Goal: Task Accomplishment & Management: Manage account settings

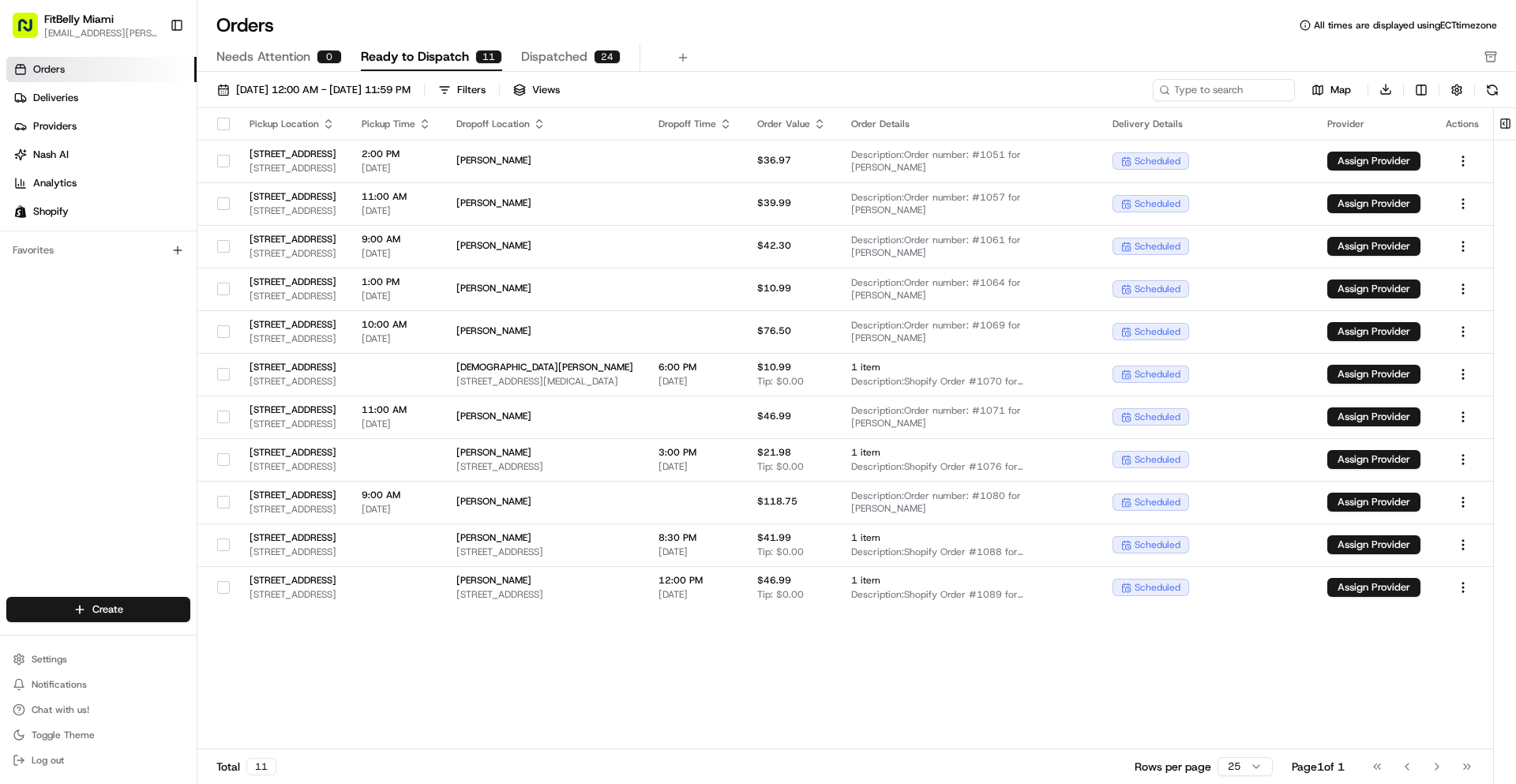
click at [502, 694] on div "Pickup Location Pickup Time Dropoff Location Dropoff Time Order Value Order Det…" at bounding box center [845, 429] width 1295 height 642
click at [634, 693] on div "Pickup Location Pickup Time Dropoff Location Dropoff Time Order Value Order Det…" at bounding box center [845, 429] width 1295 height 642
click at [359, 676] on div "Pickup Location Pickup Time Dropoff Location Dropoff Time Order Value Order Det…" at bounding box center [845, 429] width 1295 height 642
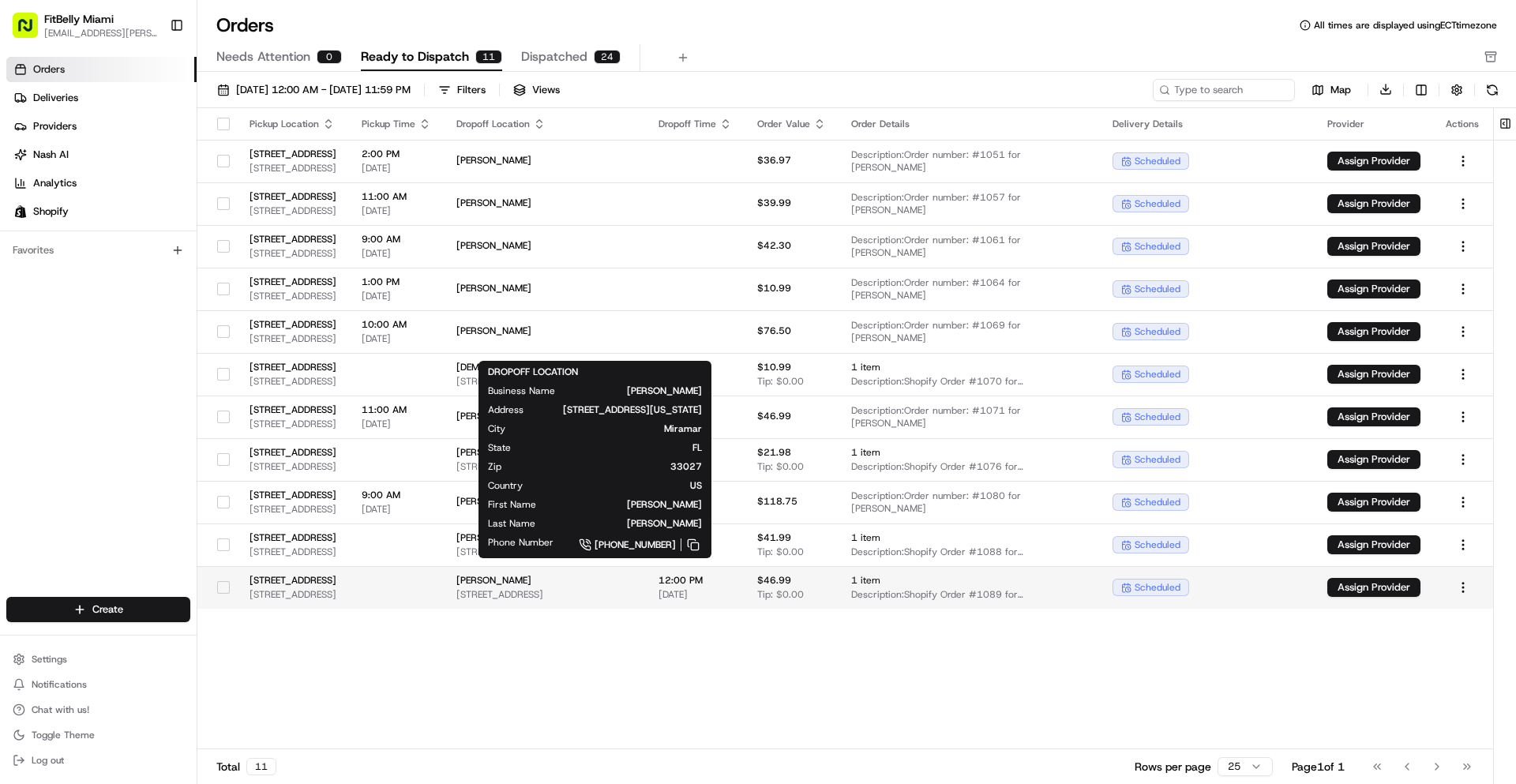
click at [569, 589] on span "[STREET_ADDRESS]" at bounding box center [545, 594] width 177 height 13
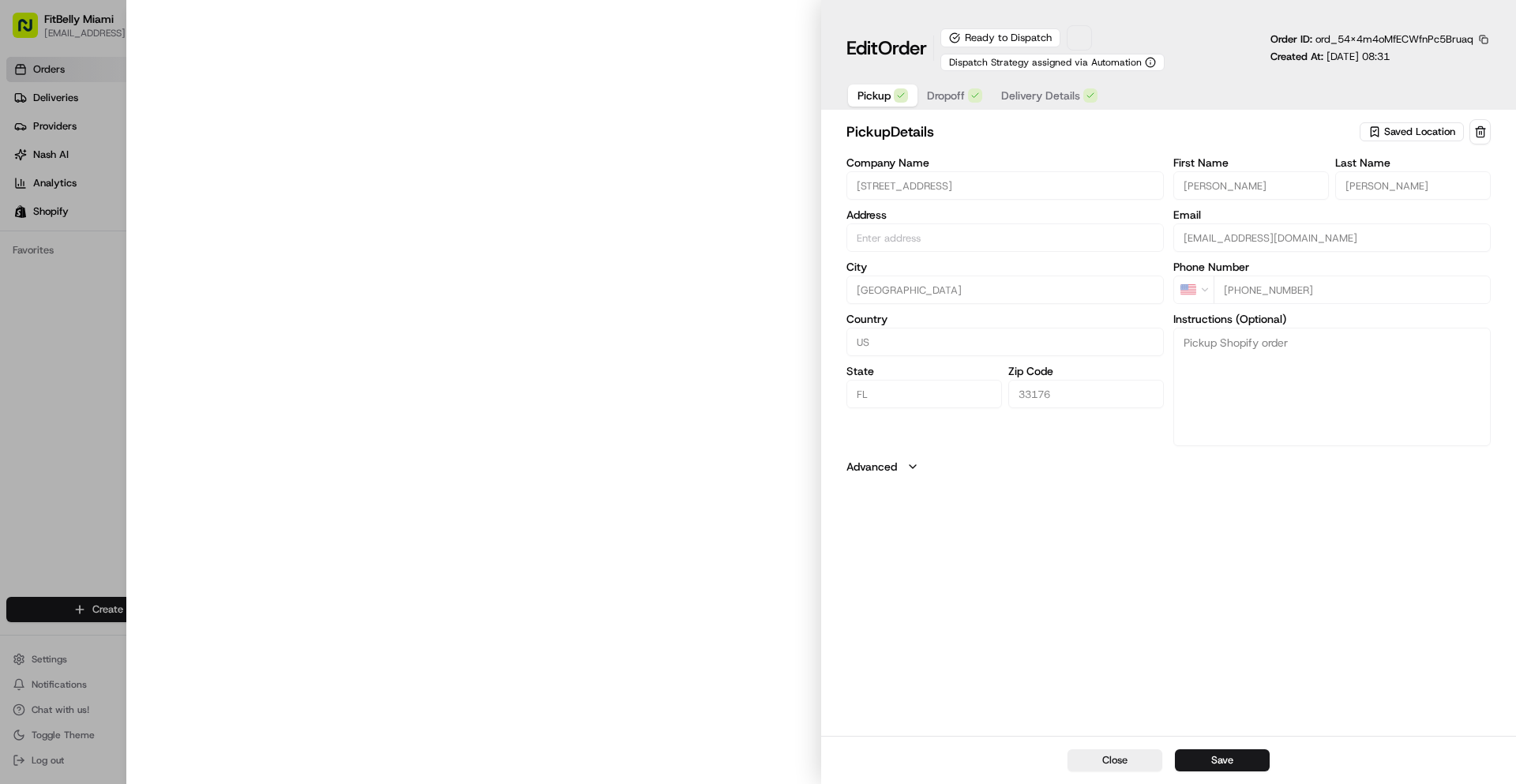
type input "[STREET_ADDRESS]"
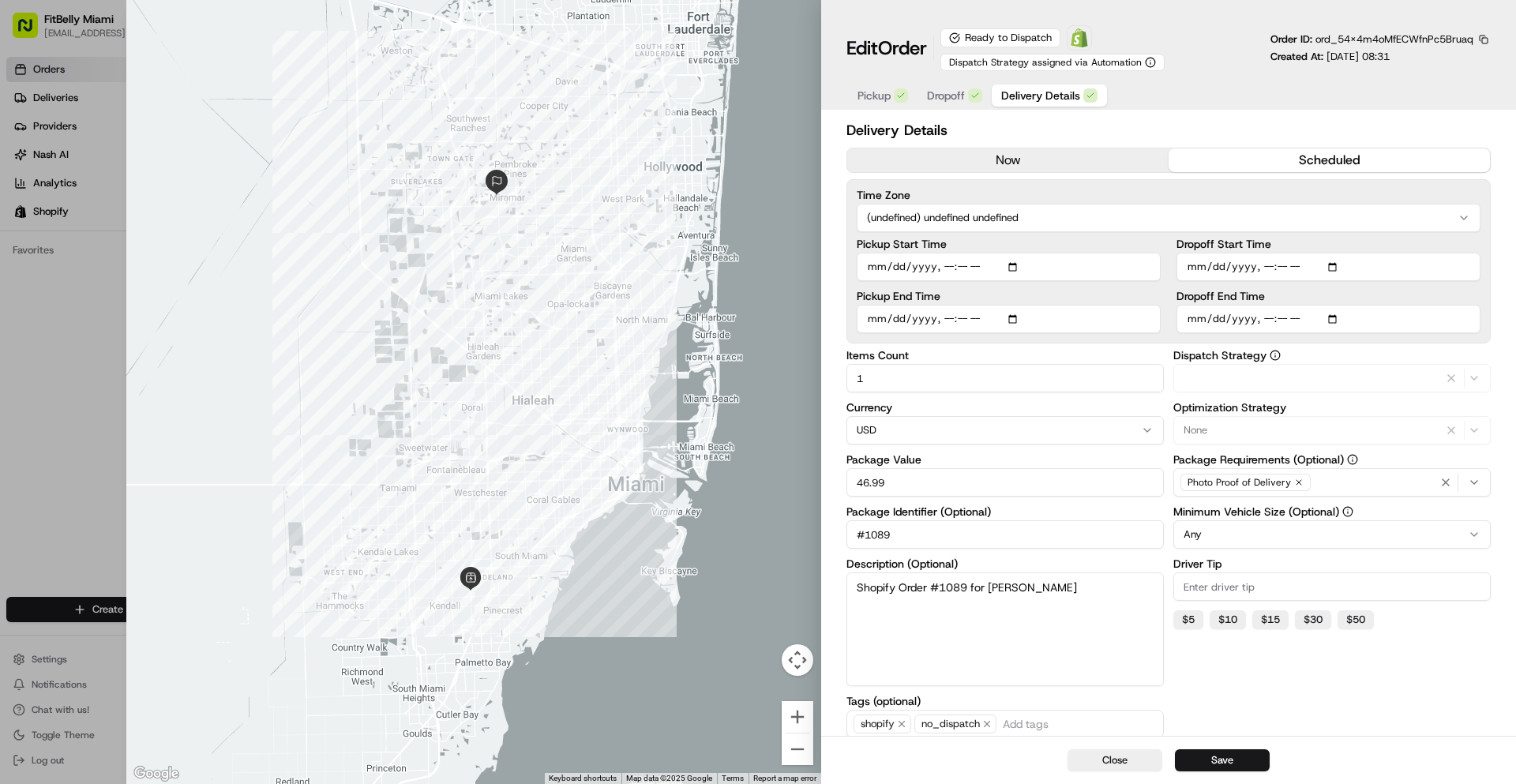
click at [1034, 94] on span "Delivery Details" at bounding box center [1040, 95] width 79 height 16
click at [92, 416] on div at bounding box center [758, 392] width 1516 height 784
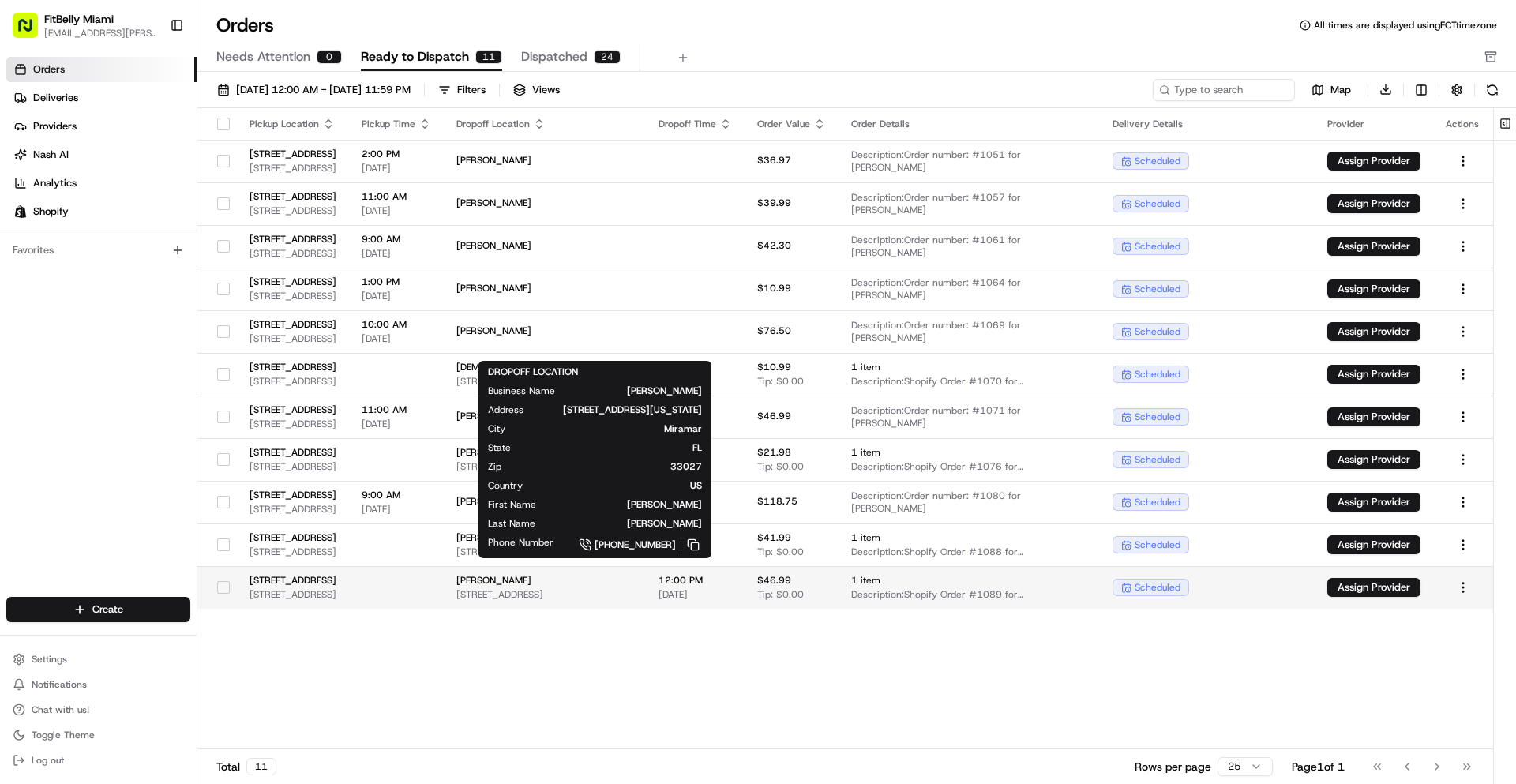
click at [594, 585] on span "[PERSON_NAME]" at bounding box center [545, 579] width 177 height 13
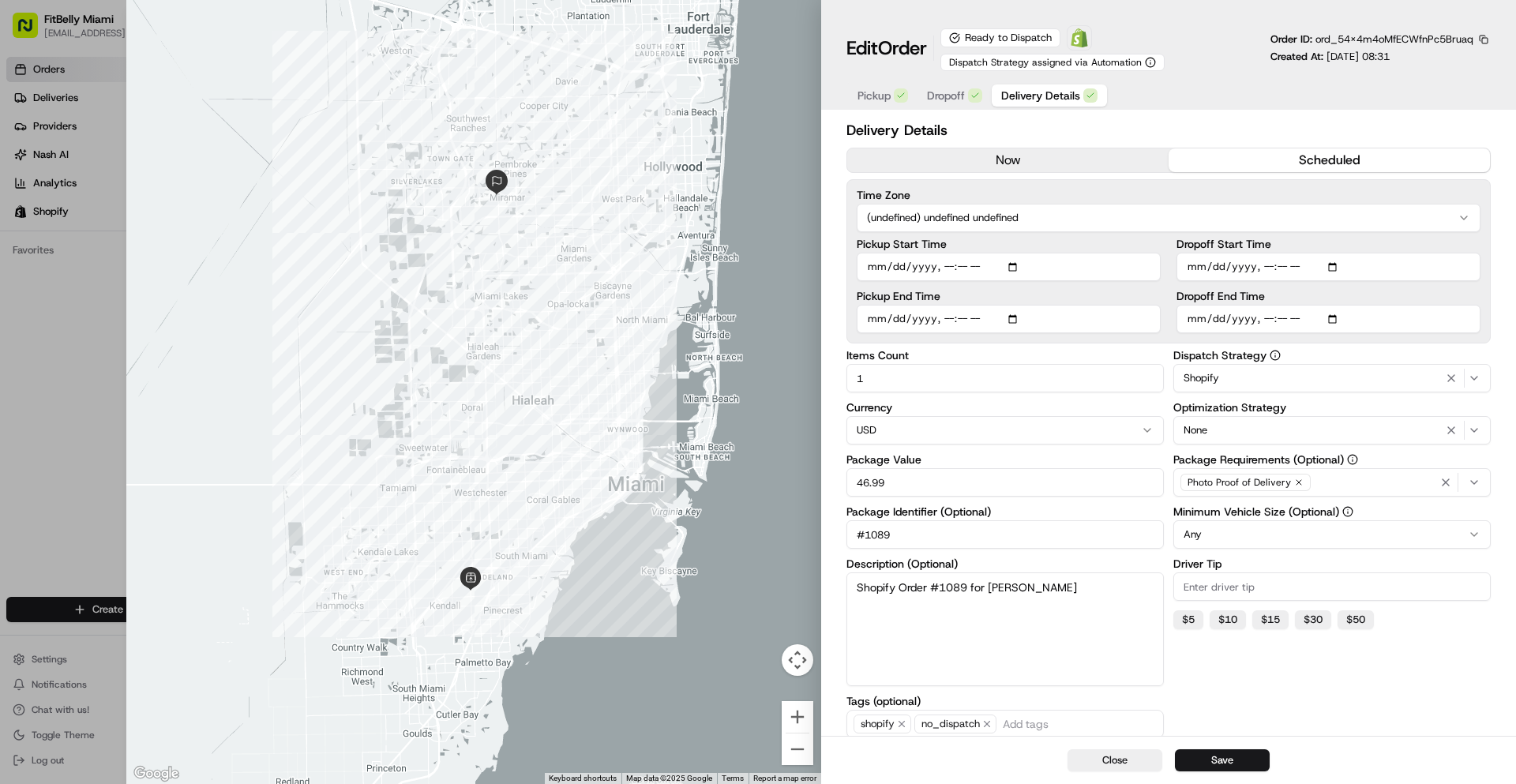
click at [64, 458] on div at bounding box center [758, 392] width 1516 height 784
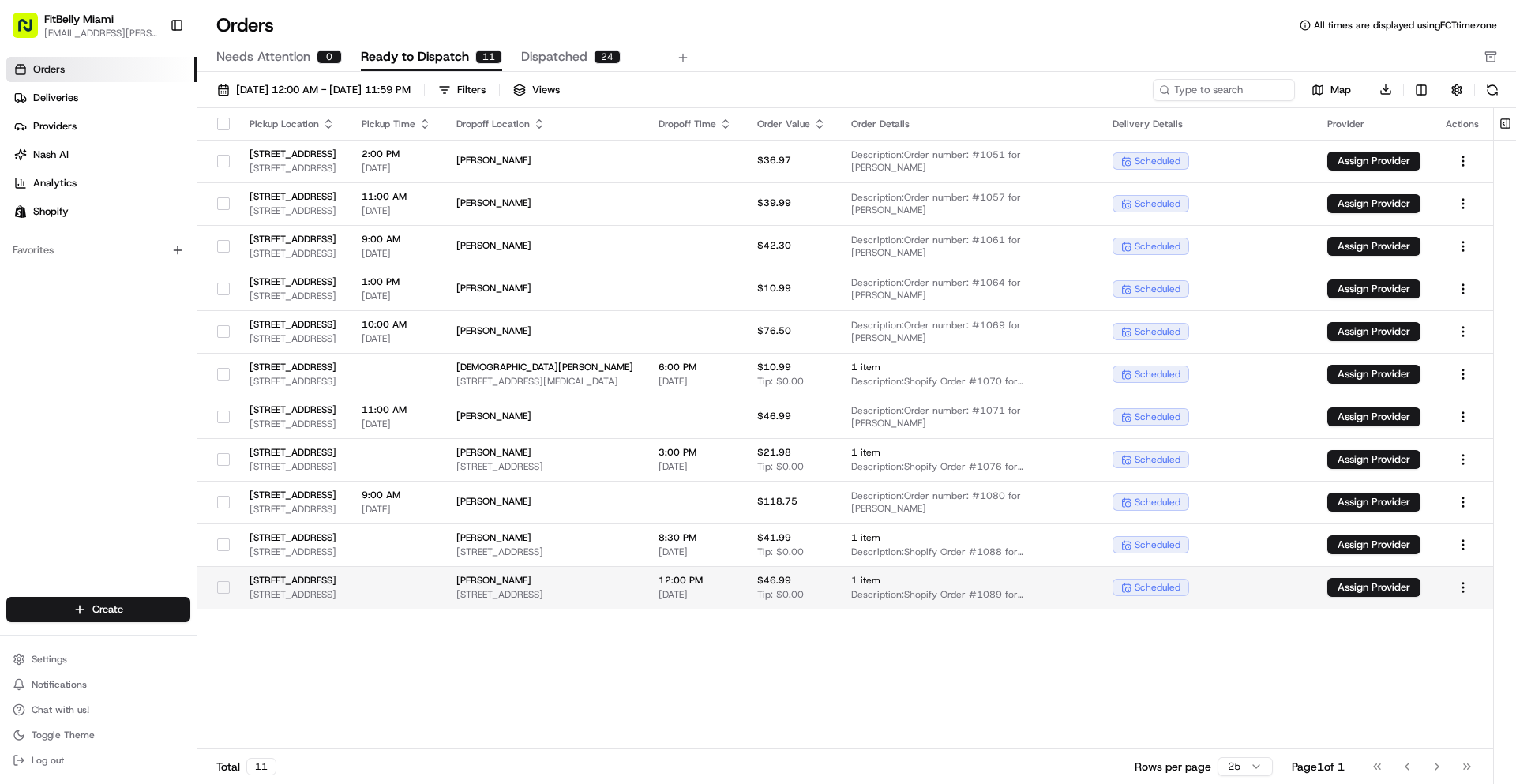
click at [221, 585] on button "button" at bounding box center [223, 587] width 13 height 13
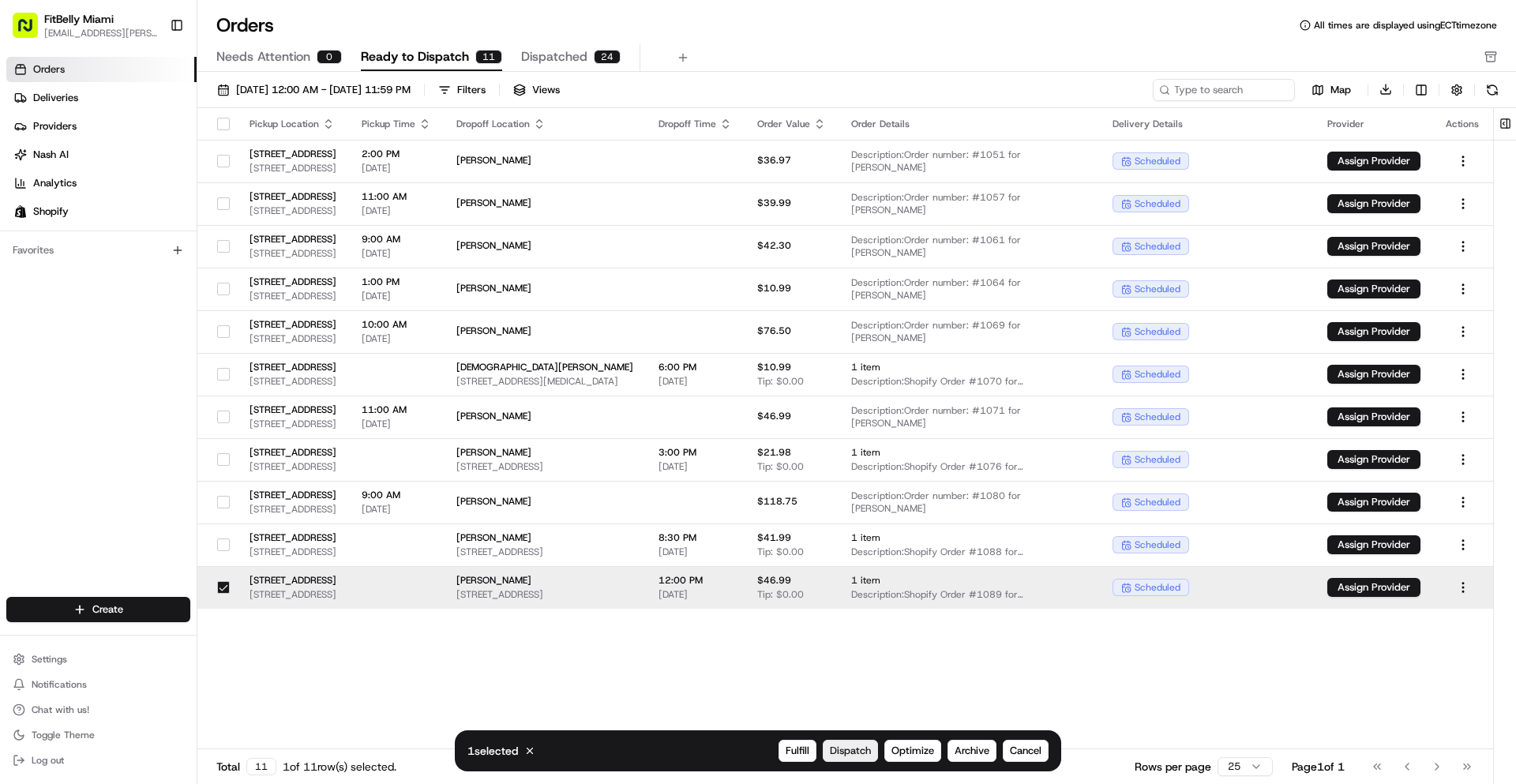
click at [842, 754] on span "Dispatch" at bounding box center [850, 750] width 41 height 14
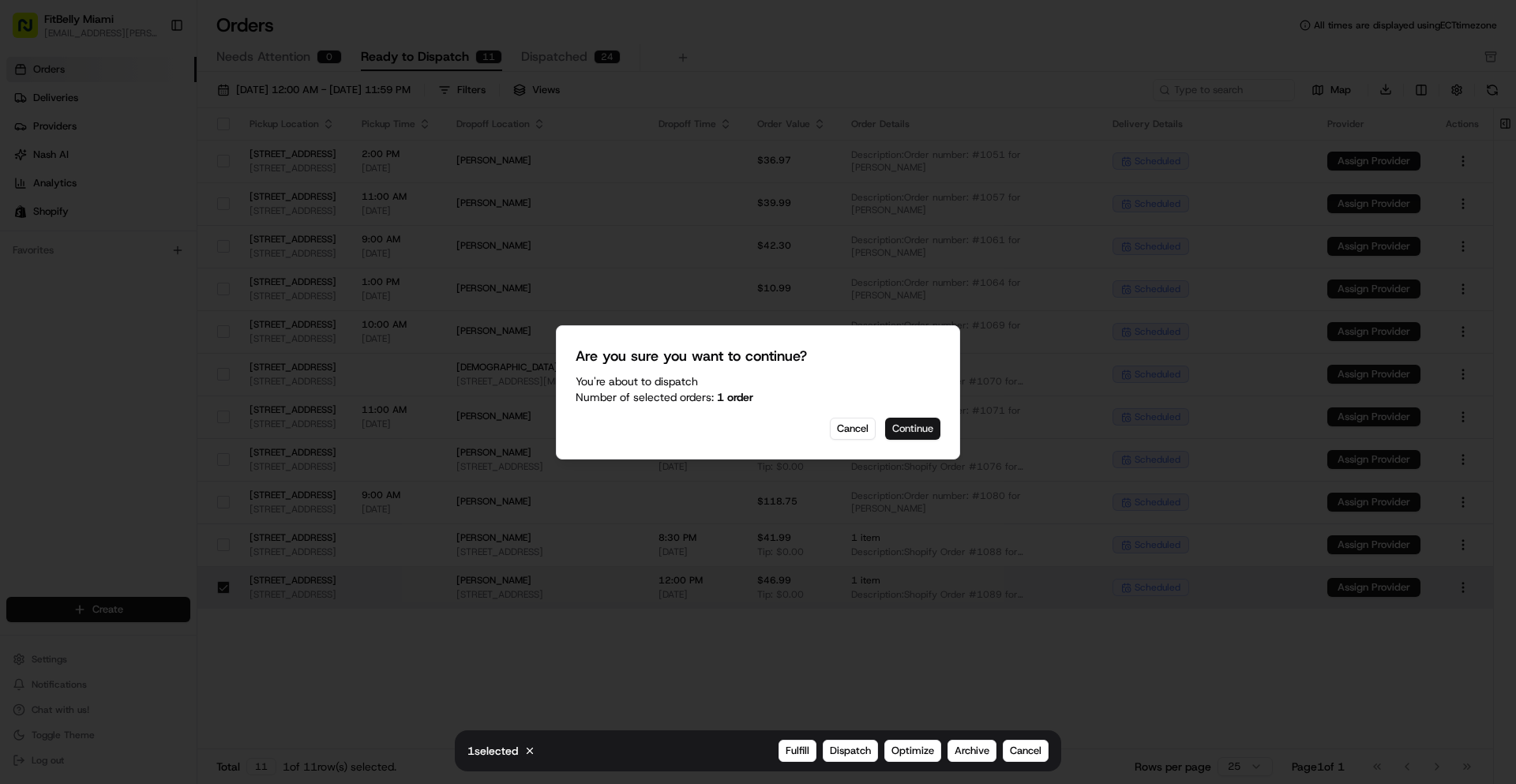
click at [904, 431] on button "Continue" at bounding box center [913, 428] width 56 height 22
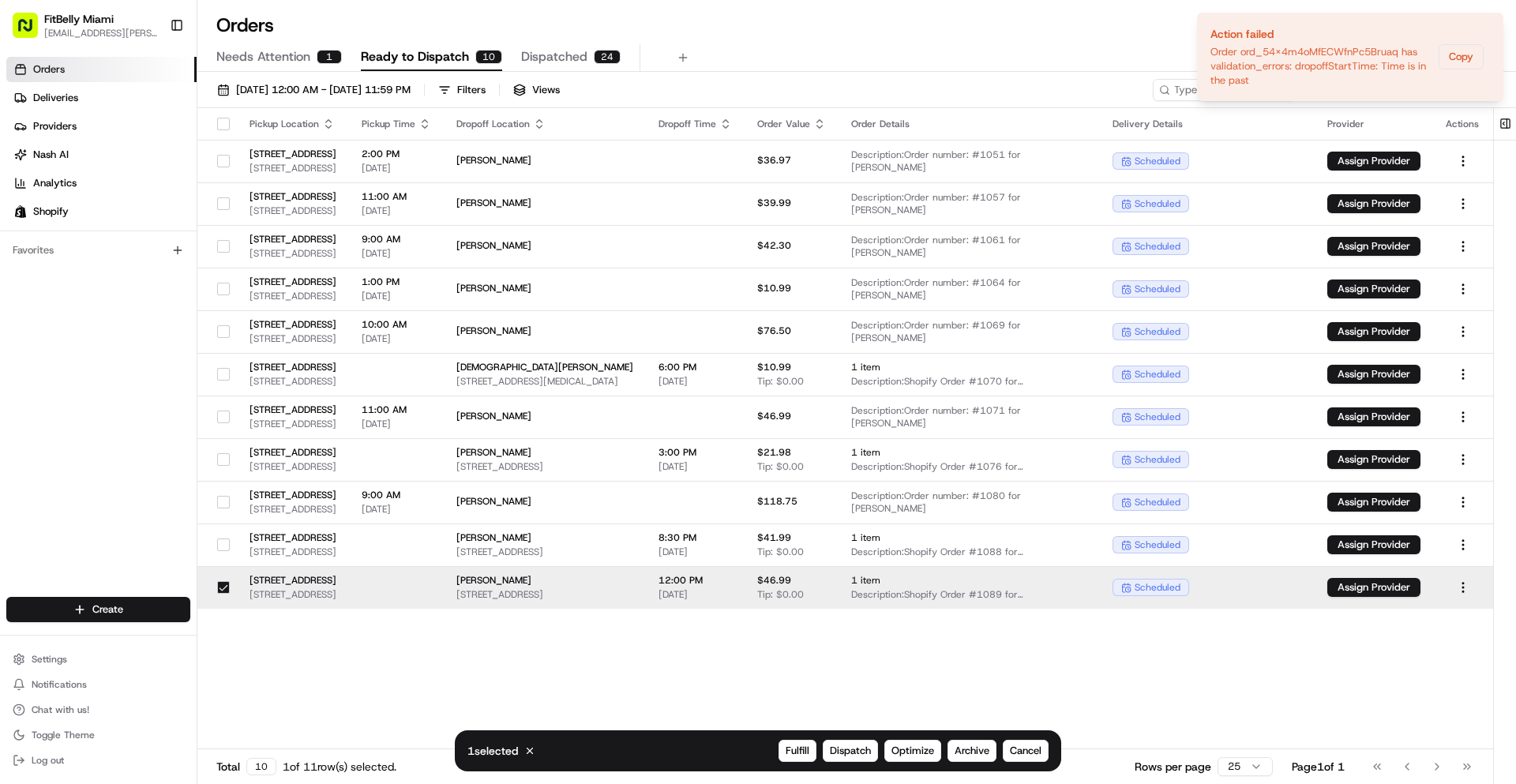
click at [223, 589] on button "button" at bounding box center [223, 587] width 13 height 13
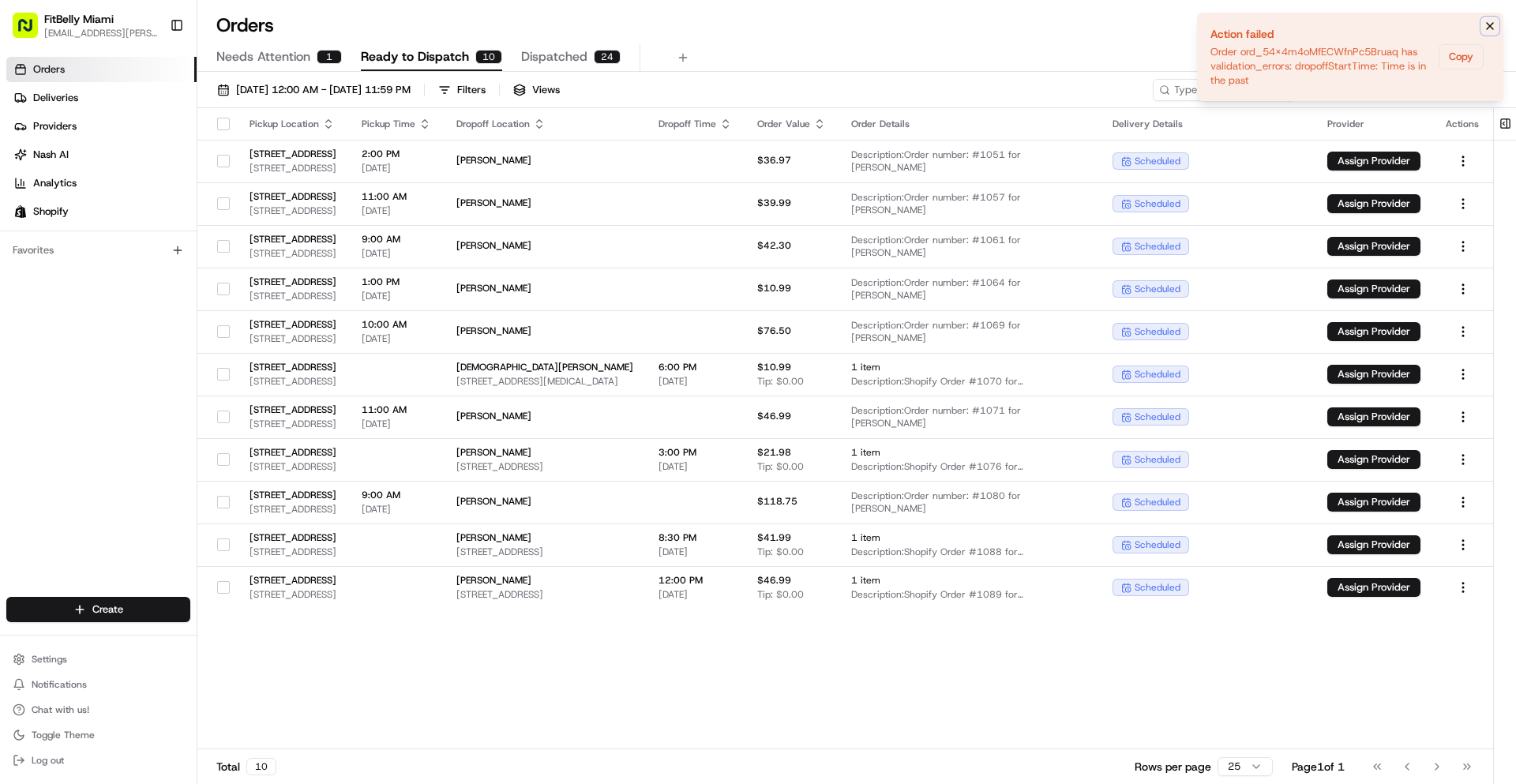
click at [1487, 25] on icon "Notifications (F8)" at bounding box center [1489, 26] width 13 height 13
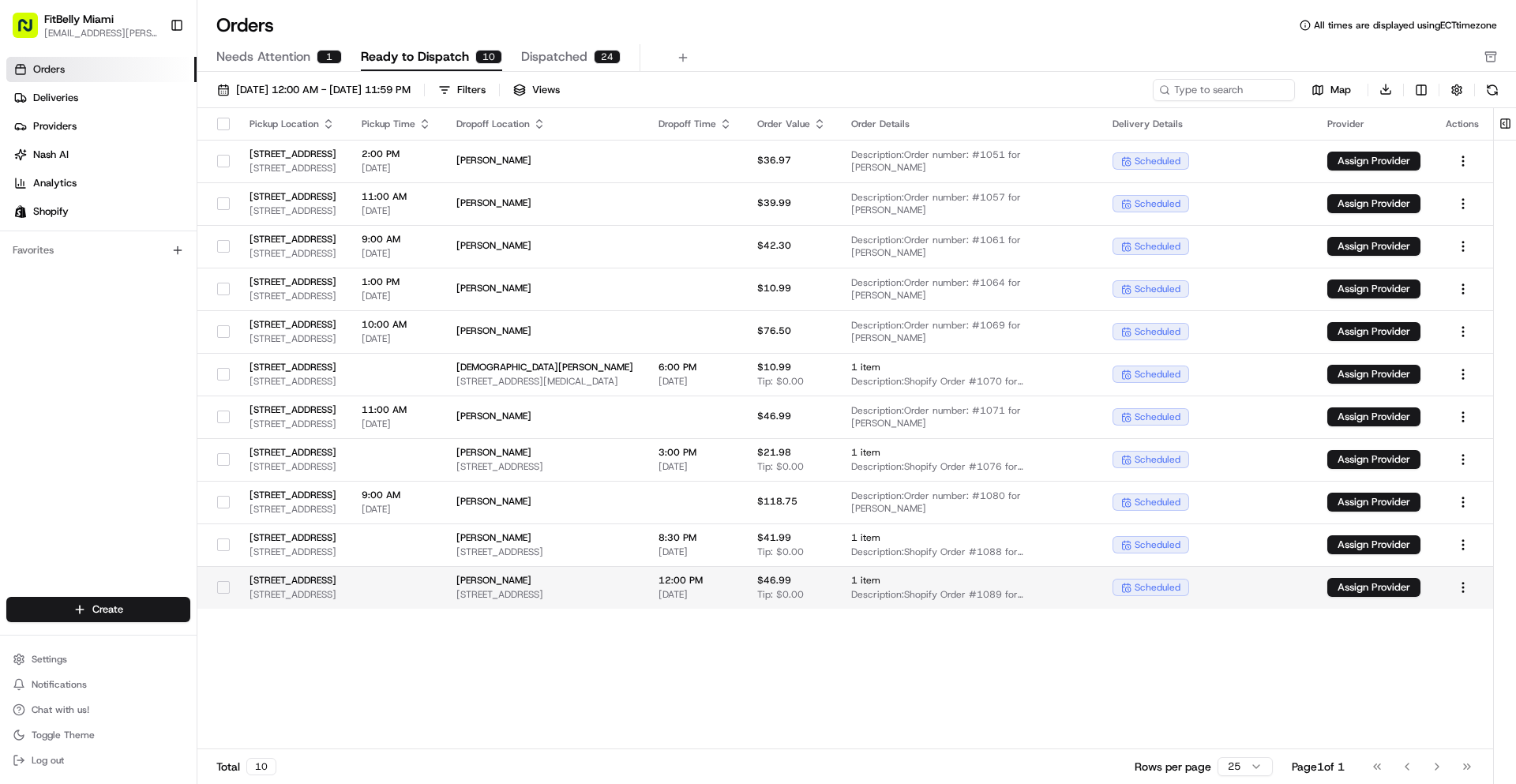
click at [443, 577] on td at bounding box center [396, 586] width 94 height 43
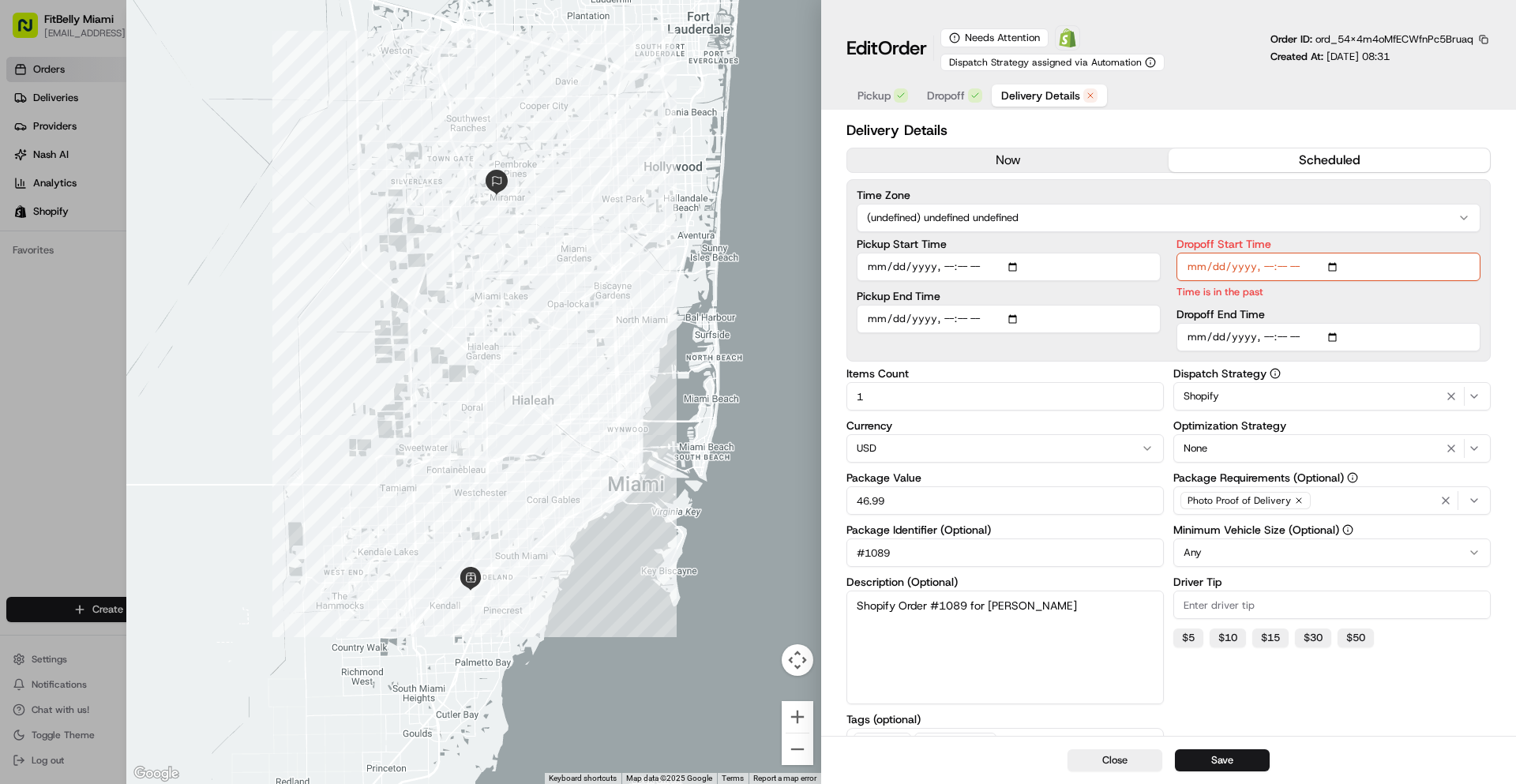
click at [74, 442] on div at bounding box center [758, 392] width 1516 height 784
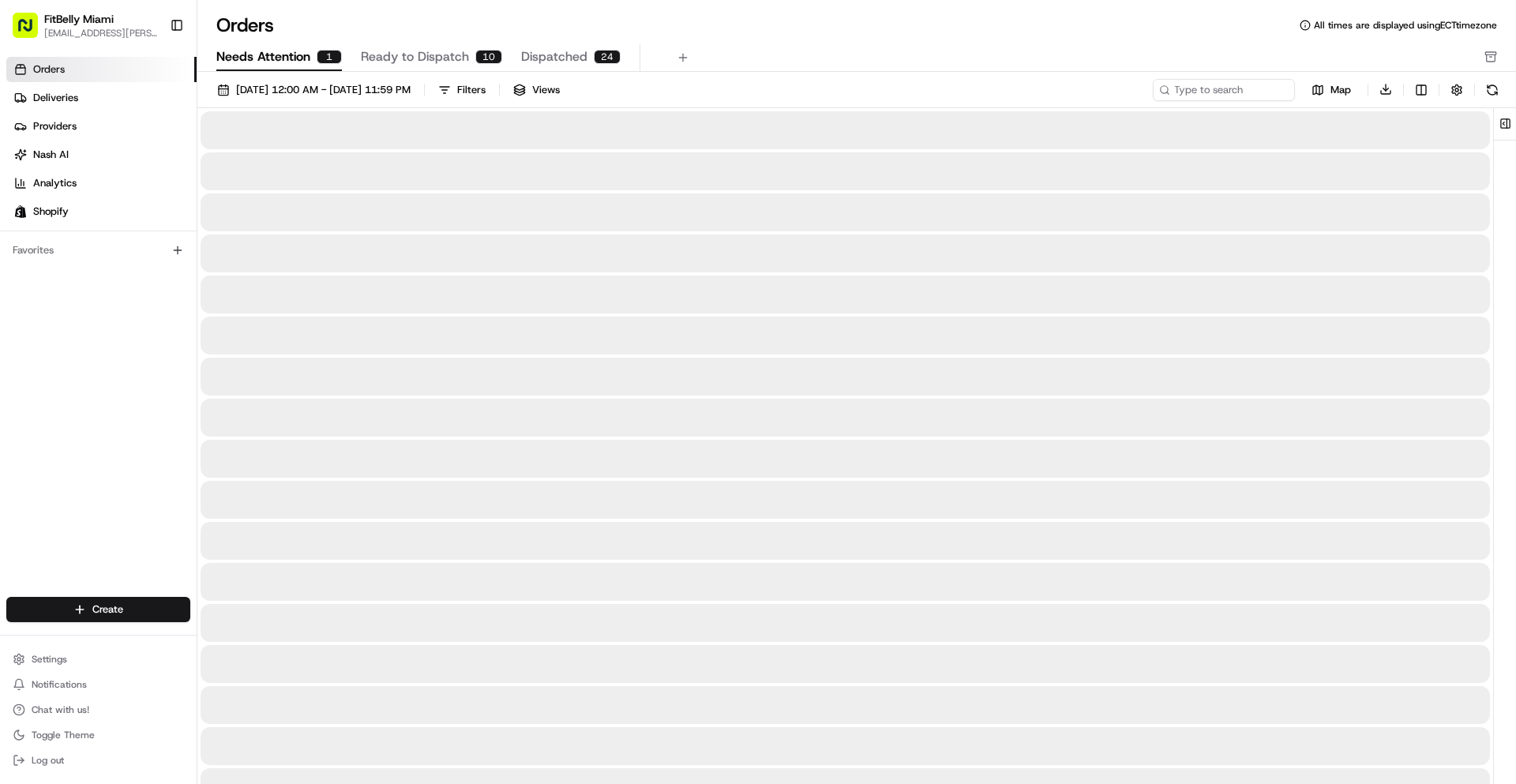
click at [299, 60] on span "Needs Attention" at bounding box center [263, 57] width 94 height 19
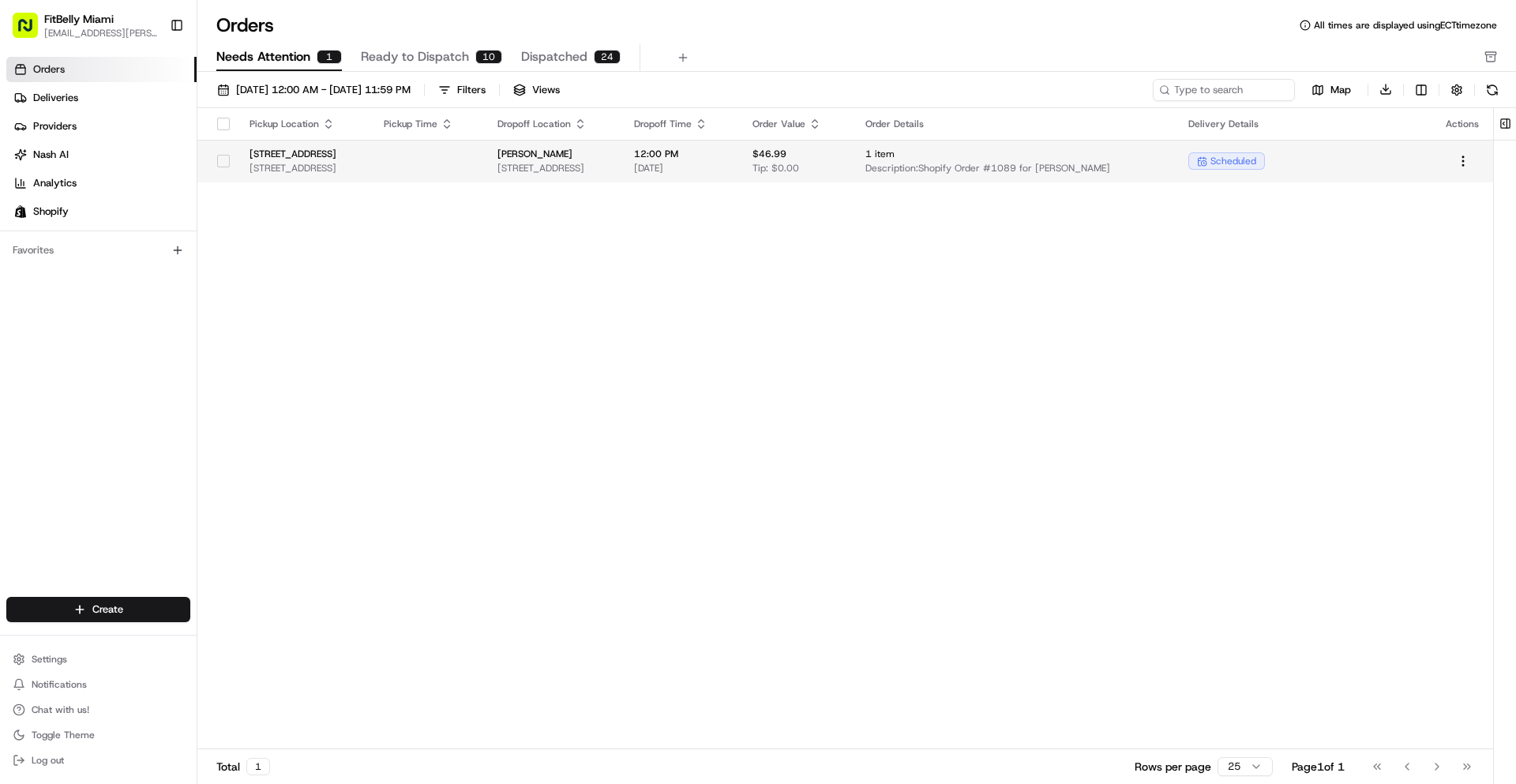
click at [478, 167] on td at bounding box center [427, 161] width 113 height 43
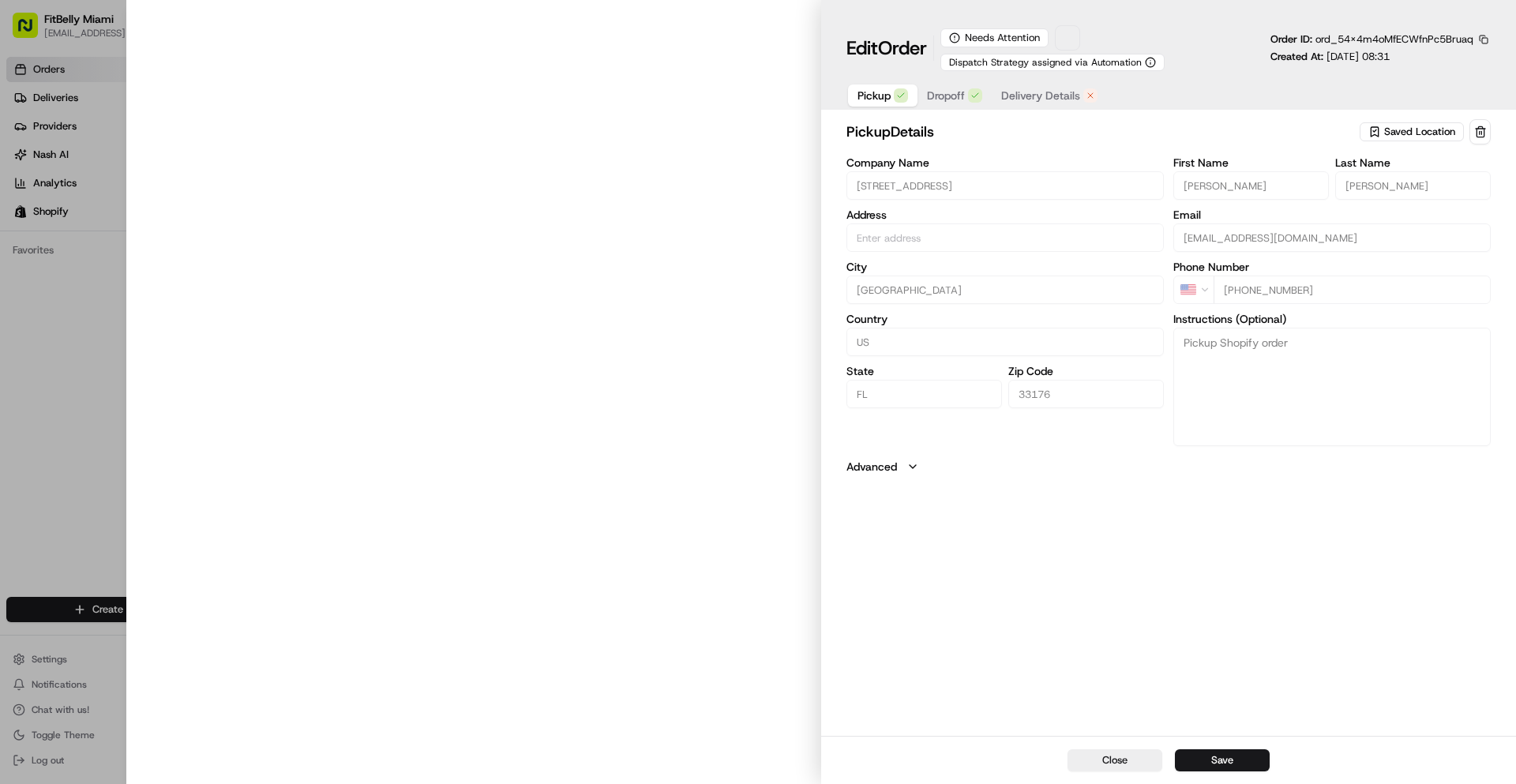
type input "[STREET_ADDRESS]"
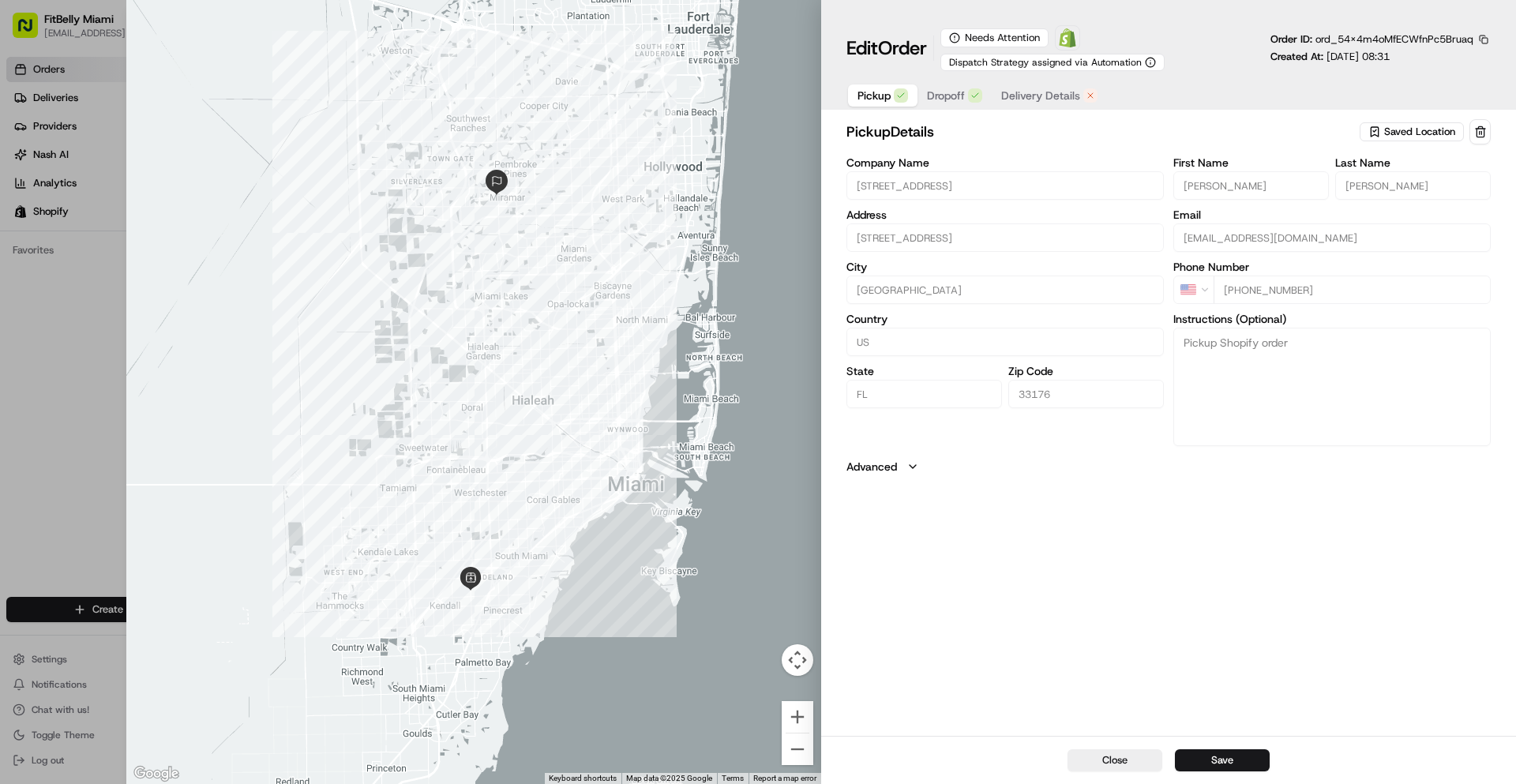
click at [1034, 90] on span "Delivery Details" at bounding box center [1040, 95] width 79 height 16
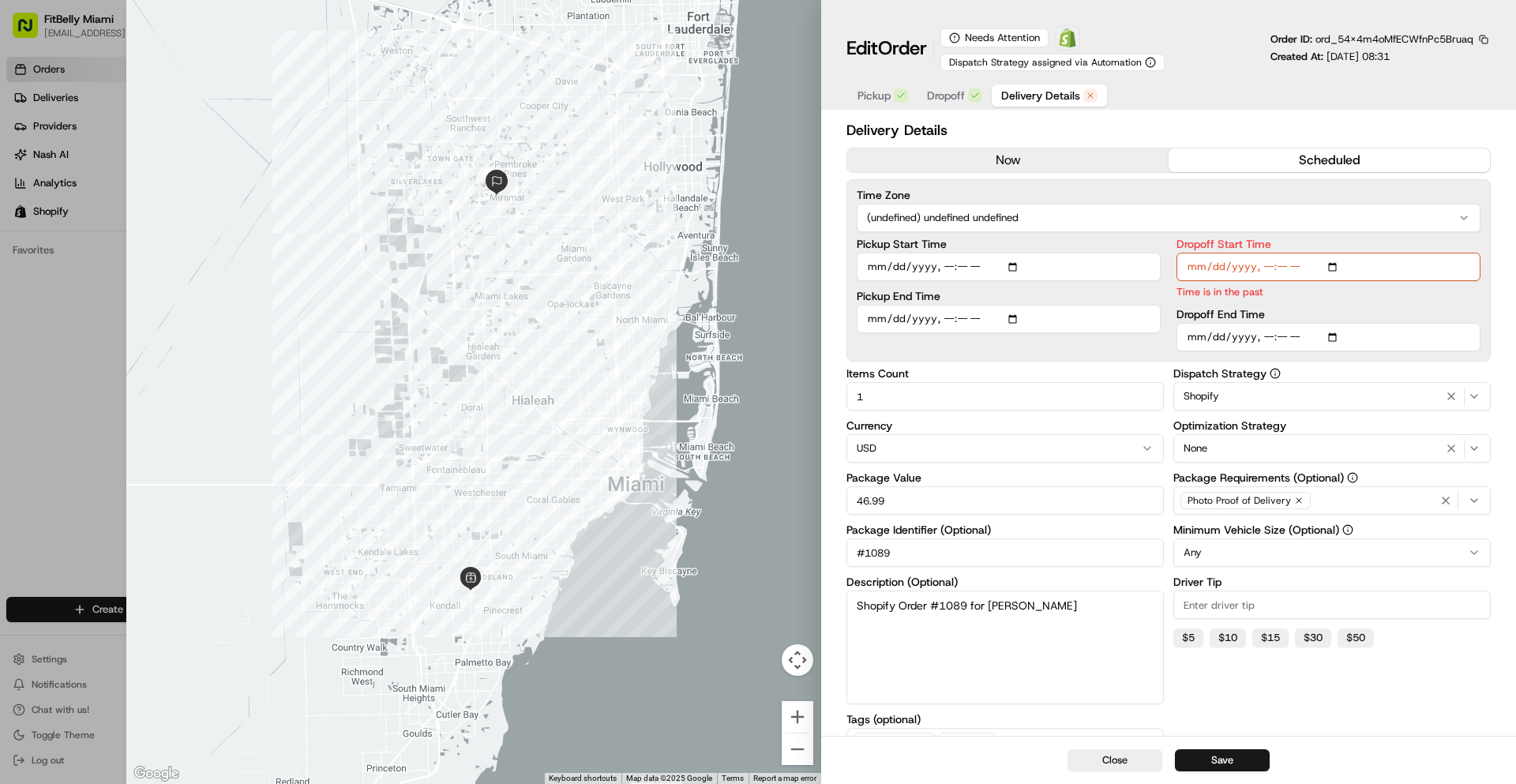
click at [1280, 274] on input "Dropoff Start Time" at bounding box center [1328, 266] width 304 height 29
click at [1287, 267] on input "Dropoff Start Time" at bounding box center [1328, 266] width 304 height 29
click at [1334, 266] on input "Dropoff Start Time" at bounding box center [1328, 266] width 304 height 29
type input "2025-08-16T09:15"
click at [1230, 767] on button "Save" at bounding box center [1222, 760] width 94 height 22
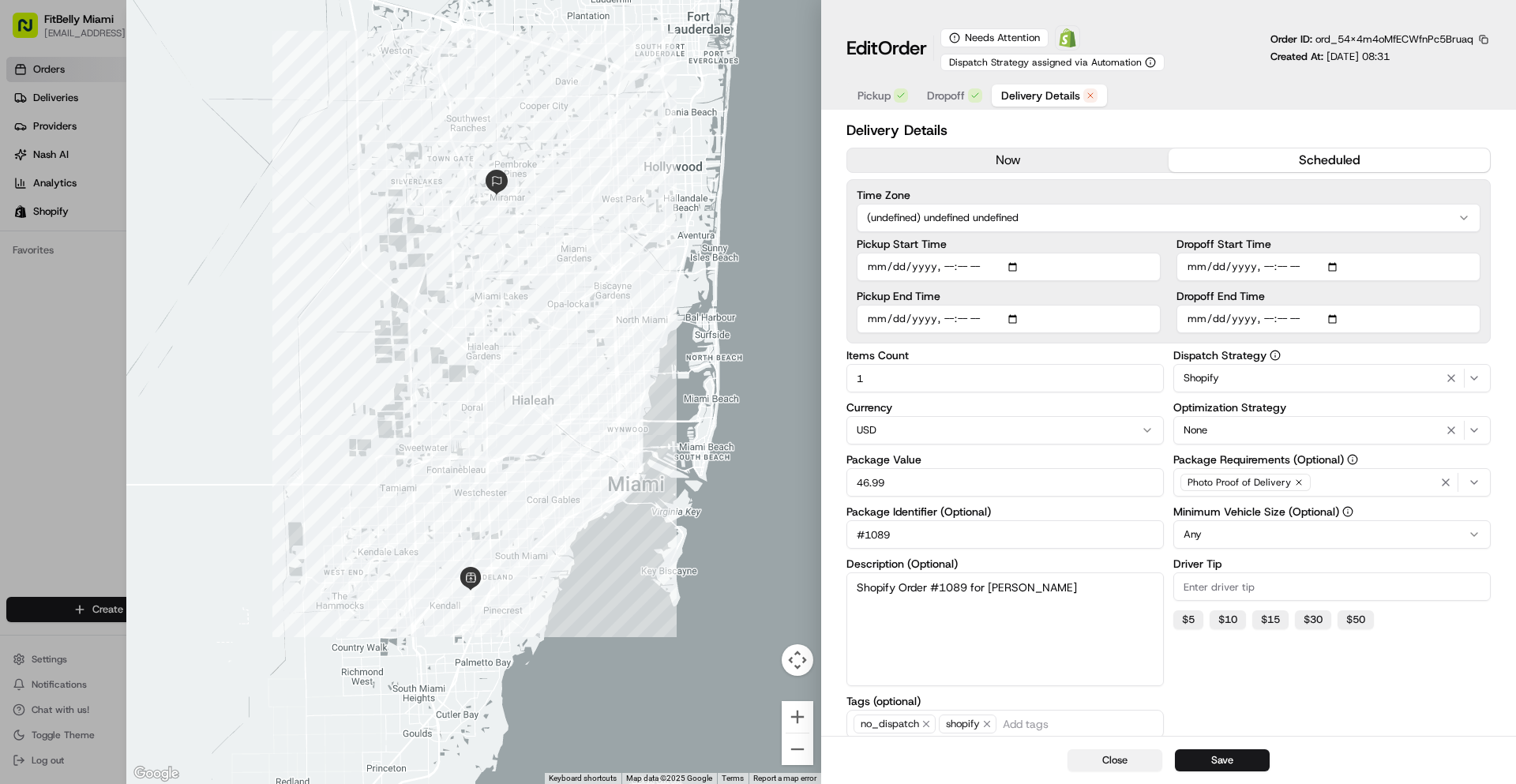
click at [1117, 763] on button "Close" at bounding box center [1114, 760] width 94 height 22
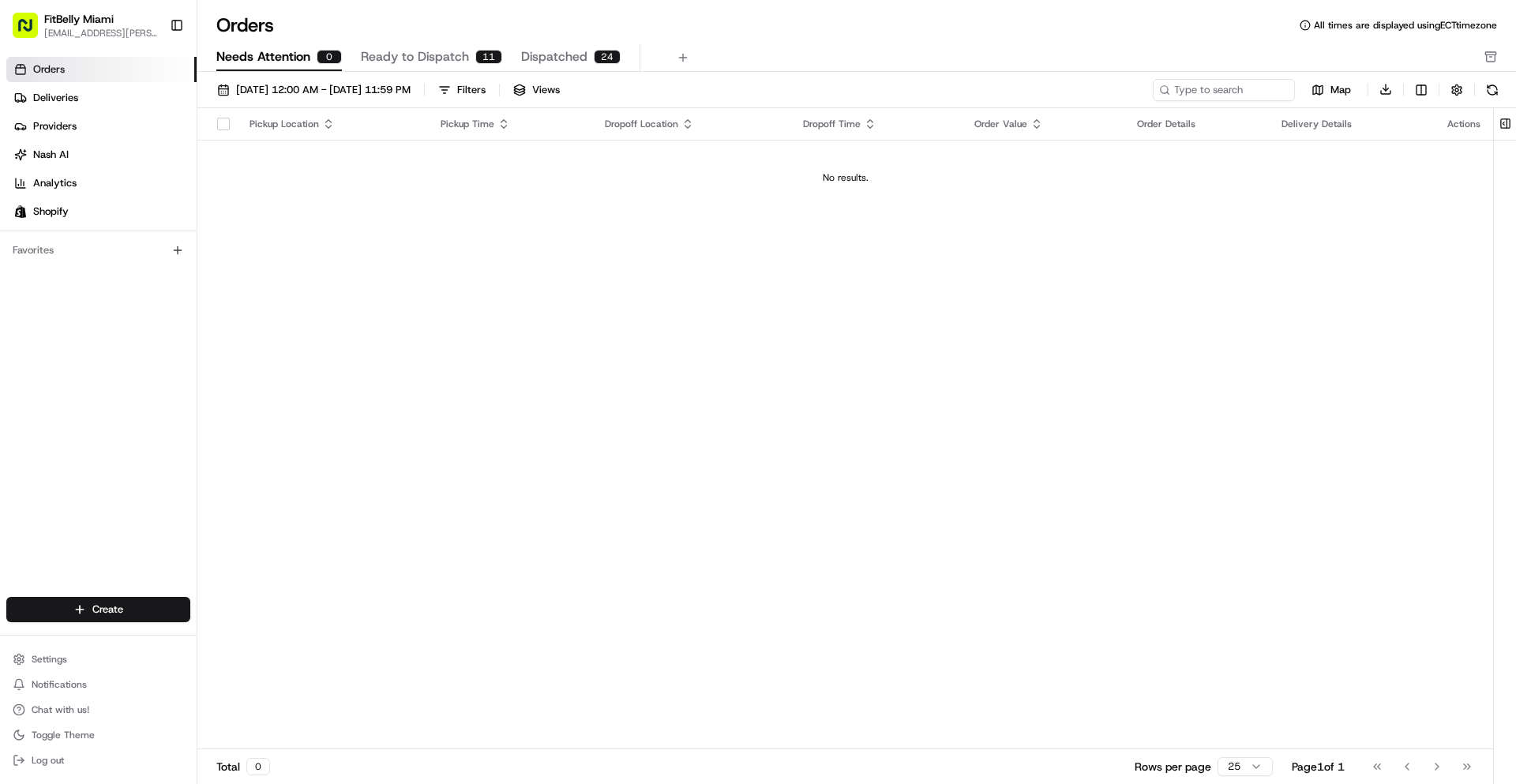
click at [427, 57] on span "Ready to Dispatch" at bounding box center [415, 57] width 108 height 19
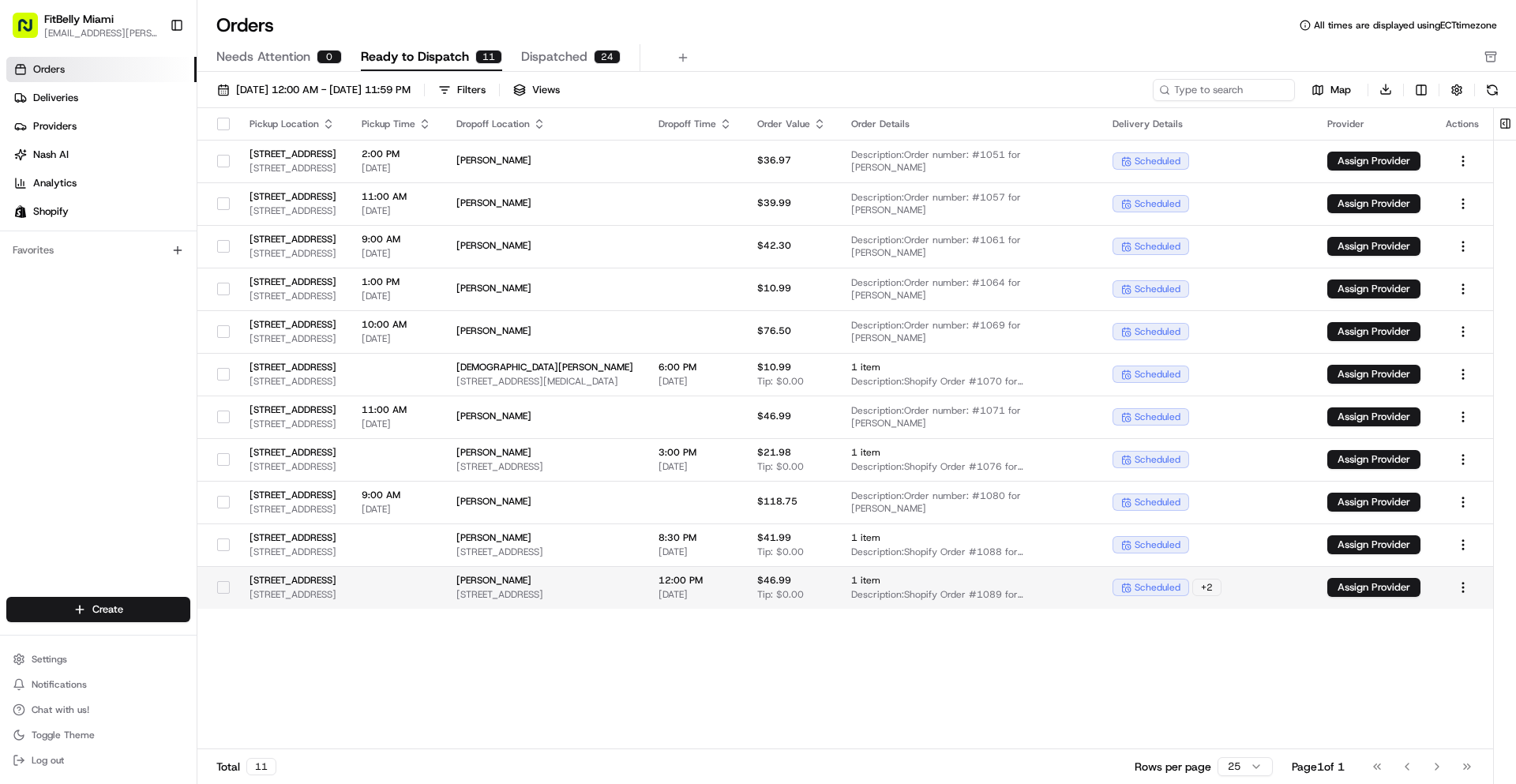
click at [225, 591] on button "button" at bounding box center [223, 587] width 13 height 13
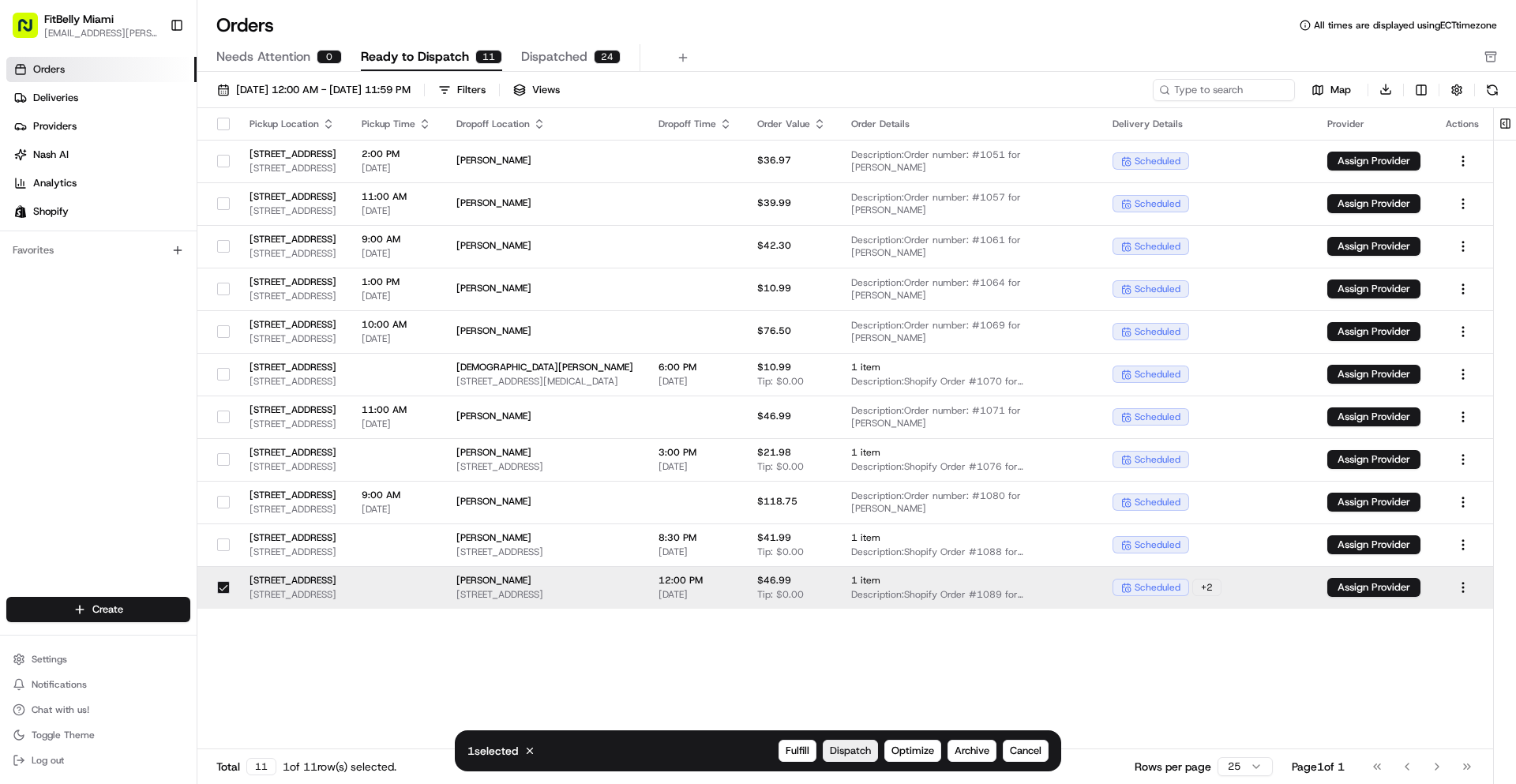
click at [841, 754] on span "Dispatch" at bounding box center [850, 750] width 41 height 14
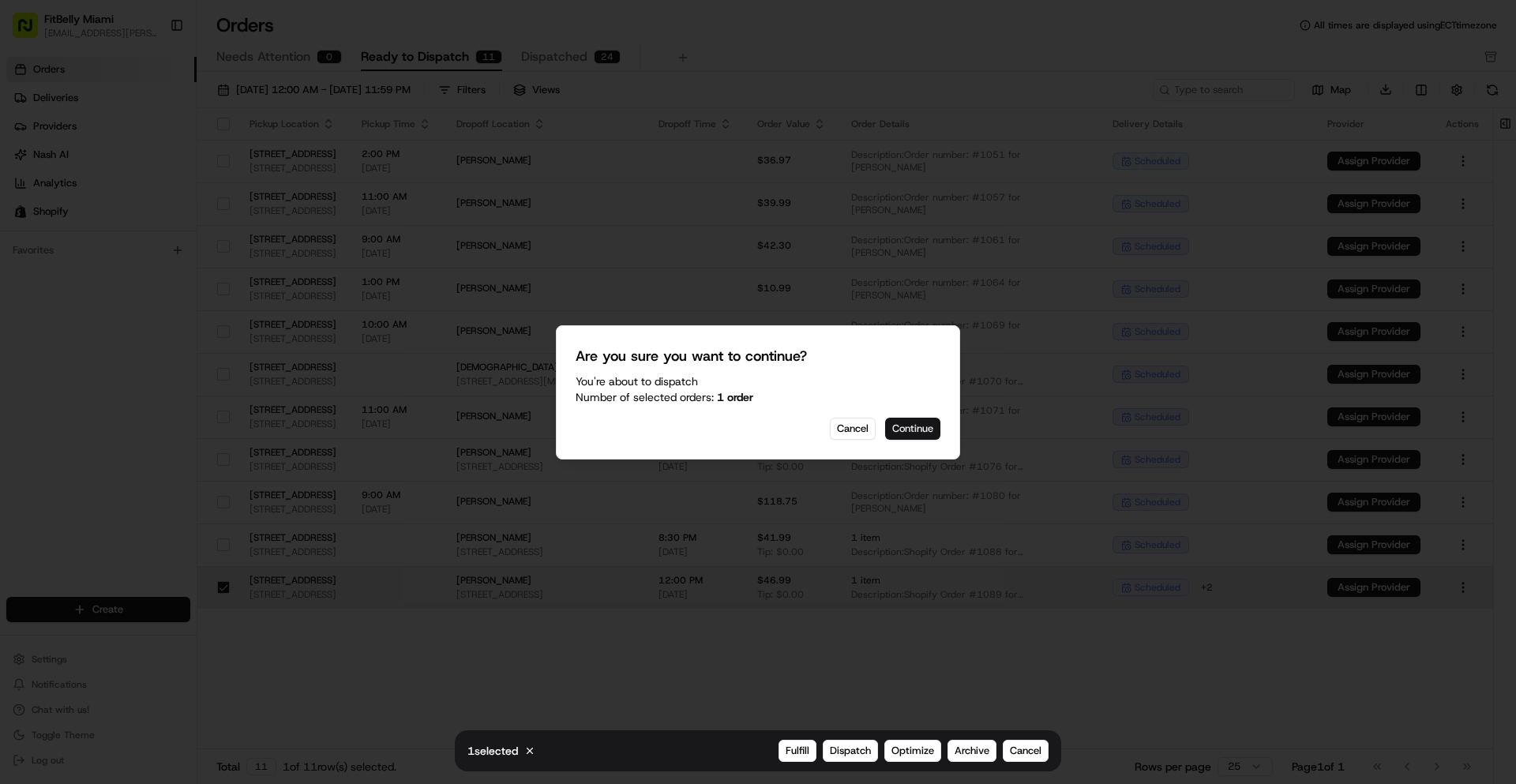
click at [920, 429] on button "Continue" at bounding box center [913, 428] width 56 height 22
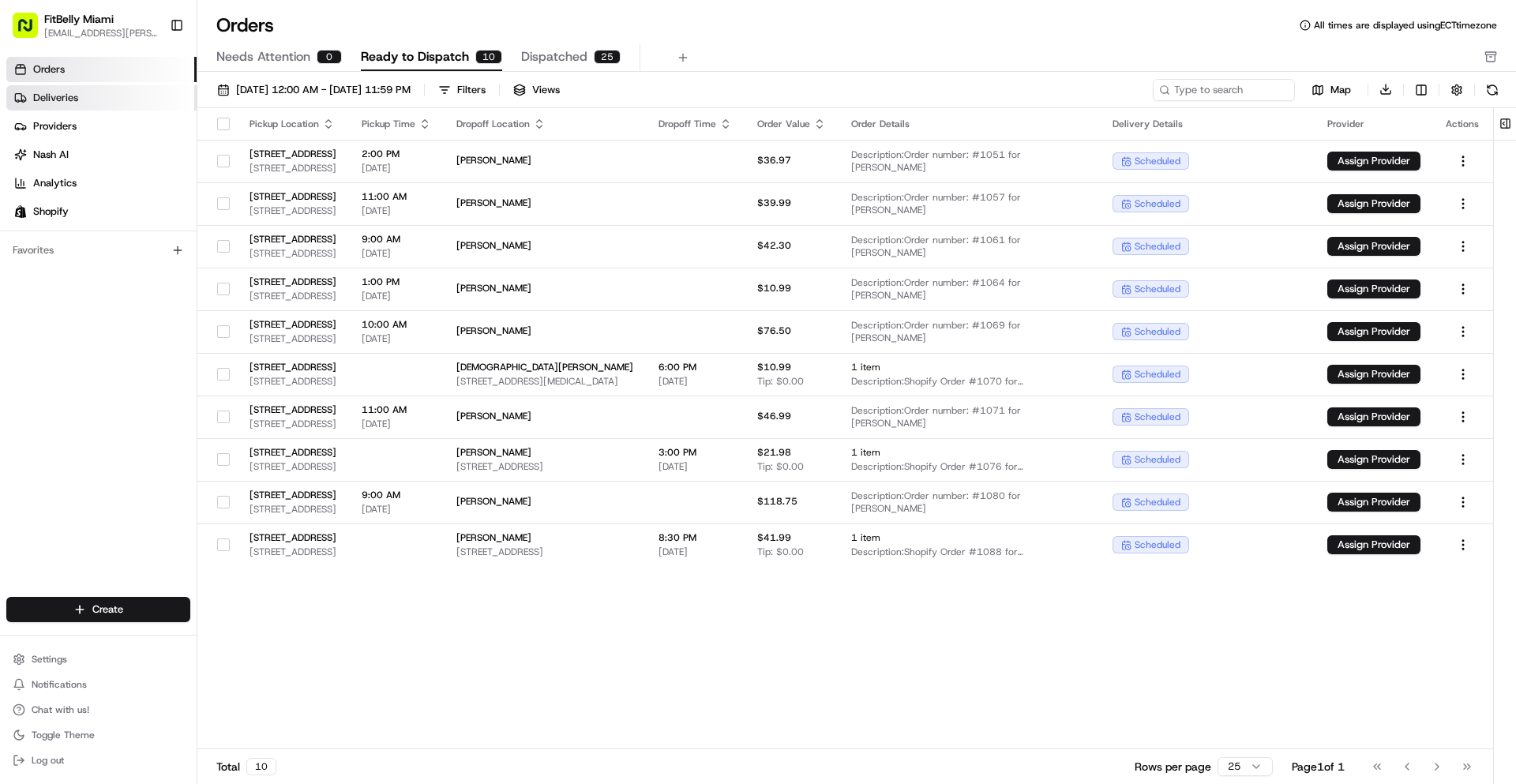
click at [79, 94] on link "Deliveries" at bounding box center [100, 97] width 190 height 25
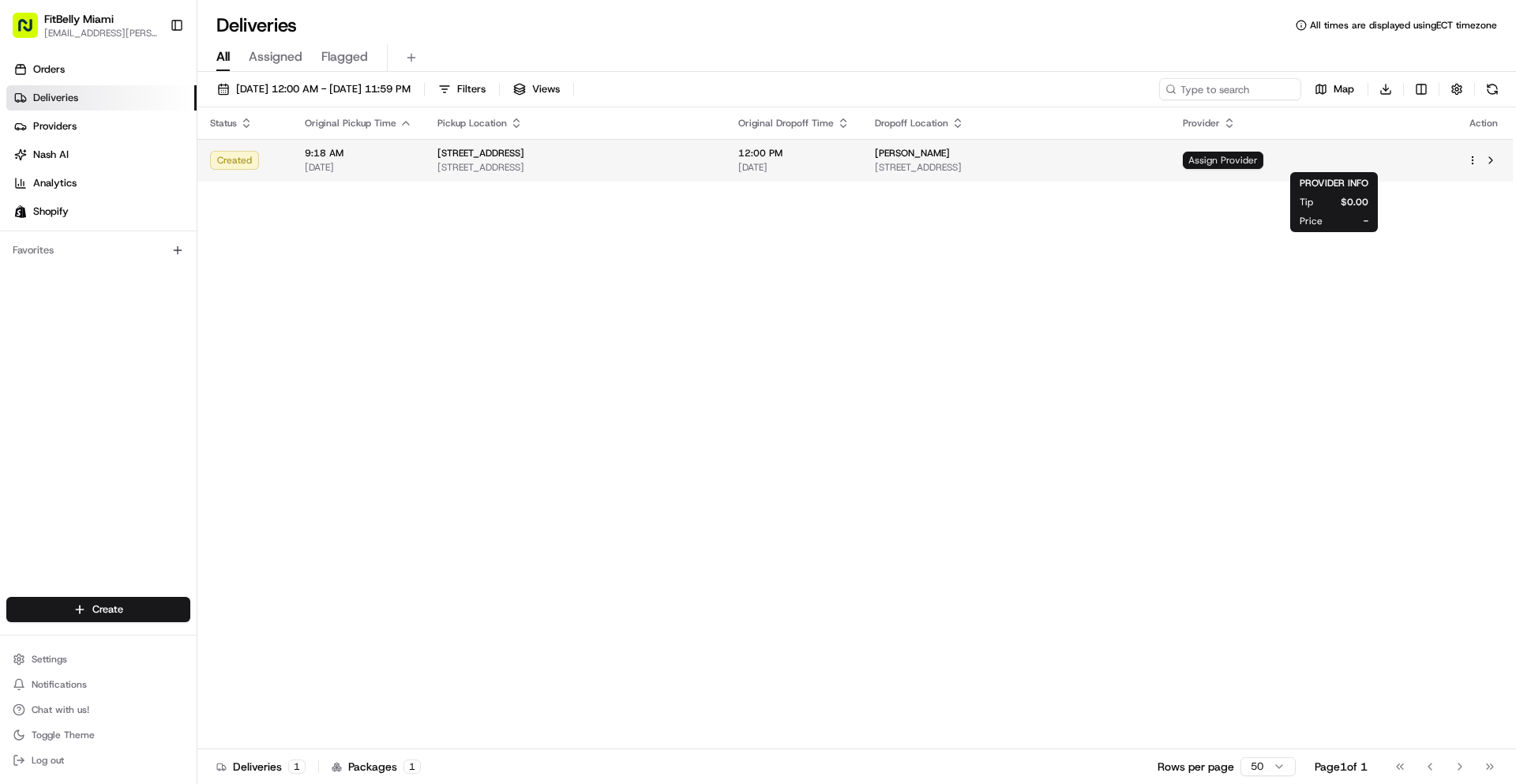
click at [1263, 160] on span "Assign Provider" at bounding box center [1223, 159] width 81 height 17
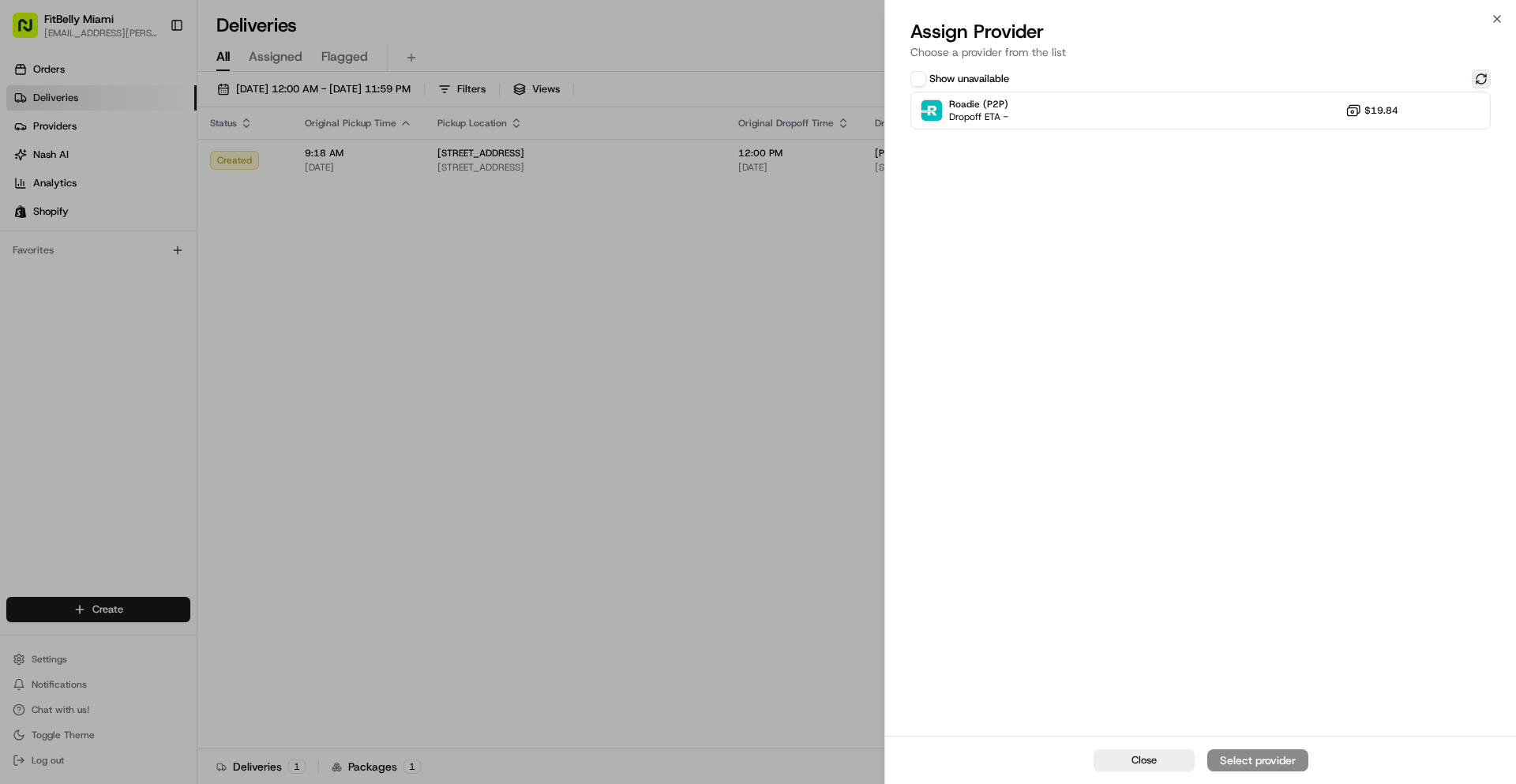
click at [1483, 77] on button at bounding box center [1481, 78] width 19 height 19
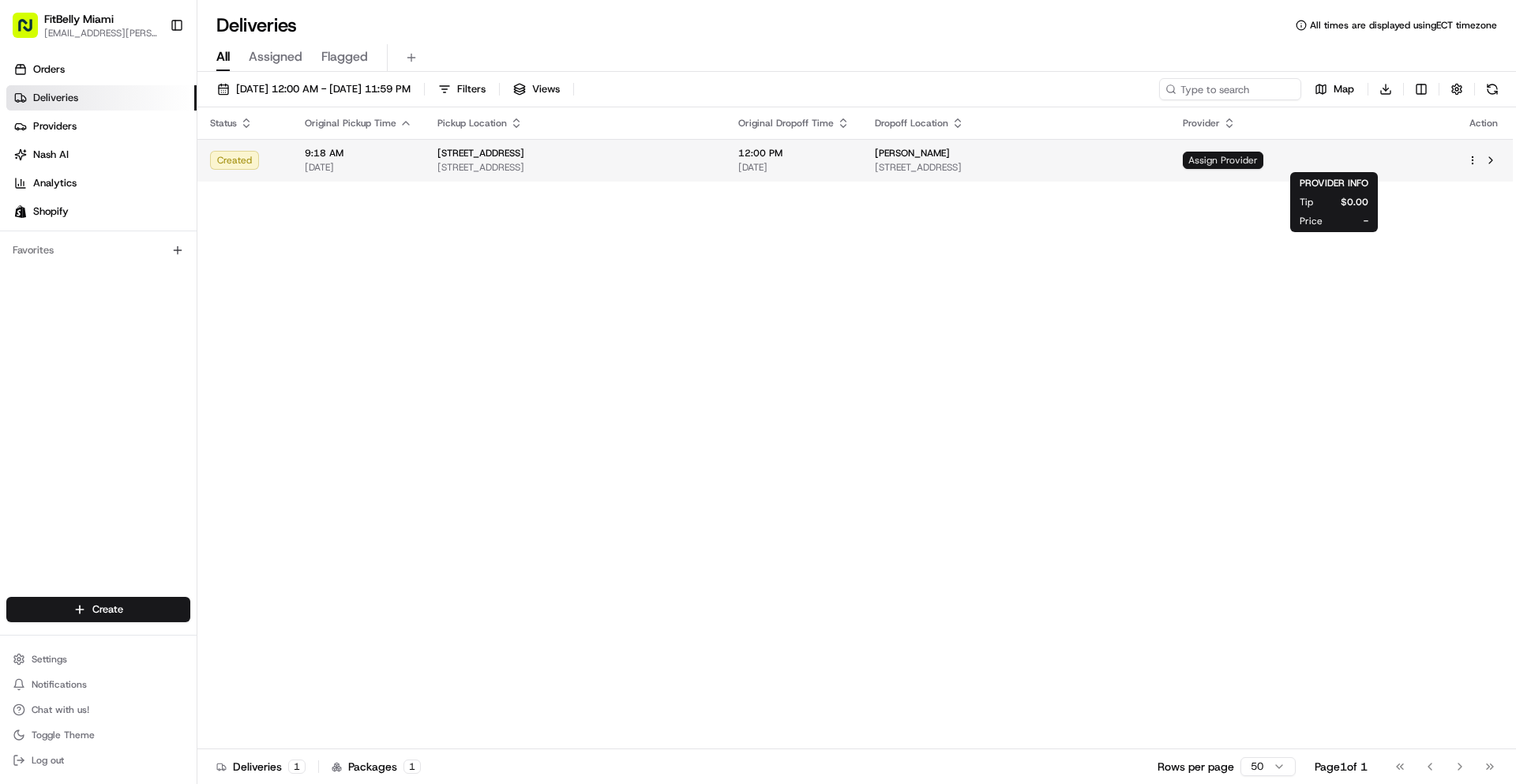
click at [1263, 159] on span "Assign Provider" at bounding box center [1223, 159] width 81 height 17
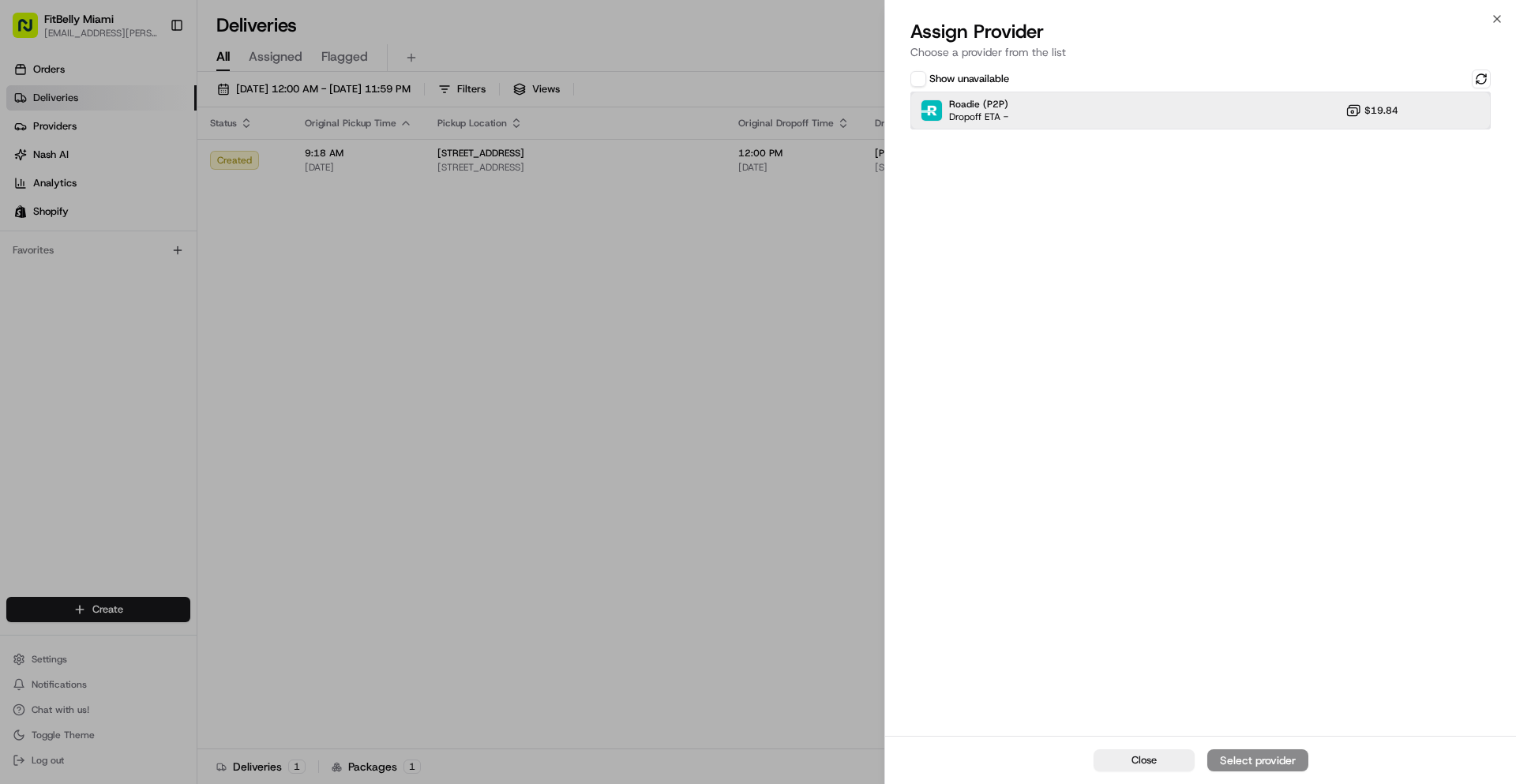
click at [1005, 122] on span "Dropoff ETA -" at bounding box center [979, 116] width 60 height 13
click at [1230, 761] on div "Assign Provider" at bounding box center [1258, 760] width 78 height 16
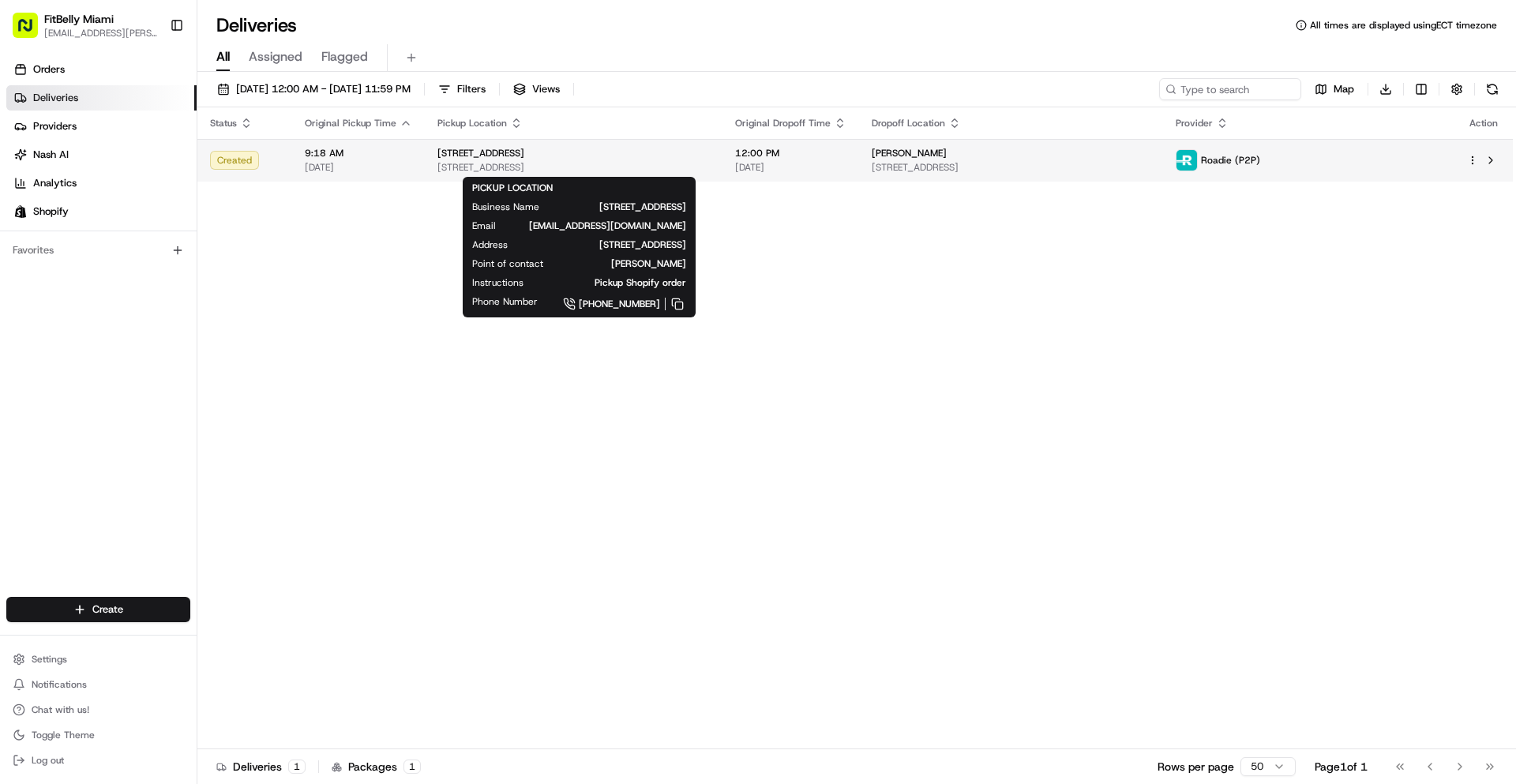
click at [462, 151] on span "[STREET_ADDRESS]" at bounding box center [480, 153] width 86 height 13
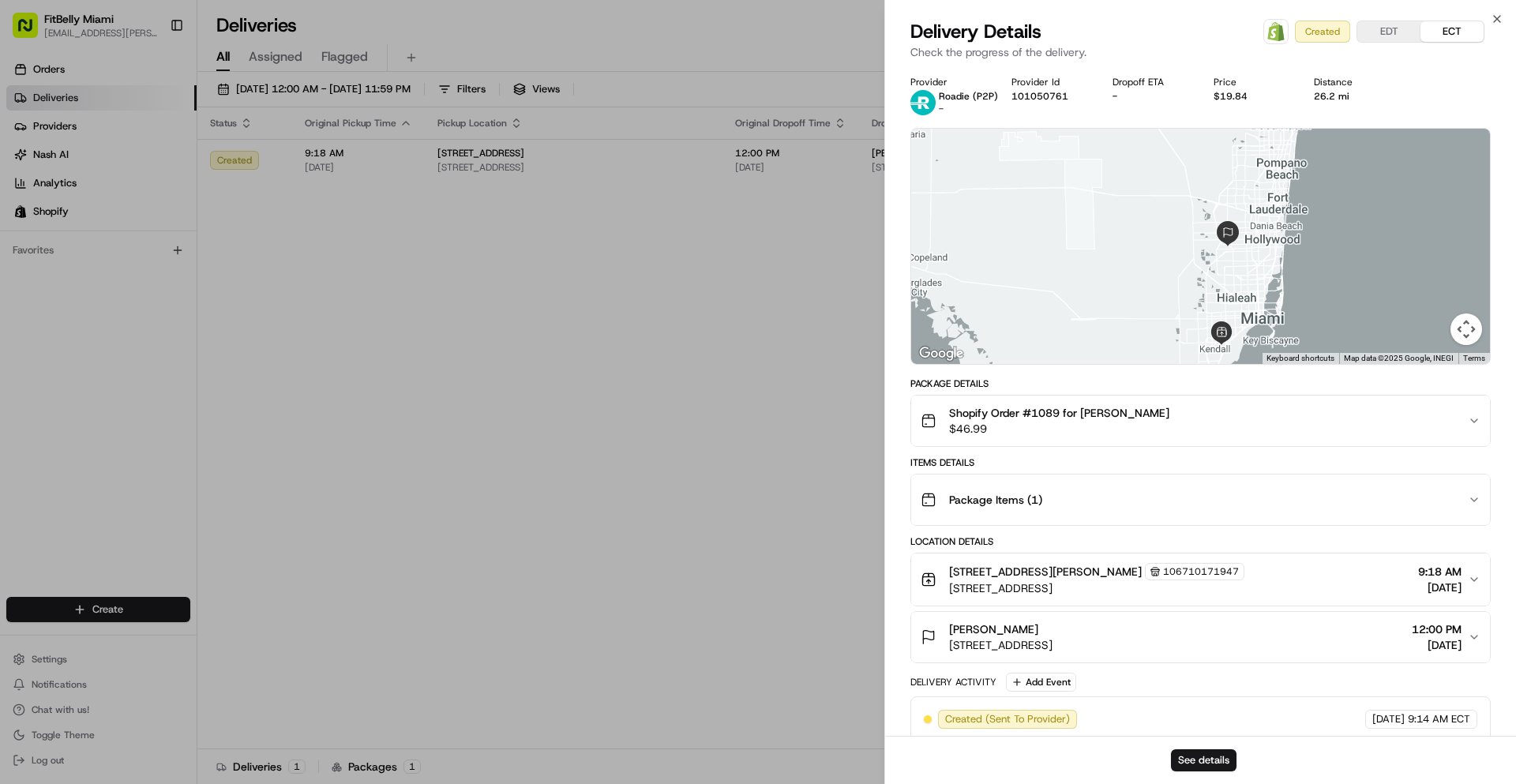
drag, startPoint x: 1297, startPoint y: 229, endPoint x: 1283, endPoint y: 264, distance: 37.7
click at [1283, 266] on div at bounding box center [1201, 245] width 579 height 235
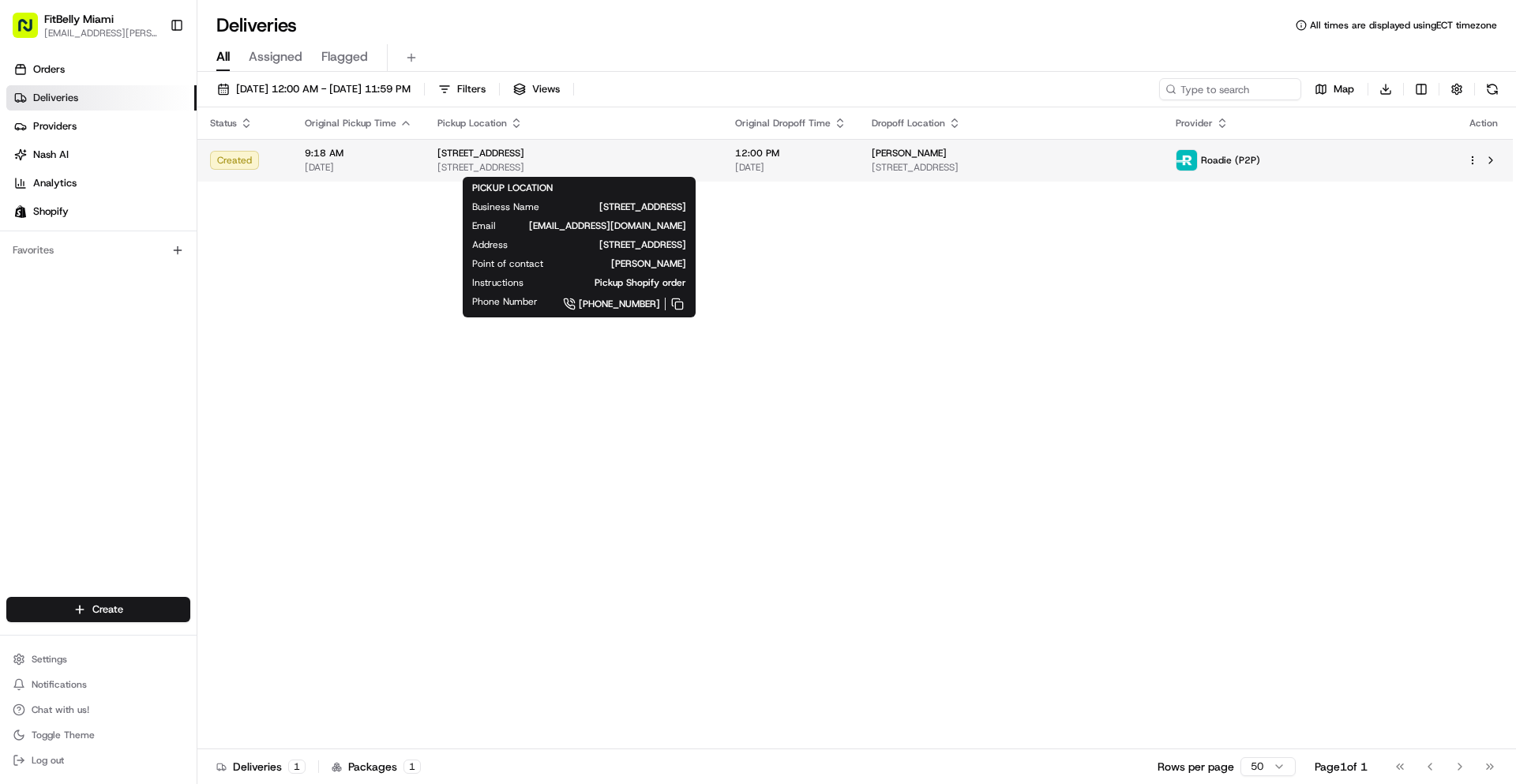
click at [548, 156] on div "[STREET_ADDRESS]" at bounding box center [574, 153] width 272 height 13
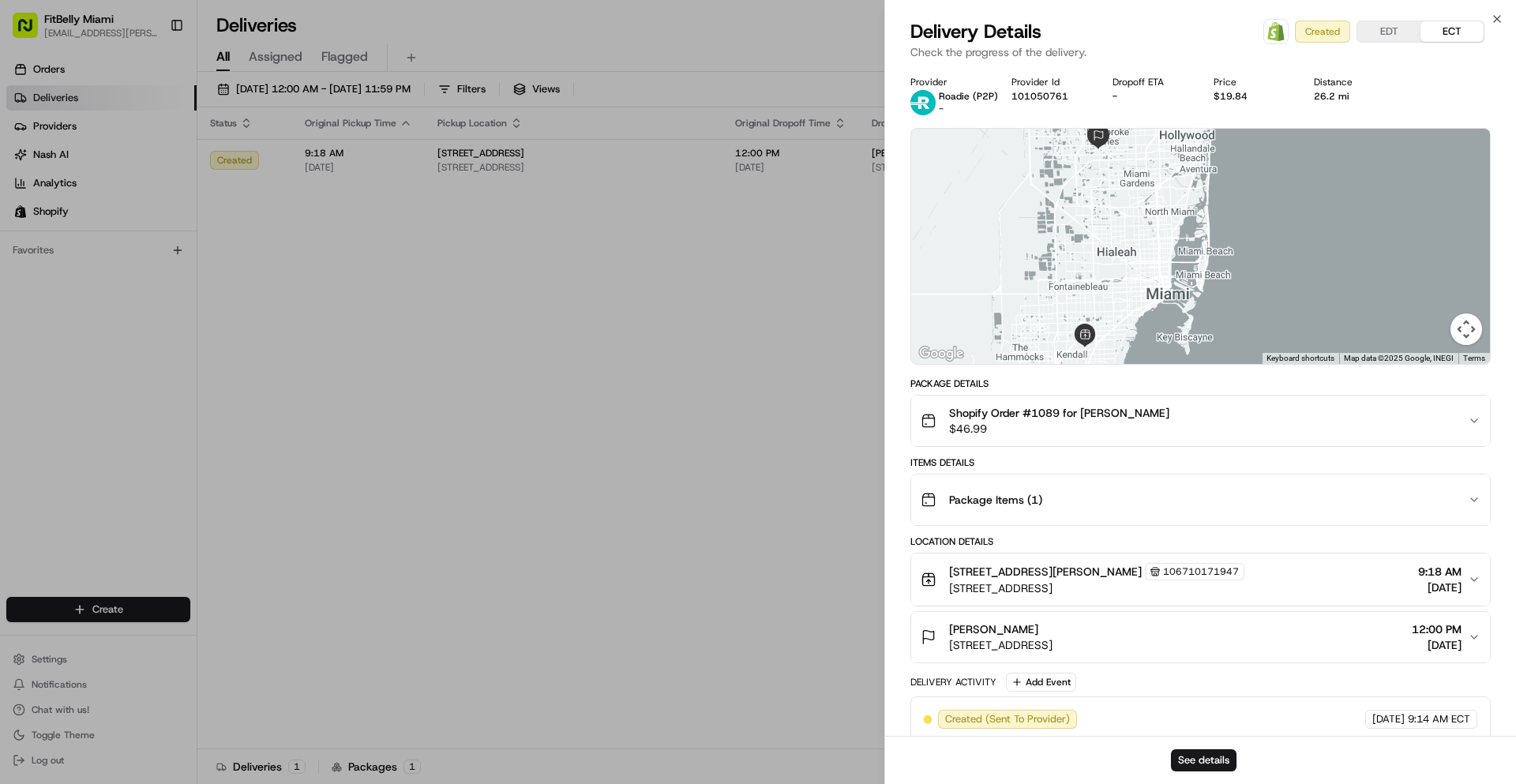
drag, startPoint x: 1104, startPoint y: 229, endPoint x: 1126, endPoint y: 322, distance: 95.6
click at [1125, 329] on div at bounding box center [1201, 245] width 579 height 235
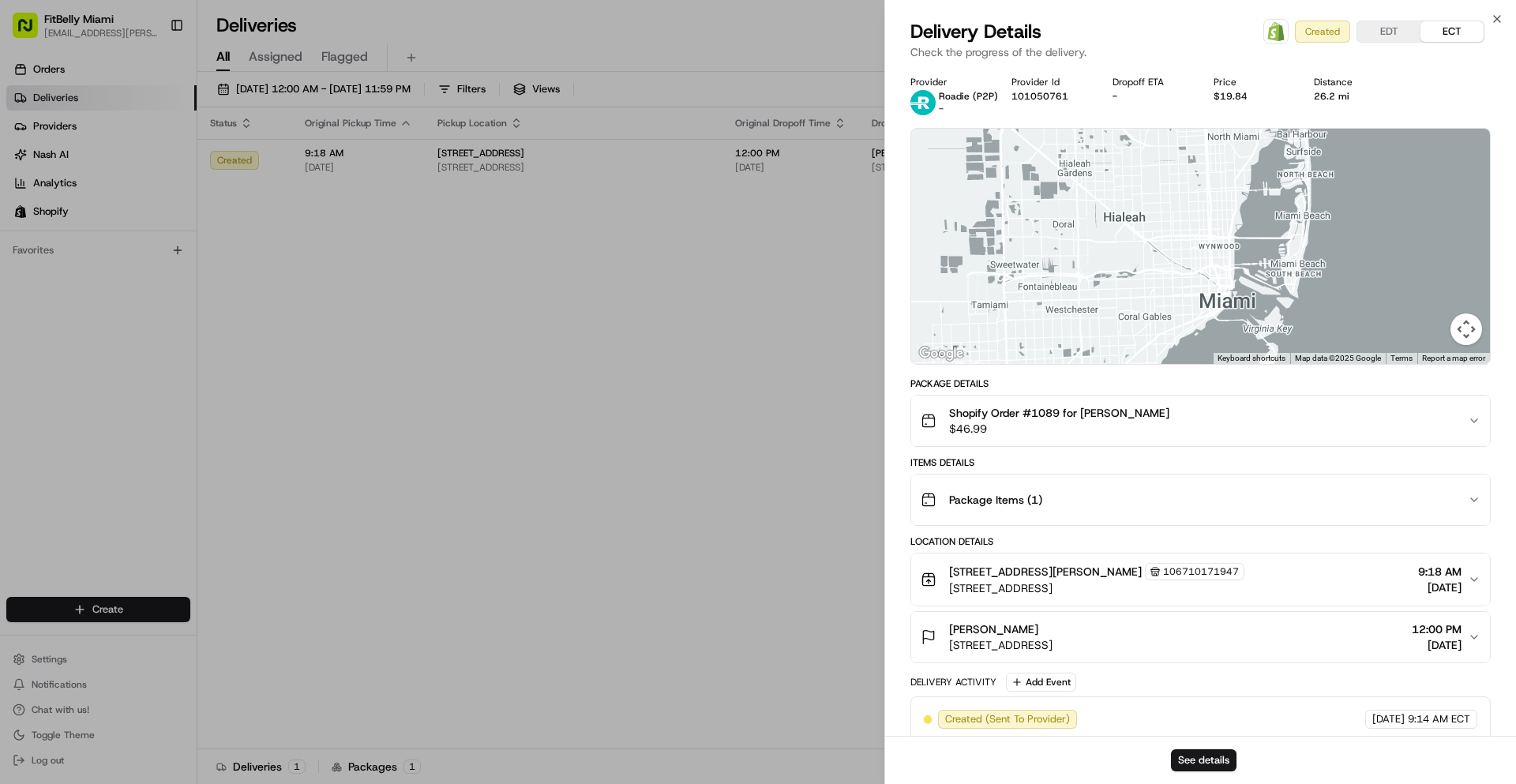
drag, startPoint x: 1107, startPoint y: 312, endPoint x: 1122, endPoint y: 184, distance: 128.9
click at [1122, 184] on div at bounding box center [1201, 245] width 579 height 235
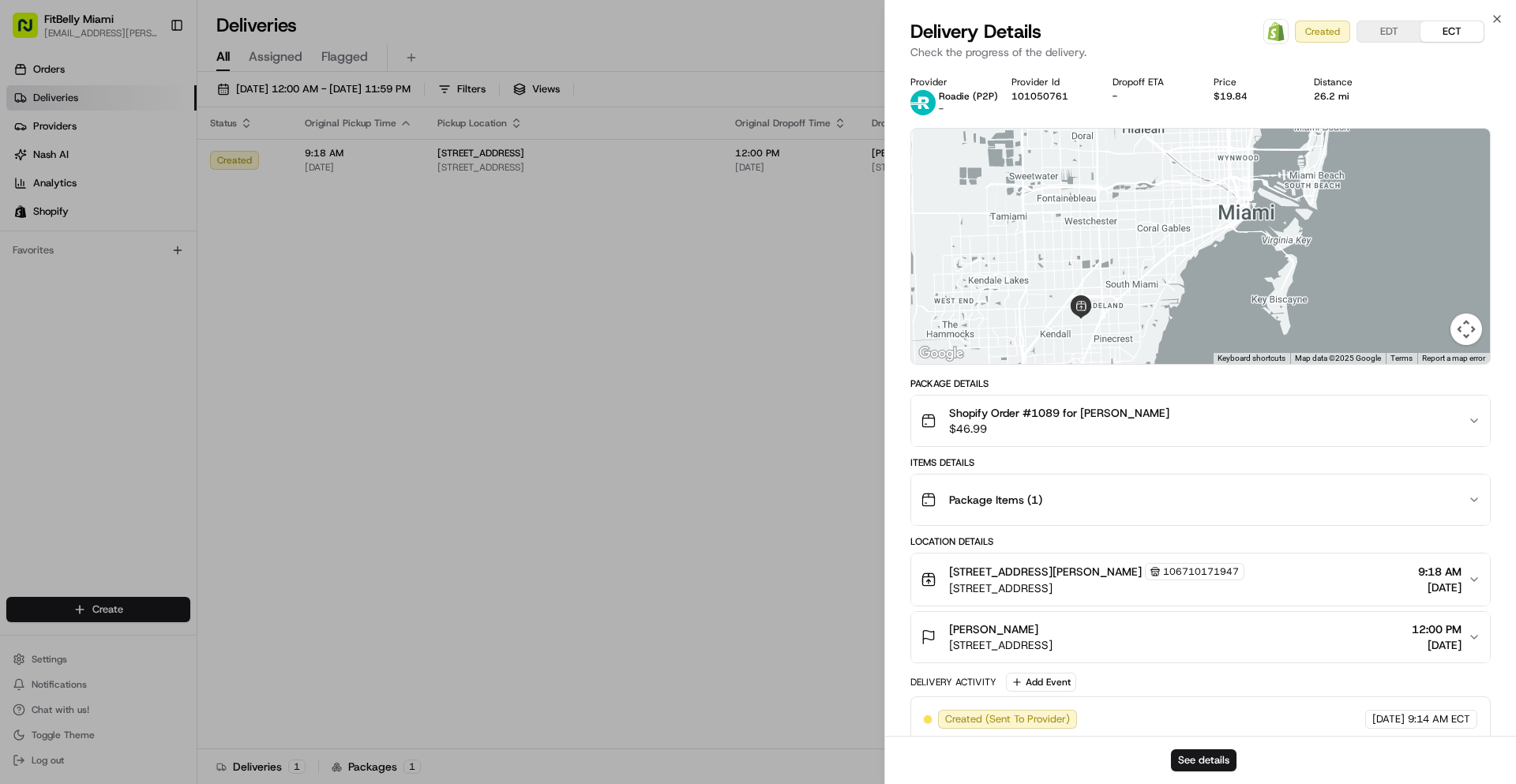
drag, startPoint x: 1117, startPoint y: 233, endPoint x: 1126, endPoint y: 251, distance: 20.1
click at [1126, 251] on div at bounding box center [1201, 245] width 579 height 235
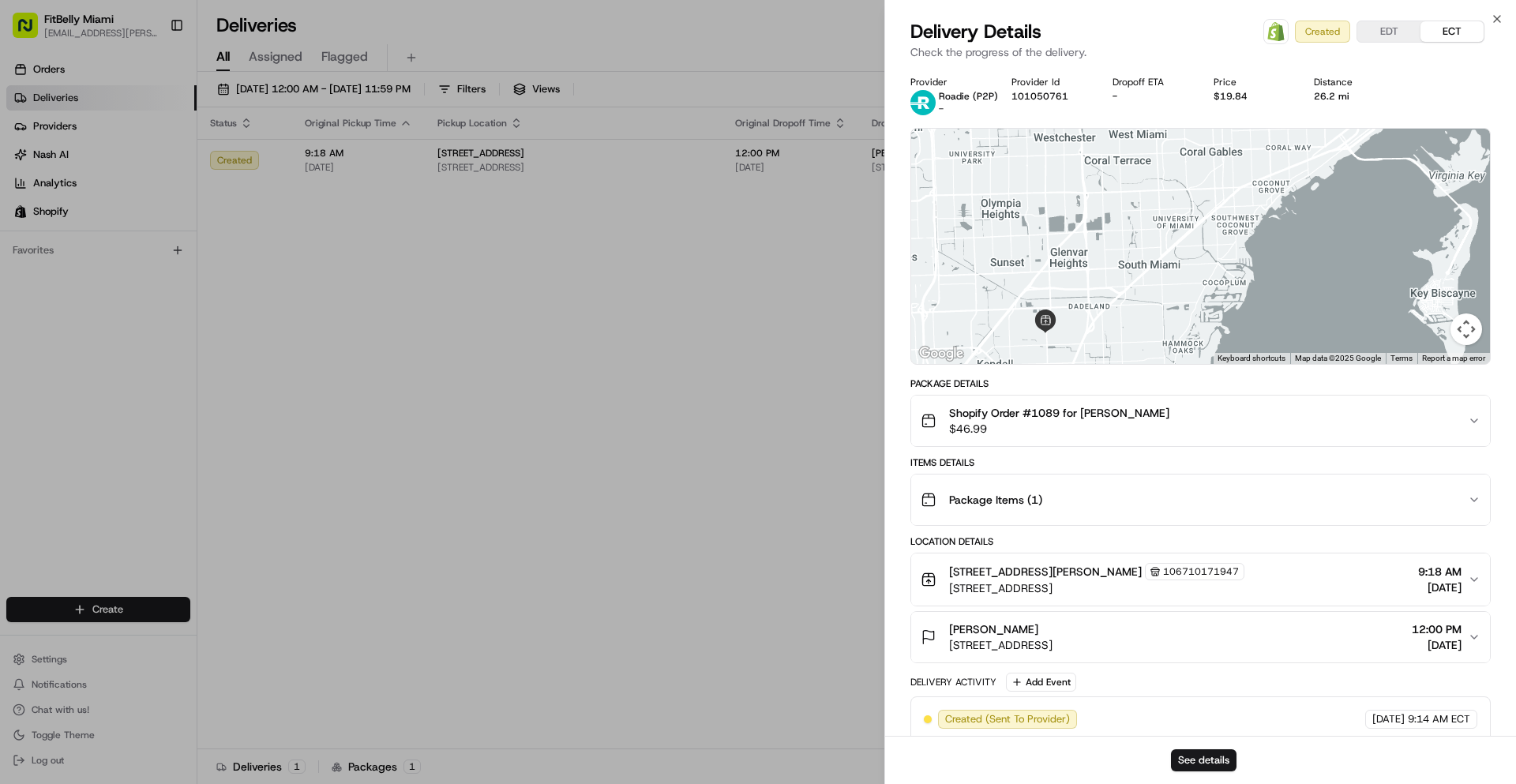
drag, startPoint x: 1103, startPoint y: 282, endPoint x: 1112, endPoint y: 227, distance: 55.7
click at [1112, 227] on div at bounding box center [1201, 245] width 579 height 235
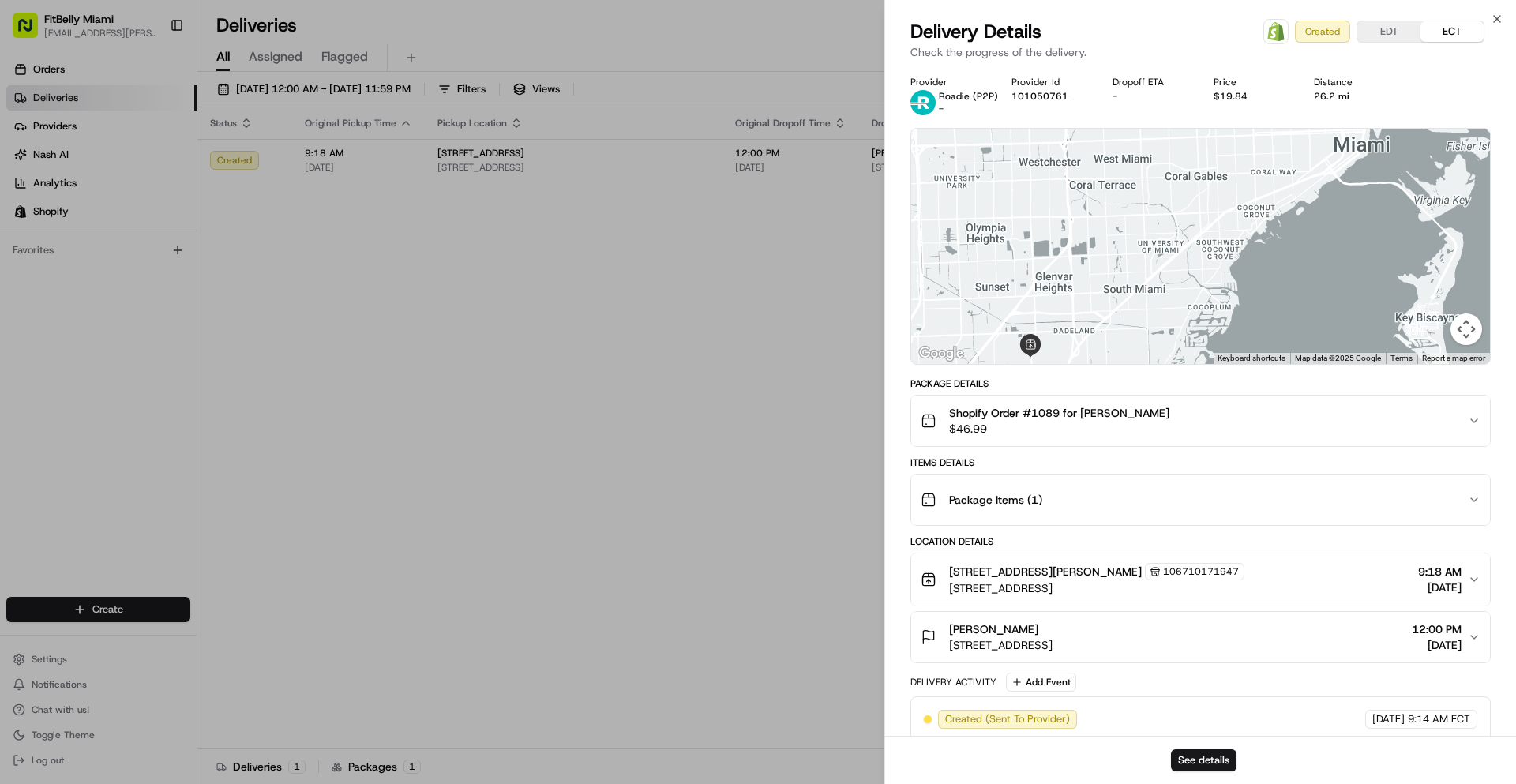
drag, startPoint x: 1138, startPoint y: 220, endPoint x: 1122, endPoint y: 245, distance: 29.7
click at [1122, 245] on div at bounding box center [1201, 245] width 579 height 235
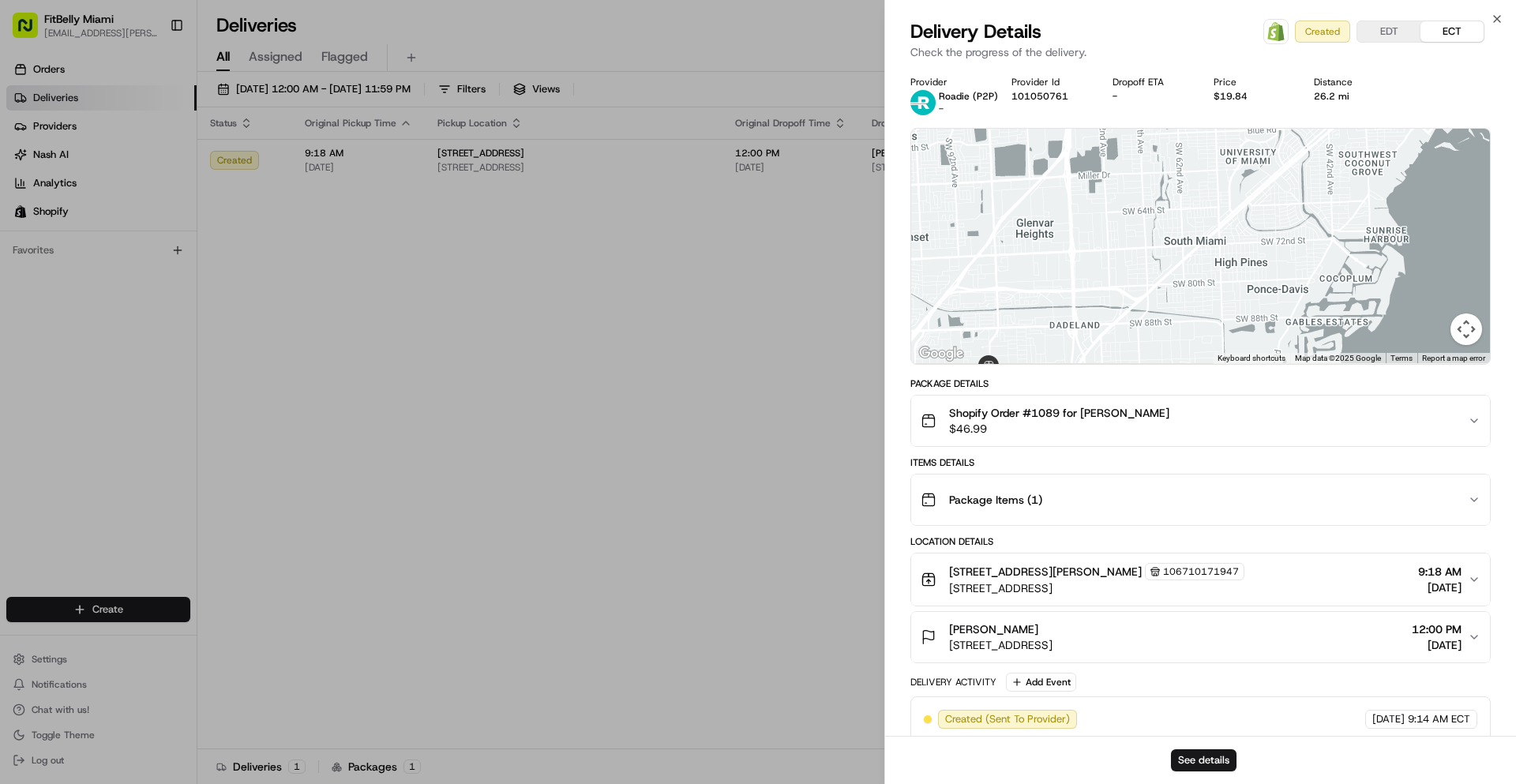
drag, startPoint x: 1111, startPoint y: 261, endPoint x: 1164, endPoint y: 140, distance: 132.1
click at [1164, 140] on div at bounding box center [1201, 245] width 579 height 235
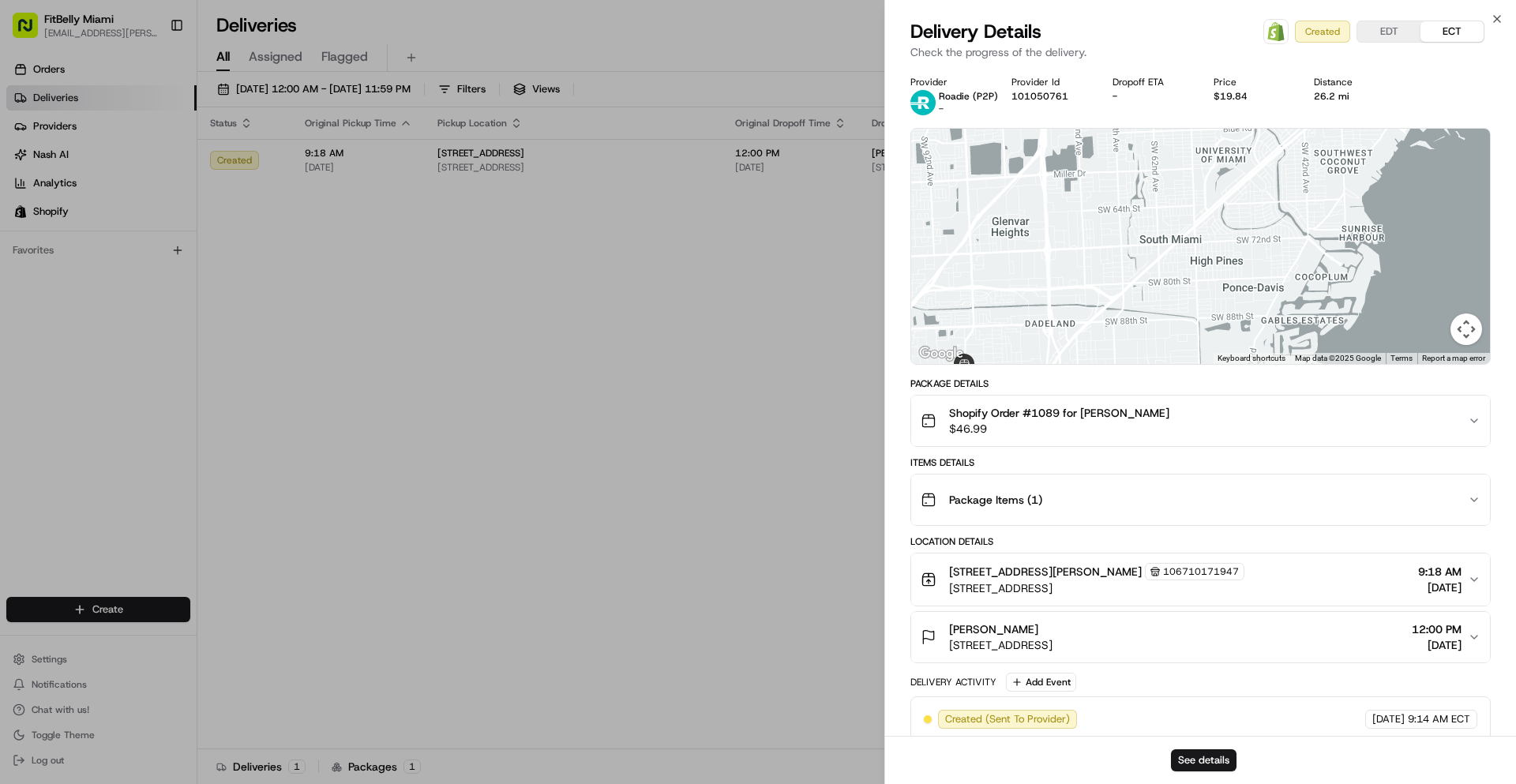
drag, startPoint x: 1142, startPoint y: 236, endPoint x: 1115, endPoint y: 257, distance: 34.2
click at [1115, 257] on div at bounding box center [1201, 245] width 579 height 235
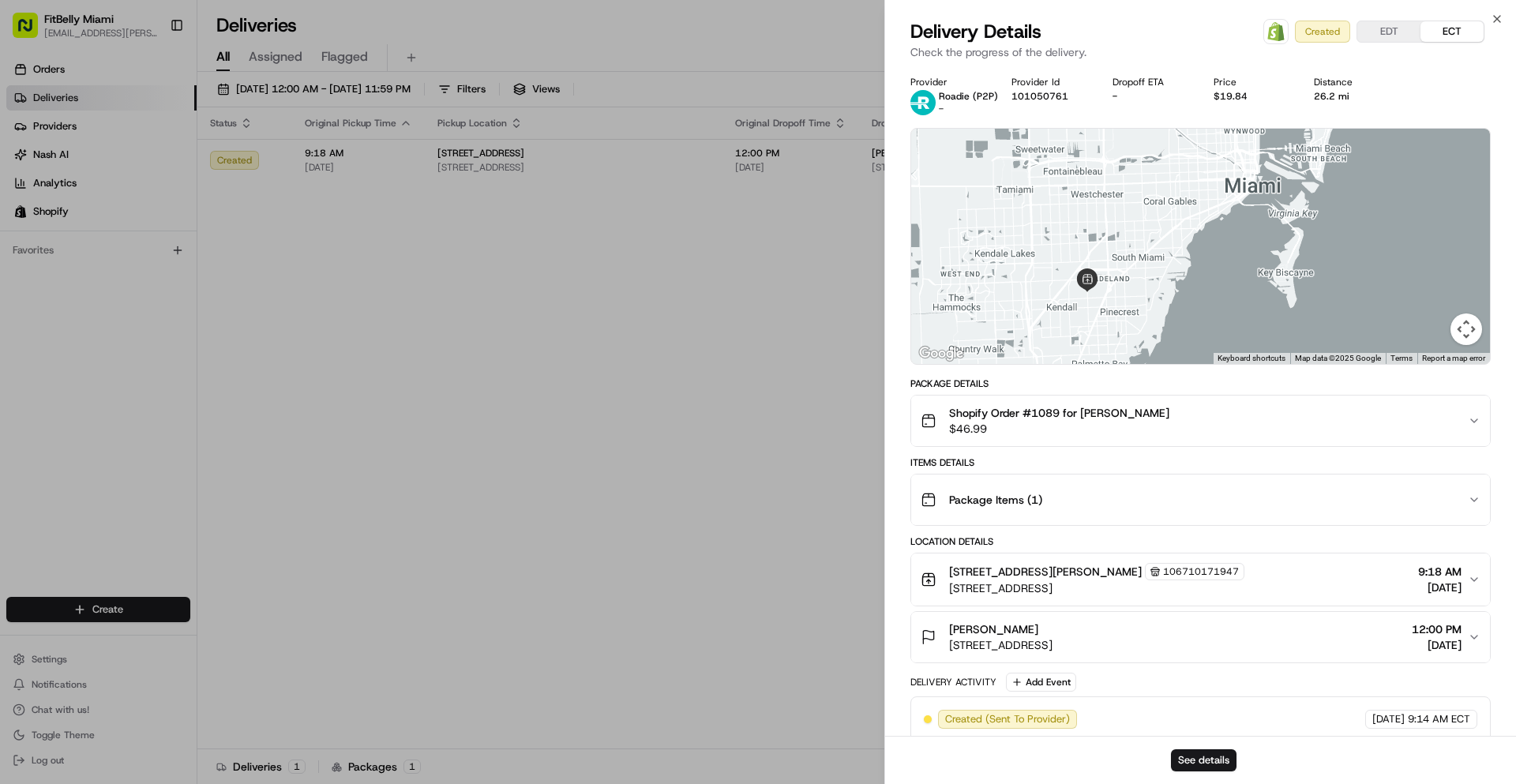
drag, startPoint x: 1138, startPoint y: 223, endPoint x: 1124, endPoint y: 331, distance: 108.9
click at [1124, 331] on div at bounding box center [1201, 245] width 579 height 235
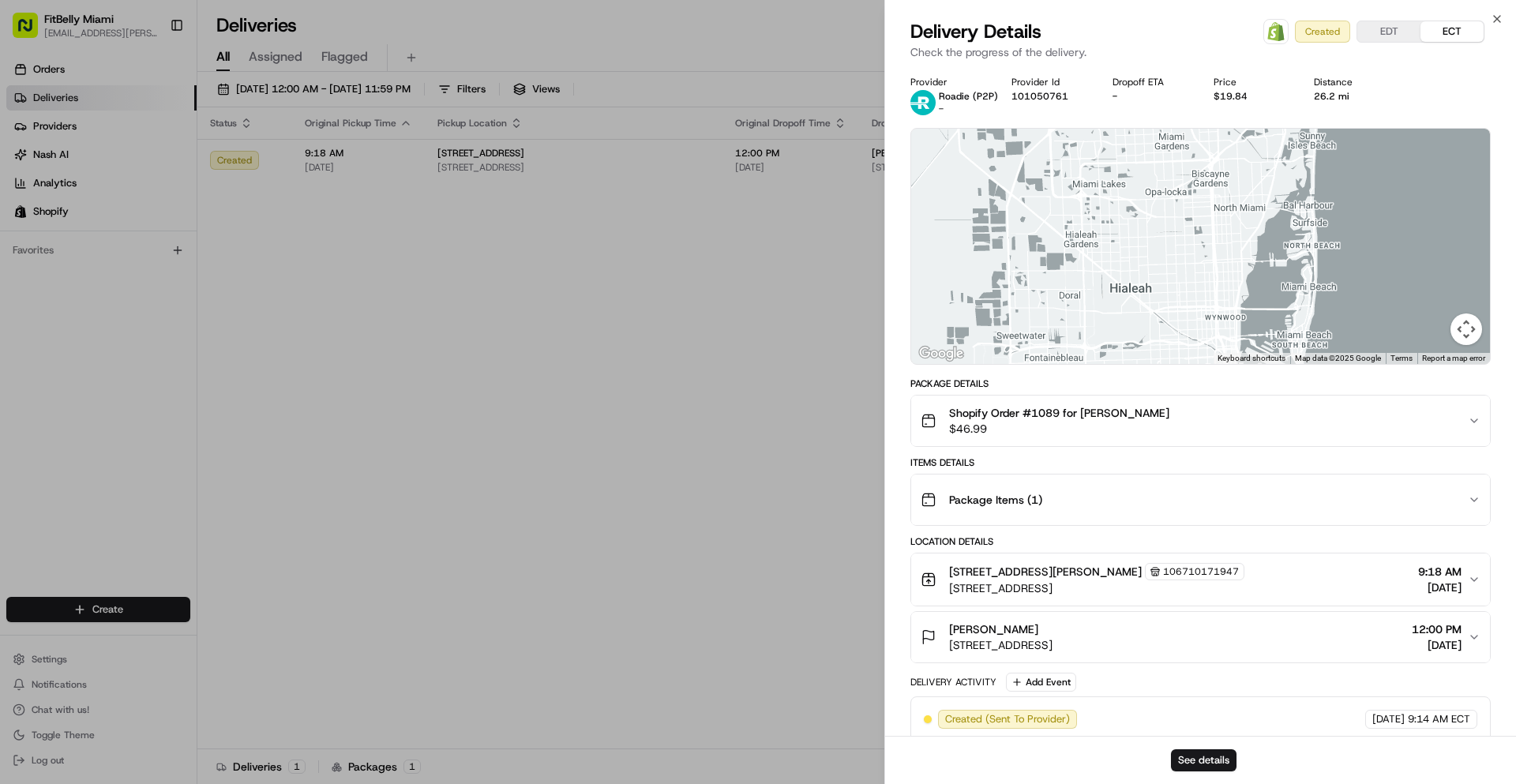
drag, startPoint x: 1138, startPoint y: 227, endPoint x: 1138, endPoint y: 293, distance: 66.0
click at [1138, 293] on div at bounding box center [1201, 245] width 579 height 235
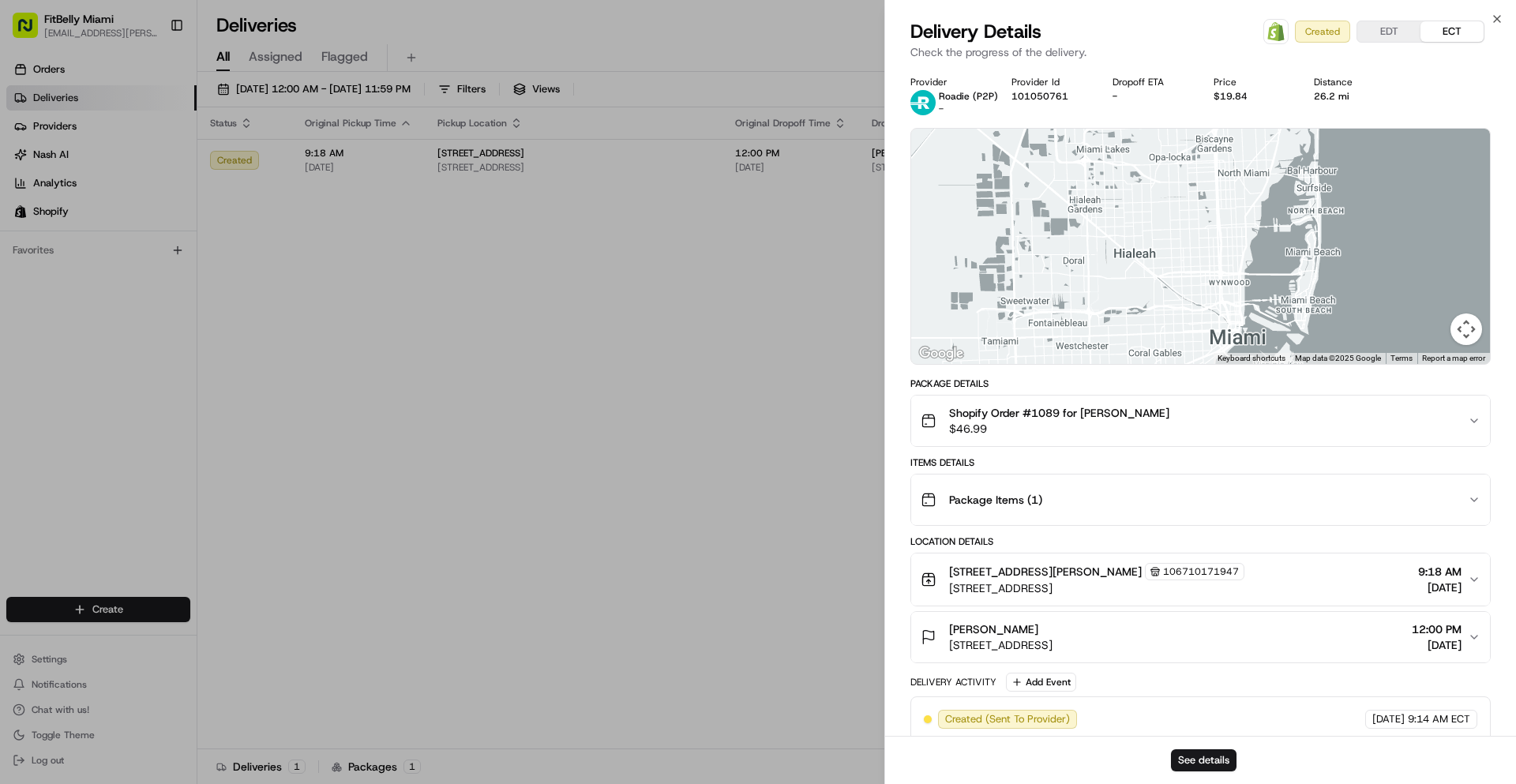
drag, startPoint x: 1122, startPoint y: 320, endPoint x: 1122, endPoint y: 239, distance: 81.0
click at [1122, 239] on div at bounding box center [1201, 245] width 579 height 235
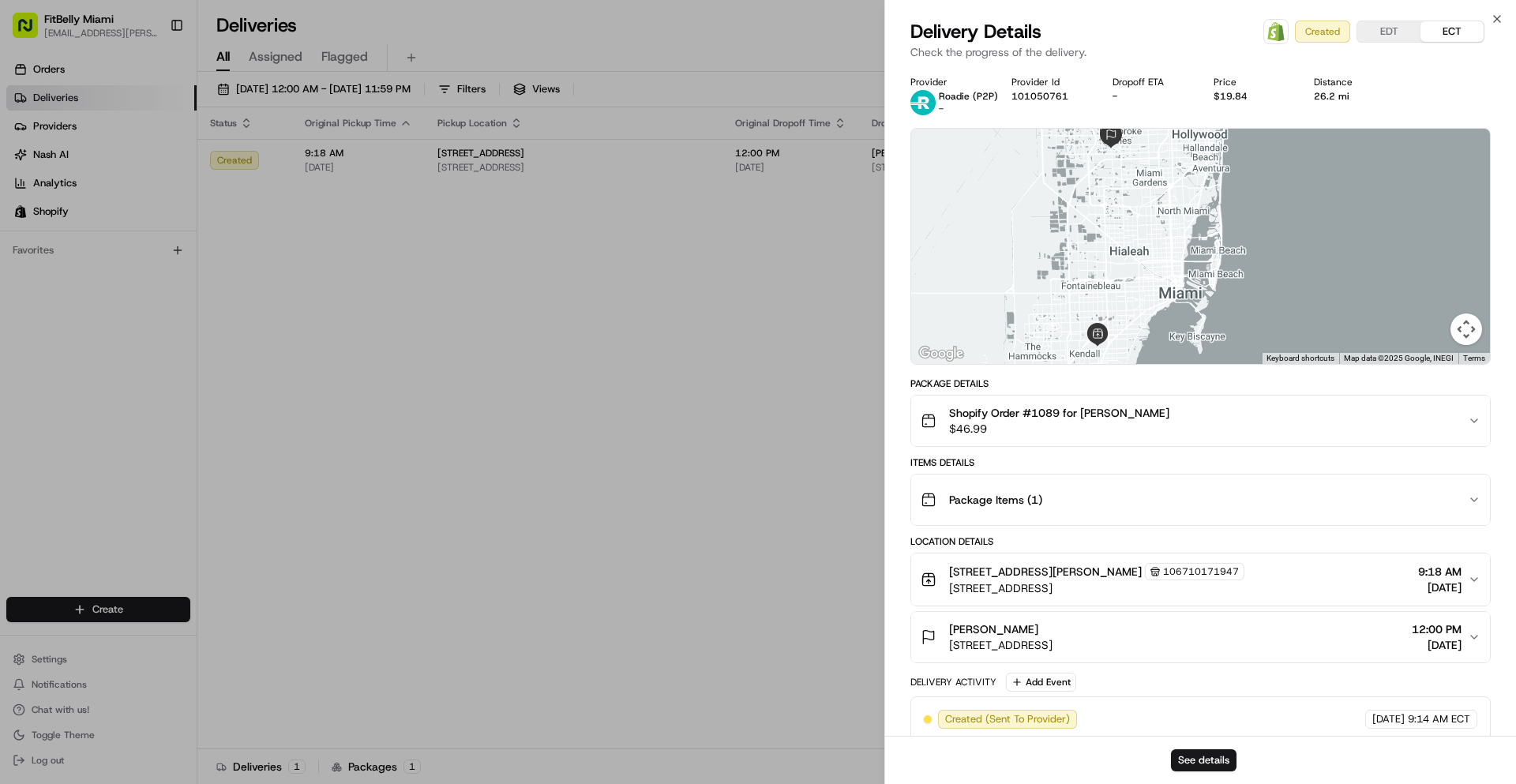
drag, startPoint x: 1130, startPoint y: 235, endPoint x: 1118, endPoint y: 260, distance: 27.7
click at [1118, 260] on div at bounding box center [1201, 245] width 579 height 235
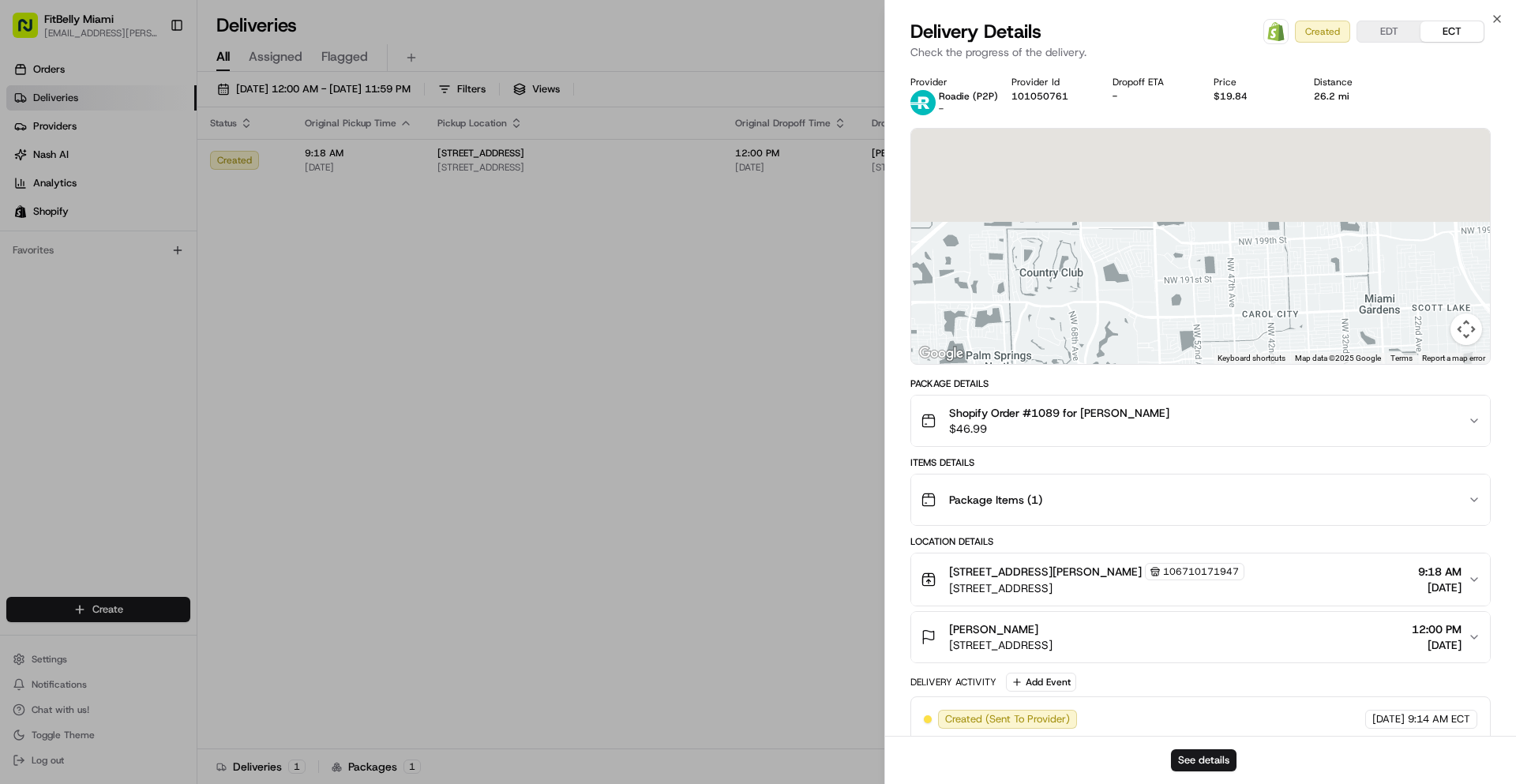
drag, startPoint x: 1125, startPoint y: 182, endPoint x: 1128, endPoint y: 447, distance: 265.0
click at [1127, 446] on div "Provider Roadie (P2P) - Provider Id 101050761 Dropoff ETA - Price $19.84 Distan…" at bounding box center [1201, 408] width 581 height 666
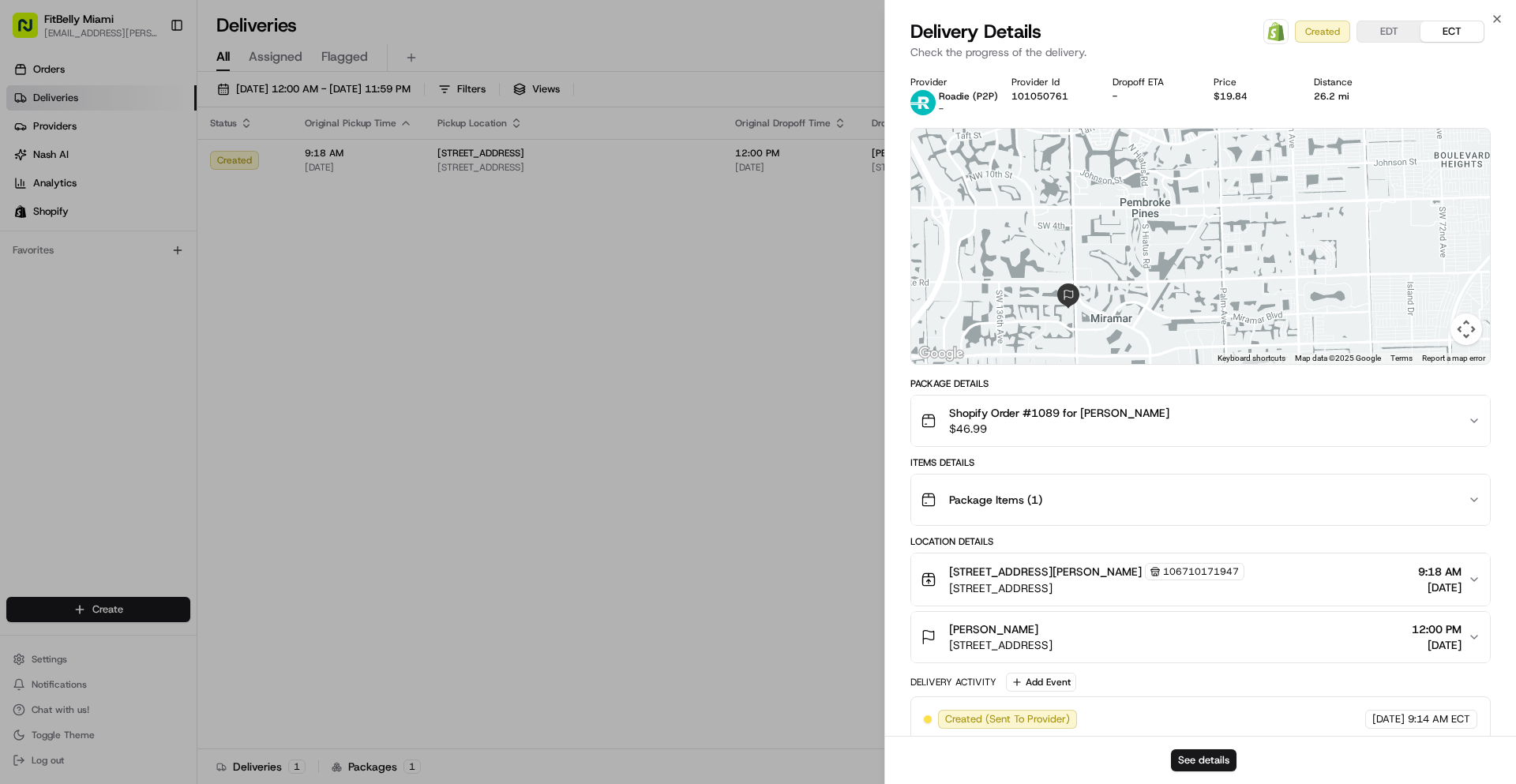
drag, startPoint x: 1137, startPoint y: 264, endPoint x: 1155, endPoint y: 230, distance: 38.5
click at [1155, 230] on div at bounding box center [1201, 245] width 579 height 235
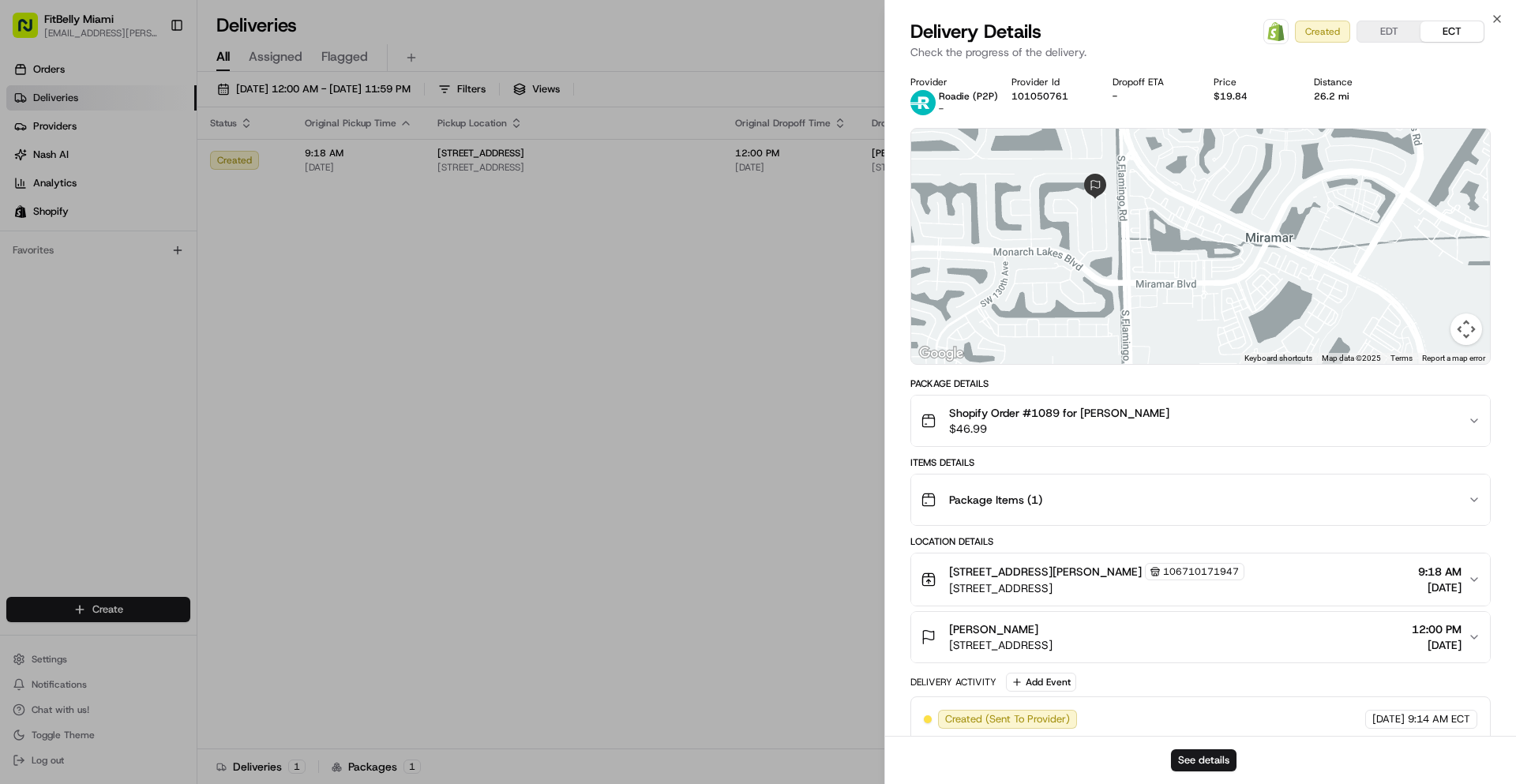
drag, startPoint x: 1141, startPoint y: 196, endPoint x: 1172, endPoint y: 247, distance: 59.7
click at [1172, 247] on div at bounding box center [1201, 245] width 579 height 235
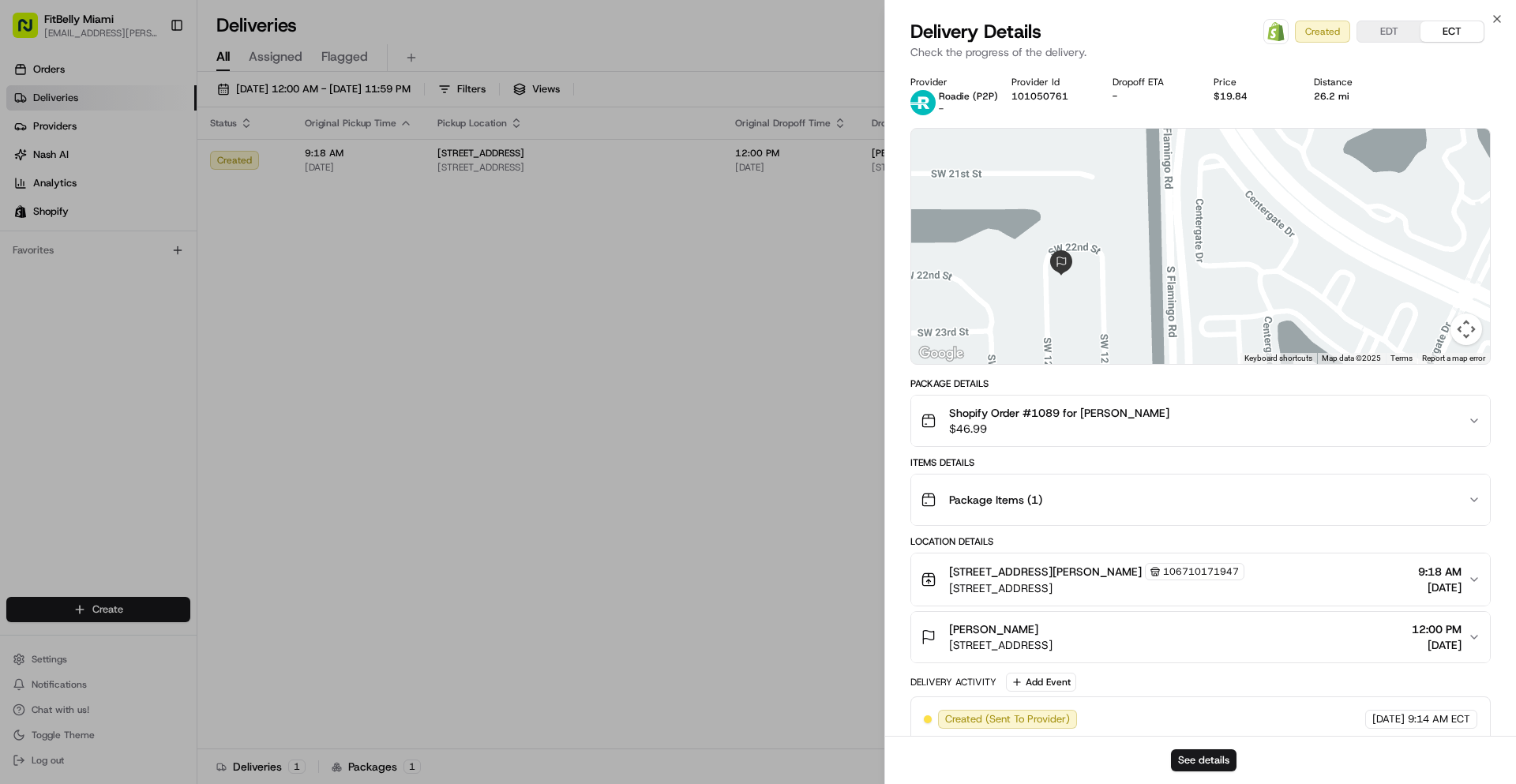
drag, startPoint x: 1137, startPoint y: 293, endPoint x: 1161, endPoint y: 269, distance: 33.9
click at [1161, 269] on div at bounding box center [1201, 245] width 579 height 235
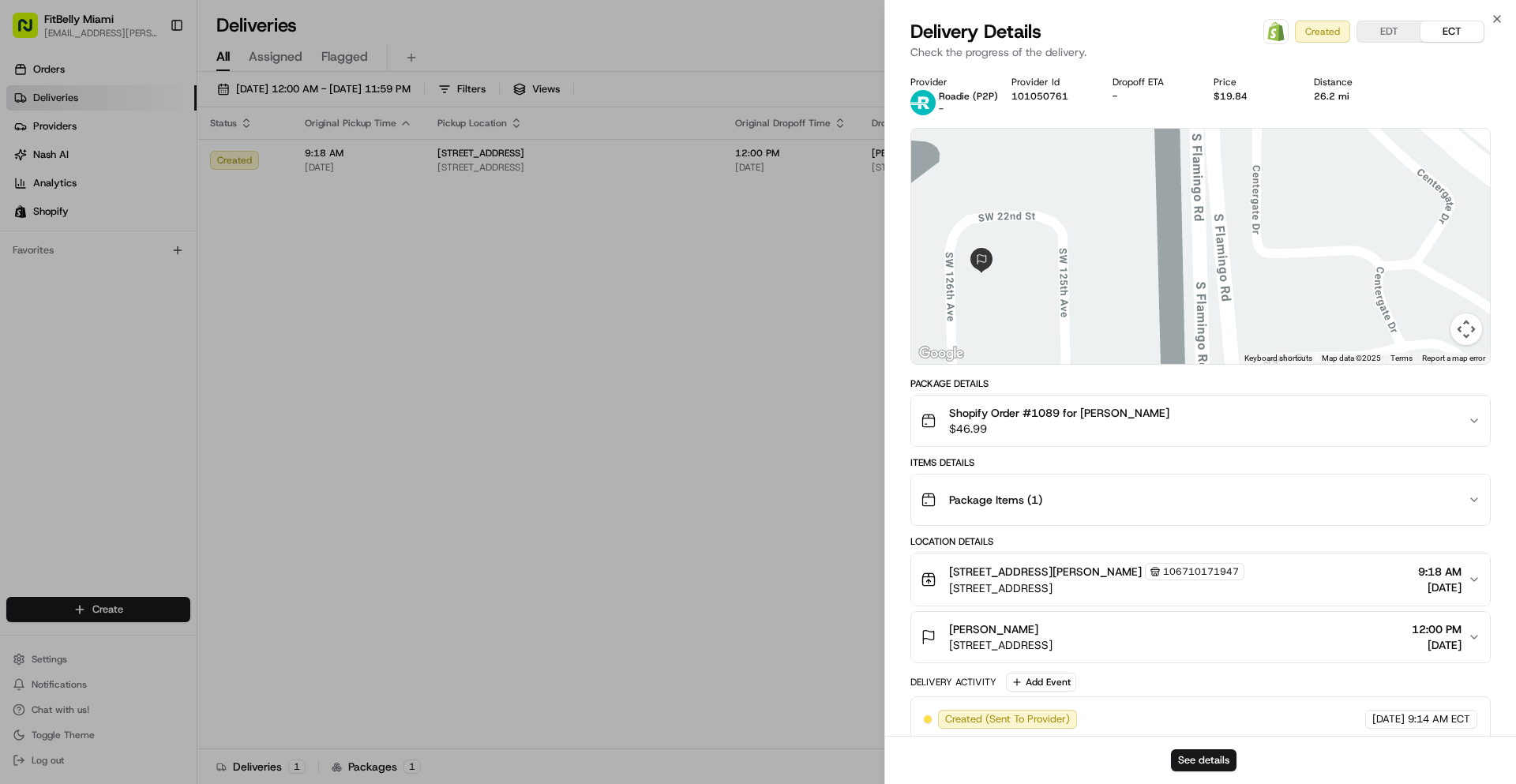
click at [1149, 266] on div at bounding box center [1201, 245] width 579 height 235
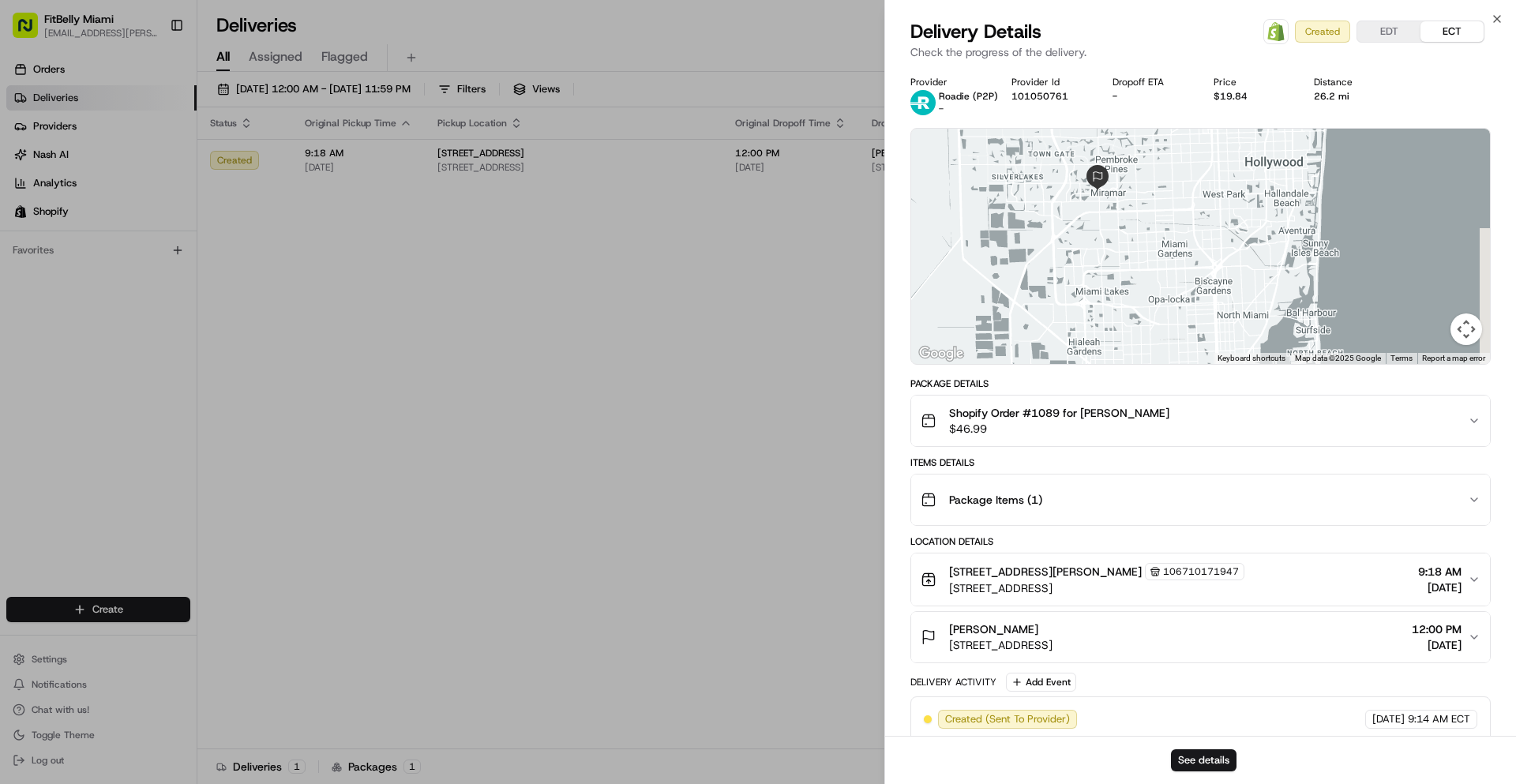
drag, startPoint x: 1179, startPoint y: 326, endPoint x: 1121, endPoint y: 233, distance: 109.6
click at [1121, 233] on div at bounding box center [1201, 245] width 579 height 235
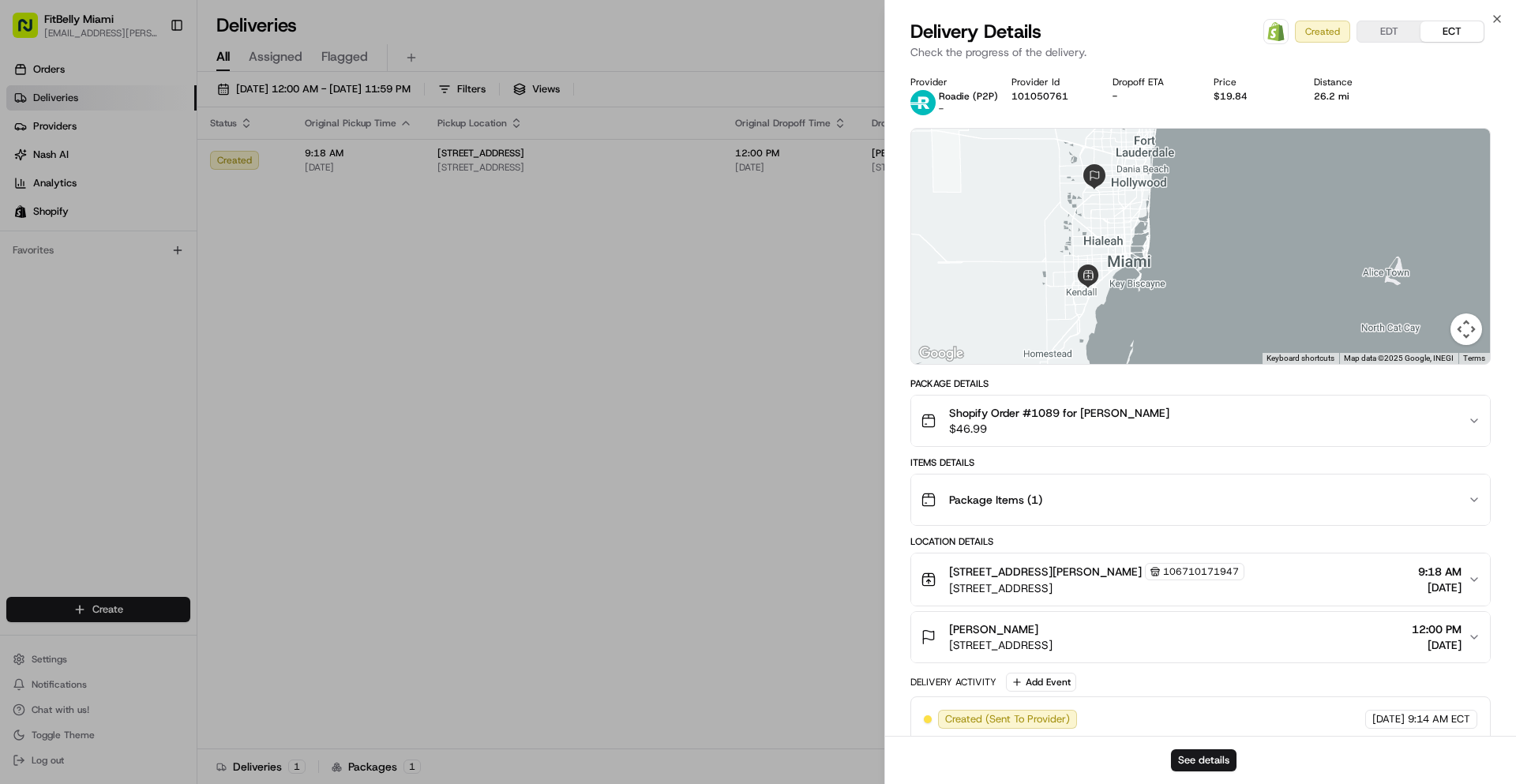
drag, startPoint x: 1143, startPoint y: 245, endPoint x: 1123, endPoint y: 221, distance: 31.2
click at [1123, 221] on div at bounding box center [1201, 245] width 579 height 235
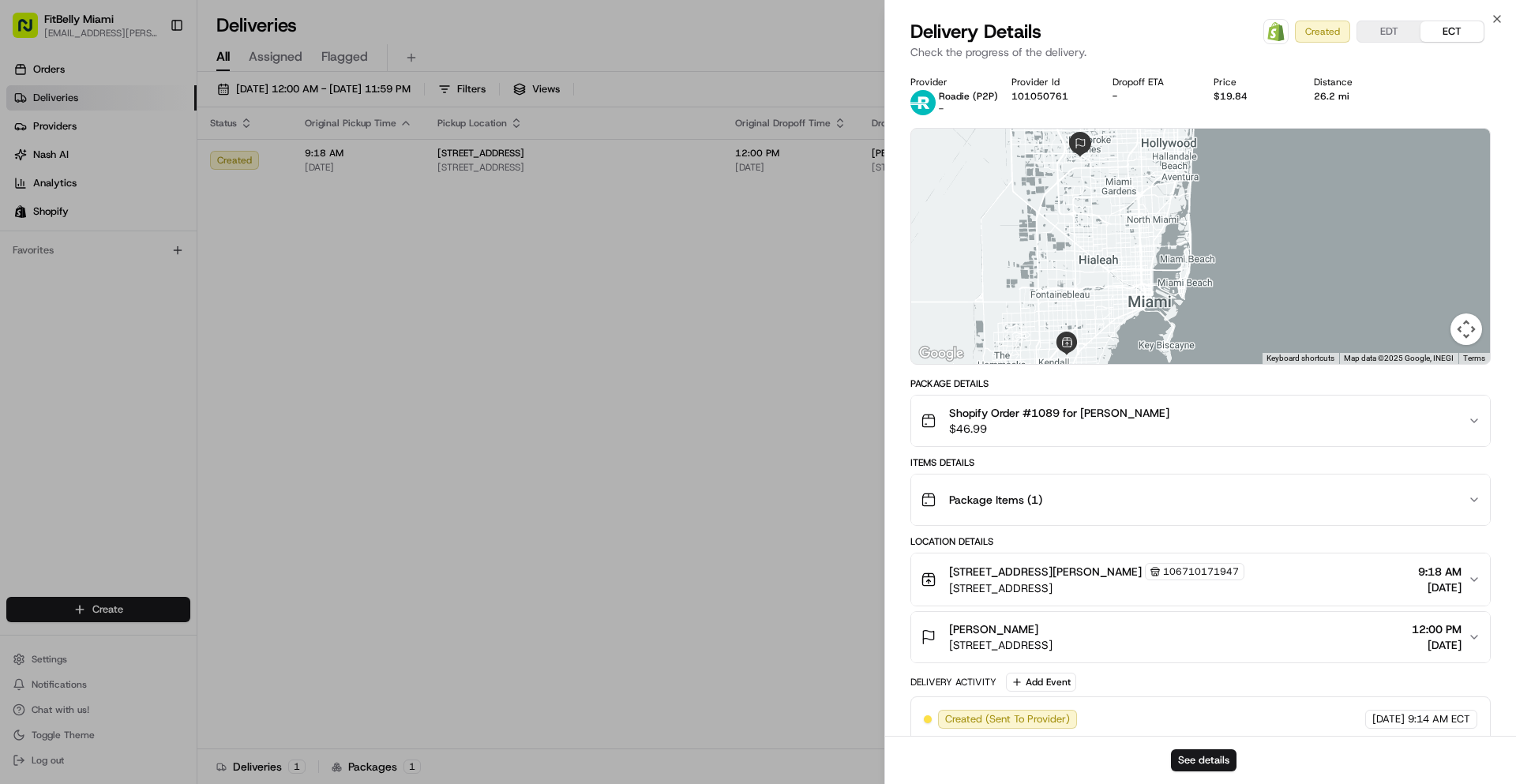
drag, startPoint x: 1141, startPoint y: 230, endPoint x: 1186, endPoint y: 244, distance: 47.1
click at [1186, 244] on div at bounding box center [1201, 245] width 579 height 235
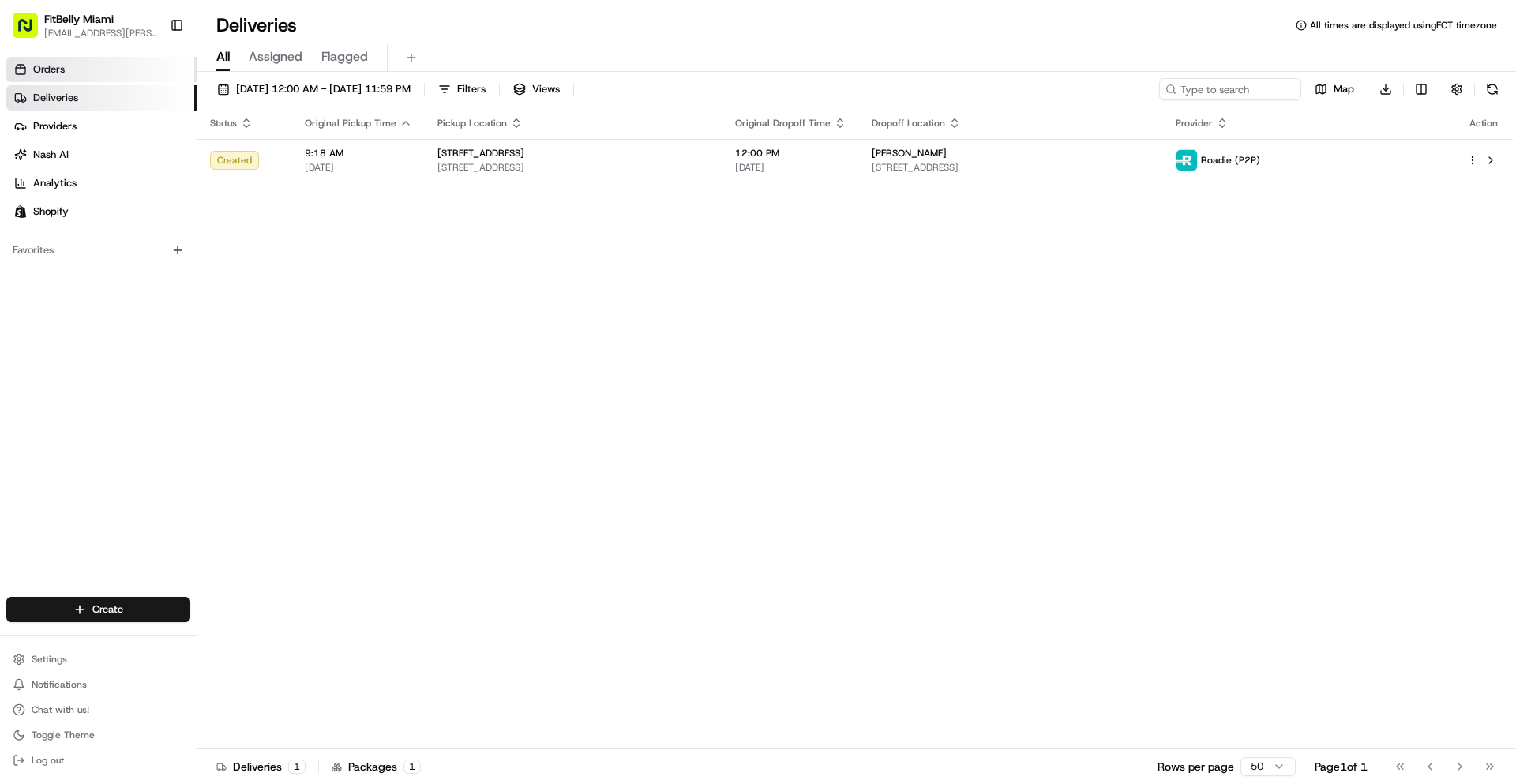
click at [114, 71] on link "Orders" at bounding box center [100, 69] width 190 height 25
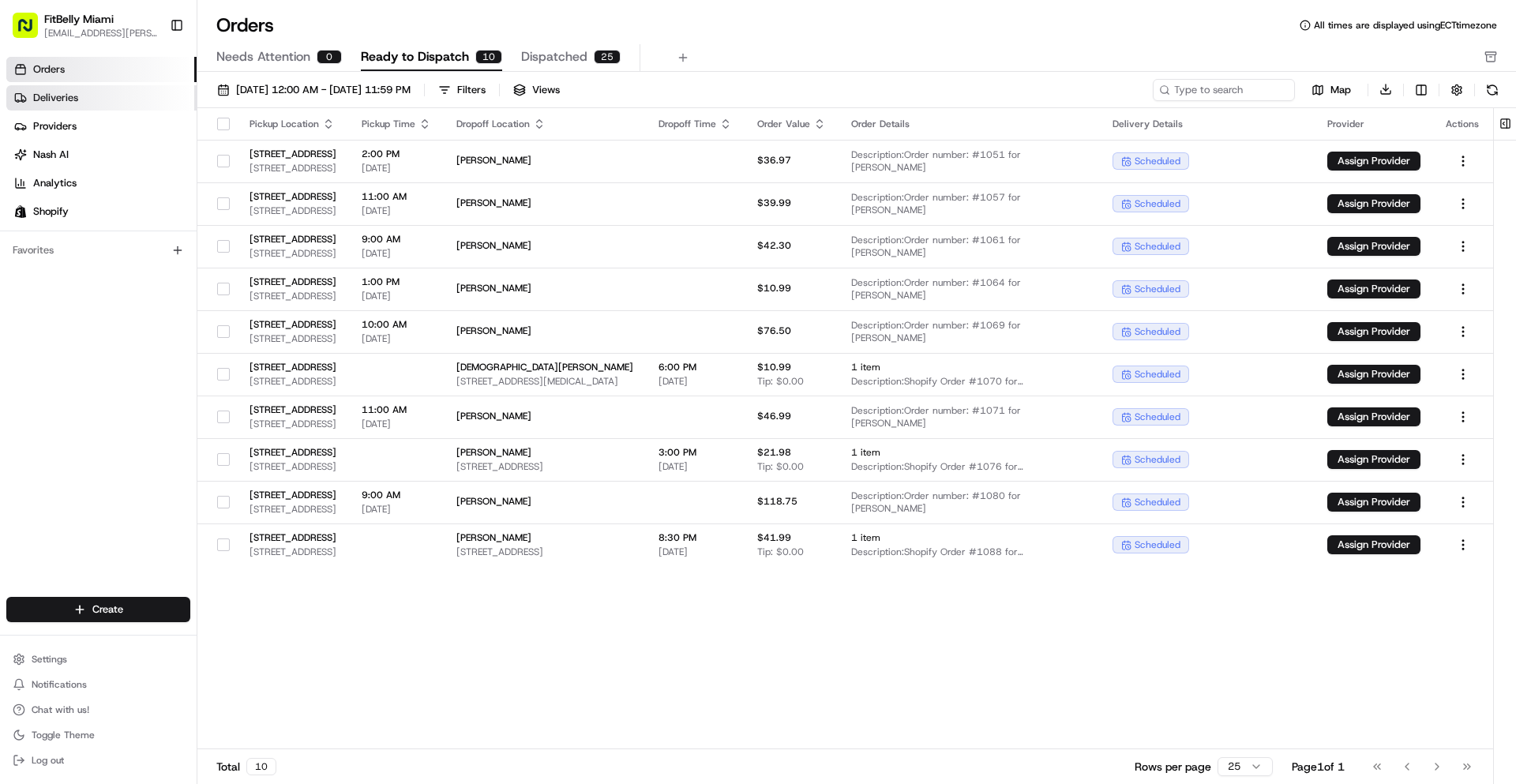
click at [57, 105] on link "Deliveries" at bounding box center [100, 97] width 190 height 25
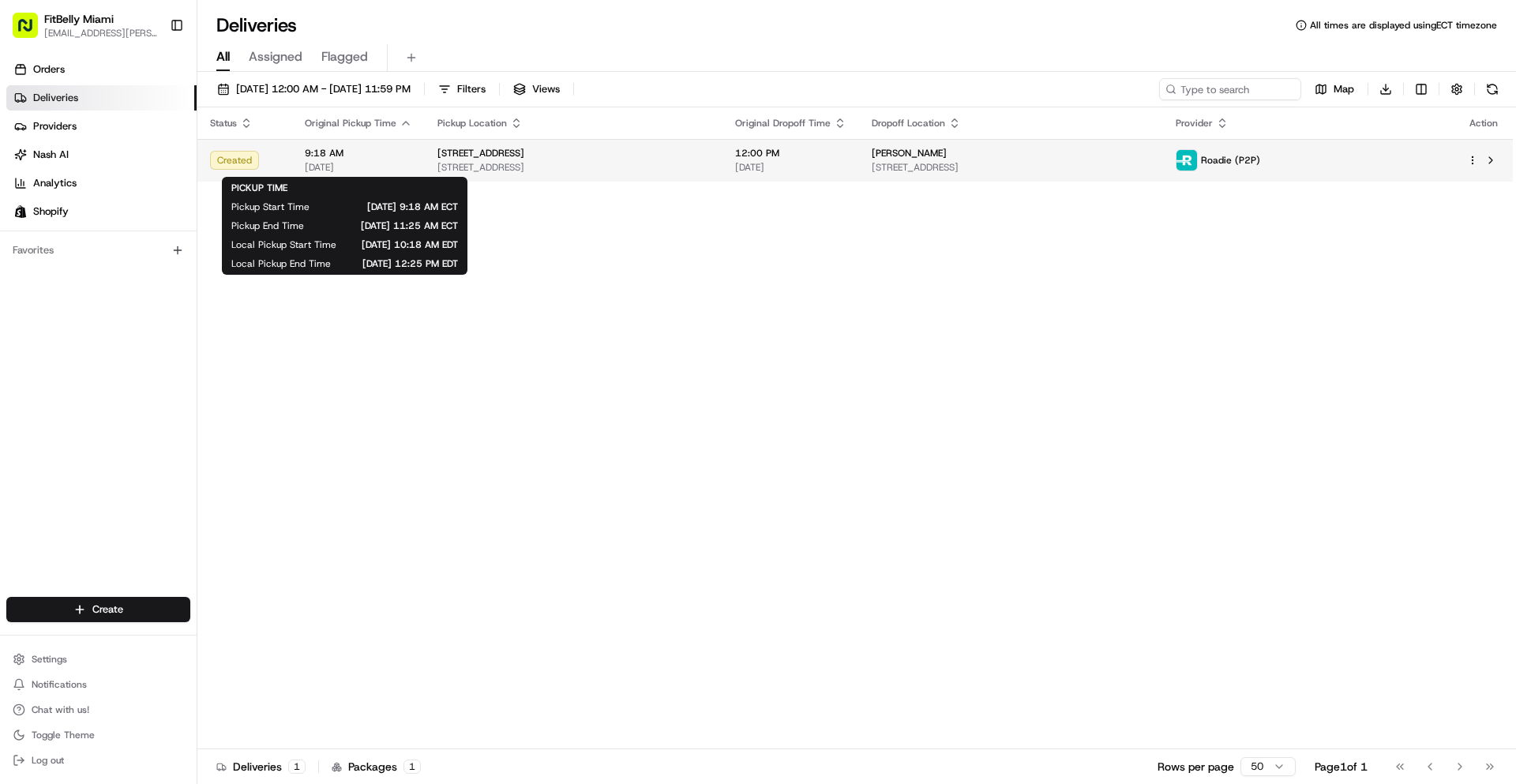
click at [382, 157] on span "9:18 AM" at bounding box center [359, 153] width 107 height 13
click at [388, 162] on span "[DATE]" at bounding box center [359, 167] width 107 height 13
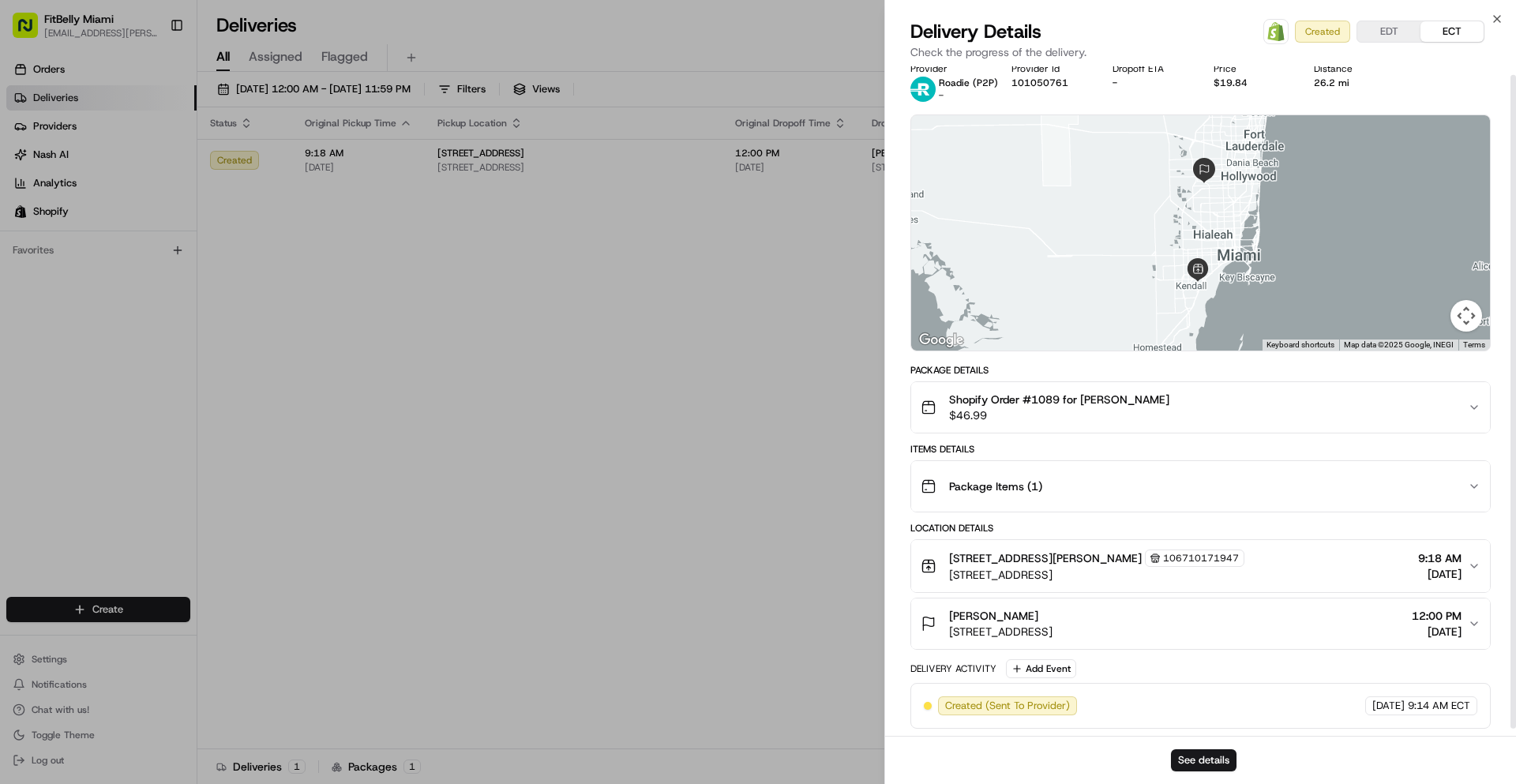
scroll to position [16, 0]
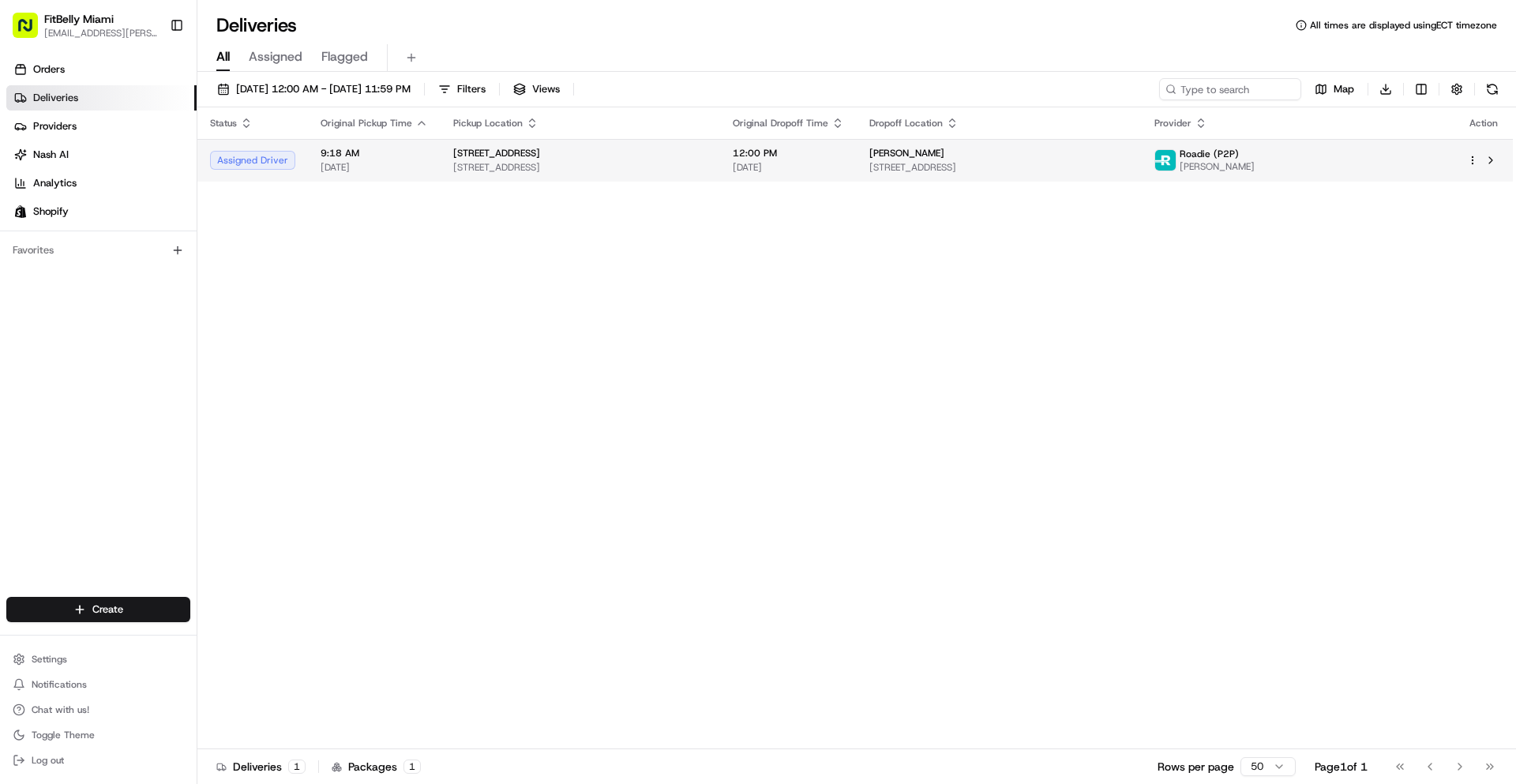
click at [415, 154] on span "9:18 AM" at bounding box center [374, 153] width 107 height 13
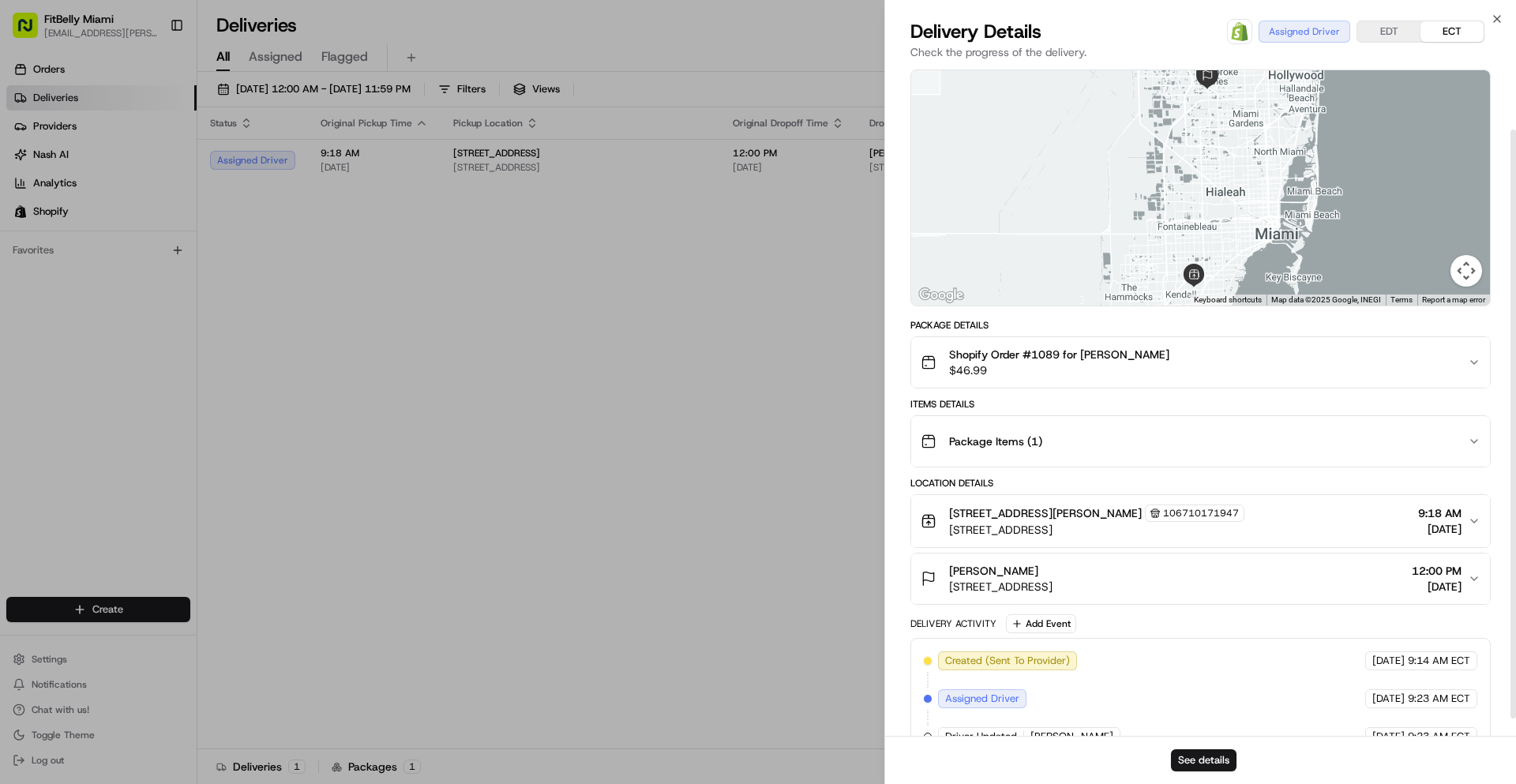
scroll to position [91, 0]
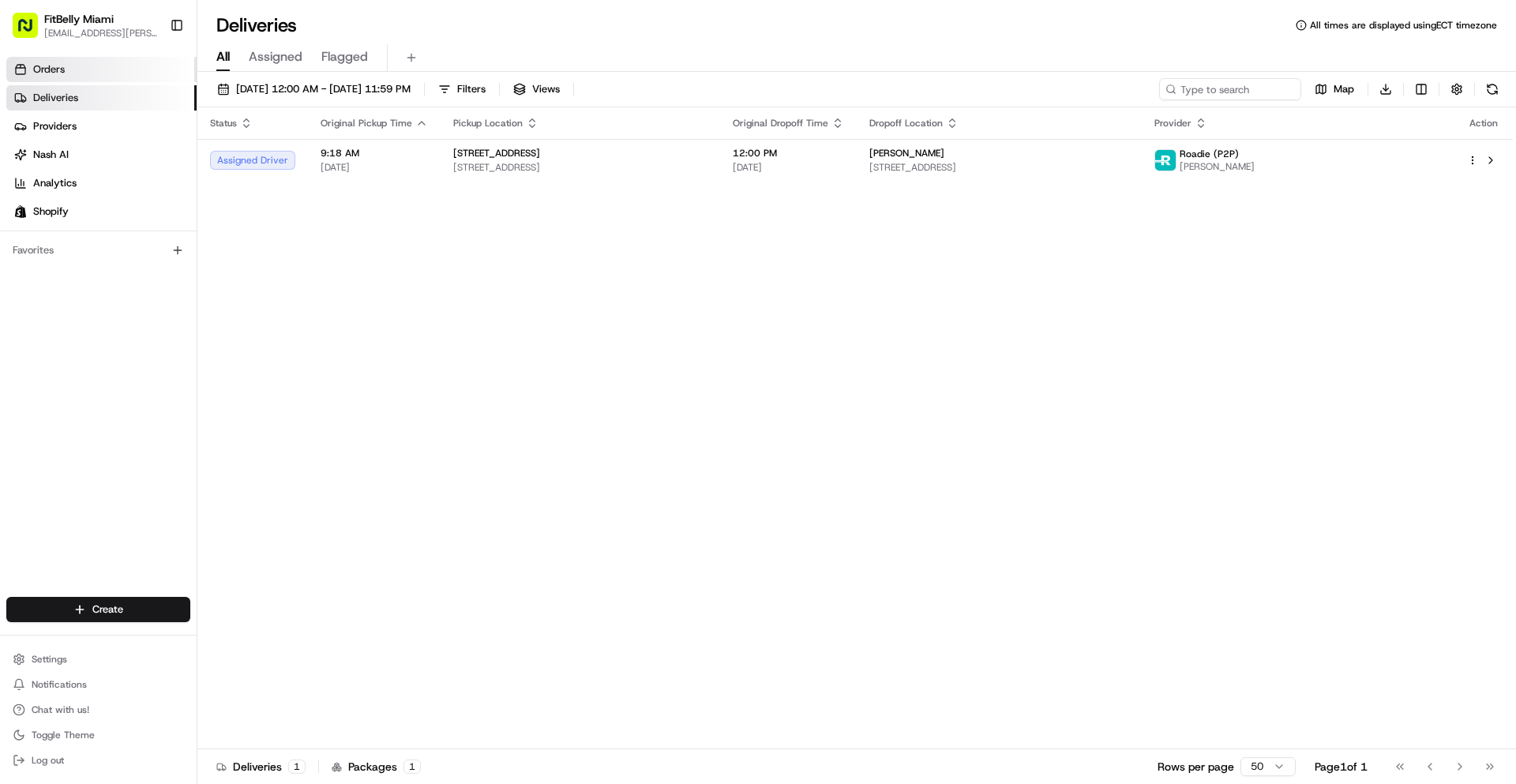
click at [119, 78] on link "Orders" at bounding box center [100, 69] width 190 height 25
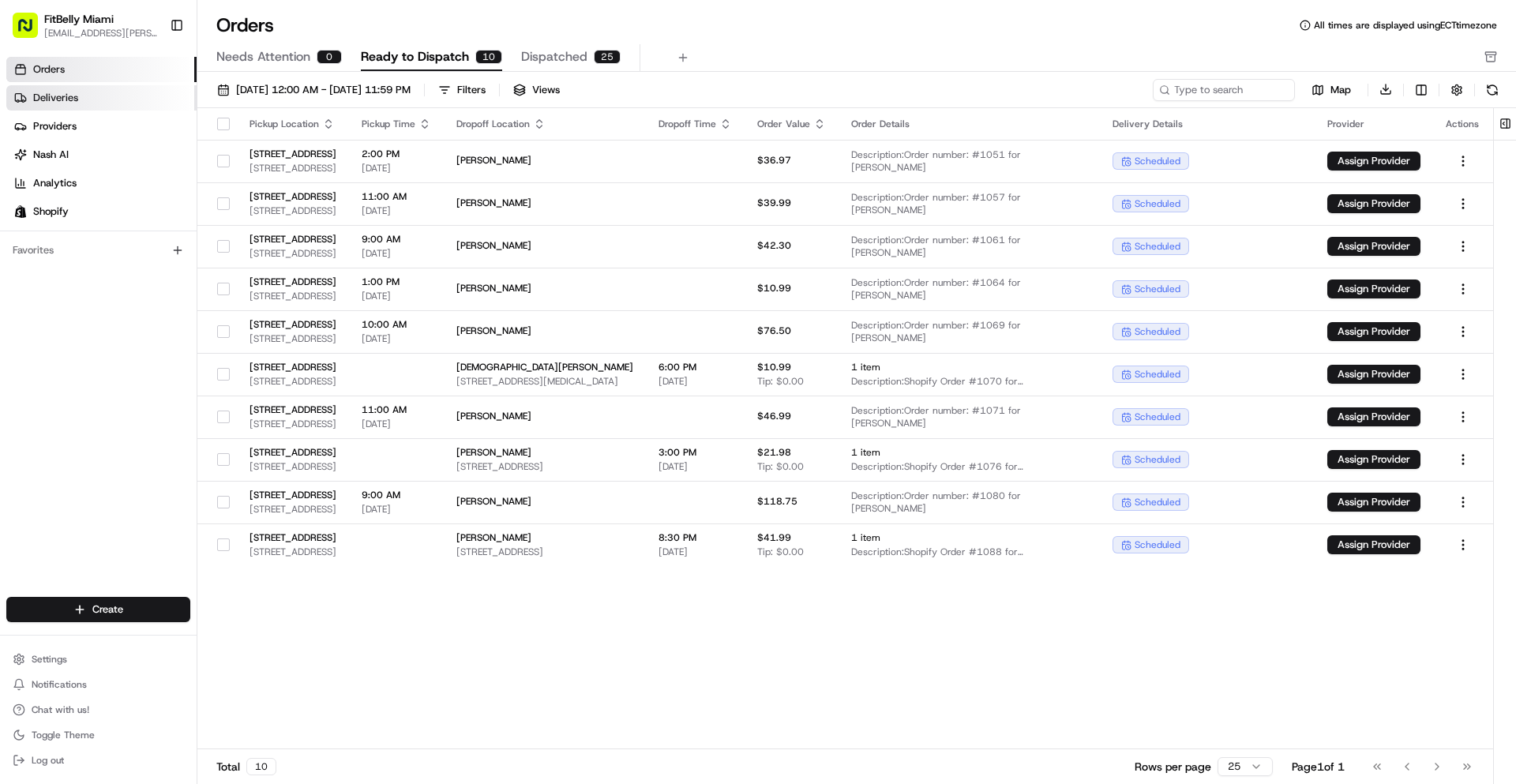
click at [58, 96] on span "Deliveries" at bounding box center [55, 97] width 45 height 14
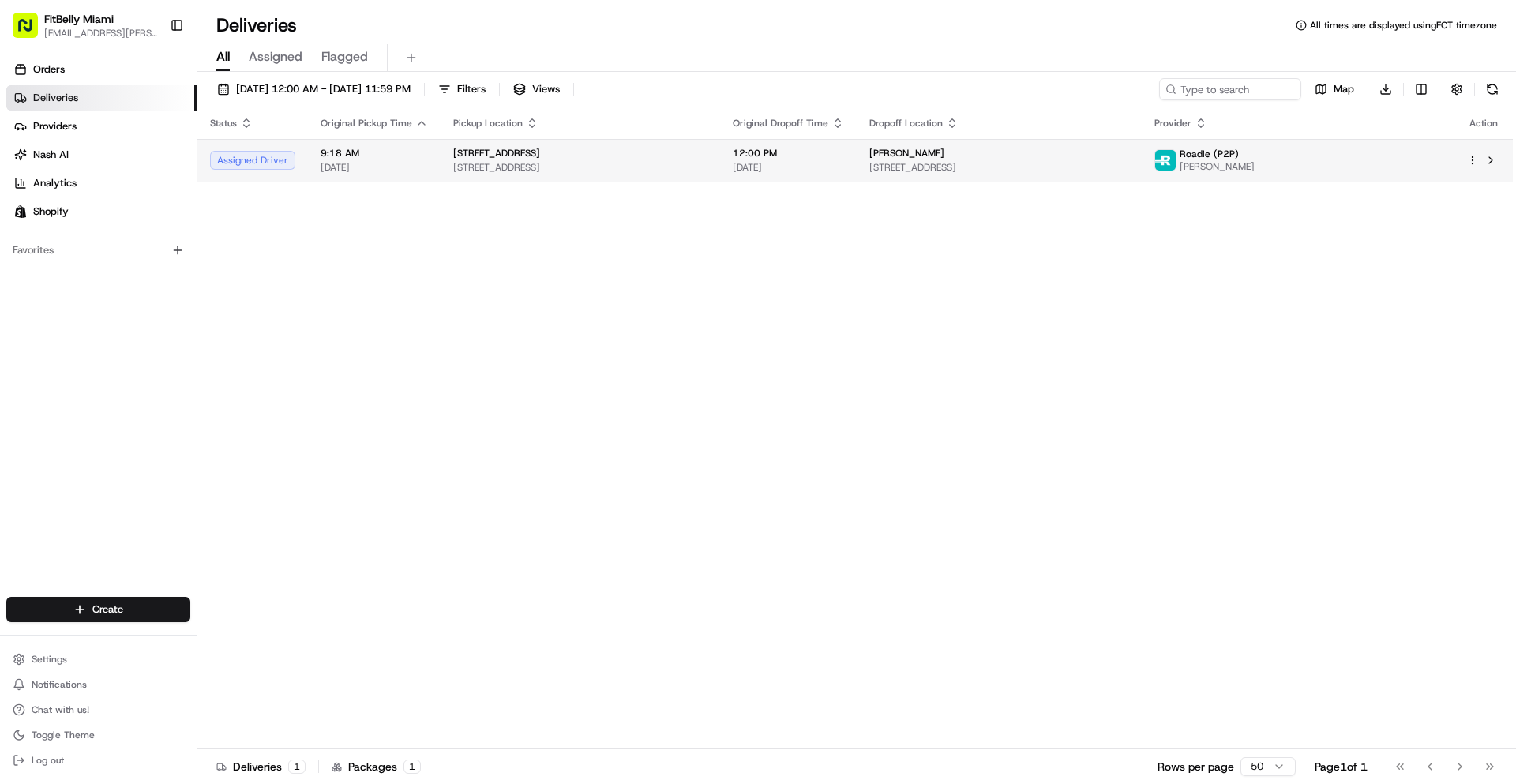
click at [1475, 159] on html "FitBelly Miami jjesus.salinas@gmail.com Toggle Sidebar Orders Deliveries Provid…" at bounding box center [758, 392] width 1516 height 784
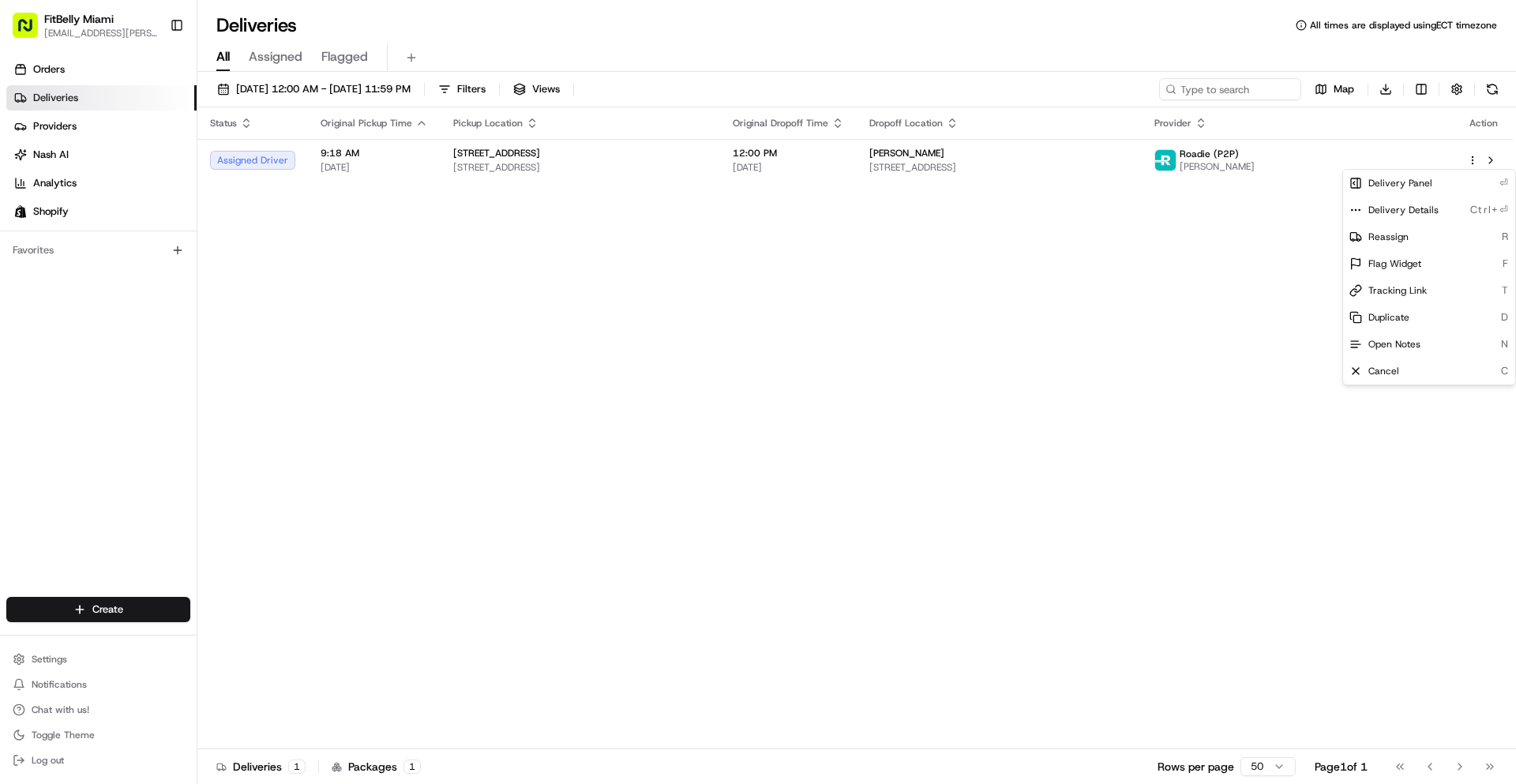
click at [1493, 161] on html "FitBelly Miami jjesus.salinas@gmail.com Toggle Sidebar Orders Deliveries Provid…" at bounding box center [758, 392] width 1516 height 784
click at [1493, 161] on button at bounding box center [1490, 160] width 19 height 19
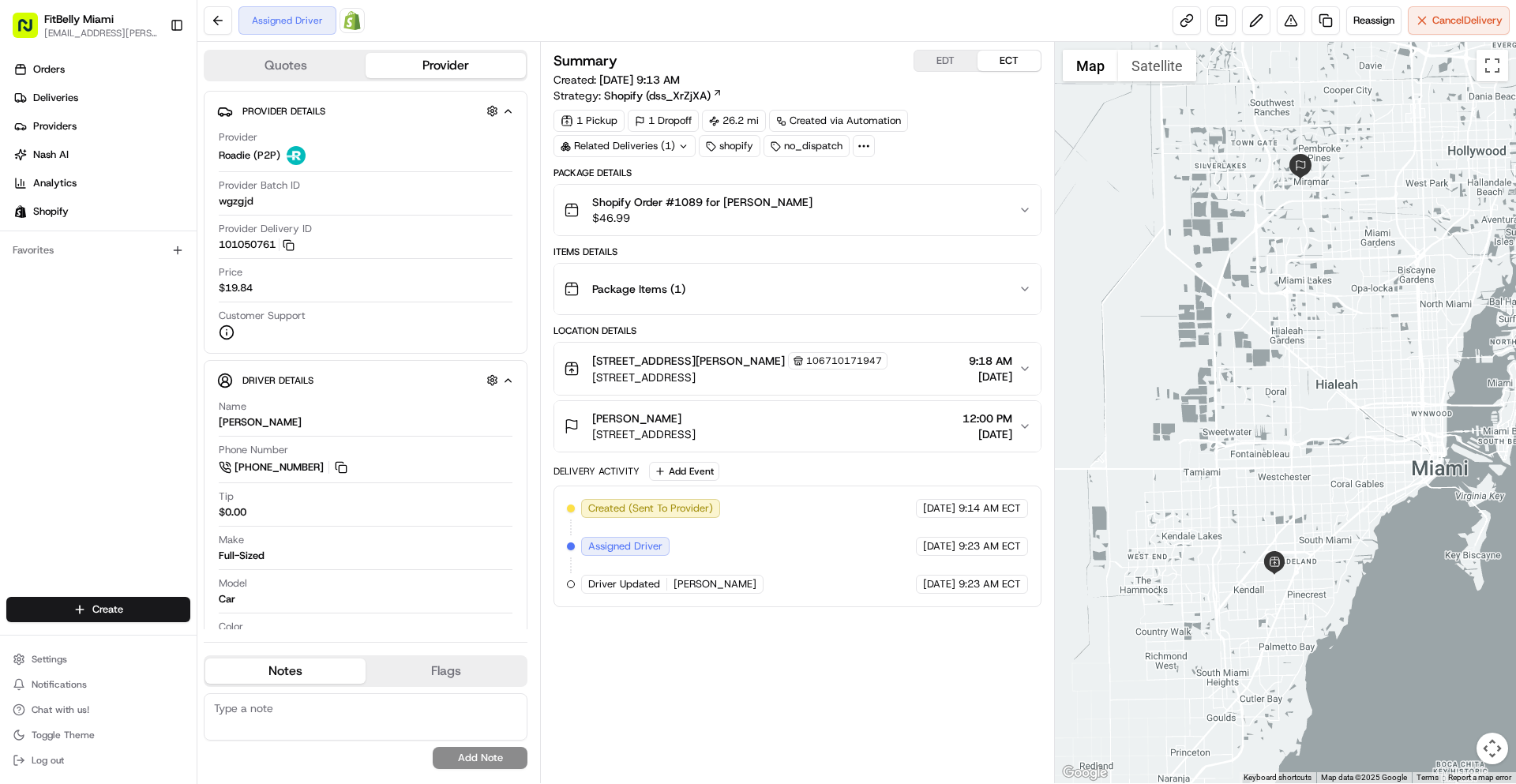
drag, startPoint x: 1293, startPoint y: 441, endPoint x: 1295, endPoint y: 403, distance: 38.1
click at [1295, 403] on div at bounding box center [1285, 412] width 462 height 741
click at [42, 97] on span "Deliveries" at bounding box center [55, 97] width 45 height 14
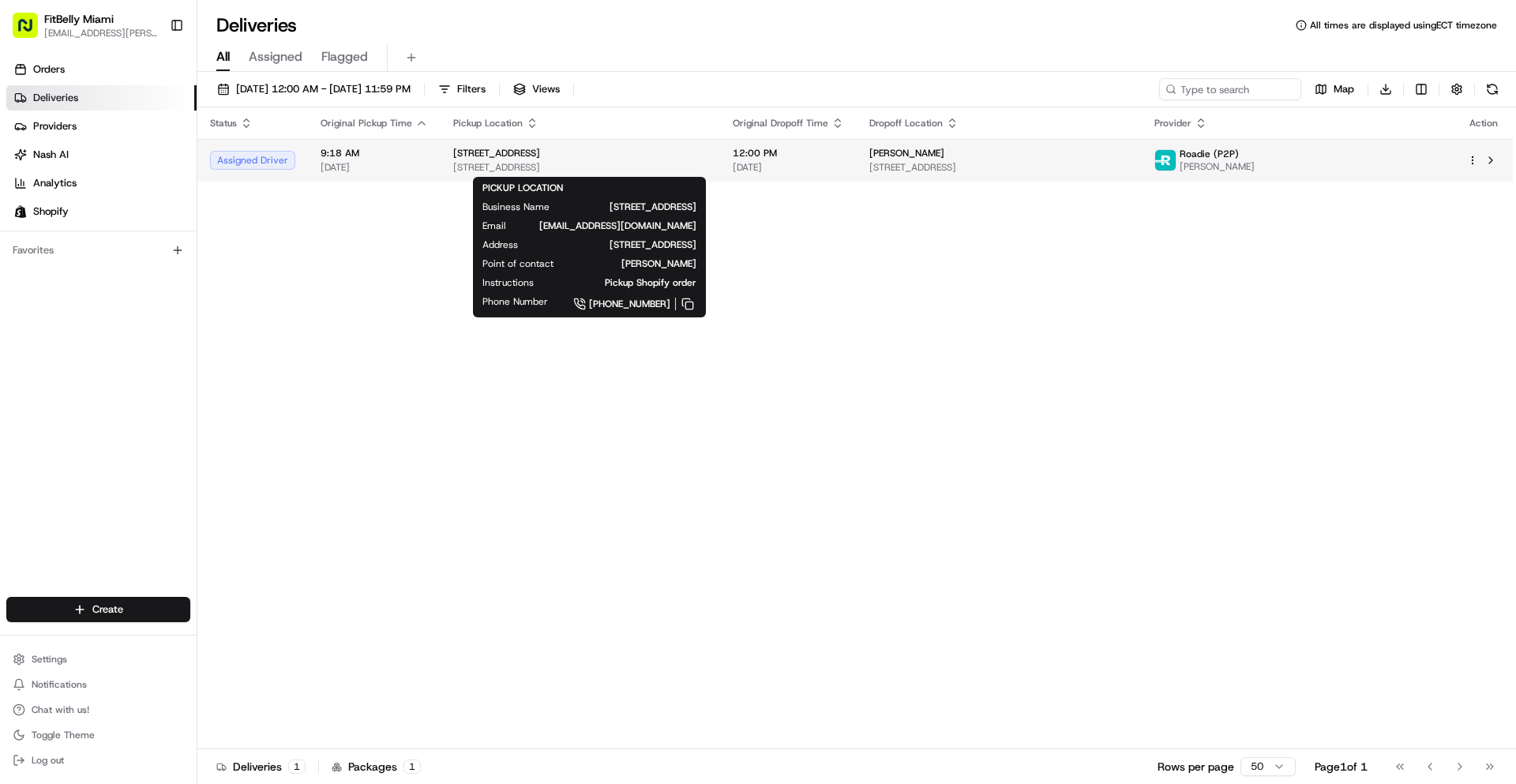
click at [526, 160] on div "[STREET_ADDRESS]" at bounding box center [581, 160] width 254 height 27
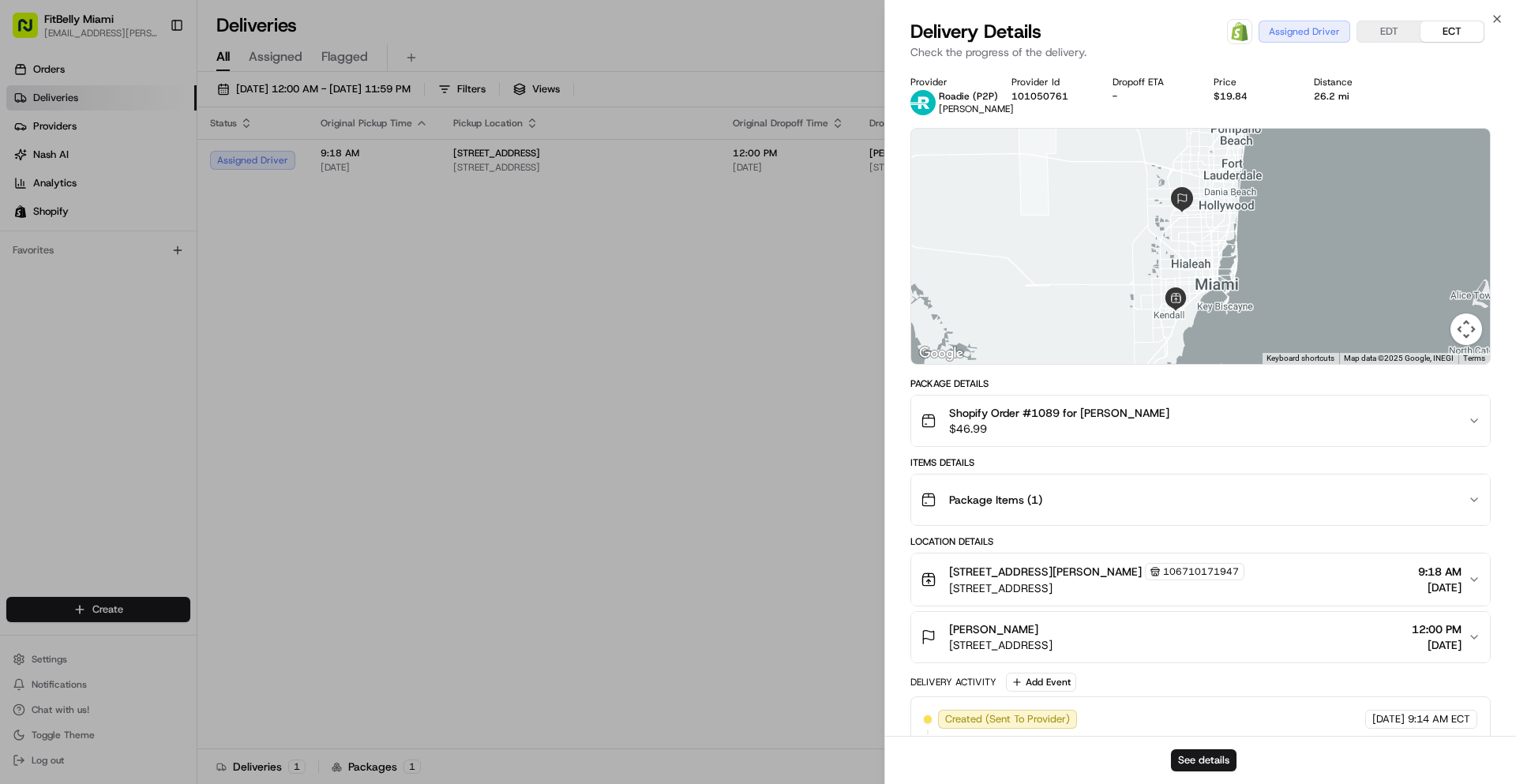
drag, startPoint x: 1222, startPoint y: 246, endPoint x: 1179, endPoint y: 247, distance: 43.0
click at [1179, 247] on div at bounding box center [1201, 245] width 579 height 235
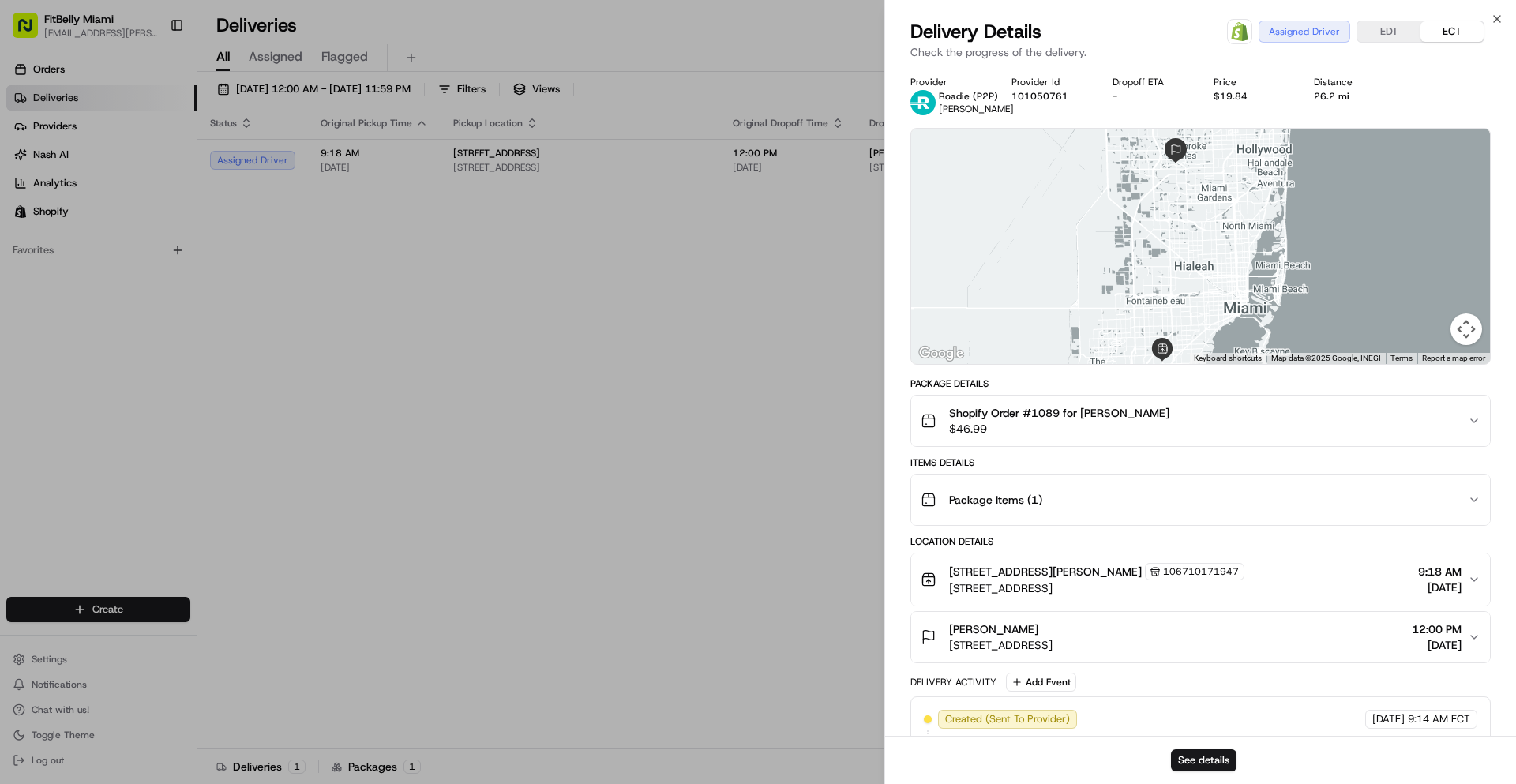
drag, startPoint x: 1189, startPoint y: 255, endPoint x: 1178, endPoint y: 239, distance: 19.4
click at [1178, 239] on div at bounding box center [1201, 245] width 579 height 235
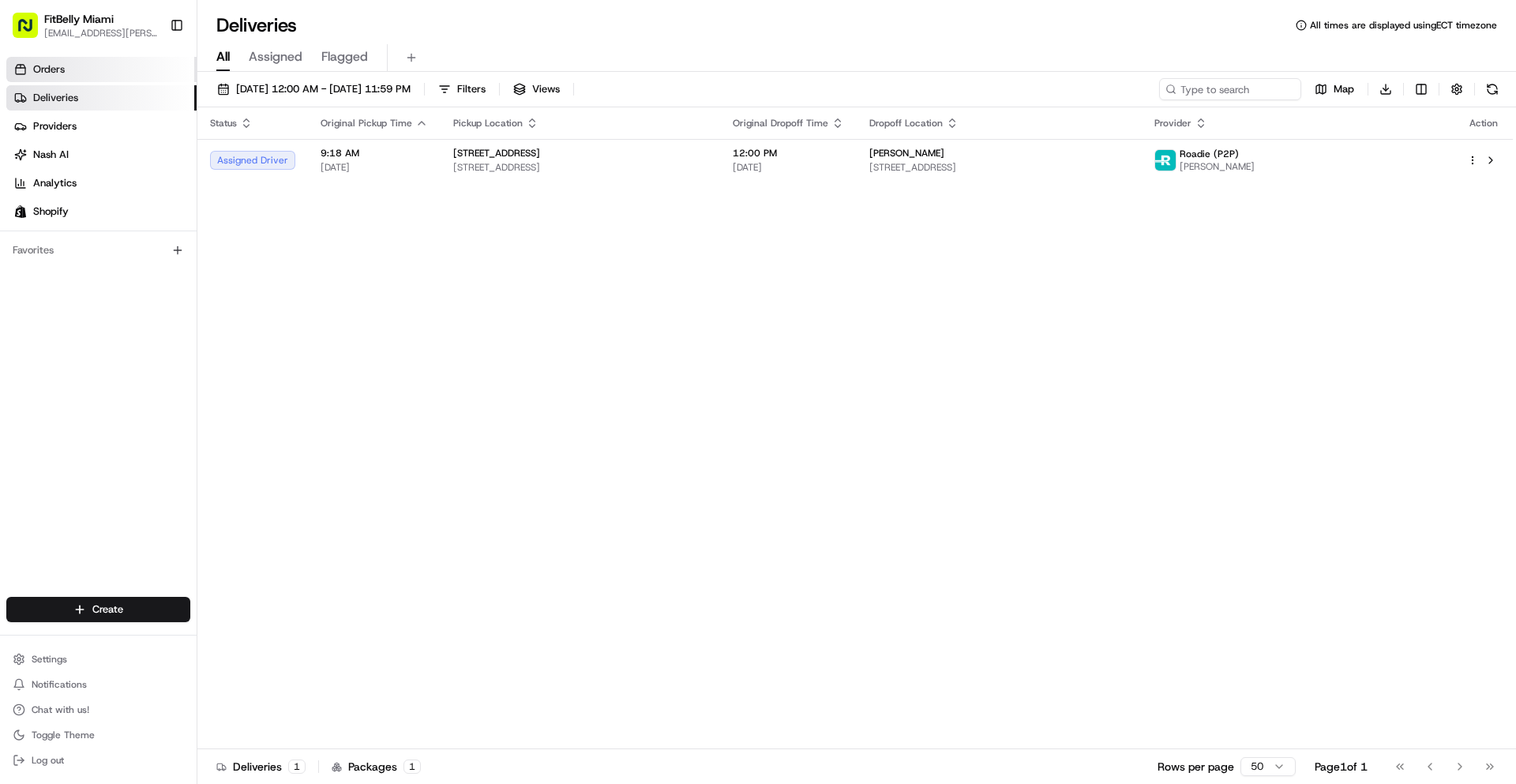
click at [99, 71] on link "Orders" at bounding box center [100, 69] width 190 height 25
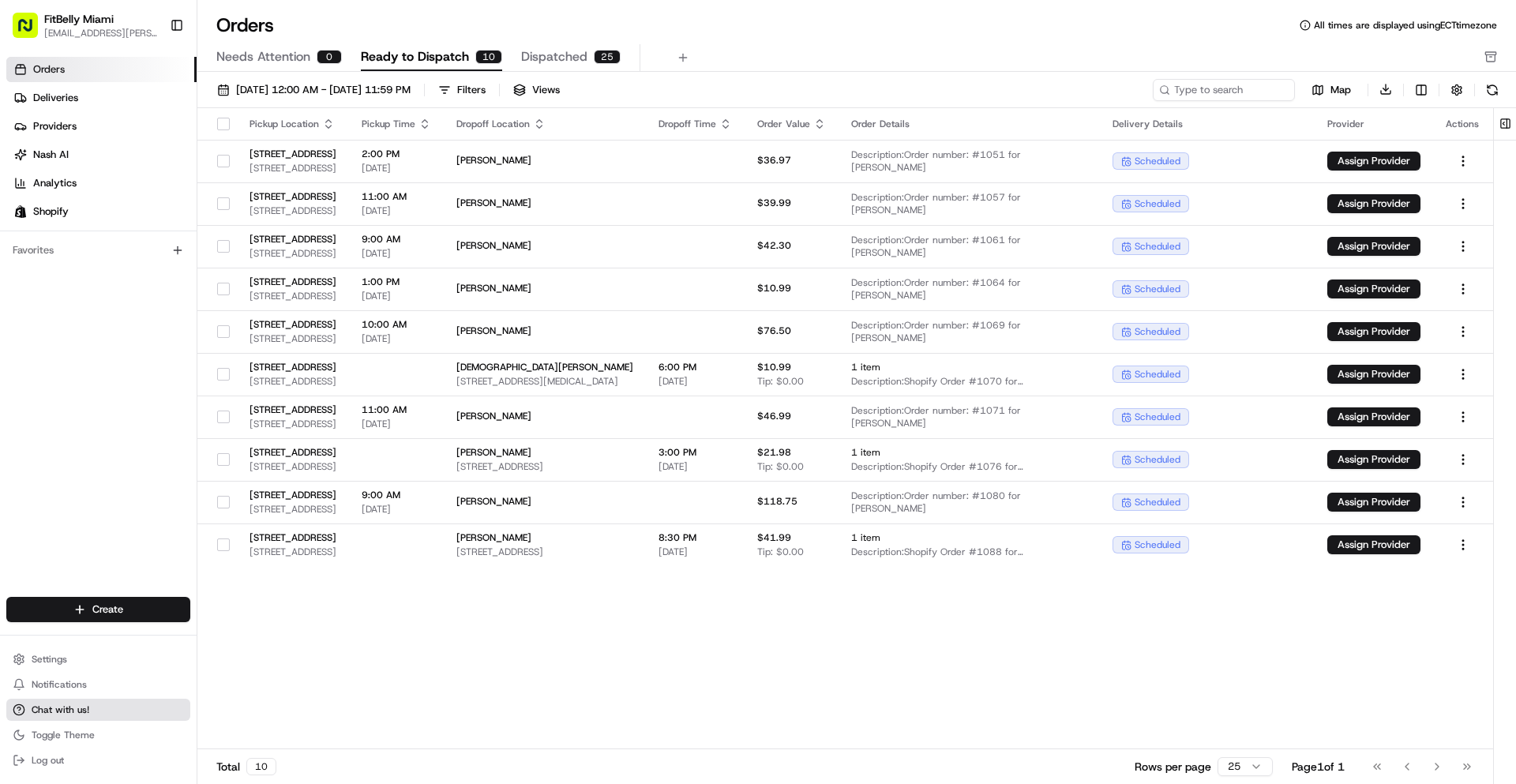
click at [91, 711] on button "Chat with us!" at bounding box center [97, 709] width 184 height 22
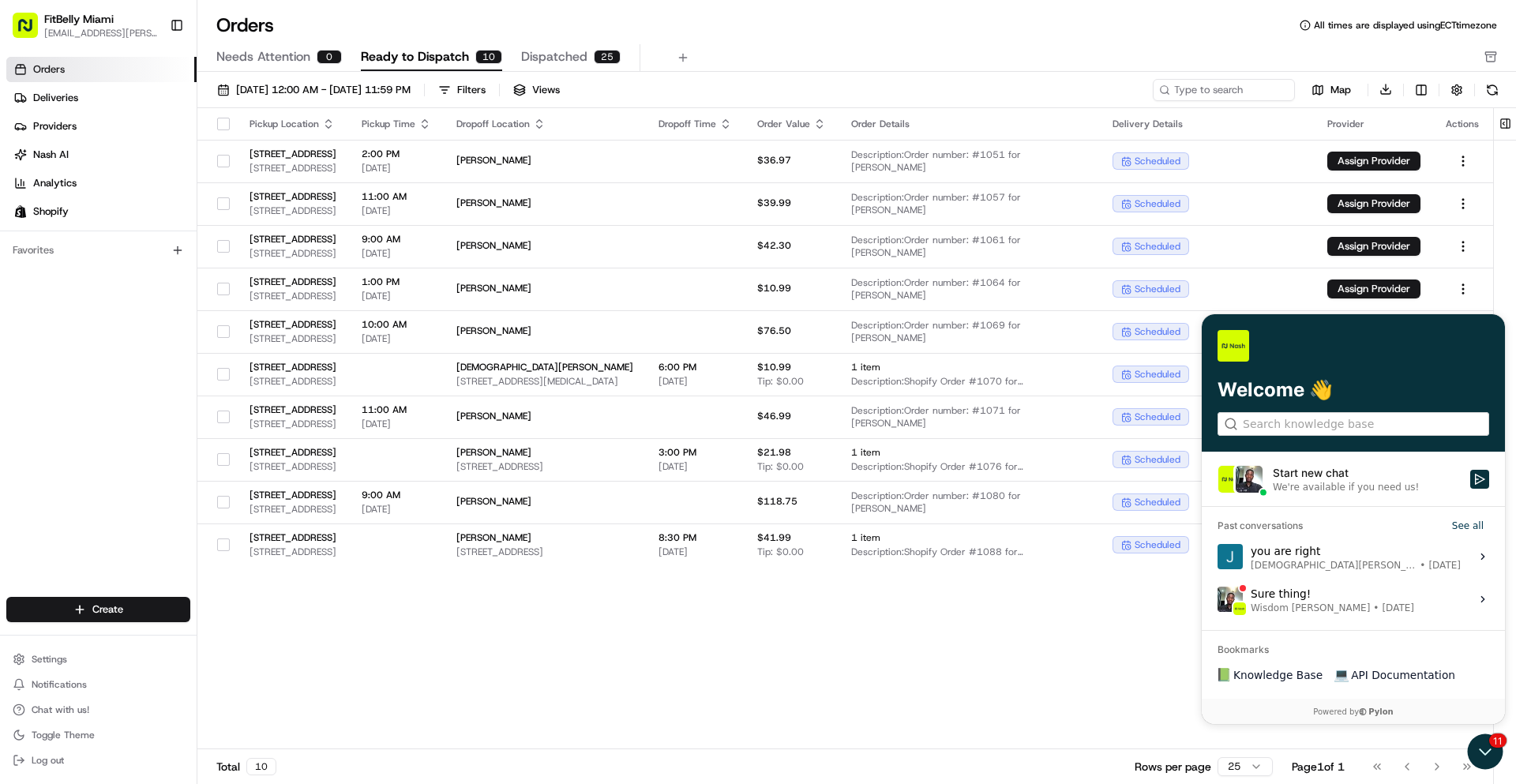
click at [1326, 477] on div "Start new chat" at bounding box center [1366, 473] width 188 height 16
click at [1470, 477] on button "Start new chat We're available if you need us!" at bounding box center [1479, 479] width 19 height 19
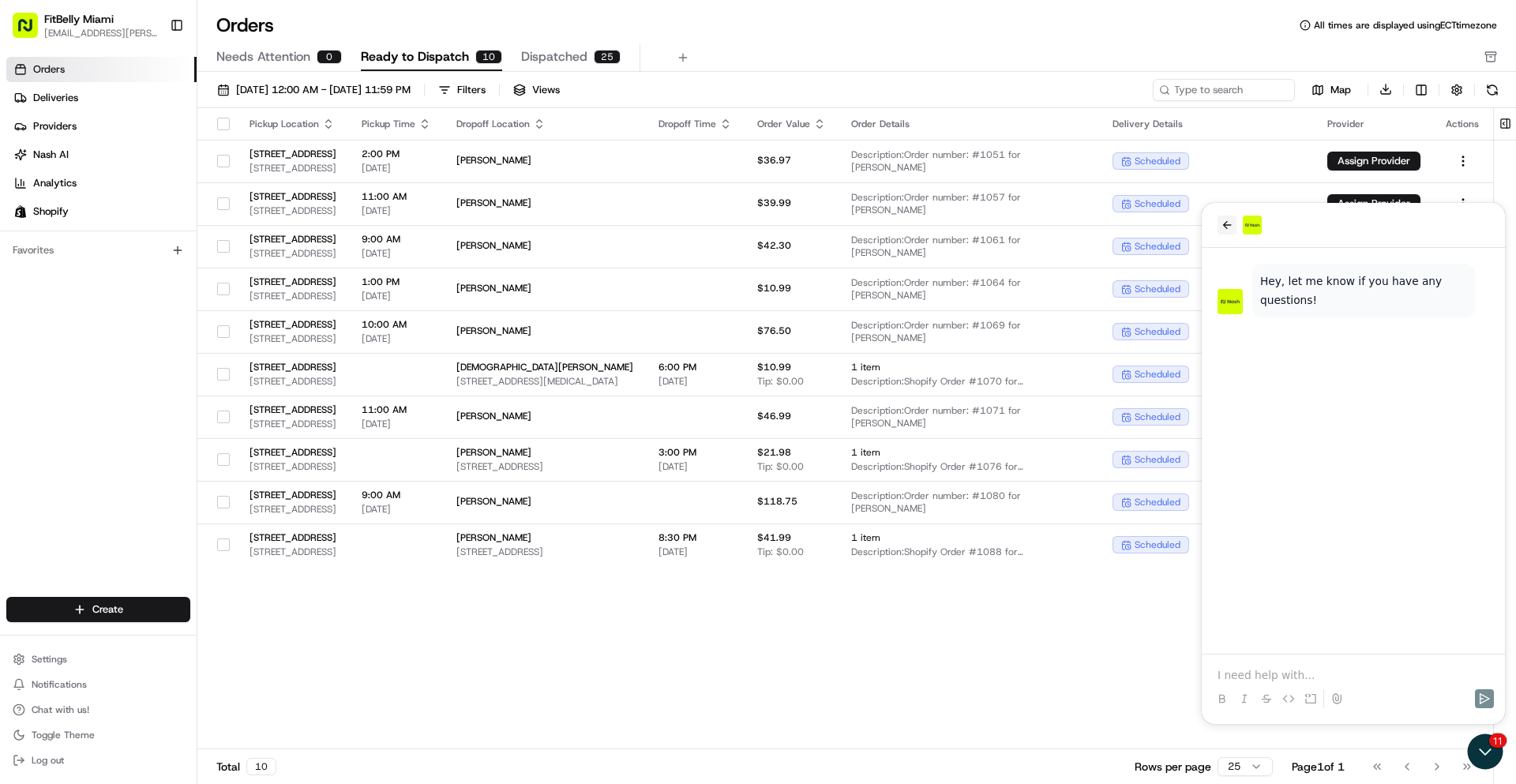
click at [1222, 229] on icon "back" at bounding box center [1227, 225] width 13 height 13
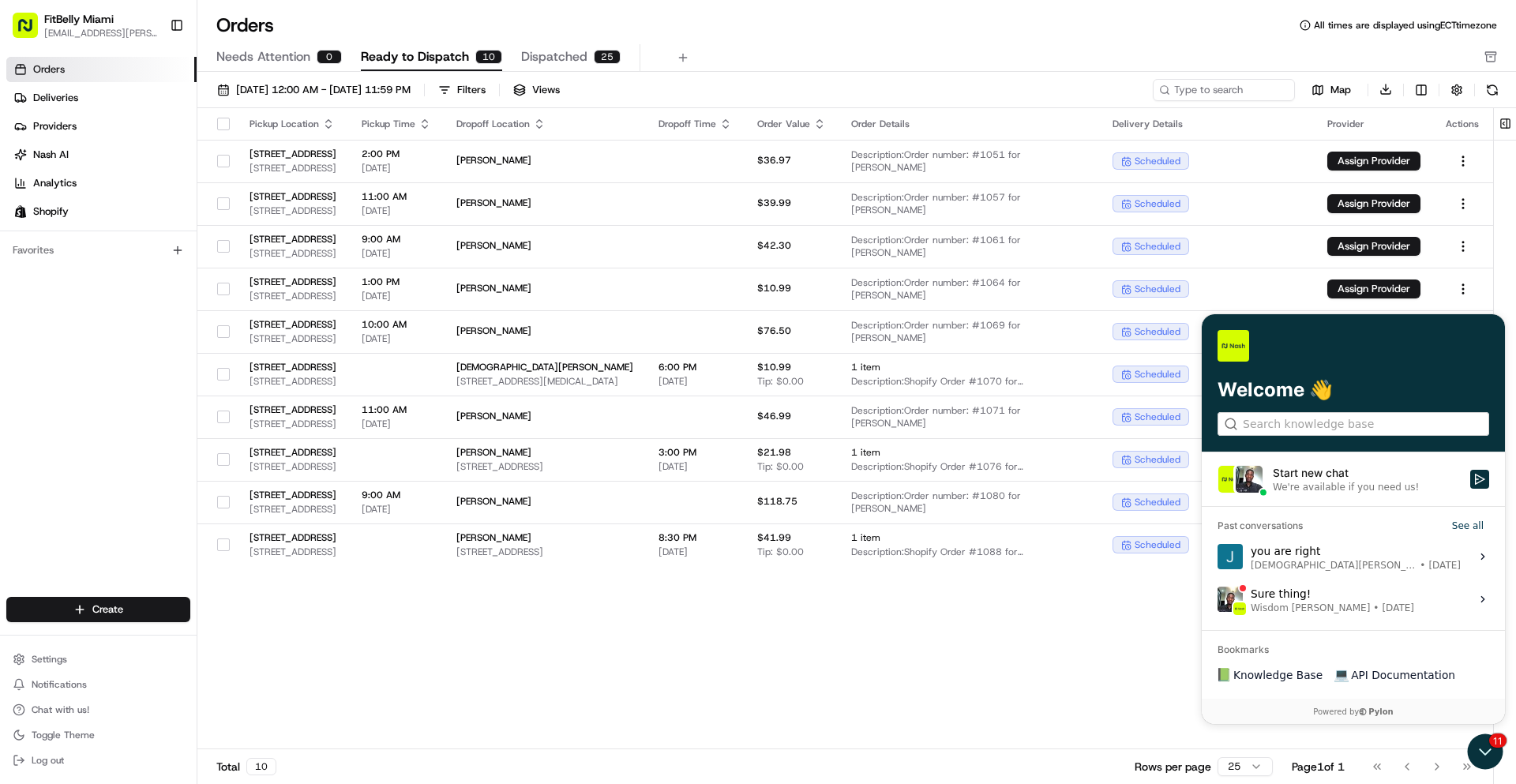
click at [1034, 697] on div "Pickup Location Pickup Time Dropoff Location Dropoff Time Order Value Order Det…" at bounding box center [845, 429] width 1295 height 642
click at [83, 97] on link "Deliveries" at bounding box center [100, 97] width 190 height 25
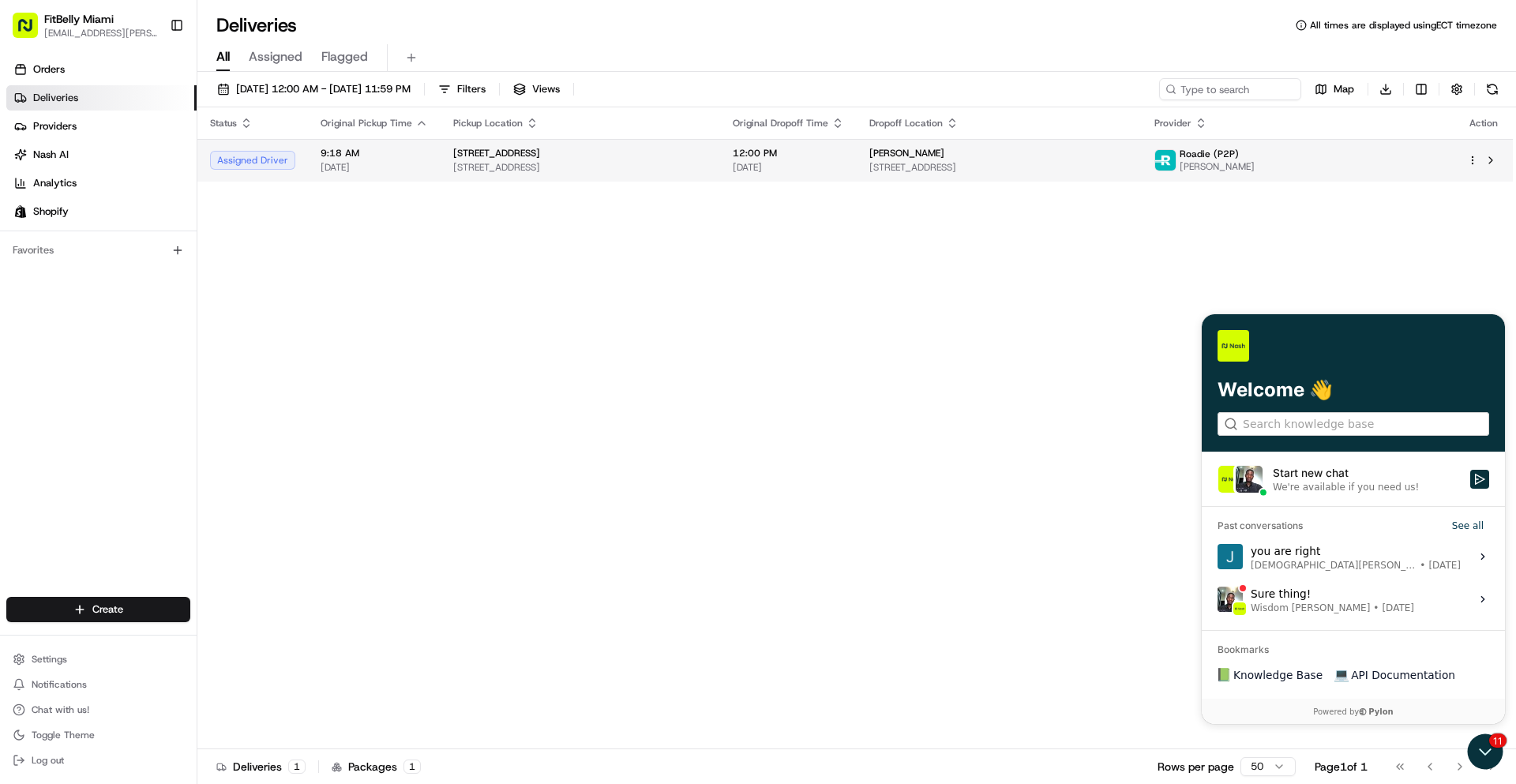
click at [432, 158] on td "9:18 AM [DATE]" at bounding box center [374, 160] width 132 height 43
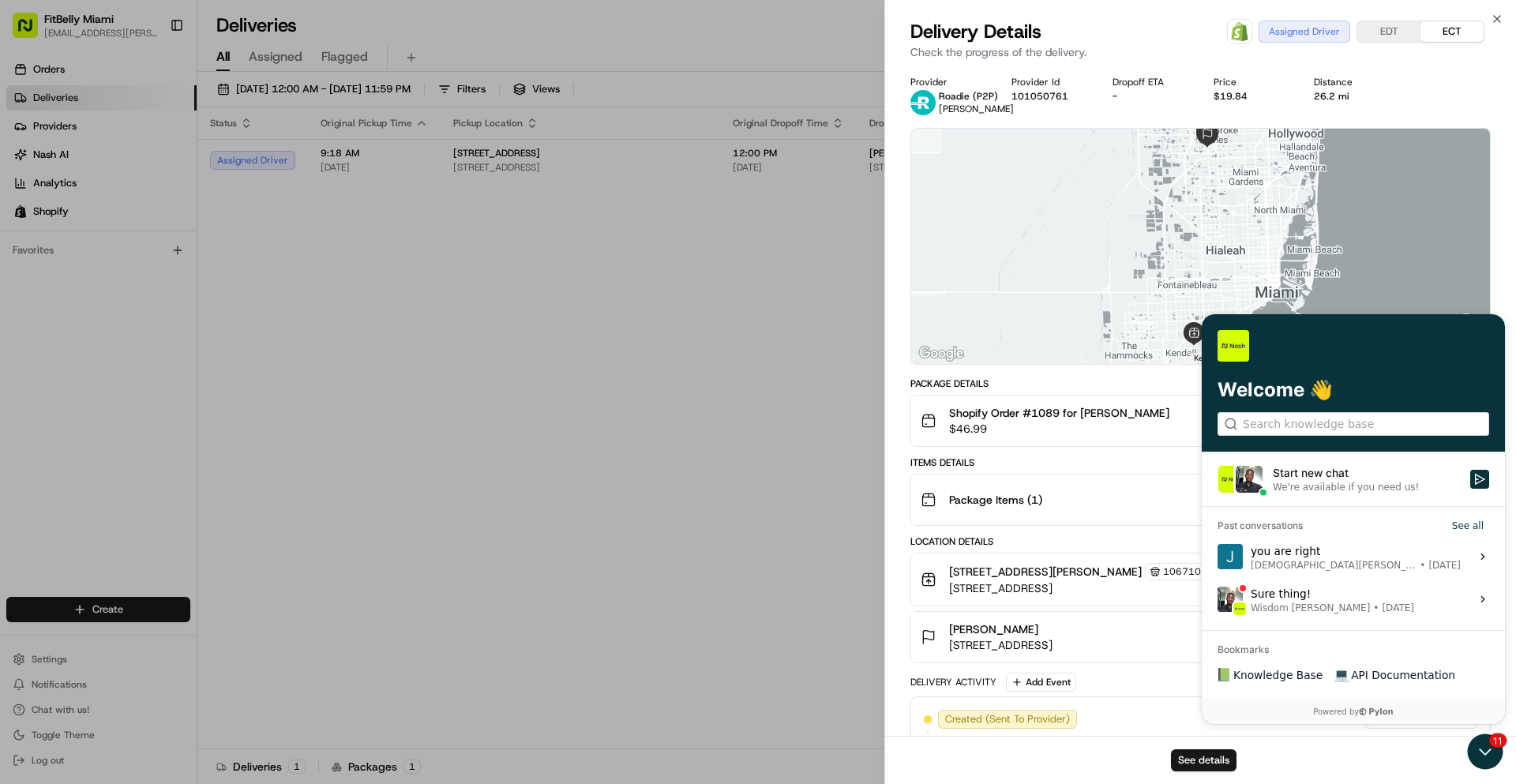
click at [1484, 758] on div "See details" at bounding box center [1200, 759] width 631 height 48
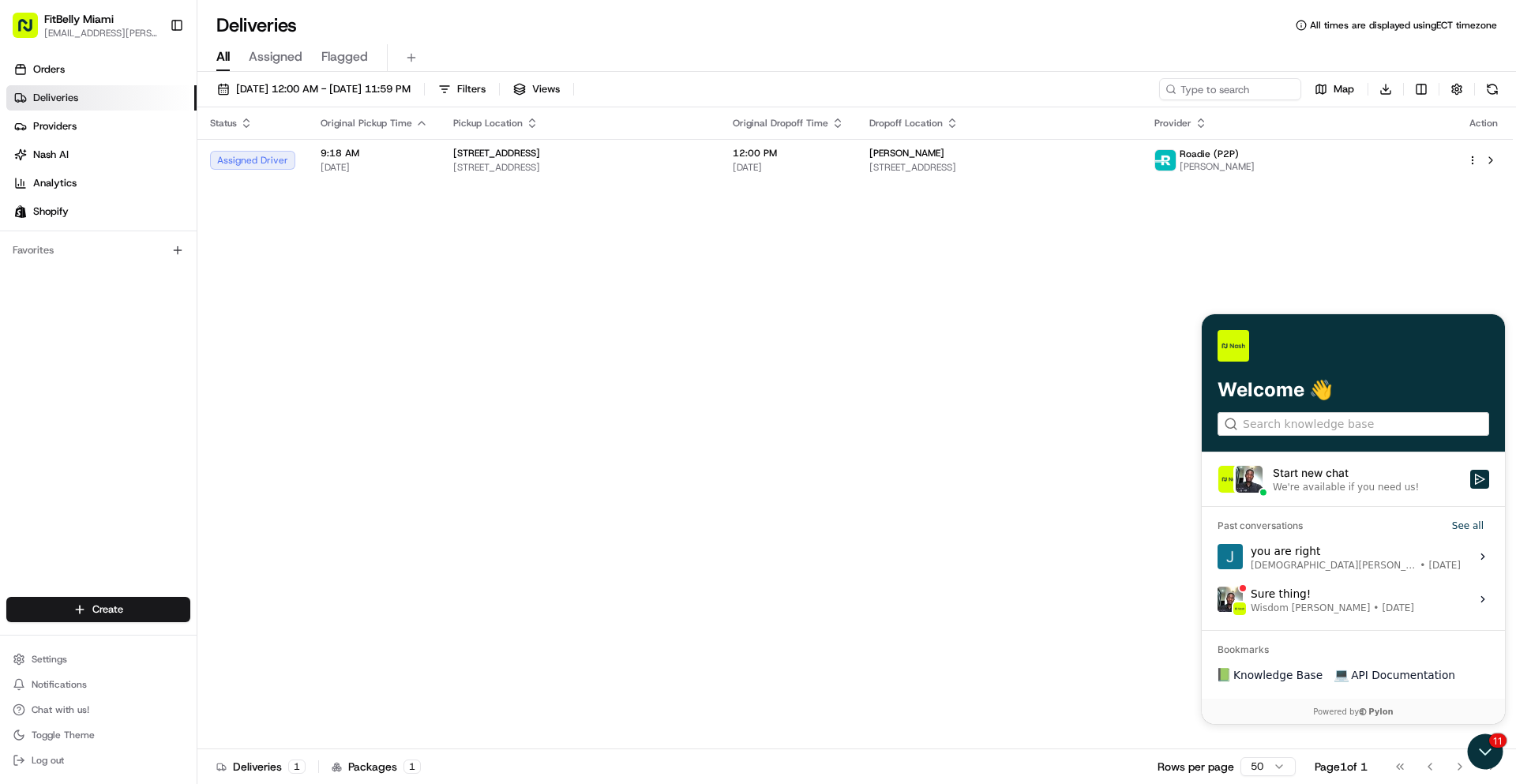
click at [1126, 291] on div "Status Original Pickup Time Pickup Location Original Dropoff Time Dropoff Locat…" at bounding box center [855, 428] width 1315 height 642
click at [1261, 281] on div "Status Original Pickup Time Pickup Location Original Dropoff Time Dropoff Locat…" at bounding box center [855, 428] width 1315 height 642
click at [277, 650] on div "Status Original Pickup Time Pickup Location Original Dropoff Time Dropoff Locat…" at bounding box center [855, 428] width 1315 height 642
click at [1491, 757] on icon "Open customer support" at bounding box center [1485, 751] width 40 height 40
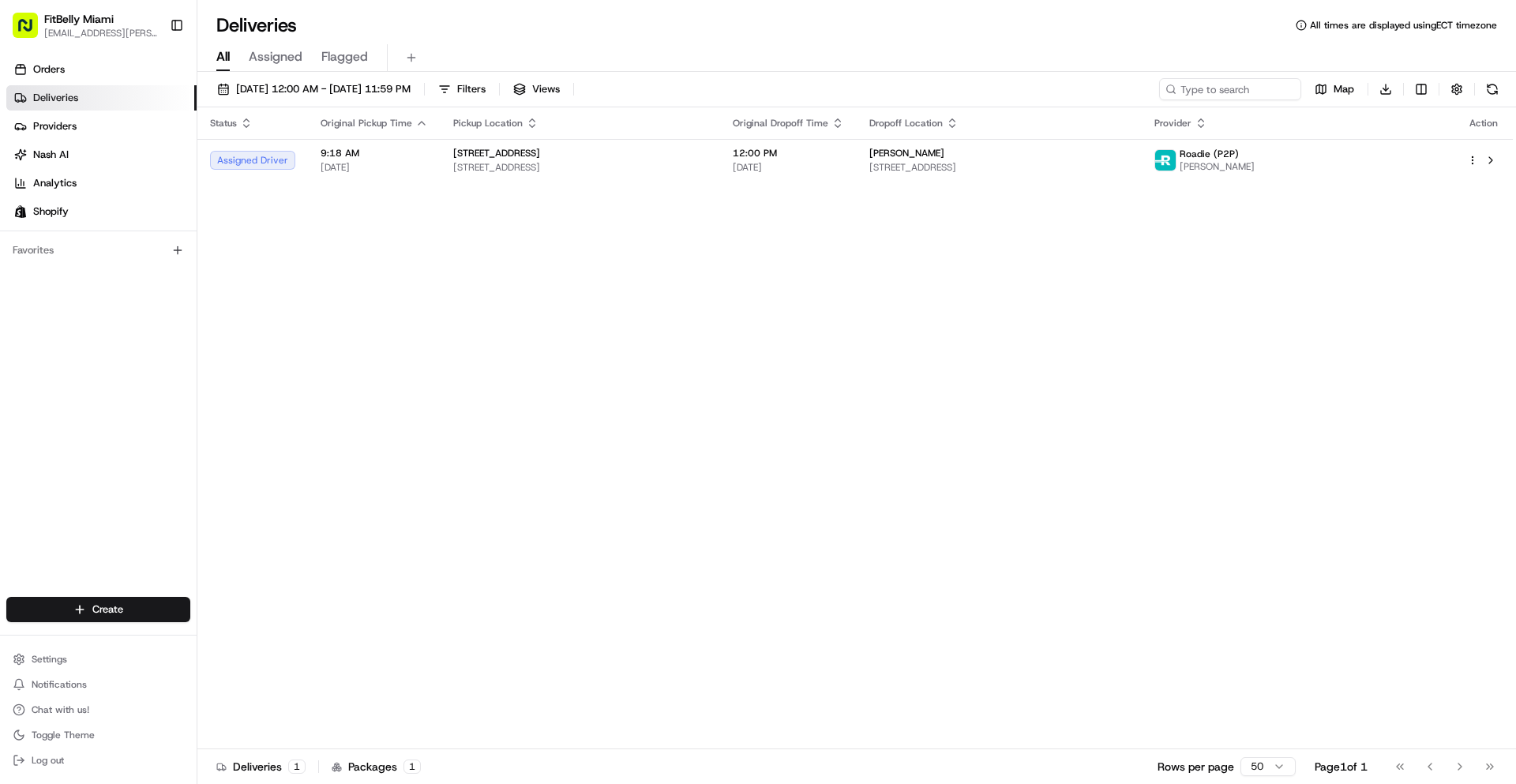
click at [729, 600] on div "Status Original Pickup Time Pickup Location Original Dropoff Time Dropoff Locat…" at bounding box center [855, 428] width 1315 height 642
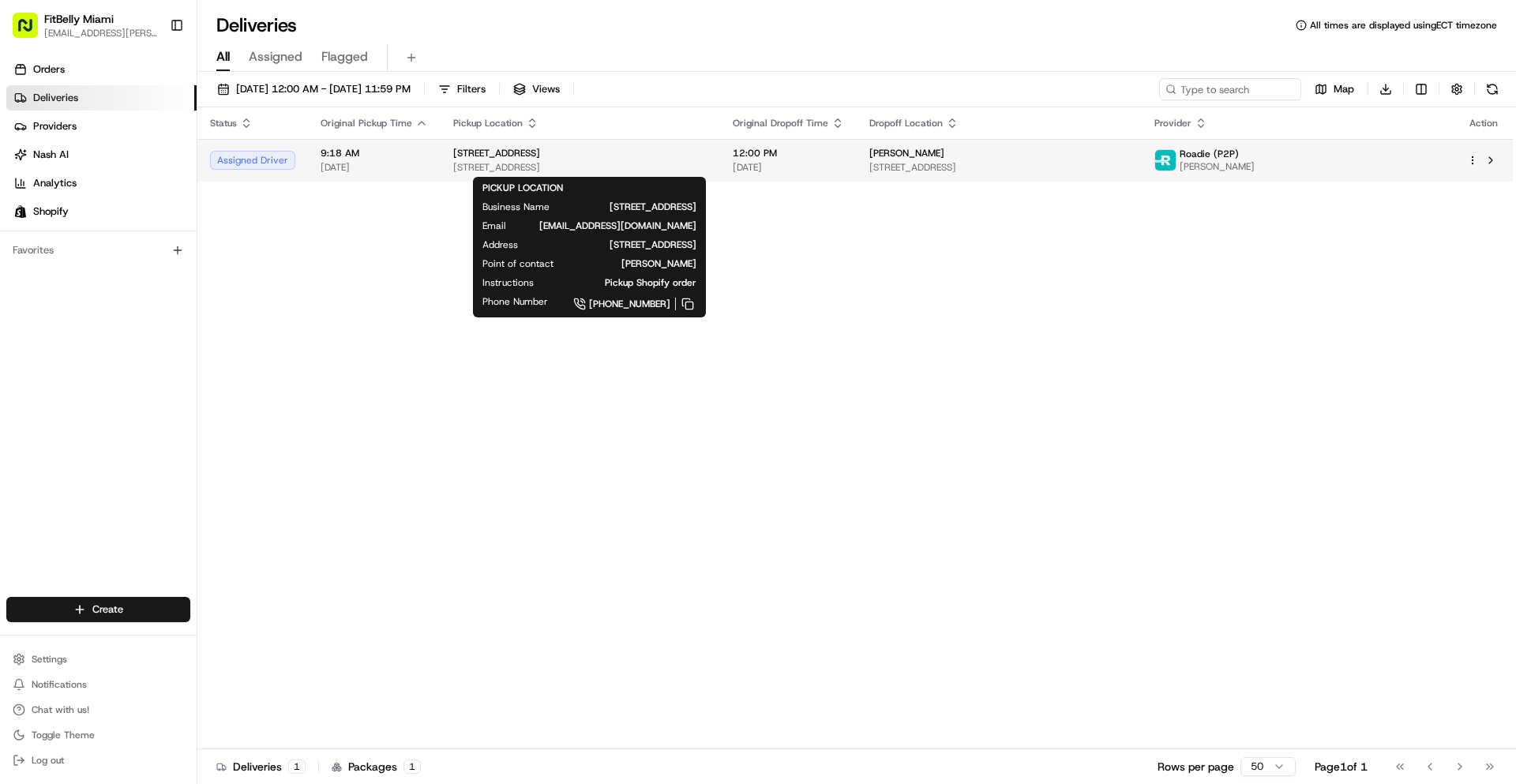
click at [518, 163] on span "[STREET_ADDRESS]" at bounding box center [581, 167] width 254 height 13
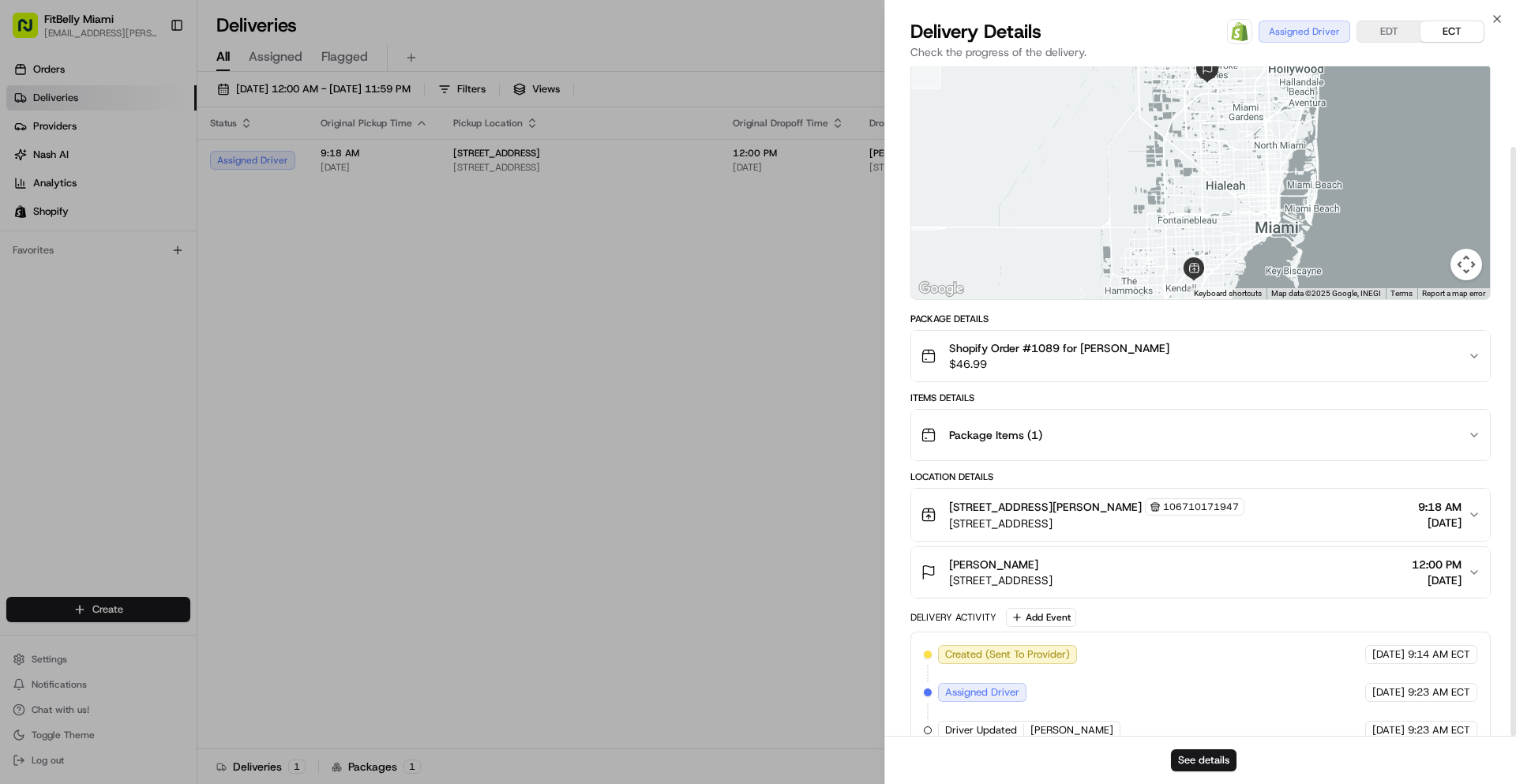
scroll to position [91, 0]
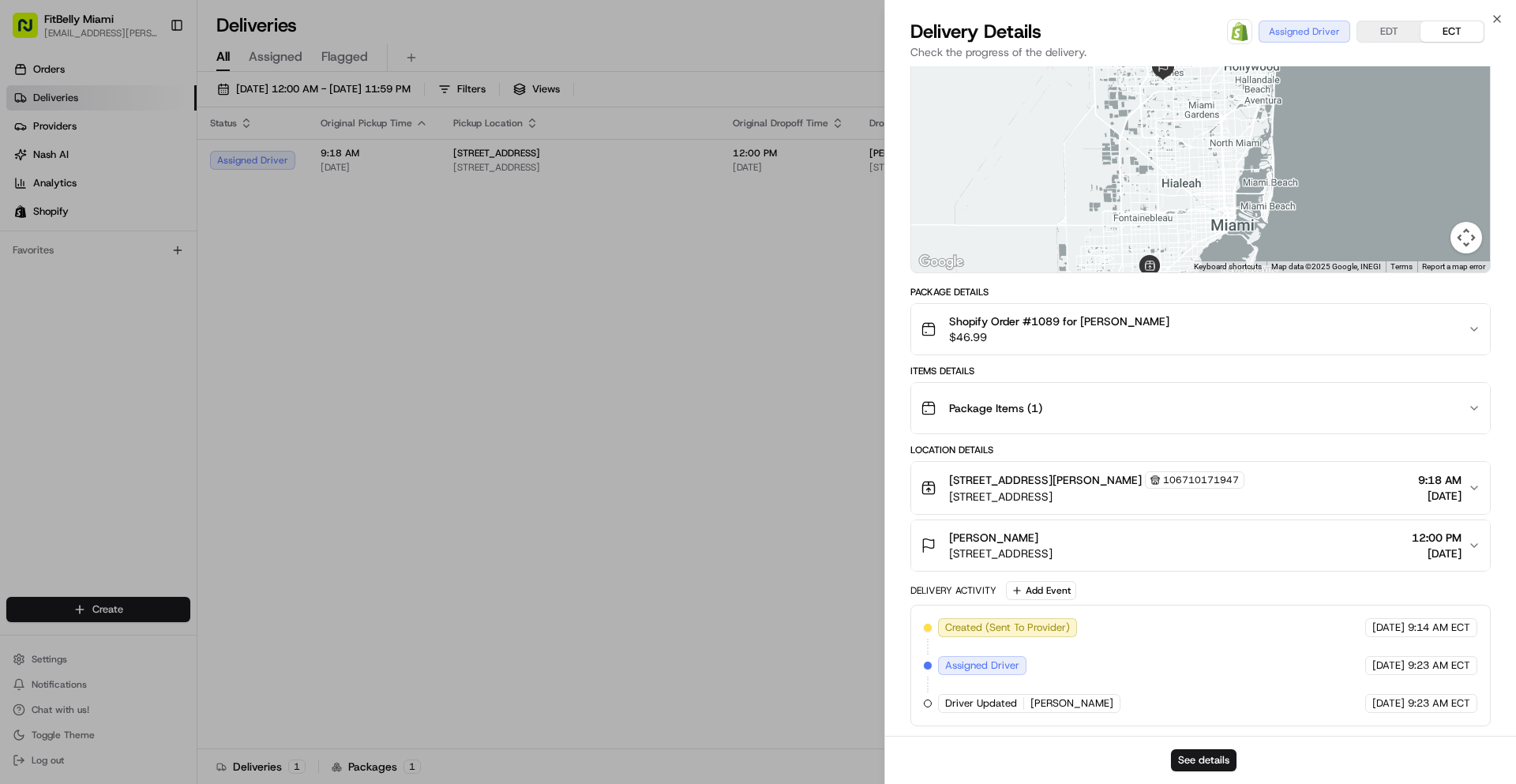
drag, startPoint x: 1219, startPoint y: 165, endPoint x: 1175, endPoint y: 192, distance: 51.6
click at [1175, 192] on div at bounding box center [1201, 154] width 579 height 235
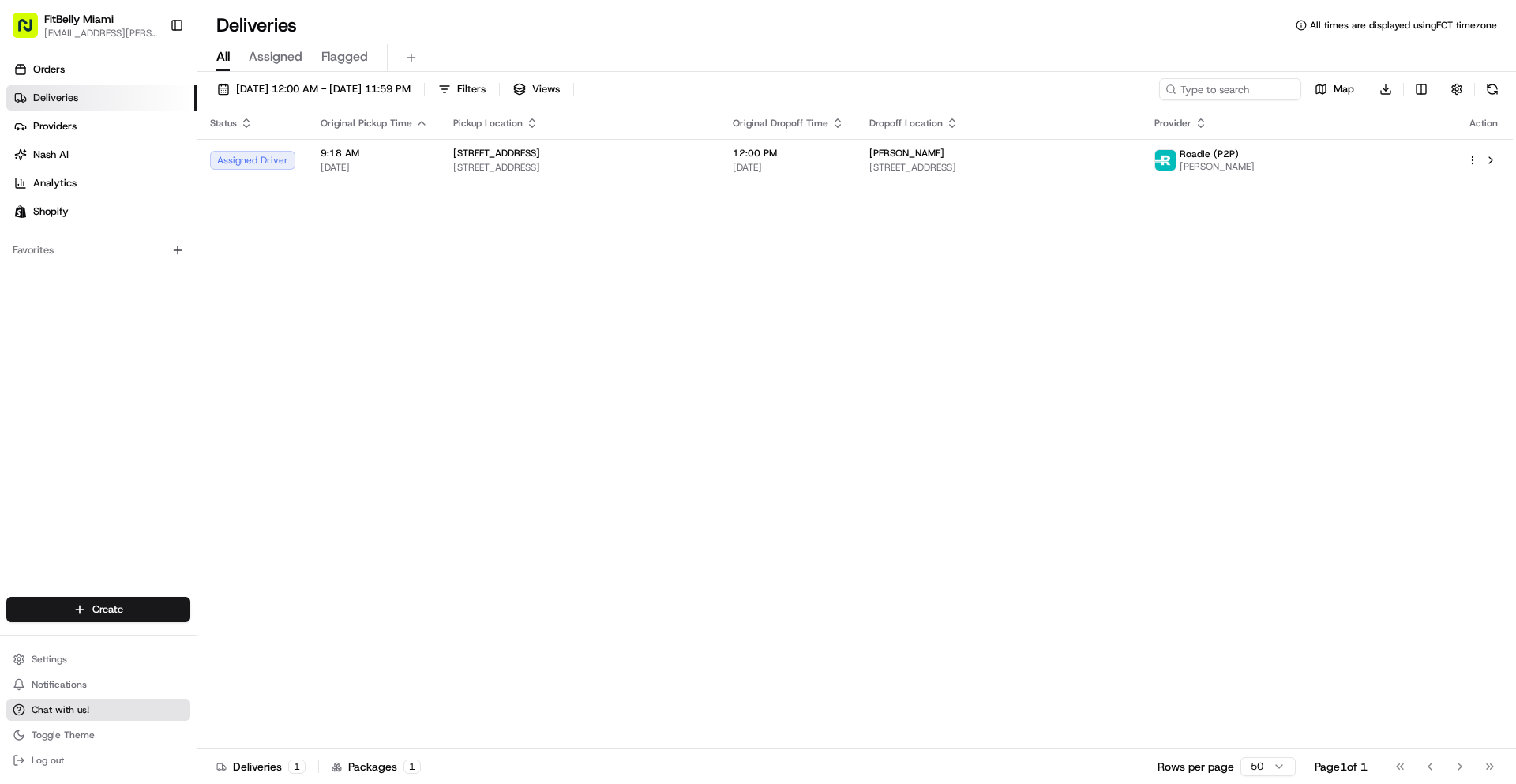
click at [101, 715] on button "Chat with us!" at bounding box center [97, 709] width 184 height 22
click at [122, 707] on button "Chat with us!" at bounding box center [97, 709] width 184 height 22
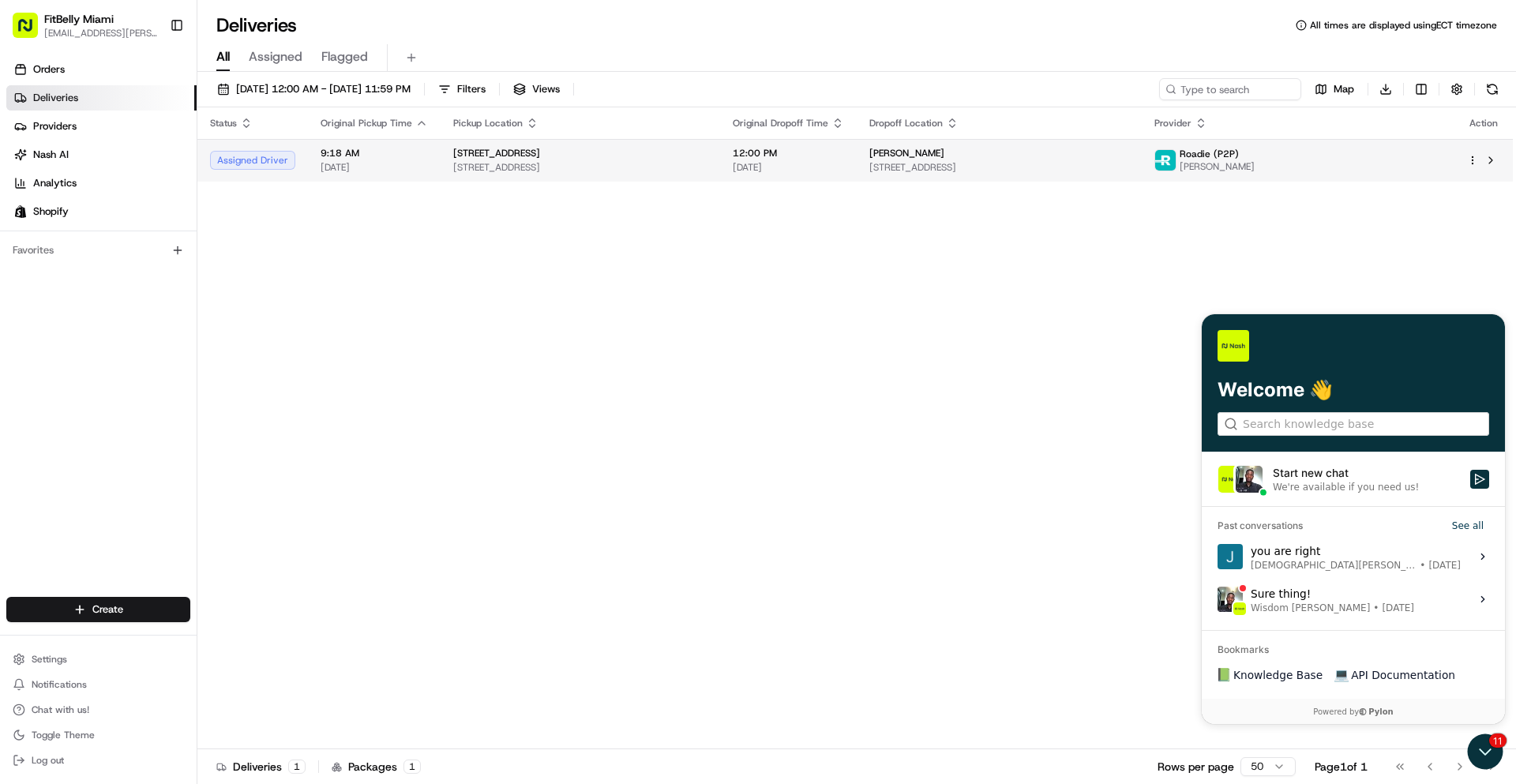
click at [680, 157] on div "[STREET_ADDRESS]" at bounding box center [581, 153] width 254 height 13
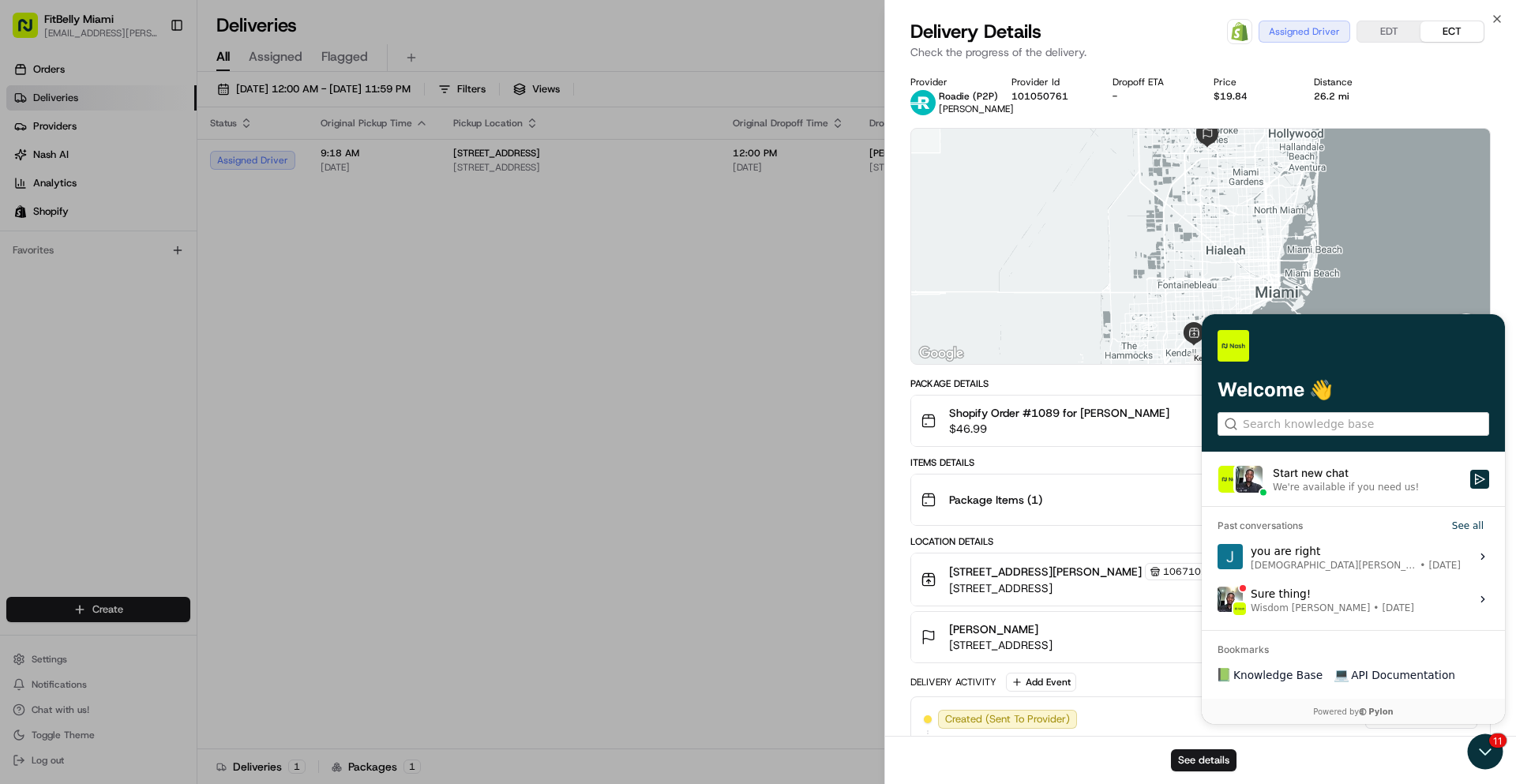
click at [1491, 758] on div "See details" at bounding box center [1200, 759] width 631 height 48
click at [1484, 753] on div "See details" at bounding box center [1200, 759] width 631 height 48
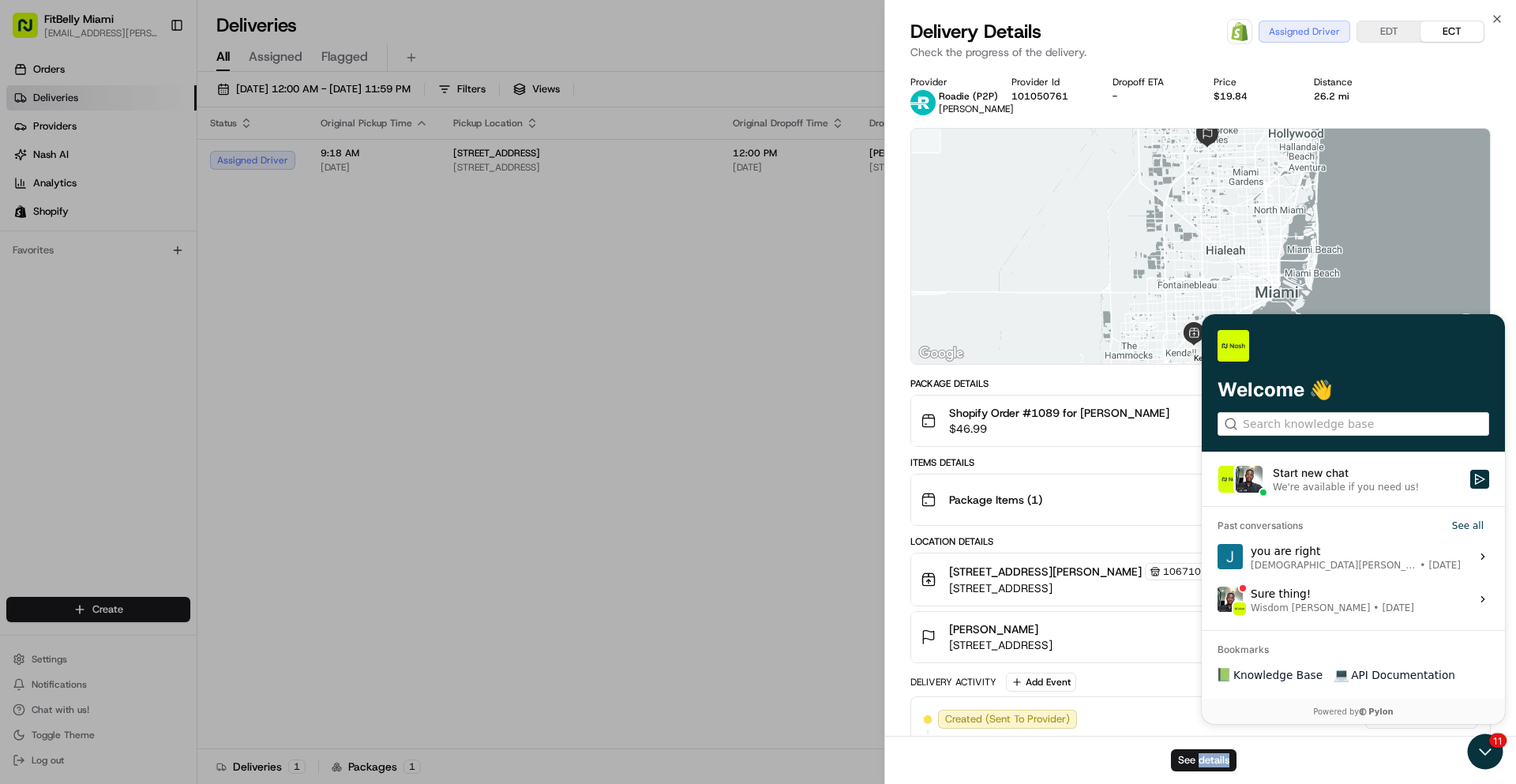
click at [1484, 753] on div "See details" at bounding box center [1200, 759] width 631 height 48
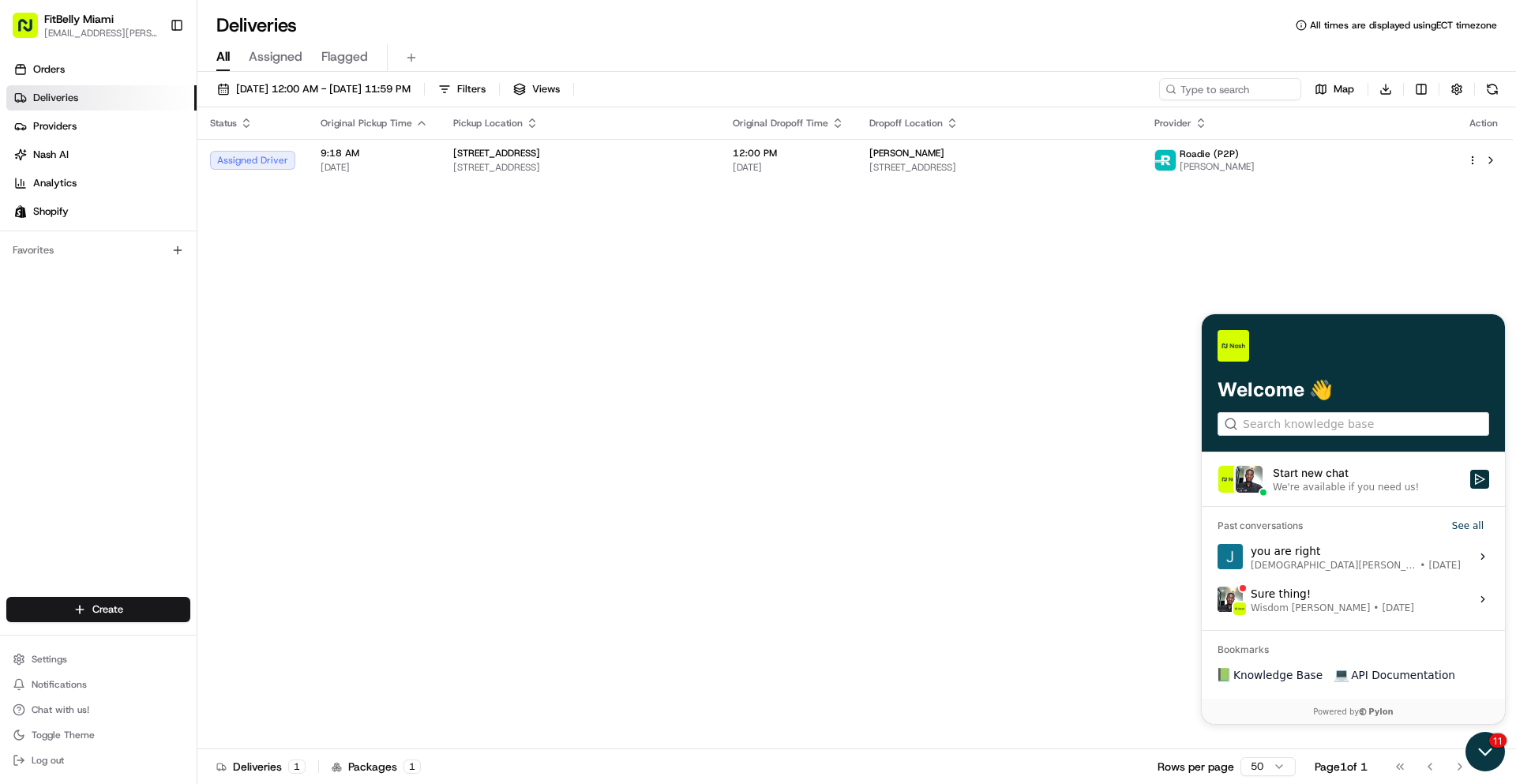
click at [1487, 757] on icon "Open customer support" at bounding box center [1485, 751] width 40 height 40
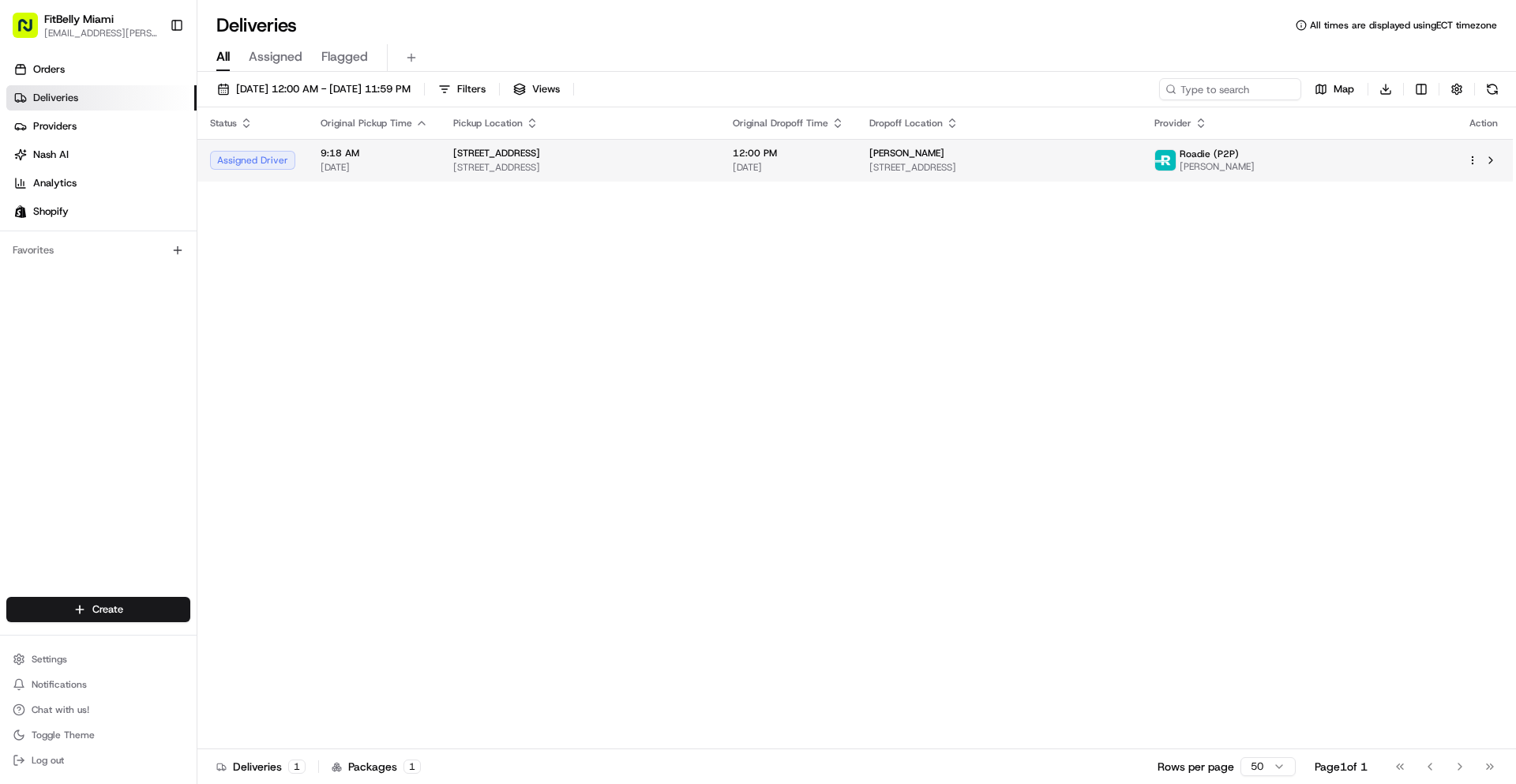
click at [649, 161] on span "[STREET_ADDRESS]" at bounding box center [581, 167] width 254 height 13
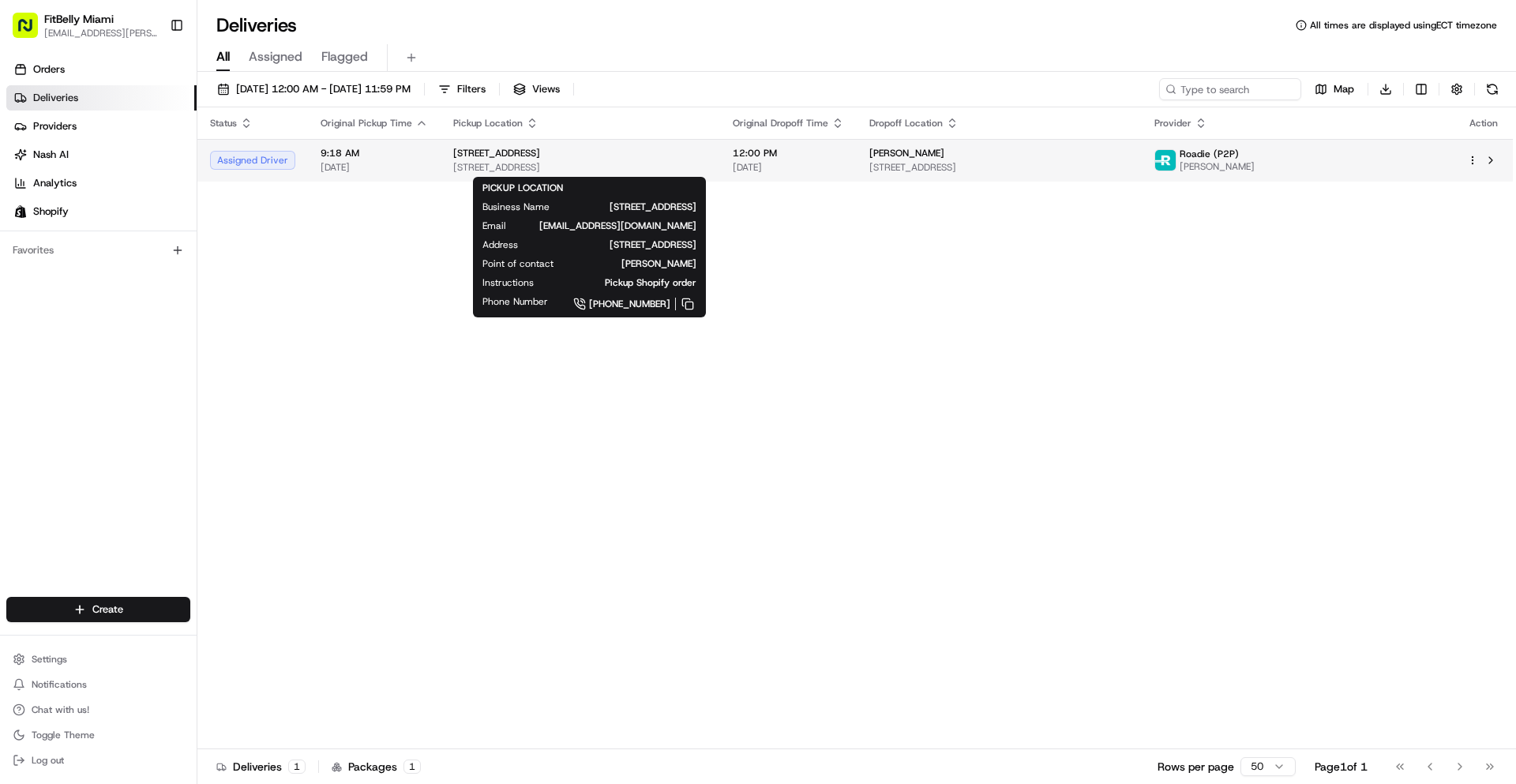
click at [700, 159] on div "[STREET_ADDRESS]" at bounding box center [581, 153] width 254 height 13
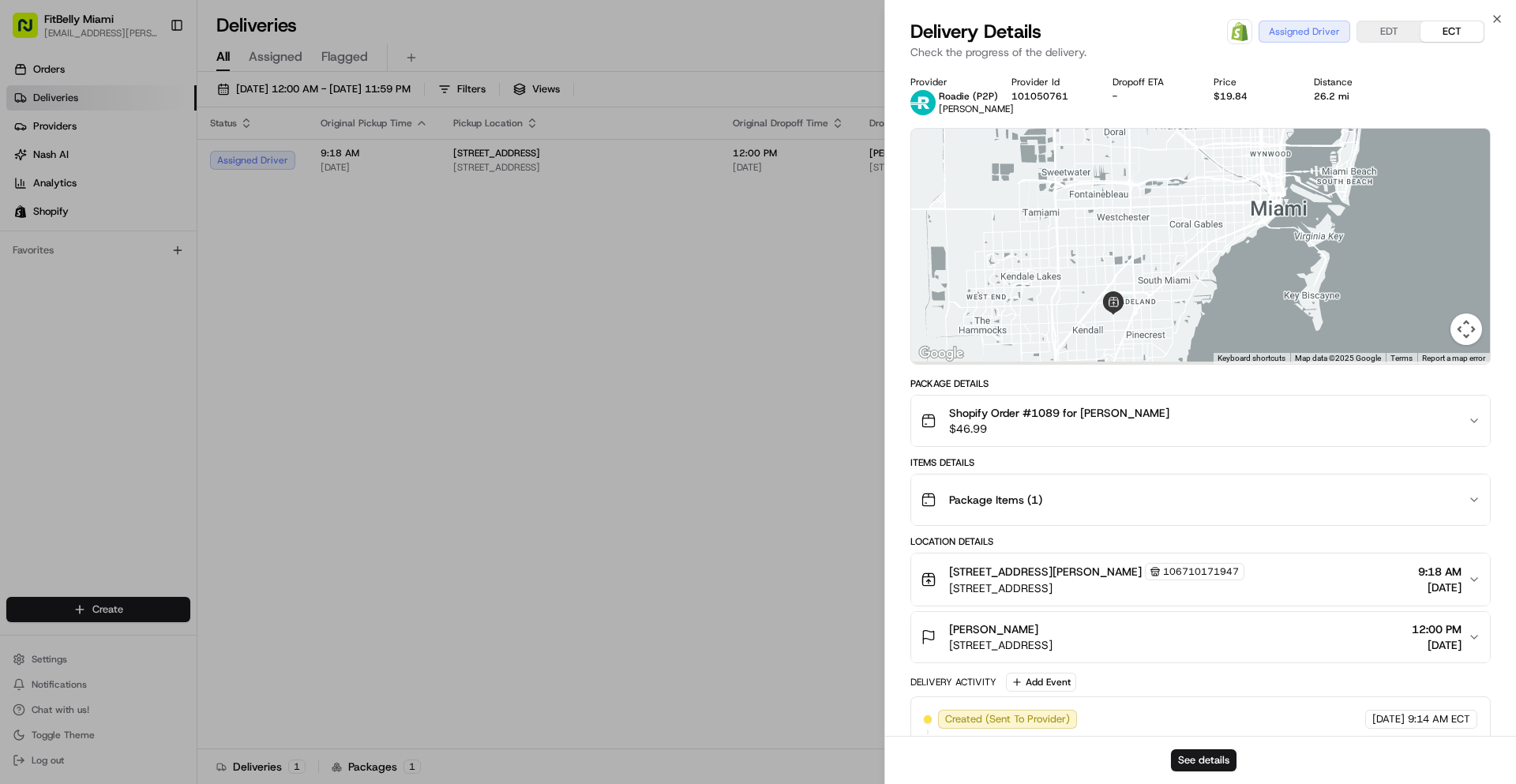
drag, startPoint x: 1181, startPoint y: 314, endPoint x: 1149, endPoint y: 202, distance: 116.5
click at [1148, 194] on div at bounding box center [1201, 245] width 579 height 235
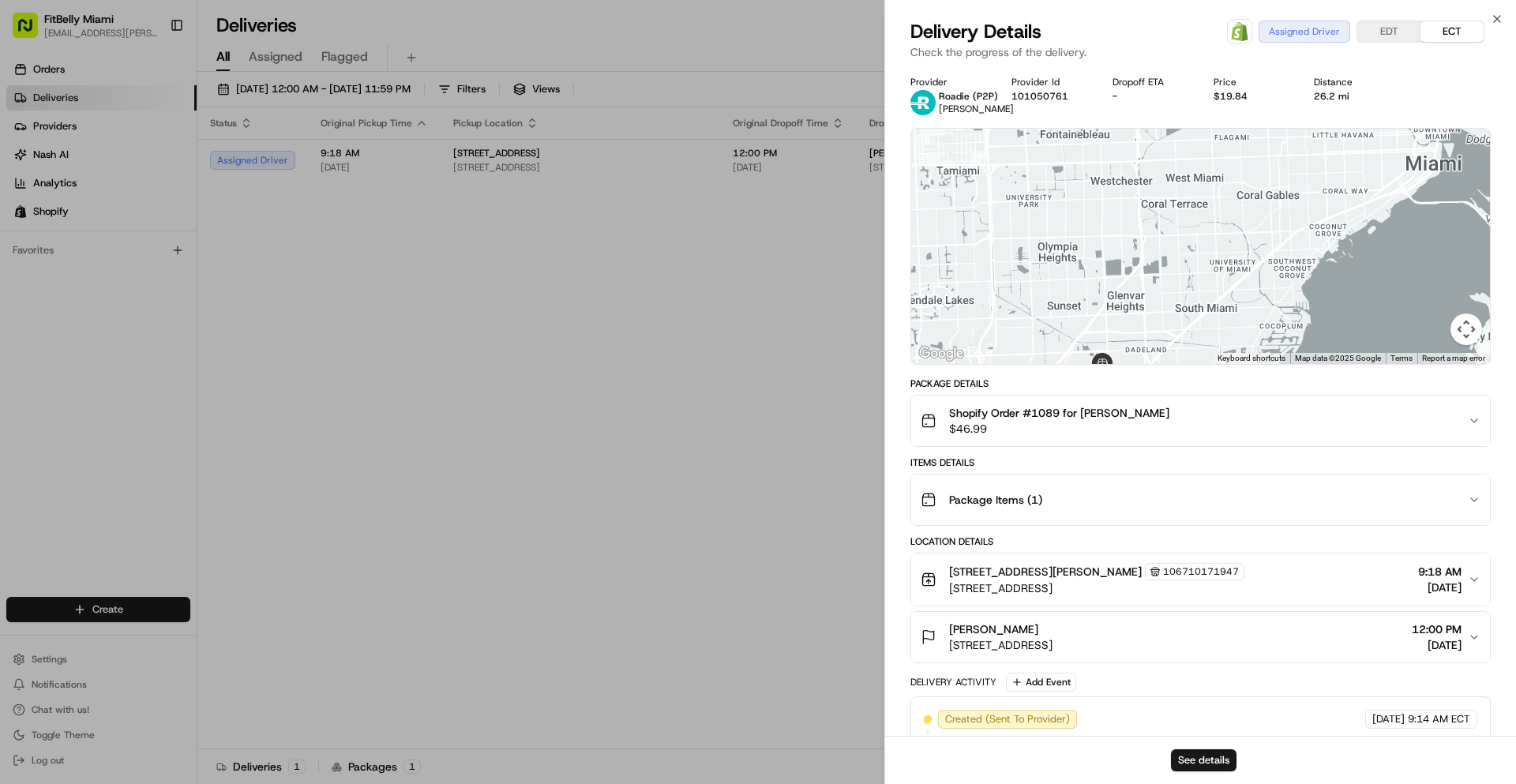
drag, startPoint x: 1189, startPoint y: 262, endPoint x: 1203, endPoint y: 270, distance: 16.1
click at [1203, 270] on div at bounding box center [1201, 245] width 579 height 235
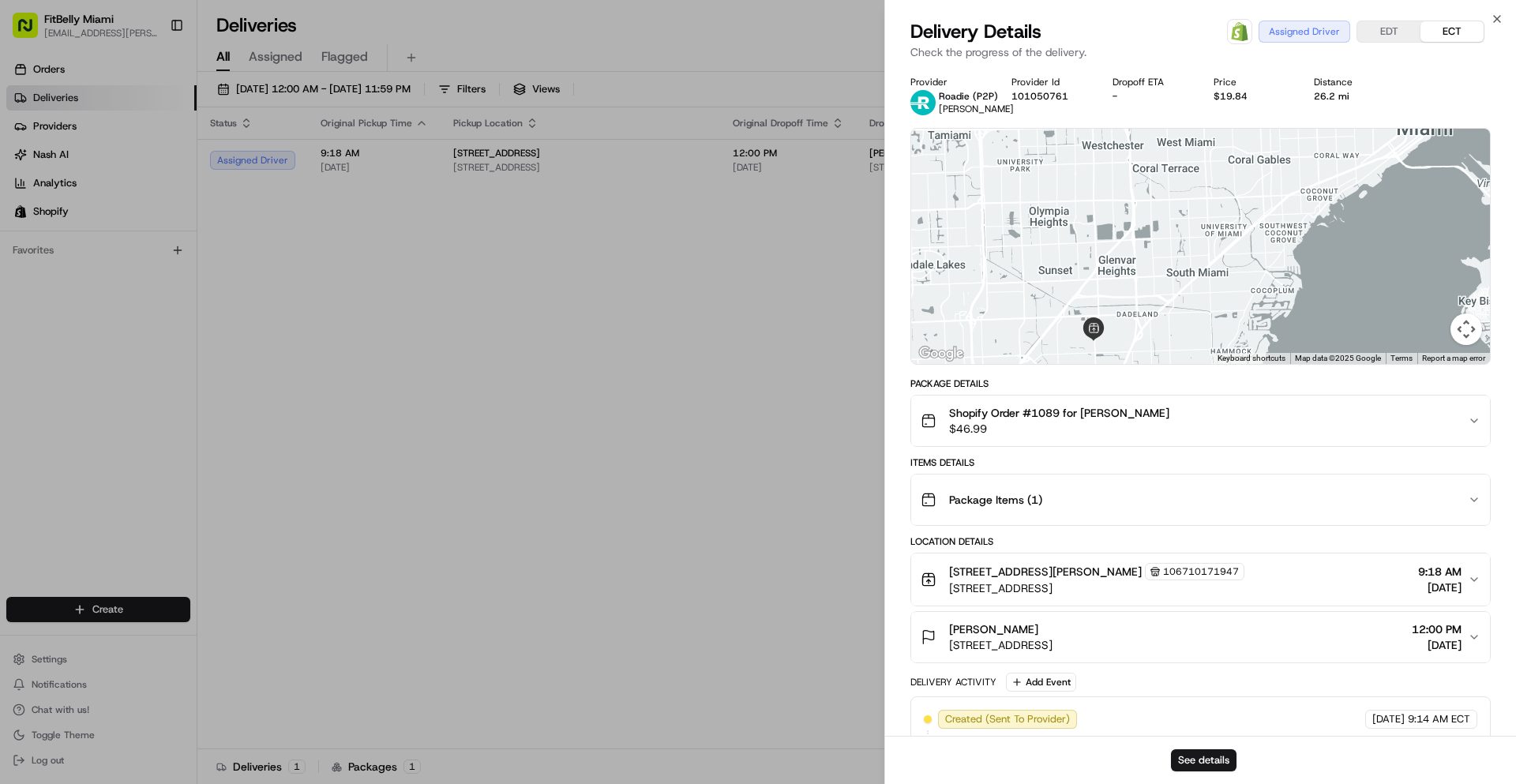
drag, startPoint x: 1172, startPoint y: 265, endPoint x: 1148, endPoint y: 236, distance: 37.6
click at [1148, 236] on div at bounding box center [1201, 245] width 579 height 235
click at [1465, 325] on button "Map camera controls" at bounding box center [1466, 329] width 32 height 32
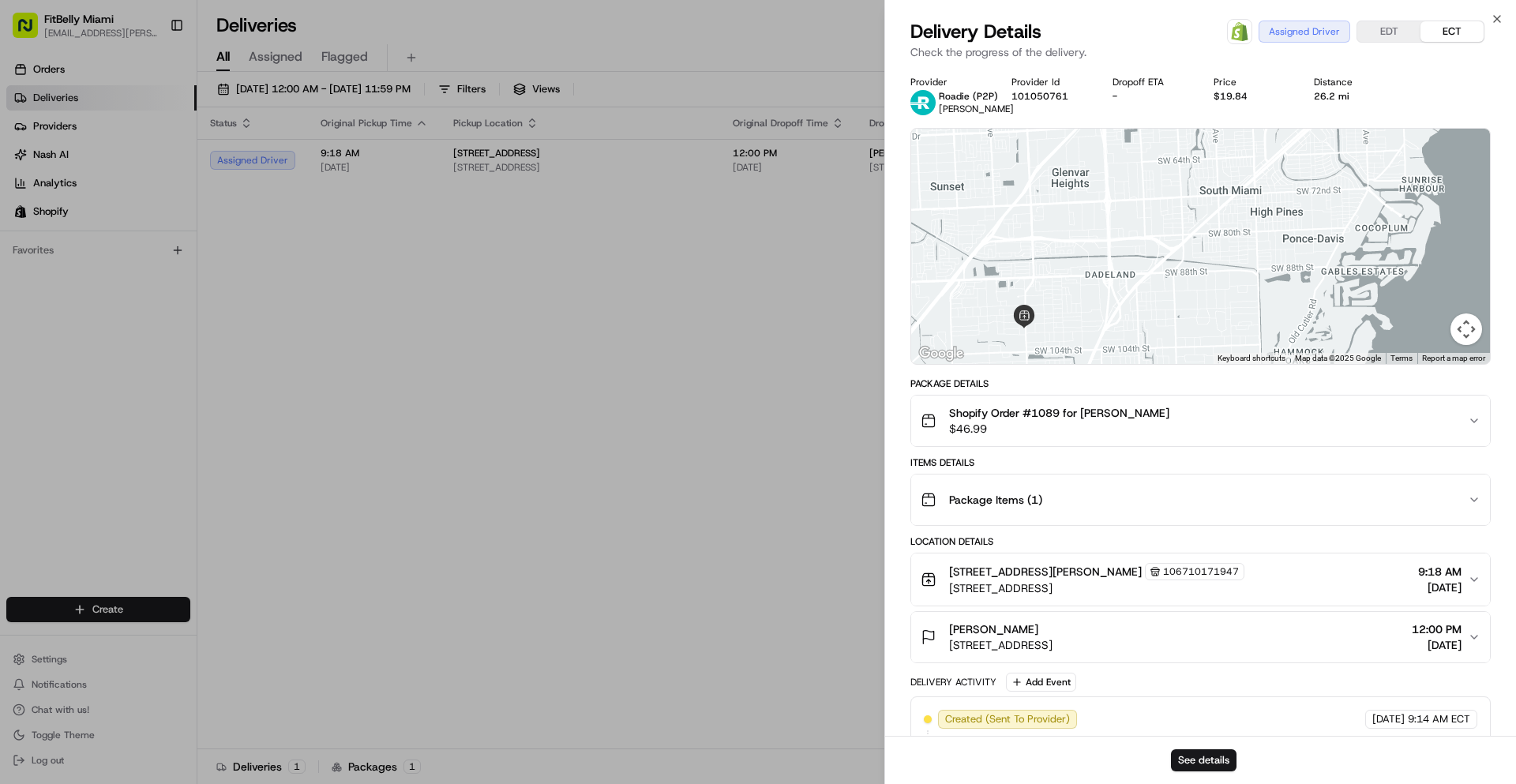
drag, startPoint x: 1139, startPoint y: 278, endPoint x: 1116, endPoint y: 183, distance: 97.7
click at [1116, 183] on div at bounding box center [1201, 245] width 579 height 235
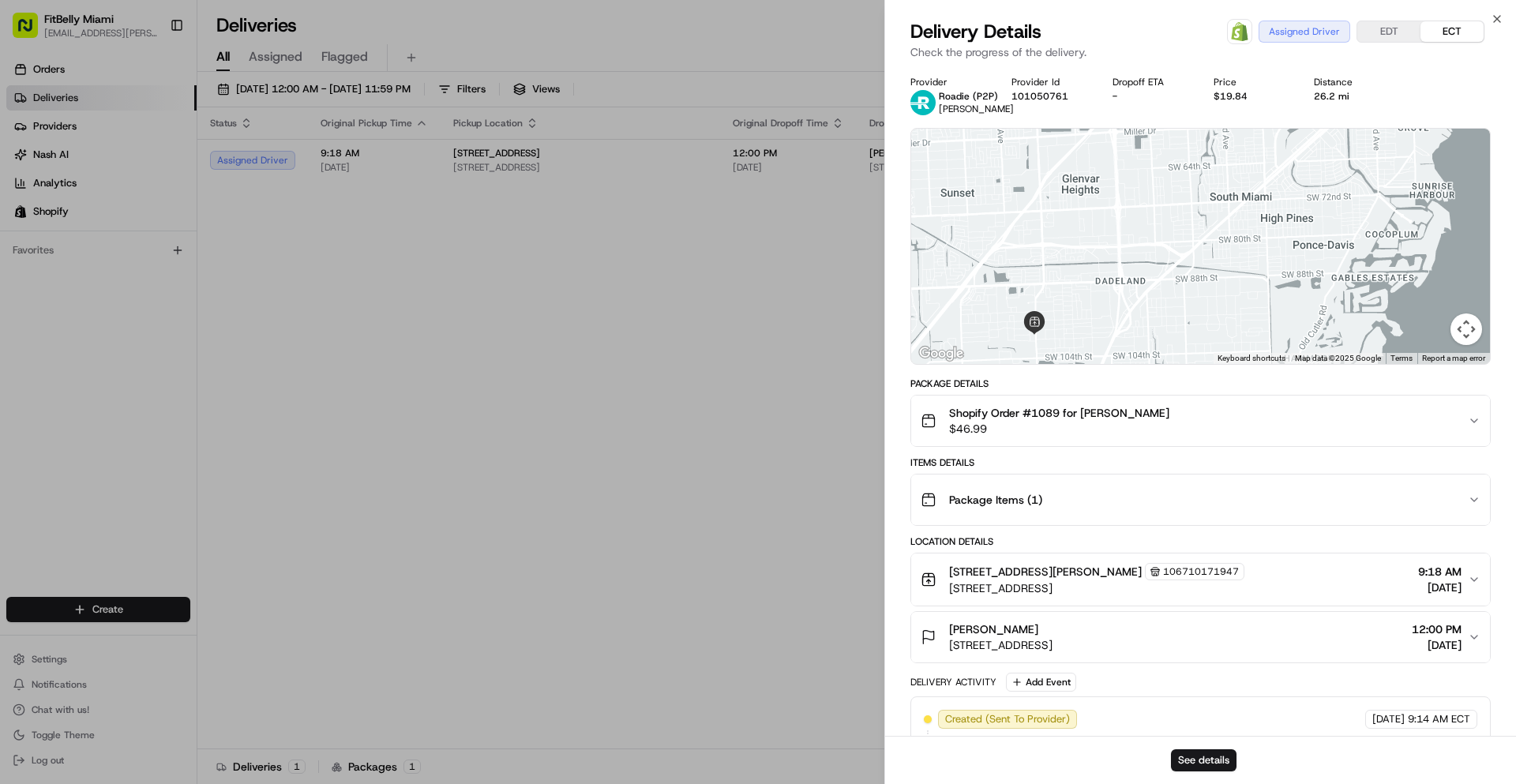
click at [1121, 193] on div at bounding box center [1201, 245] width 579 height 235
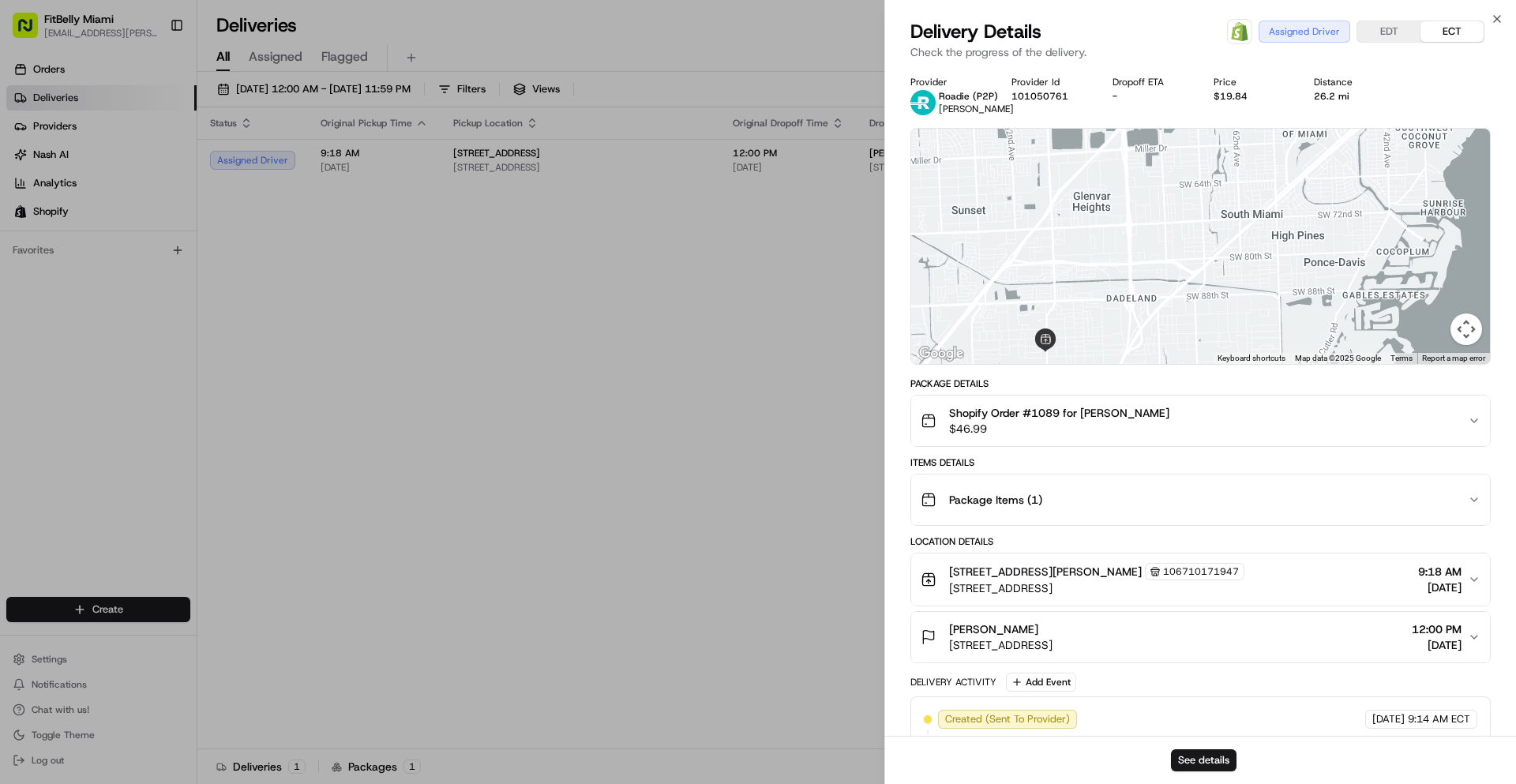
click at [1127, 273] on div at bounding box center [1201, 245] width 579 height 235
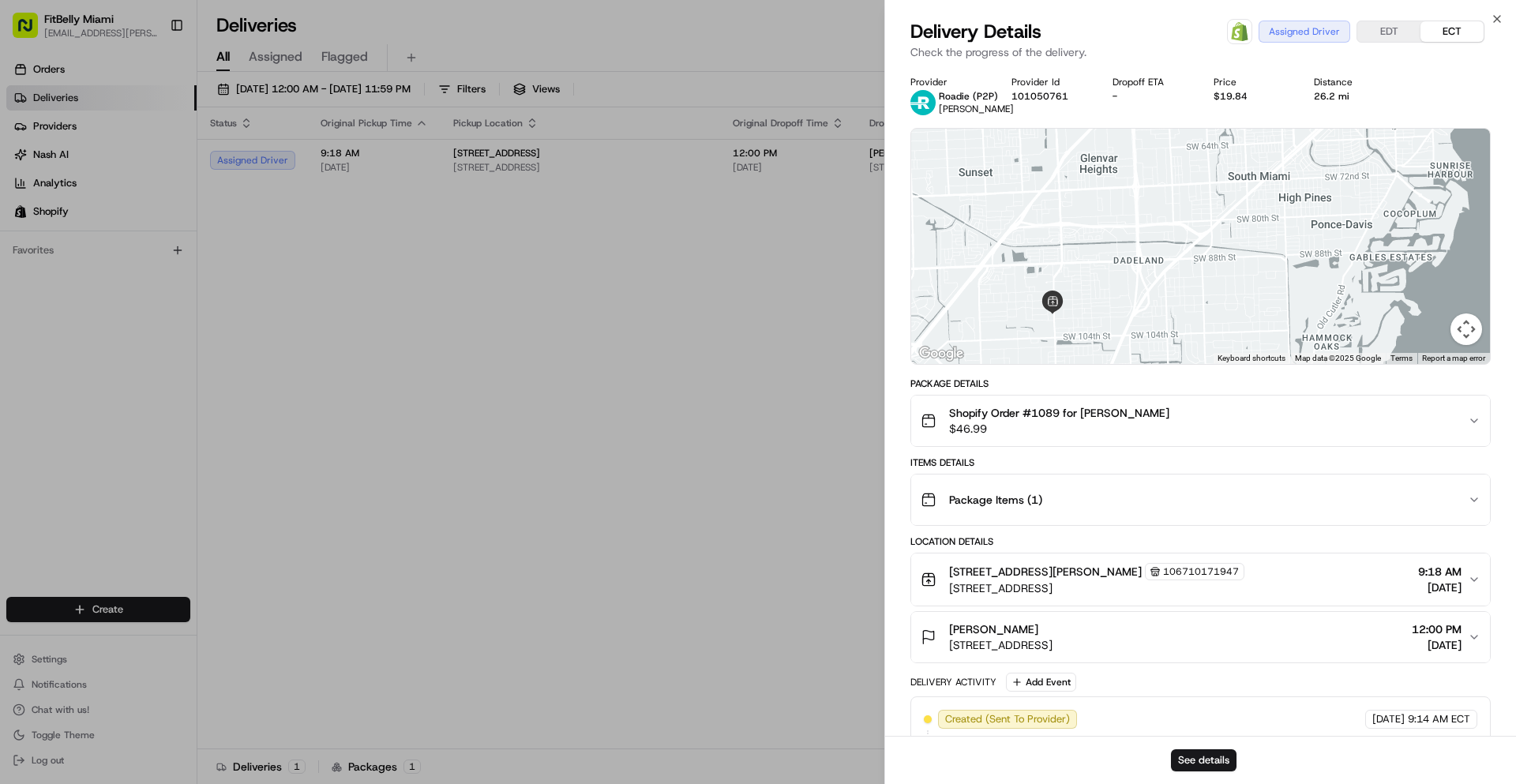
drag, startPoint x: 1136, startPoint y: 223, endPoint x: 1126, endPoint y: 259, distance: 37.4
click at [1126, 259] on div at bounding box center [1201, 245] width 579 height 235
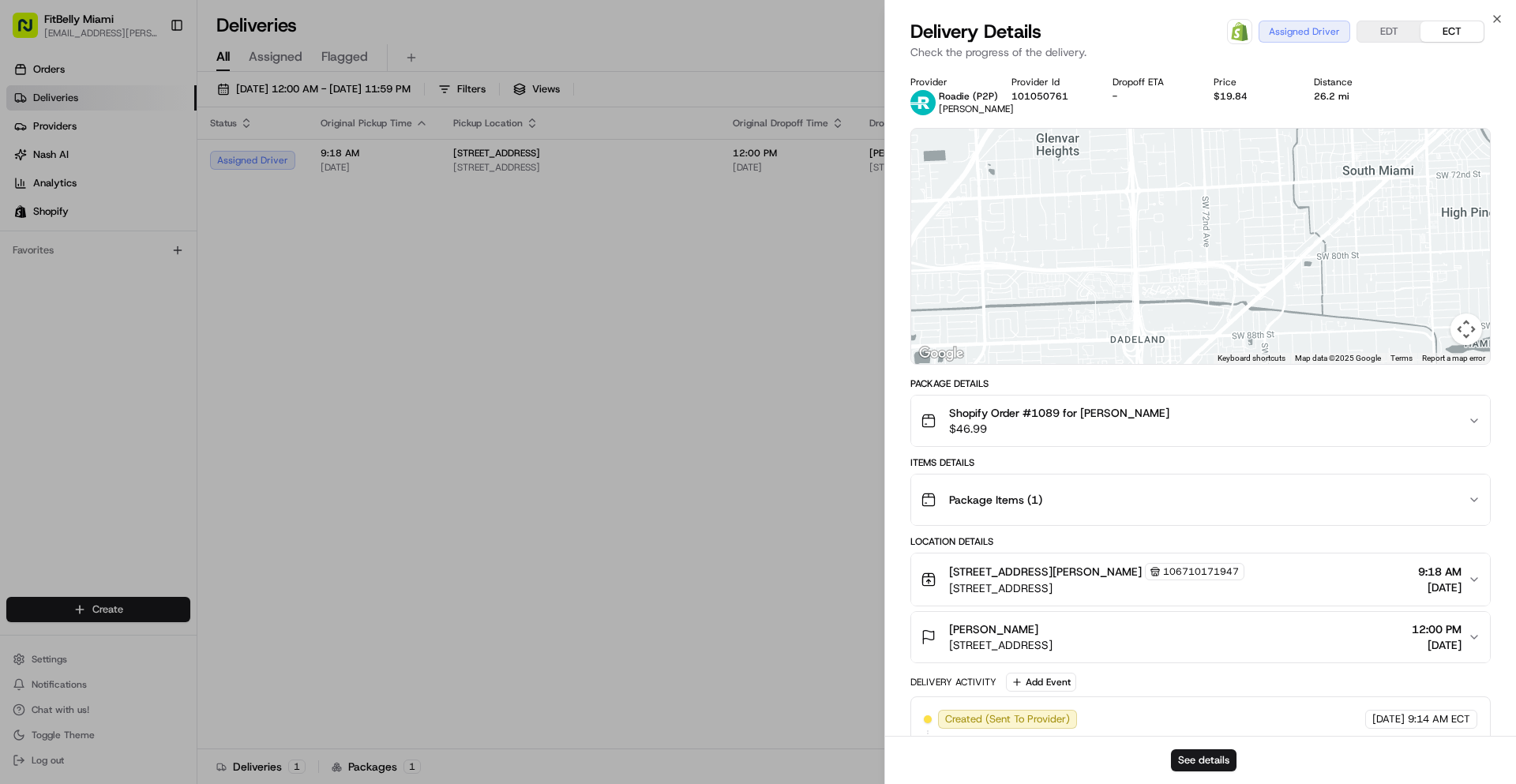
drag, startPoint x: 1130, startPoint y: 208, endPoint x: 1128, endPoint y: 321, distance: 113.0
click at [1126, 320] on div at bounding box center [1201, 245] width 579 height 235
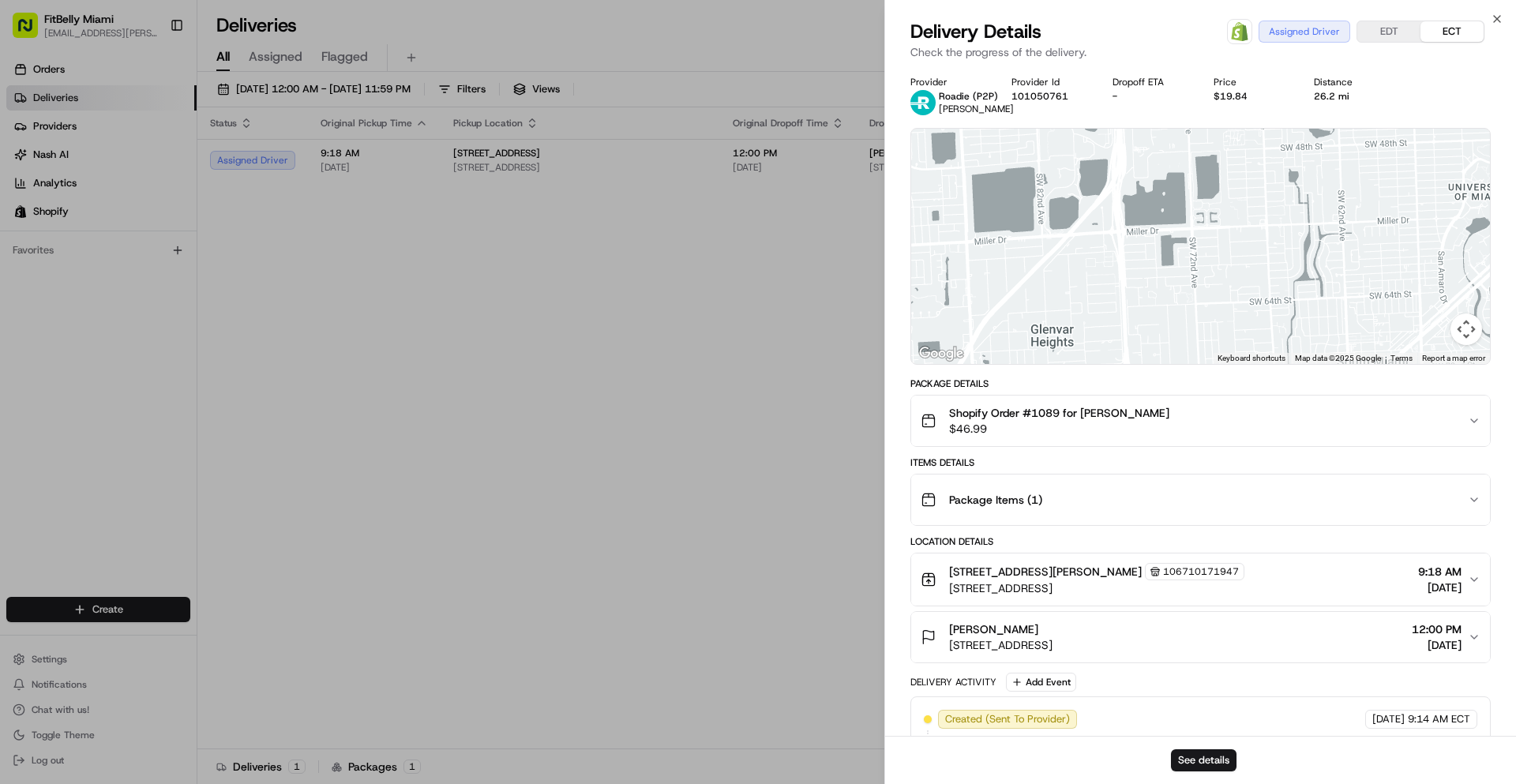
drag, startPoint x: 1123, startPoint y: 214, endPoint x: 1124, endPoint y: 286, distance: 72.0
click at [1124, 286] on div at bounding box center [1201, 245] width 579 height 235
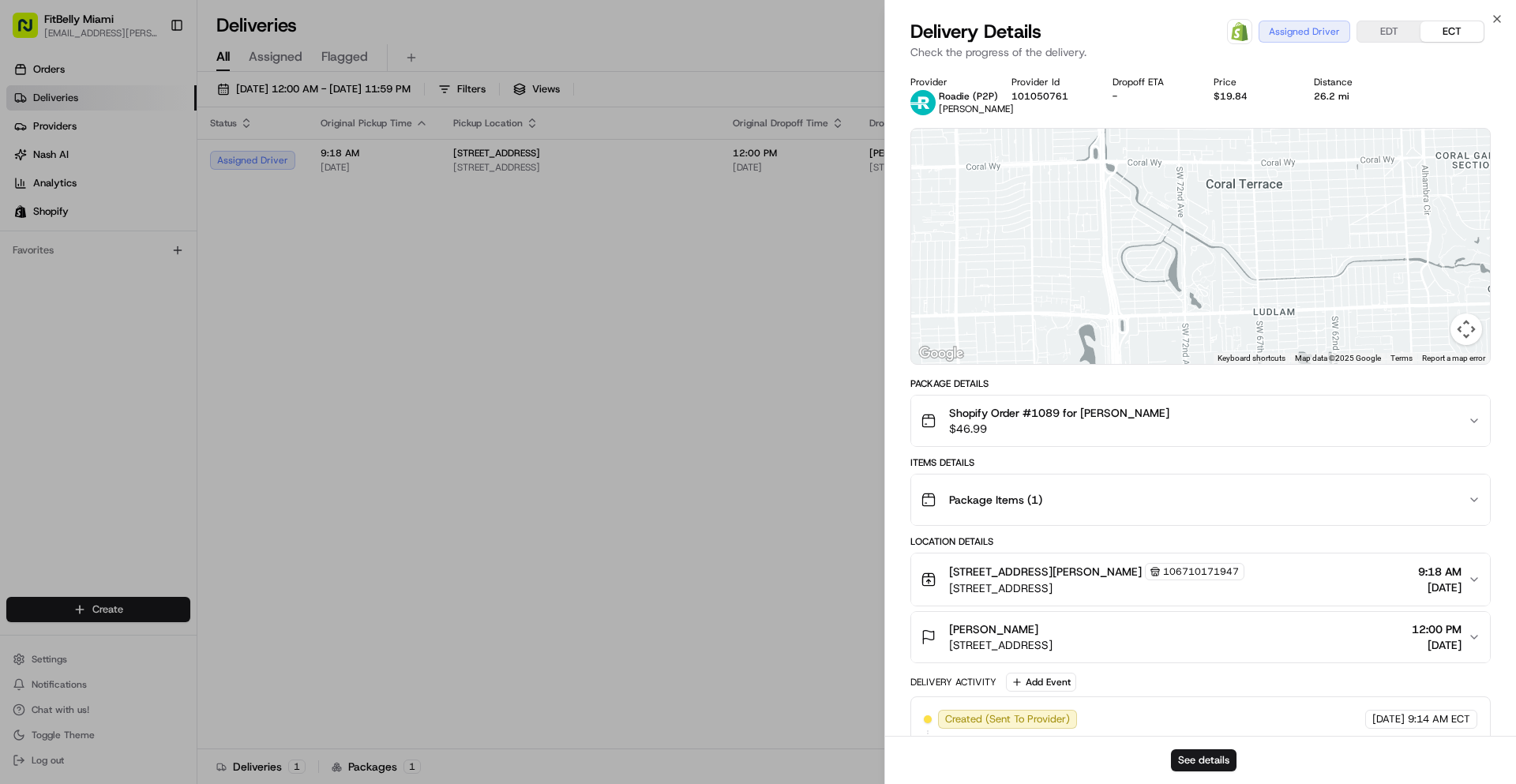
drag, startPoint x: 1122, startPoint y: 260, endPoint x: 1126, endPoint y: 305, distance: 45.2
click at [1126, 307] on div at bounding box center [1201, 245] width 579 height 235
drag, startPoint x: 1125, startPoint y: 252, endPoint x: 1131, endPoint y: 323, distance: 71.3
click at [1130, 322] on div at bounding box center [1201, 245] width 579 height 235
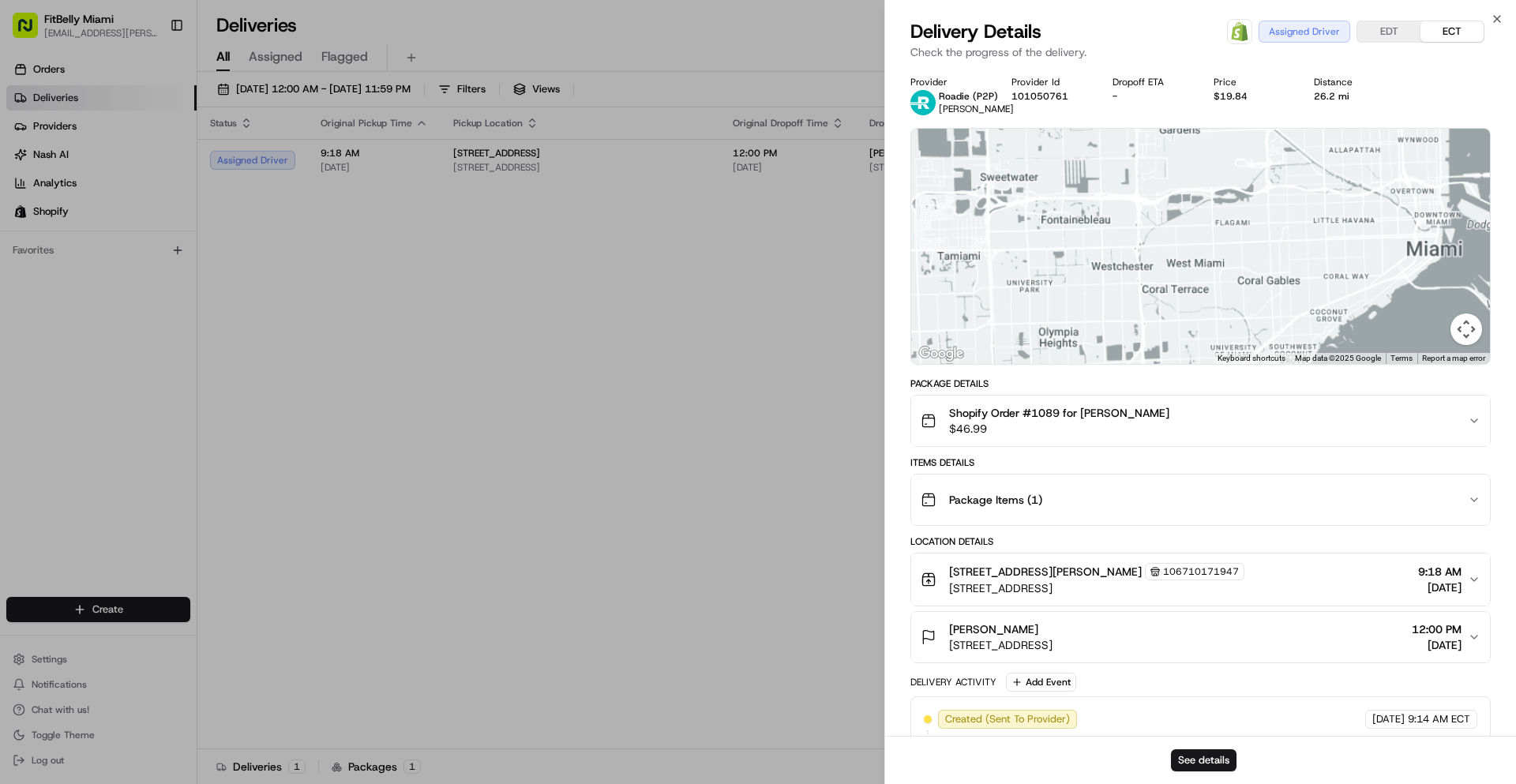
drag, startPoint x: 1154, startPoint y: 208, endPoint x: 1157, endPoint y: 303, distance: 95.0
click at [1157, 302] on div at bounding box center [1201, 245] width 579 height 235
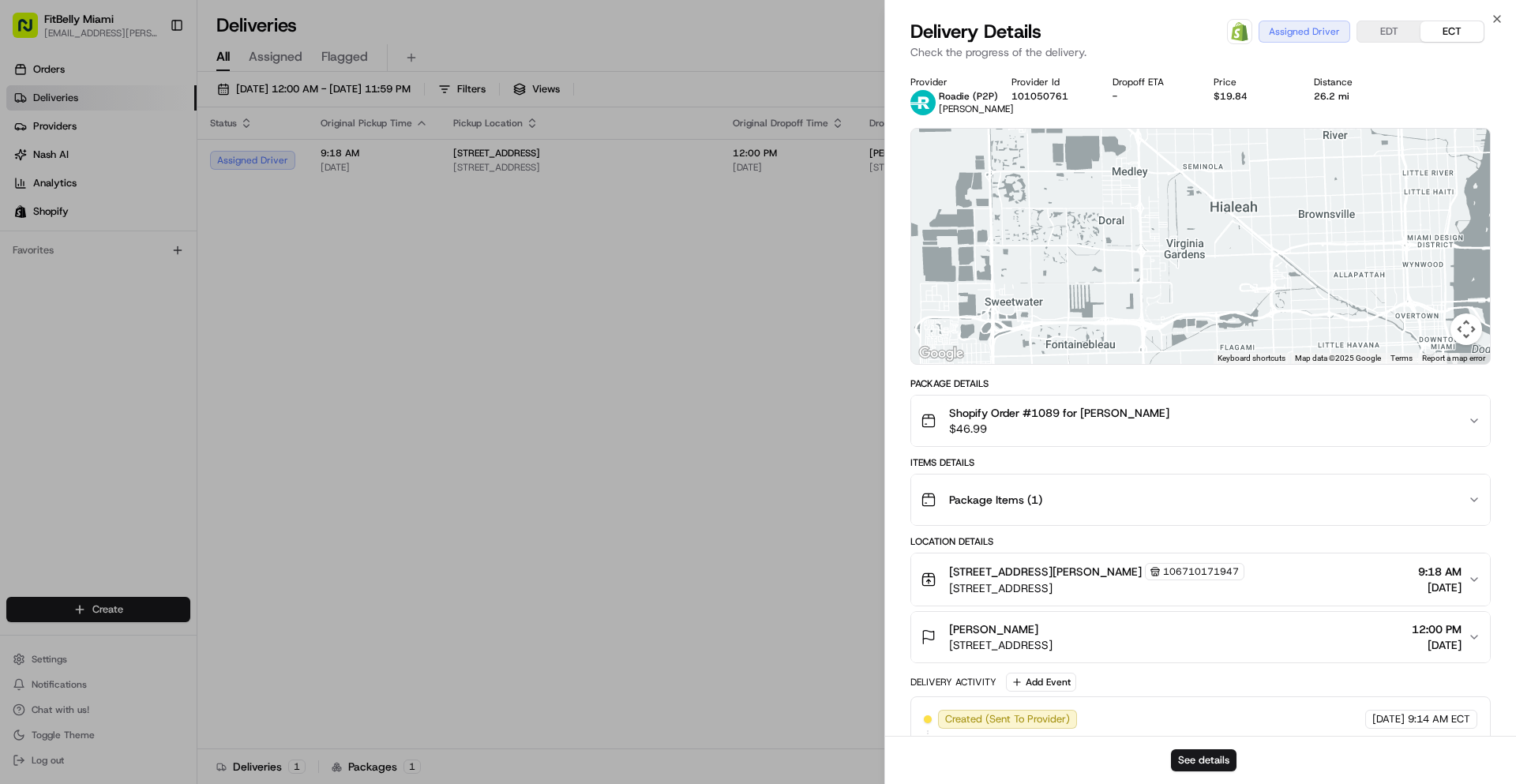
drag, startPoint x: 1157, startPoint y: 233, endPoint x: 1145, endPoint y: 334, distance: 101.7
click at [1145, 334] on div at bounding box center [1201, 245] width 579 height 235
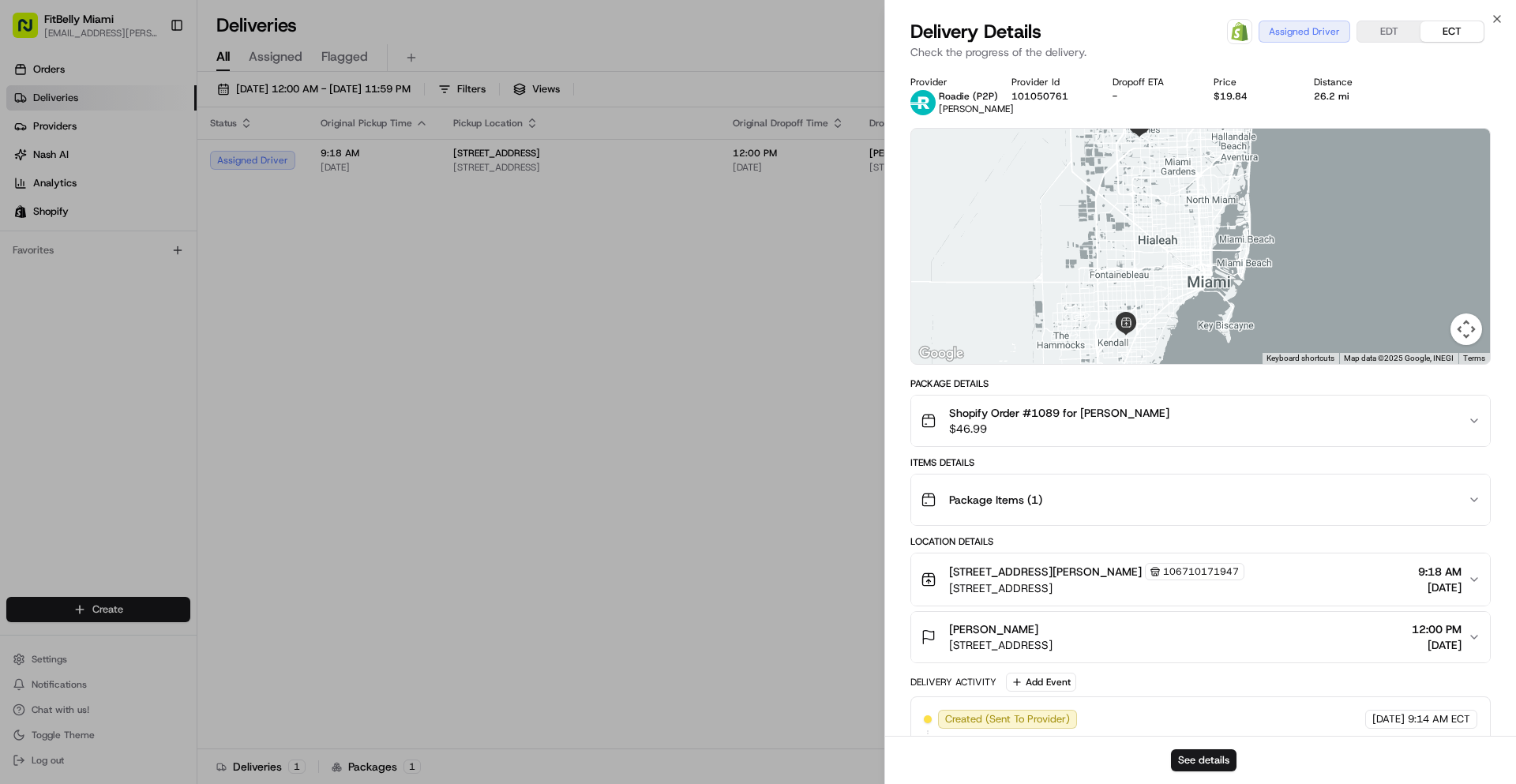
drag, startPoint x: 1151, startPoint y: 252, endPoint x: 1135, endPoint y: 199, distance: 55.4
click at [1137, 197] on div at bounding box center [1201, 245] width 579 height 235
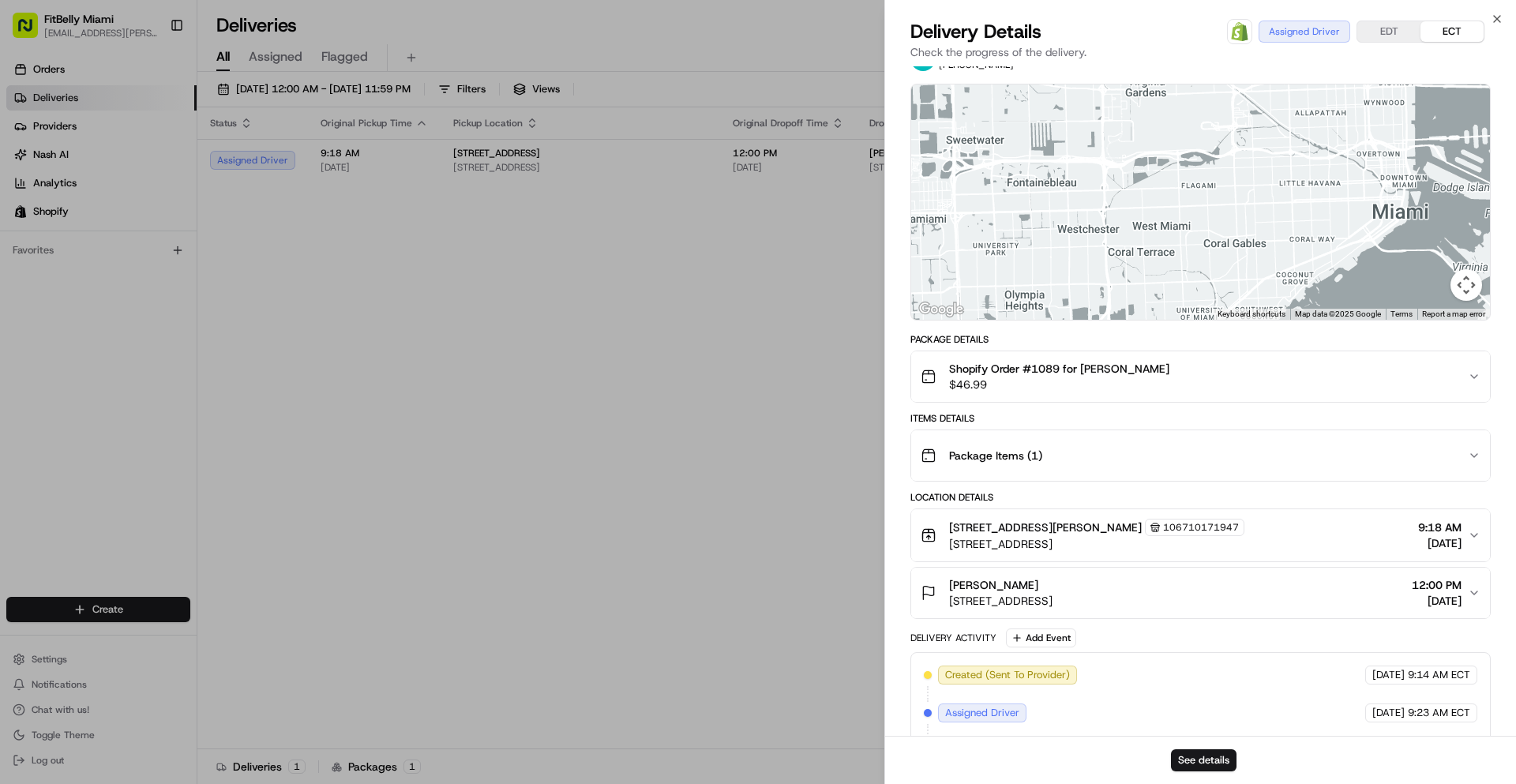
scroll to position [91, 0]
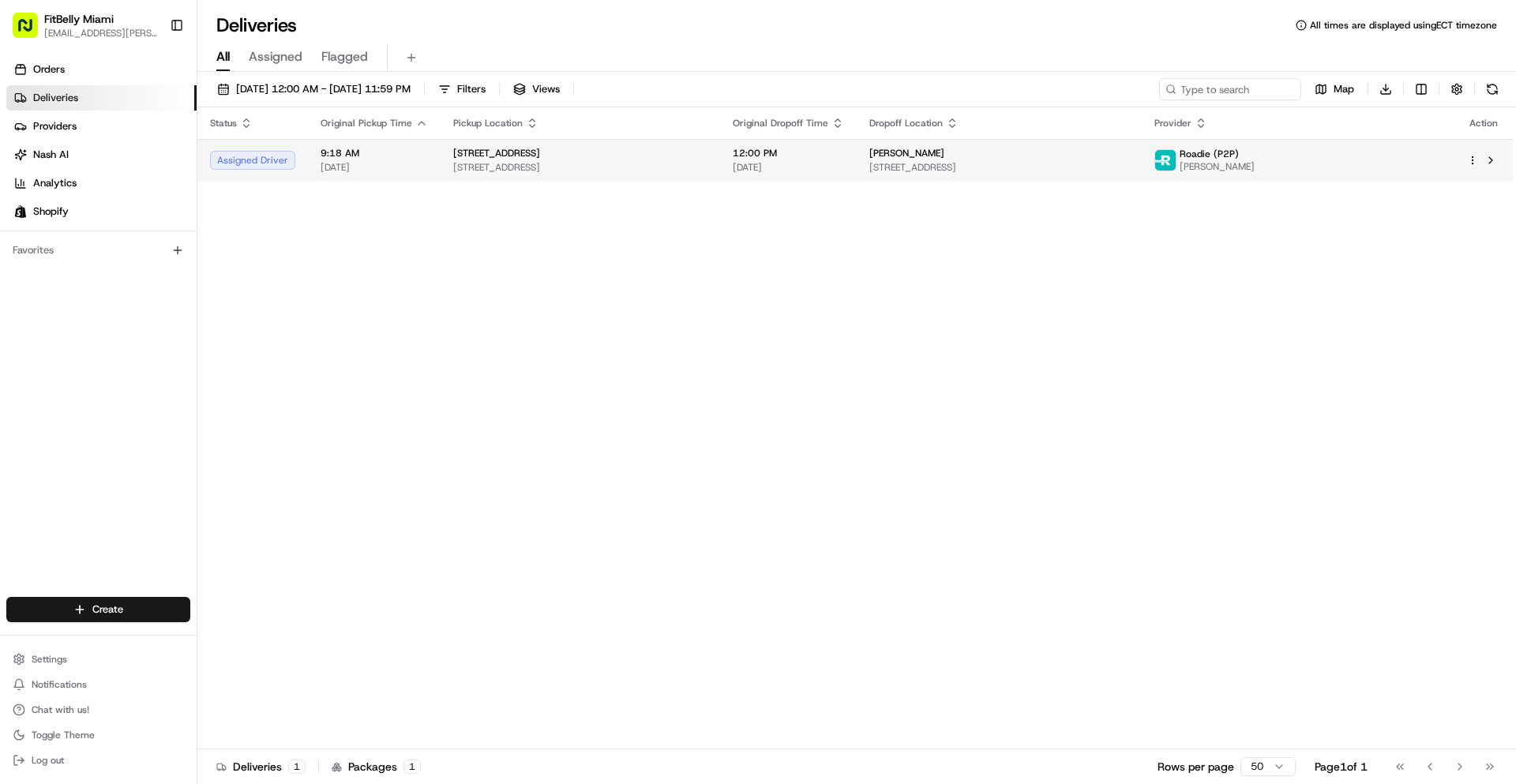
click at [396, 171] on span "[DATE]" at bounding box center [374, 167] width 107 height 13
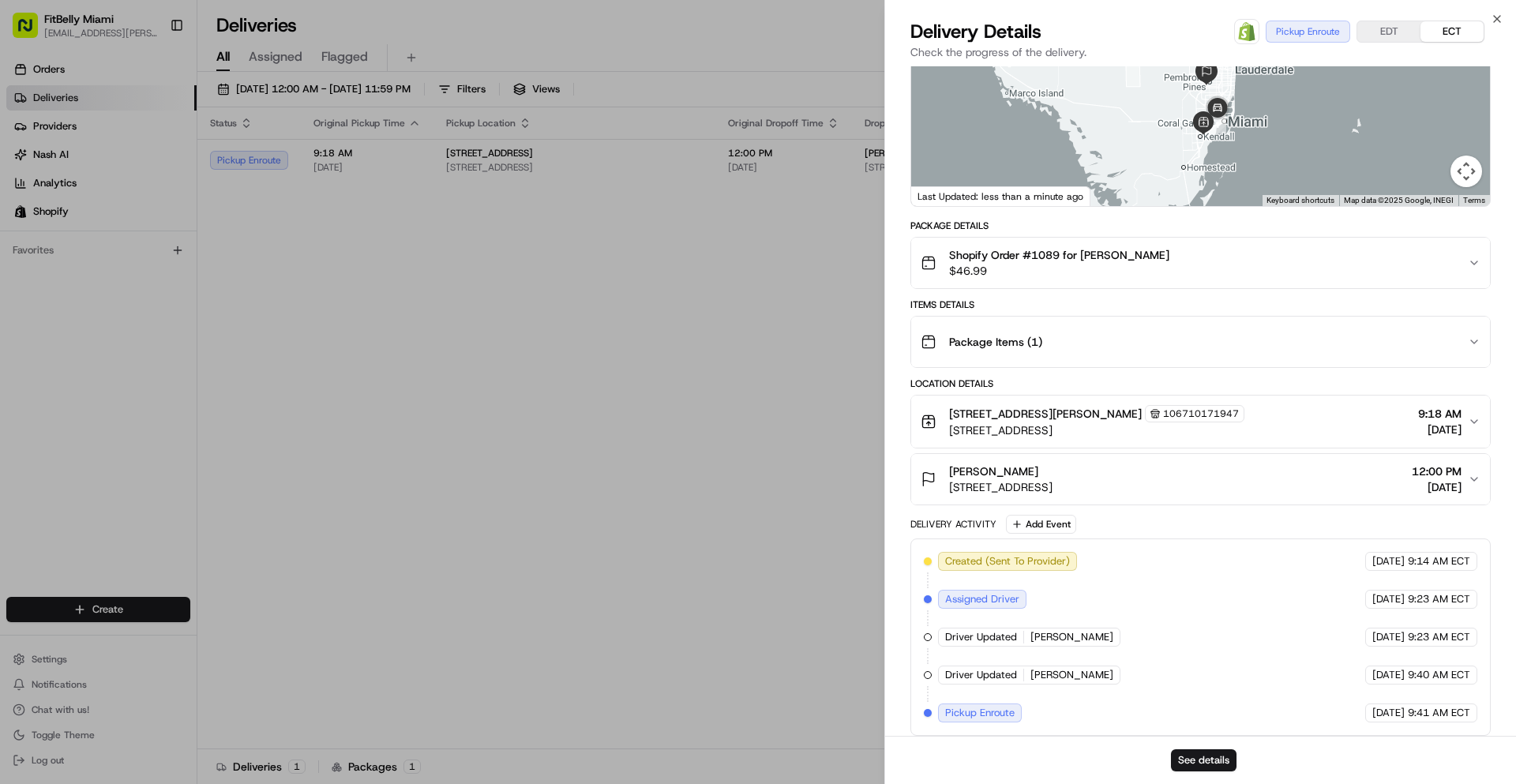
scroll to position [167, 0]
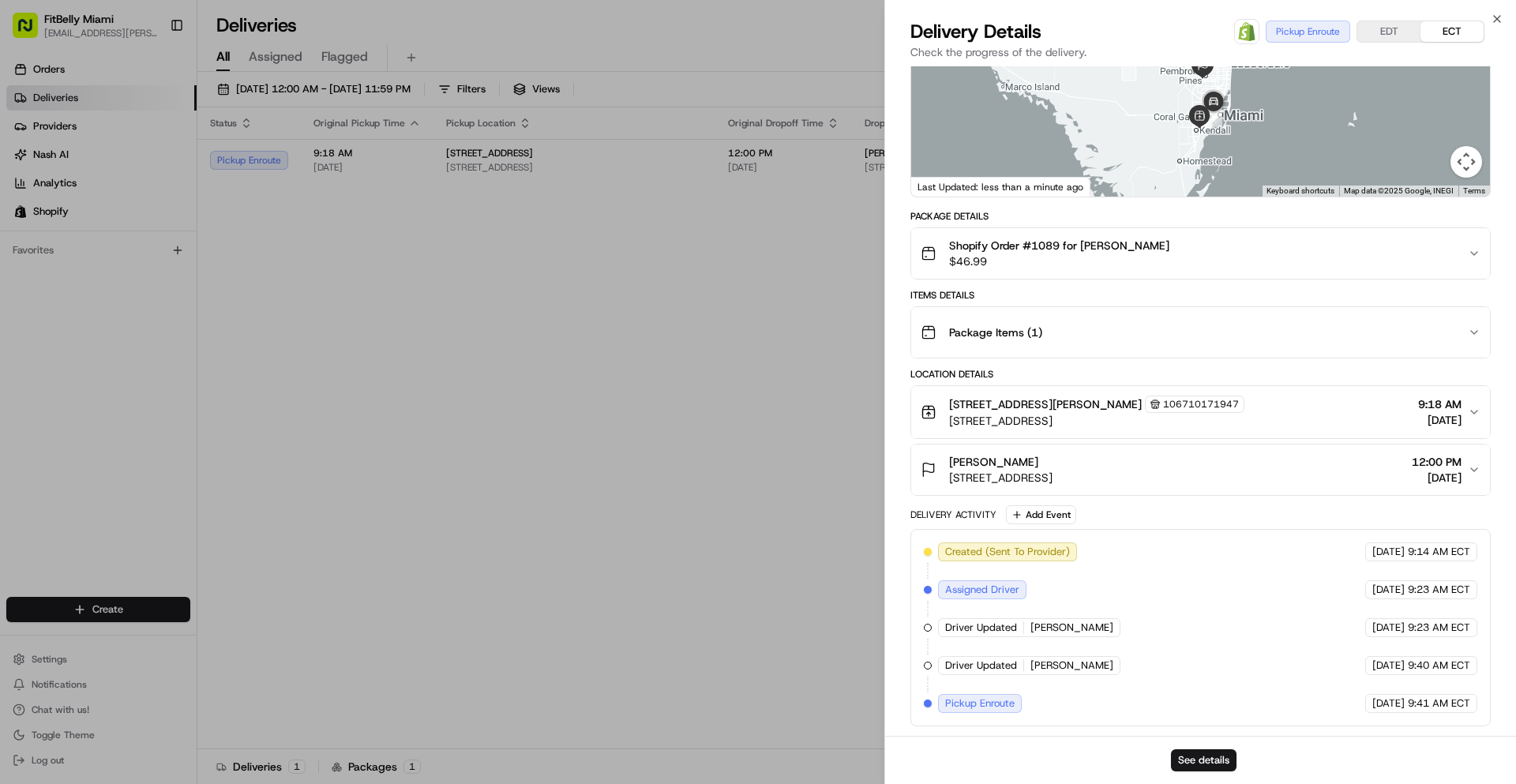
drag, startPoint x: 1204, startPoint y: 150, endPoint x: 1175, endPoint y: 189, distance: 48.6
click at [1175, 189] on div at bounding box center [1201, 78] width 579 height 235
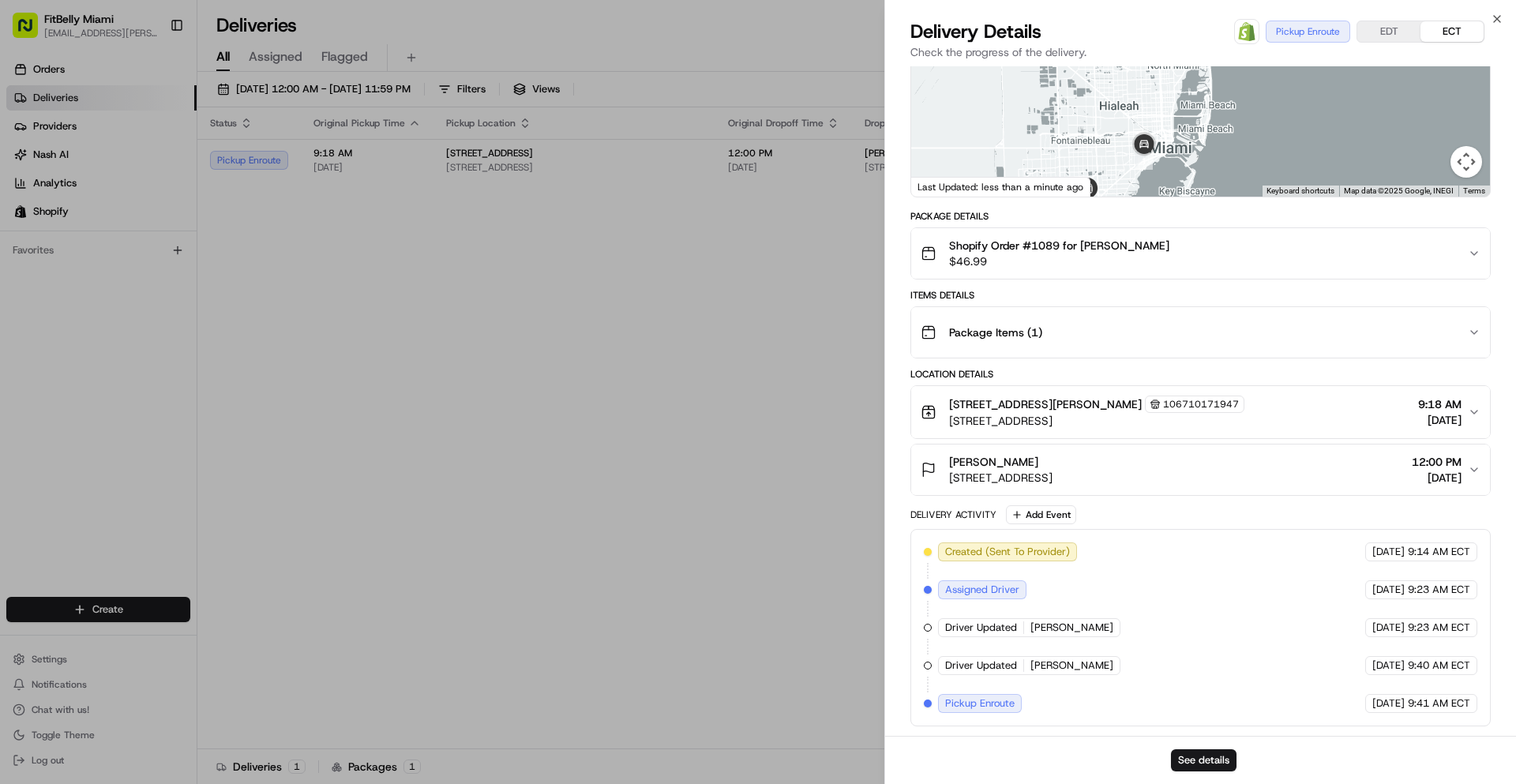
drag, startPoint x: 1126, startPoint y: 169, endPoint x: 1102, endPoint y: 107, distance: 66.5
click at [1102, 107] on div at bounding box center [1201, 78] width 579 height 235
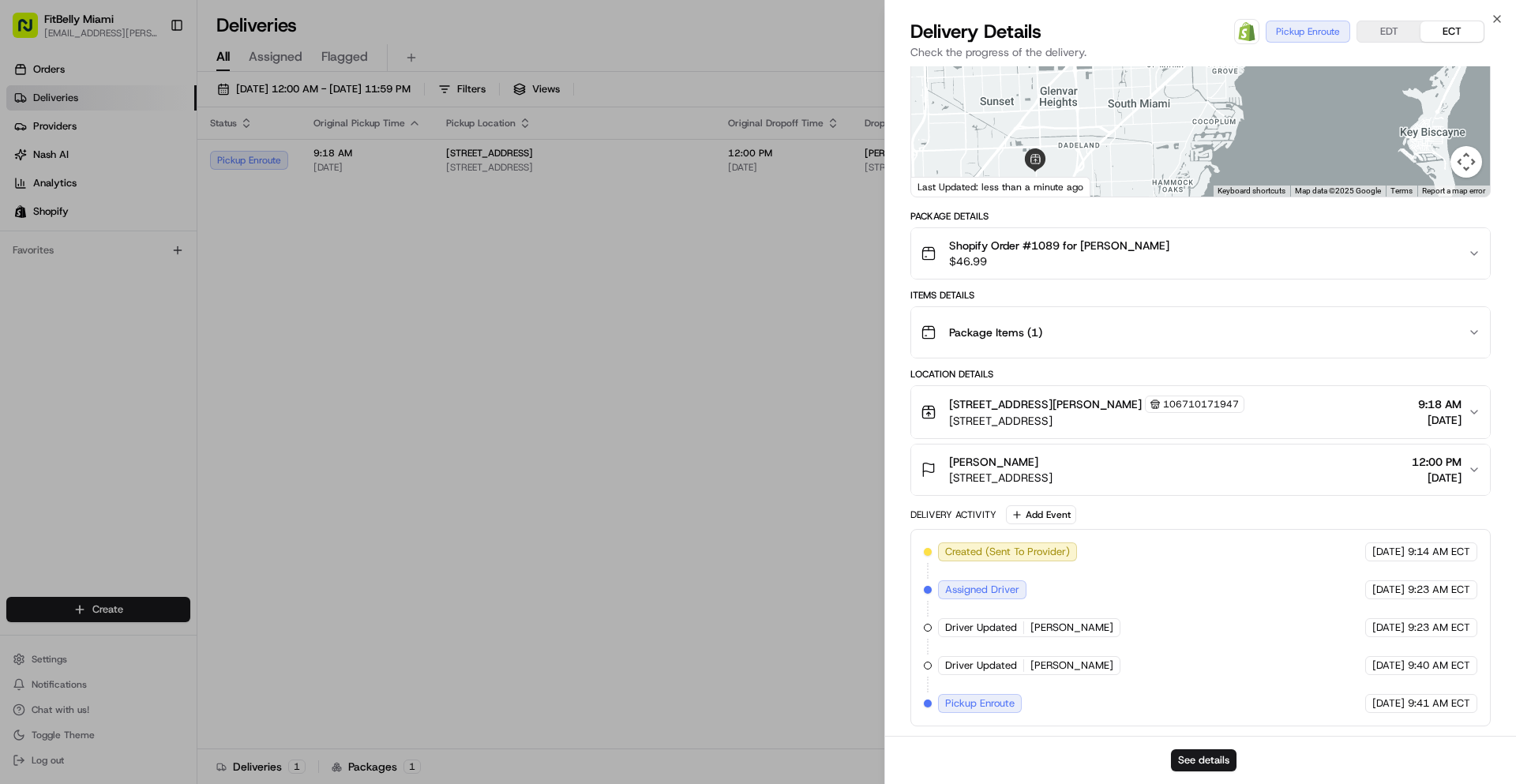
drag, startPoint x: 1137, startPoint y: 164, endPoint x: 1263, endPoint y: 86, distance: 148.2
click at [1263, 86] on div at bounding box center [1201, 78] width 579 height 235
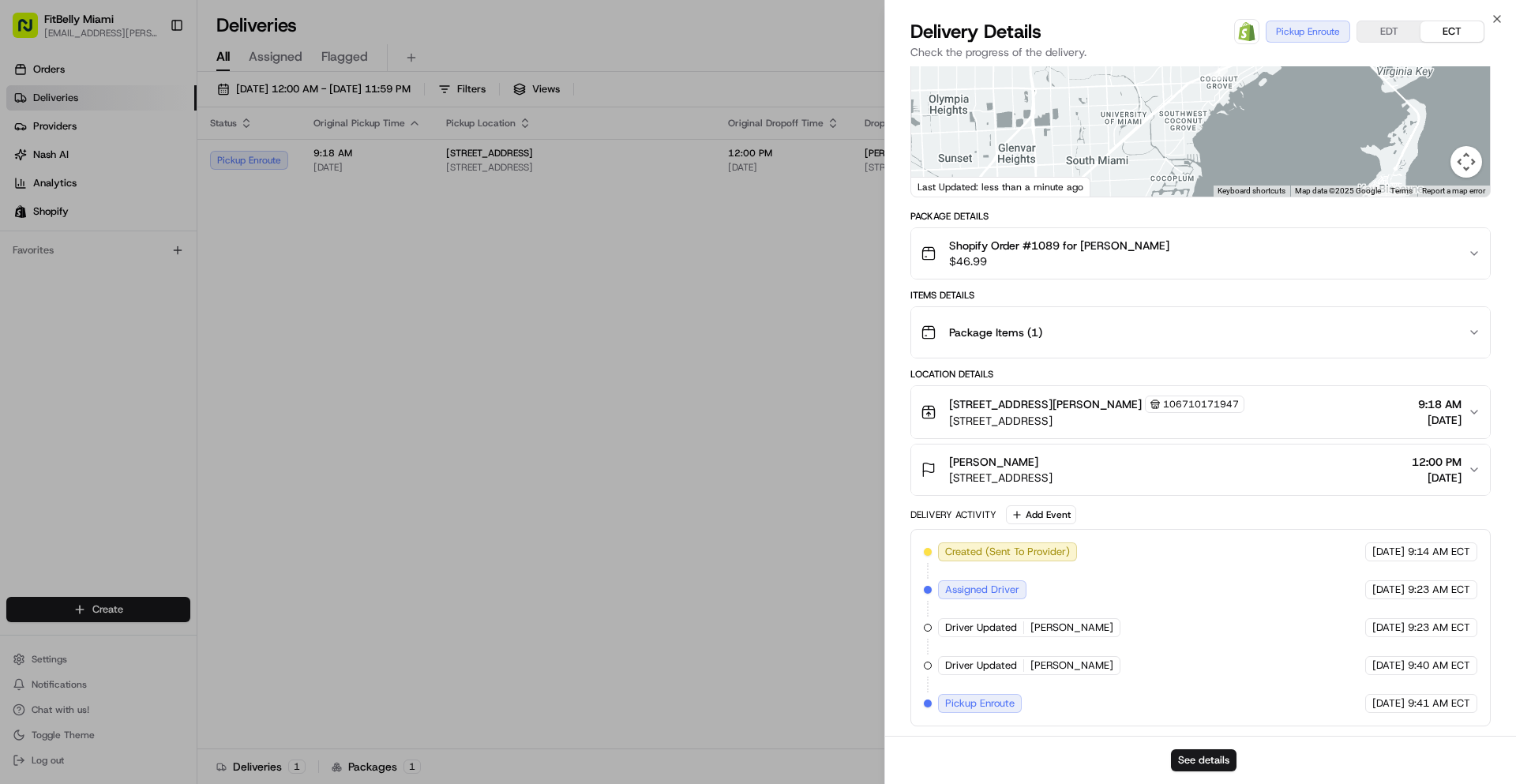
drag, startPoint x: 1241, startPoint y: 119, endPoint x: 1199, endPoint y: 220, distance: 109.4
click at [1198, 219] on div "Provider Roadie (P2P) Micah M. Provider Id 101050761 Dropoff ETA - Price $19.84…" at bounding box center [1201, 317] width 581 height 818
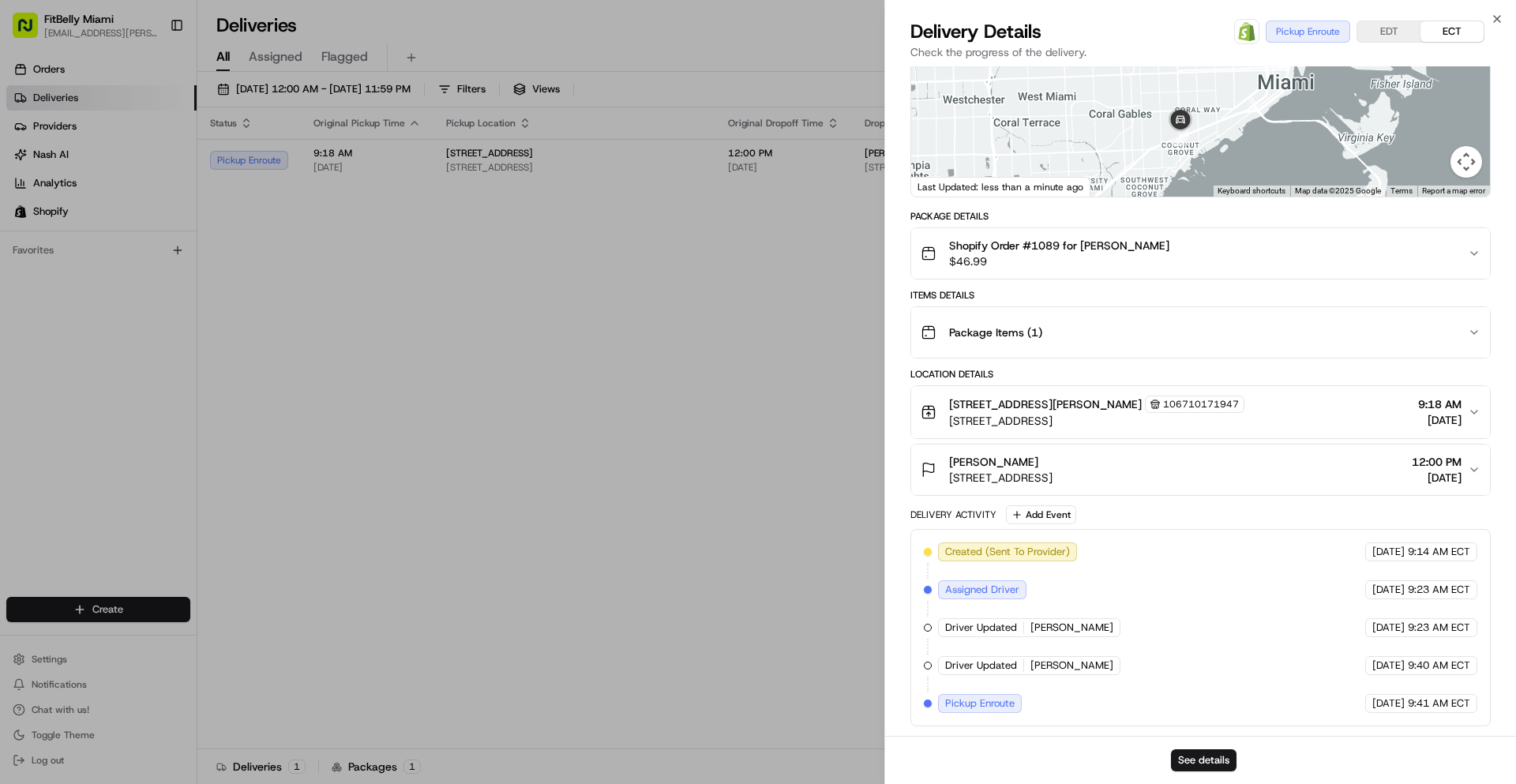
drag, startPoint x: 1184, startPoint y: 138, endPoint x: 1153, endPoint y: 154, distance: 34.9
click at [1153, 154] on div at bounding box center [1201, 78] width 579 height 235
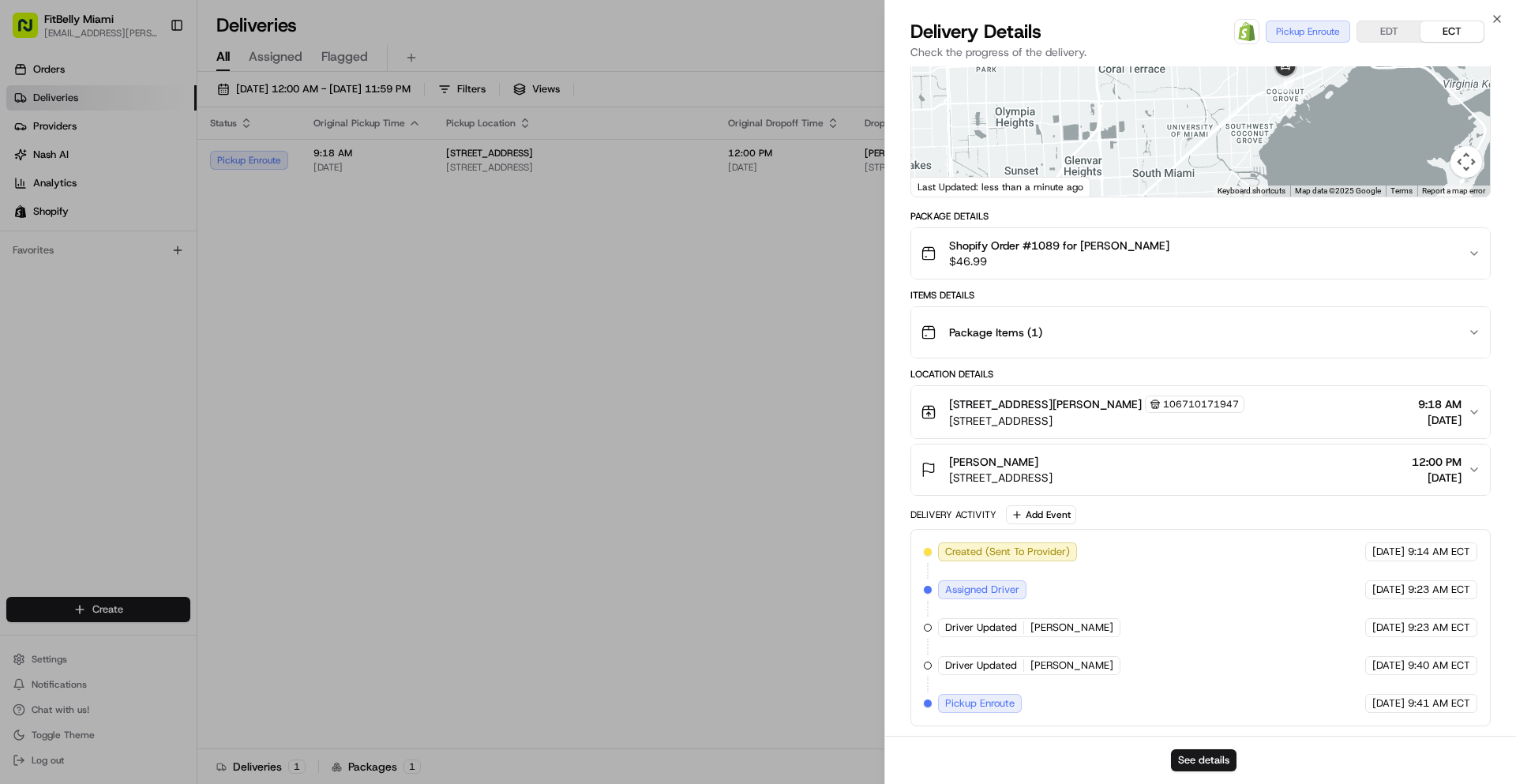
drag, startPoint x: 1110, startPoint y: 153, endPoint x: 1219, endPoint y: 87, distance: 127.4
click at [1219, 87] on div at bounding box center [1201, 78] width 579 height 235
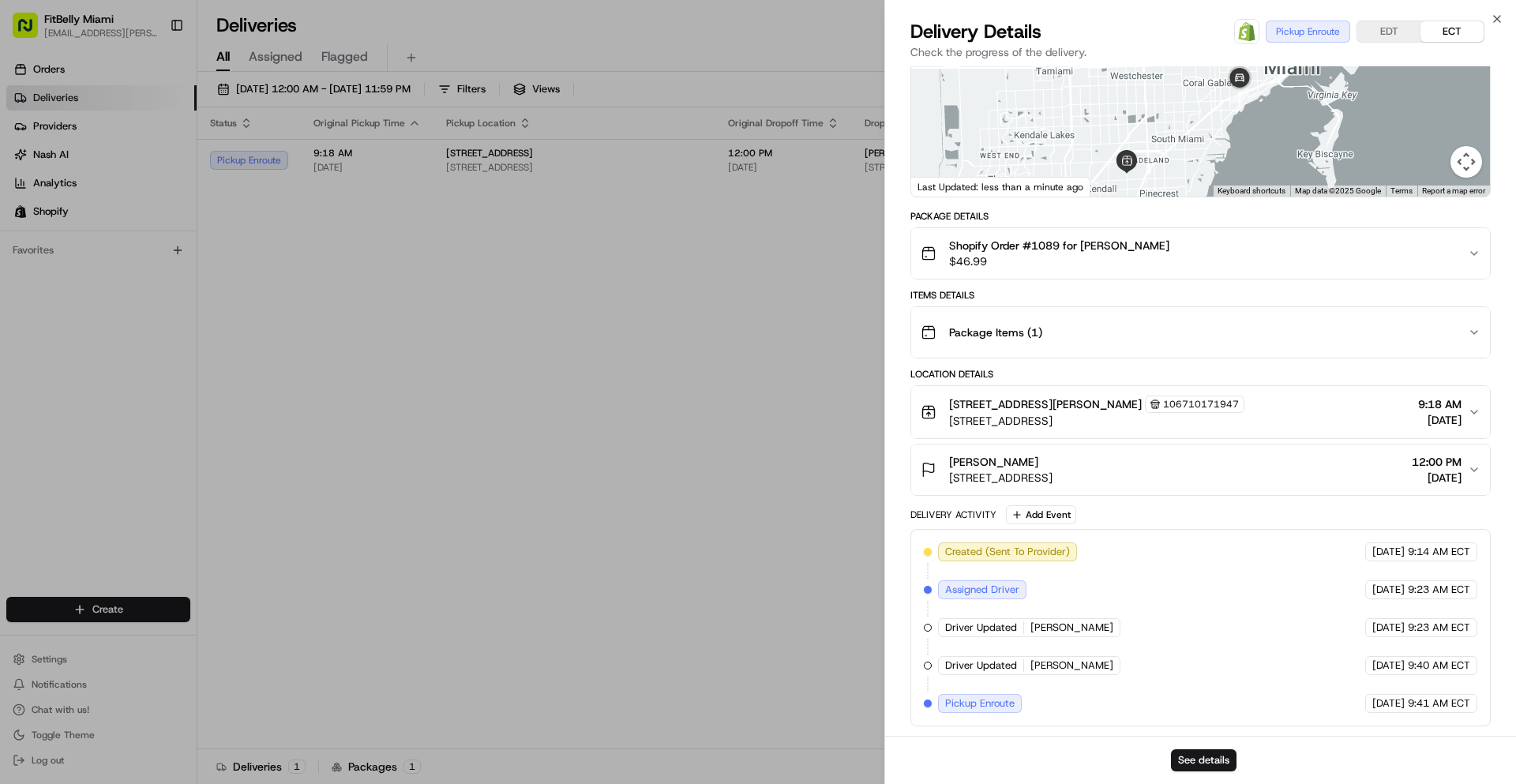
drag, startPoint x: 1212, startPoint y: 121, endPoint x: 1197, endPoint y: 130, distance: 17.5
click at [1197, 130] on div at bounding box center [1201, 78] width 579 height 235
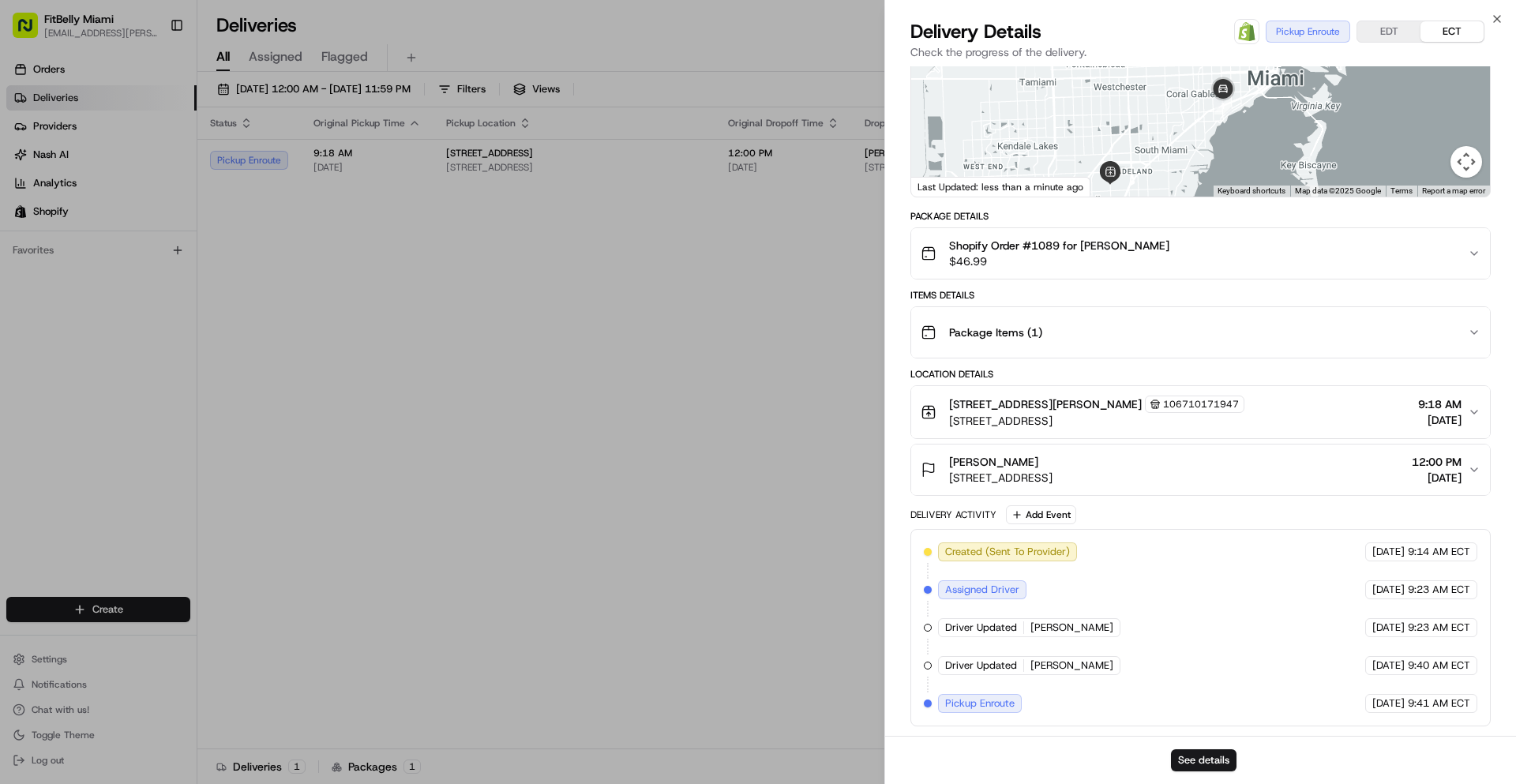
drag, startPoint x: 1171, startPoint y: 149, endPoint x: 1156, endPoint y: 159, distance: 18.0
click at [1156, 159] on div at bounding box center [1201, 78] width 579 height 235
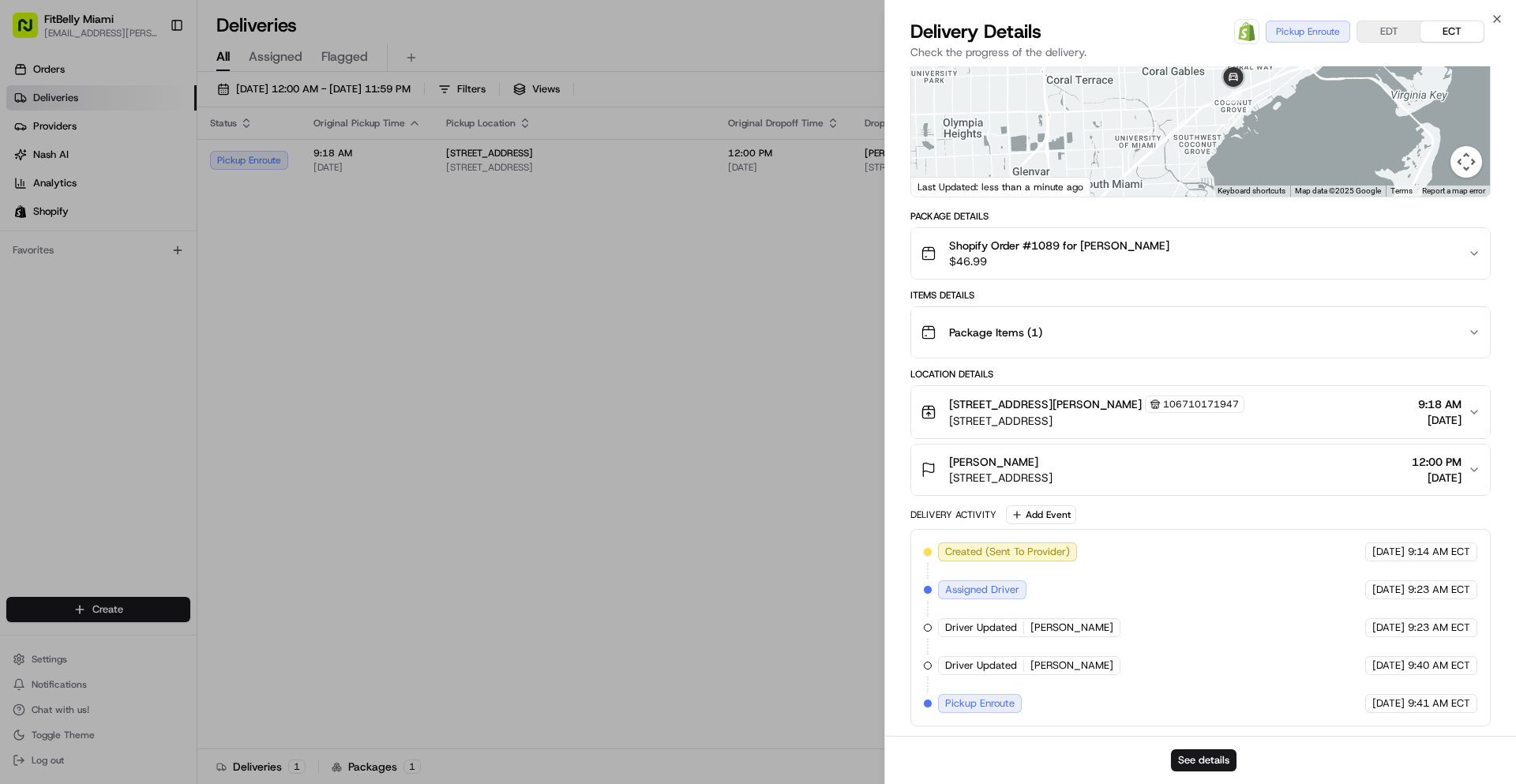
drag, startPoint x: 1192, startPoint y: 153, endPoint x: 1168, endPoint y: 168, distance: 28.3
click at [1168, 168] on div at bounding box center [1201, 78] width 579 height 235
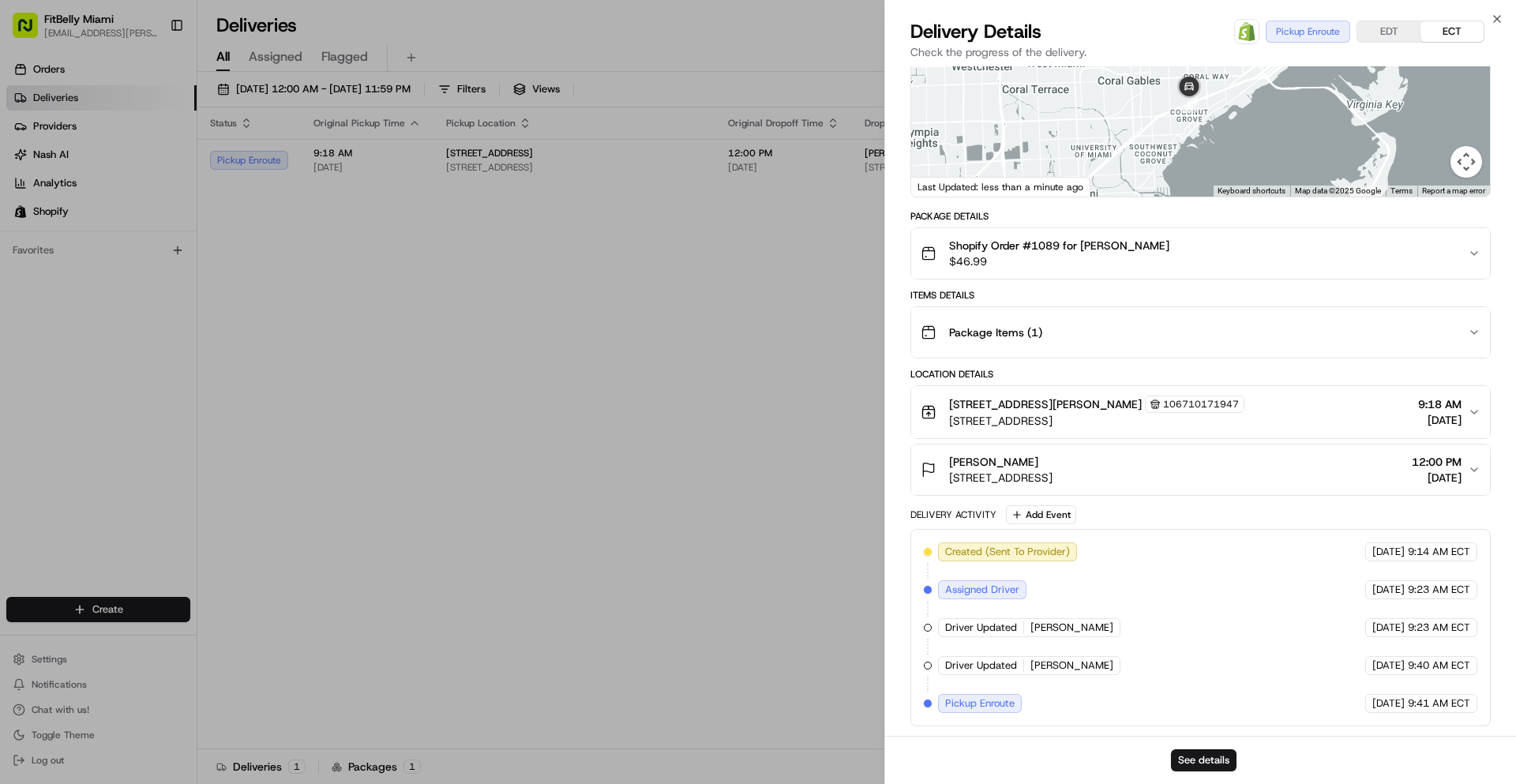
drag, startPoint x: 1219, startPoint y: 125, endPoint x: 1171, endPoint y: 136, distance: 49.2
click at [1171, 136] on div at bounding box center [1201, 78] width 579 height 235
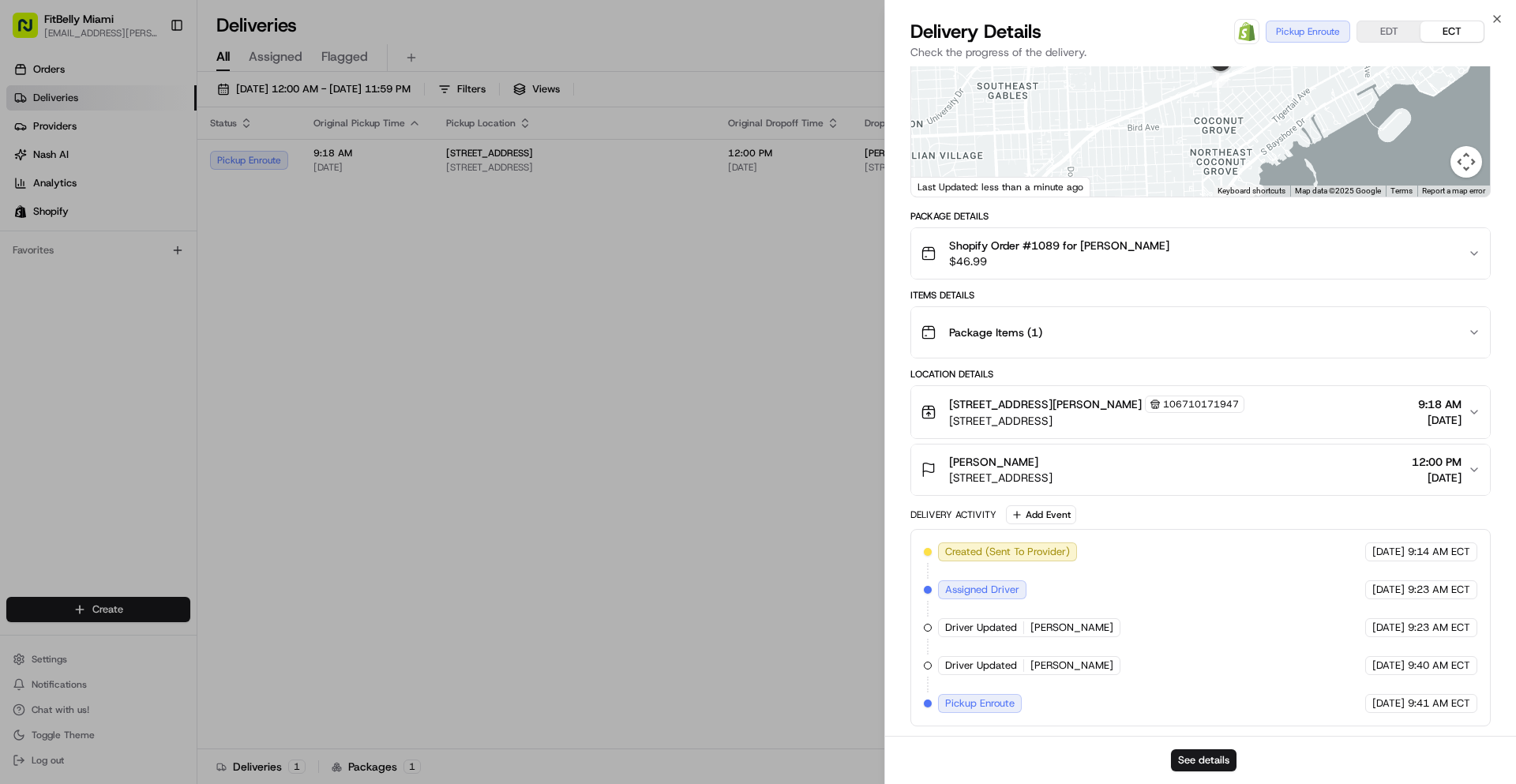
drag, startPoint x: 1188, startPoint y: 130, endPoint x: 1196, endPoint y: 197, distance: 67.5
click at [1196, 197] on div "← Move left → Move right ↑ Move up ↓ Move down + Zoom in - Zoom out Home Jump l…" at bounding box center [1201, 78] width 581 height 236
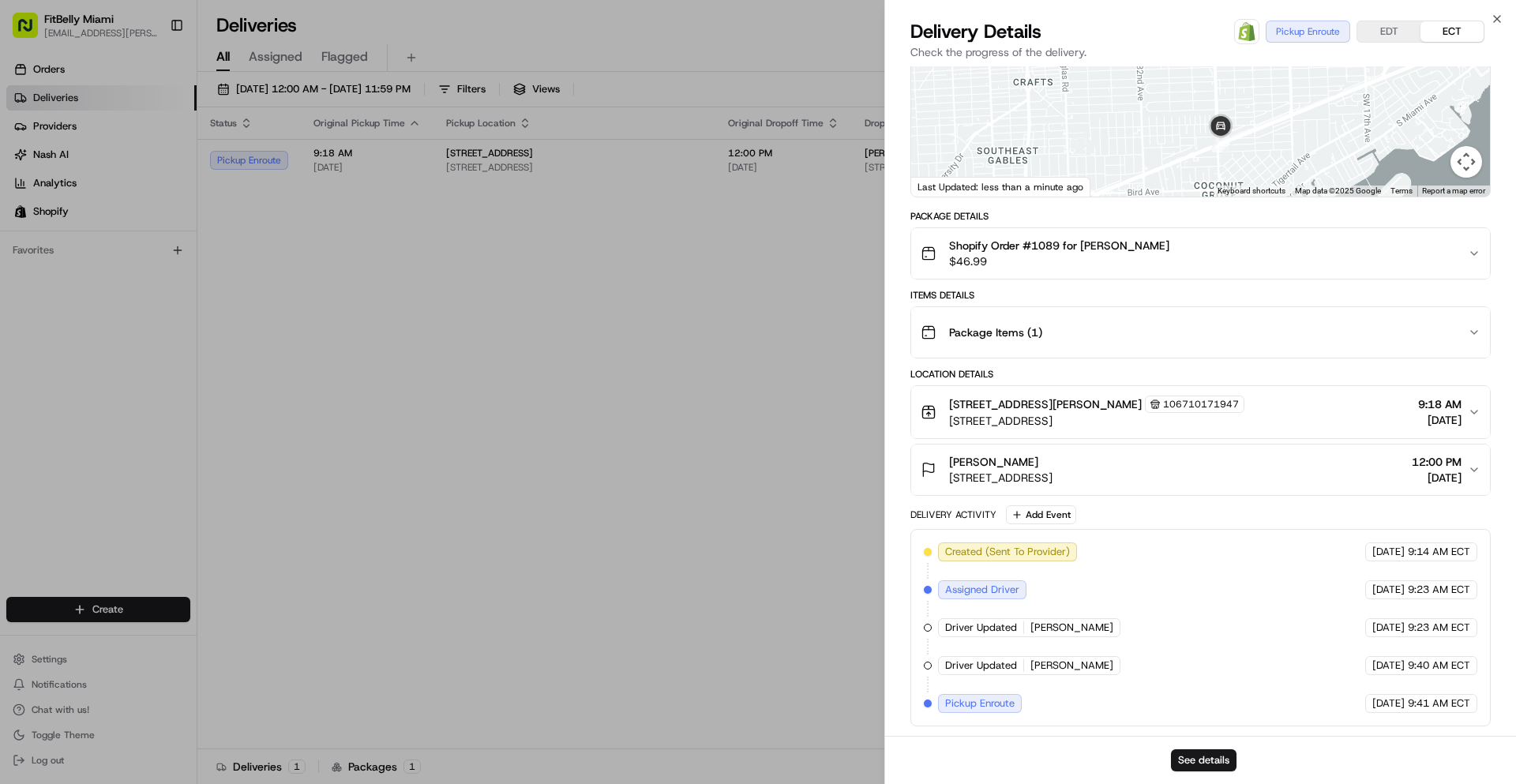
drag, startPoint x: 1161, startPoint y: 138, endPoint x: 1159, endPoint y: 200, distance: 62.0
click at [1159, 200] on div "Provider Roadie (P2P) Micah M. Provider Id 101050761 Dropoff ETA - Price $19.84…" at bounding box center [1201, 317] width 581 height 818
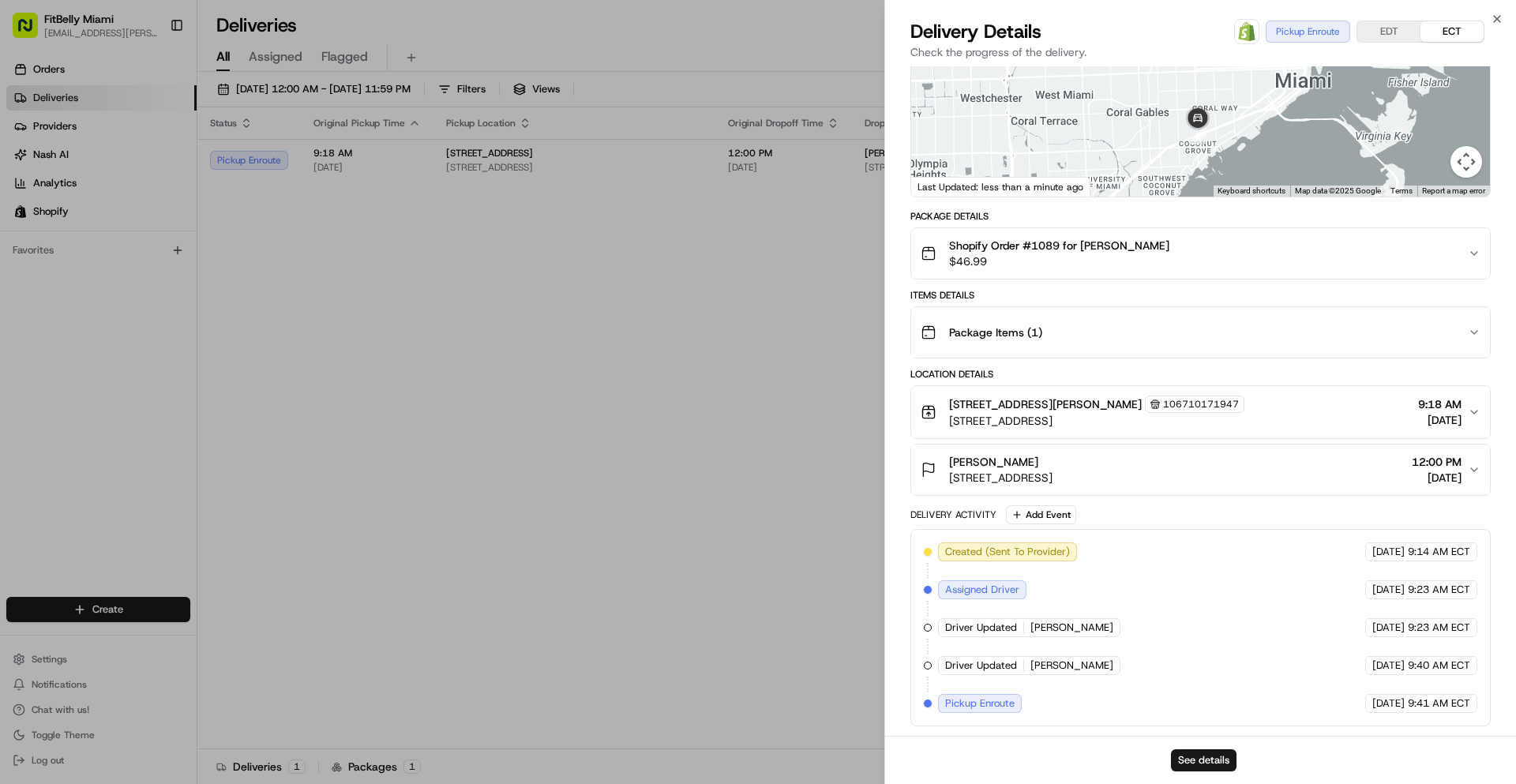
drag, startPoint x: 1170, startPoint y: 148, endPoint x: 1147, endPoint y: 128, distance: 30.5
click at [1147, 128] on div at bounding box center [1201, 78] width 579 height 235
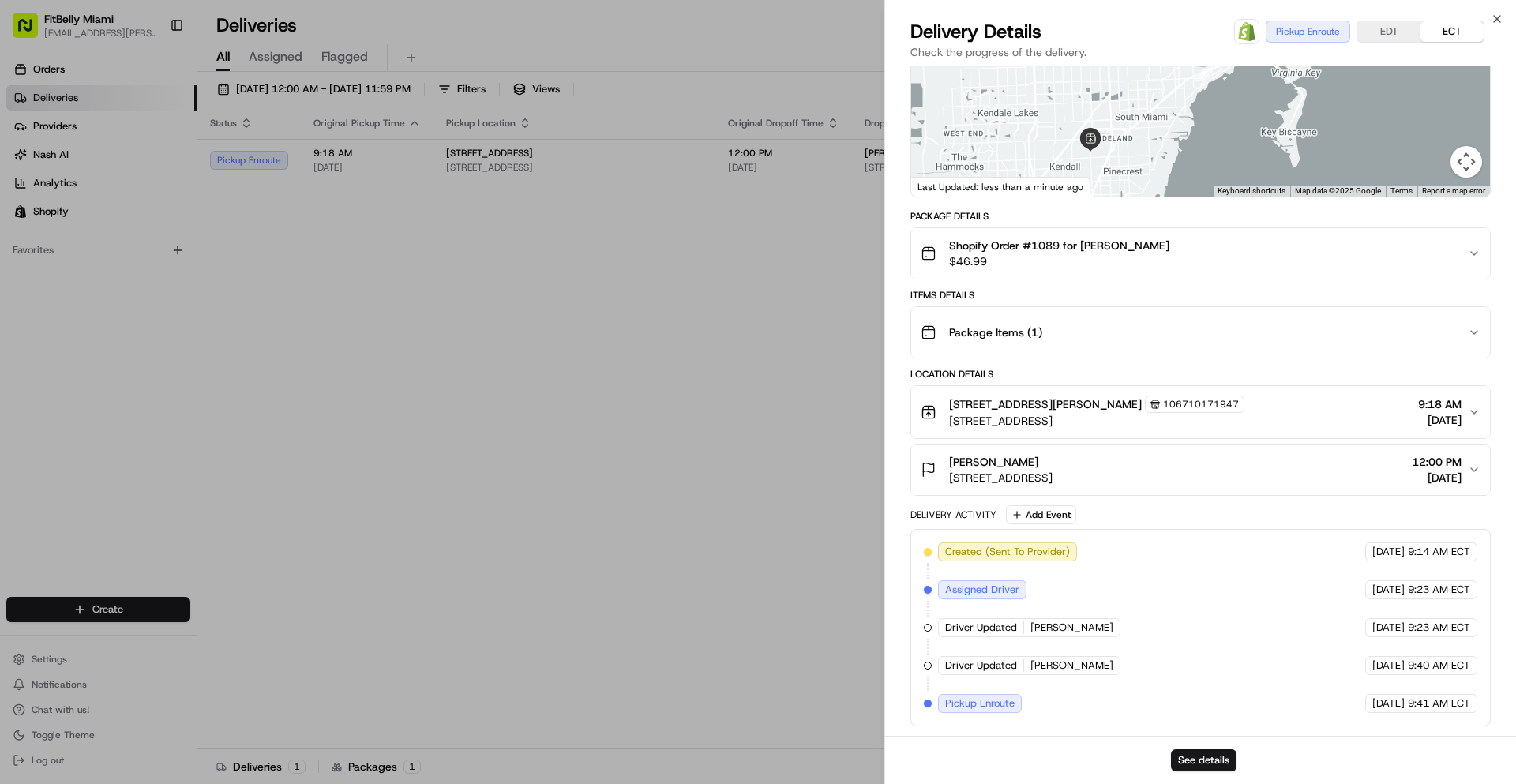
drag, startPoint x: 1145, startPoint y: 159, endPoint x: 1198, endPoint y: 95, distance: 83.1
click at [1198, 94] on div at bounding box center [1201, 78] width 579 height 235
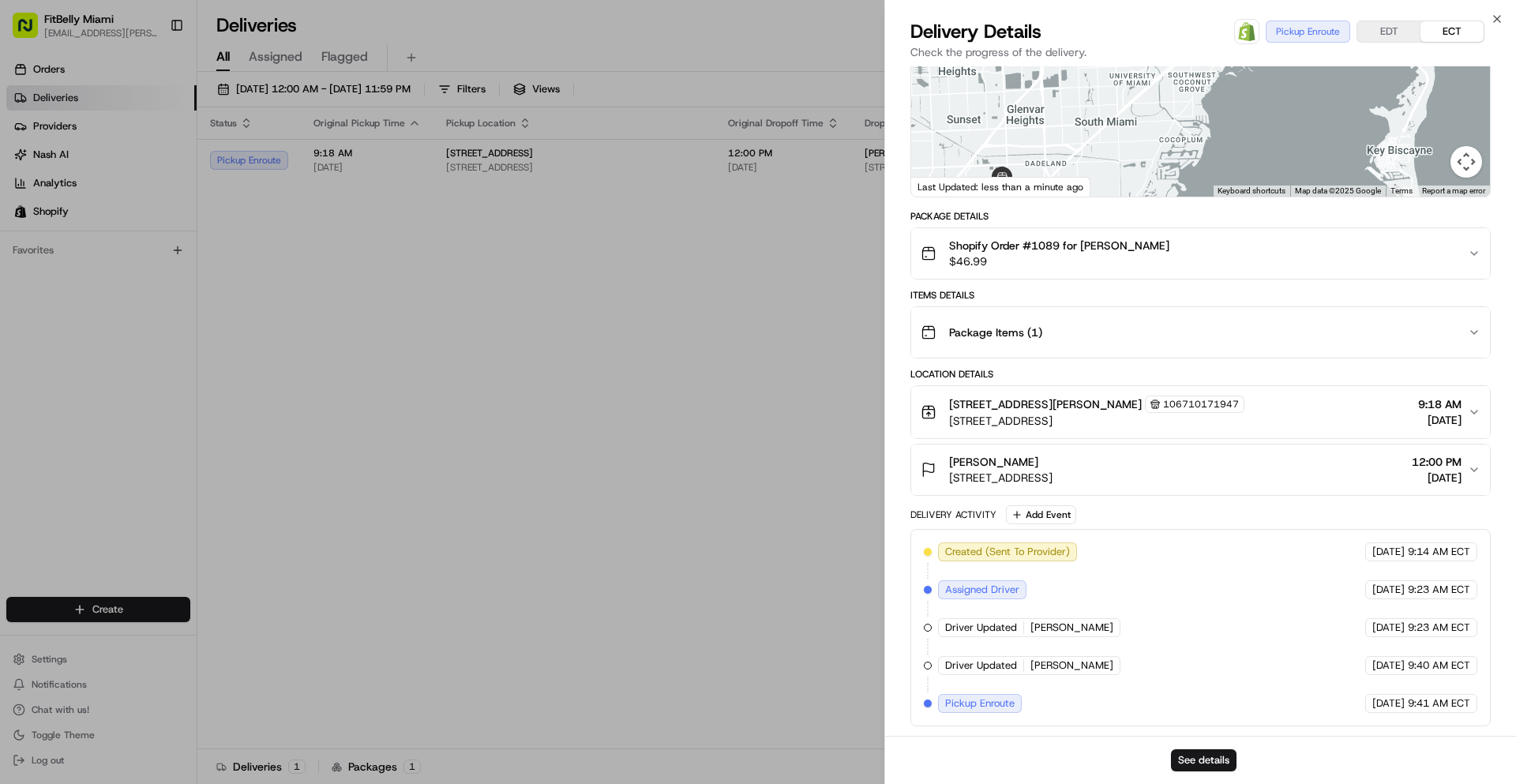
drag, startPoint x: 1180, startPoint y: 113, endPoint x: 1176, endPoint y: 163, distance: 50.2
click at [1176, 163] on div at bounding box center [1201, 78] width 579 height 235
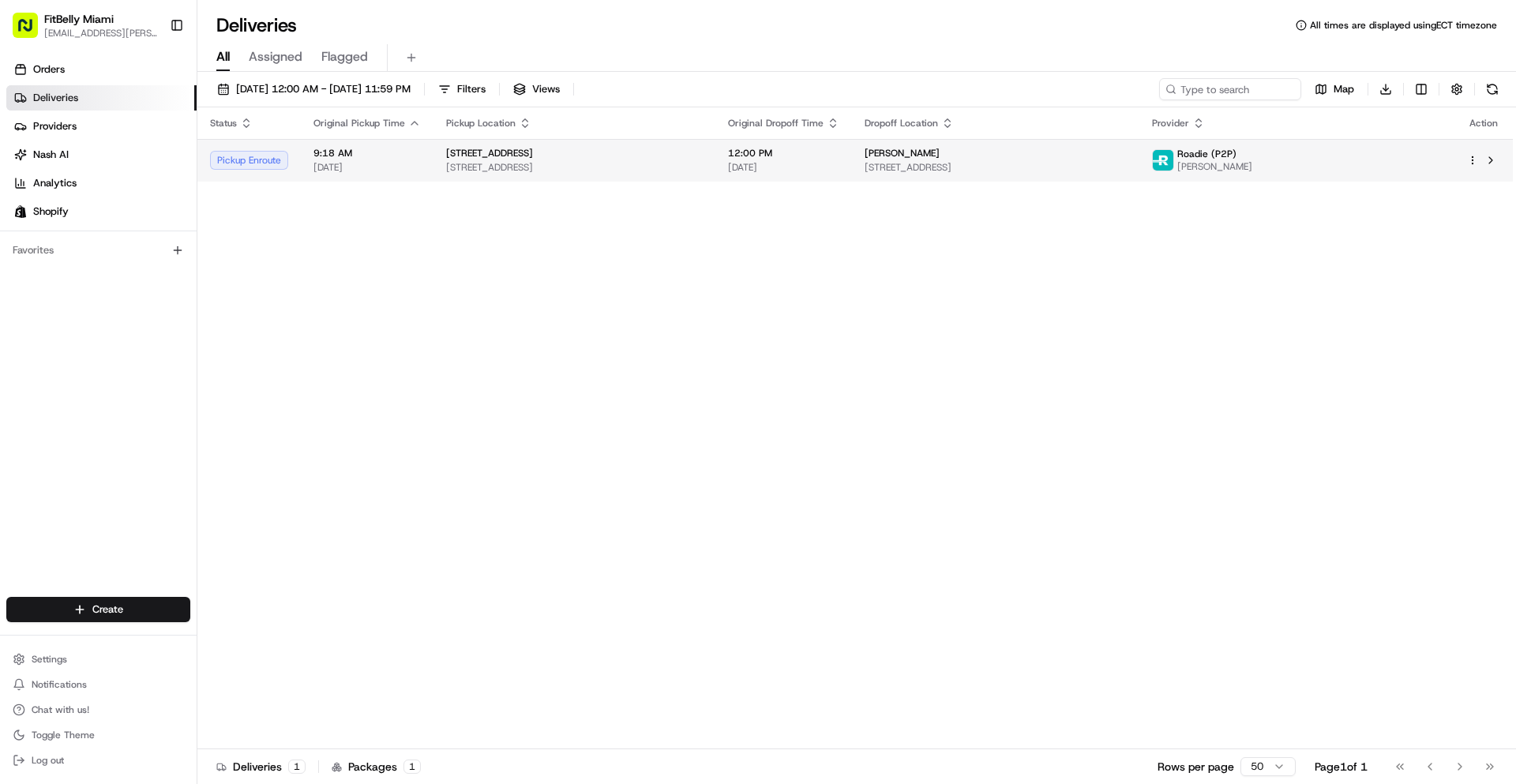
click at [600, 160] on div "[STREET_ADDRESS]" at bounding box center [575, 160] width 256 height 27
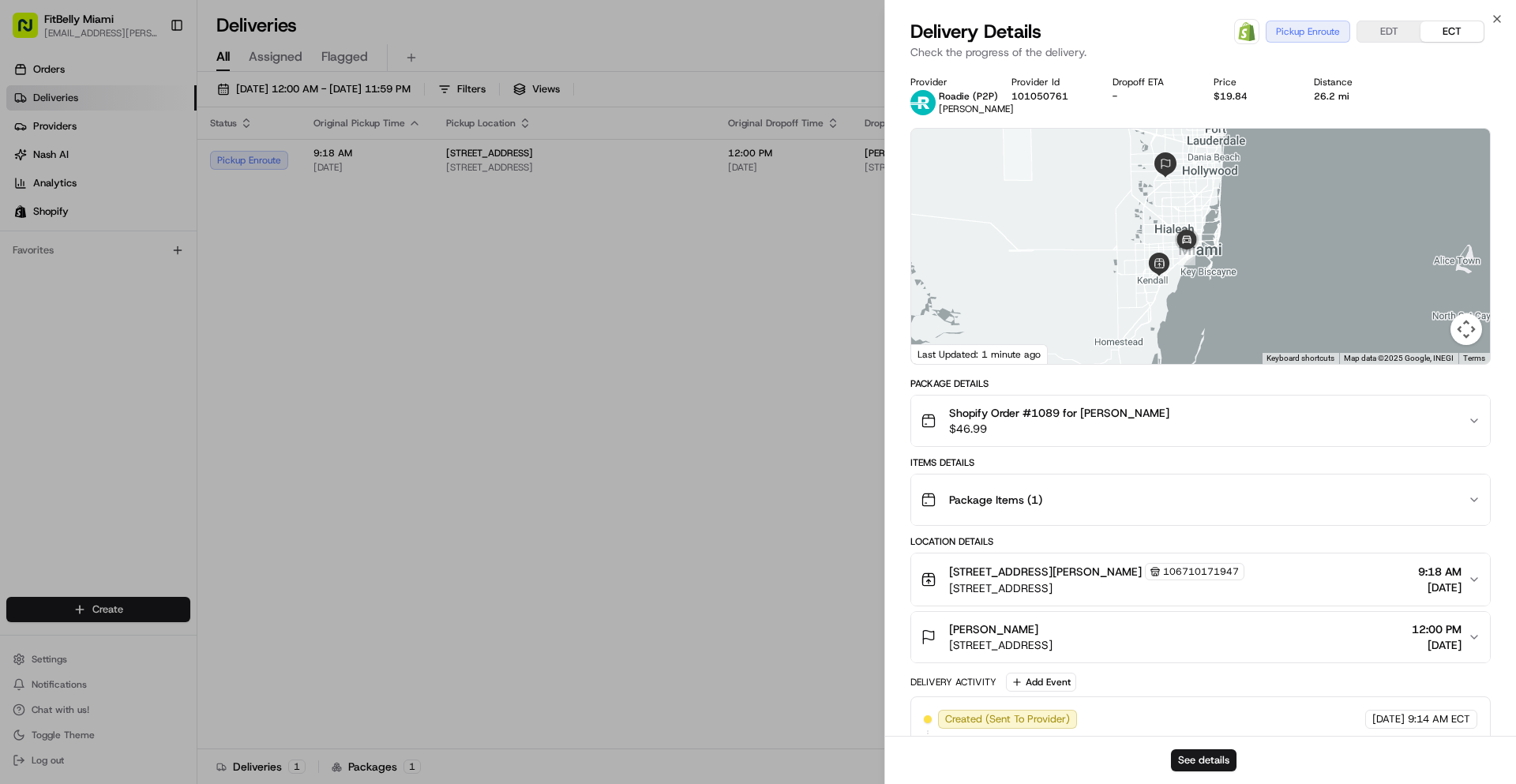
drag, startPoint x: 1205, startPoint y: 297, endPoint x: 1161, endPoint y: 276, distance: 48.8
click at [1161, 277] on div at bounding box center [1201, 245] width 579 height 235
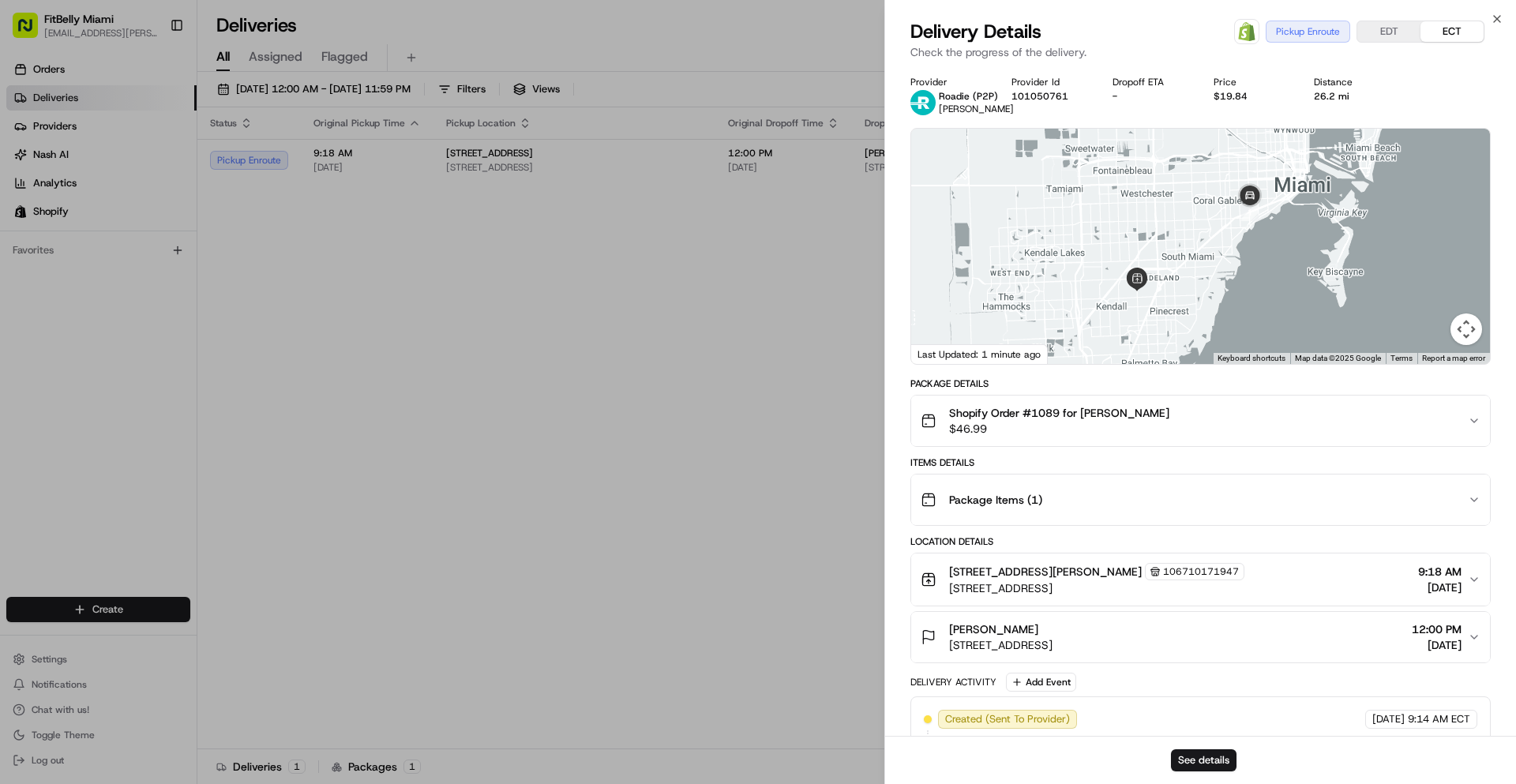
drag, startPoint x: 1212, startPoint y: 257, endPoint x: 1184, endPoint y: 255, distance: 28.1
click at [1185, 256] on div at bounding box center [1201, 245] width 579 height 235
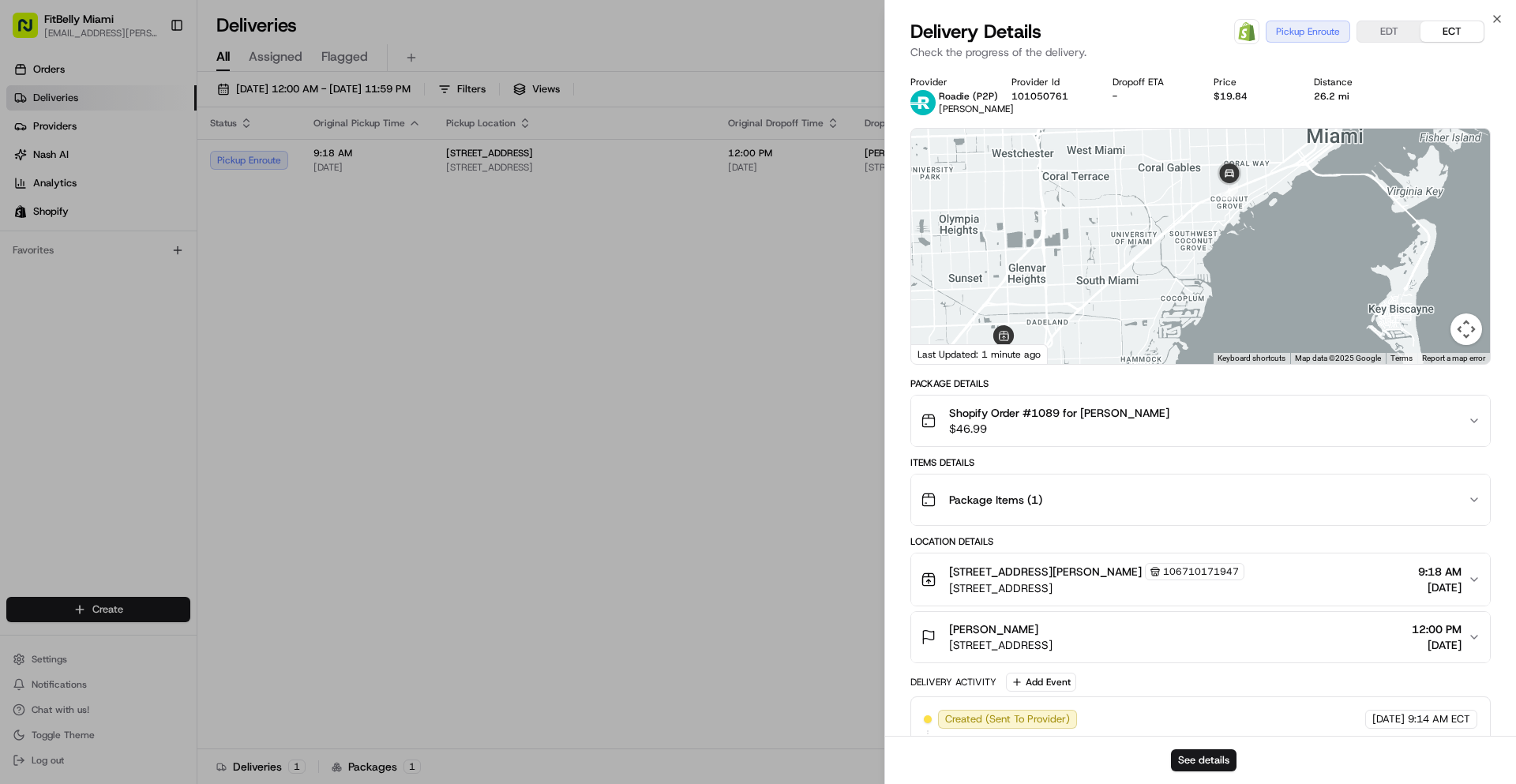
drag, startPoint x: 1169, startPoint y: 244, endPoint x: 1156, endPoint y: 275, distance: 33.6
click at [1156, 275] on div at bounding box center [1201, 245] width 579 height 235
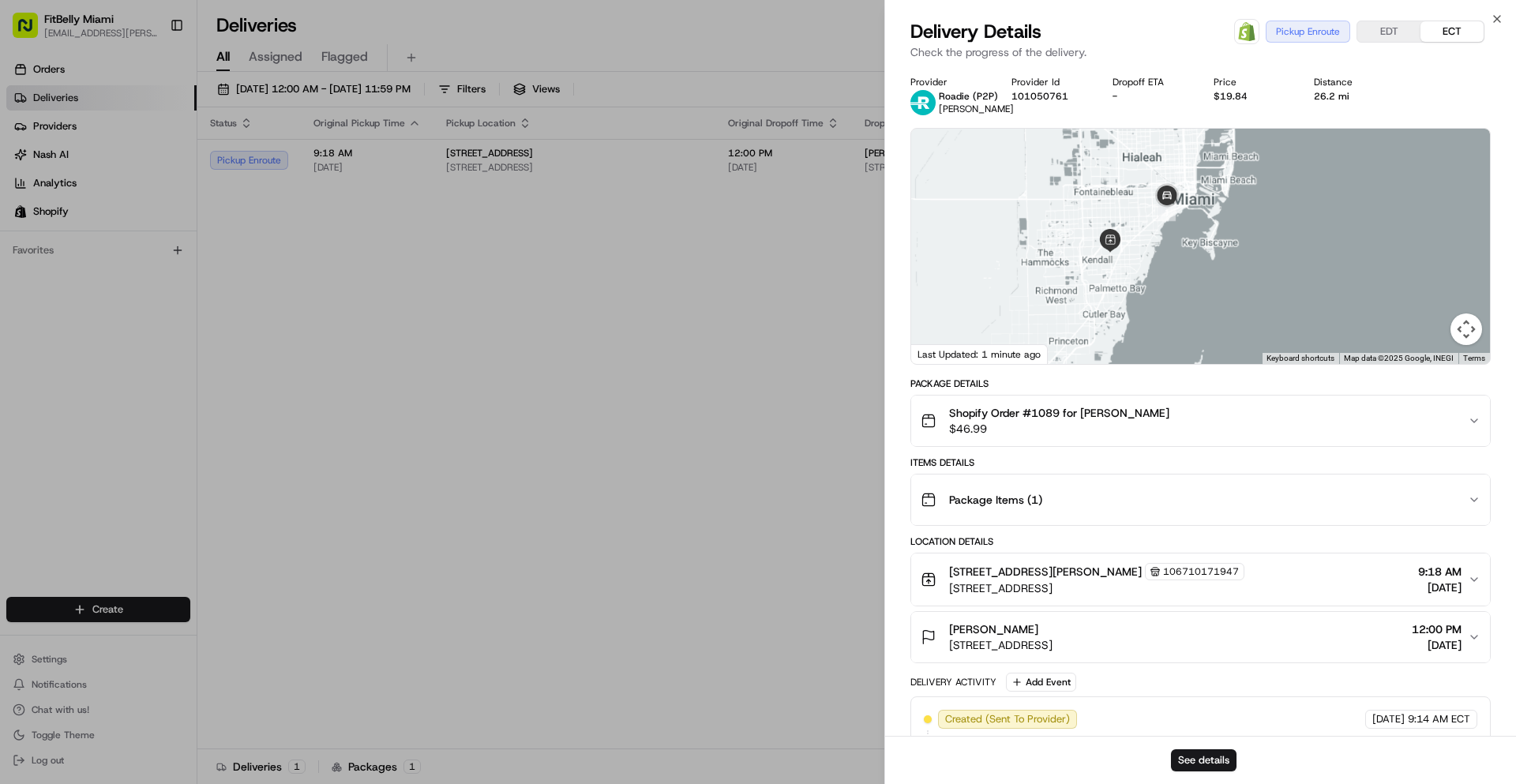
drag, startPoint x: 1153, startPoint y: 278, endPoint x: 1145, endPoint y: 247, distance: 32.0
click at [1145, 247] on div at bounding box center [1201, 245] width 579 height 235
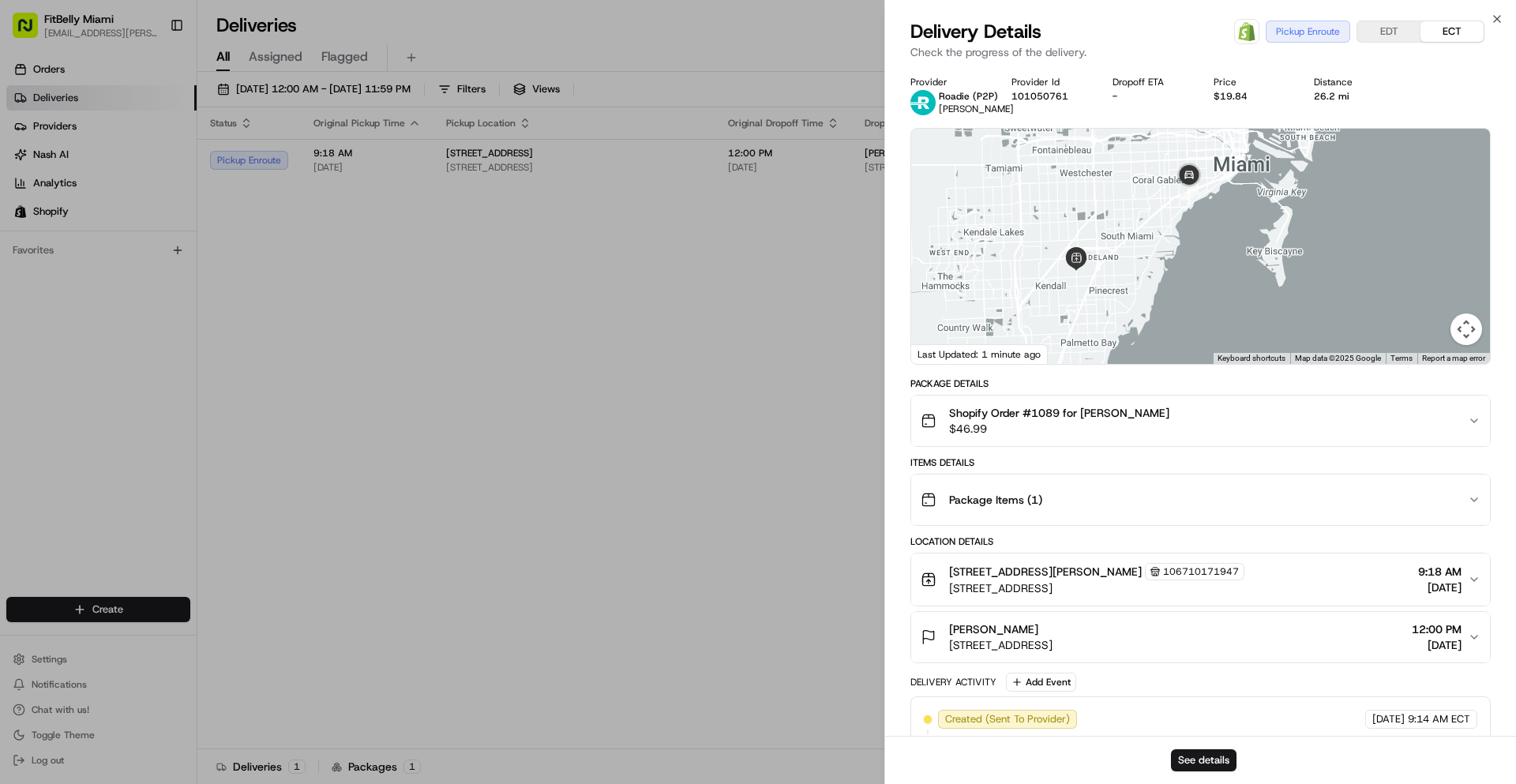
drag, startPoint x: 1138, startPoint y: 208, endPoint x: 1132, endPoint y: 286, distance: 78.2
click at [1132, 286] on div at bounding box center [1201, 245] width 579 height 235
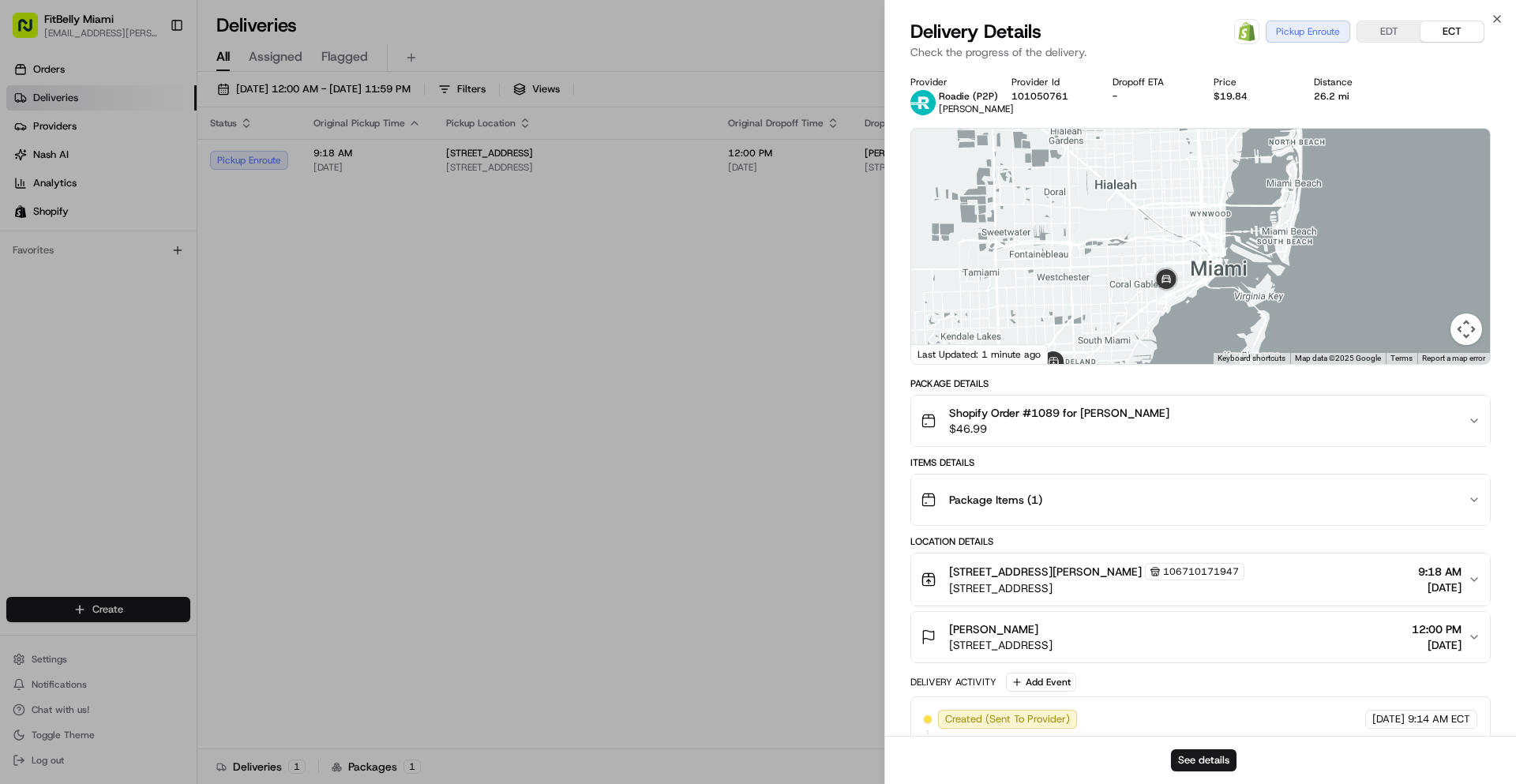
drag, startPoint x: 1136, startPoint y: 298, endPoint x: 1120, endPoint y: 224, distance: 75.7
click at [1120, 224] on div at bounding box center [1201, 245] width 579 height 235
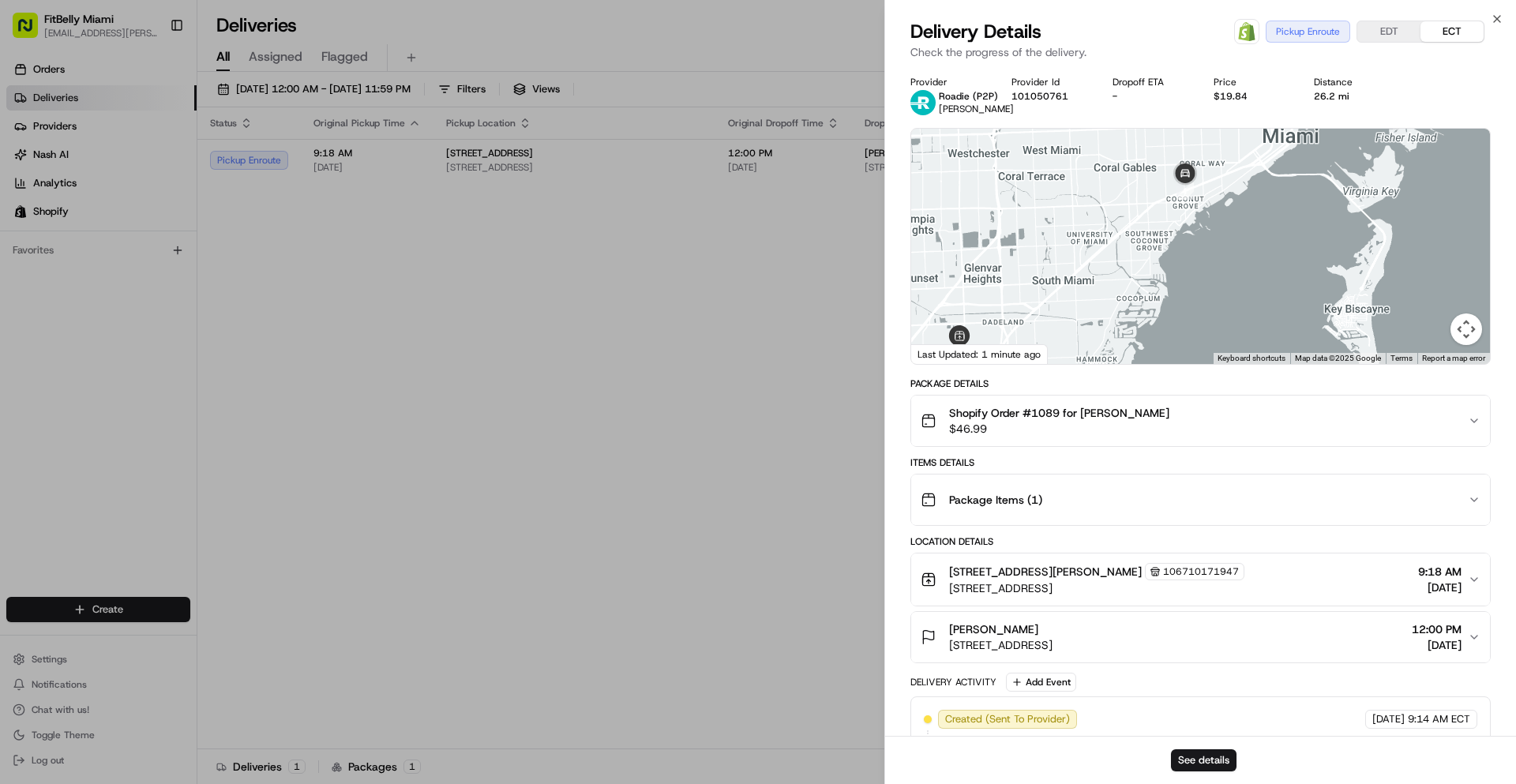
drag, startPoint x: 1127, startPoint y: 290, endPoint x: 1131, endPoint y: 217, distance: 73.1
click at [1127, 217] on div at bounding box center [1201, 245] width 579 height 235
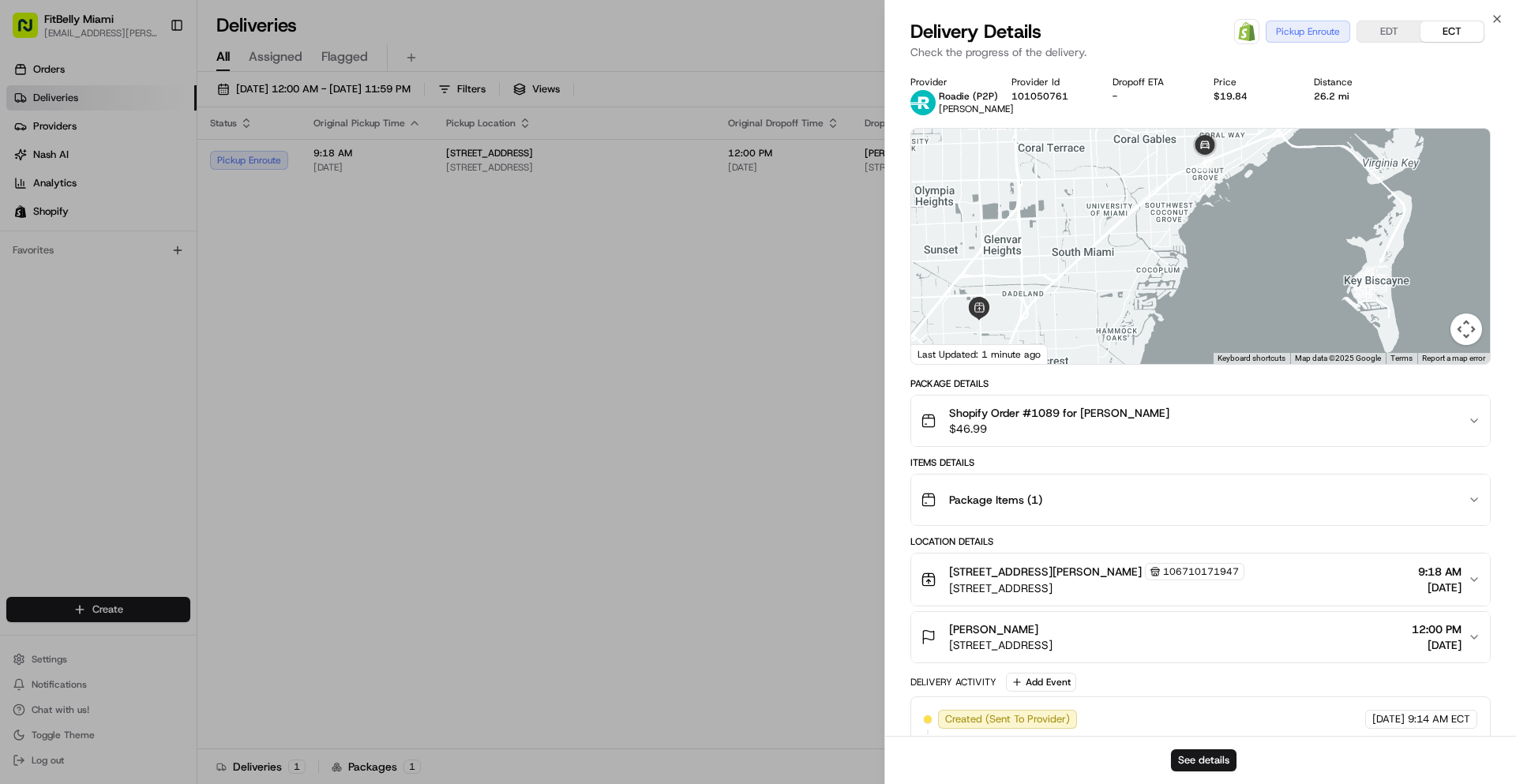
drag, startPoint x: 1119, startPoint y: 247, endPoint x: 1165, endPoint y: 265, distance: 49.4
click at [1165, 265] on div at bounding box center [1201, 245] width 579 height 235
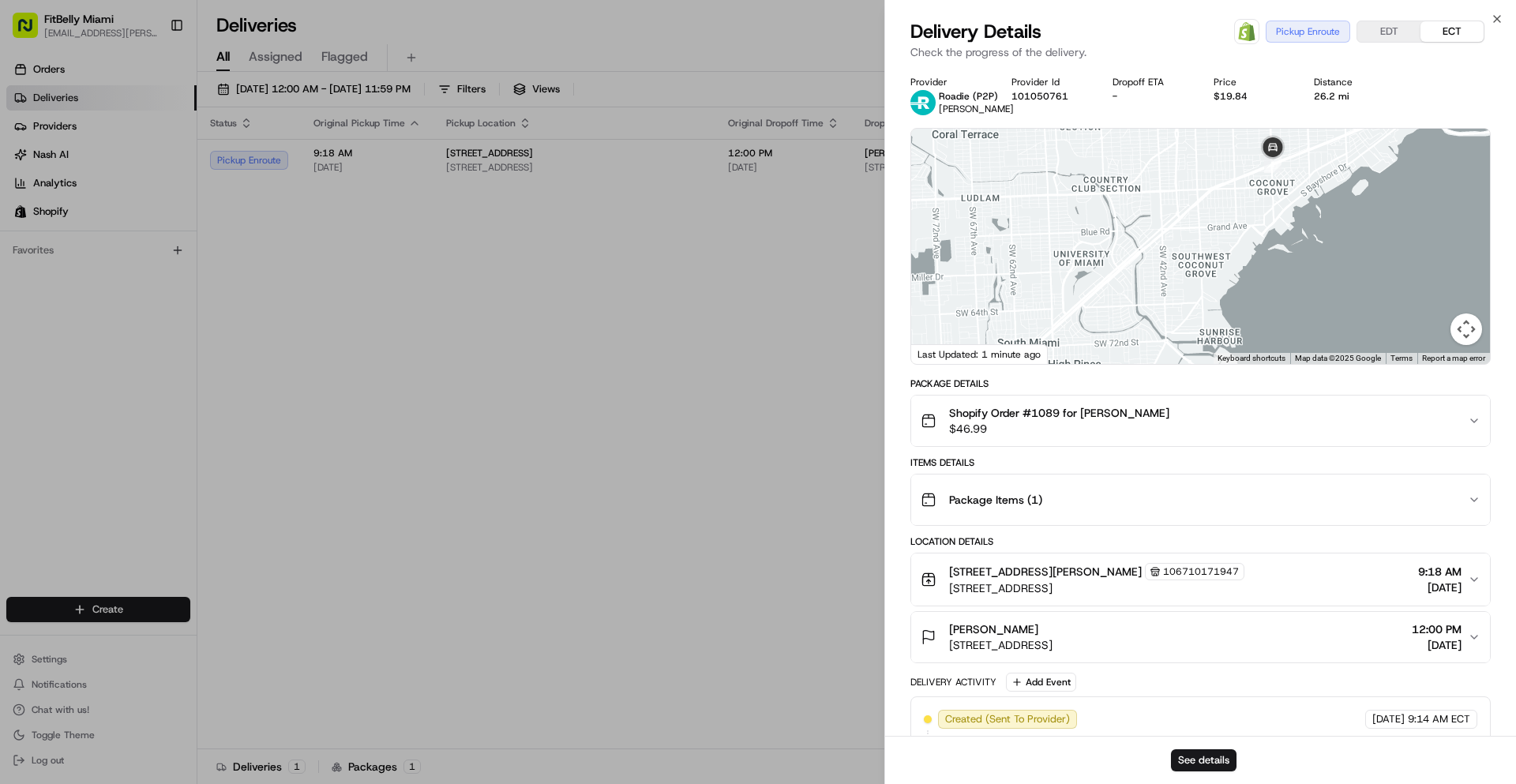
drag, startPoint x: 1212, startPoint y: 210, endPoint x: 1144, endPoint y: 297, distance: 110.4
click at [1144, 293] on div at bounding box center [1201, 245] width 579 height 235
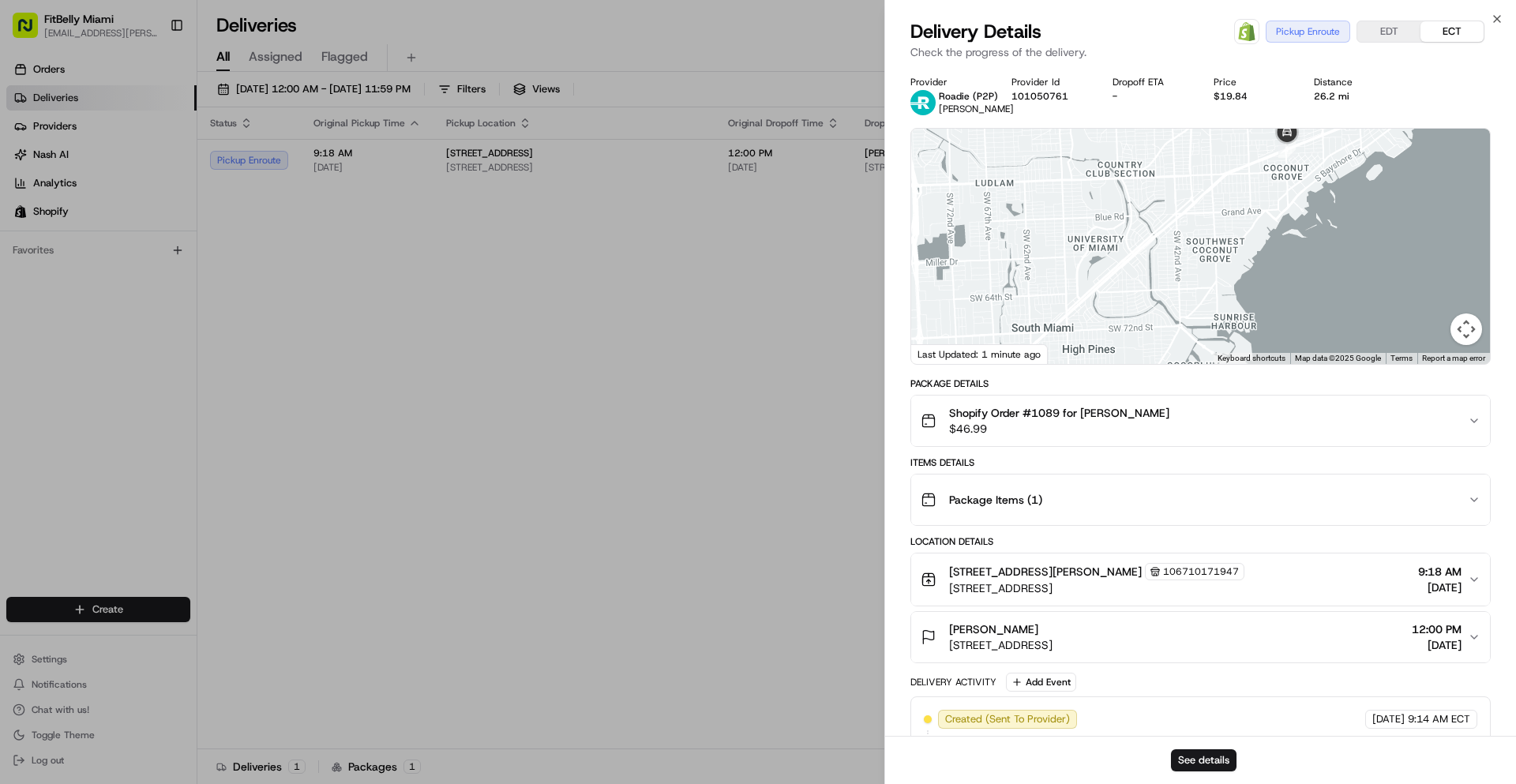
drag, startPoint x: 1156, startPoint y: 287, endPoint x: 1179, endPoint y: 235, distance: 56.9
click at [1179, 235] on div at bounding box center [1201, 245] width 579 height 235
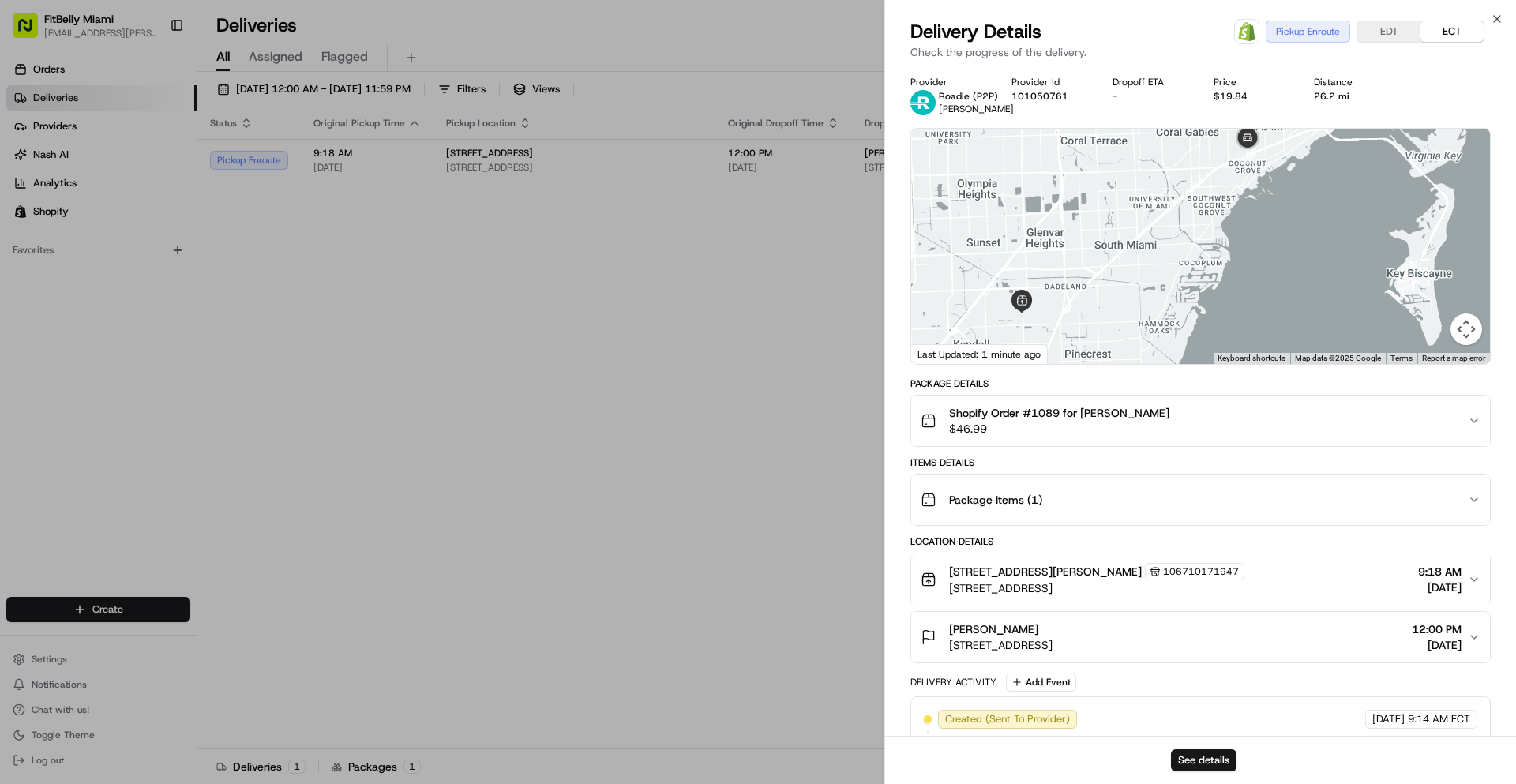
drag, startPoint x: 1149, startPoint y: 291, endPoint x: 1169, endPoint y: 262, distance: 35.2
click at [1169, 262] on div at bounding box center [1201, 245] width 579 height 235
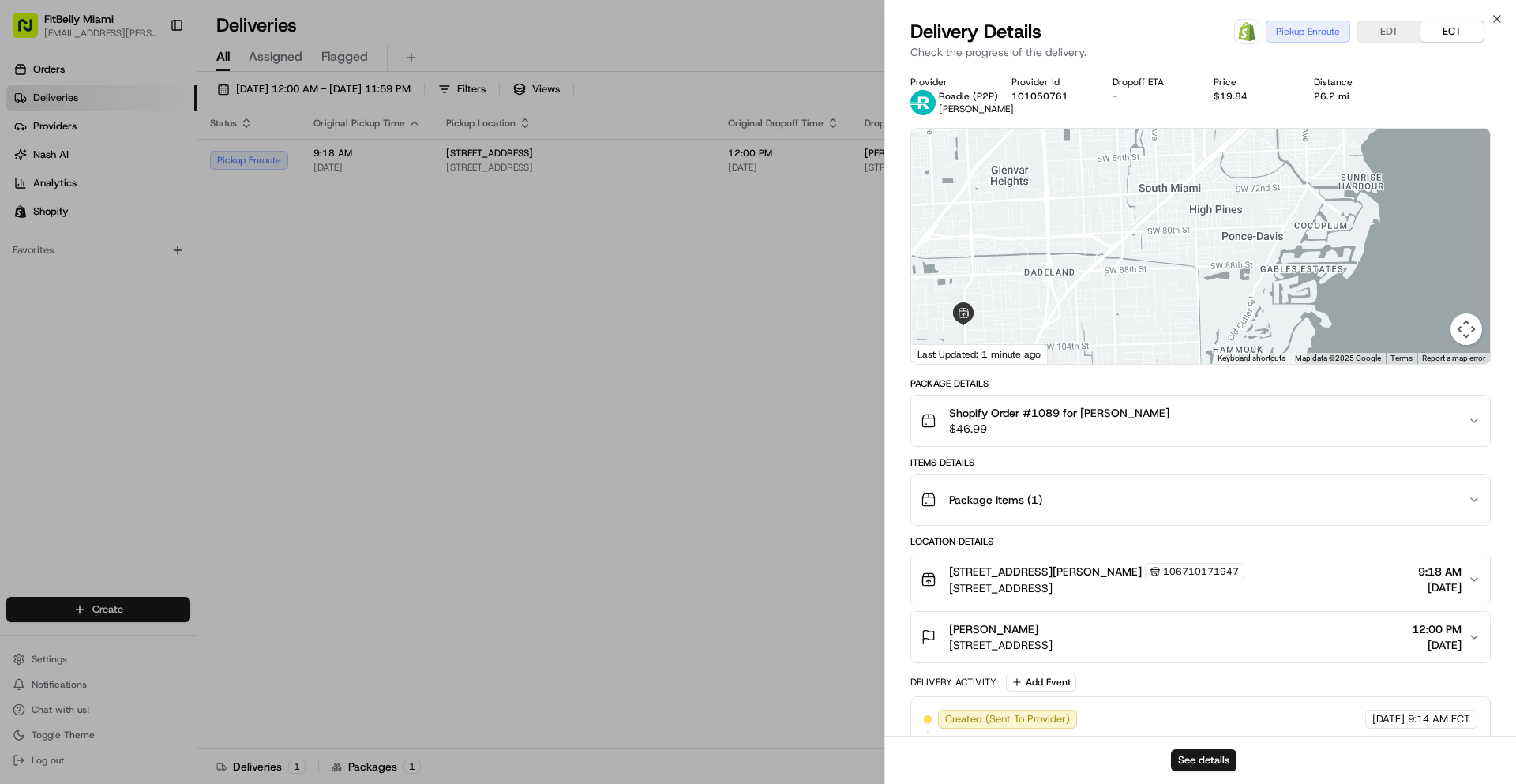
drag, startPoint x: 1165, startPoint y: 271, endPoint x: 1231, endPoint y: 219, distance: 84.0
click at [1231, 219] on div at bounding box center [1201, 245] width 579 height 235
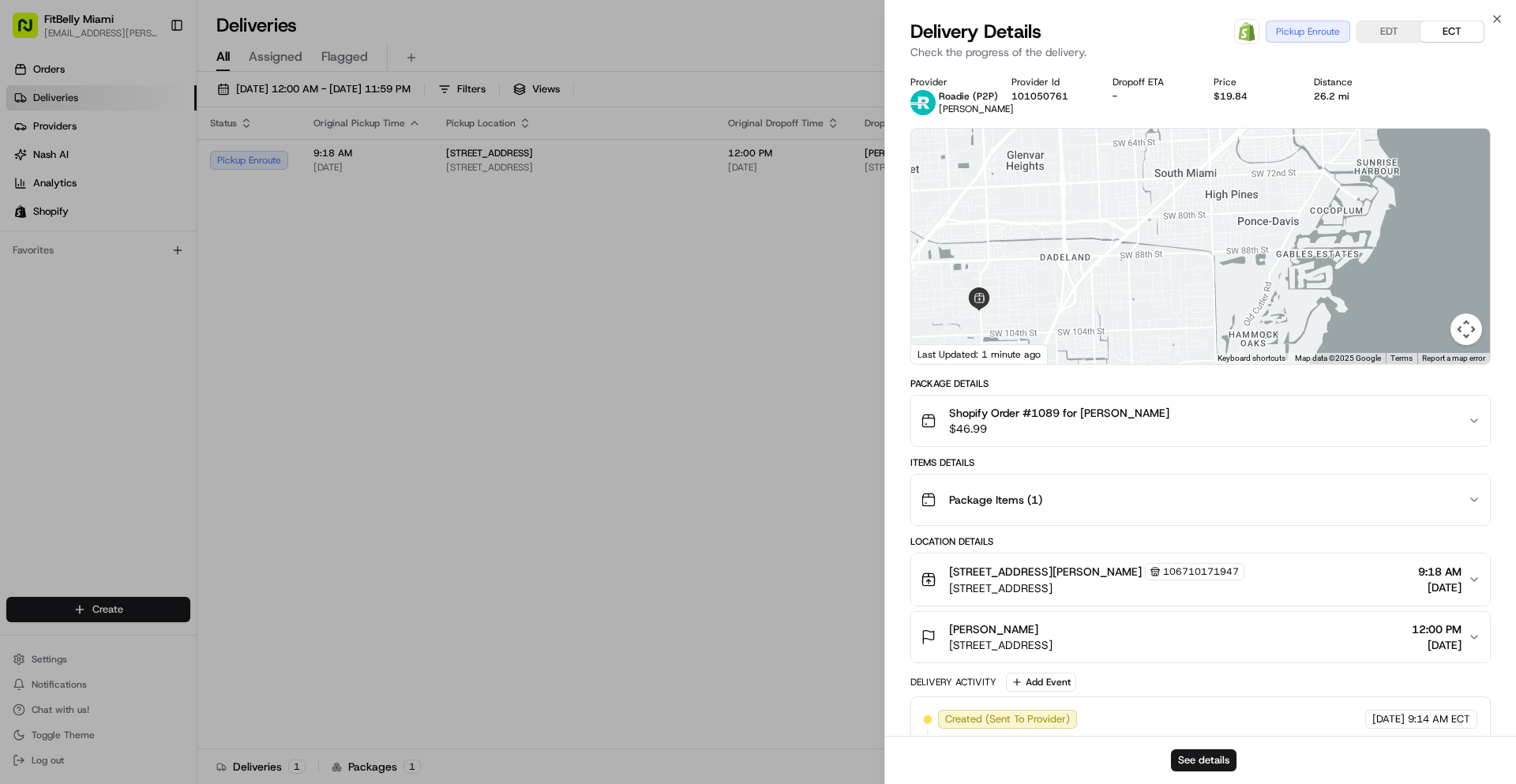
drag, startPoint x: 1191, startPoint y: 239, endPoint x: 1215, endPoint y: 214, distance: 34.7
click at [1215, 214] on div at bounding box center [1201, 245] width 579 height 235
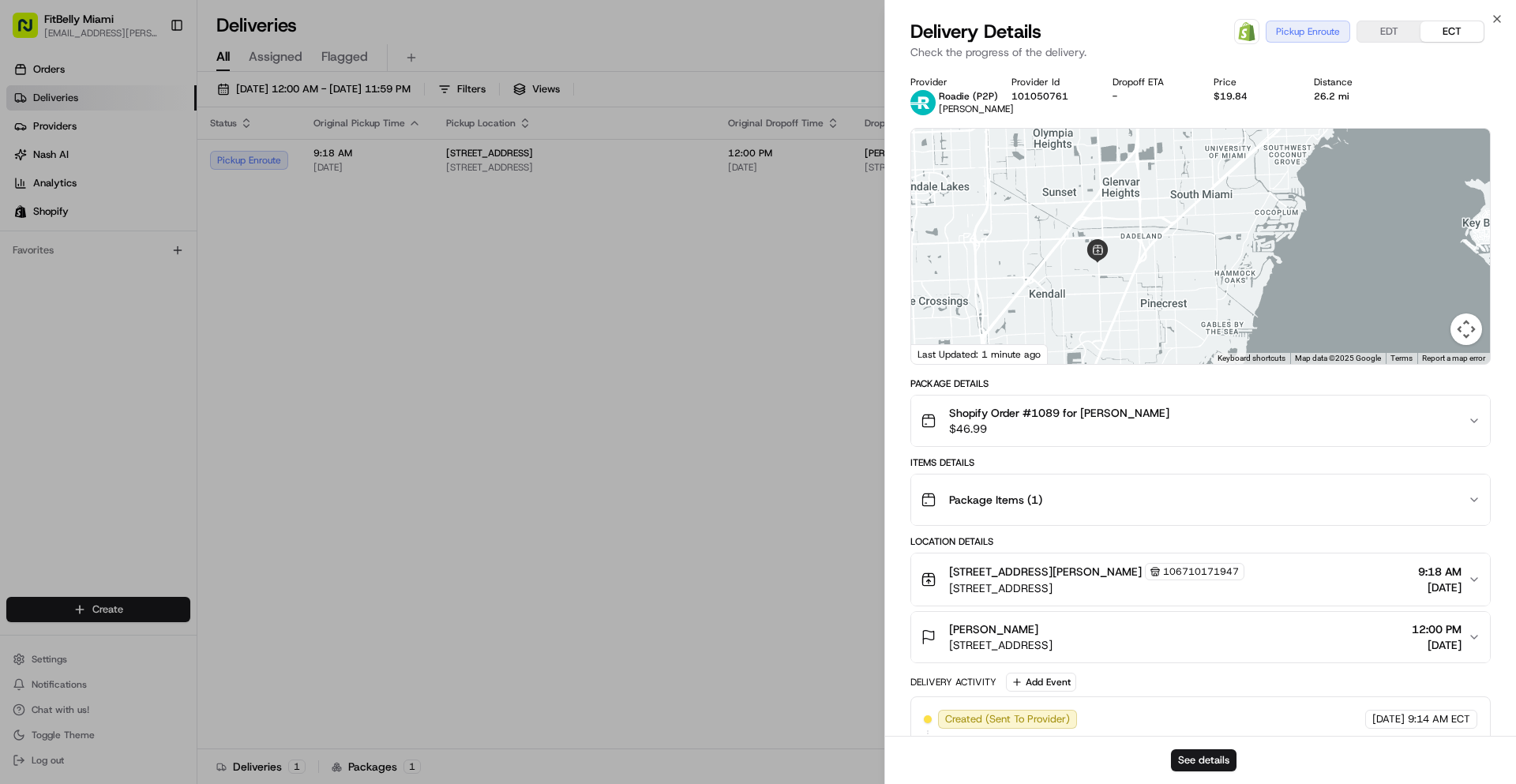
drag, startPoint x: 1230, startPoint y: 195, endPoint x: 1168, endPoint y: 278, distance: 103.6
click at [1169, 278] on div at bounding box center [1201, 245] width 579 height 235
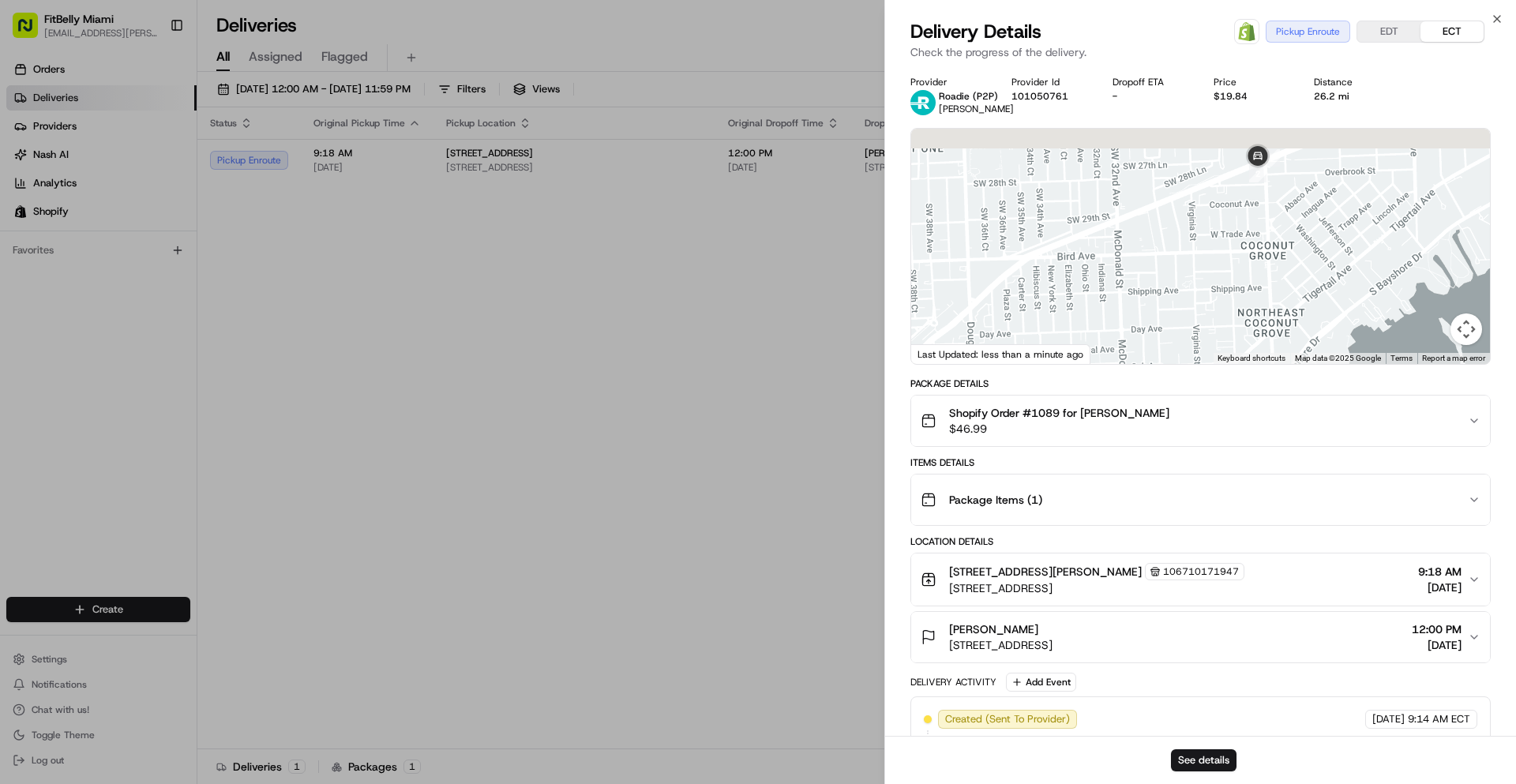
drag, startPoint x: 1291, startPoint y: 194, endPoint x: 1221, endPoint y: 267, distance: 101.1
click at [1221, 267] on div at bounding box center [1201, 245] width 579 height 235
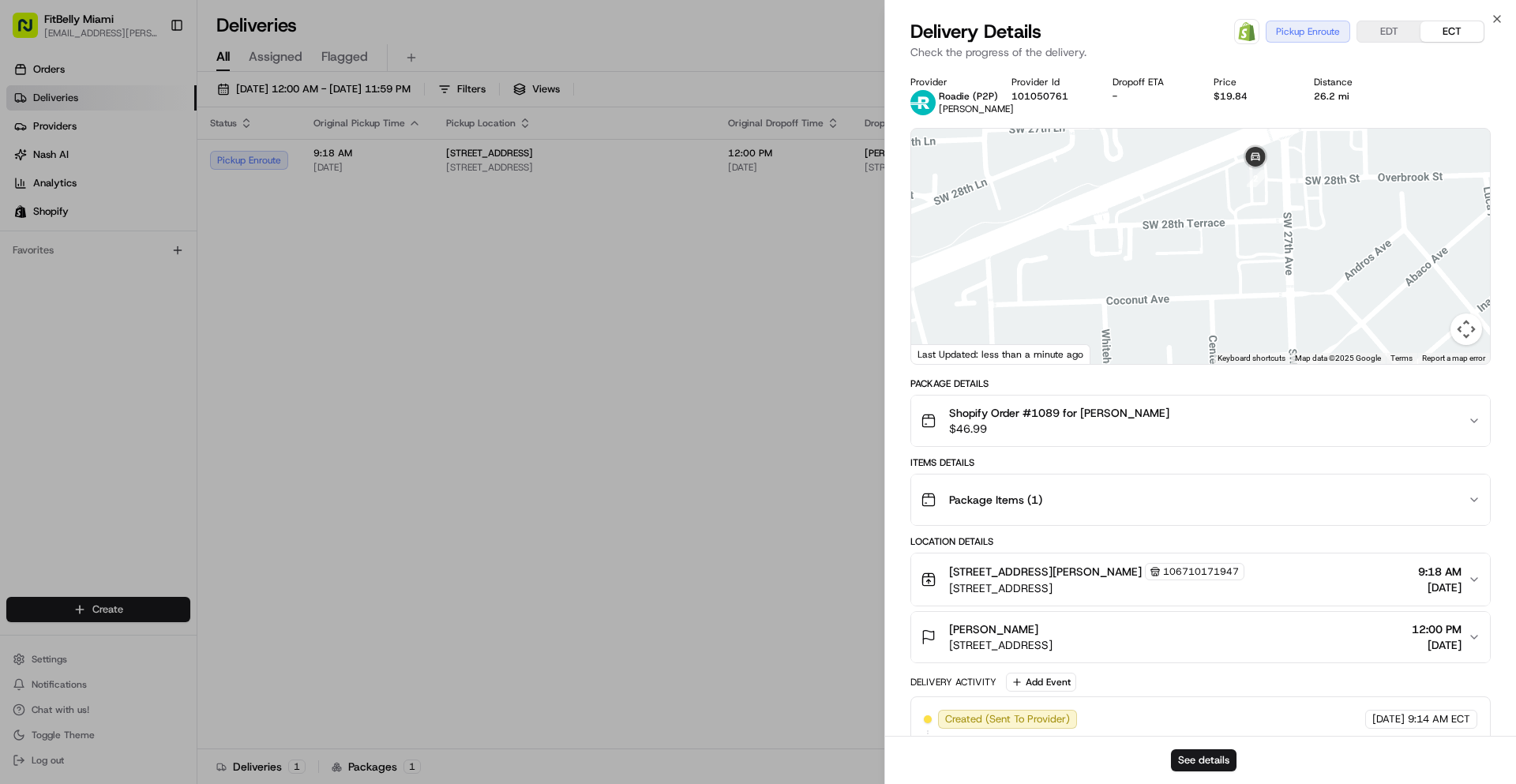
drag, startPoint x: 1186, startPoint y: 252, endPoint x: 1248, endPoint y: 235, distance: 64.3
click at [1248, 235] on div at bounding box center [1201, 245] width 579 height 235
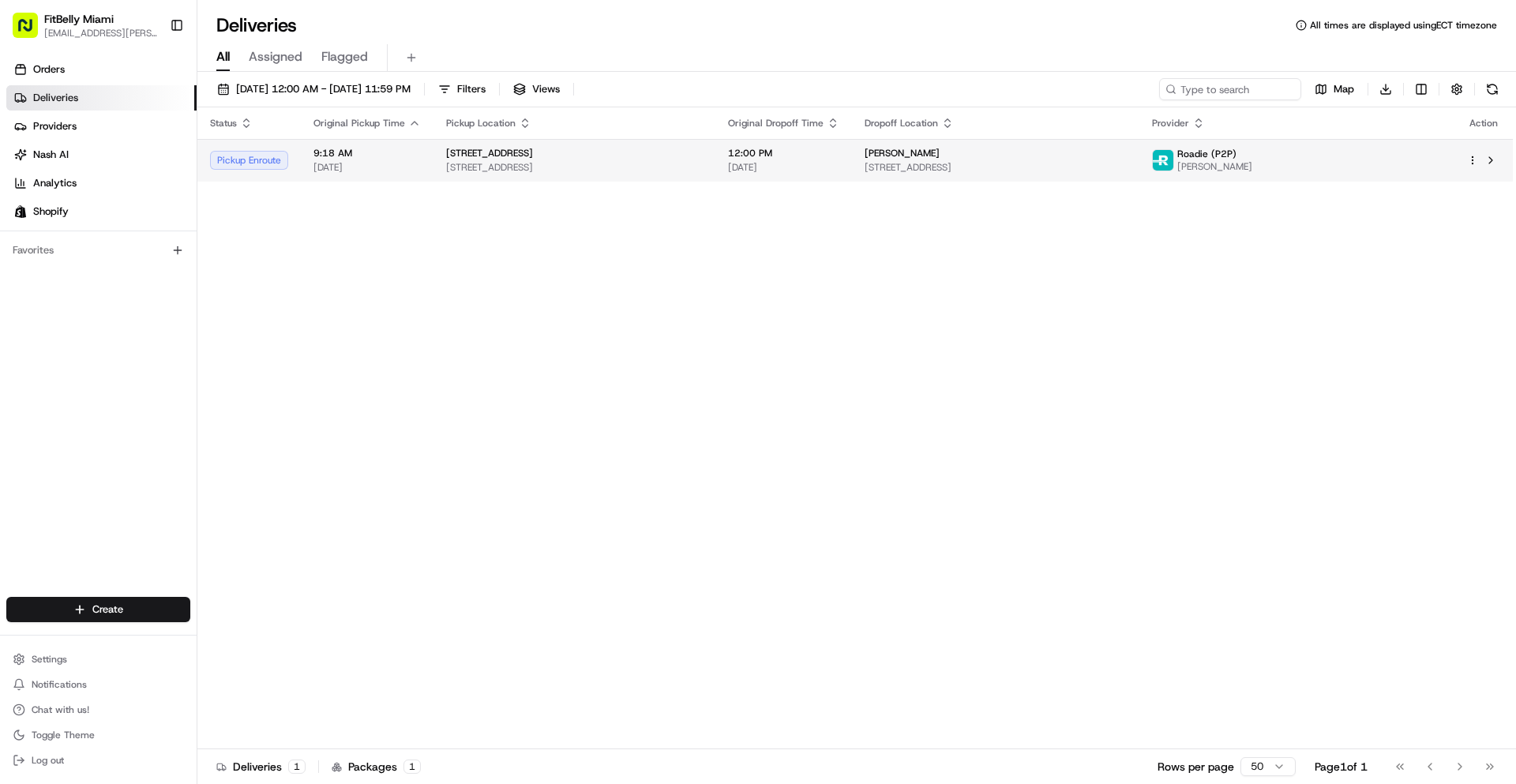
click at [607, 154] on div "[STREET_ADDRESS]" at bounding box center [575, 153] width 256 height 13
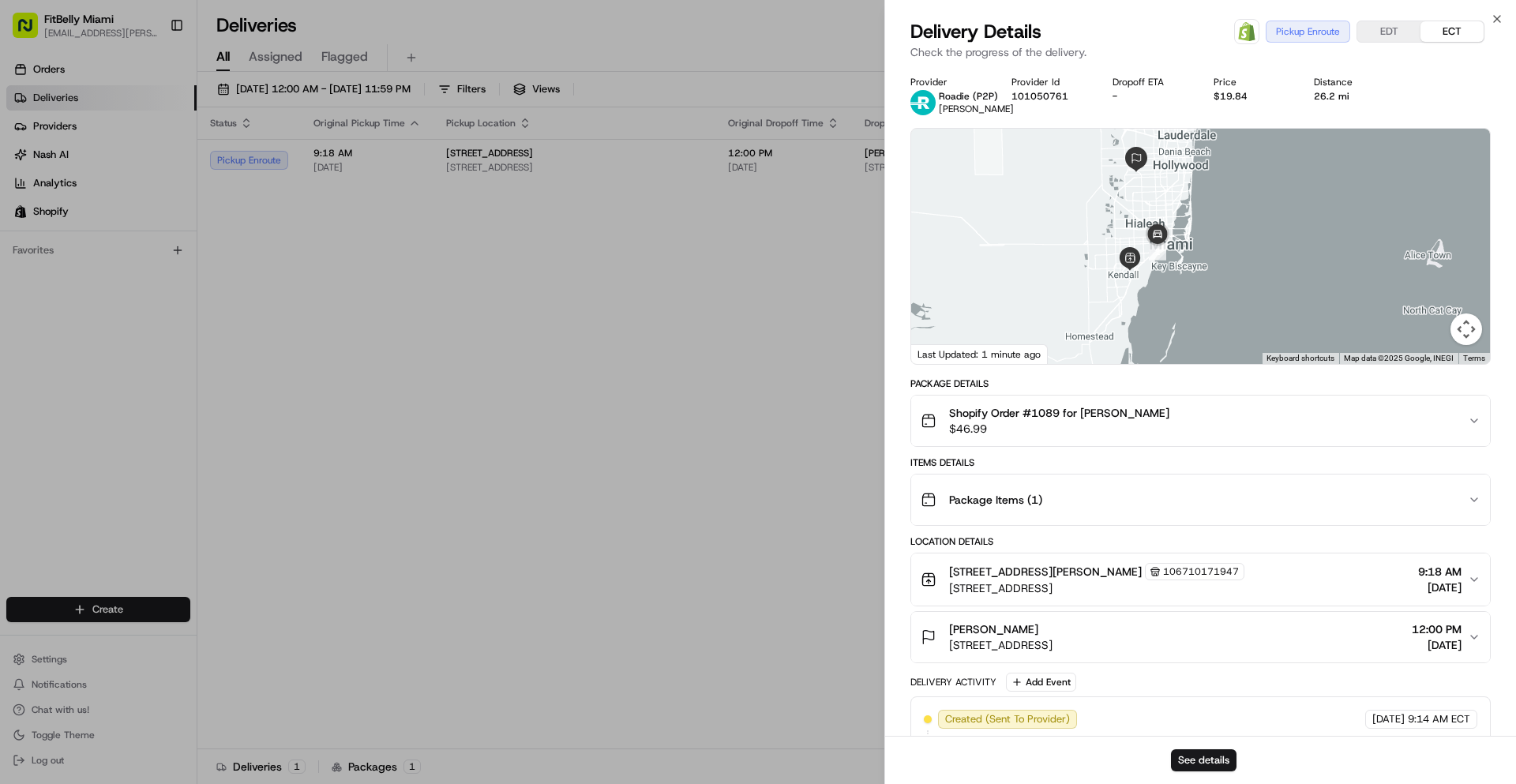
drag, startPoint x: 1234, startPoint y: 290, endPoint x: 1147, endPoint y: 260, distance: 92.0
click at [1147, 260] on div at bounding box center [1201, 245] width 579 height 235
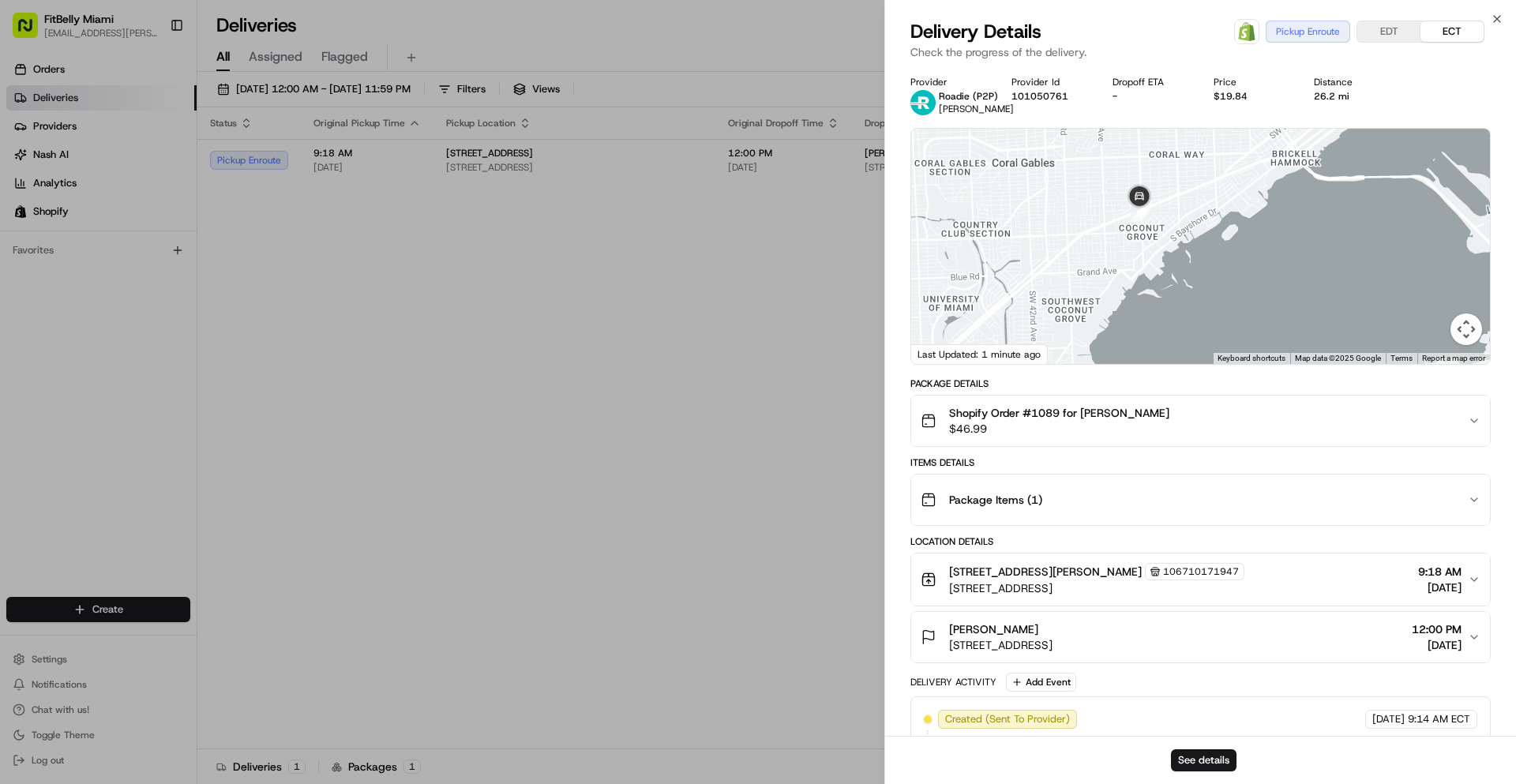
drag, startPoint x: 1156, startPoint y: 215, endPoint x: 1115, endPoint y: 305, distance: 98.9
click at [1115, 305] on div at bounding box center [1201, 245] width 579 height 235
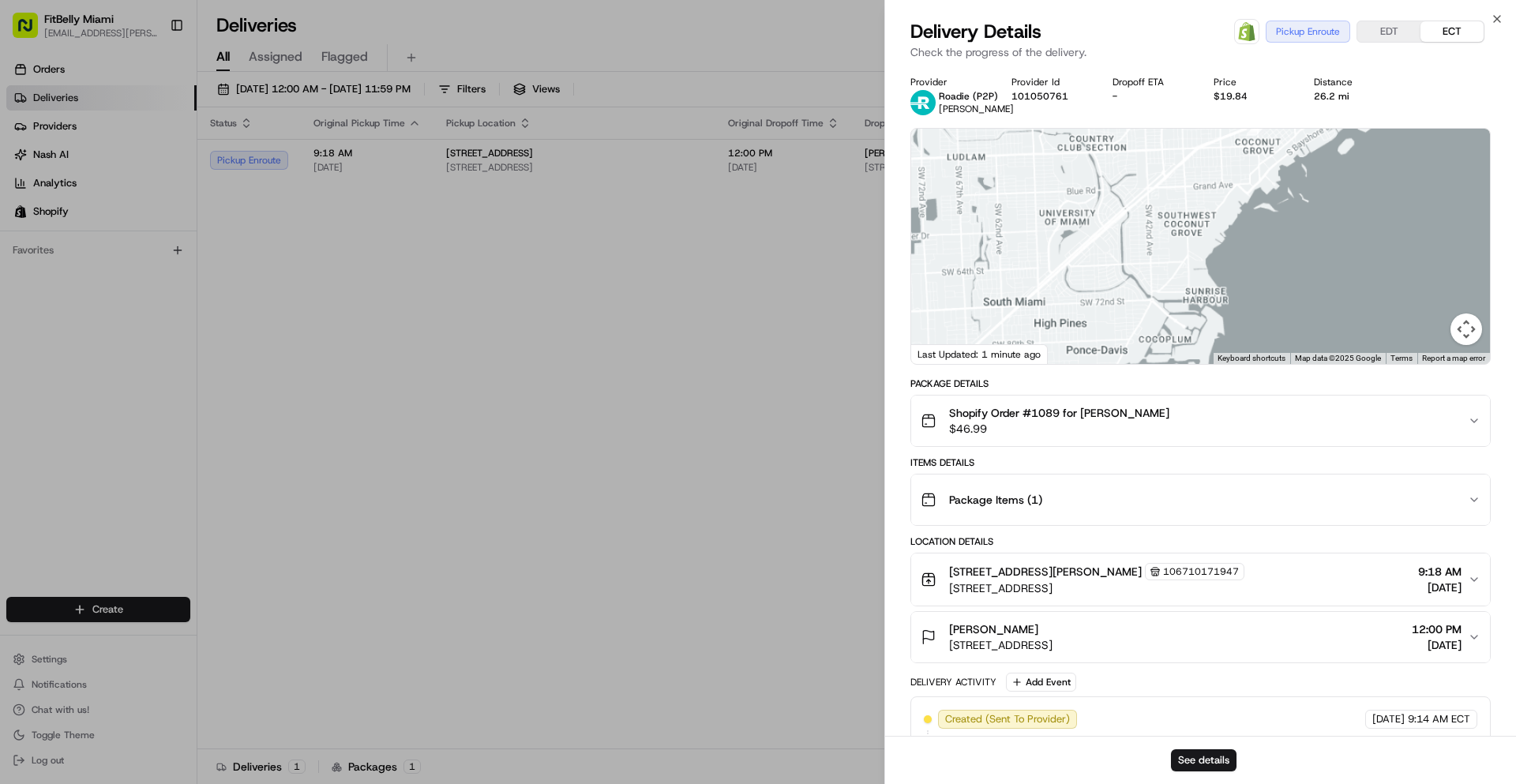
drag, startPoint x: 1102, startPoint y: 294, endPoint x: 1215, endPoint y: 181, distance: 159.8
click at [1215, 181] on div at bounding box center [1201, 245] width 579 height 235
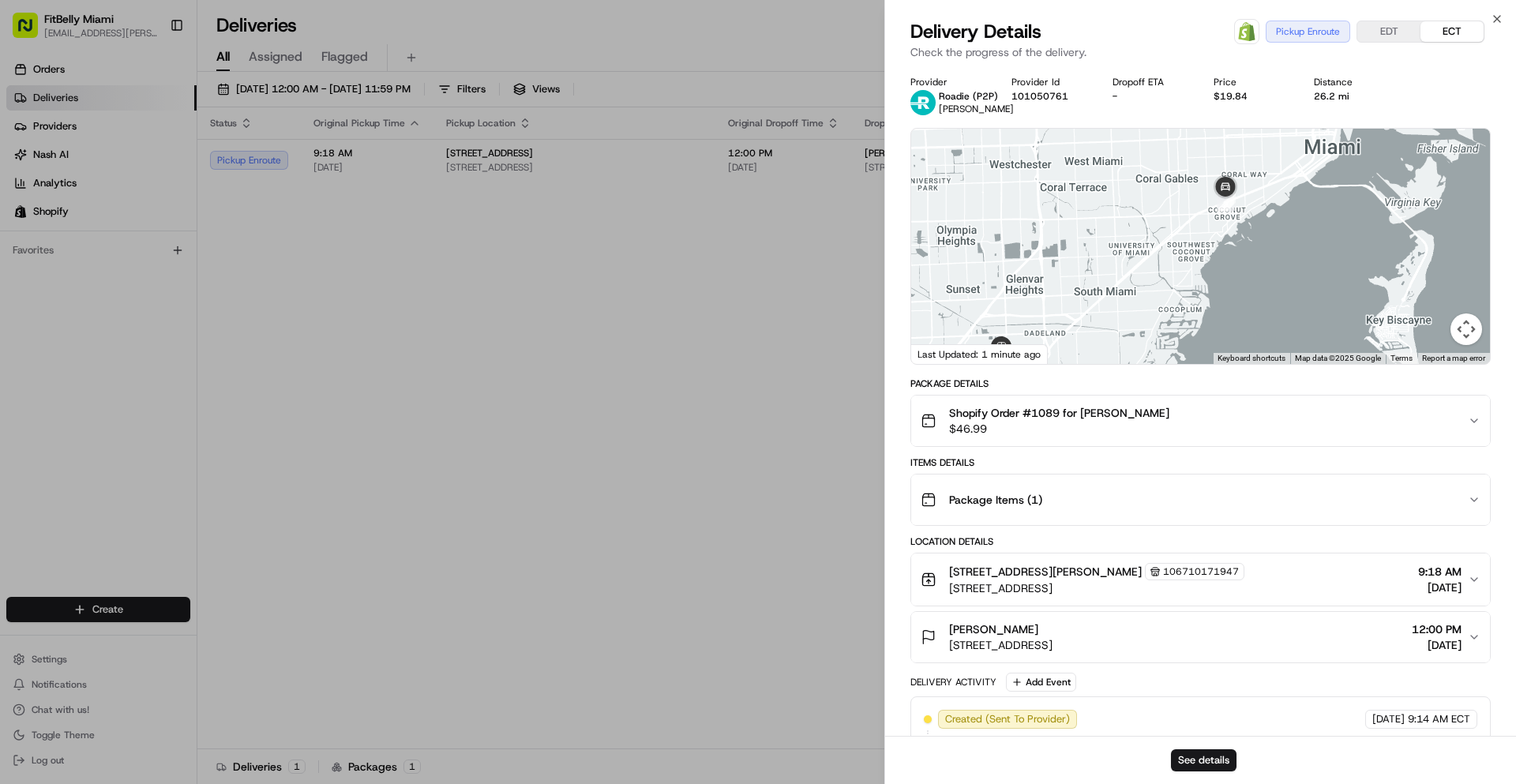
drag, startPoint x: 1081, startPoint y: 259, endPoint x: 1107, endPoint y: 293, distance: 42.8
click at [1107, 297] on div at bounding box center [1201, 245] width 579 height 235
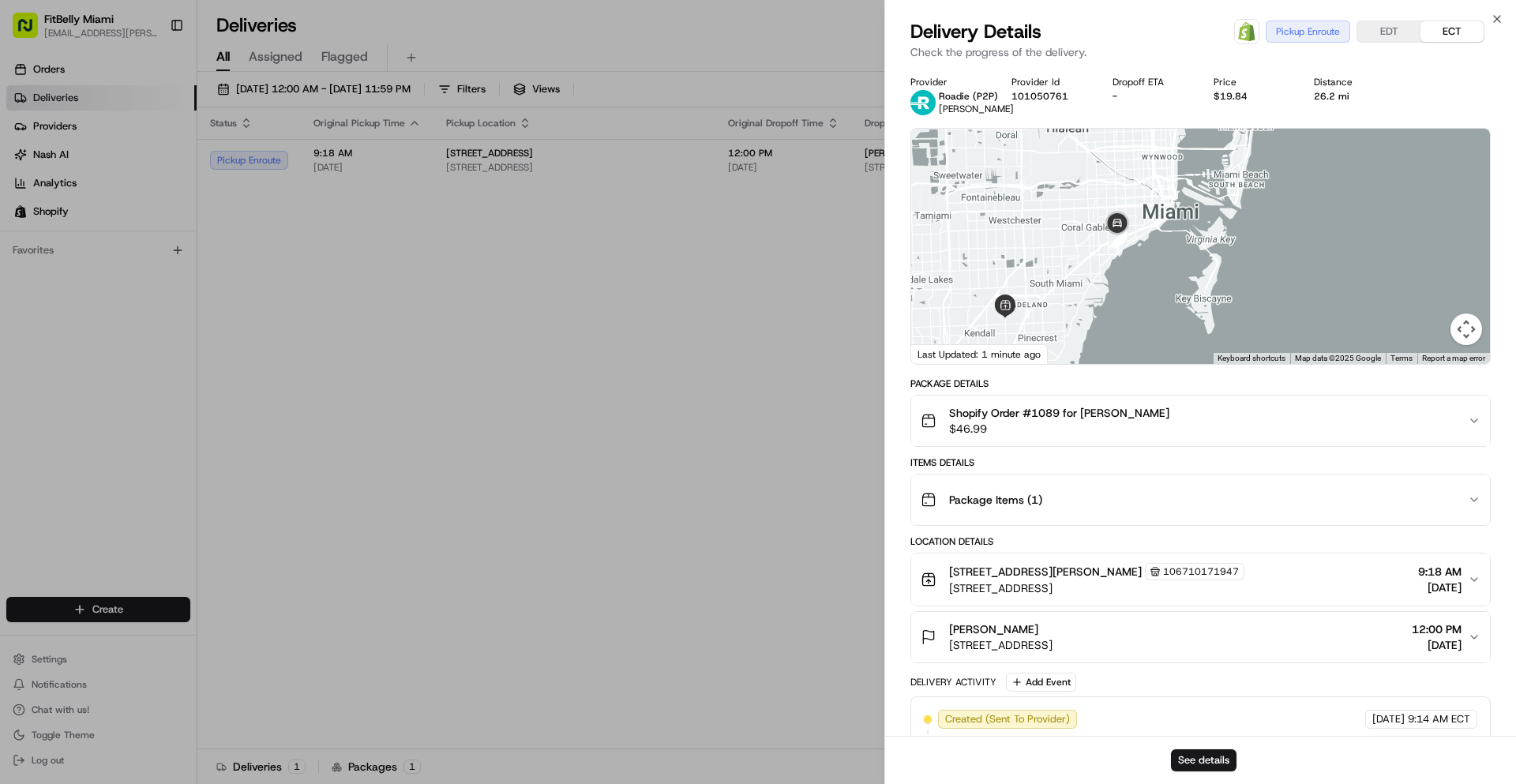
drag, startPoint x: 1174, startPoint y: 224, endPoint x: 1165, endPoint y: 274, distance: 50.8
click at [1165, 275] on div at bounding box center [1201, 245] width 579 height 235
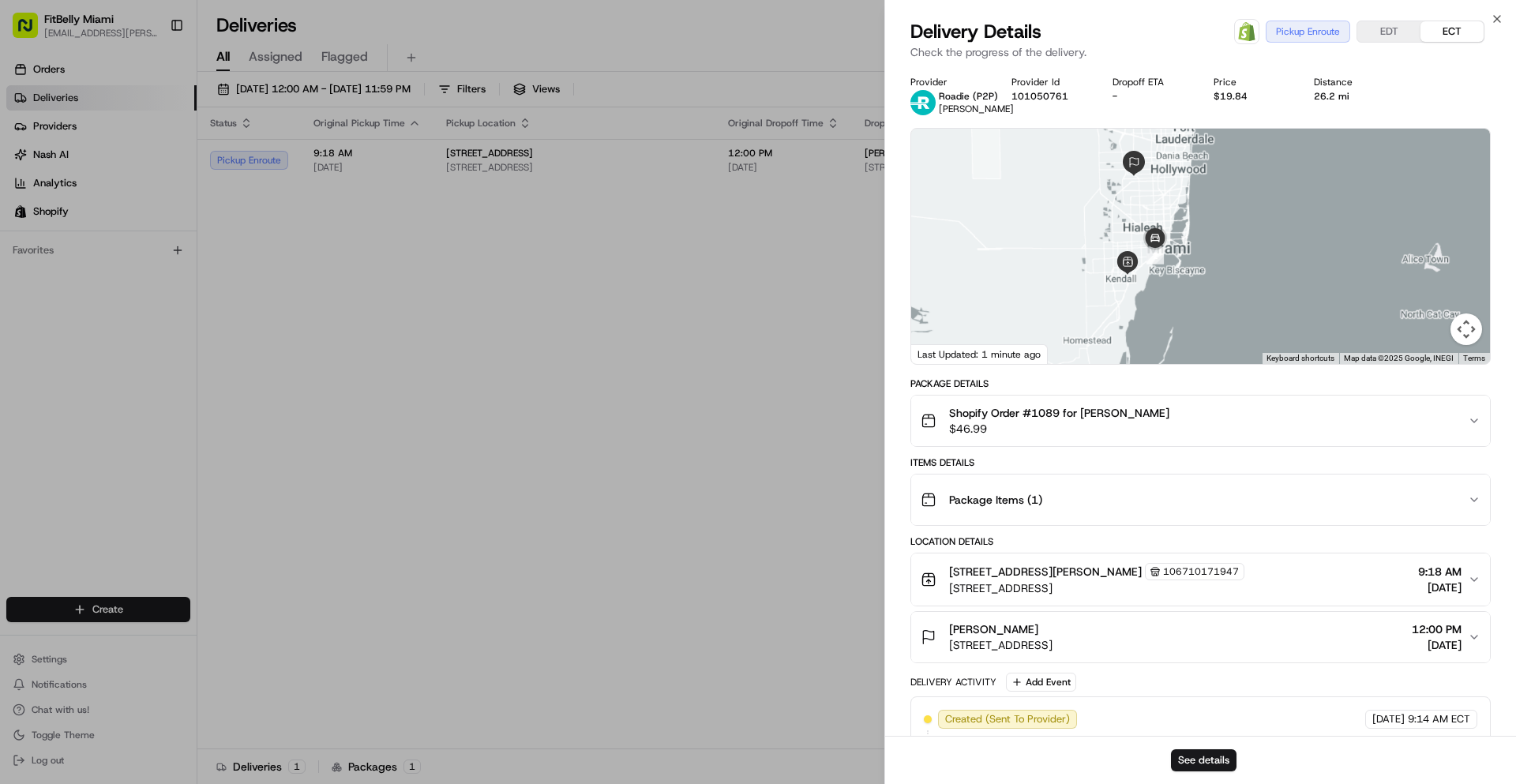
drag, startPoint x: 1123, startPoint y: 295, endPoint x: 1138, endPoint y: 230, distance: 66.7
click at [1139, 231] on div at bounding box center [1201, 245] width 579 height 235
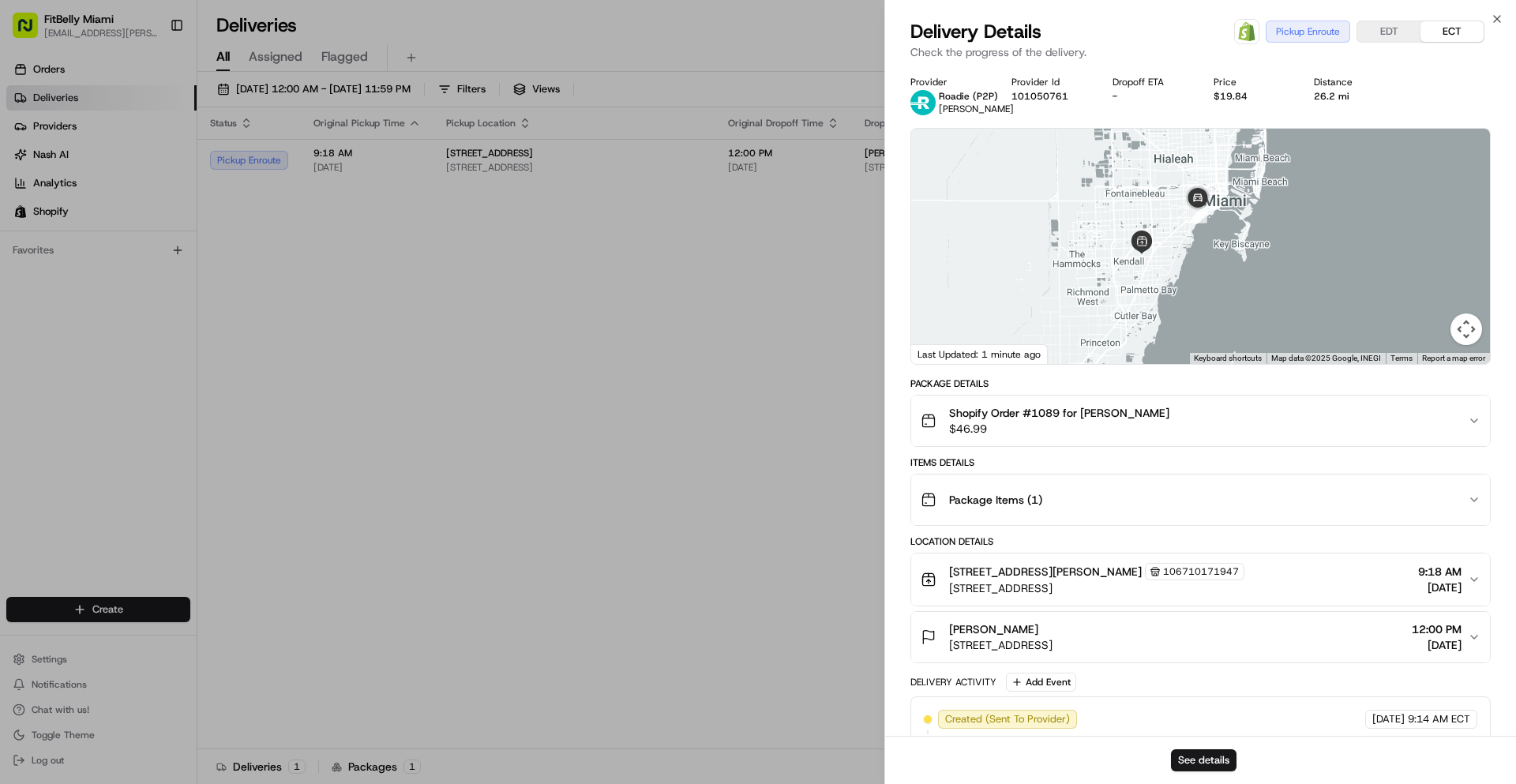
drag, startPoint x: 1192, startPoint y: 262, endPoint x: 1147, endPoint y: 225, distance: 58.3
click at [1153, 229] on div at bounding box center [1201, 245] width 579 height 235
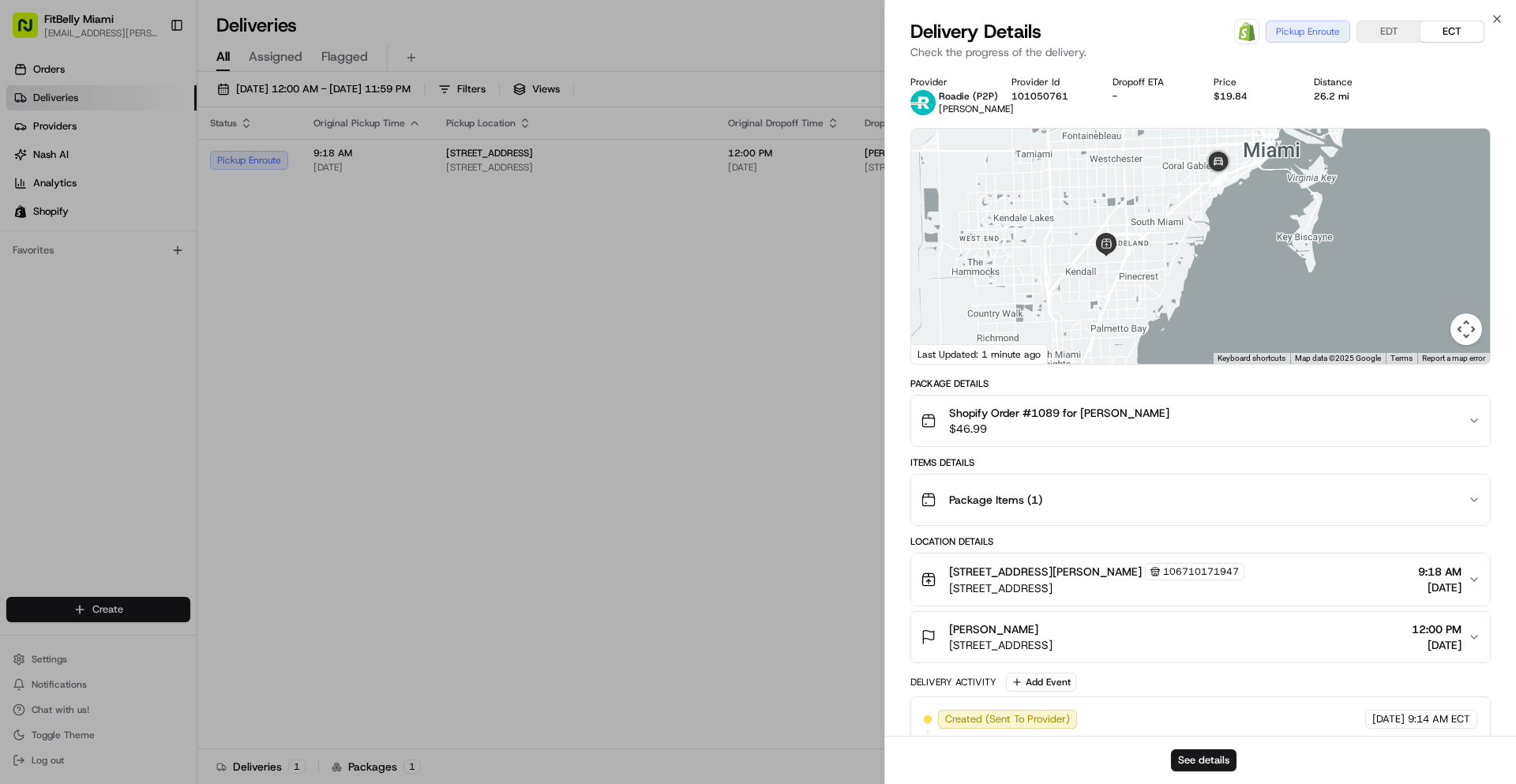
drag, startPoint x: 1229, startPoint y: 231, endPoint x: 1199, endPoint y: 254, distance: 37.8
click at [1200, 254] on div at bounding box center [1201, 245] width 579 height 235
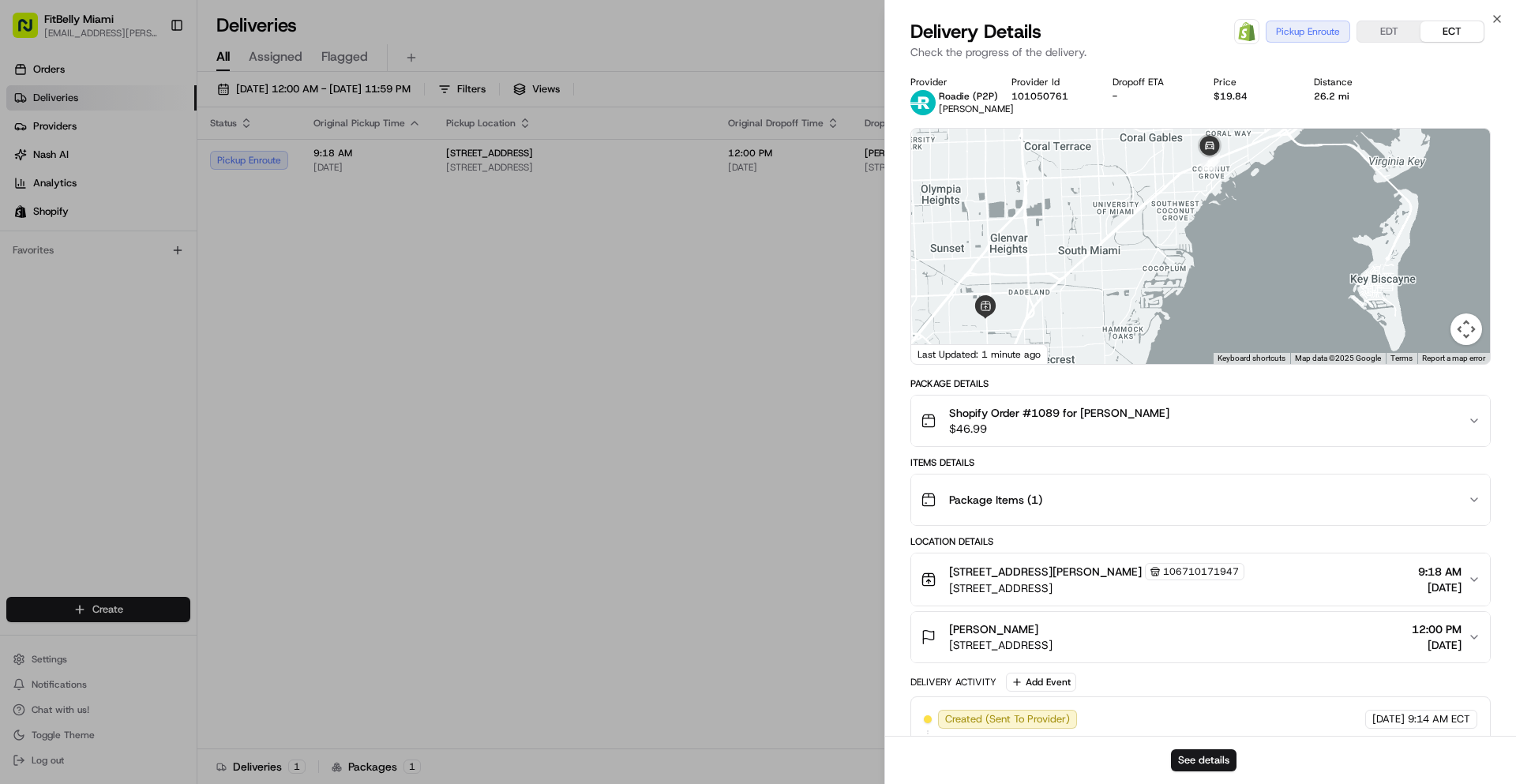
drag, startPoint x: 1171, startPoint y: 249, endPoint x: 1223, endPoint y: 235, distance: 53.9
click at [1223, 235] on div at bounding box center [1201, 245] width 579 height 235
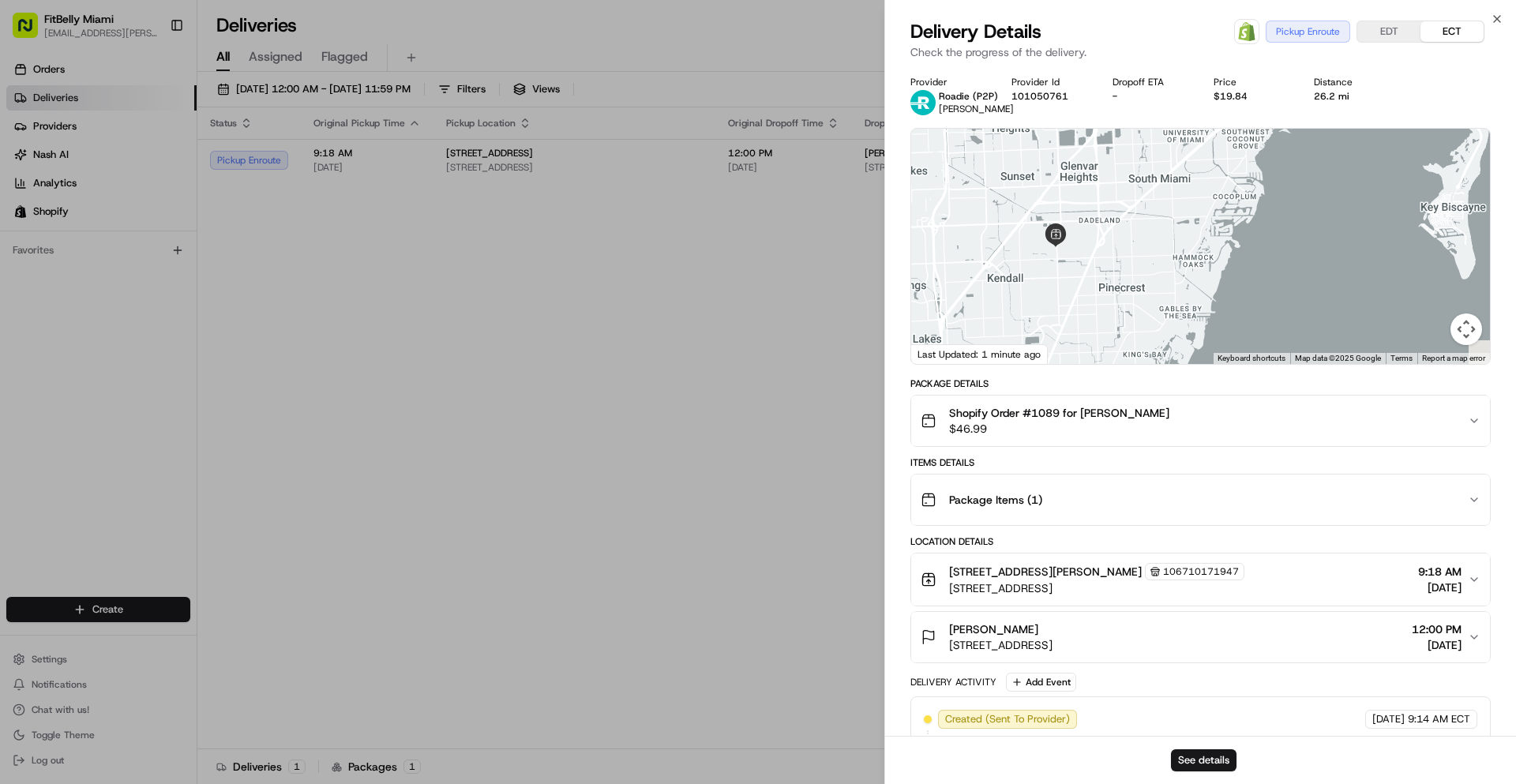
drag, startPoint x: 1104, startPoint y: 272, endPoint x: 1180, endPoint y: 196, distance: 107.5
click at [1180, 196] on div at bounding box center [1201, 245] width 579 height 235
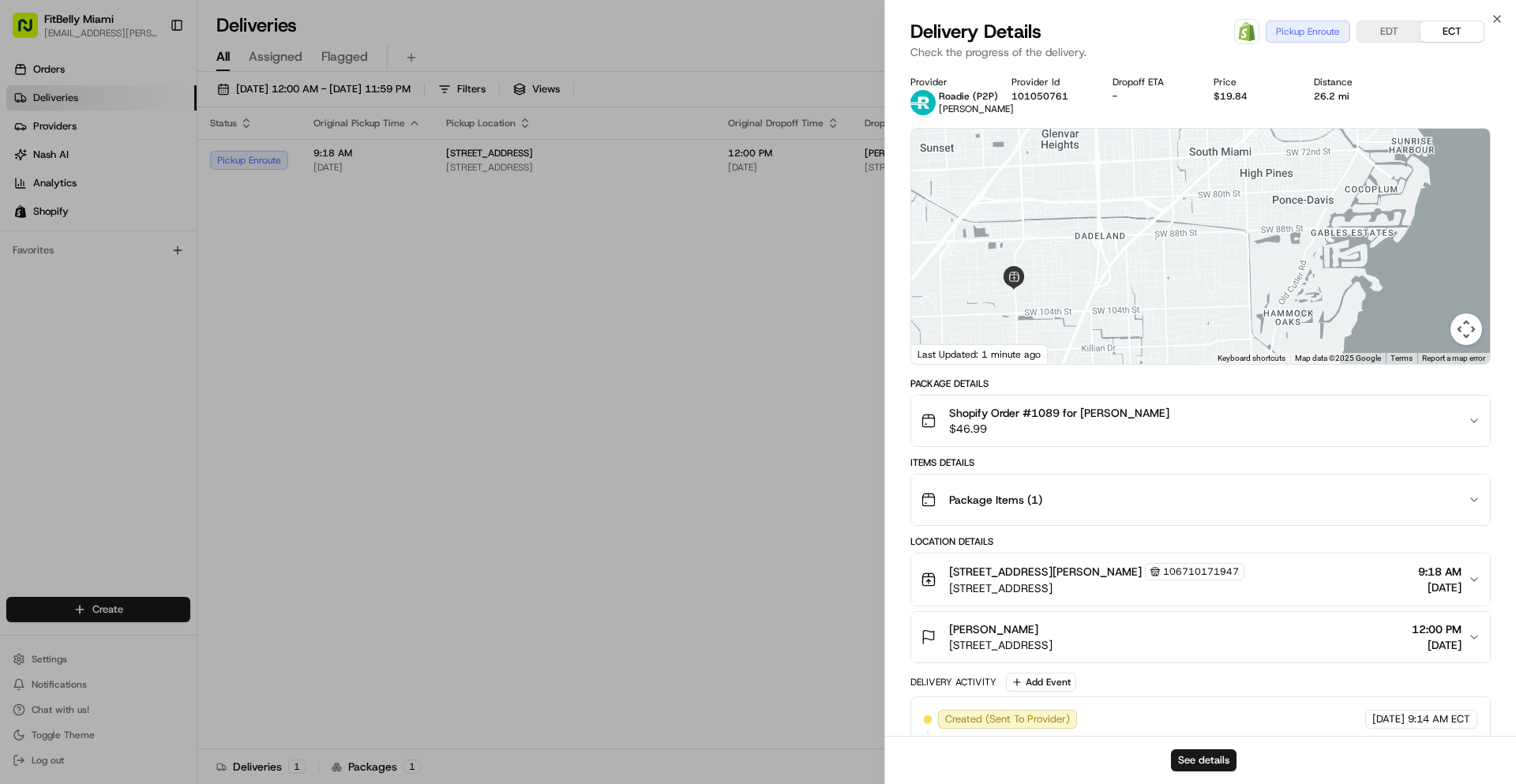
drag, startPoint x: 1145, startPoint y: 208, endPoint x: 1149, endPoint y: 271, distance: 63.1
click at [1149, 271] on div at bounding box center [1201, 245] width 579 height 235
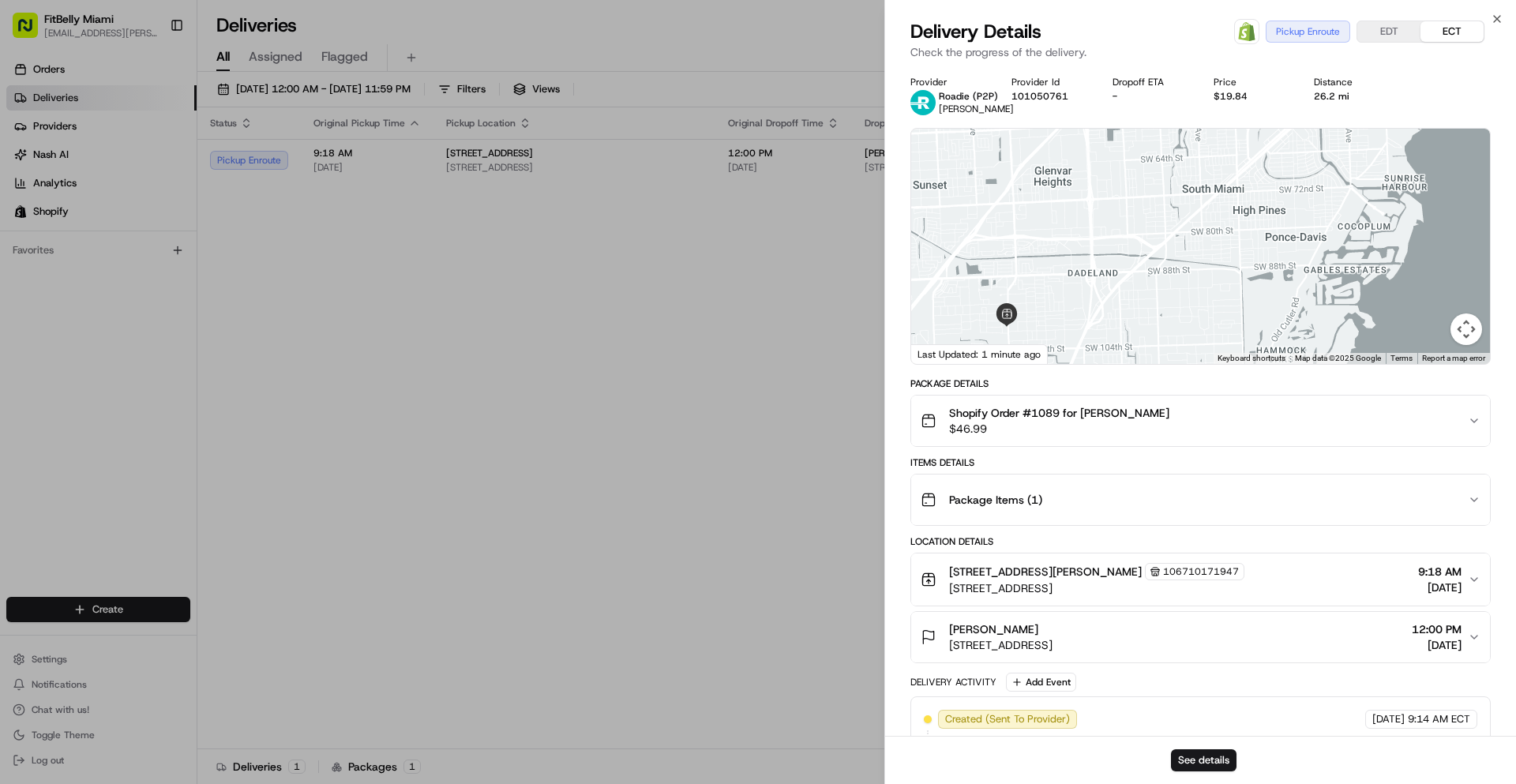
click at [1169, 238] on div at bounding box center [1201, 245] width 579 height 235
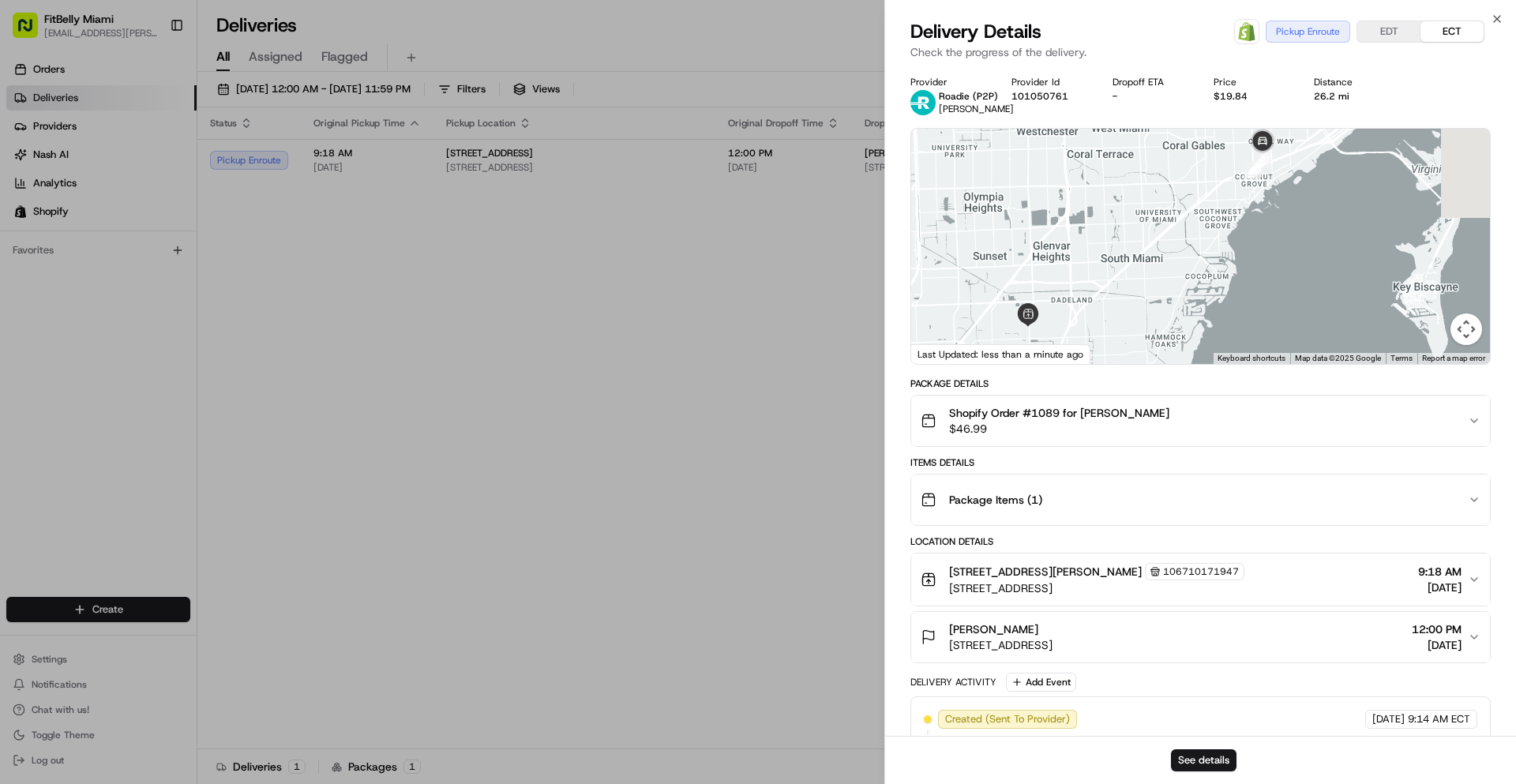
drag, startPoint x: 1263, startPoint y: 216, endPoint x: 1110, endPoint y: 266, distance: 161.0
click at [1111, 268] on div at bounding box center [1201, 245] width 579 height 235
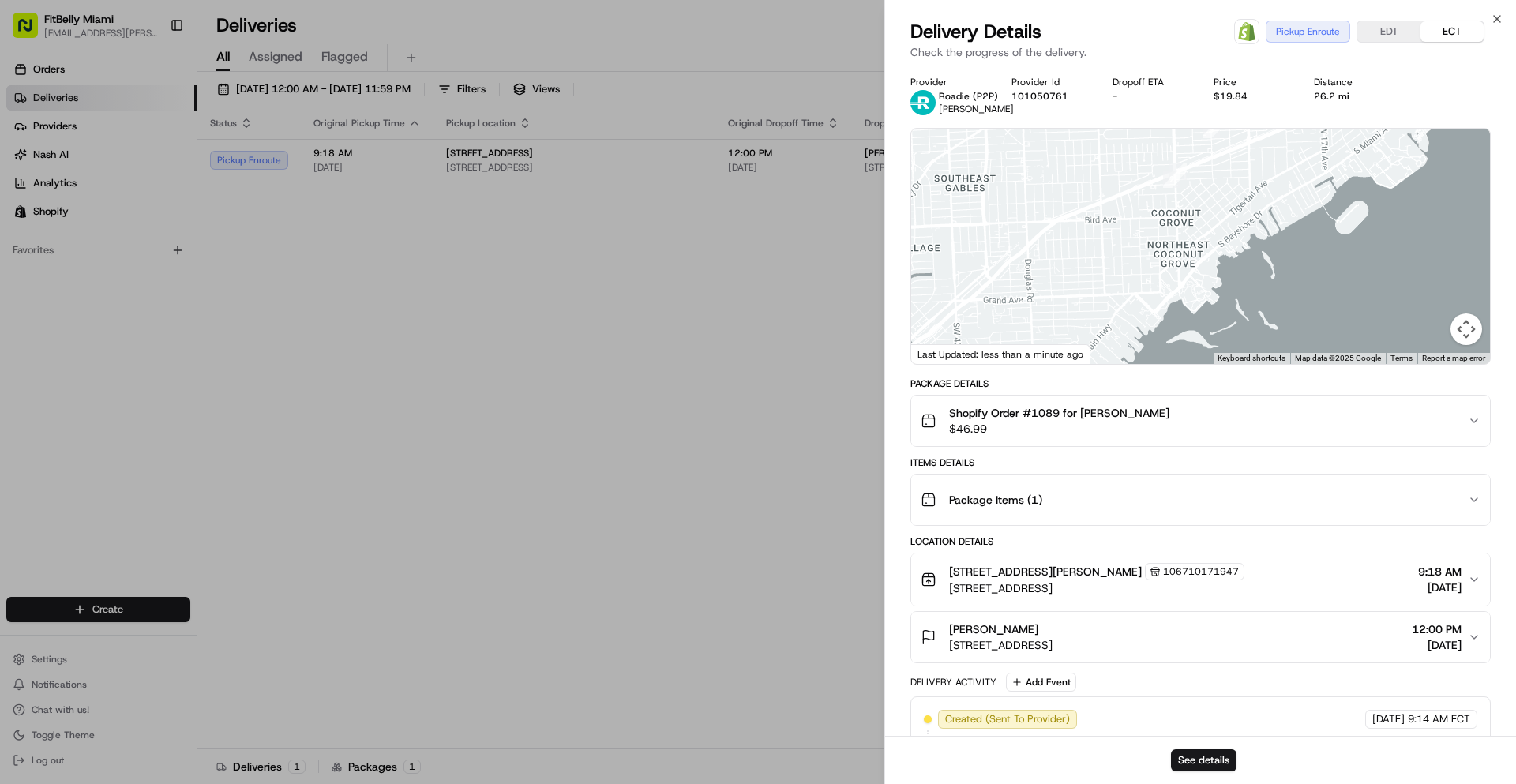
drag, startPoint x: 1178, startPoint y: 235, endPoint x: 1136, endPoint y: 260, distance: 48.9
click at [1136, 260] on div at bounding box center [1201, 245] width 579 height 235
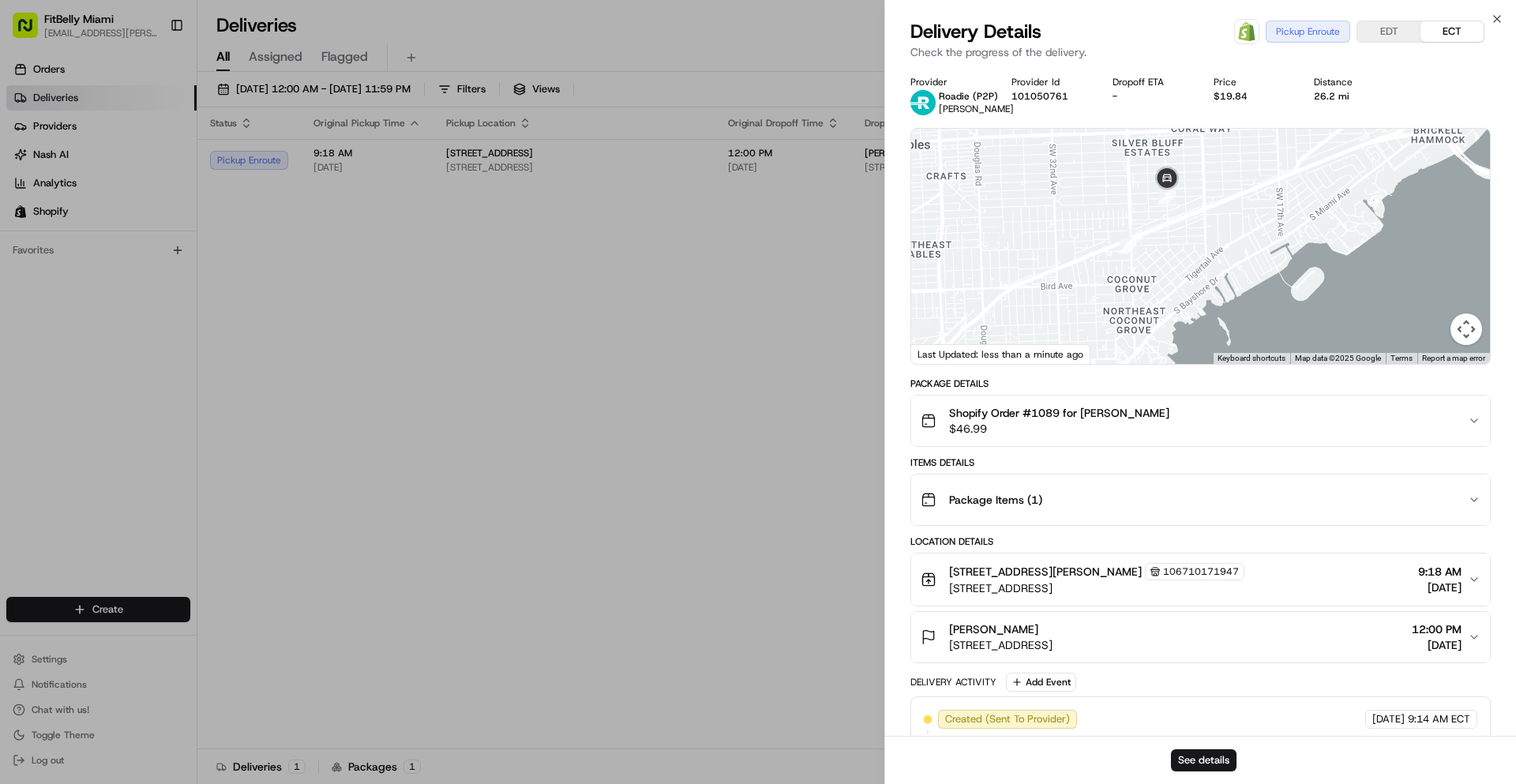
drag, startPoint x: 1174, startPoint y: 209, endPoint x: 1193, endPoint y: 239, distance: 35.5
click at [1192, 240] on div at bounding box center [1201, 245] width 579 height 235
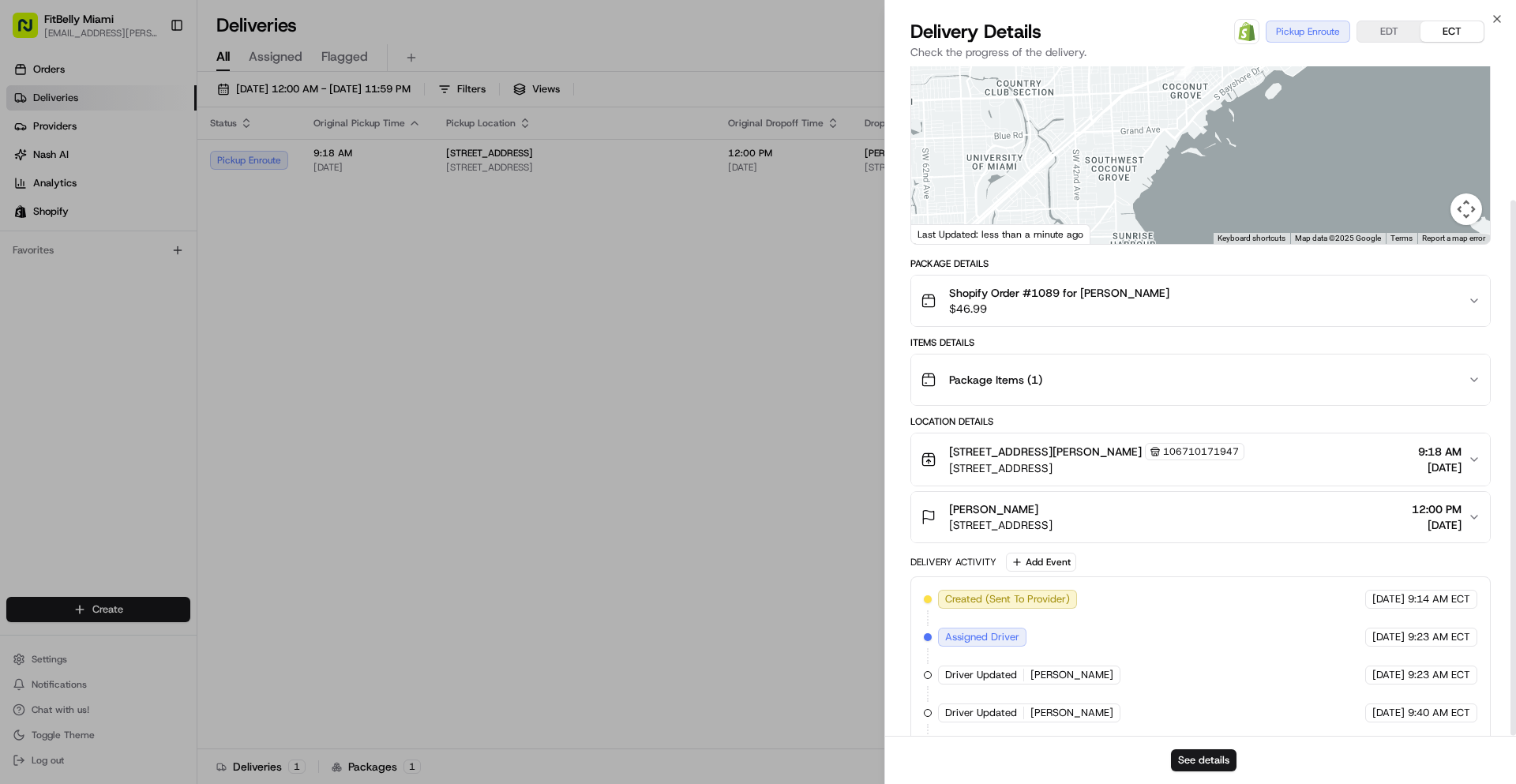
scroll to position [167, 0]
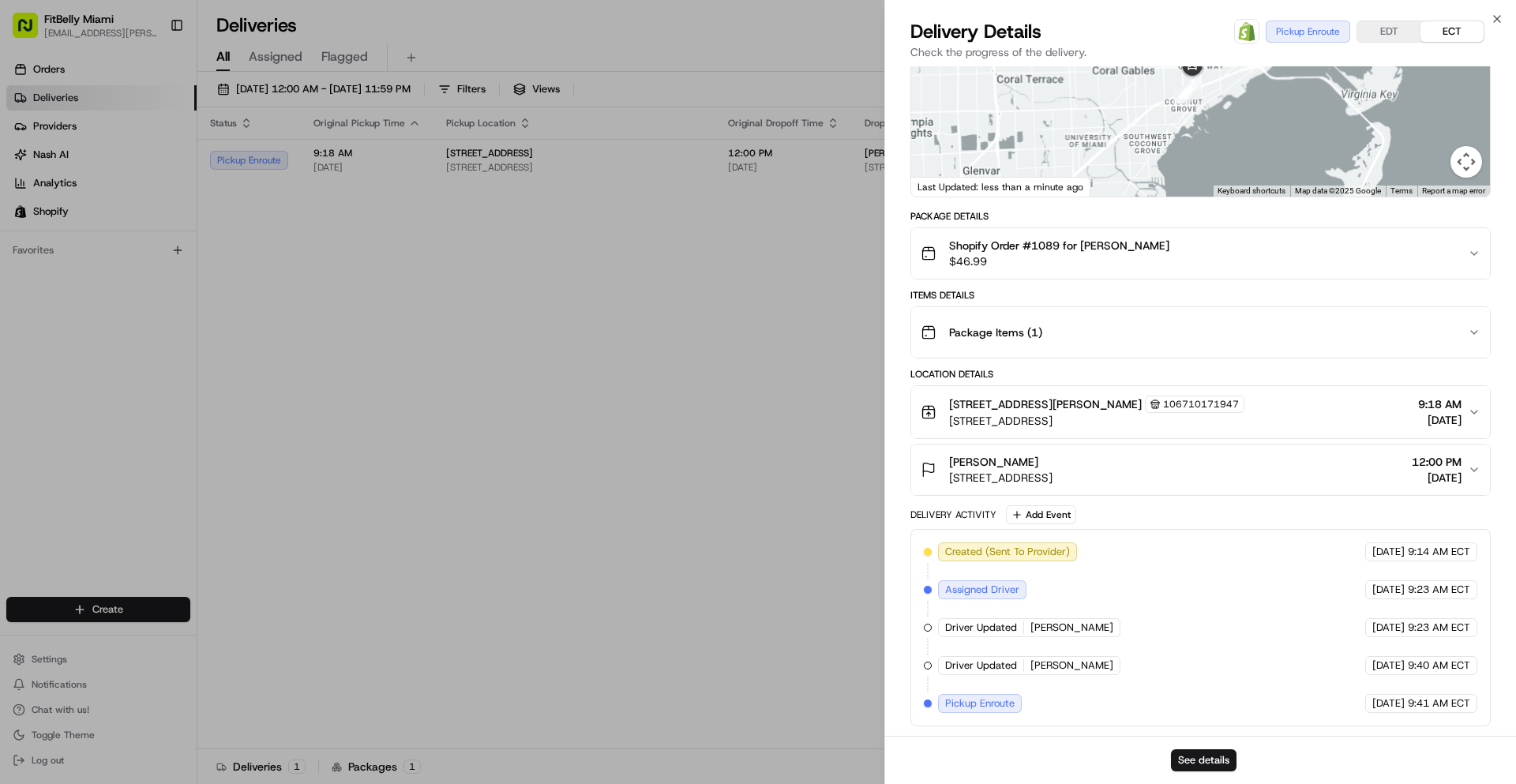
drag, startPoint x: 1183, startPoint y: 121, endPoint x: 1188, endPoint y: 190, distance: 69.2
click at [1188, 190] on div at bounding box center [1201, 78] width 579 height 235
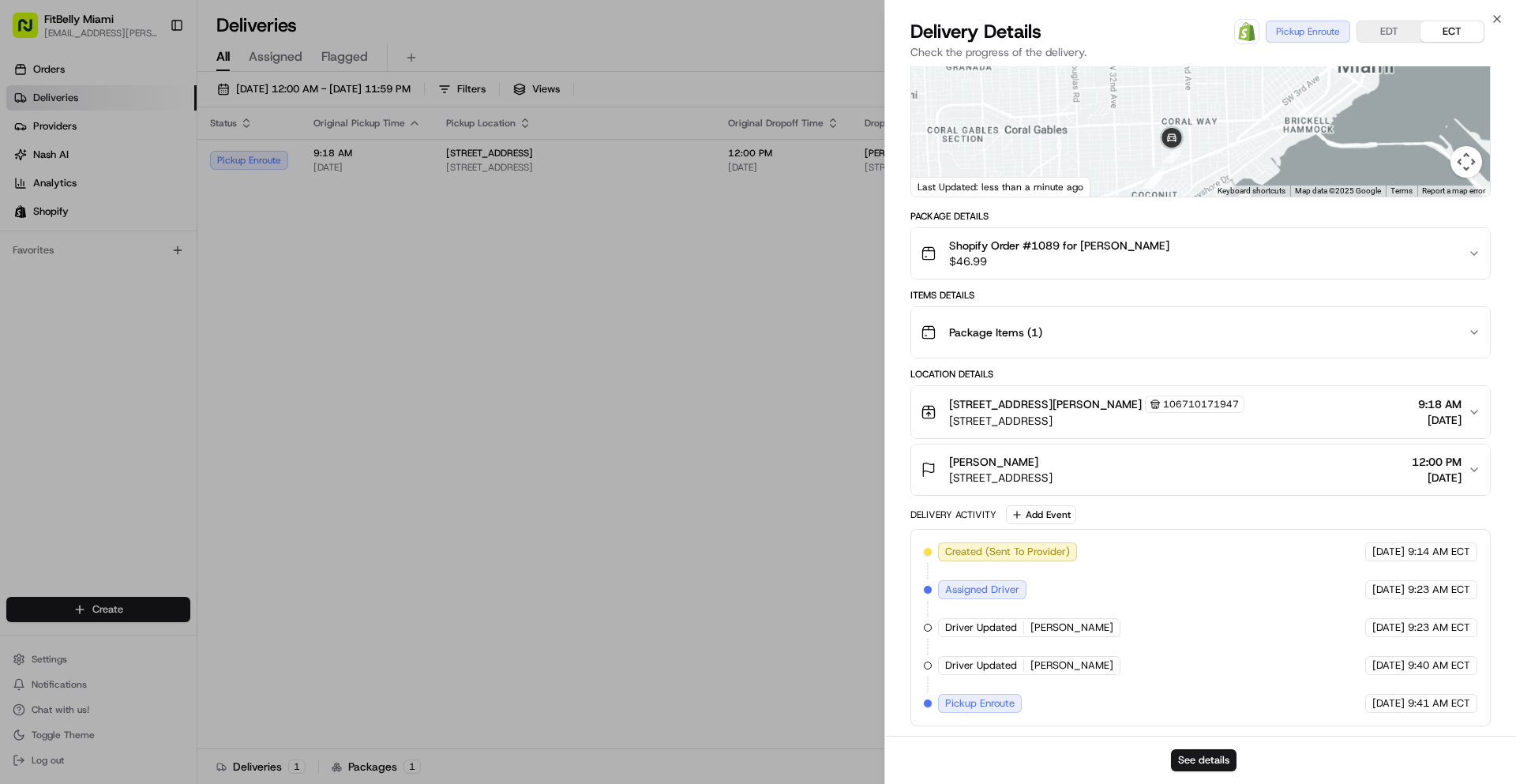
drag, startPoint x: 1187, startPoint y: 170, endPoint x: 1169, endPoint y: 128, distance: 45.7
click at [1169, 128] on div at bounding box center [1201, 78] width 579 height 235
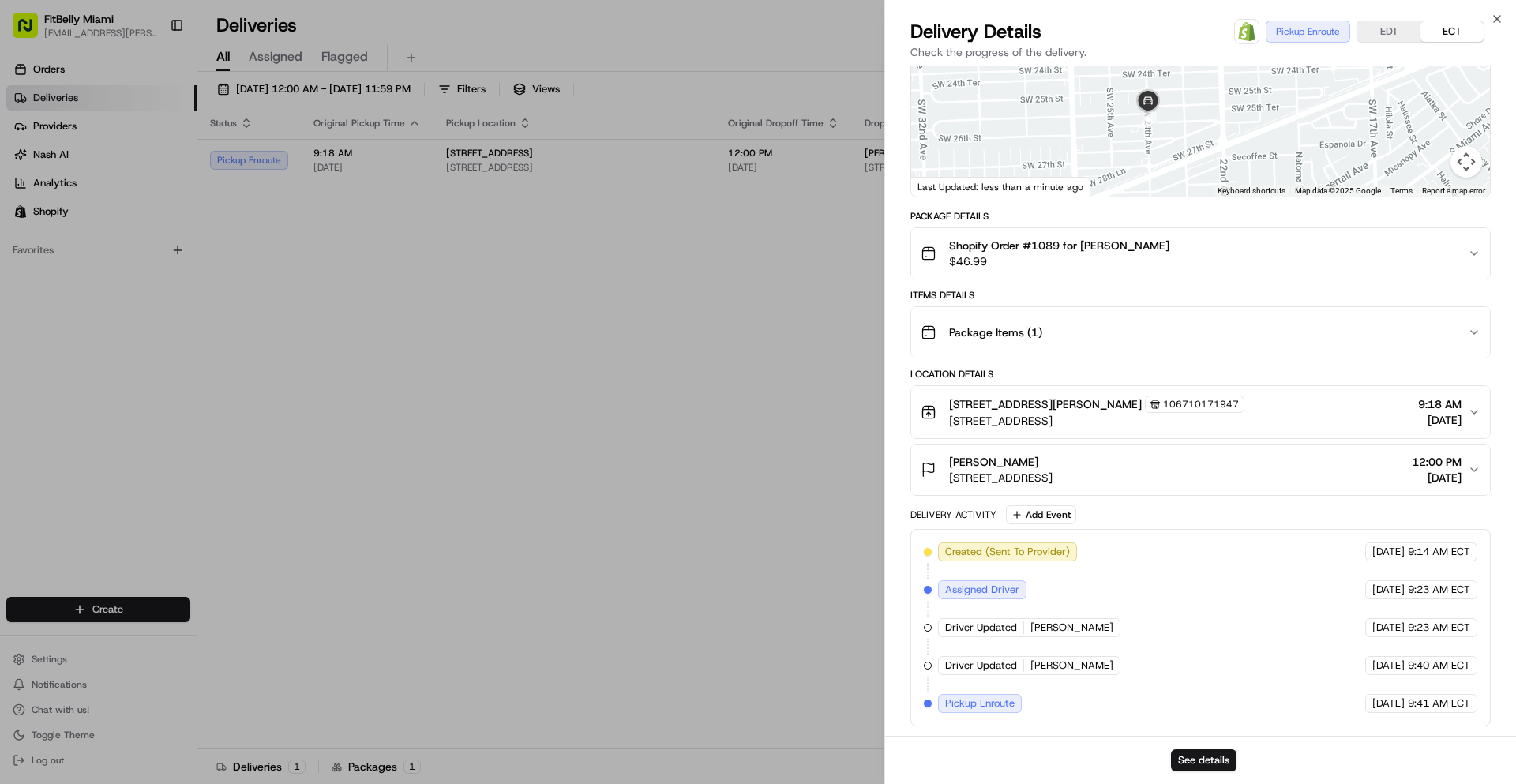
drag, startPoint x: 1149, startPoint y: 144, endPoint x: 1160, endPoint y: 157, distance: 17.0
click at [1160, 157] on div at bounding box center [1201, 78] width 579 height 235
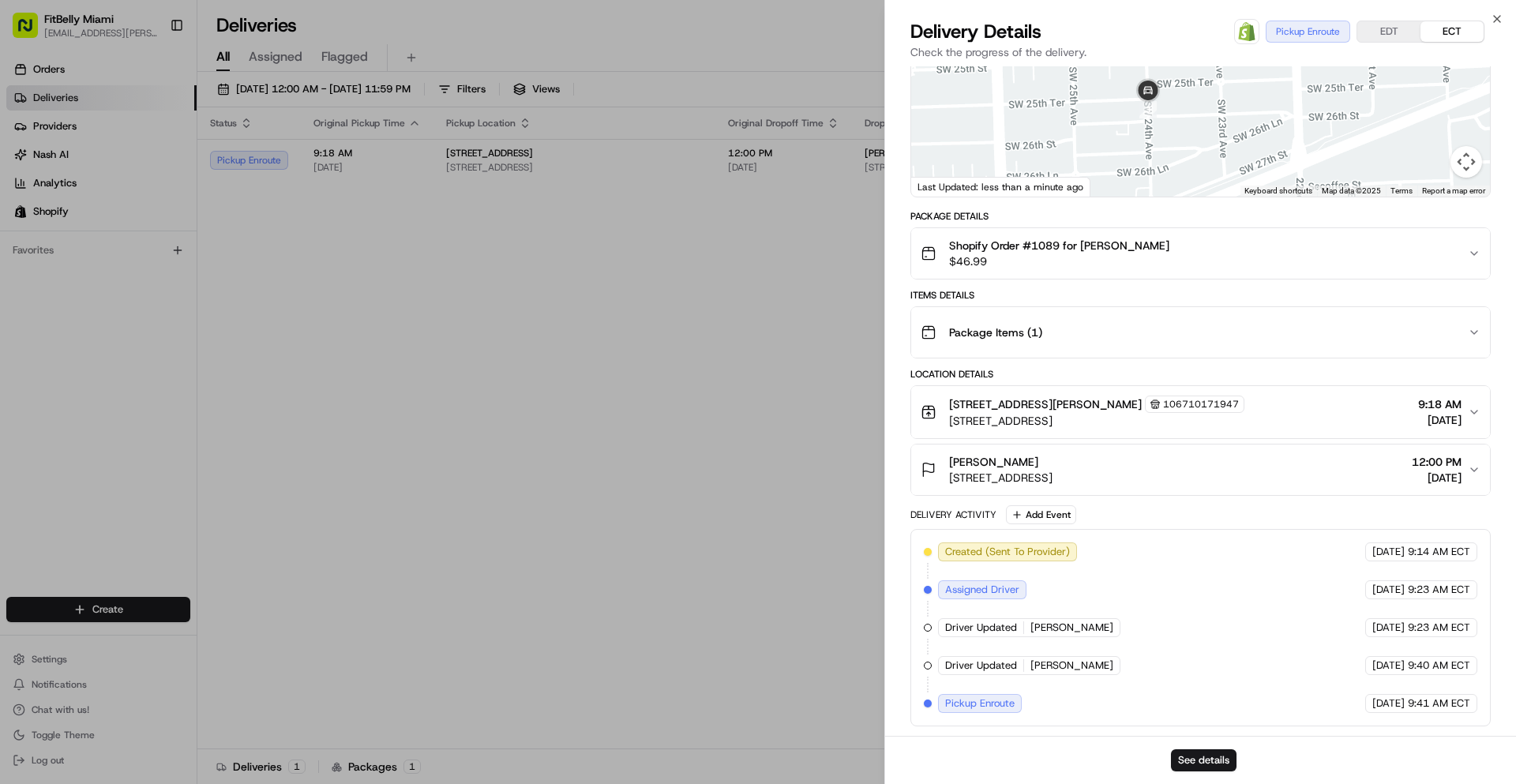
drag, startPoint x: 1178, startPoint y: 123, endPoint x: 1182, endPoint y: 153, distance: 30.3
click at [1182, 153] on div at bounding box center [1201, 78] width 579 height 235
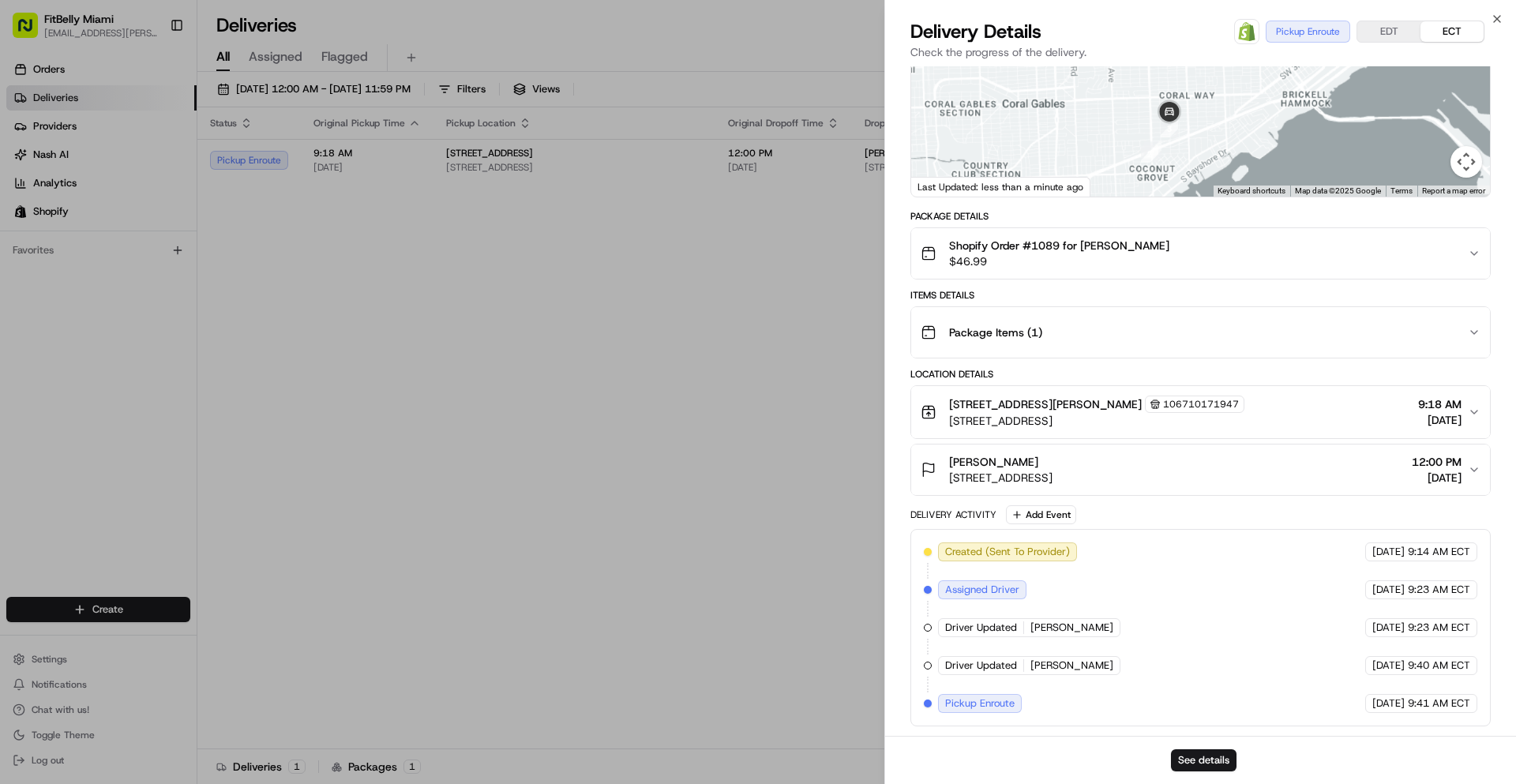
drag, startPoint x: 1195, startPoint y: 176, endPoint x: 1180, endPoint y: 145, distance: 34.4
click at [1180, 146] on div at bounding box center [1201, 78] width 579 height 235
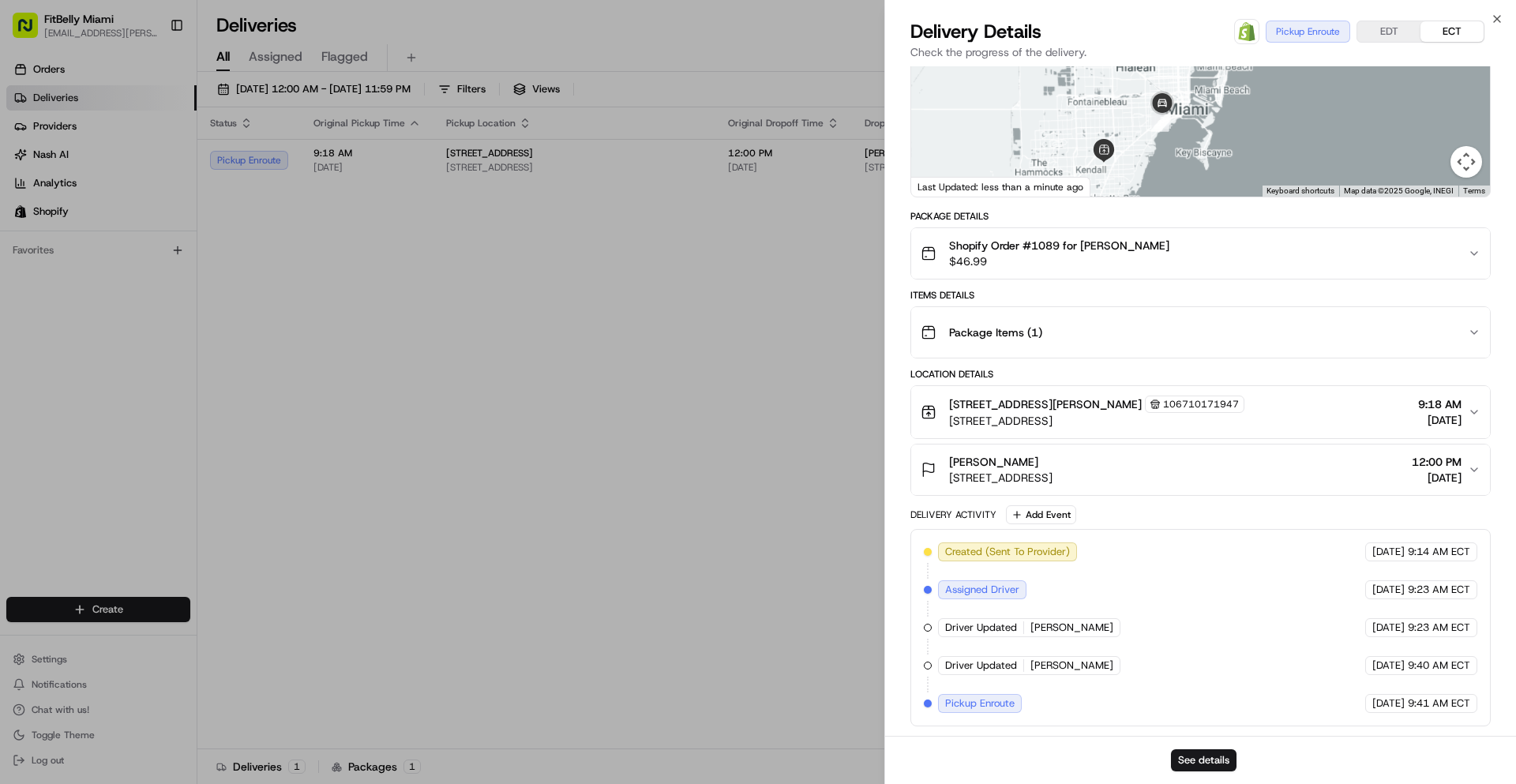
drag, startPoint x: 1153, startPoint y: 161, endPoint x: 1134, endPoint y: 138, distance: 29.8
click at [1134, 139] on div at bounding box center [1201, 78] width 579 height 235
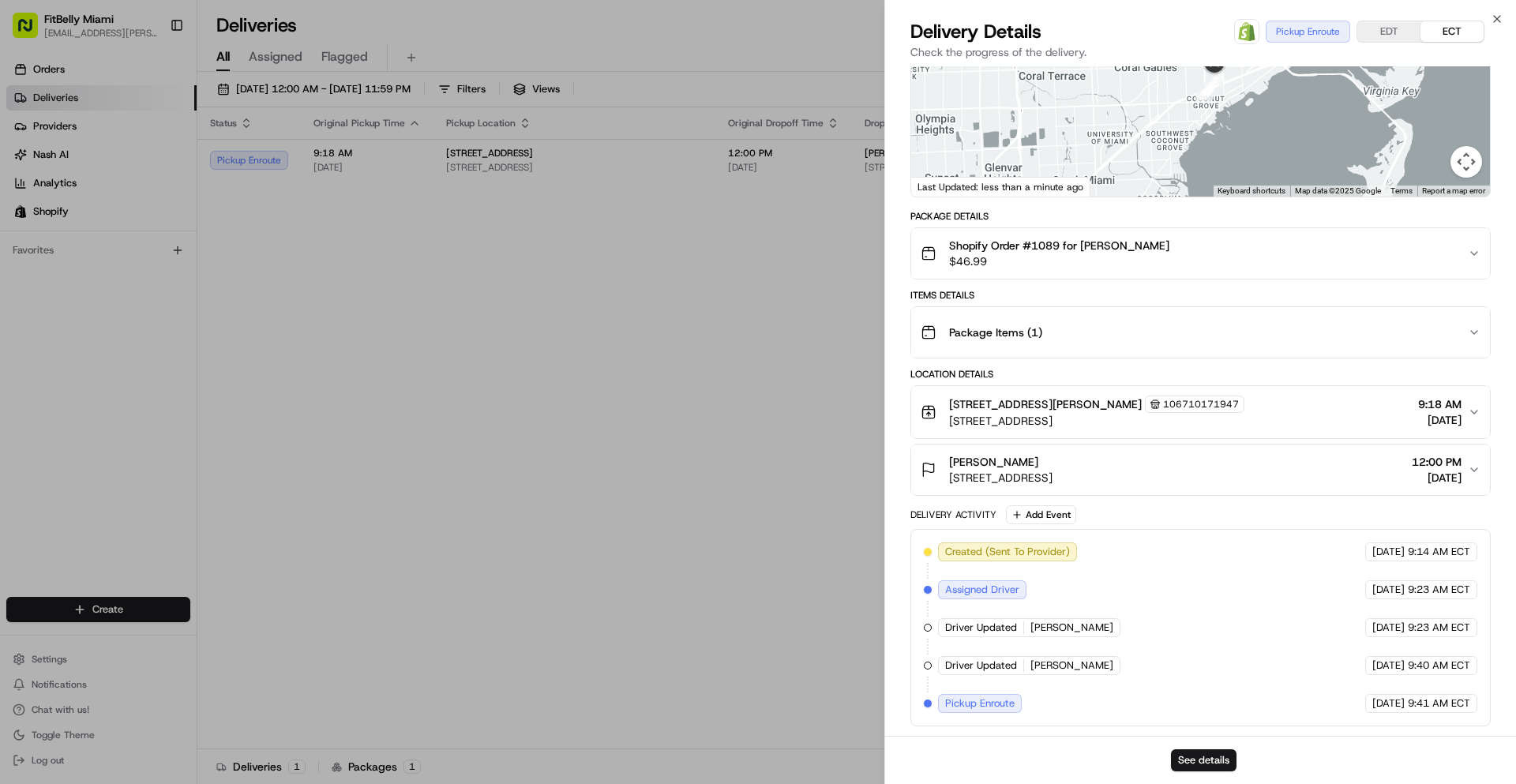
drag, startPoint x: 1171, startPoint y: 136, endPoint x: 1138, endPoint y: 158, distance: 39.7
click at [1145, 159] on div at bounding box center [1201, 78] width 579 height 235
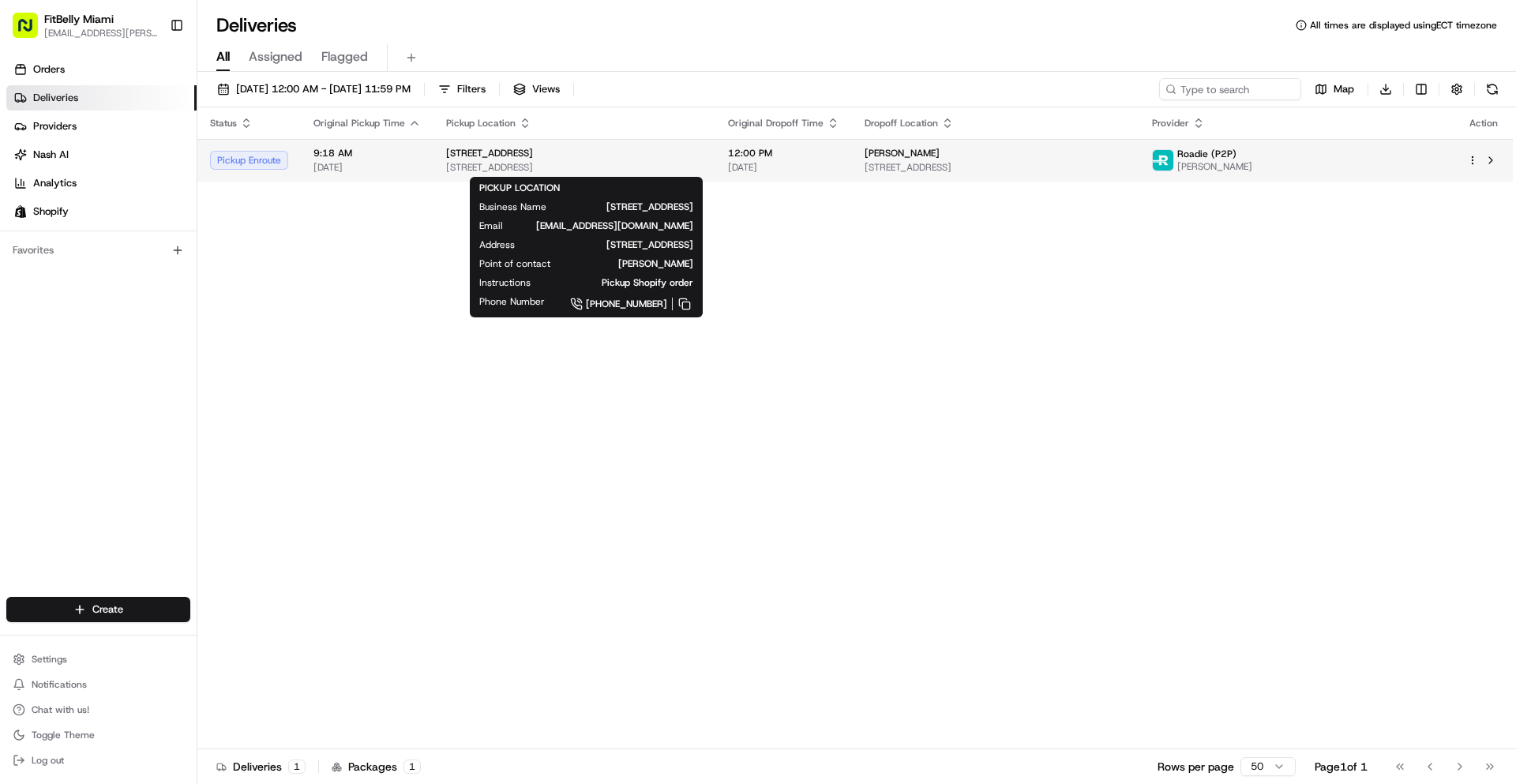
click at [638, 157] on div "[STREET_ADDRESS]" at bounding box center [575, 153] width 256 height 13
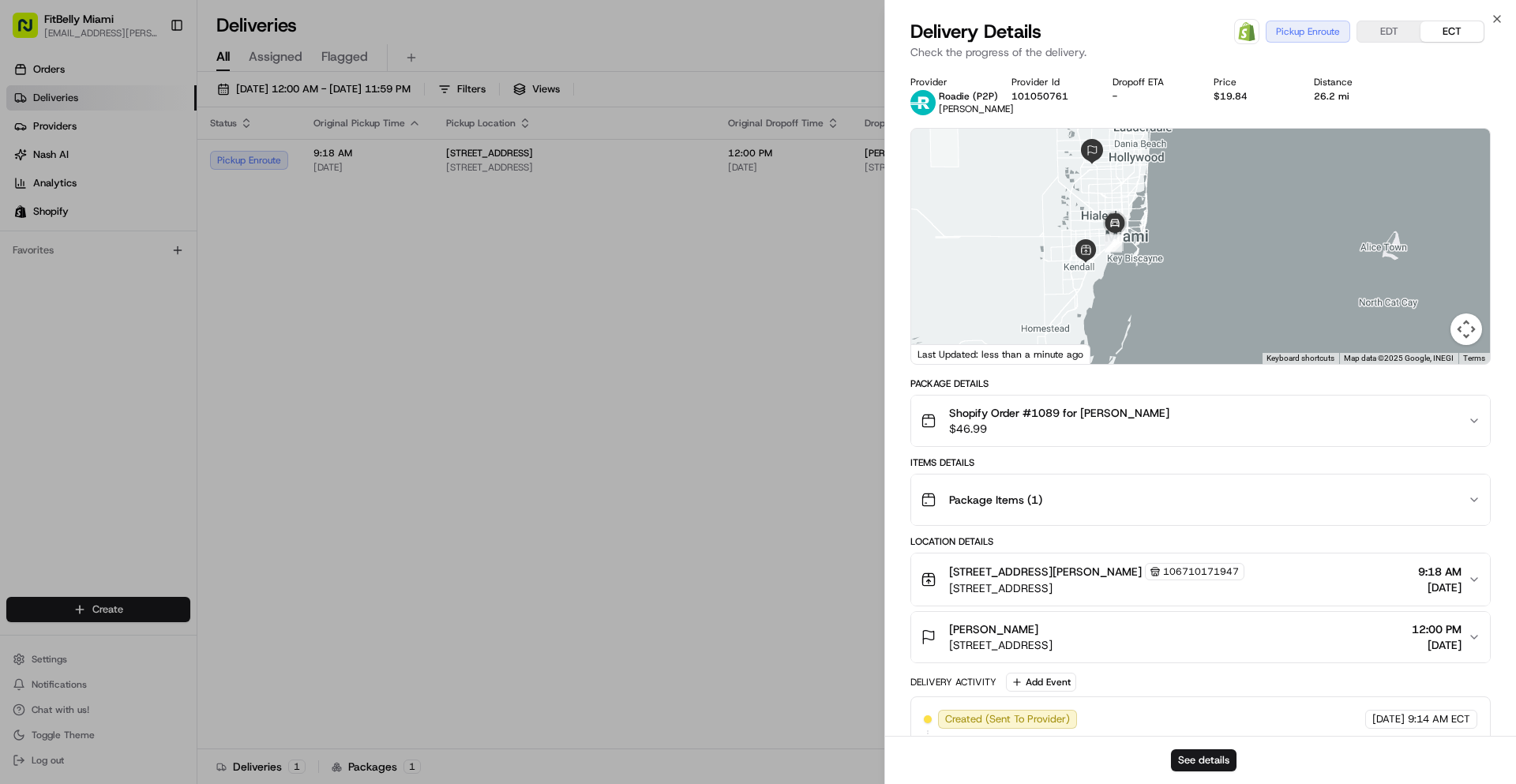
drag, startPoint x: 1262, startPoint y: 309, endPoint x: 1141, endPoint y: 274, distance: 126.0
click at [1141, 274] on div at bounding box center [1201, 245] width 579 height 235
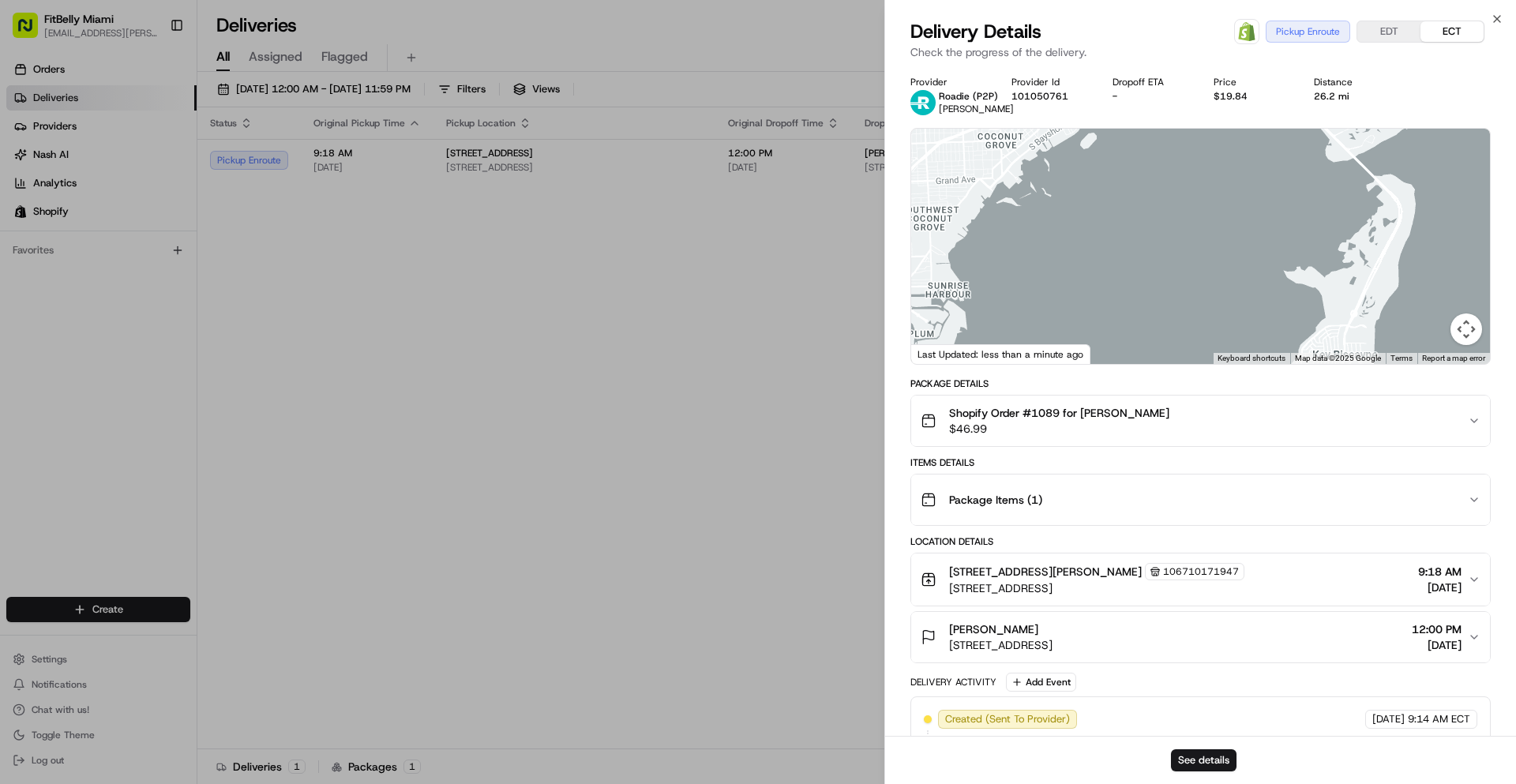
drag, startPoint x: 1055, startPoint y: 221, endPoint x: 1219, endPoint y: 326, distance: 194.7
click at [1219, 326] on div at bounding box center [1201, 245] width 579 height 235
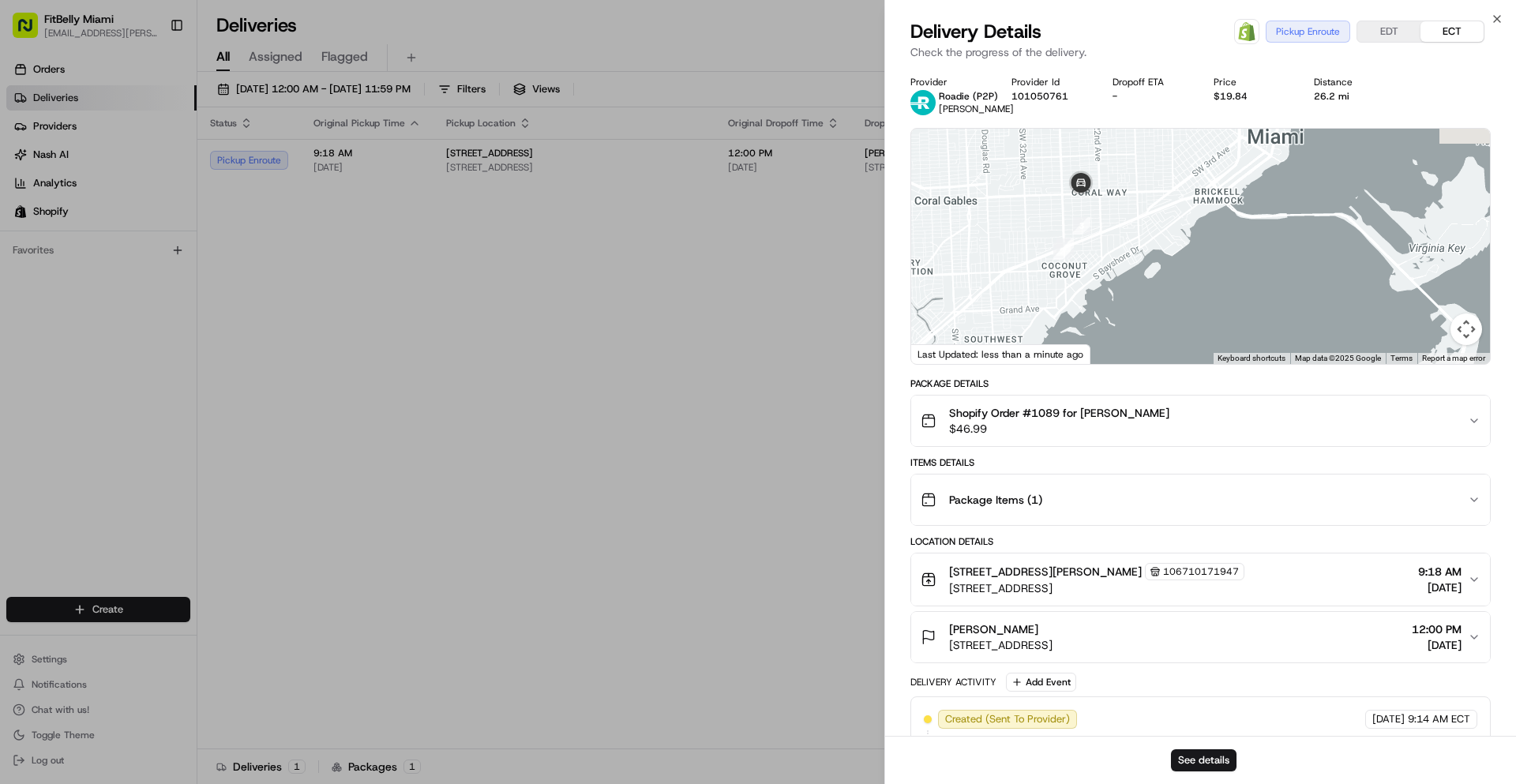
drag, startPoint x: 1149, startPoint y: 293, endPoint x: 1038, endPoint y: 277, distance: 112.1
click at [1014, 306] on div at bounding box center [1201, 245] width 579 height 235
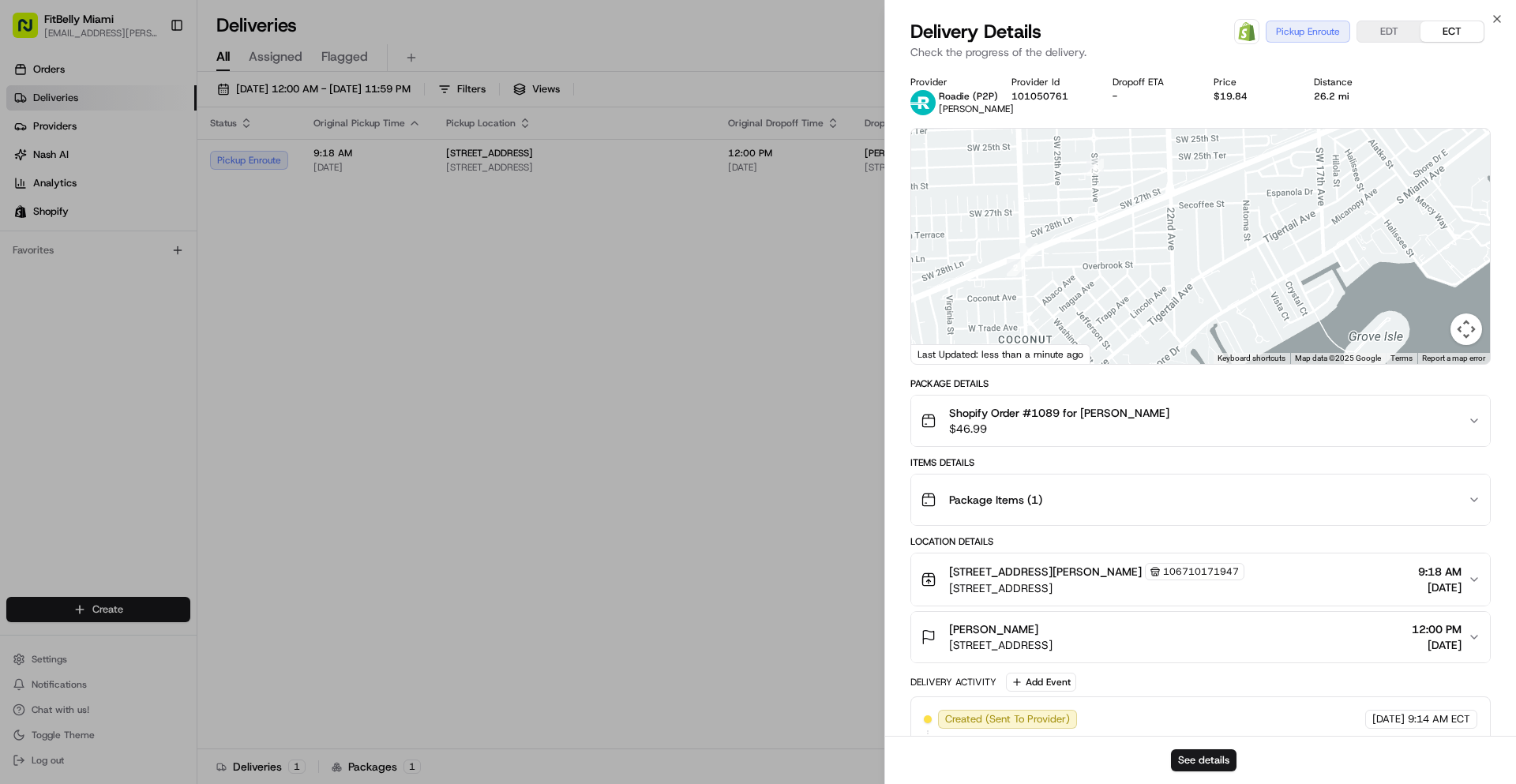
drag, startPoint x: 1099, startPoint y: 231, endPoint x: 1085, endPoint y: 283, distance: 53.9
click at [1088, 278] on div at bounding box center [1201, 245] width 579 height 235
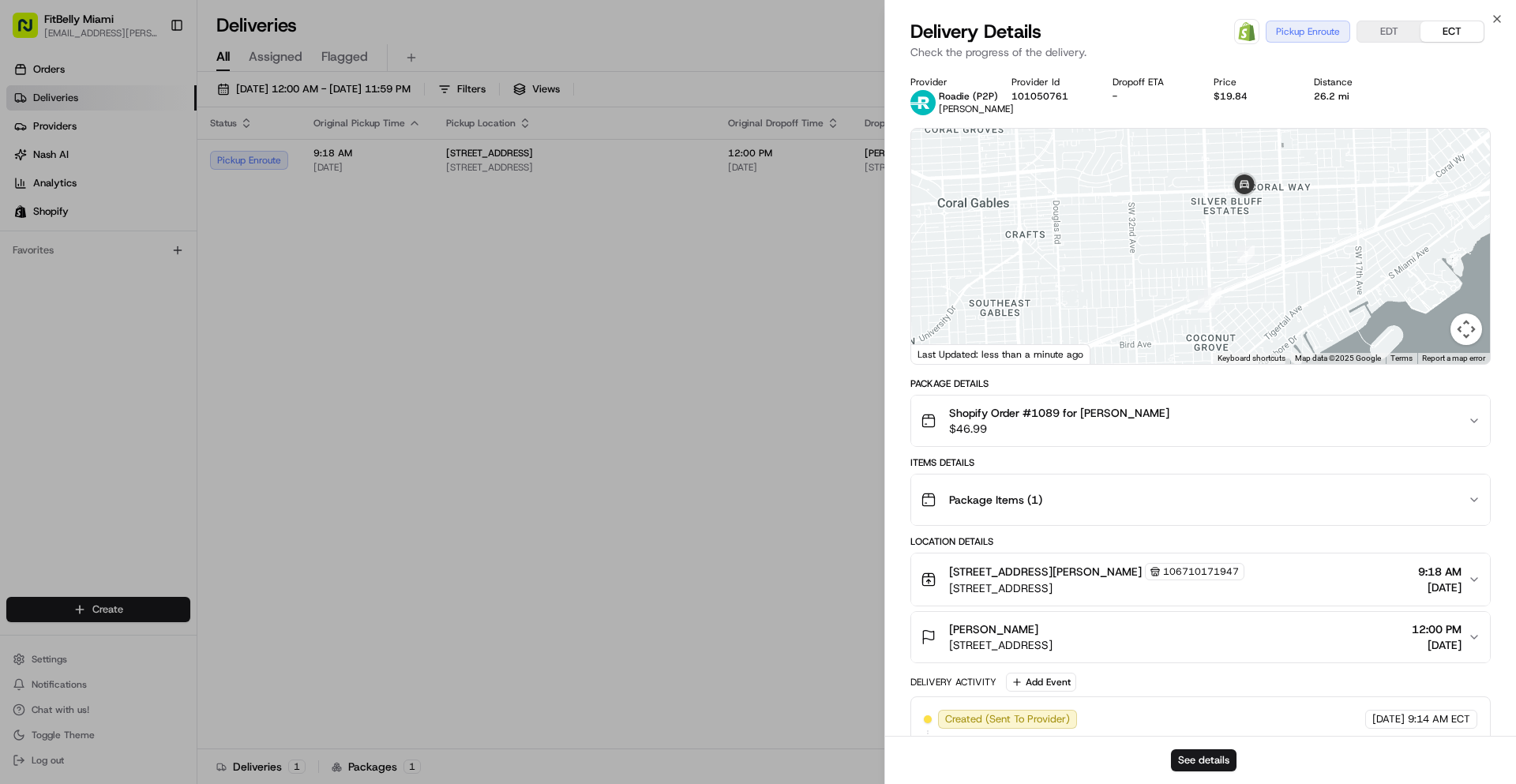
drag, startPoint x: 1050, startPoint y: 221, endPoint x: 1225, endPoint y: 207, distance: 175.6
click at [1225, 207] on div at bounding box center [1201, 245] width 579 height 235
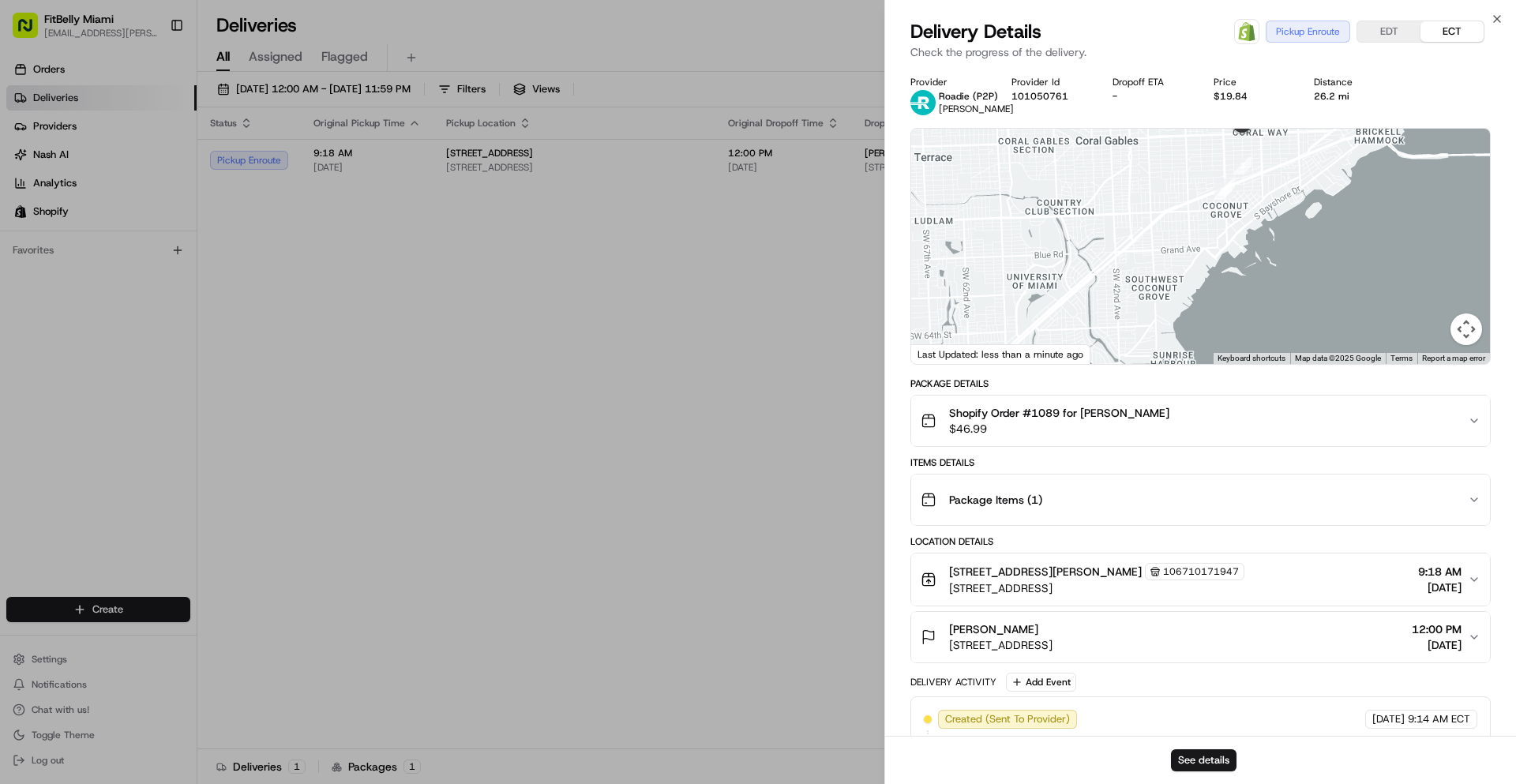
drag, startPoint x: 1152, startPoint y: 190, endPoint x: 1156, endPoint y: 167, distance: 23.3
click at [1156, 167] on div at bounding box center [1201, 245] width 579 height 235
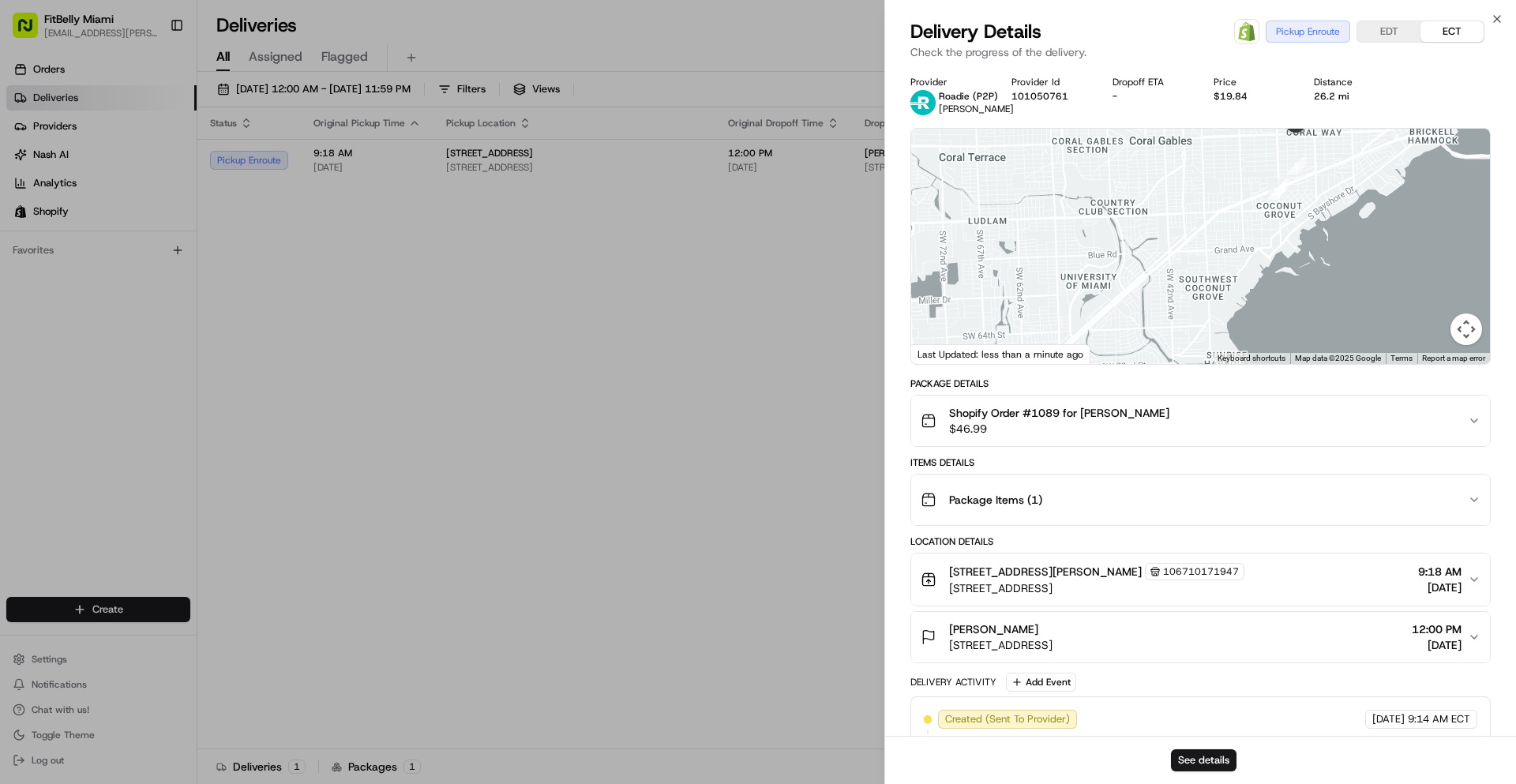
drag, startPoint x: 1127, startPoint y: 186, endPoint x: 1176, endPoint y: 188, distance: 49.0
click at [1183, 195] on div at bounding box center [1201, 245] width 579 height 235
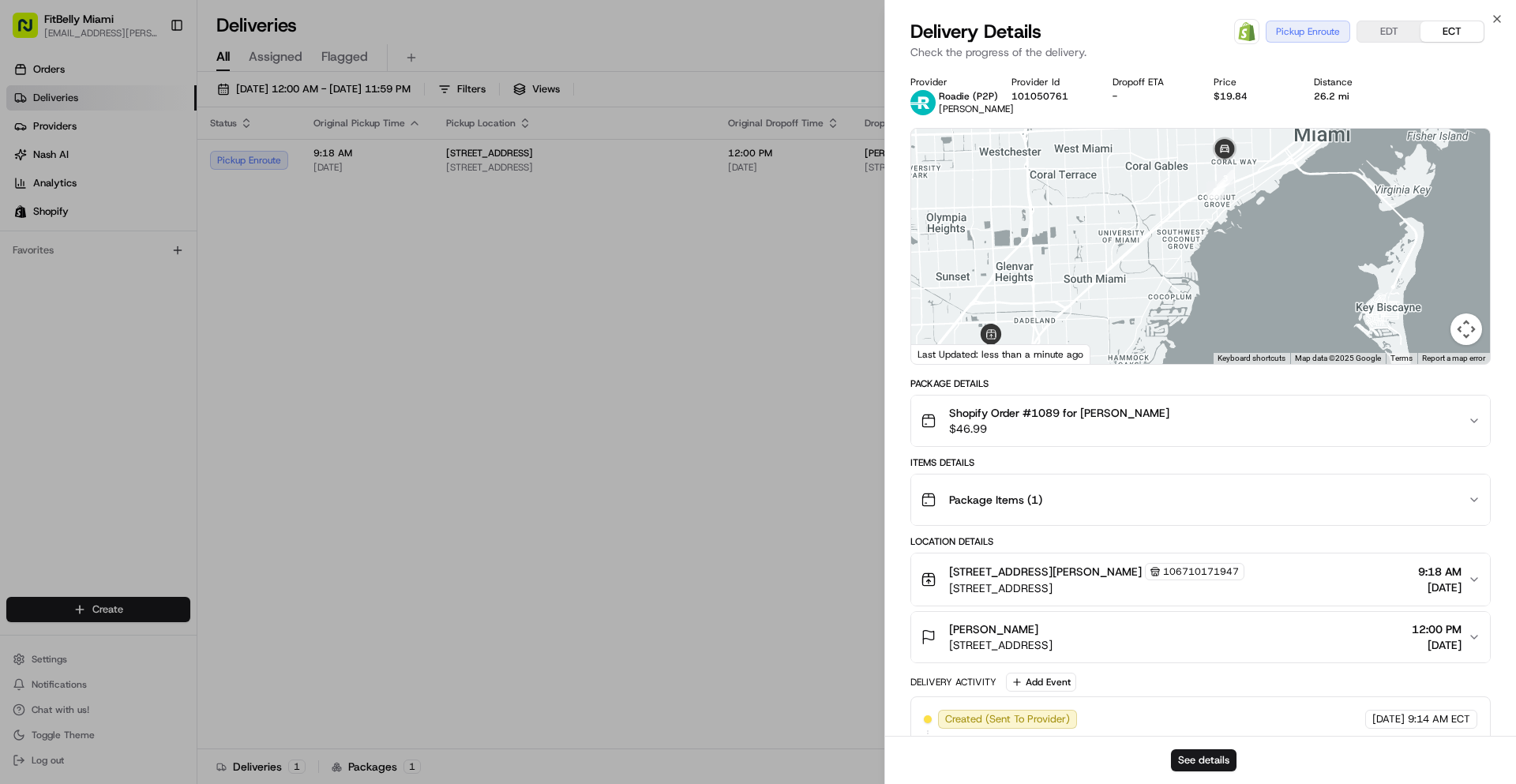
drag, startPoint x: 1160, startPoint y: 204, endPoint x: 1056, endPoint y: 260, distance: 118.1
click at [1058, 259] on div at bounding box center [1201, 245] width 579 height 235
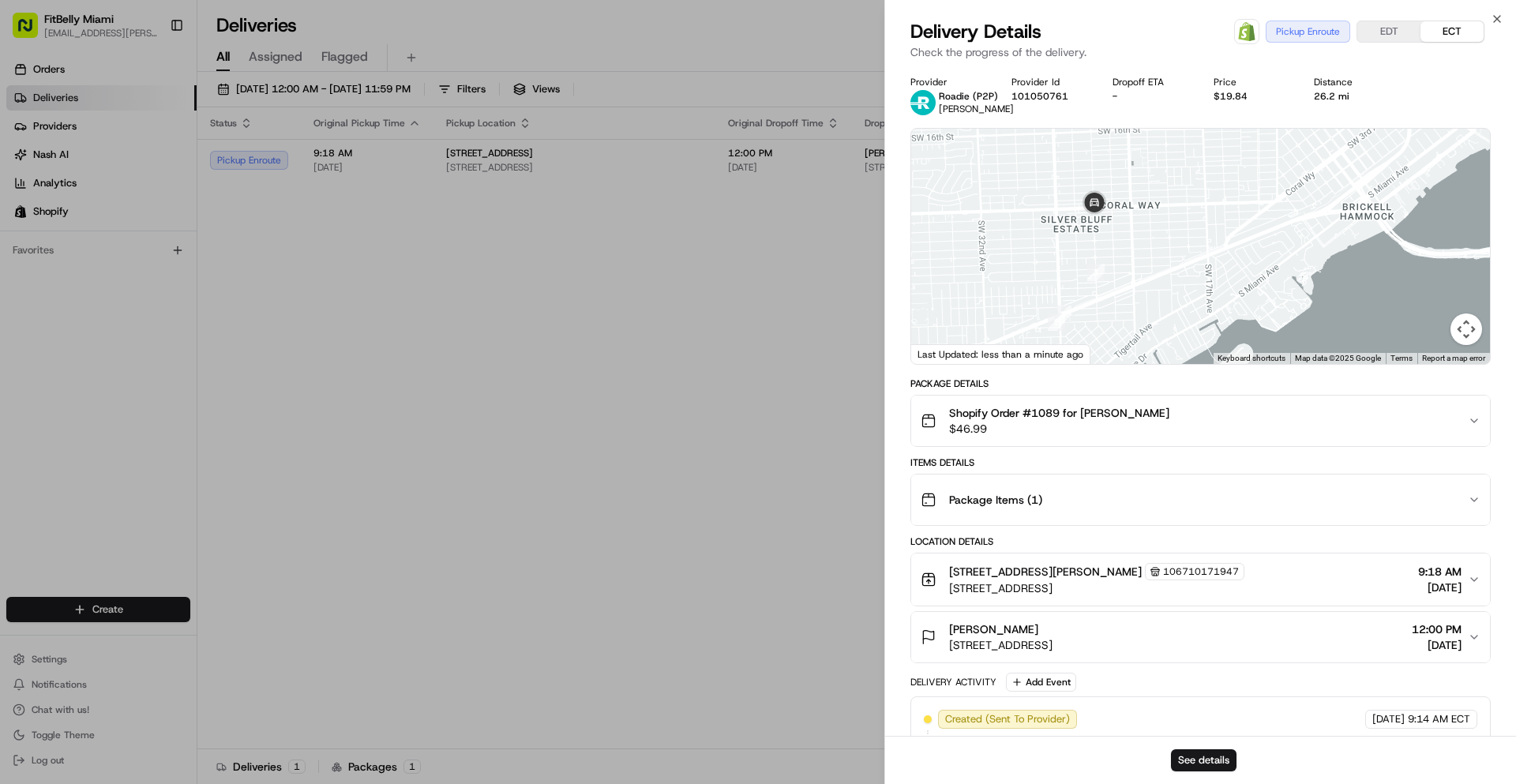
drag, startPoint x: 1076, startPoint y: 258, endPoint x: 1014, endPoint y: 226, distance: 69.8
click at [1019, 226] on div at bounding box center [1201, 245] width 579 height 235
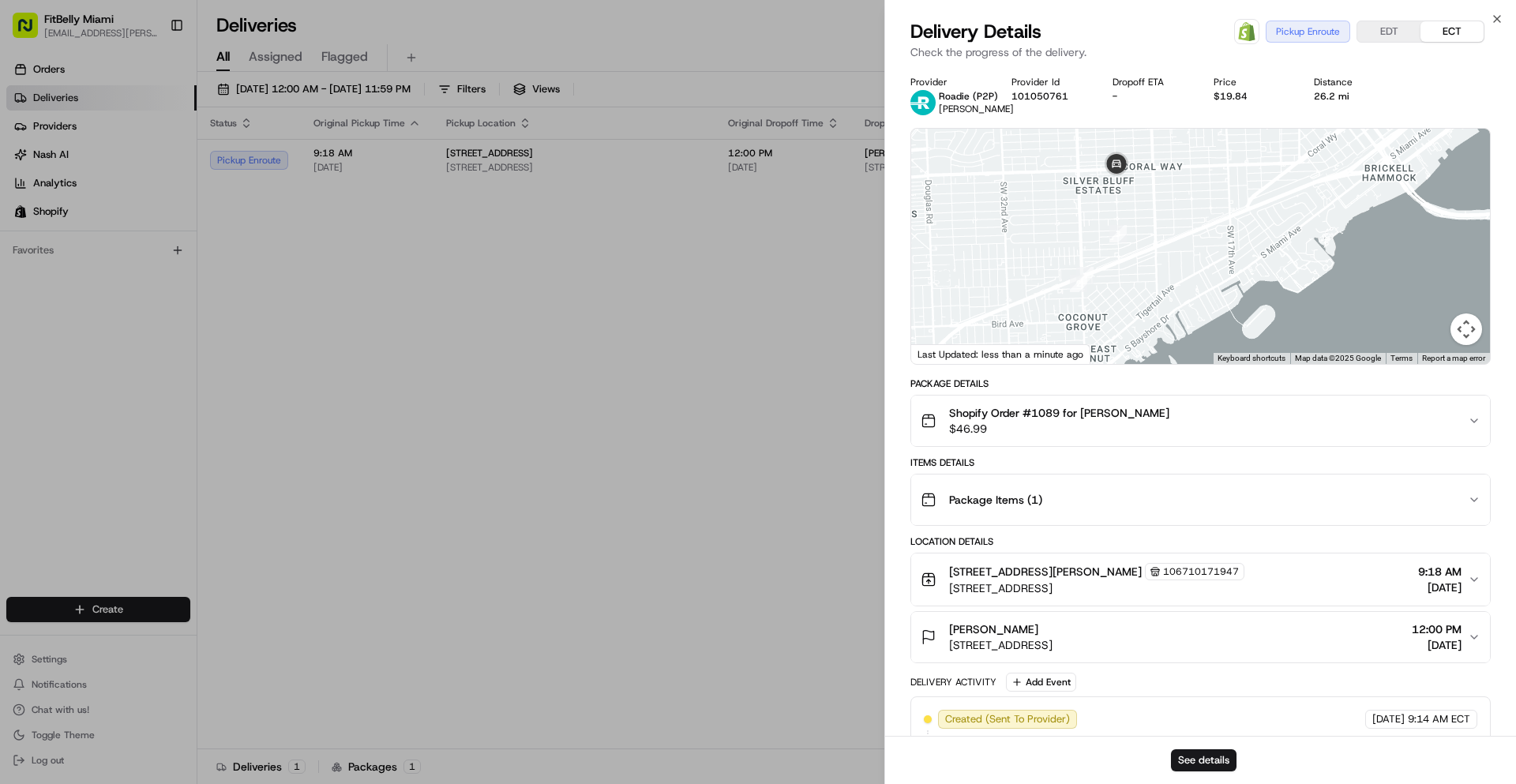
drag, startPoint x: 1121, startPoint y: 289, endPoint x: 1172, endPoint y: 286, distance: 51.1
click at [1172, 286] on div at bounding box center [1201, 245] width 579 height 235
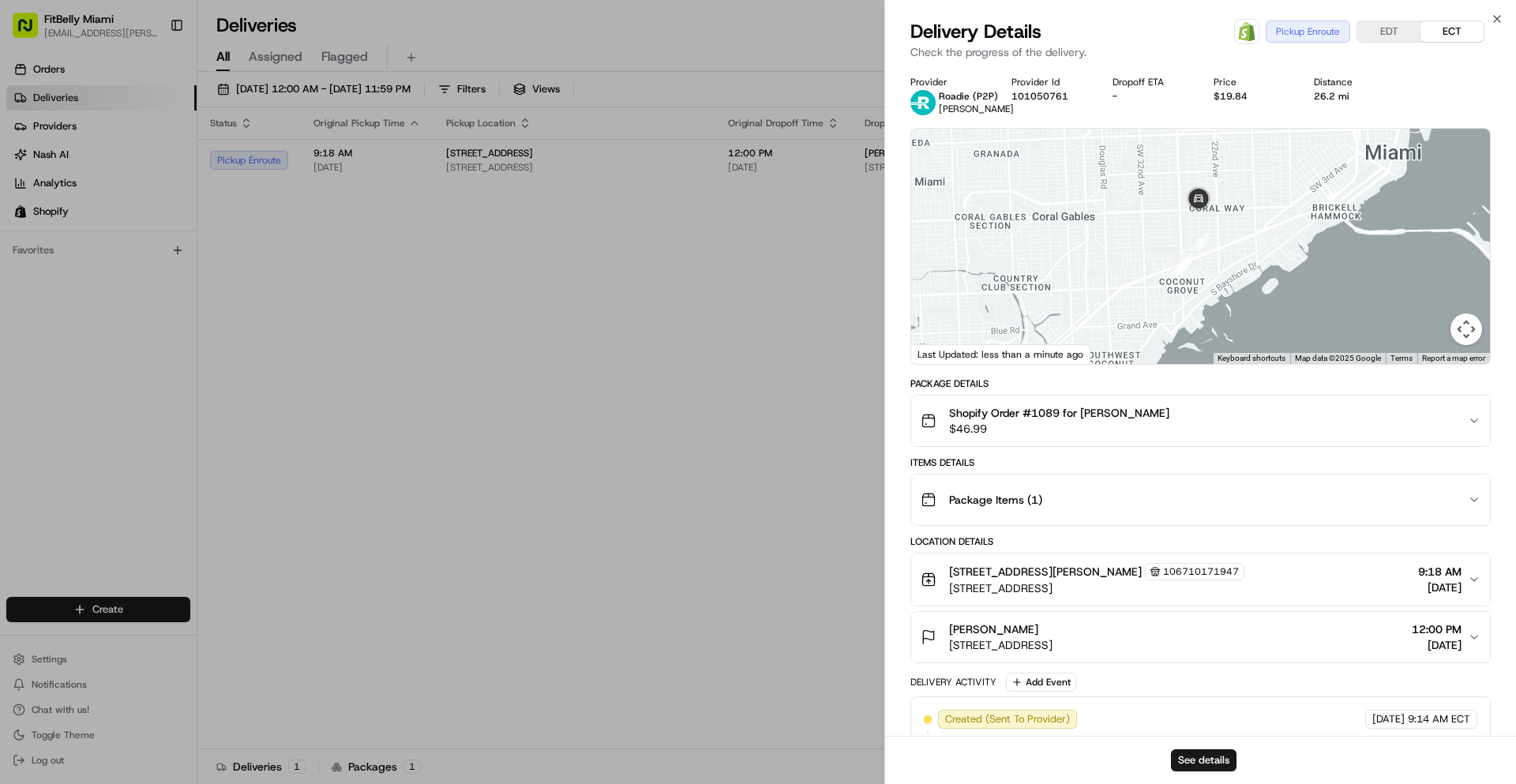
drag, startPoint x: 1195, startPoint y: 327, endPoint x: 1223, endPoint y: 277, distance: 57.3
click at [1223, 288] on div at bounding box center [1201, 245] width 579 height 235
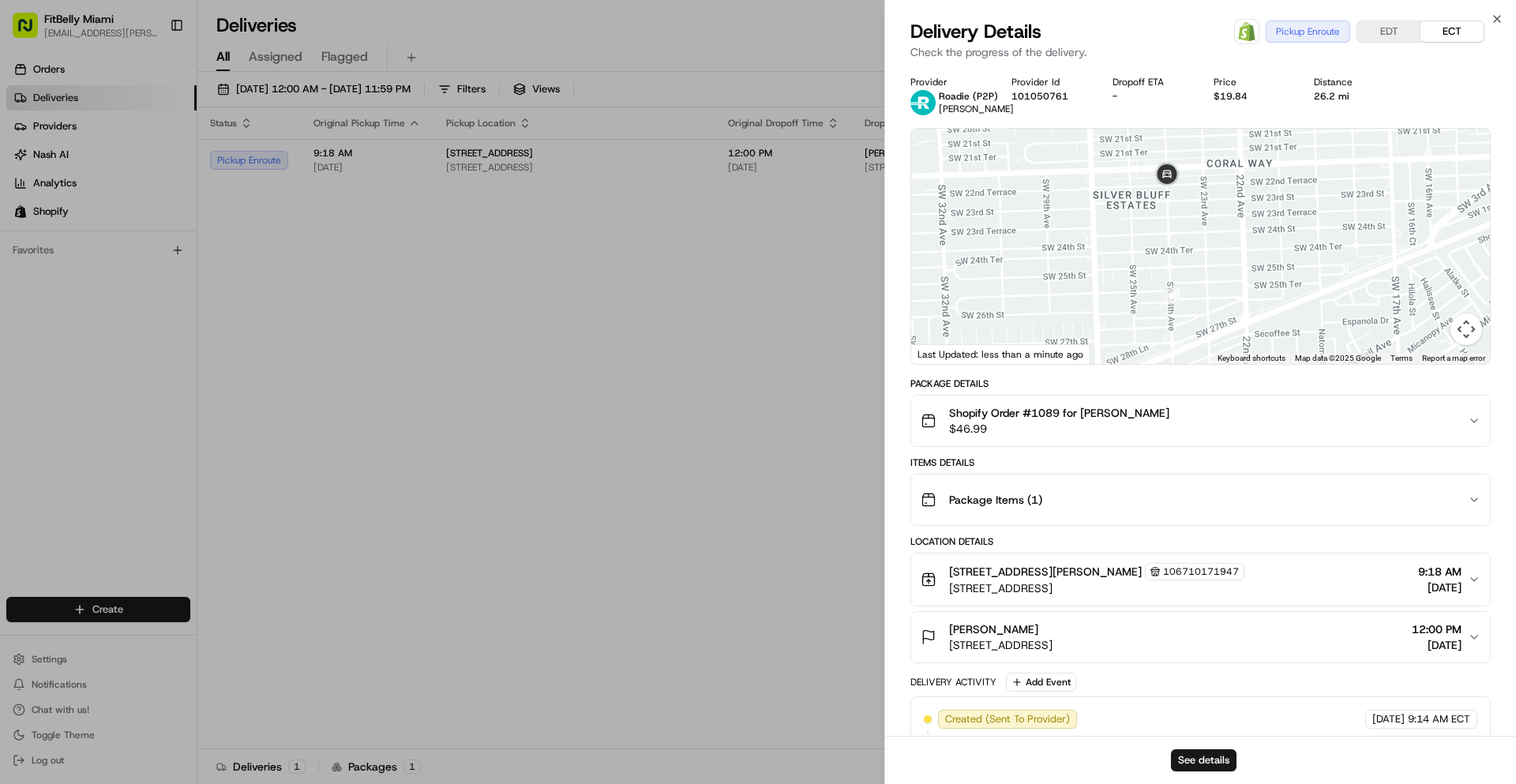
drag, startPoint x: 1188, startPoint y: 208, endPoint x: 1226, endPoint y: 269, distance: 71.9
click at [1226, 269] on div at bounding box center [1201, 245] width 579 height 235
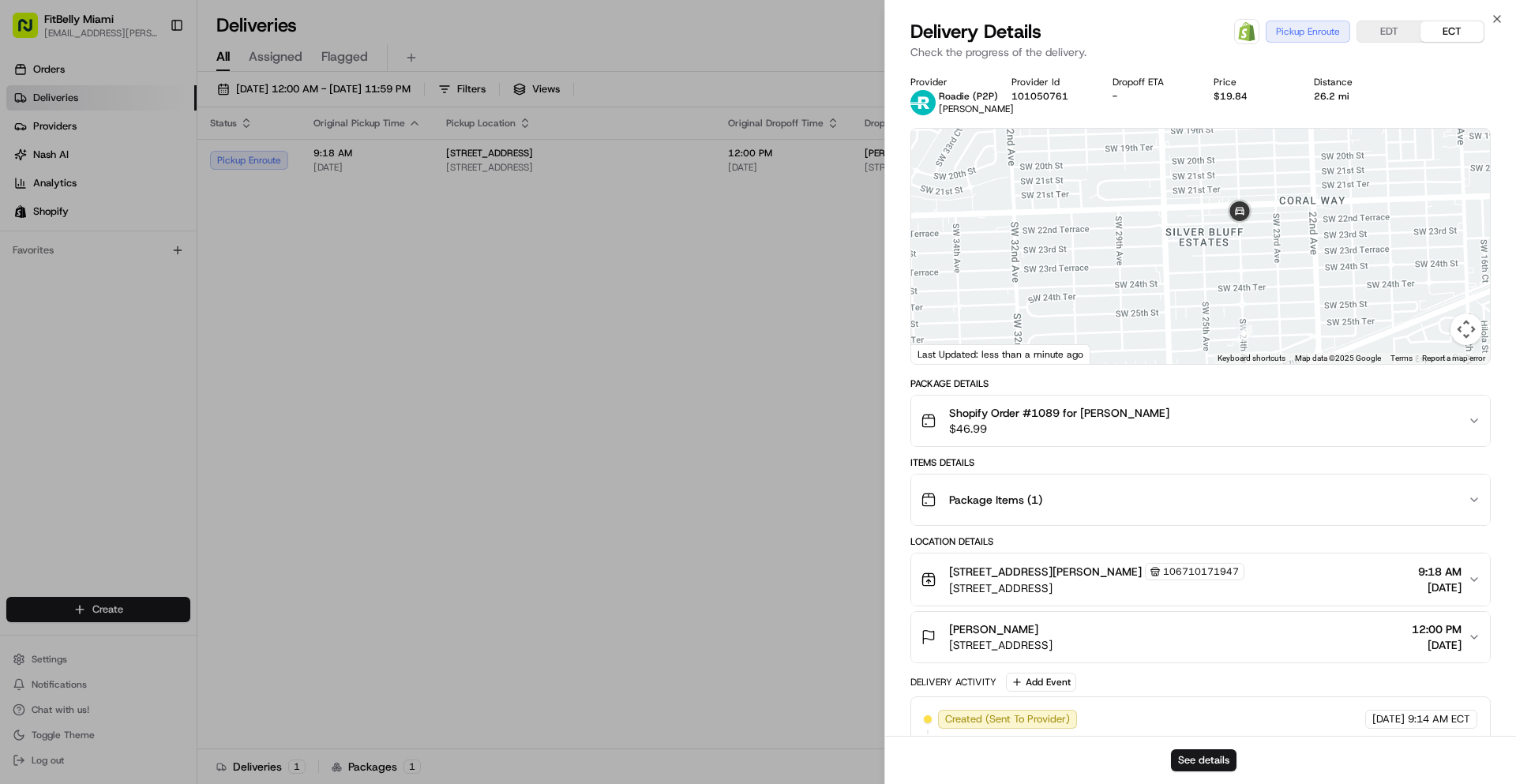
drag, startPoint x: 1161, startPoint y: 251, endPoint x: 1209, endPoint y: 263, distance: 49.5
click at [1209, 263] on div at bounding box center [1201, 245] width 579 height 235
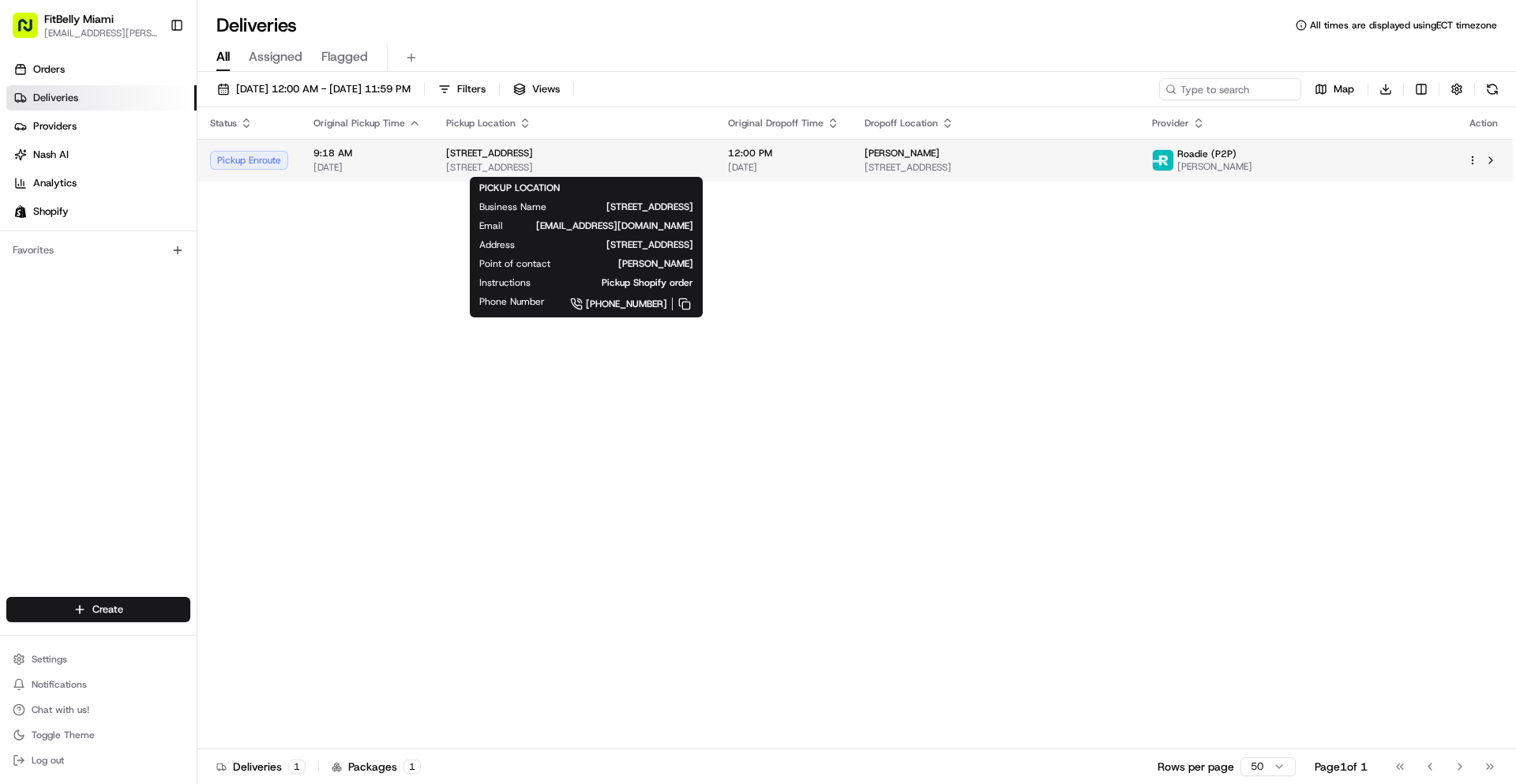
click at [690, 166] on span "[STREET_ADDRESS]" at bounding box center [575, 167] width 256 height 13
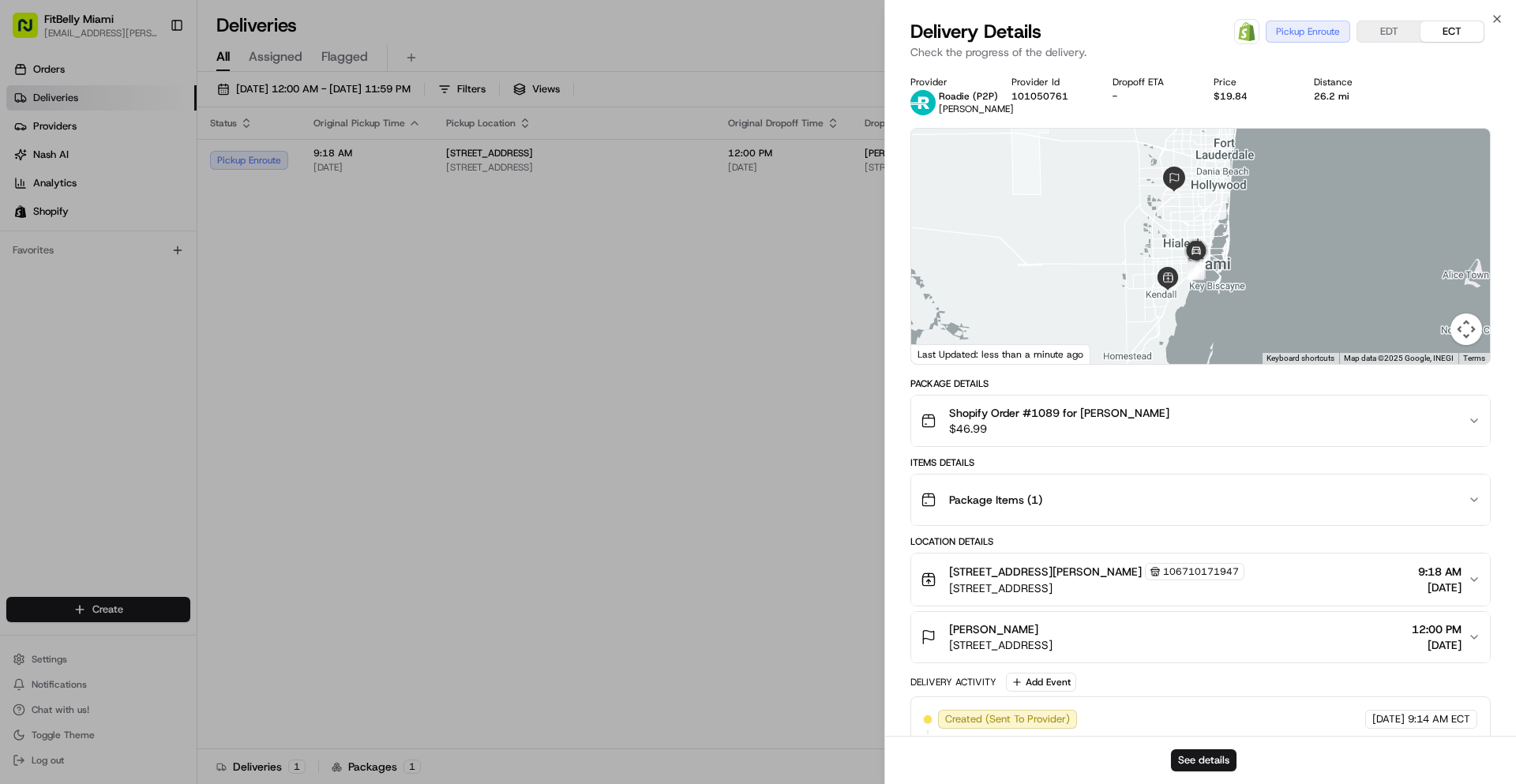
drag, startPoint x: 1292, startPoint y: 277, endPoint x: 1201, endPoint y: 250, distance: 94.9
click at [1228, 263] on div at bounding box center [1201, 245] width 579 height 235
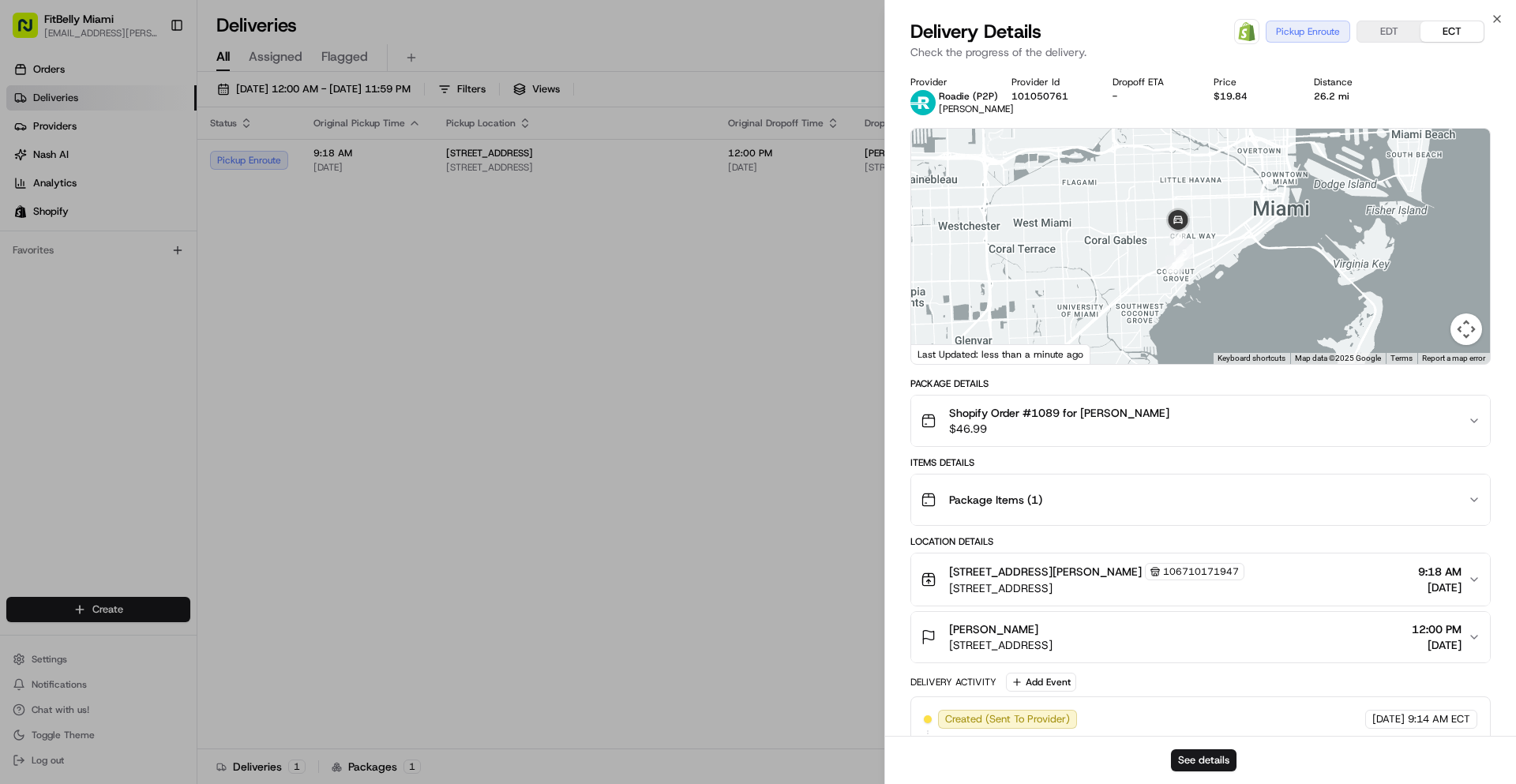
drag, startPoint x: 1168, startPoint y: 256, endPoint x: 1061, endPoint y: 251, distance: 107.1
click at [1065, 253] on div at bounding box center [1201, 245] width 579 height 235
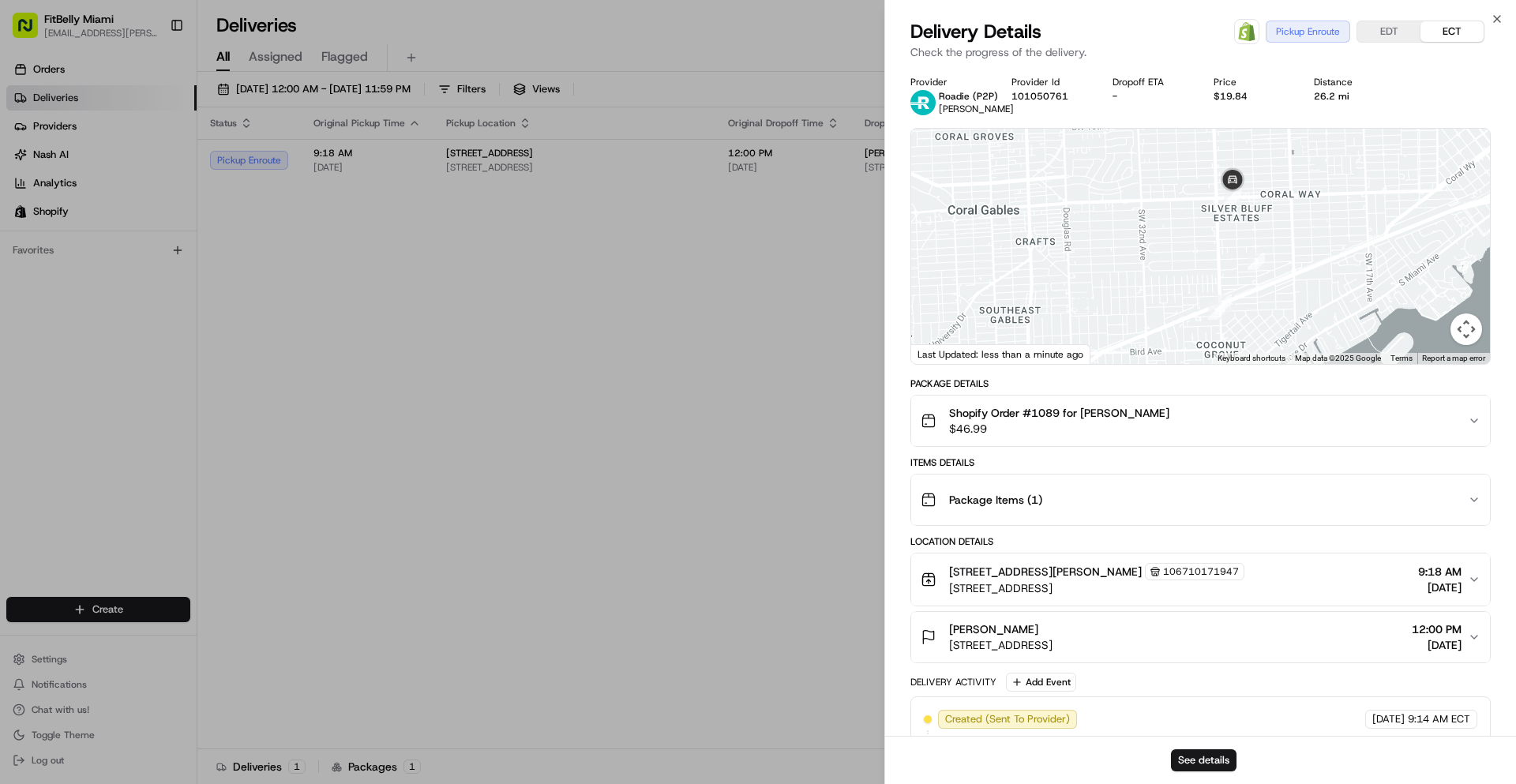
drag, startPoint x: 1168, startPoint y: 238, endPoint x: 1103, endPoint y: 274, distance: 74.3
click at [1104, 273] on div at bounding box center [1201, 245] width 579 height 235
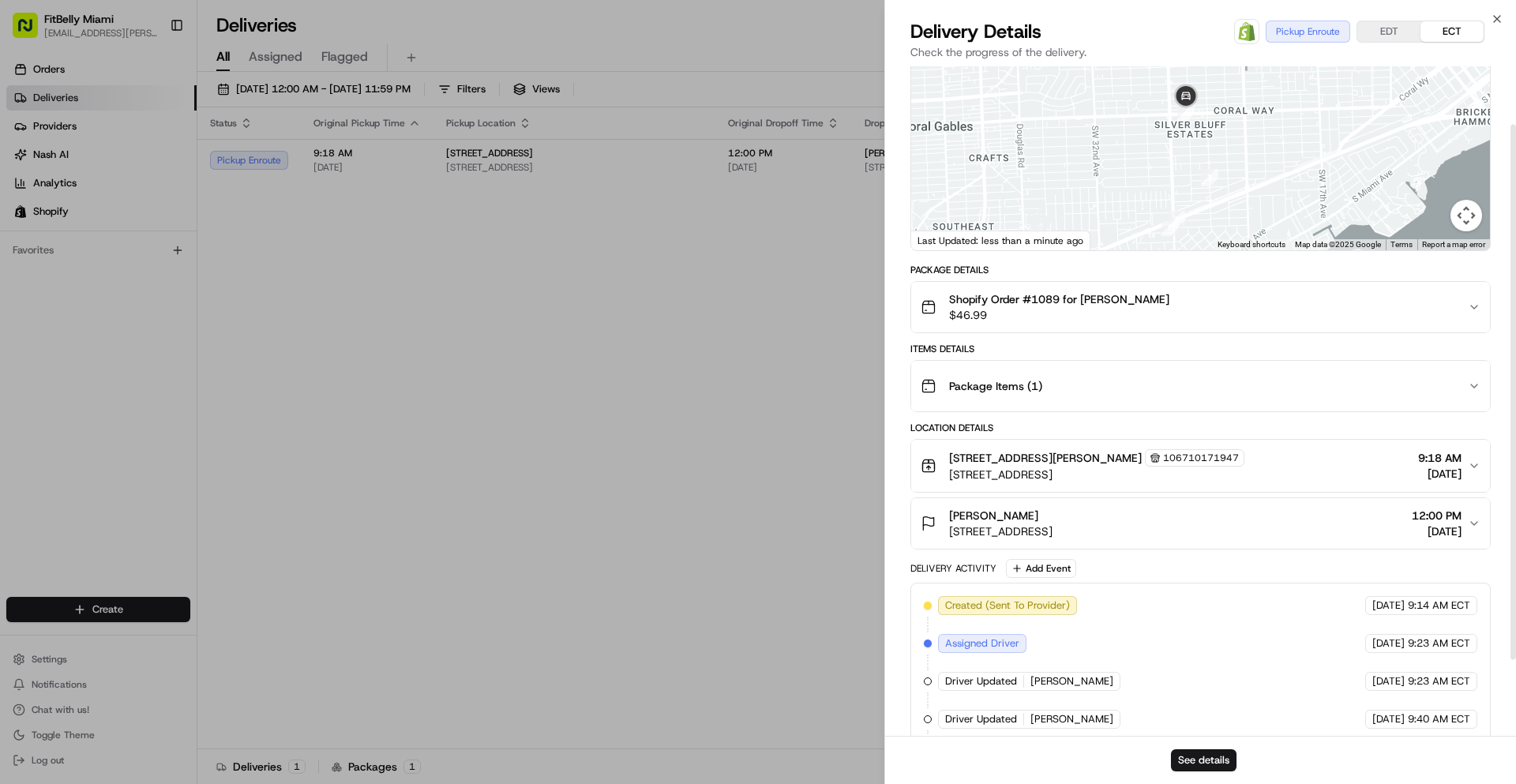
scroll to position [167, 0]
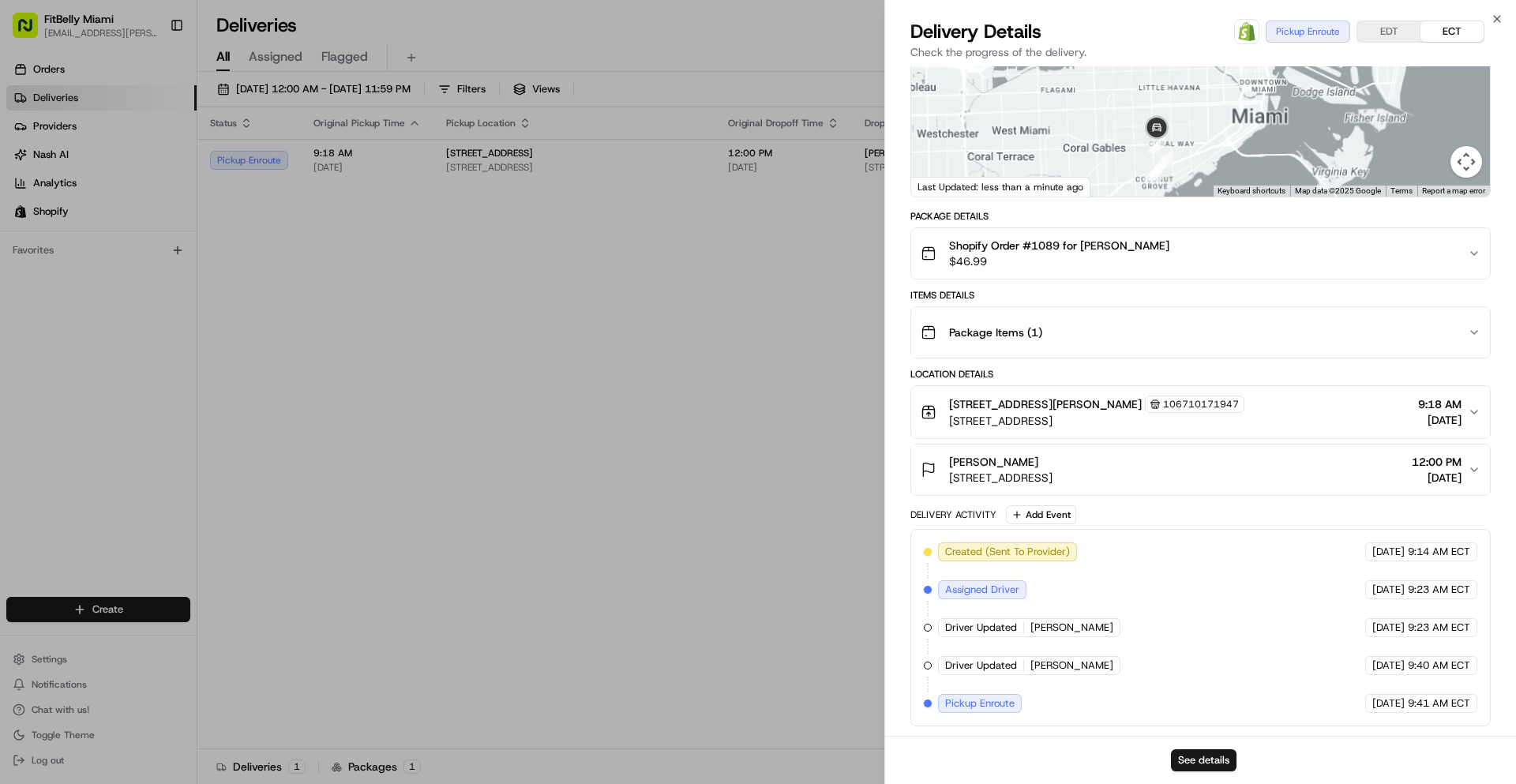
drag, startPoint x: 1196, startPoint y: 144, endPoint x: 1114, endPoint y: 150, distance: 82.2
click at [1118, 151] on div at bounding box center [1201, 78] width 579 height 235
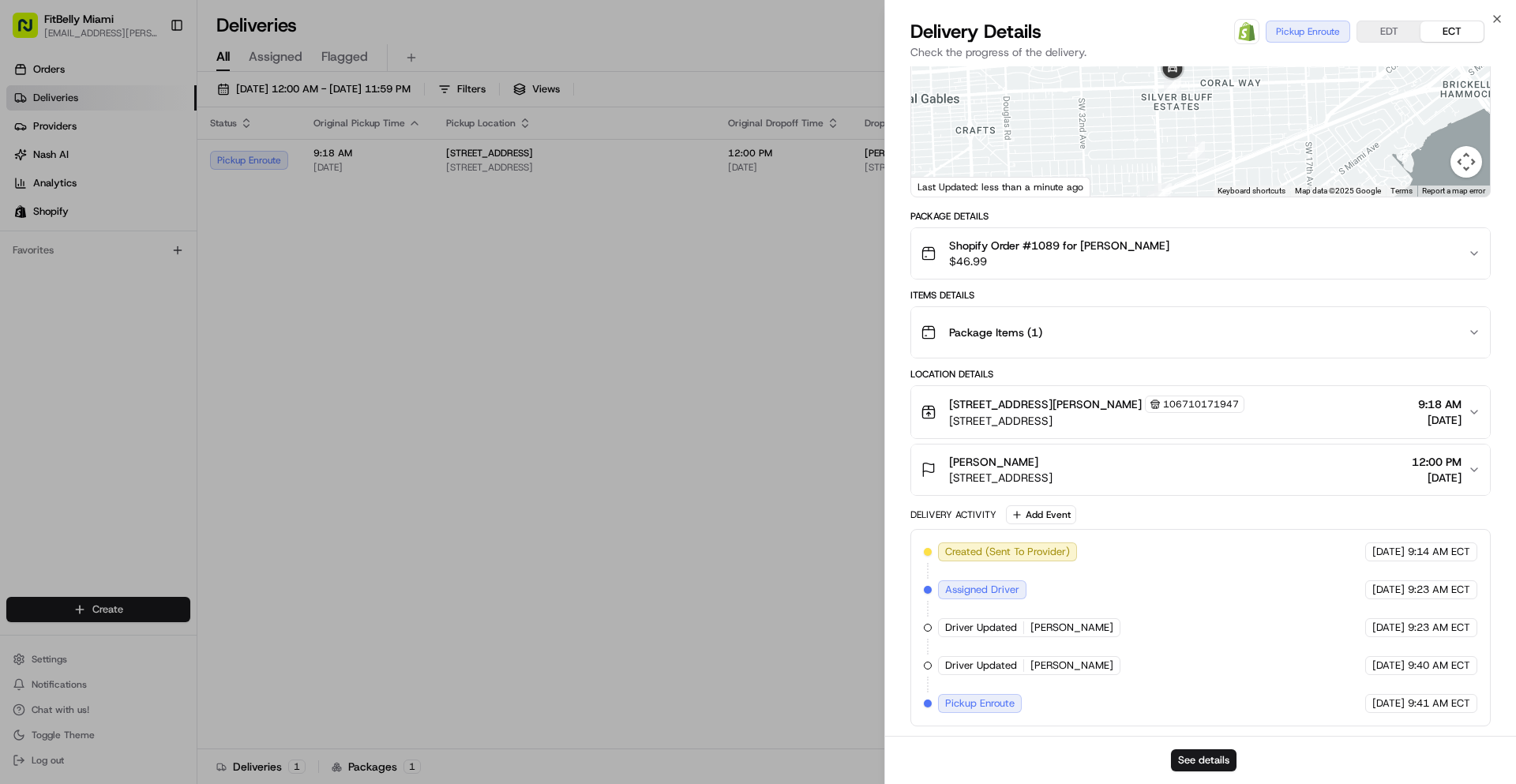
drag, startPoint x: 1157, startPoint y: 154, endPoint x: 1129, endPoint y: 113, distance: 49.6
click at [1134, 114] on div at bounding box center [1201, 78] width 579 height 235
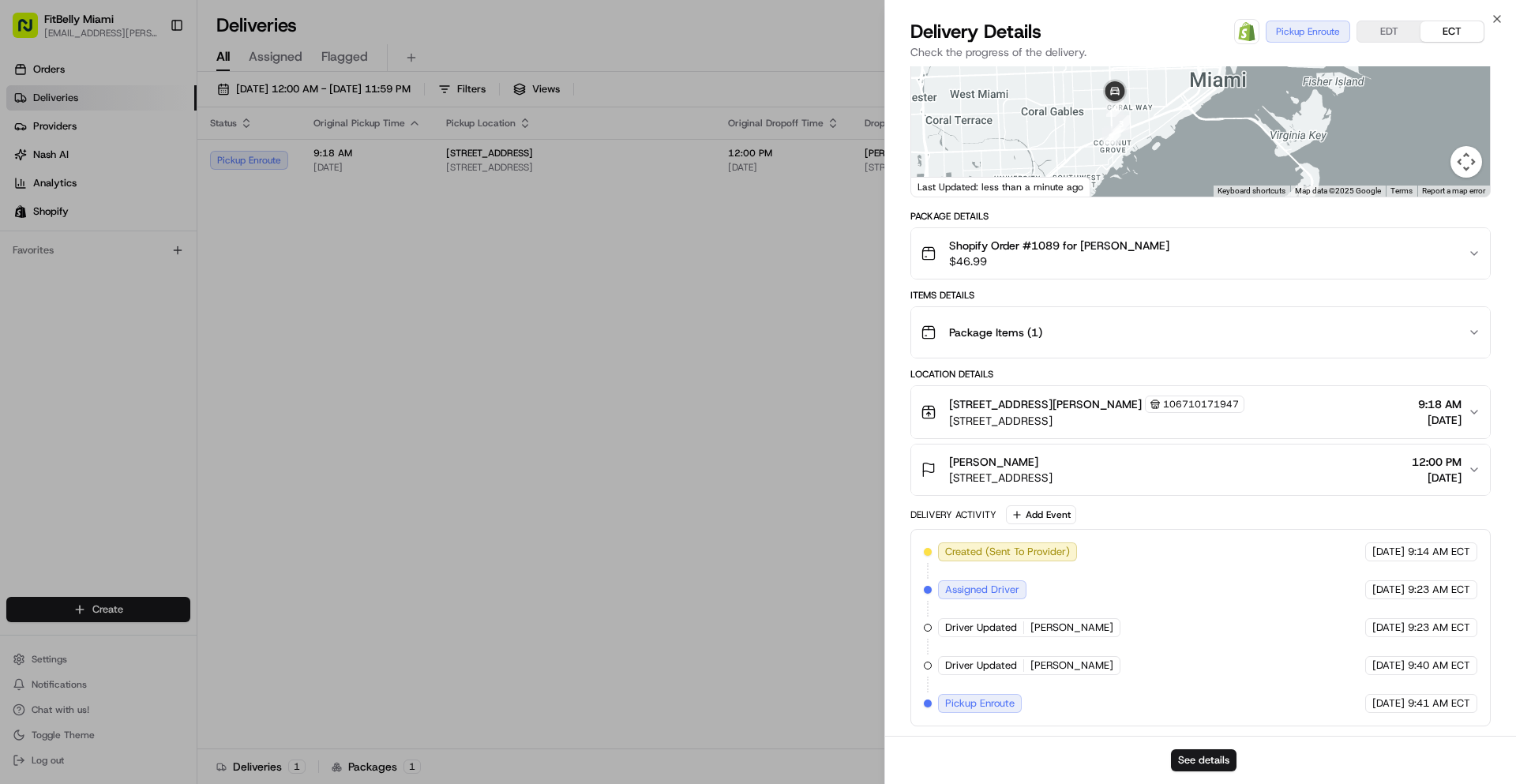
drag, startPoint x: 1118, startPoint y: 127, endPoint x: 1089, endPoint y: 131, distance: 29.3
click at [1089, 131] on div at bounding box center [1201, 78] width 579 height 235
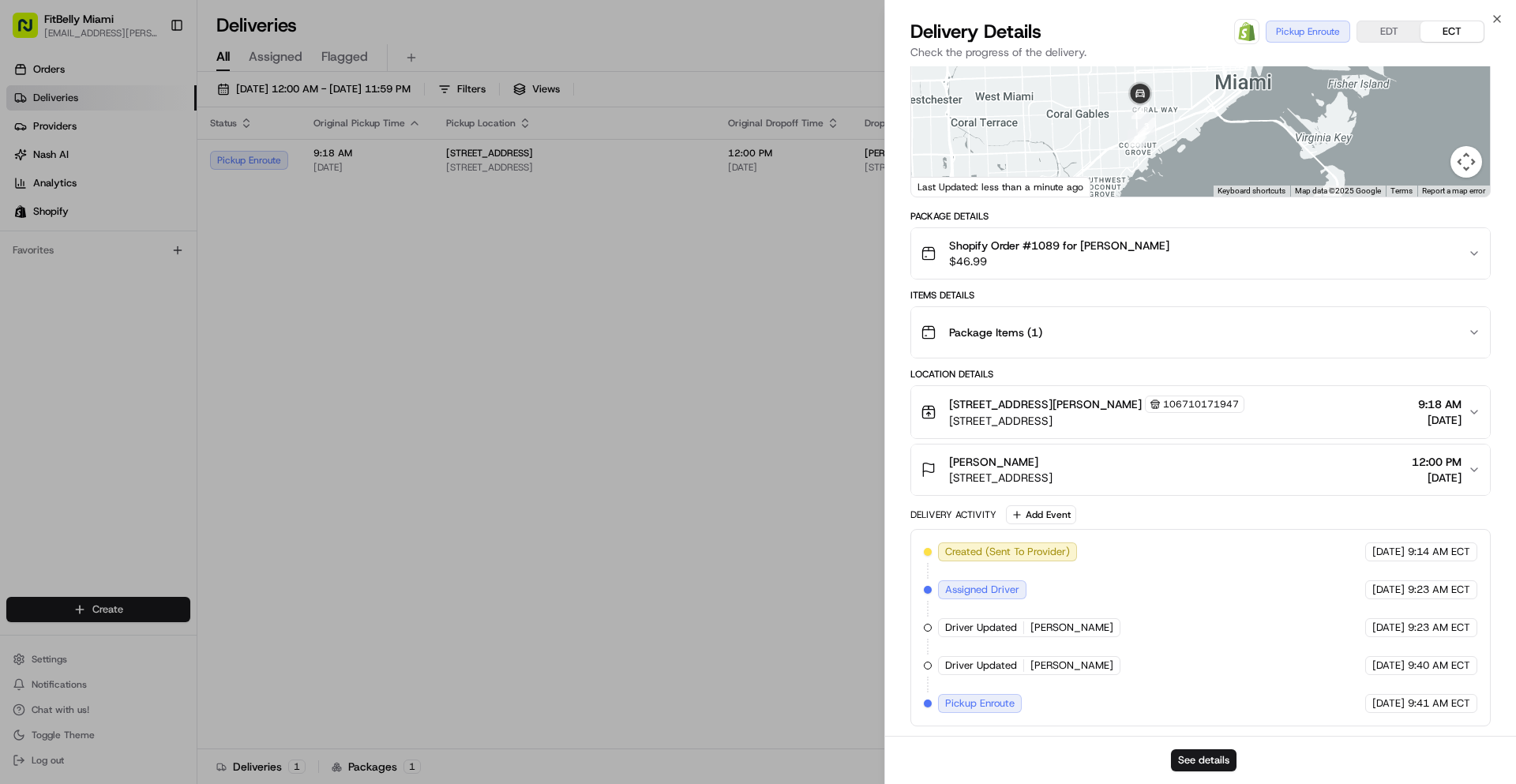
drag, startPoint x: 1107, startPoint y: 130, endPoint x: 1142, endPoint y: 100, distance: 46.1
click at [1142, 100] on div at bounding box center [1201, 78] width 579 height 235
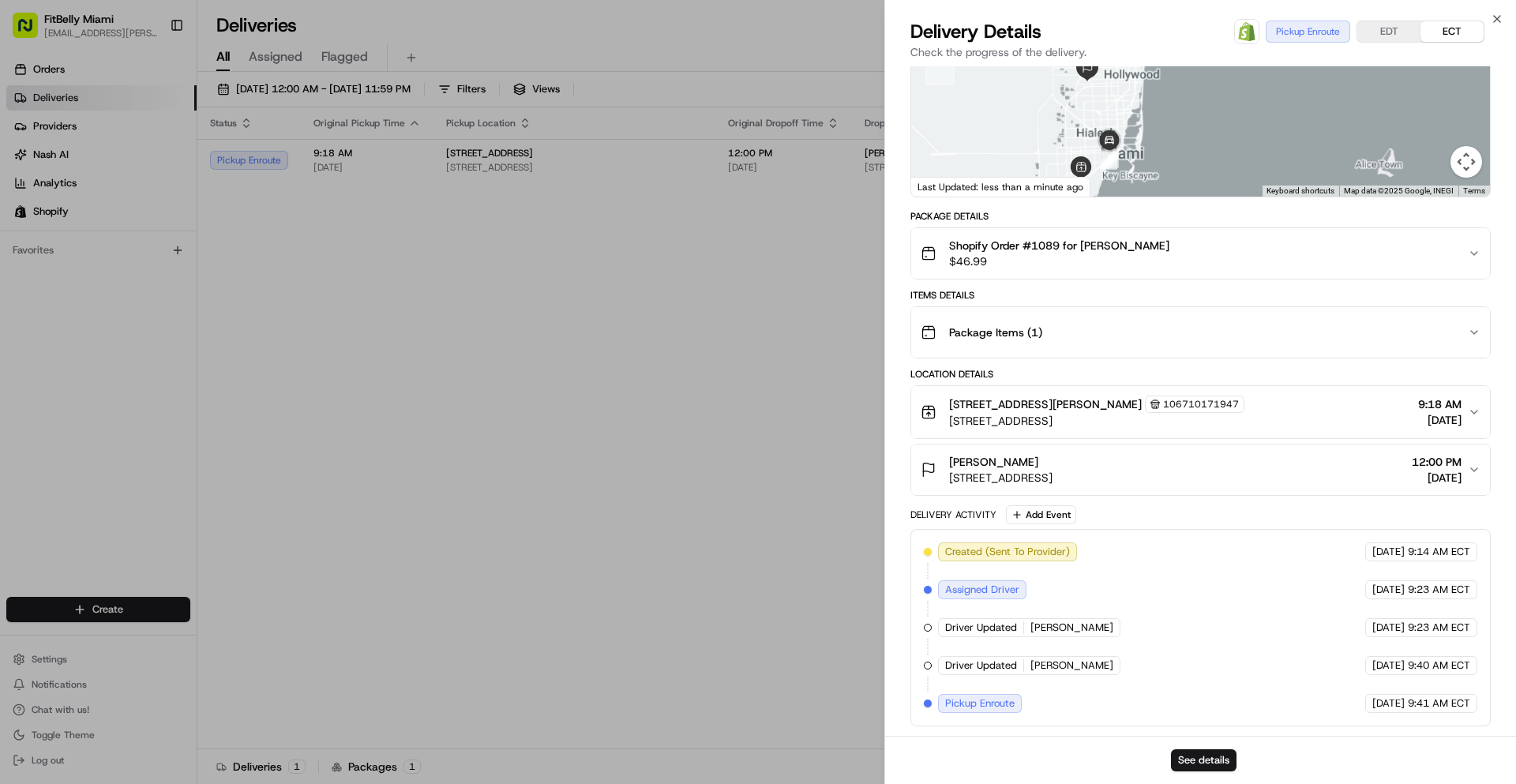
drag, startPoint x: 1095, startPoint y: 101, endPoint x: 1071, endPoint y: 139, distance: 44.9
click at [1071, 139] on div at bounding box center [1201, 78] width 579 height 235
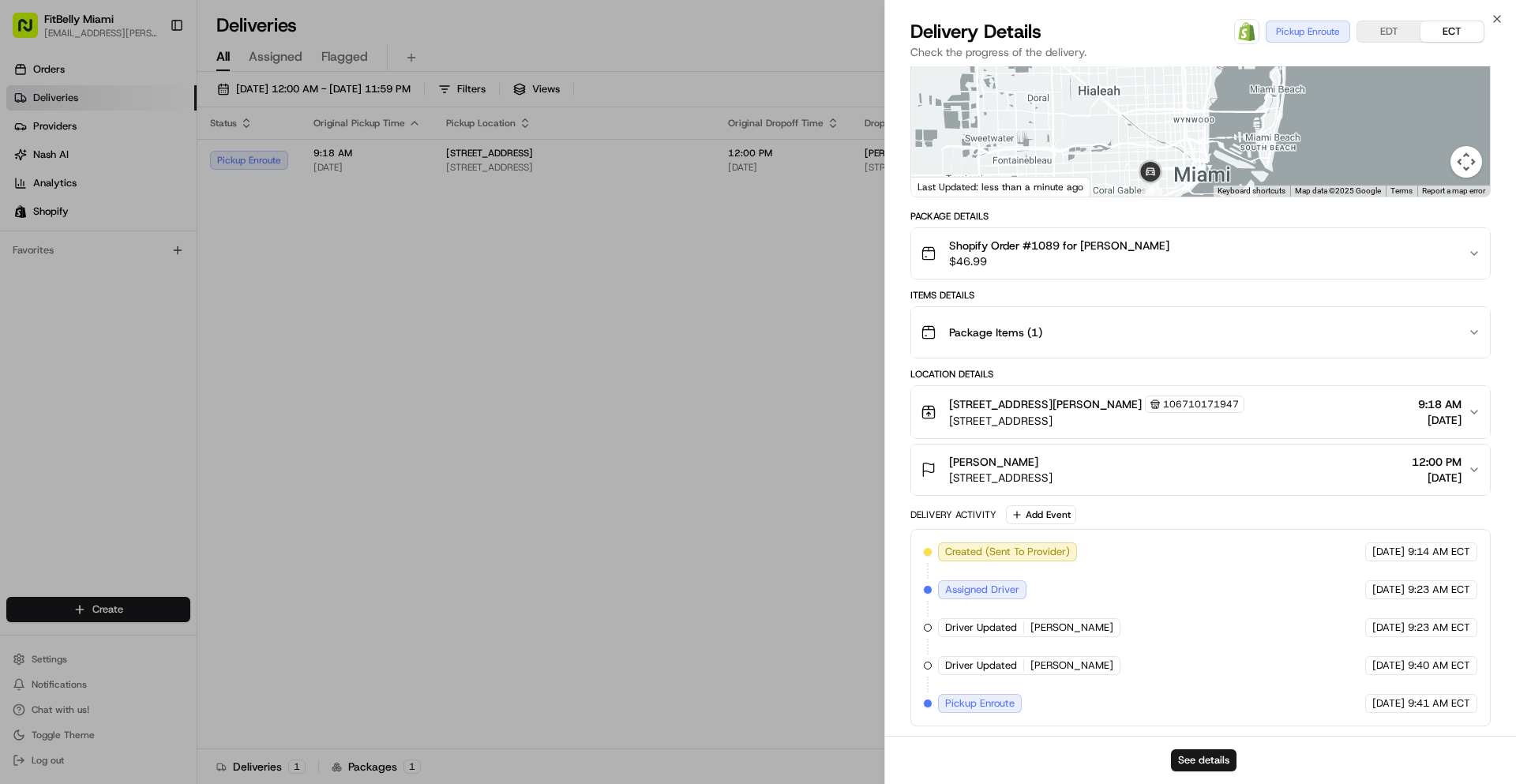
drag, startPoint x: 1094, startPoint y: 166, endPoint x: 1083, endPoint y: 105, distance: 62.0
click at [1084, 106] on div at bounding box center [1201, 78] width 579 height 235
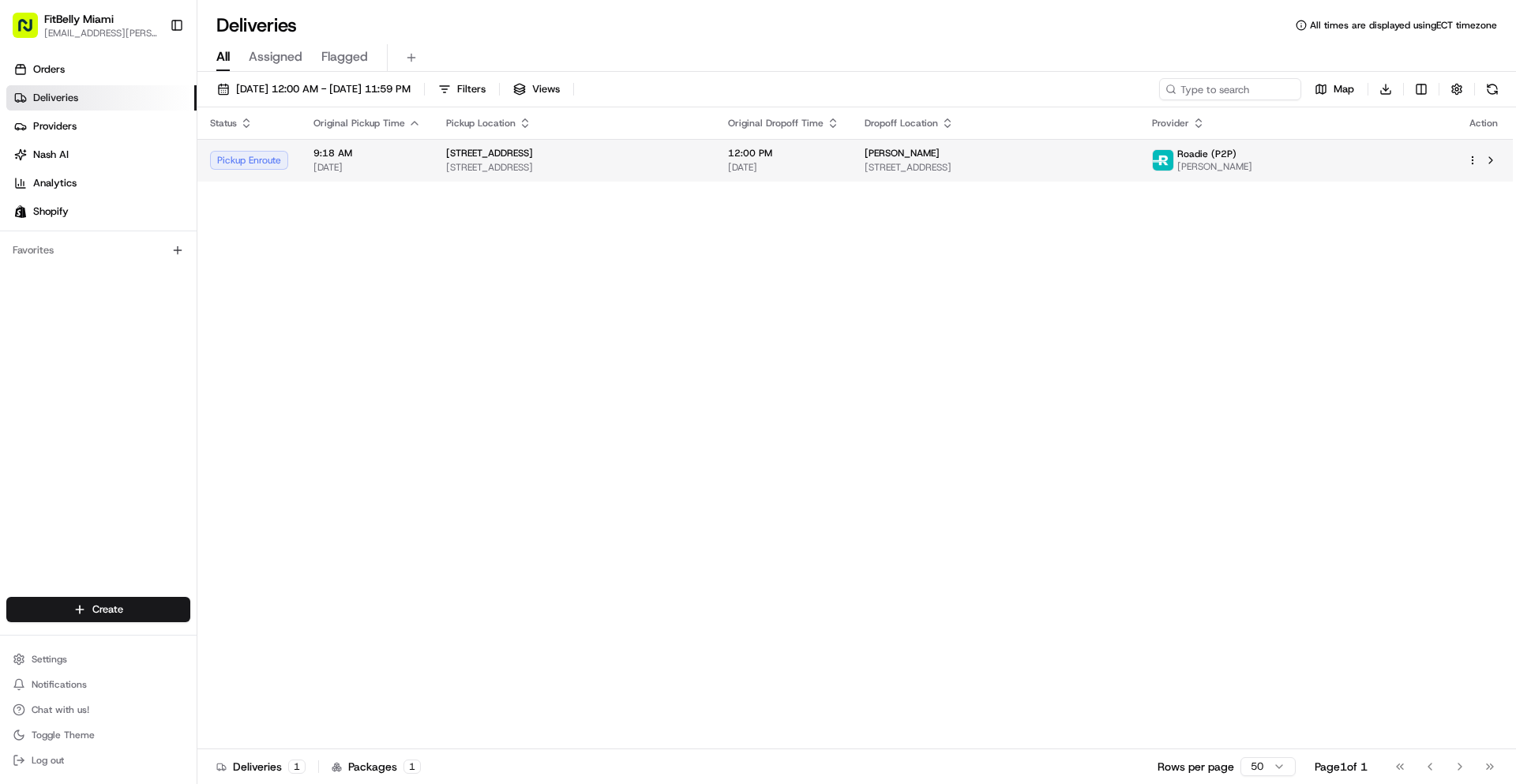
click at [643, 174] on span "[STREET_ADDRESS]" at bounding box center [575, 167] width 256 height 13
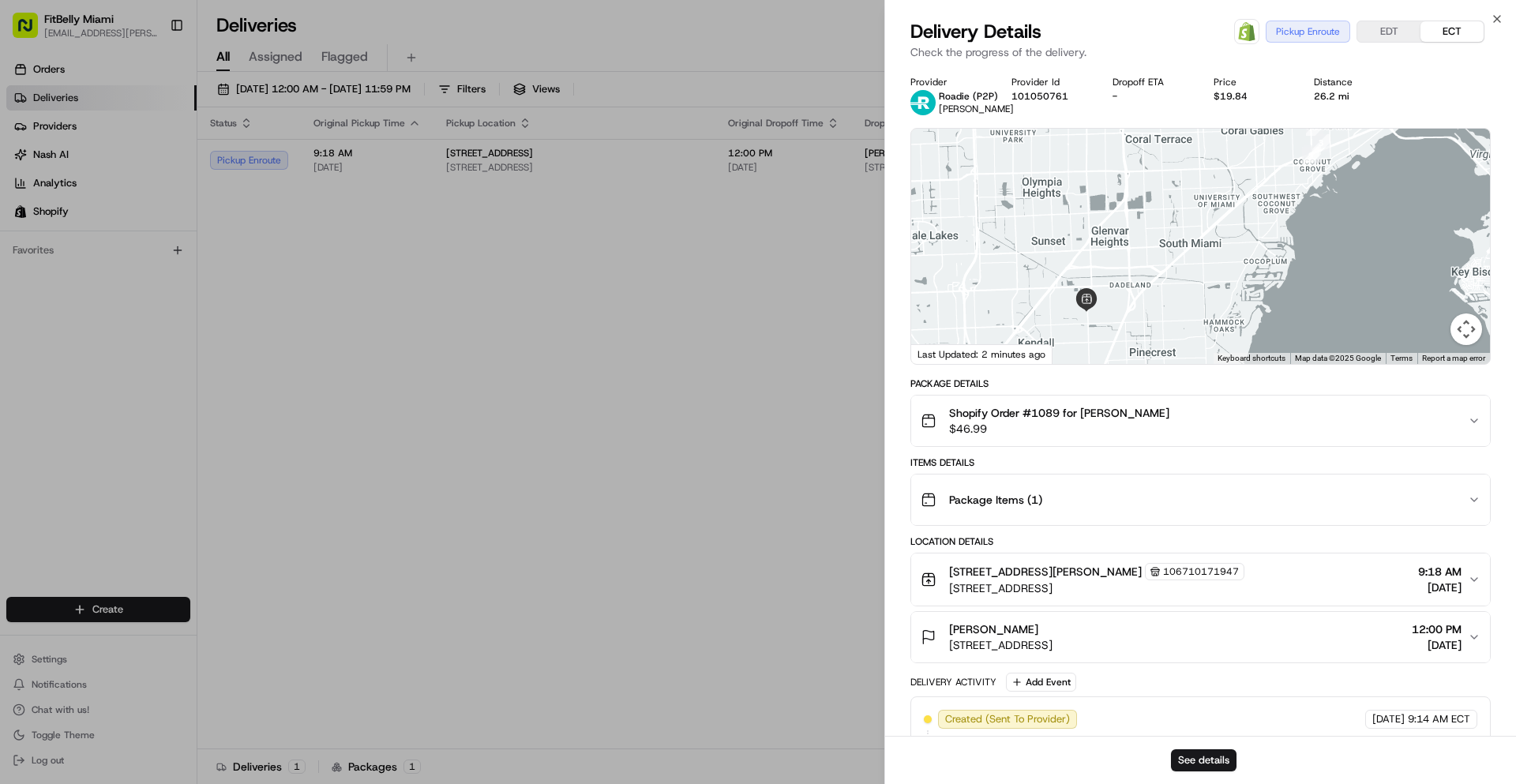
drag, startPoint x: 1262, startPoint y: 252, endPoint x: 1220, endPoint y: 250, distance: 42.0
click at [1174, 270] on div at bounding box center [1201, 245] width 579 height 235
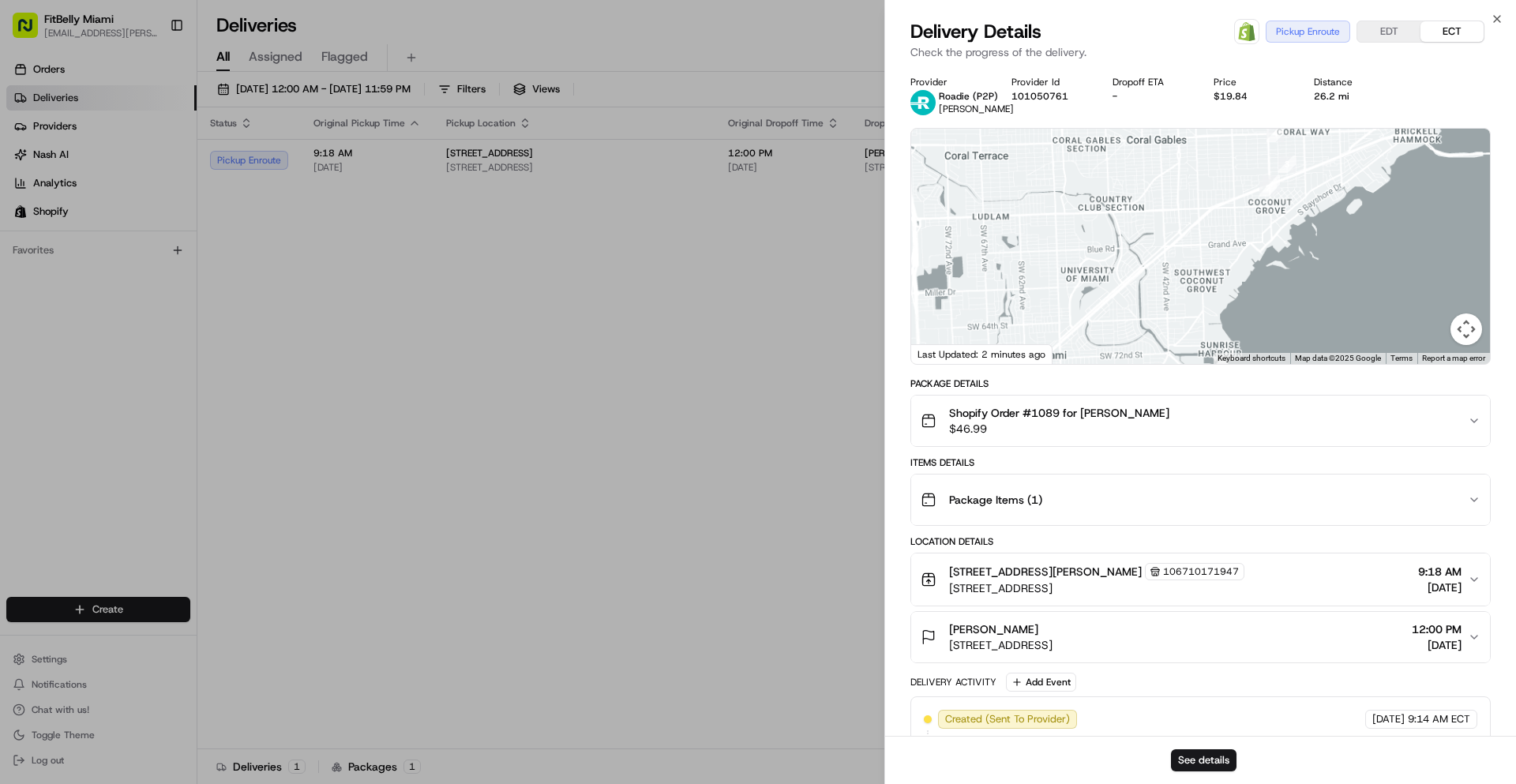
drag, startPoint x: 1268, startPoint y: 202, endPoint x: 1133, endPoint y: 331, distance: 186.7
click at [1134, 330] on div at bounding box center [1201, 245] width 579 height 235
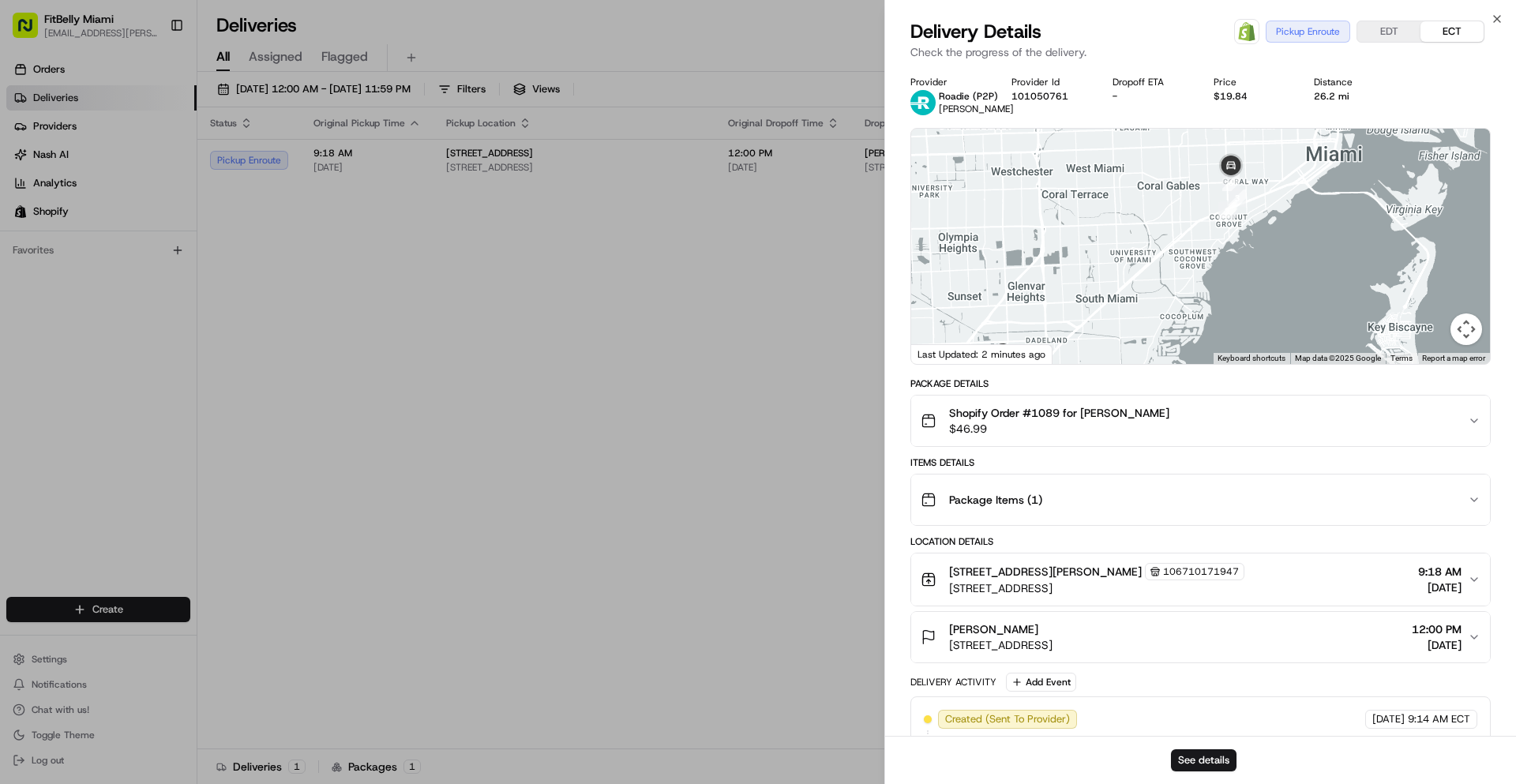
drag, startPoint x: 1122, startPoint y: 269, endPoint x: 1178, endPoint y: 215, distance: 77.8
click at [1178, 217] on div at bounding box center [1201, 245] width 579 height 235
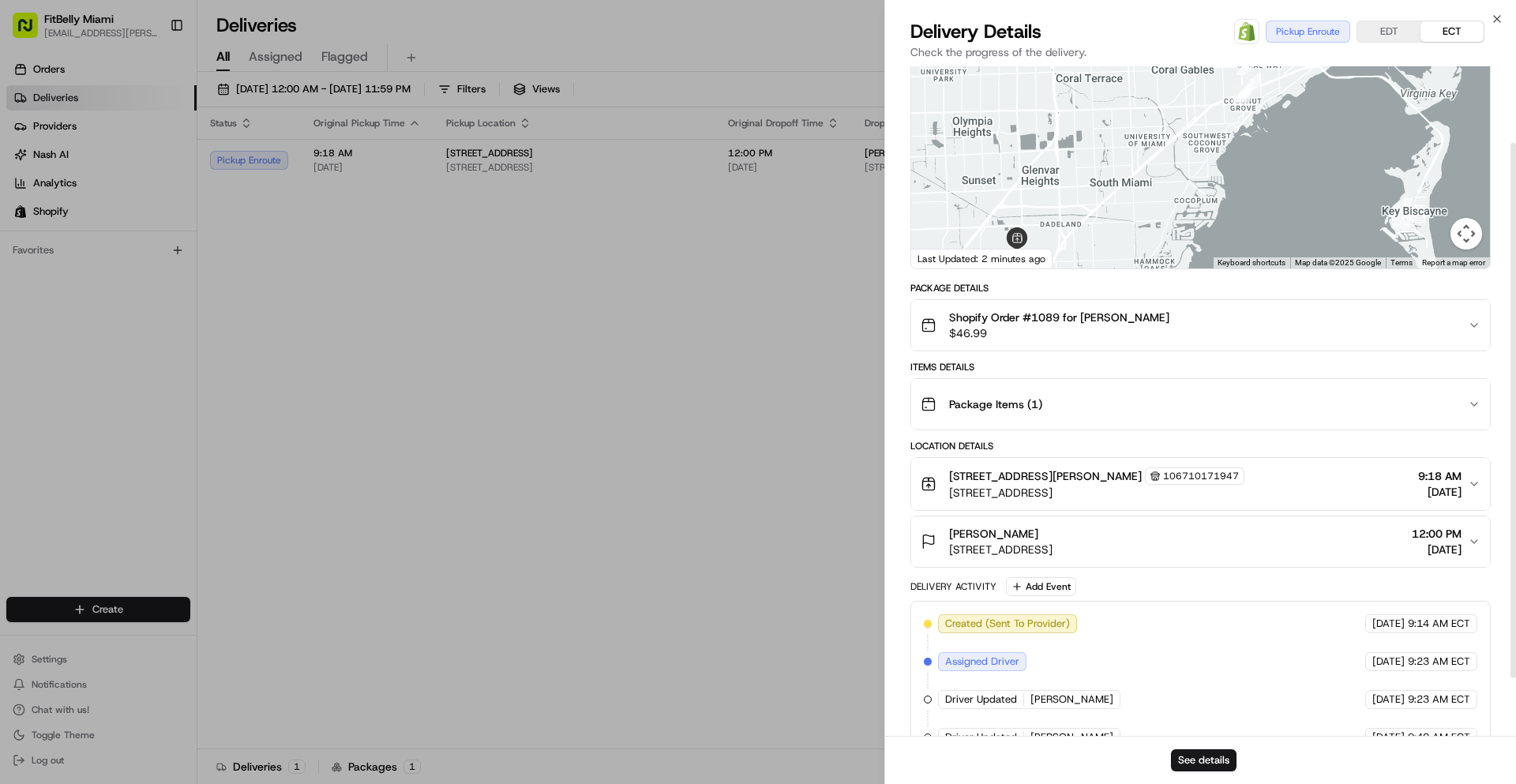
scroll to position [167, 0]
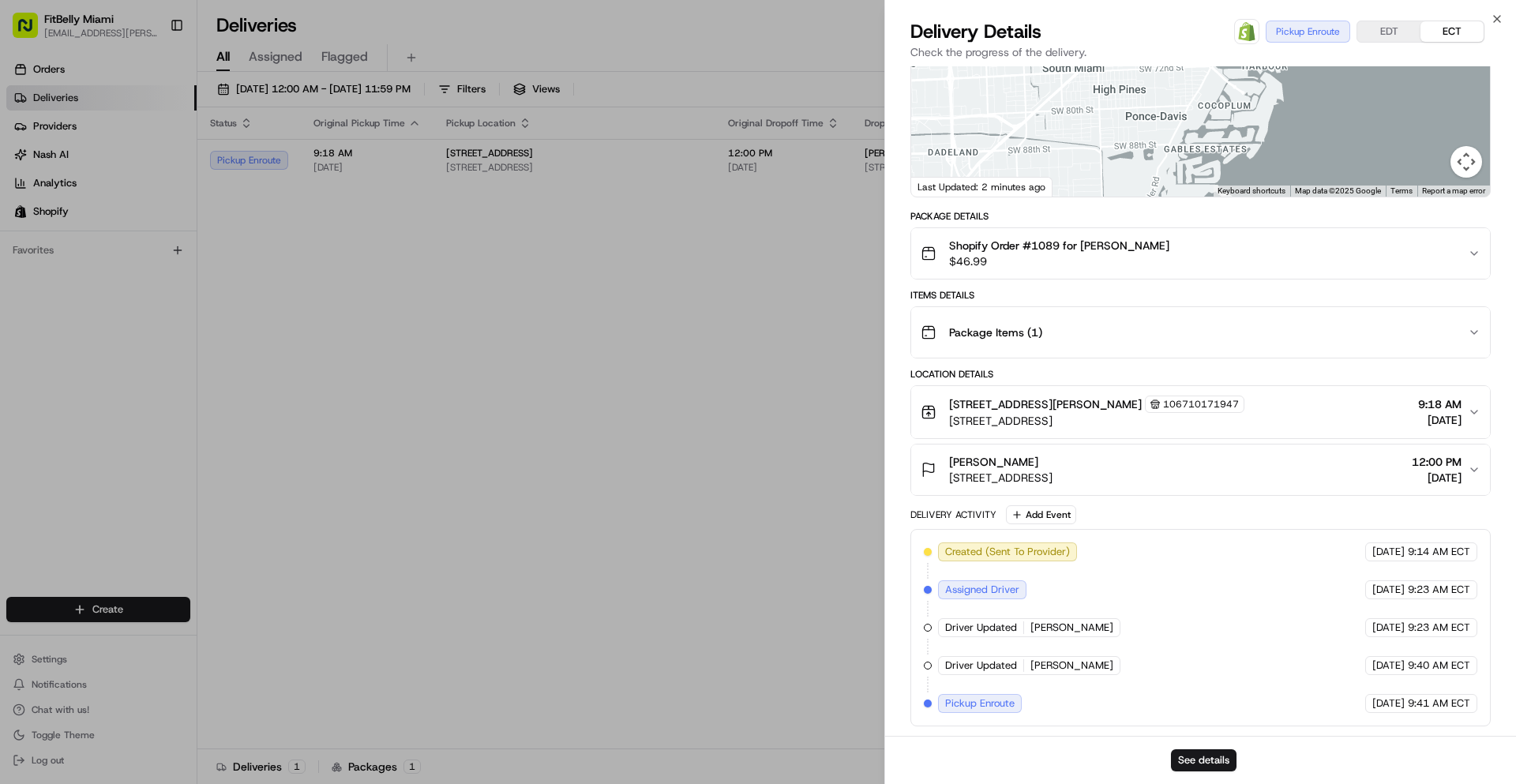
drag, startPoint x: 1167, startPoint y: 140, endPoint x: 1172, endPoint y: 196, distance: 56.2
click at [1170, 194] on div at bounding box center [1201, 78] width 579 height 235
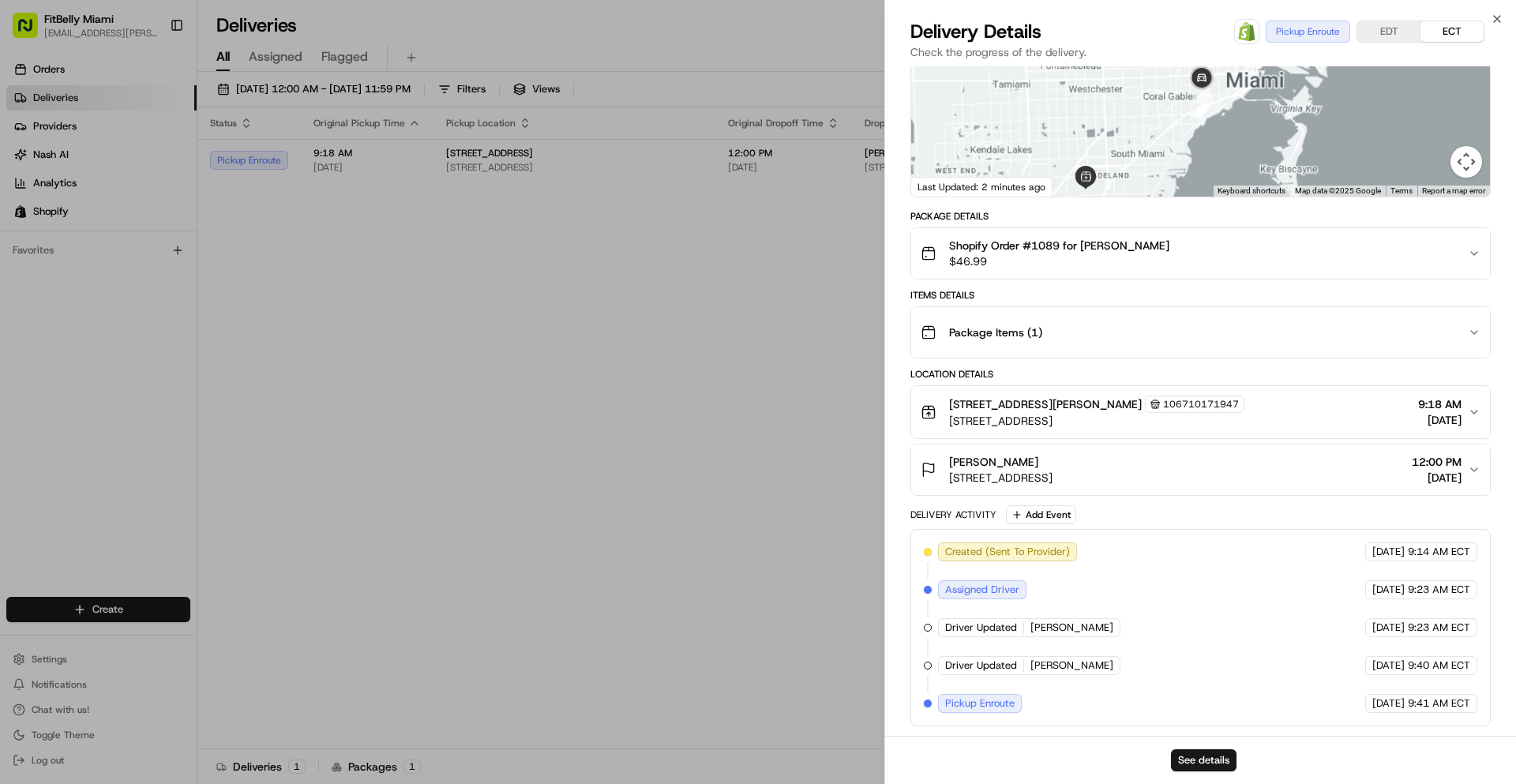
drag, startPoint x: 1176, startPoint y: 123, endPoint x: 1162, endPoint y: 150, distance: 30.4
click at [1162, 150] on div at bounding box center [1201, 78] width 579 height 235
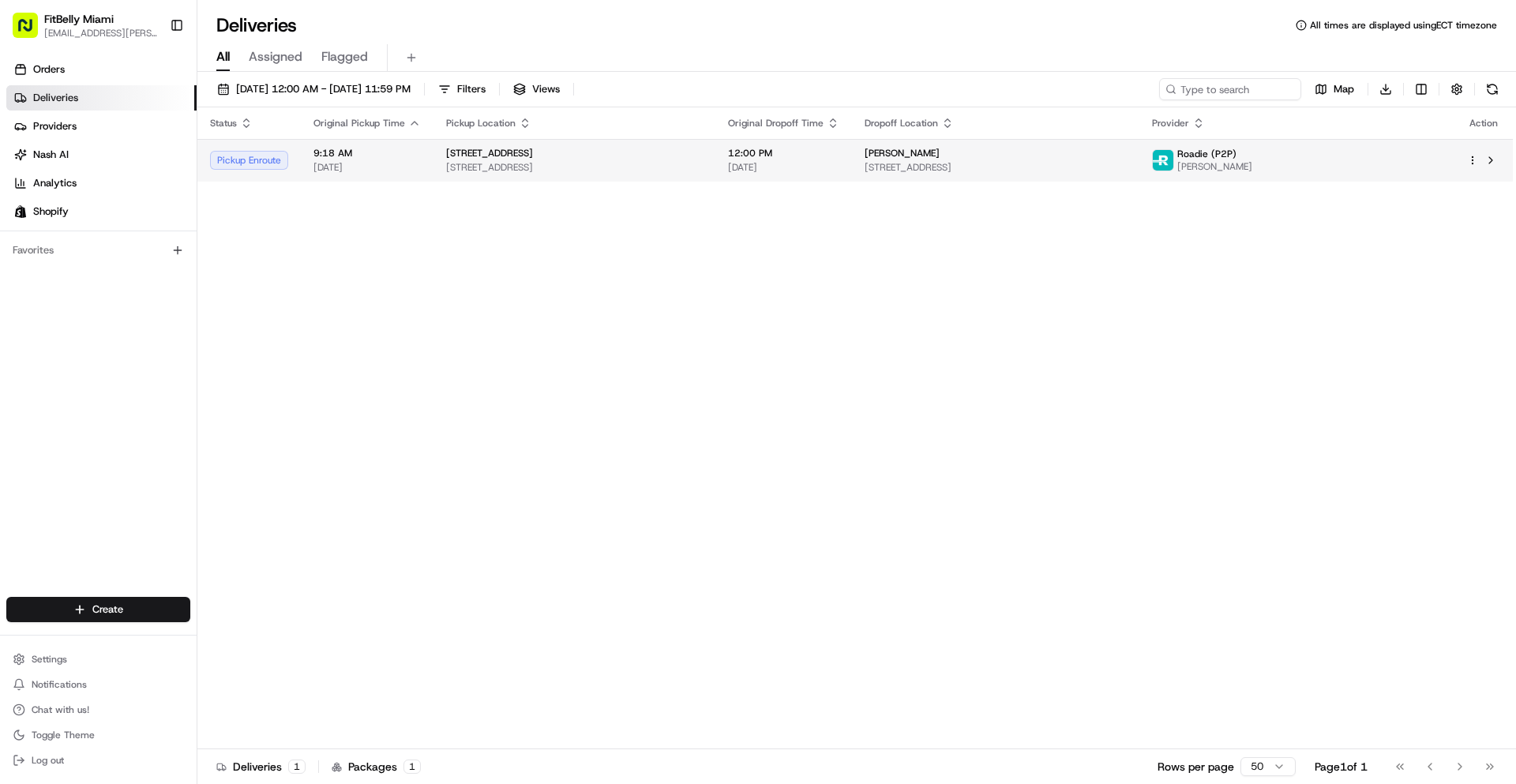
click at [701, 173] on span "[STREET_ADDRESS]" at bounding box center [575, 167] width 256 height 13
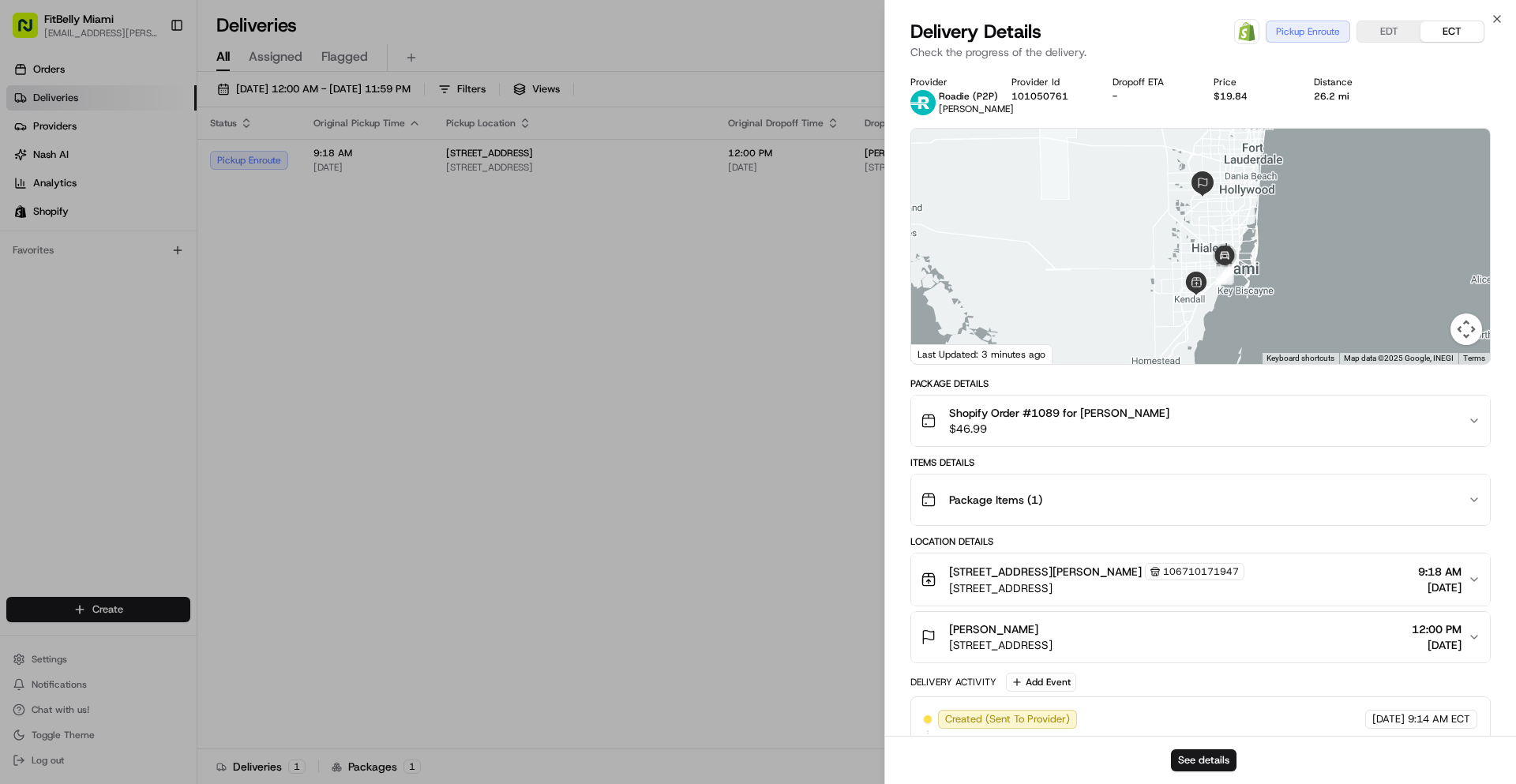
drag, startPoint x: 1226, startPoint y: 316, endPoint x: 1144, endPoint y: 297, distance: 84.2
click at [1149, 301] on div at bounding box center [1201, 245] width 579 height 235
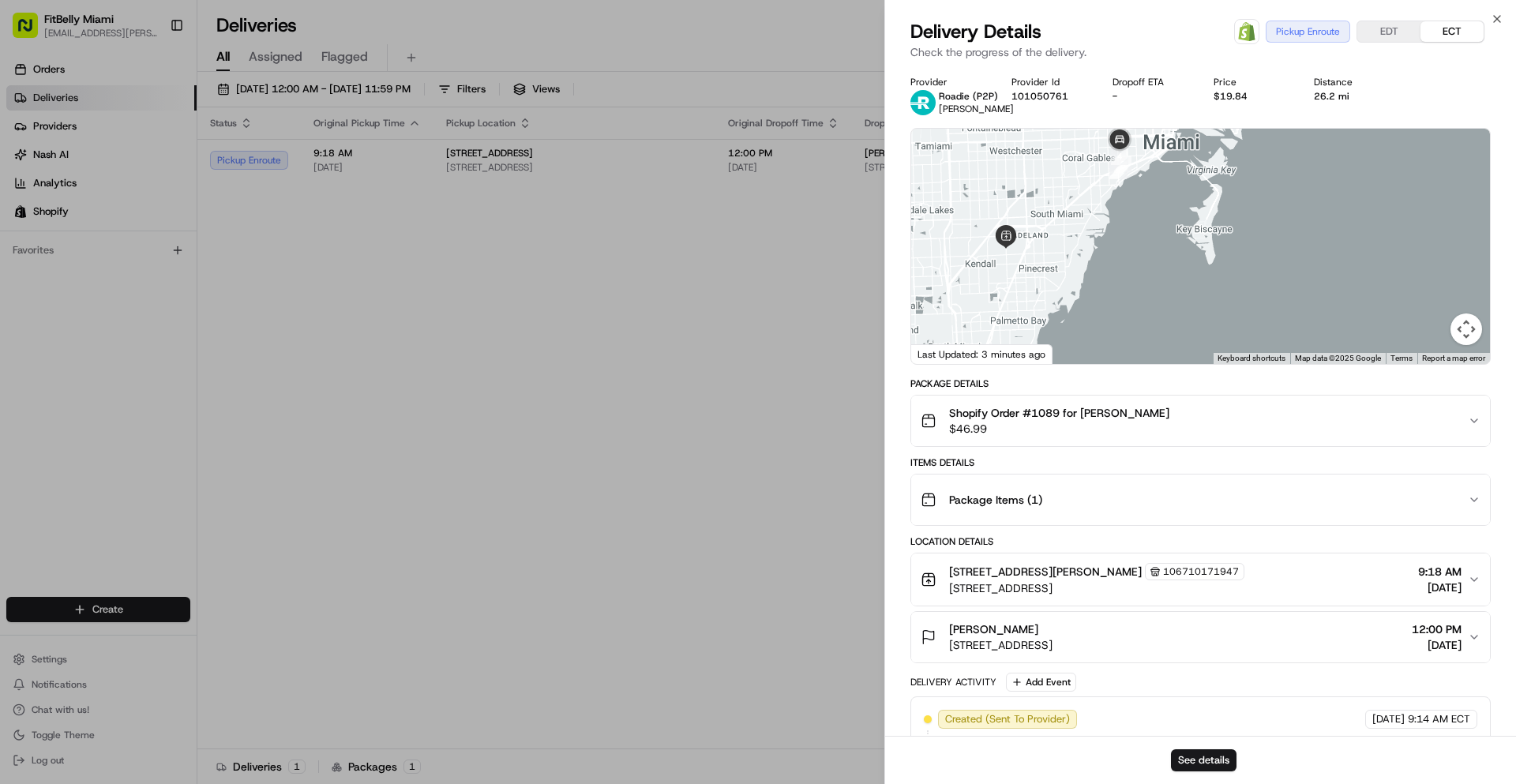
drag, startPoint x: 1100, startPoint y: 233, endPoint x: 1156, endPoint y: 279, distance: 72.5
click at [1155, 279] on div at bounding box center [1201, 245] width 579 height 235
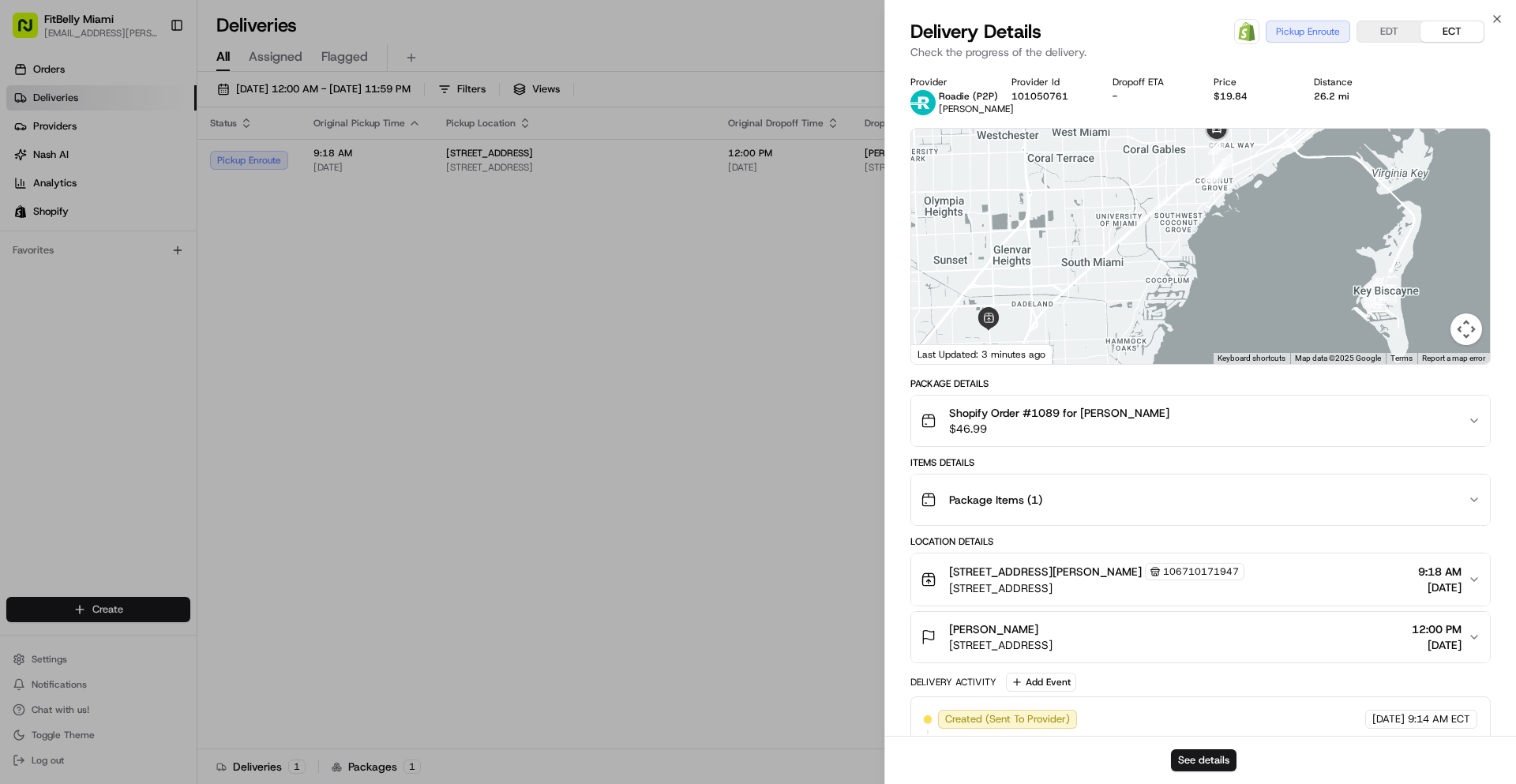
drag, startPoint x: 1190, startPoint y: 318, endPoint x: 1140, endPoint y: 278, distance: 64.0
click at [1140, 278] on div at bounding box center [1201, 245] width 579 height 235
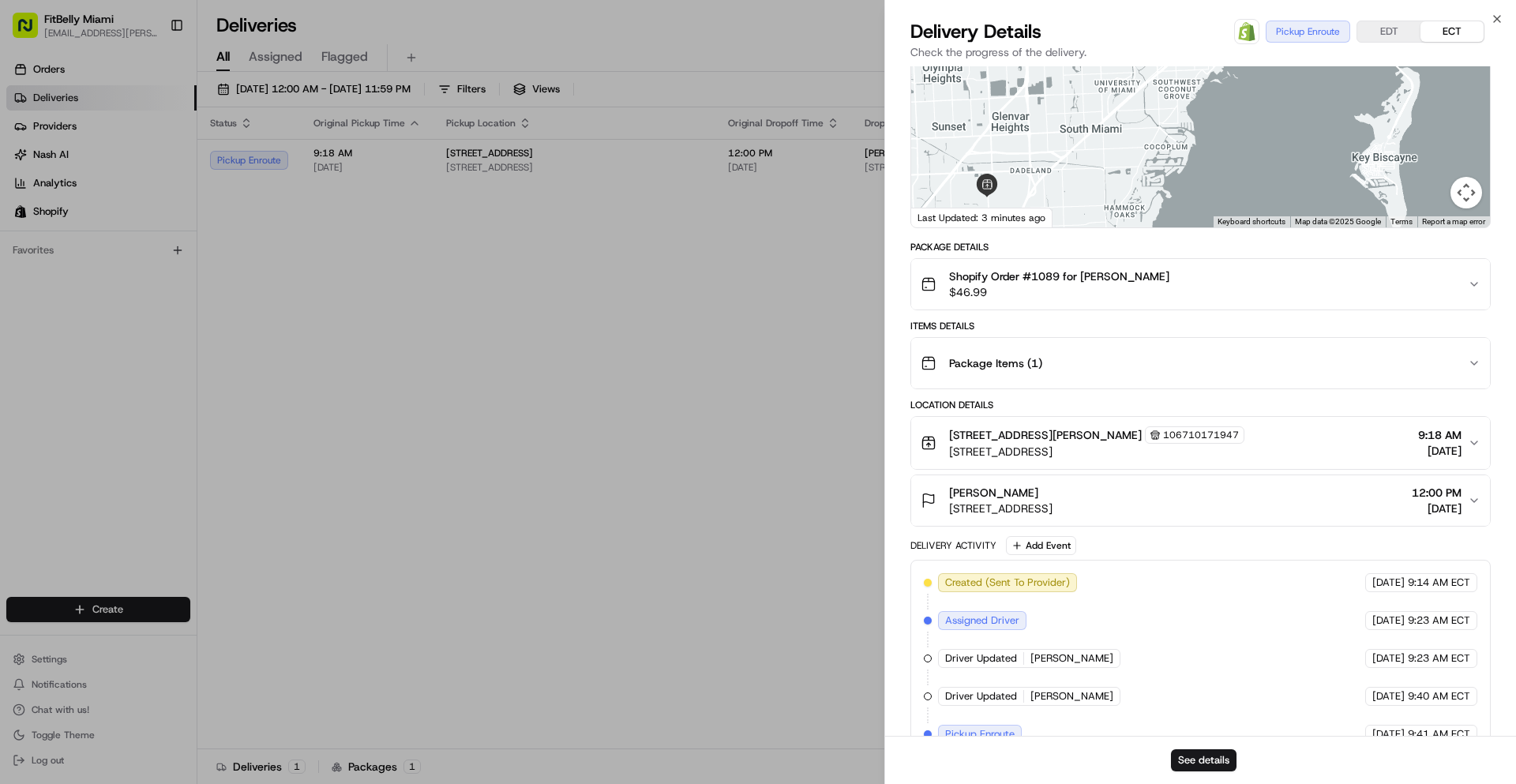
scroll to position [167, 0]
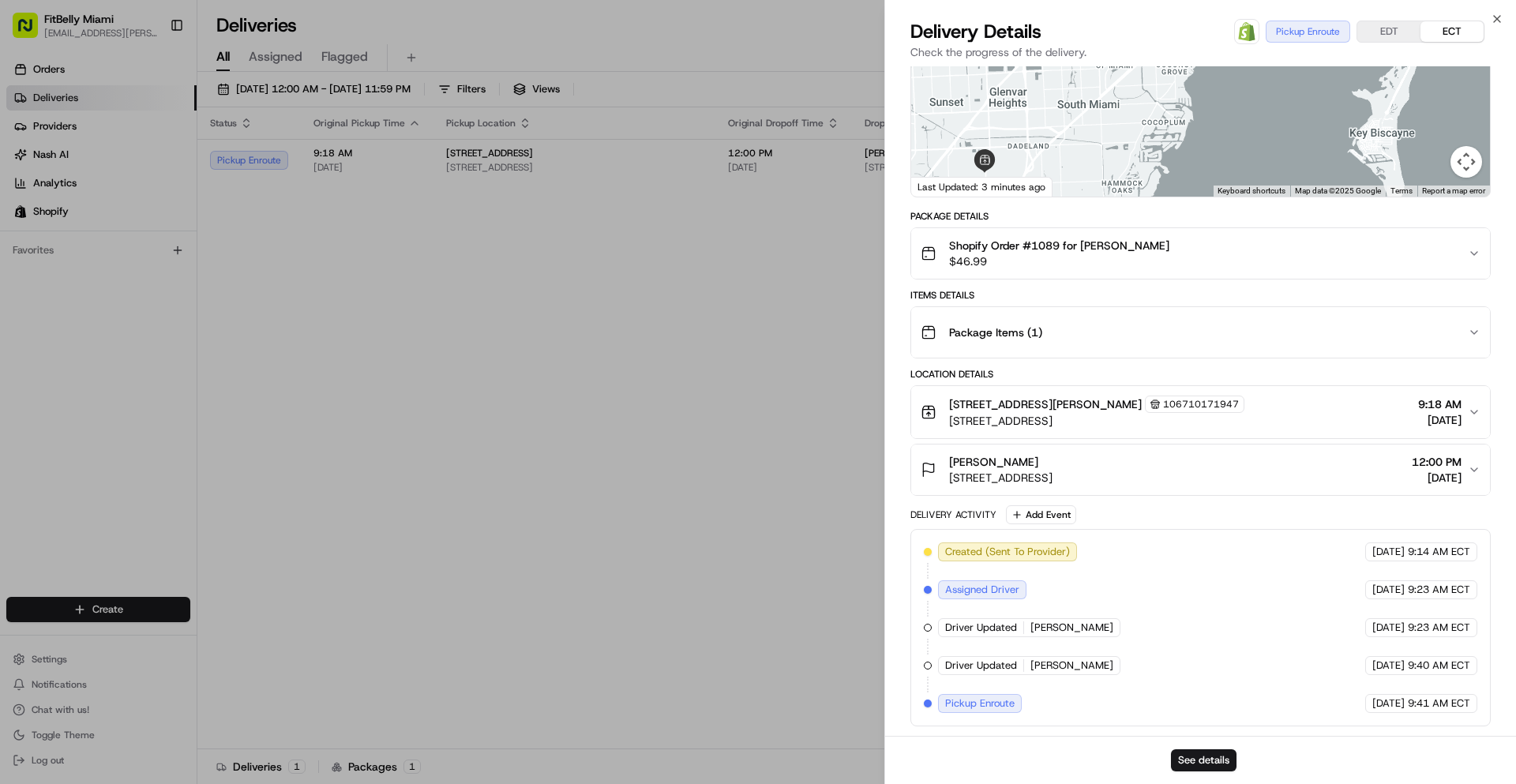
drag, startPoint x: 1152, startPoint y: 121, endPoint x: 1099, endPoint y: 236, distance: 126.6
click at [1099, 235] on div "Provider Roadie (P2P) [PERSON_NAME] Provider Id 101050761 Dropoff ETA - Price $…" at bounding box center [1201, 317] width 581 height 818
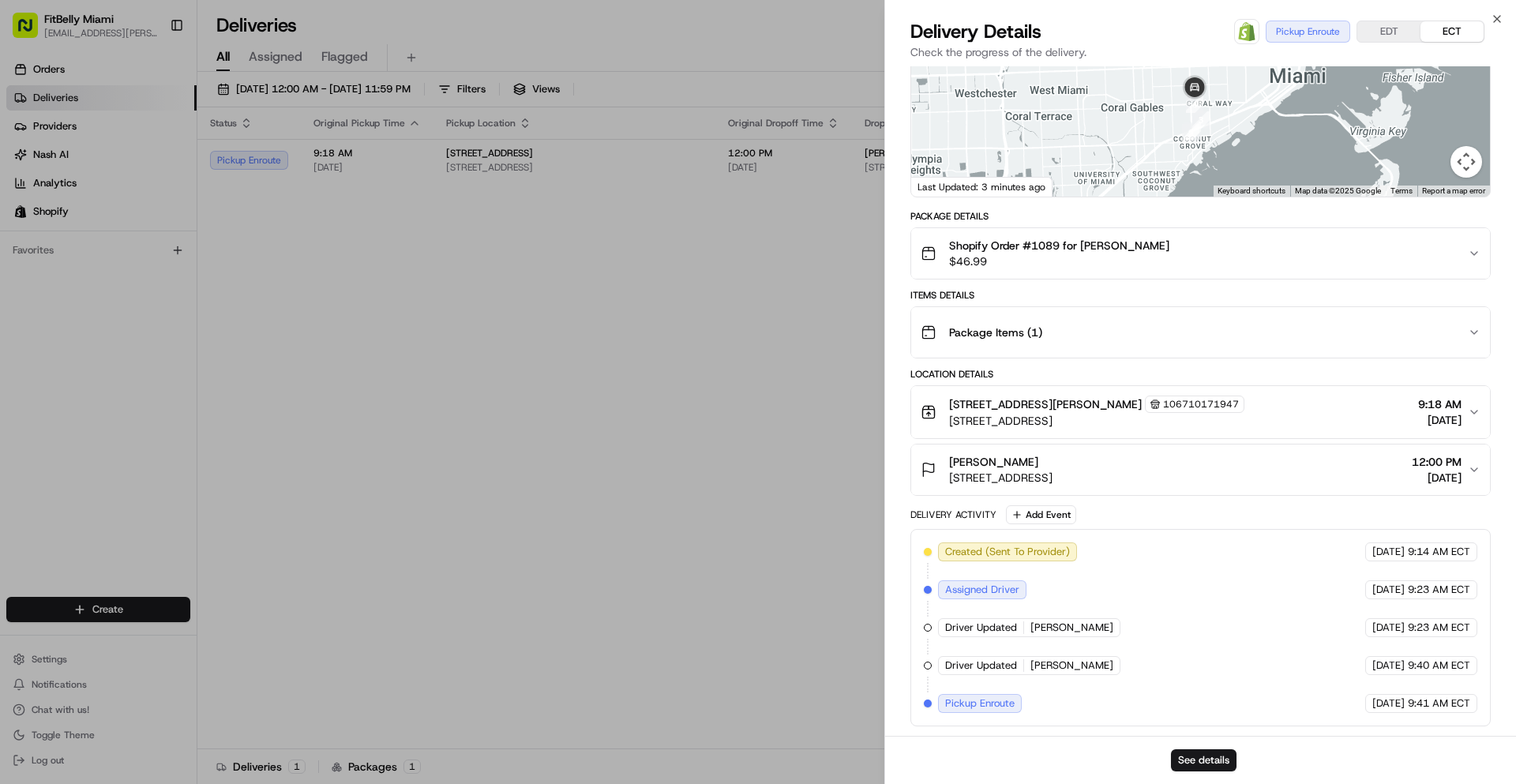
drag, startPoint x: 1118, startPoint y: 152, endPoint x: 1155, endPoint y: 95, distance: 68.0
click at [1158, 101] on div at bounding box center [1201, 78] width 579 height 235
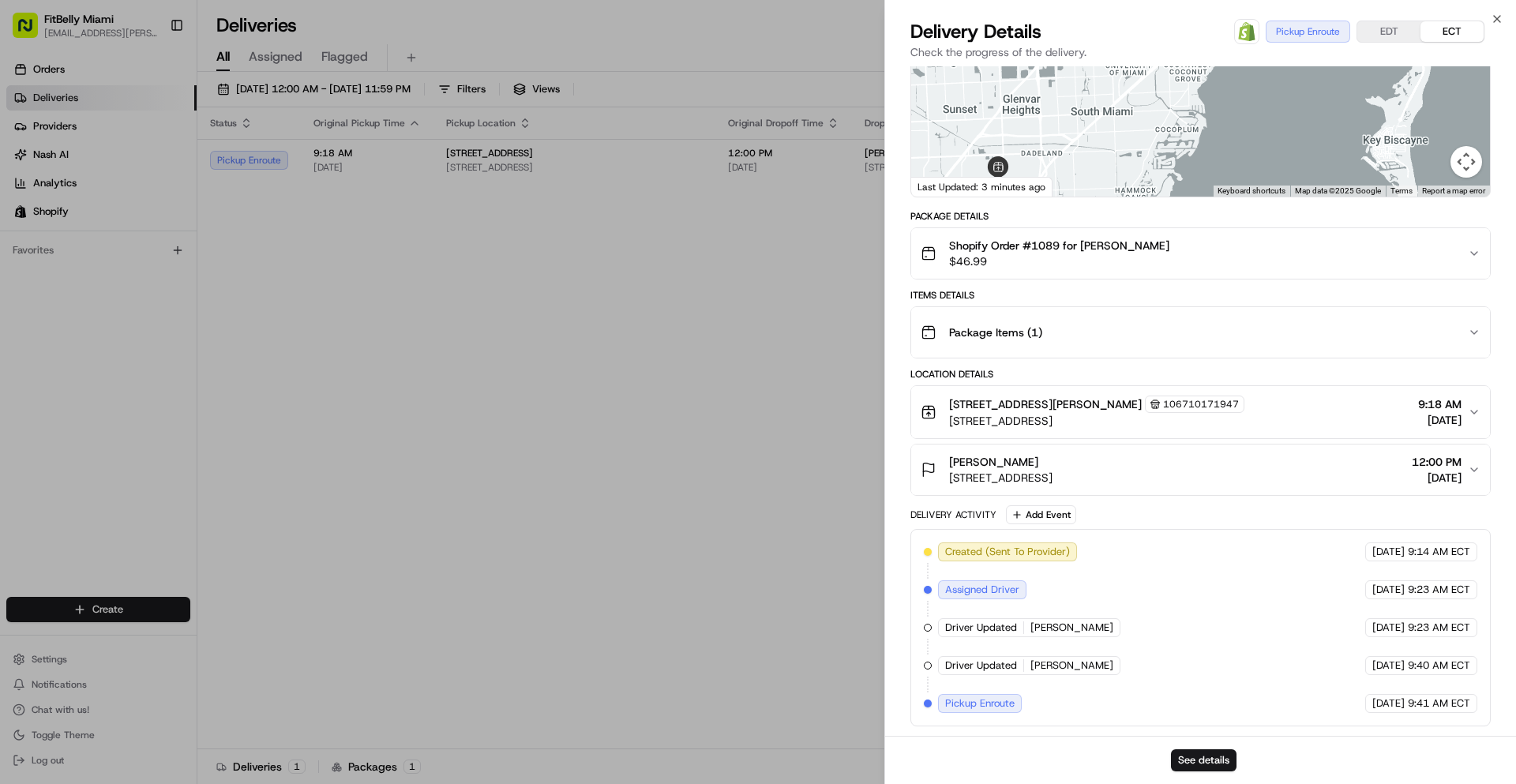
drag, startPoint x: 1109, startPoint y: 141, endPoint x: 1149, endPoint y: 89, distance: 65.6
click at [1148, 89] on div at bounding box center [1201, 78] width 579 height 235
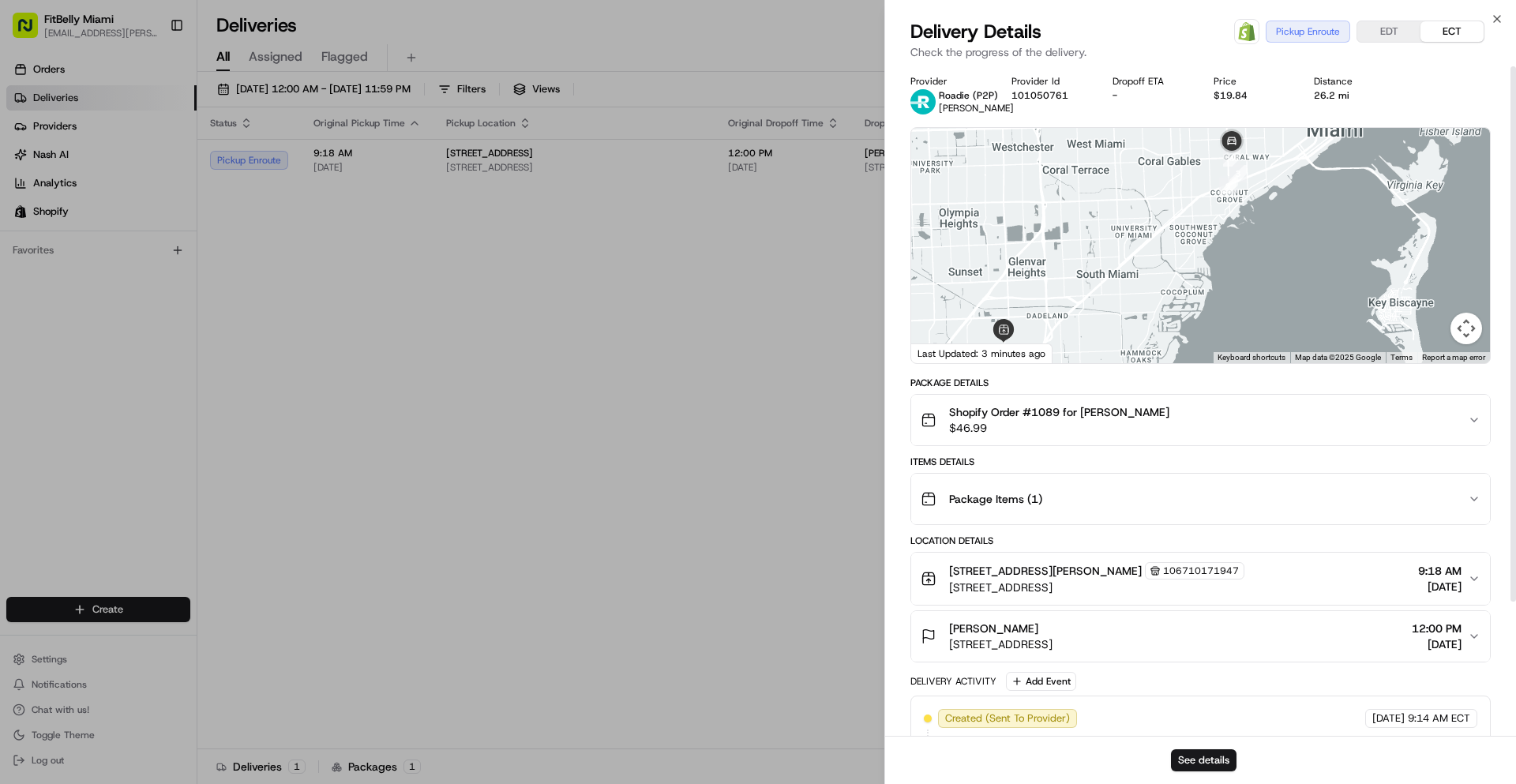
scroll to position [0, 0]
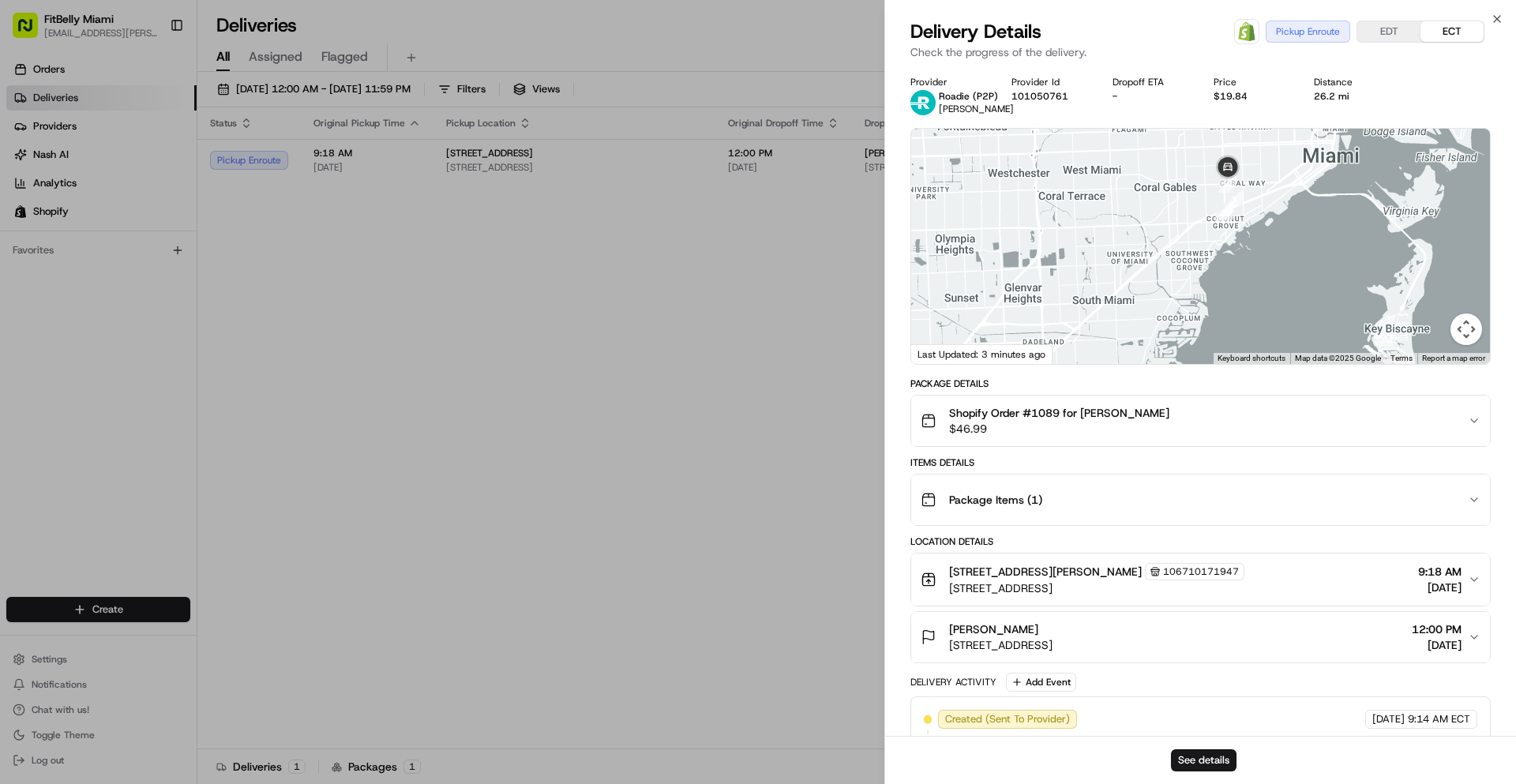
drag, startPoint x: 1223, startPoint y: 243, endPoint x: 1223, endPoint y: 280, distance: 37.0
click at [1221, 280] on div at bounding box center [1201, 245] width 579 height 235
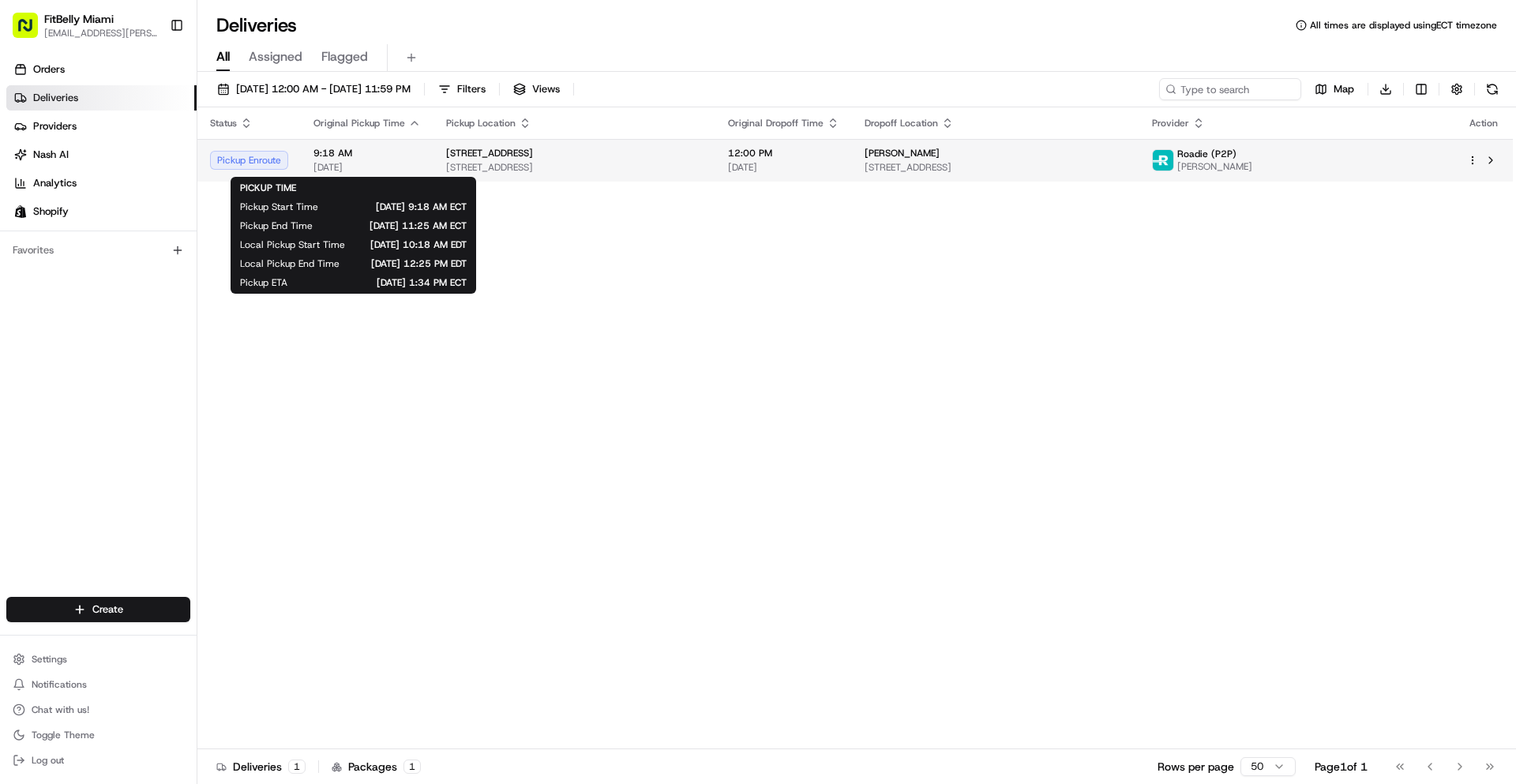
click at [417, 158] on span "9:18 AM" at bounding box center [367, 153] width 107 height 13
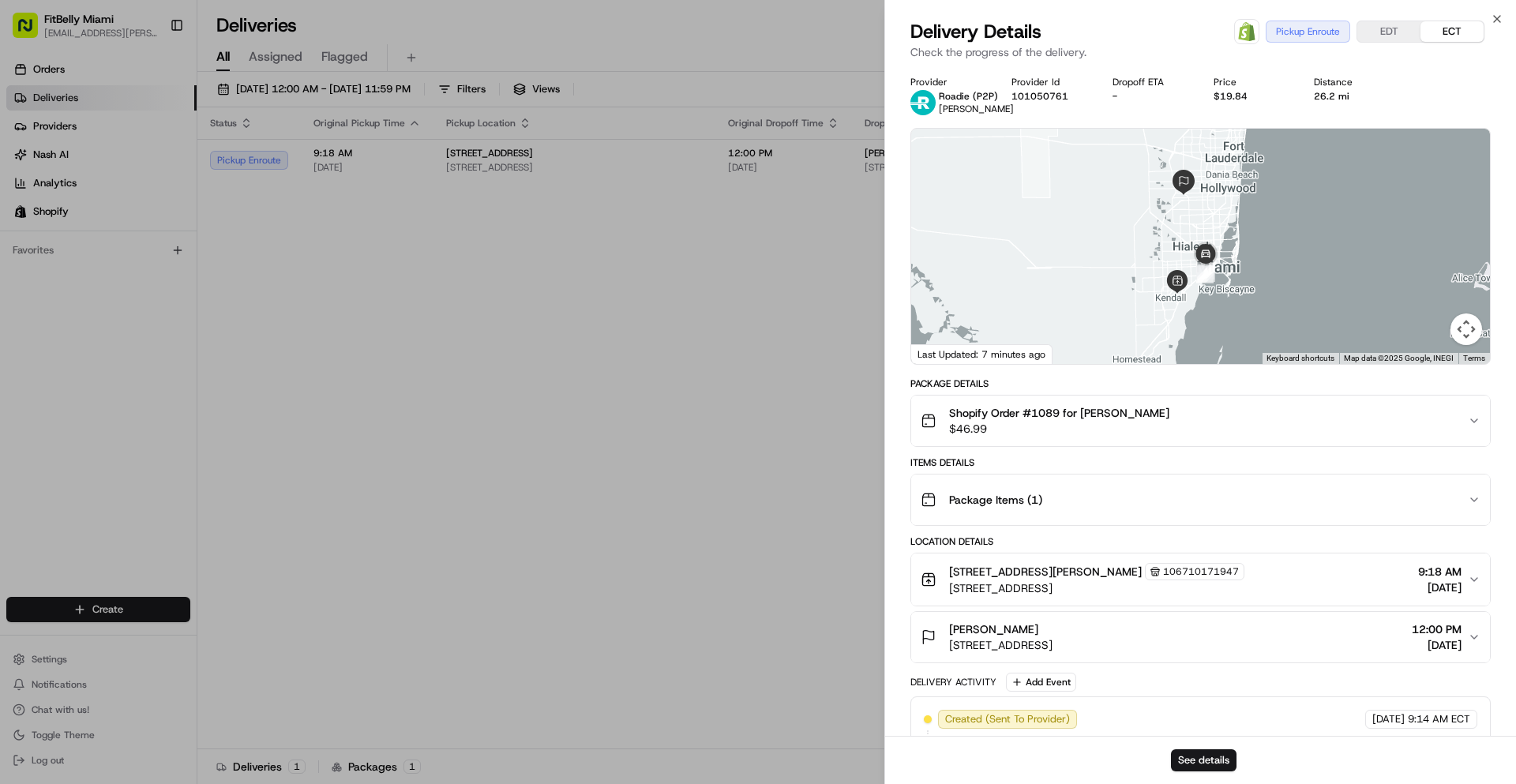
drag, startPoint x: 1223, startPoint y: 296, endPoint x: 1156, endPoint y: 270, distance: 71.9
click at [1165, 276] on div at bounding box center [1201, 245] width 579 height 235
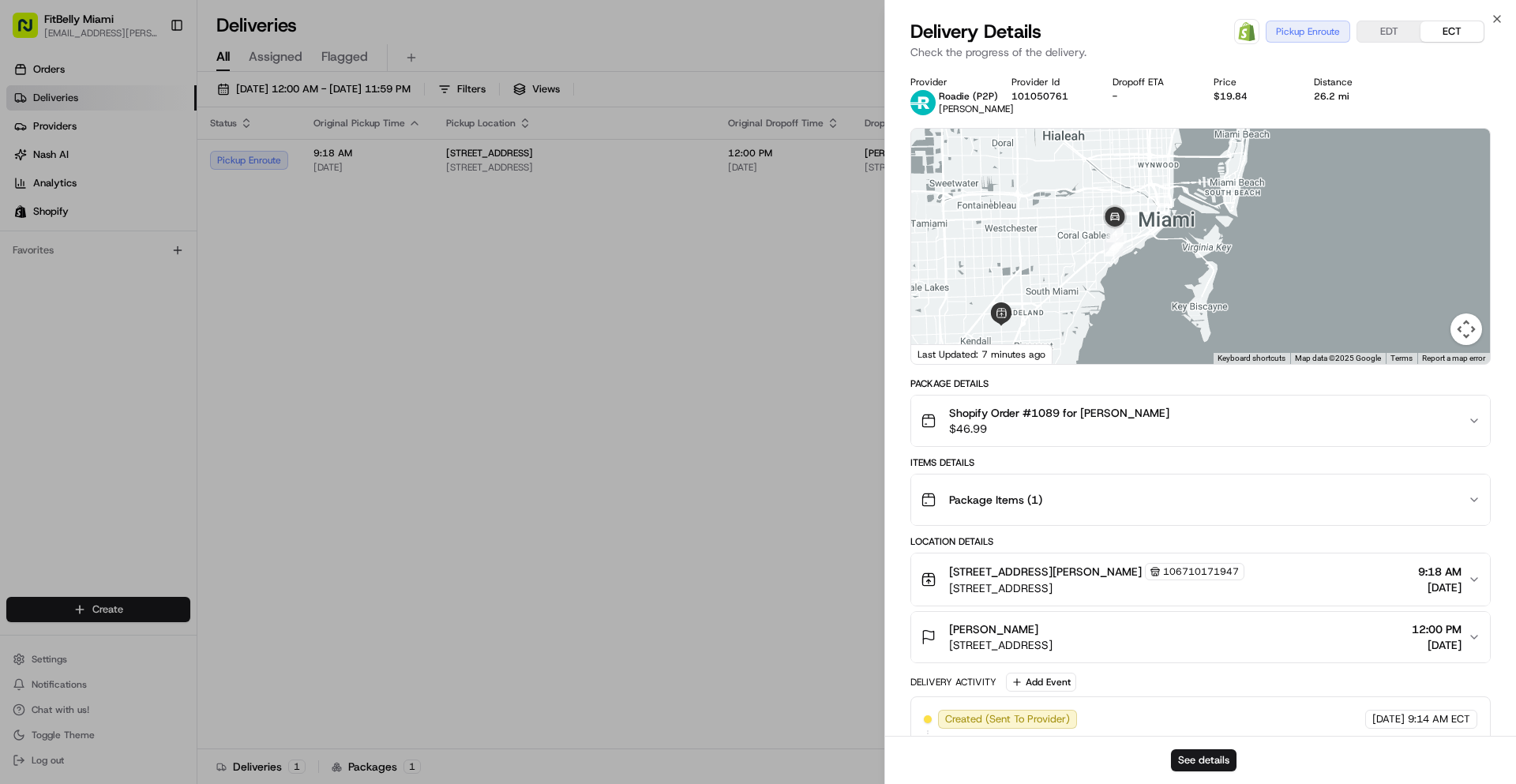
drag, startPoint x: 1123, startPoint y: 253, endPoint x: 1085, endPoint y: 255, distance: 38.1
click at [1086, 255] on div "To navigate, press the arrow keys." at bounding box center [1201, 245] width 579 height 235
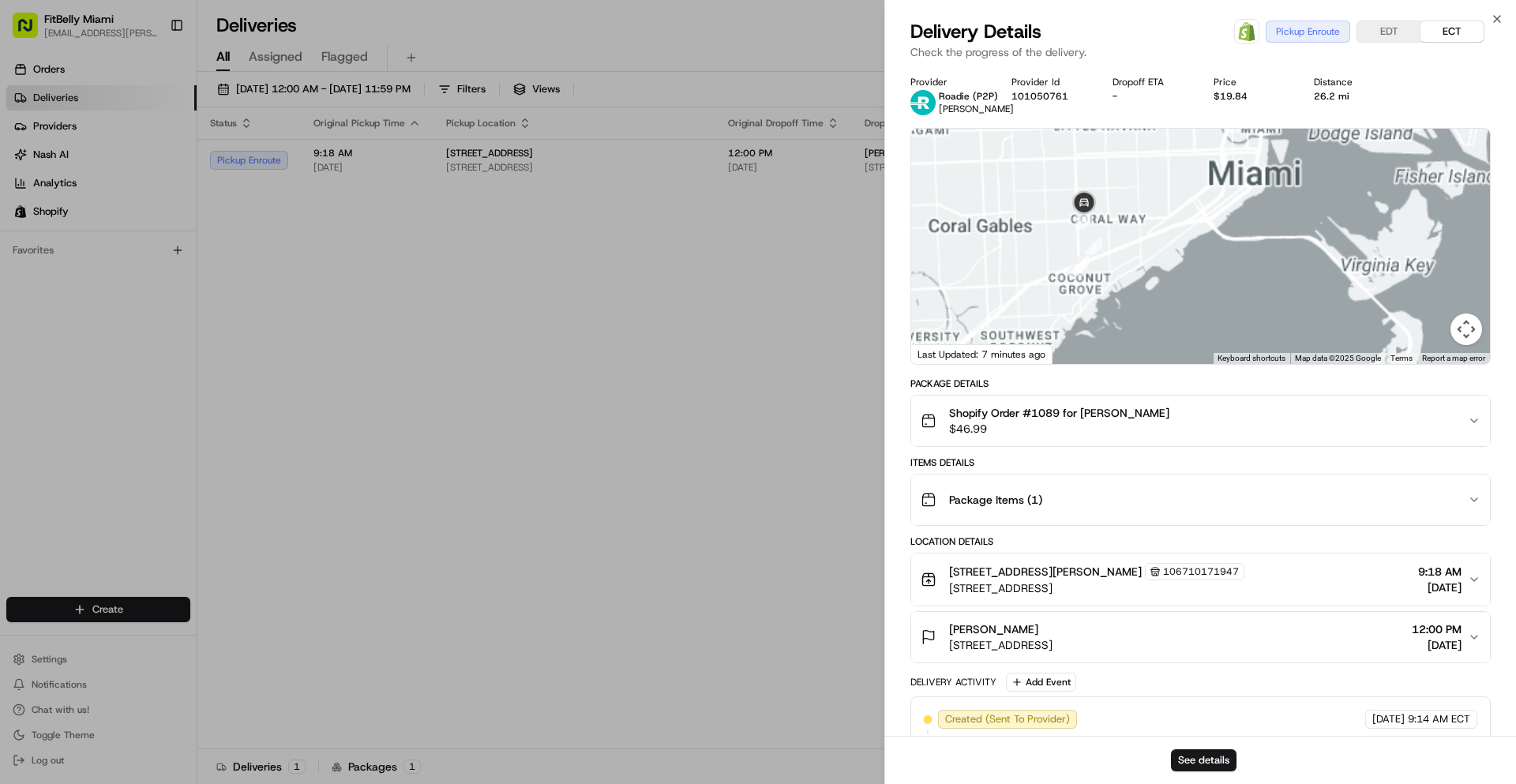
drag, startPoint x: 1074, startPoint y: 226, endPoint x: 1118, endPoint y: 226, distance: 44.0
click at [1118, 226] on div at bounding box center [1201, 245] width 579 height 235
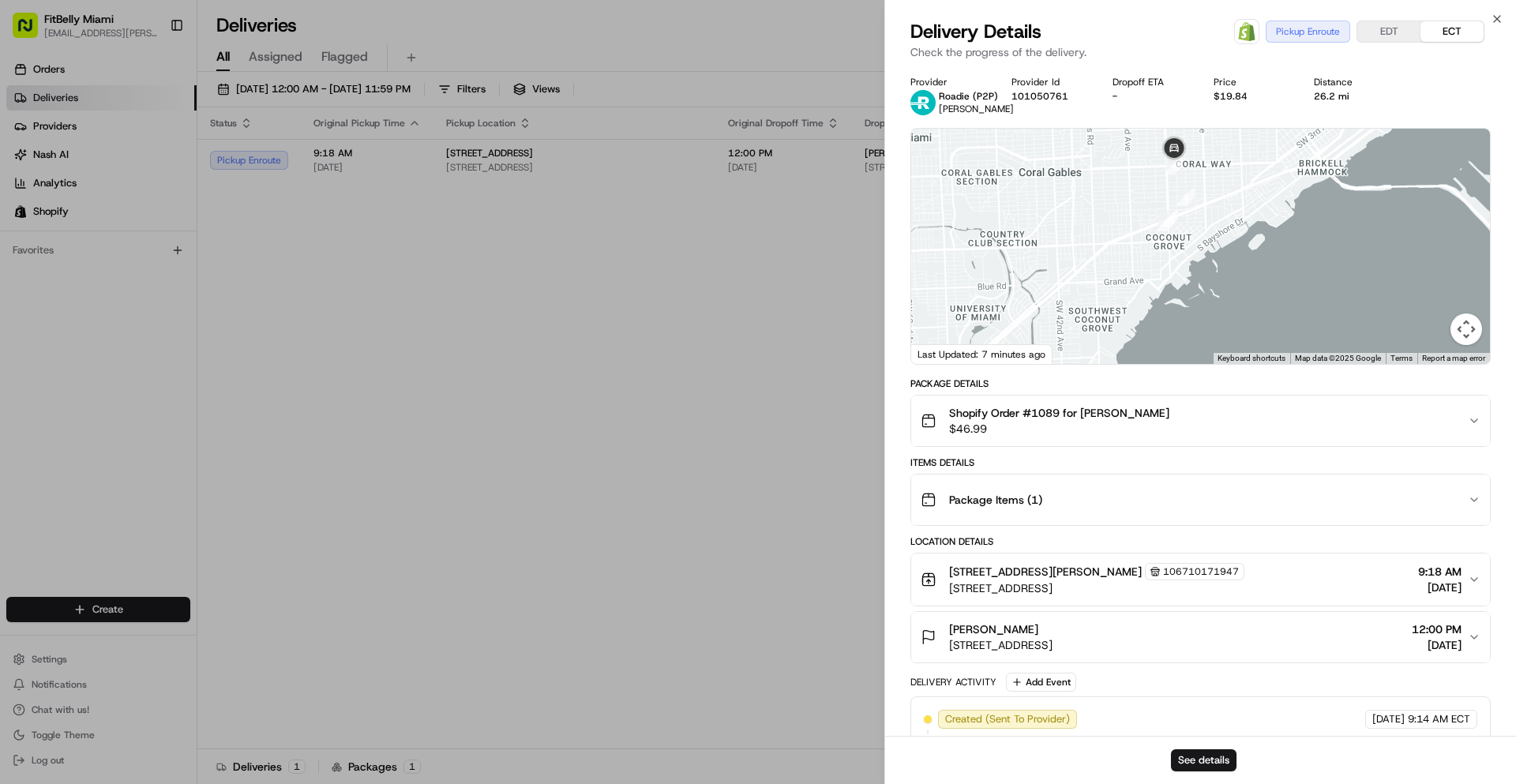
drag, startPoint x: 1007, startPoint y: 249, endPoint x: 1130, endPoint y: 182, distance: 140.1
click at [1130, 182] on div at bounding box center [1201, 245] width 579 height 235
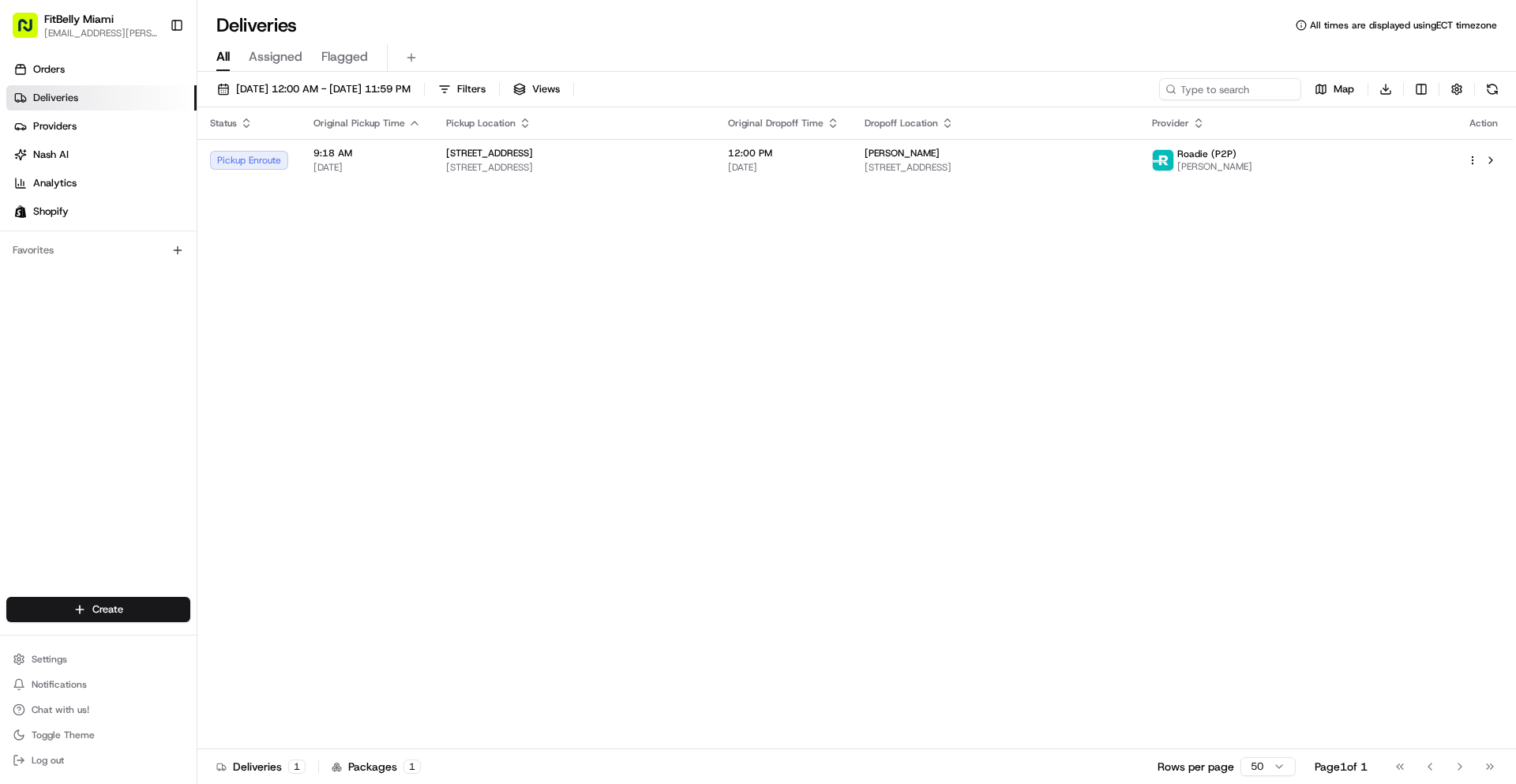
click at [556, 427] on div "Status Original Pickup Time Pickup Location Original Dropoff Time Dropoff Locat…" at bounding box center [855, 428] width 1315 height 642
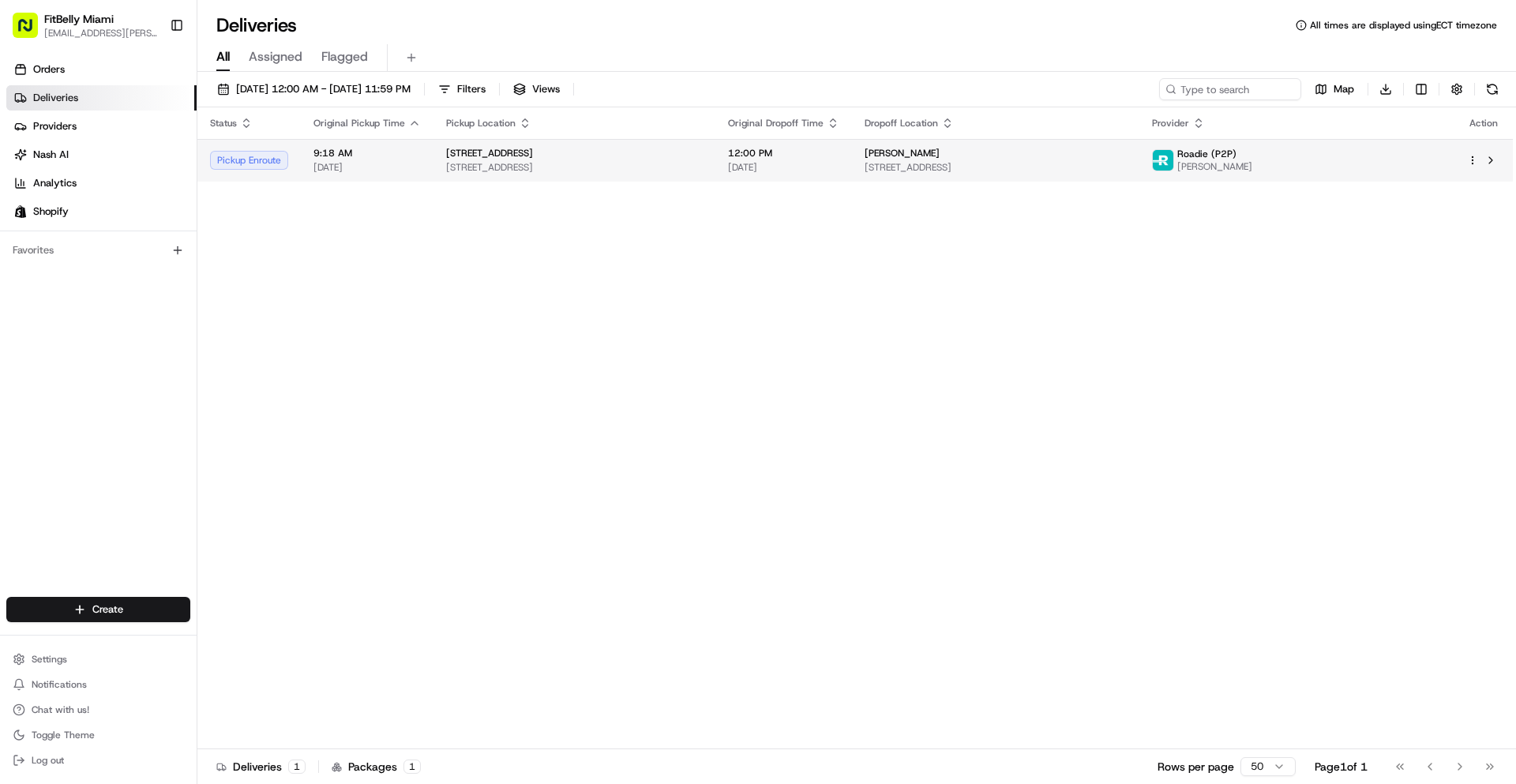
click at [587, 174] on span "[STREET_ADDRESS]" at bounding box center [575, 167] width 256 height 13
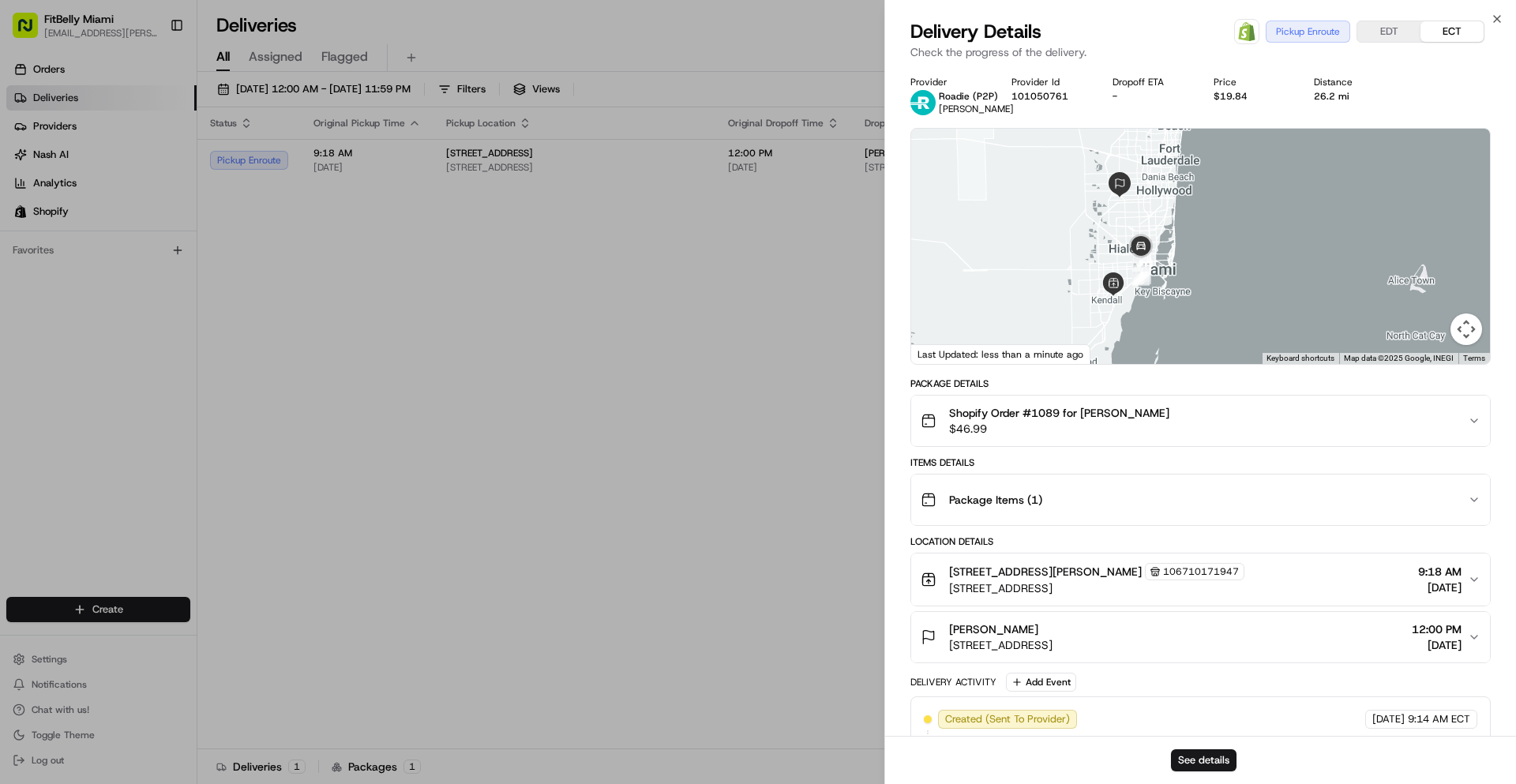
drag, startPoint x: 1227, startPoint y: 305, endPoint x: 1138, endPoint y: 296, distance: 89.5
click at [1139, 303] on div at bounding box center [1201, 245] width 579 height 235
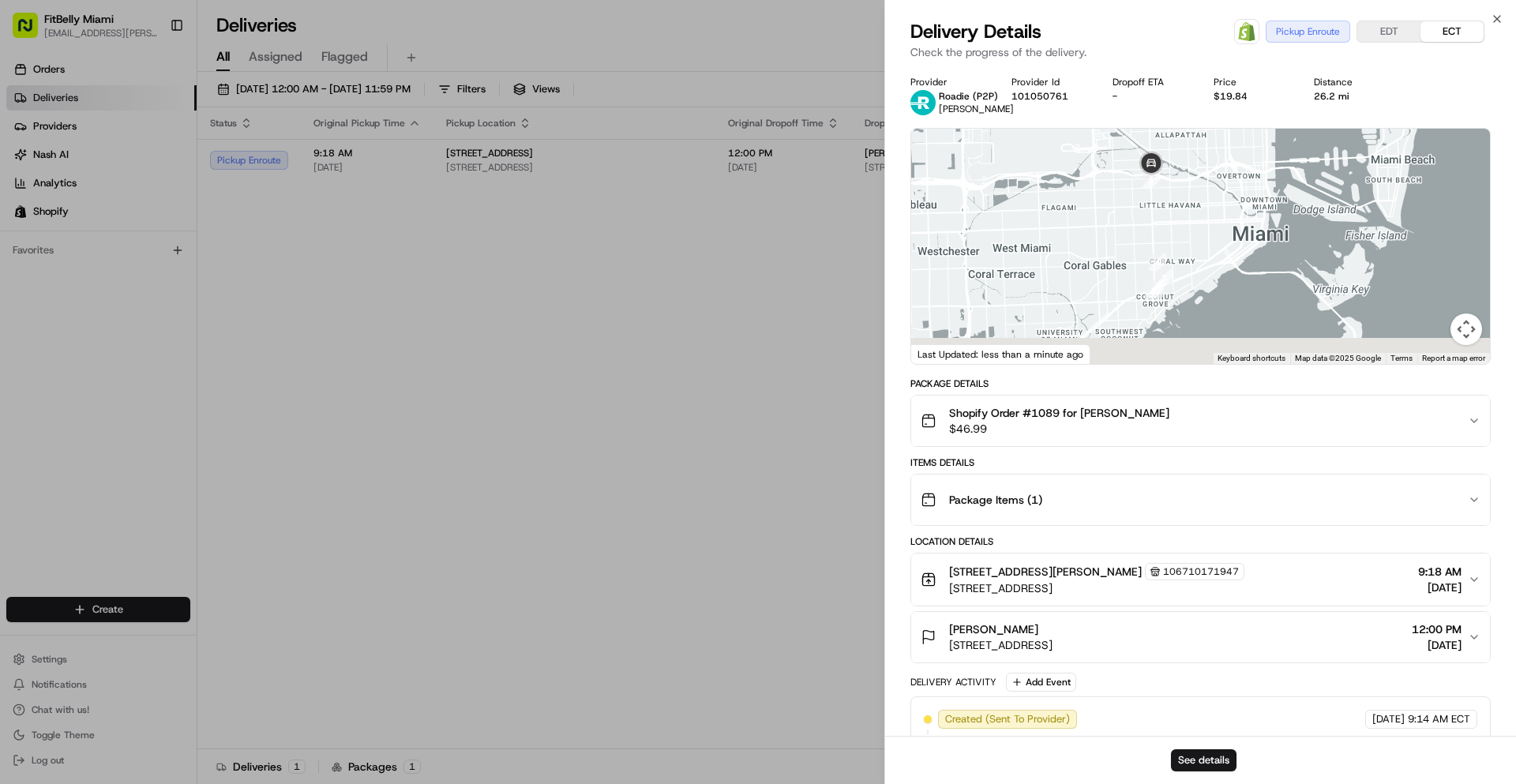
drag, startPoint x: 1130, startPoint y: 301, endPoint x: 1115, endPoint y: 185, distance: 117.0
click at [1100, 162] on div at bounding box center [1201, 245] width 579 height 235
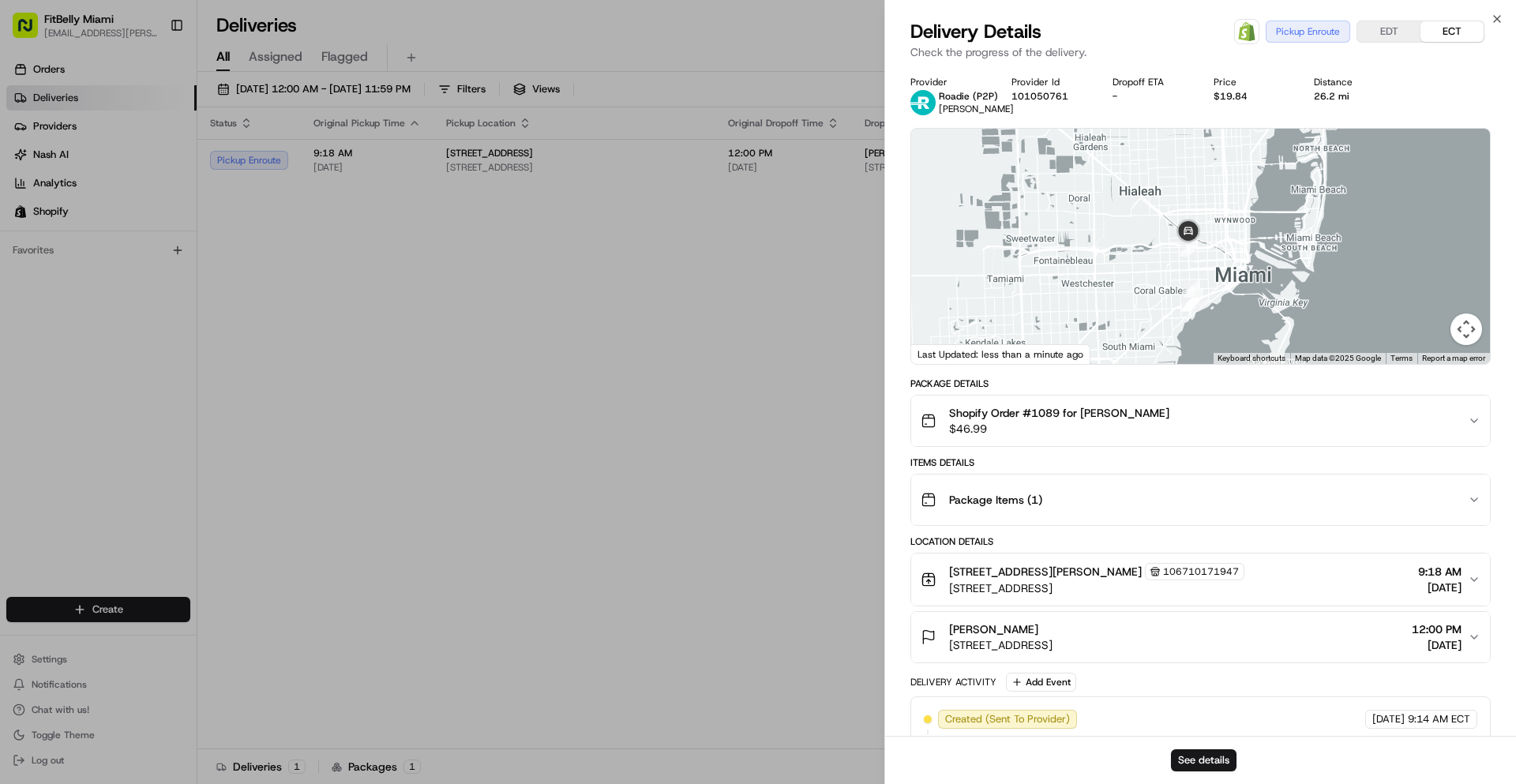
drag, startPoint x: 1050, startPoint y: 203, endPoint x: 1132, endPoint y: 301, distance: 127.8
click at [1132, 301] on div at bounding box center [1201, 245] width 579 height 235
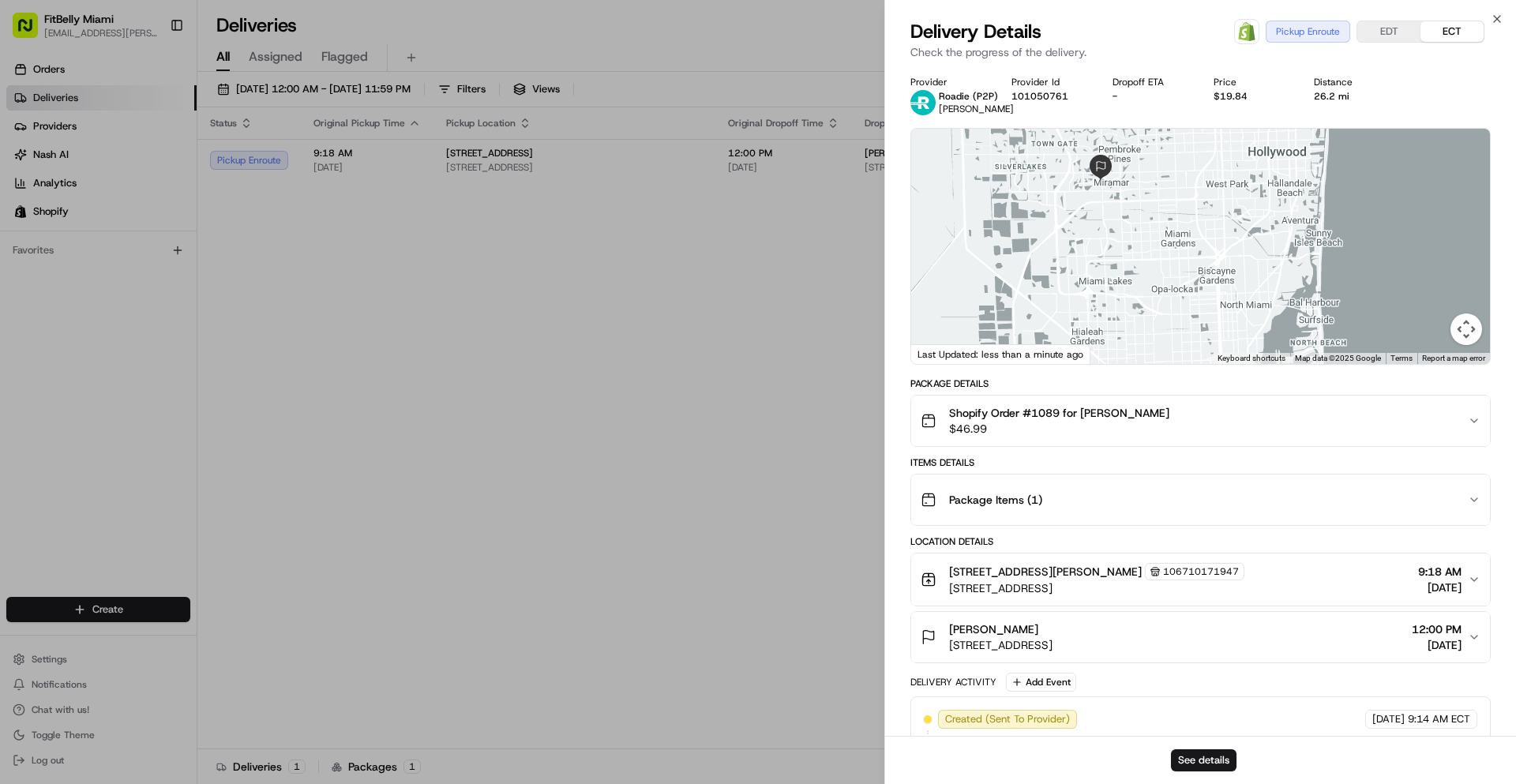
drag, startPoint x: 1137, startPoint y: 233, endPoint x: 1111, endPoint y: 391, distance: 160.1
click at [1111, 391] on div "Provider Roadie (P2P) [PERSON_NAME] Provider Id 101050761 Dropoff ETA - Price $…" at bounding box center [1201, 484] width 581 height 818
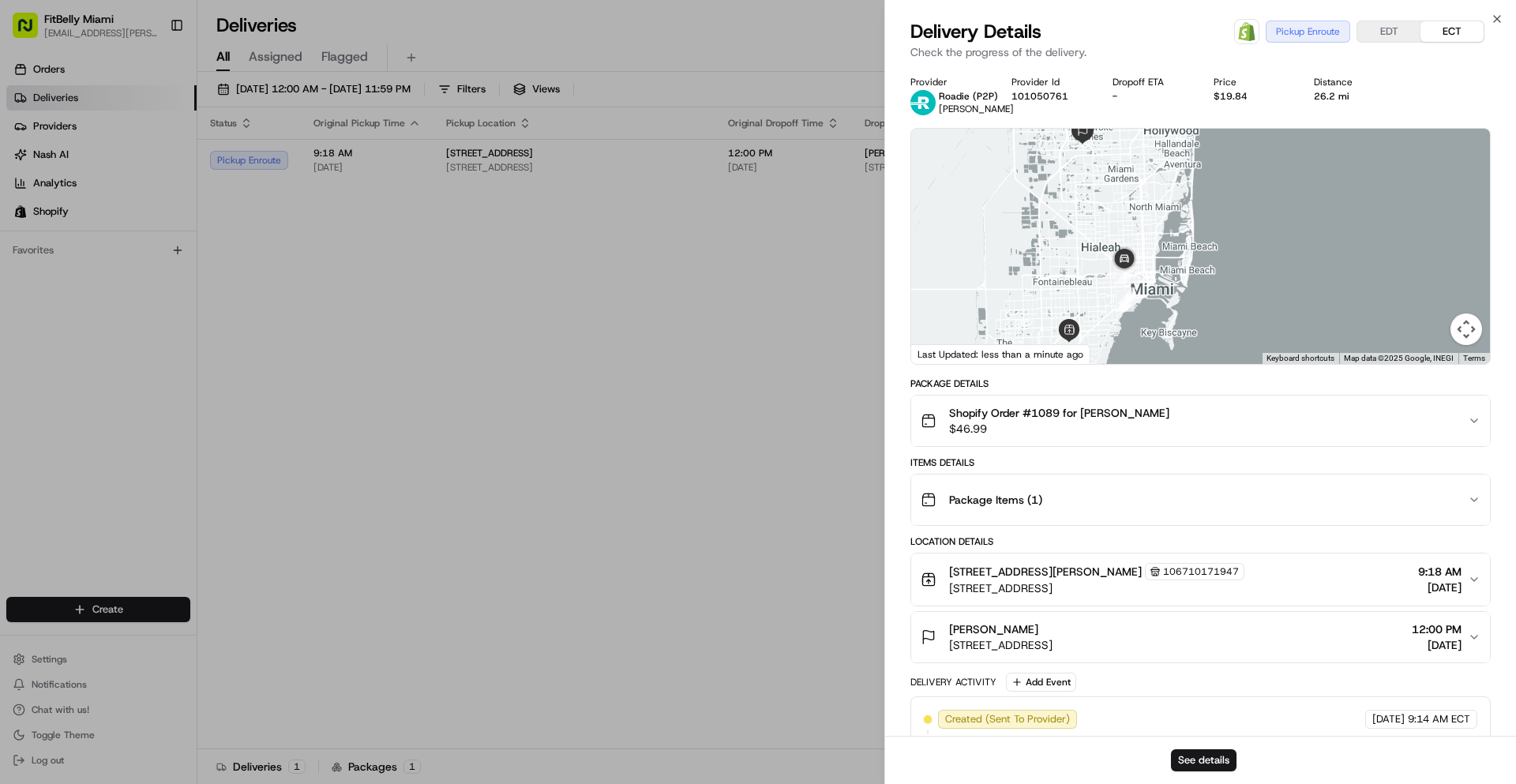
drag, startPoint x: 1133, startPoint y: 321, endPoint x: 1079, endPoint y: 197, distance: 135.2
click at [1080, 194] on div at bounding box center [1201, 245] width 579 height 235
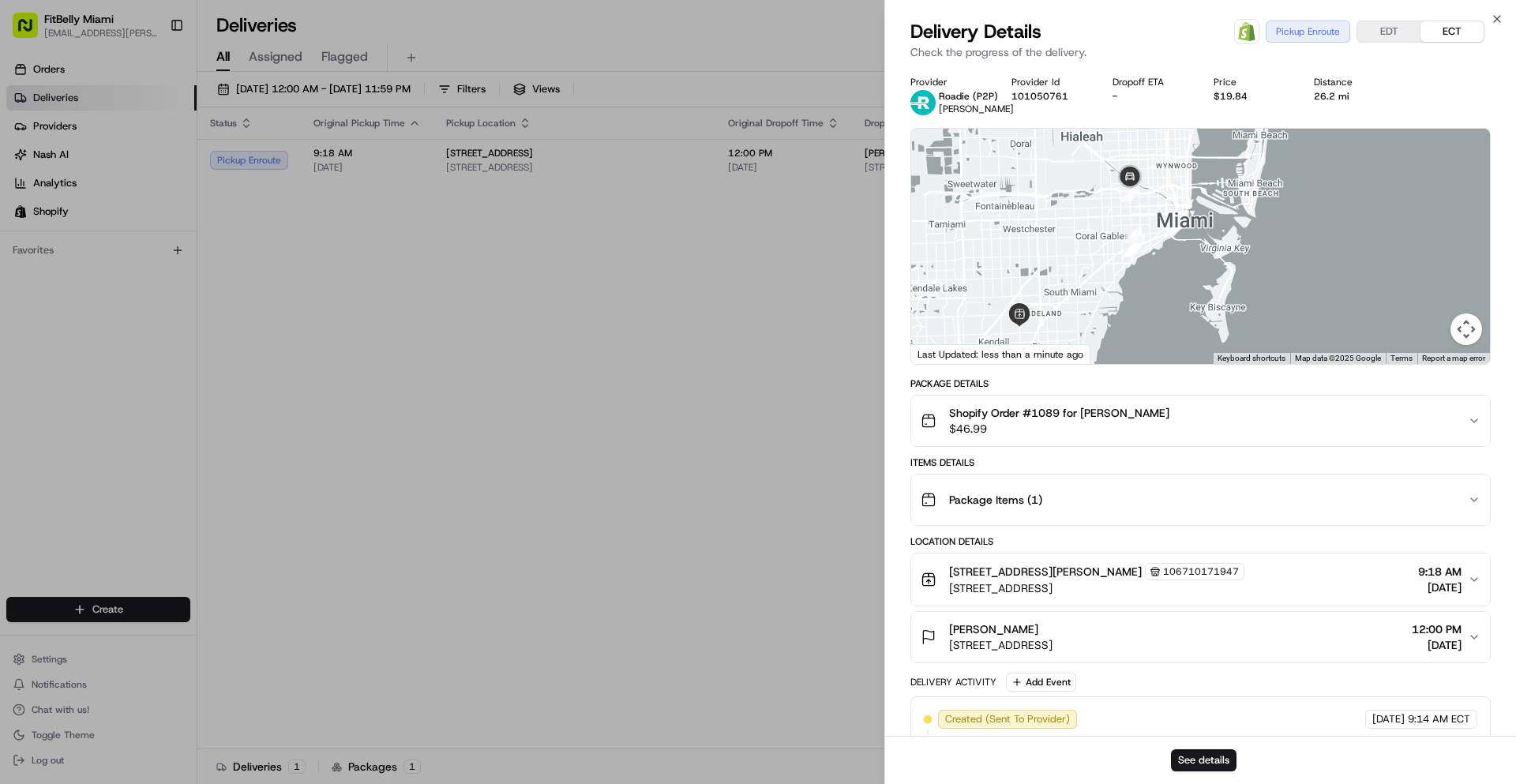
drag, startPoint x: 1077, startPoint y: 213, endPoint x: 1077, endPoint y: 247, distance: 34.0
click at [1077, 247] on div at bounding box center [1201, 245] width 579 height 235
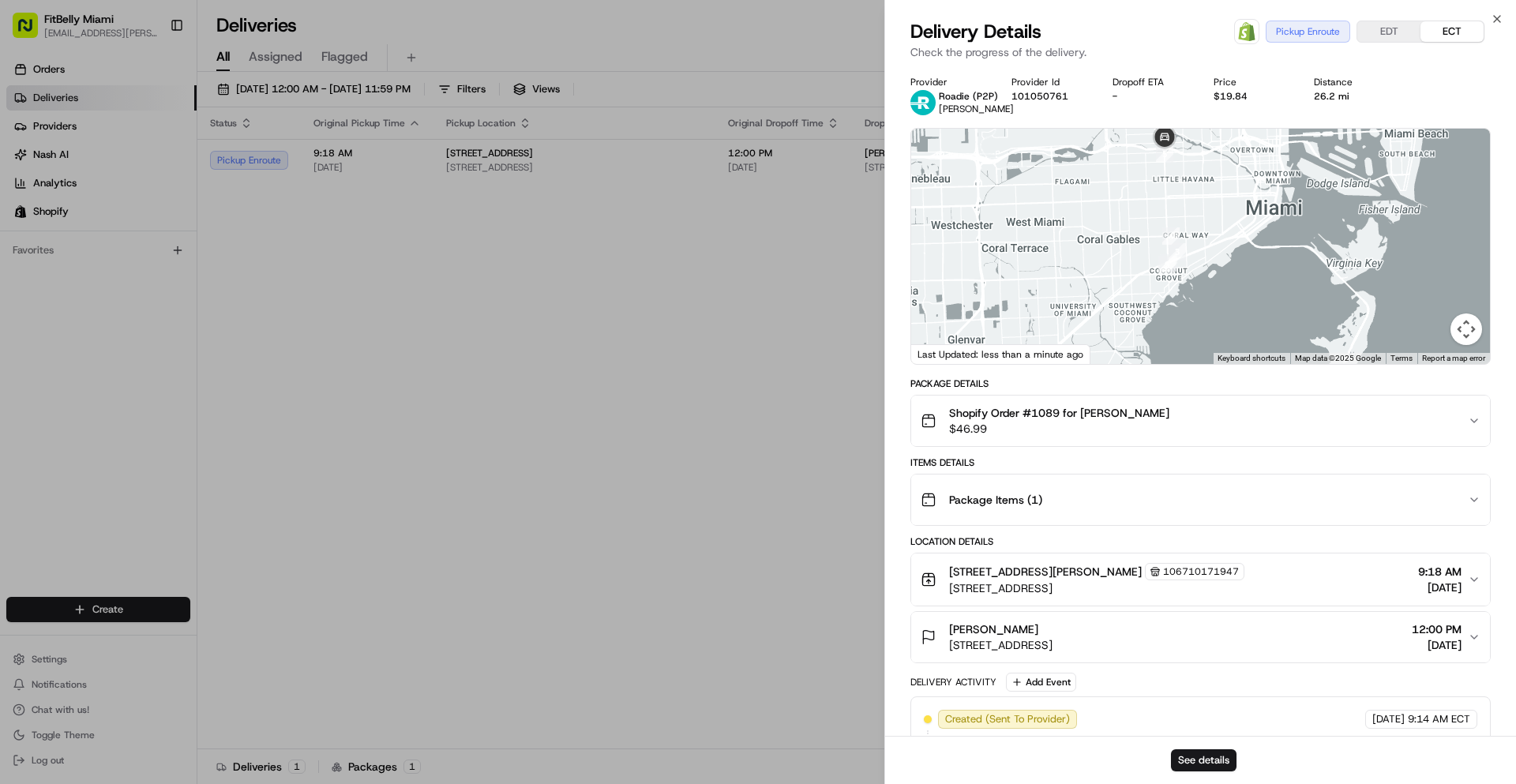
click at [1094, 242] on div at bounding box center [1201, 245] width 579 height 235
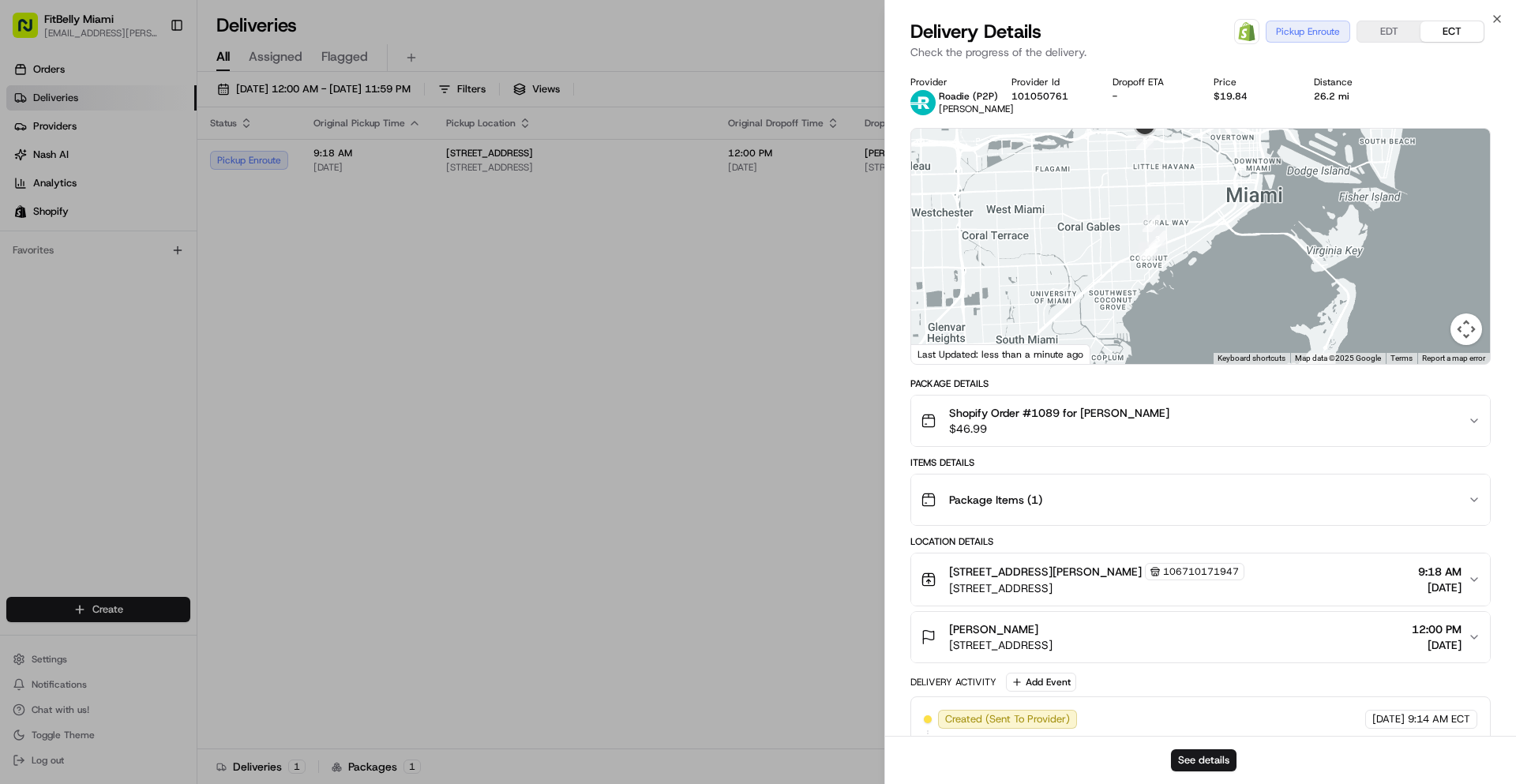
drag, startPoint x: 1239, startPoint y: 281, endPoint x: 1225, endPoint y: 254, distance: 30.4
click at [1225, 254] on div at bounding box center [1201, 245] width 579 height 235
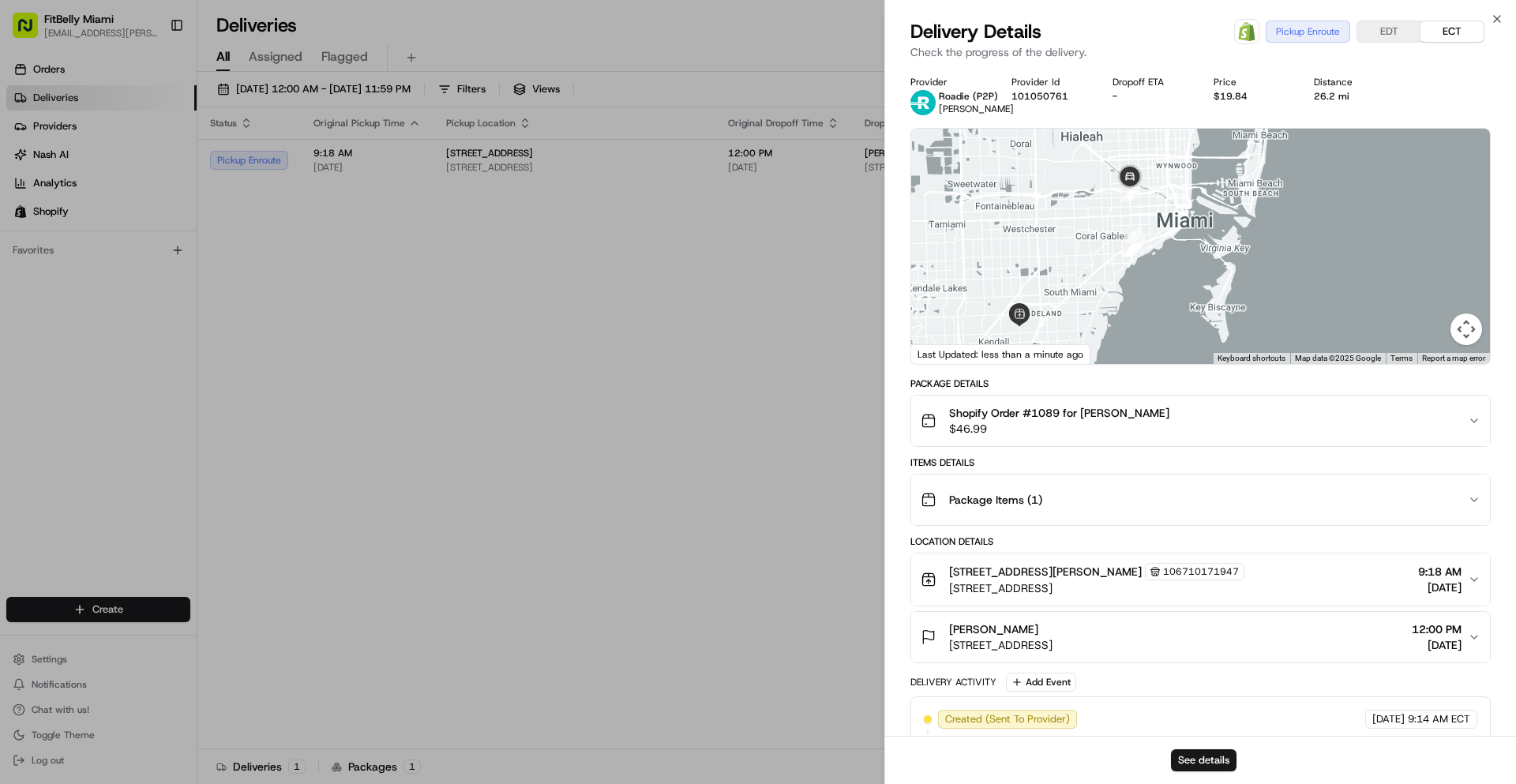
drag, startPoint x: 1138, startPoint y: 299, endPoint x: 1112, endPoint y: 301, distance: 26.1
click at [1112, 301] on div at bounding box center [1201, 245] width 579 height 235
drag, startPoint x: 1094, startPoint y: 228, endPoint x: 1084, endPoint y: 254, distance: 27.9
click at [1084, 254] on div at bounding box center [1201, 245] width 579 height 235
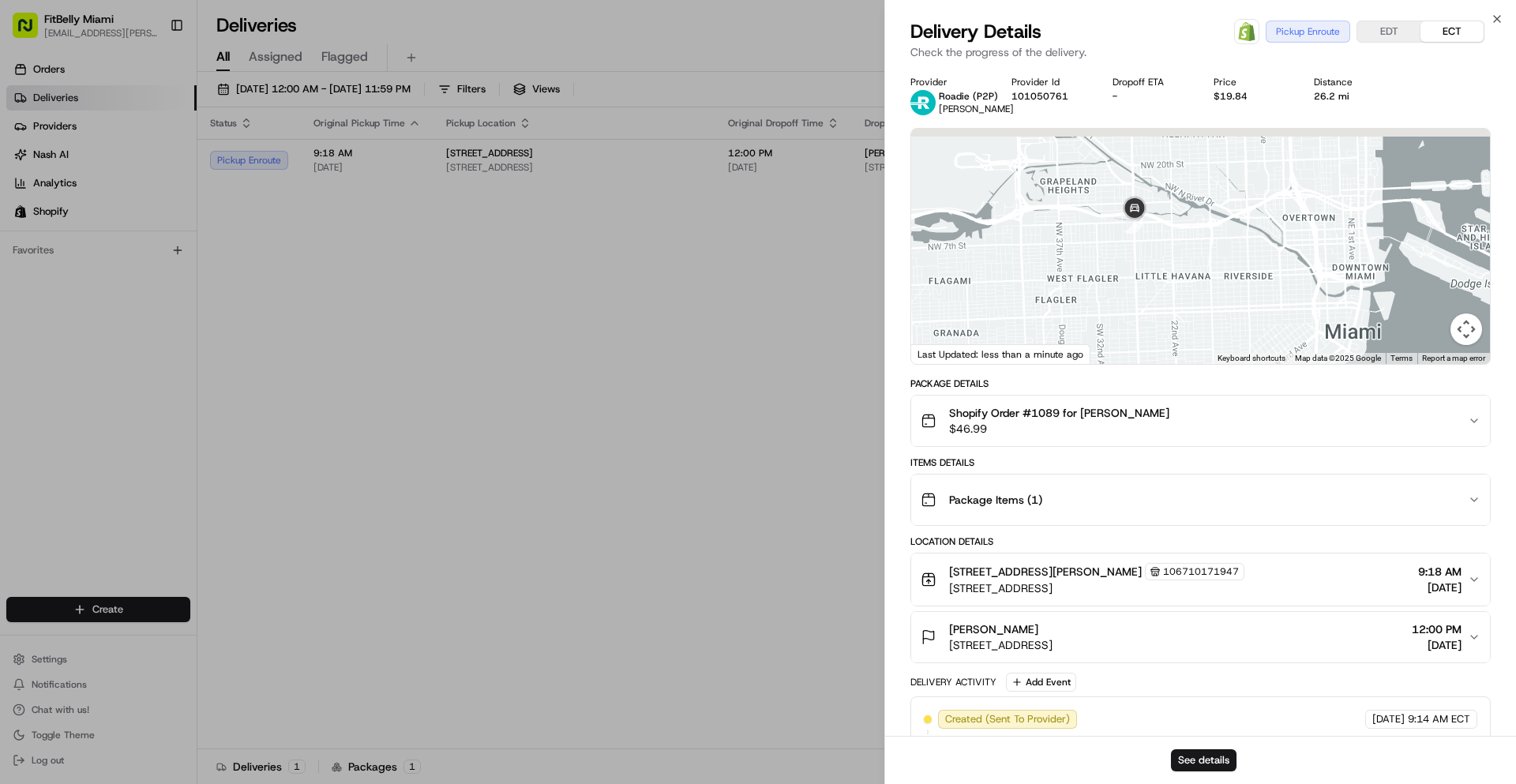
drag, startPoint x: 1109, startPoint y: 235, endPoint x: 1115, endPoint y: 305, distance: 70.3
click at [1115, 305] on div at bounding box center [1201, 245] width 579 height 235
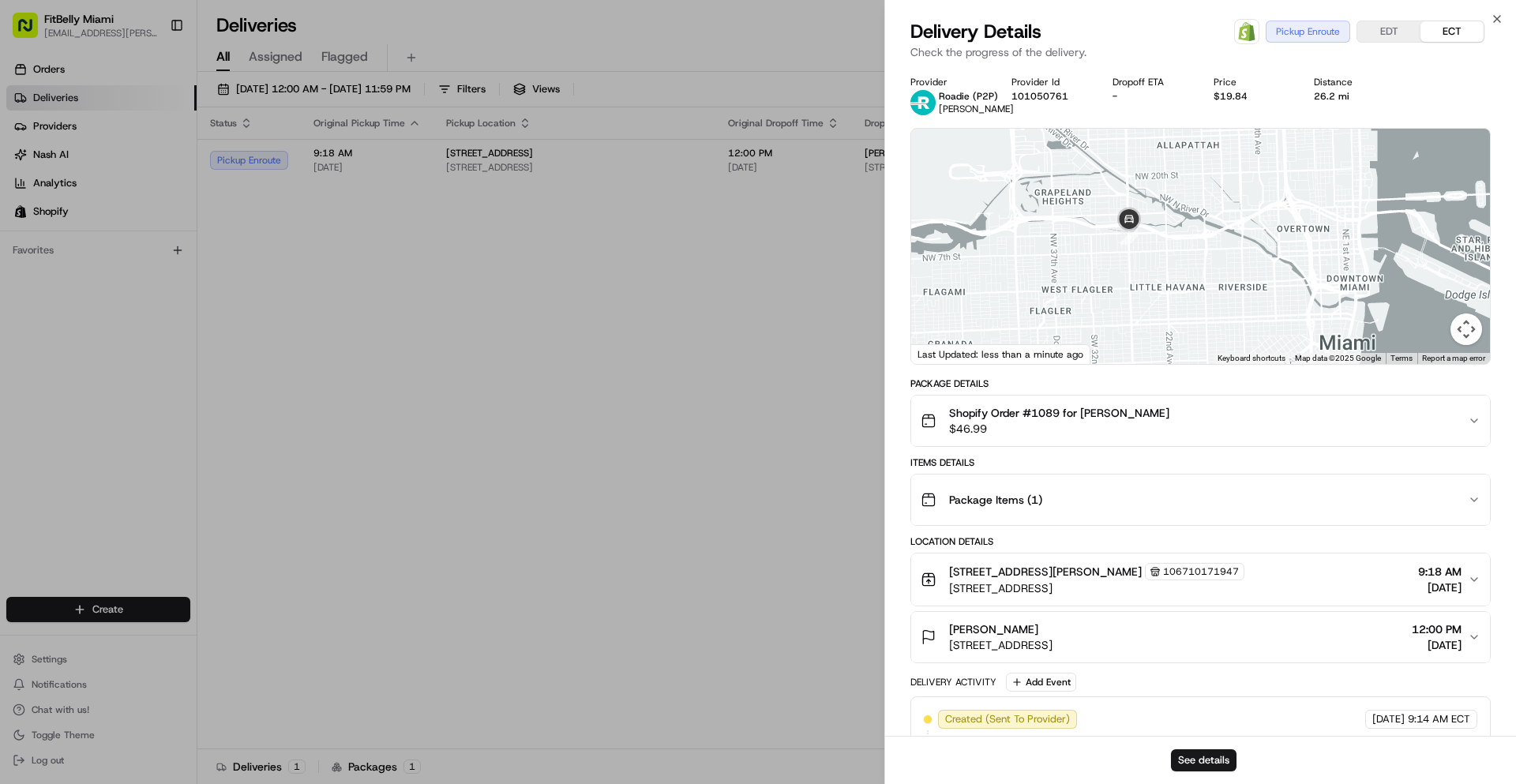
drag, startPoint x: 1126, startPoint y: 251, endPoint x: 1110, endPoint y: 288, distance: 40.3
click at [1110, 285] on div at bounding box center [1201, 245] width 579 height 235
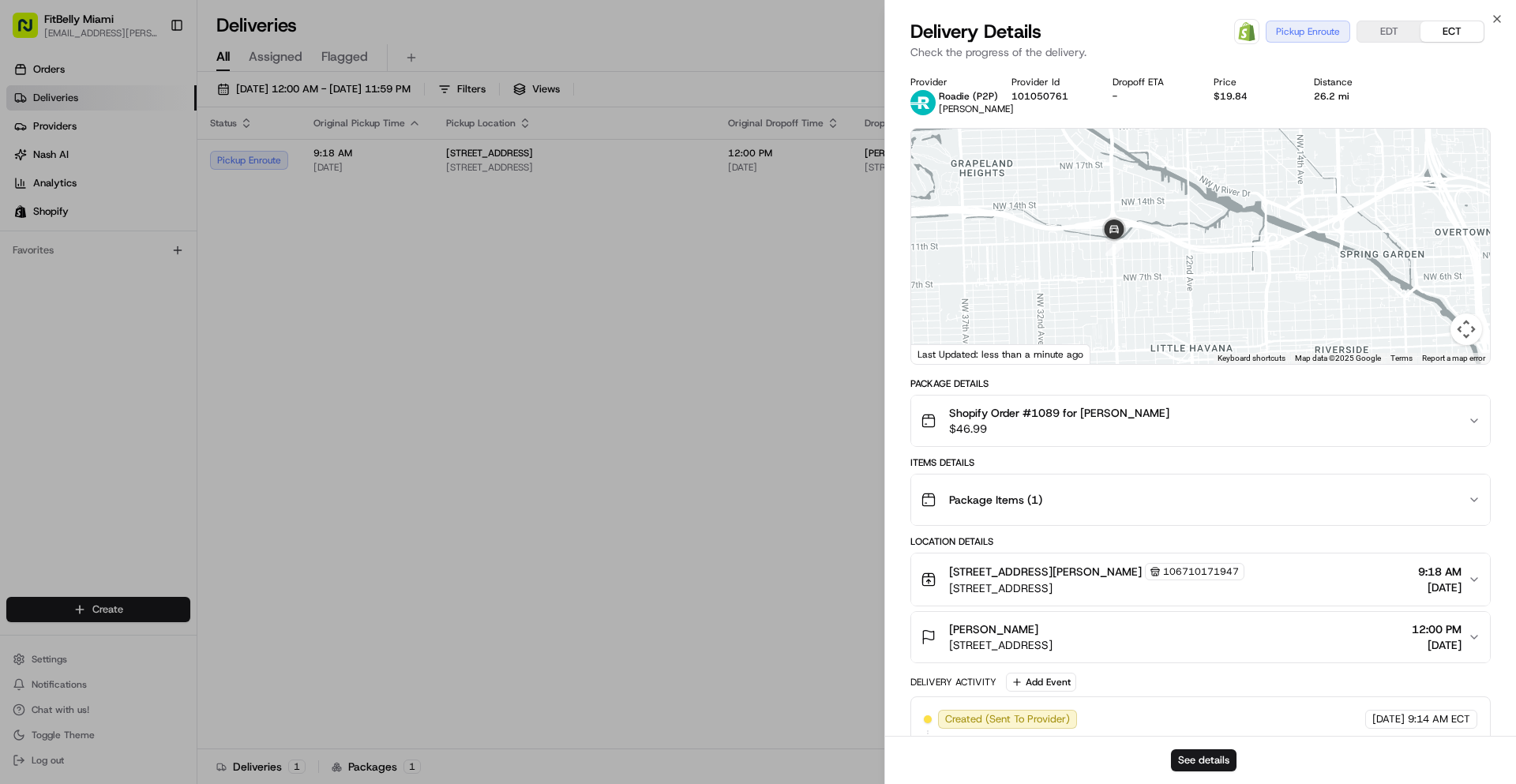
drag, startPoint x: 1091, startPoint y: 293, endPoint x: 1154, endPoint y: 258, distance: 72.1
click at [1154, 258] on div at bounding box center [1201, 245] width 579 height 235
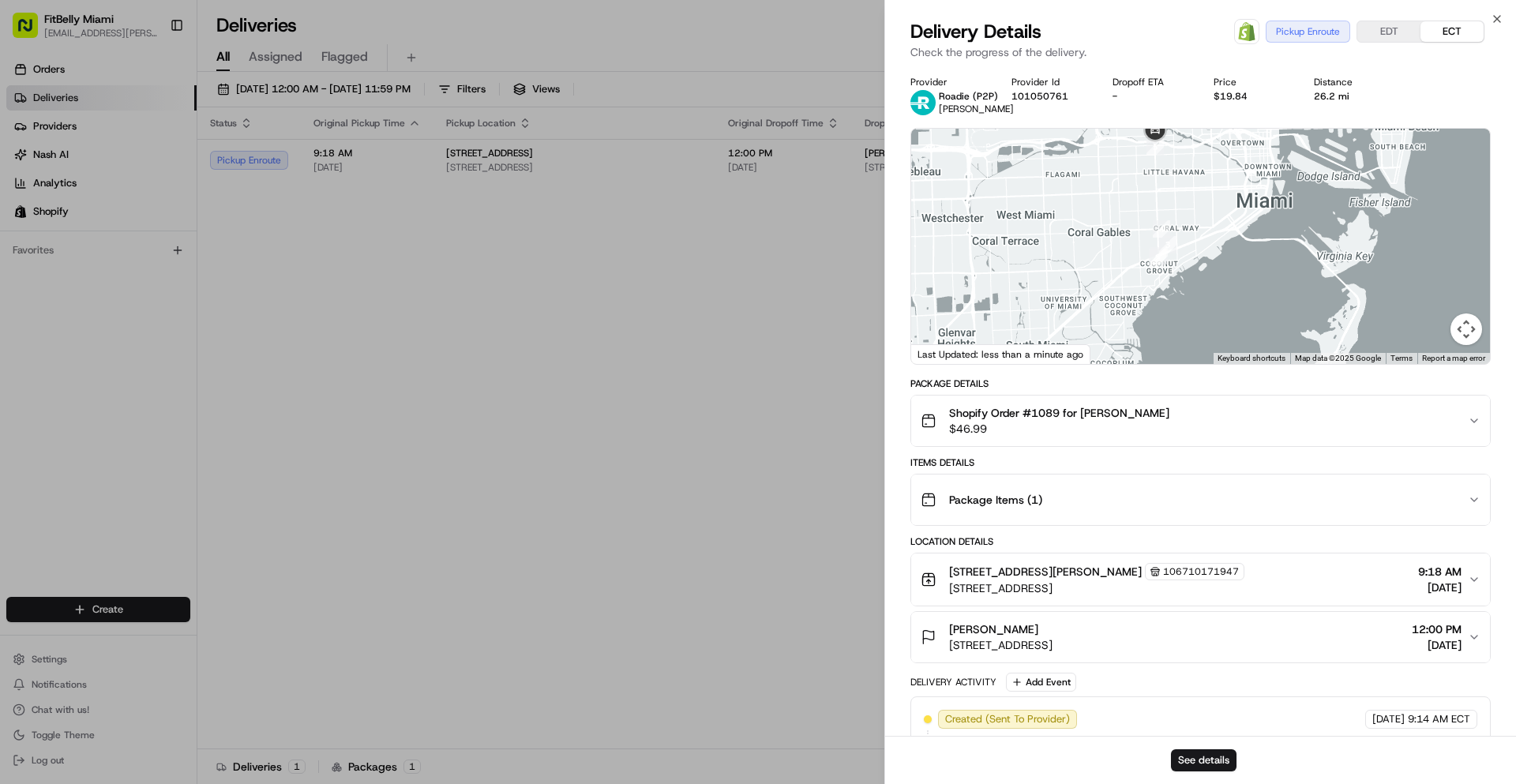
drag, startPoint x: 1135, startPoint y: 281, endPoint x: 1130, endPoint y: 185, distance: 96.1
click at [1134, 169] on div at bounding box center [1201, 245] width 579 height 235
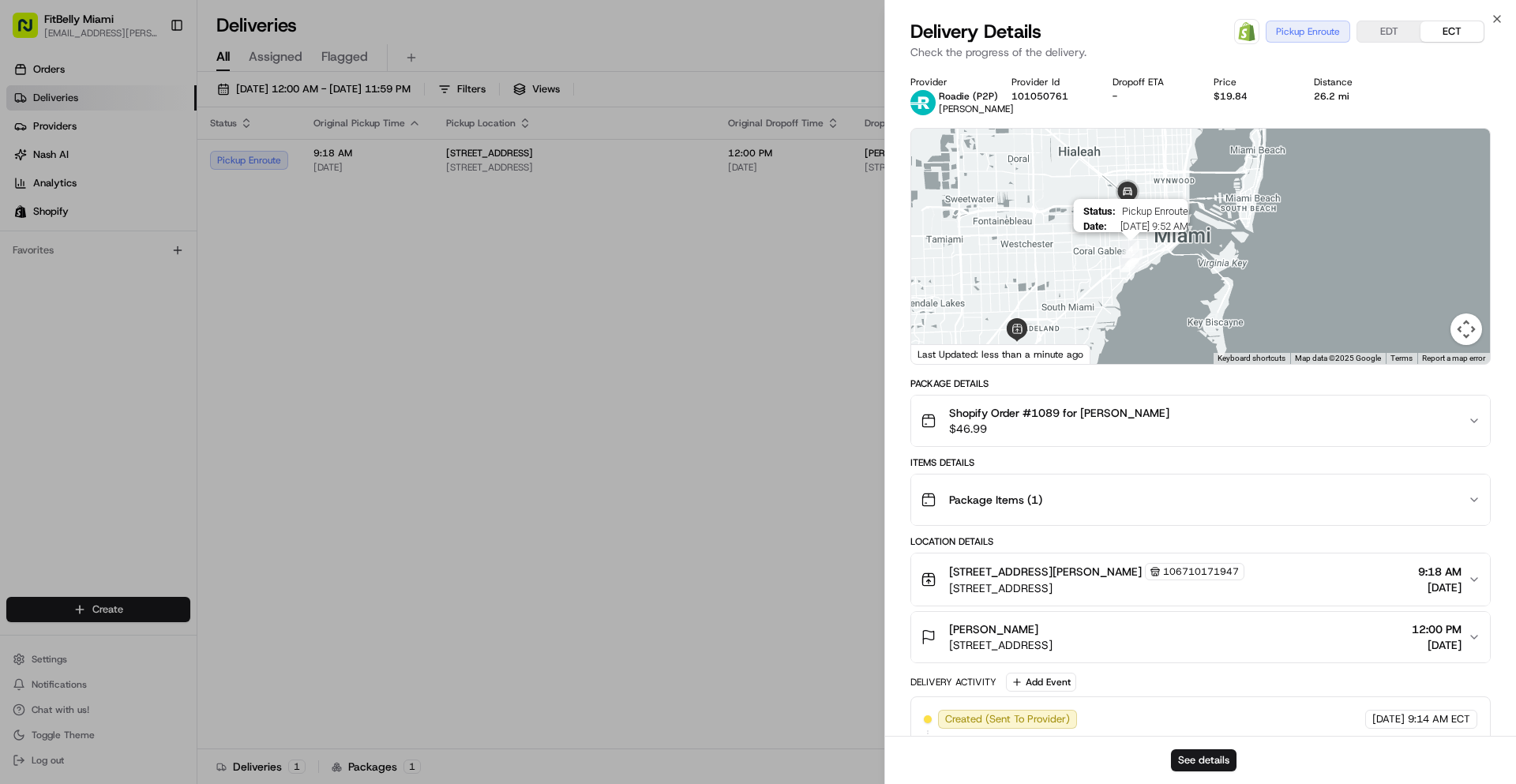
drag, startPoint x: 1147, startPoint y: 206, endPoint x: 1150, endPoint y: 264, distance: 58.1
click at [1139, 258] on img "4" at bounding box center [1130, 248] width 17 height 17
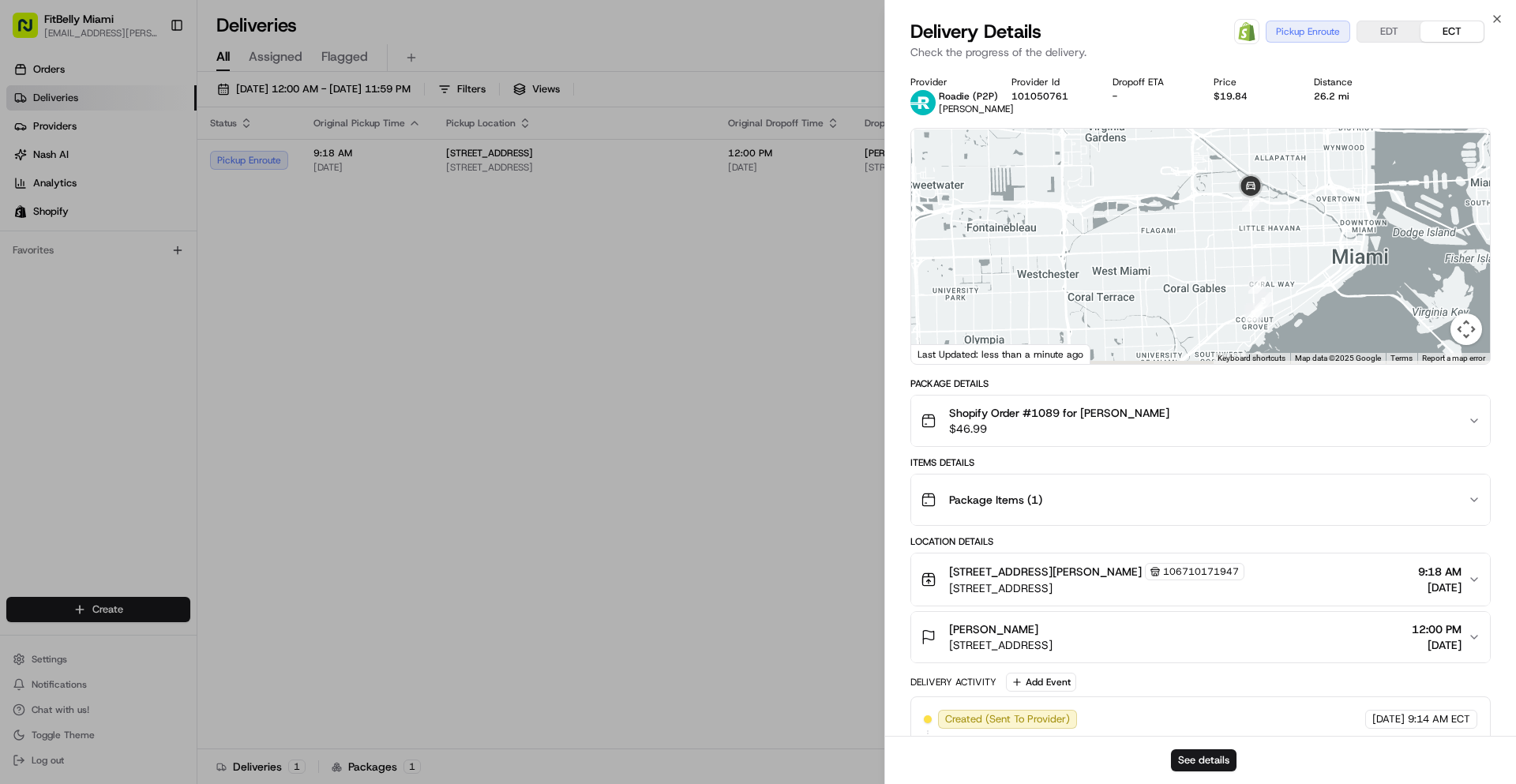
drag, startPoint x: 1109, startPoint y: 270, endPoint x: 1077, endPoint y: 232, distance: 49.7
click at [1077, 232] on div at bounding box center [1201, 245] width 579 height 235
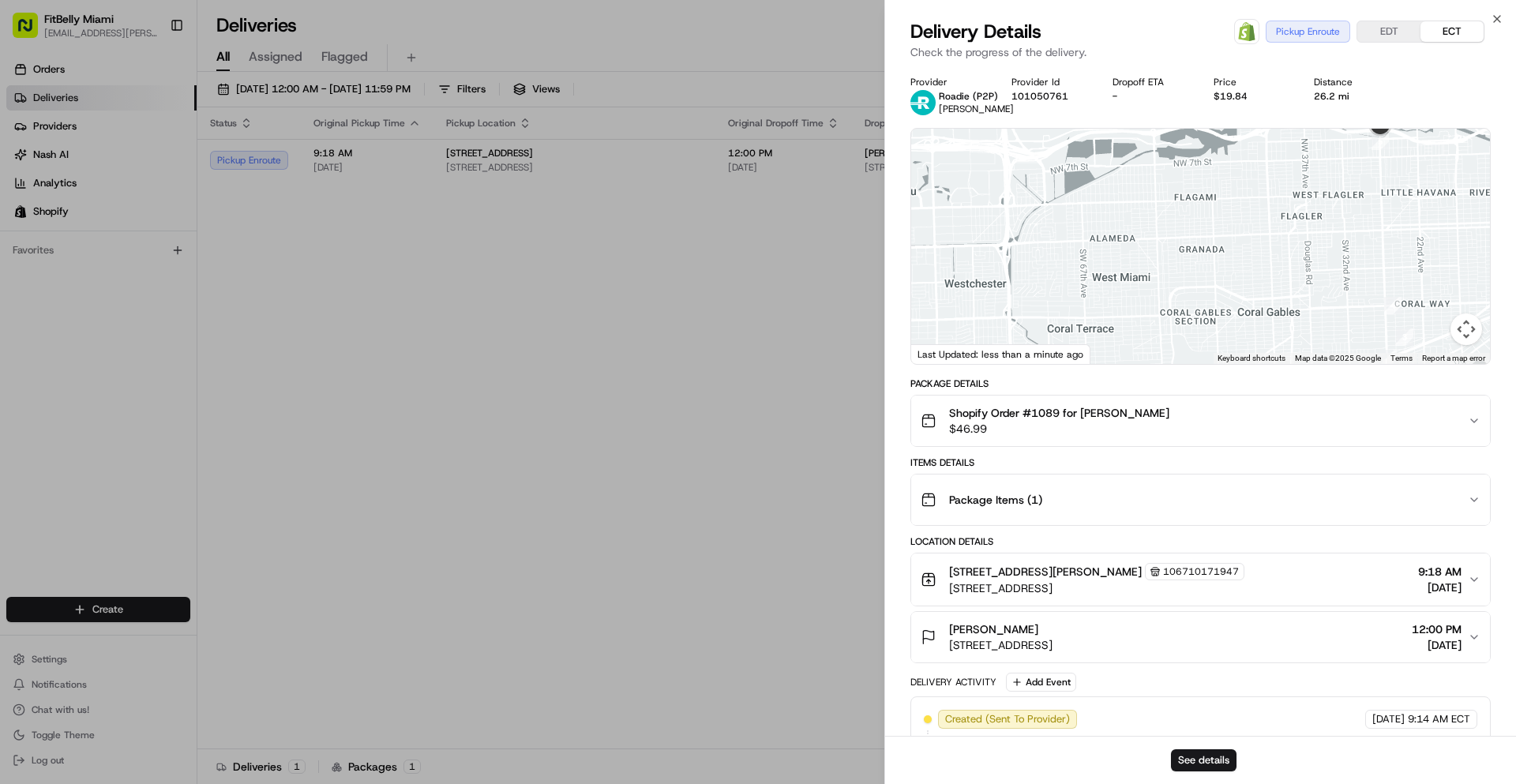
drag, startPoint x: 1153, startPoint y: 229, endPoint x: 1081, endPoint y: 259, distance: 78.0
click at [1081, 259] on div at bounding box center [1201, 245] width 579 height 235
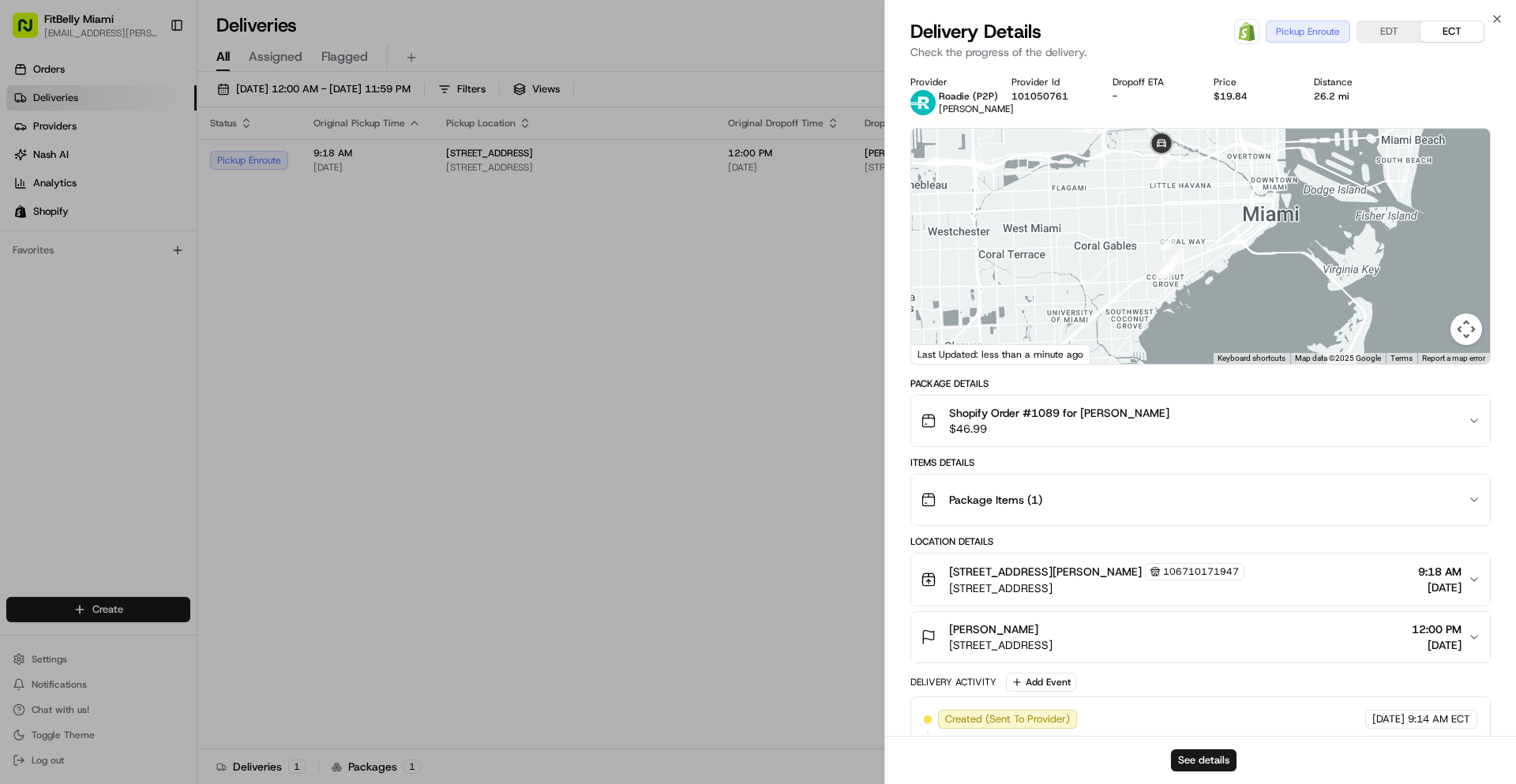
drag, startPoint x: 1250, startPoint y: 276, endPoint x: 1212, endPoint y: 204, distance: 81.4
click at [1212, 204] on div at bounding box center [1201, 245] width 579 height 235
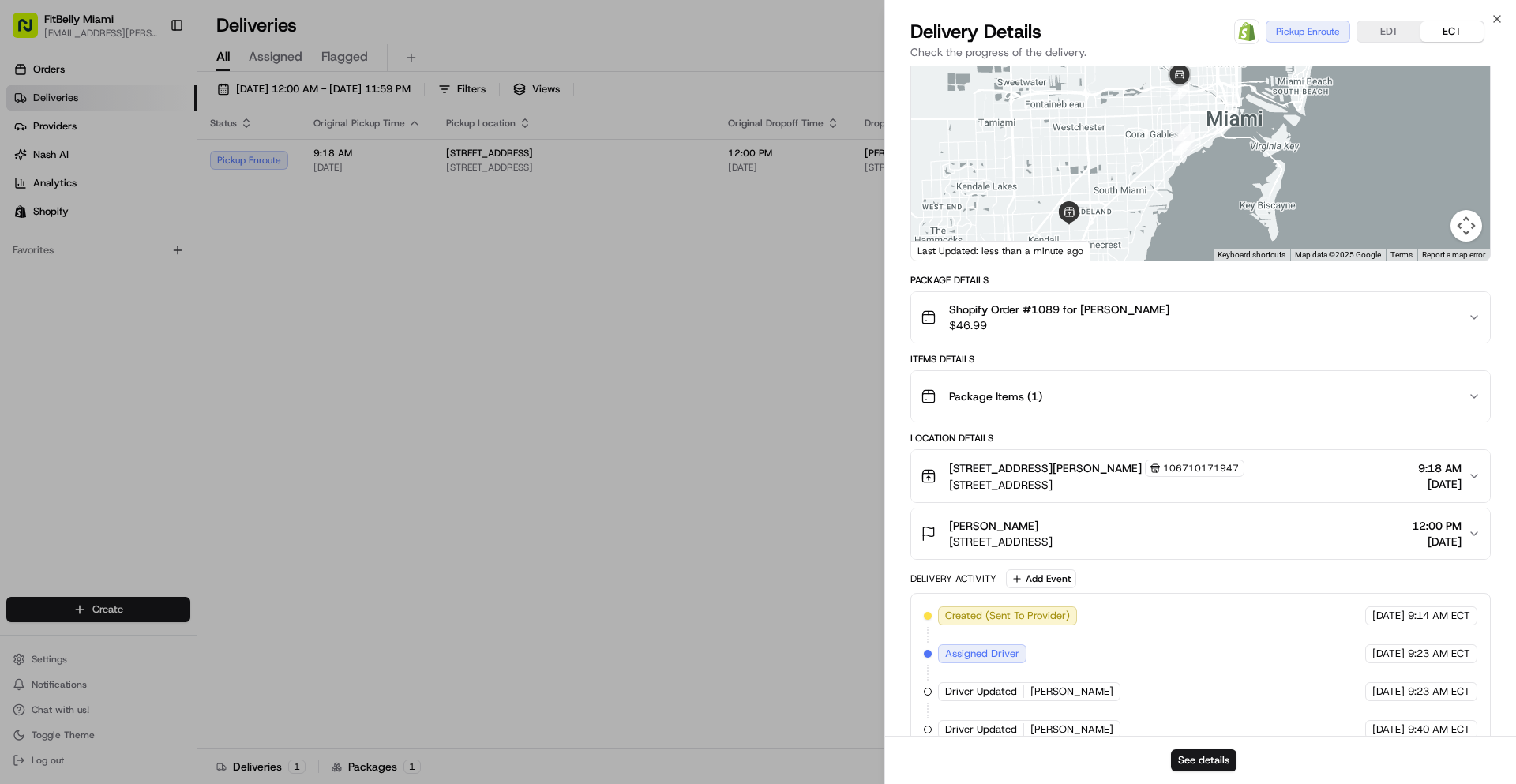
scroll to position [73, 0]
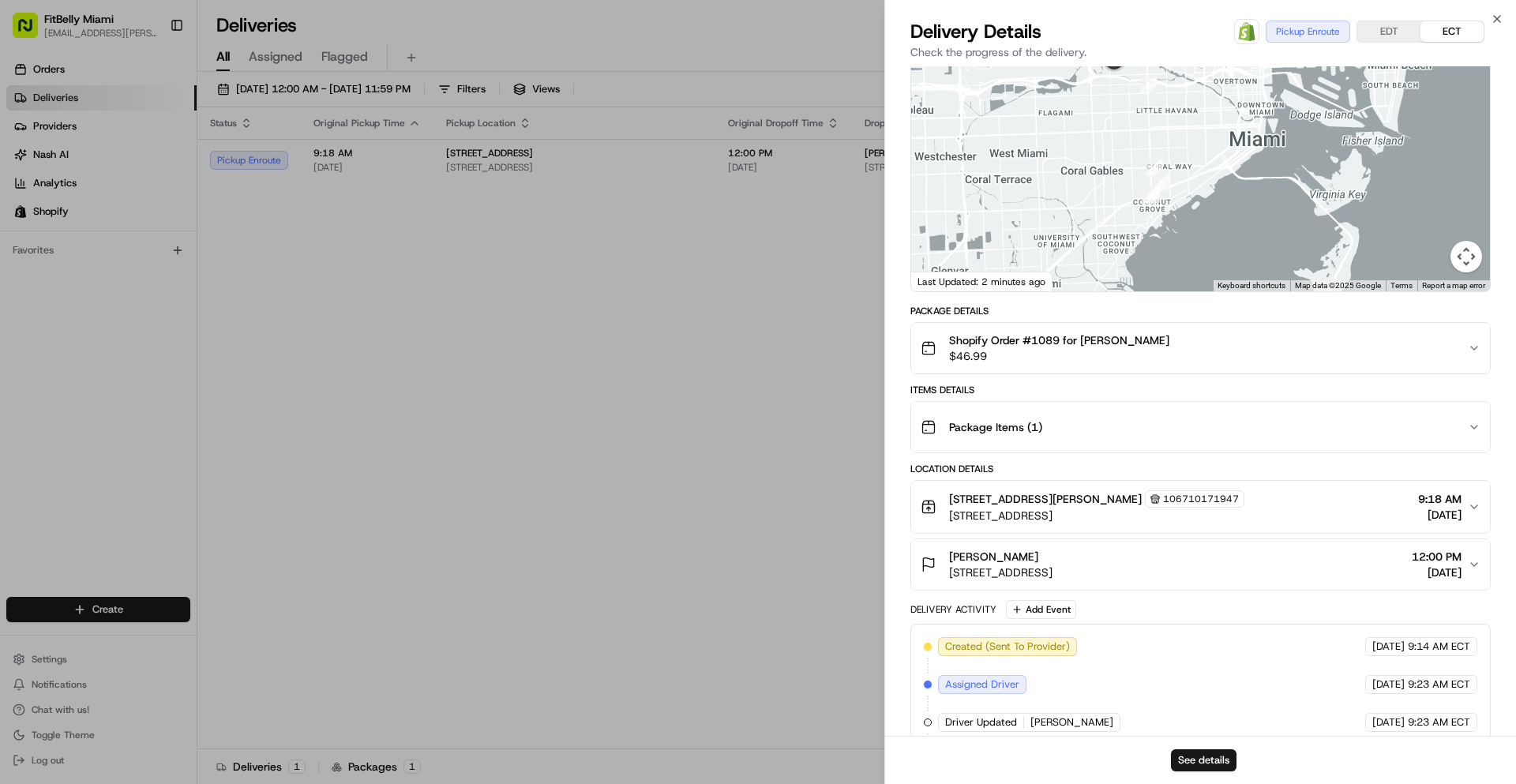
drag, startPoint x: 1181, startPoint y: 171, endPoint x: 1248, endPoint y: 309, distance: 153.4
click at [1248, 309] on div "Provider Roadie (P2P) [PERSON_NAME] Provider Id 101050761 Dropoff ETA - Price $…" at bounding box center [1201, 411] width 581 height 818
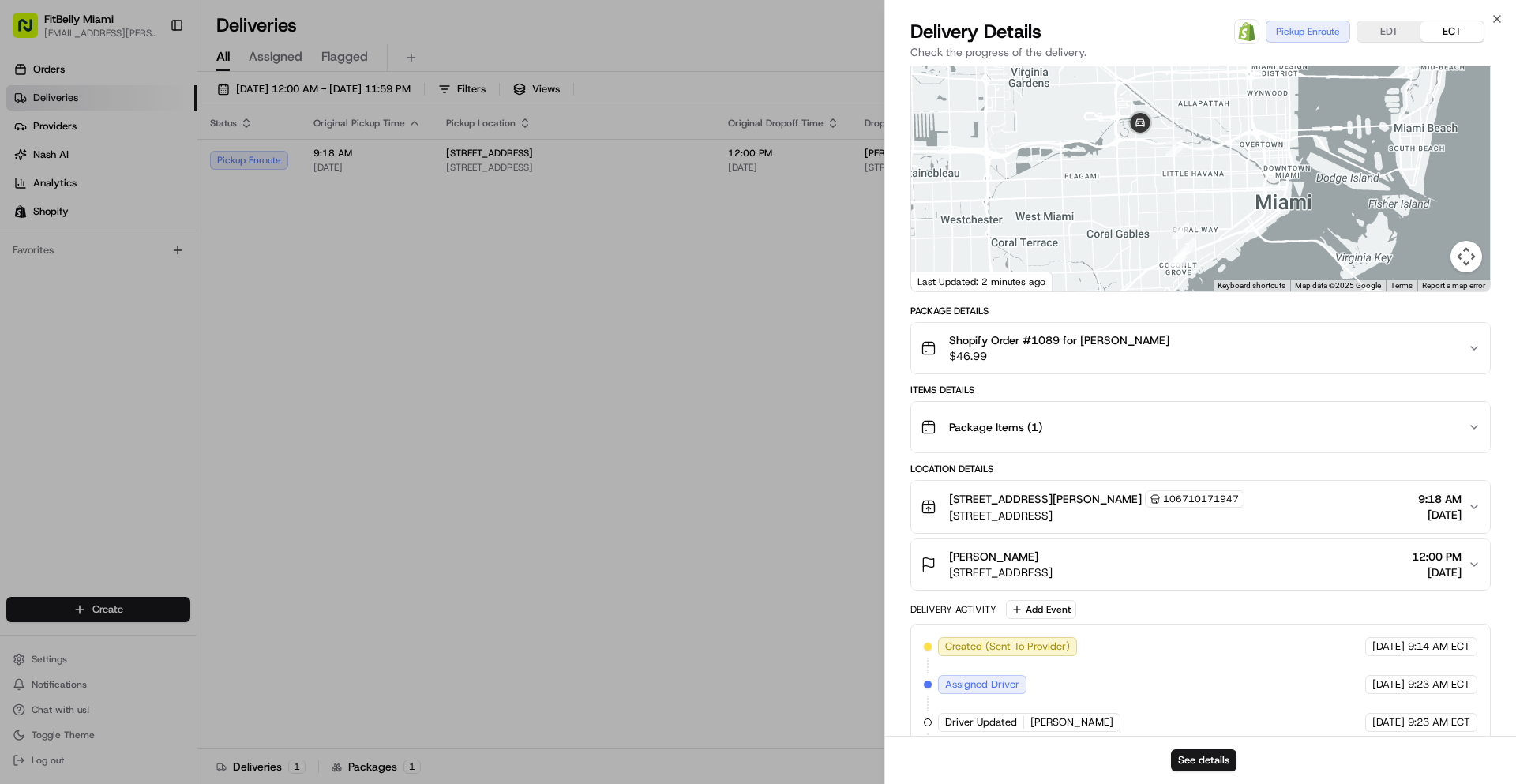
drag, startPoint x: 1211, startPoint y: 251, endPoint x: 1187, endPoint y: 203, distance: 53.7
click at [1187, 203] on div at bounding box center [1201, 173] width 579 height 235
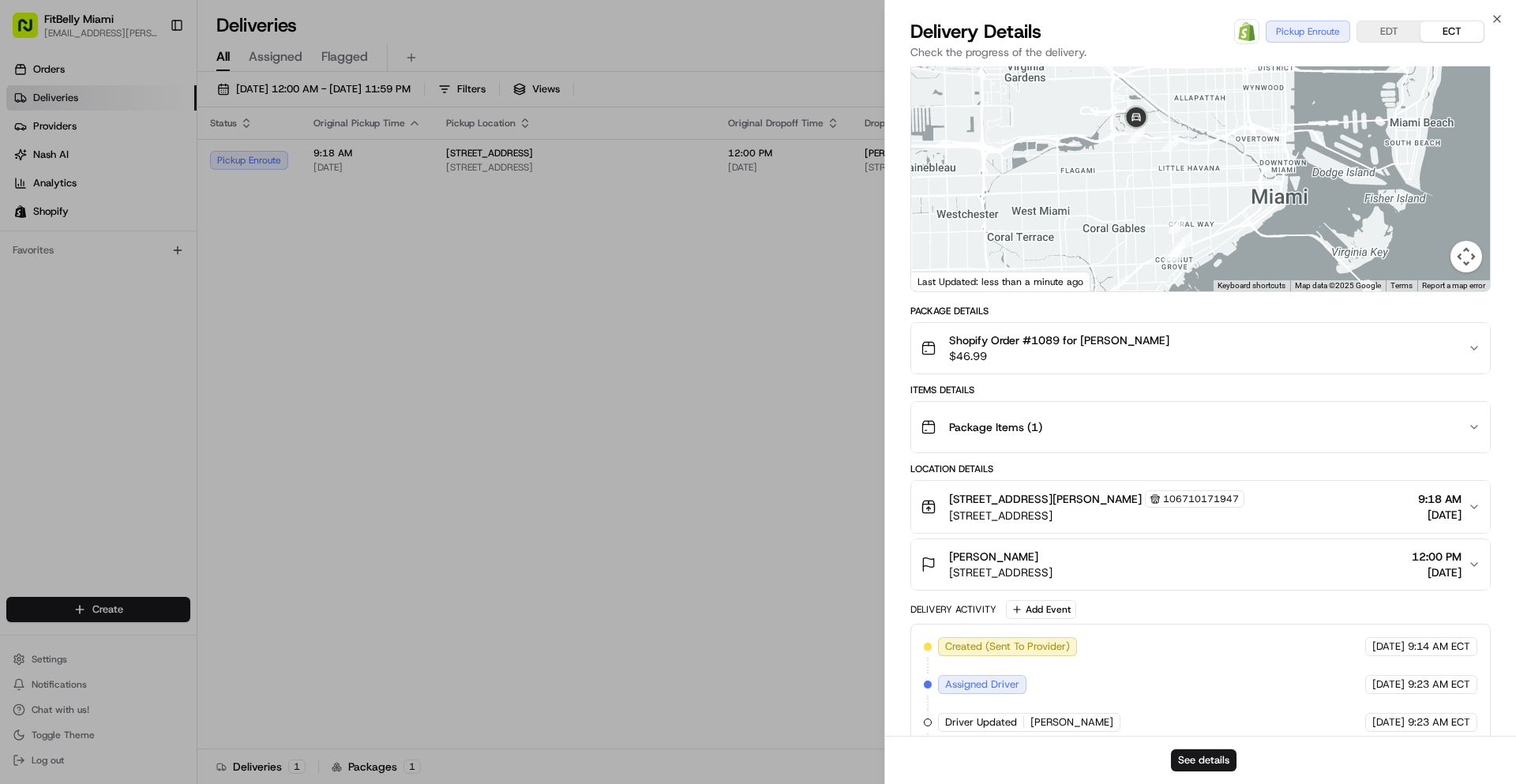
drag, startPoint x: 1199, startPoint y: 201, endPoint x: 1226, endPoint y: 256, distance: 61.3
click at [1226, 256] on div at bounding box center [1201, 173] width 579 height 235
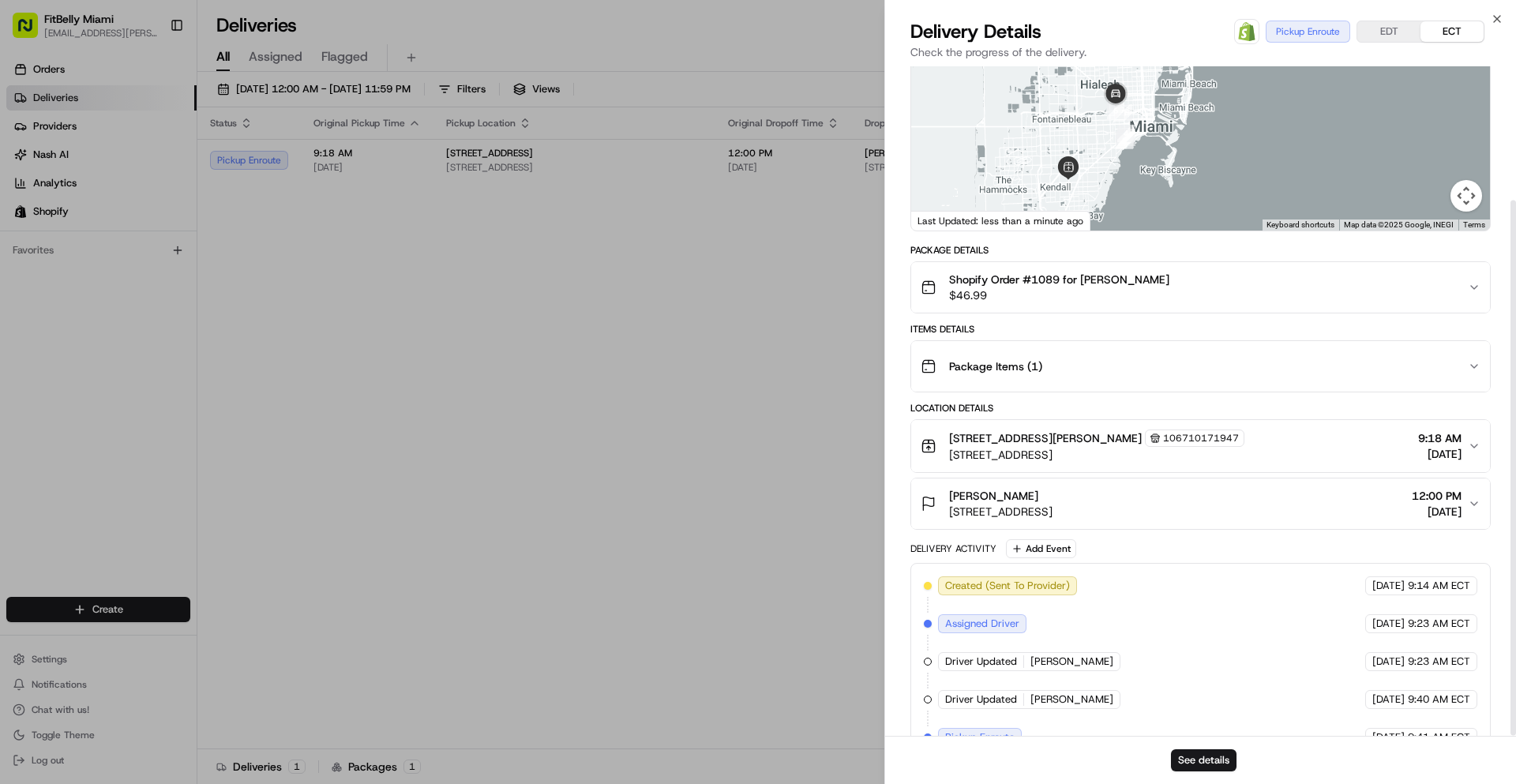
scroll to position [167, 0]
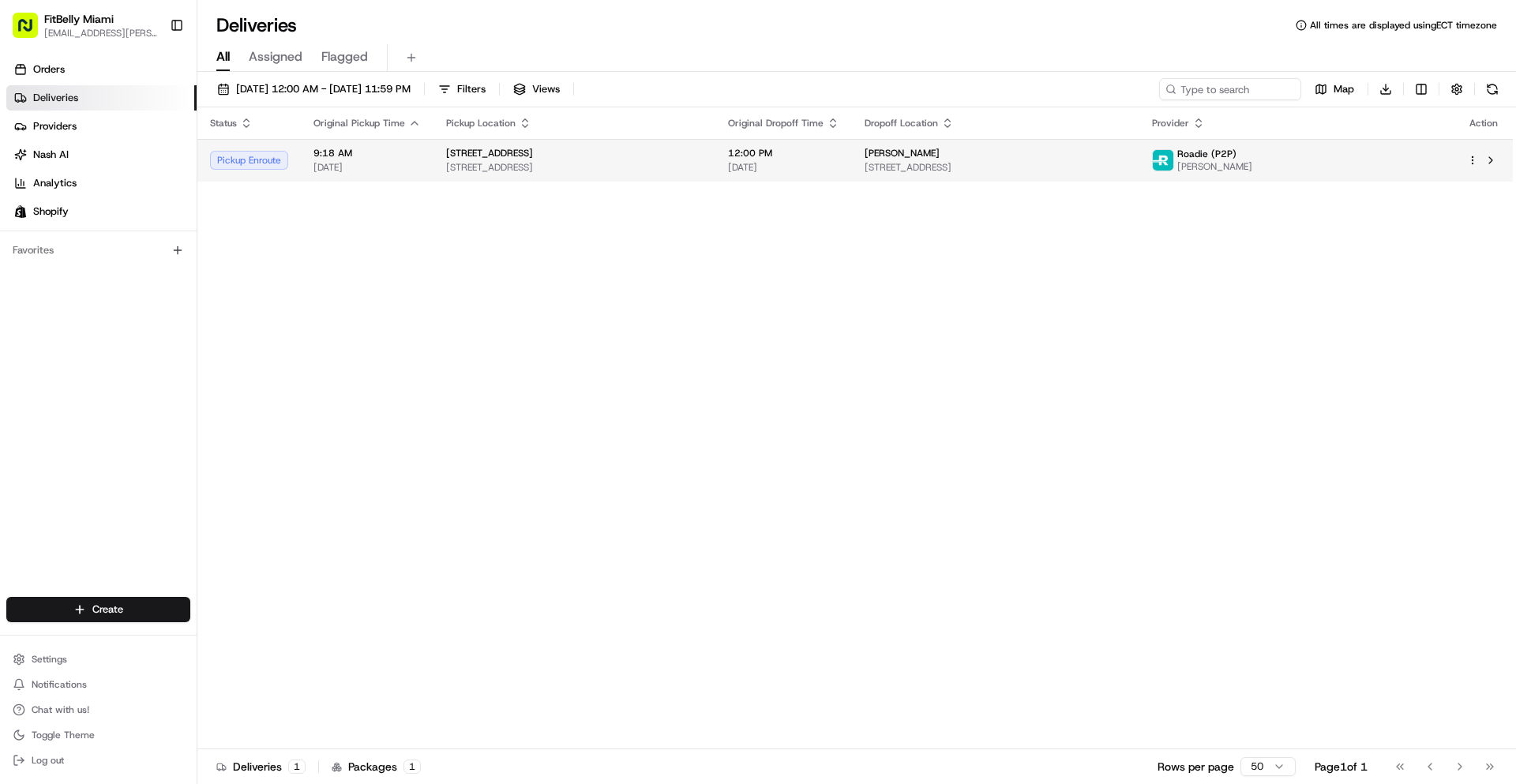
click at [640, 154] on div "[STREET_ADDRESS]" at bounding box center [575, 153] width 256 height 13
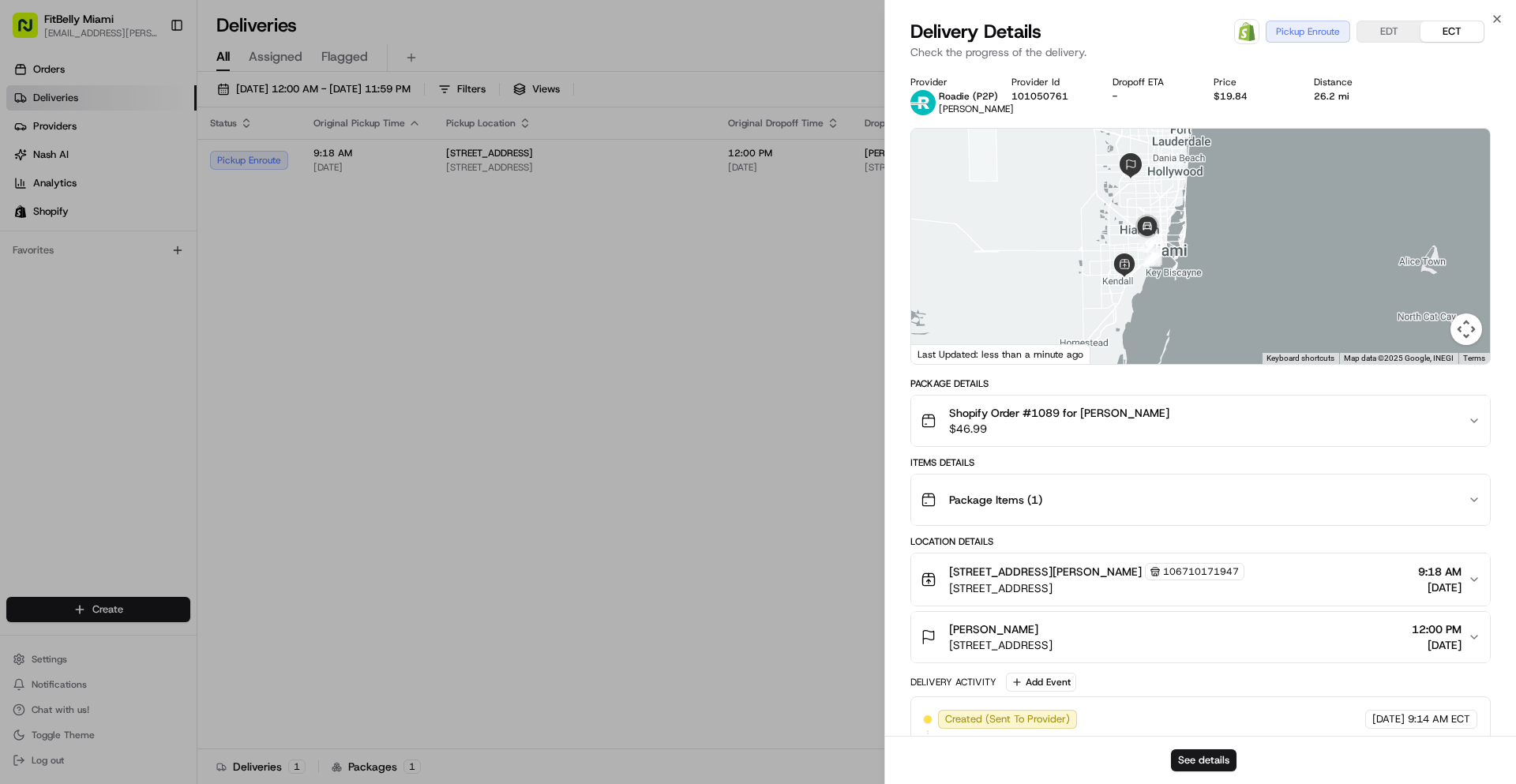
drag, startPoint x: 1268, startPoint y: 262, endPoint x: 1184, endPoint y: 244, distance: 85.9
click at [1190, 246] on div at bounding box center [1201, 245] width 579 height 235
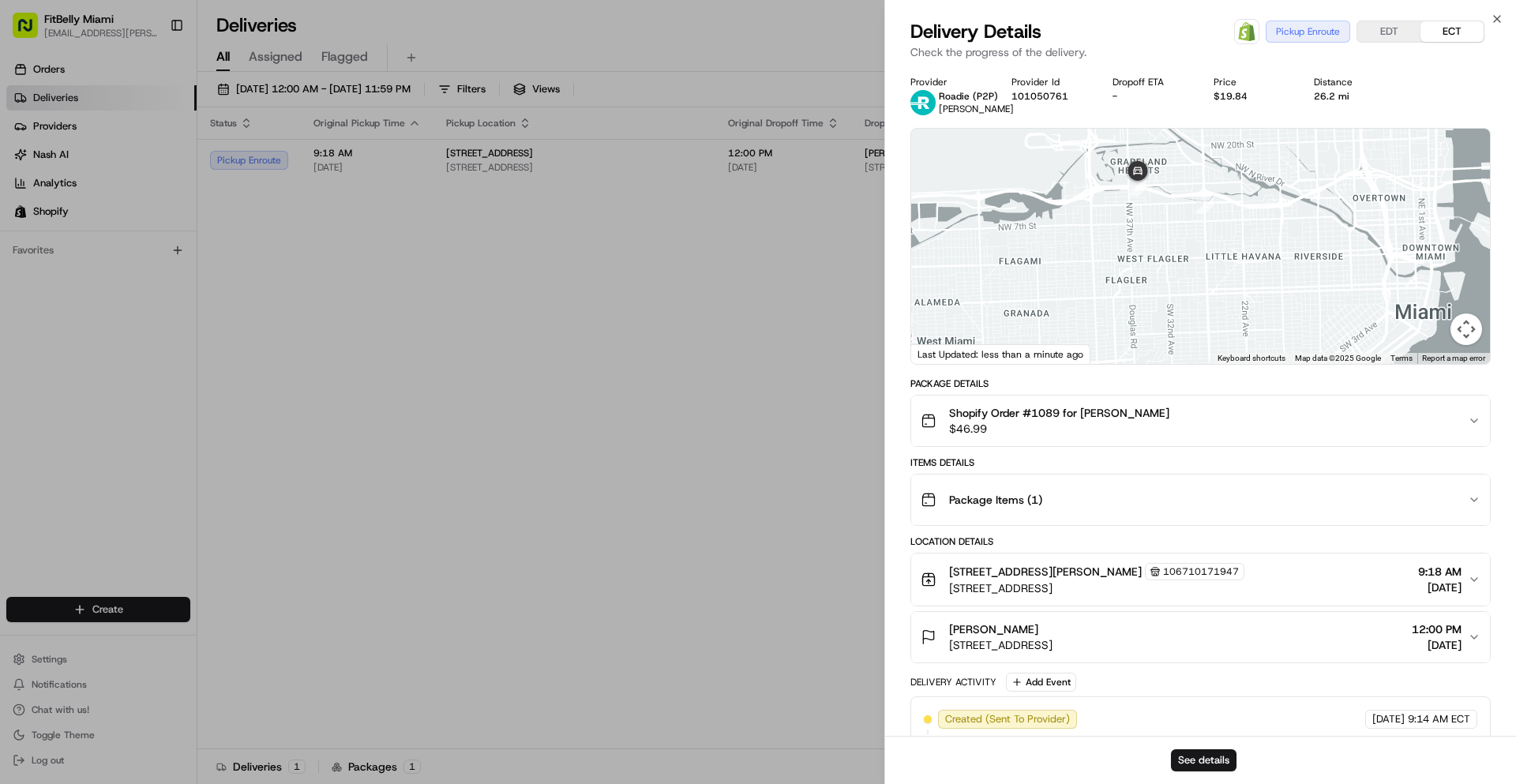
drag, startPoint x: 1159, startPoint y: 215, endPoint x: 1172, endPoint y: 265, distance: 51.7
click at [1172, 265] on div at bounding box center [1201, 245] width 579 height 235
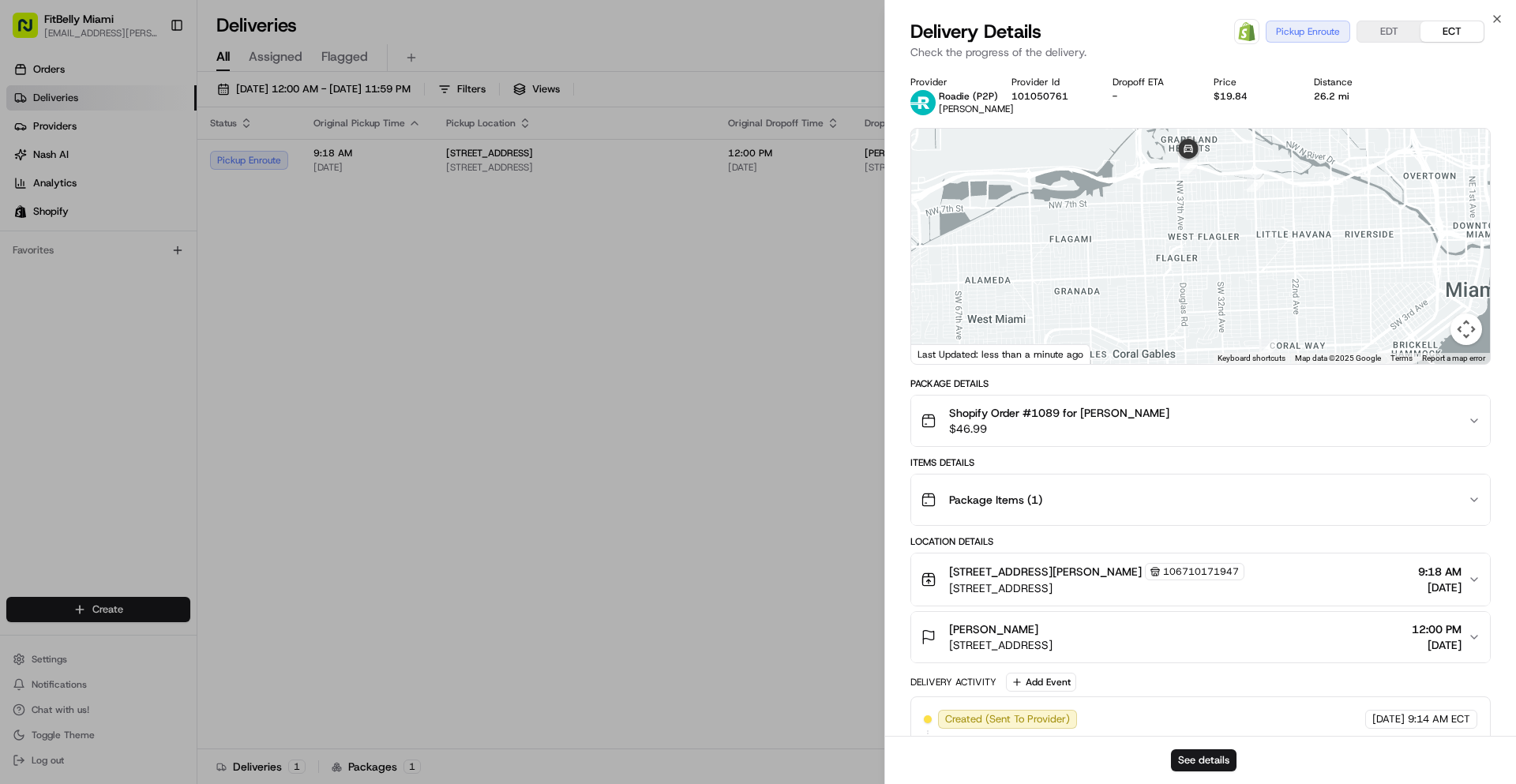
drag, startPoint x: 1118, startPoint y: 225, endPoint x: 1171, endPoint y: 202, distance: 57.8
click at [1171, 202] on div at bounding box center [1201, 245] width 579 height 235
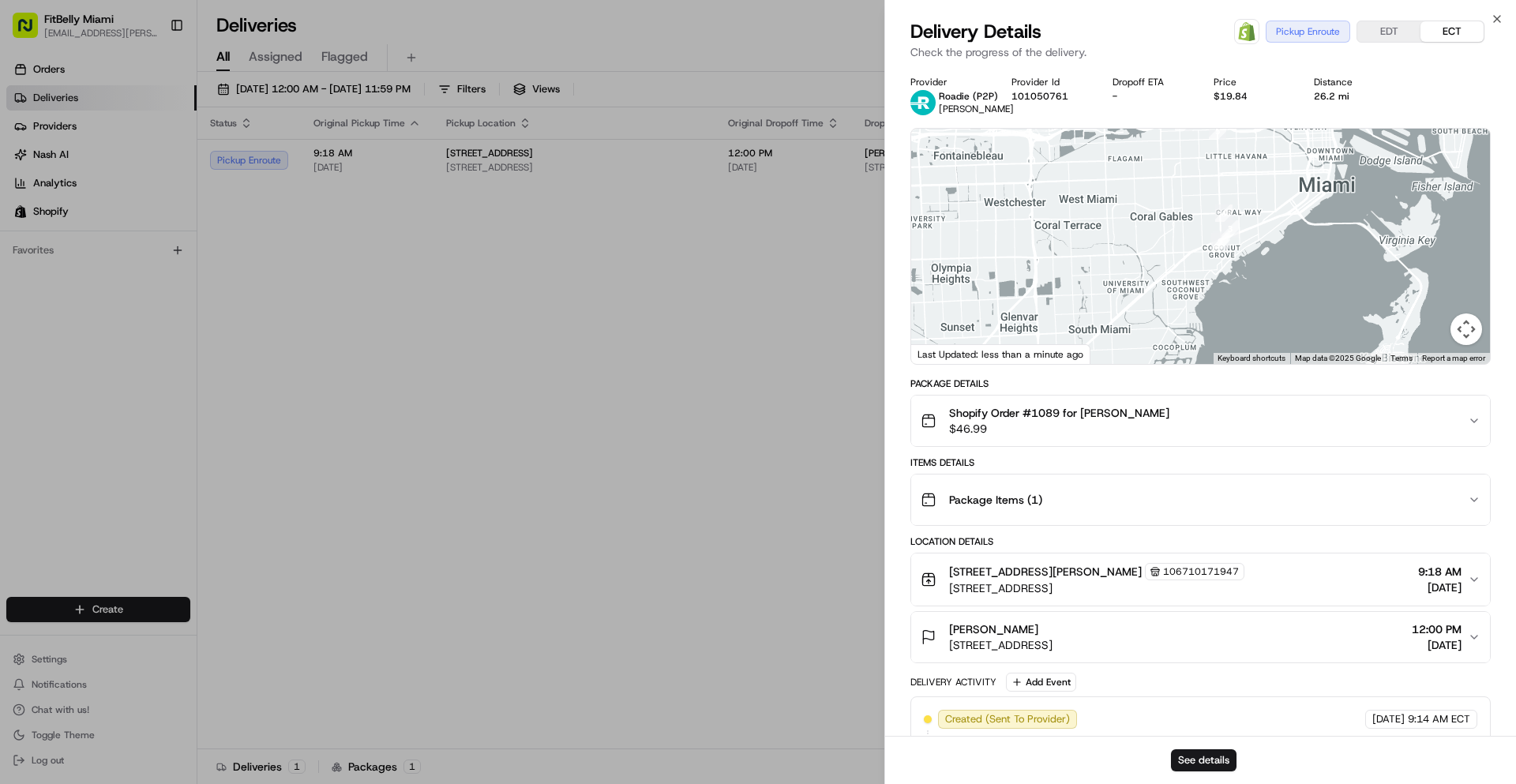
drag, startPoint x: 1136, startPoint y: 235, endPoint x: 1136, endPoint y: 175, distance: 60.0
click at [1136, 175] on div at bounding box center [1201, 245] width 579 height 235
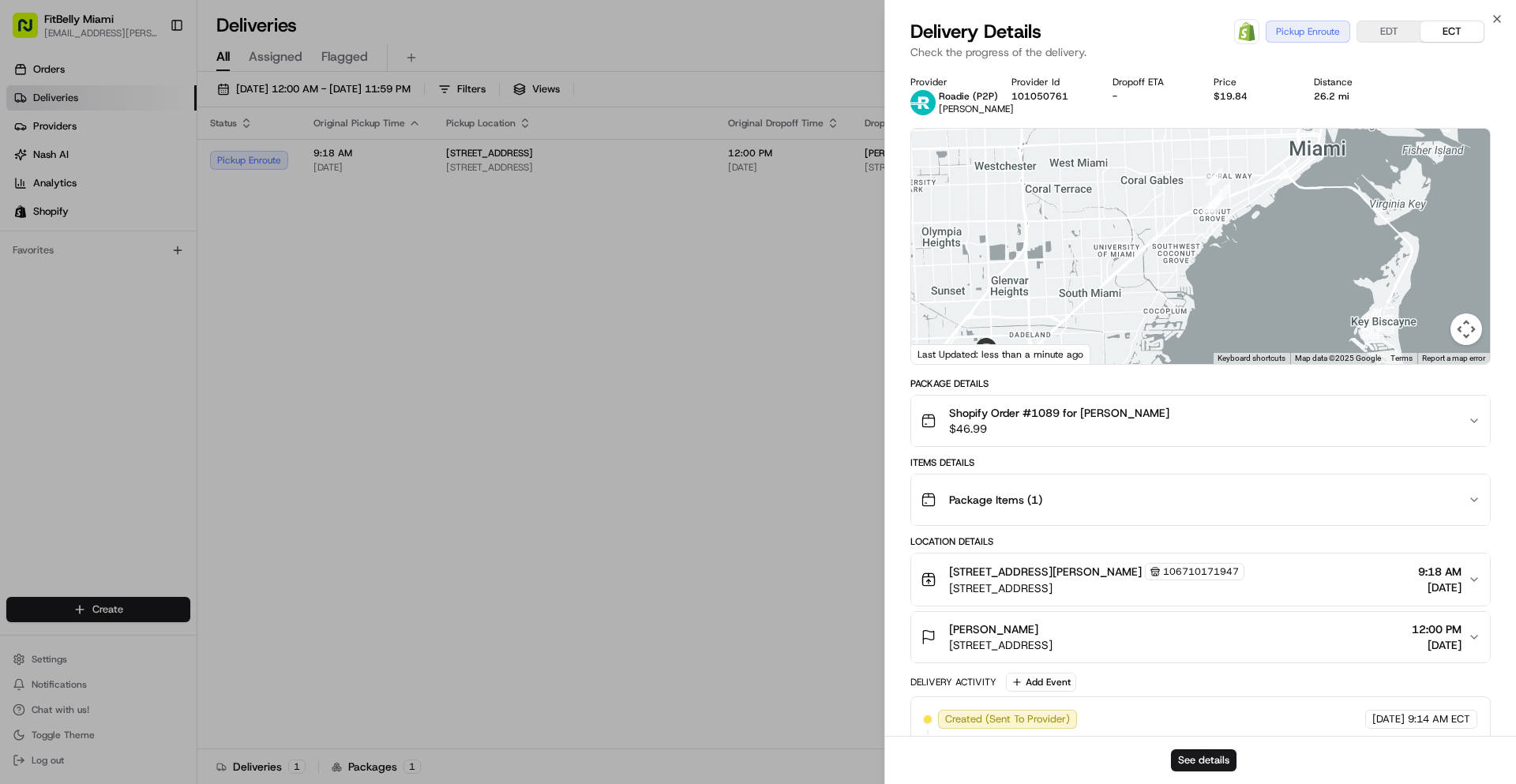
drag, startPoint x: 1125, startPoint y: 222, endPoint x: 1115, endPoint y: 185, distance: 38.3
click at [1115, 185] on div at bounding box center [1201, 245] width 579 height 235
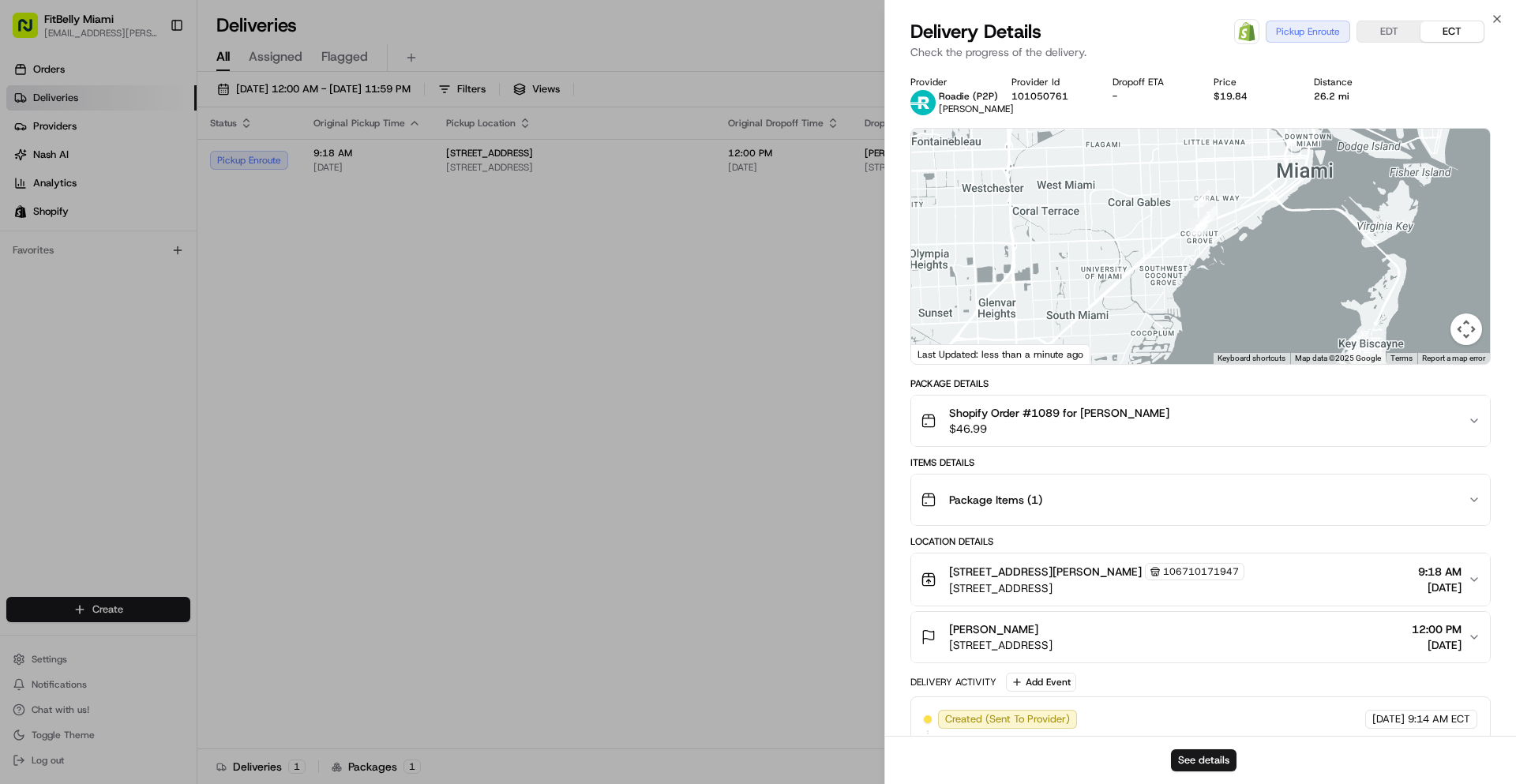
drag, startPoint x: 1133, startPoint y: 175, endPoint x: 1140, endPoint y: 248, distance: 73.3
click at [1140, 248] on div at bounding box center [1201, 245] width 579 height 235
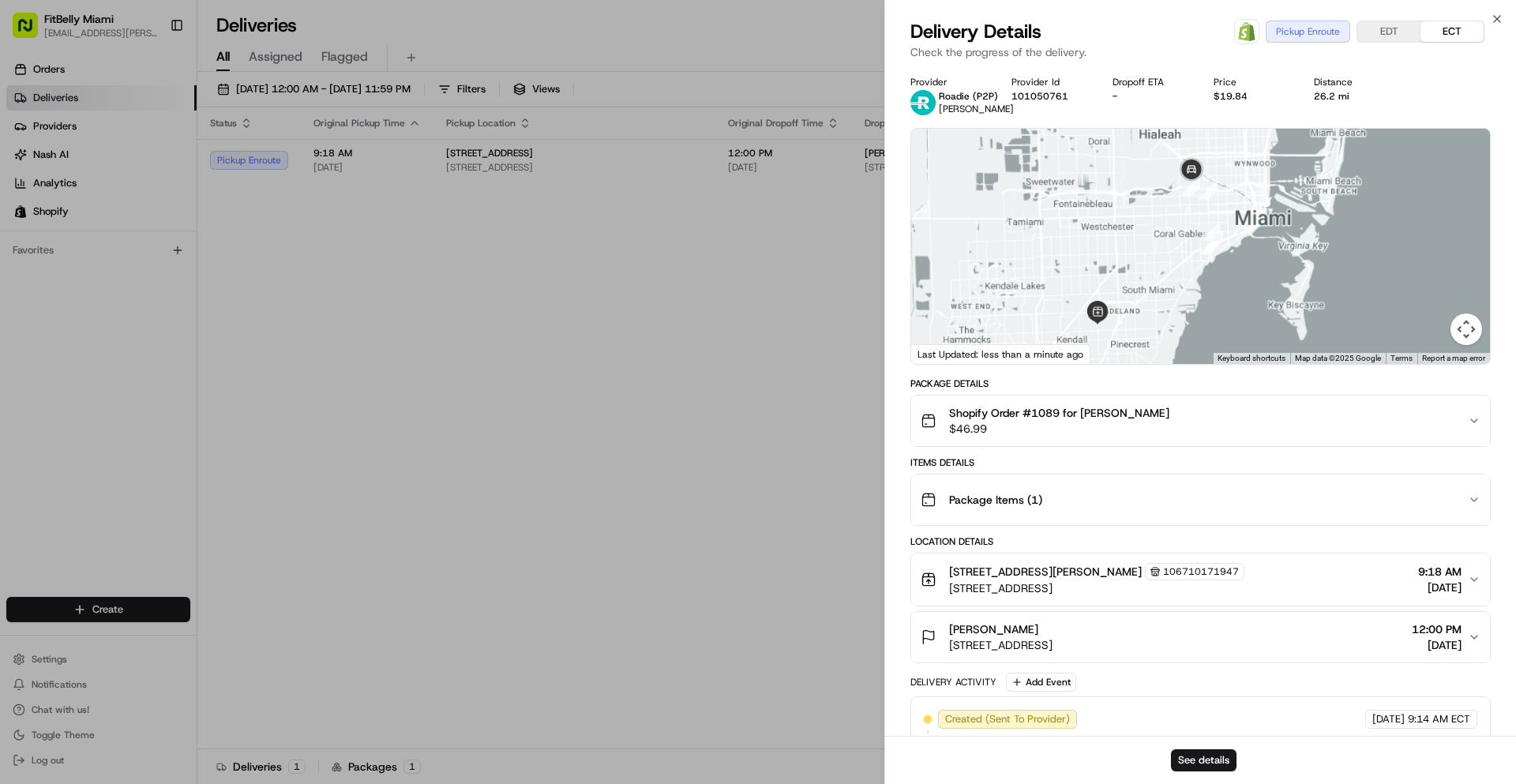
drag, startPoint x: 1184, startPoint y: 298, endPoint x: 1161, endPoint y: 197, distance: 103.6
click at [1163, 192] on div at bounding box center [1201, 245] width 579 height 235
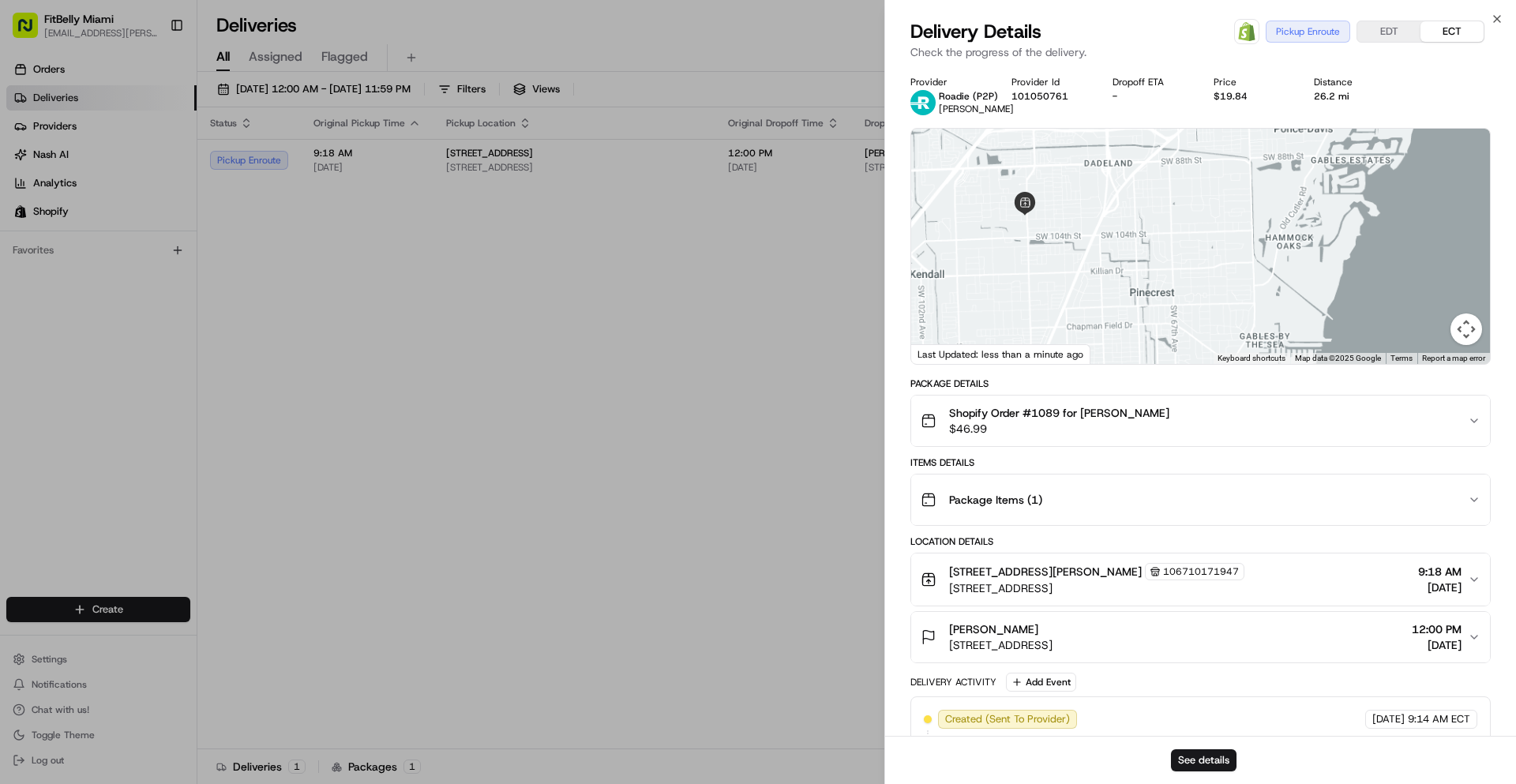
drag, startPoint x: 1087, startPoint y: 157, endPoint x: 1135, endPoint y: 251, distance: 105.5
click at [1133, 254] on div at bounding box center [1201, 245] width 579 height 235
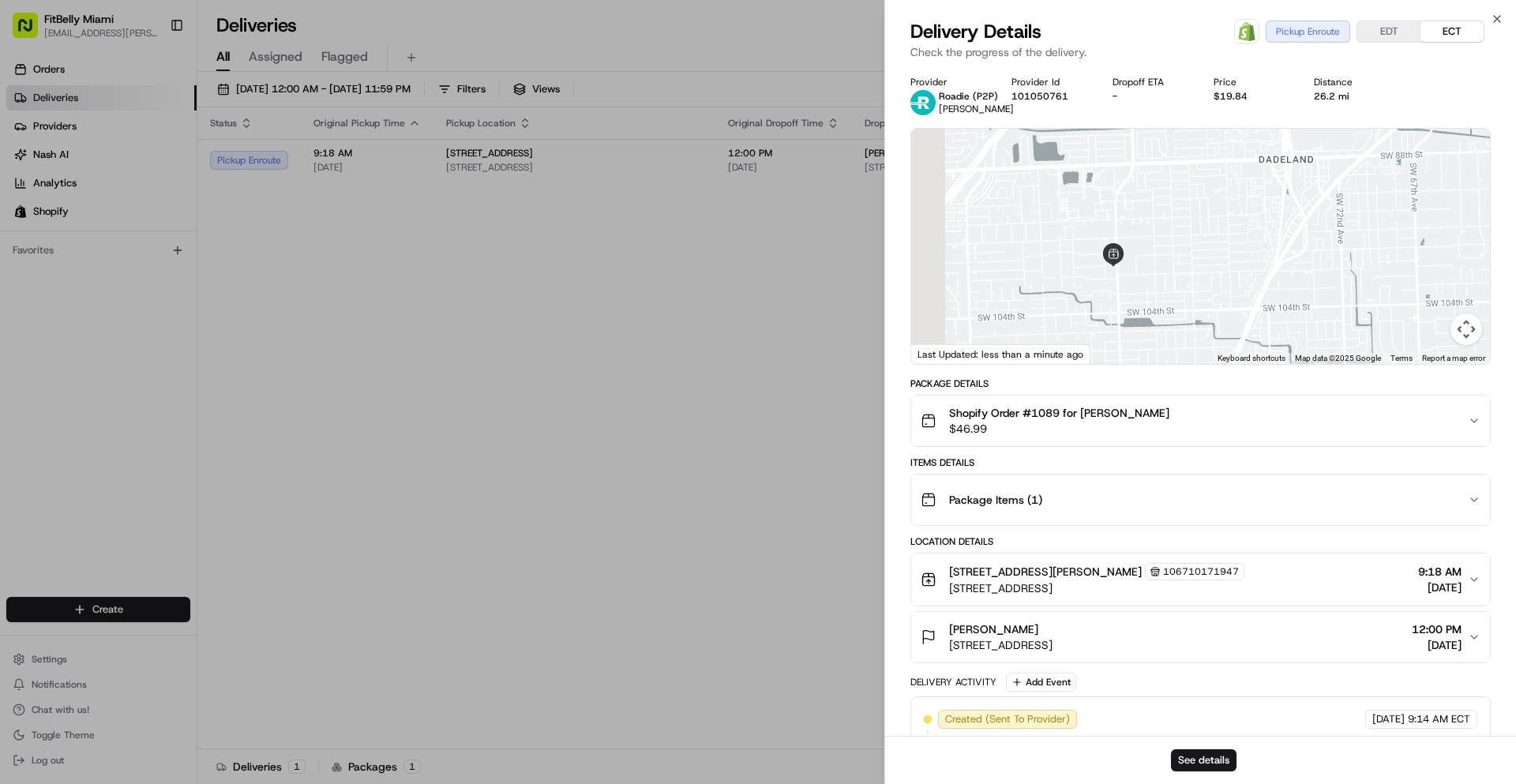
drag, startPoint x: 1158, startPoint y: 297, endPoint x: 1256, endPoint y: 230, distance: 118.7
click at [1256, 230] on div at bounding box center [1201, 245] width 579 height 235
drag, startPoint x: 1333, startPoint y: 243, endPoint x: 1150, endPoint y: 344, distance: 209.0
click at [1158, 344] on div at bounding box center [1201, 245] width 579 height 235
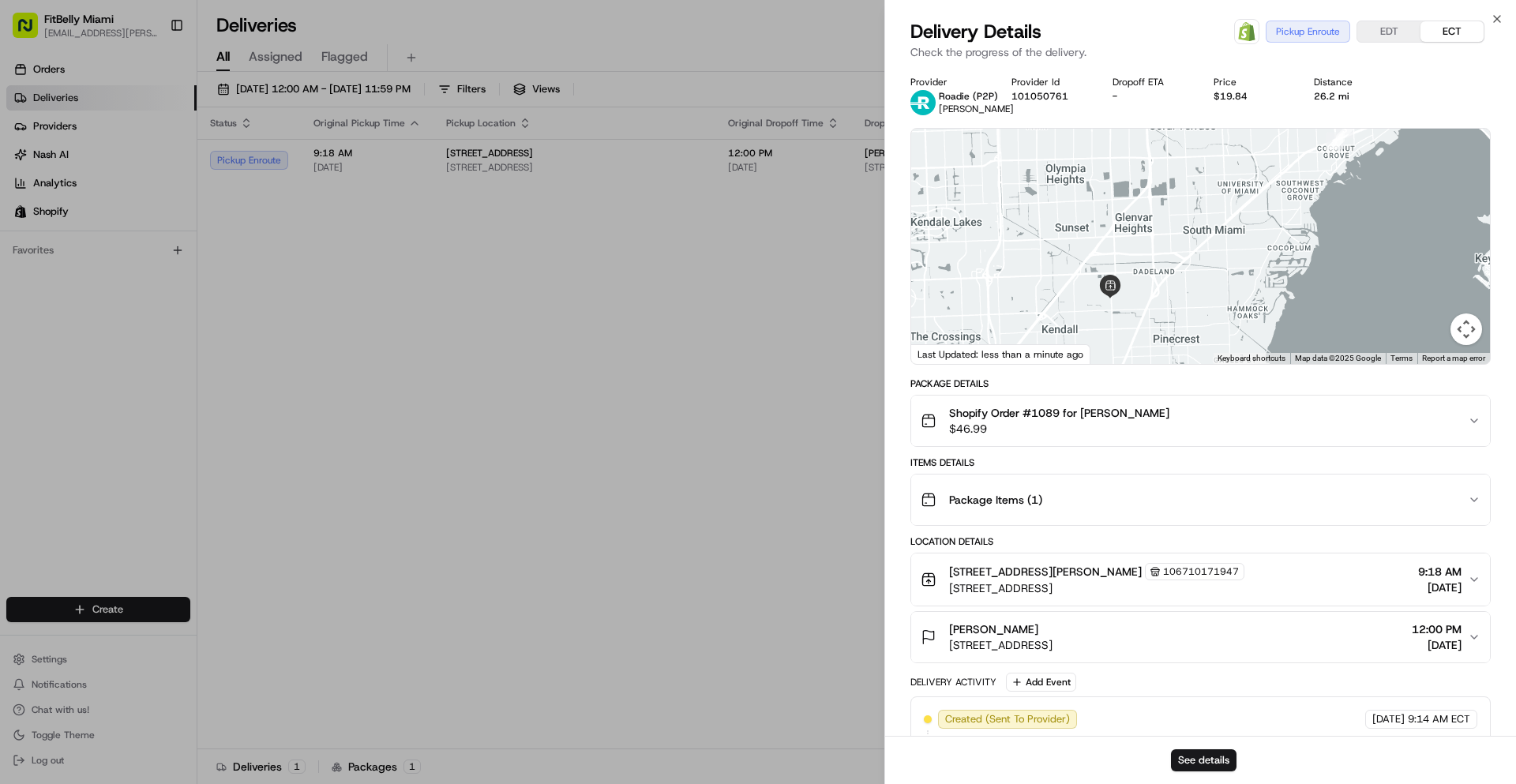
drag, startPoint x: 1238, startPoint y: 209, endPoint x: 1211, endPoint y: 247, distance: 46.6
click at [1211, 247] on div at bounding box center [1201, 245] width 579 height 235
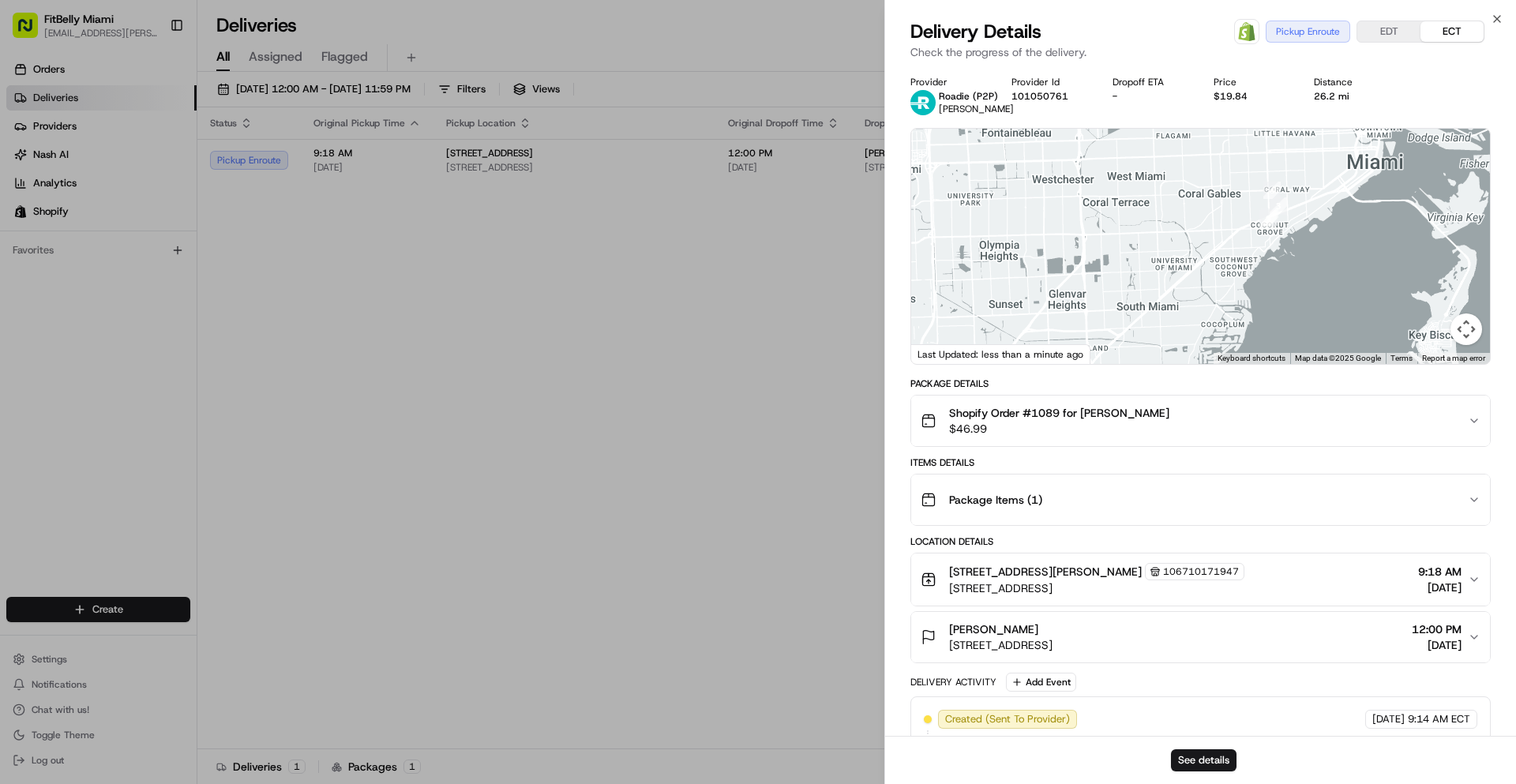
drag, startPoint x: 1236, startPoint y: 217, endPoint x: 1203, endPoint y: 240, distance: 40.2
click at [1203, 240] on div at bounding box center [1201, 245] width 579 height 235
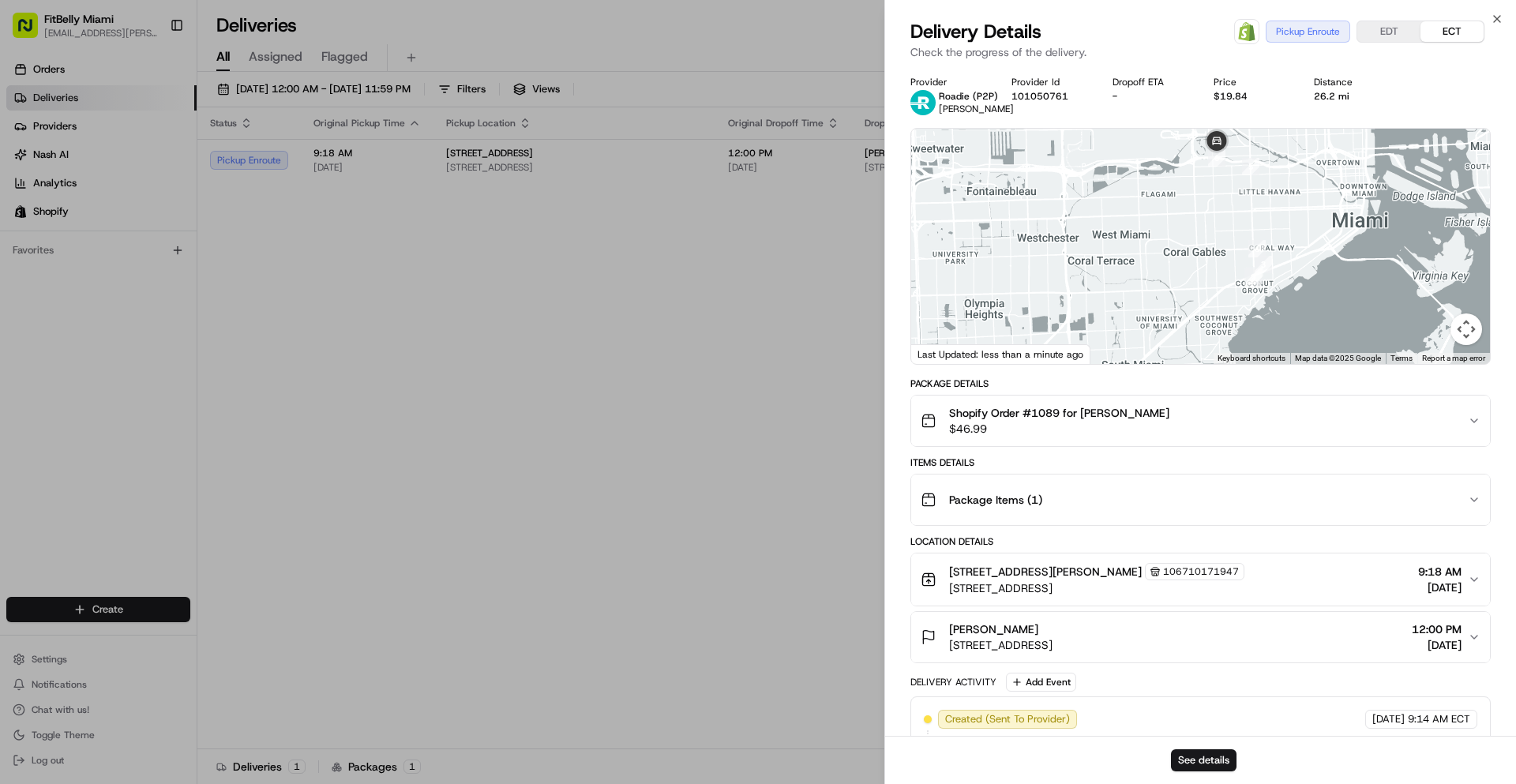
drag, startPoint x: 1197, startPoint y: 205, endPoint x: 1192, endPoint y: 269, distance: 64.2
click at [1190, 272] on div at bounding box center [1201, 245] width 579 height 235
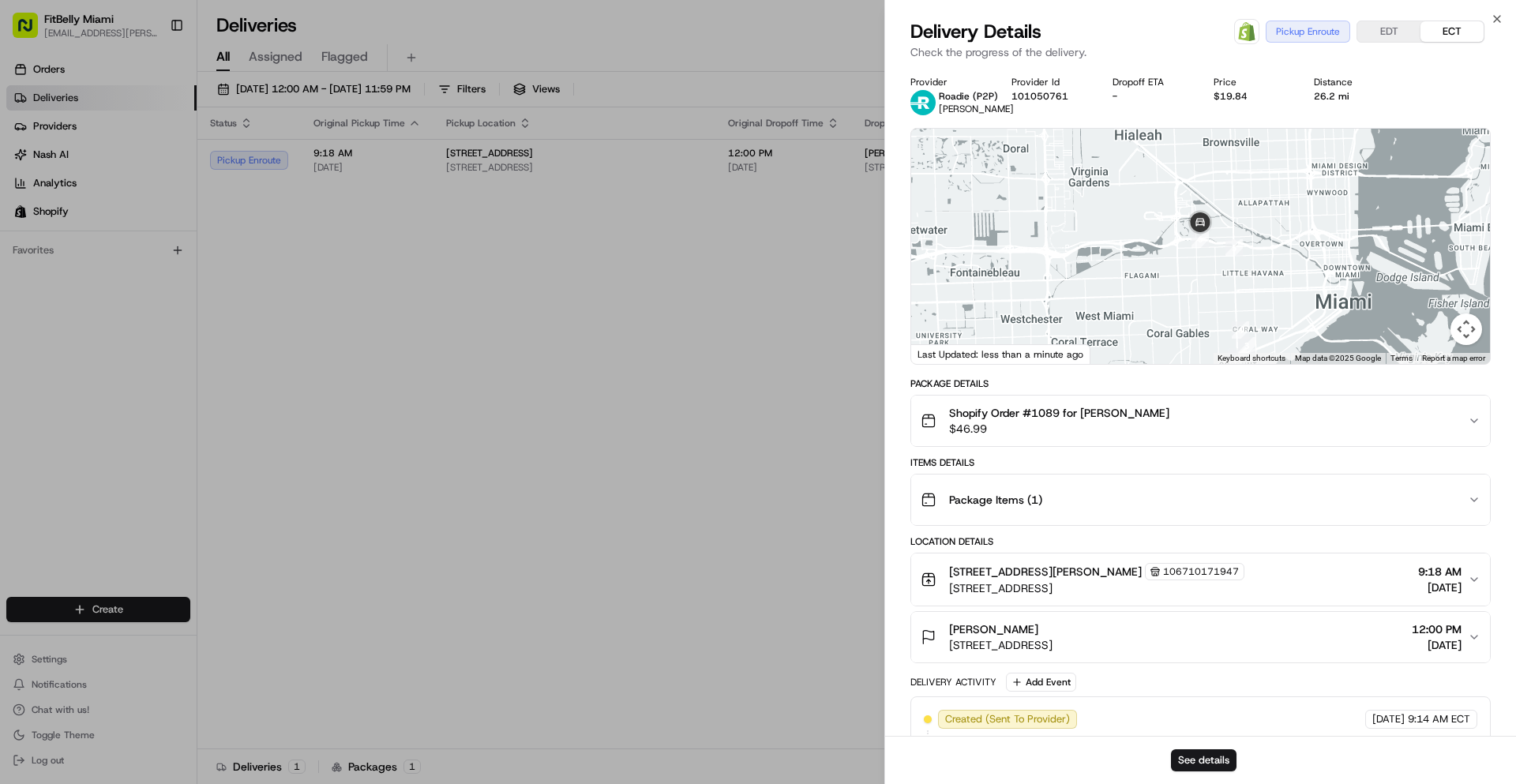
drag, startPoint x: 1195, startPoint y: 253, endPoint x: 1179, endPoint y: 262, distance: 18.4
click at [1179, 262] on div at bounding box center [1201, 245] width 579 height 235
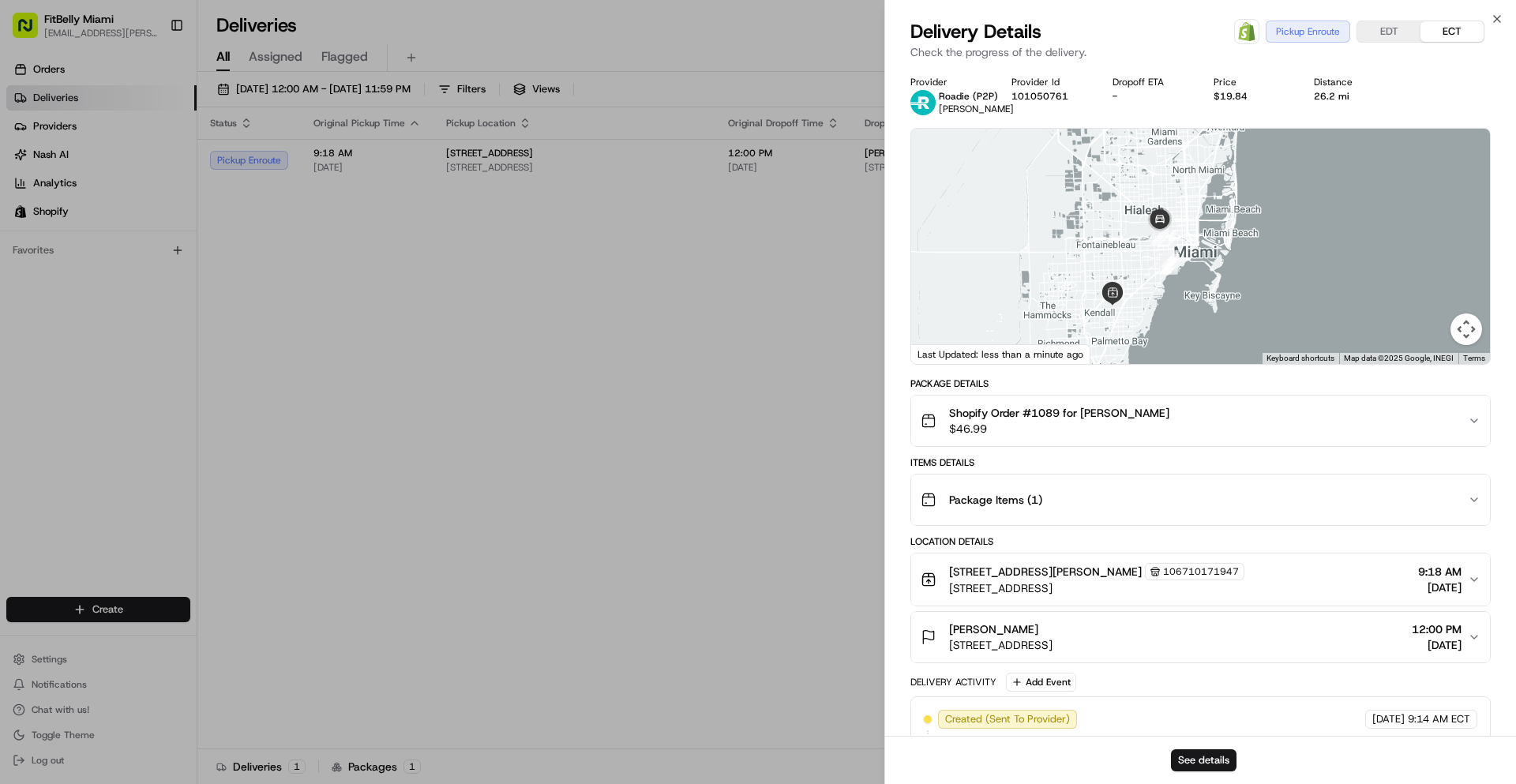
drag, startPoint x: 1180, startPoint y: 282, endPoint x: 1148, endPoint y: 271, distance: 33.8
click at [1148, 271] on div at bounding box center [1201, 245] width 579 height 235
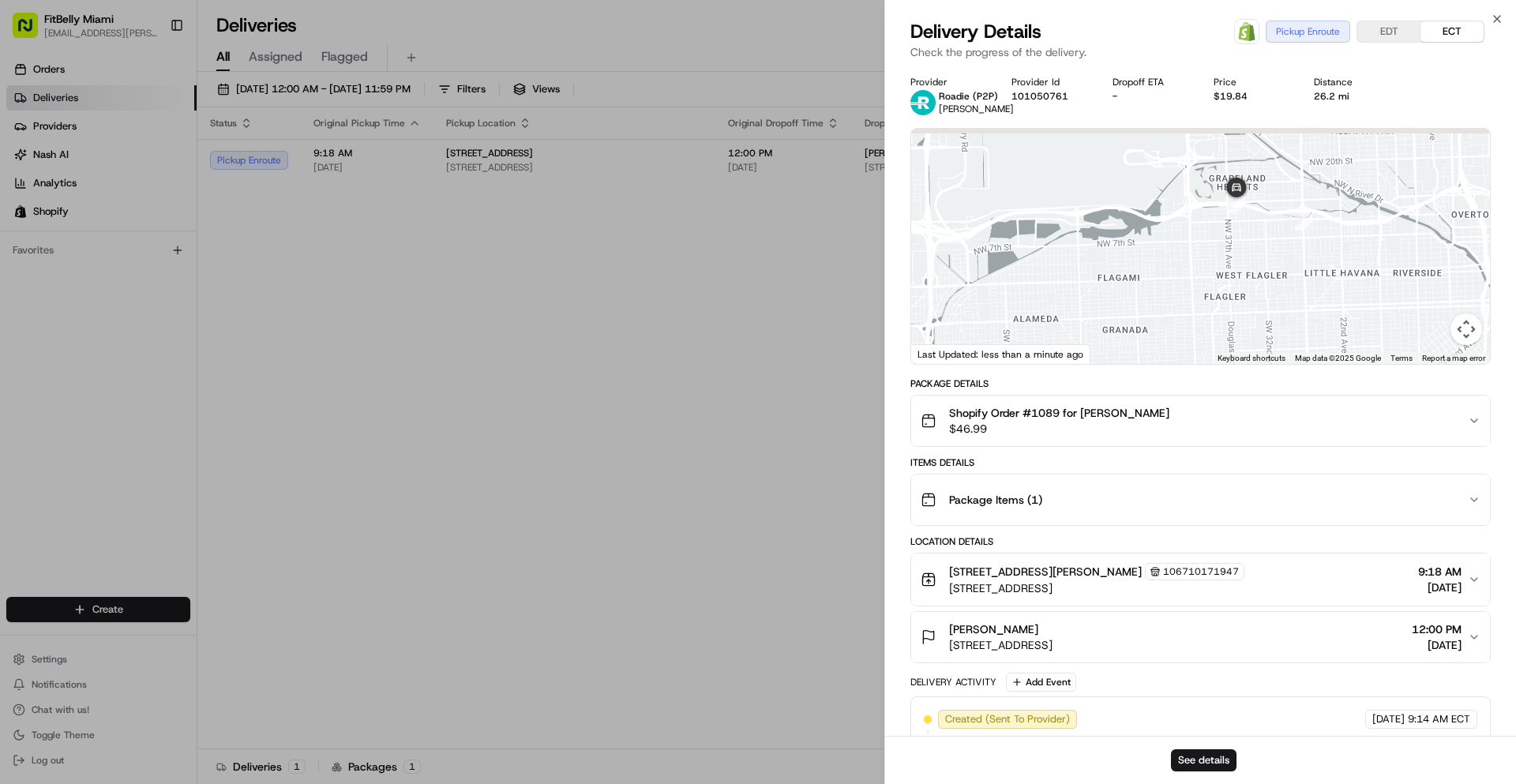
drag, startPoint x: 1192, startPoint y: 233, endPoint x: 1159, endPoint y: 303, distance: 77.4
click at [1159, 303] on div at bounding box center [1201, 245] width 579 height 235
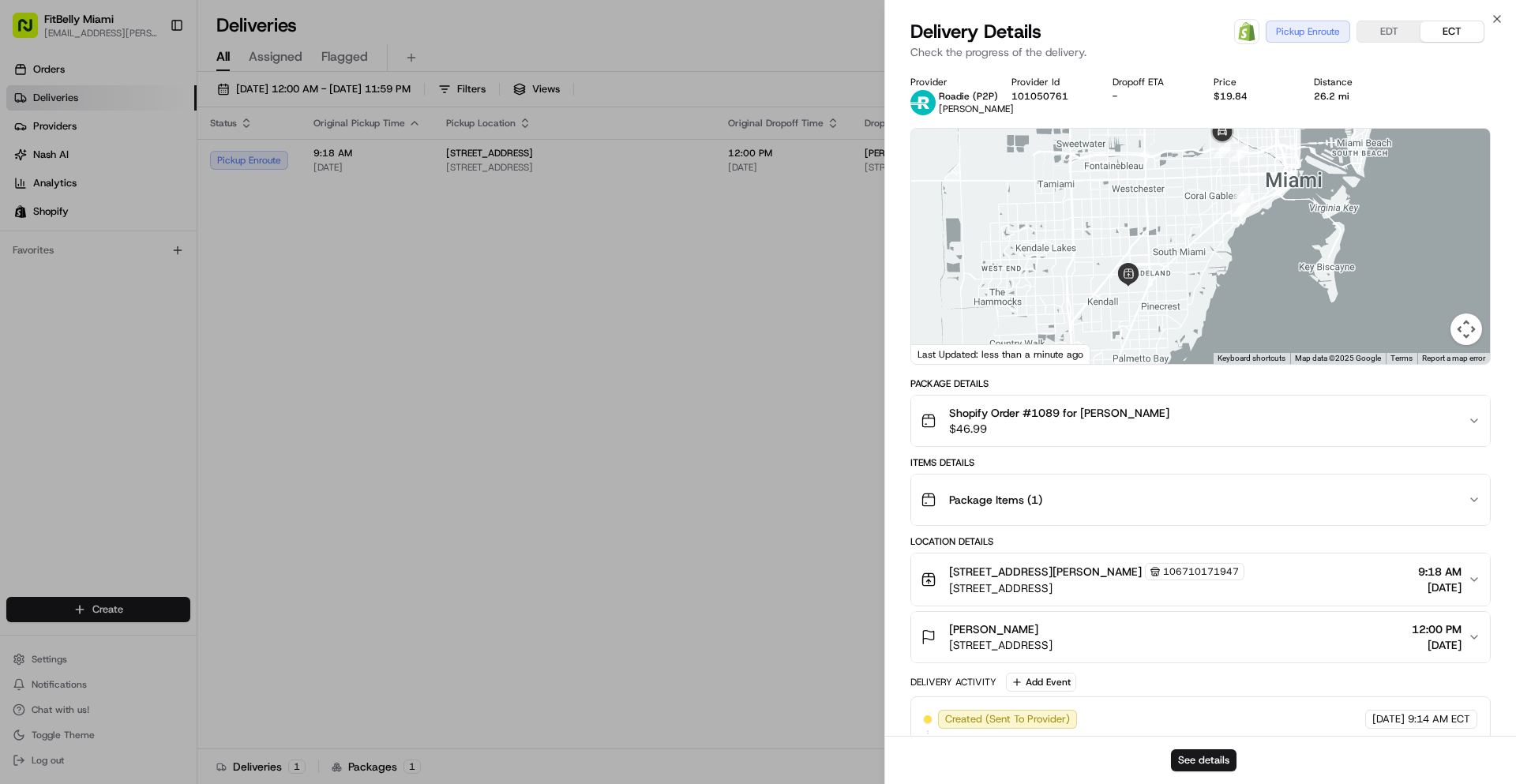
drag, startPoint x: 1157, startPoint y: 308, endPoint x: 1195, endPoint y: 198, distance: 116.4
click at [1195, 198] on div at bounding box center [1201, 245] width 579 height 235
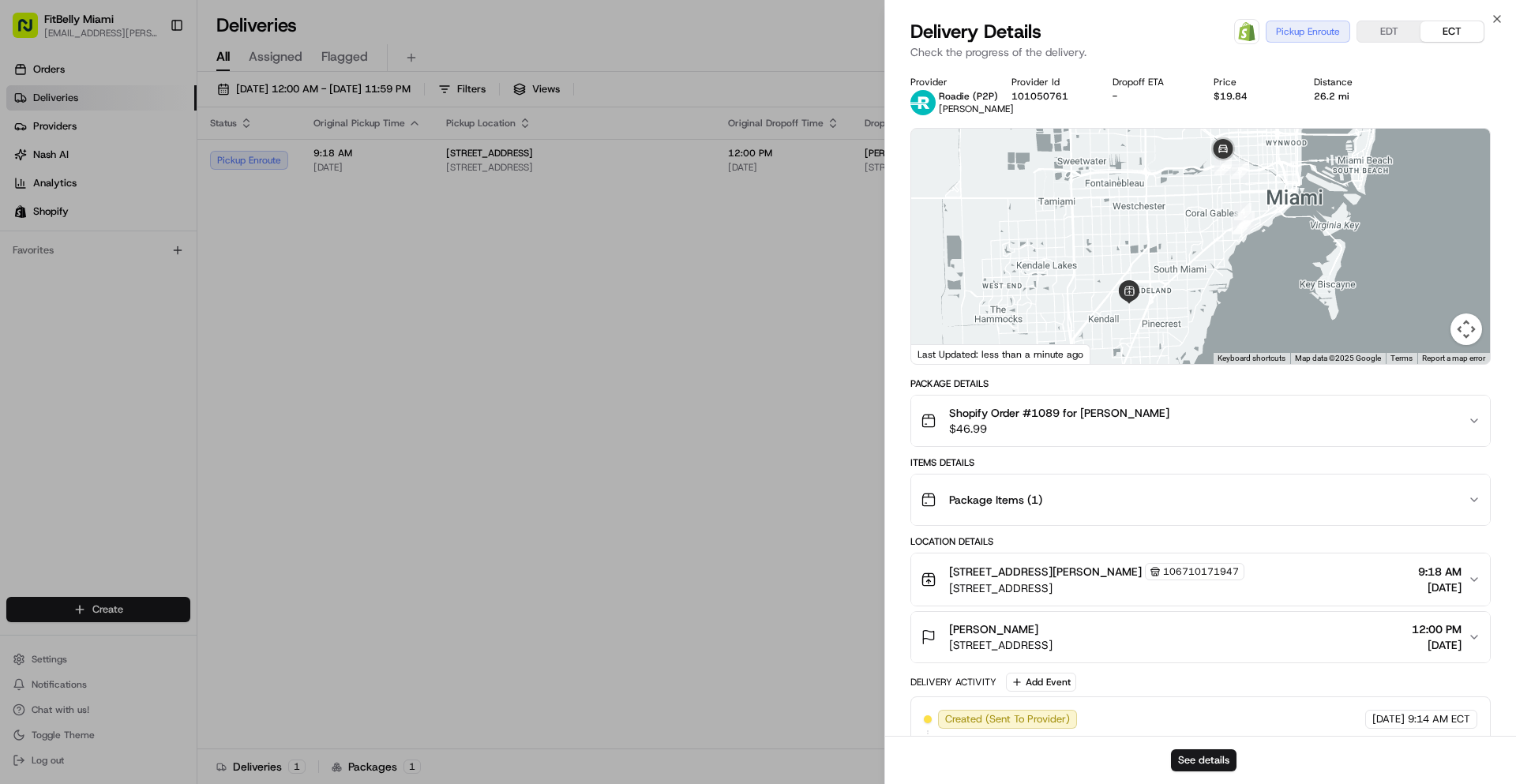
drag, startPoint x: 1188, startPoint y: 189, endPoint x: 1184, endPoint y: 266, distance: 77.1
click at [1185, 266] on div at bounding box center [1201, 245] width 579 height 235
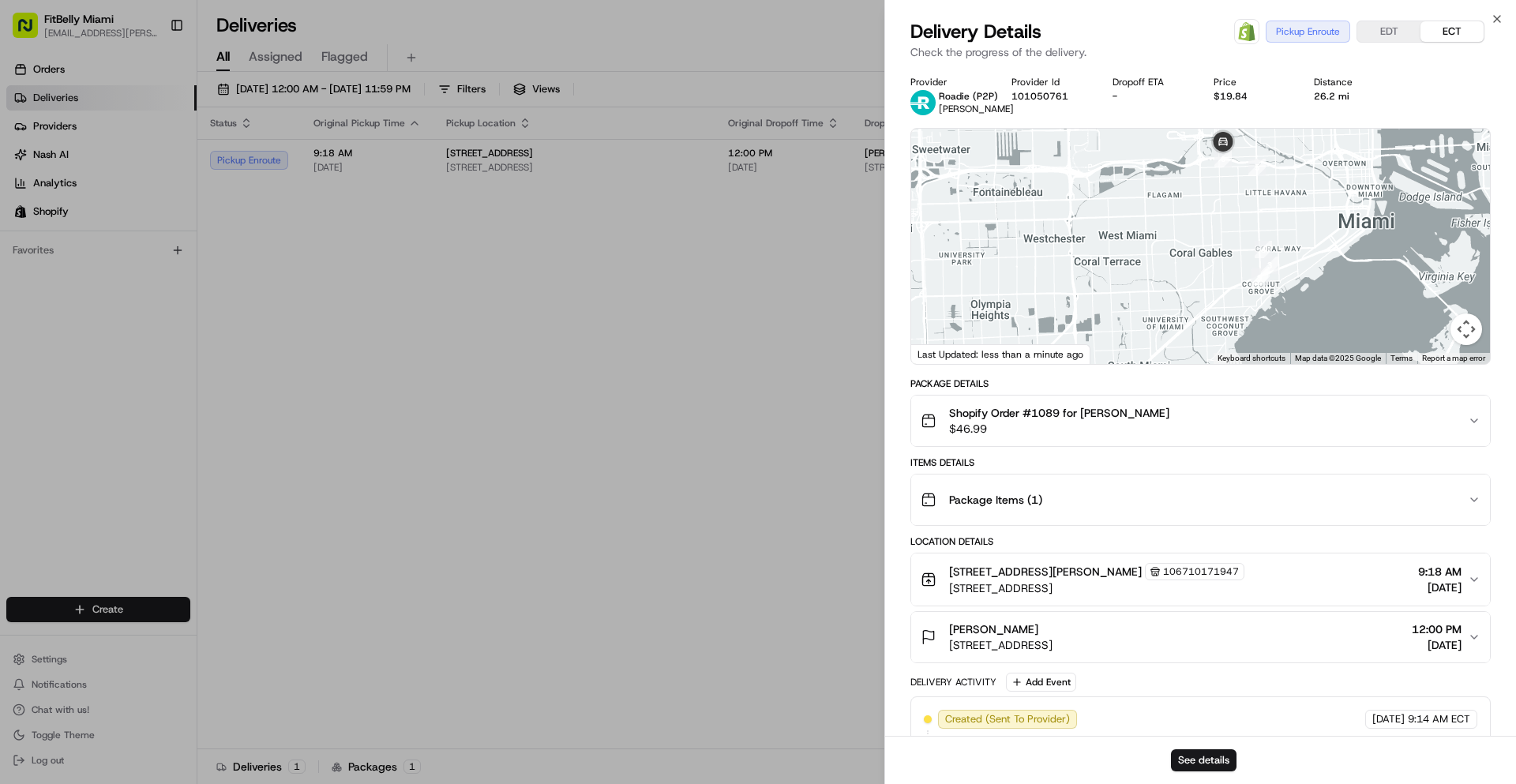
drag, startPoint x: 1176, startPoint y: 258, endPoint x: 1128, endPoint y: 111, distance: 154.6
click at [1130, 113] on div "Provider Roadie (P2P) Micah M. Provider Id 101050761 Dropoff ETA - Price $19.84…" at bounding box center [1201, 484] width 581 height 818
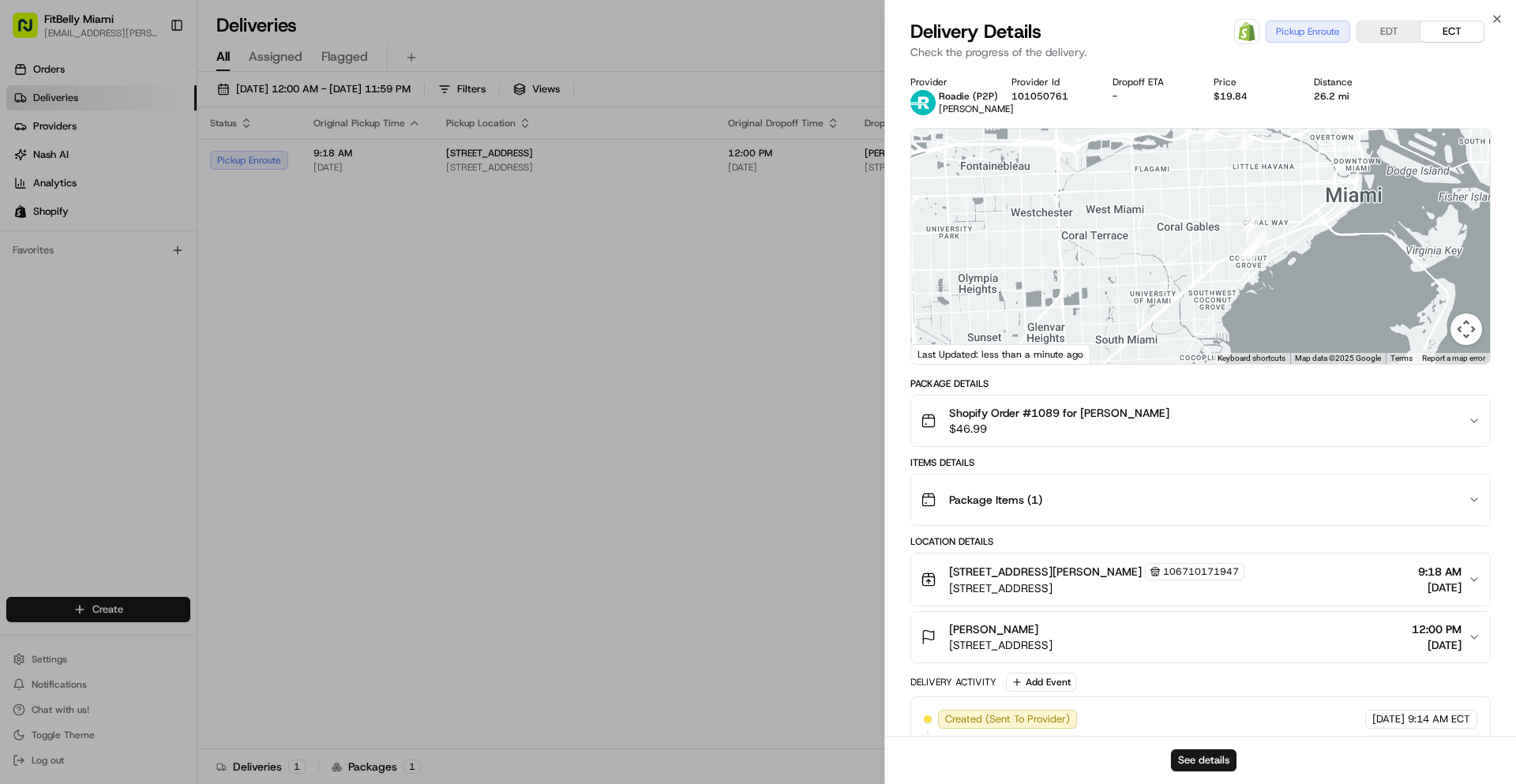
drag, startPoint x: 1155, startPoint y: 205, endPoint x: 1163, endPoint y: 217, distance: 14.4
click at [1163, 217] on div at bounding box center [1201, 245] width 579 height 235
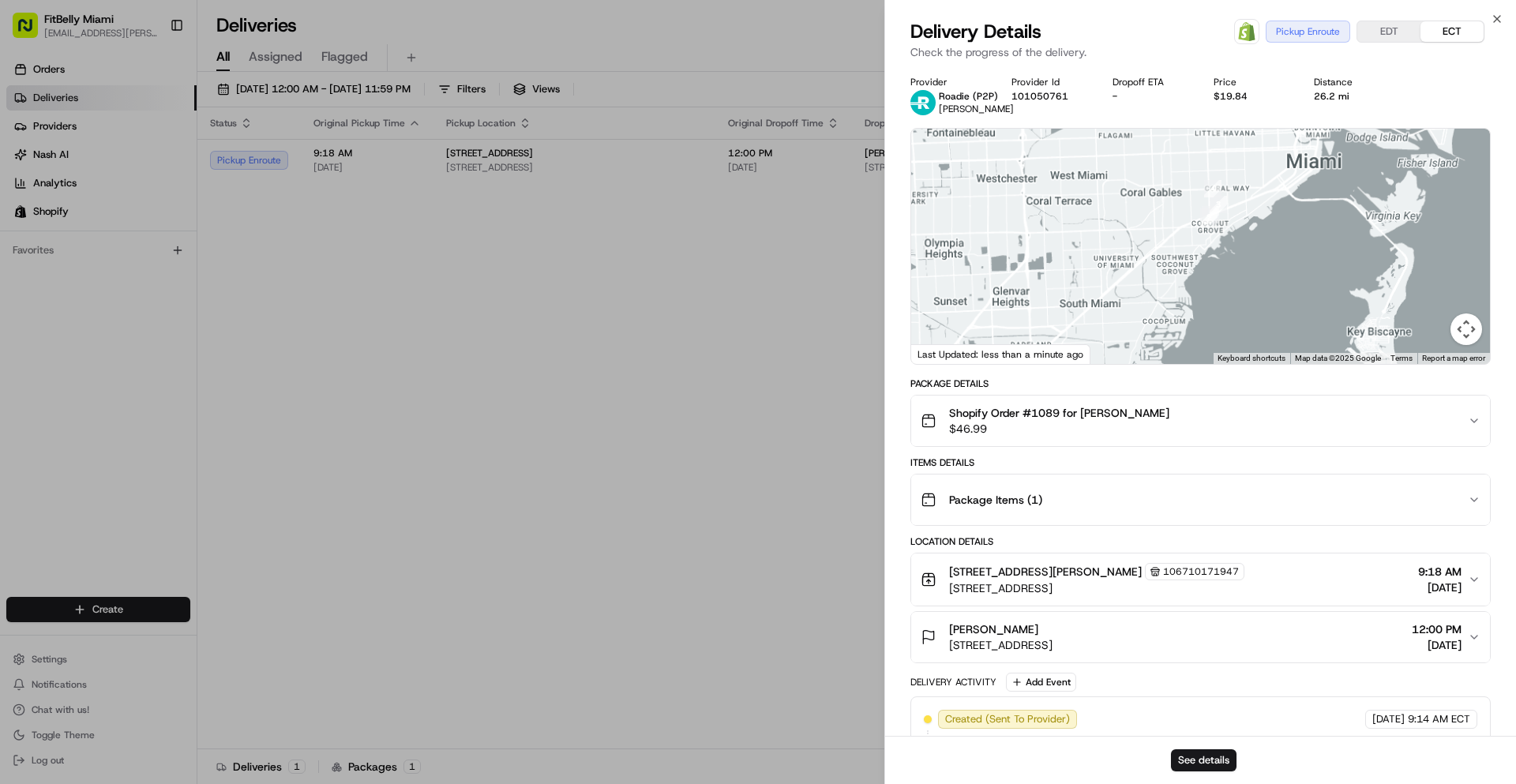
drag, startPoint x: 1146, startPoint y: 217, endPoint x: 1131, endPoint y: 346, distance: 129.9
click at [1131, 346] on div at bounding box center [1201, 245] width 579 height 235
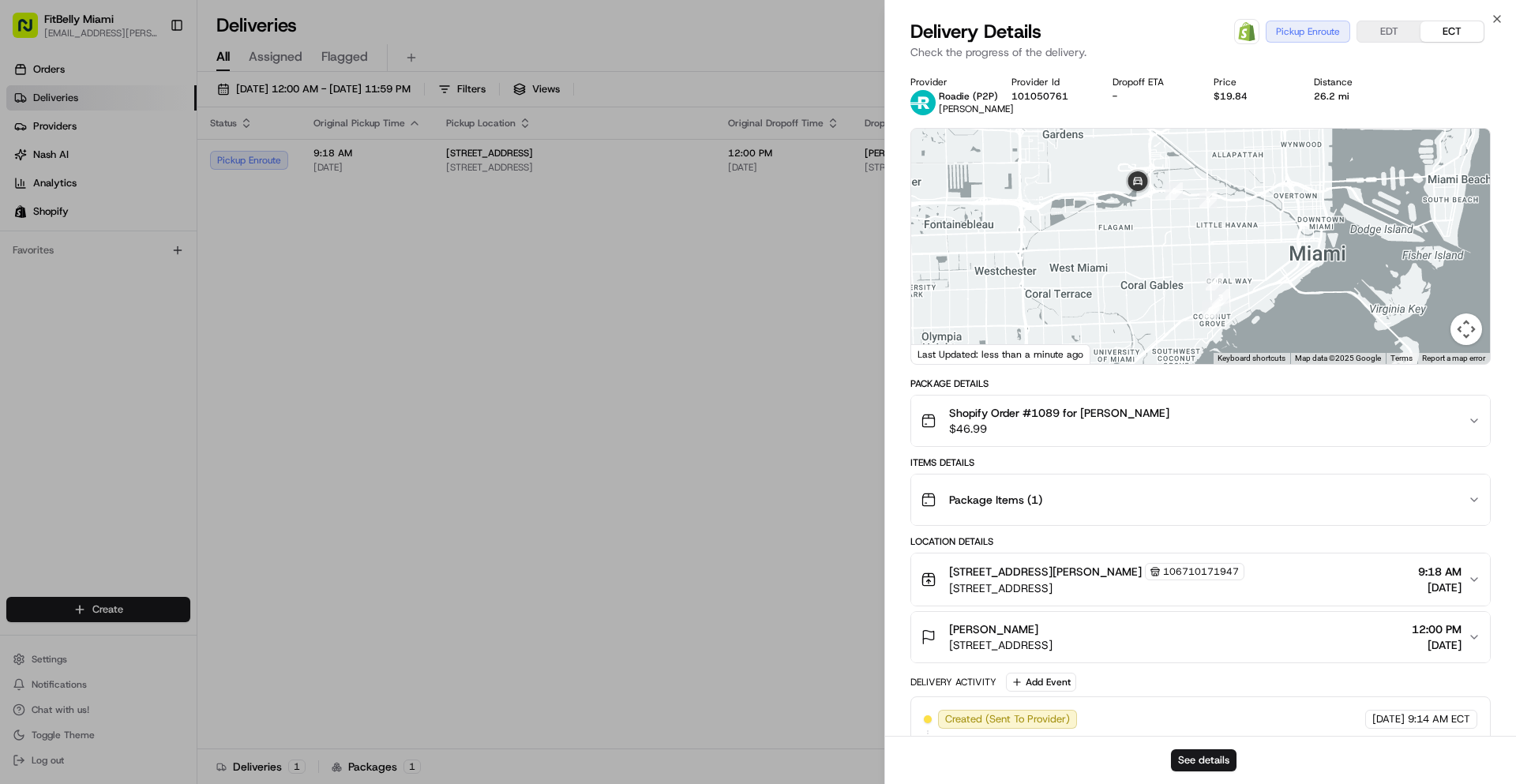
drag, startPoint x: 1098, startPoint y: 251, endPoint x: 1148, endPoint y: 247, distance: 50.2
click at [1148, 247] on div at bounding box center [1201, 245] width 579 height 235
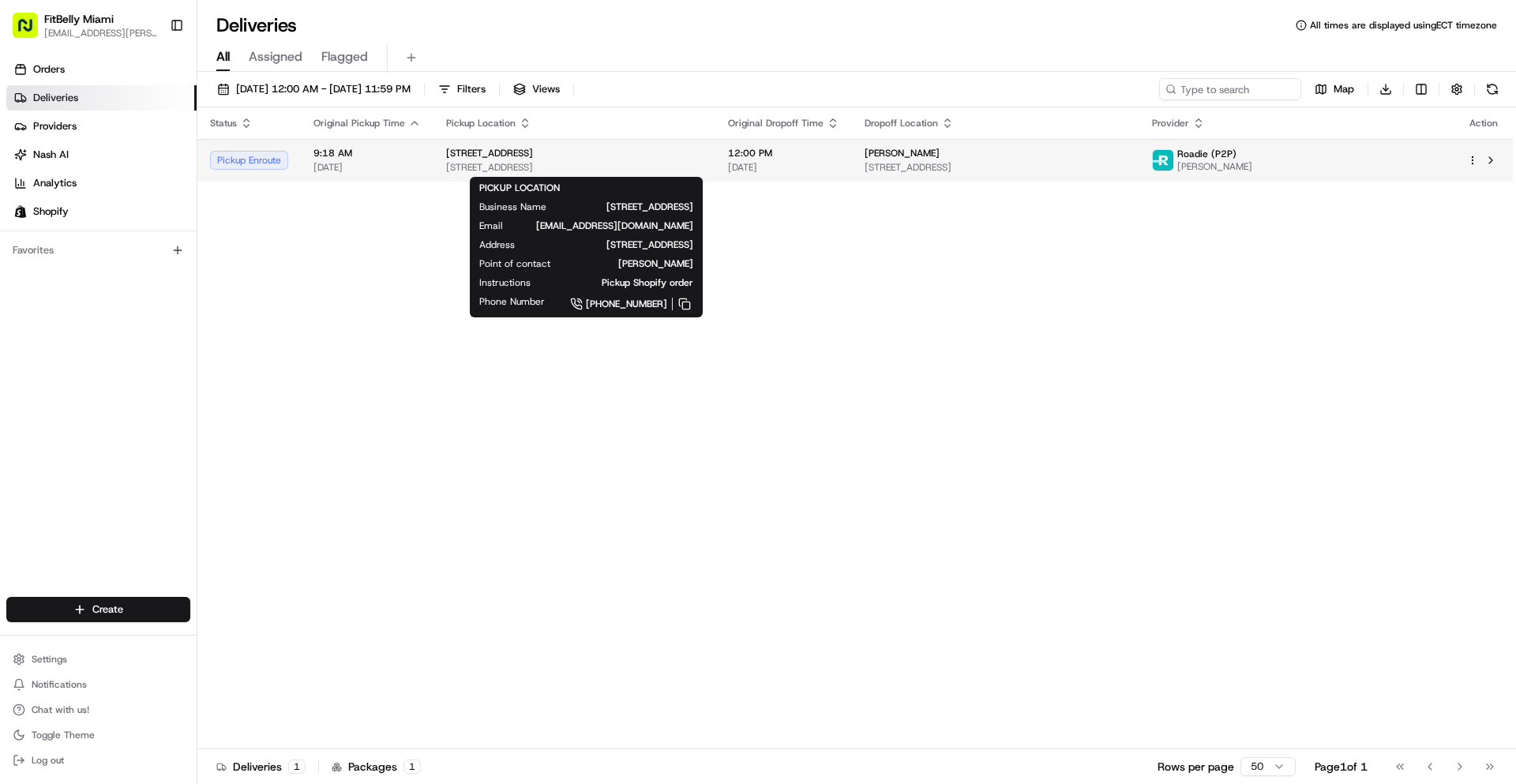
click at [677, 166] on span "[STREET_ADDRESS]" at bounding box center [575, 167] width 256 height 13
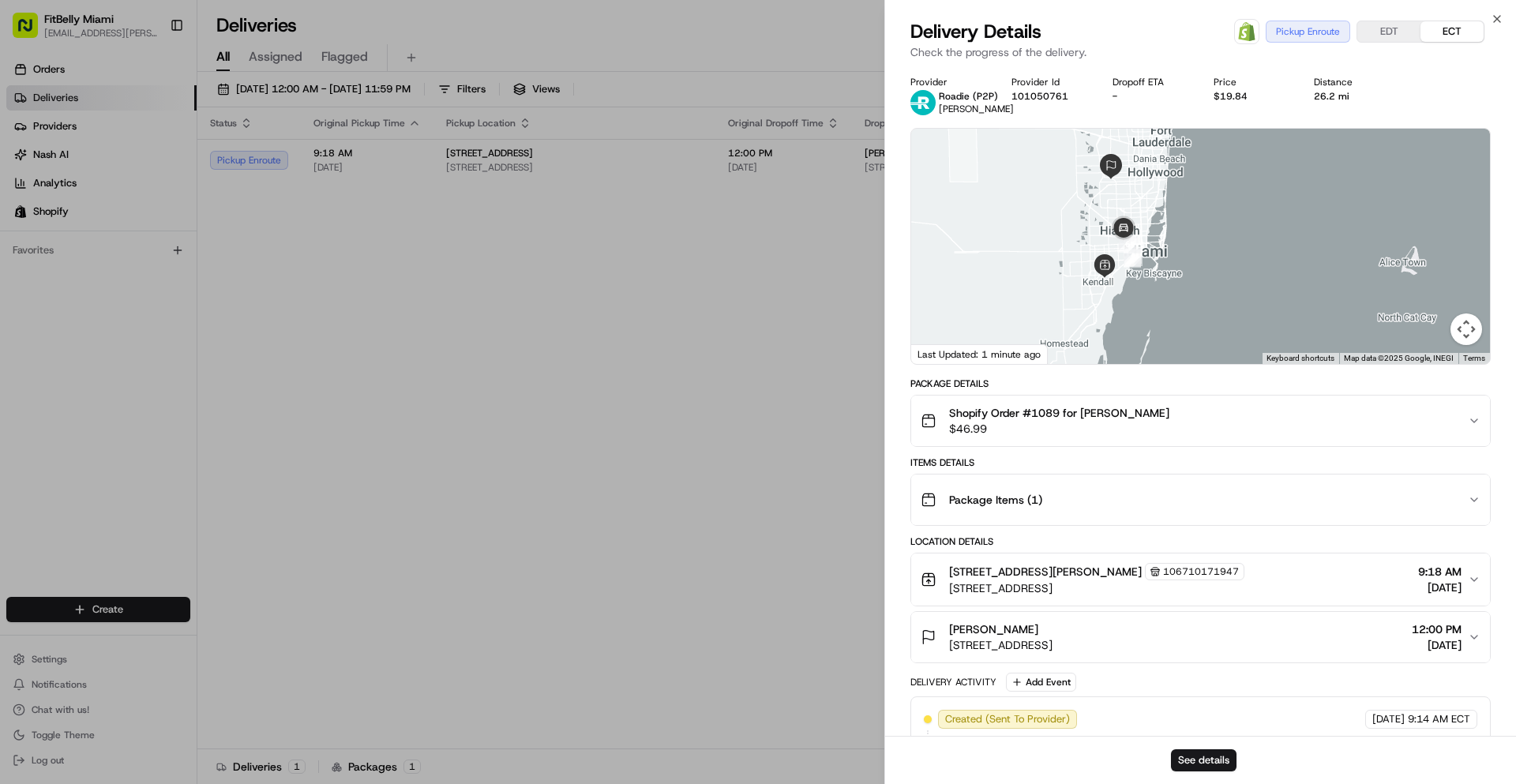
drag, startPoint x: 1077, startPoint y: 270, endPoint x: 1055, endPoint y: 262, distance: 23.4
click at [1055, 262] on div at bounding box center [1201, 245] width 579 height 235
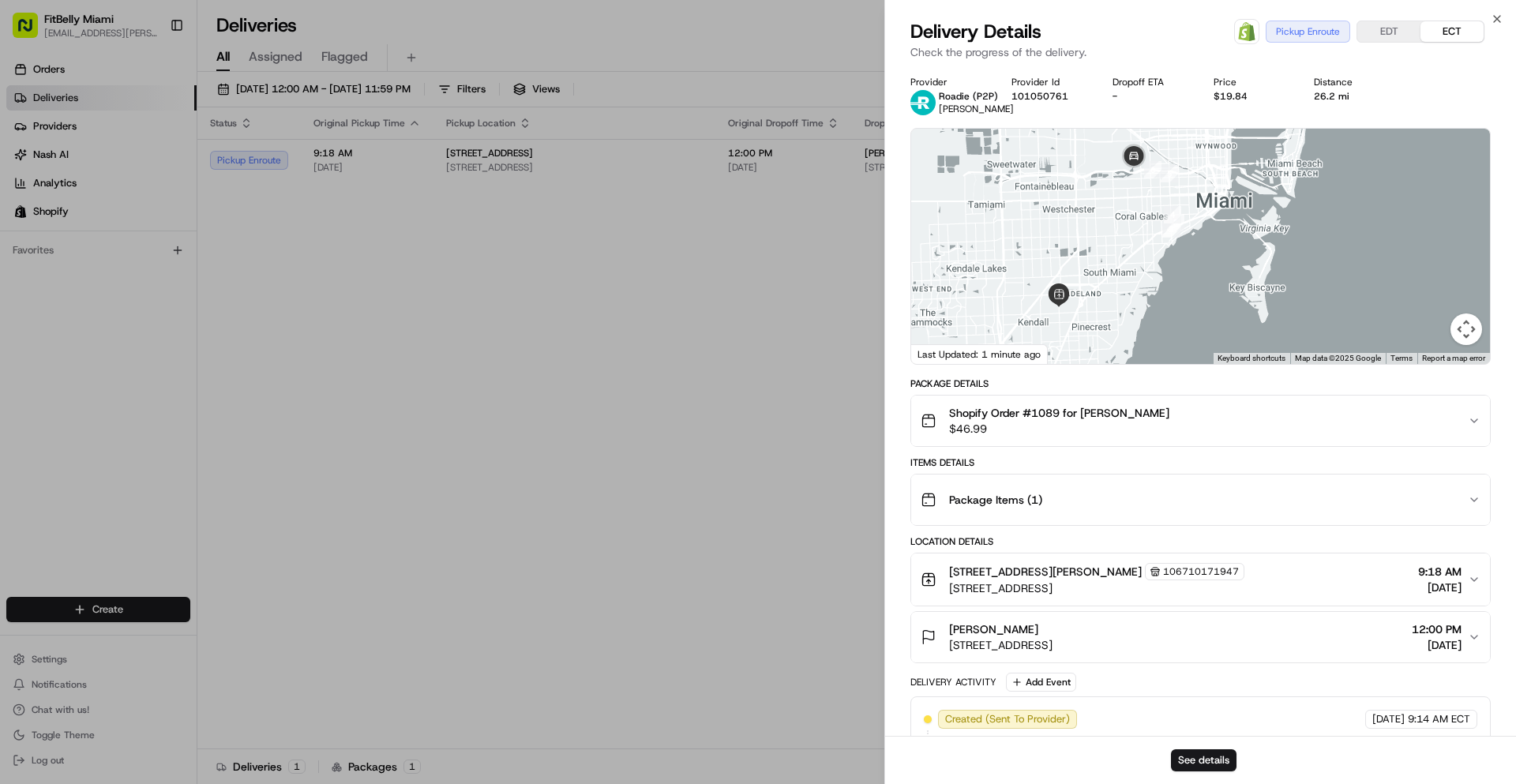
drag, startPoint x: 1106, startPoint y: 218, endPoint x: 1142, endPoint y: 233, distance: 39.0
click at [1138, 232] on div at bounding box center [1201, 245] width 579 height 235
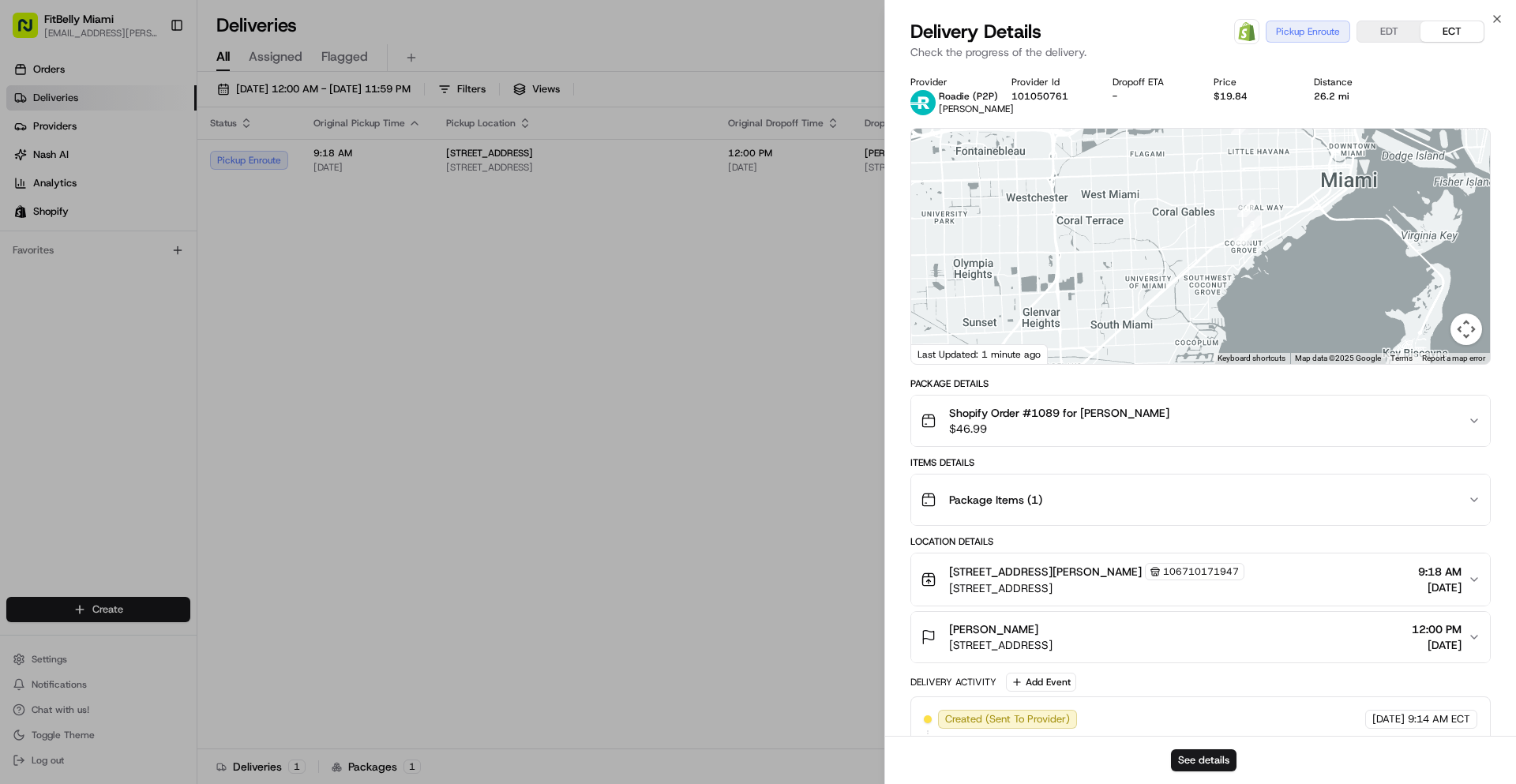
drag, startPoint x: 1143, startPoint y: 250, endPoint x: 1202, endPoint y: 247, distance: 59.1
click at [1203, 248] on div at bounding box center [1201, 245] width 579 height 235
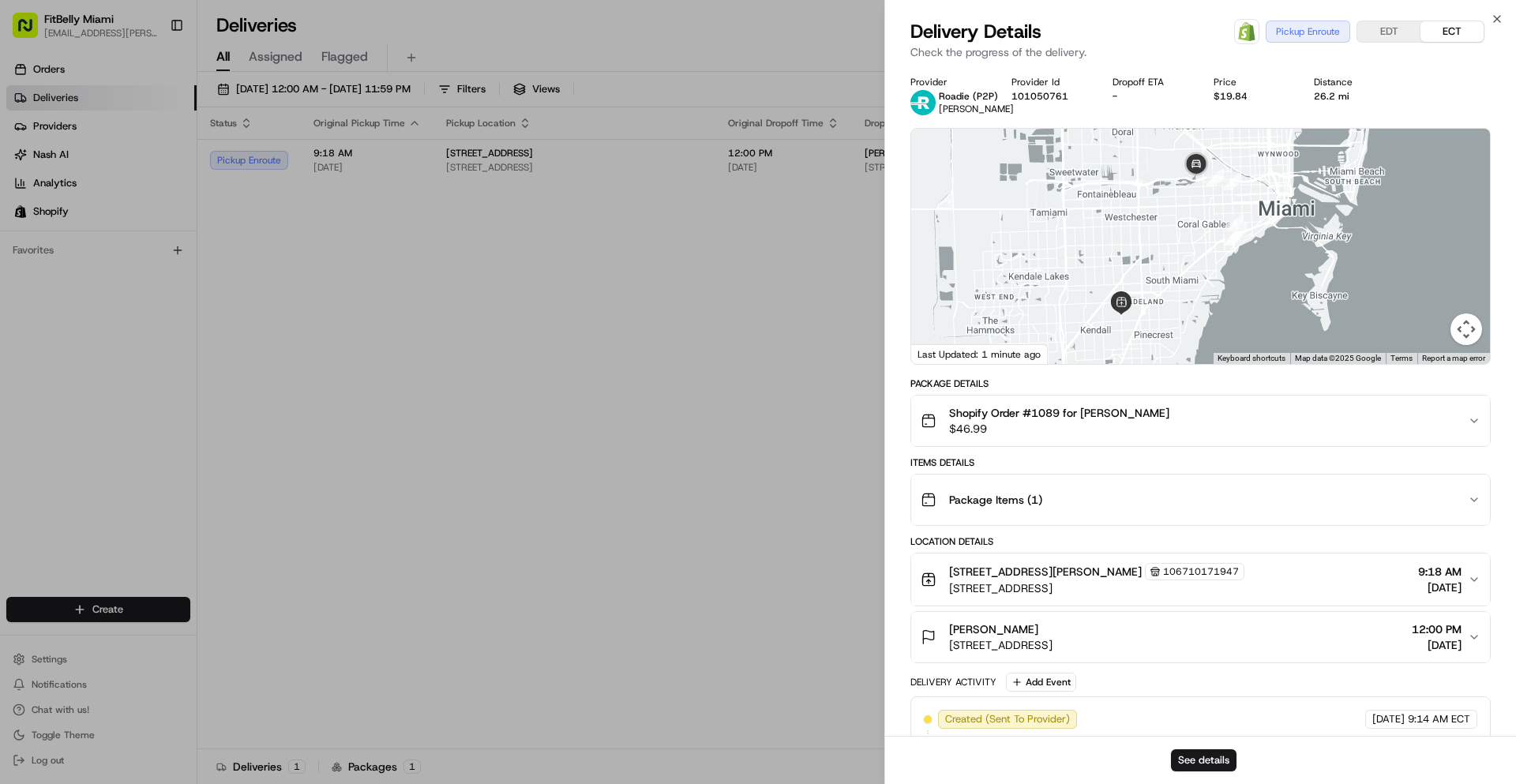
drag, startPoint x: 1190, startPoint y: 247, endPoint x: 1167, endPoint y: 243, distance: 23.3
click at [1167, 243] on div at bounding box center [1201, 245] width 579 height 235
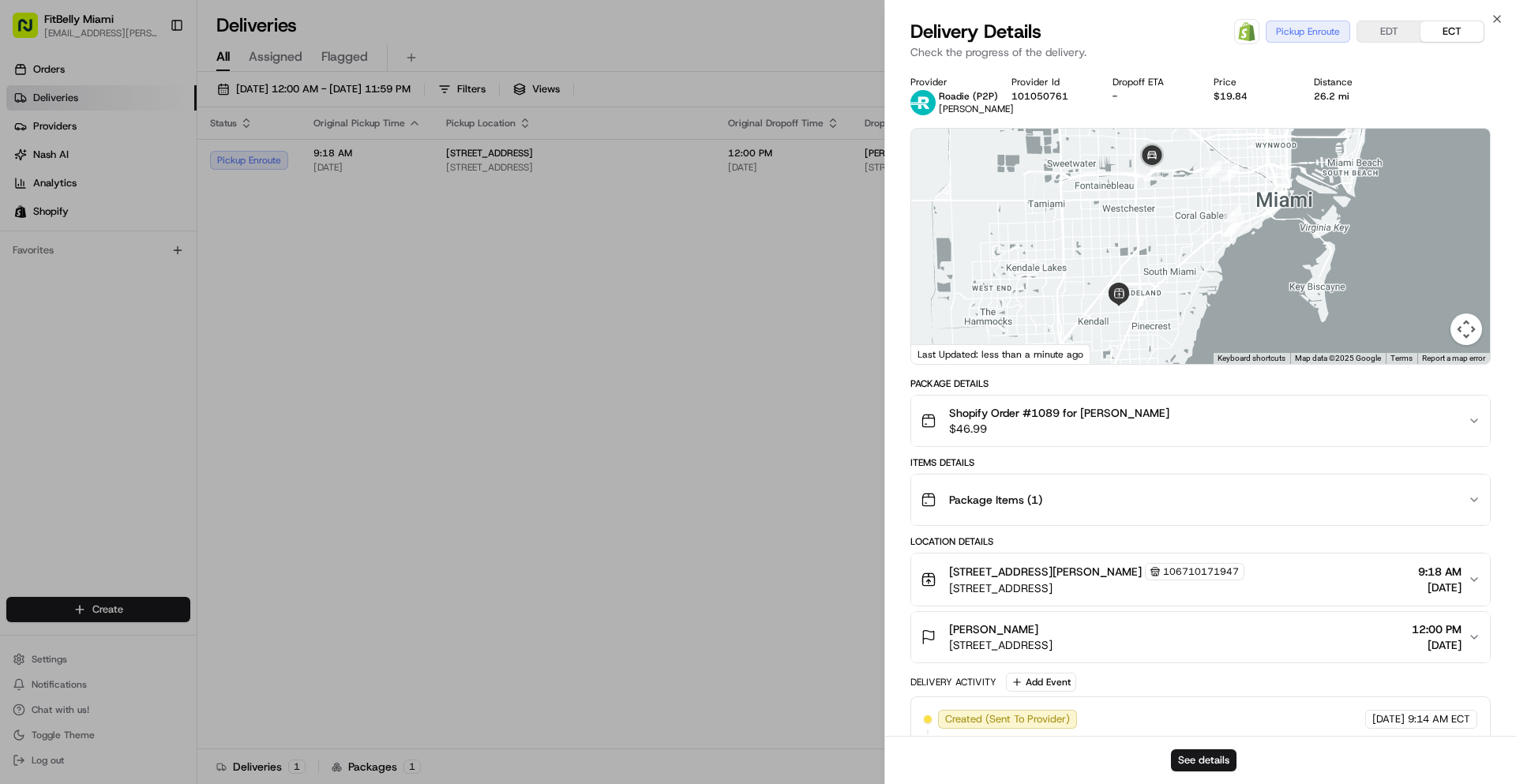
drag, startPoint x: 1146, startPoint y: 247, endPoint x: 1186, endPoint y: 240, distance: 40.6
click at [1185, 241] on div at bounding box center [1201, 245] width 579 height 235
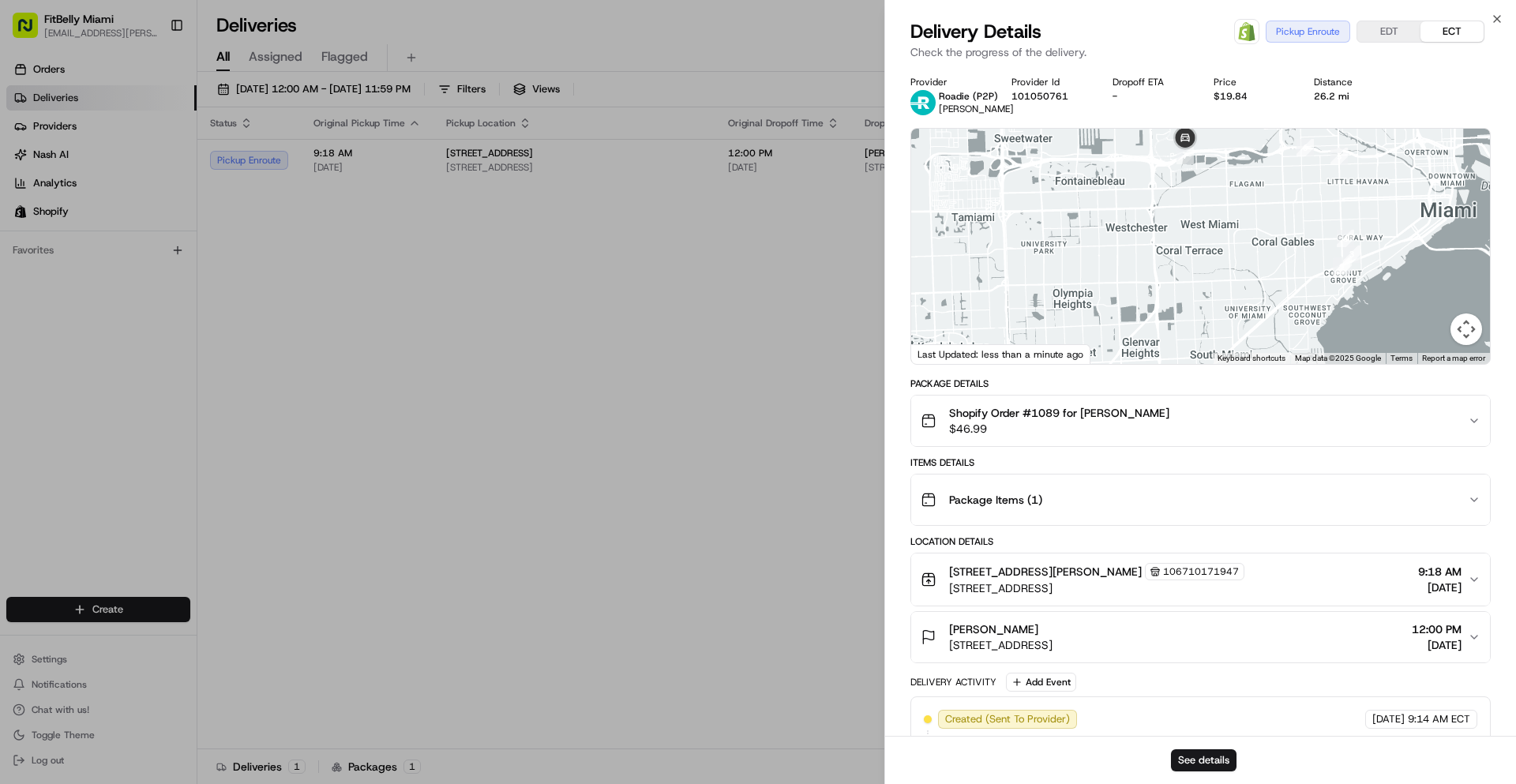
drag, startPoint x: 1156, startPoint y: 221, endPoint x: 1126, endPoint y: 298, distance: 82.6
click at [1126, 297] on div at bounding box center [1201, 245] width 579 height 235
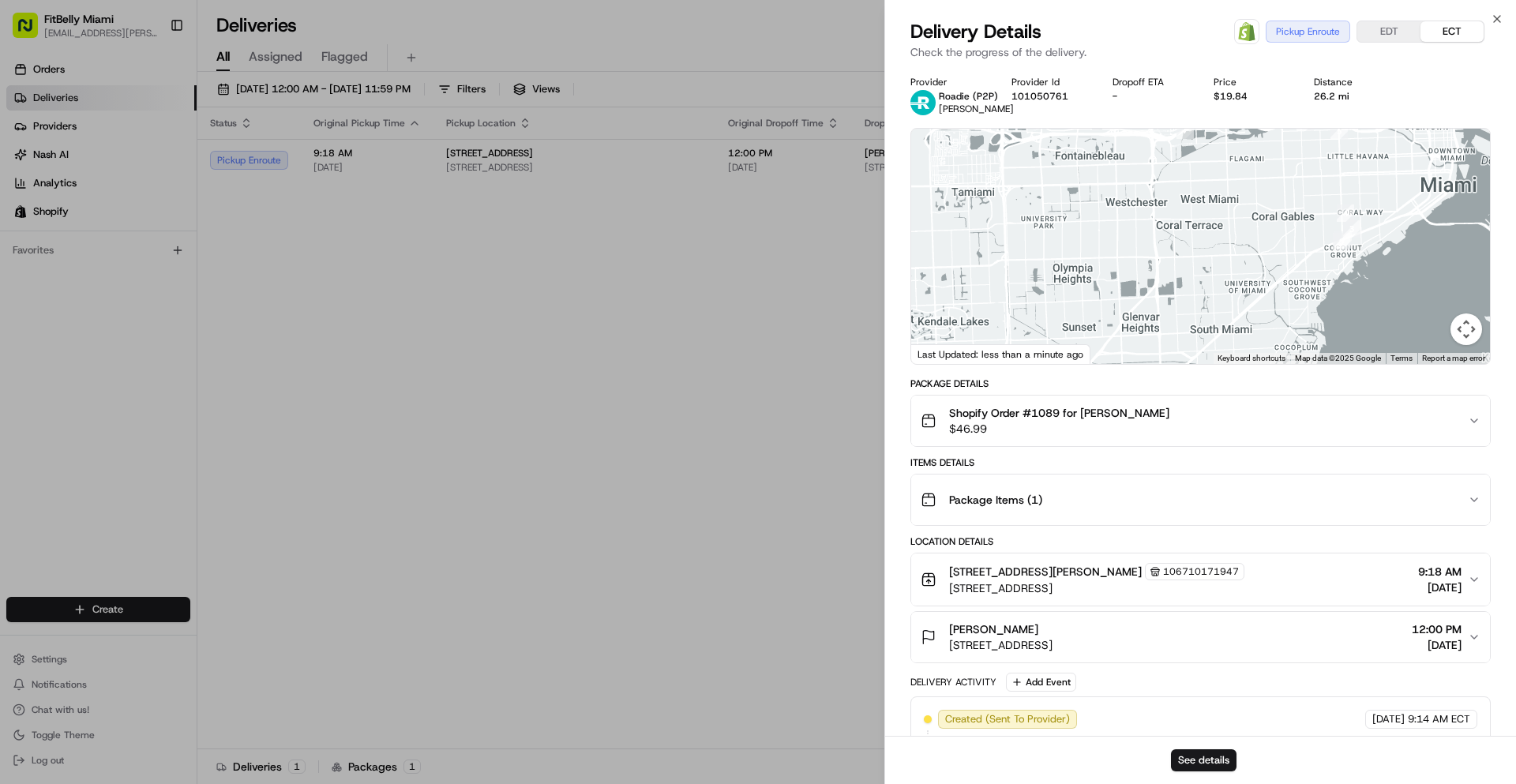
drag, startPoint x: 1128, startPoint y: 289, endPoint x: 1136, endPoint y: 194, distance: 95.3
click at [1136, 194] on div at bounding box center [1201, 245] width 579 height 235
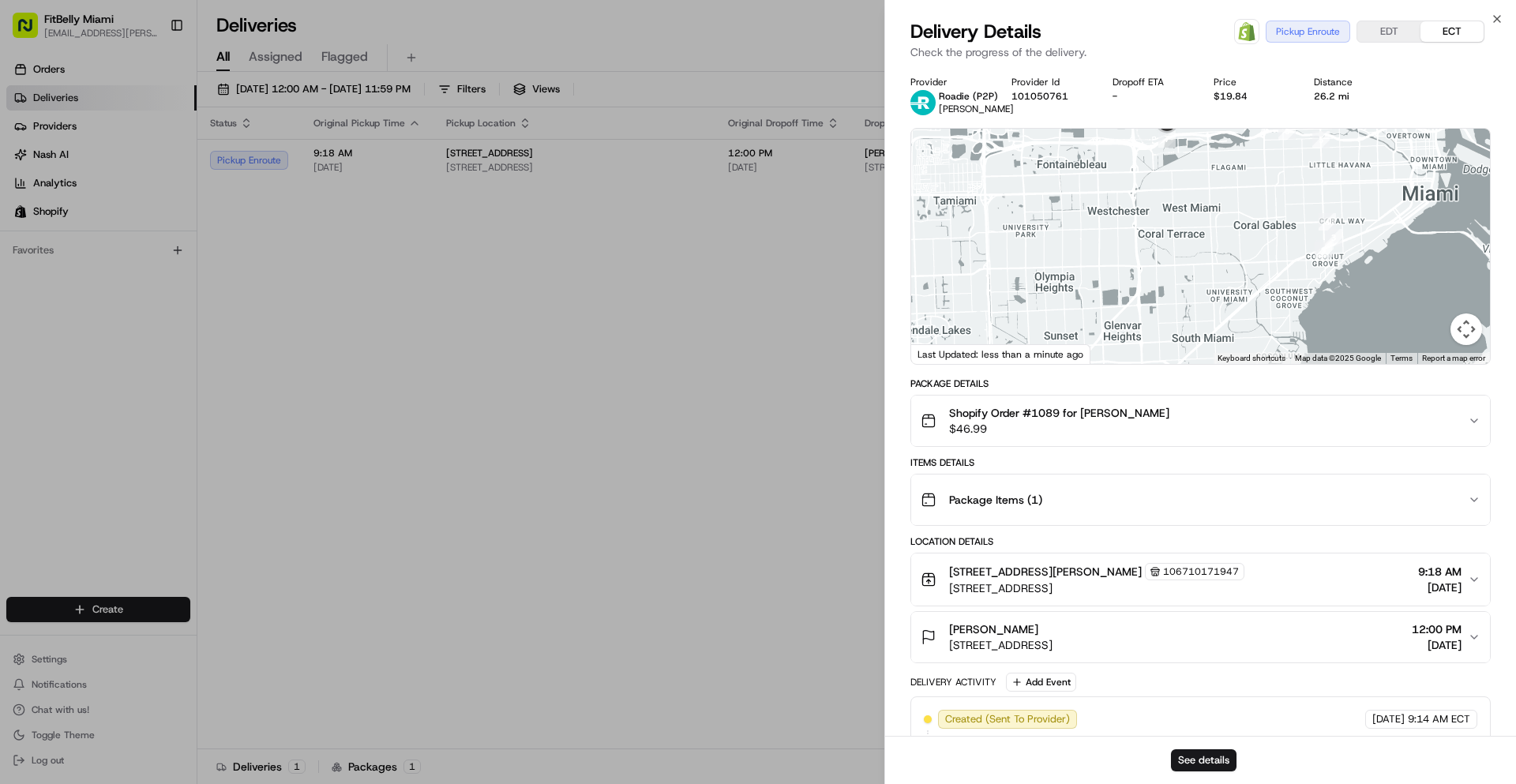
drag, startPoint x: 1134, startPoint y: 269, endPoint x: 1112, endPoint y: 333, distance: 67.7
click at [1109, 326] on div at bounding box center [1201, 245] width 579 height 235
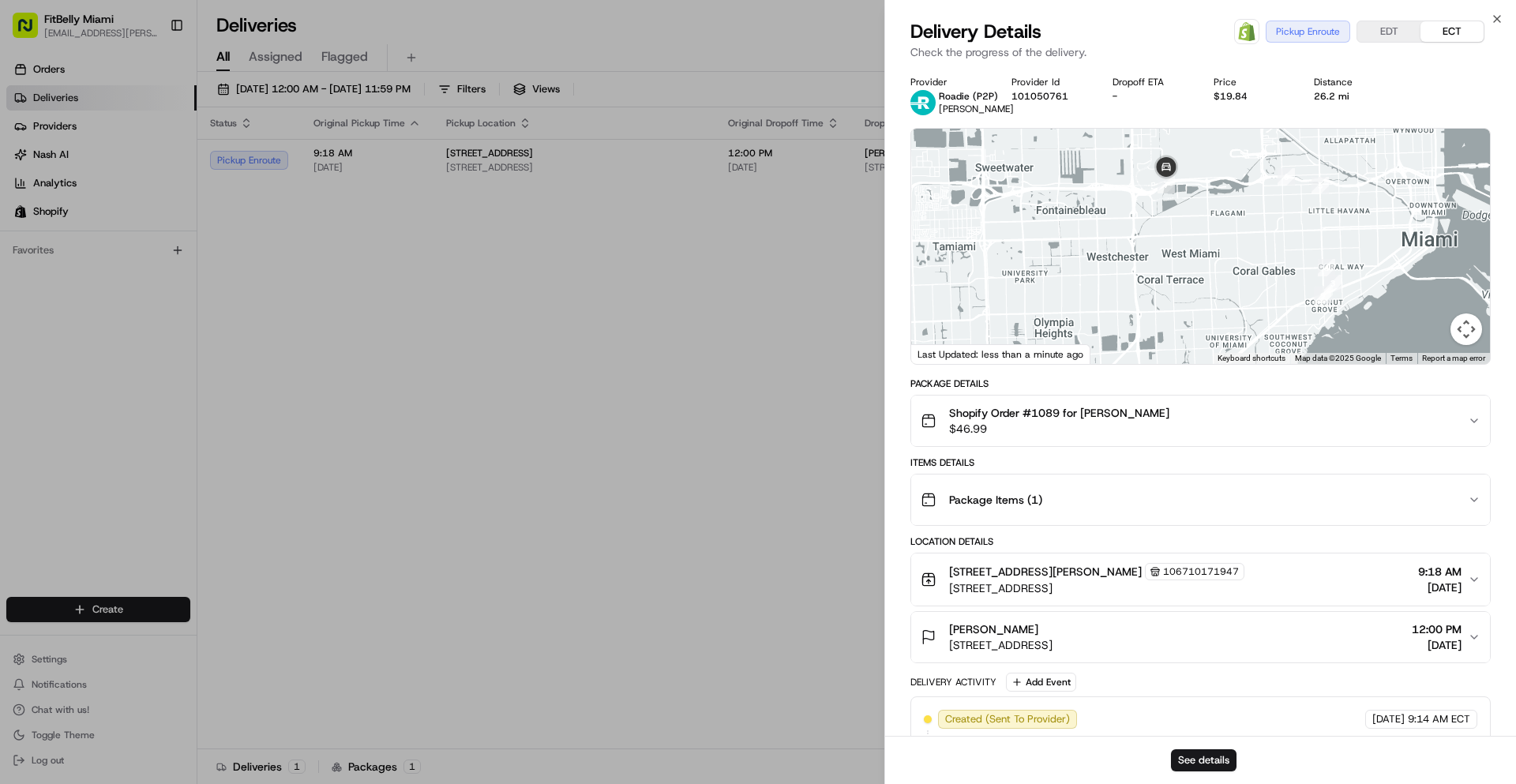
drag, startPoint x: 1144, startPoint y: 248, endPoint x: 1161, endPoint y: 267, distance: 25.5
click at [1161, 267] on div at bounding box center [1201, 245] width 579 height 235
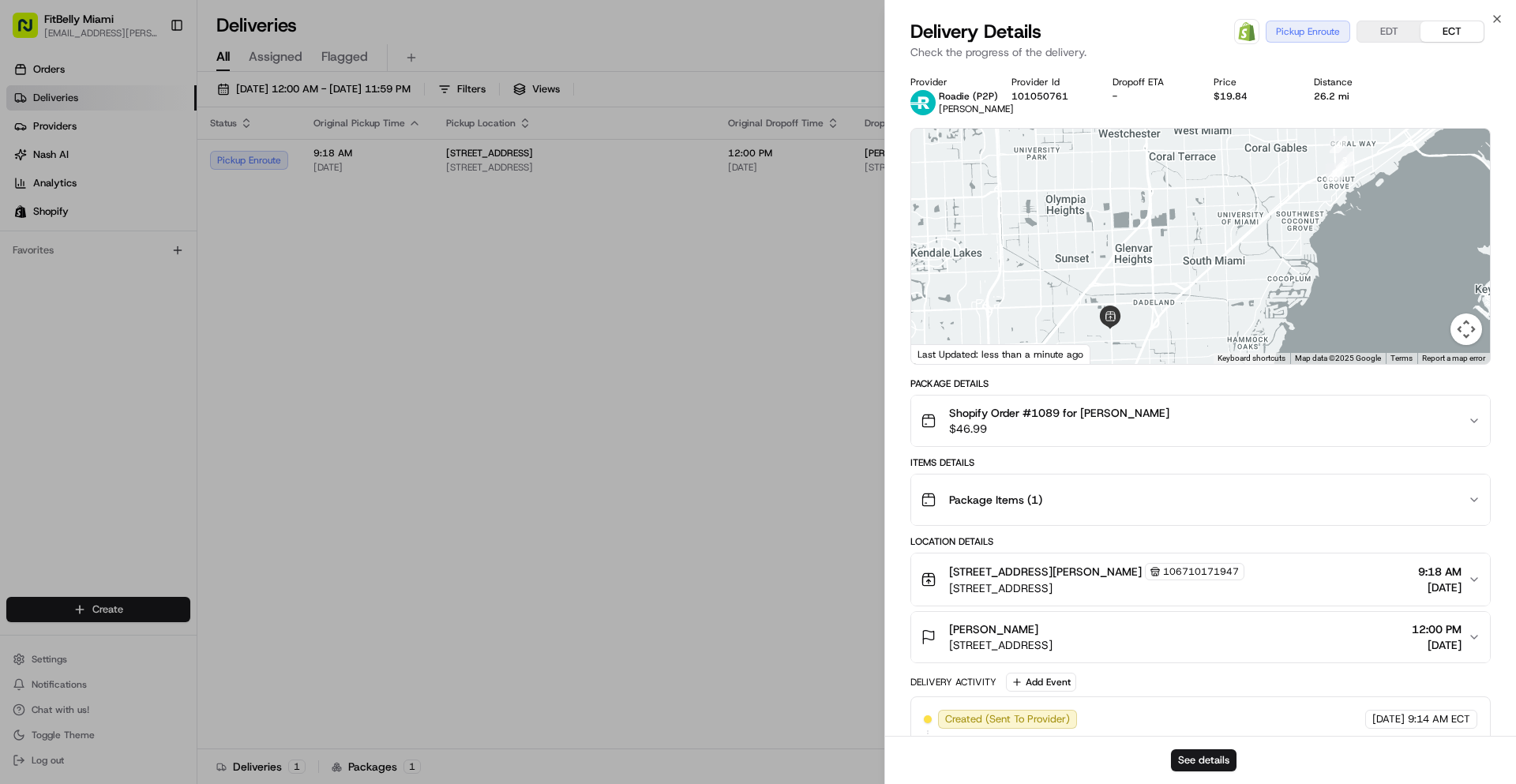
drag, startPoint x: 1177, startPoint y: 282, endPoint x: 1138, endPoint y: 238, distance: 58.8
click at [1178, 167] on div at bounding box center [1201, 245] width 579 height 235
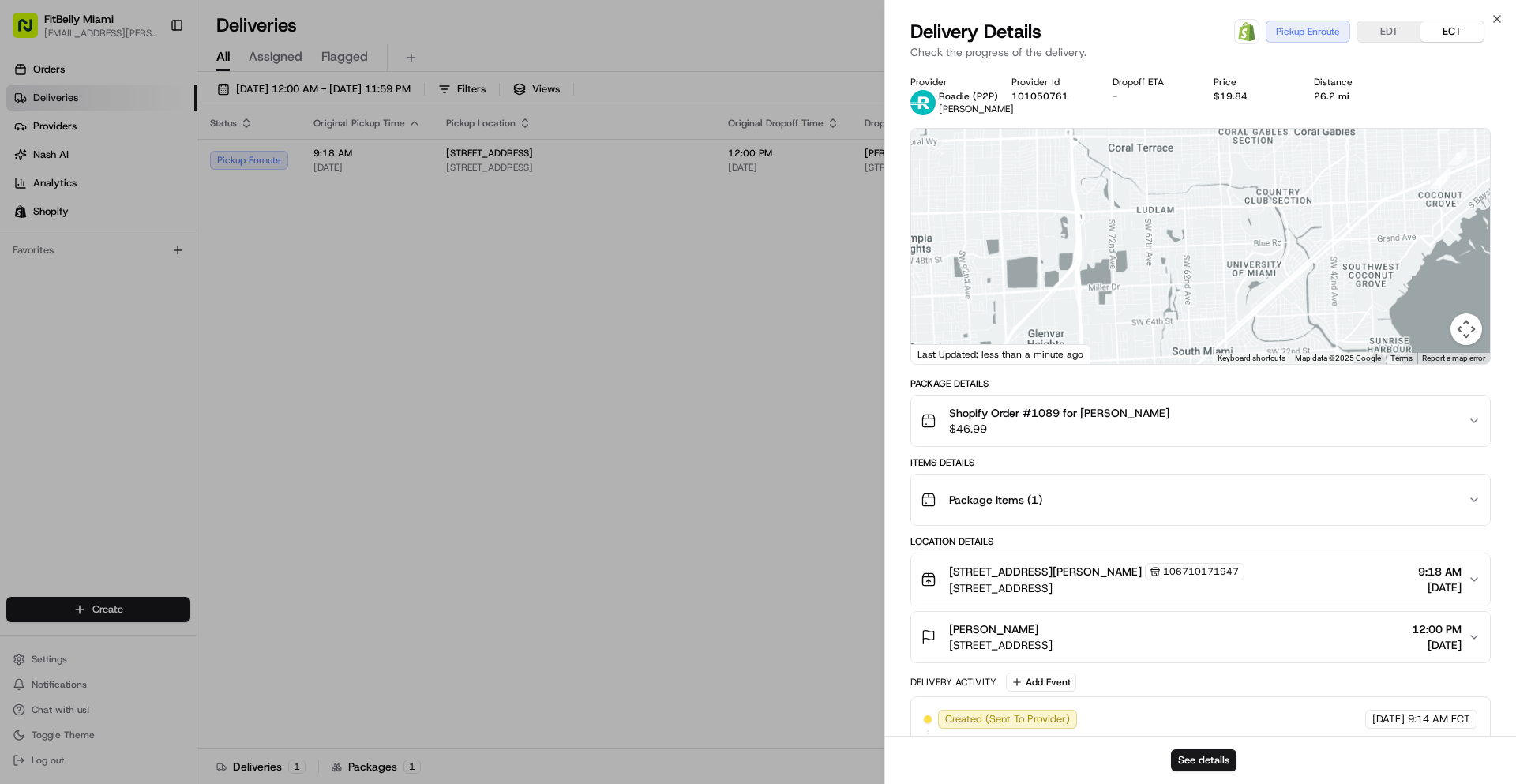
drag, startPoint x: 1133, startPoint y: 251, endPoint x: 1072, endPoint y: 305, distance: 81.5
click at [1071, 303] on div at bounding box center [1201, 245] width 579 height 235
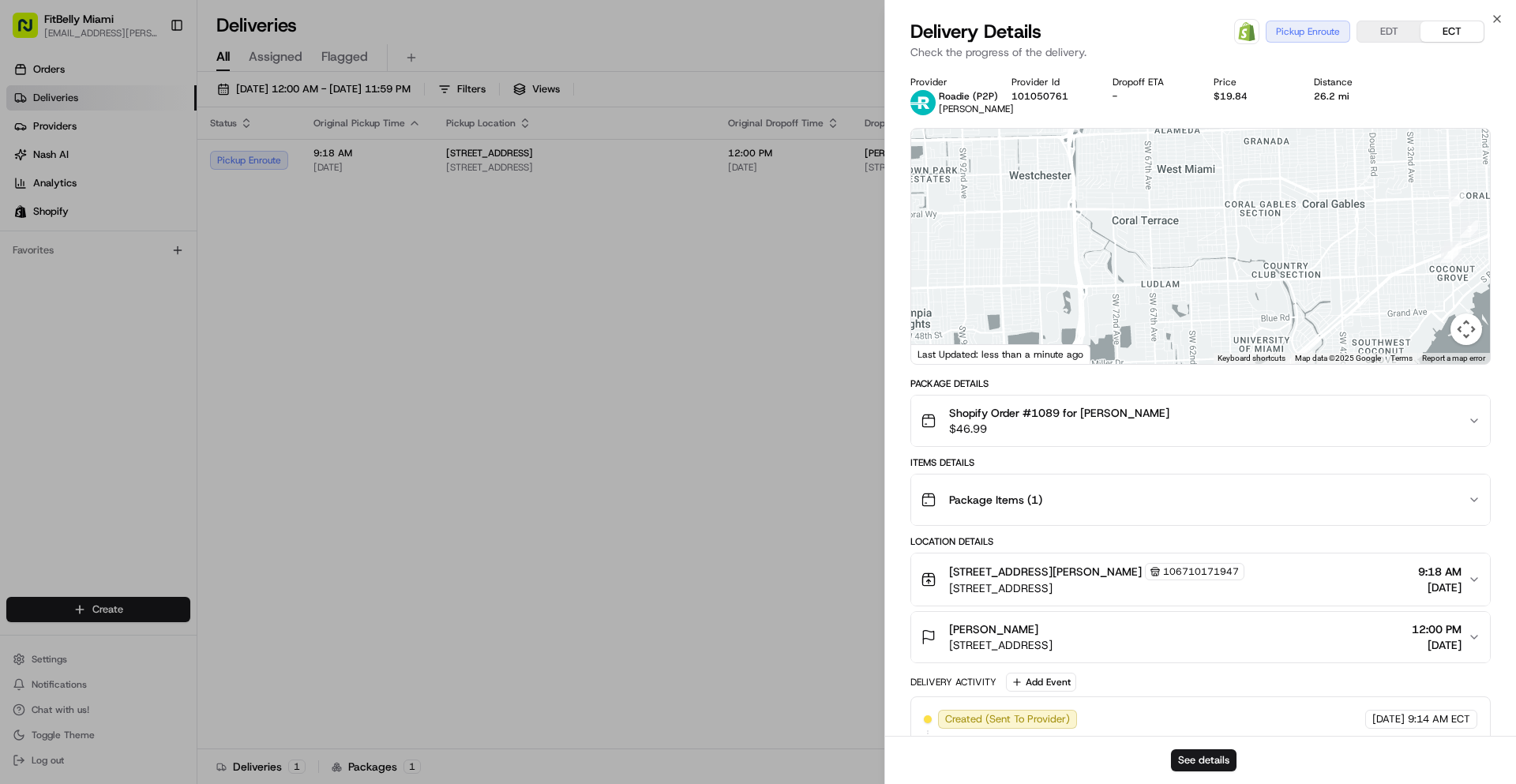
drag, startPoint x: 1073, startPoint y: 263, endPoint x: 1088, endPoint y: 332, distance: 70.6
click at [1088, 332] on div at bounding box center [1201, 245] width 579 height 235
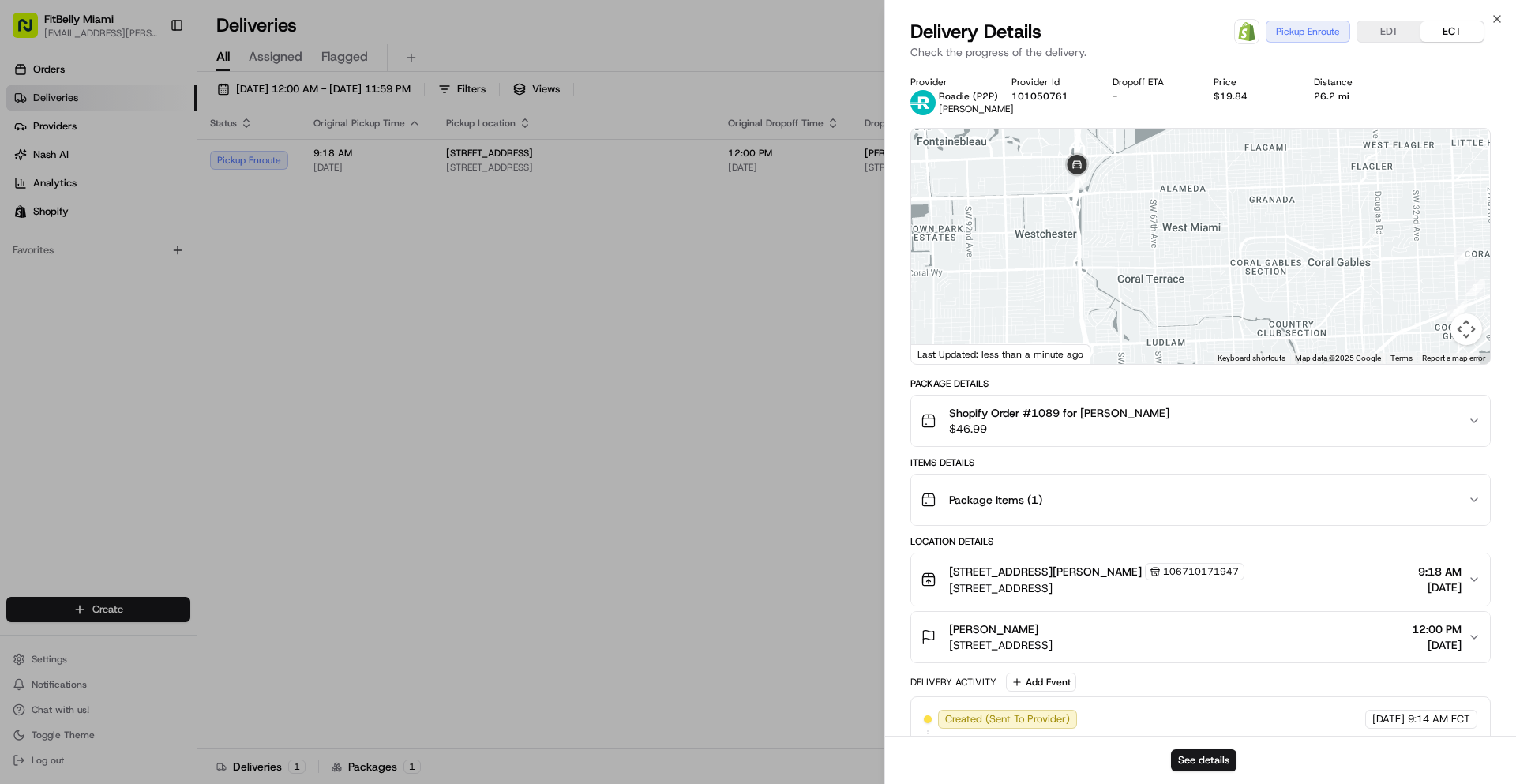
drag, startPoint x: 1096, startPoint y: 239, endPoint x: 1101, endPoint y: 303, distance: 64.2
click at [1101, 303] on div at bounding box center [1201, 245] width 579 height 235
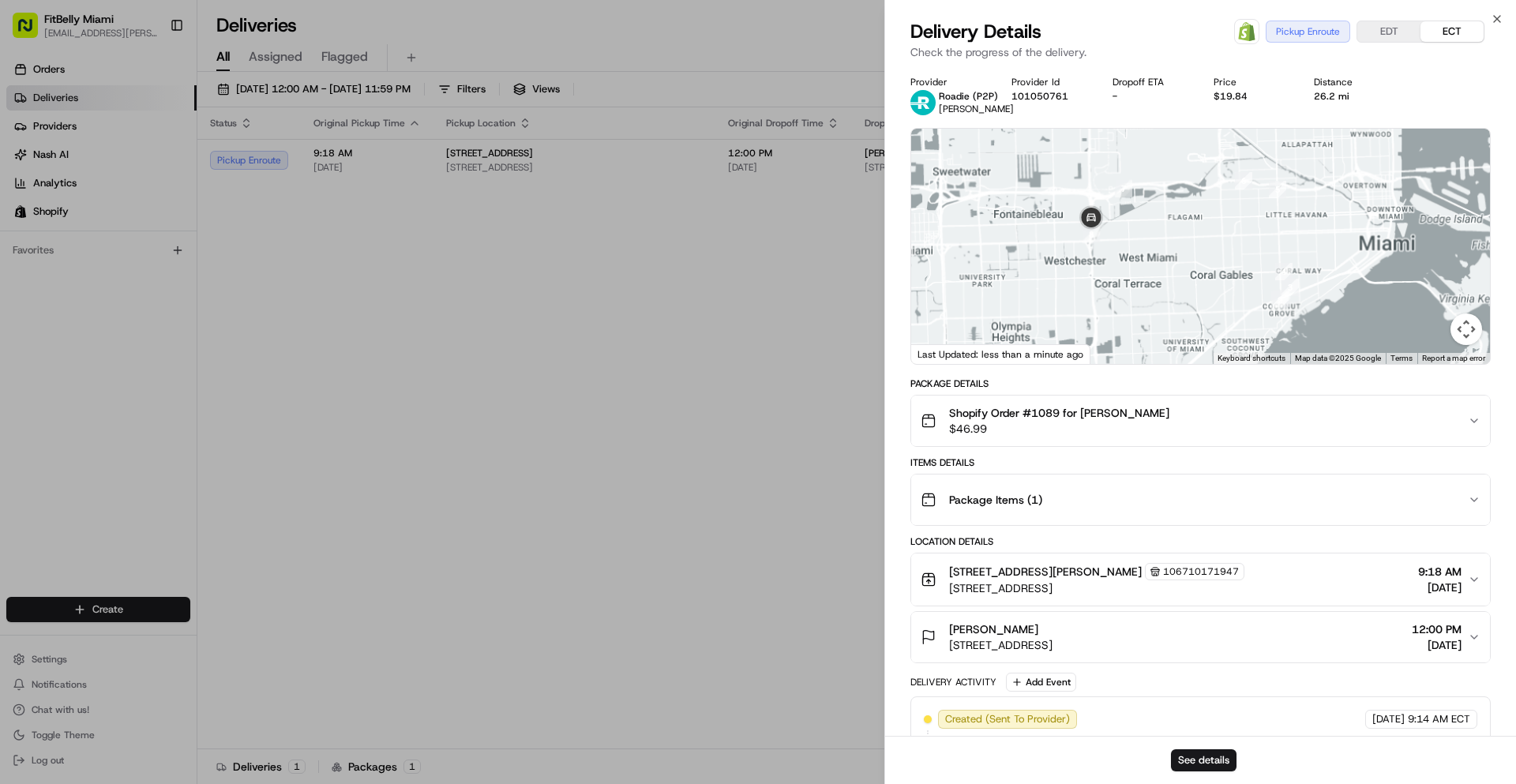
drag, startPoint x: 1104, startPoint y: 316, endPoint x: 1095, endPoint y: 151, distance: 165.2
click at [1098, 151] on div at bounding box center [1201, 245] width 579 height 235
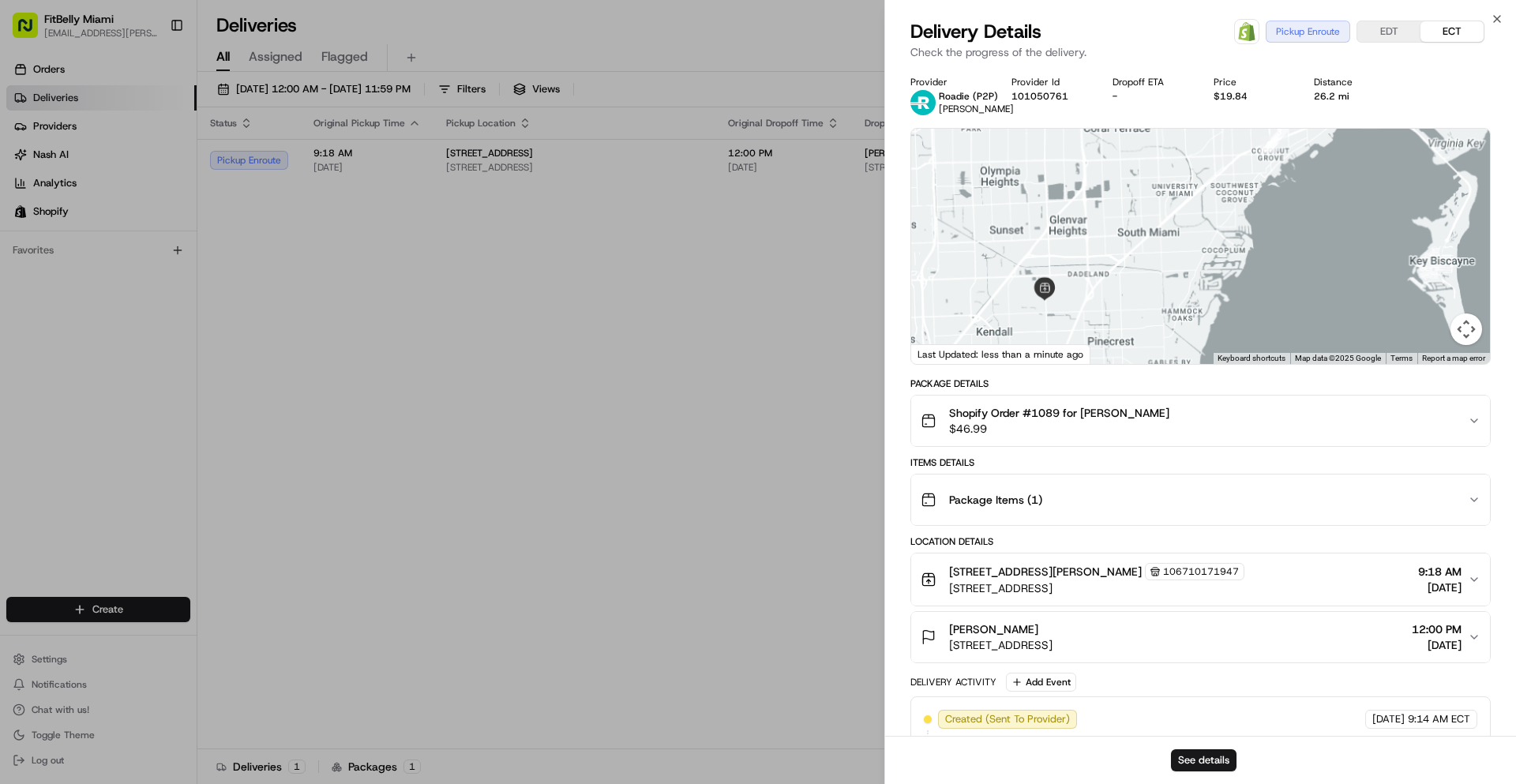
drag, startPoint x: 1089, startPoint y: 239, endPoint x: 1085, endPoint y: 313, distance: 74.1
click at [1085, 313] on div at bounding box center [1201, 245] width 579 height 235
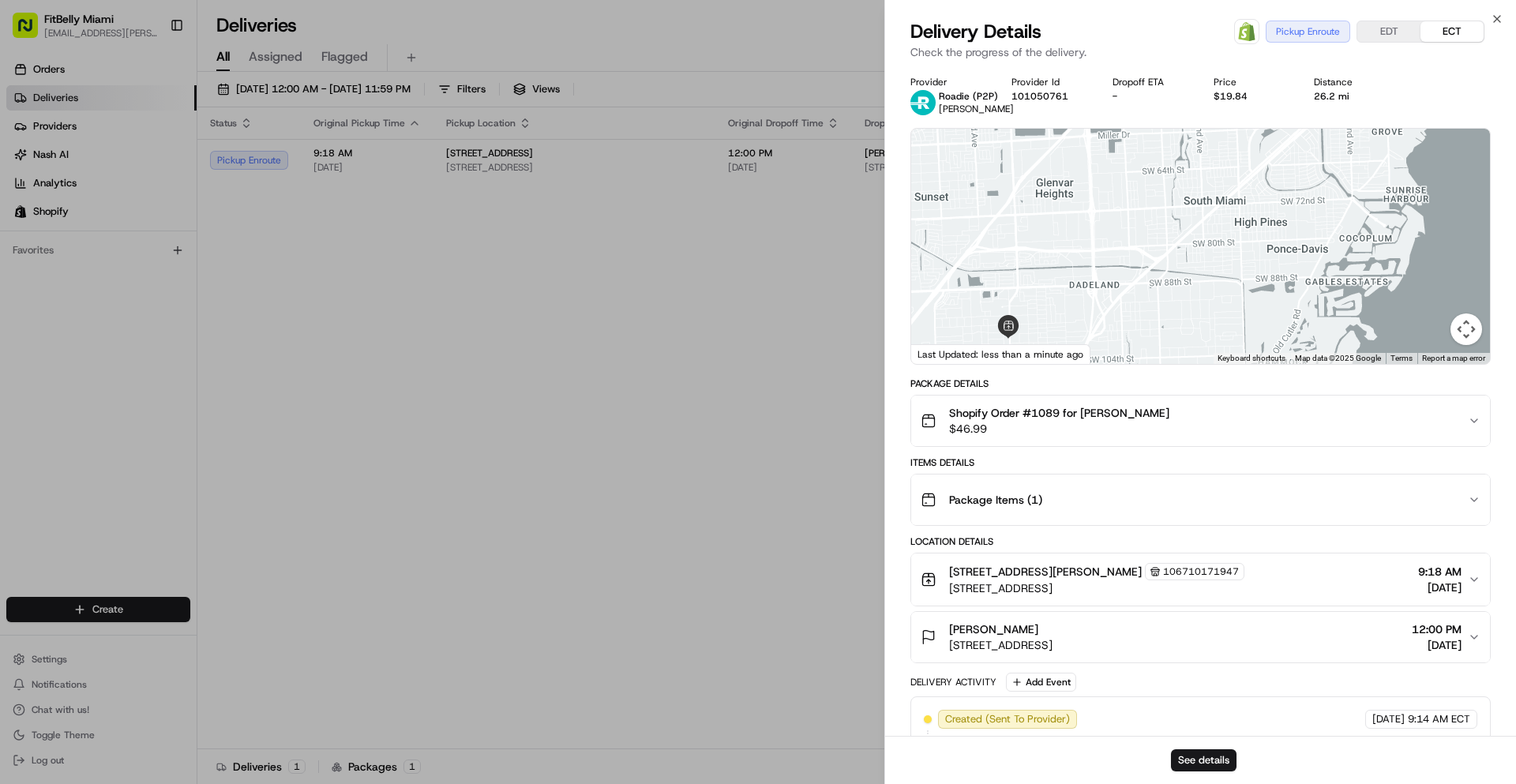
drag, startPoint x: 1088, startPoint y: 271, endPoint x: 1103, endPoint y: 201, distance: 71.6
click at [1103, 201] on div at bounding box center [1201, 245] width 579 height 235
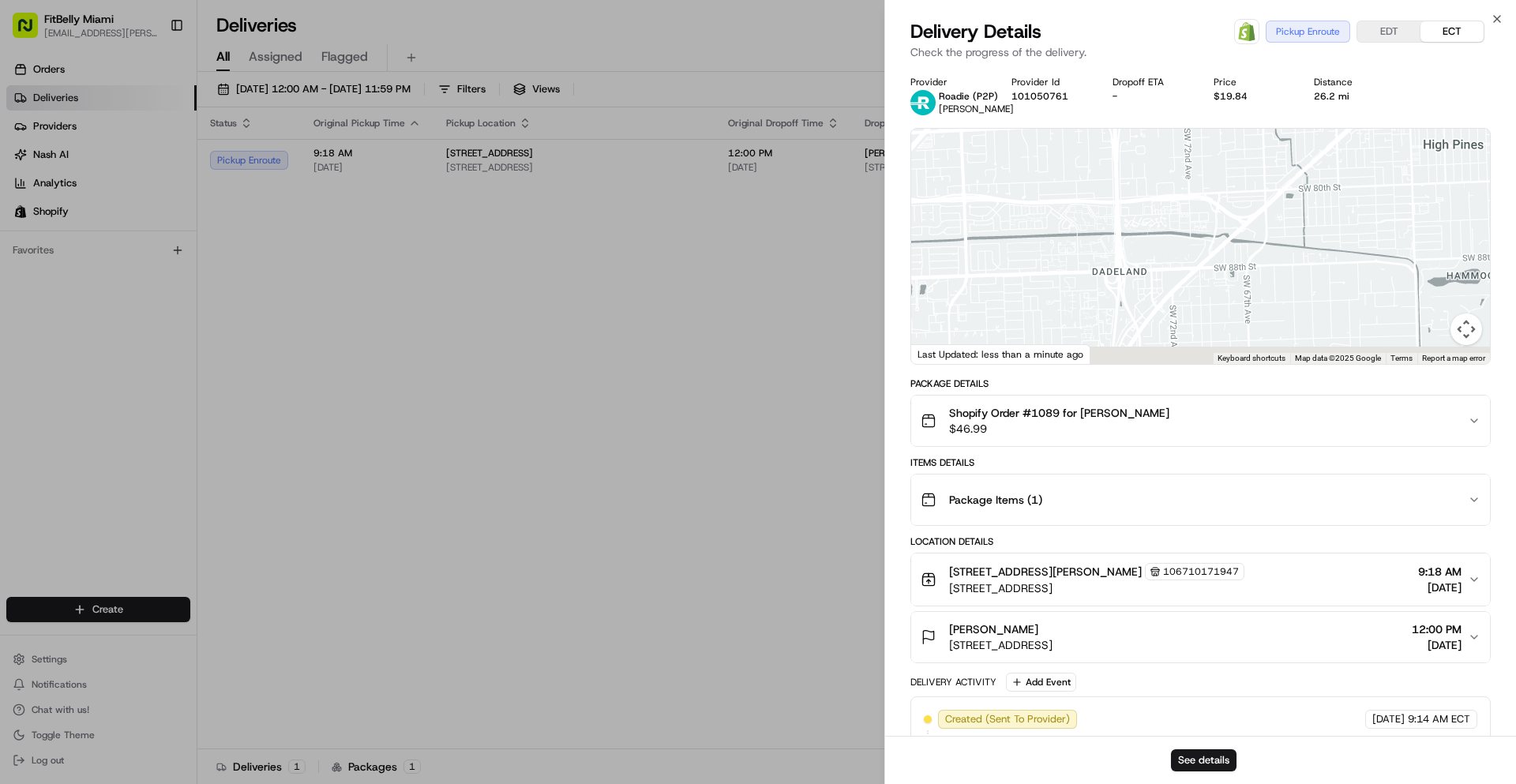
drag, startPoint x: 1093, startPoint y: 238, endPoint x: 1125, endPoint y: 148, distance: 95.5
click at [1126, 147] on div at bounding box center [1201, 245] width 579 height 235
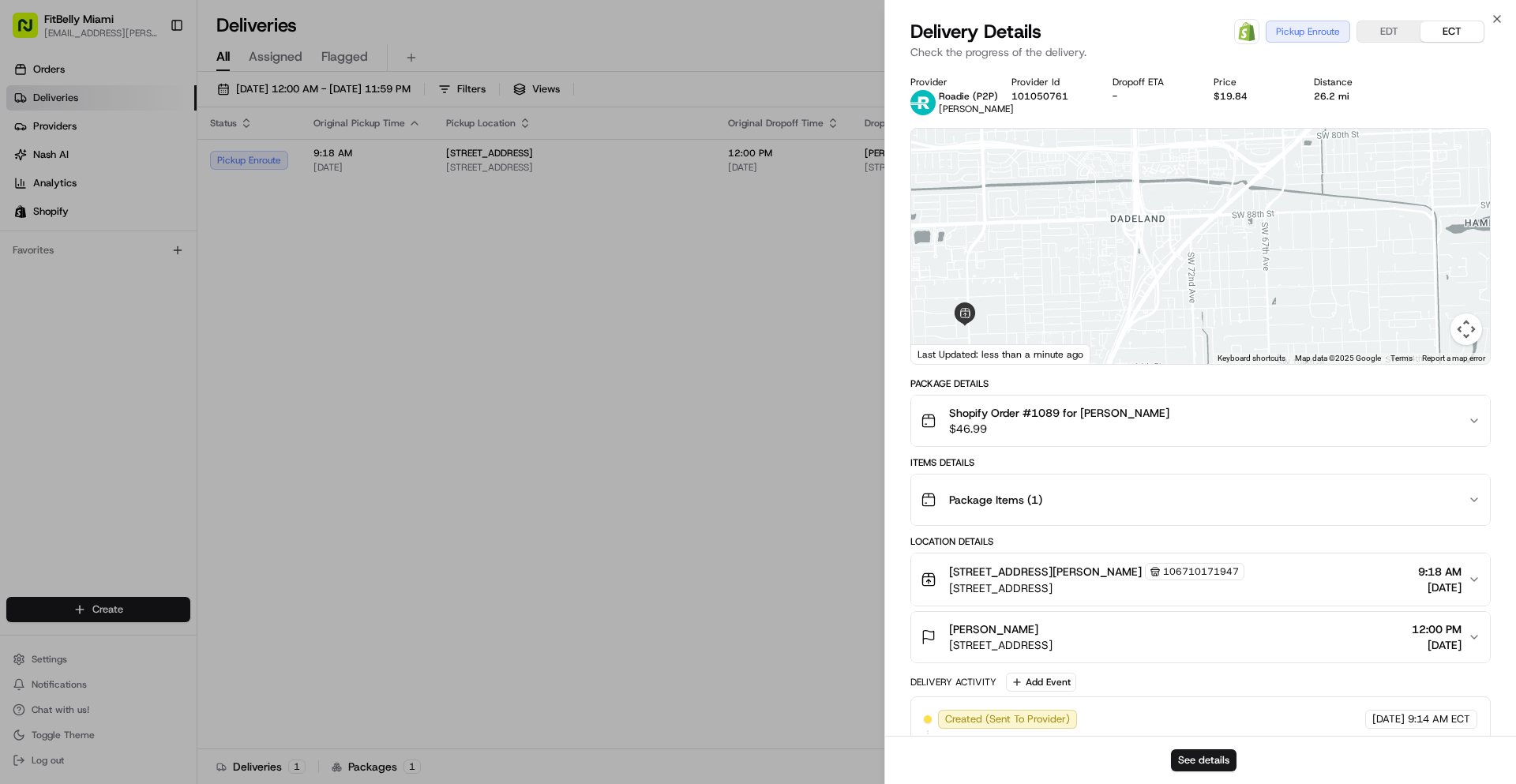
drag, startPoint x: 1126, startPoint y: 224, endPoint x: 1134, endPoint y: 195, distance: 30.1
click at [1135, 194] on div at bounding box center [1201, 245] width 579 height 235
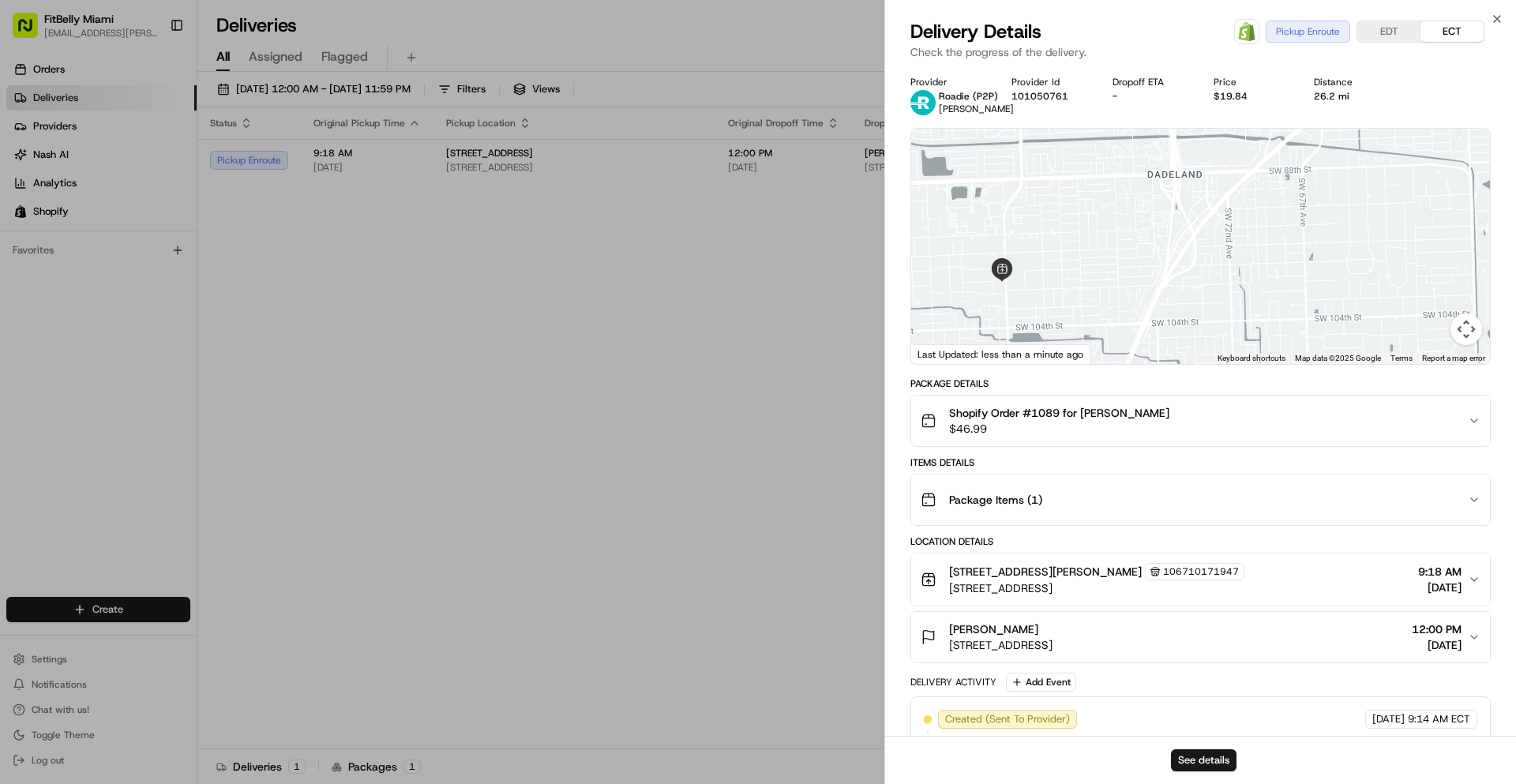
drag, startPoint x: 1108, startPoint y: 239, endPoint x: 1149, endPoint y: 193, distance: 61.6
click at [1149, 193] on div at bounding box center [1201, 245] width 579 height 235
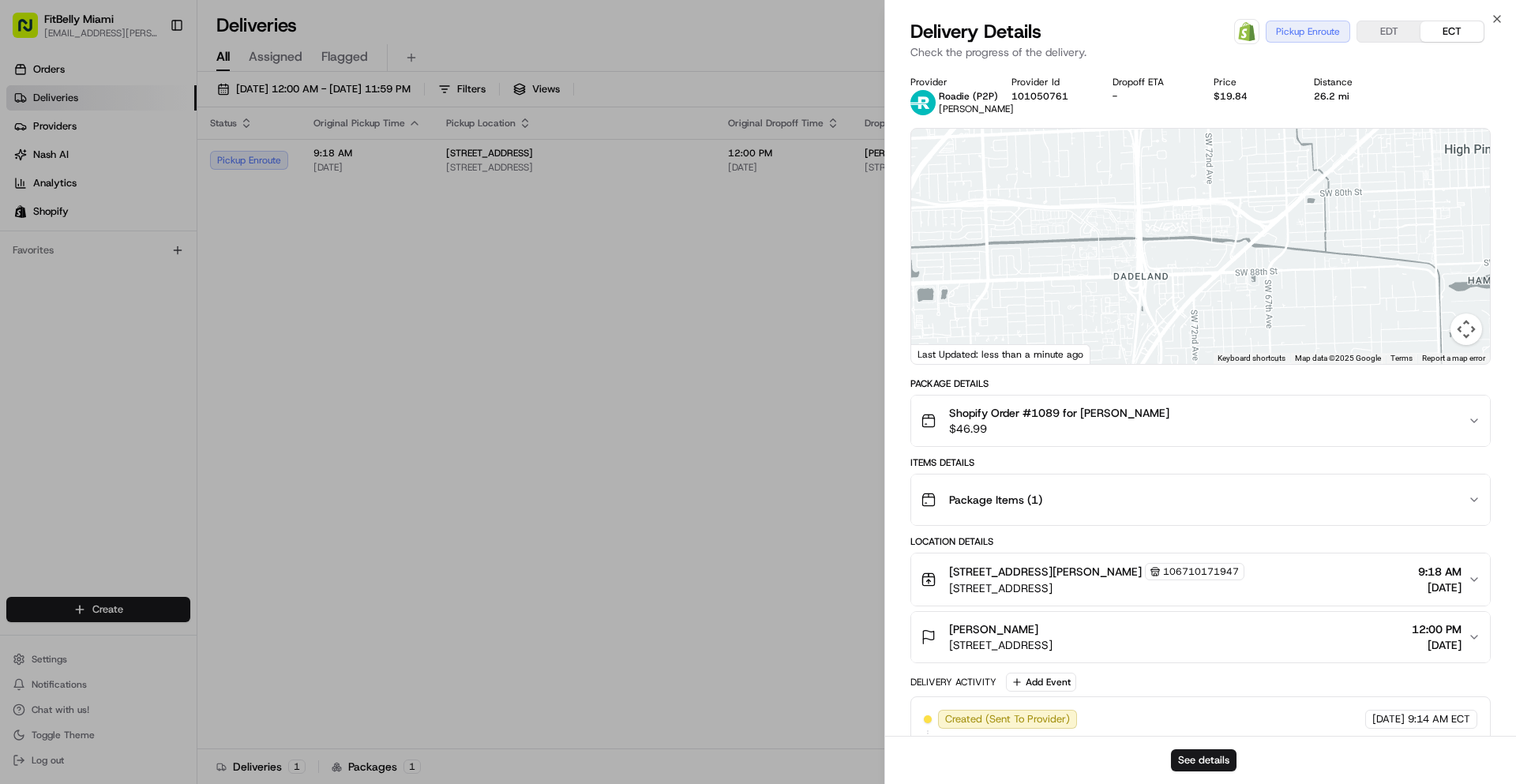
drag, startPoint x: 1144, startPoint y: 201, endPoint x: 1113, endPoint y: 316, distance: 119.1
click at [1109, 322] on div at bounding box center [1201, 245] width 579 height 235
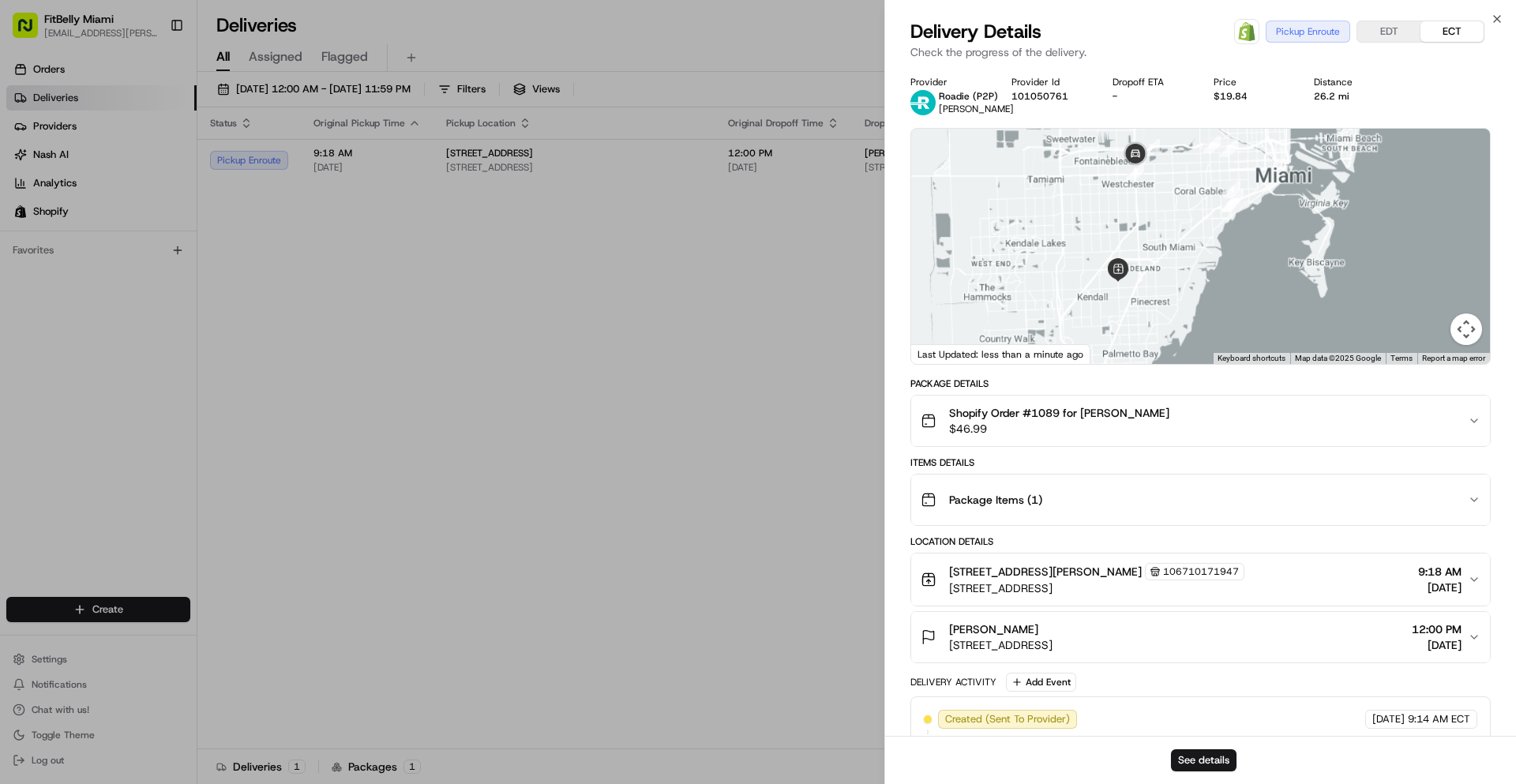
drag, startPoint x: 1166, startPoint y: 209, endPoint x: 1147, endPoint y: 239, distance: 35.5
click at [1147, 239] on div at bounding box center [1201, 245] width 579 height 235
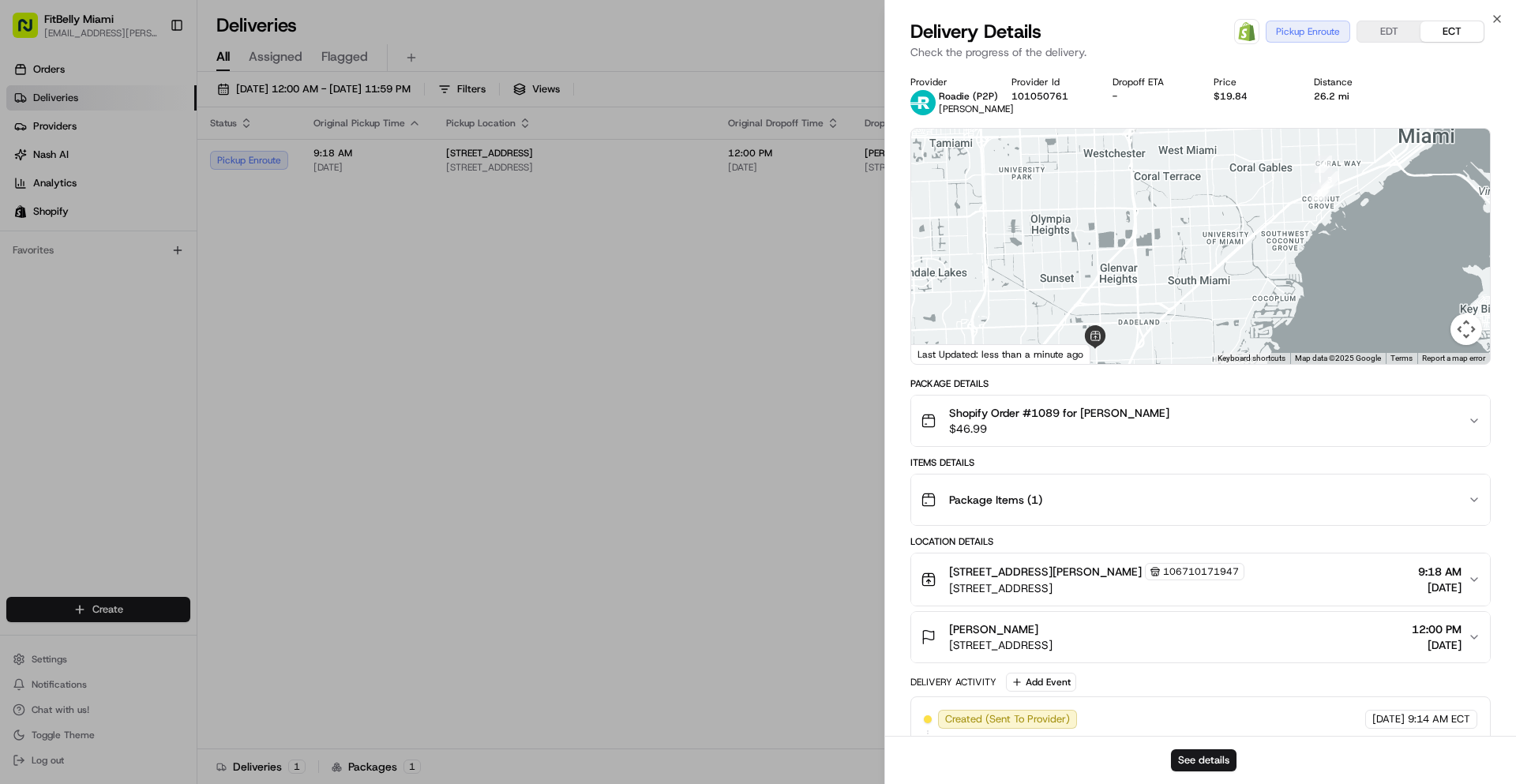
drag, startPoint x: 1153, startPoint y: 195, endPoint x: 1143, endPoint y: 235, distance: 41.2
click at [1143, 235] on div at bounding box center [1201, 245] width 579 height 235
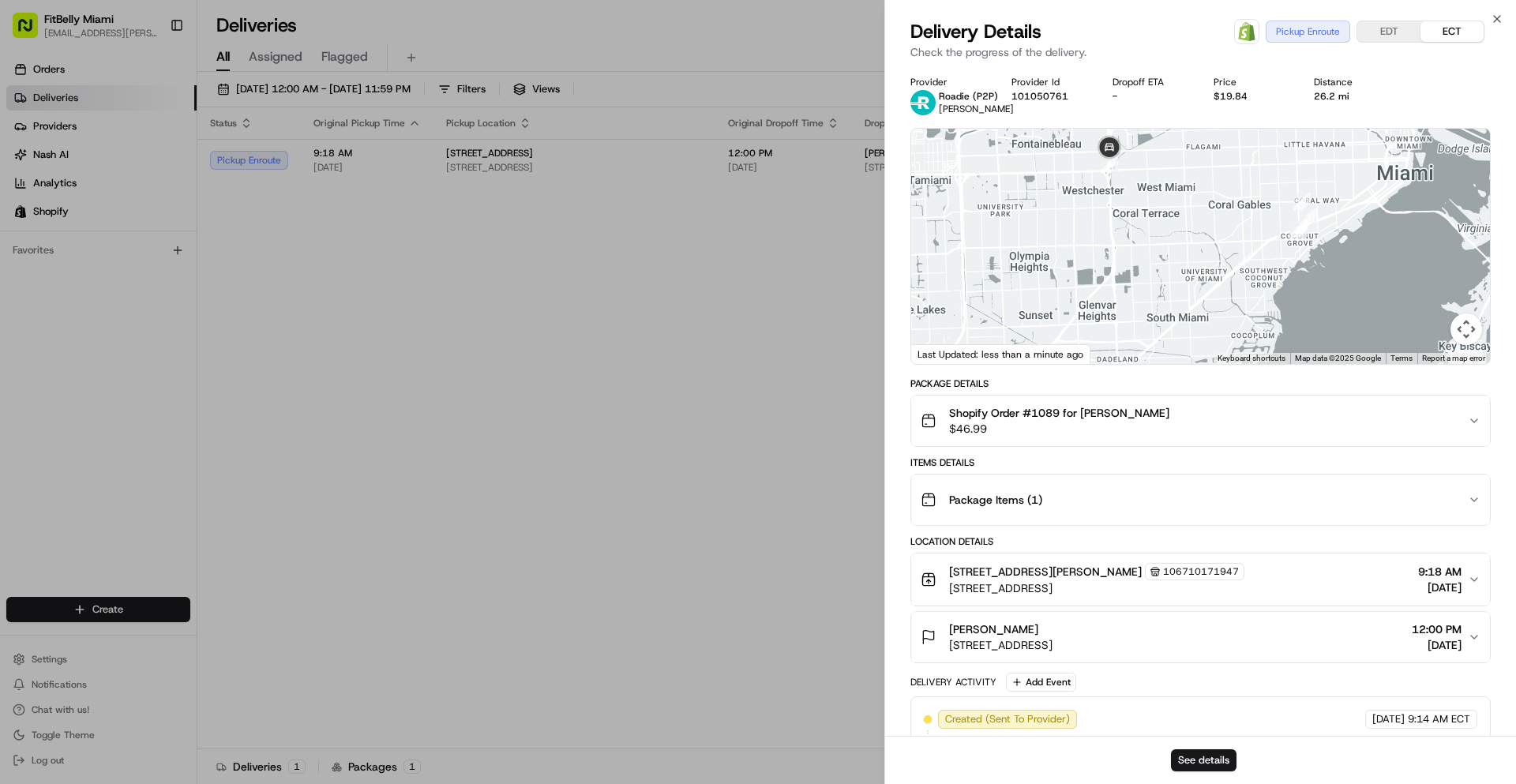
drag, startPoint x: 1133, startPoint y: 256, endPoint x: 1119, endPoint y: 256, distance: 14.0
click at [1119, 256] on div at bounding box center [1201, 245] width 579 height 235
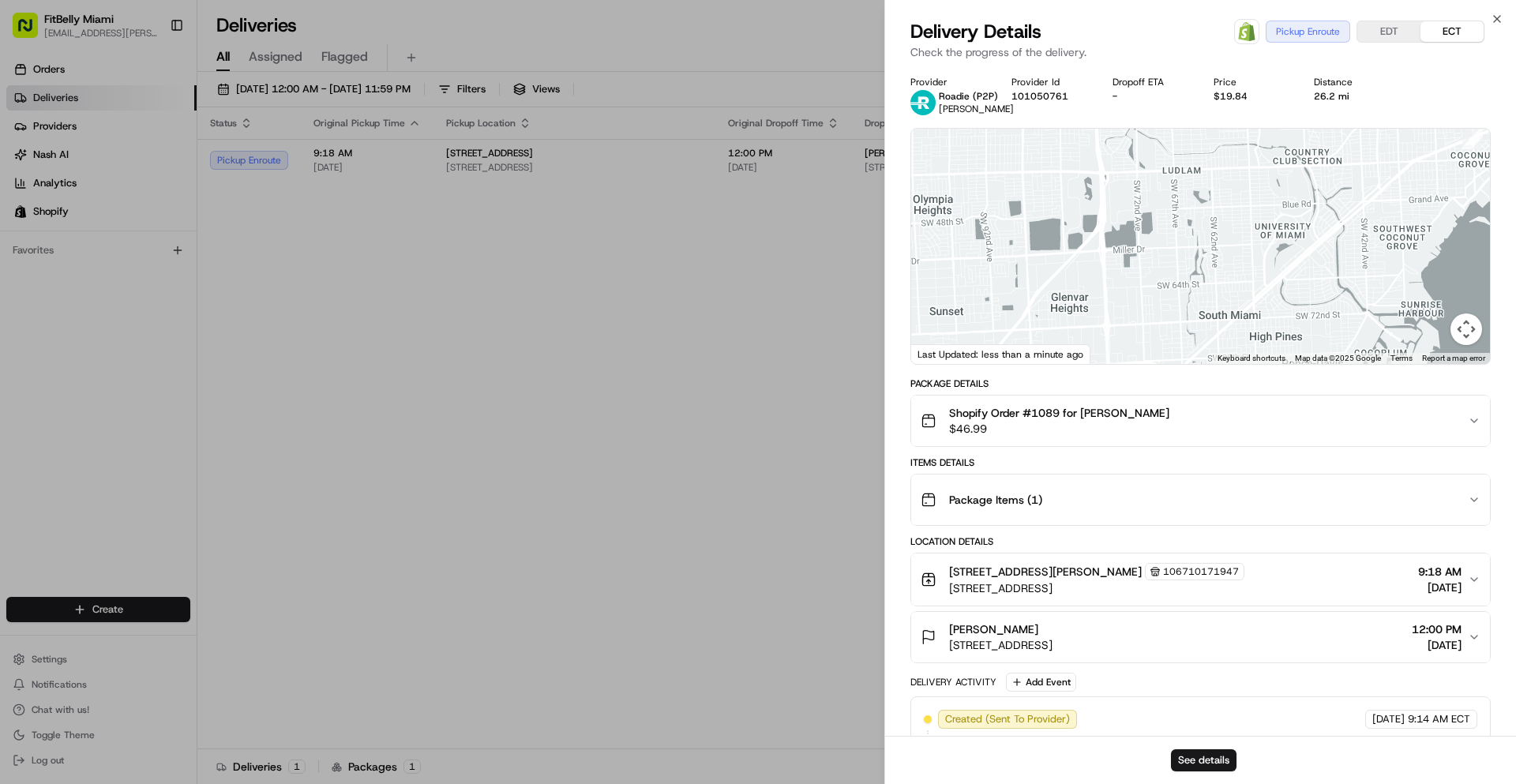
drag, startPoint x: 1126, startPoint y: 232, endPoint x: 1125, endPoint y: 136, distance: 96.0
click at [1125, 136] on div at bounding box center [1201, 245] width 579 height 235
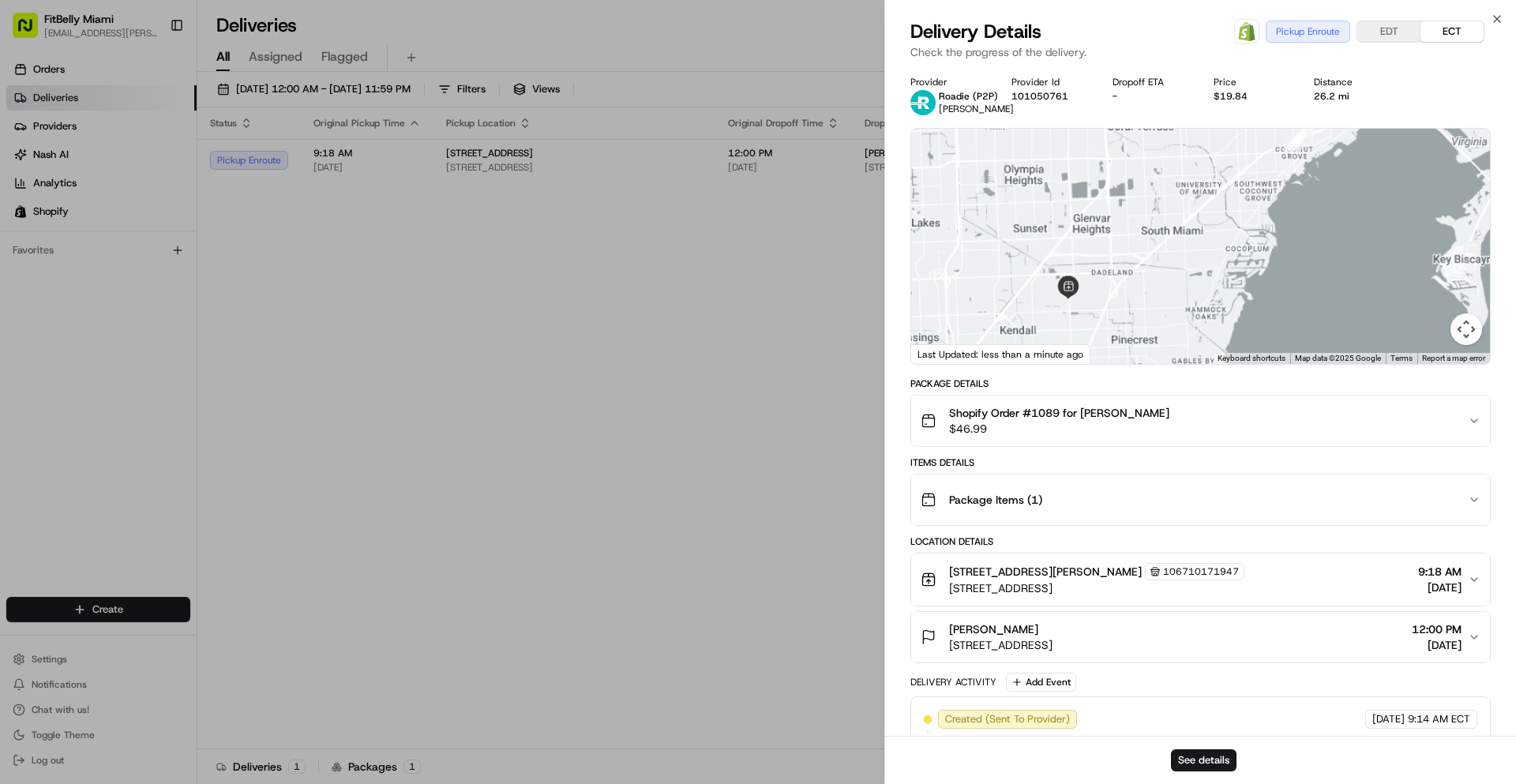
drag, startPoint x: 1124, startPoint y: 232, endPoint x: 1126, endPoint y: 247, distance: 15.1
click at [1126, 246] on div at bounding box center [1201, 245] width 579 height 235
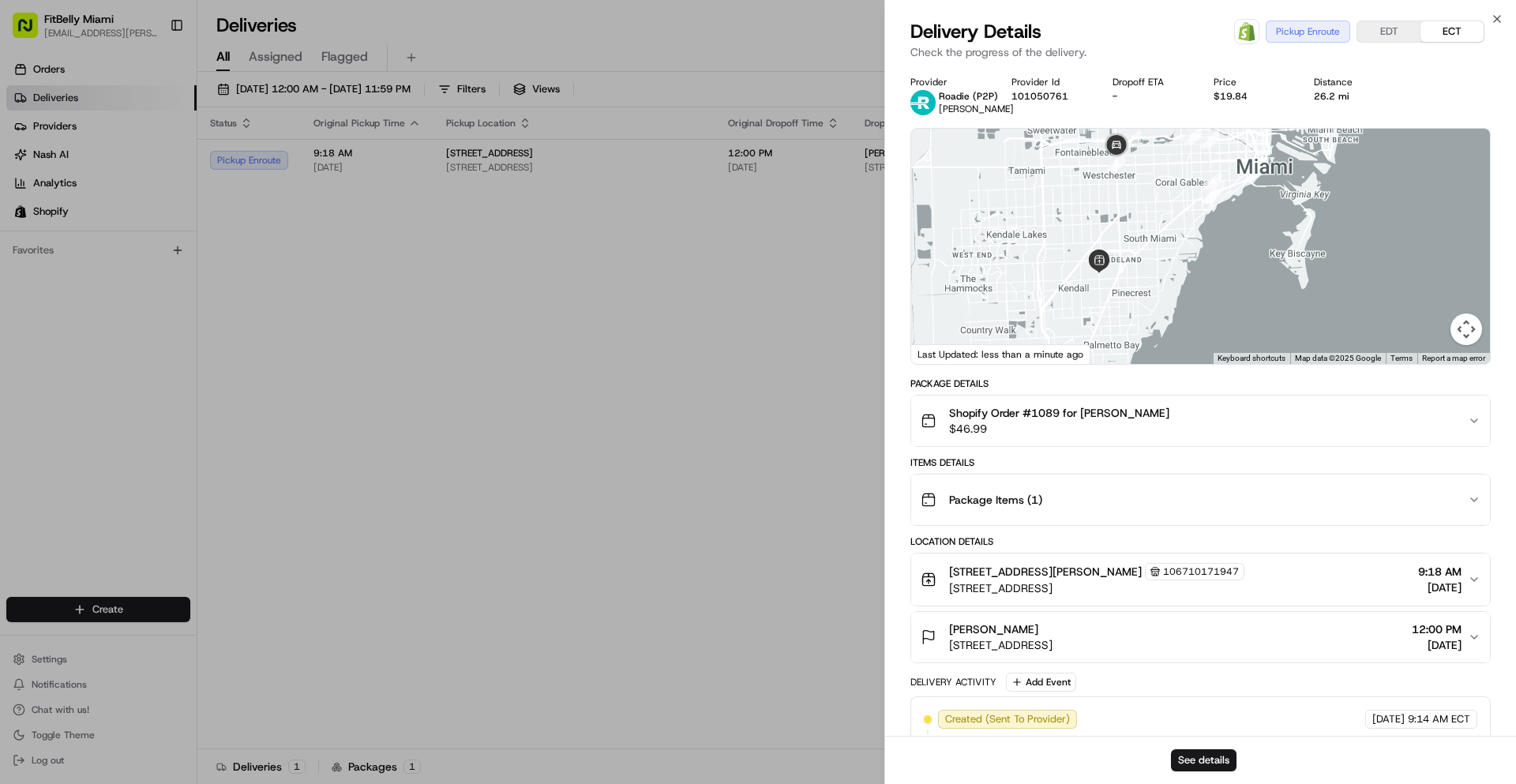
drag, startPoint x: 1128, startPoint y: 243, endPoint x: 1125, endPoint y: 222, distance: 21.2
click at [1125, 222] on div at bounding box center [1201, 245] width 579 height 235
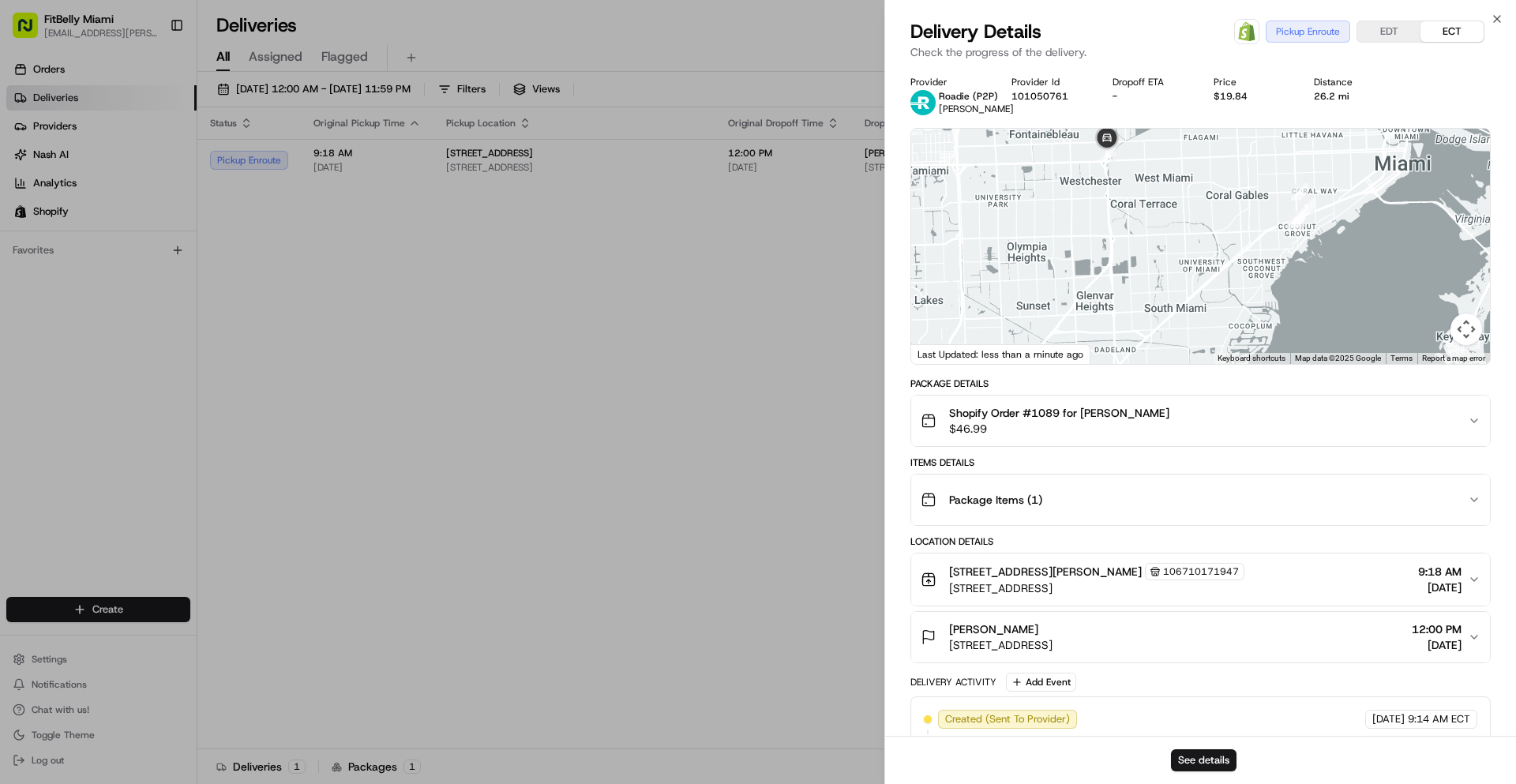
drag, startPoint x: 1124, startPoint y: 230, endPoint x: 1124, endPoint y: 275, distance: 45.0
click at [1124, 275] on div at bounding box center [1201, 245] width 579 height 235
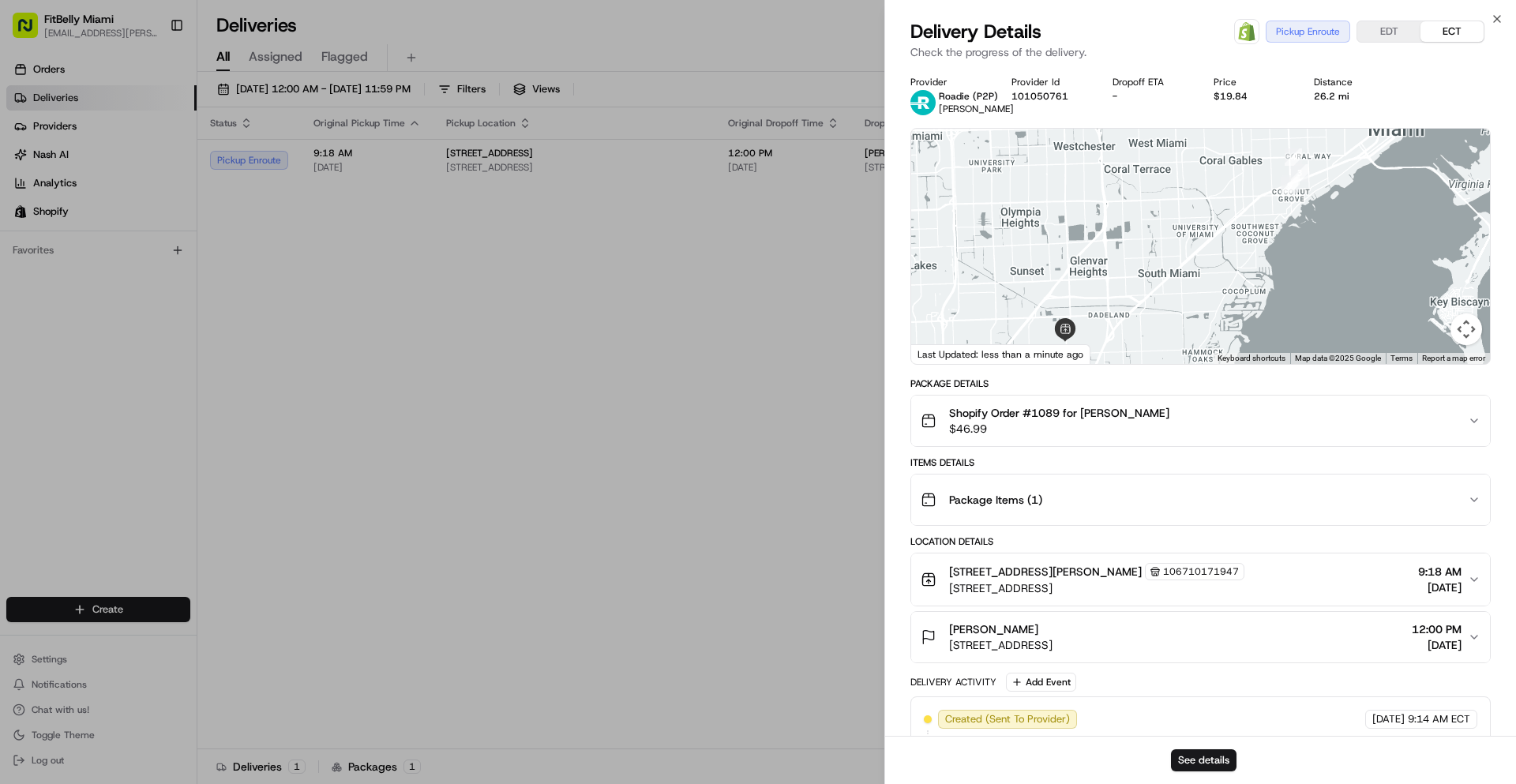
drag, startPoint x: 1122, startPoint y: 275, endPoint x: 1115, endPoint y: 240, distance: 35.7
click at [1115, 240] on div at bounding box center [1201, 245] width 579 height 235
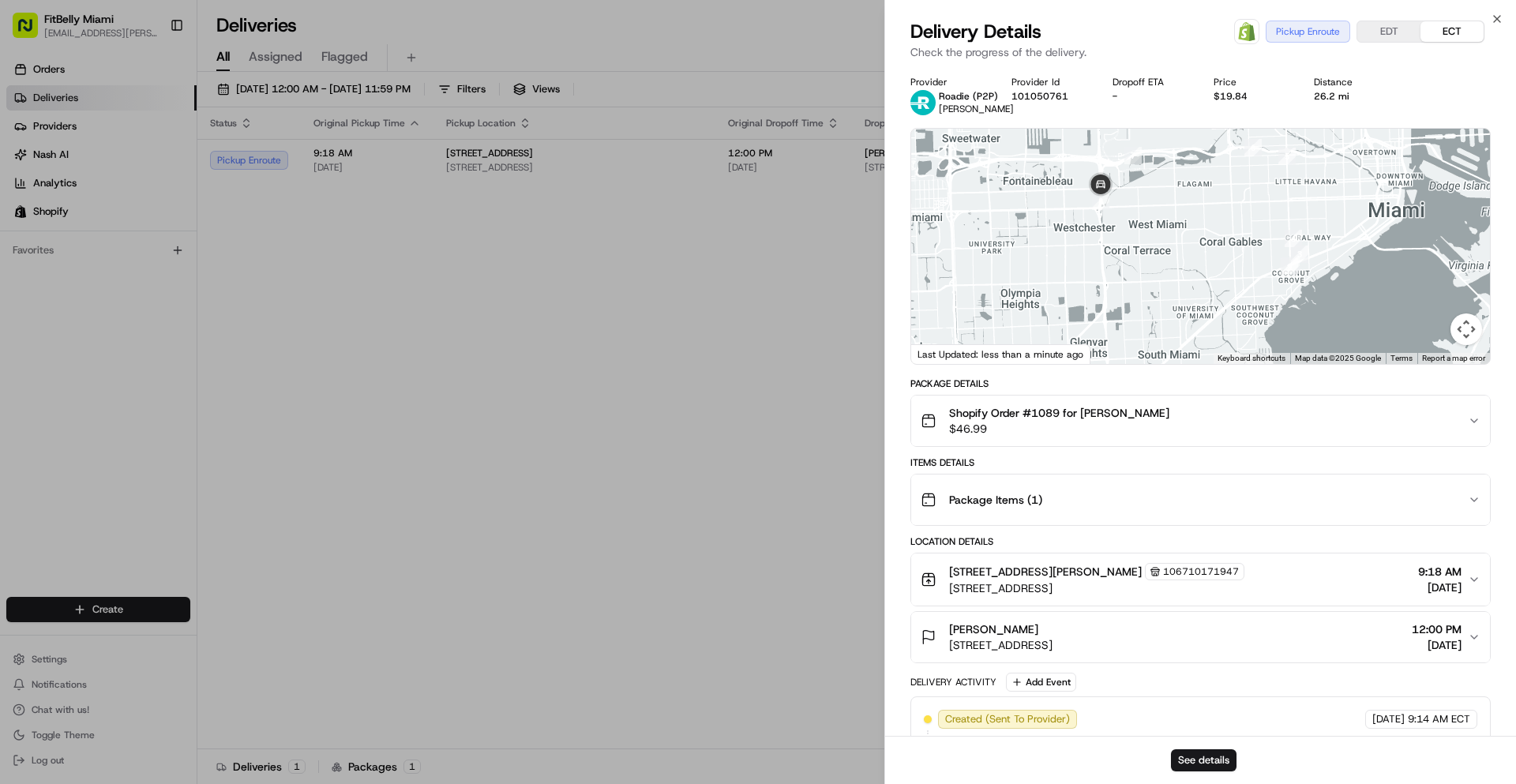
drag, startPoint x: 1138, startPoint y: 258, endPoint x: 1155, endPoint y: 314, distance: 58.5
click at [1155, 314] on div at bounding box center [1201, 245] width 579 height 235
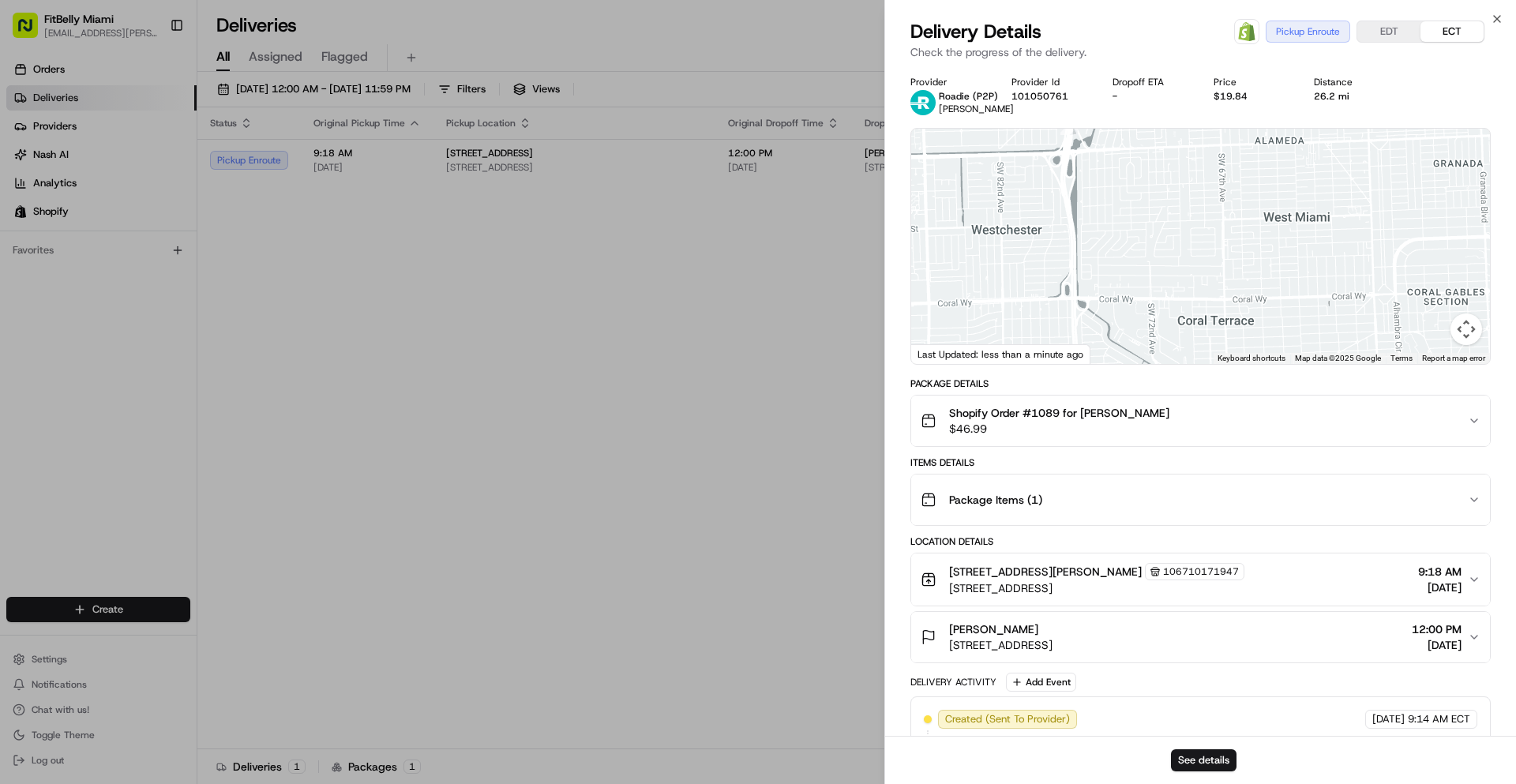
drag, startPoint x: 1111, startPoint y: 257, endPoint x: 1140, endPoint y: 369, distance: 115.7
click at [1140, 369] on div "Provider Roadie (P2P) Micah M. Provider Id 101050761 Dropoff ETA - Price $19.84…" at bounding box center [1201, 484] width 581 height 818
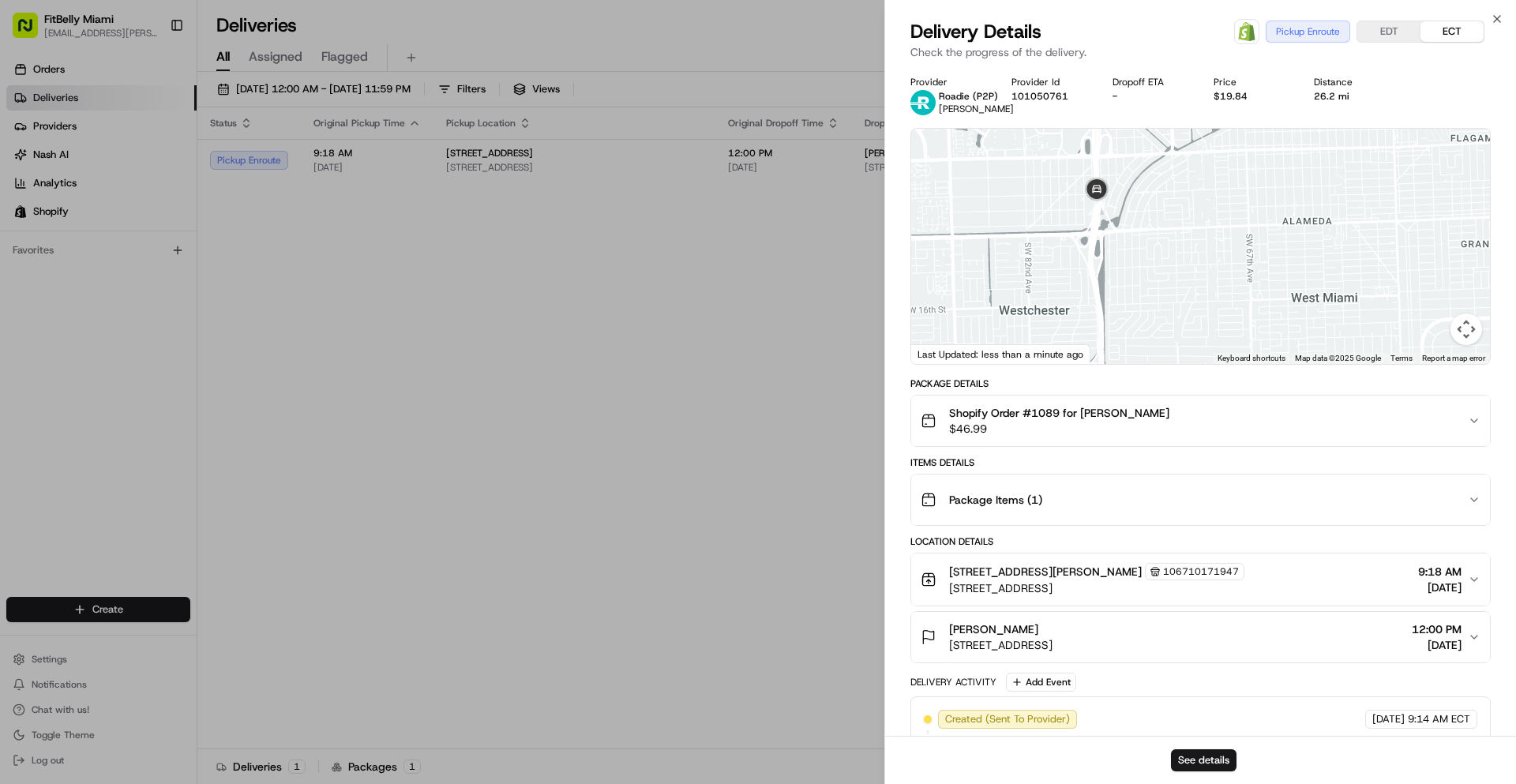
drag, startPoint x: 1118, startPoint y: 266, endPoint x: 1138, endPoint y: 343, distance: 79.6
click at [1138, 343] on div at bounding box center [1201, 245] width 579 height 235
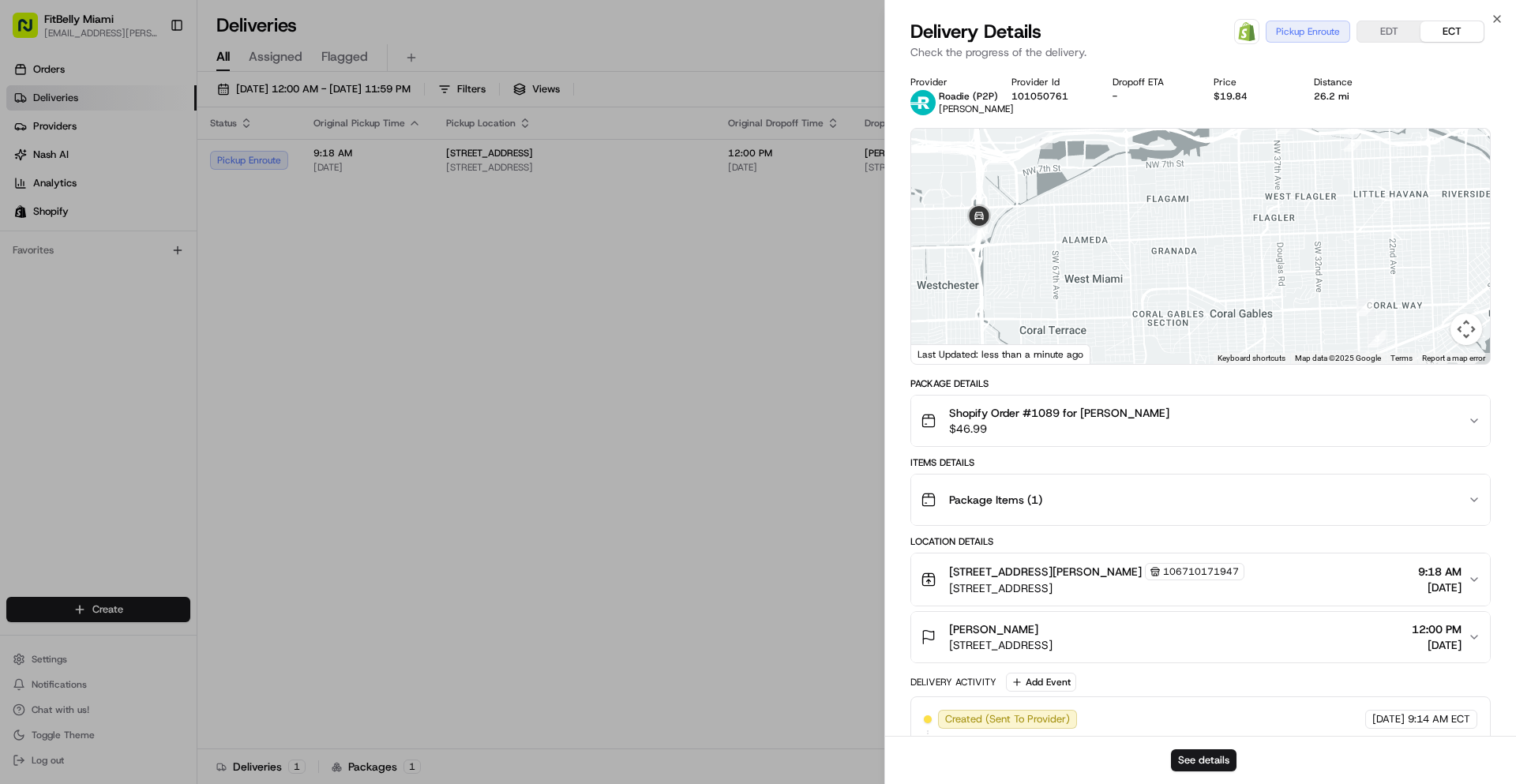
drag, startPoint x: 1276, startPoint y: 296, endPoint x: 1142, endPoint y: 270, distance: 136.5
click at [1142, 270] on div at bounding box center [1201, 245] width 579 height 235
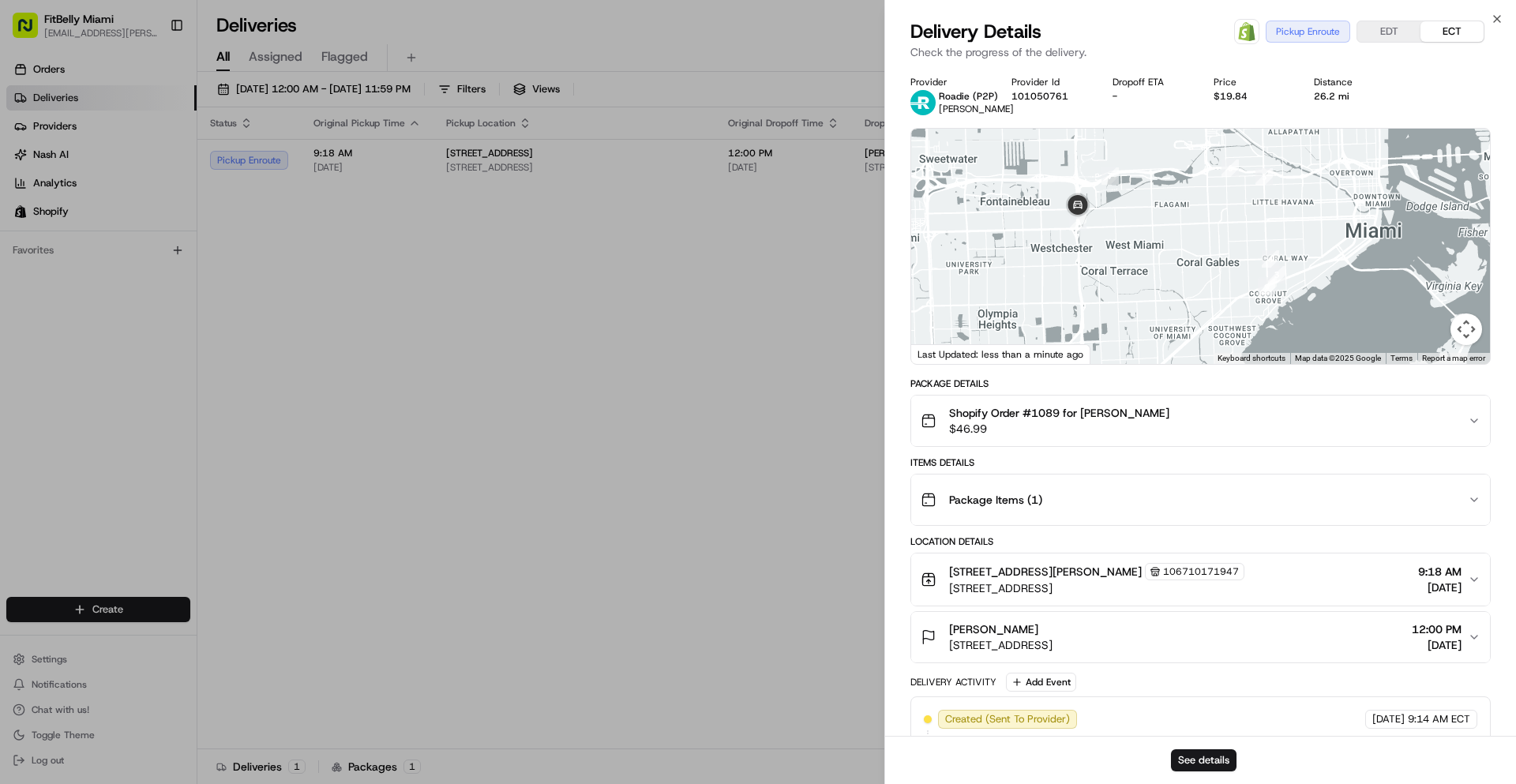
drag, startPoint x: 1177, startPoint y: 304, endPoint x: 1196, endPoint y: 274, distance: 35.5
click at [1196, 274] on div at bounding box center [1201, 245] width 579 height 235
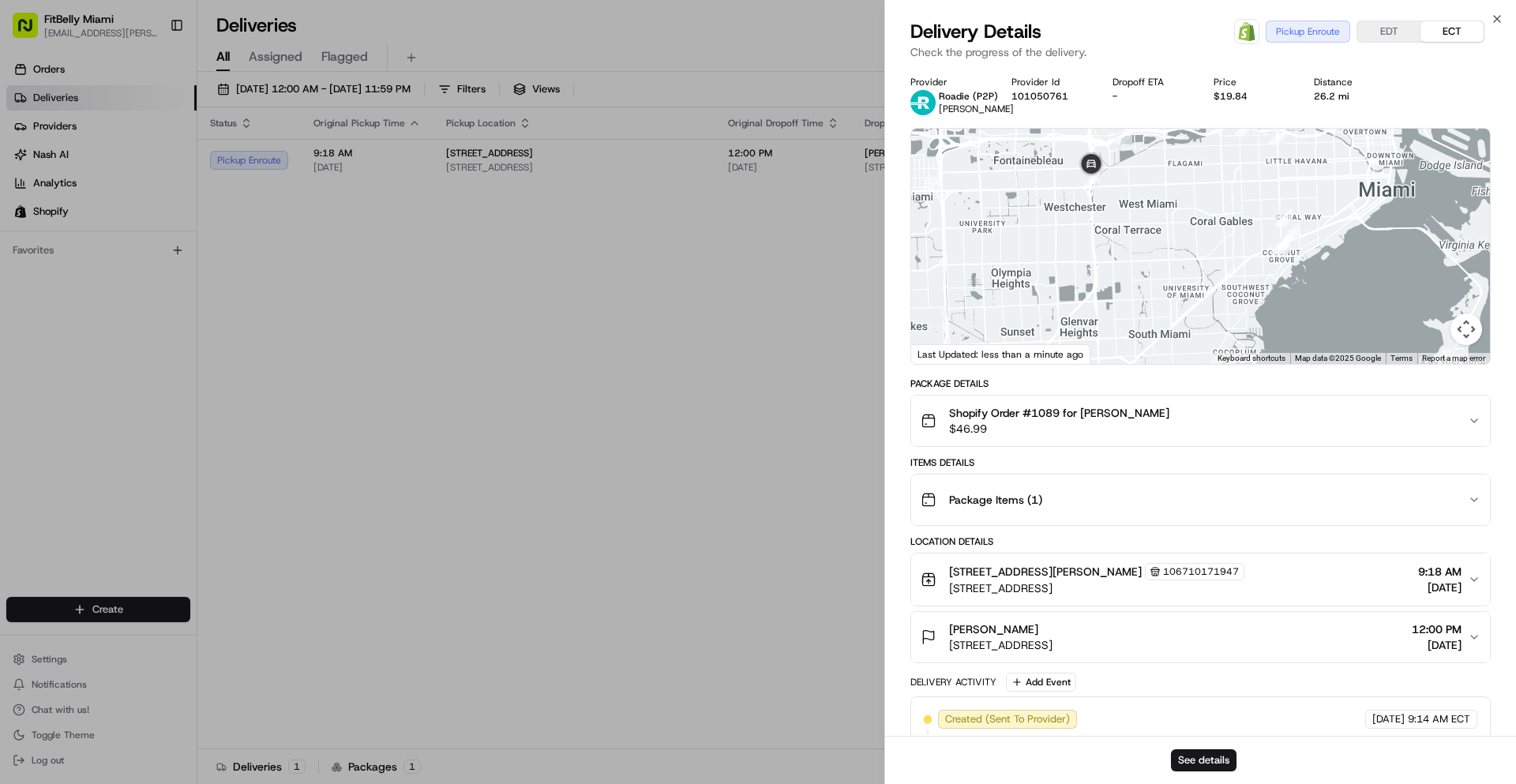
drag, startPoint x: 1154, startPoint y: 293, endPoint x: 1169, endPoint y: 251, distance: 44.6
click at [1169, 251] on div at bounding box center [1201, 245] width 579 height 235
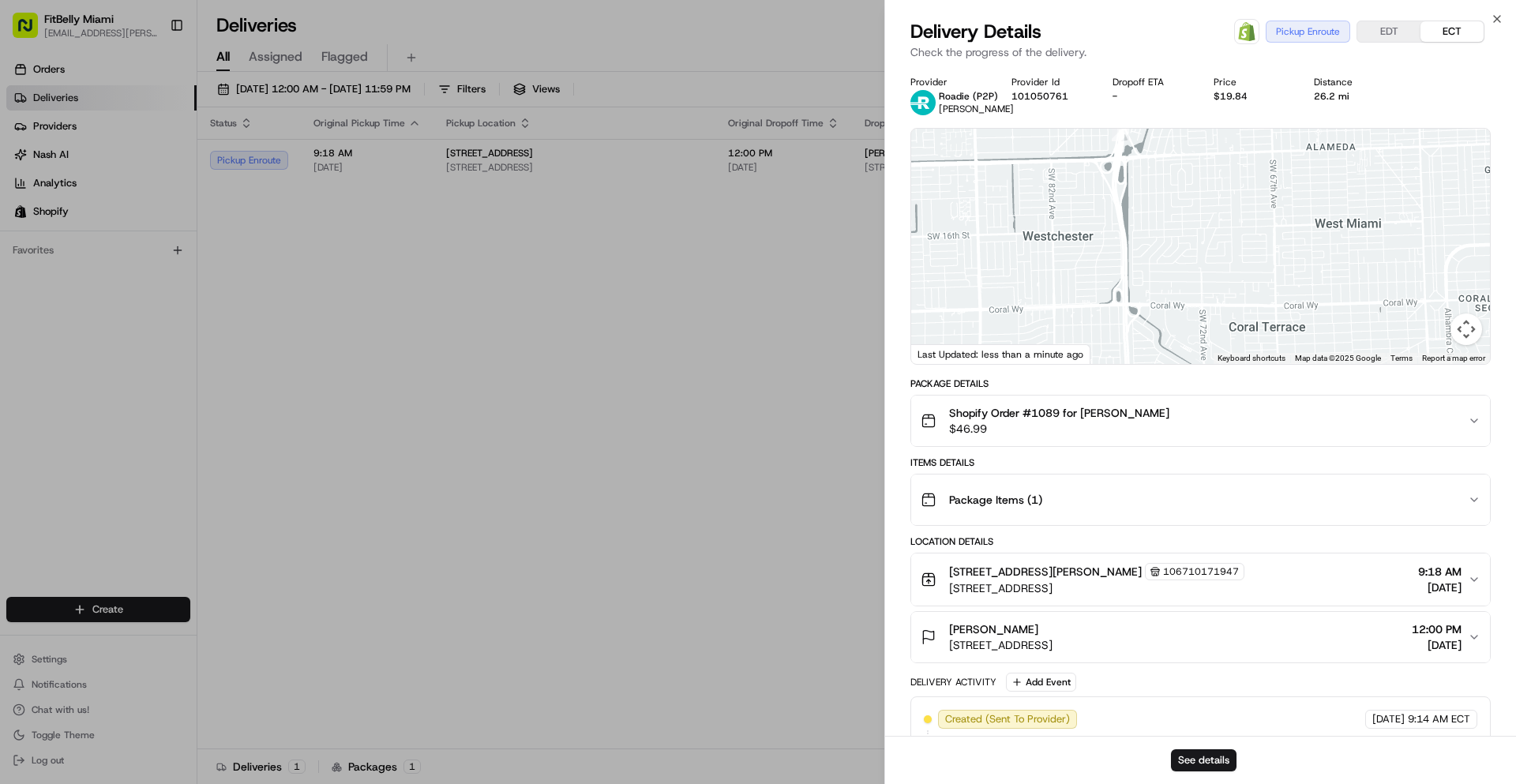
drag, startPoint x: 1113, startPoint y: 210, endPoint x: 1163, endPoint y: 313, distance: 114.5
click at [1163, 313] on div at bounding box center [1201, 245] width 579 height 235
drag, startPoint x: 1136, startPoint y: 208, endPoint x: 1135, endPoint y: 272, distance: 64.0
click at [1135, 272] on div at bounding box center [1201, 245] width 579 height 235
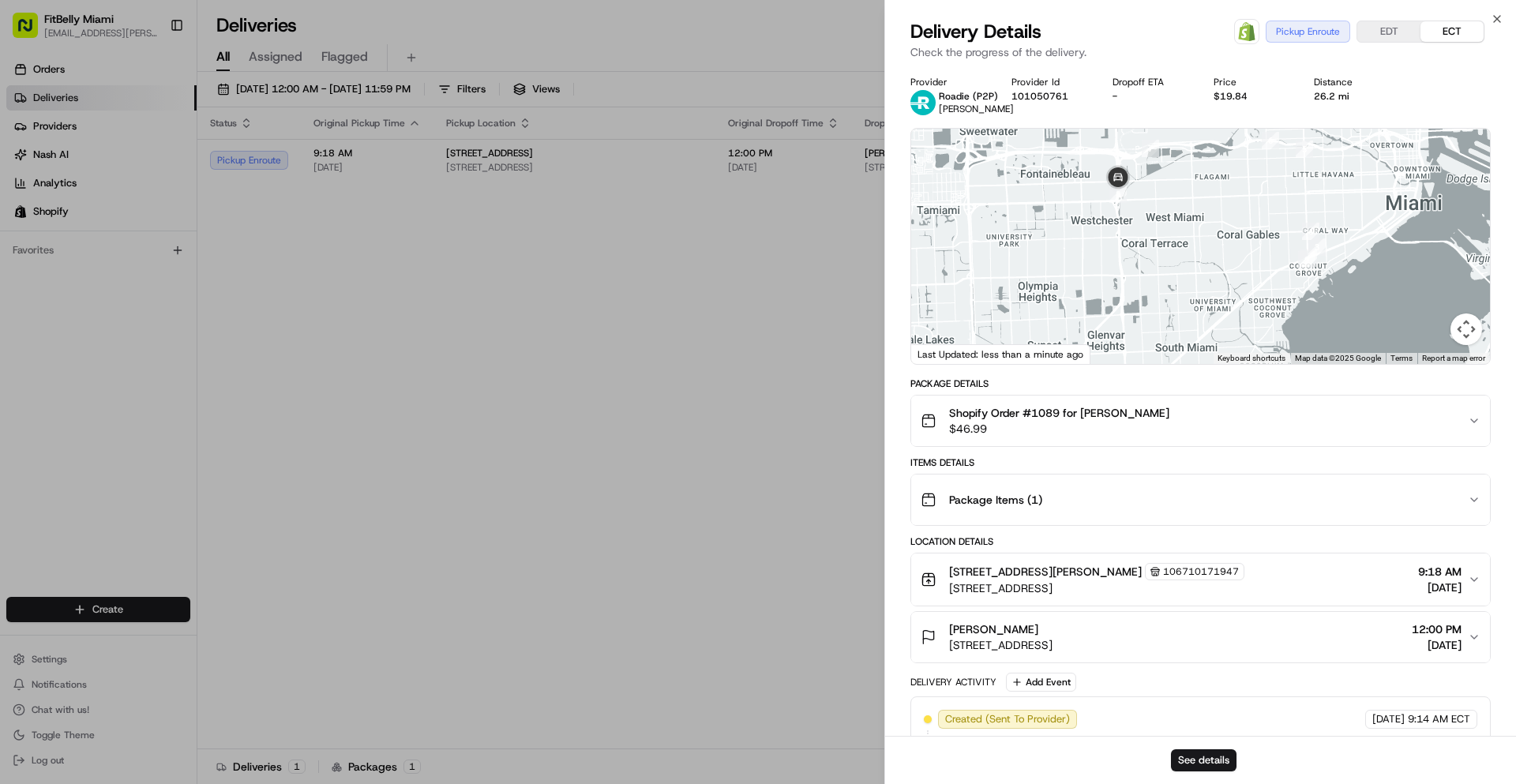
drag, startPoint x: 1154, startPoint y: 304, endPoint x: 1142, endPoint y: 242, distance: 63.2
click at [1142, 242] on div at bounding box center [1201, 245] width 579 height 235
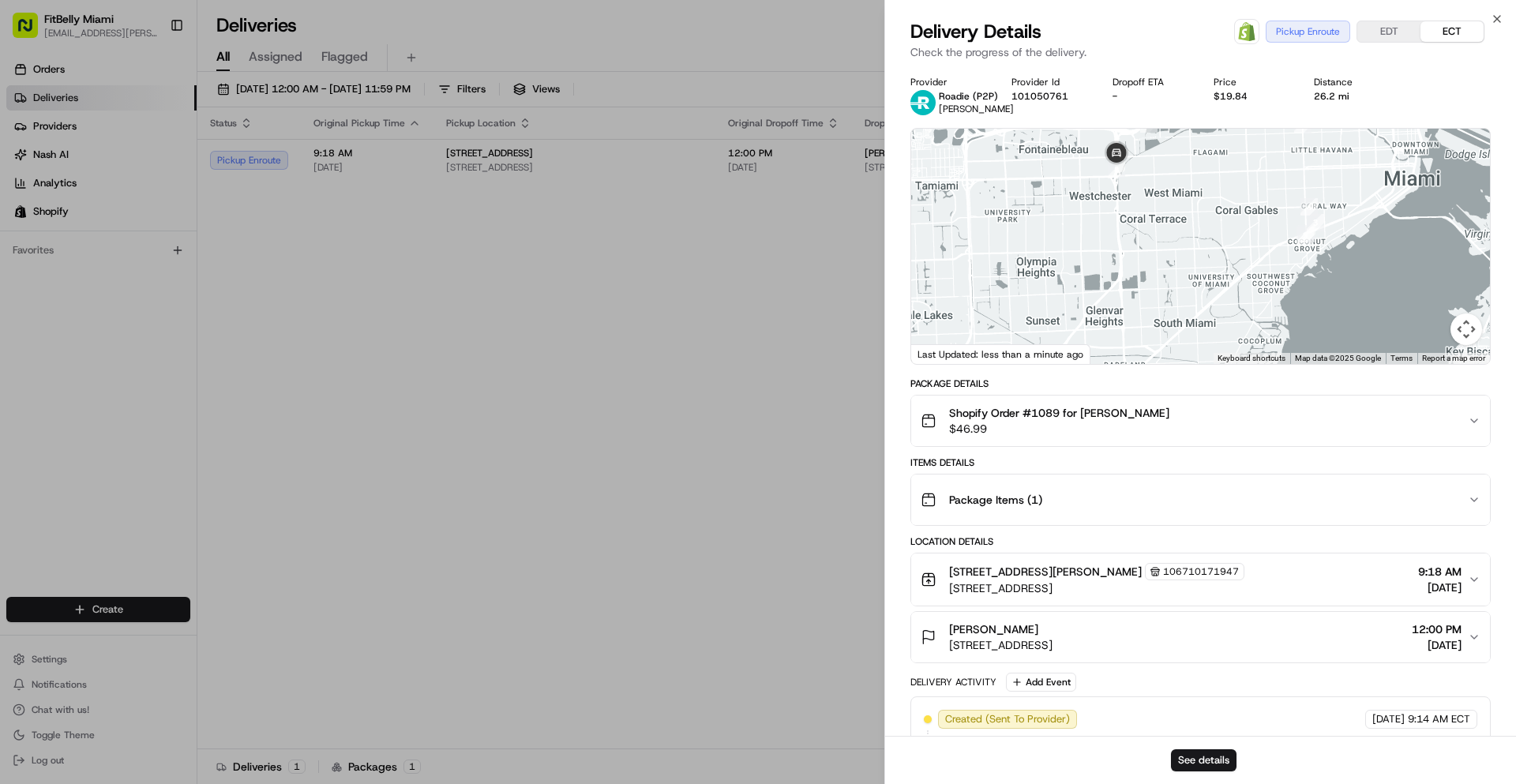
drag, startPoint x: 1138, startPoint y: 272, endPoint x: 1138, endPoint y: 215, distance: 57.0
click at [1138, 215] on div at bounding box center [1201, 245] width 579 height 235
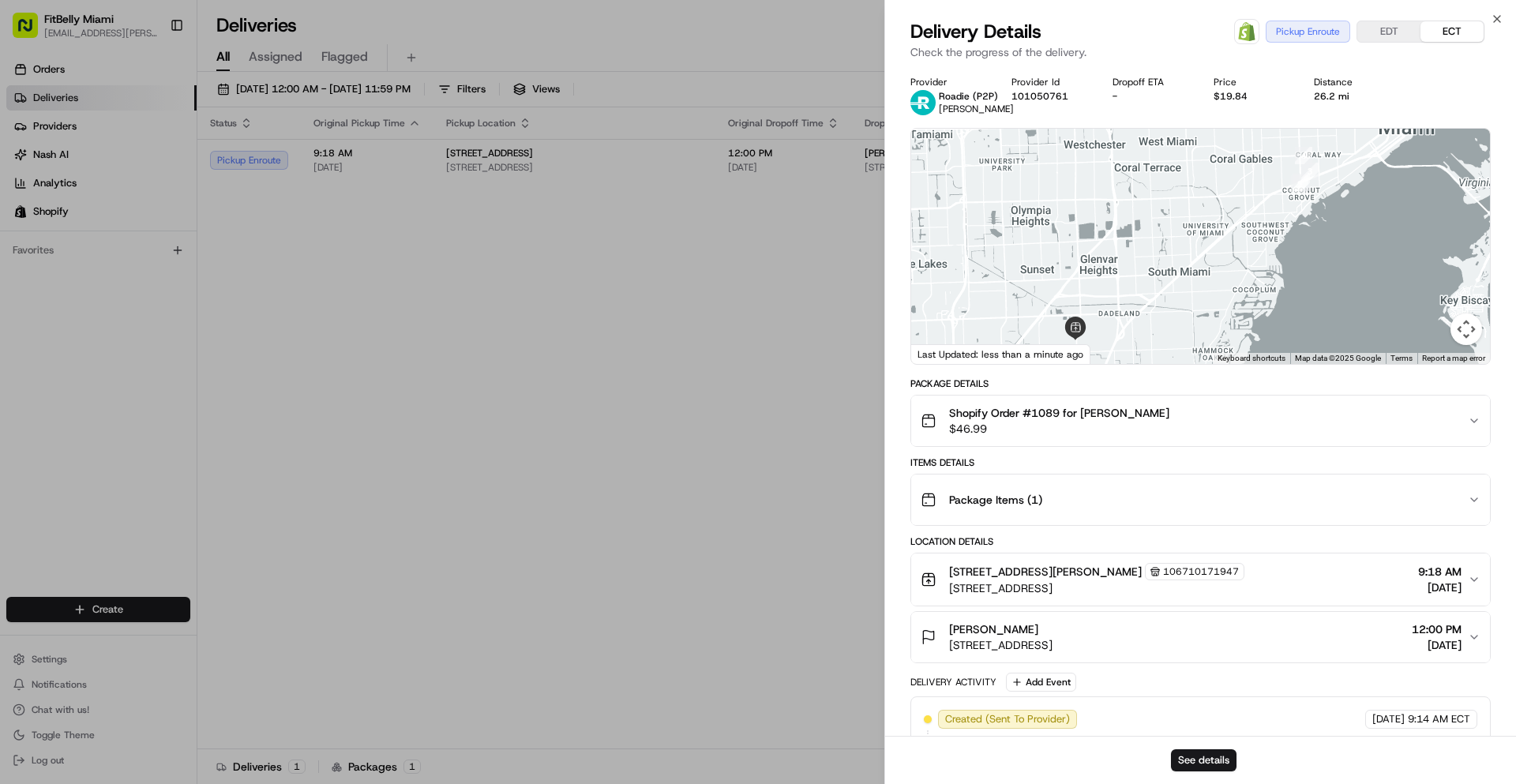
drag, startPoint x: 1138, startPoint y: 213, endPoint x: 1135, endPoint y: 189, distance: 24.2
click at [1135, 189] on div at bounding box center [1201, 245] width 579 height 235
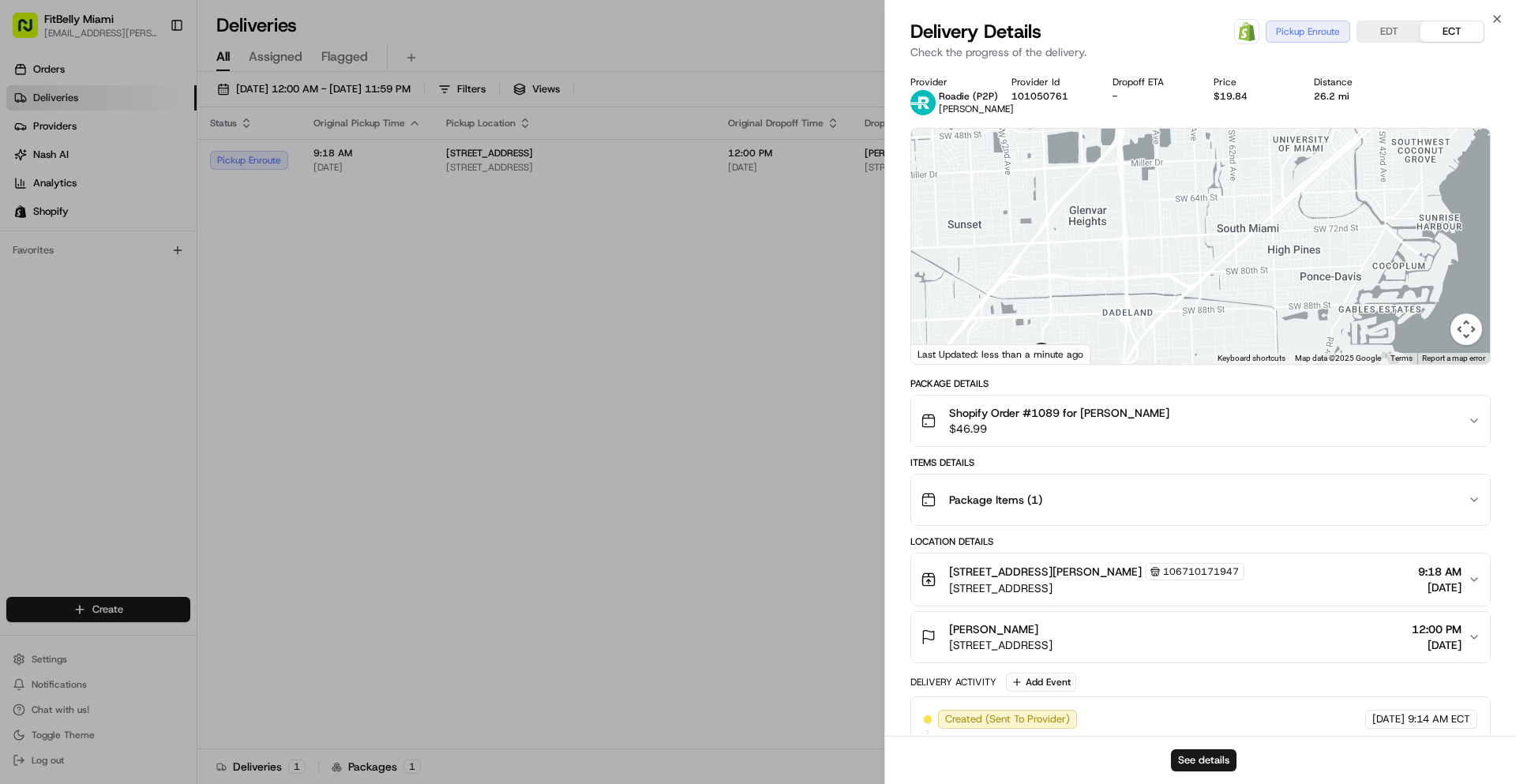
drag, startPoint x: 1121, startPoint y: 225, endPoint x: 1114, endPoint y: 179, distance: 46.5
click at [1114, 179] on div at bounding box center [1201, 245] width 579 height 235
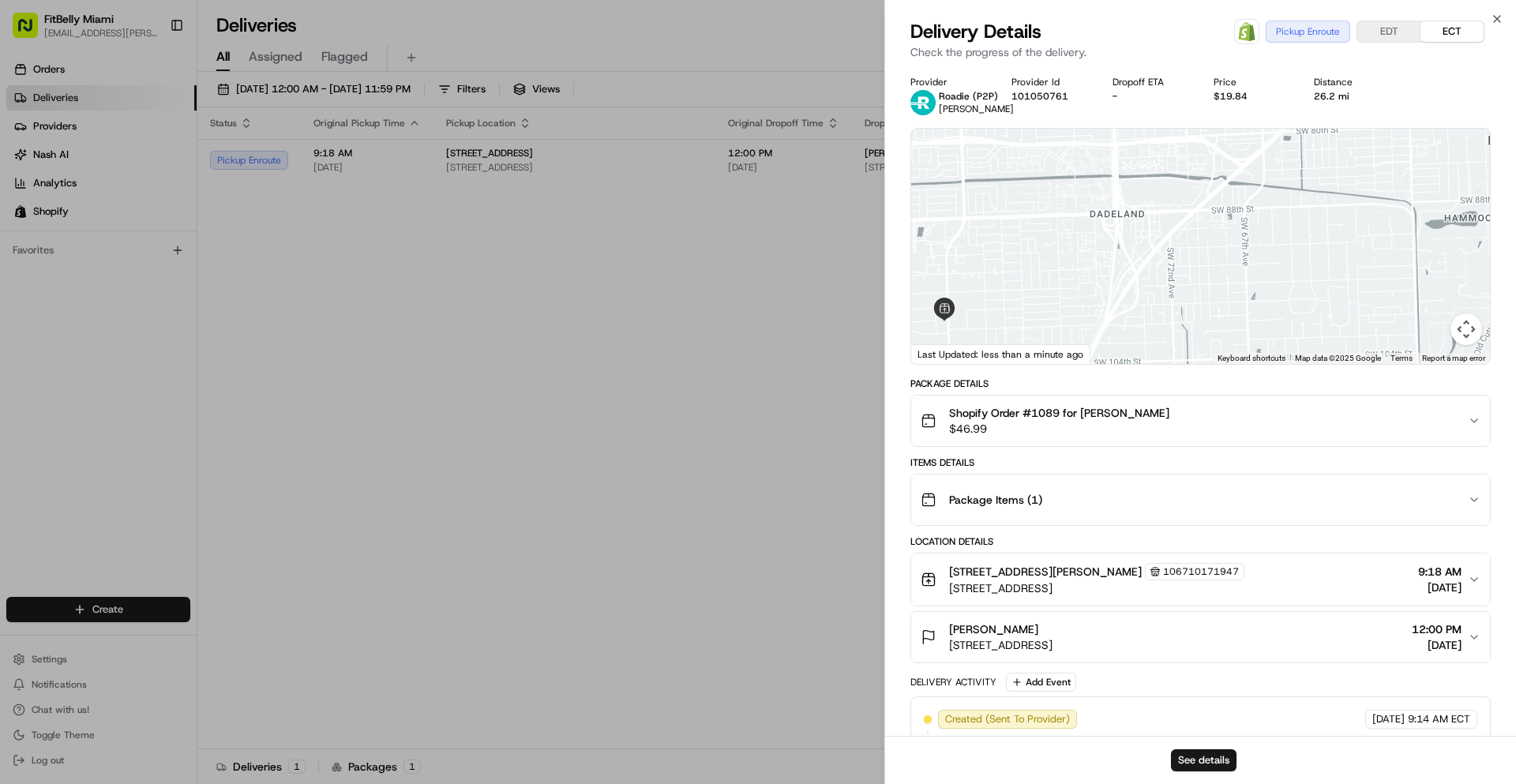
drag, startPoint x: 1120, startPoint y: 266, endPoint x: 1120, endPoint y: 182, distance: 84.0
click at [1120, 182] on div at bounding box center [1201, 245] width 579 height 235
drag, startPoint x: 1122, startPoint y: 231, endPoint x: 1138, endPoint y: 220, distance: 19.4
click at [1137, 221] on div at bounding box center [1201, 245] width 579 height 235
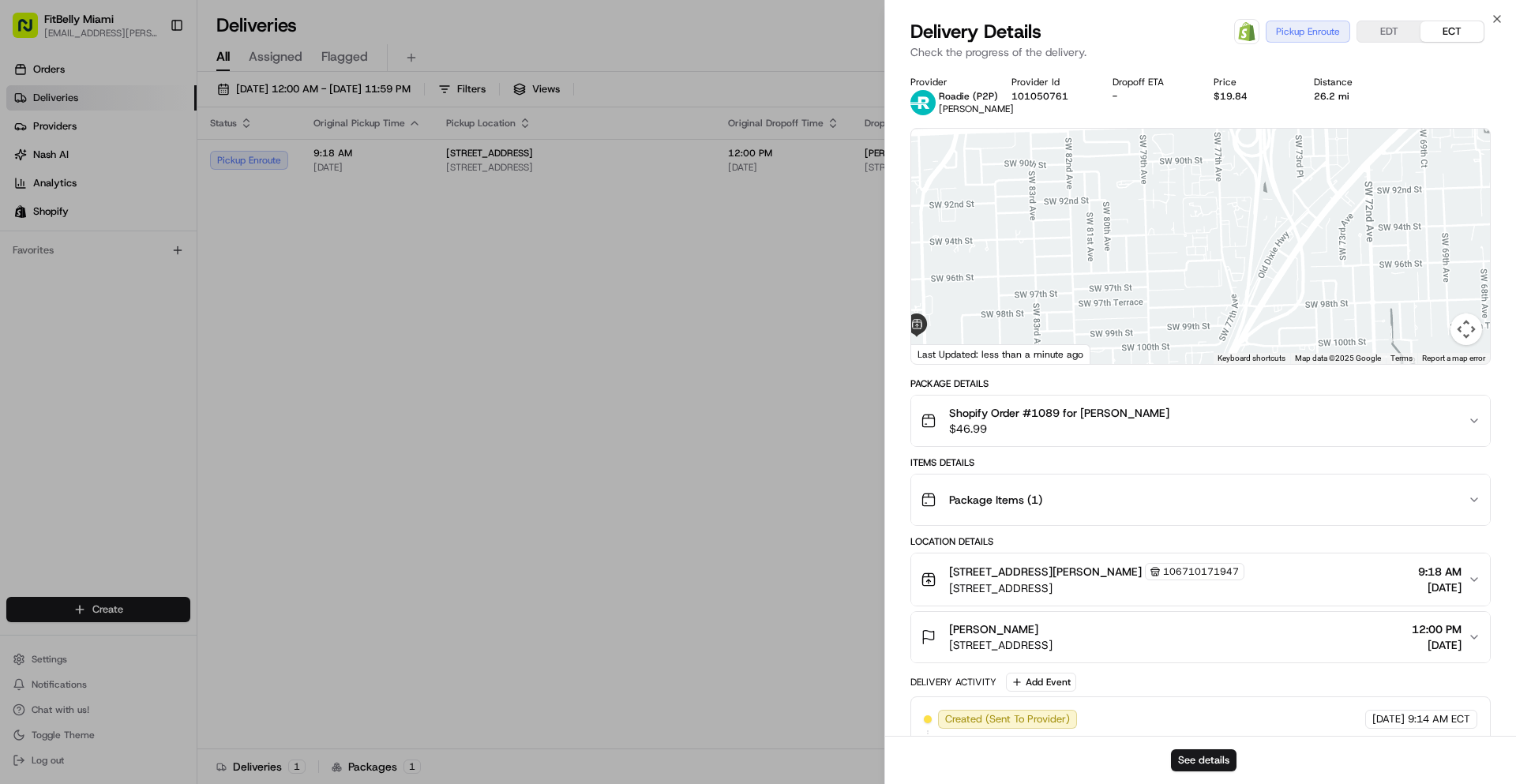
drag, startPoint x: 1096, startPoint y: 237, endPoint x: 1274, endPoint y: 181, distance: 186.6
click at [1274, 181] on div at bounding box center [1201, 245] width 579 height 235
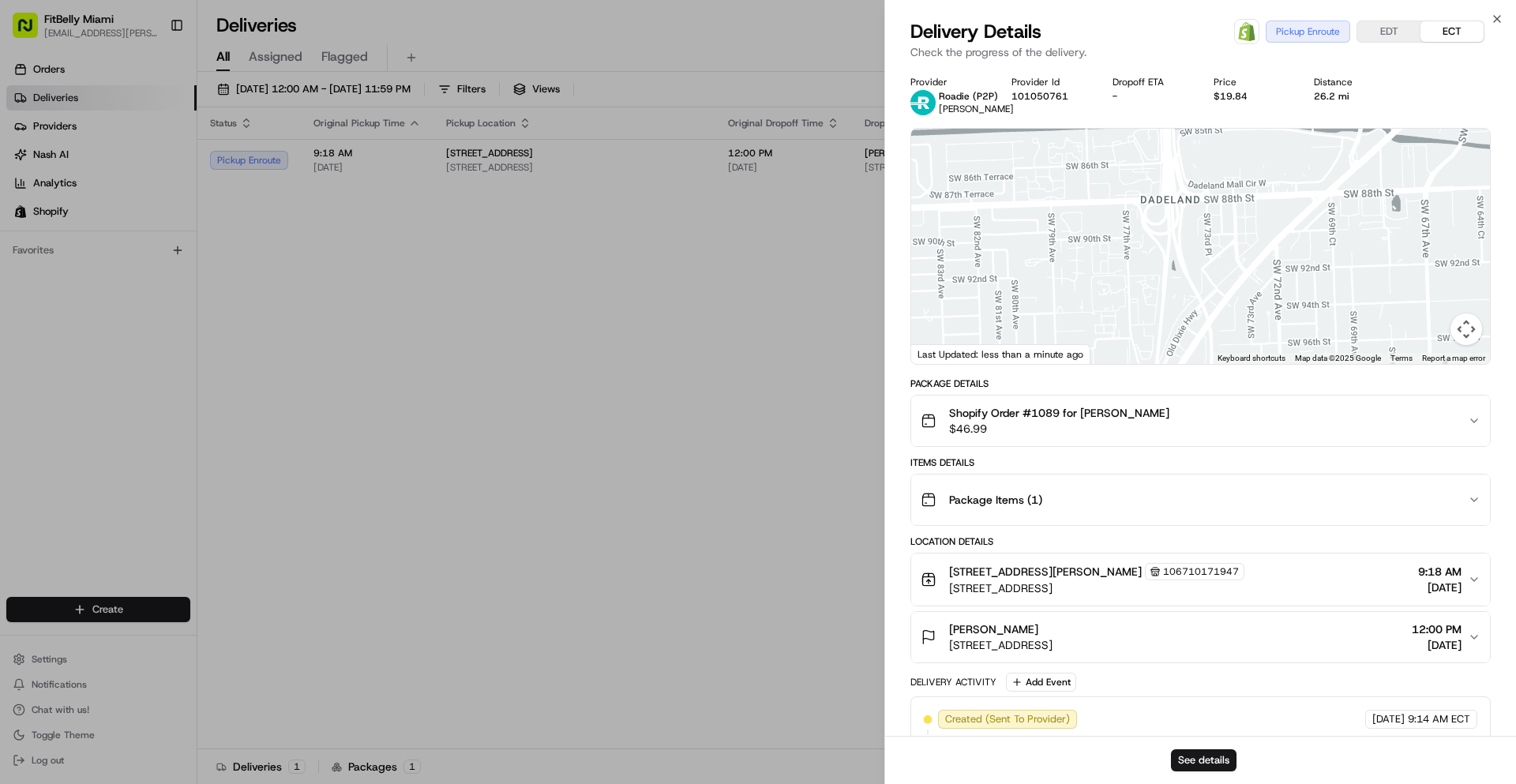
drag, startPoint x: 1263, startPoint y: 206, endPoint x: 1111, endPoint y: 307, distance: 182.5
click at [1111, 307] on div at bounding box center [1201, 245] width 579 height 235
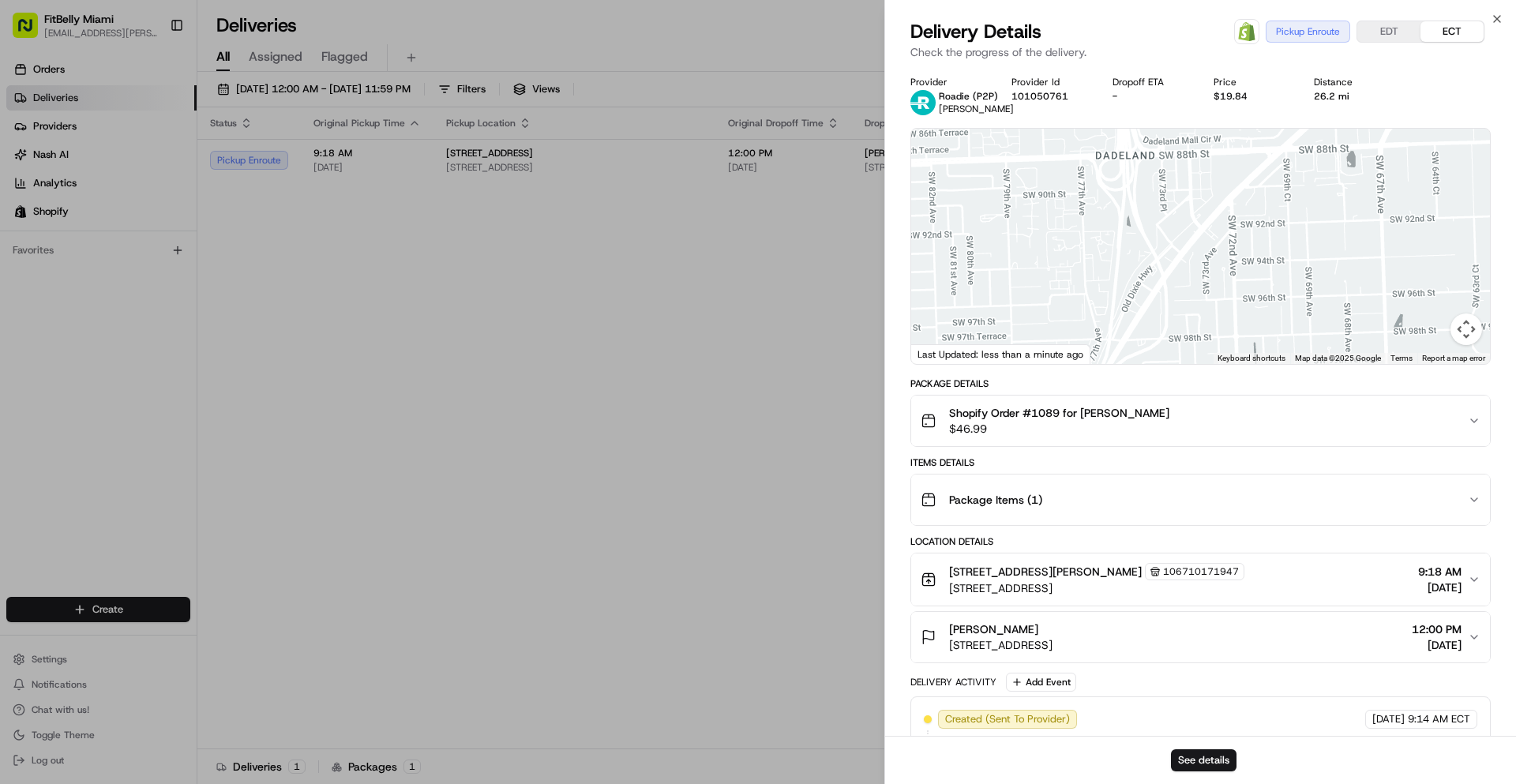
drag, startPoint x: 1148, startPoint y: 312, endPoint x: 1102, endPoint y: 265, distance: 65.8
click at [1102, 265] on div at bounding box center [1201, 245] width 579 height 235
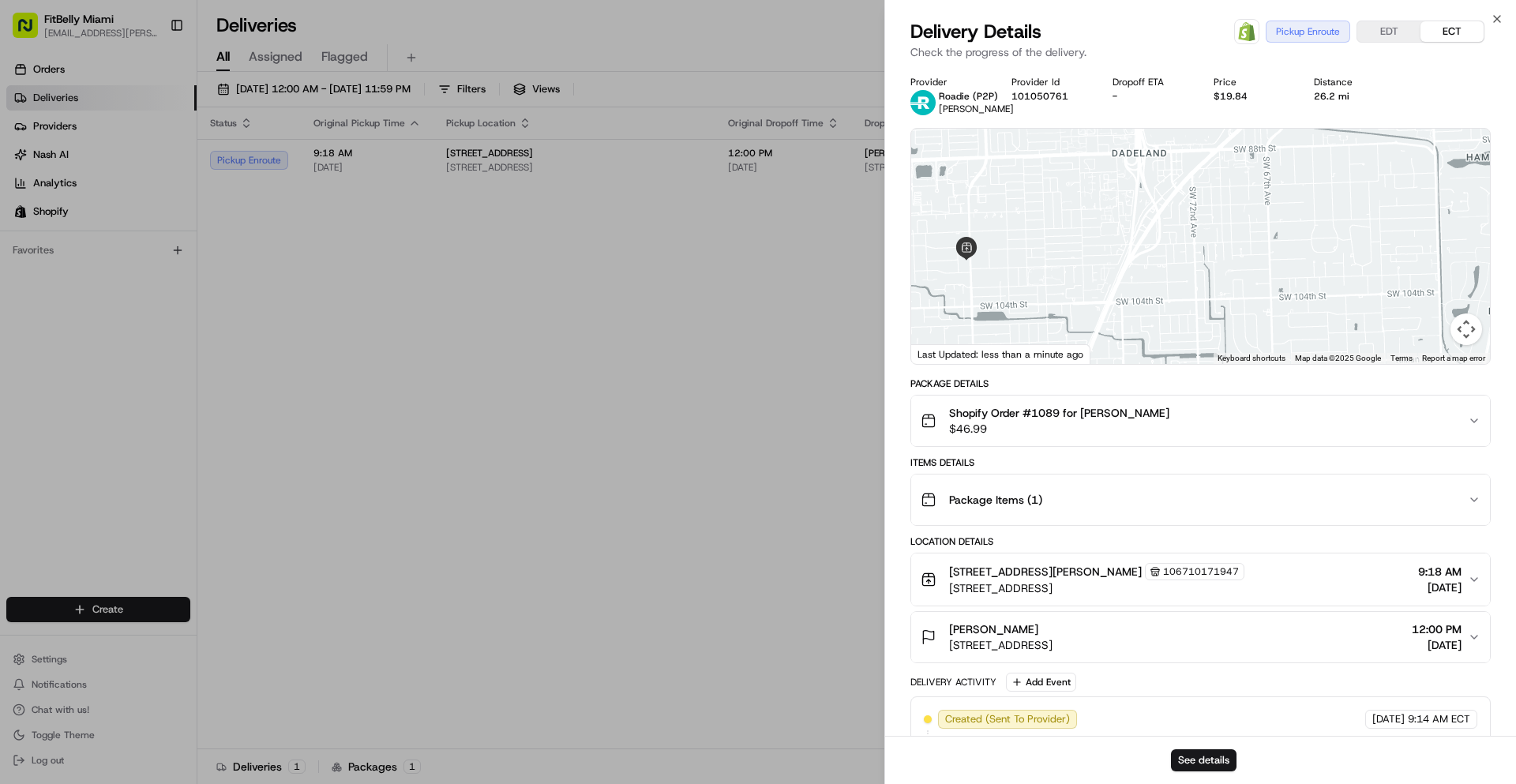
drag, startPoint x: 1130, startPoint y: 251, endPoint x: 1141, endPoint y: 226, distance: 27.3
click at [1141, 226] on div at bounding box center [1201, 245] width 579 height 235
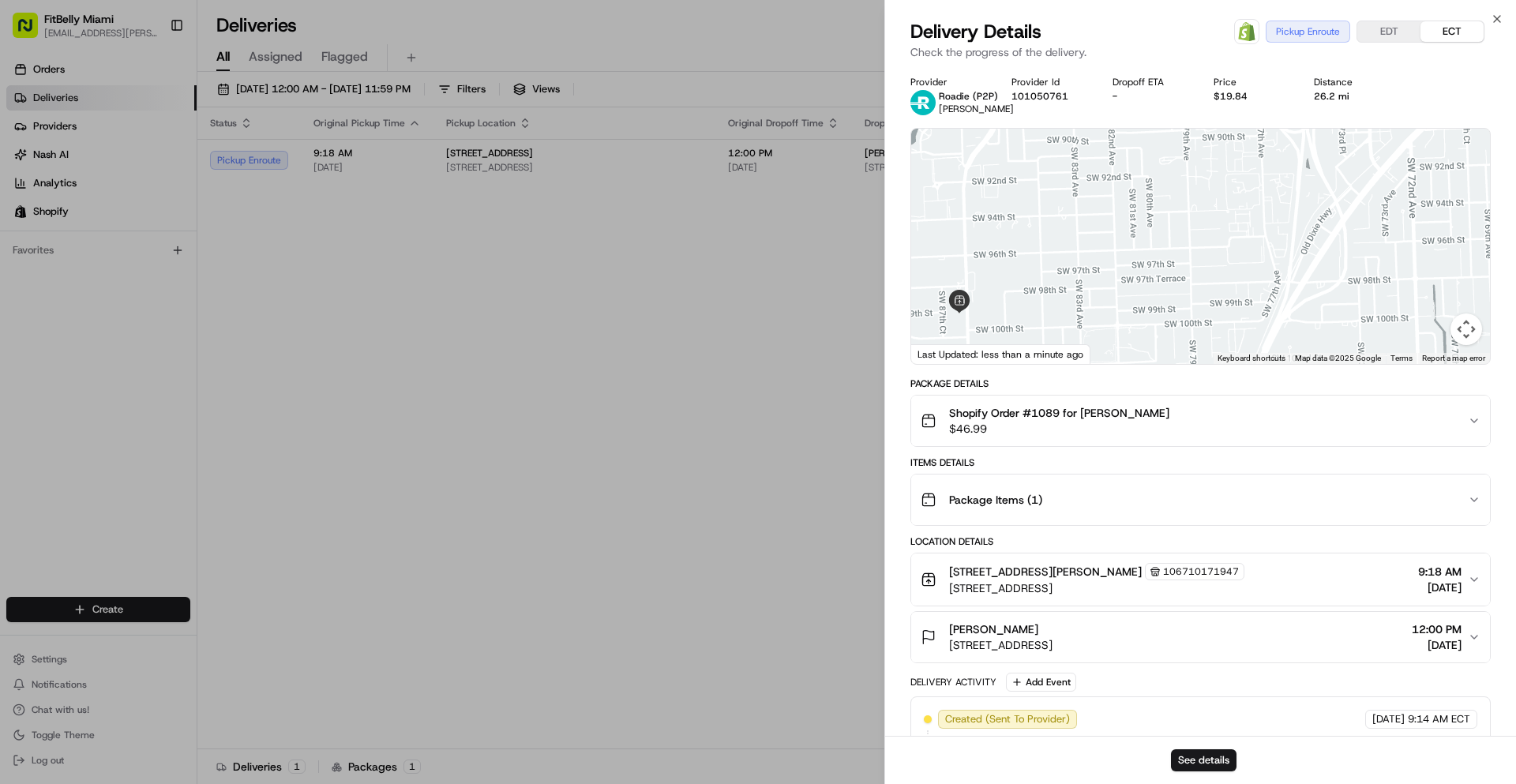
drag, startPoint x: 1115, startPoint y: 234, endPoint x: 1226, endPoint y: 288, distance: 123.4
click at [1226, 288] on div at bounding box center [1201, 245] width 579 height 235
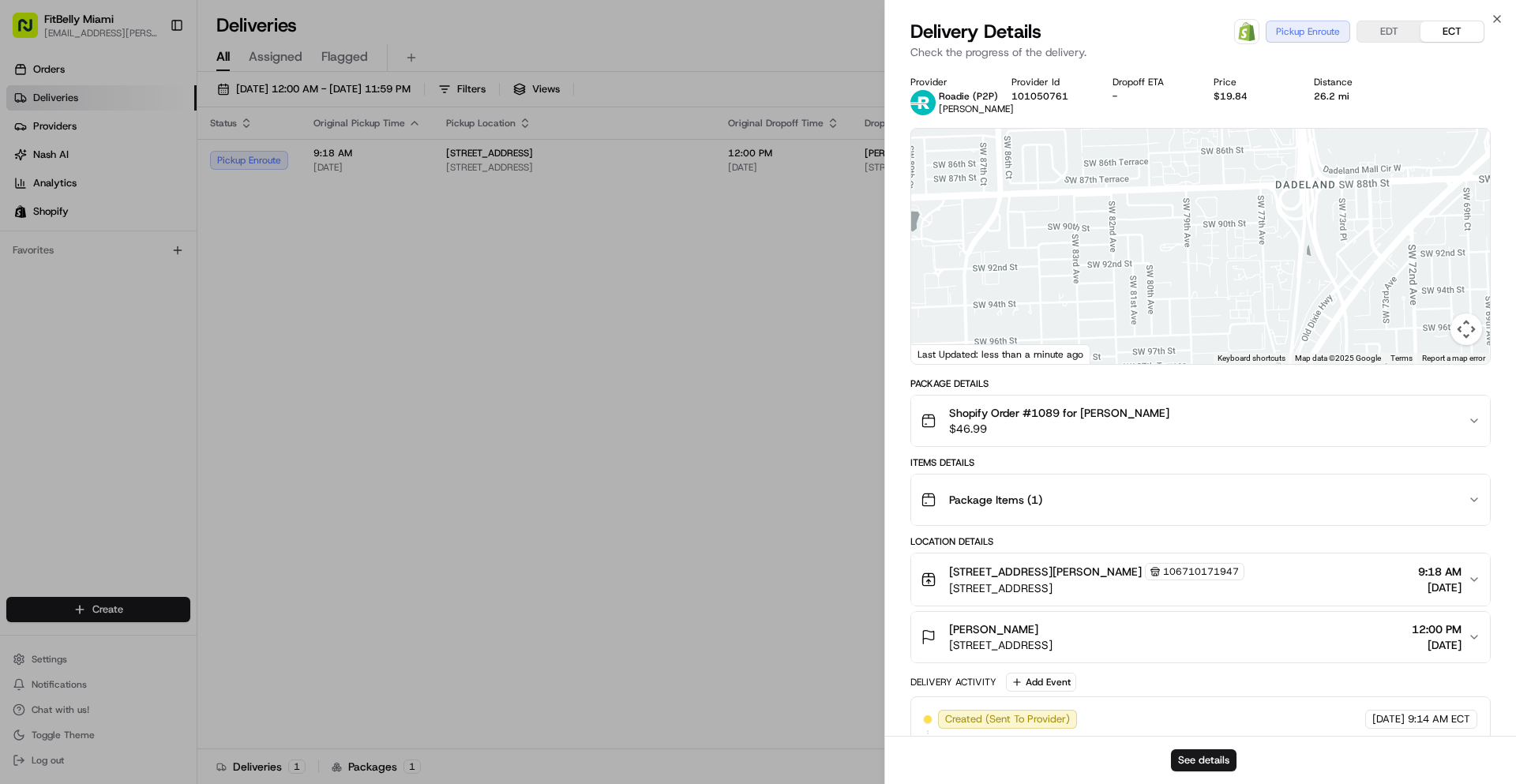
drag, startPoint x: 1229, startPoint y: 229, endPoint x: 1229, endPoint y: 316, distance: 87.0
click at [1229, 316] on div at bounding box center [1201, 245] width 579 height 235
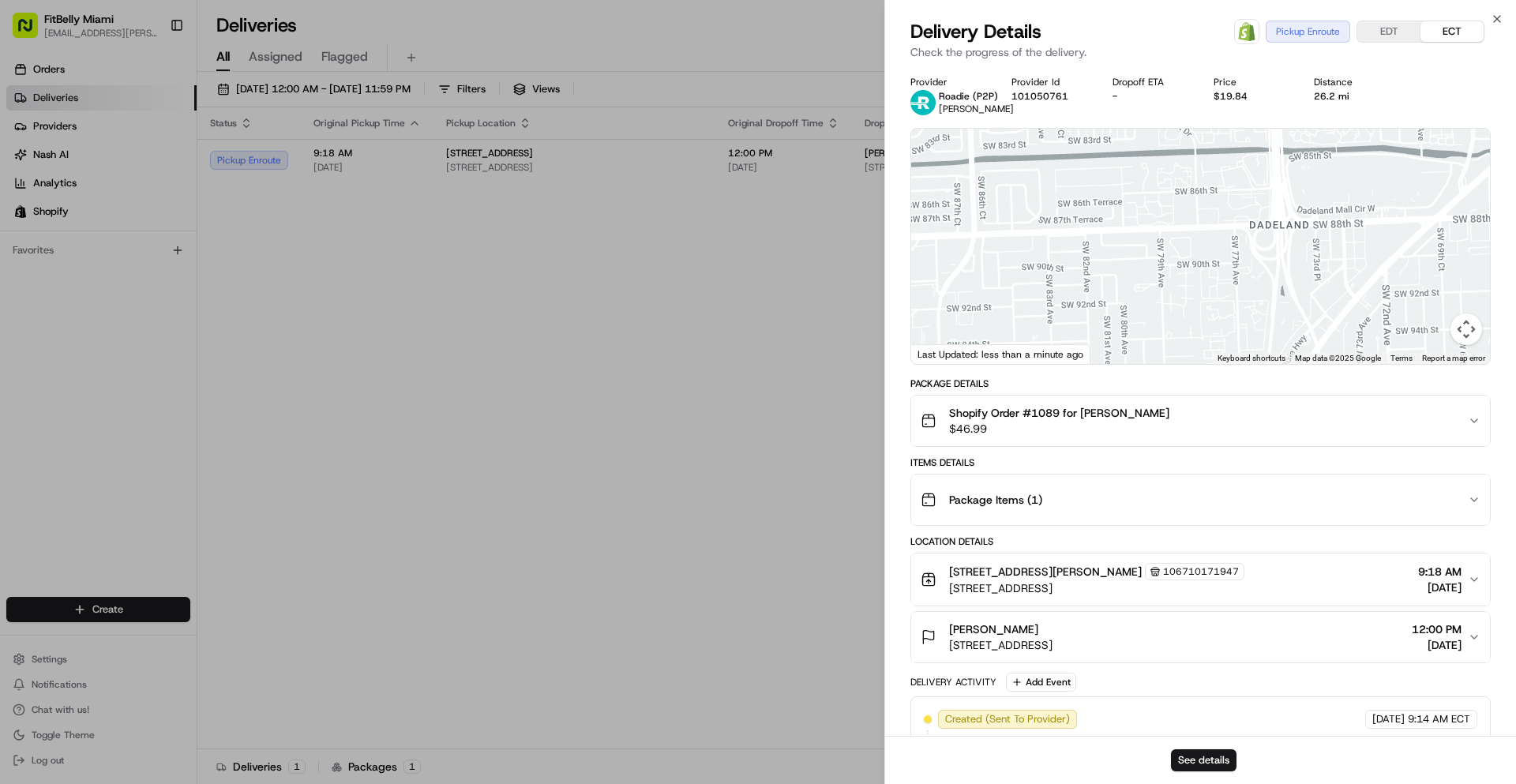
drag, startPoint x: 1297, startPoint y: 208, endPoint x: 1237, endPoint y: 270, distance: 86.3
click at [1237, 270] on div at bounding box center [1201, 245] width 579 height 235
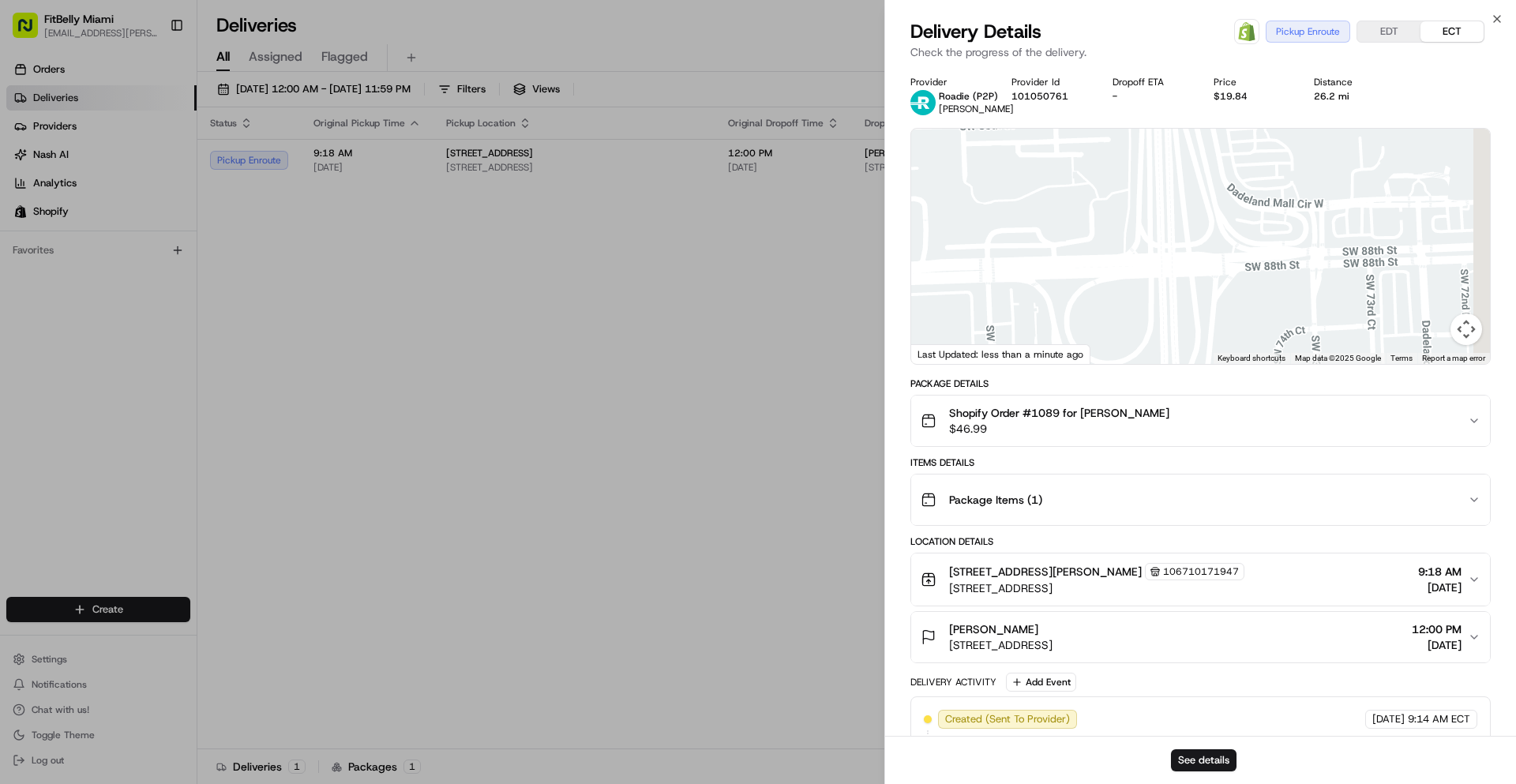
drag, startPoint x: 1242, startPoint y: 262, endPoint x: 1160, endPoint y: 333, distance: 108.5
click at [1163, 332] on div at bounding box center [1201, 245] width 579 height 235
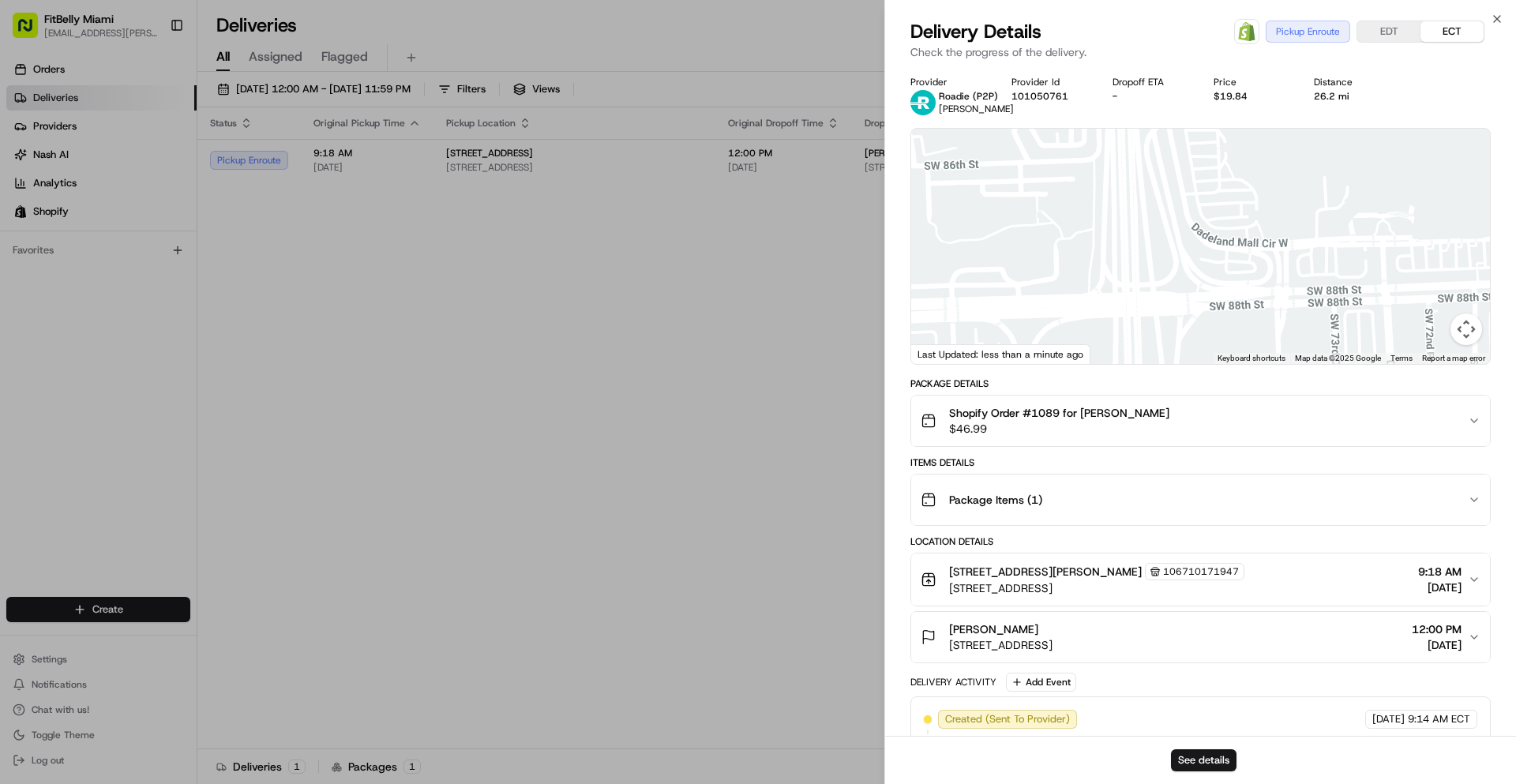
drag, startPoint x: 1184, startPoint y: 259, endPoint x: 1164, endPoint y: 289, distance: 36.1
click at [1164, 289] on div at bounding box center [1201, 245] width 579 height 235
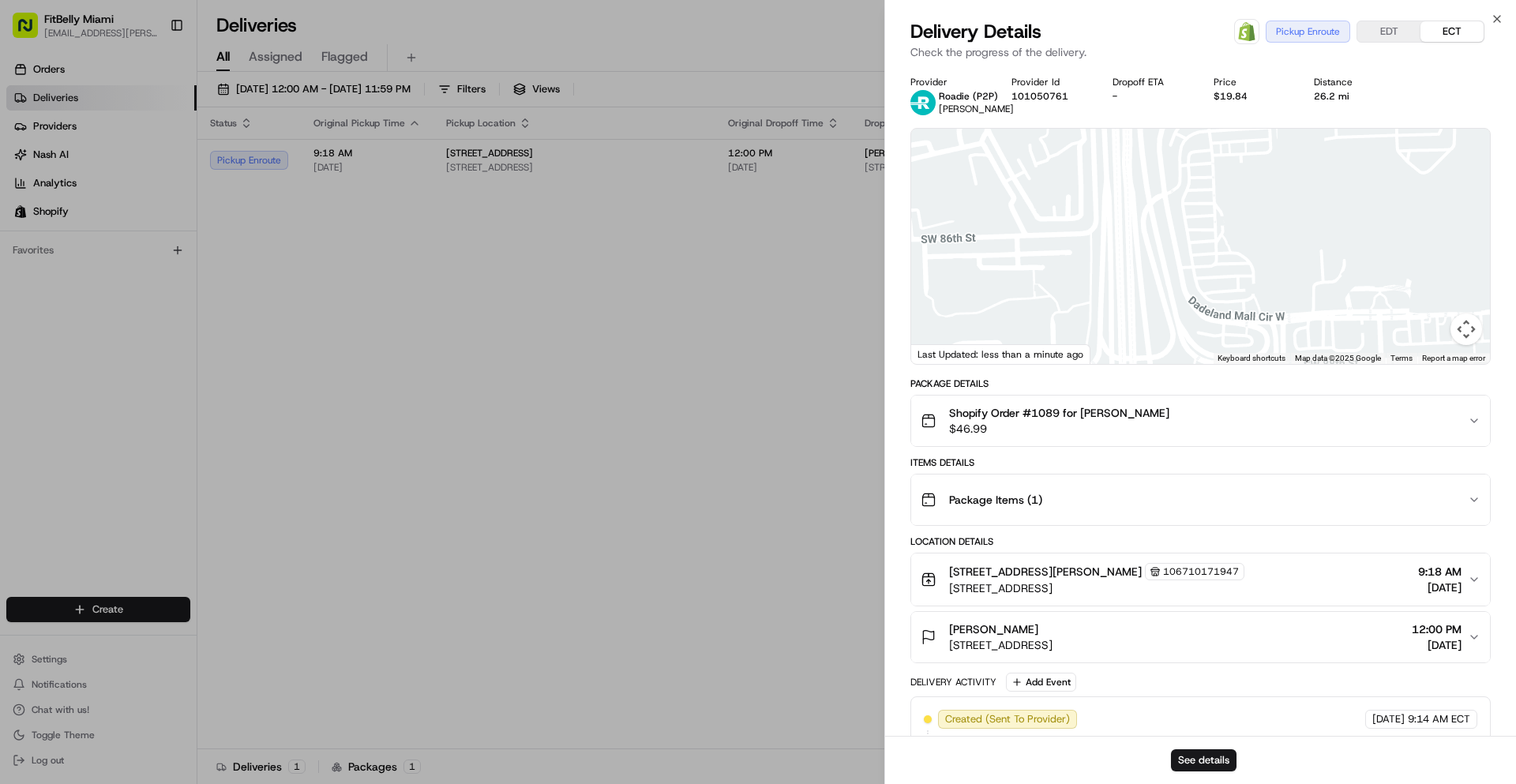
drag, startPoint x: 1171, startPoint y: 260, endPoint x: 1172, endPoint y: 331, distance: 71.0
click at [1172, 331] on div at bounding box center [1201, 245] width 579 height 235
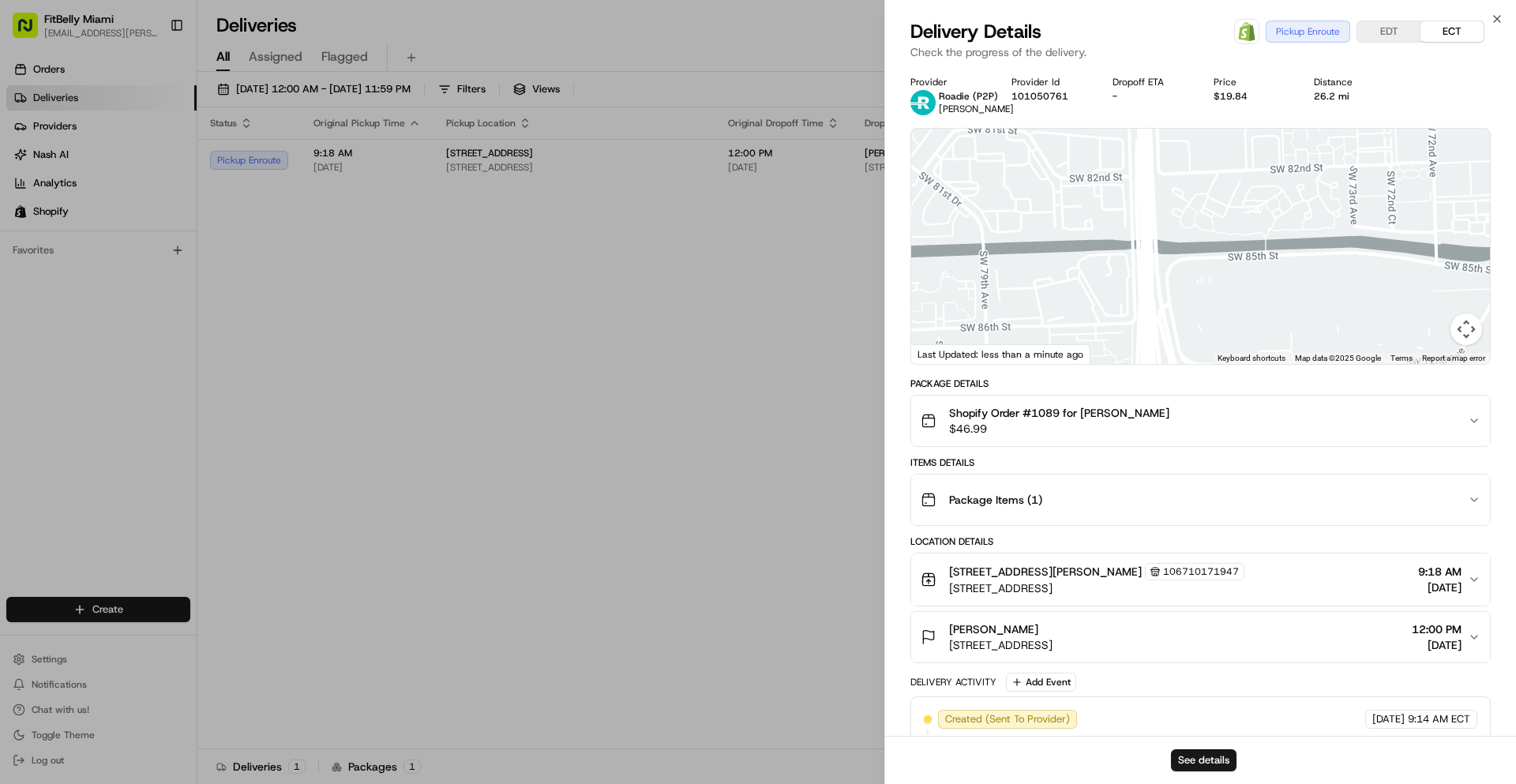
drag, startPoint x: 1160, startPoint y: 236, endPoint x: 1161, endPoint y: 329, distance: 93.0
click at [1161, 329] on div at bounding box center [1201, 245] width 579 height 235
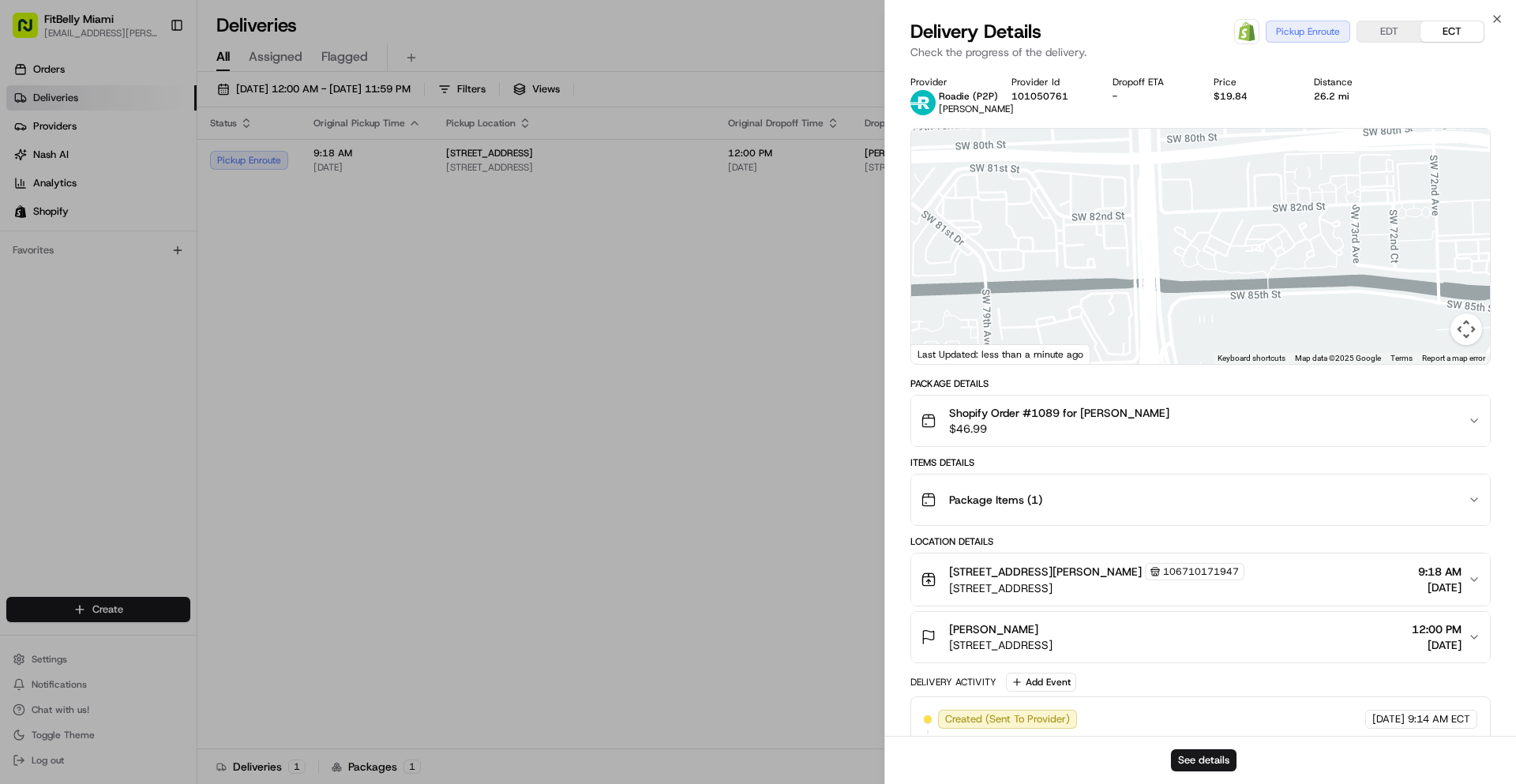
drag, startPoint x: 1145, startPoint y: 252, endPoint x: 1130, endPoint y: 350, distance: 99.1
click at [1130, 350] on div at bounding box center [1201, 245] width 579 height 235
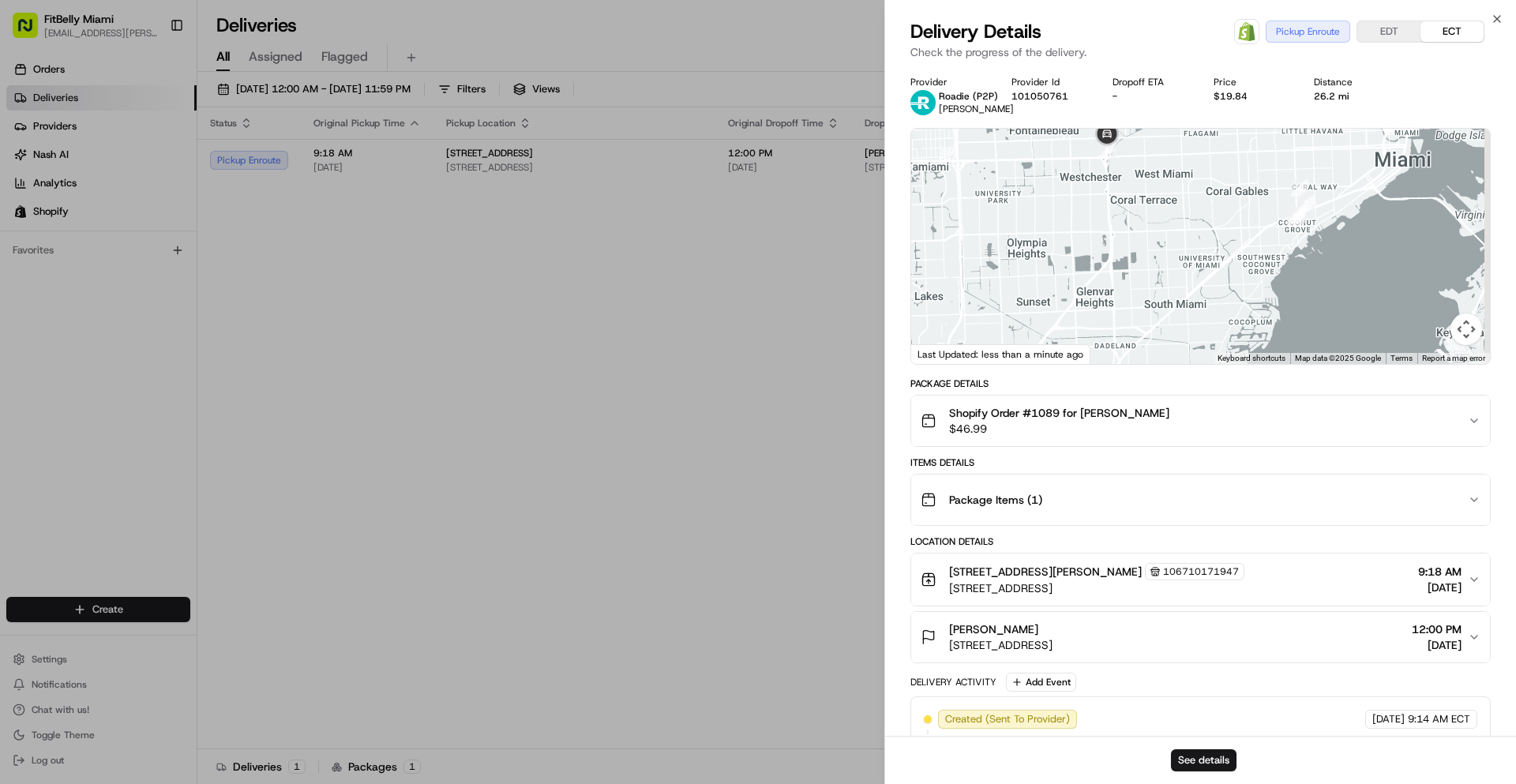
drag, startPoint x: 1167, startPoint y: 269, endPoint x: 1127, endPoint y: 313, distance: 59.5
click at [1130, 328] on div at bounding box center [1201, 245] width 579 height 235
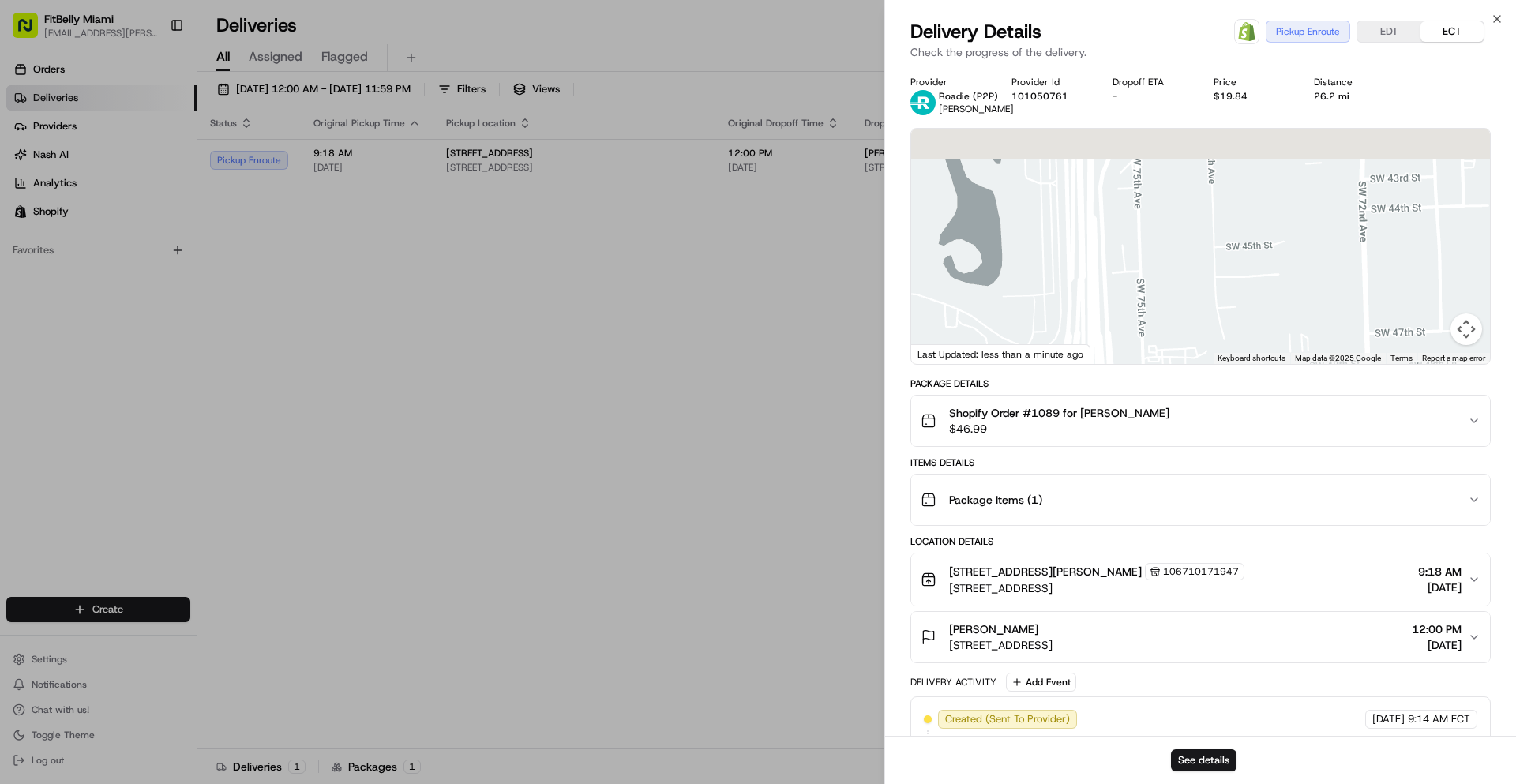
drag, startPoint x: 1085, startPoint y: 219, endPoint x: 1114, endPoint y: 351, distance: 135.1
click at [1114, 351] on div at bounding box center [1201, 245] width 579 height 235
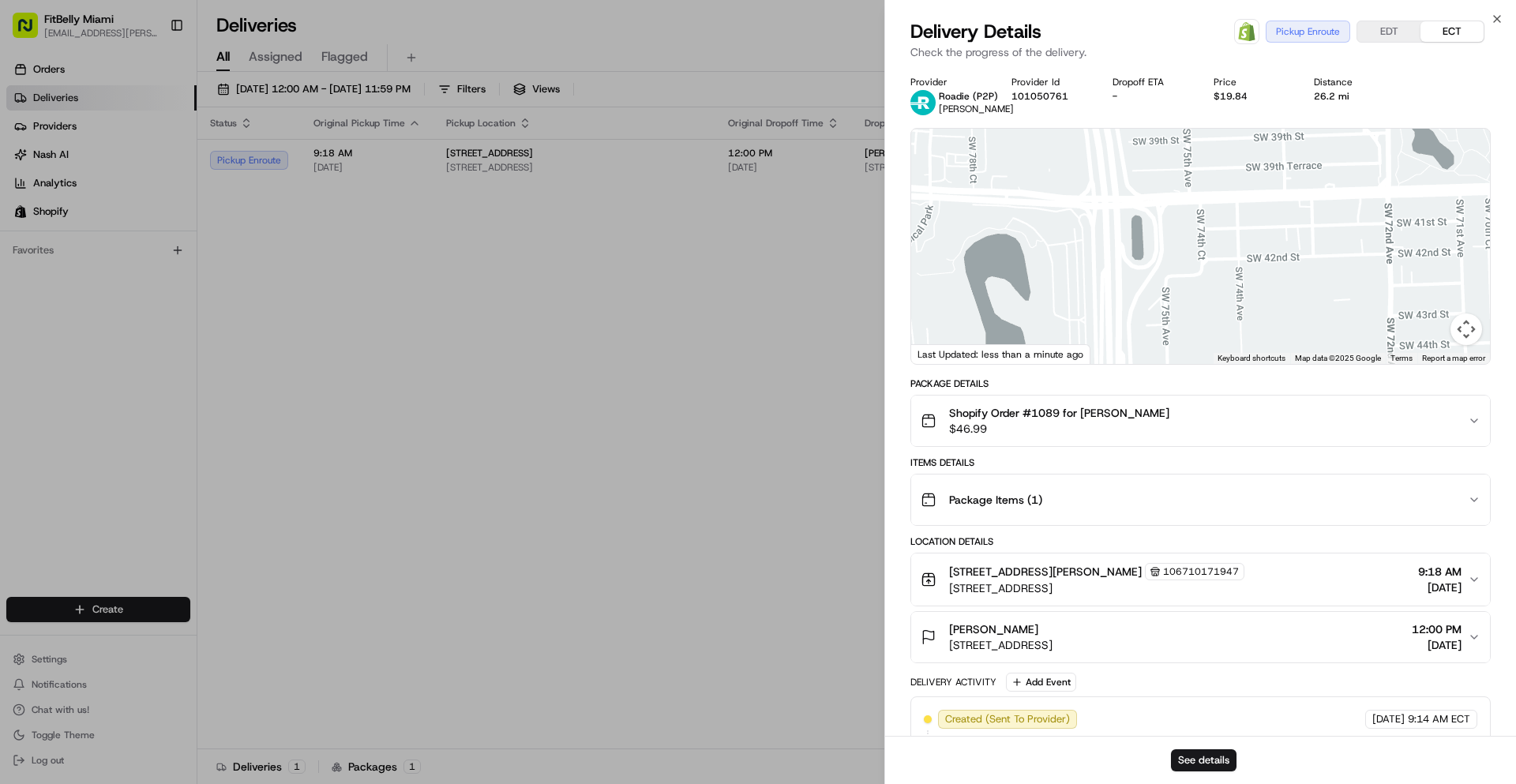
drag, startPoint x: 1098, startPoint y: 250, endPoint x: 1091, endPoint y: 312, distance: 62.4
click at [1094, 306] on div at bounding box center [1201, 245] width 579 height 235
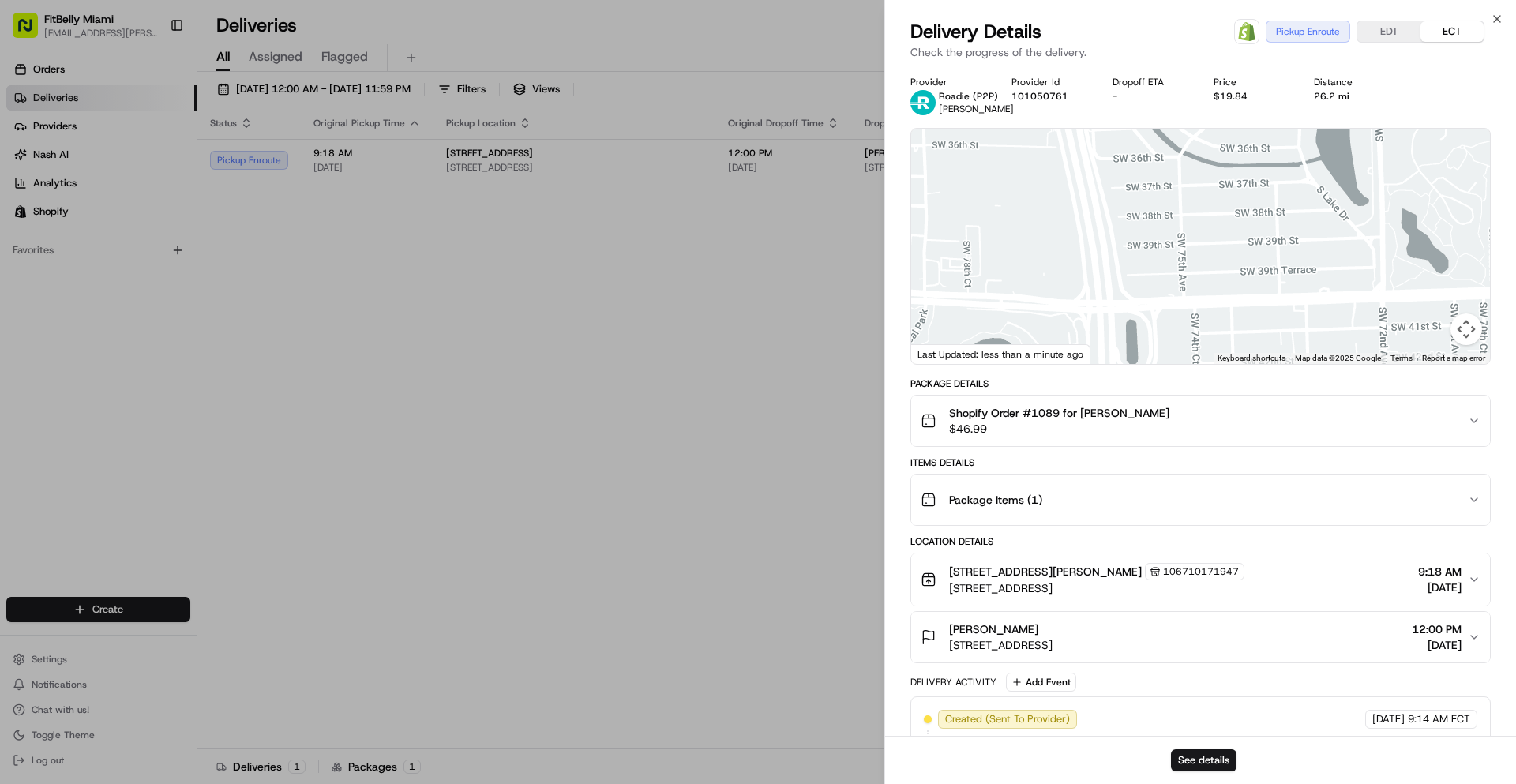
drag, startPoint x: 1102, startPoint y: 256, endPoint x: 1102, endPoint y: 338, distance: 82.0
click at [1103, 334] on div at bounding box center [1201, 245] width 579 height 235
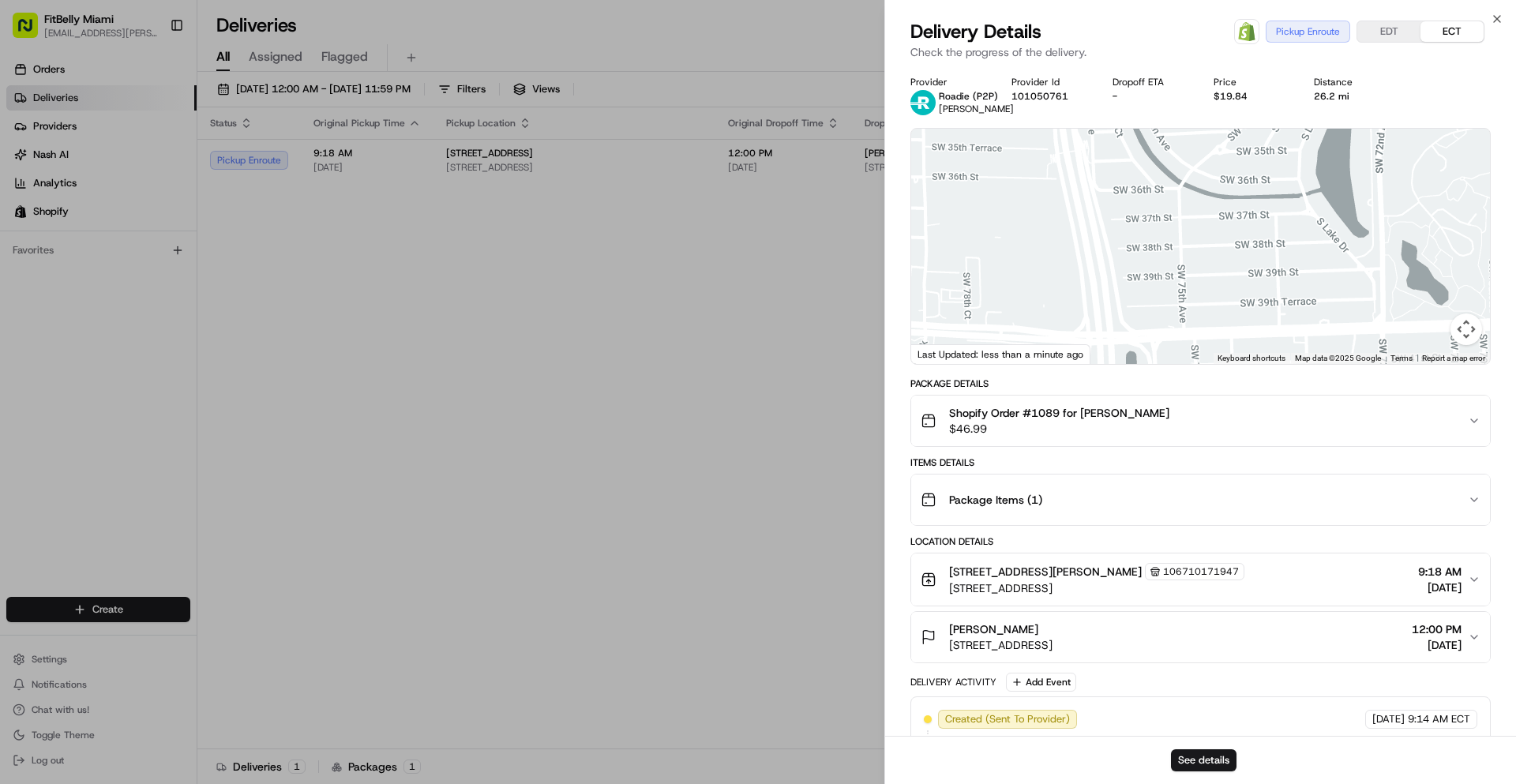
drag
click at [1103, 324] on div at bounding box center [1201, 245] width 579 height 235
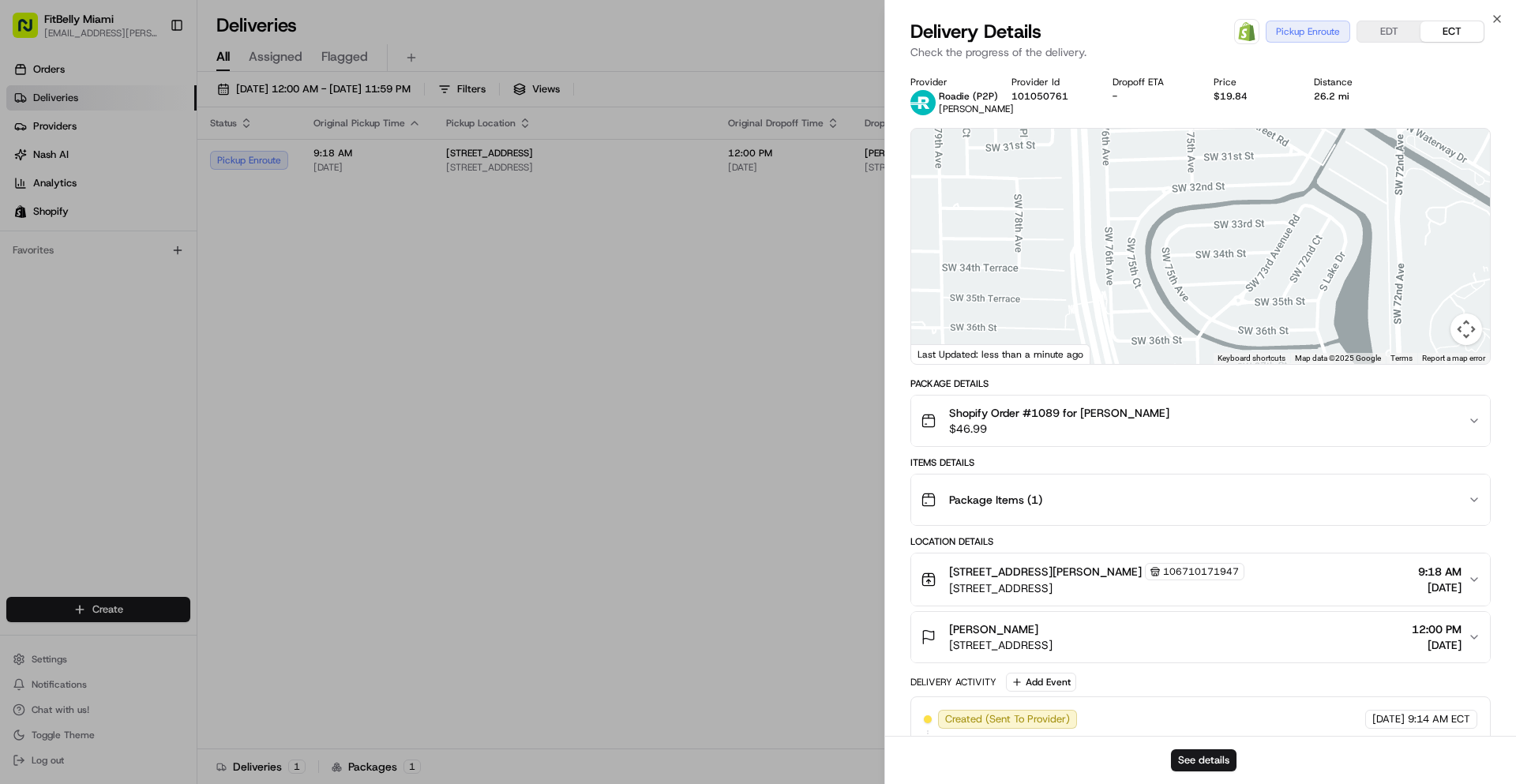
click at [1095, 328] on div at bounding box center [1201, 245] width 579 height 235
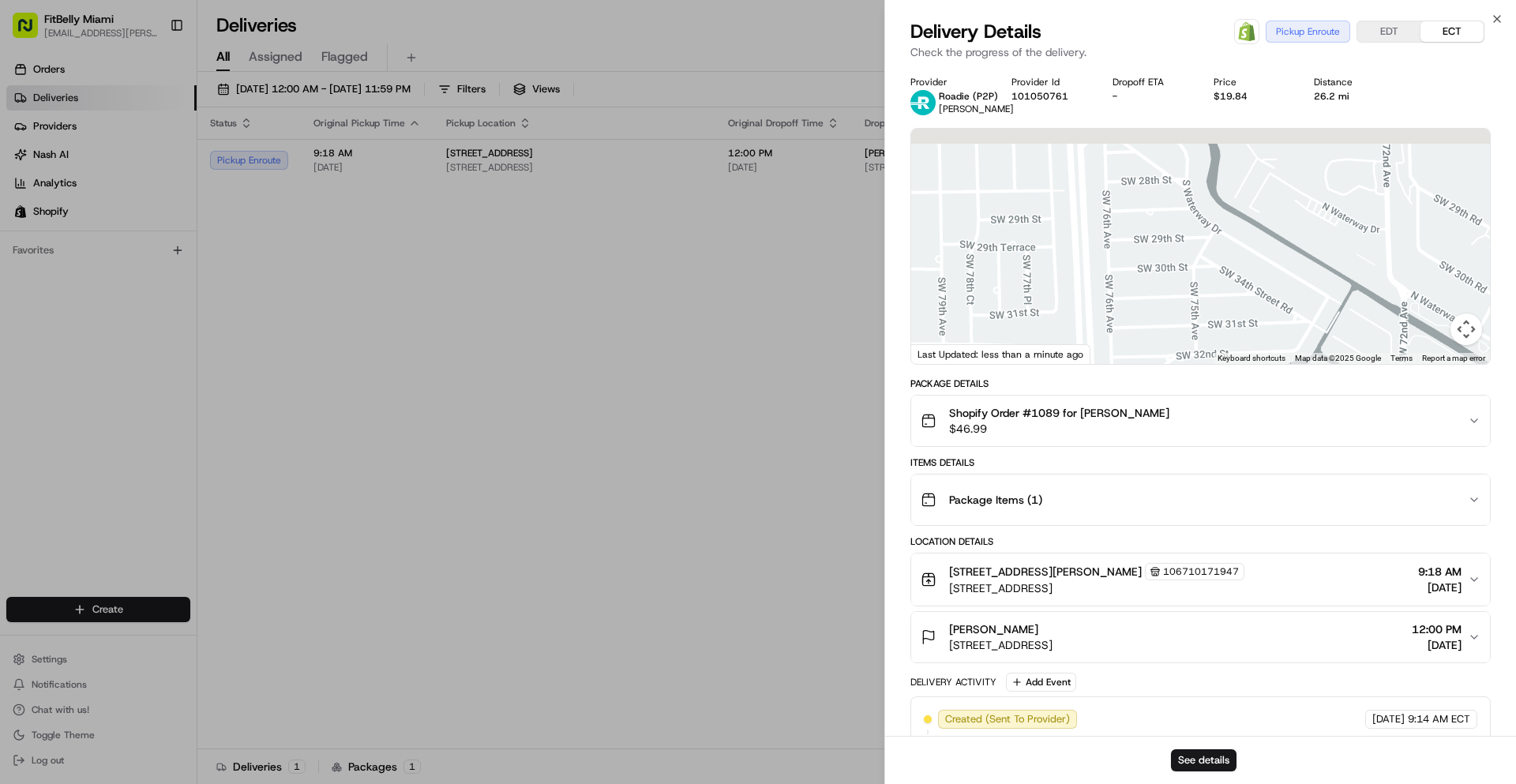
click at [1090, 328] on div at bounding box center [1201, 245] width 579 height 235
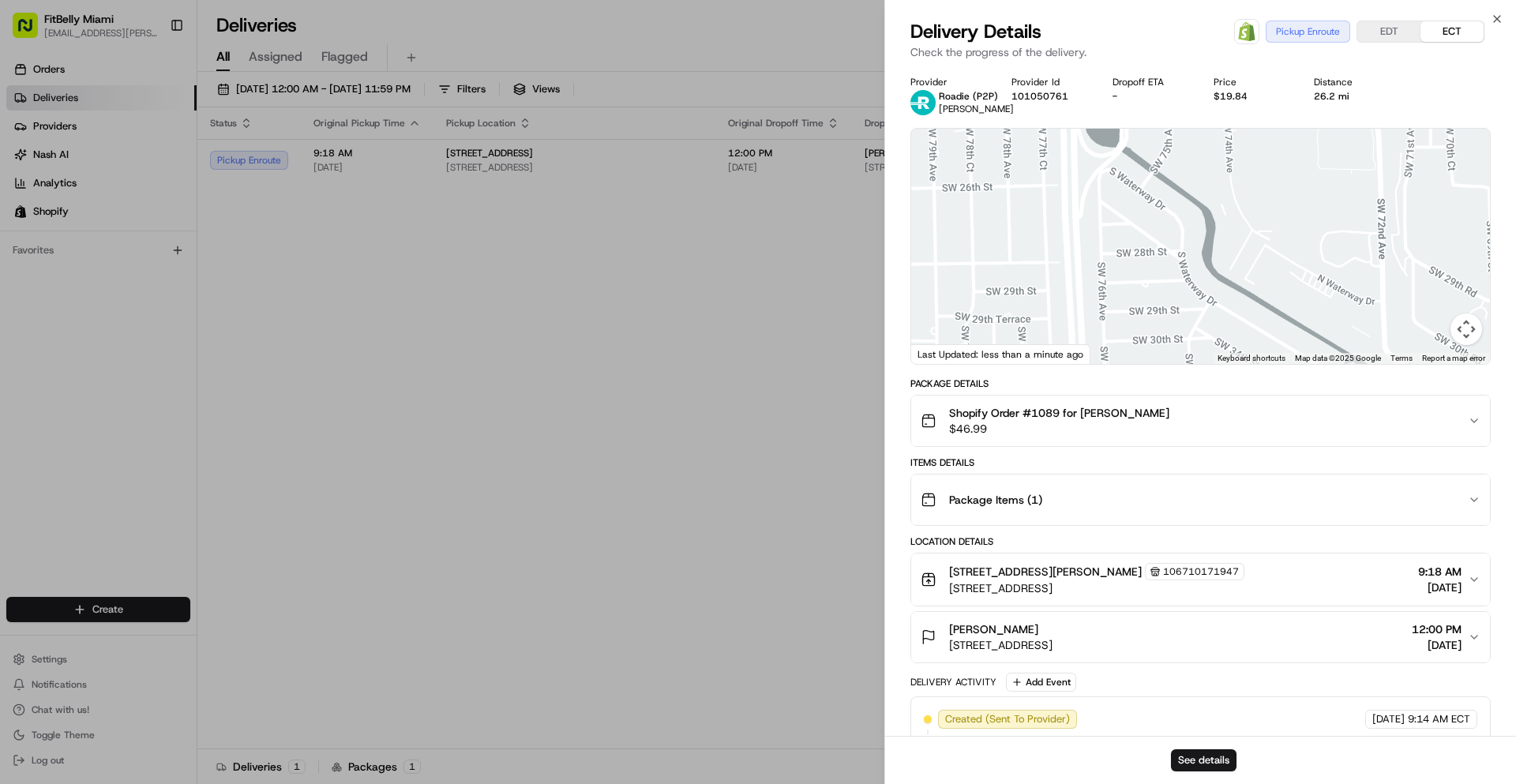
click at [1105, 326] on div at bounding box center [1201, 245] width 579 height 235
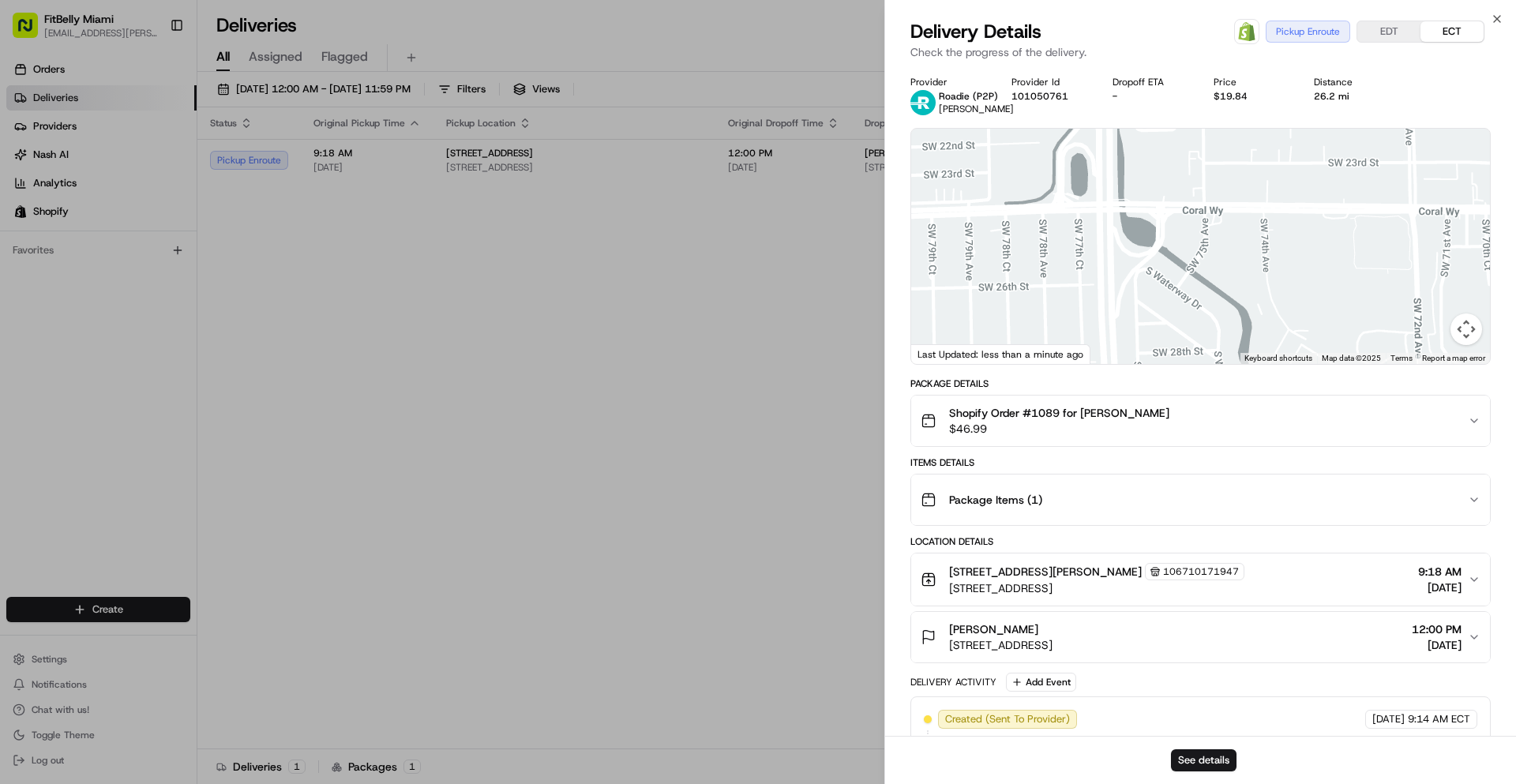
click at [1112, 325] on div at bounding box center [1201, 245] width 579 height 235
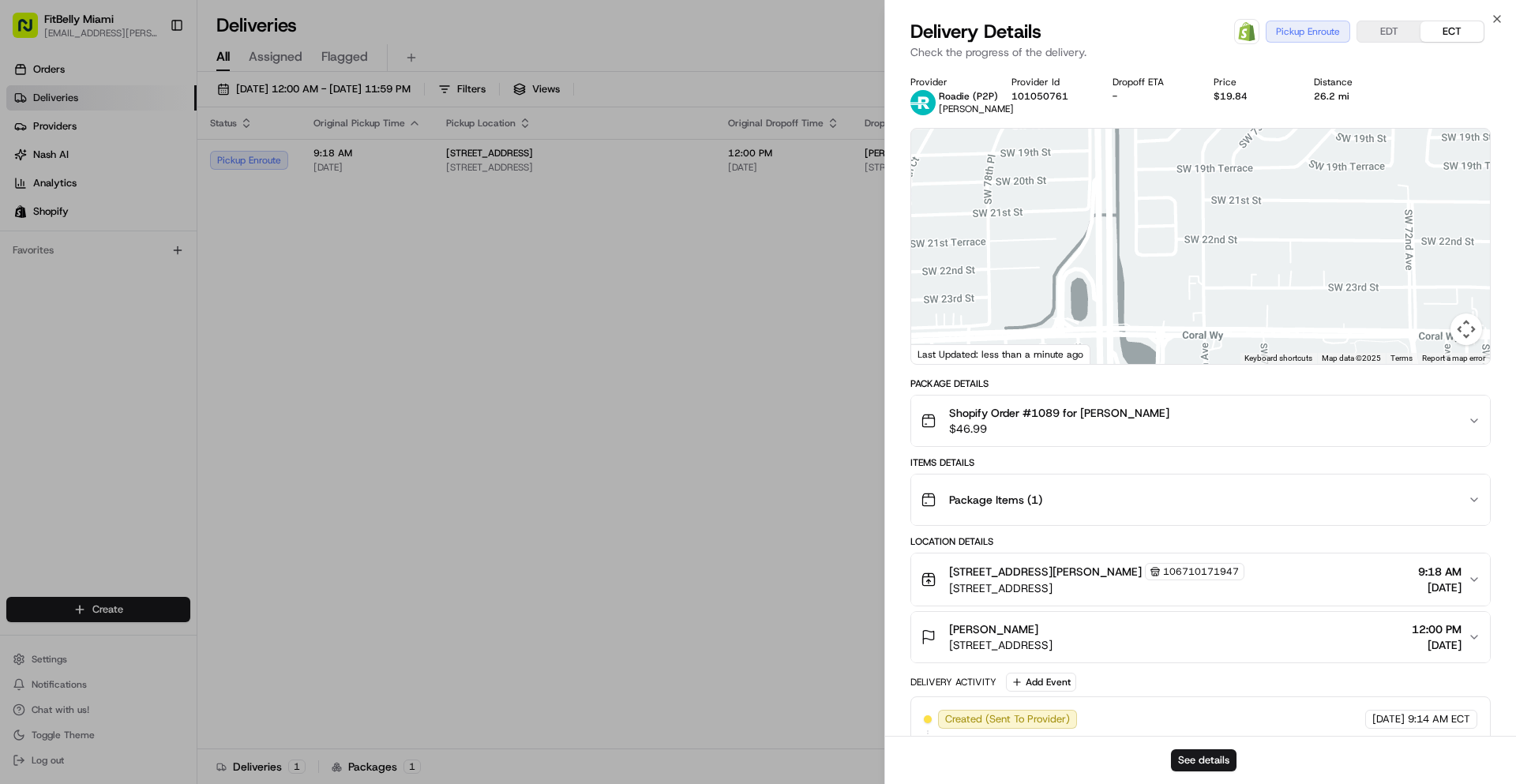
click at [1118, 352] on div at bounding box center [1201, 245] width 579 height 235
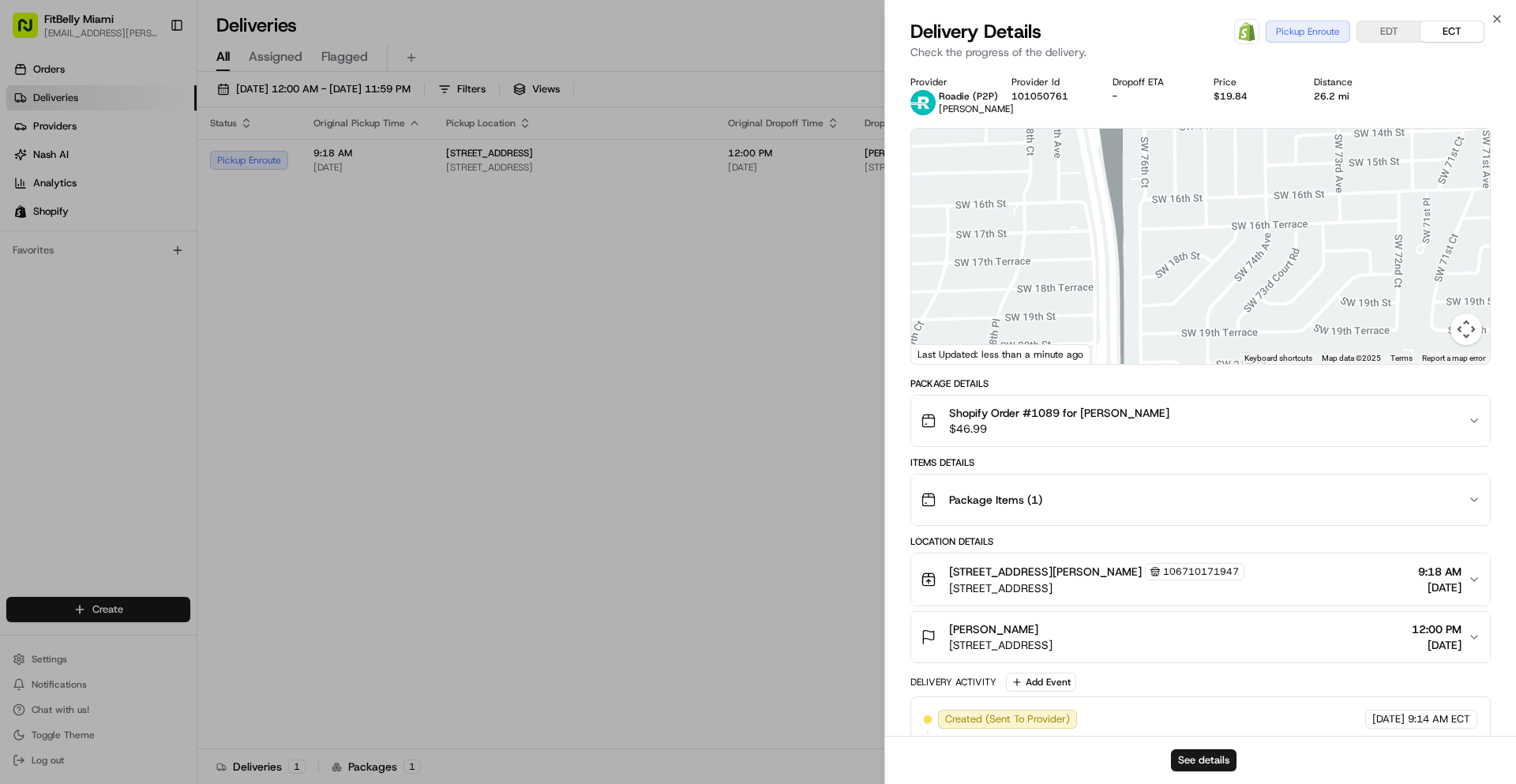
click at [1107, 313] on div at bounding box center [1201, 245] width 579 height 235
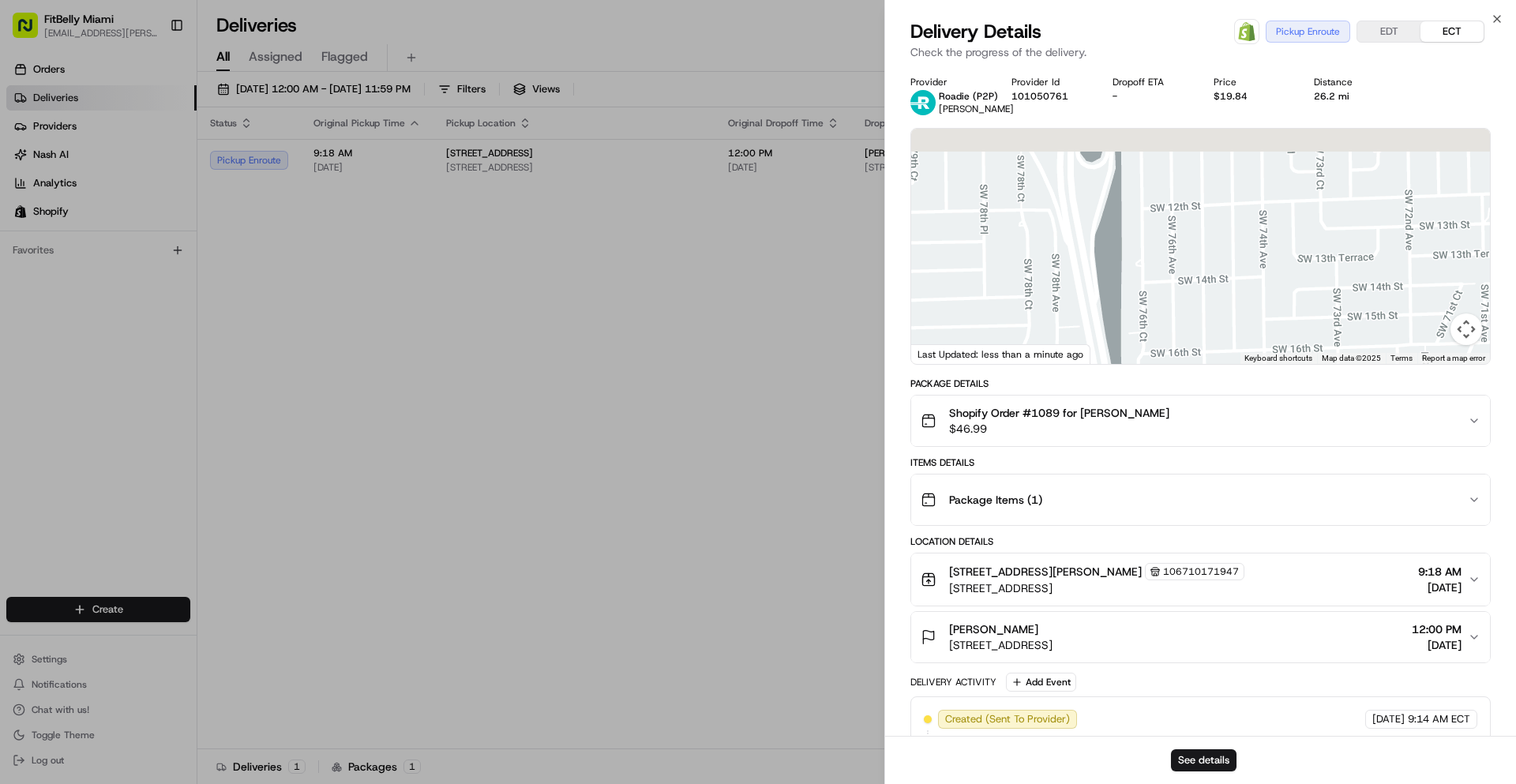
click at [1106, 324] on div at bounding box center [1201, 245] width 579 height 235
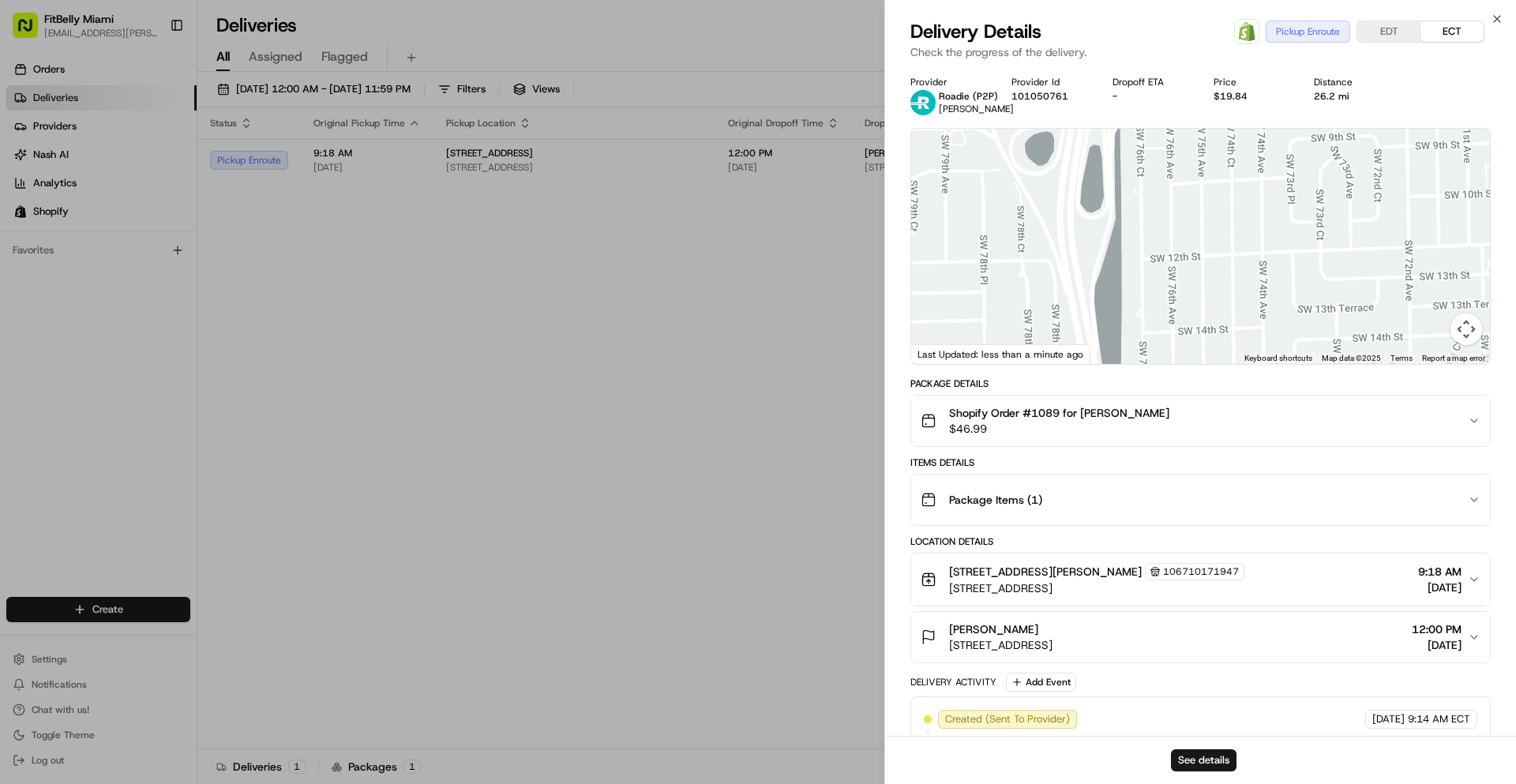
click at [1113, 338] on div at bounding box center [1201, 245] width 579 height 235
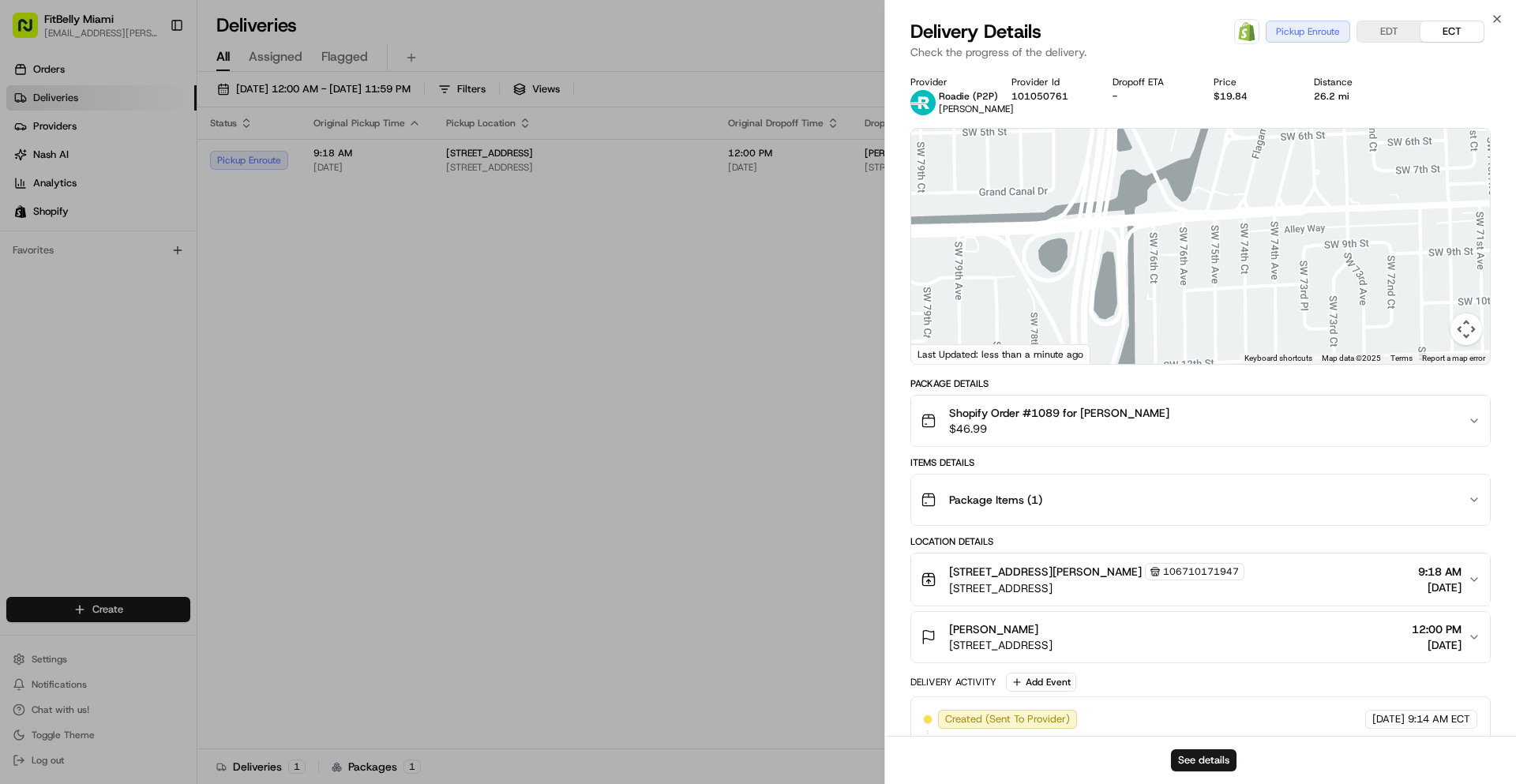
click at [1127, 340] on div at bounding box center [1201, 245] width 579 height 235
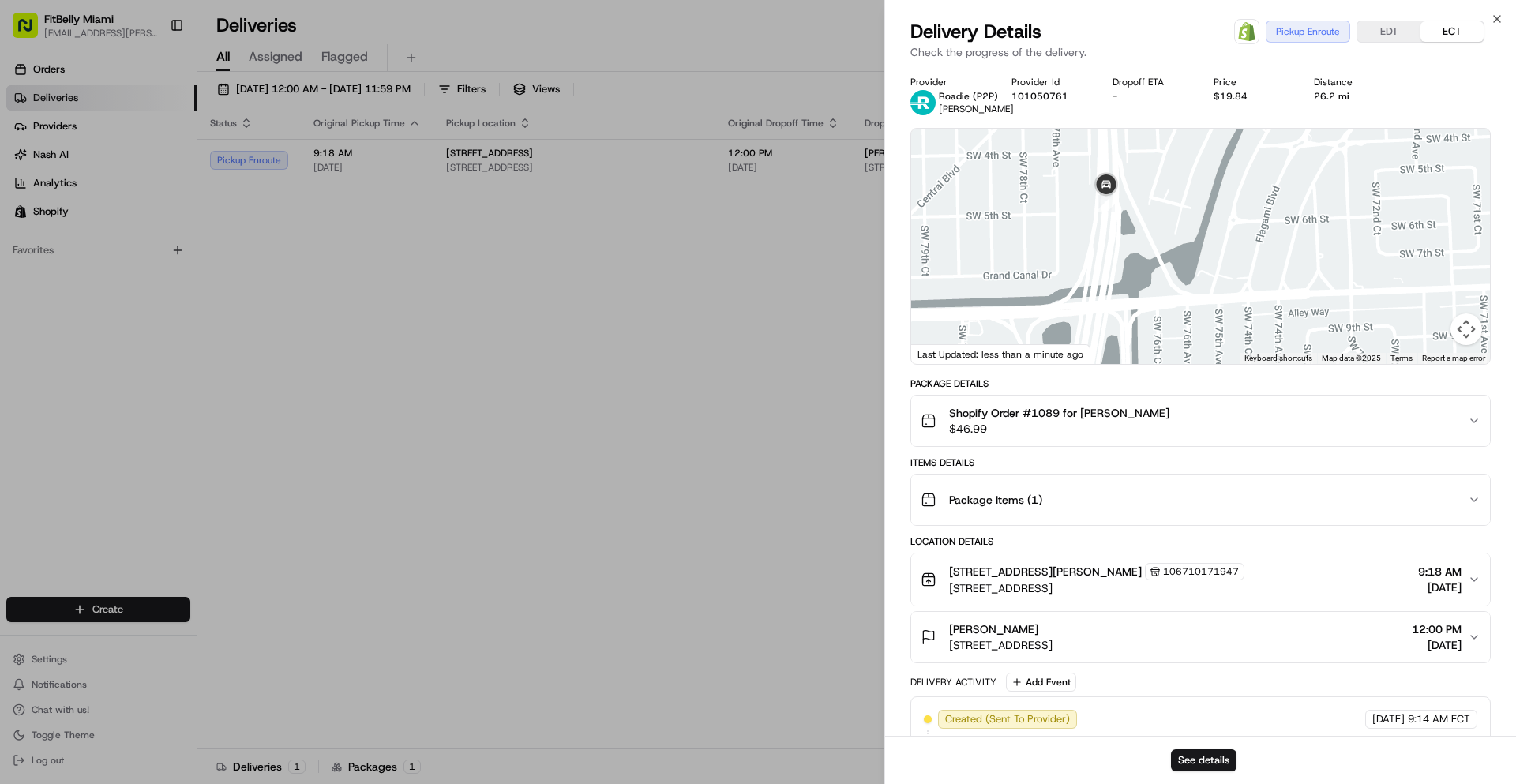
click at [1102, 265] on div at bounding box center [1201, 245] width 579 height 235
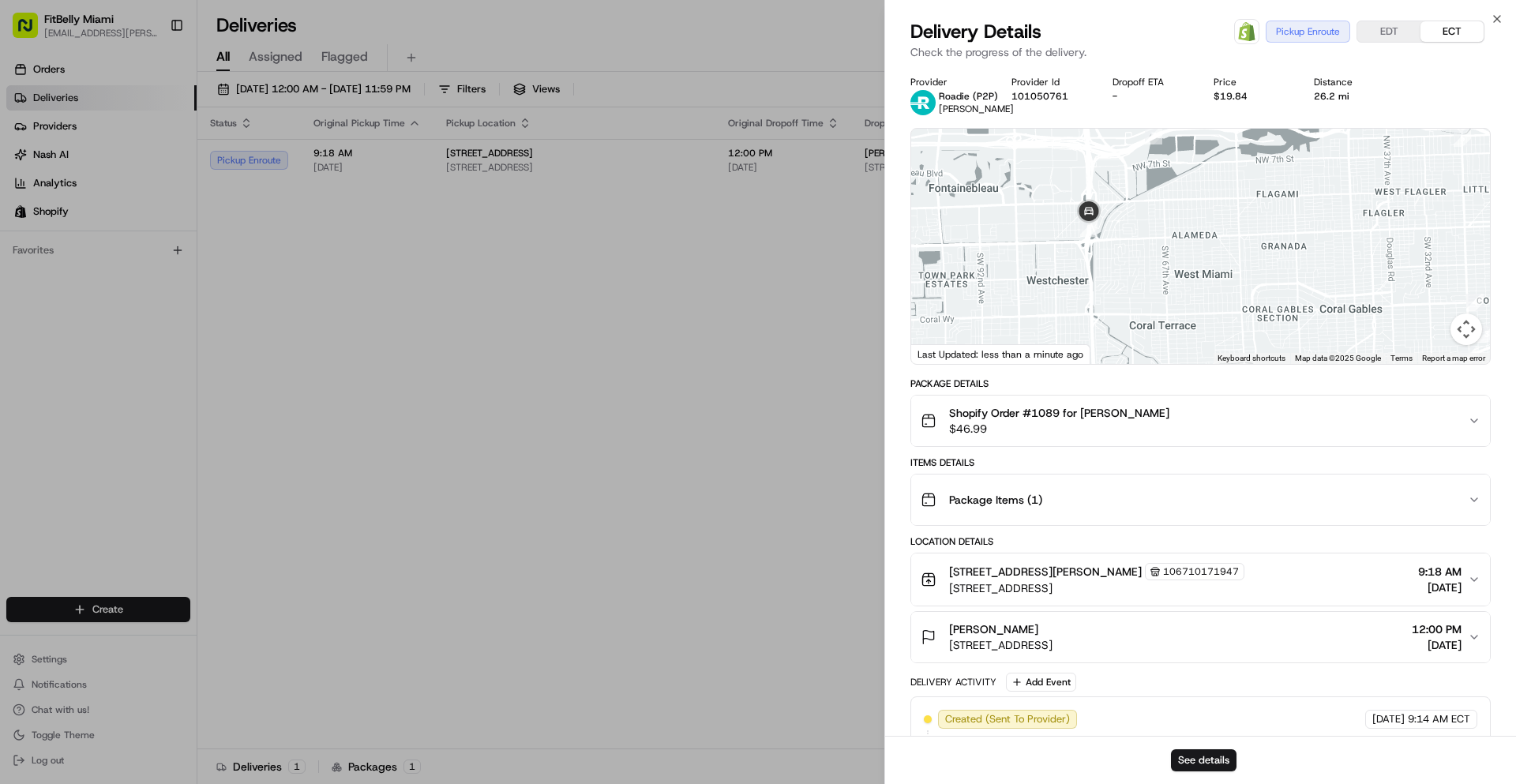
click at [1095, 244] on div at bounding box center [1201, 245] width 579 height 235
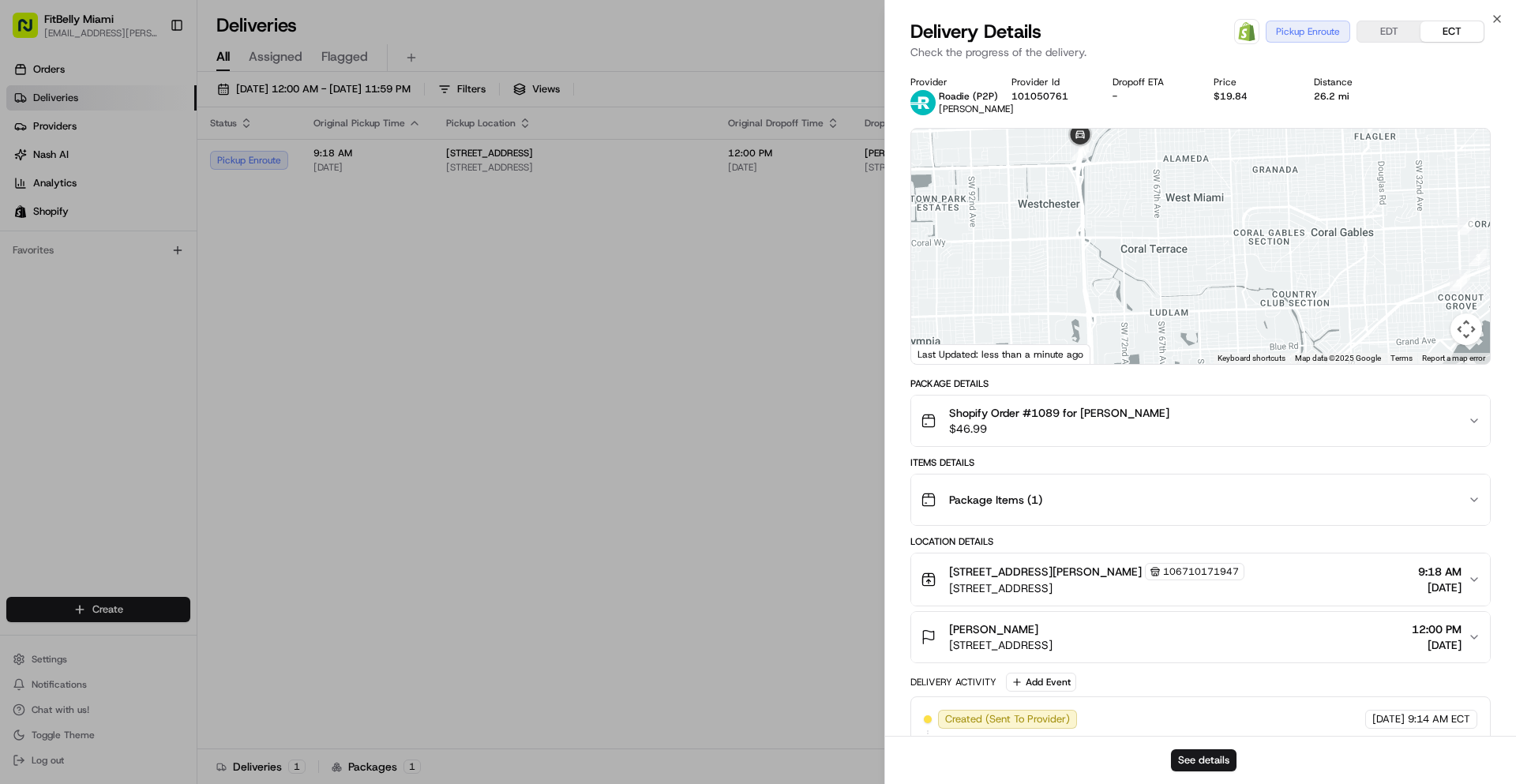
click at [1097, 221] on div at bounding box center [1201, 245] width 579 height 235
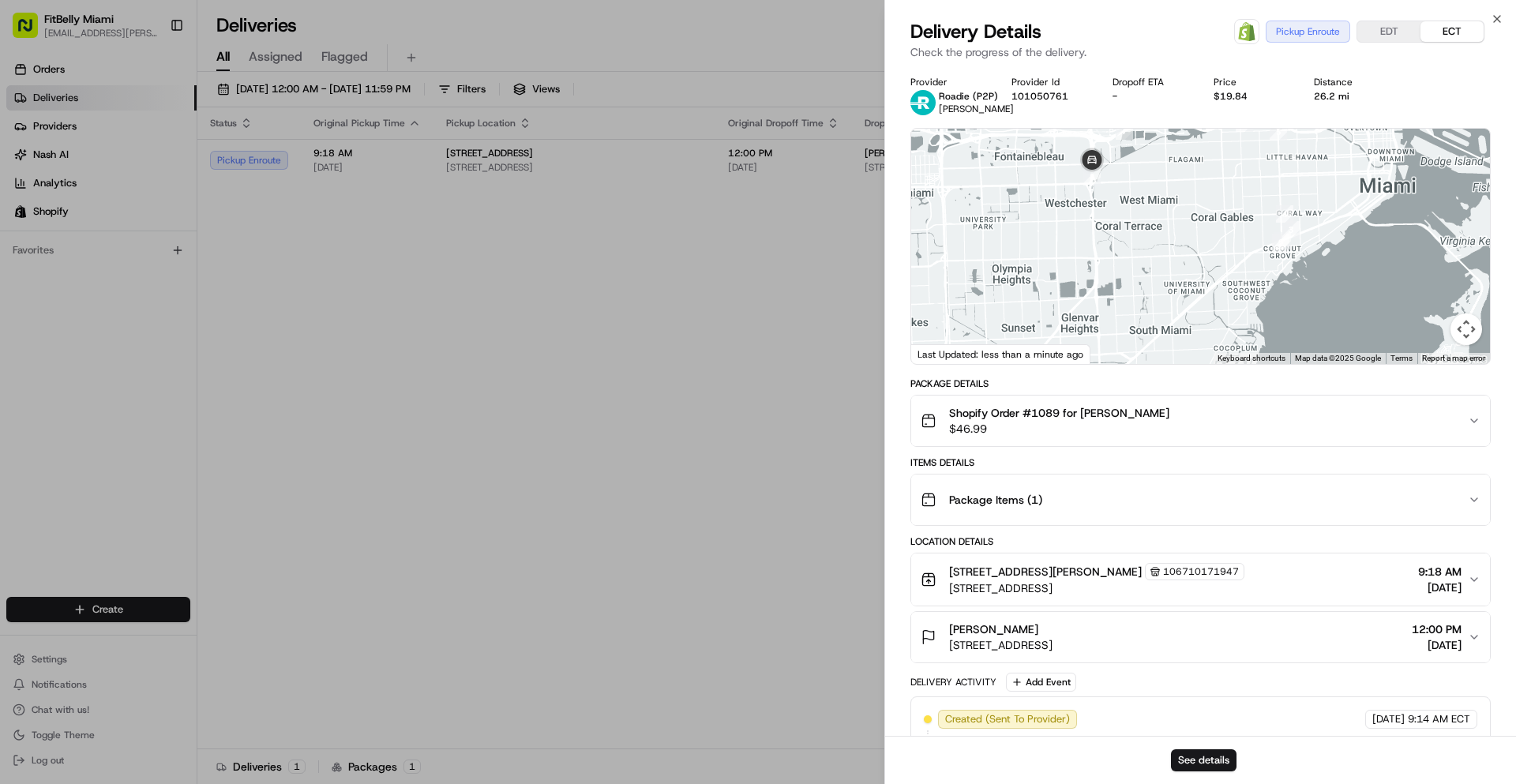
click at [1098, 237] on div at bounding box center [1201, 245] width 579 height 235
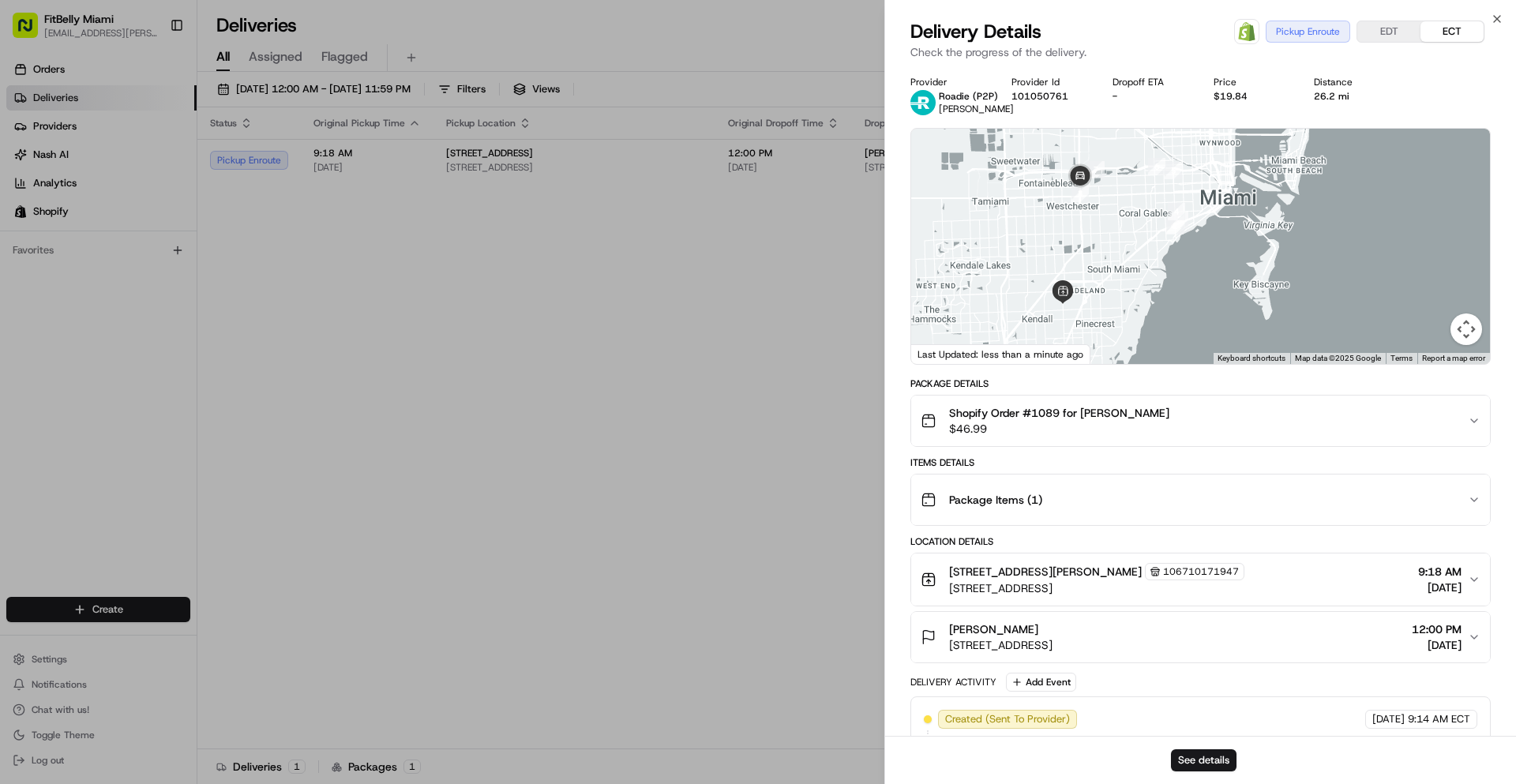
click at [1083, 263] on div at bounding box center [1201, 245] width 579 height 235
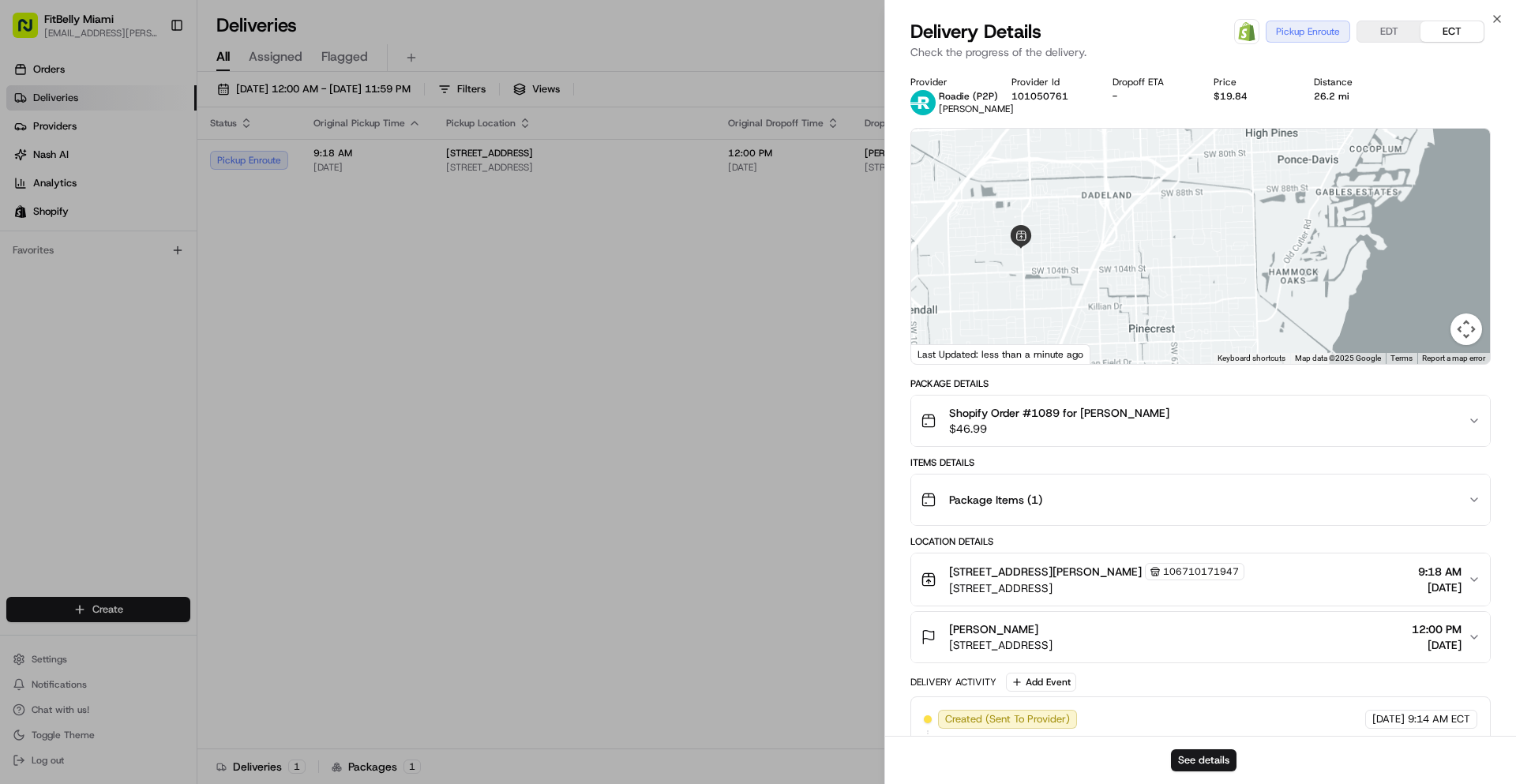
drag, startPoint x: 1103, startPoint y: 304, endPoint x: 1009, endPoint y: 135, distance: 193.4
click at [1009, 135] on div at bounding box center [1201, 245] width 579 height 235
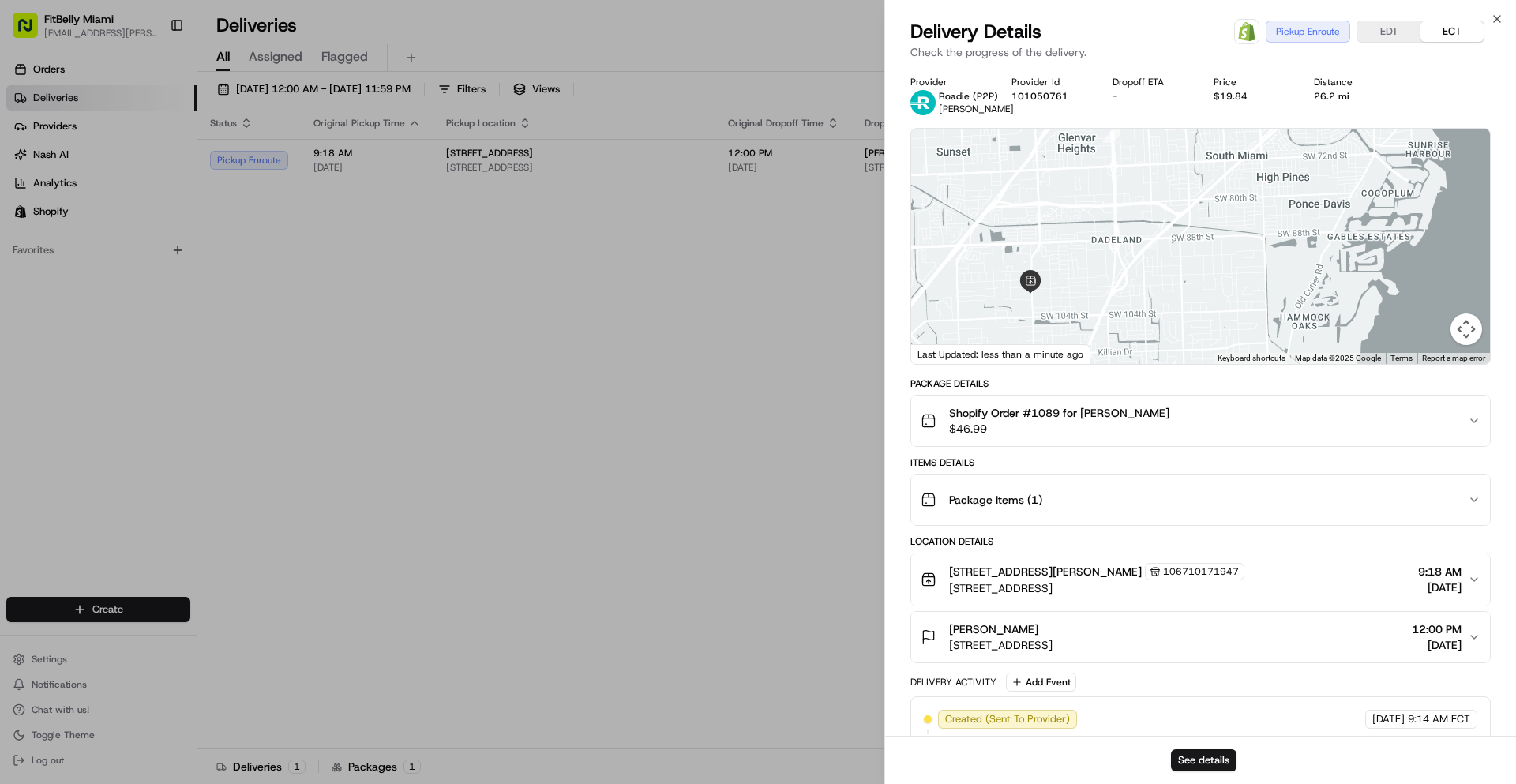
drag, startPoint x: 1122, startPoint y: 181, endPoint x: 1158, endPoint y: 286, distance: 111.0
click at [1158, 286] on div at bounding box center [1201, 245] width 579 height 235
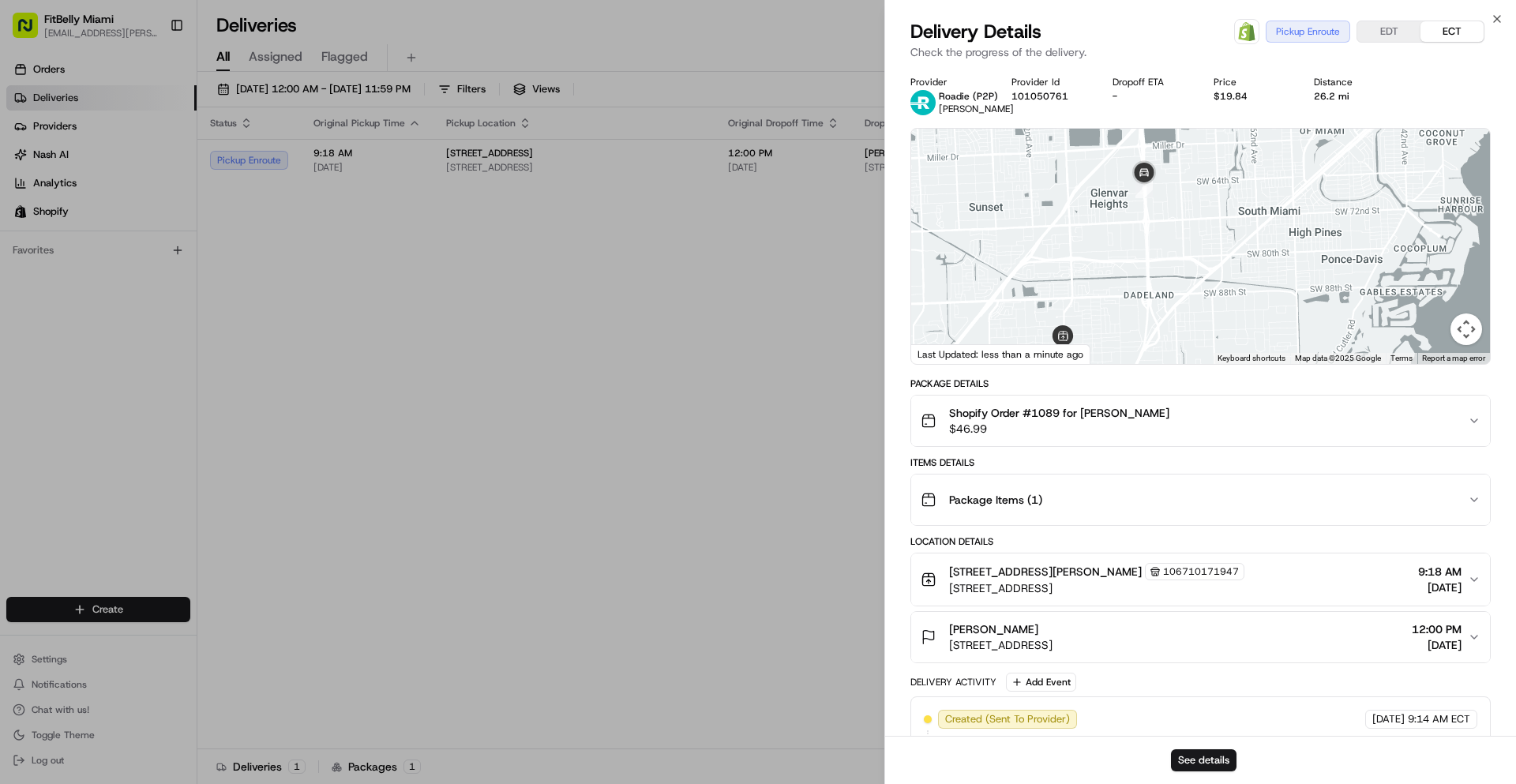
drag, startPoint x: 1152, startPoint y: 224, endPoint x: 1160, endPoint y: 234, distance: 12.8
click at [1160, 234] on div at bounding box center [1201, 245] width 579 height 235
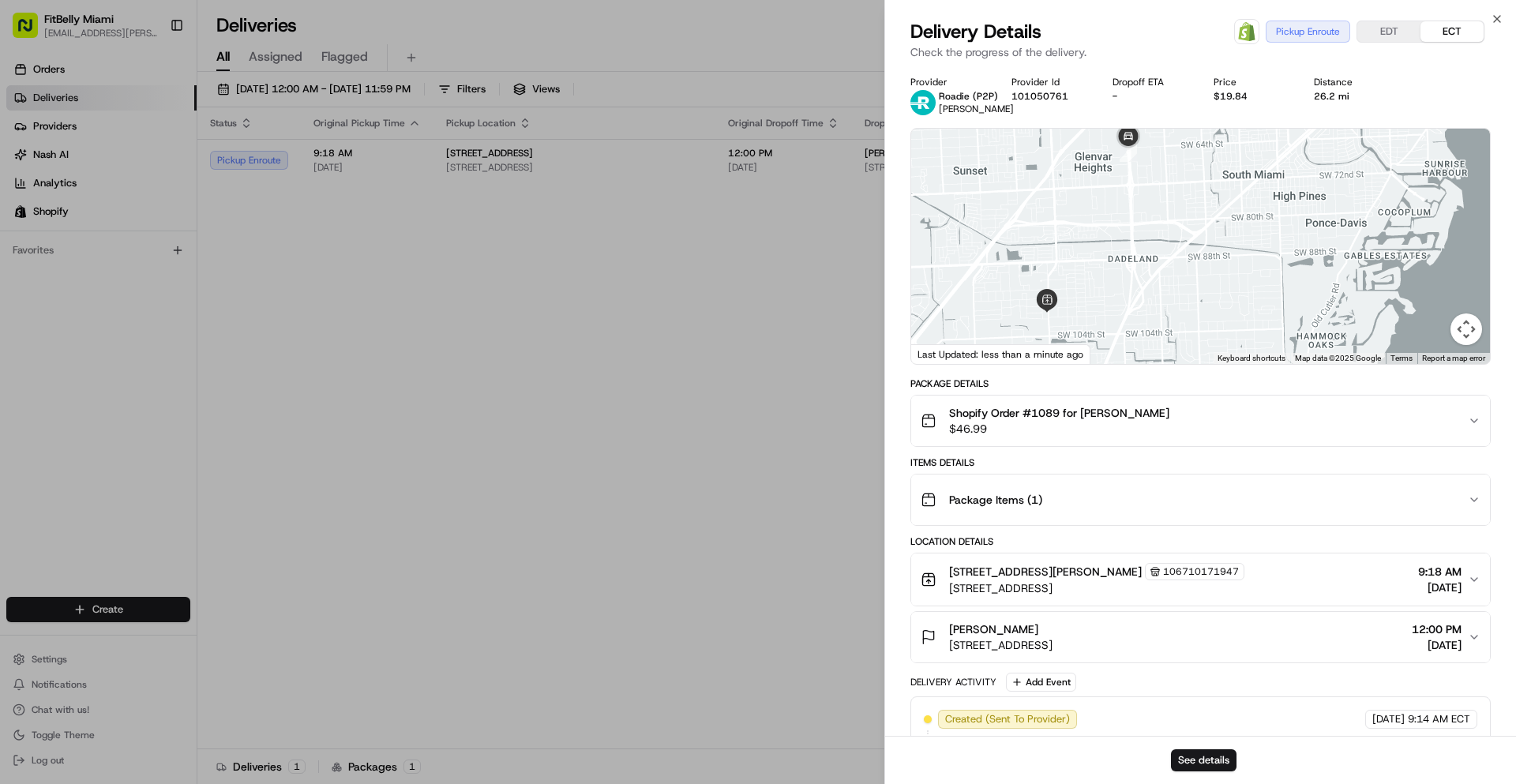
drag, startPoint x: 1140, startPoint y: 226, endPoint x: 1126, endPoint y: 196, distance: 33.1
click at [1126, 196] on div at bounding box center [1201, 245] width 579 height 235
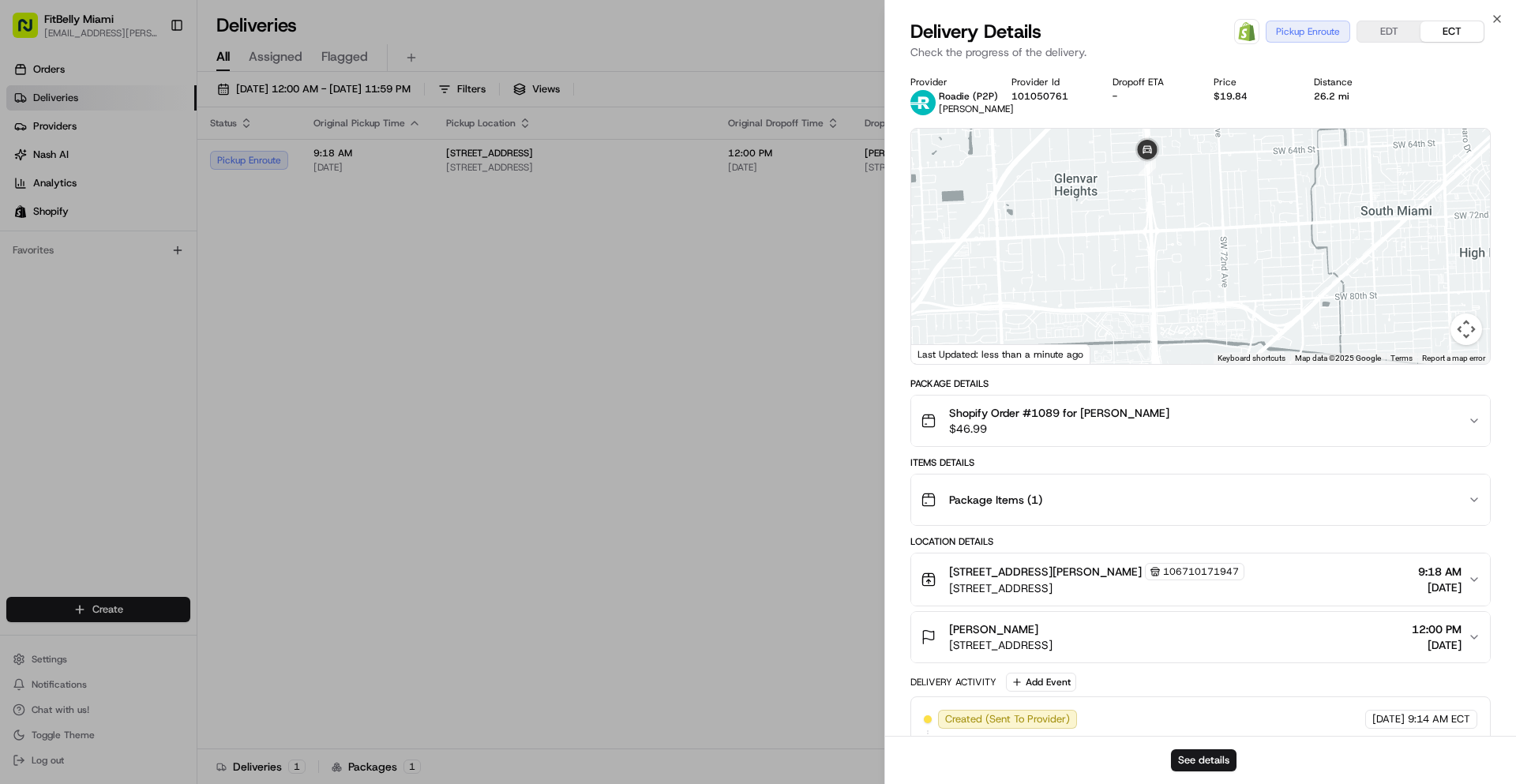
drag, startPoint x: 1126, startPoint y: 199, endPoint x: 1153, endPoint y: 295, distance: 99.7
click at [1153, 295] on div at bounding box center [1201, 245] width 579 height 235
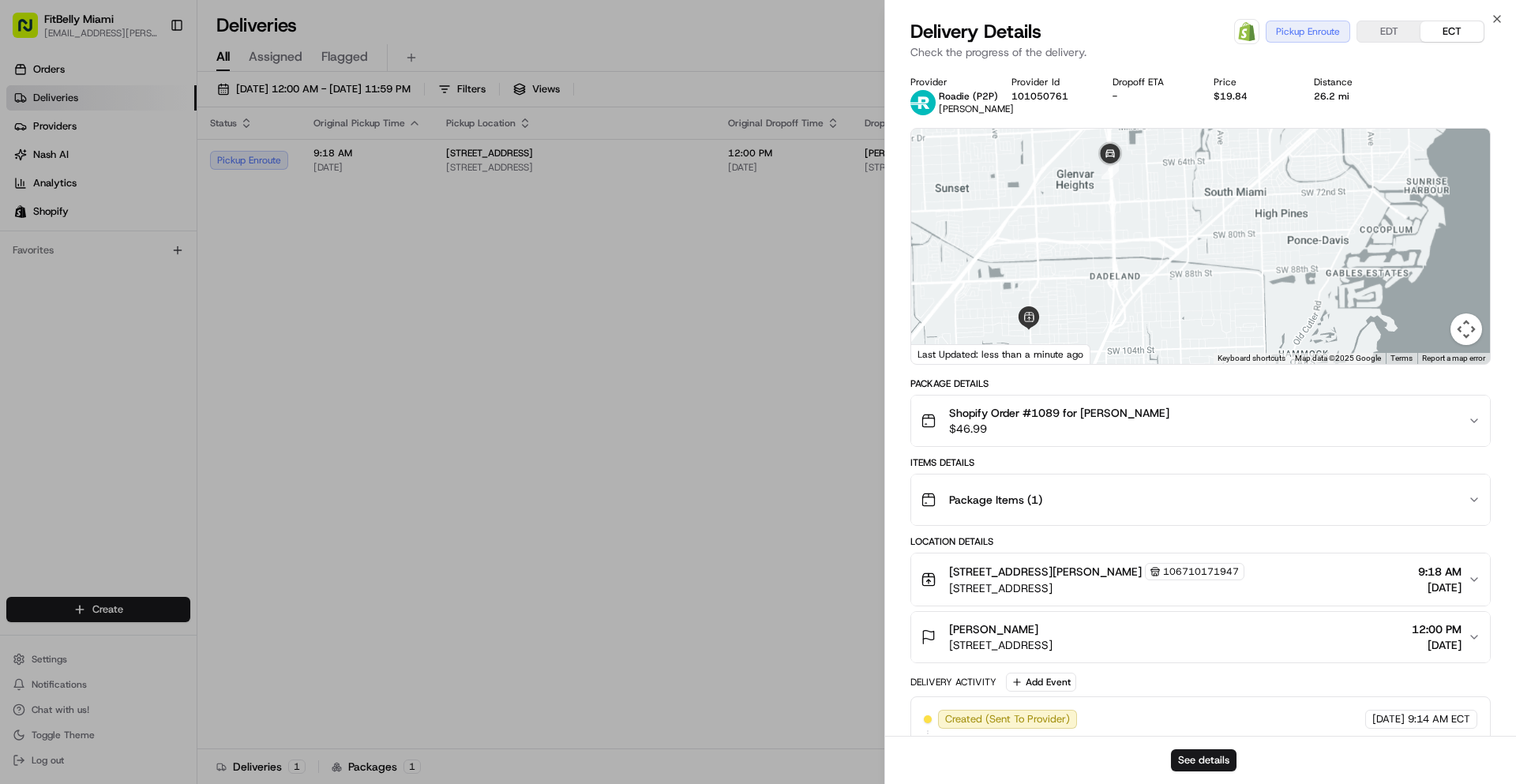
drag, startPoint x: 1138, startPoint y: 310, endPoint x: 1106, endPoint y: 252, distance: 66.2
click at [1106, 250] on div at bounding box center [1201, 245] width 579 height 235
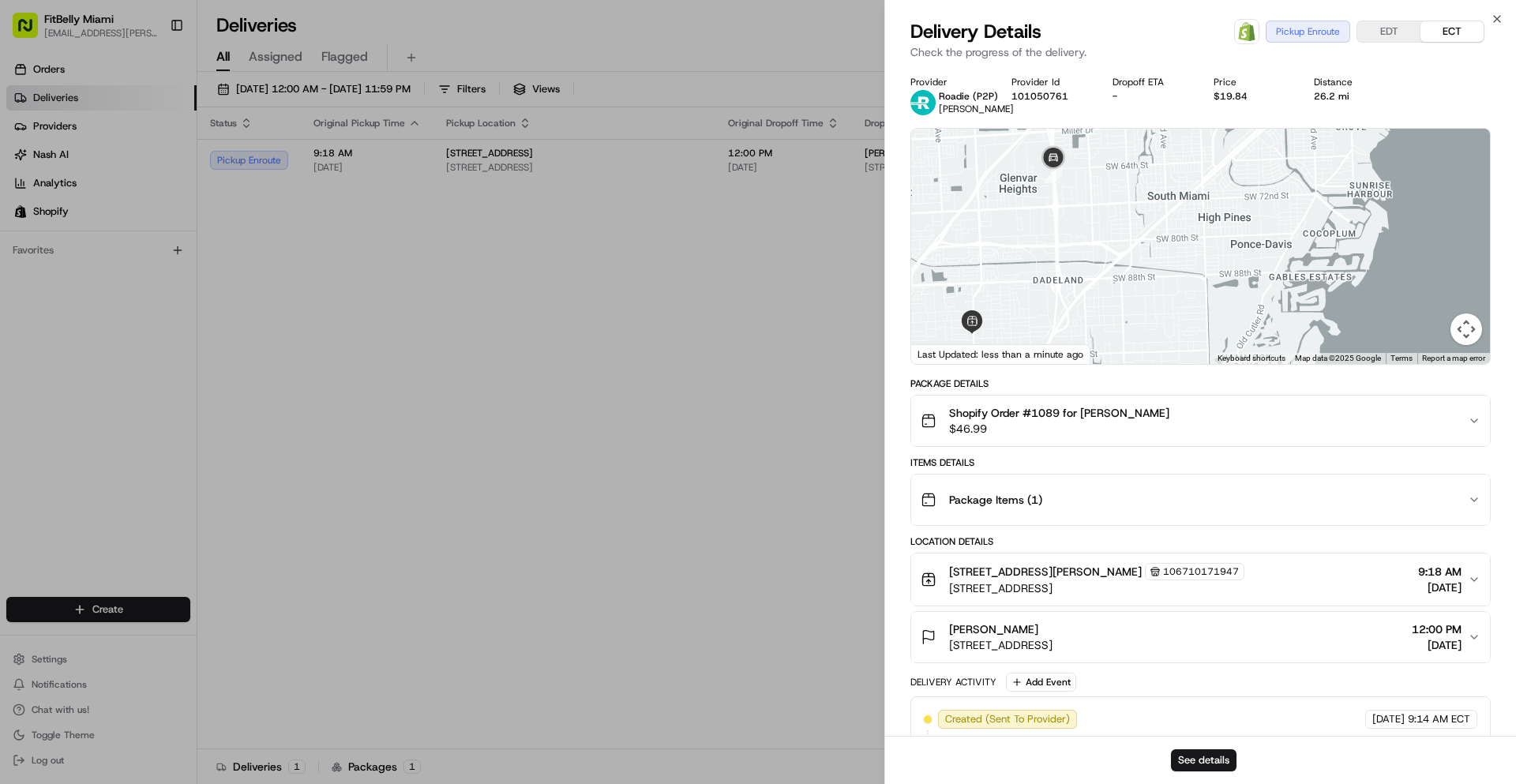
drag, startPoint x: 1103, startPoint y: 258, endPoint x: 1053, endPoint y: 261, distance: 50.1
click at [1053, 261] on div at bounding box center [1201, 245] width 579 height 235
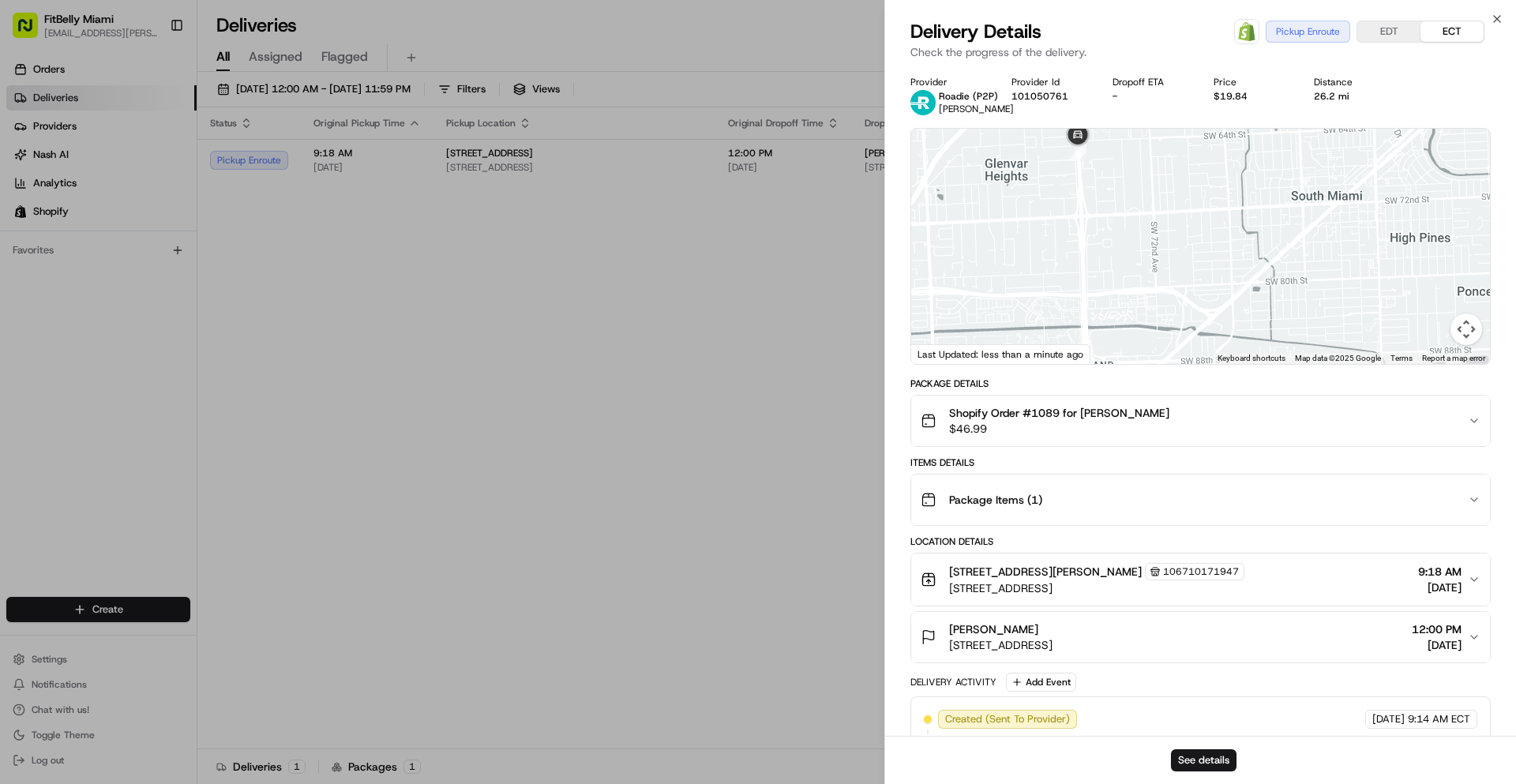
drag, startPoint x: 1042, startPoint y: 225, endPoint x: 1077, endPoint y: 282, distance: 66.9
click at [1077, 282] on div at bounding box center [1201, 245] width 579 height 235
drag, startPoint x: 1069, startPoint y: 259, endPoint x: 1063, endPoint y: 240, distance: 19.9
click at [1063, 240] on div at bounding box center [1201, 245] width 579 height 235
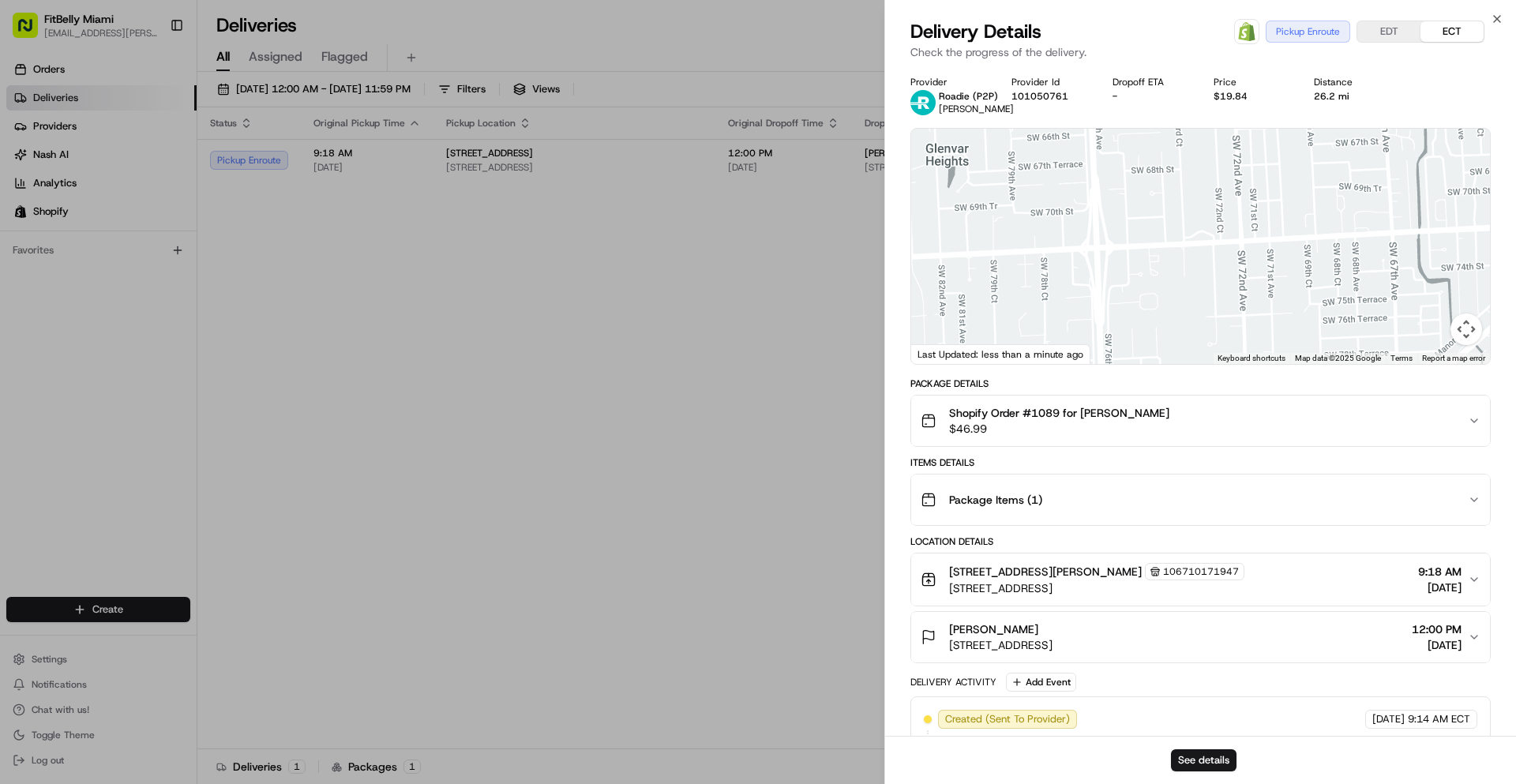
drag, startPoint x: 1070, startPoint y: 232, endPoint x: 1099, endPoint y: 313, distance: 86.0
click at [1099, 313] on div at bounding box center [1201, 245] width 579 height 235
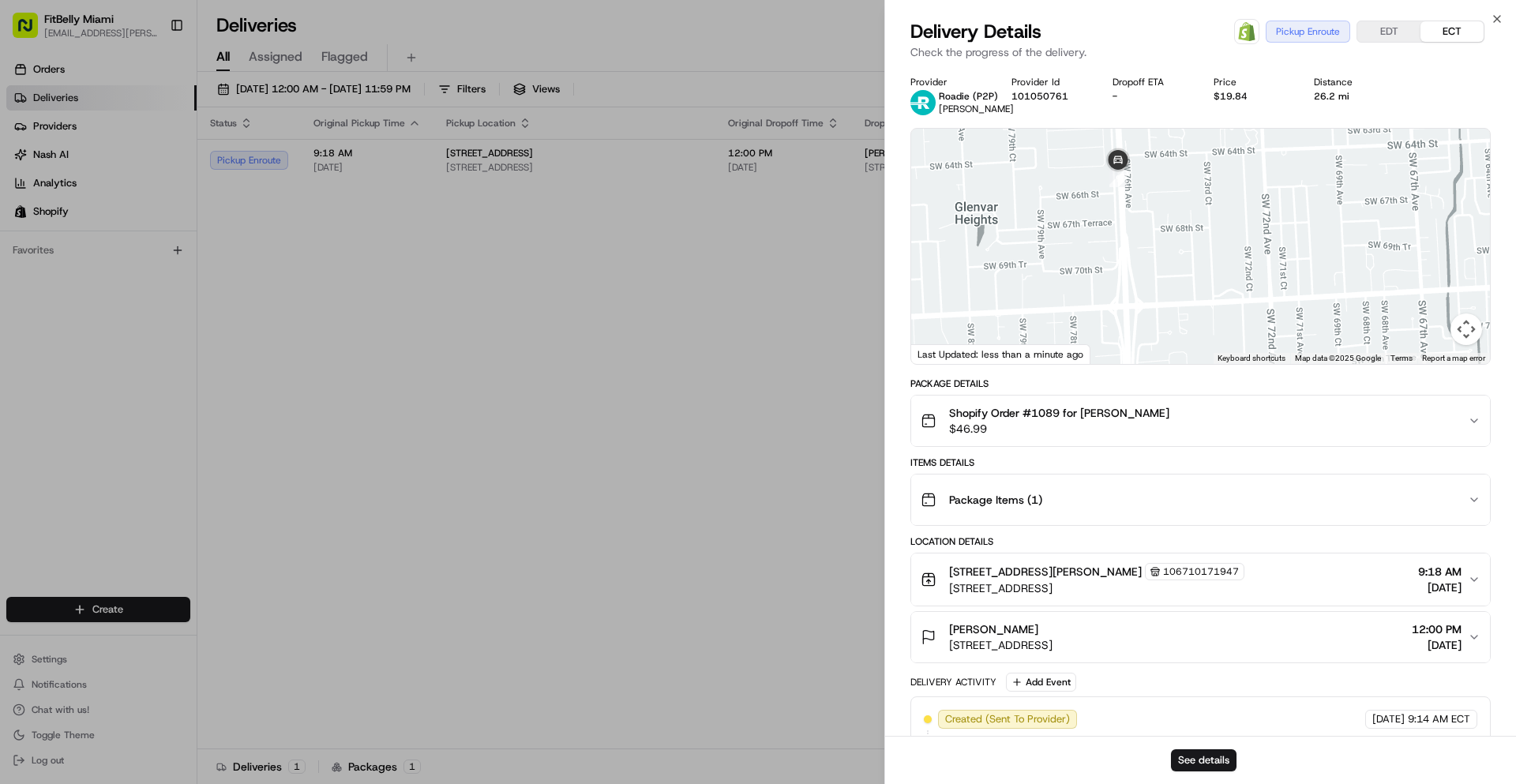
drag, startPoint x: 1076, startPoint y: 260, endPoint x: 1095, endPoint y: 289, distance: 34.7
click at [1095, 289] on div at bounding box center [1201, 245] width 579 height 235
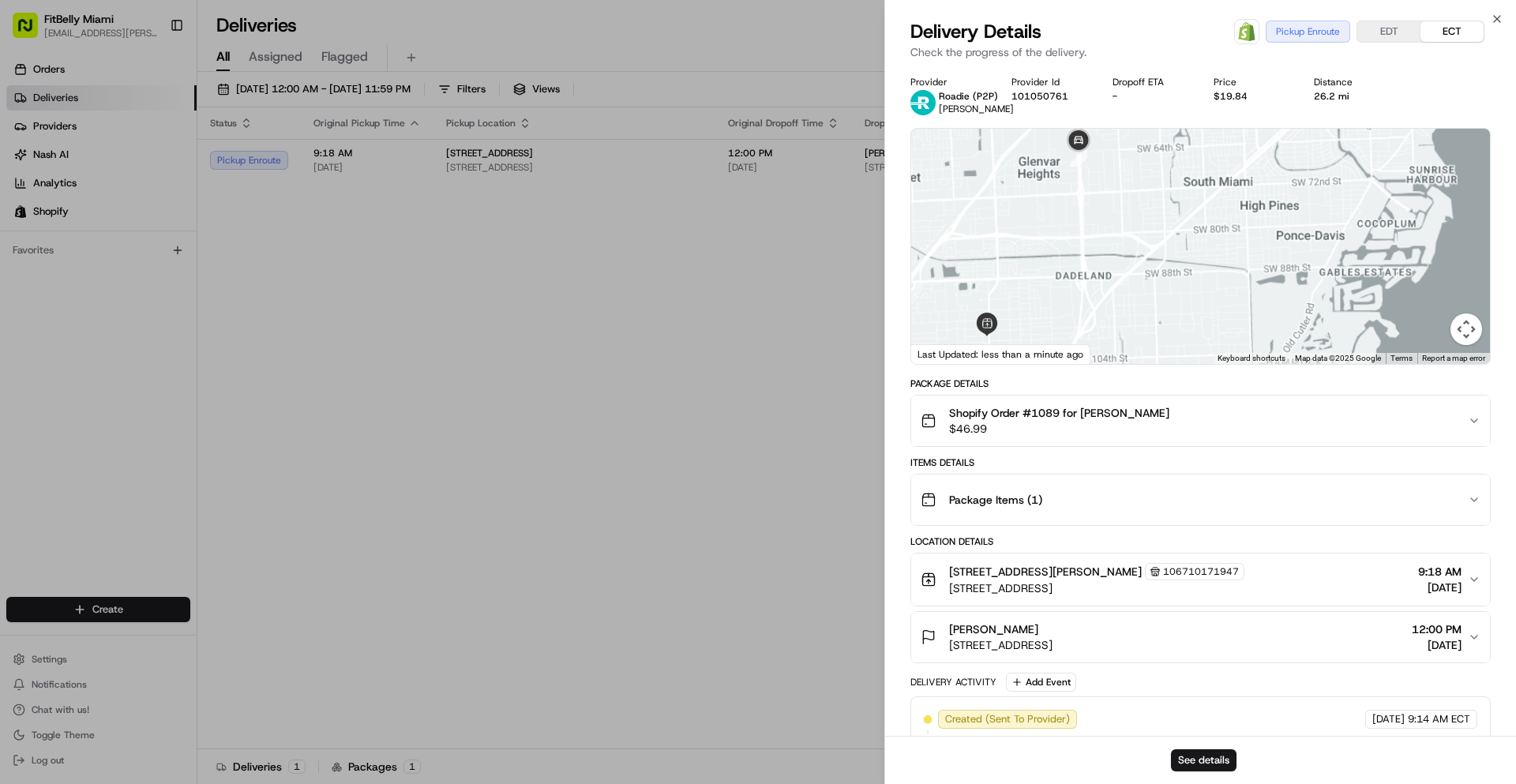
drag, startPoint x: 1102, startPoint y: 302, endPoint x: 1077, endPoint y: 179, distance: 125.5
click at [1077, 179] on div at bounding box center [1201, 245] width 579 height 235
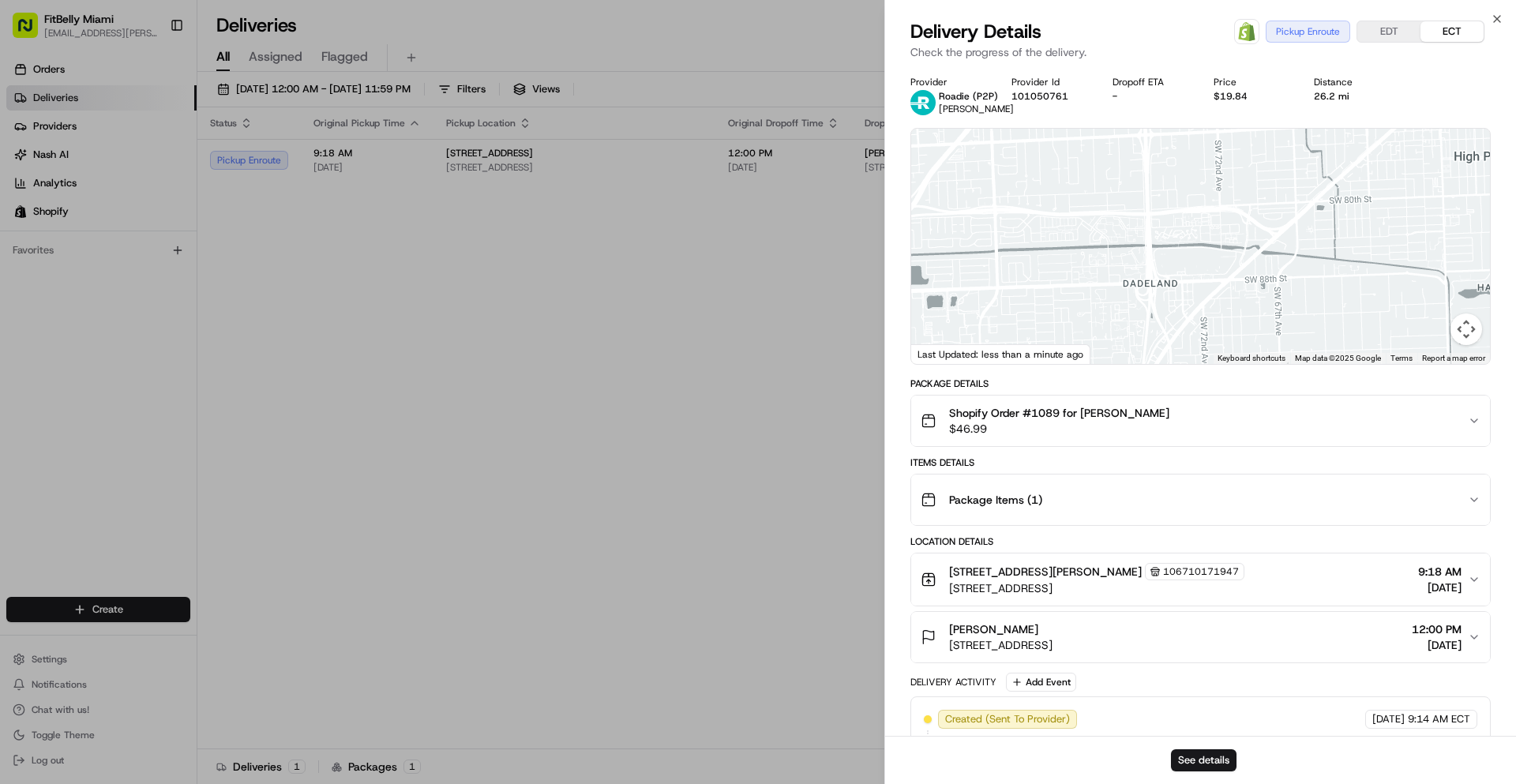
drag, startPoint x: 1092, startPoint y: 198, endPoint x: 1113, endPoint y: 201, distance: 21.2
click at [1113, 201] on div at bounding box center [1201, 245] width 579 height 235
drag, startPoint x: 1095, startPoint y: 225, endPoint x: 1059, endPoint y: 233, distance: 36.9
click at [1058, 234] on div at bounding box center [1201, 245] width 579 height 235
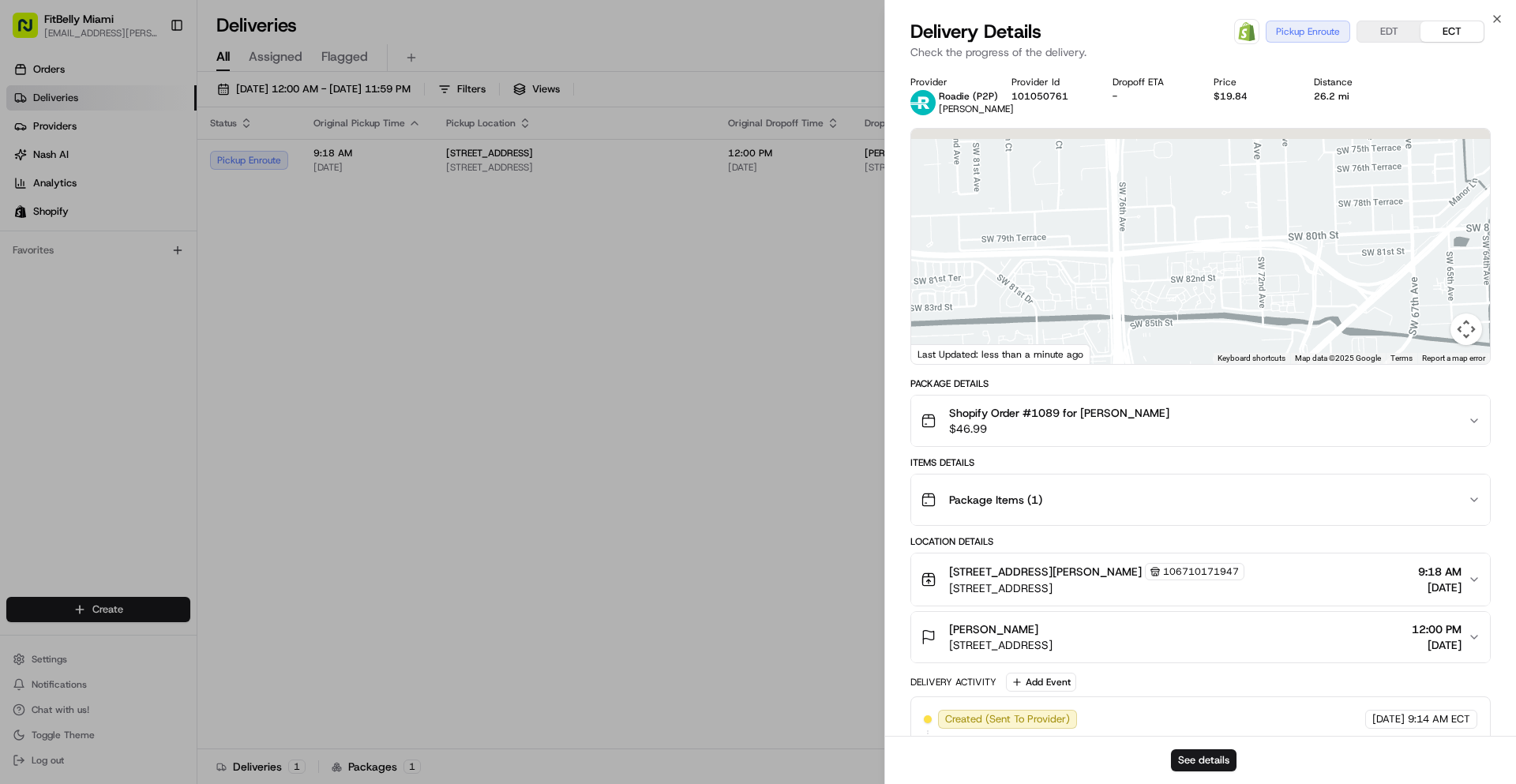
drag, startPoint x: 1106, startPoint y: 199, endPoint x: 1090, endPoint y: 296, distance: 98.3
click at [1089, 295] on div at bounding box center [1201, 245] width 579 height 235
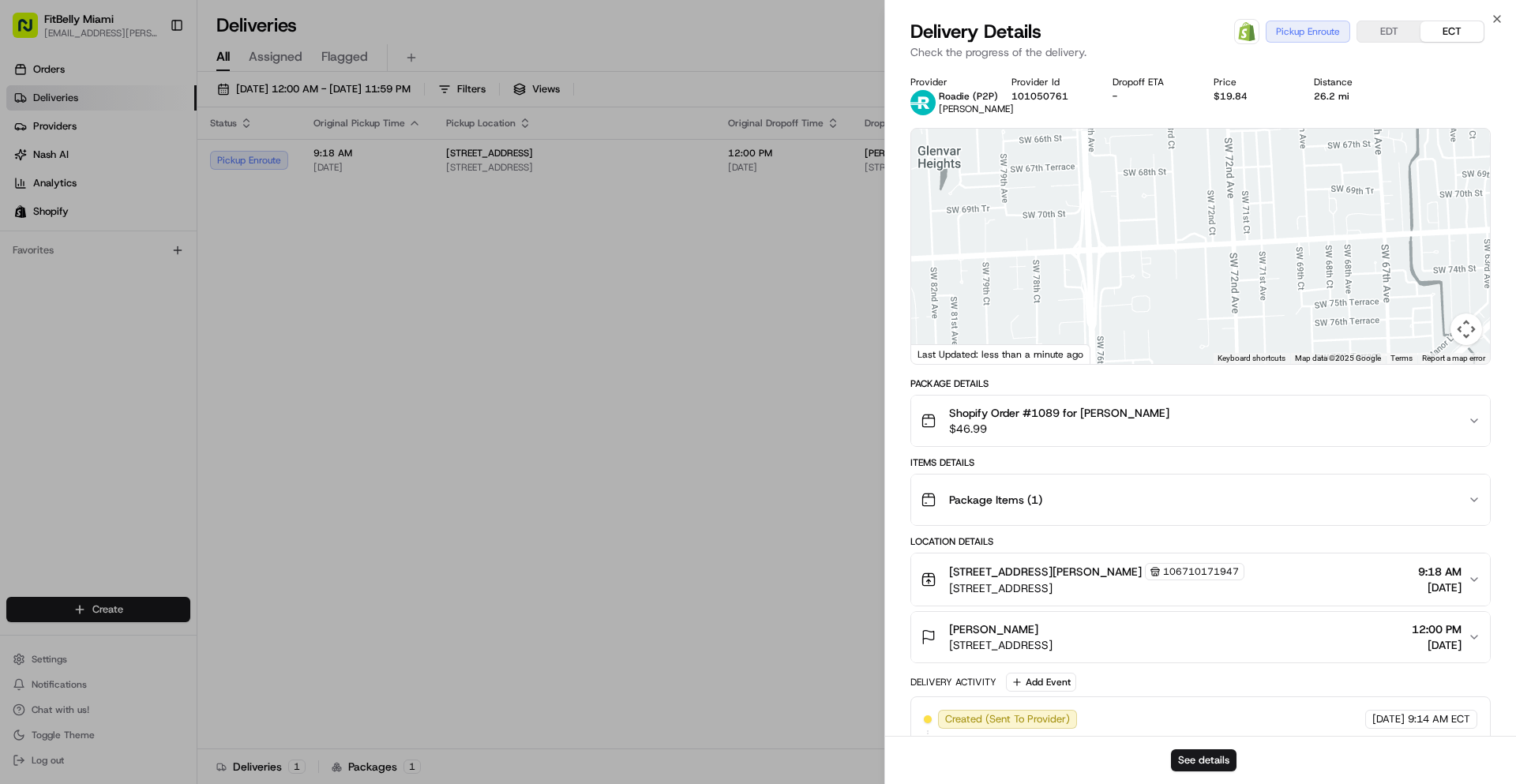
drag, startPoint x: 1092, startPoint y: 234, endPoint x: 1084, endPoint y: 281, distance: 47.7
click at [1084, 298] on div at bounding box center [1201, 245] width 579 height 235
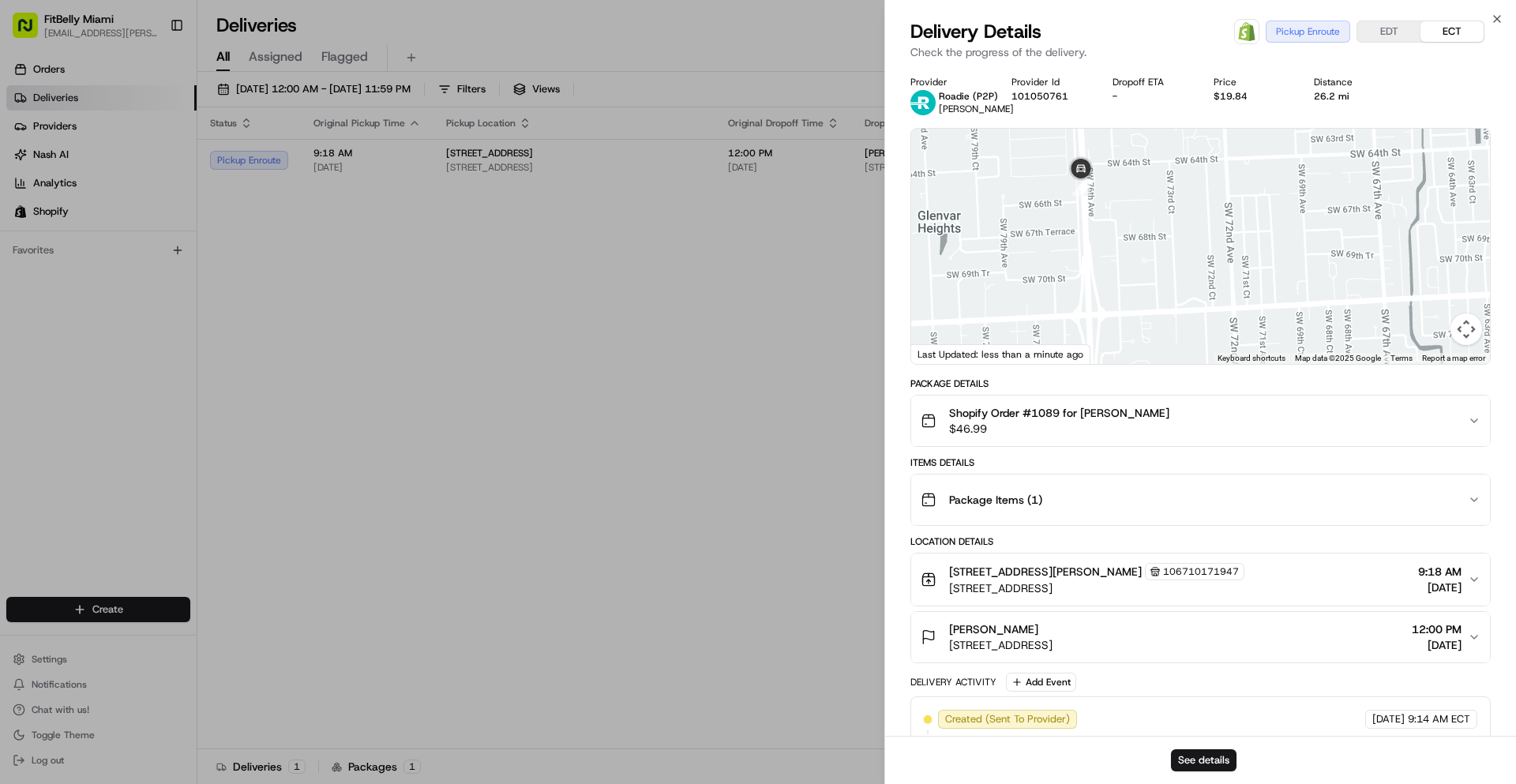
drag, startPoint x: 1077, startPoint y: 272, endPoint x: 1077, endPoint y: 285, distance: 13.0
click at [1077, 285] on div at bounding box center [1201, 245] width 579 height 235
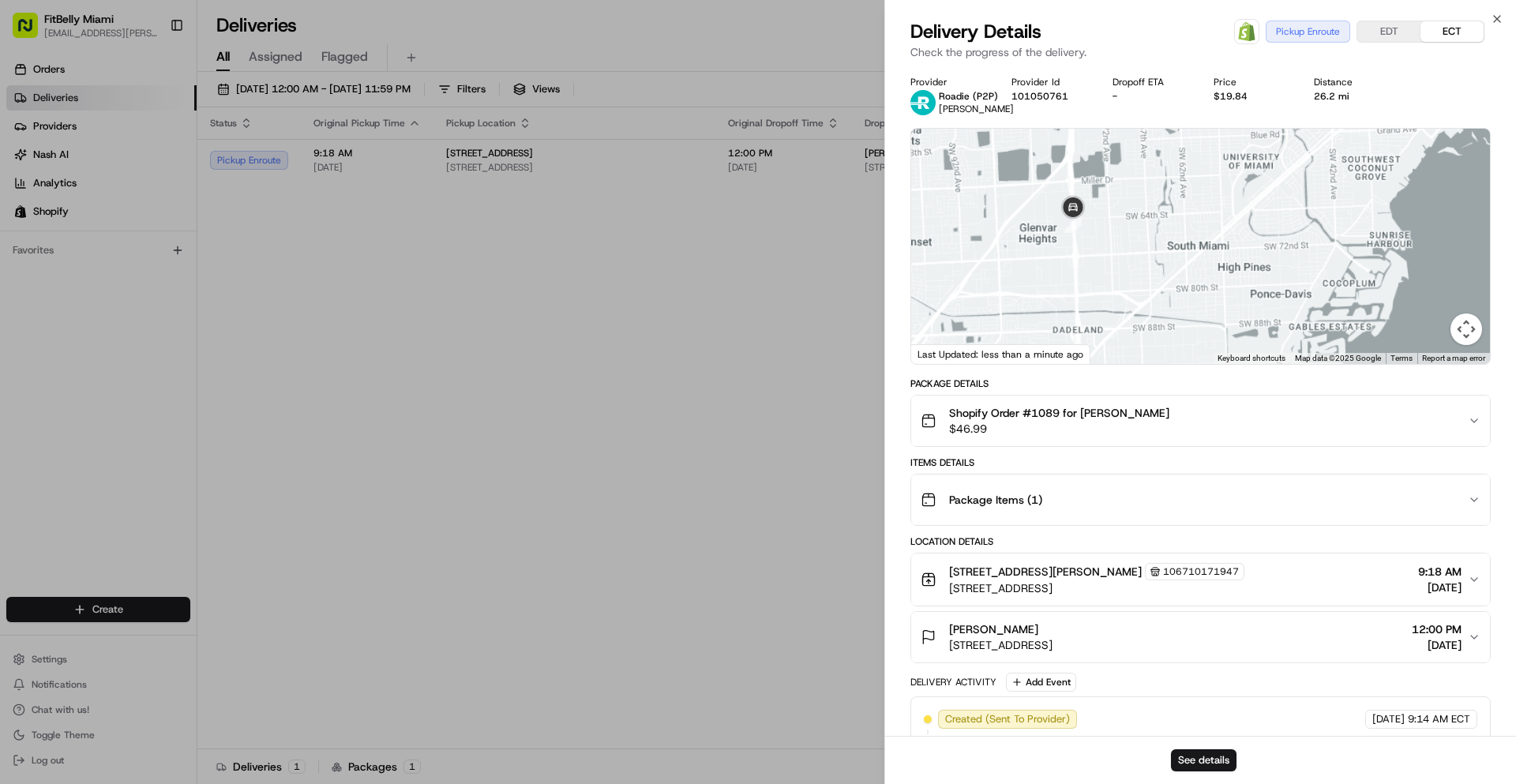
drag, startPoint x: 1077, startPoint y: 300, endPoint x: 1072, endPoint y: 266, distance: 34.4
click at [1072, 266] on div at bounding box center [1201, 245] width 579 height 235
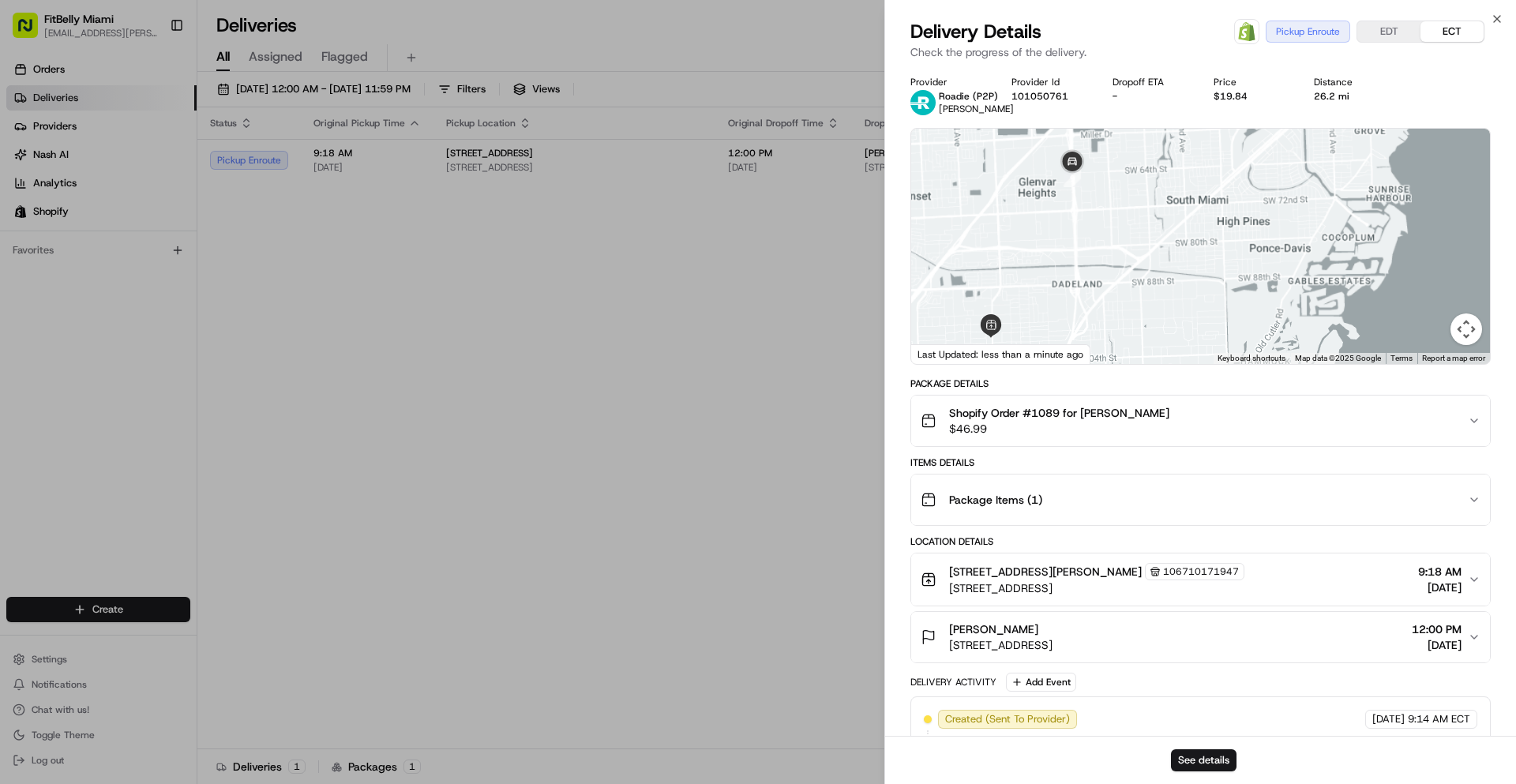
drag, startPoint x: 1065, startPoint y: 270, endPoint x: 1061, endPoint y: 222, distance: 48.2
click at [1061, 223] on div at bounding box center [1201, 245] width 579 height 235
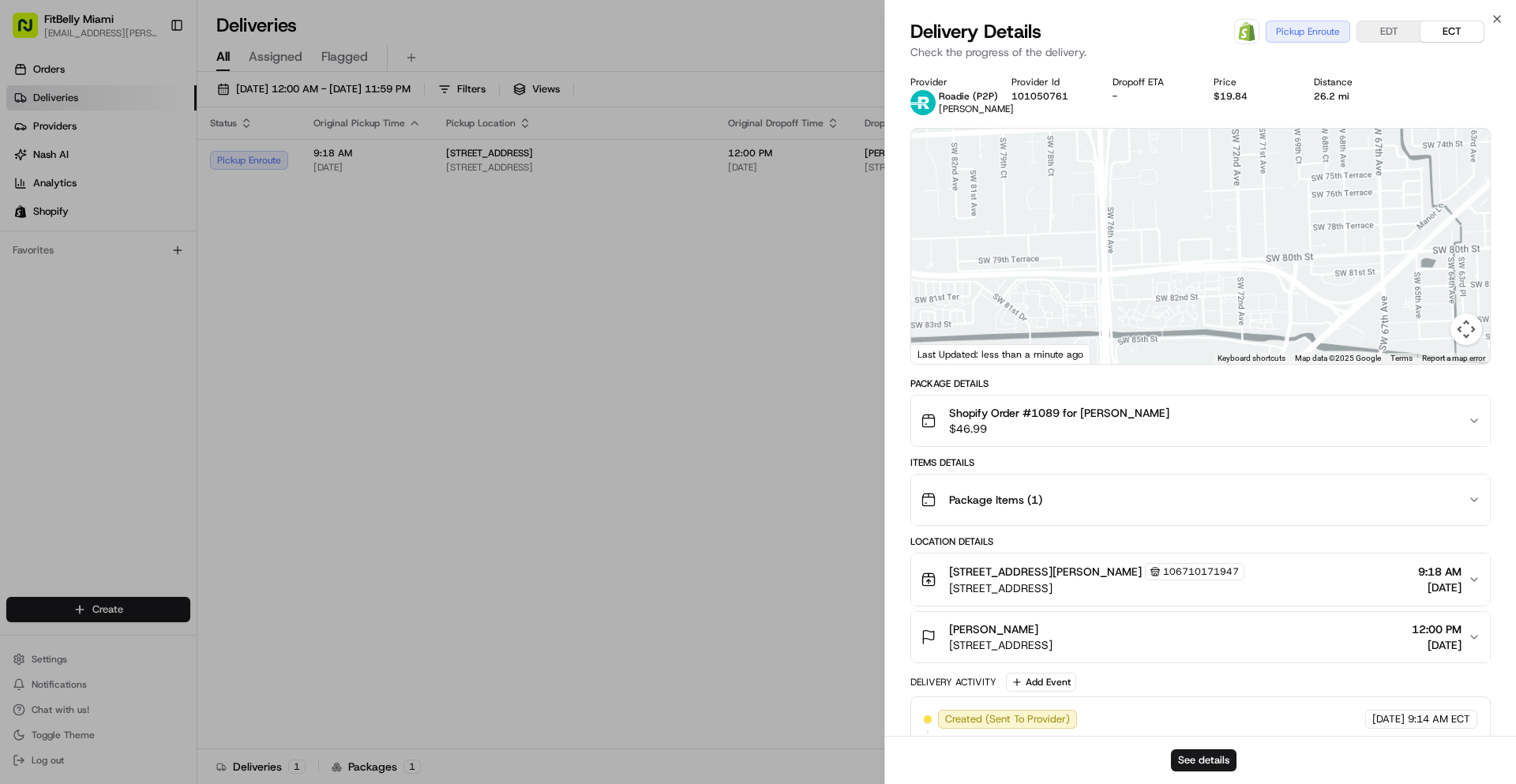
drag, startPoint x: 1113, startPoint y: 247, endPoint x: 1074, endPoint y: 295, distance: 61.8
click at [1076, 315] on div at bounding box center [1201, 245] width 579 height 235
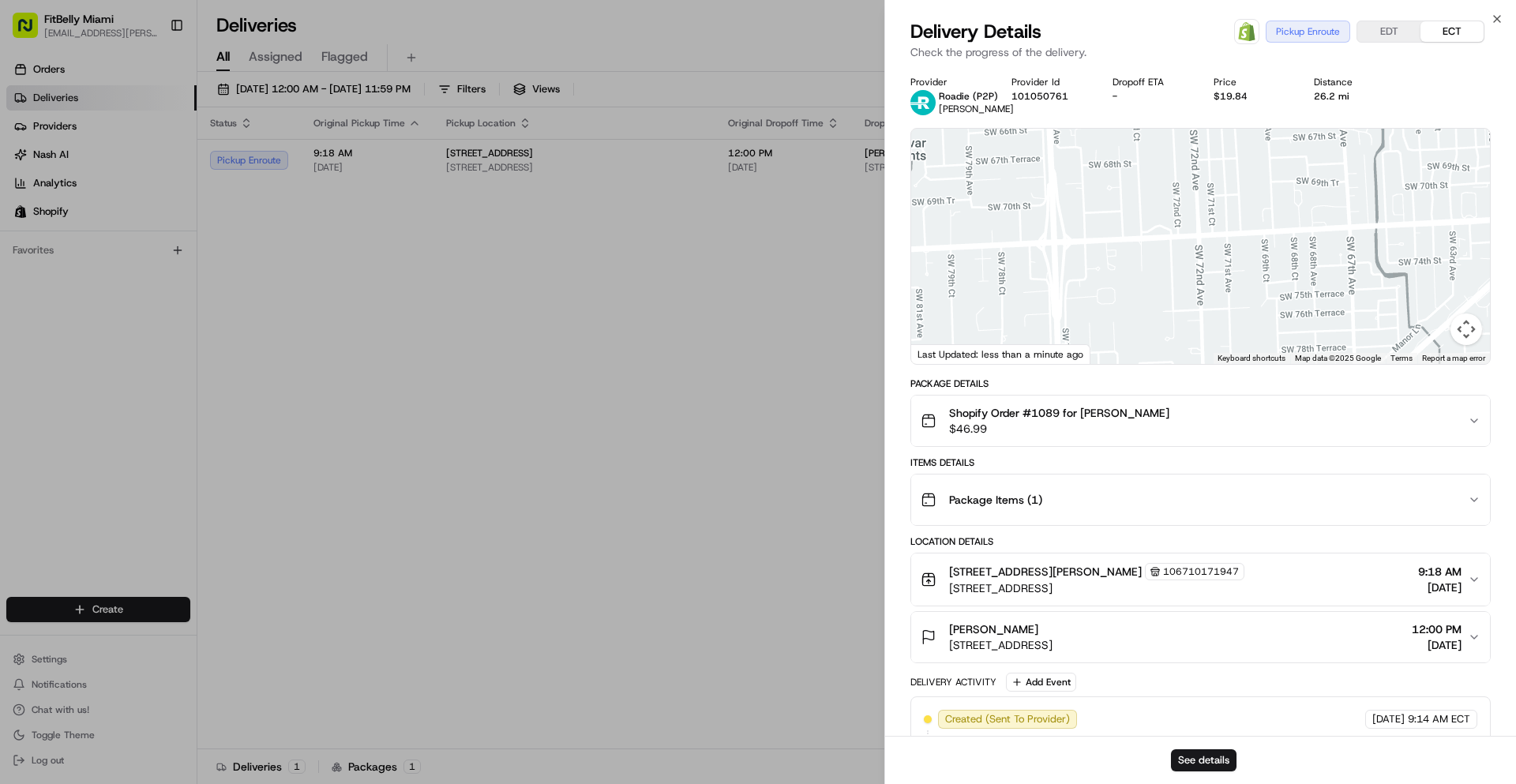
drag, startPoint x: 1079, startPoint y: 218, endPoint x: 1047, endPoint y: 319, distance: 105.9
click at [1047, 319] on div at bounding box center [1201, 245] width 579 height 235
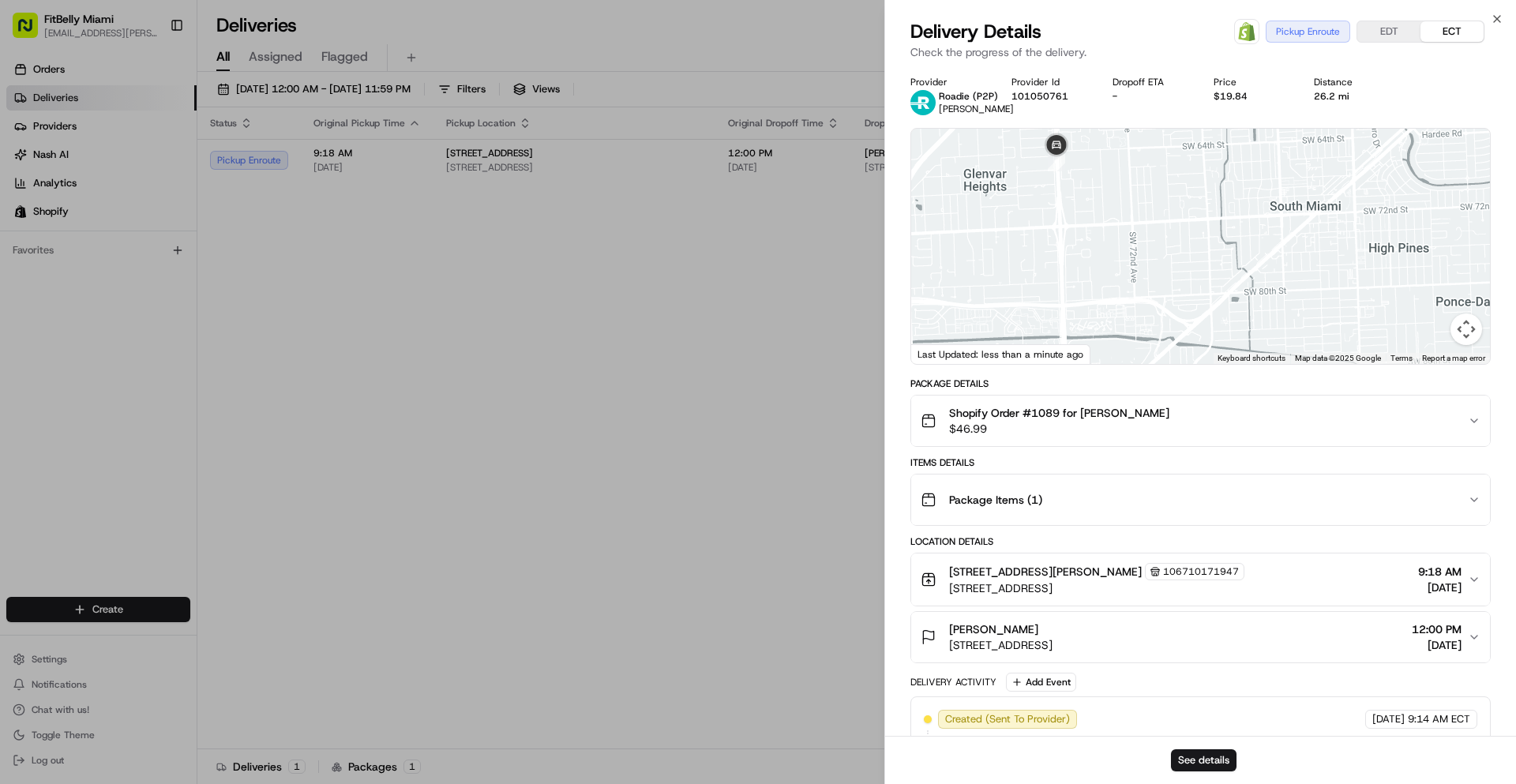
drag, startPoint x: 1046, startPoint y: 275, endPoint x: 1058, endPoint y: 228, distance: 48.5
click at [1058, 228] on div at bounding box center [1201, 245] width 579 height 235
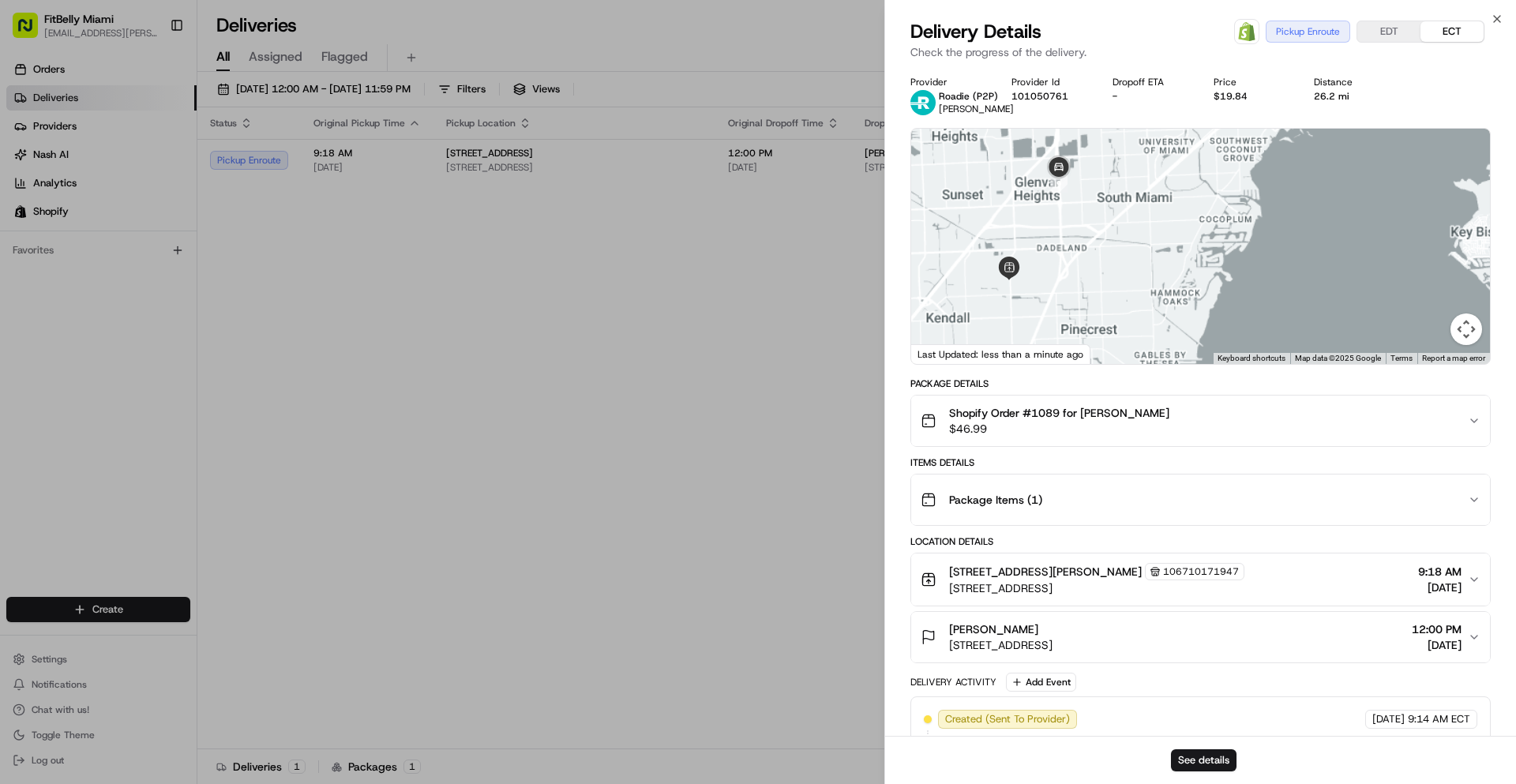
click at [1081, 250] on div at bounding box center [1201, 245] width 579 height 235
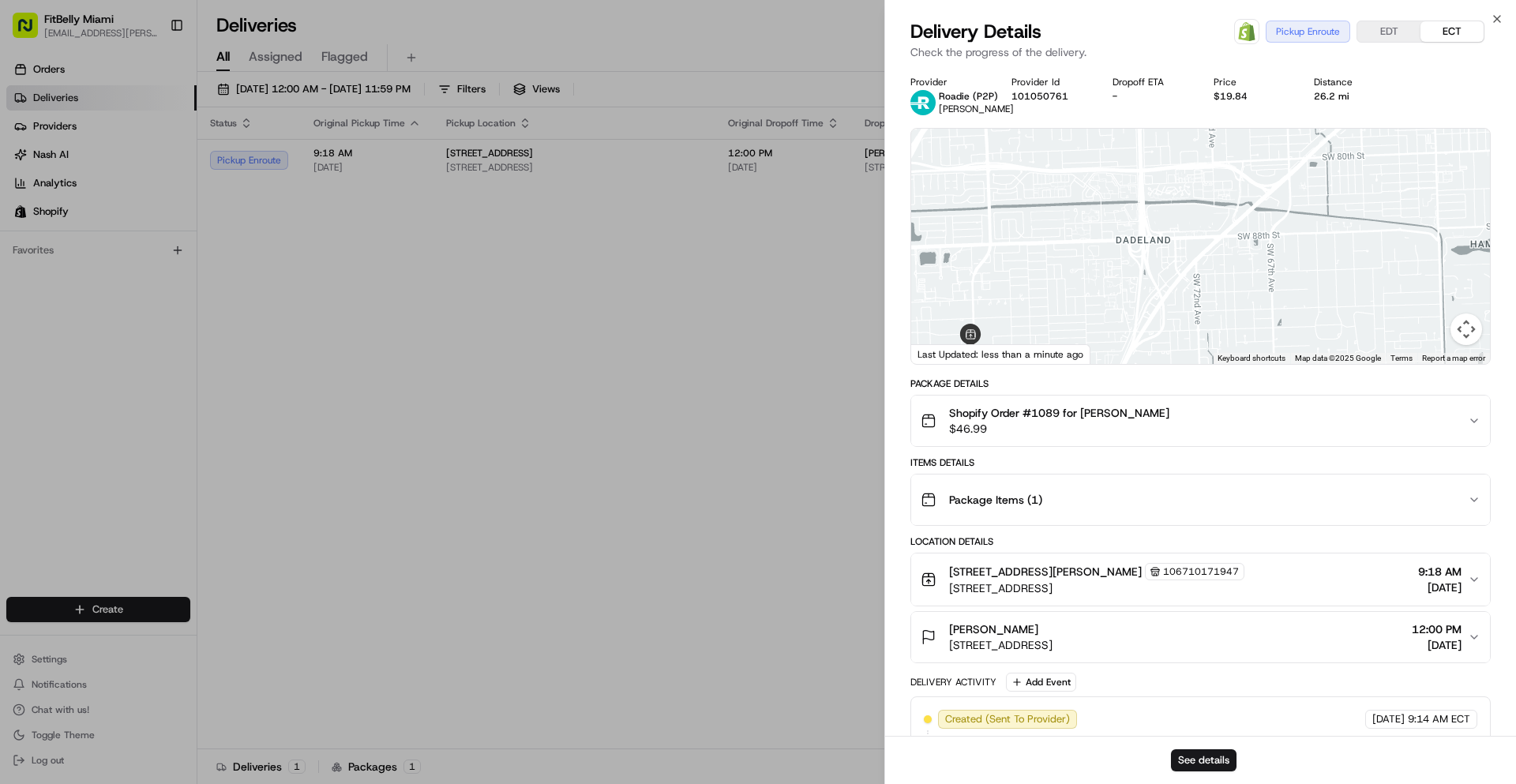
drag, startPoint x: 1107, startPoint y: 272, endPoint x: 981, endPoint y: 247, distance: 128.5
click at [1103, 248] on div at bounding box center [1201, 245] width 579 height 235
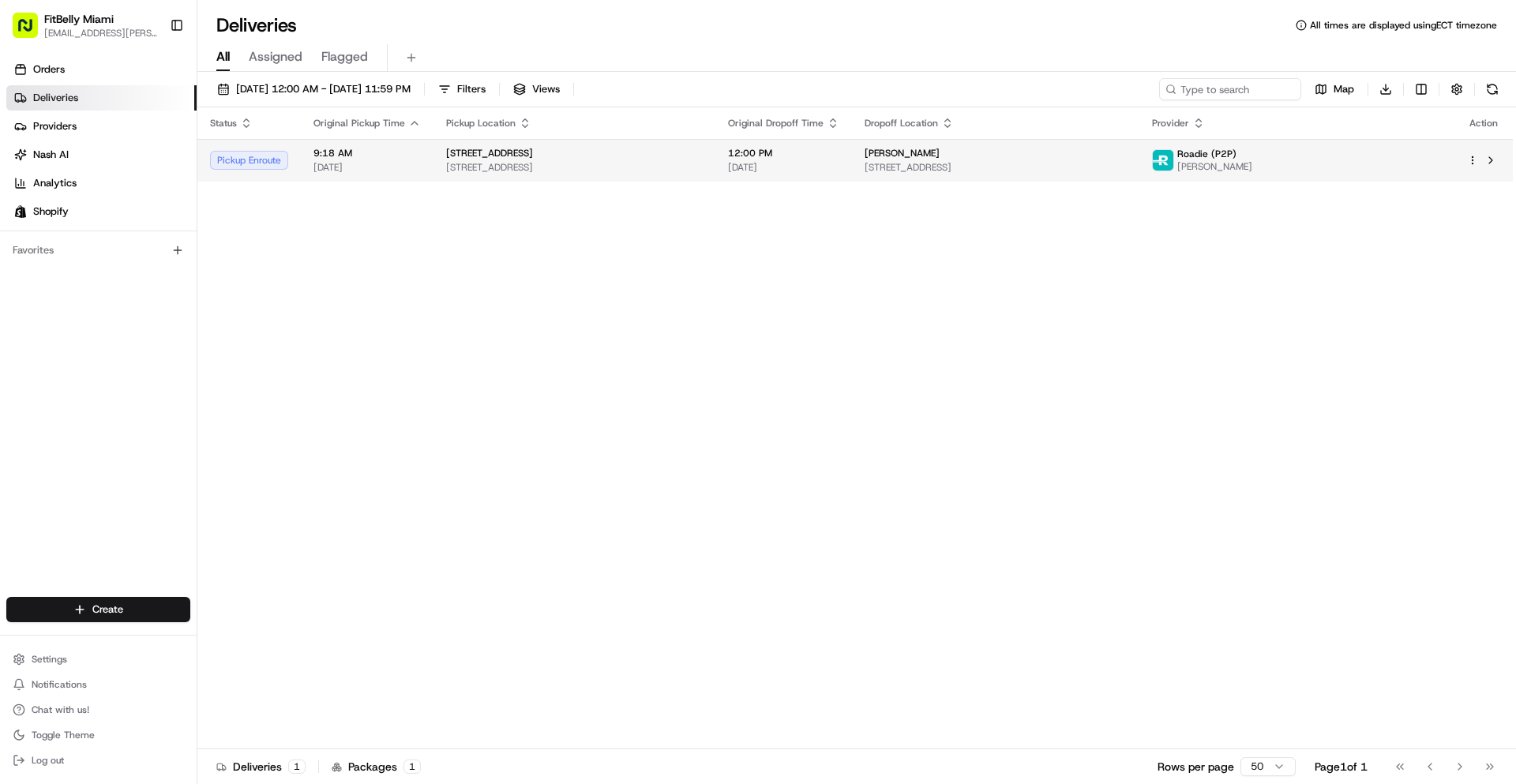
click at [703, 161] on span "[STREET_ADDRESS]" at bounding box center [575, 167] width 256 height 13
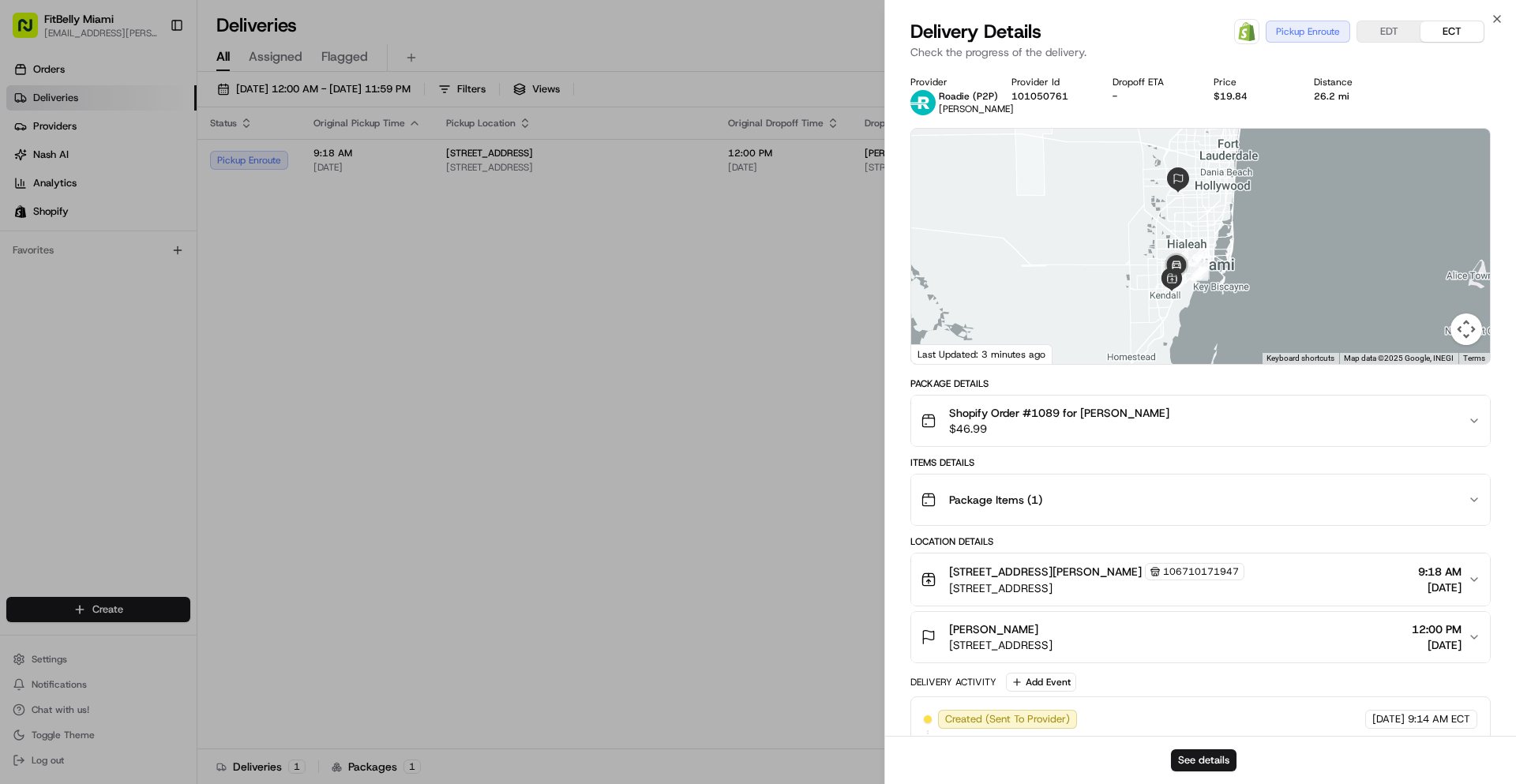
drag, startPoint x: 1221, startPoint y: 309, endPoint x: 1141, endPoint y: 282, distance: 84.4
click at [1149, 286] on div at bounding box center [1201, 245] width 579 height 235
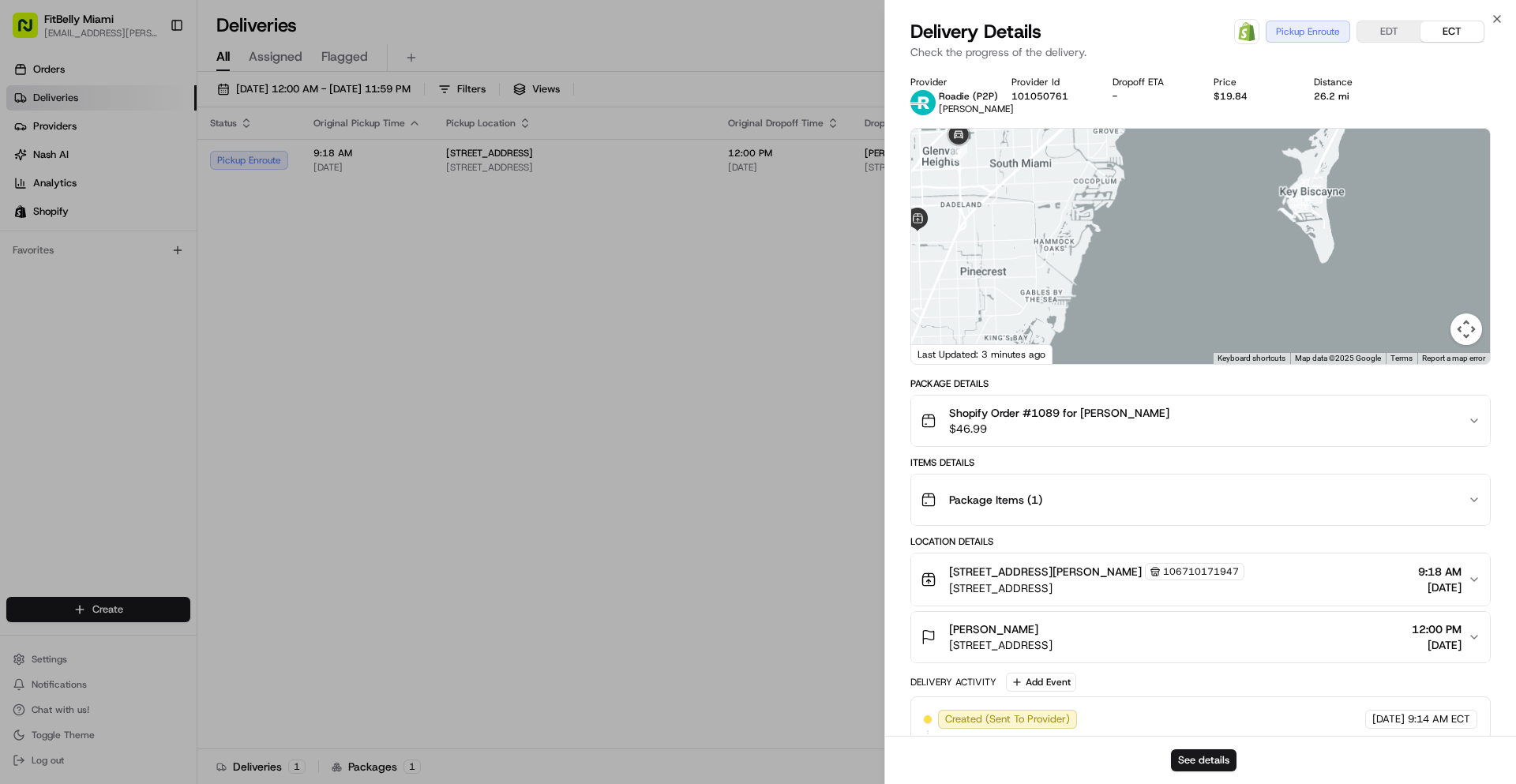
drag, startPoint x: 1001, startPoint y: 219, endPoint x: 1133, endPoint y: 228, distance: 132.3
click at [1133, 228] on div at bounding box center [1201, 245] width 579 height 235
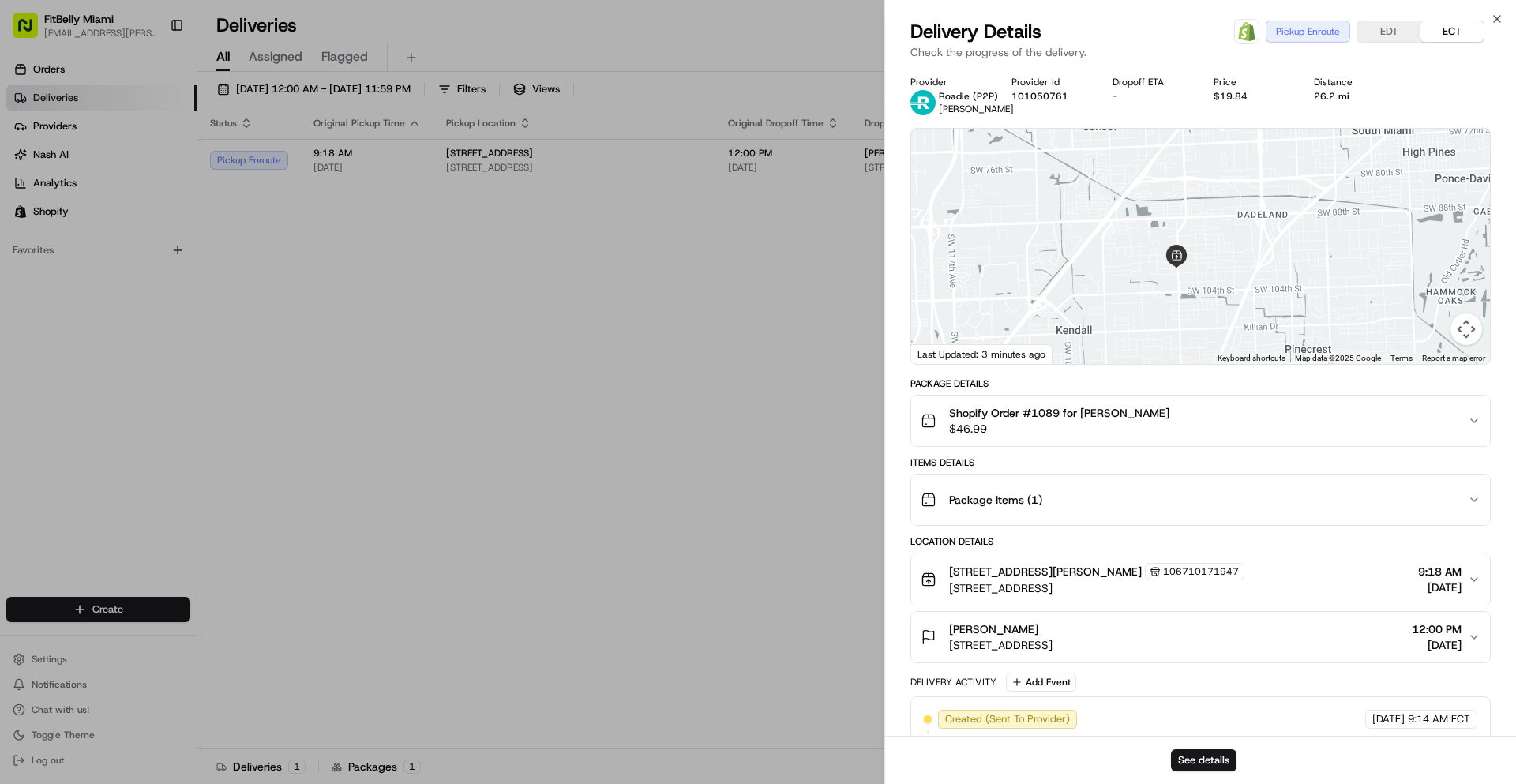
drag, startPoint x: 1173, startPoint y: 251, endPoint x: 984, endPoint y: 301, distance: 195.5
click at [997, 301] on div at bounding box center [1201, 245] width 579 height 235
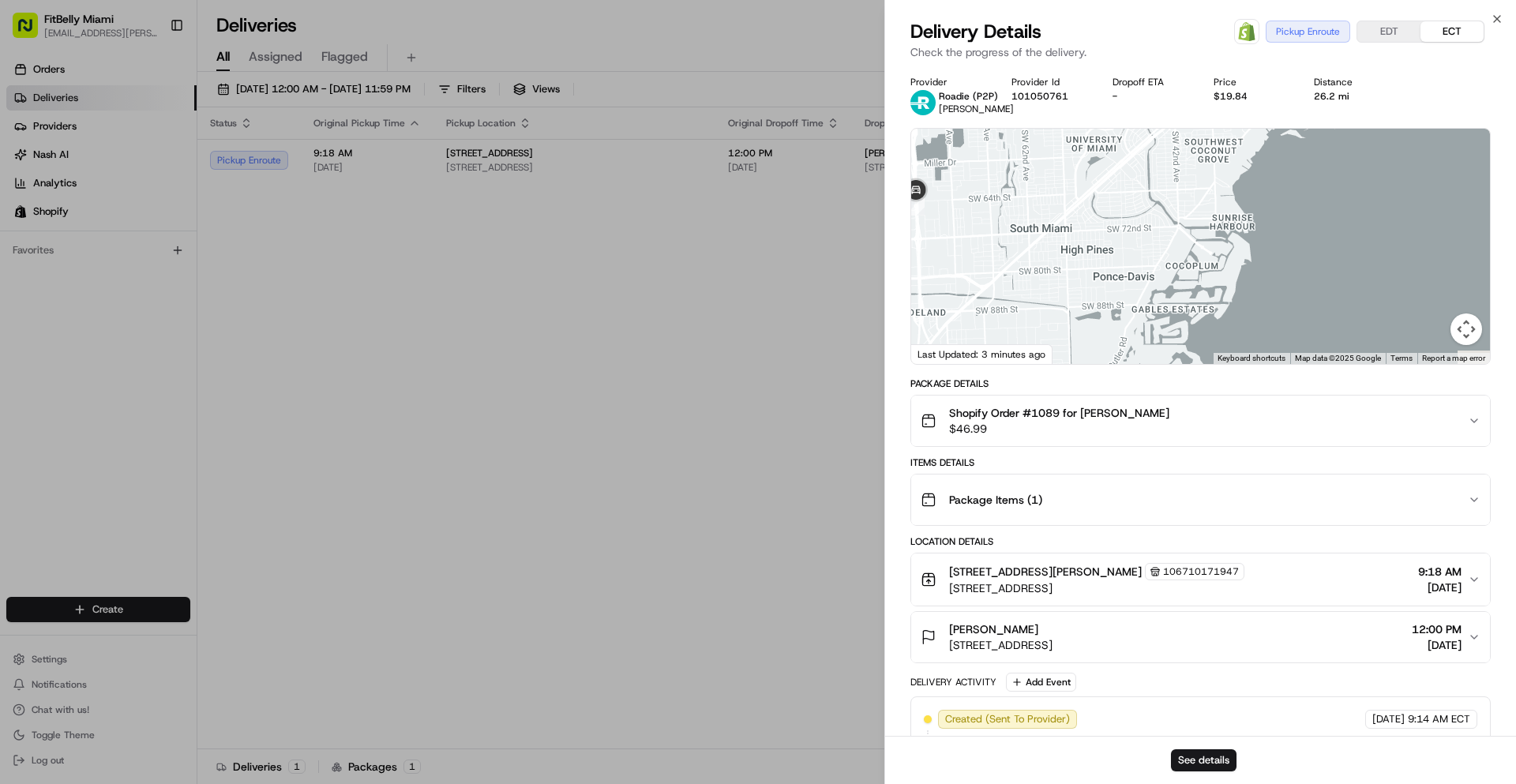
drag, startPoint x: 1053, startPoint y: 262, endPoint x: 1180, endPoint y: 221, distance: 133.5
click at [1182, 221] on div at bounding box center [1201, 245] width 579 height 235
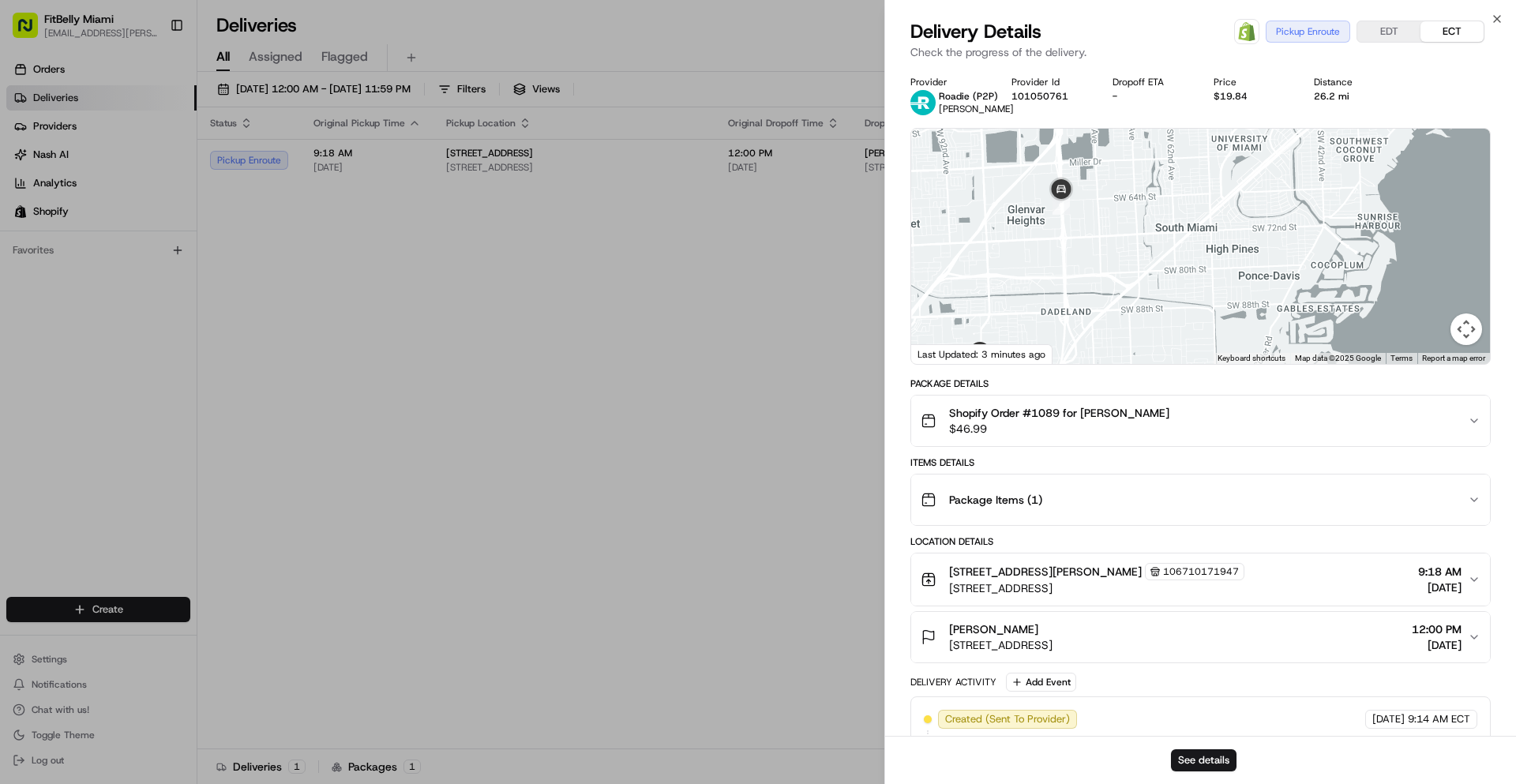
drag, startPoint x: 1103, startPoint y: 220, endPoint x: 1119, endPoint y: 254, distance: 37.6
click at [1119, 254] on div at bounding box center [1201, 245] width 579 height 235
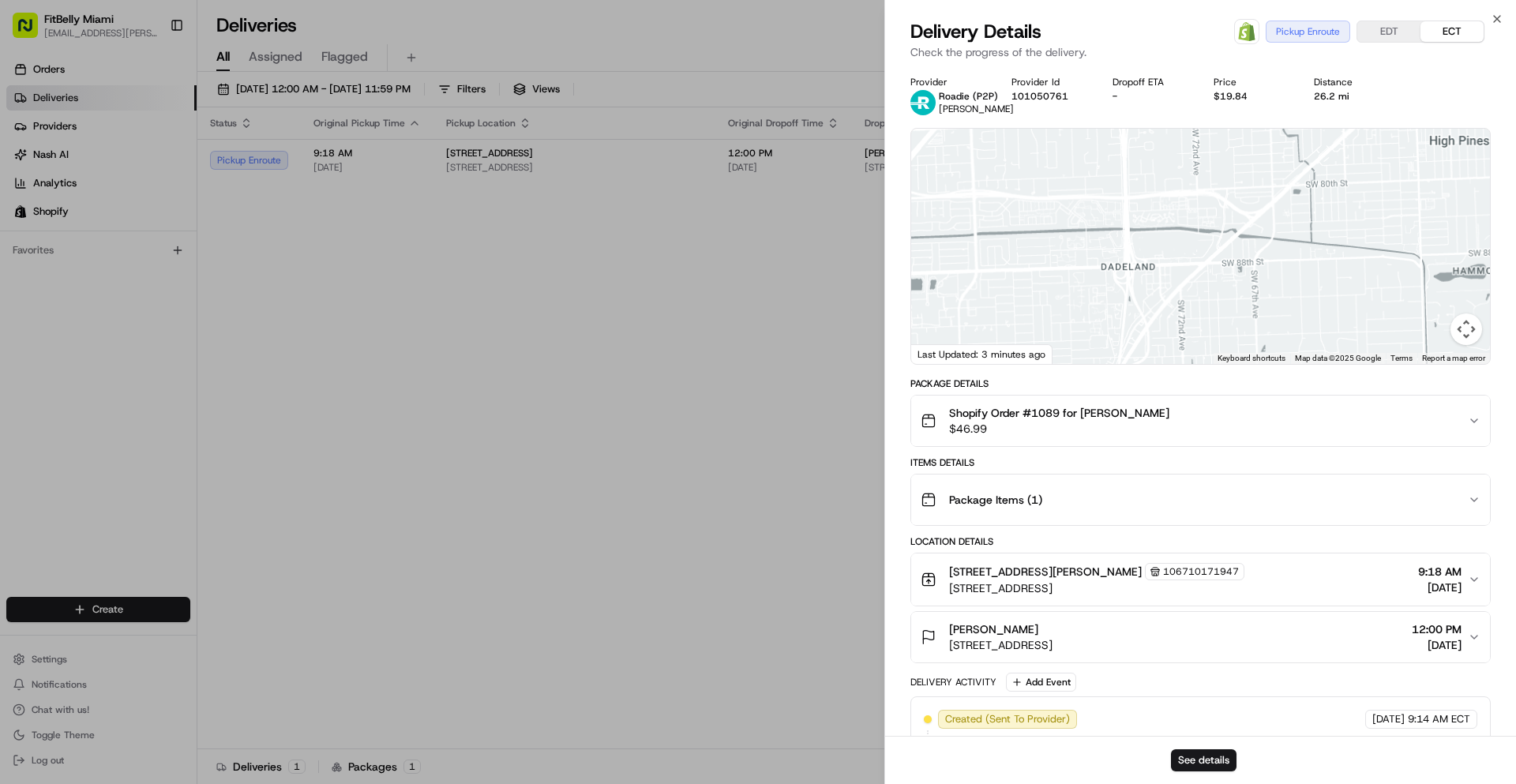
drag, startPoint x: 1077, startPoint y: 286, endPoint x: 1169, endPoint y: 186, distance: 135.9
click at [1169, 186] on div at bounding box center [1201, 245] width 579 height 235
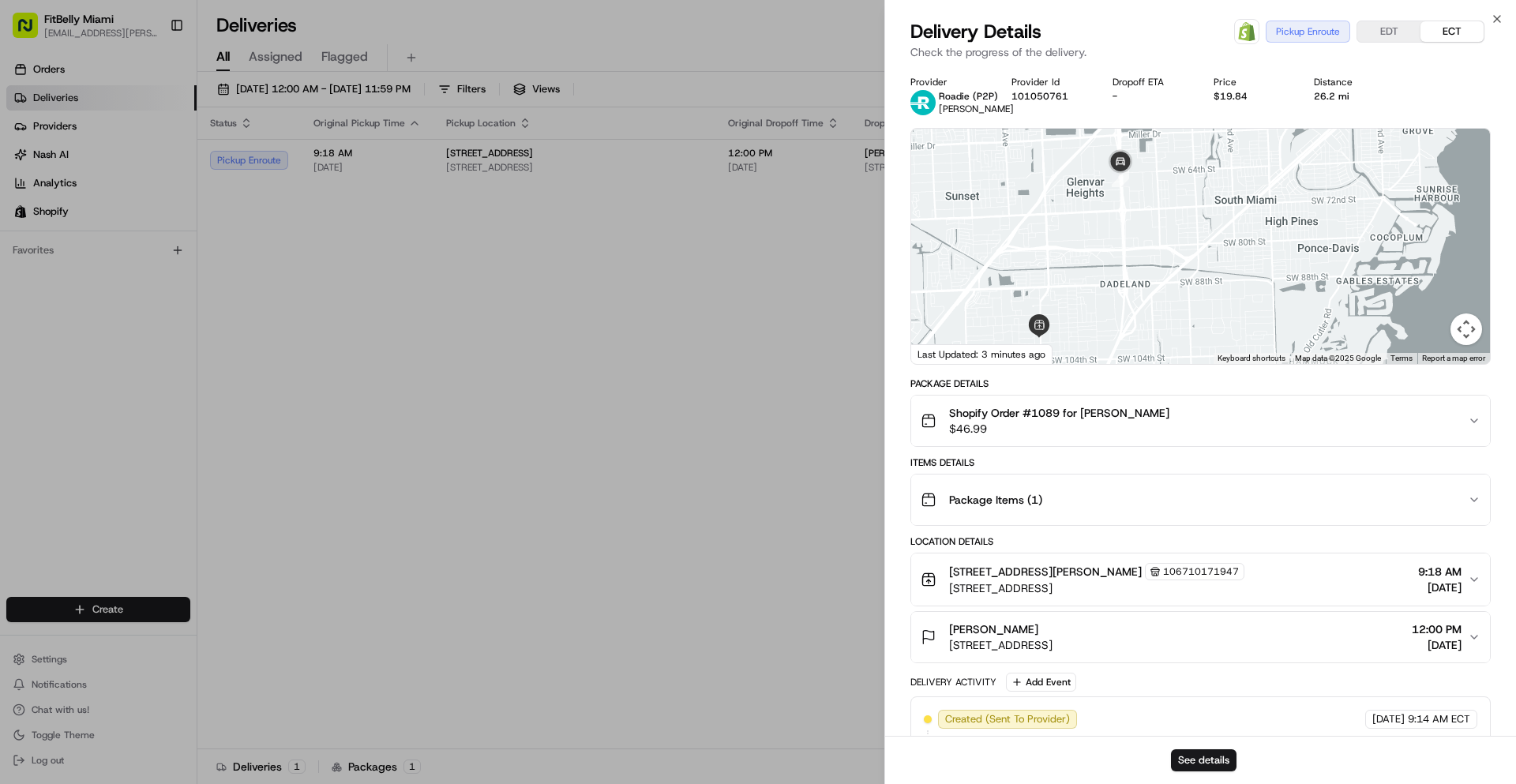
drag, startPoint x: 1138, startPoint y: 209, endPoint x: 1125, endPoint y: 269, distance: 61.4
click at [1125, 269] on div at bounding box center [1201, 245] width 579 height 235
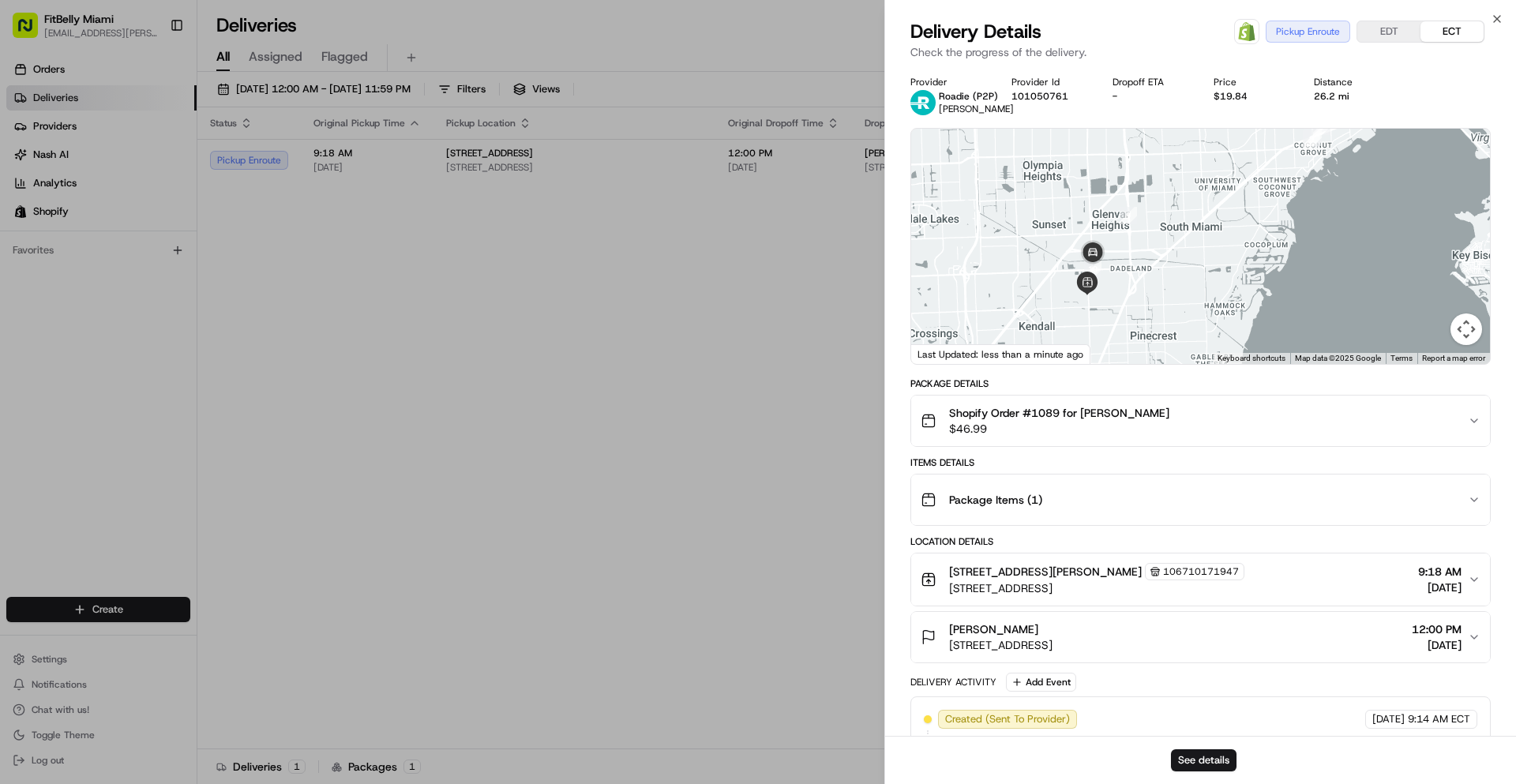
drag, startPoint x: 1114, startPoint y: 275, endPoint x: 1128, endPoint y: 254, distance: 25.2
click at [1128, 254] on div at bounding box center [1201, 245] width 579 height 235
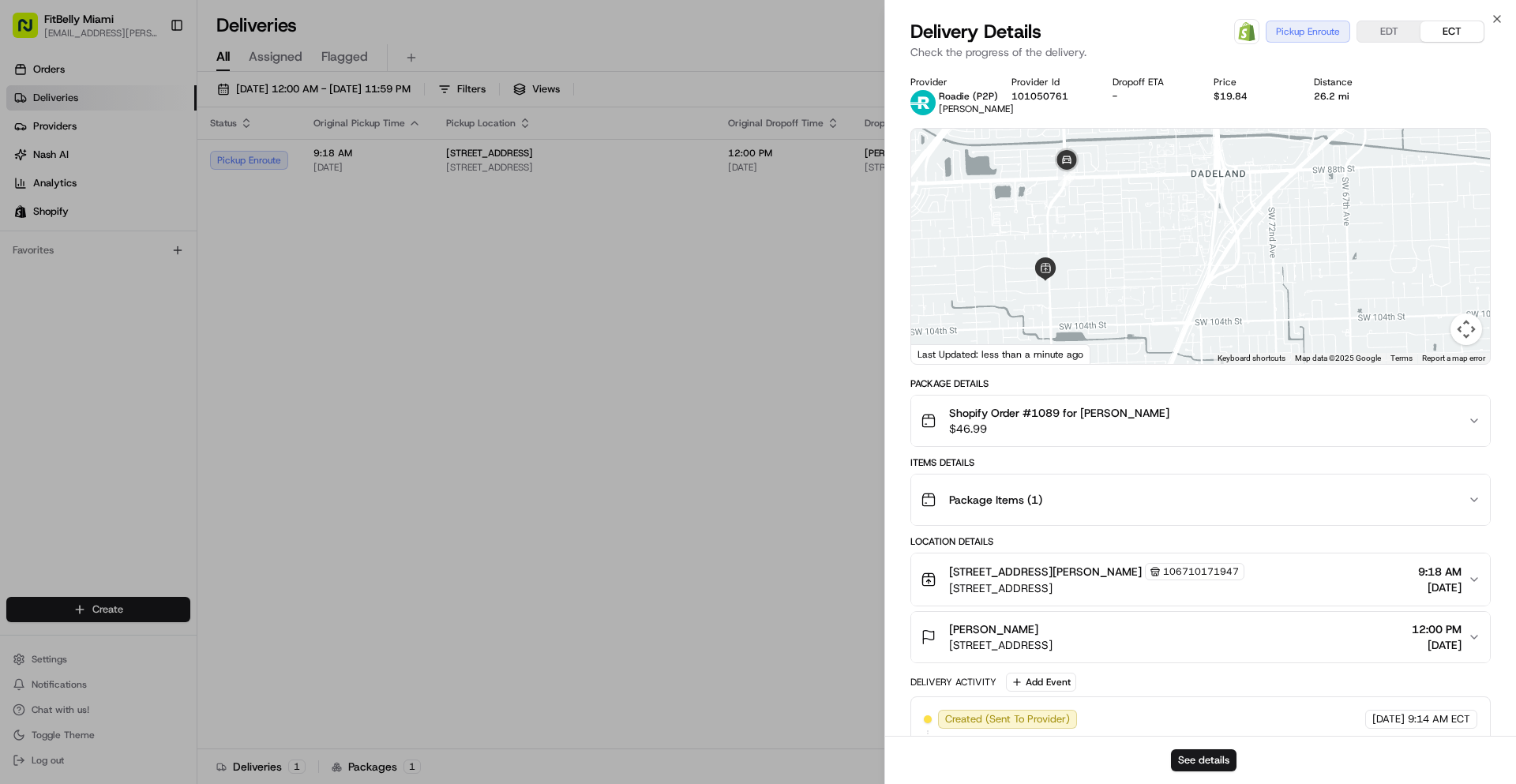
drag, startPoint x: 1111, startPoint y: 255, endPoint x: 1133, endPoint y: 239, distance: 27.2
click at [1133, 239] on div at bounding box center [1201, 245] width 579 height 235
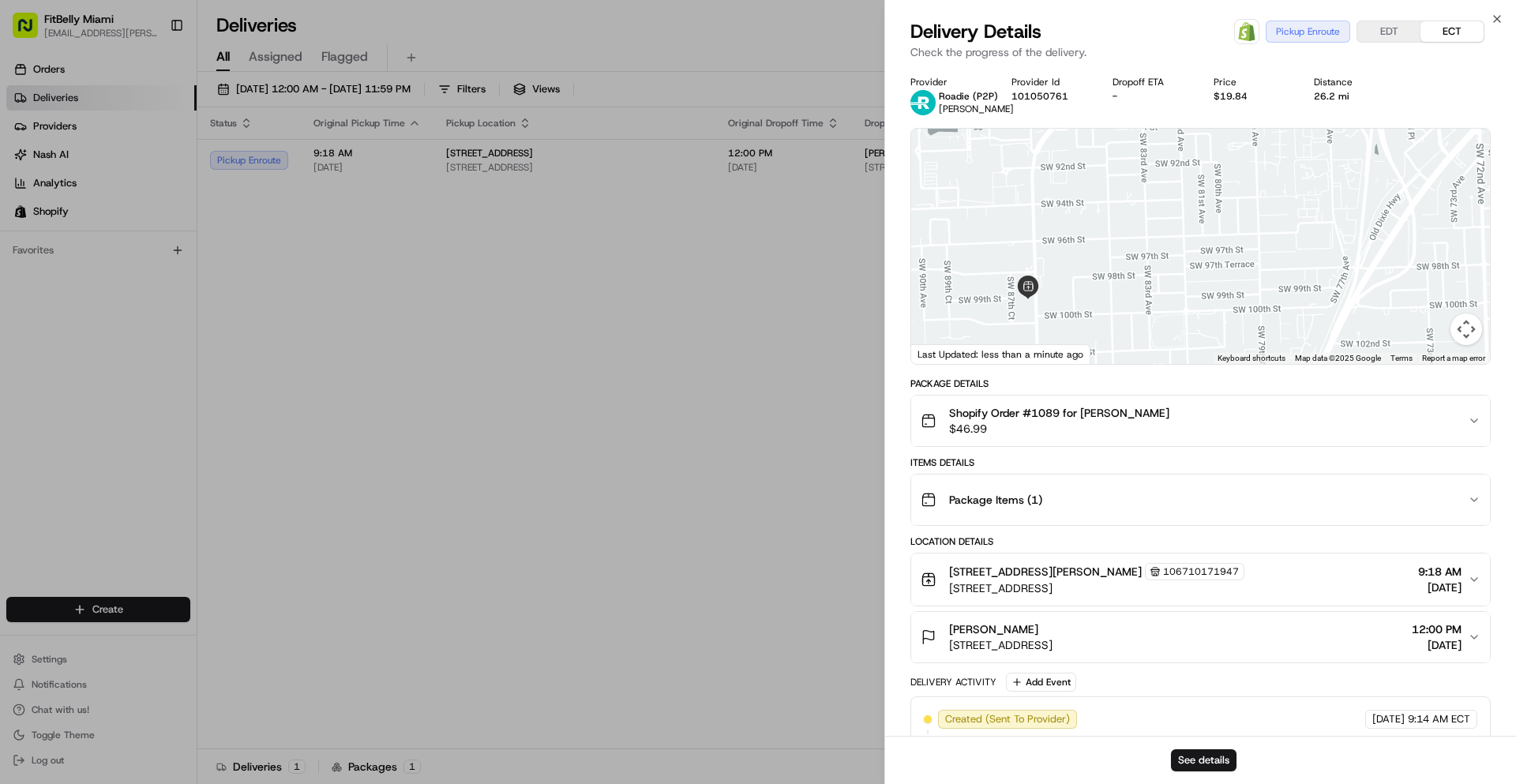
drag, startPoint x: 1119, startPoint y: 224, endPoint x: 1175, endPoint y: 266, distance: 70.0
click at [1173, 266] on div at bounding box center [1201, 245] width 579 height 235
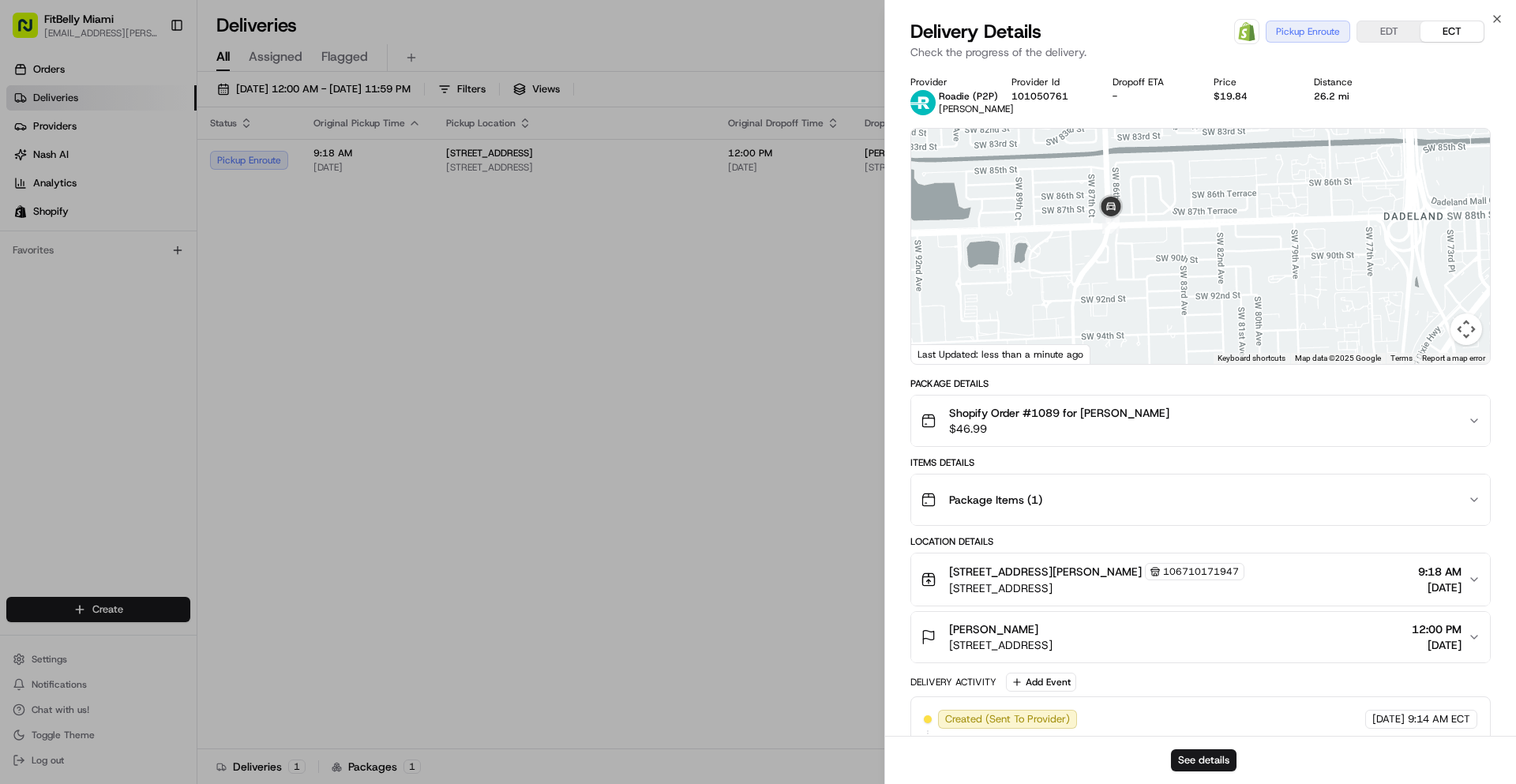
drag, startPoint x: 1163, startPoint y: 220, endPoint x: 1165, endPoint y: 321, distance: 101.0
click at [1167, 322] on div at bounding box center [1201, 245] width 579 height 235
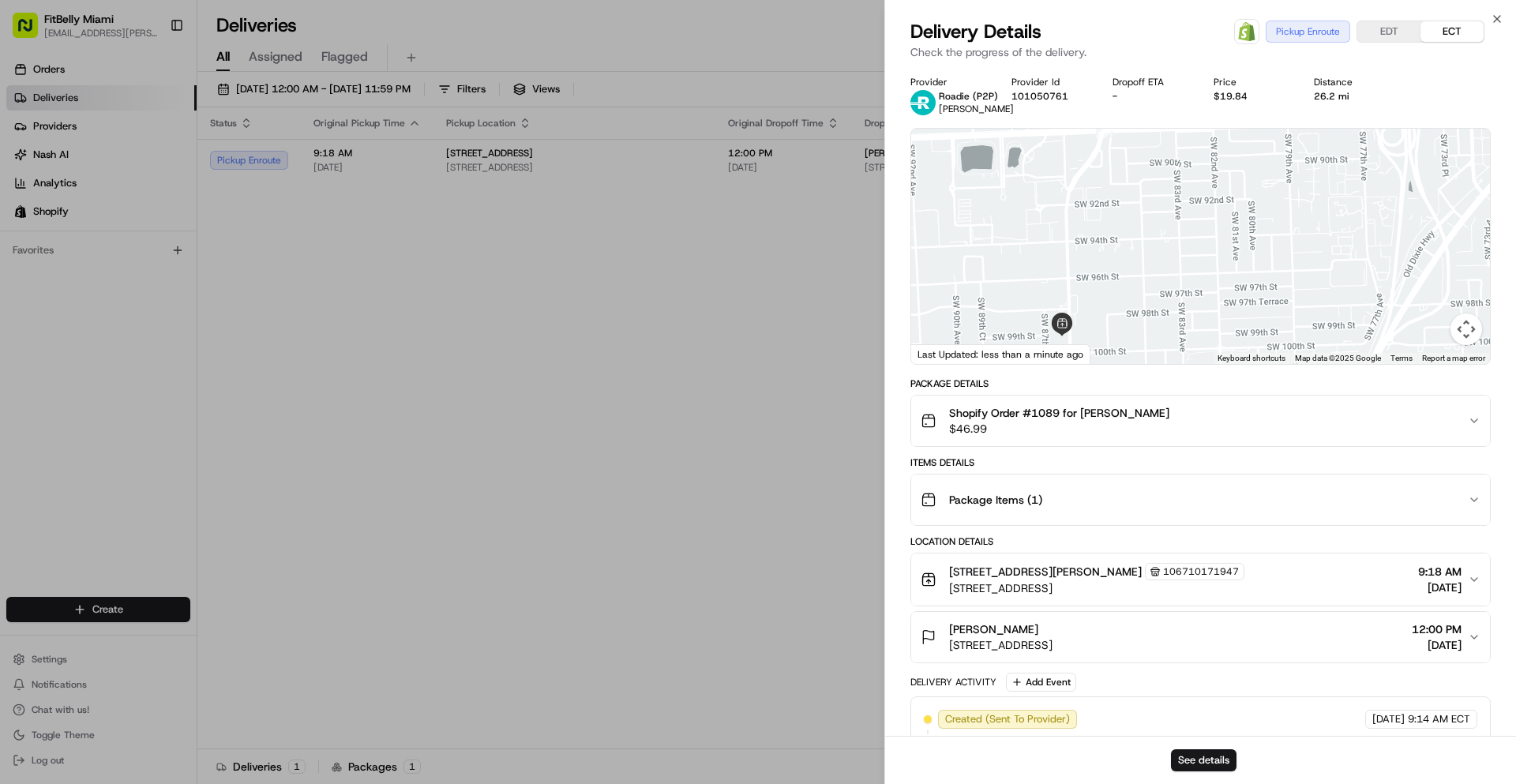
drag, startPoint x: 1149, startPoint y: 321, endPoint x: 1142, endPoint y: 227, distance: 94.3
click at [1142, 227] on div at bounding box center [1201, 245] width 579 height 235
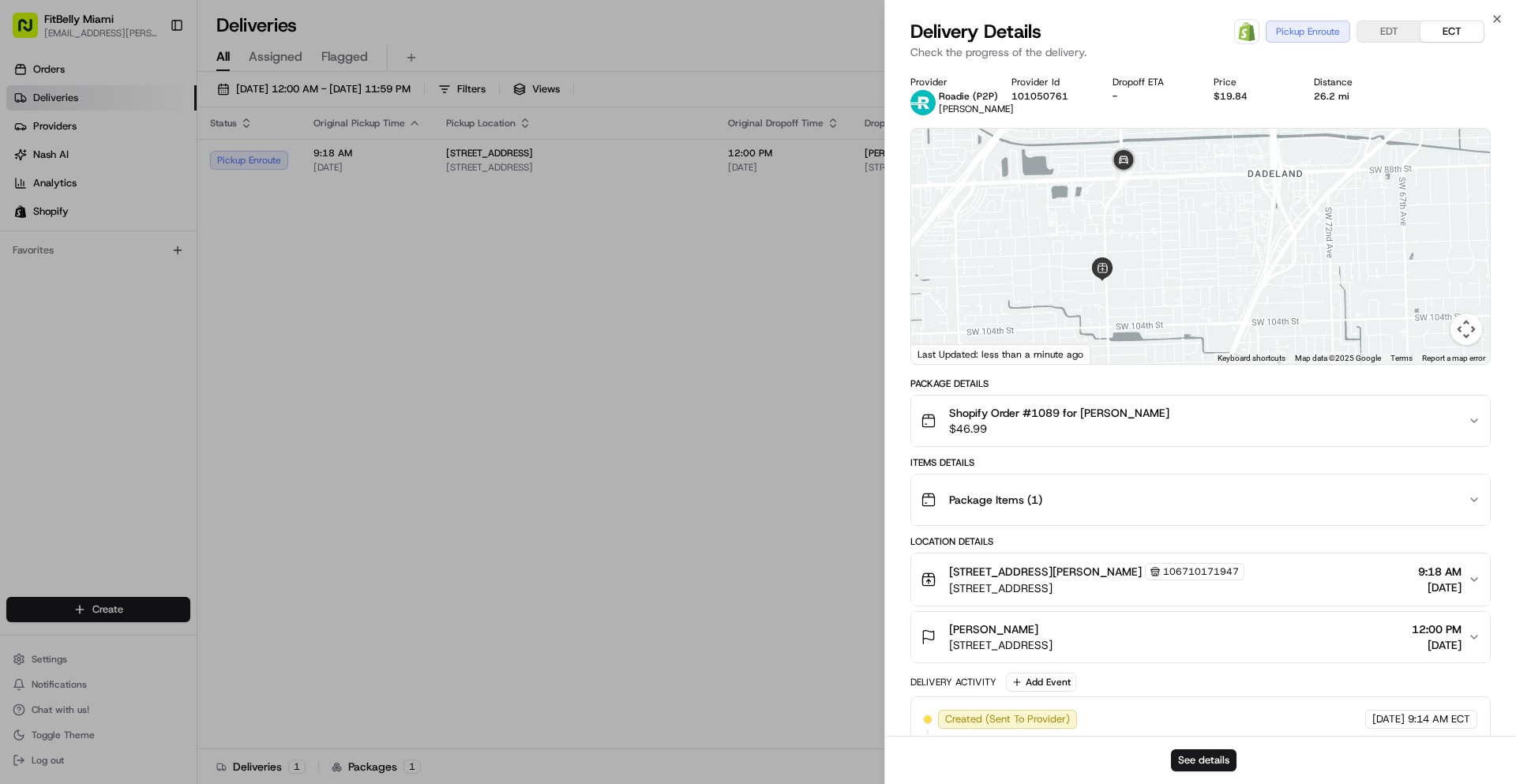
click at [1142, 237] on div at bounding box center [1201, 245] width 579 height 235
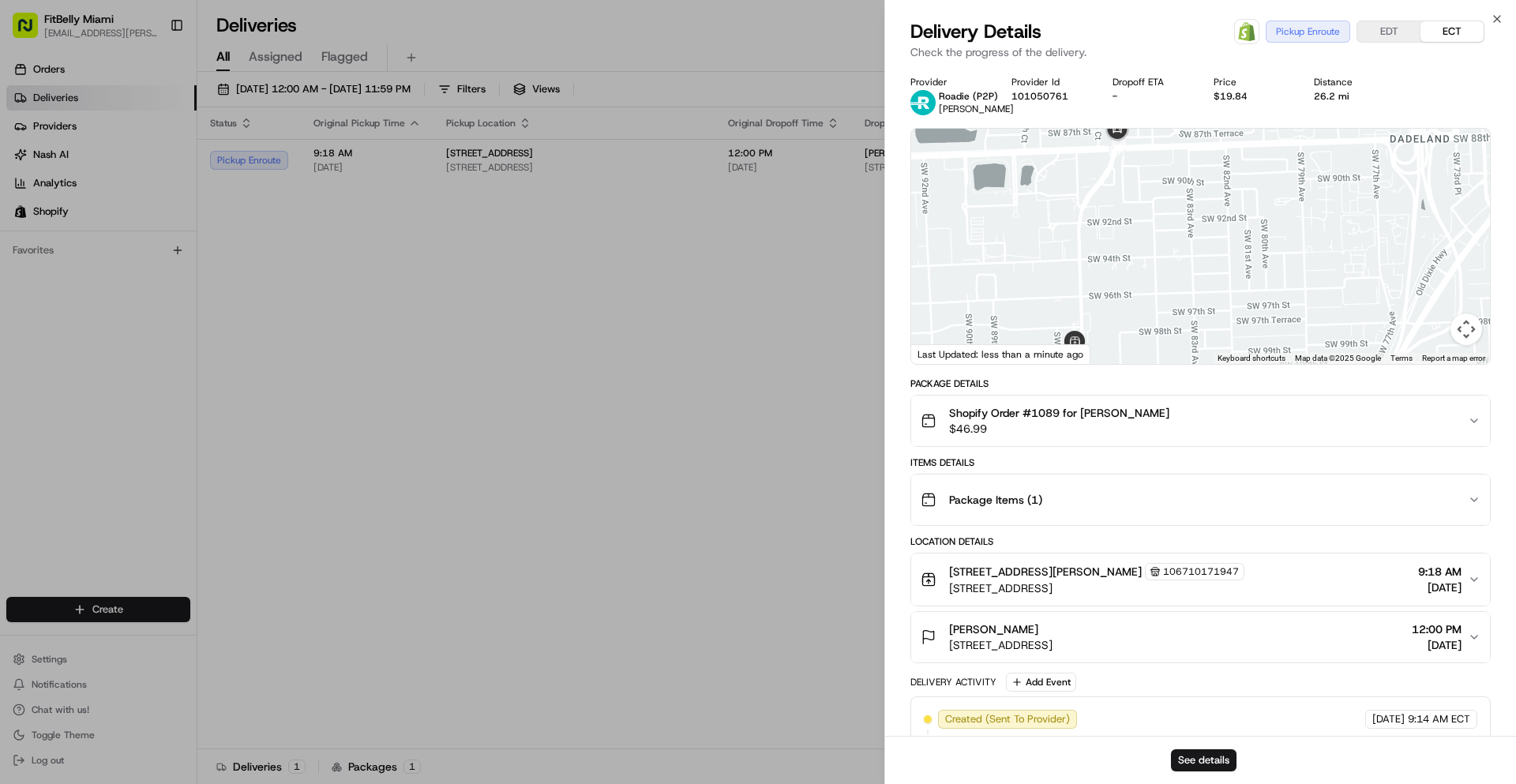
drag, startPoint x: 1133, startPoint y: 233, endPoint x: 1130, endPoint y: 262, distance: 29.2
click at [1130, 262] on div at bounding box center [1201, 245] width 579 height 235
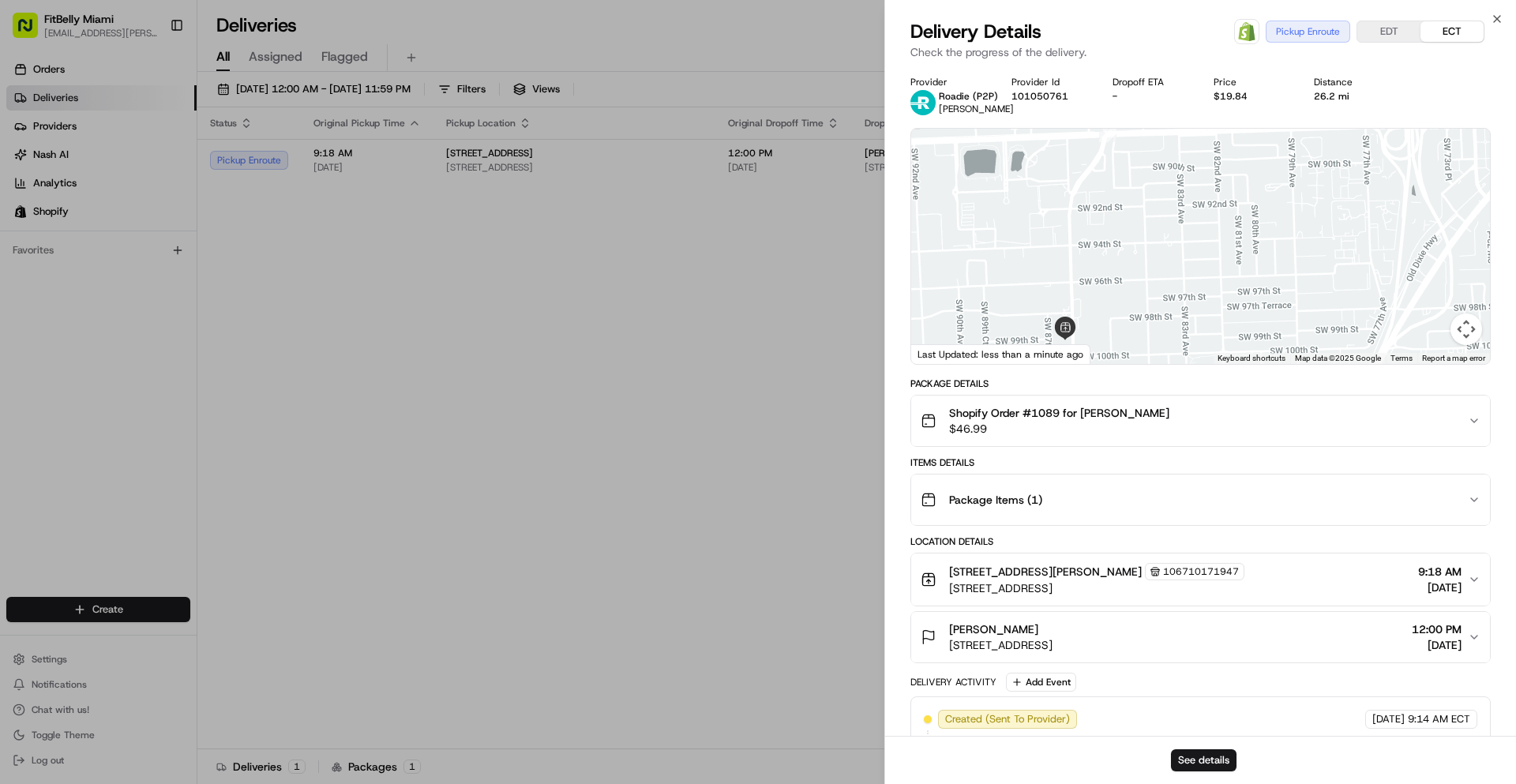
drag, startPoint x: 1128, startPoint y: 264, endPoint x: 1126, endPoint y: 234, distance: 30.1
click at [1126, 234] on div at bounding box center [1201, 245] width 579 height 235
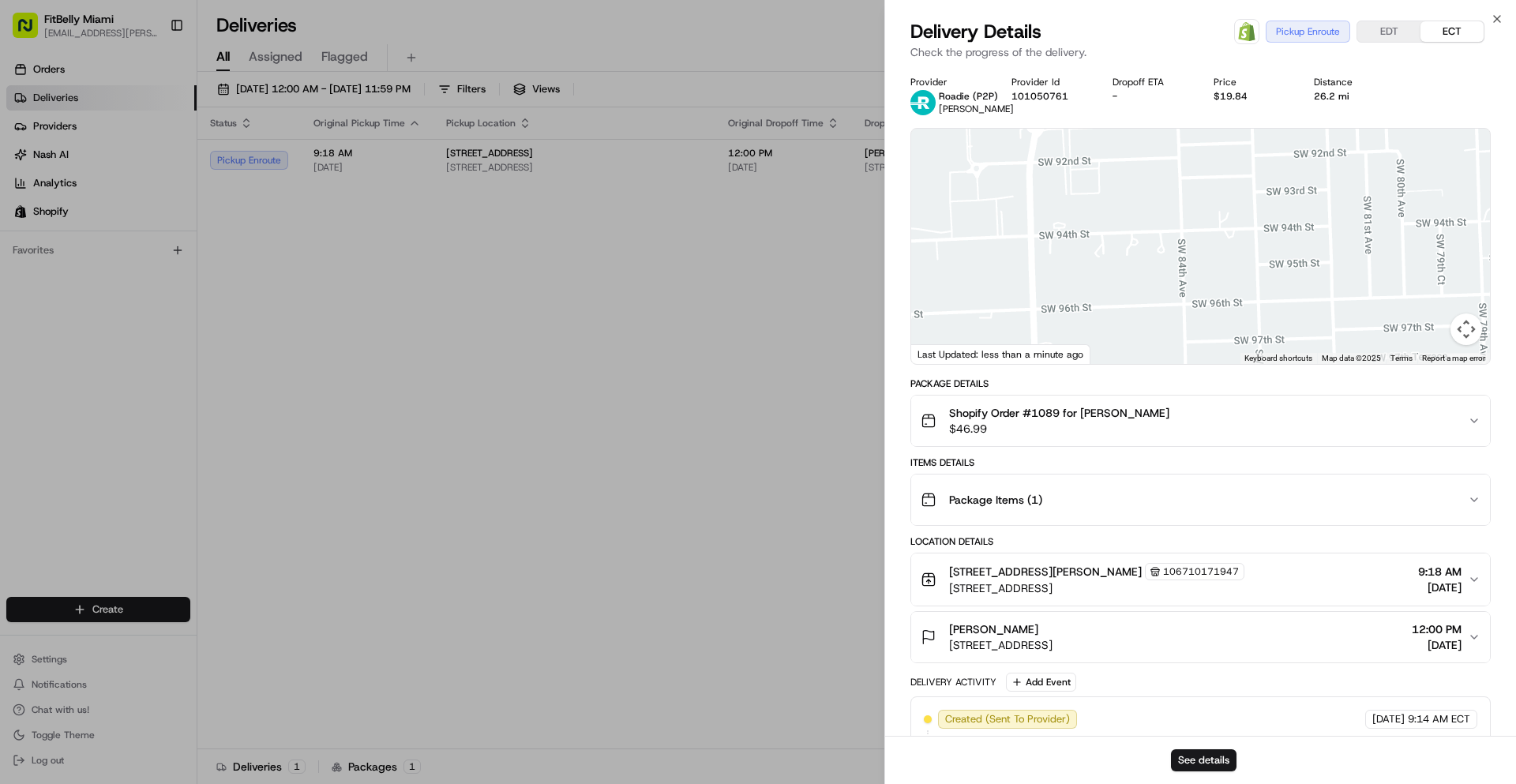
drag, startPoint x: 1130, startPoint y: 267, endPoint x: 1137, endPoint y: 281, distance: 15.7
click at [1137, 281] on div at bounding box center [1201, 245] width 579 height 235
drag, startPoint x: 1132, startPoint y: 237, endPoint x: 1133, endPoint y: 255, distance: 18.0
click at [1133, 255] on div at bounding box center [1201, 245] width 579 height 235
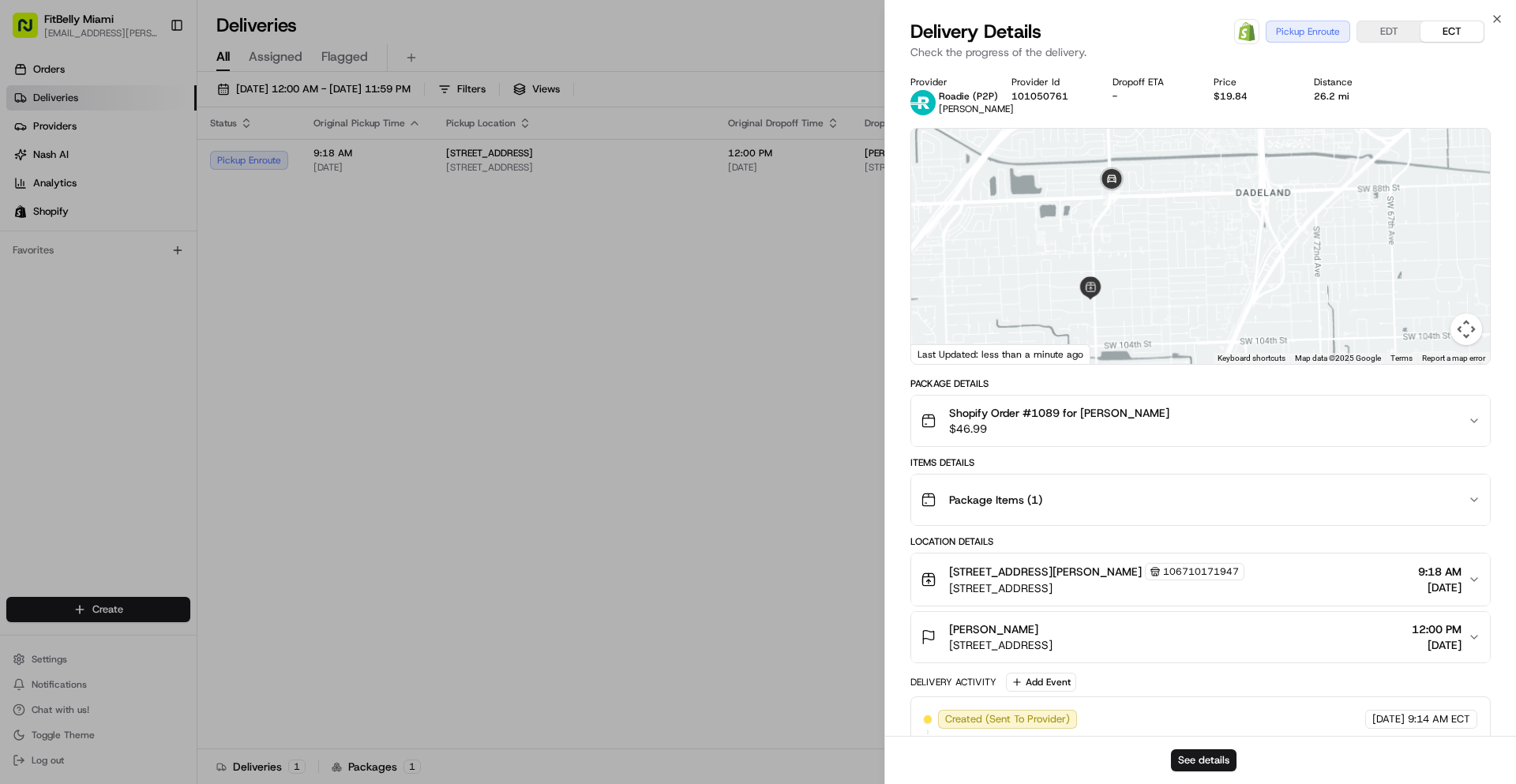
drag, startPoint x: 1142, startPoint y: 247, endPoint x: 1113, endPoint y: 247, distance: 29.0
click at [1113, 247] on div at bounding box center [1201, 245] width 579 height 235
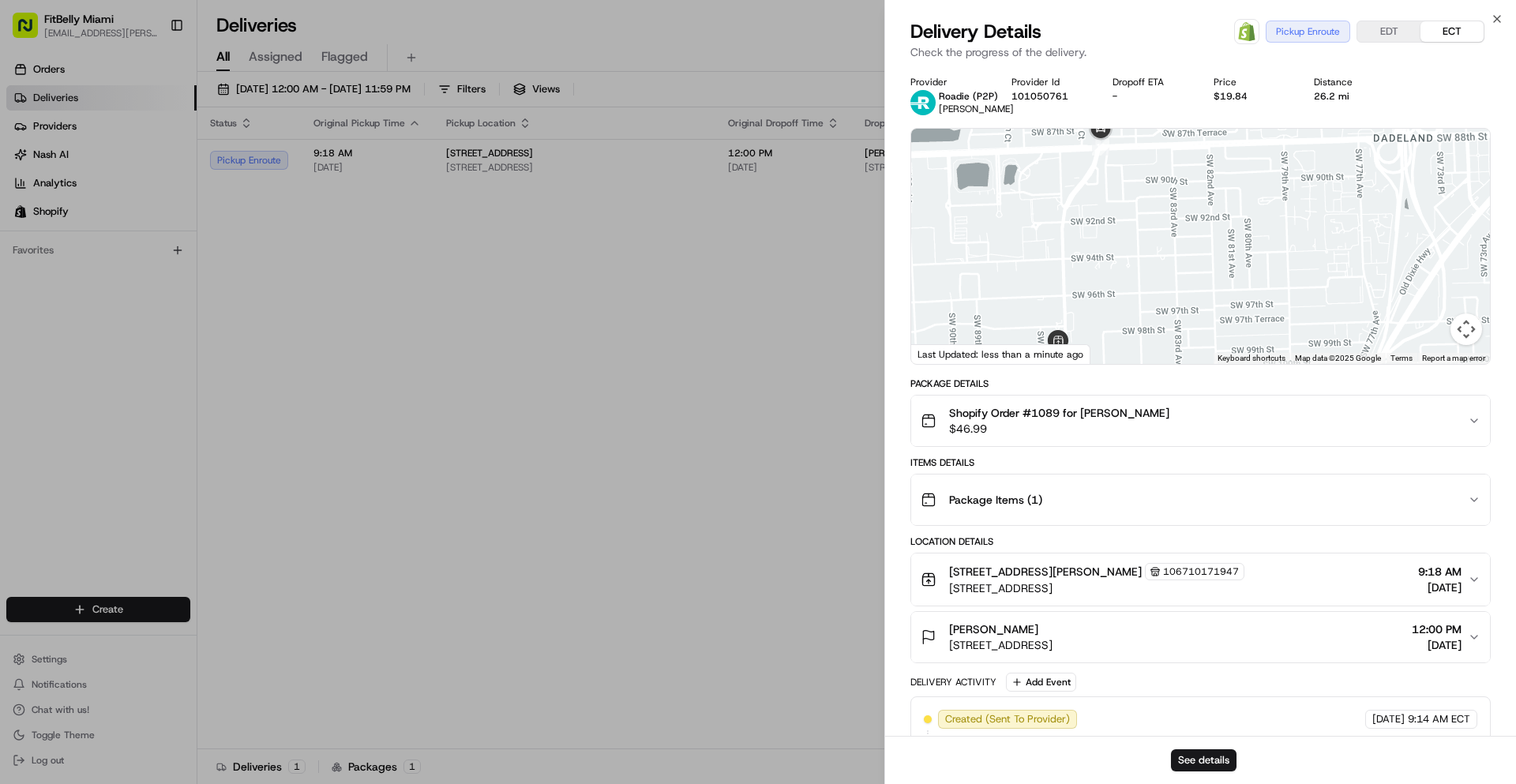
drag, startPoint x: 1093, startPoint y: 241, endPoint x: 1114, endPoint y: 232, distance: 22.8
click at [1114, 232] on div at bounding box center [1201, 245] width 579 height 235
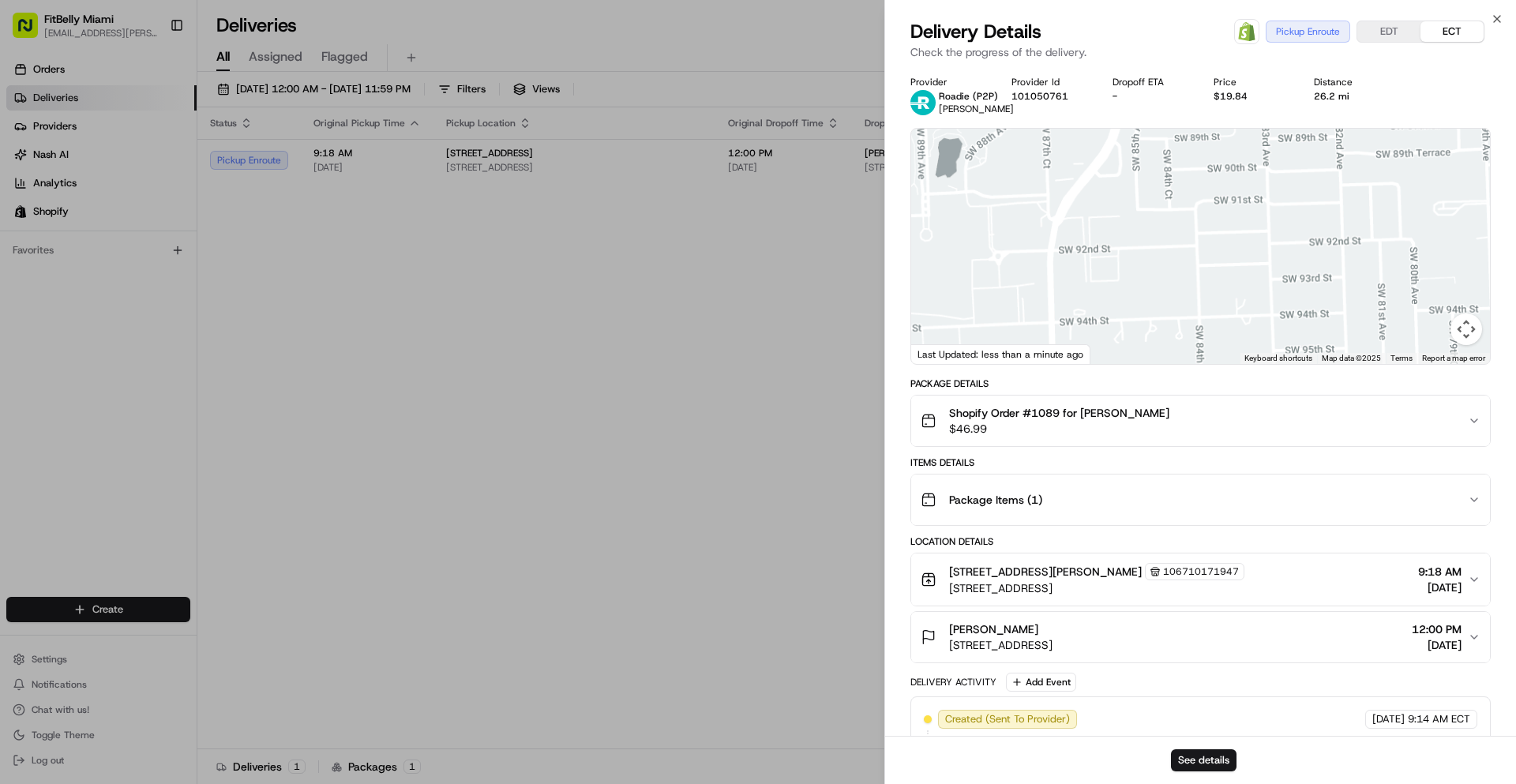
drag, startPoint x: 1119, startPoint y: 203, endPoint x: 1111, endPoint y: 269, distance: 66.5
click at [1111, 269] on div at bounding box center [1201, 245] width 579 height 235
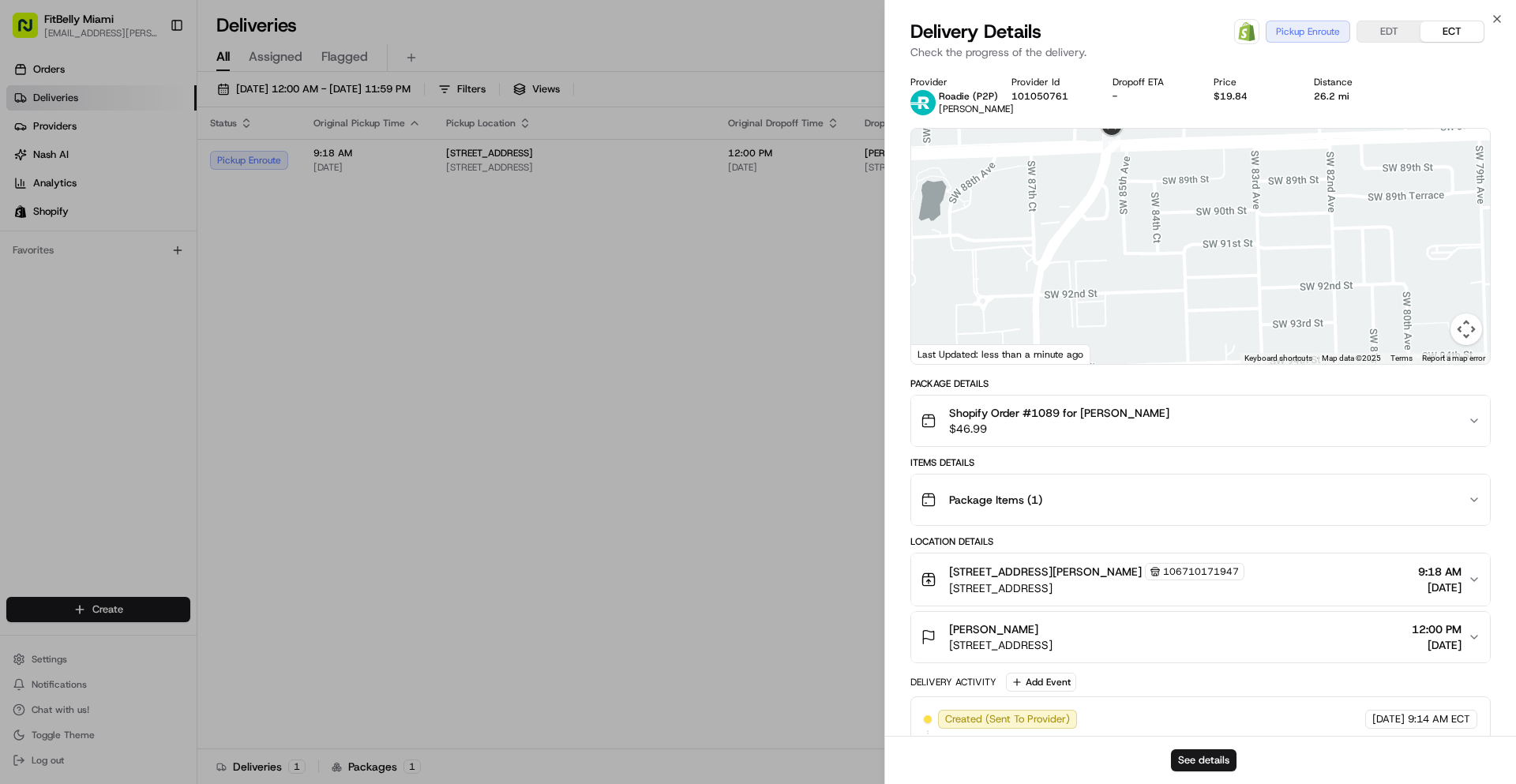
drag, startPoint x: 1118, startPoint y: 233, endPoint x: 1103, endPoint y: 275, distance: 44.6
click at [1103, 274] on div at bounding box center [1201, 245] width 579 height 235
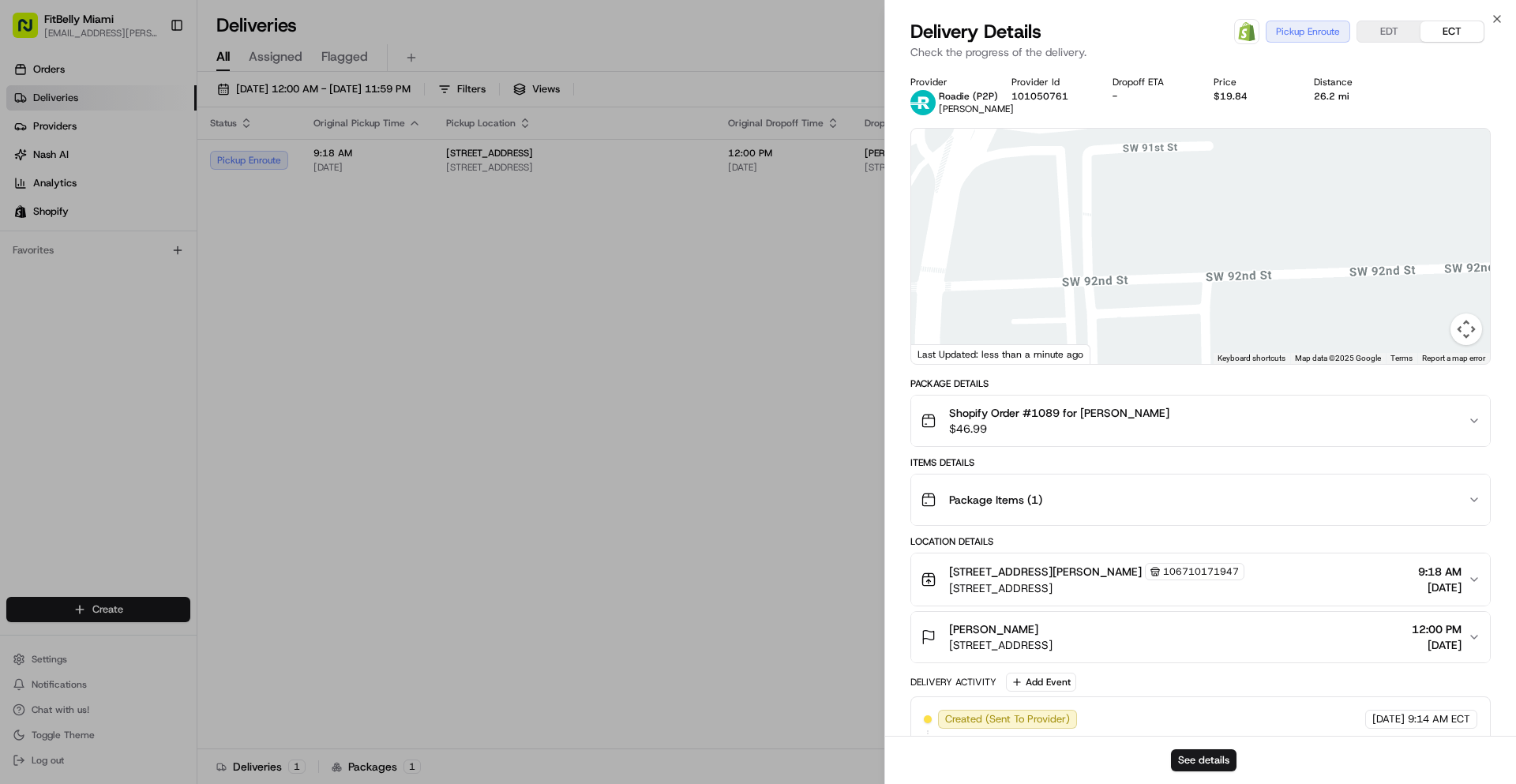
drag, startPoint x: 1084, startPoint y: 266, endPoint x: 1150, endPoint y: 247, distance: 68.7
click at [1150, 247] on div at bounding box center [1201, 245] width 579 height 235
drag, startPoint x: 1097, startPoint y: 249, endPoint x: 1107, endPoint y: 255, distance: 11.7
click at [1107, 255] on div at bounding box center [1201, 245] width 579 height 235
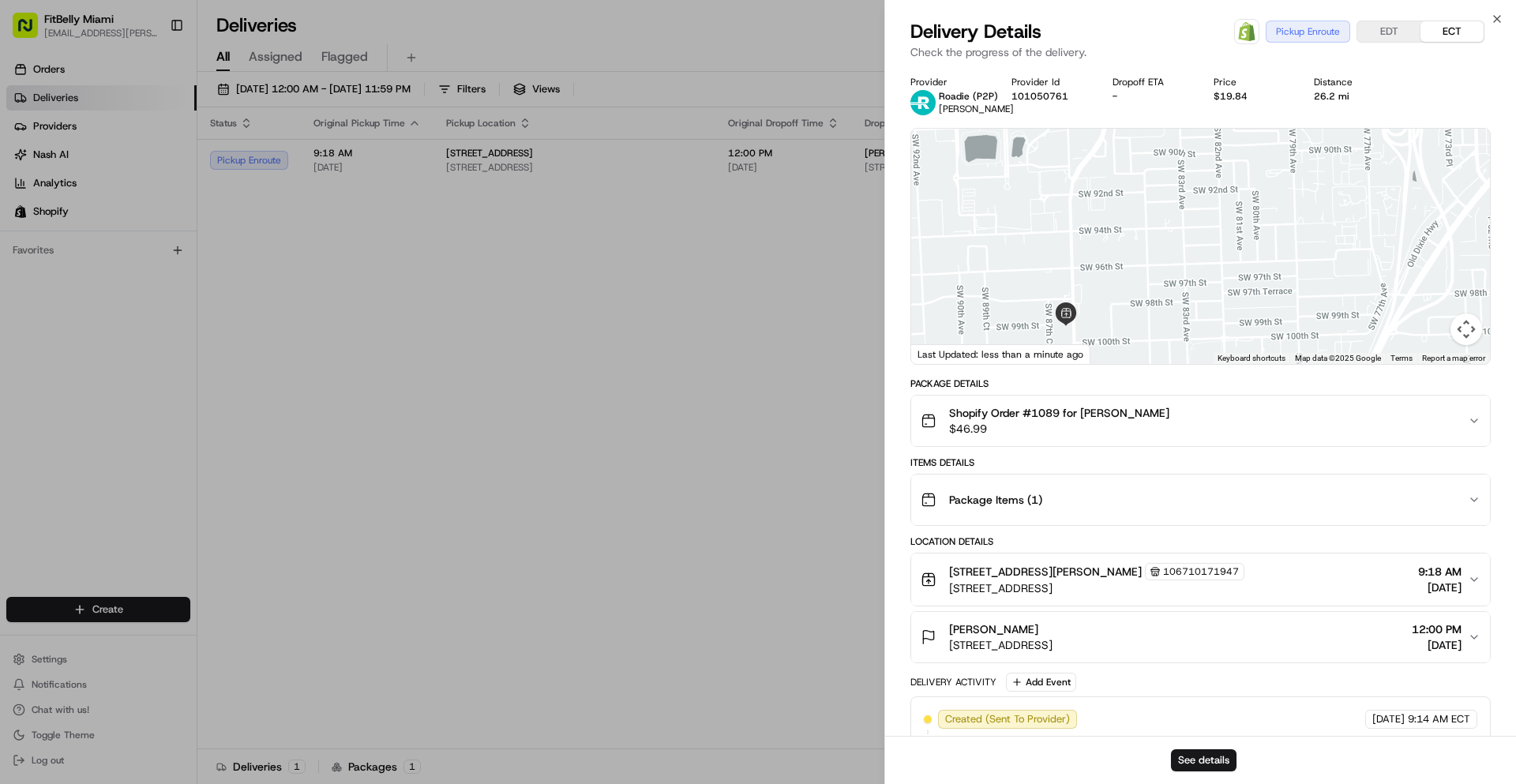
drag, startPoint x: 1095, startPoint y: 257, endPoint x: 1087, endPoint y: 189, distance: 68.5
click at [1087, 189] on div at bounding box center [1201, 245] width 579 height 235
drag, startPoint x: 1081, startPoint y: 225, endPoint x: 1076, endPoint y: 254, distance: 29.4
click at [1076, 254] on div at bounding box center [1201, 245] width 579 height 235
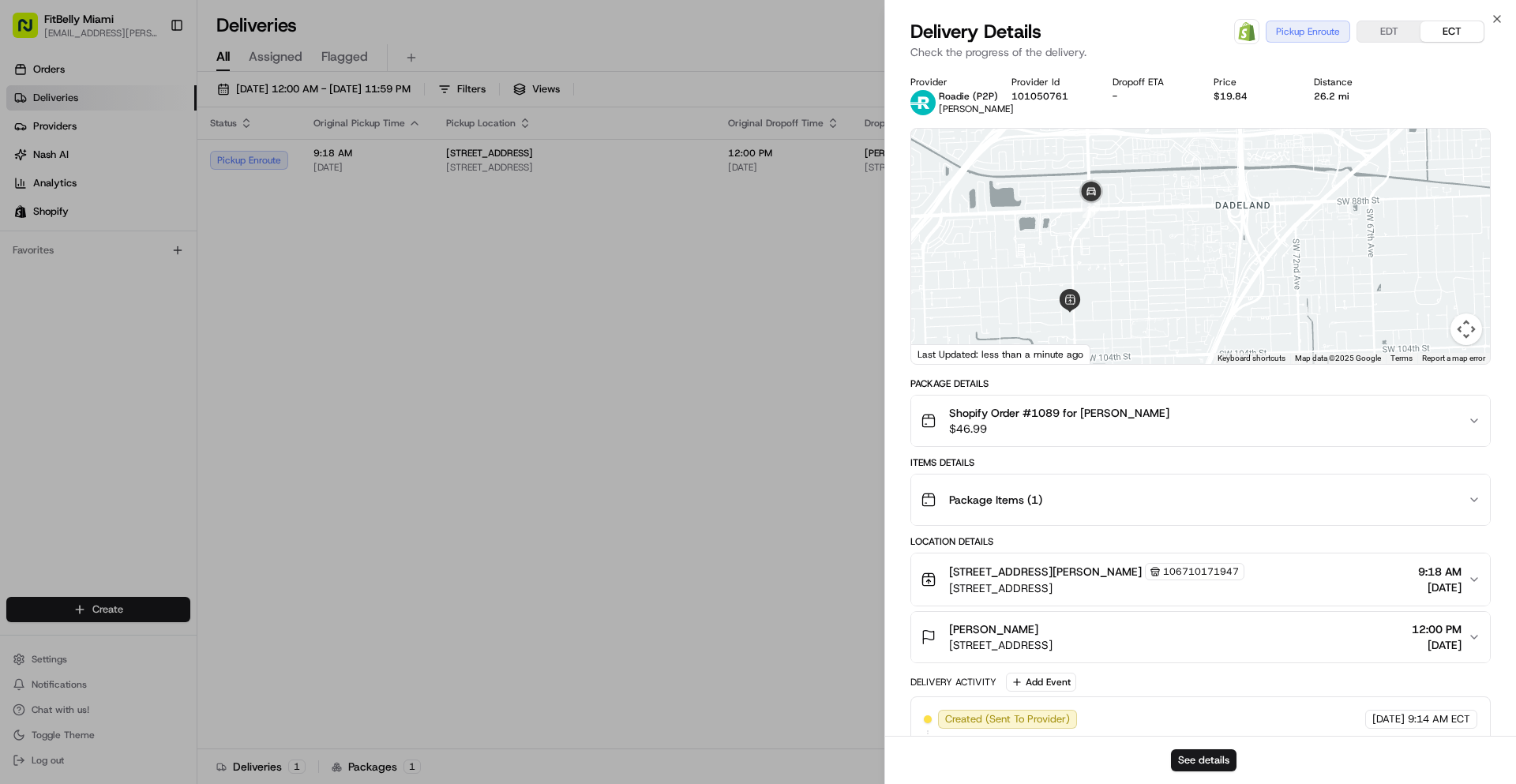
drag, startPoint x: 1087, startPoint y: 262, endPoint x: 1085, endPoint y: 249, distance: 13.2
click at [1085, 250] on div at bounding box center [1201, 245] width 579 height 235
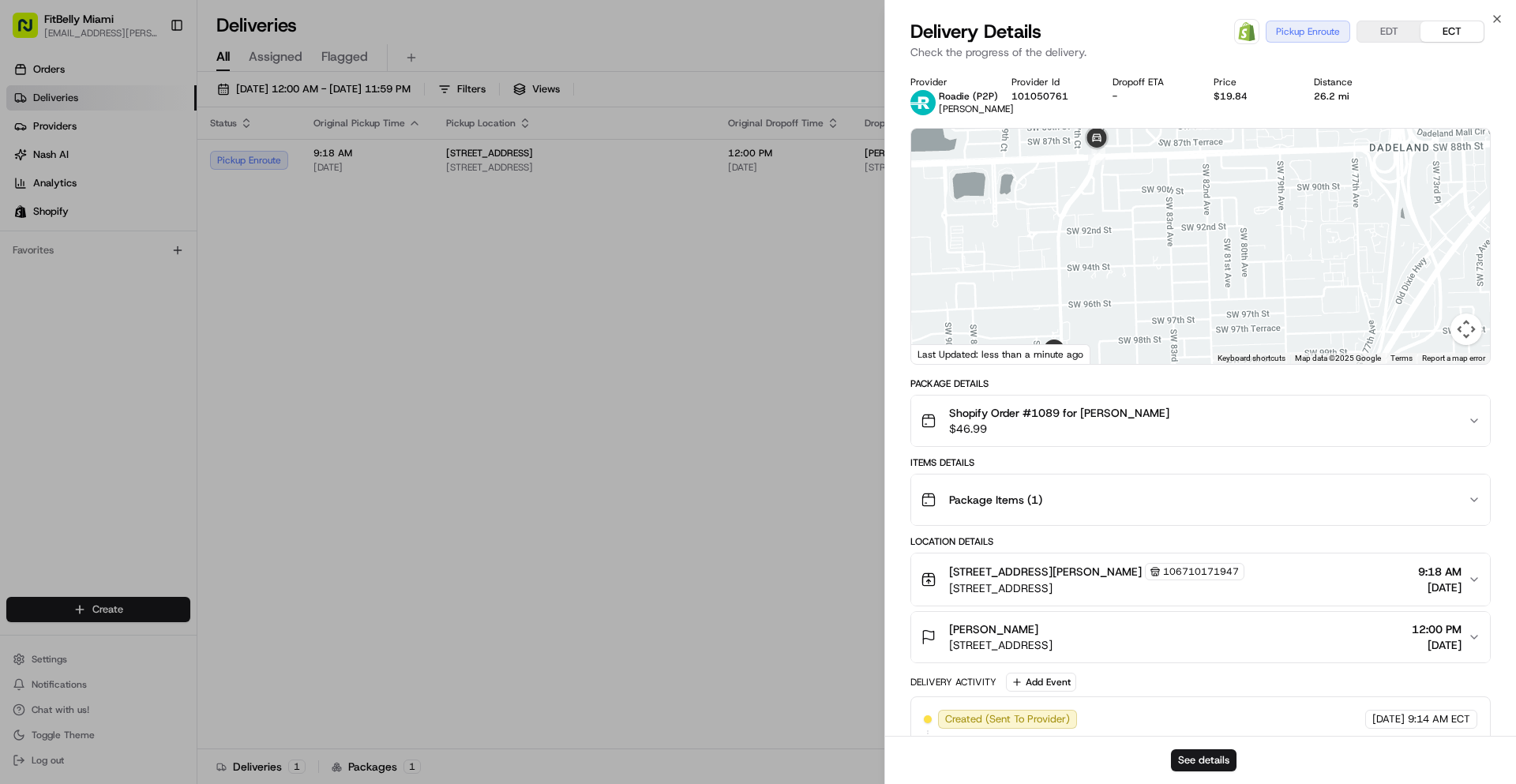
drag, startPoint x: 1082, startPoint y: 223, endPoint x: 1082, endPoint y: 233, distance: 10.0
click at [1082, 233] on div at bounding box center [1201, 245] width 579 height 235
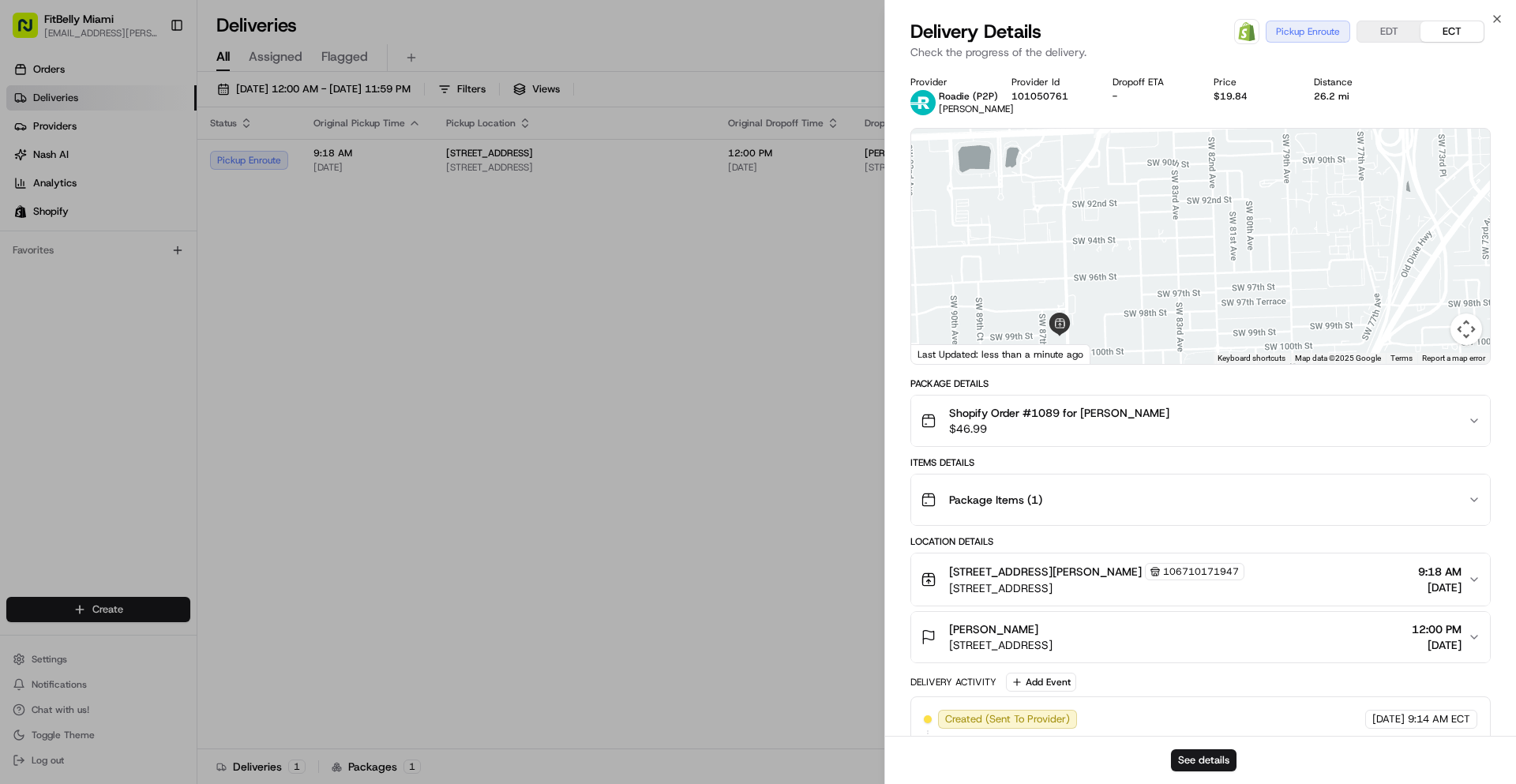
drag, startPoint x: 1080, startPoint y: 260, endPoint x: 1085, endPoint y: 235, distance: 25.5
click at [1085, 235] on div at bounding box center [1201, 245] width 579 height 235
drag, startPoint x: 1132, startPoint y: 256, endPoint x: 1123, endPoint y: 235, distance: 22.8
click at [1123, 235] on div at bounding box center [1201, 245] width 579 height 235
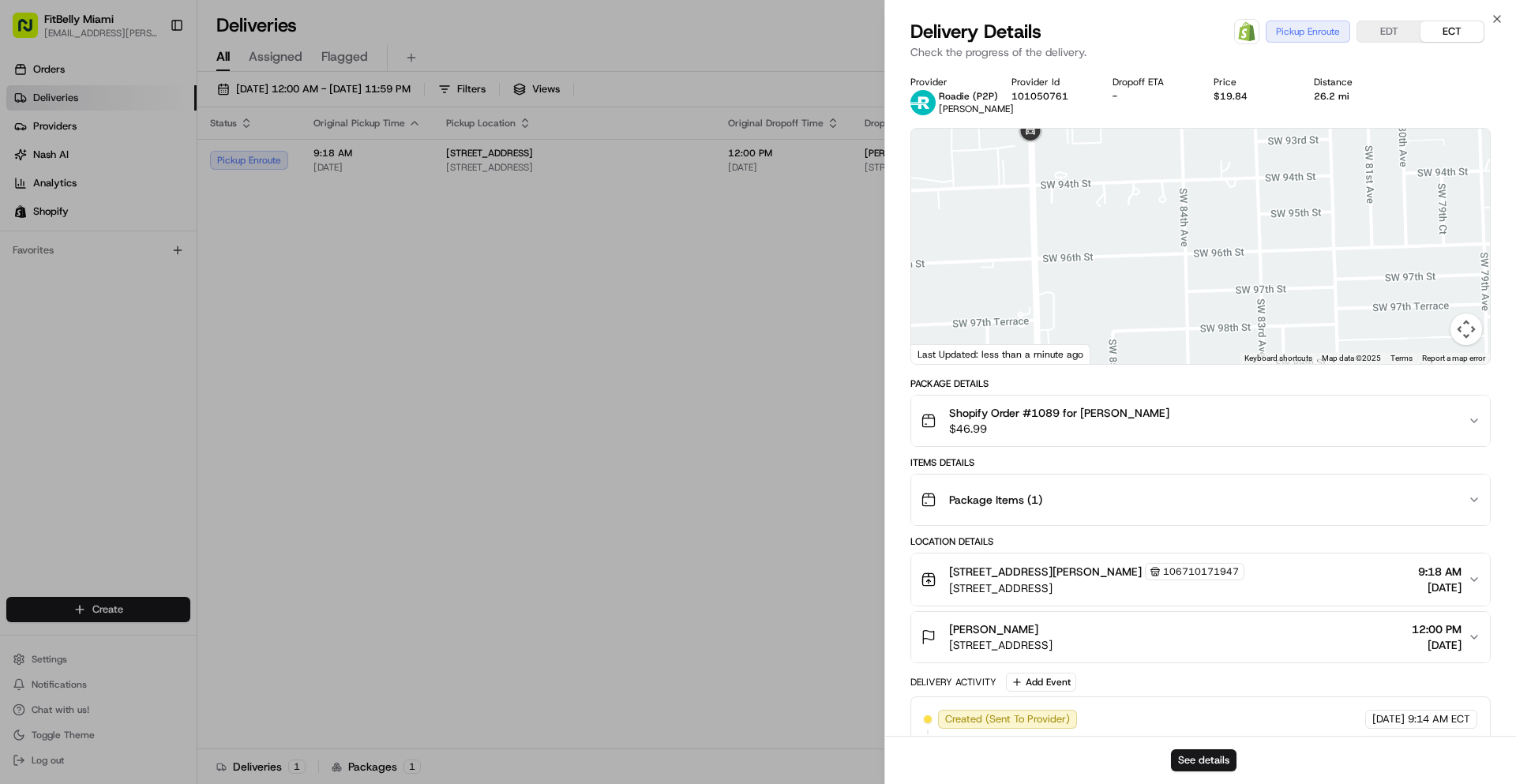
drag, startPoint x: 1081, startPoint y: 243, endPoint x: 1094, endPoint y: 239, distance: 13.6
click at [1094, 240] on div at bounding box center [1201, 245] width 579 height 235
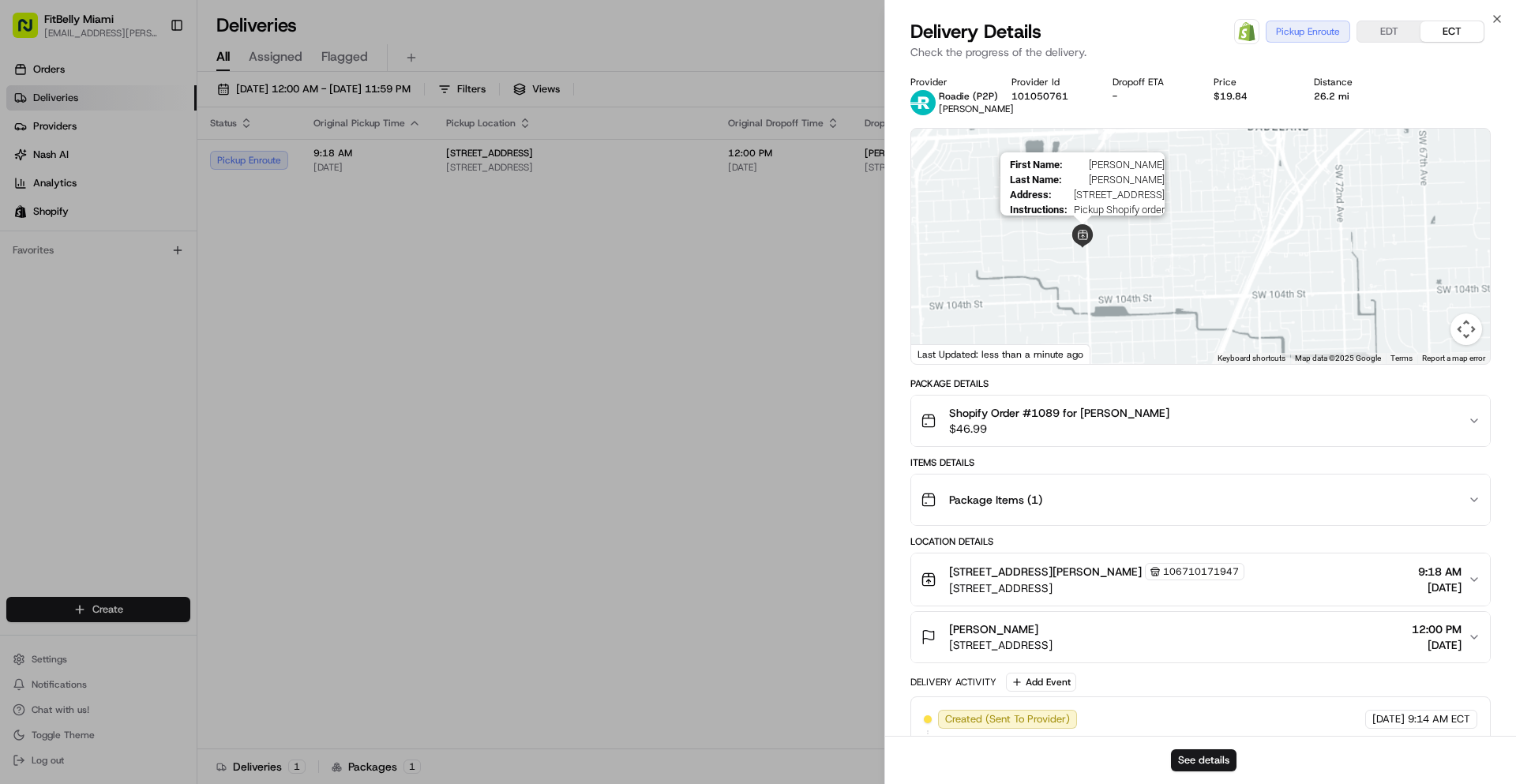
drag, startPoint x: 1088, startPoint y: 235, endPoint x: 1074, endPoint y: 234, distance: 14.0
click at [1073, 238] on img at bounding box center [1083, 236] width 24 height 24
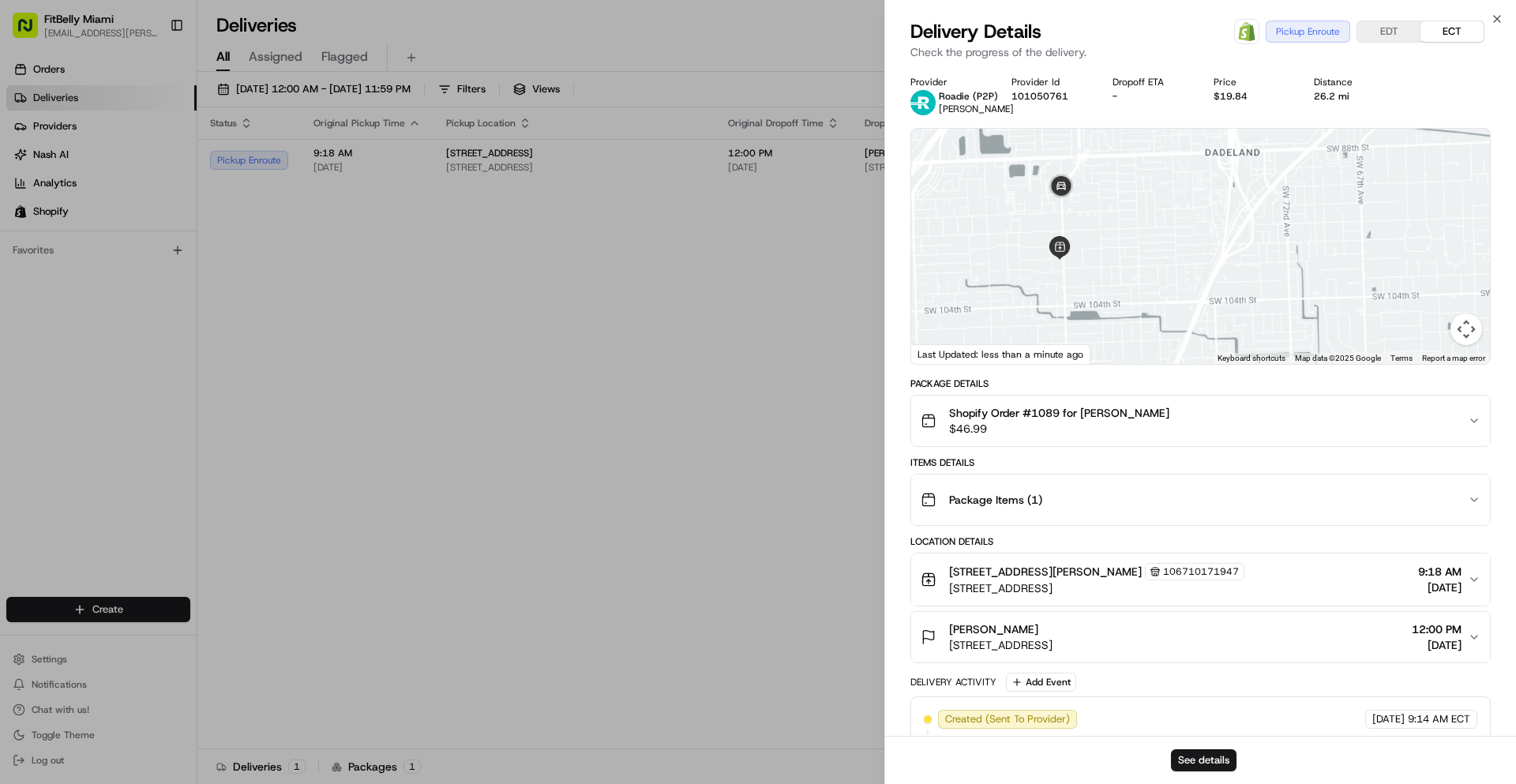
drag, startPoint x: 1113, startPoint y: 228, endPoint x: 1091, endPoint y: 239, distance: 24.6
click at [1091, 239] on div at bounding box center [1201, 245] width 579 height 235
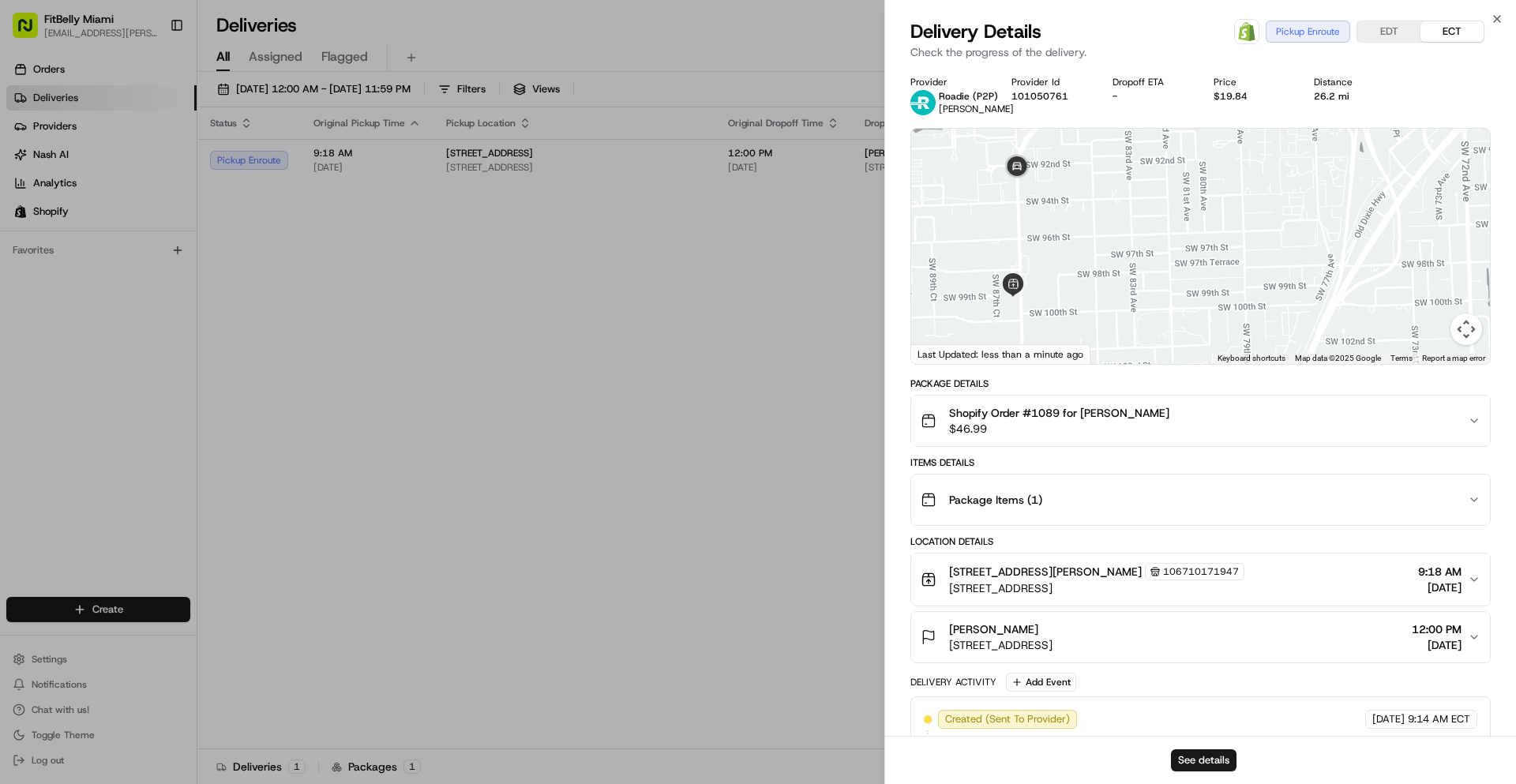
drag, startPoint x: 1061, startPoint y: 216, endPoint x: 1107, endPoint y: 201, distance: 48.4
click at [1107, 201] on div at bounding box center [1201, 245] width 579 height 235
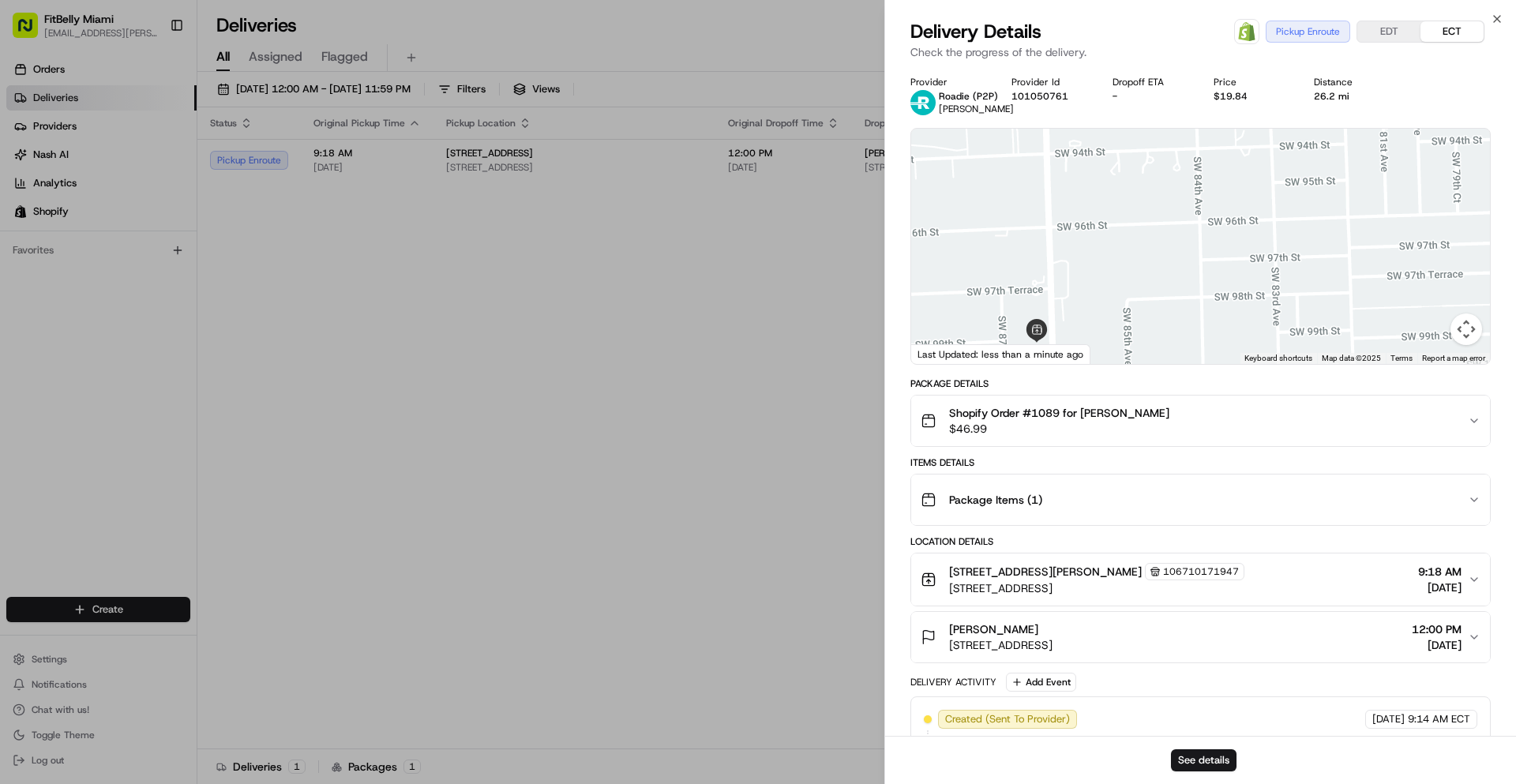
drag, startPoint x: 1152, startPoint y: 175, endPoint x: 1103, endPoint y: 203, distance: 56.4
click at [1103, 203] on div at bounding box center [1201, 245] width 579 height 235
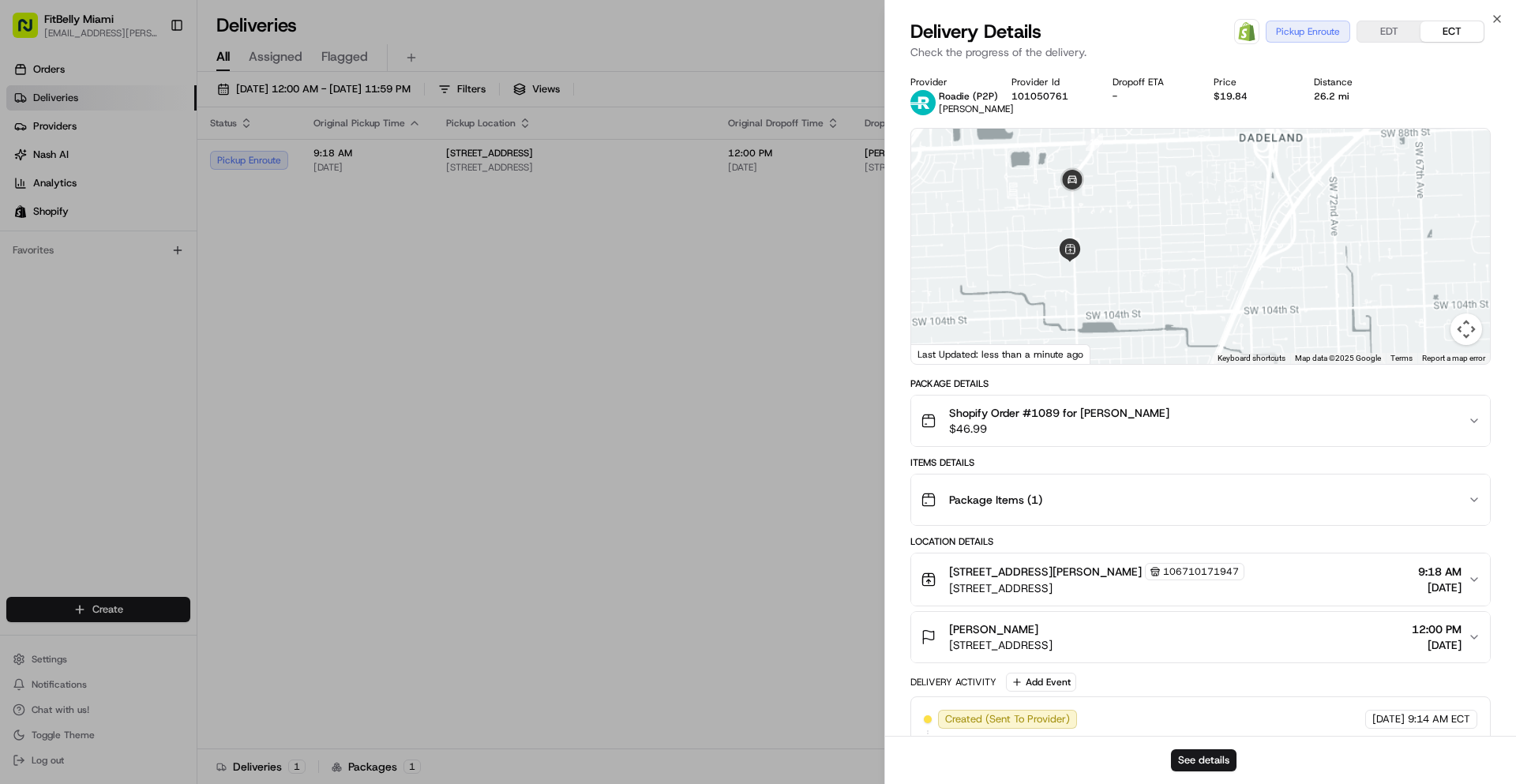
drag, startPoint x: 1102, startPoint y: 208, endPoint x: 1088, endPoint y: 226, distance: 22.8
click at [1088, 226] on div at bounding box center [1201, 245] width 579 height 235
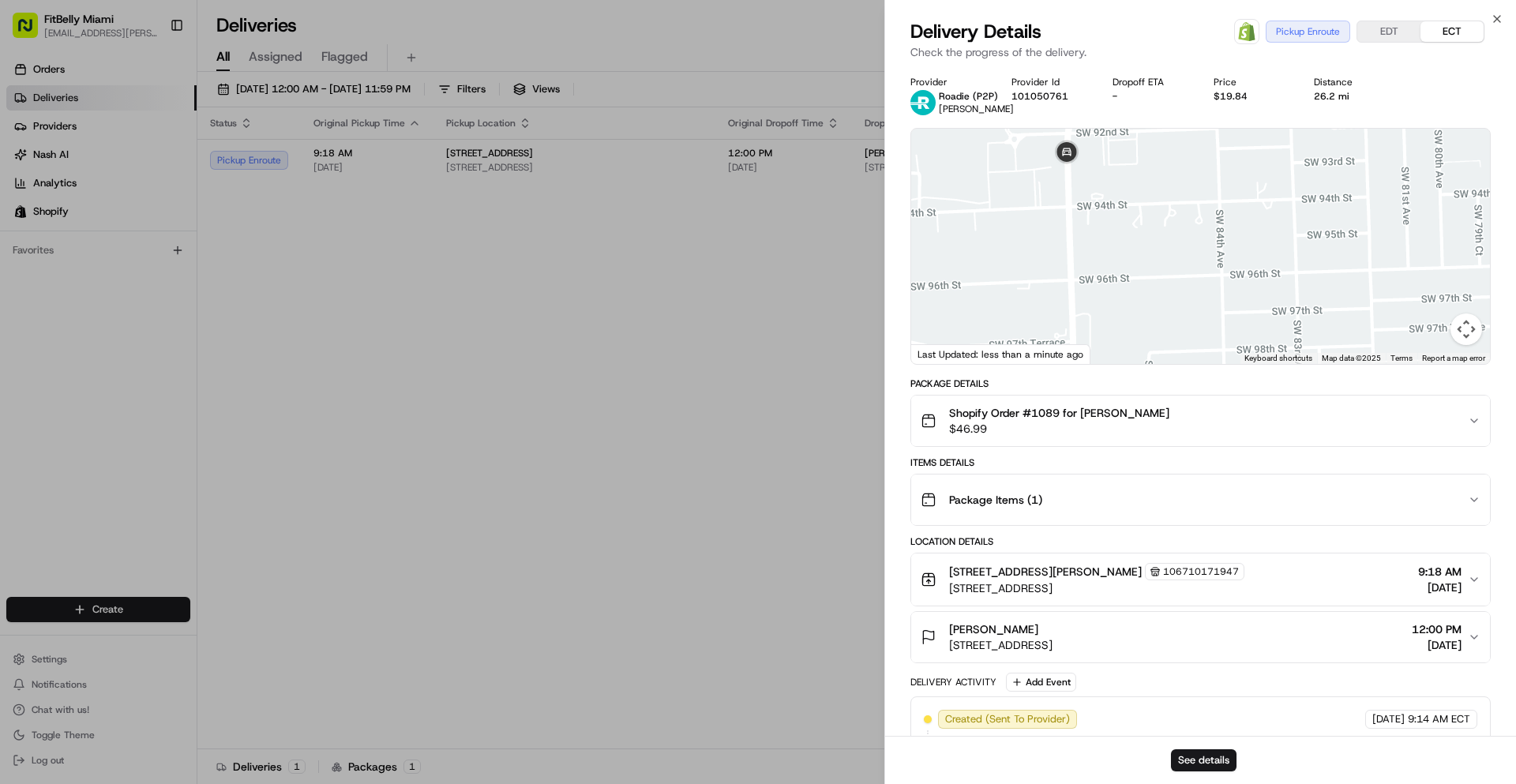
drag, startPoint x: 1096, startPoint y: 206, endPoint x: 1077, endPoint y: 214, distance: 20.6
click at [1077, 214] on div at bounding box center [1201, 245] width 579 height 235
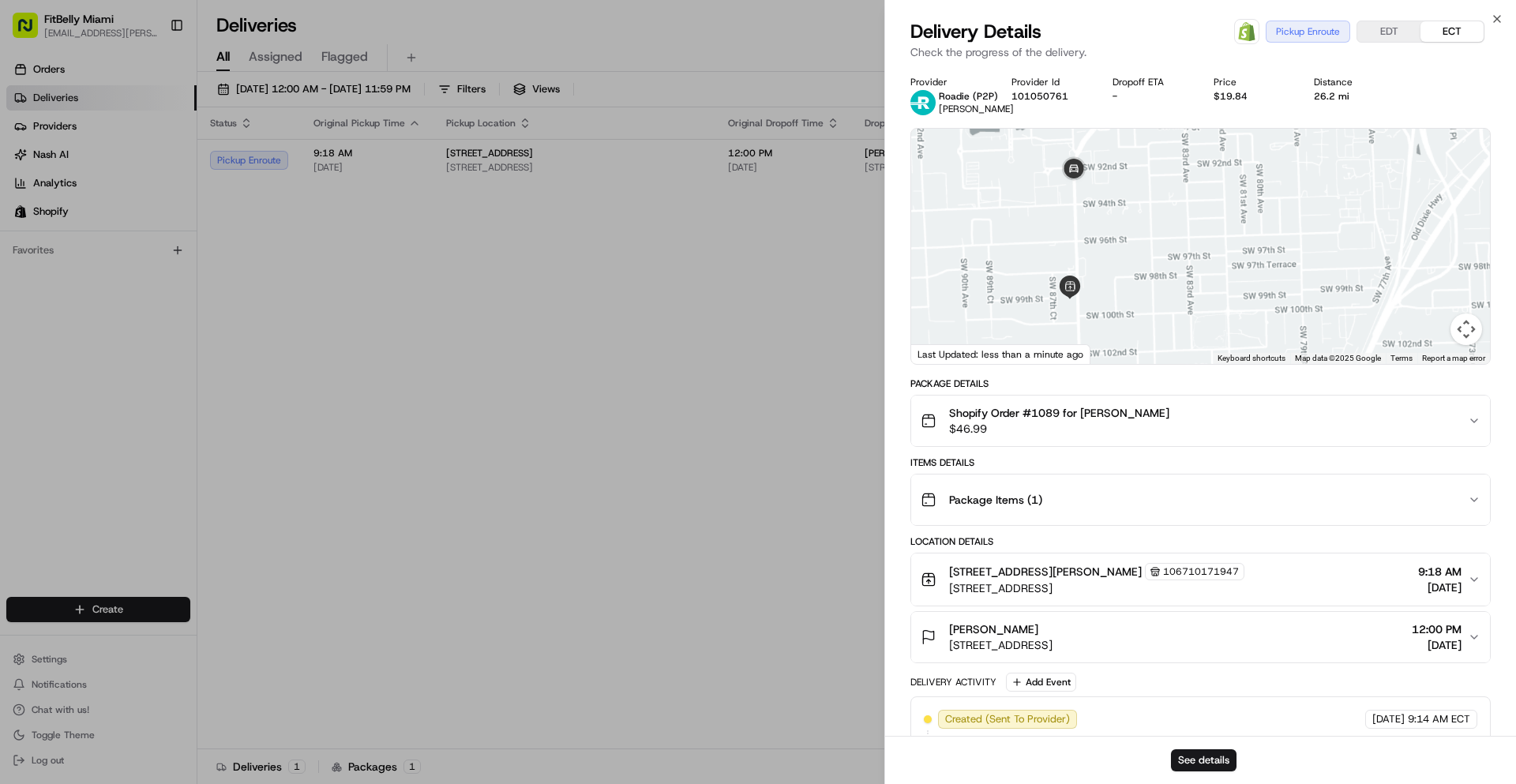
drag, startPoint x: 1109, startPoint y: 243, endPoint x: 1083, endPoint y: 244, distance: 26.0
click at [1083, 244] on div at bounding box center [1201, 245] width 579 height 235
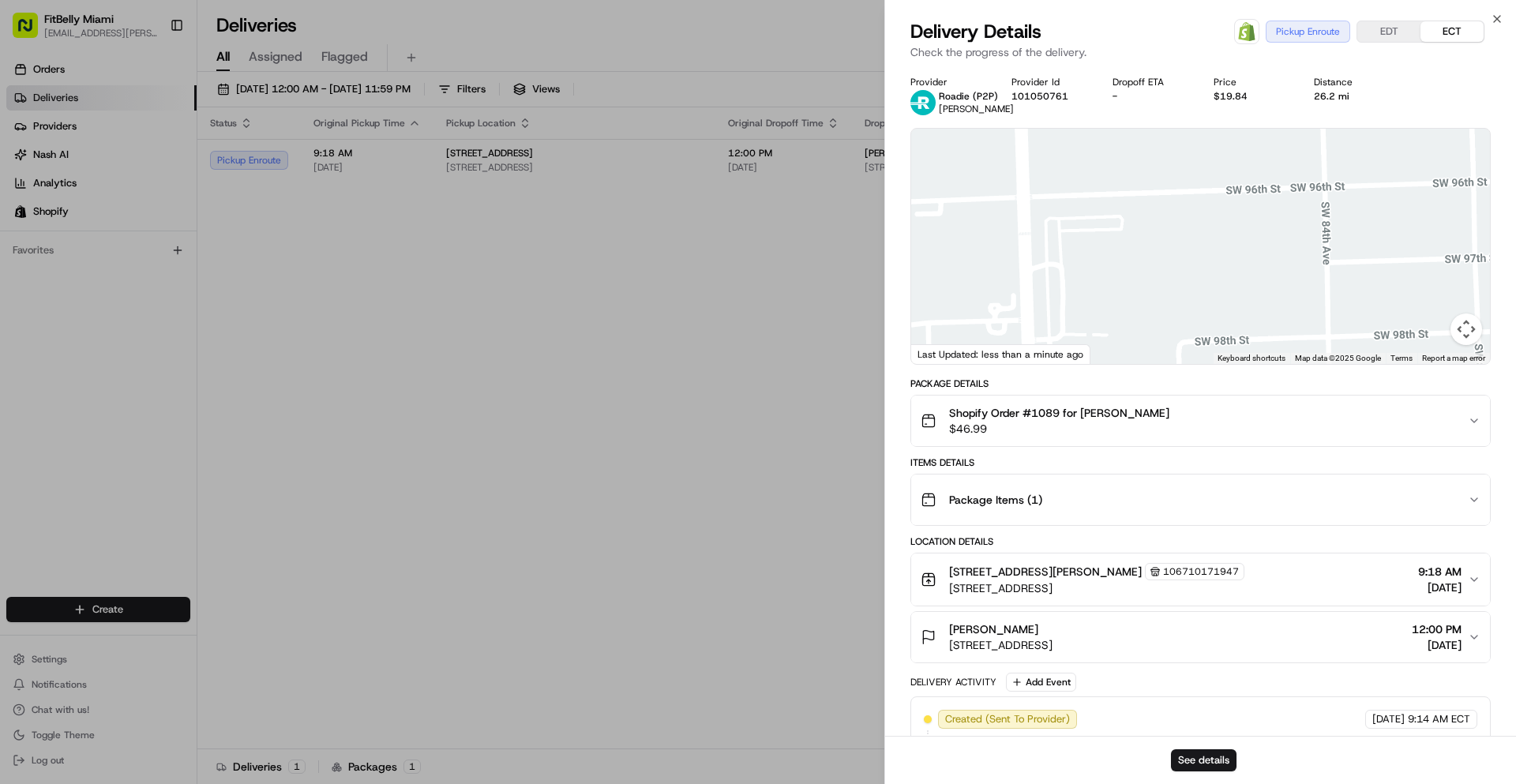
drag, startPoint x: 1039, startPoint y: 241, endPoint x: 1108, endPoint y: 168, distance: 100.4
click at [1107, 169] on div at bounding box center [1201, 245] width 579 height 235
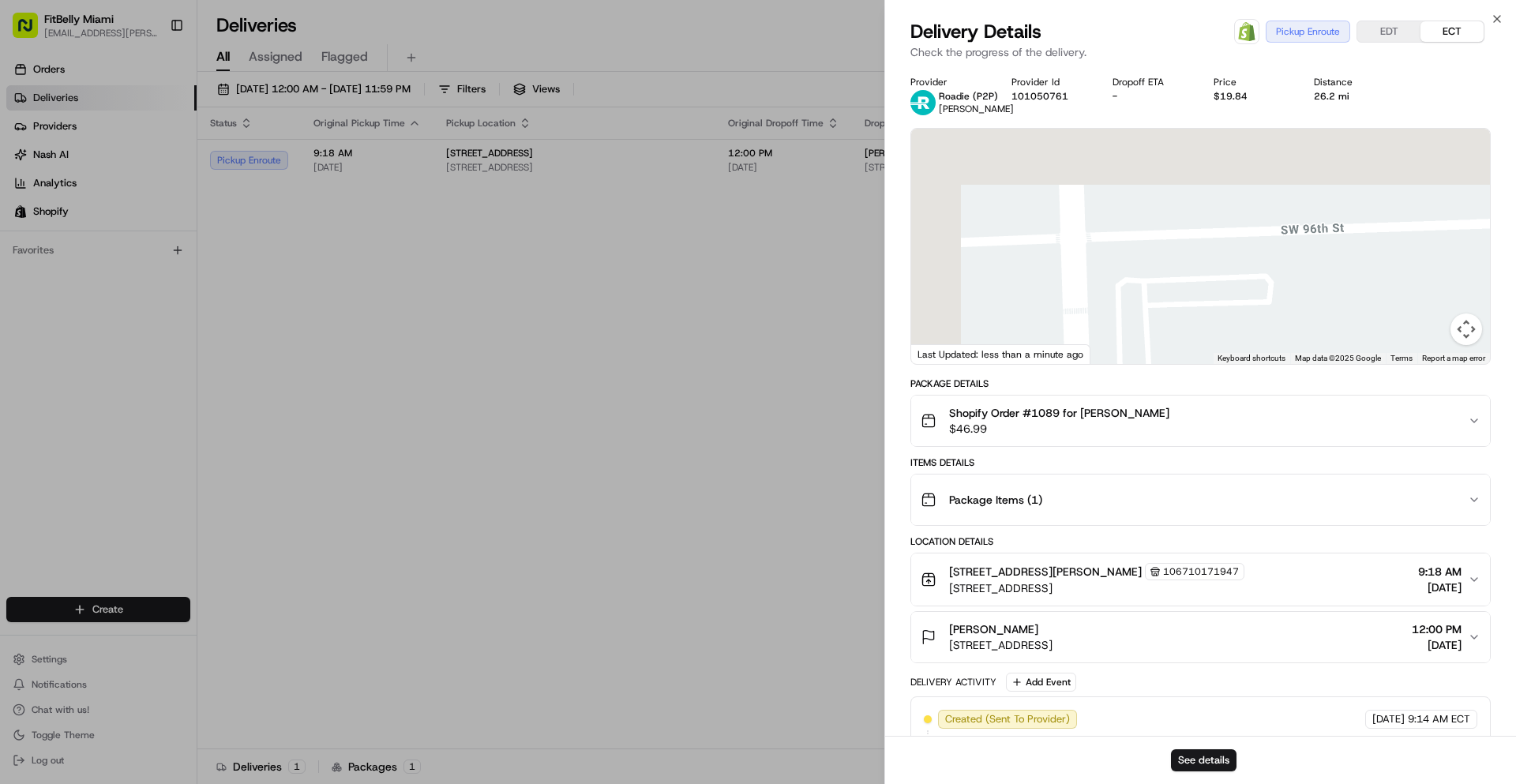
drag, startPoint x: 1101, startPoint y: 184, endPoint x: 1168, endPoint y: 248, distance: 92.7
click at [1185, 277] on div at bounding box center [1201, 245] width 579 height 235
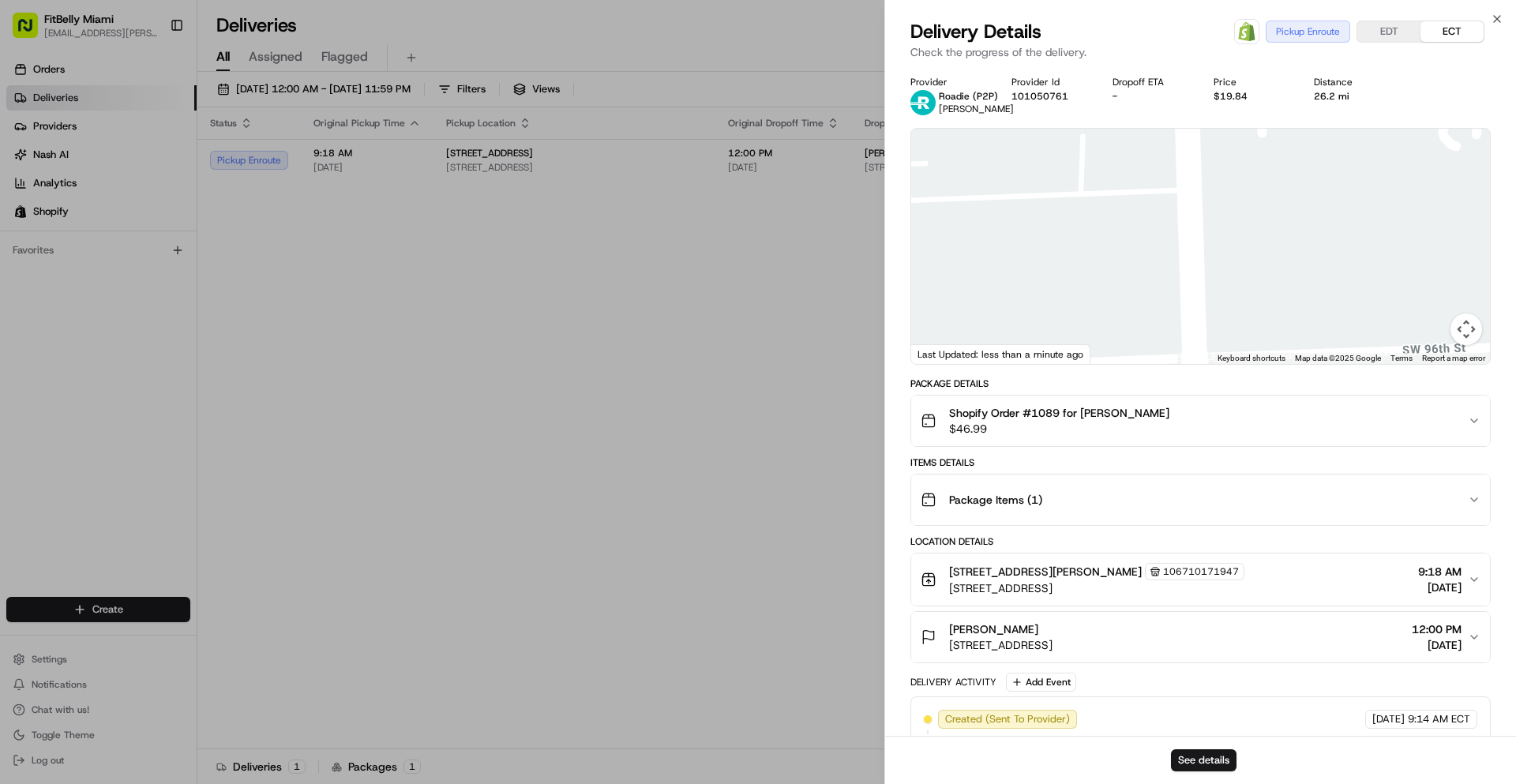
drag, startPoint x: 1153, startPoint y: 215, endPoint x: 1085, endPoint y: 289, distance: 100.5
click at [1088, 287] on div at bounding box center [1201, 245] width 579 height 235
drag, startPoint x: 1090, startPoint y: 227, endPoint x: 1082, endPoint y: 194, distance: 34.0
click at [1085, 187] on div at bounding box center [1201, 245] width 579 height 235
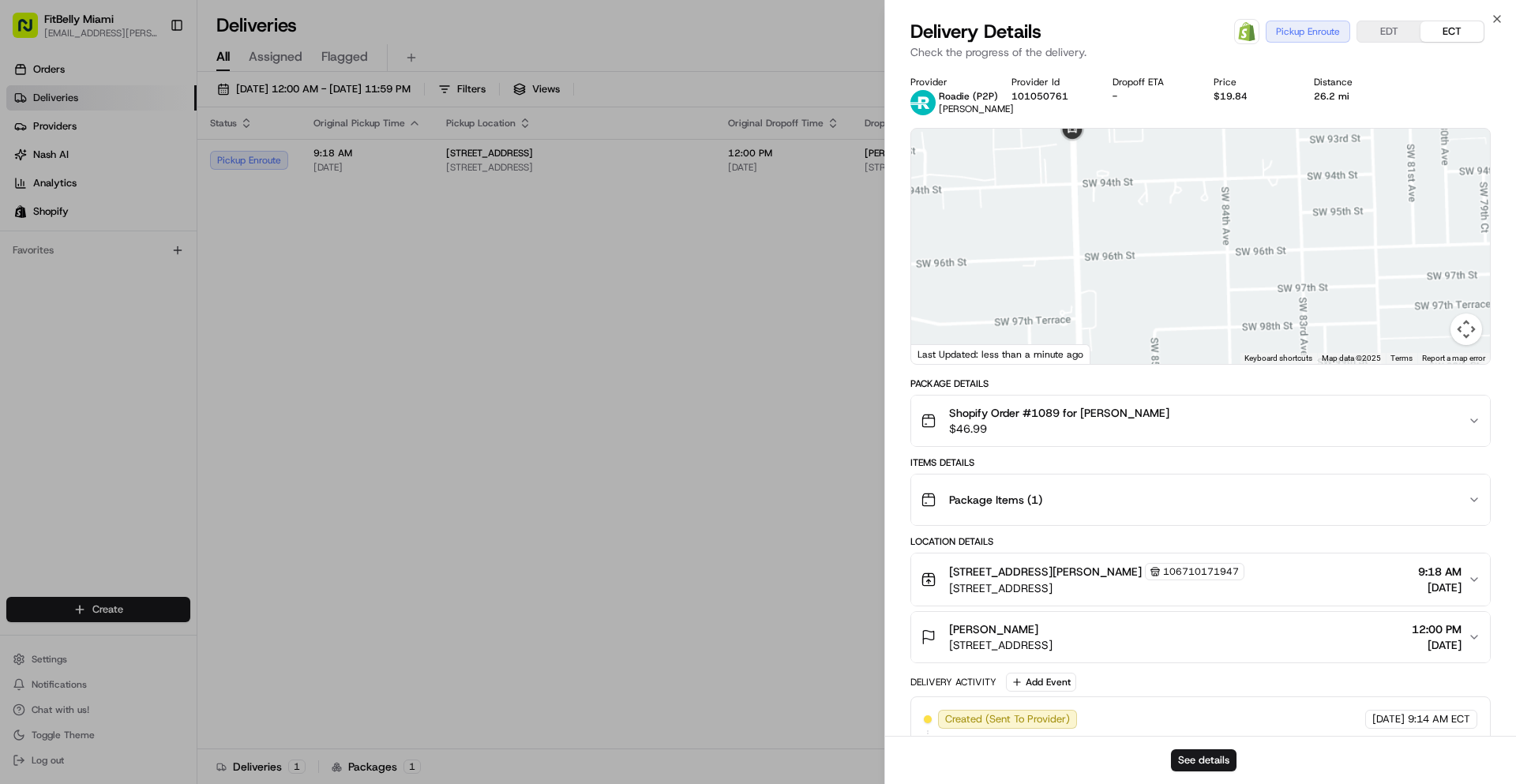
drag, startPoint x: 1085, startPoint y: 241, endPoint x: 1069, endPoint y: 200, distance: 44.0
click at [1069, 200] on div at bounding box center [1201, 245] width 579 height 235
drag, startPoint x: 1077, startPoint y: 220, endPoint x: 1067, endPoint y: 278, distance: 58.9
click at [1067, 278] on div at bounding box center [1201, 245] width 579 height 235
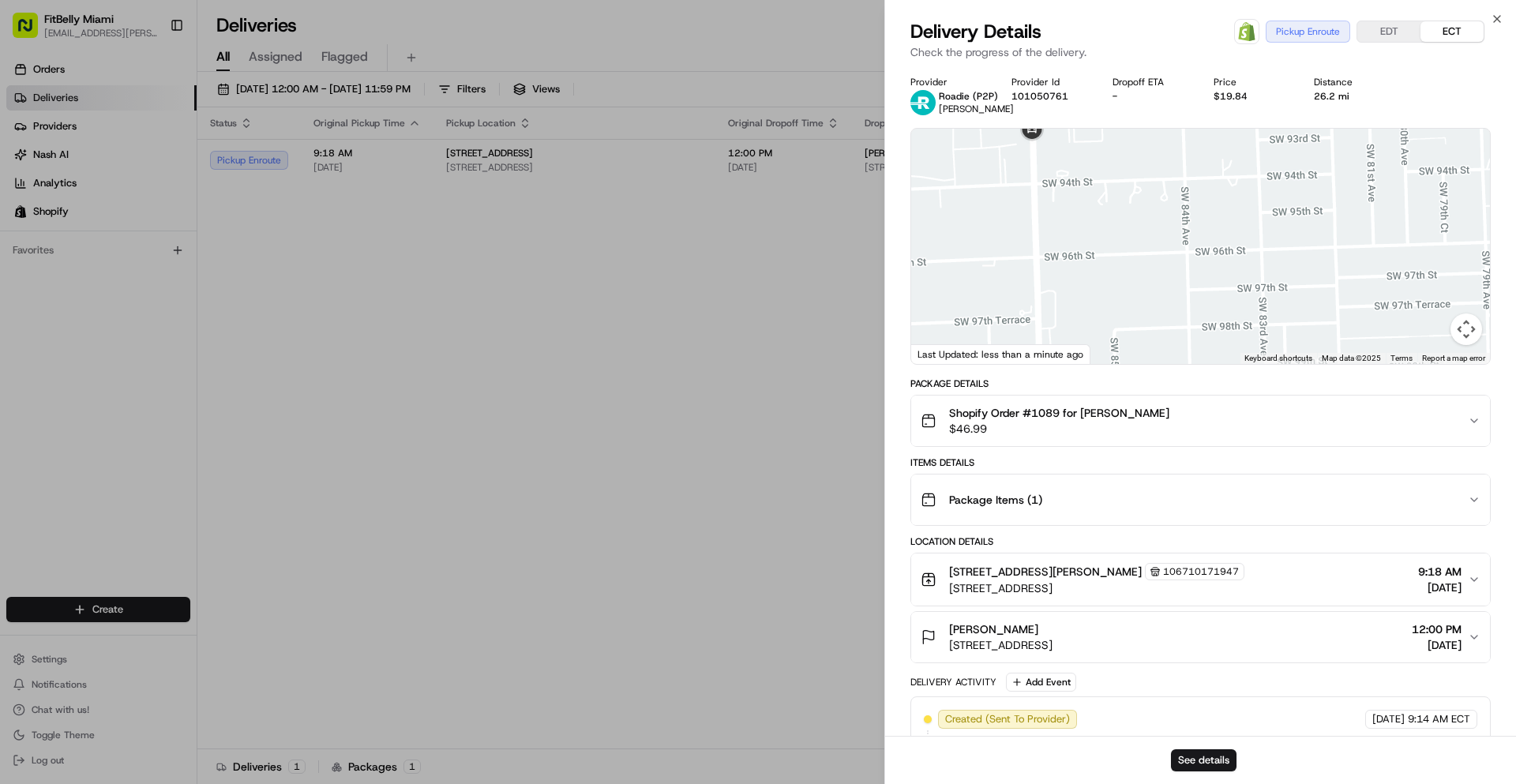
drag, startPoint x: 1066, startPoint y: 271, endPoint x: 1037, endPoint y: 221, distance: 57.8
click at [1038, 221] on div at bounding box center [1201, 245] width 579 height 235
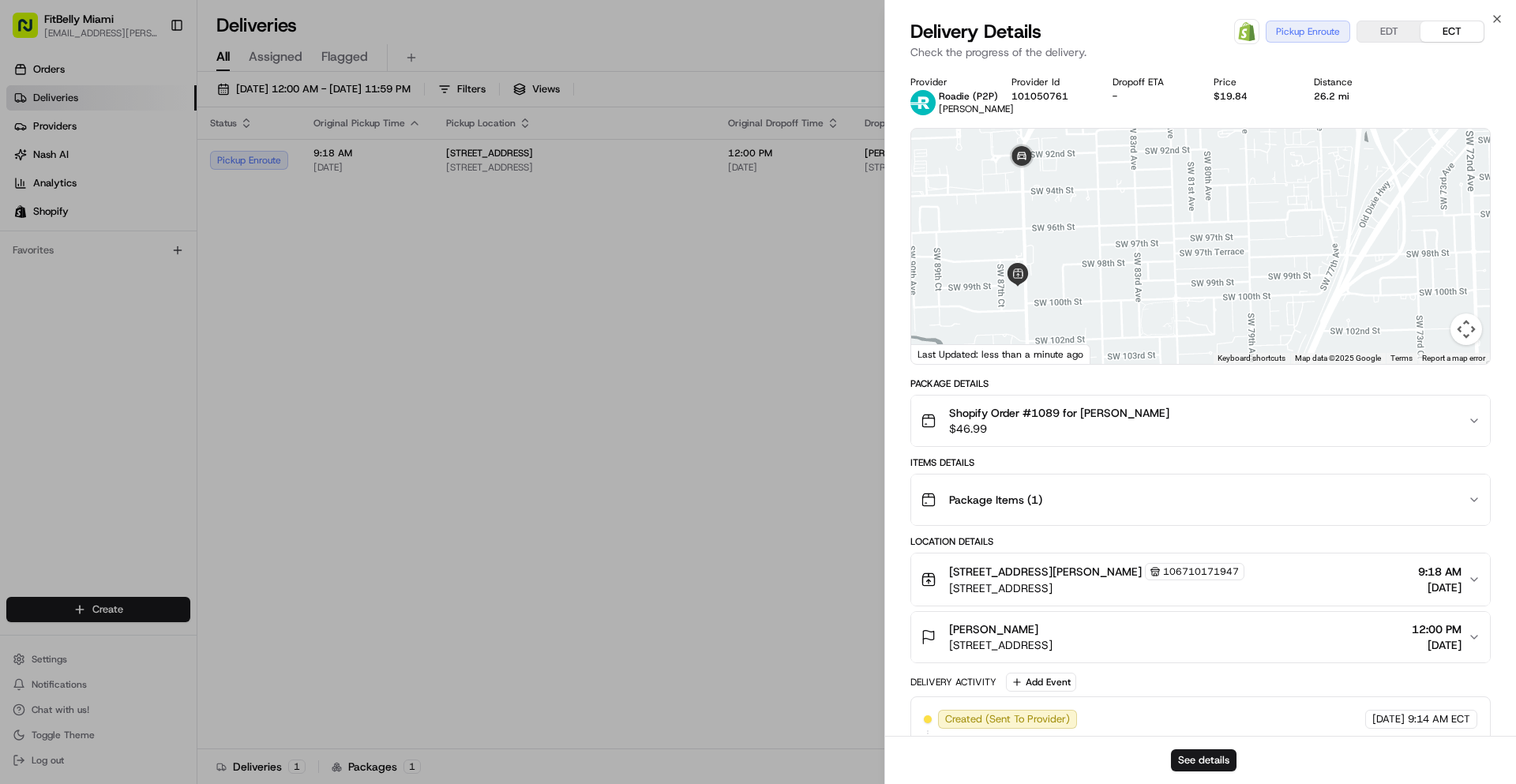
click at [1028, 243] on div at bounding box center [1201, 245] width 579 height 235
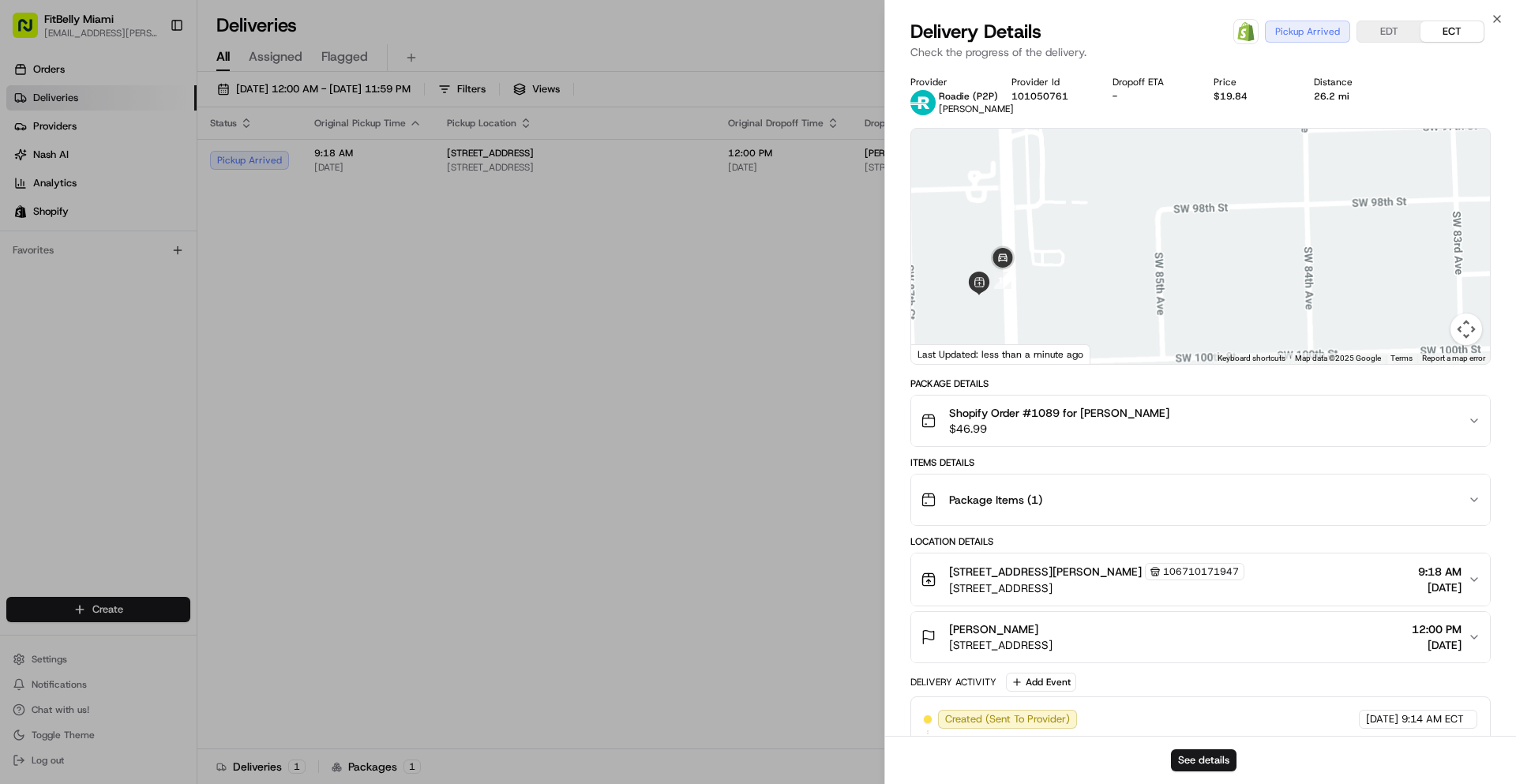
drag, startPoint x: 1078, startPoint y: 321, endPoint x: 1089, endPoint y: 268, distance: 54.1
click at [1088, 270] on div at bounding box center [1201, 245] width 579 height 235
drag, startPoint x: 1065, startPoint y: 225, endPoint x: 1115, endPoint y: 221, distance: 50.2
click at [1115, 221] on div at bounding box center [1201, 245] width 579 height 235
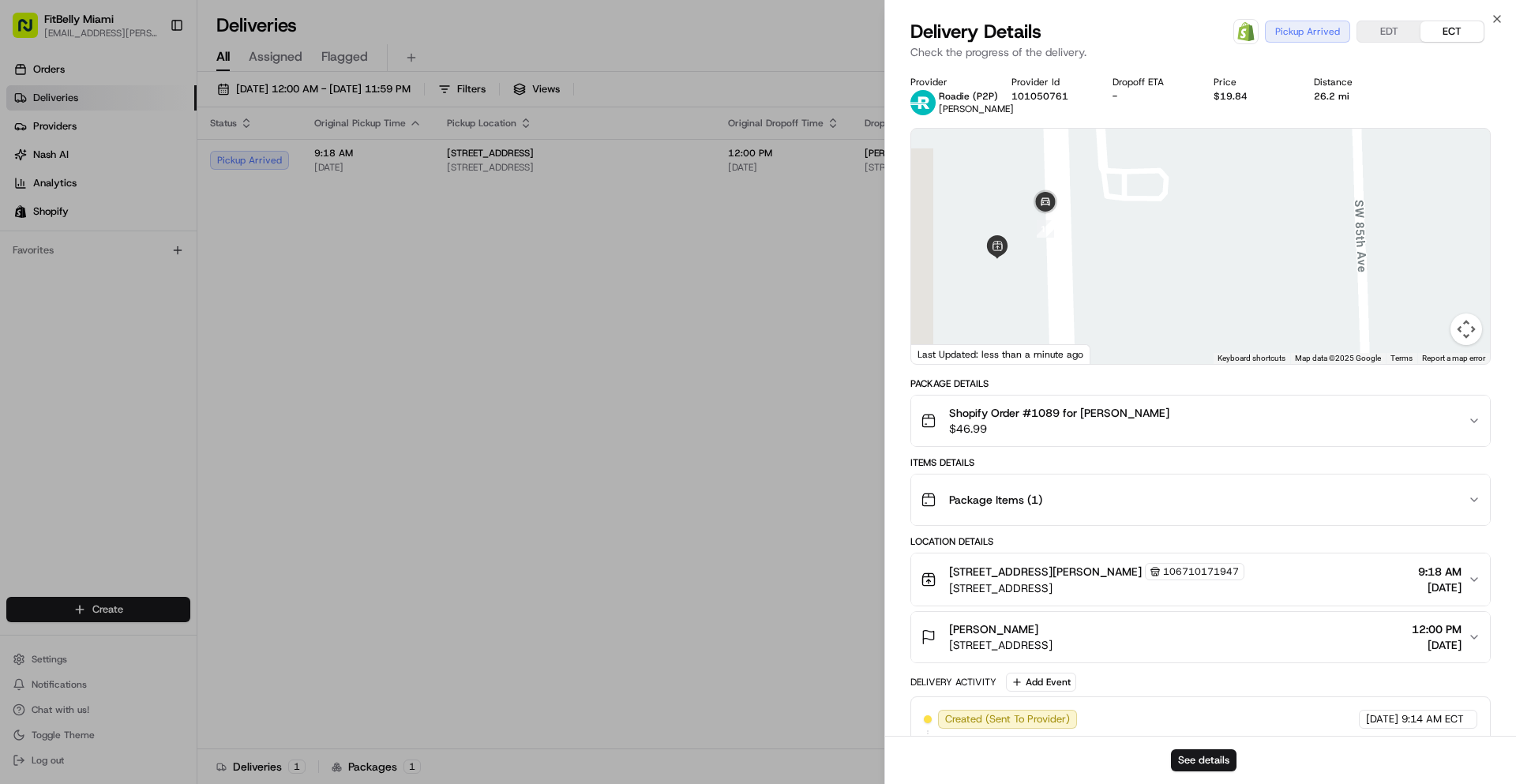
drag, startPoint x: 1085, startPoint y: 247, endPoint x: 1118, endPoint y: 256, distance: 34.2
click at [1118, 256] on div at bounding box center [1201, 245] width 579 height 235
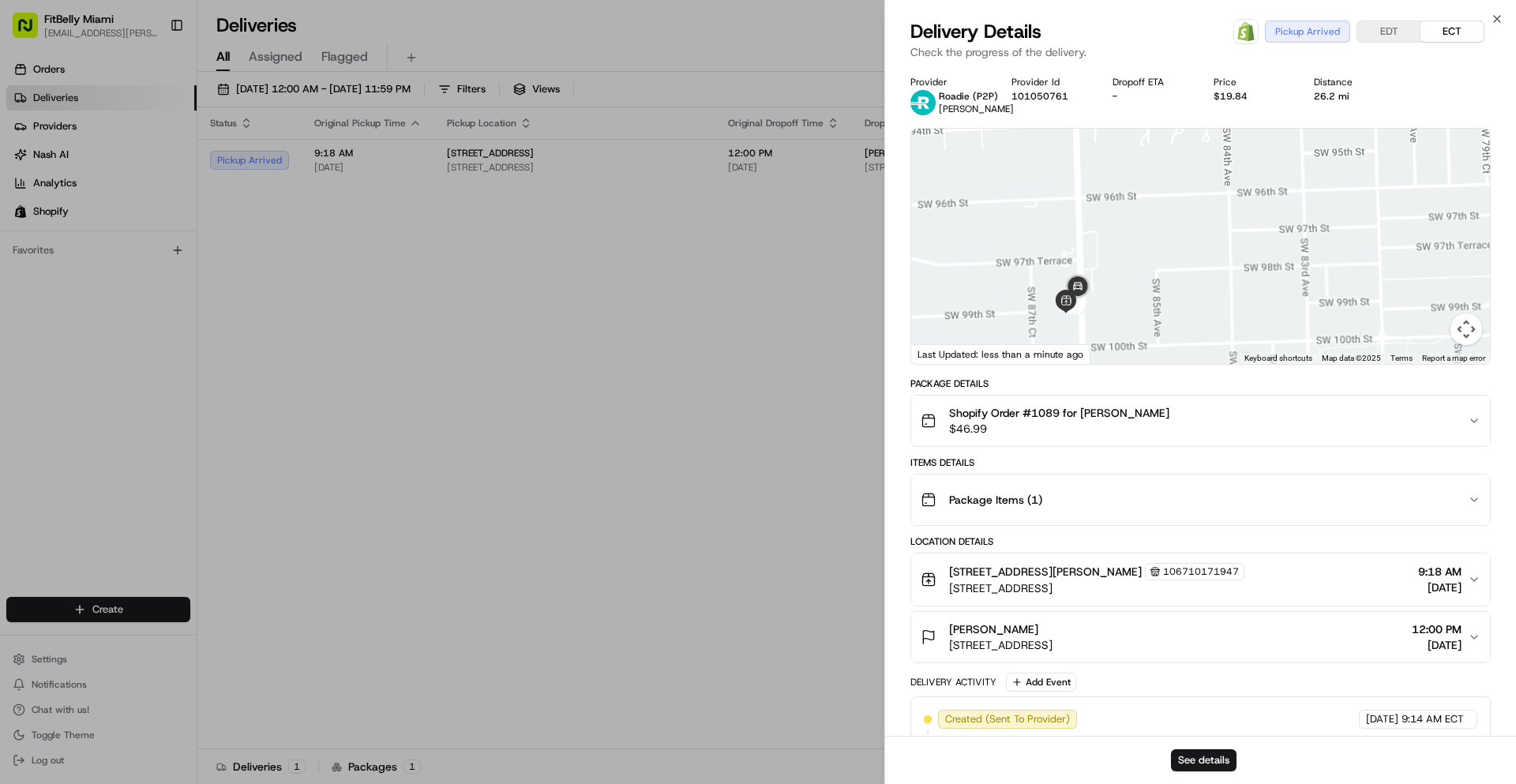
drag, startPoint x: 1129, startPoint y: 207, endPoint x: 1107, endPoint y: 270, distance: 66.7
click at [1107, 270] on div at bounding box center [1201, 245] width 579 height 235
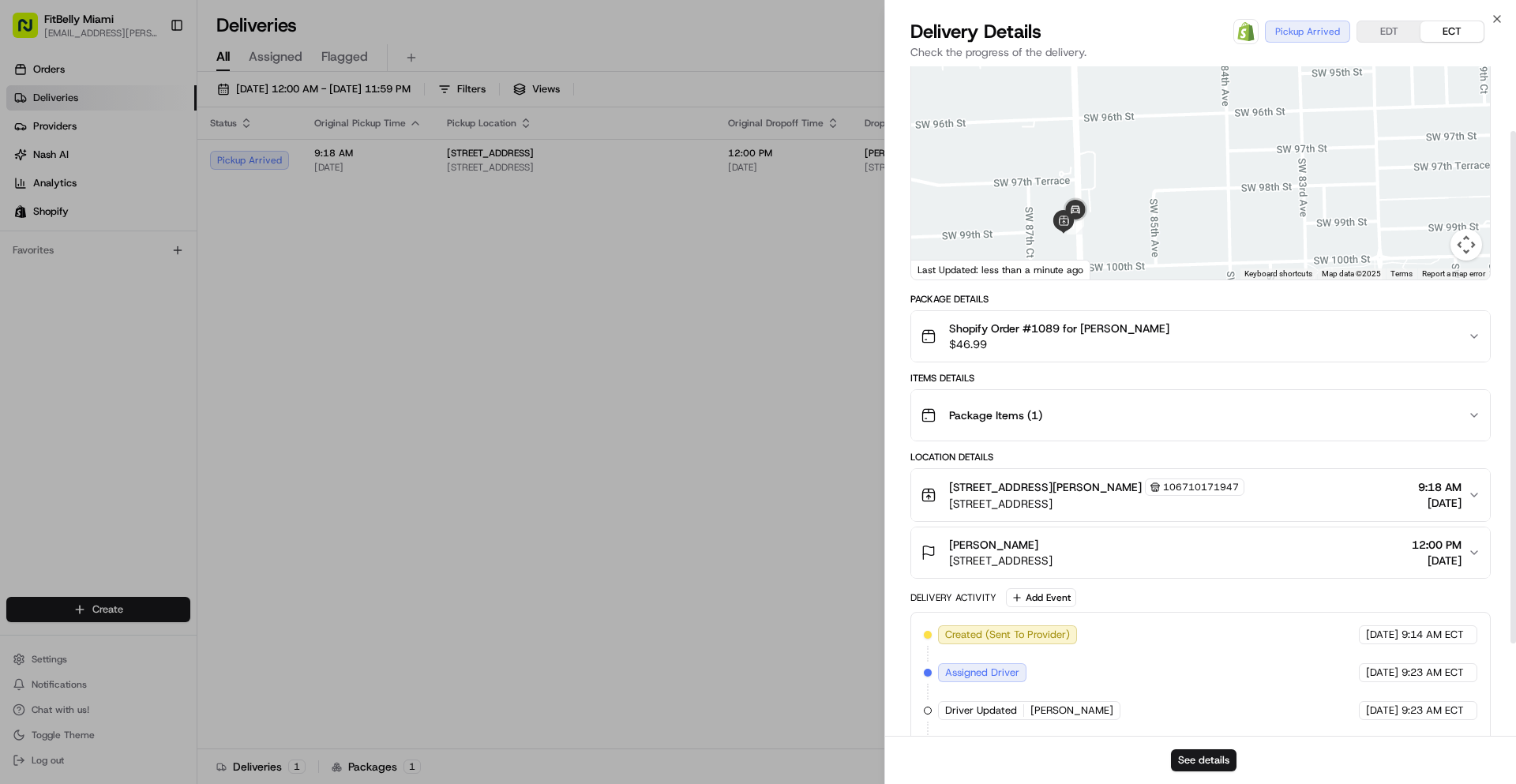
scroll to position [206, 0]
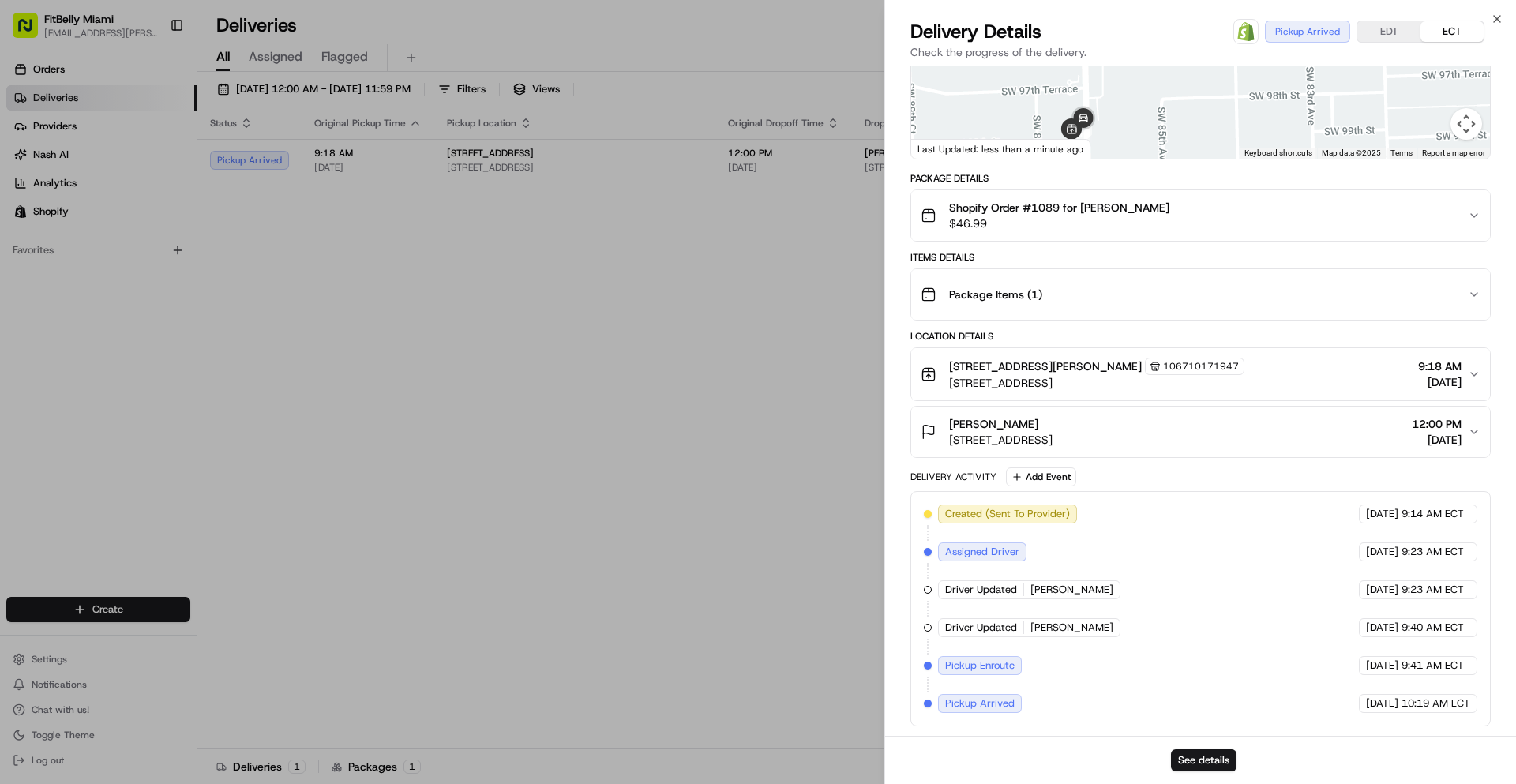
drag, startPoint x: 1138, startPoint y: 120, endPoint x: 1160, endPoint y: 159, distance: 44.8
click at [1154, 168] on div "Provider Roadie (P2P) Micah M. Provider Id 101050761 Dropoff ETA - Price $19.84…" at bounding box center [1201, 298] width 581 height 856
drag, startPoint x: 1123, startPoint y: 119, endPoint x: 1121, endPoint y: 92, distance: 27.1
click at [1122, 94] on div at bounding box center [1201, 41] width 579 height 235
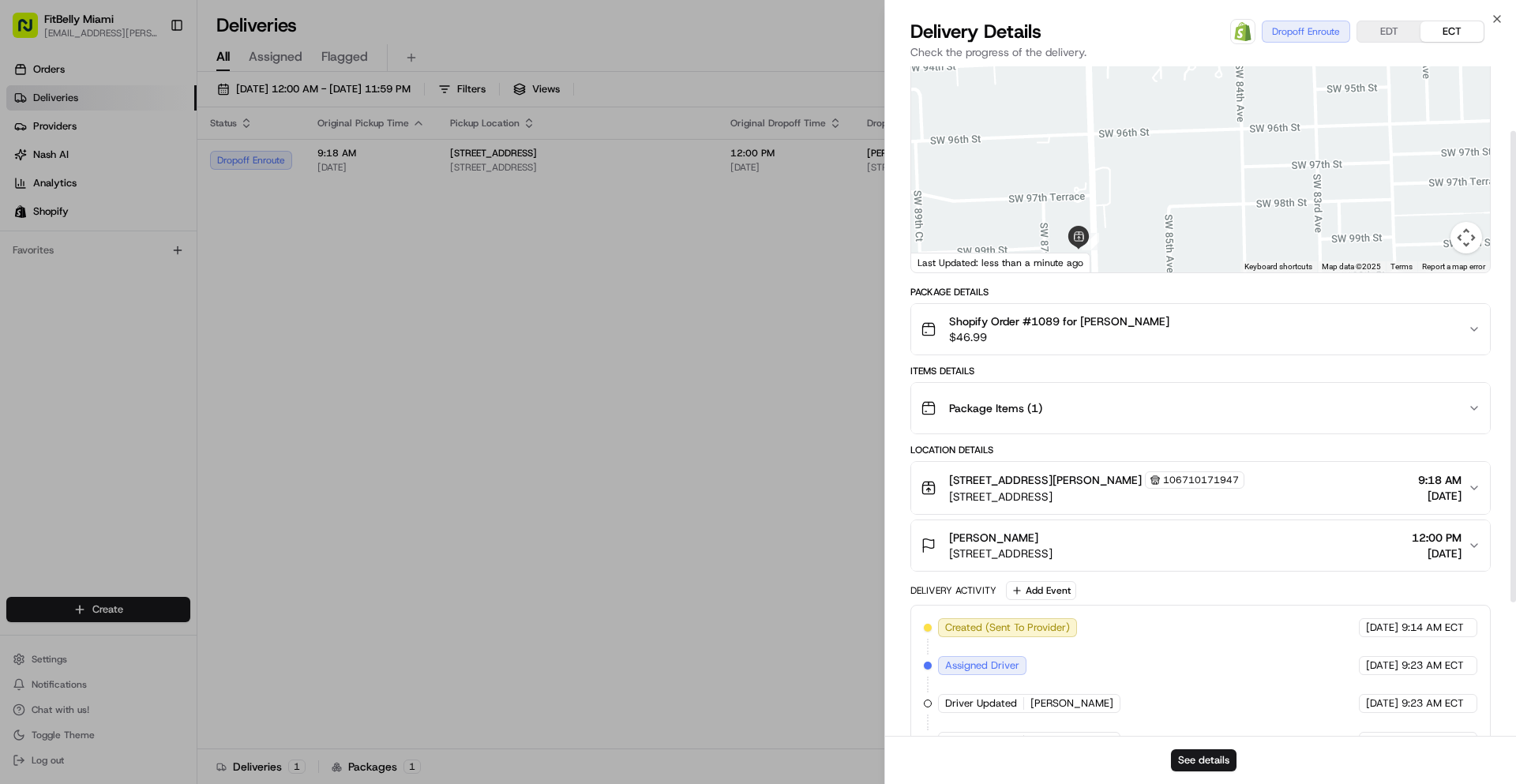
scroll to position [0, 0]
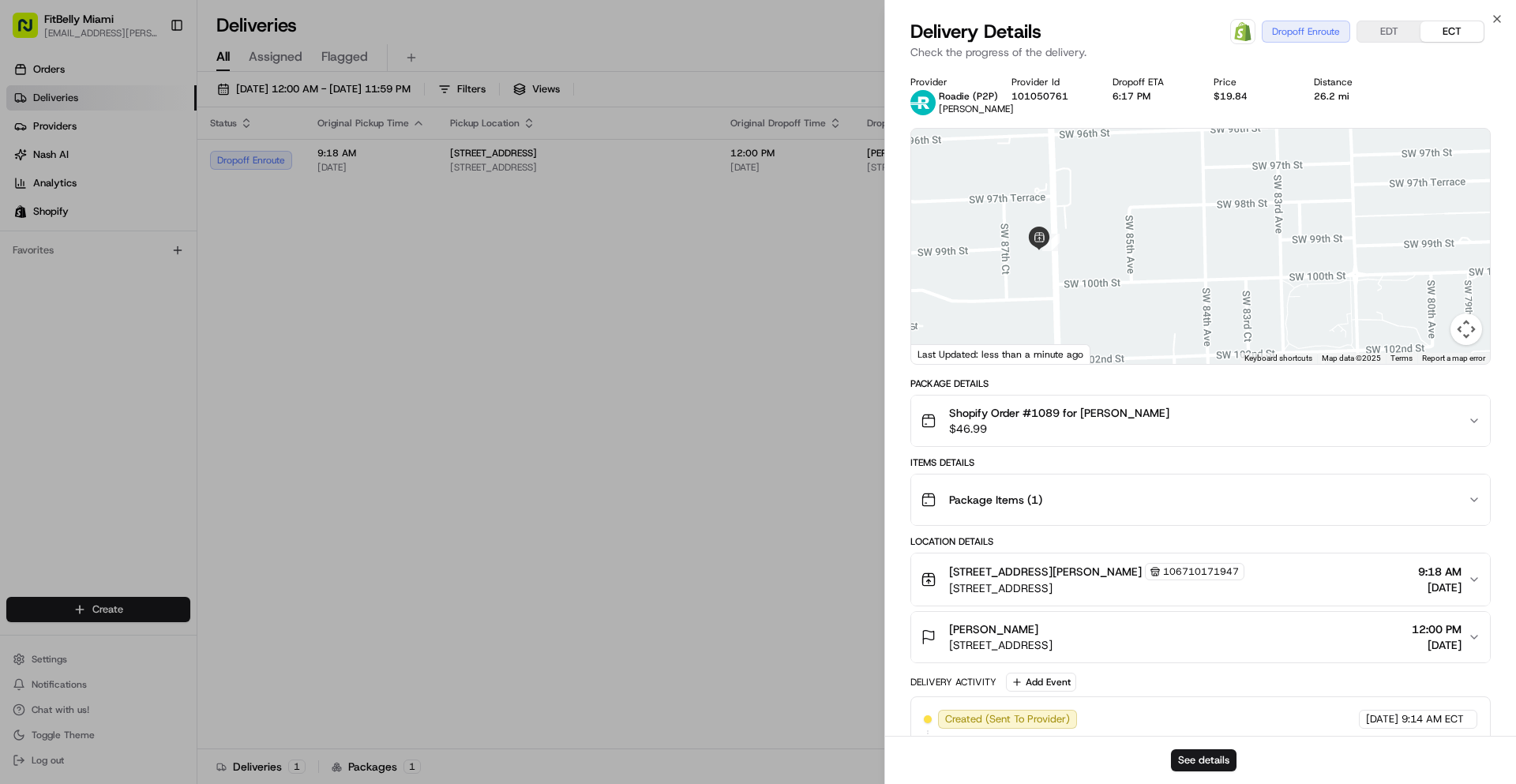
drag, startPoint x: 1147, startPoint y: 293, endPoint x: 1106, endPoint y: 199, distance: 102.6
click at [1106, 199] on div at bounding box center [1201, 245] width 579 height 235
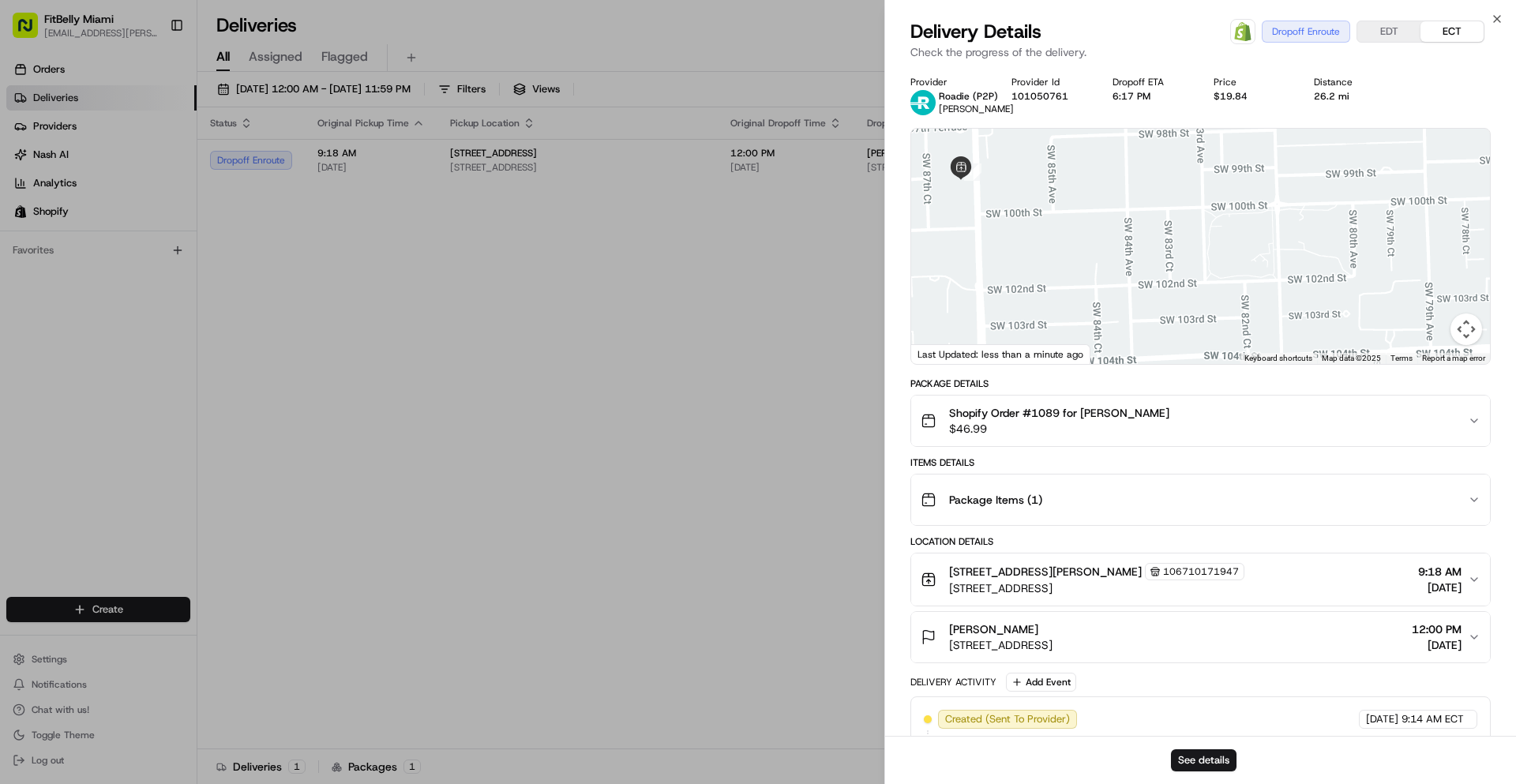
drag, startPoint x: 1087, startPoint y: 208, endPoint x: 1172, endPoint y: 248, distance: 93.9
click at [1172, 248] on div at bounding box center [1201, 245] width 579 height 235
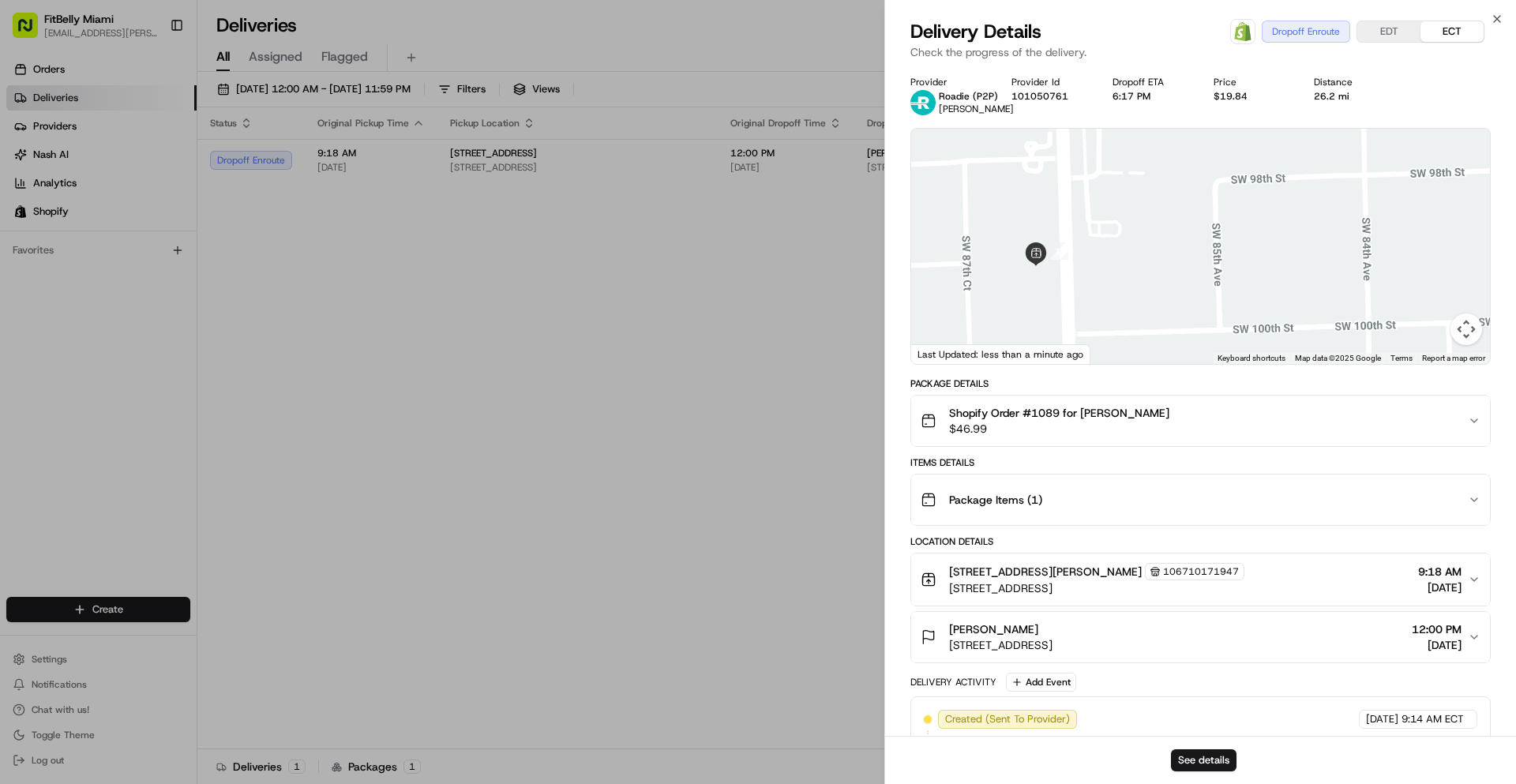
drag, startPoint x: 1141, startPoint y: 225, endPoint x: 1171, endPoint y: 243, distance: 35.0
click at [1171, 243] on div at bounding box center [1201, 245] width 579 height 235
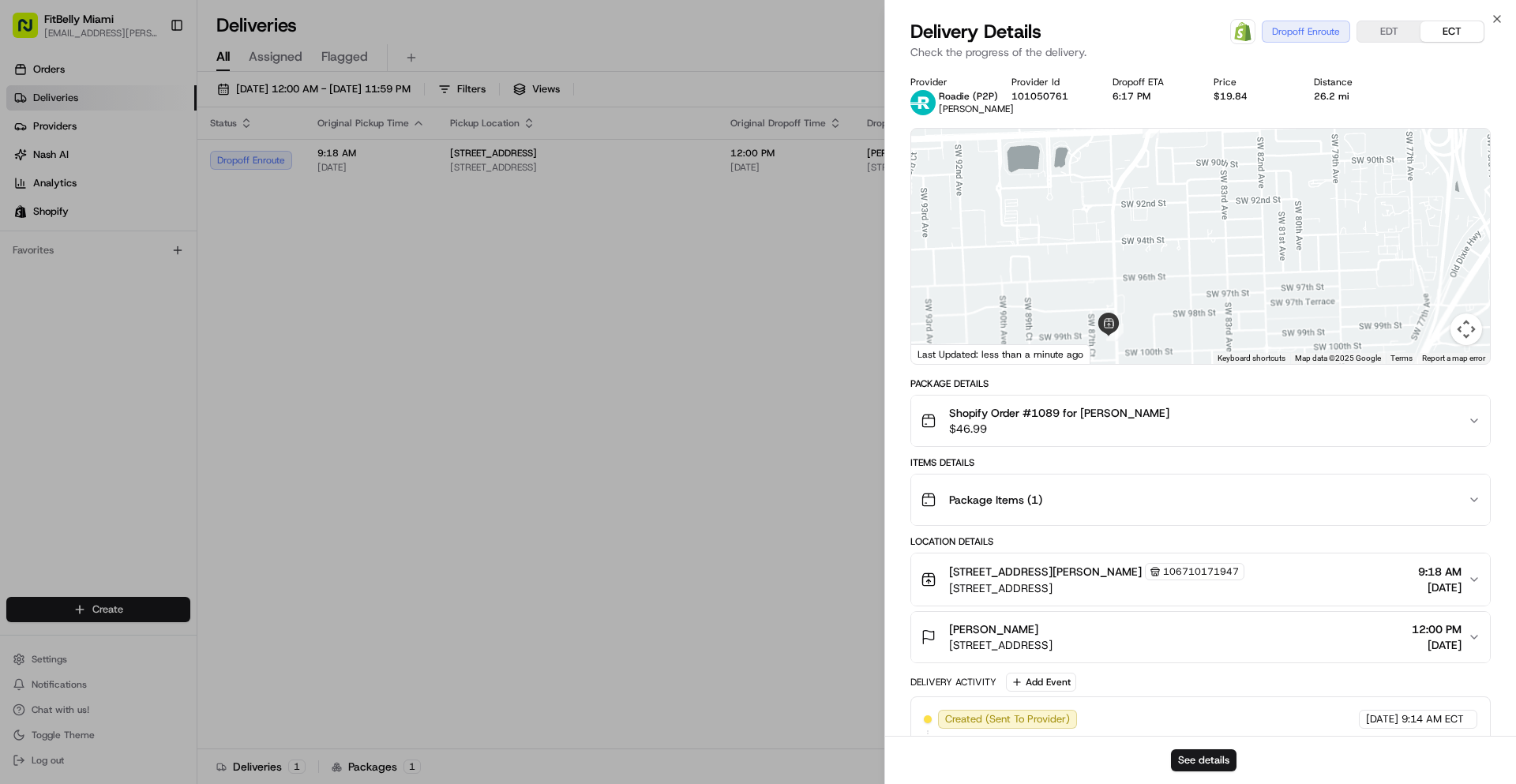
drag, startPoint x: 1196, startPoint y: 217, endPoint x: 1151, endPoint y: 301, distance: 95.3
click at [1154, 302] on div at bounding box center [1201, 245] width 579 height 235
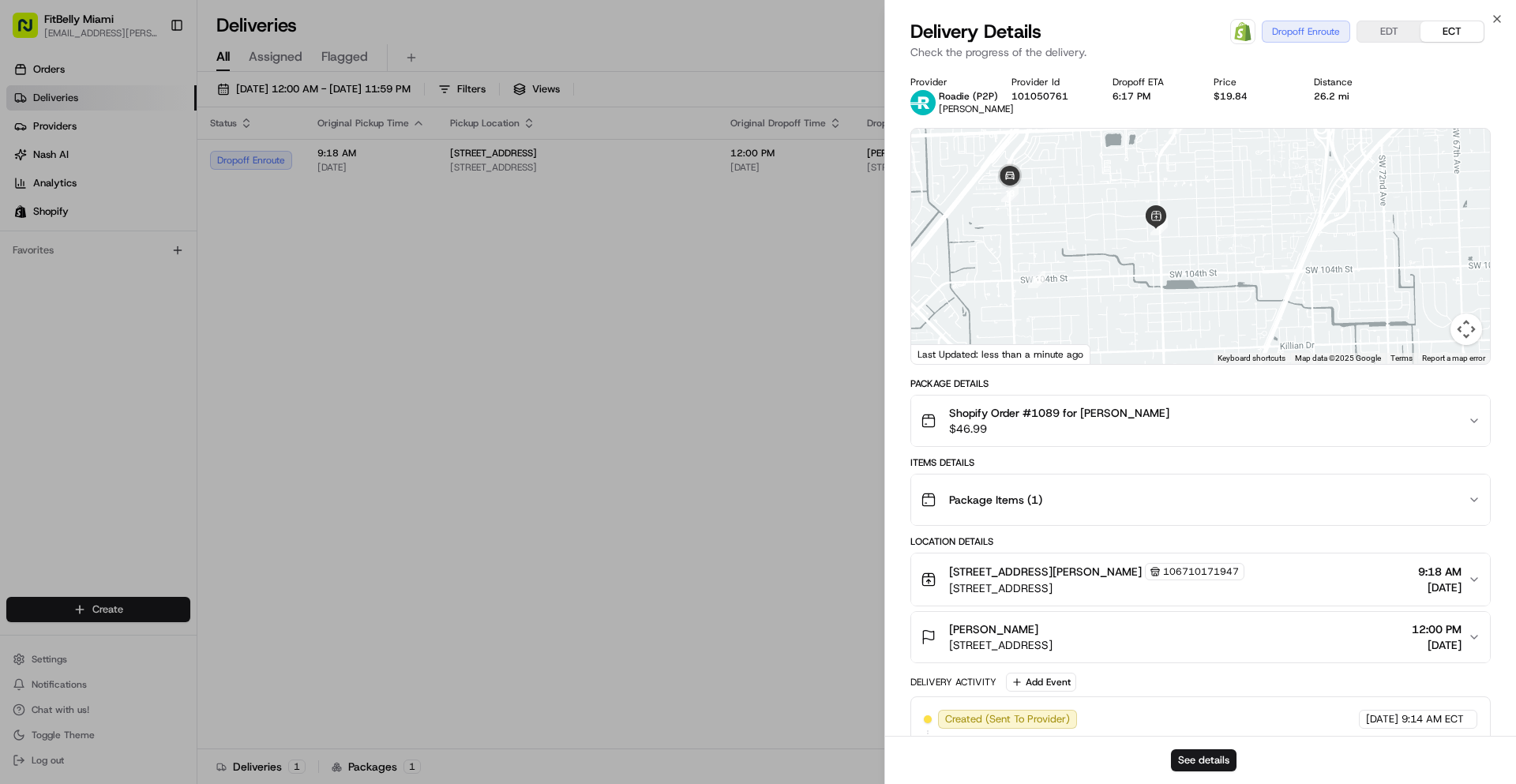
drag, startPoint x: 1176, startPoint y: 247, endPoint x: 1210, endPoint y: 175, distance: 79.6
click at [1210, 175] on div at bounding box center [1201, 245] width 579 height 235
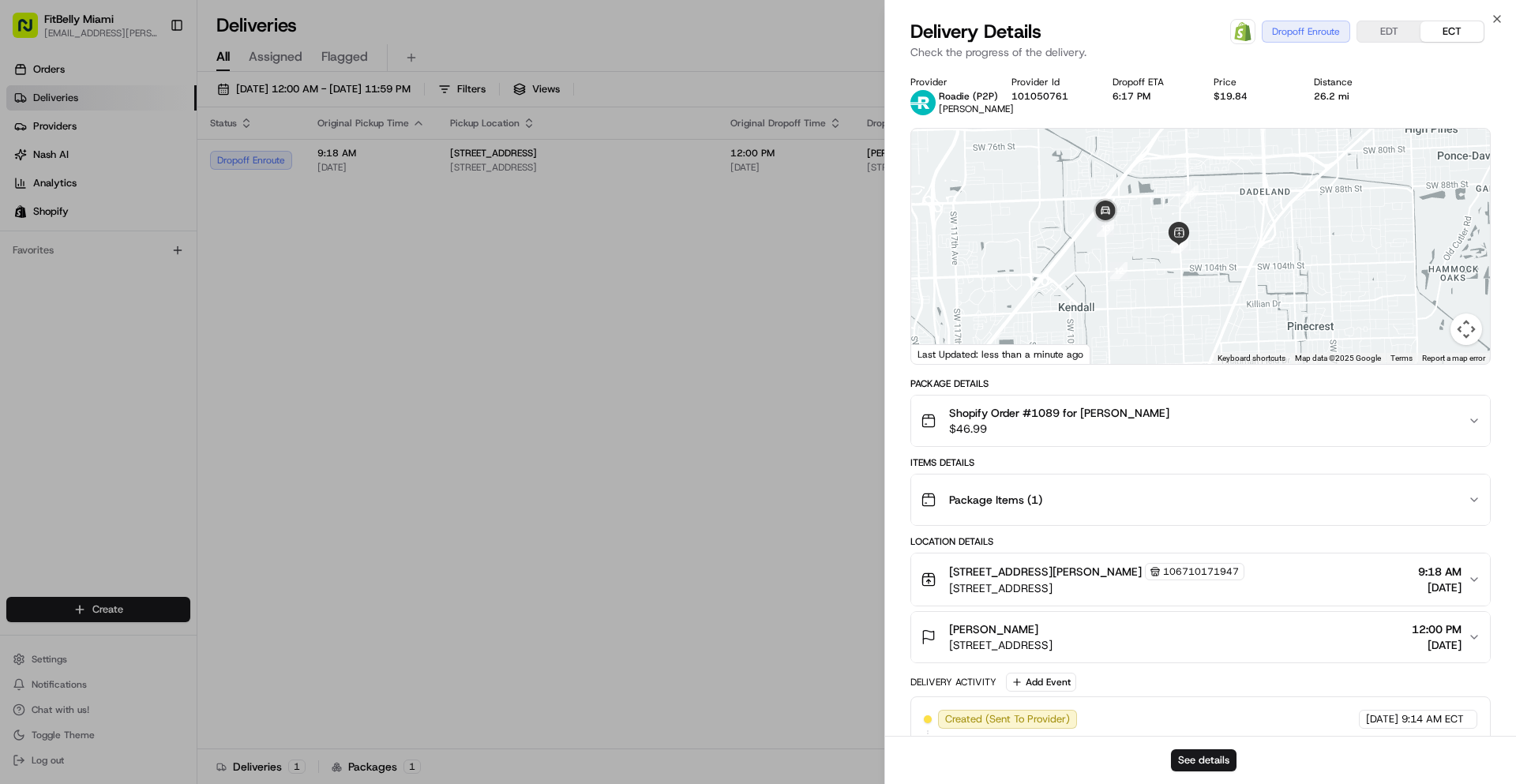
drag, startPoint x: 1232, startPoint y: 215, endPoint x: 1232, endPoint y: 269, distance: 54.0
click at [1232, 269] on div at bounding box center [1201, 245] width 579 height 235
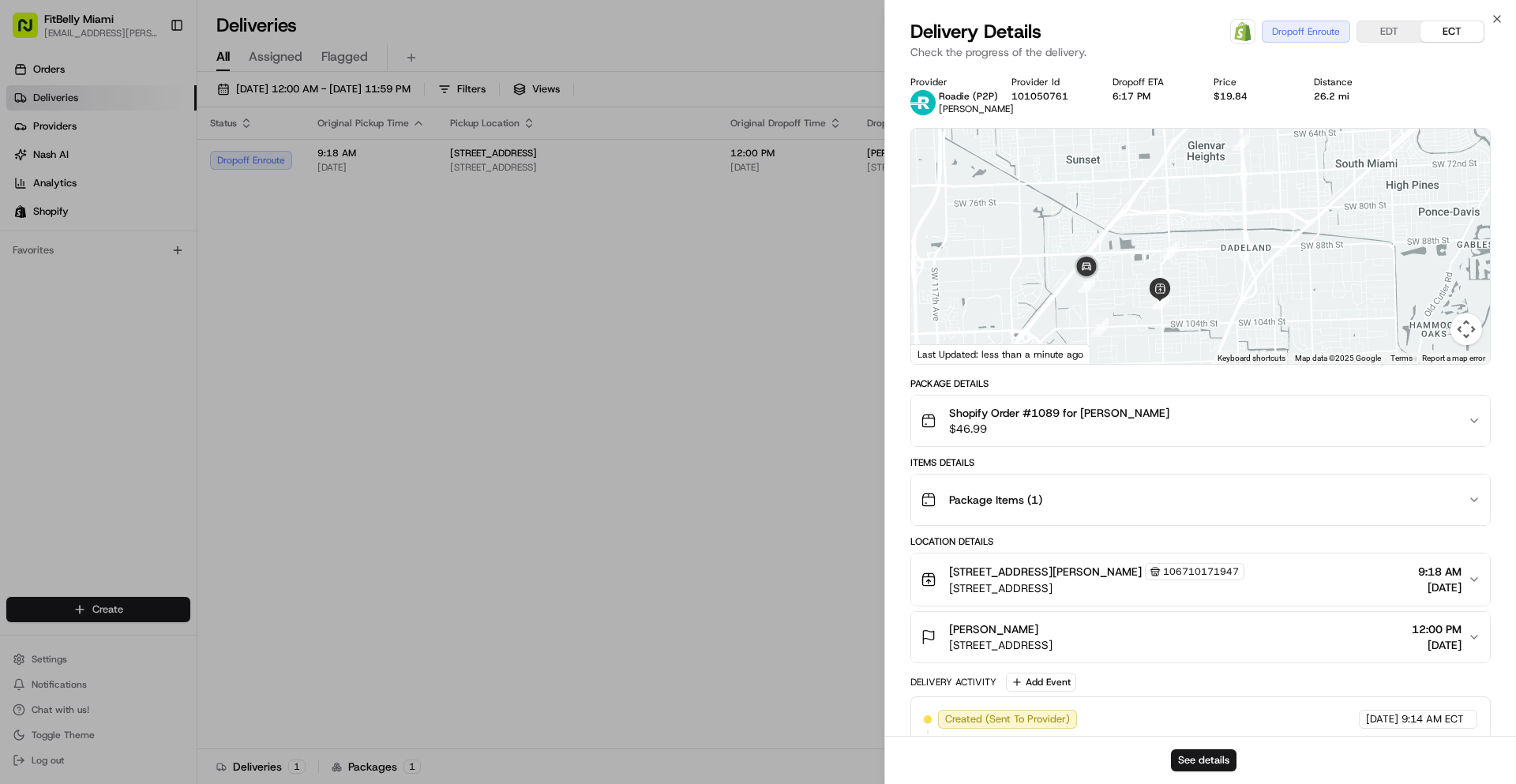
drag, startPoint x: 1153, startPoint y: 196, endPoint x: 1133, endPoint y: 221, distance: 32.0
click at [1133, 221] on div at bounding box center [1201, 245] width 579 height 235
drag, startPoint x: 1227, startPoint y: 257, endPoint x: 1238, endPoint y: 266, distance: 14.2
click at [1238, 266] on div at bounding box center [1201, 245] width 579 height 235
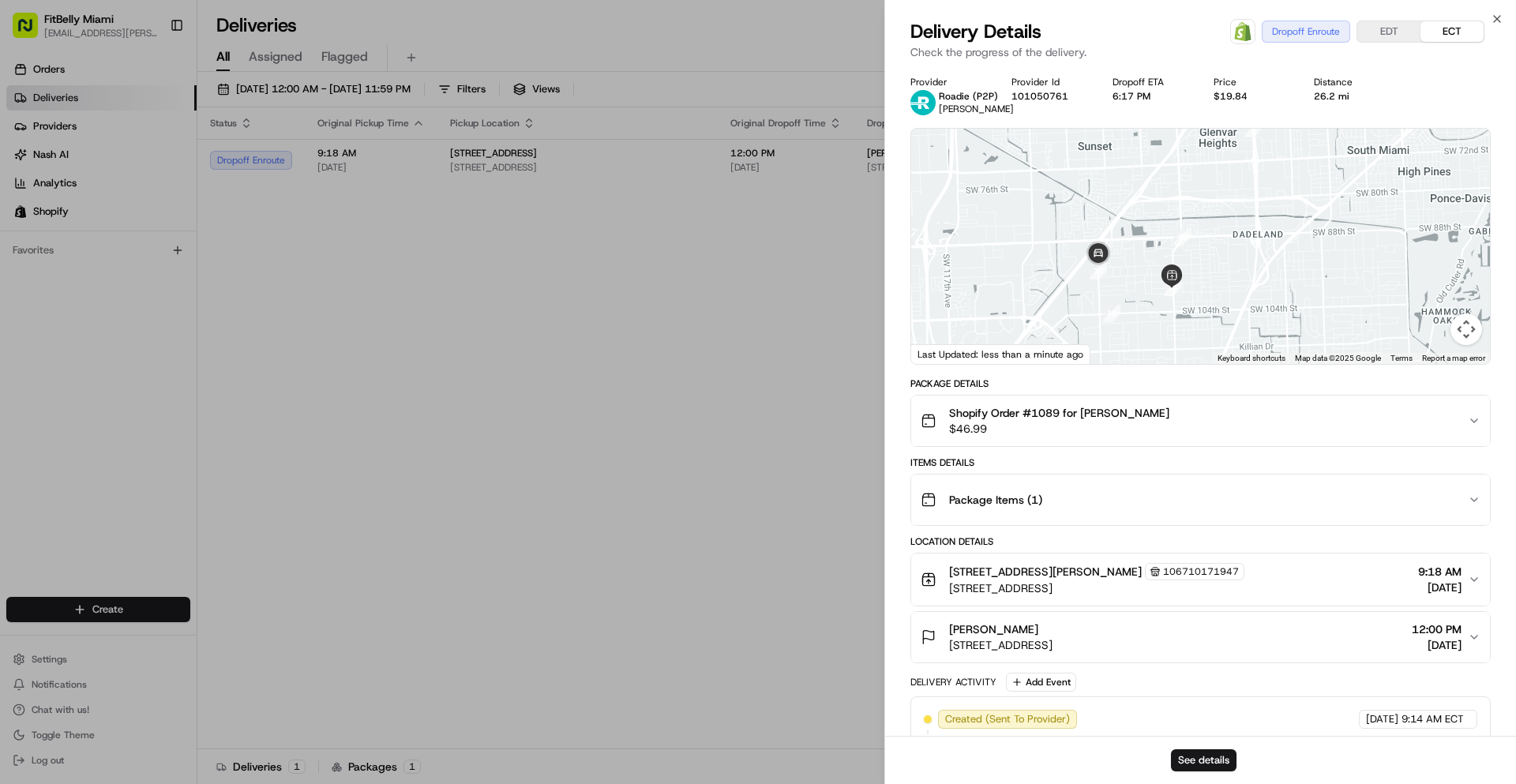
drag, startPoint x: 1129, startPoint y: 307, endPoint x: 1128, endPoint y: 277, distance: 30.0
click at [1128, 277] on div at bounding box center [1201, 245] width 579 height 235
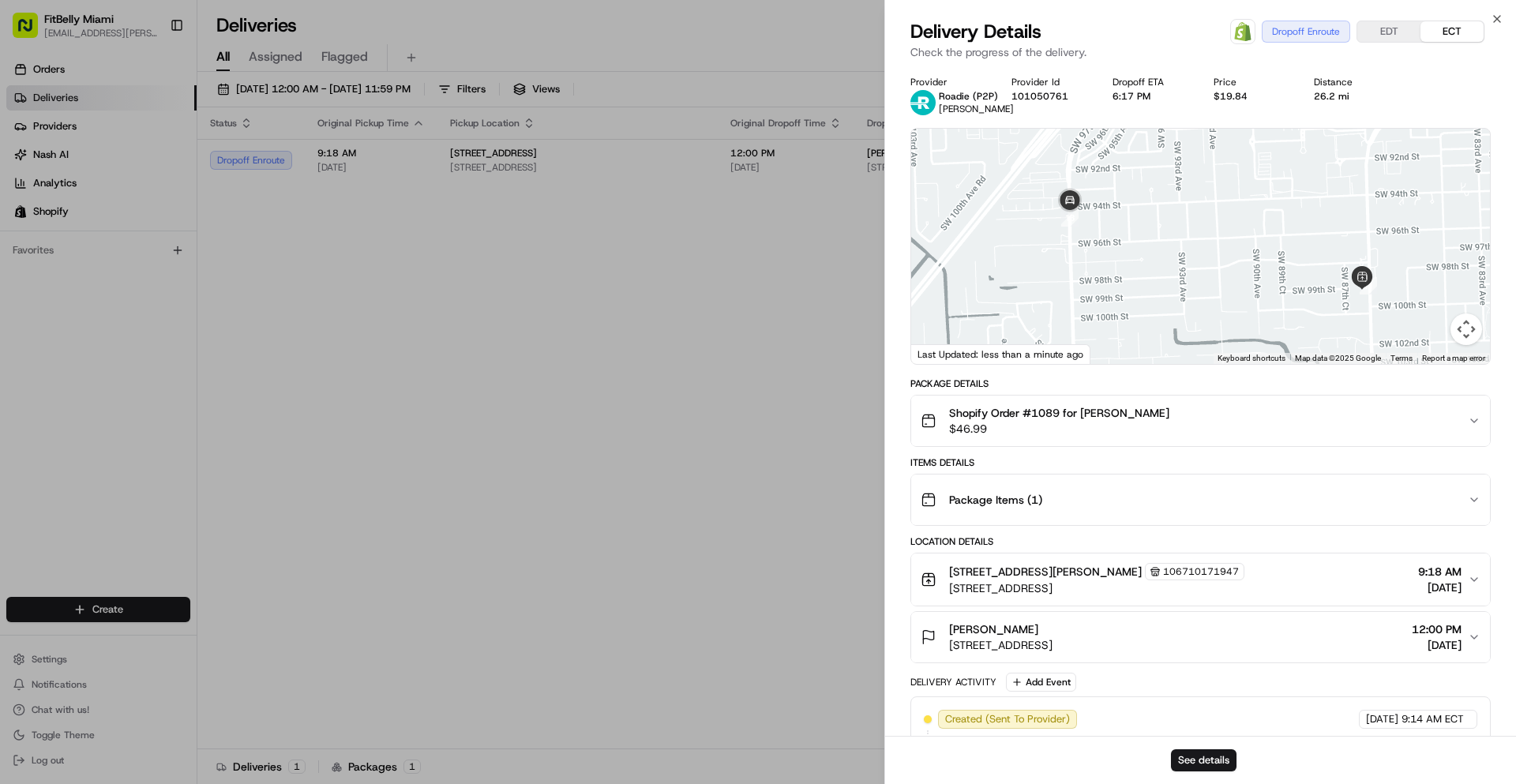
drag, startPoint x: 1130, startPoint y: 274, endPoint x: 1196, endPoint y: 244, distance: 72.5
click at [1196, 244] on div at bounding box center [1201, 245] width 579 height 235
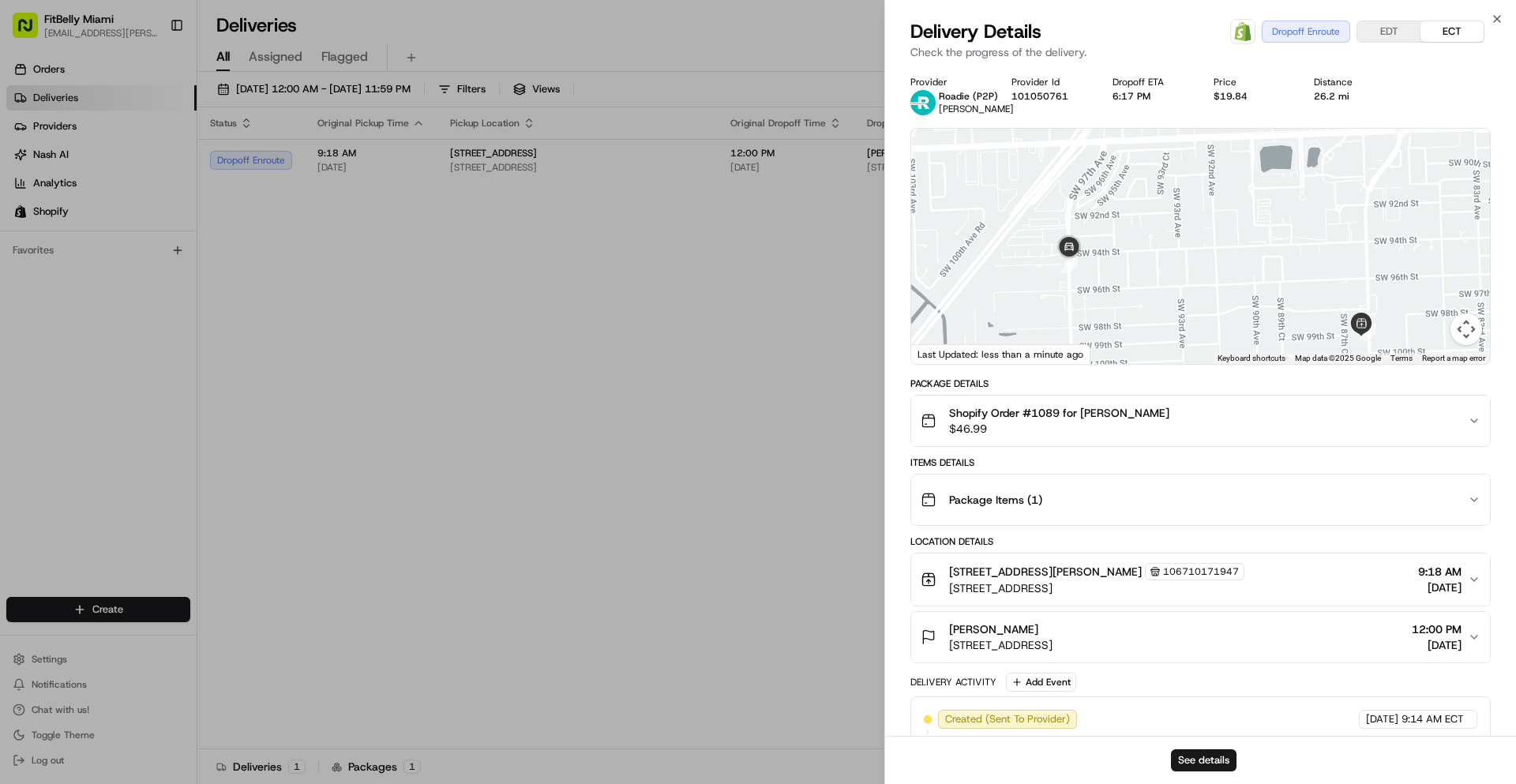
drag, startPoint x: 1157, startPoint y: 203, endPoint x: 1155, endPoint y: 259, distance: 56.0
click at [1156, 257] on div at bounding box center [1201, 245] width 579 height 235
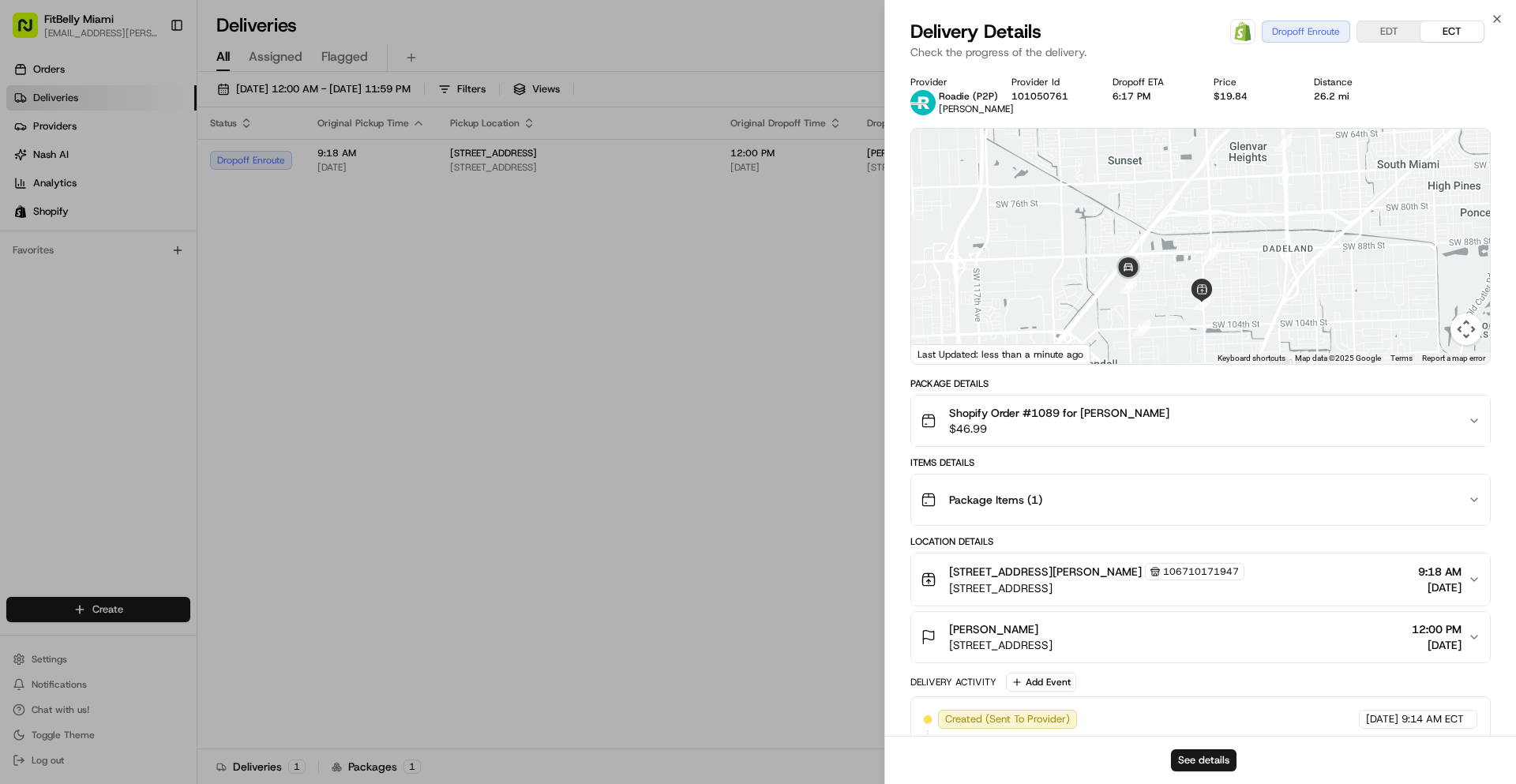
drag, startPoint x: 1183, startPoint y: 245, endPoint x: 1142, endPoint y: 301, distance: 69.4
click at [1144, 301] on div at bounding box center [1201, 245] width 579 height 235
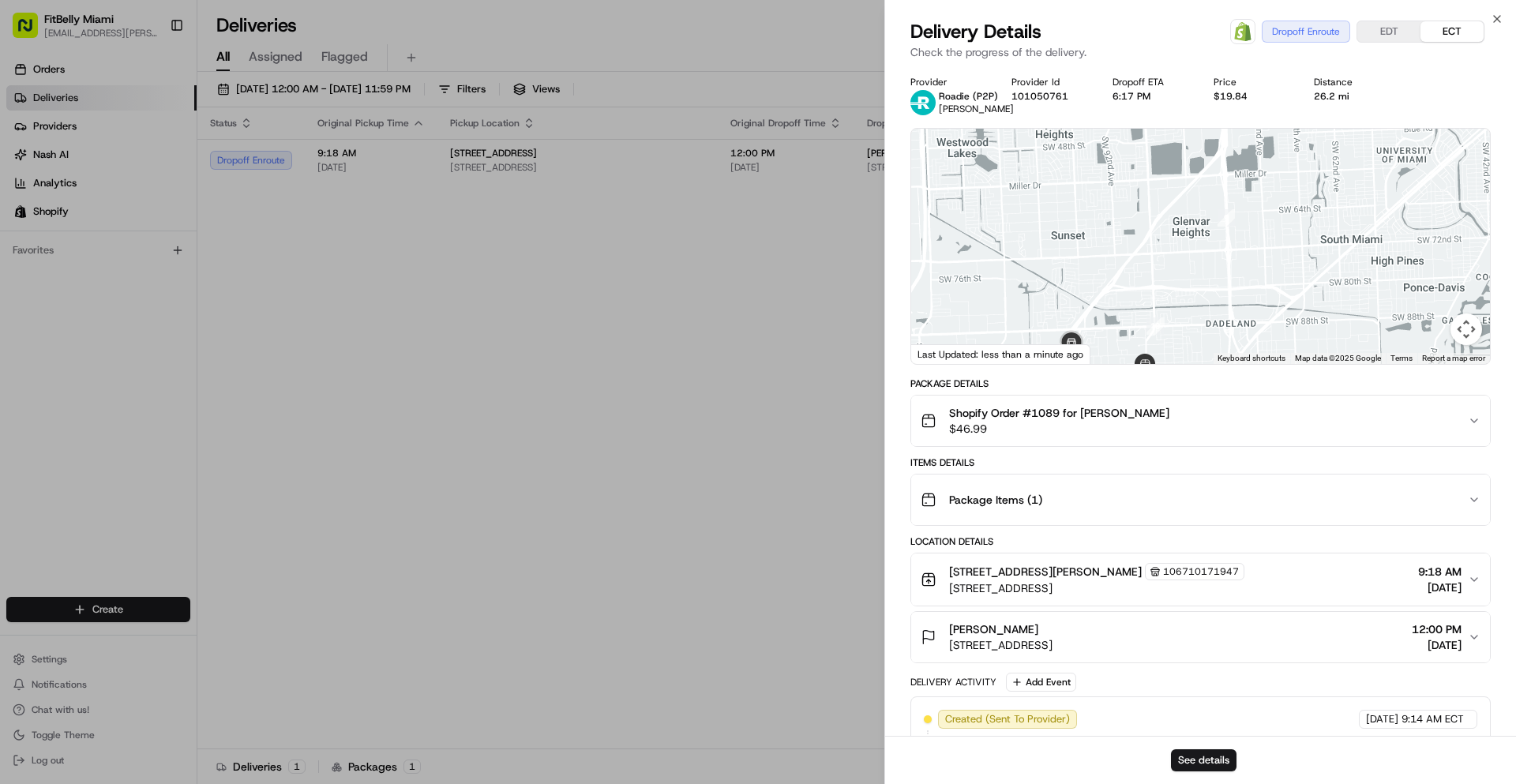
drag, startPoint x: 1130, startPoint y: 235, endPoint x: 1130, endPoint y: 276, distance: 41.0
click at [1130, 276] on div at bounding box center [1201, 245] width 579 height 235
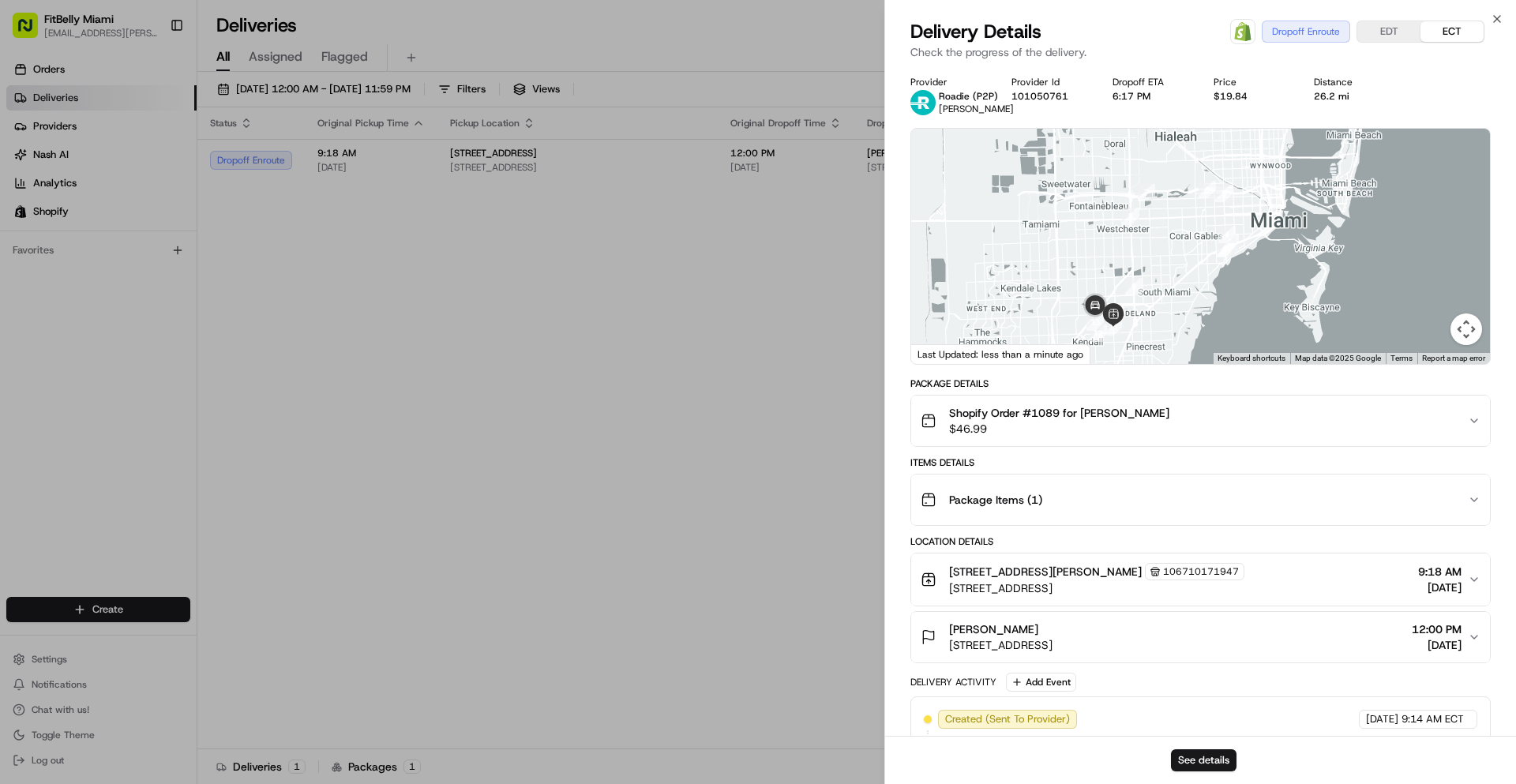
drag, startPoint x: 1111, startPoint y: 232, endPoint x: 1081, endPoint y: 261, distance: 41.7
click at [1081, 261] on div at bounding box center [1201, 245] width 579 height 235
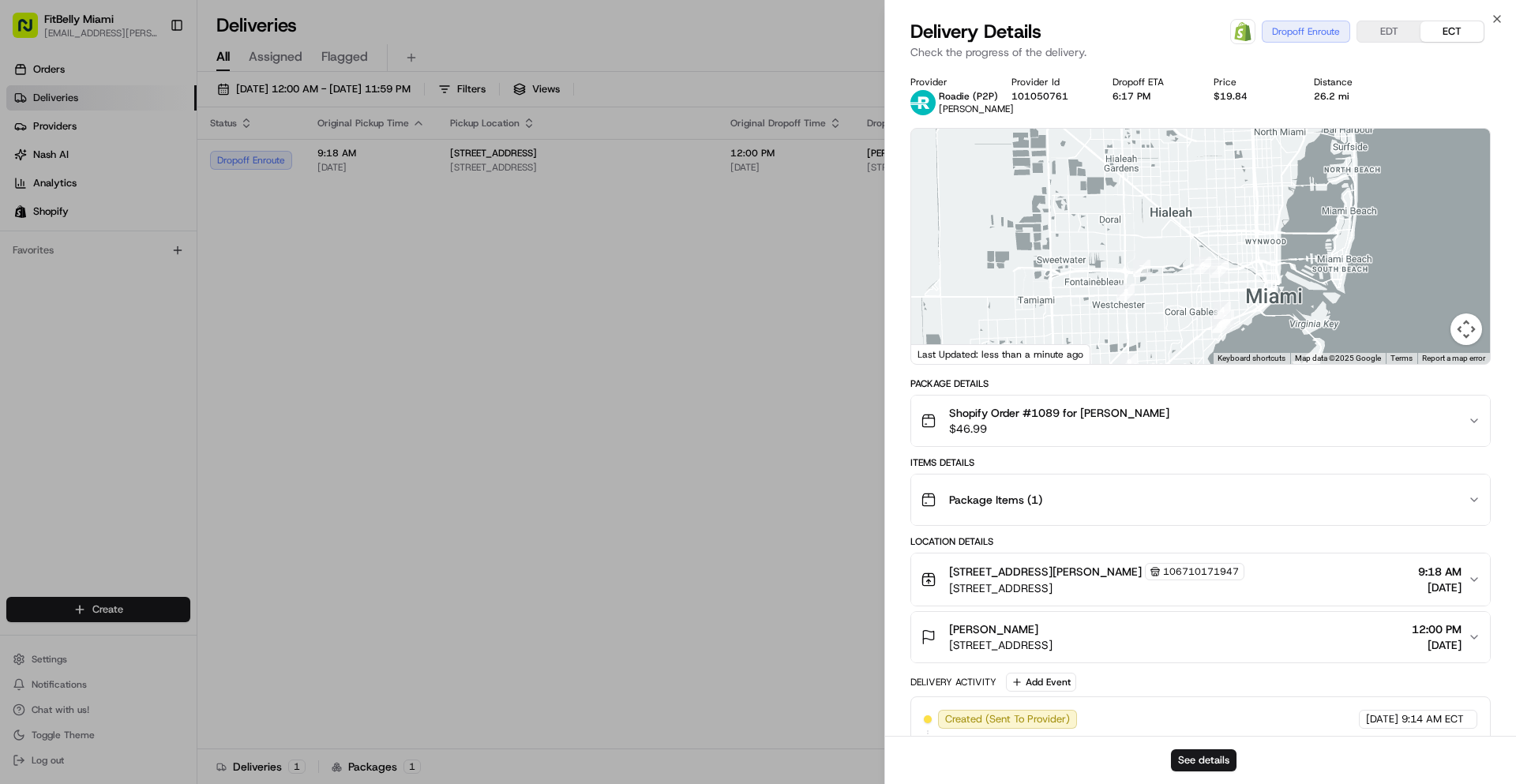
drag, startPoint x: 1088, startPoint y: 222, endPoint x: 1087, endPoint y: 307, distance: 85.0
click at [1088, 306] on div at bounding box center [1201, 245] width 579 height 235
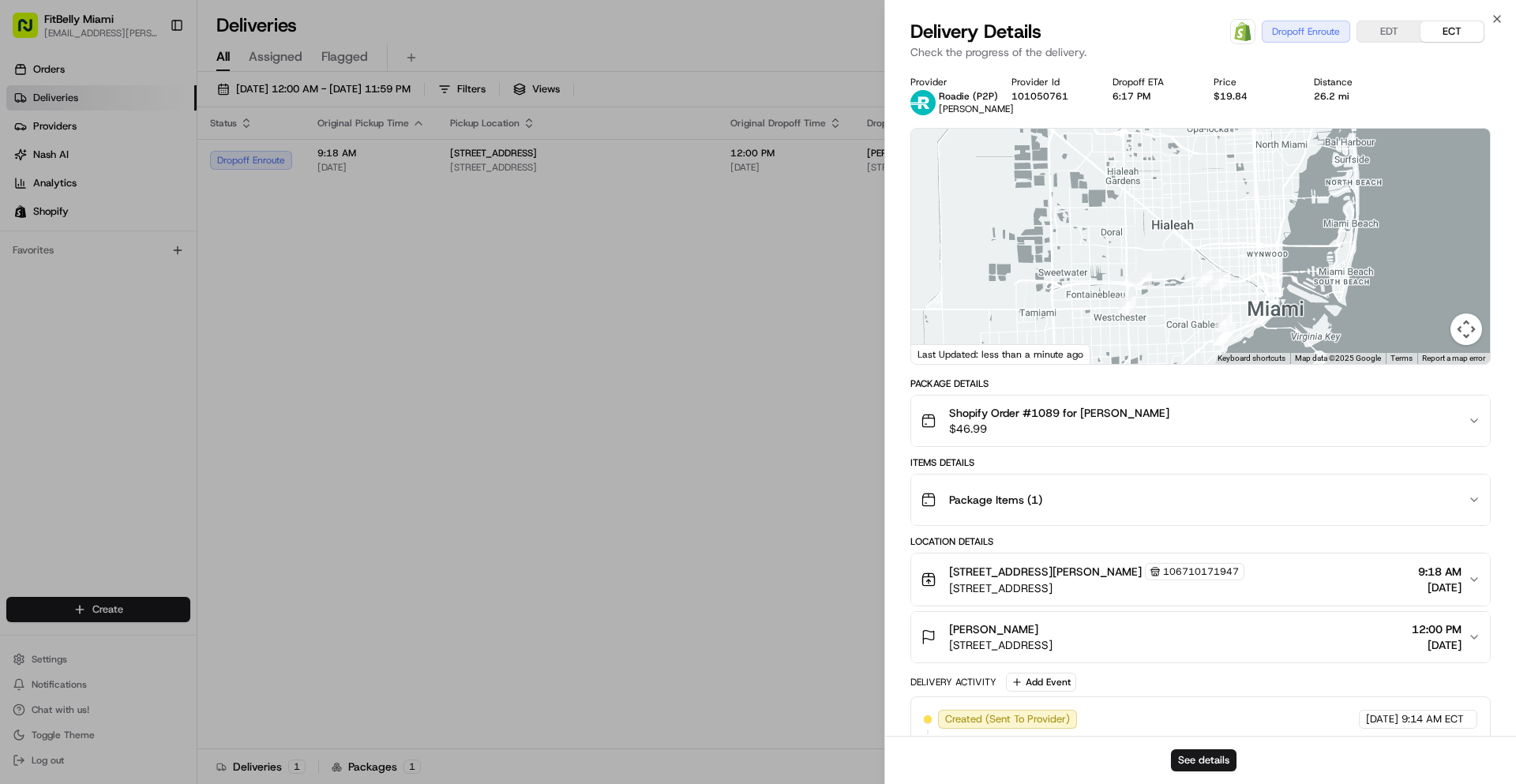
drag, startPoint x: 1107, startPoint y: 289, endPoint x: 1095, endPoint y: 176, distance: 113.6
click at [1095, 176] on div at bounding box center [1201, 245] width 579 height 235
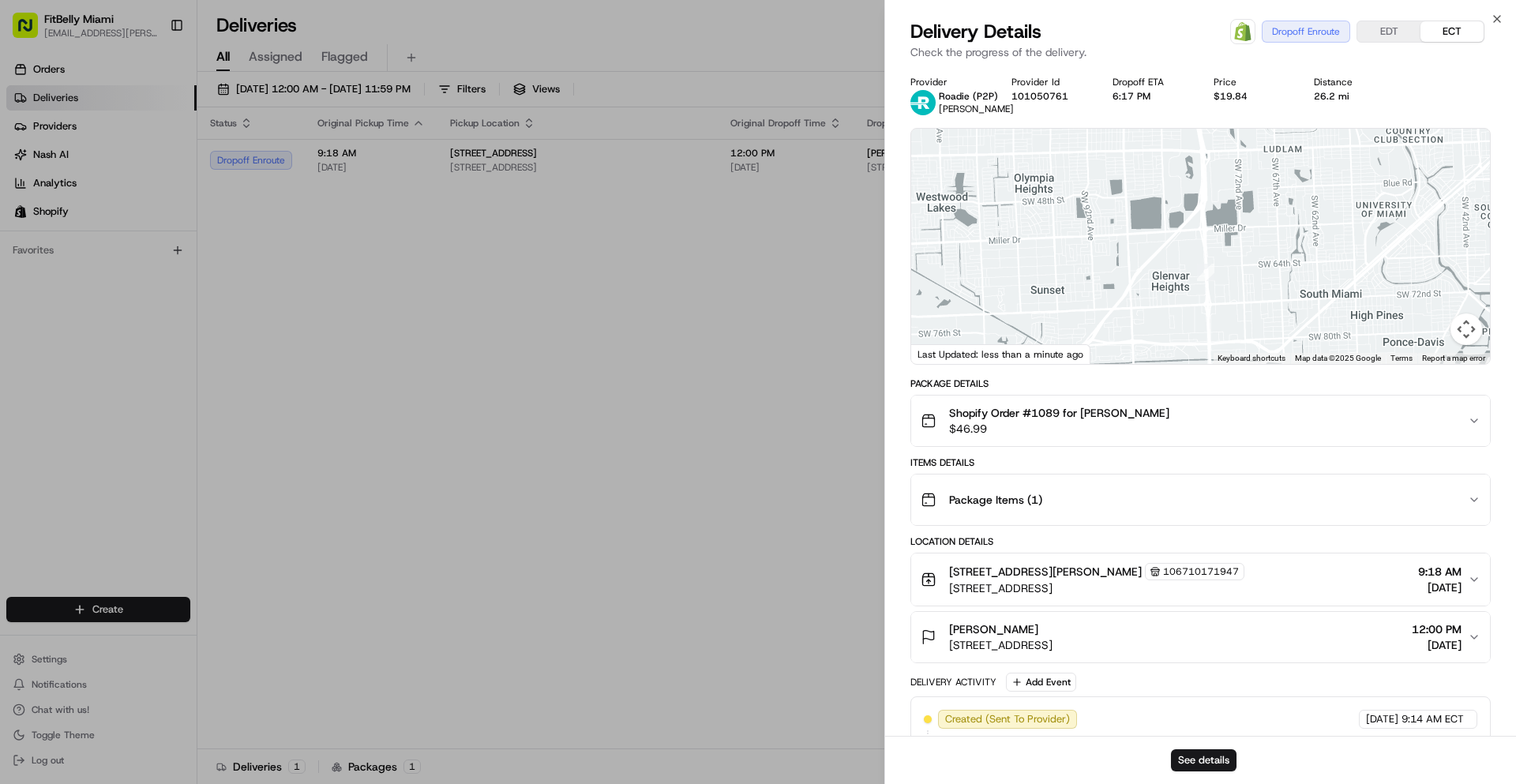
drag, startPoint x: 1105, startPoint y: 256, endPoint x: 1118, endPoint y: 130, distance: 126.7
click at [1119, 132] on div at bounding box center [1201, 245] width 579 height 235
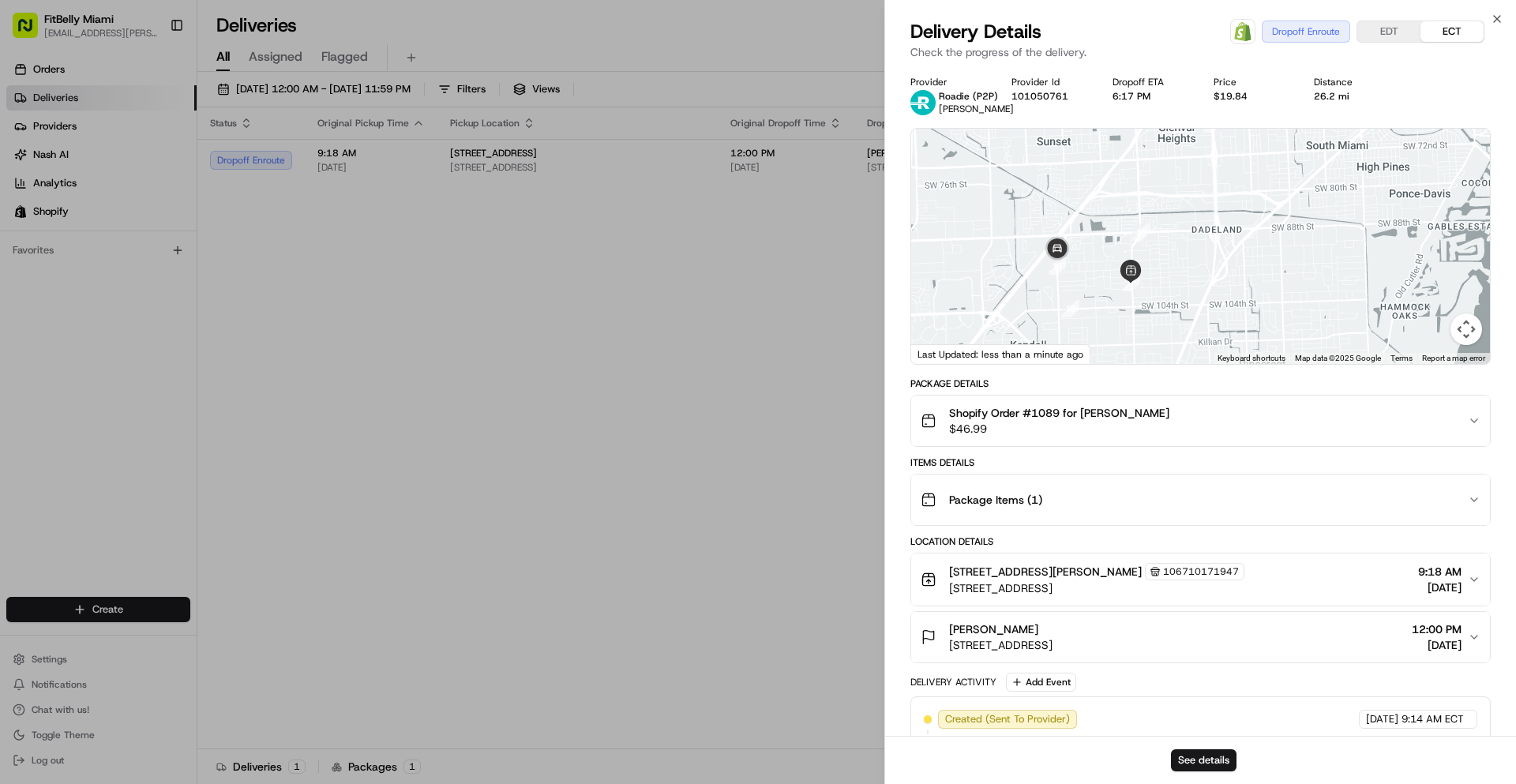
drag, startPoint x: 1065, startPoint y: 235, endPoint x: 1061, endPoint y: 206, distance: 29.3
click at [1061, 206] on div at bounding box center [1201, 245] width 579 height 235
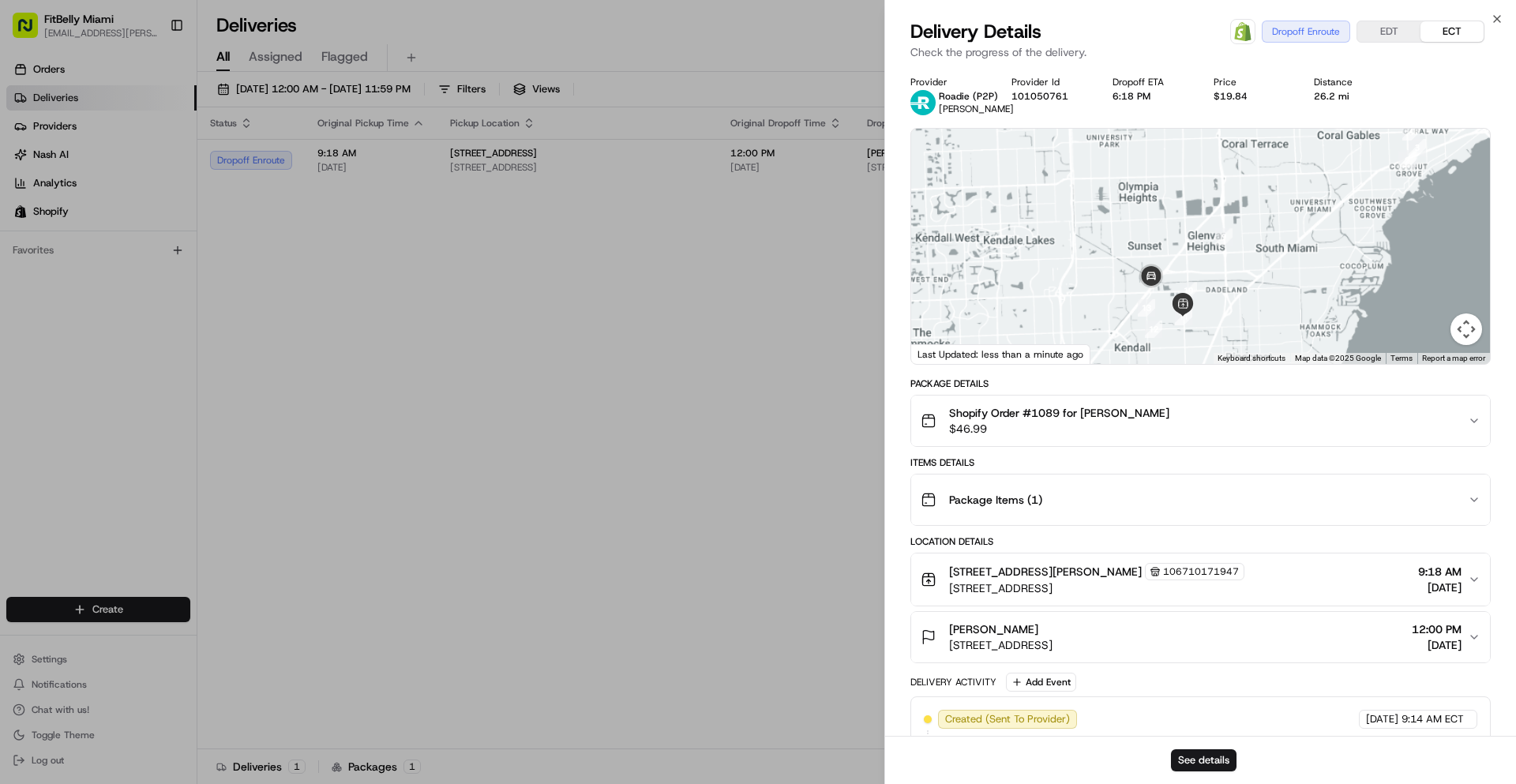
drag, startPoint x: 1266, startPoint y: 207, endPoint x: 1271, endPoint y: 267, distance: 60.2
click at [1271, 267] on div at bounding box center [1201, 245] width 579 height 235
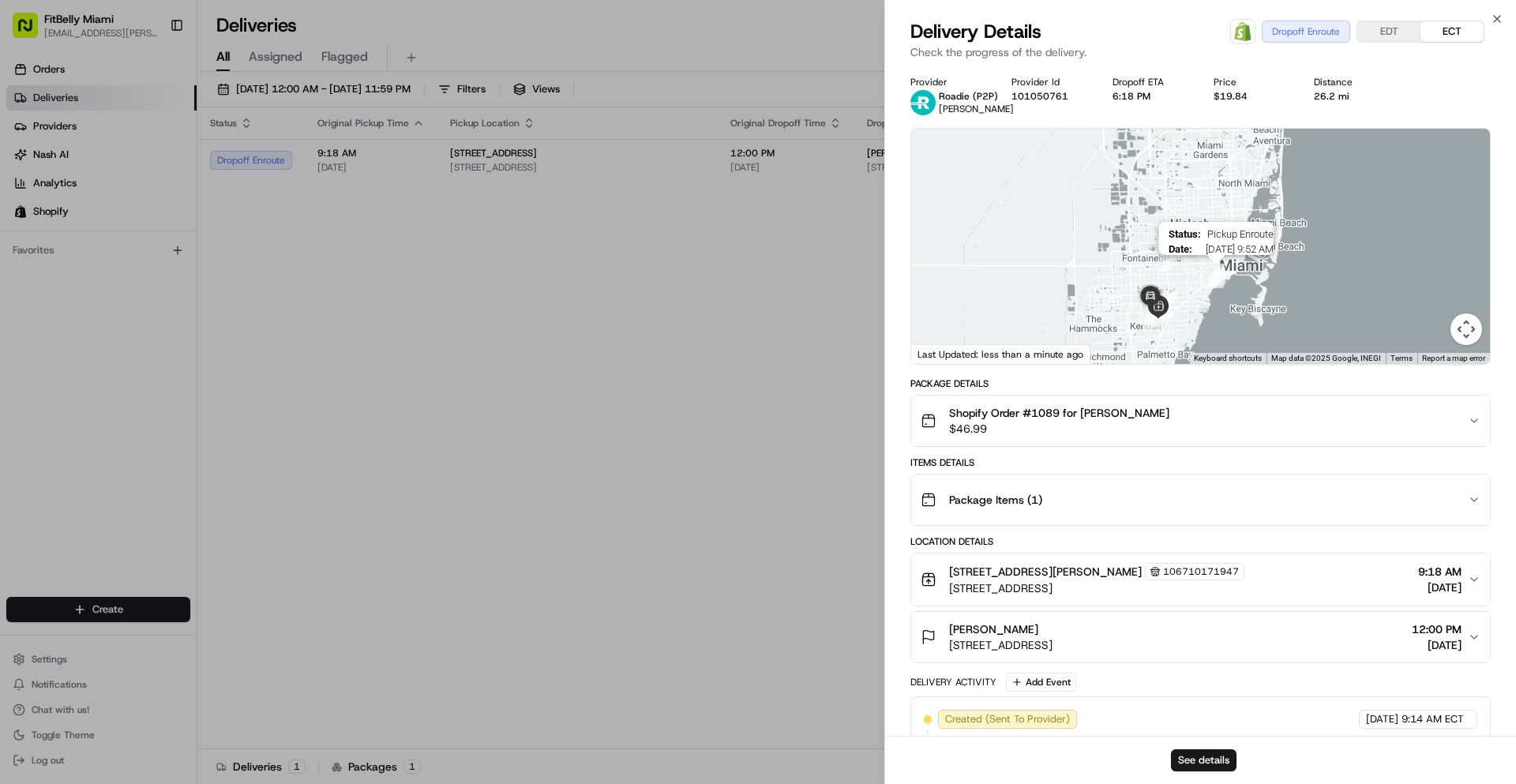
drag, startPoint x: 1247, startPoint y: 229, endPoint x: 1209, endPoint y: 273, distance: 58.1
click at [1217, 279] on img "4" at bounding box center [1215, 271] width 17 height 17
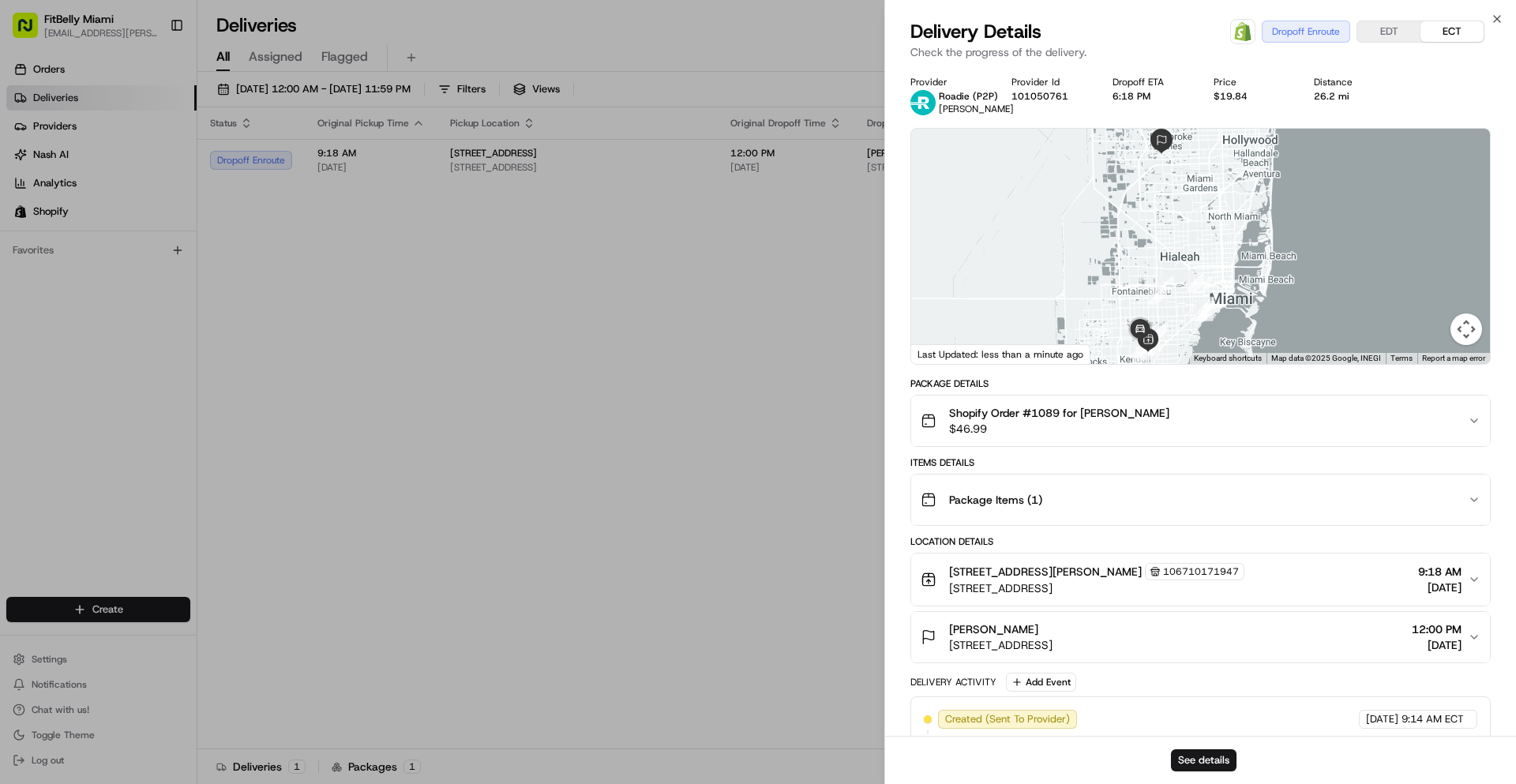
drag, startPoint x: 1153, startPoint y: 205, endPoint x: 1145, endPoint y: 243, distance: 38.8
click at [1145, 242] on div at bounding box center [1201, 245] width 579 height 235
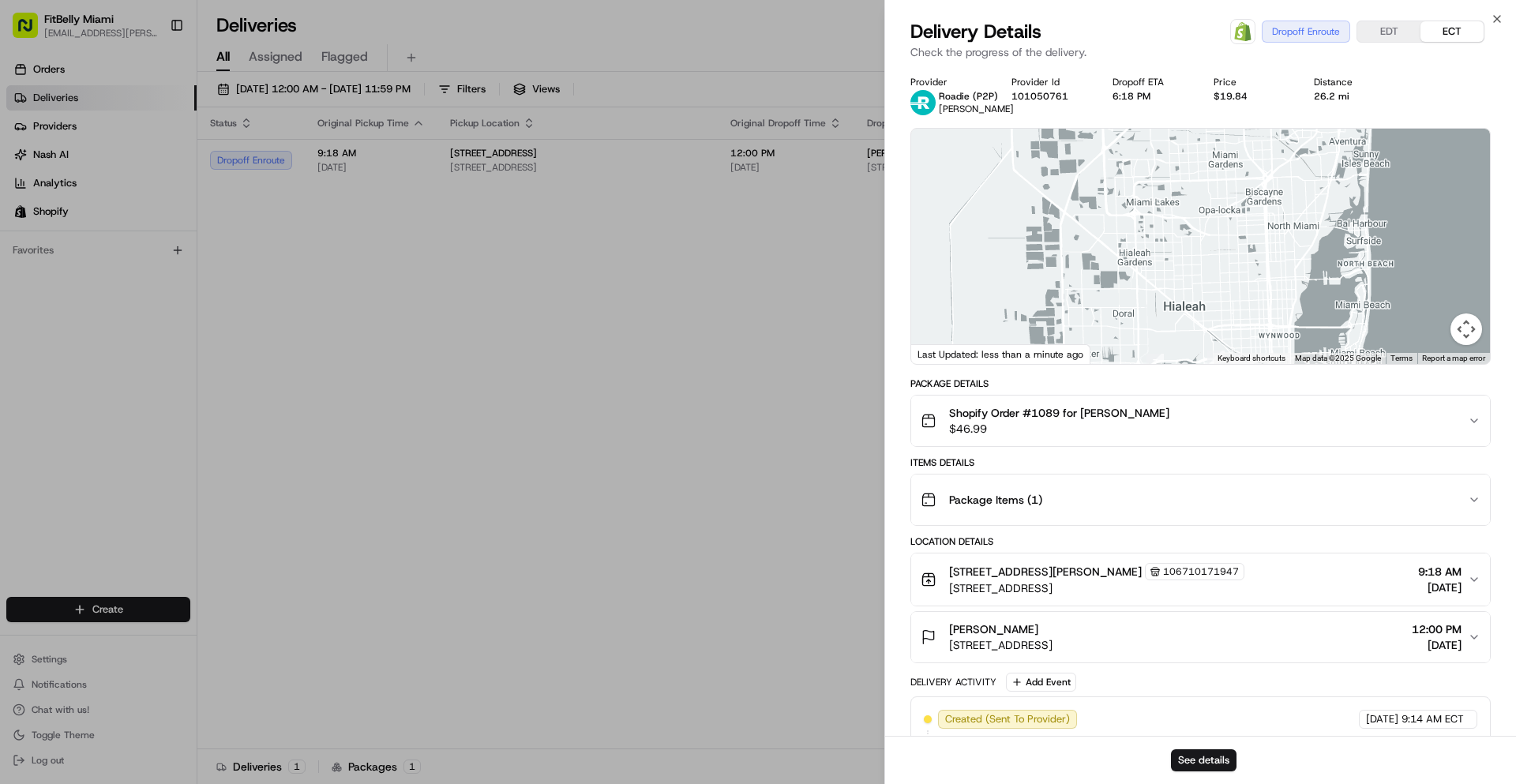
drag, startPoint x: 1149, startPoint y: 248, endPoint x: 1138, endPoint y: 273, distance: 27.3
click at [1138, 272] on div at bounding box center [1201, 245] width 579 height 235
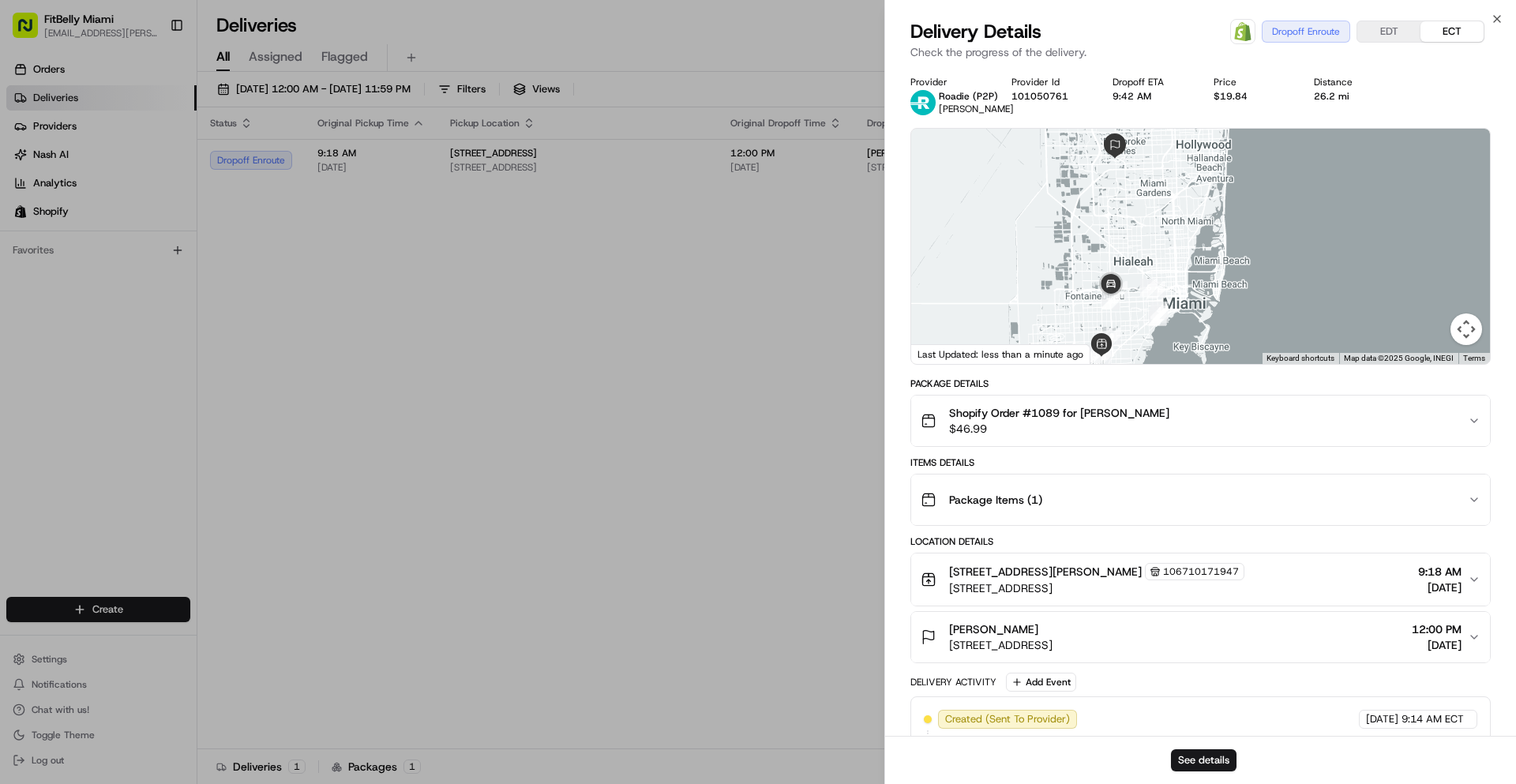
drag, startPoint x: 1165, startPoint y: 234, endPoint x: 1069, endPoint y: 261, distance: 99.7
click at [1081, 258] on div at bounding box center [1201, 245] width 579 height 235
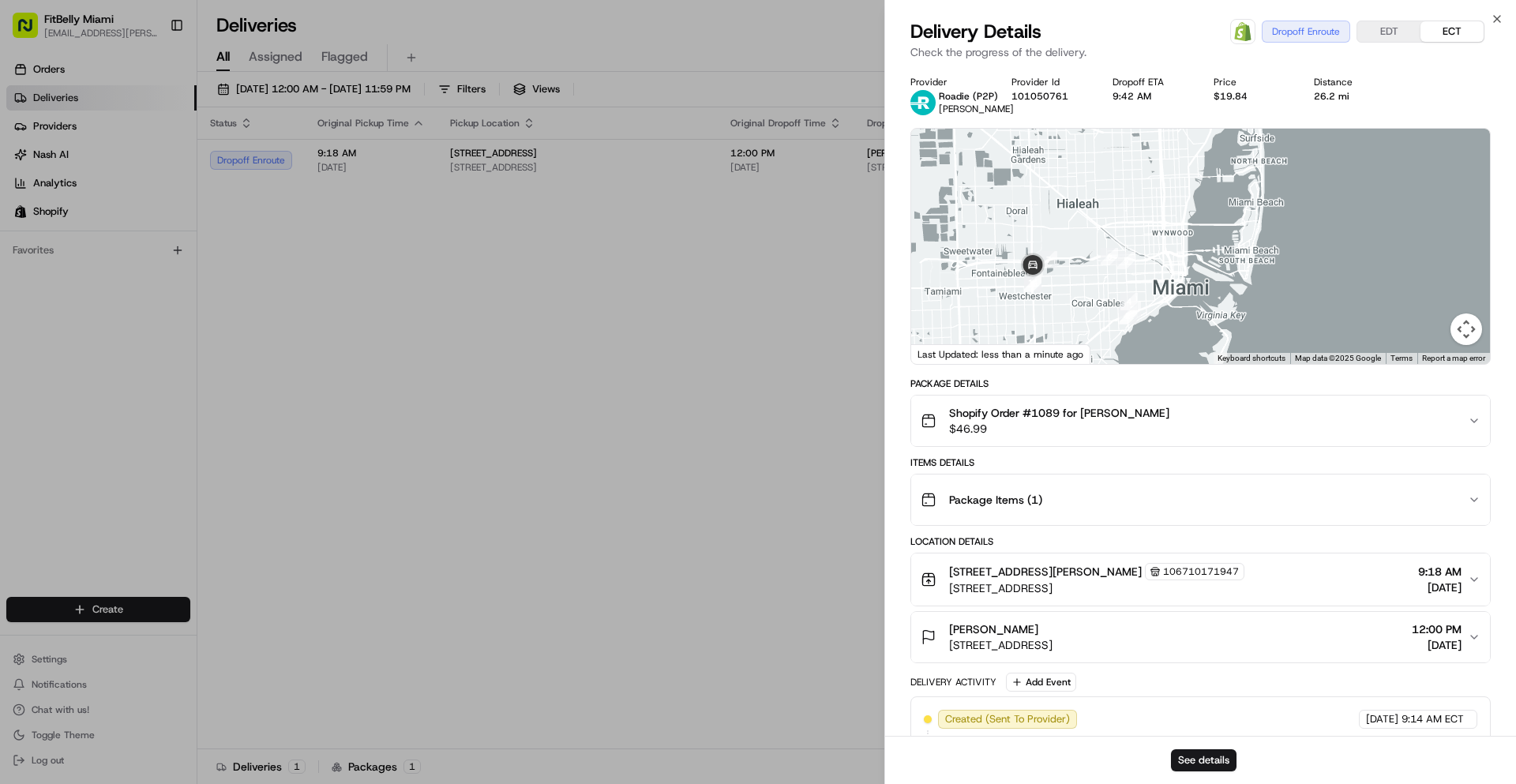
drag, startPoint x: 1041, startPoint y: 221, endPoint x: 1049, endPoint y: 190, distance: 32.0
click at [1049, 190] on div at bounding box center [1201, 245] width 579 height 235
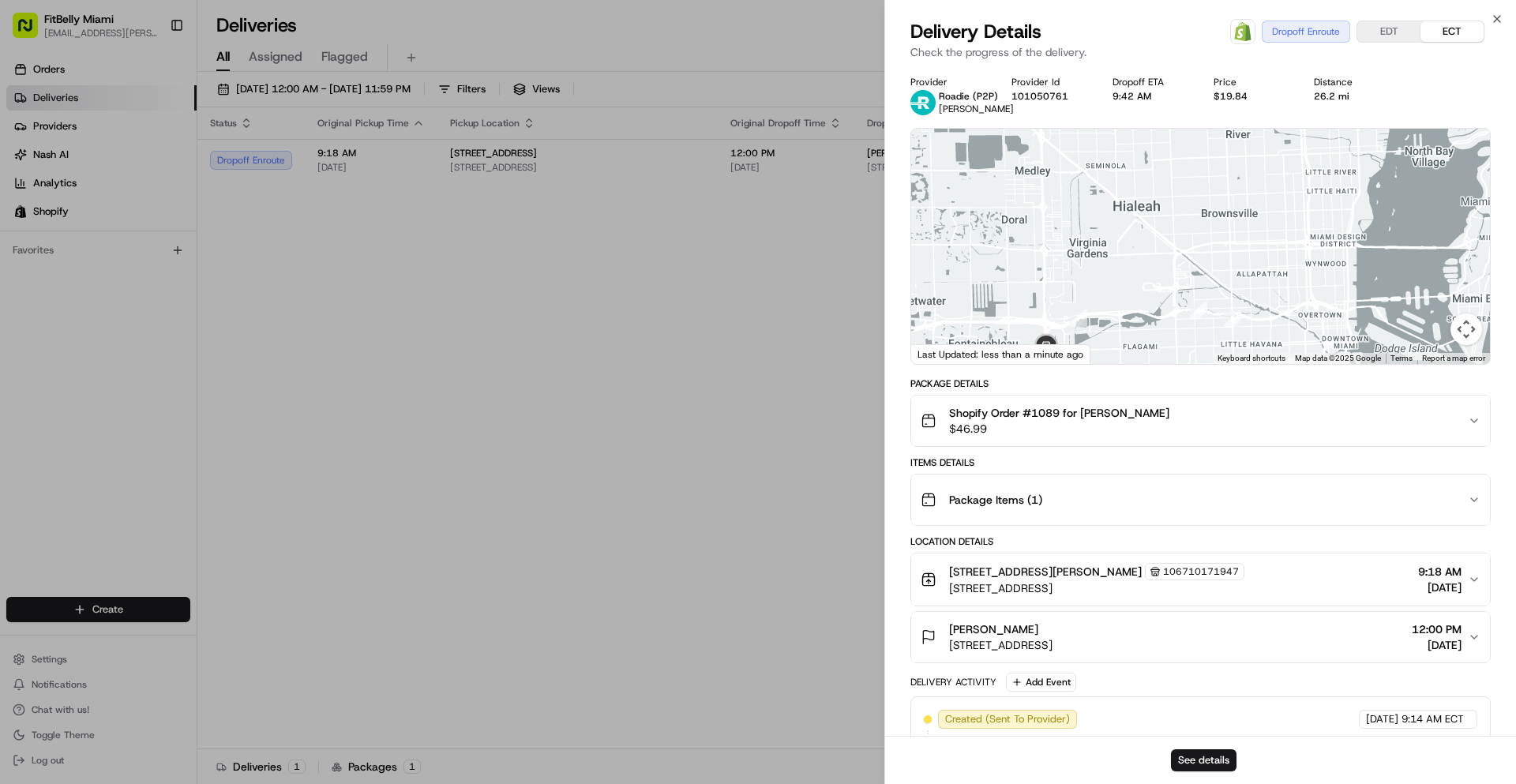
drag, startPoint x: 1062, startPoint y: 233, endPoint x: 1078, endPoint y: 240, distance: 17.5
click at [1078, 240] on div at bounding box center [1201, 245] width 579 height 235
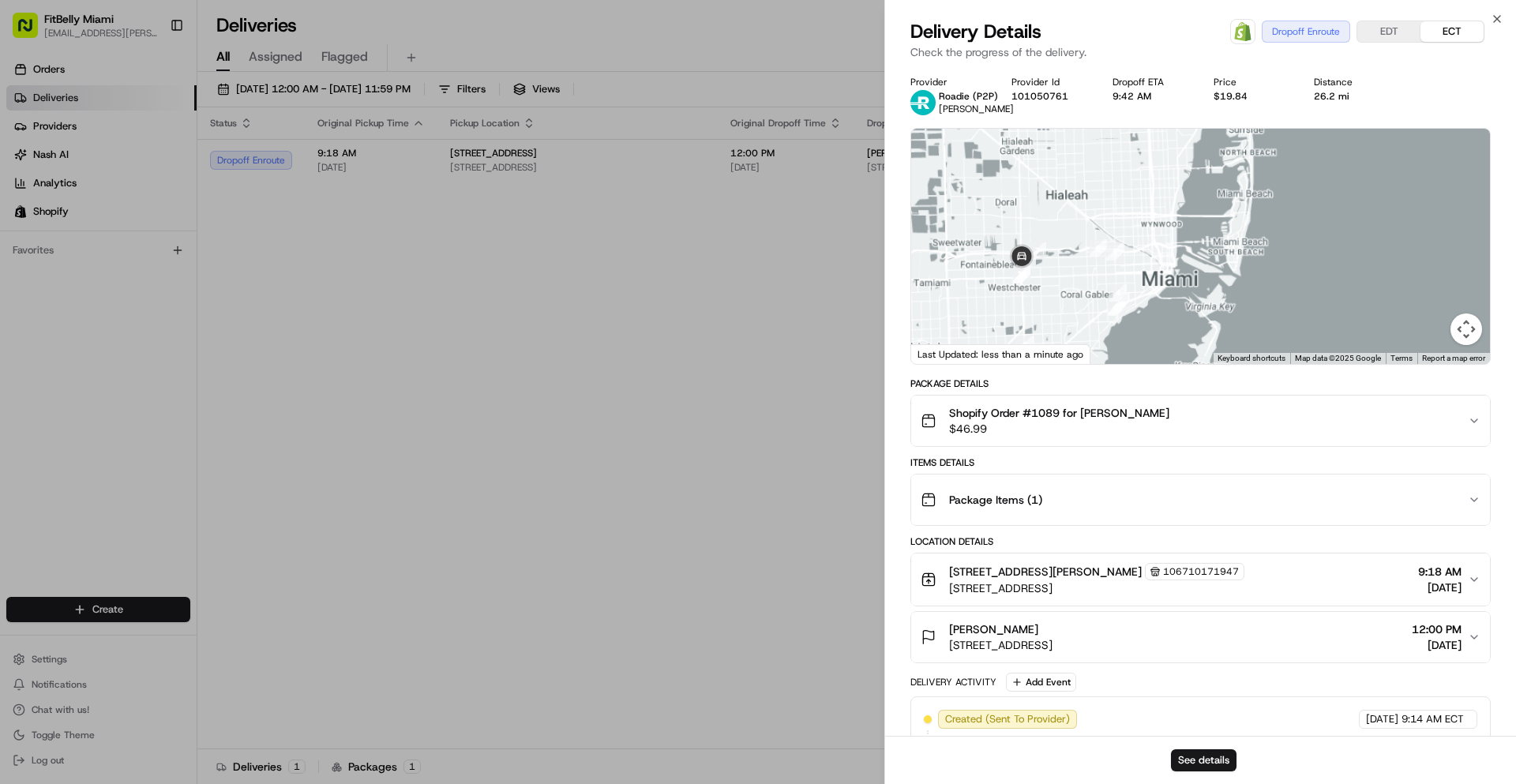
drag, startPoint x: 1165, startPoint y: 274, endPoint x: 1118, endPoint y: 268, distance: 47.4
click at [1118, 260] on img "5" at bounding box center [1114, 251] width 17 height 17
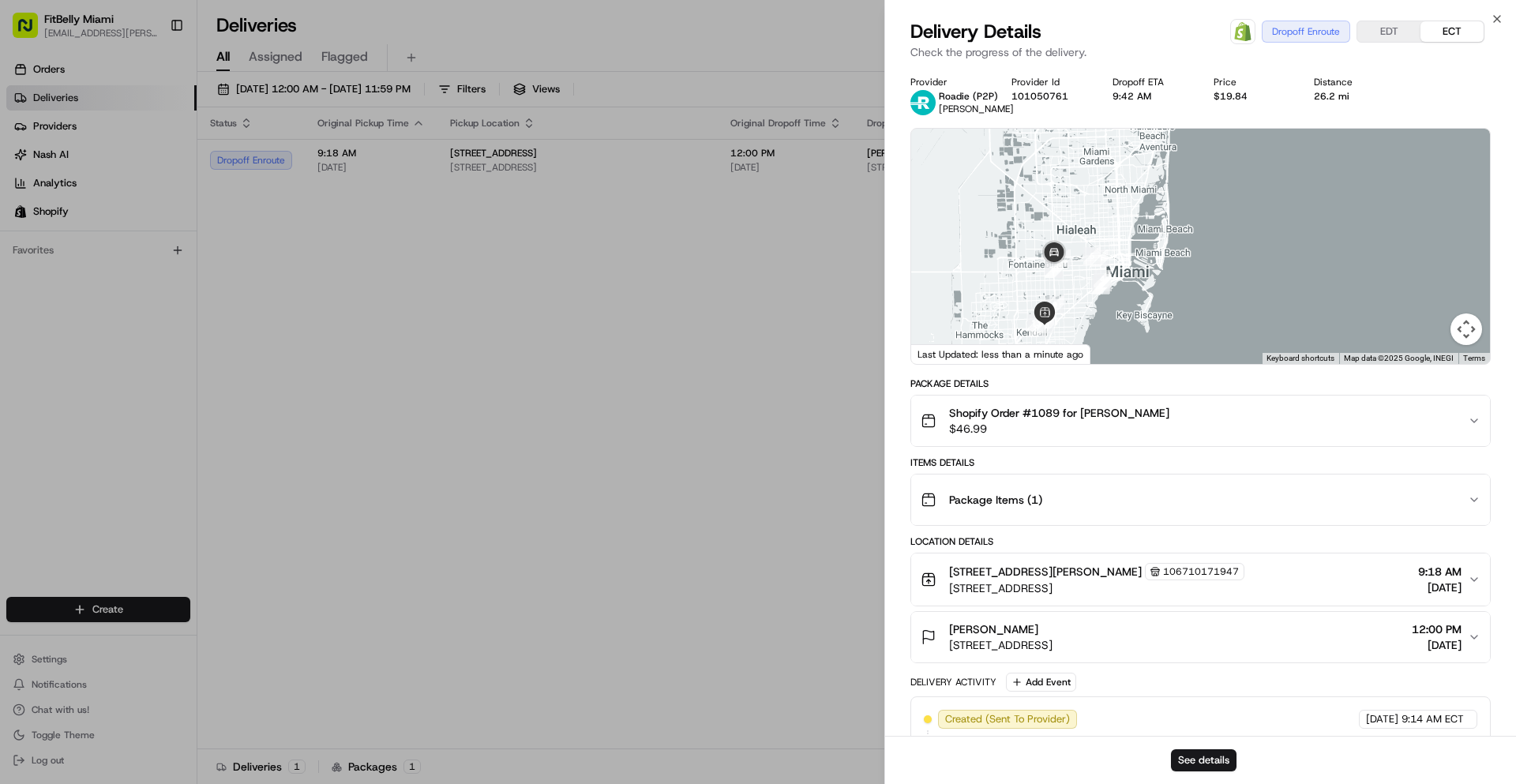
drag, startPoint x: 1108, startPoint y: 279, endPoint x: 1144, endPoint y: 290, distance: 37.6
click at [1144, 290] on div at bounding box center [1201, 245] width 579 height 235
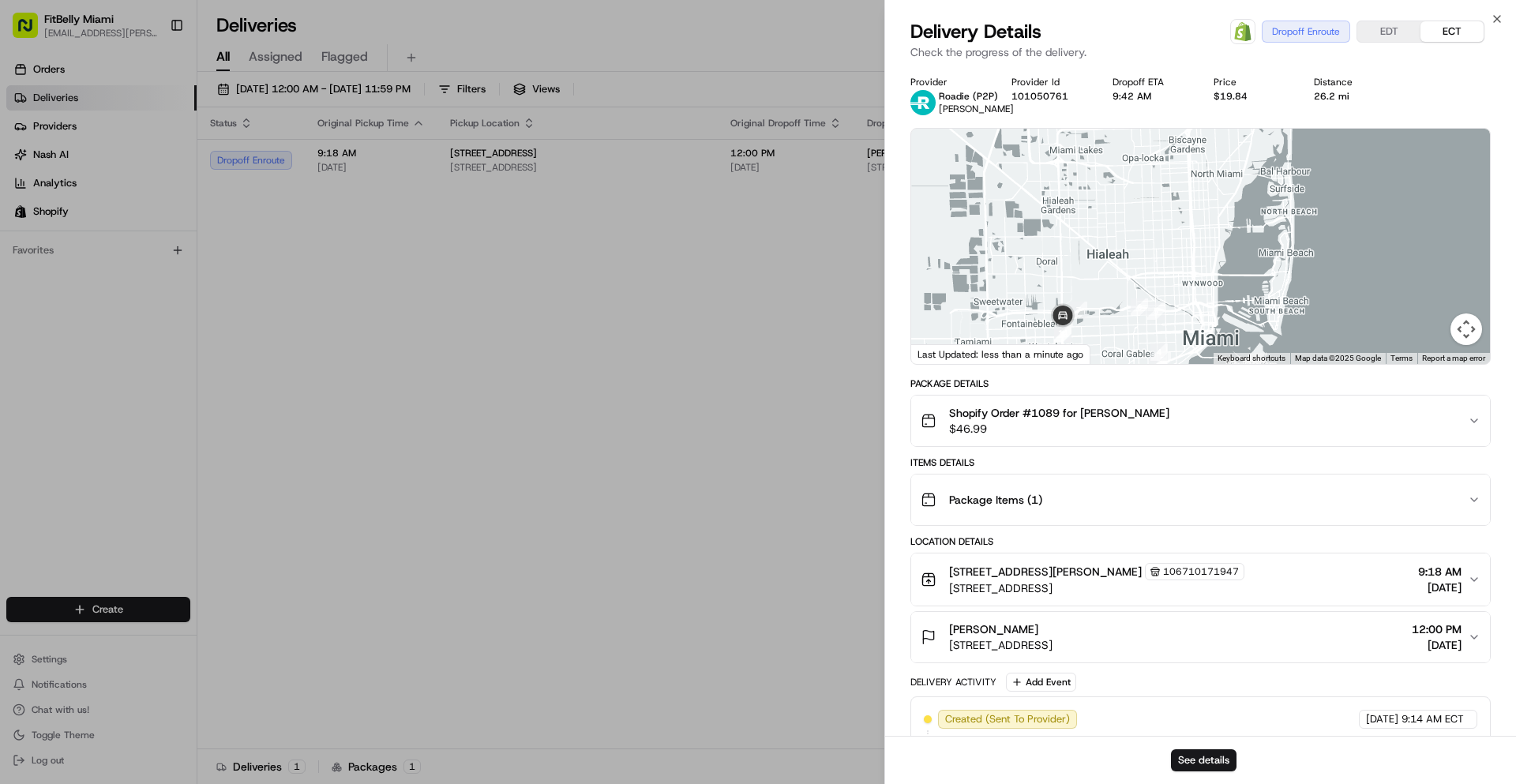
drag, startPoint x: 1130, startPoint y: 214, endPoint x: 1182, endPoint y: 303, distance: 103.1
click at [1182, 303] on div at bounding box center [1201, 245] width 579 height 235
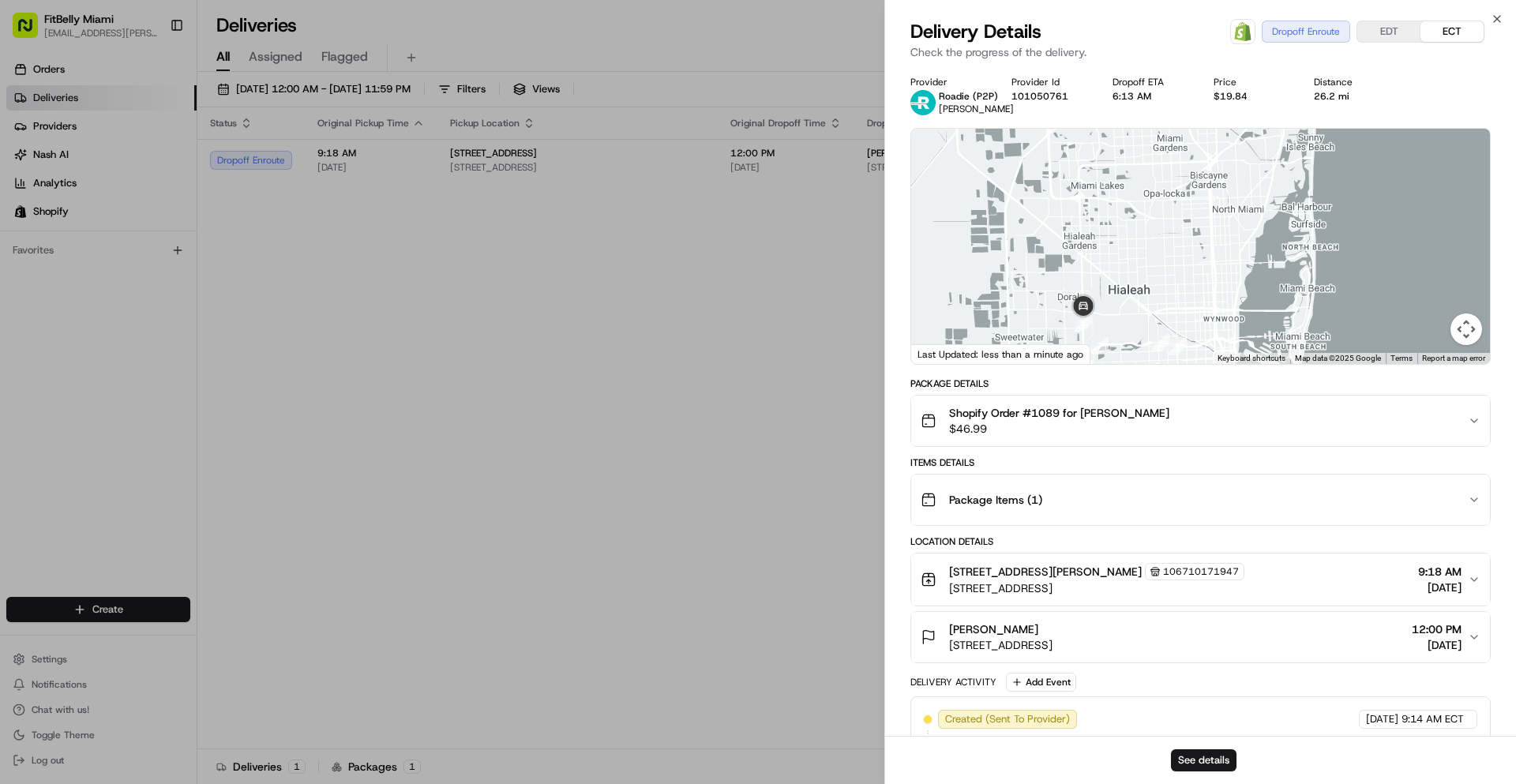
drag, startPoint x: 1124, startPoint y: 246, endPoint x: 1147, endPoint y: 324, distance: 81.3
click at [1147, 324] on div at bounding box center [1201, 245] width 579 height 235
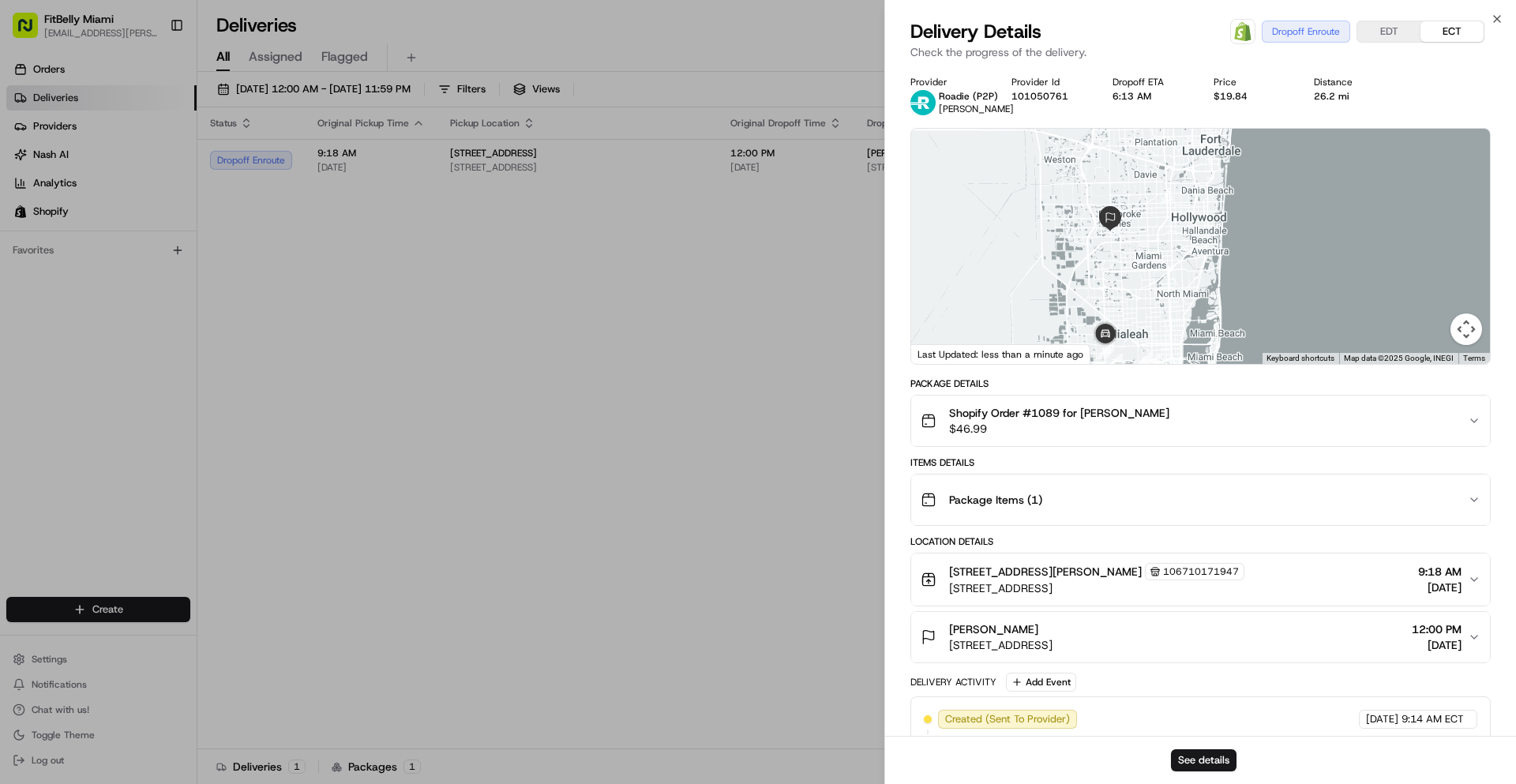
click at [1111, 258] on div at bounding box center [1201, 245] width 579 height 235
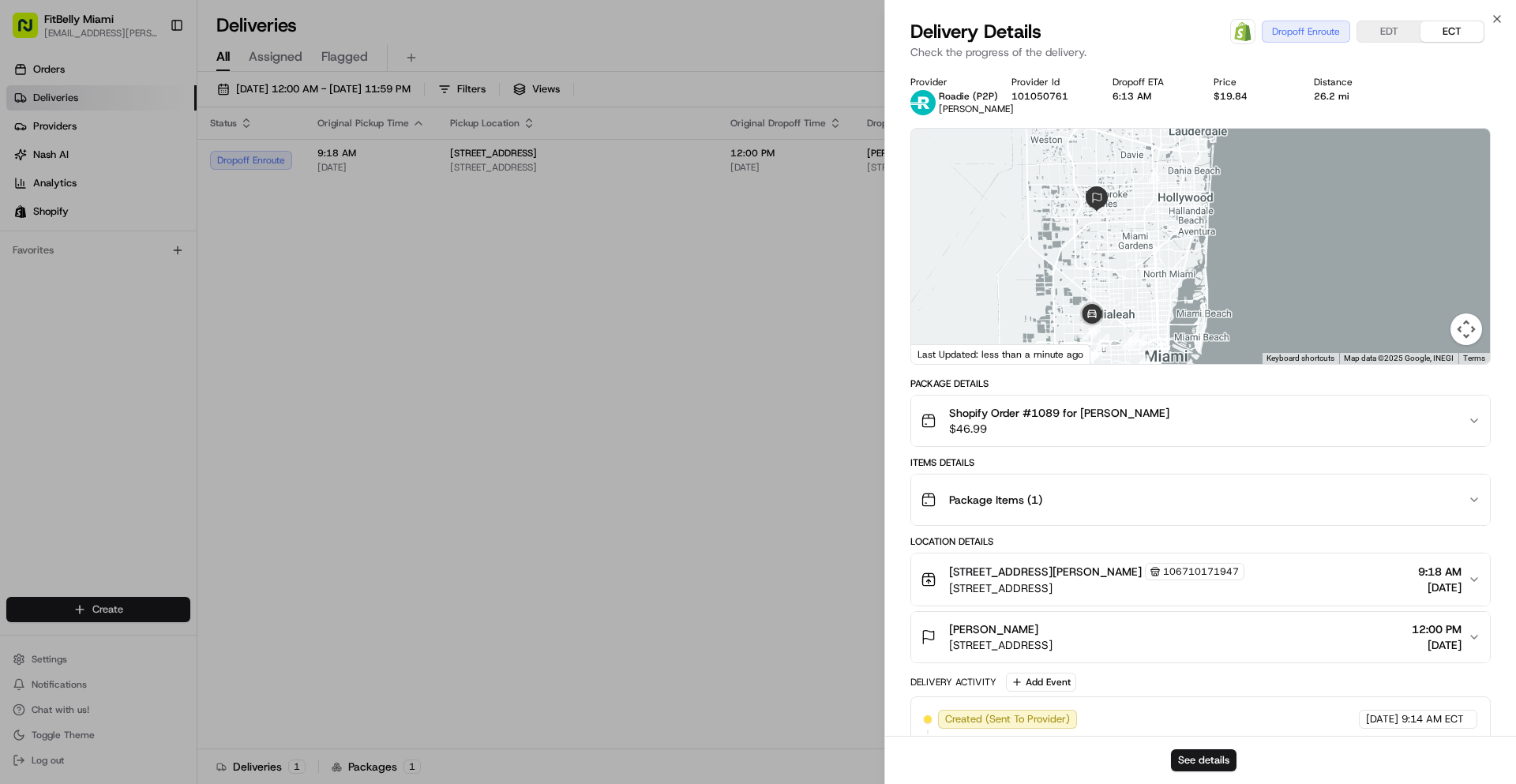
drag, startPoint x: 1124, startPoint y: 240, endPoint x: 1116, endPoint y: 221, distance: 20.6
click at [1117, 222] on div at bounding box center [1201, 245] width 579 height 235
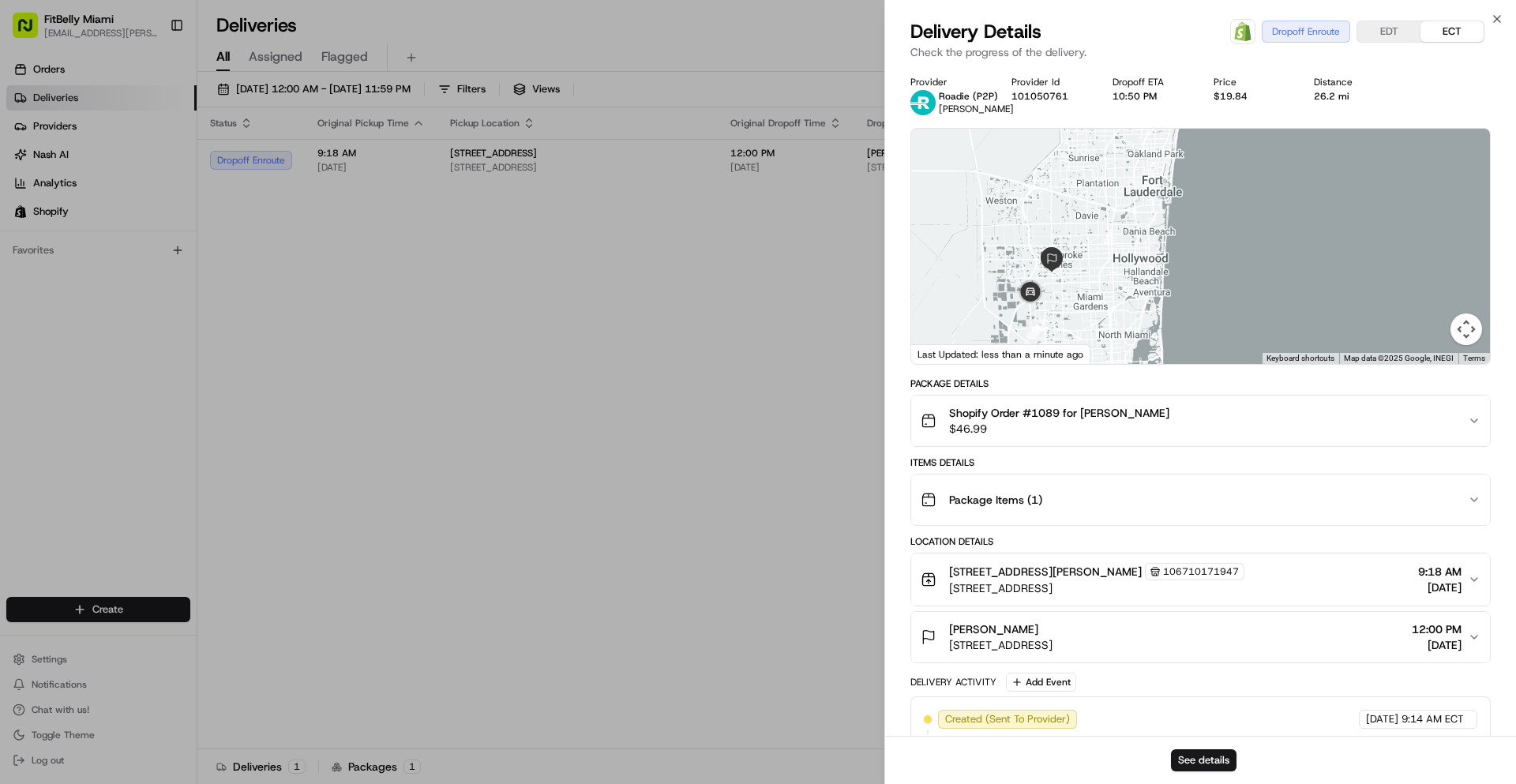
drag, startPoint x: 1126, startPoint y: 207, endPoint x: 1091, endPoint y: 267, distance: 69.5
click at [1090, 268] on div at bounding box center [1201, 245] width 579 height 235
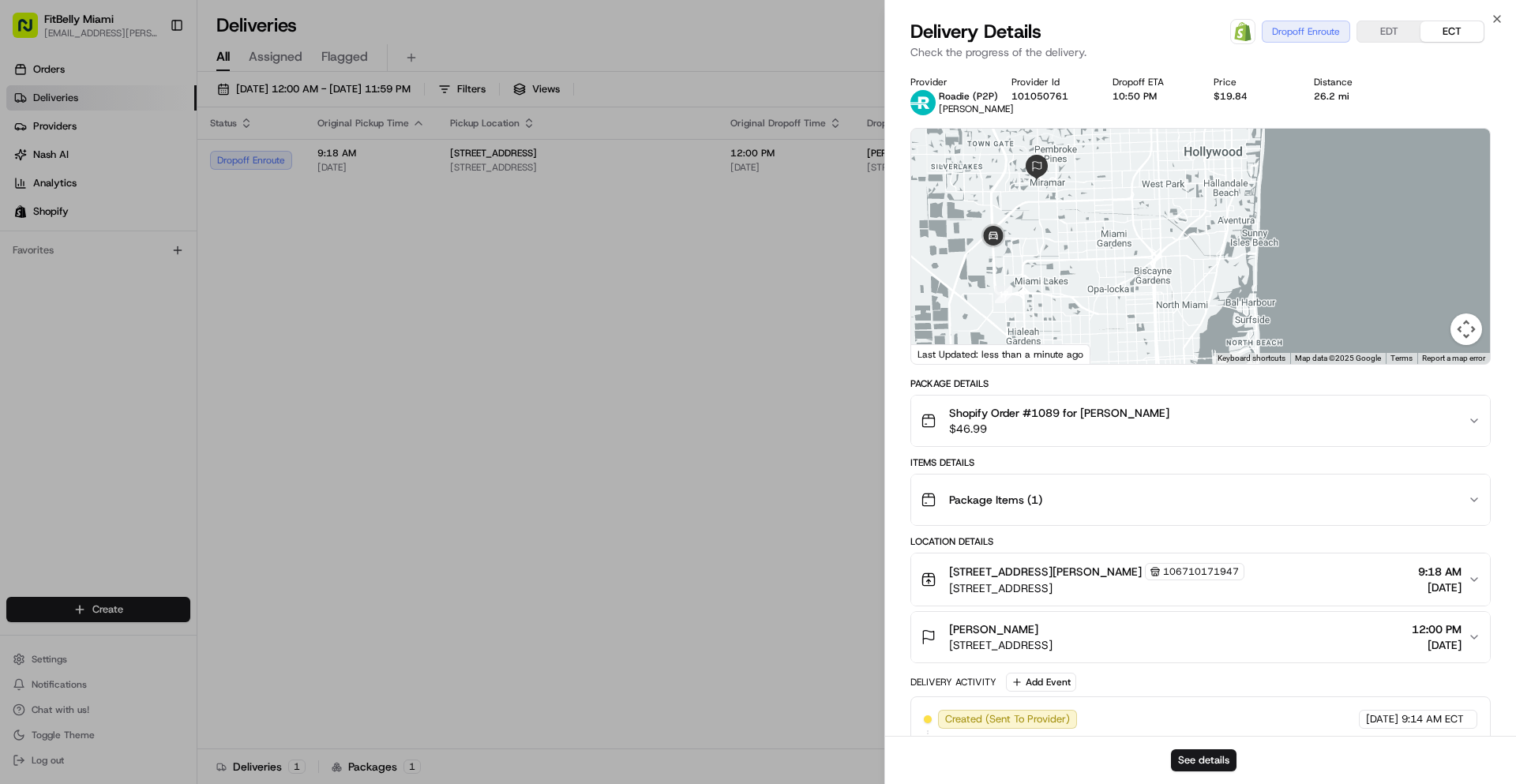
drag, startPoint x: 1052, startPoint y: 284, endPoint x: 1046, endPoint y: 218, distance: 66.3
click at [1046, 218] on div at bounding box center [1201, 245] width 579 height 235
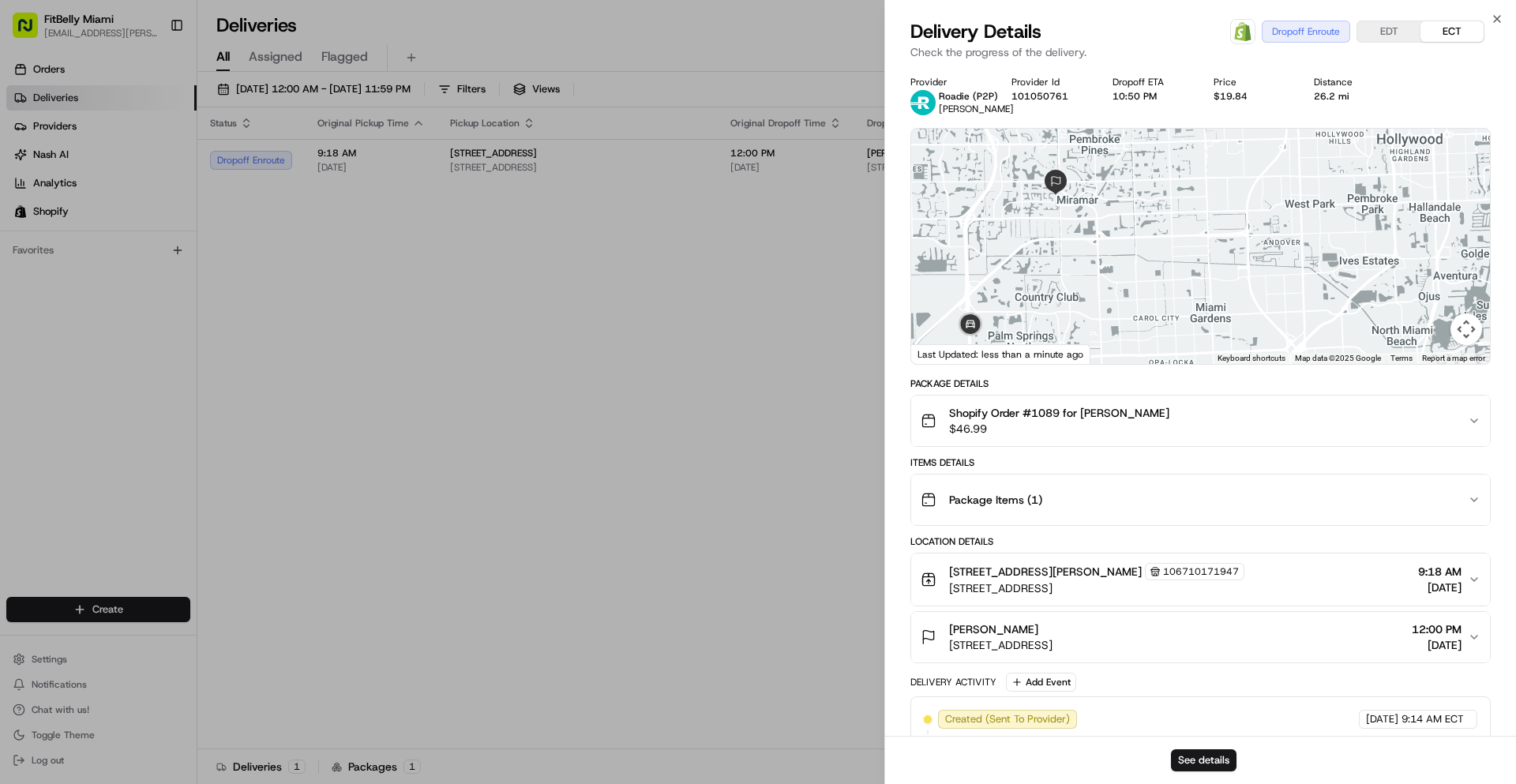
drag, startPoint x: 1036, startPoint y: 215, endPoint x: 1078, endPoint y: 289, distance: 85.1
click at [1078, 289] on div at bounding box center [1201, 245] width 579 height 235
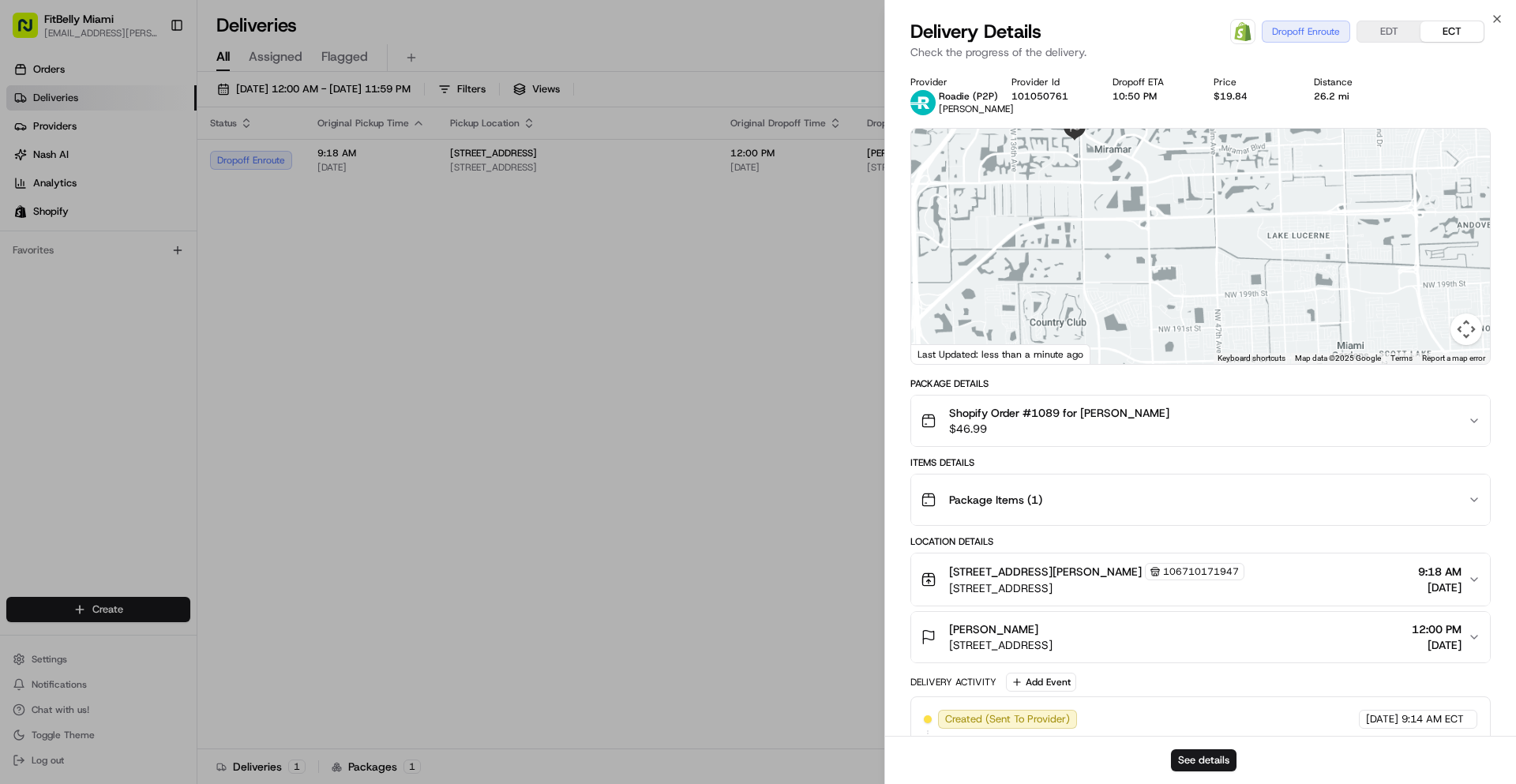
drag, startPoint x: 1085, startPoint y: 237, endPoint x: 1088, endPoint y: 206, distance: 31.1
click at [1088, 206] on div at bounding box center [1201, 245] width 579 height 235
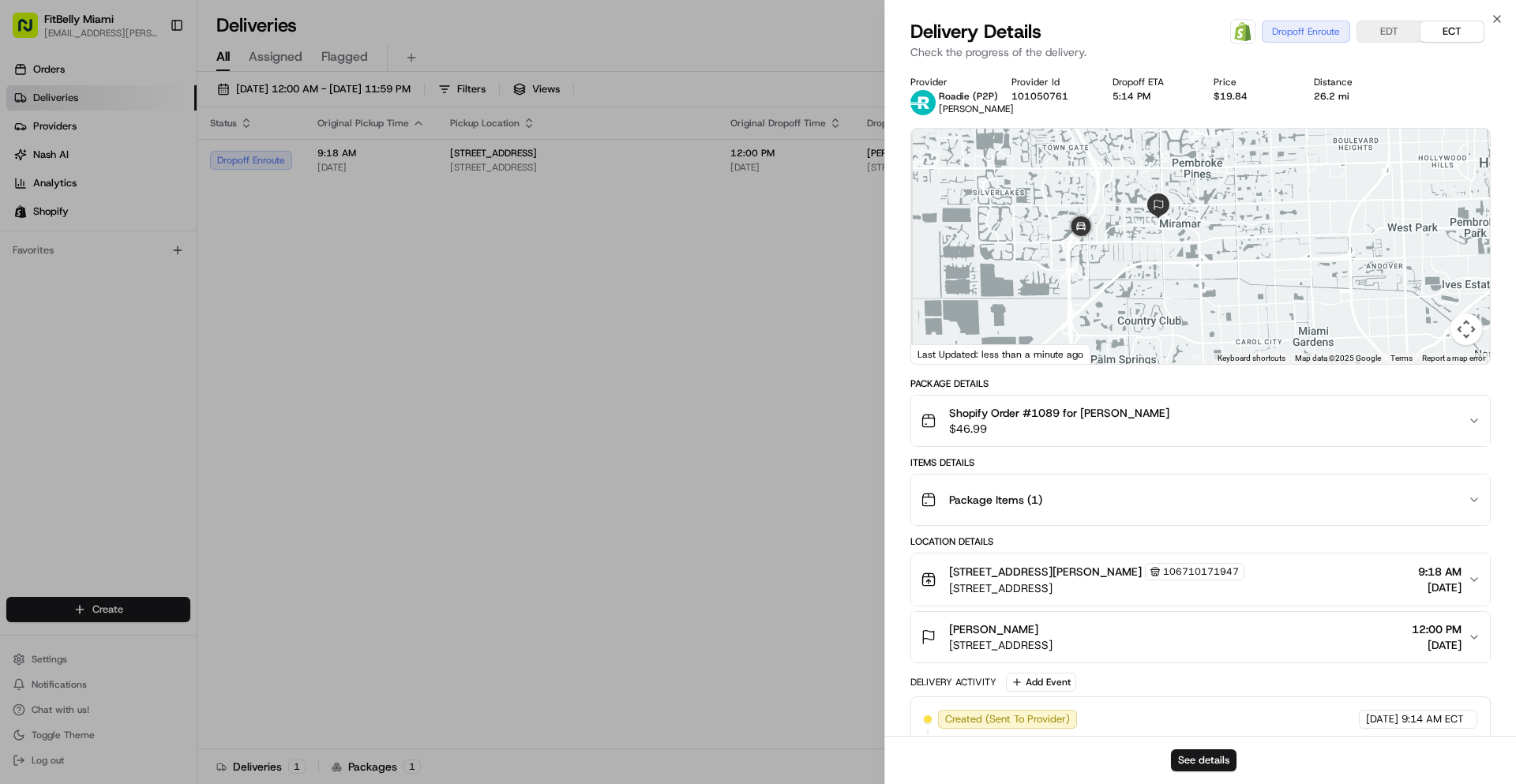
drag, startPoint x: 1122, startPoint y: 256, endPoint x: 1169, endPoint y: 286, distance: 55.8
click at [1169, 286] on div at bounding box center [1201, 245] width 579 height 235
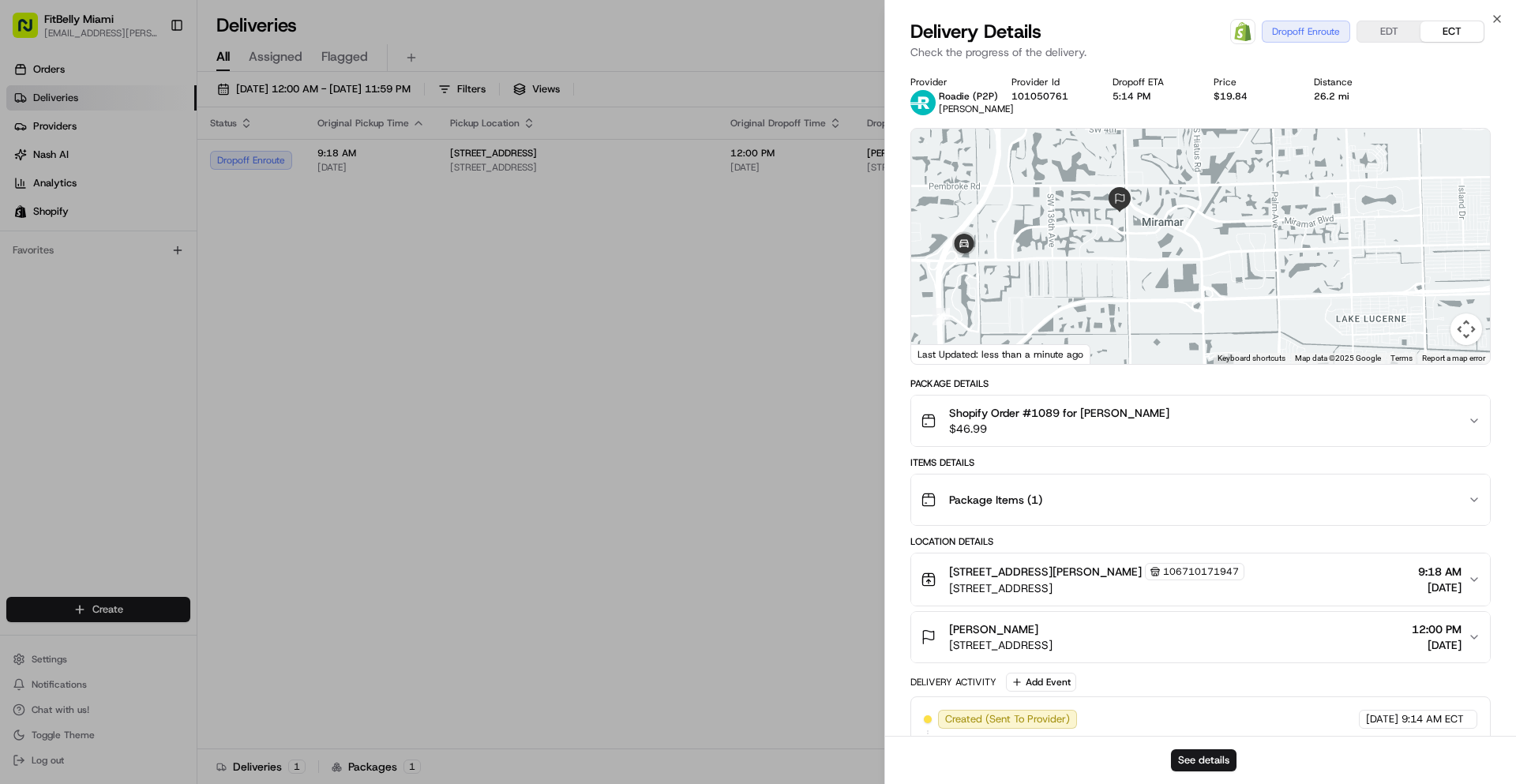
drag, startPoint x: 1150, startPoint y: 251, endPoint x: 1083, endPoint y: 280, distance: 73.0
click at [1085, 280] on div at bounding box center [1201, 245] width 579 height 235
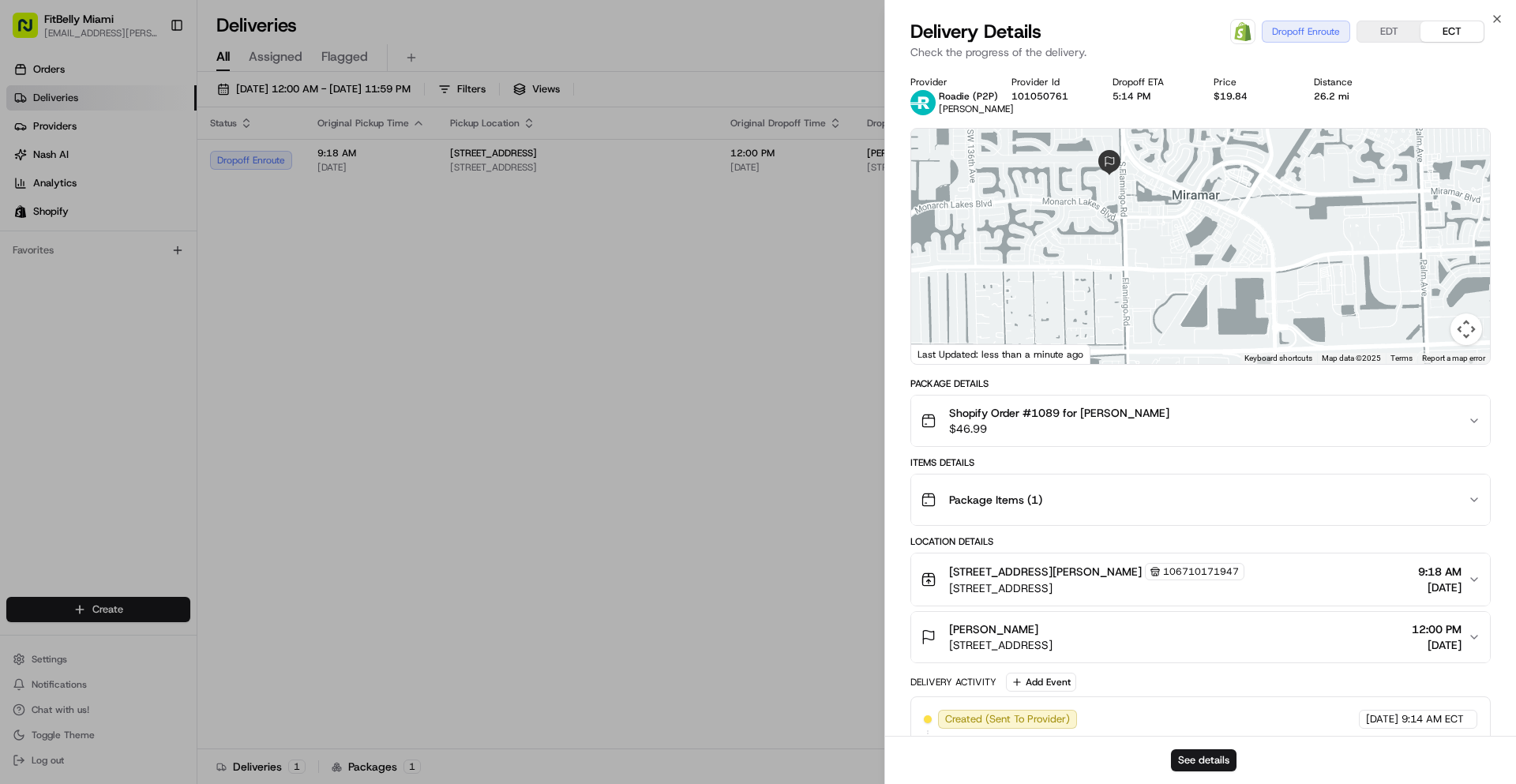
drag, startPoint x: 1124, startPoint y: 240, endPoint x: 1169, endPoint y: 246, distance: 45.4
click at [1170, 245] on div at bounding box center [1201, 245] width 579 height 235
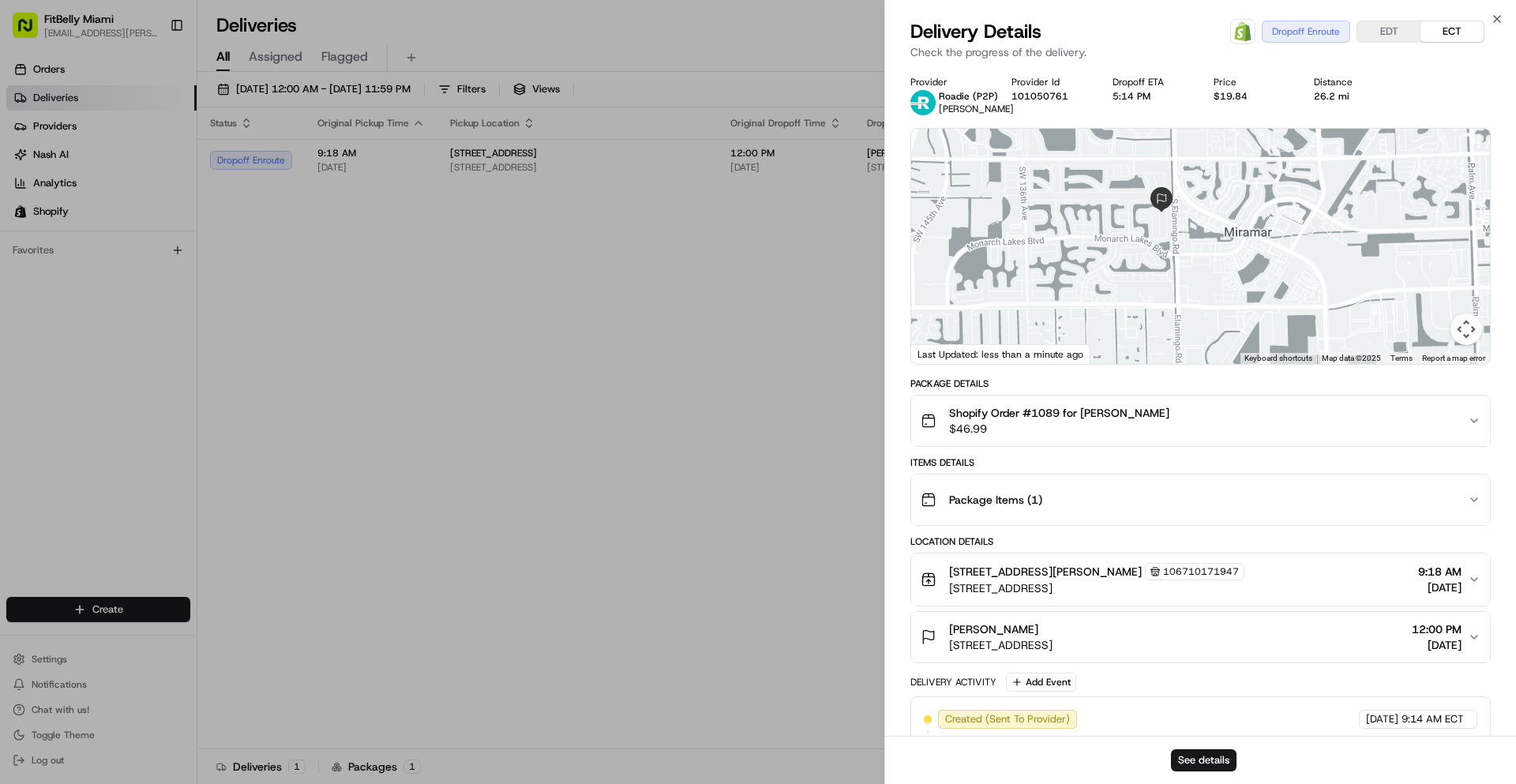
drag, startPoint x: 1142, startPoint y: 274, endPoint x: 1188, endPoint y: 297, distance: 51.4
click at [1188, 297] on div at bounding box center [1201, 245] width 579 height 235
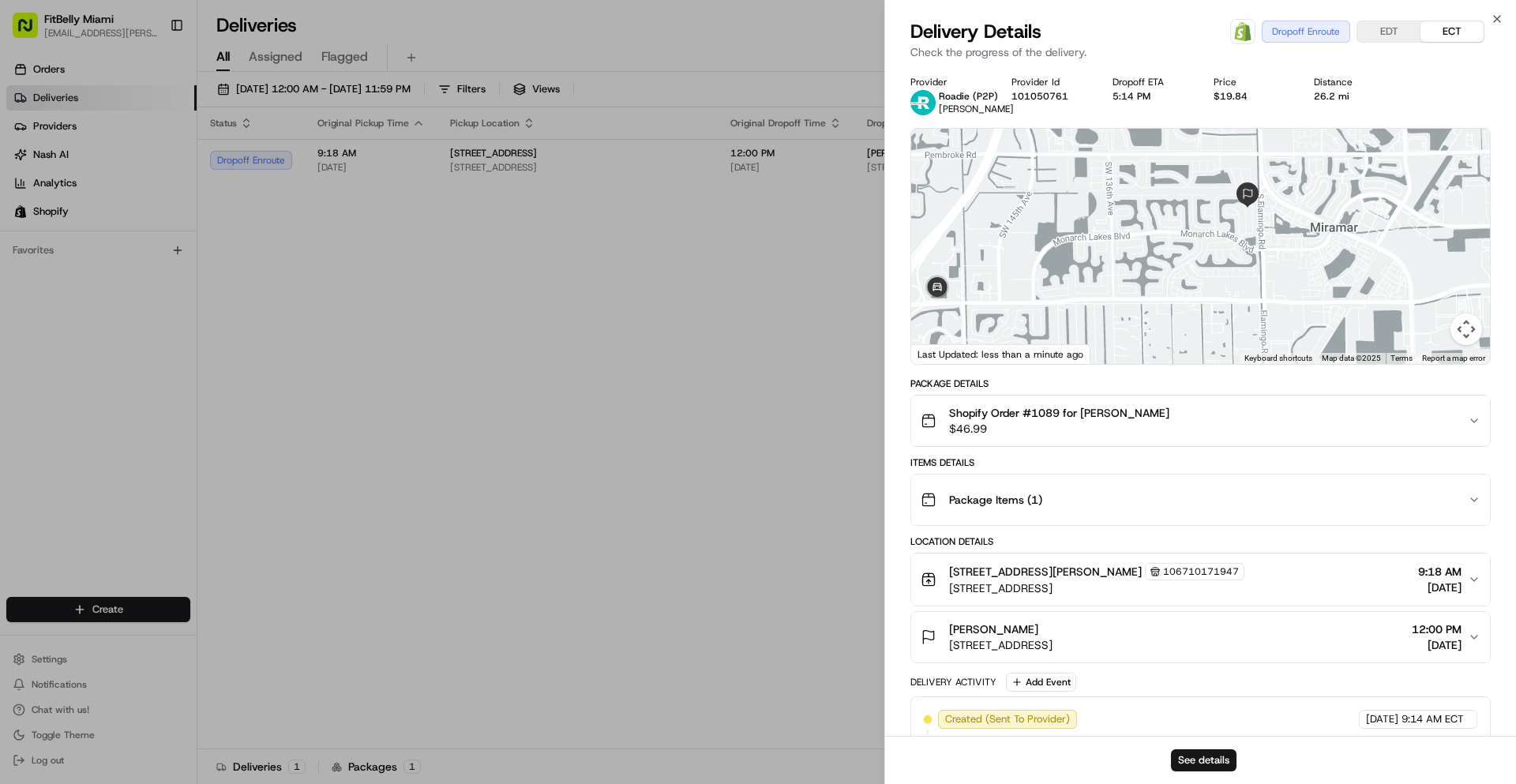
drag, startPoint x: 1210, startPoint y: 282, endPoint x: 1272, endPoint y: 246, distance: 71.7
click at [1274, 247] on div at bounding box center [1201, 245] width 579 height 235
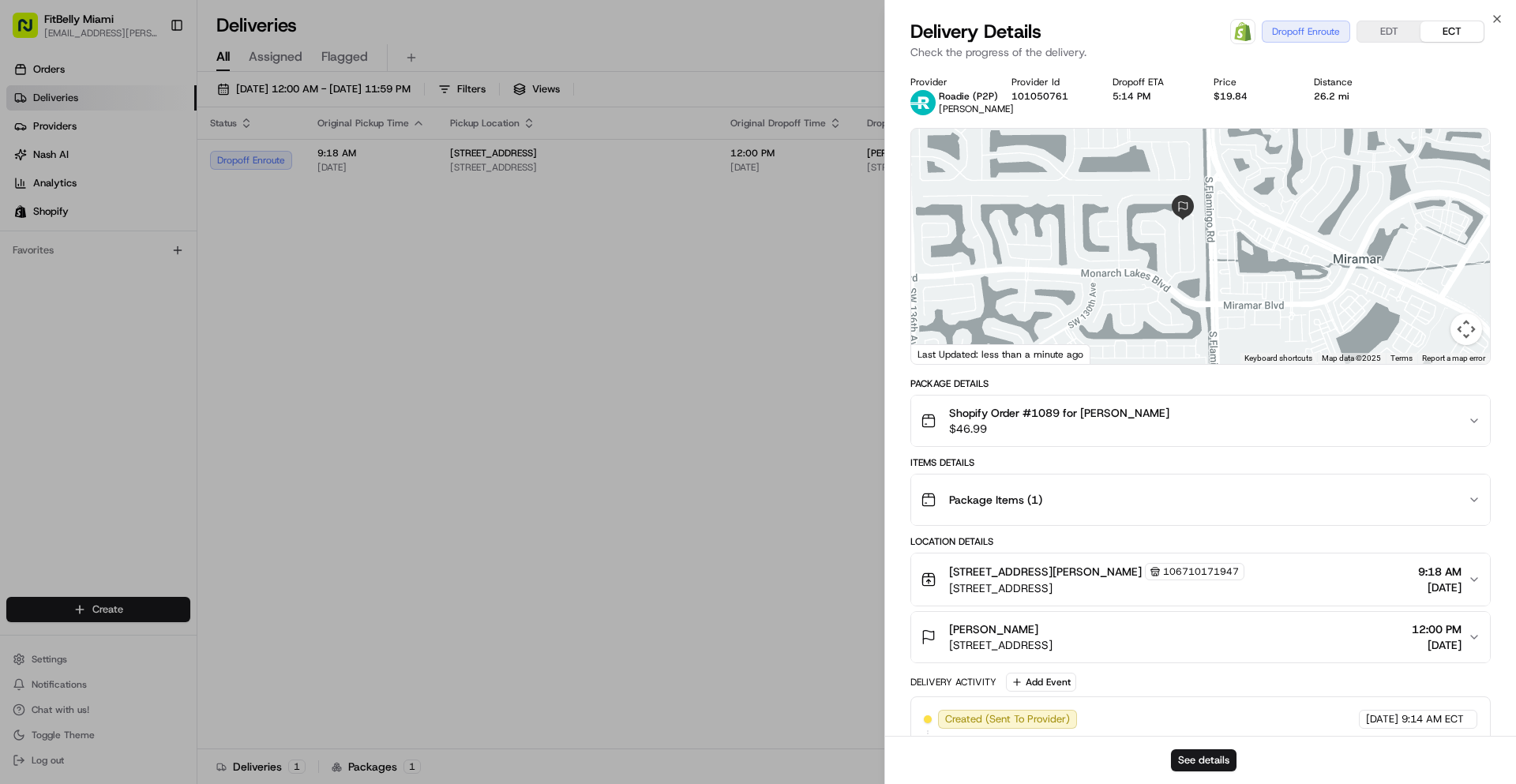
drag, startPoint x: 1211, startPoint y: 248, endPoint x: 1153, endPoint y: 334, distance: 103.7
click at [1153, 334] on div at bounding box center [1201, 245] width 579 height 235
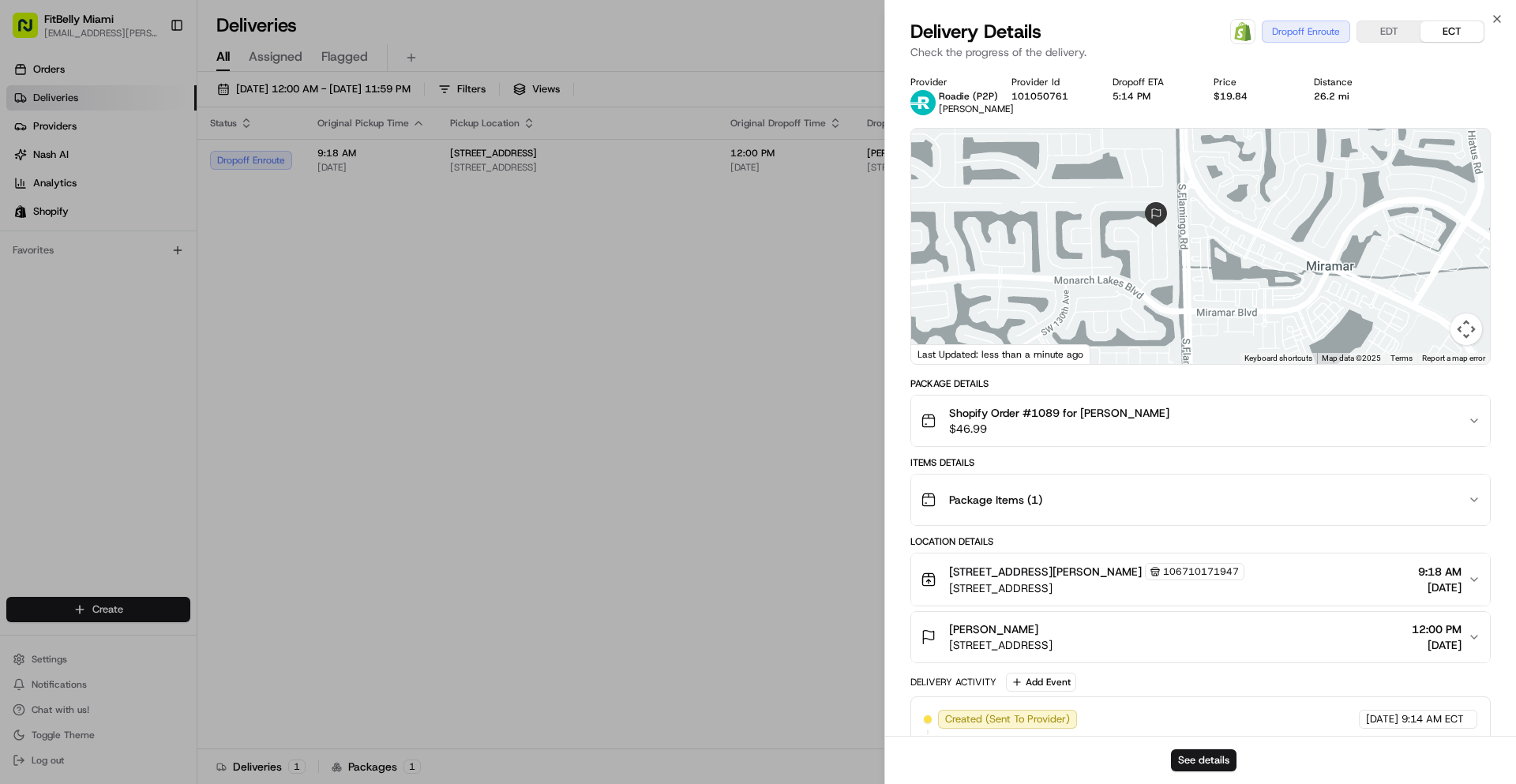
drag, startPoint x: 1223, startPoint y: 294, endPoint x: 1155, endPoint y: 297, distance: 68.1
click at [1155, 297] on div at bounding box center [1201, 245] width 579 height 235
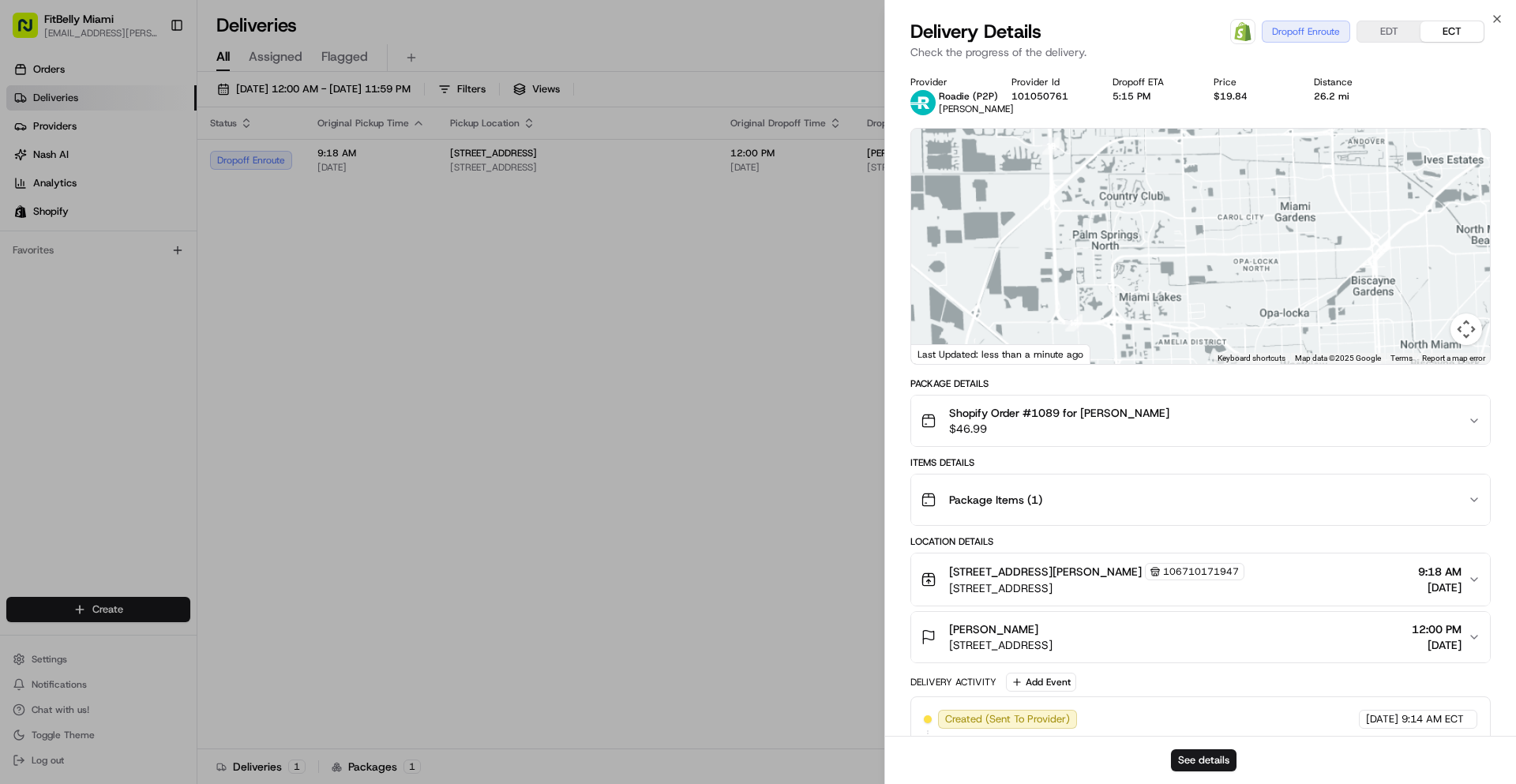
drag, startPoint x: 1103, startPoint y: 306, endPoint x: 1120, endPoint y: 167, distance: 140.0
click at [1153, 121] on div "Provider Roadie (P2P) Micah M. Provider Id 101050761 Dropoff ETA 5:15 PM Price …" at bounding box center [1201, 541] width 581 height 931
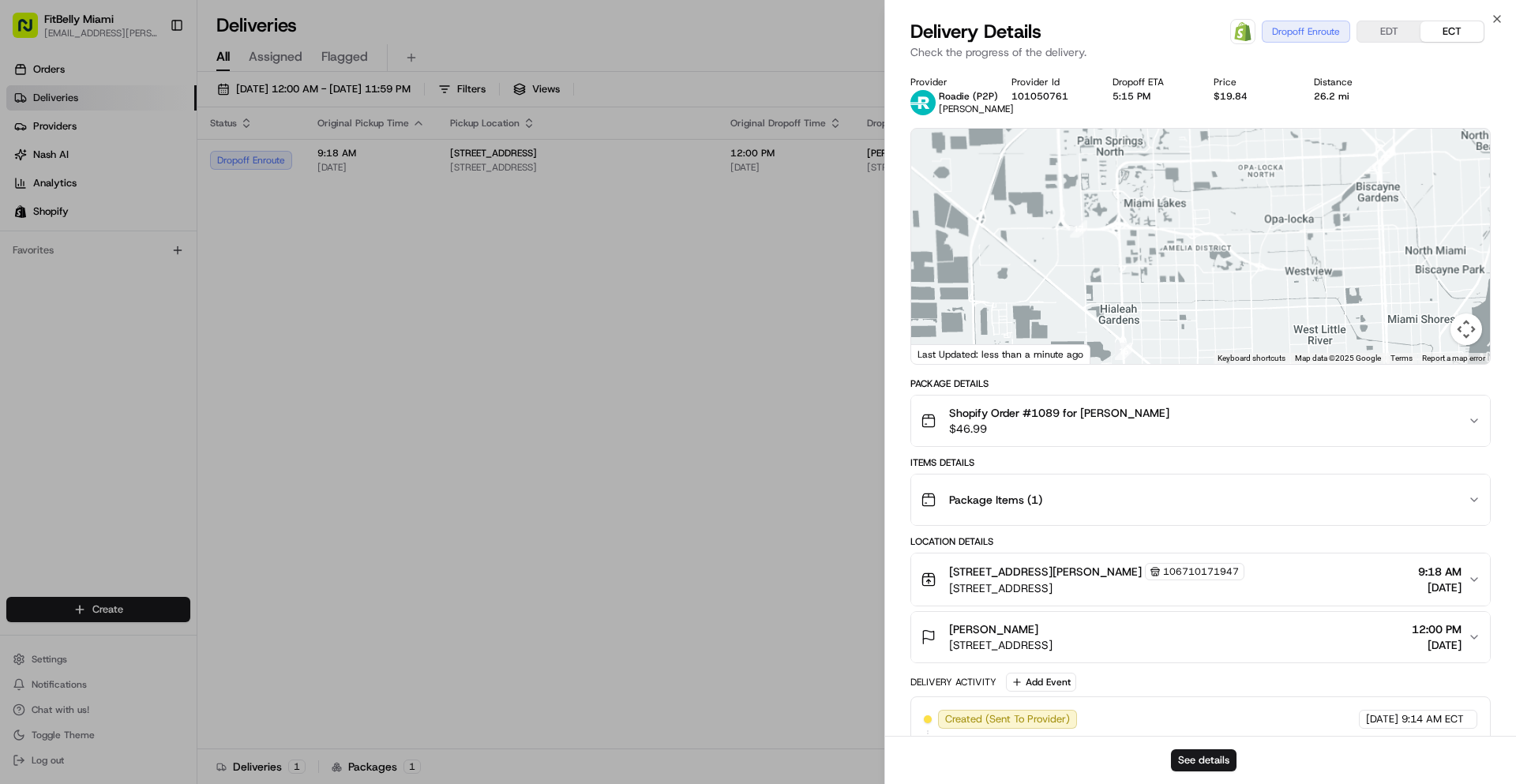
drag, startPoint x: 1112, startPoint y: 255, endPoint x: 1119, endPoint y: 138, distance: 117.2
click at [1133, 96] on div "Provider Roadie (P2P) Micah M. Provider Id 101050761 Dropoff ETA 5:15 PM Price …" at bounding box center [1201, 541] width 581 height 931
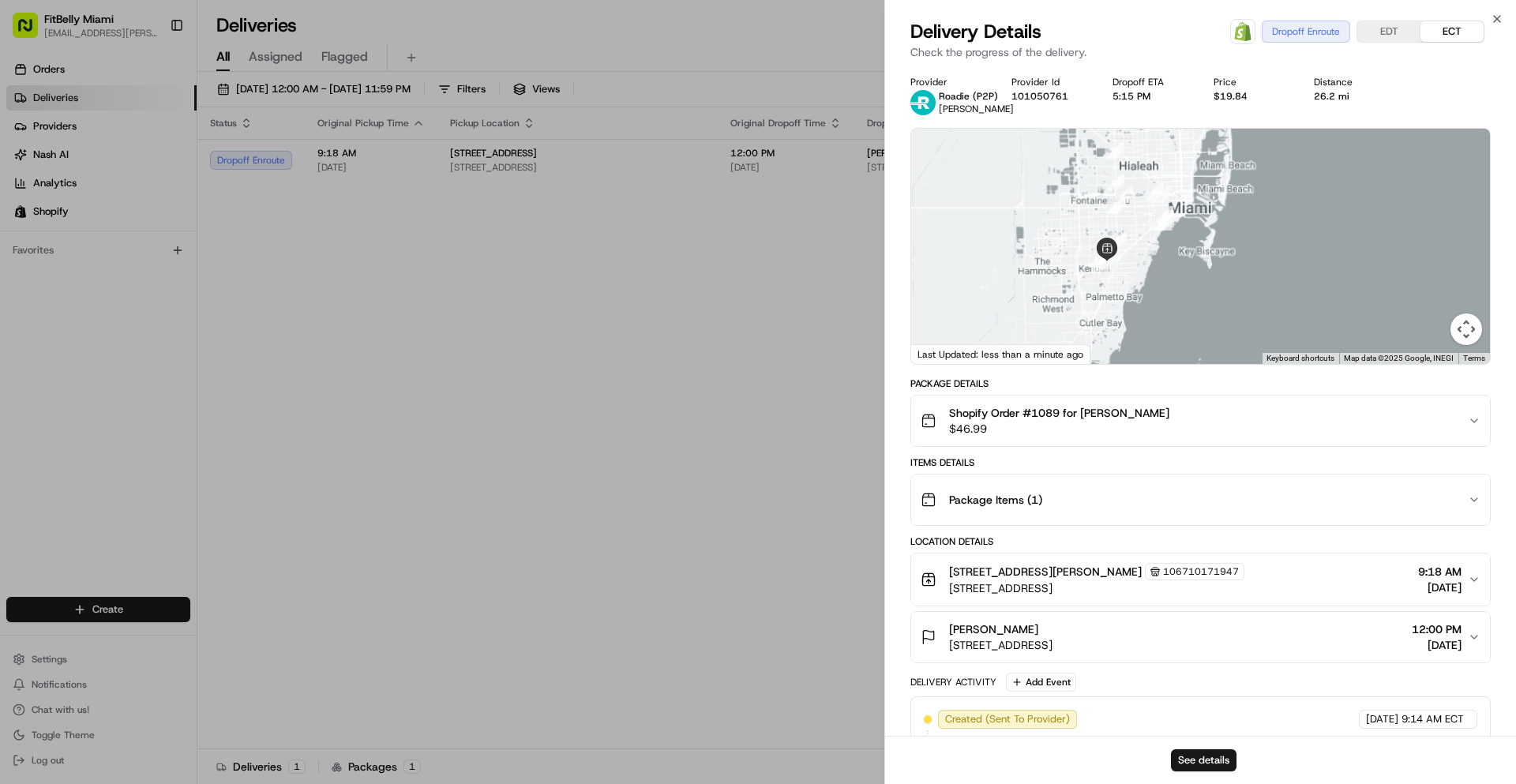
drag, startPoint x: 1130, startPoint y: 262, endPoint x: 1115, endPoint y: 218, distance: 46.5
click at [1115, 218] on div at bounding box center [1201, 245] width 579 height 235
drag, startPoint x: 1144, startPoint y: 257, endPoint x: 1145, endPoint y: 245, distance: 12.0
click at [1145, 245] on div at bounding box center [1201, 245] width 579 height 235
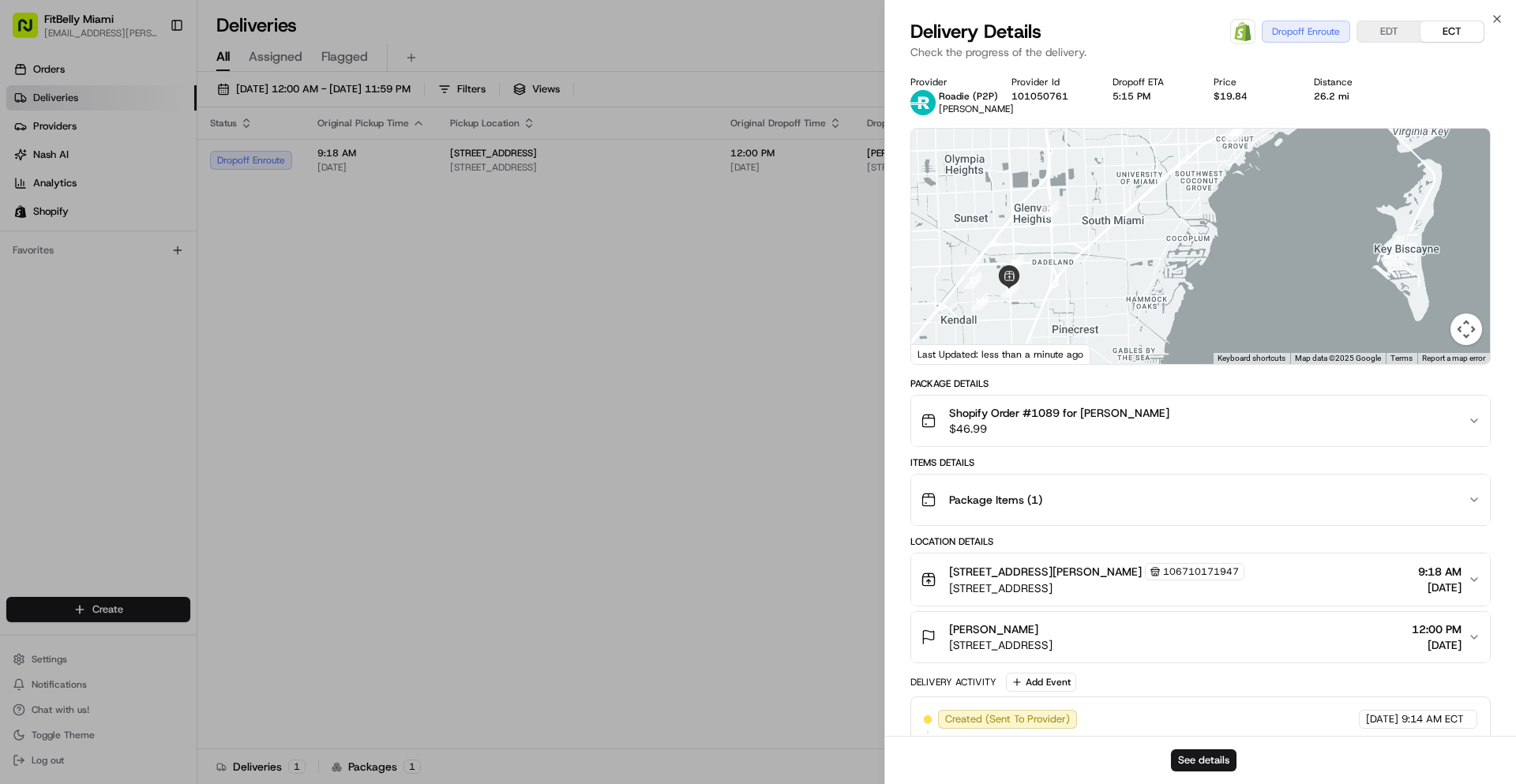
drag, startPoint x: 1074, startPoint y: 284, endPoint x: 1128, endPoint y: 247, distance: 65.5
click at [1126, 247] on div at bounding box center [1201, 245] width 579 height 235
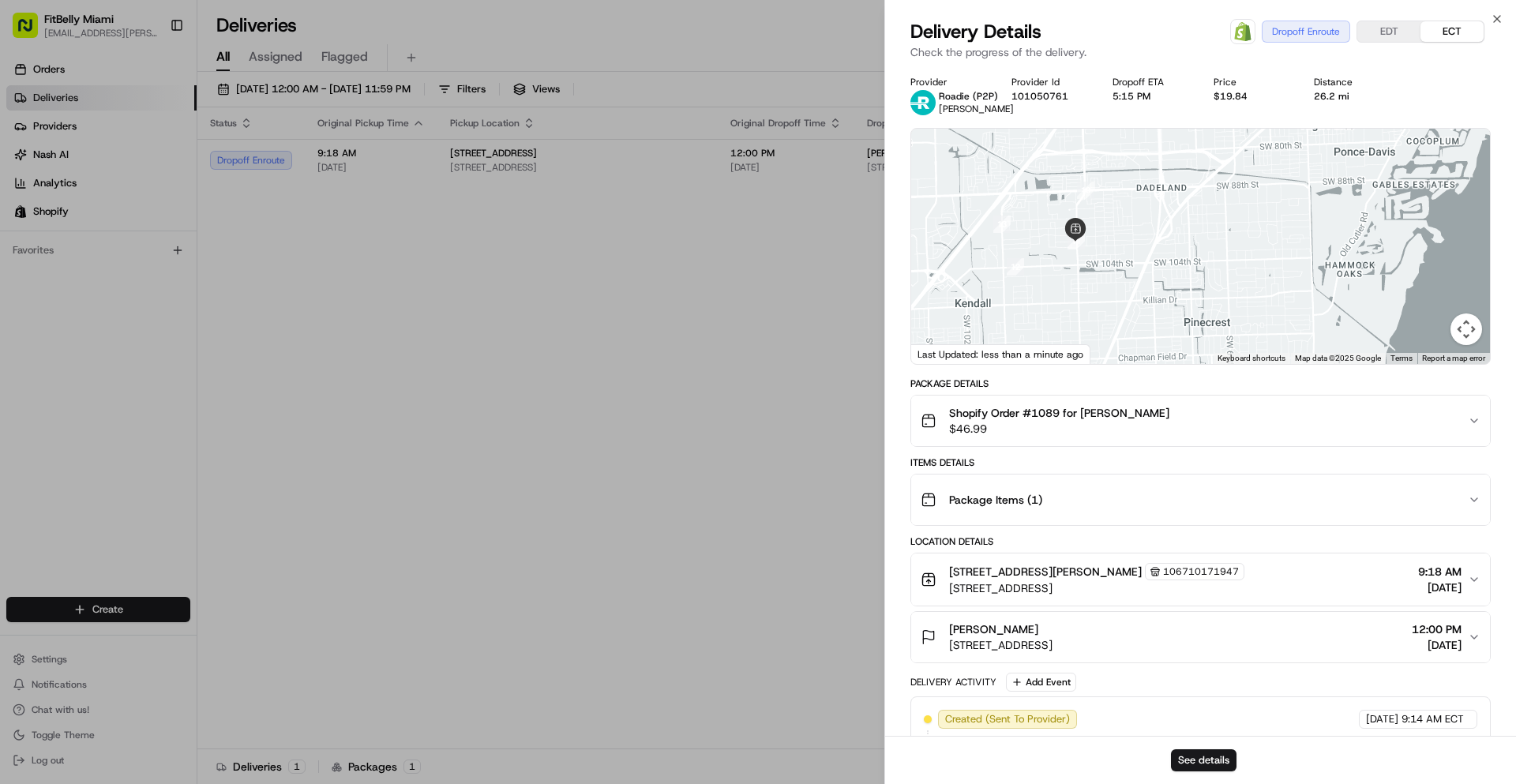
drag, startPoint x: 1154, startPoint y: 248, endPoint x: 1207, endPoint y: 245, distance: 53.1
click at [1207, 245] on div at bounding box center [1201, 245] width 579 height 235
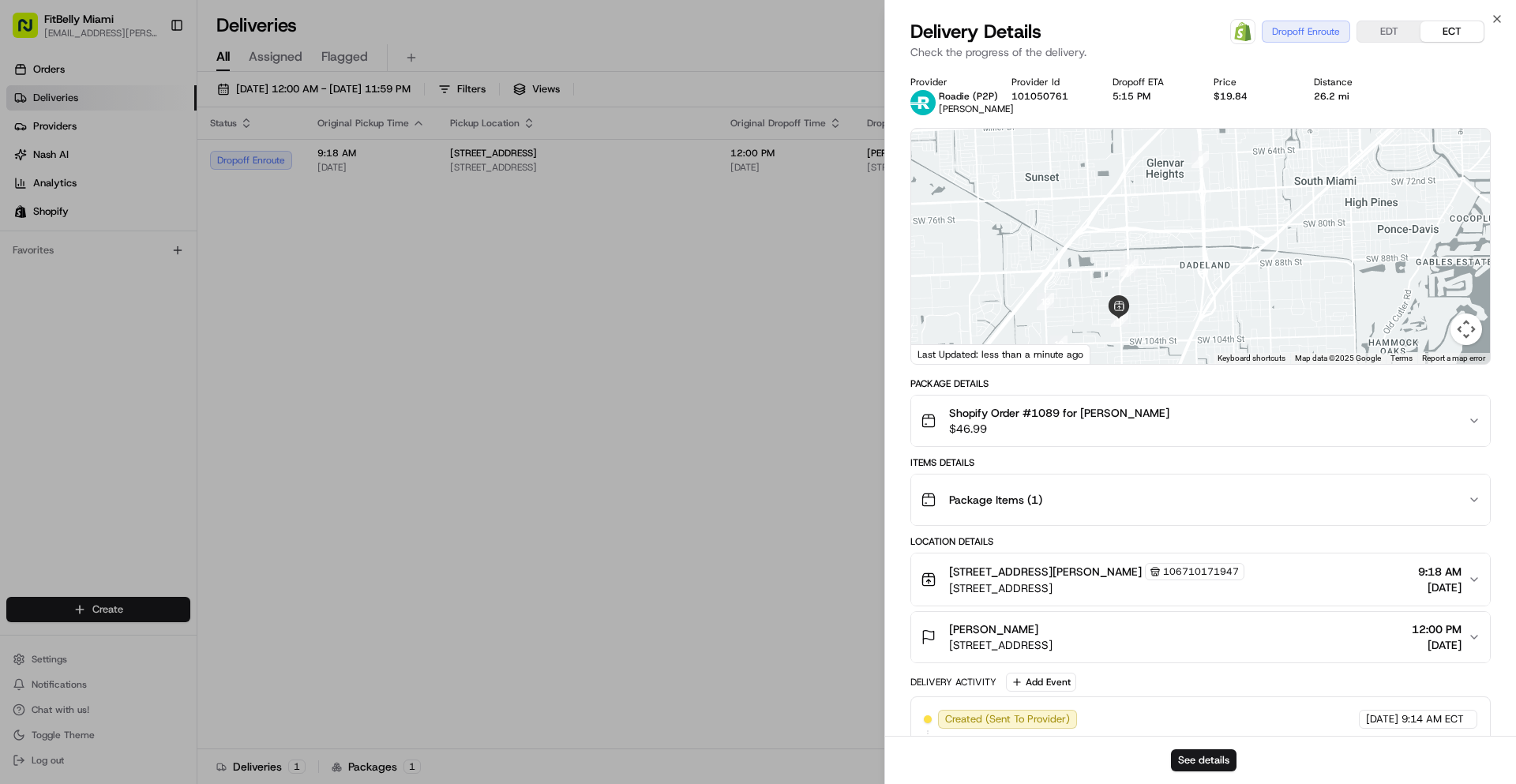
drag, startPoint x: 1130, startPoint y: 230, endPoint x: 1169, endPoint y: 268, distance: 54.5
click at [1164, 293] on div at bounding box center [1201, 245] width 579 height 235
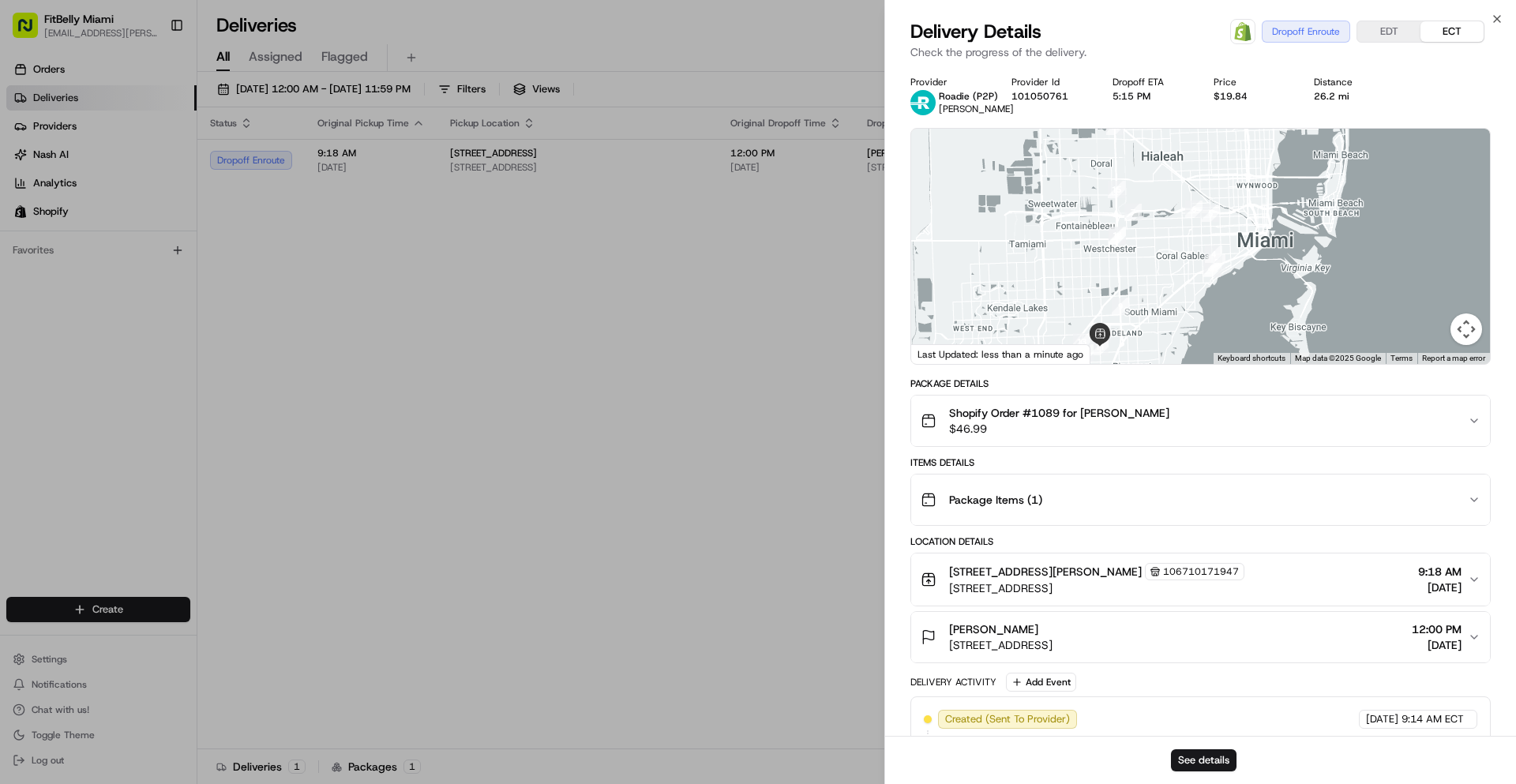
drag, startPoint x: 1209, startPoint y: 213, endPoint x: 1145, endPoint y: 313, distance: 118.7
click at [1145, 313] on div at bounding box center [1201, 245] width 579 height 235
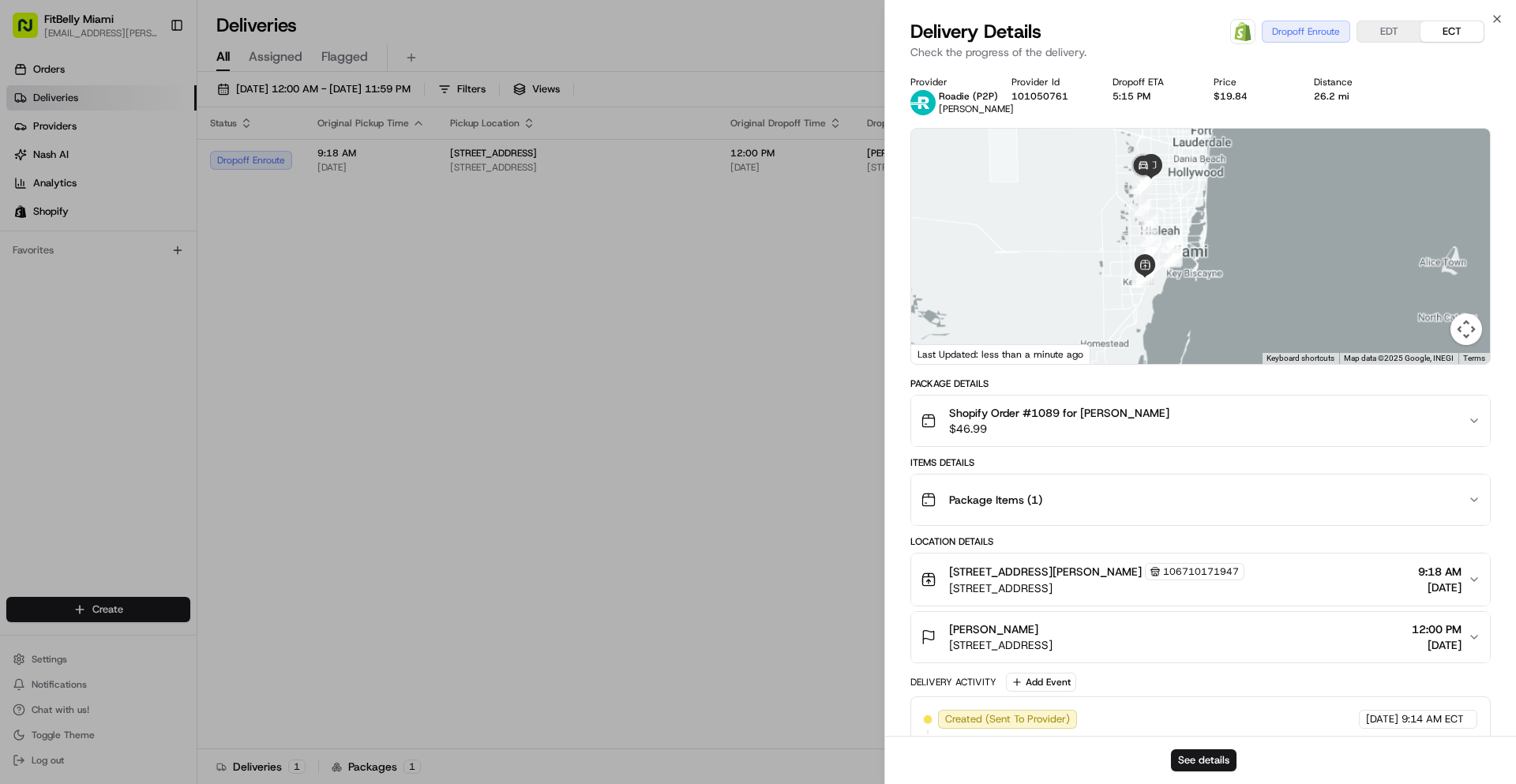
drag, startPoint x: 1182, startPoint y: 192, endPoint x: 1136, endPoint y: 273, distance: 93.2
click at [1136, 273] on div at bounding box center [1201, 245] width 579 height 235
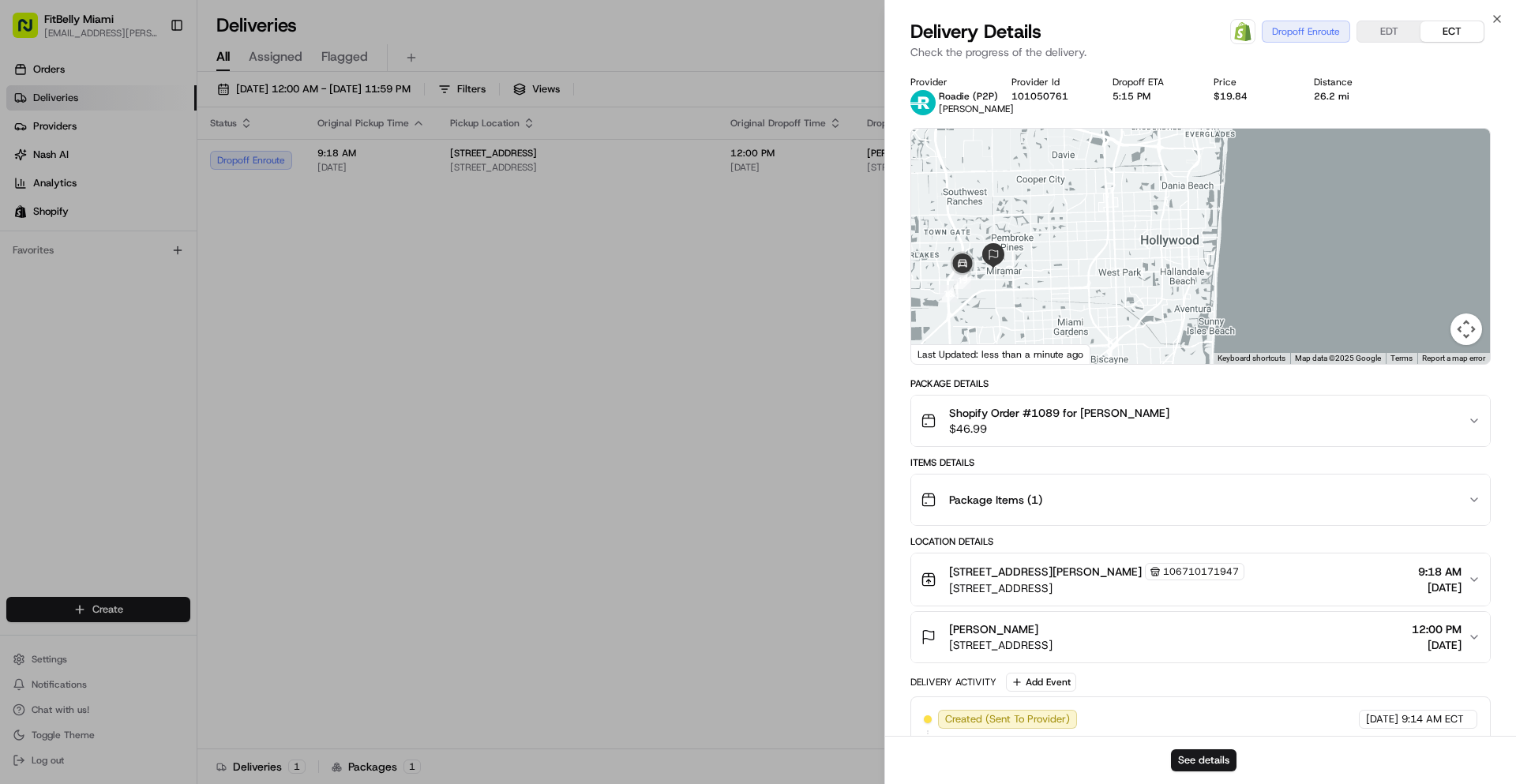
drag, startPoint x: 1040, startPoint y: 282, endPoint x: 1088, endPoint y: 253, distance: 56.1
click at [1083, 254] on div at bounding box center [1201, 245] width 579 height 235
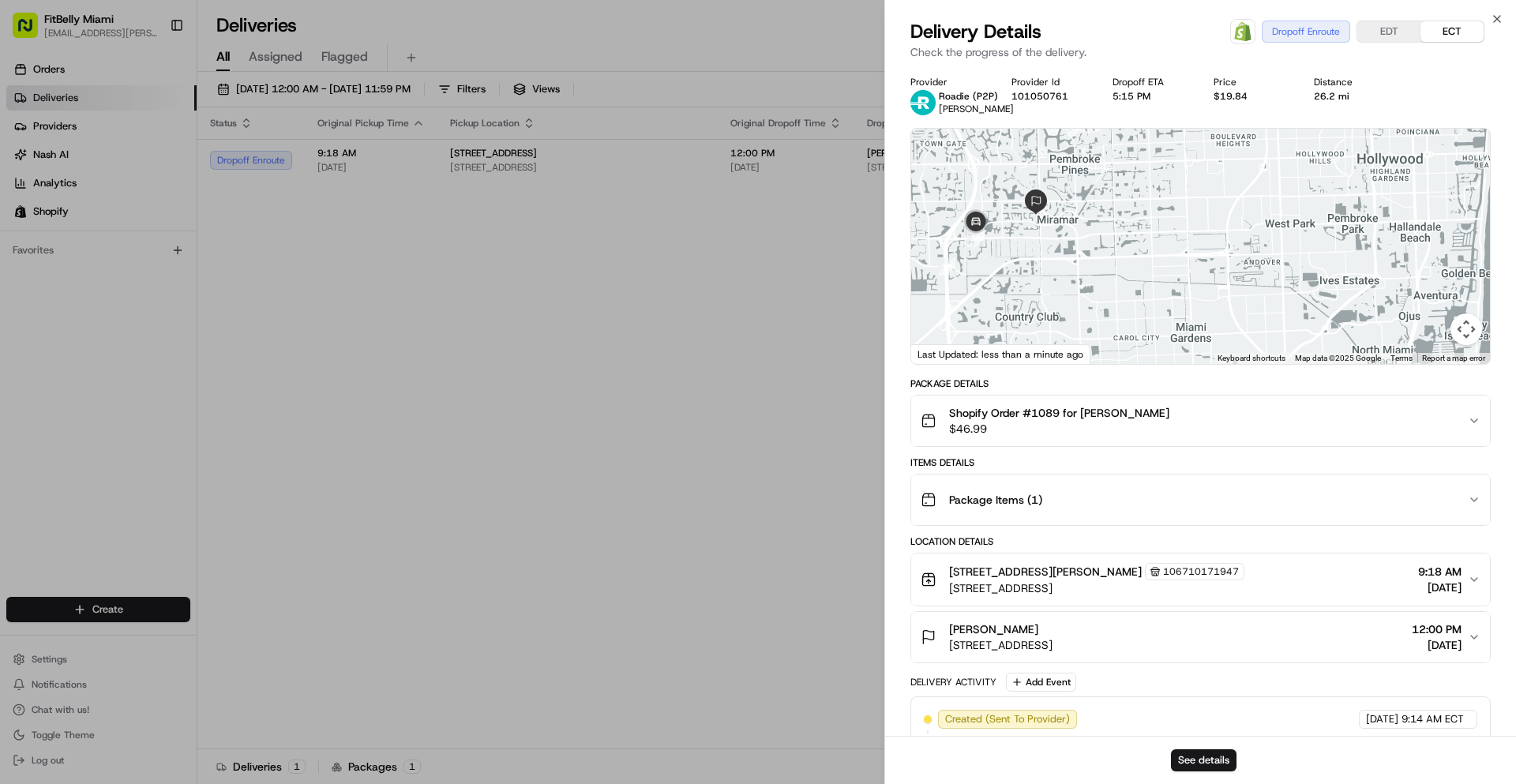
drag, startPoint x: 1099, startPoint y: 243, endPoint x: 1116, endPoint y: 234, distance: 19.2
click at [1116, 235] on div at bounding box center [1201, 245] width 579 height 235
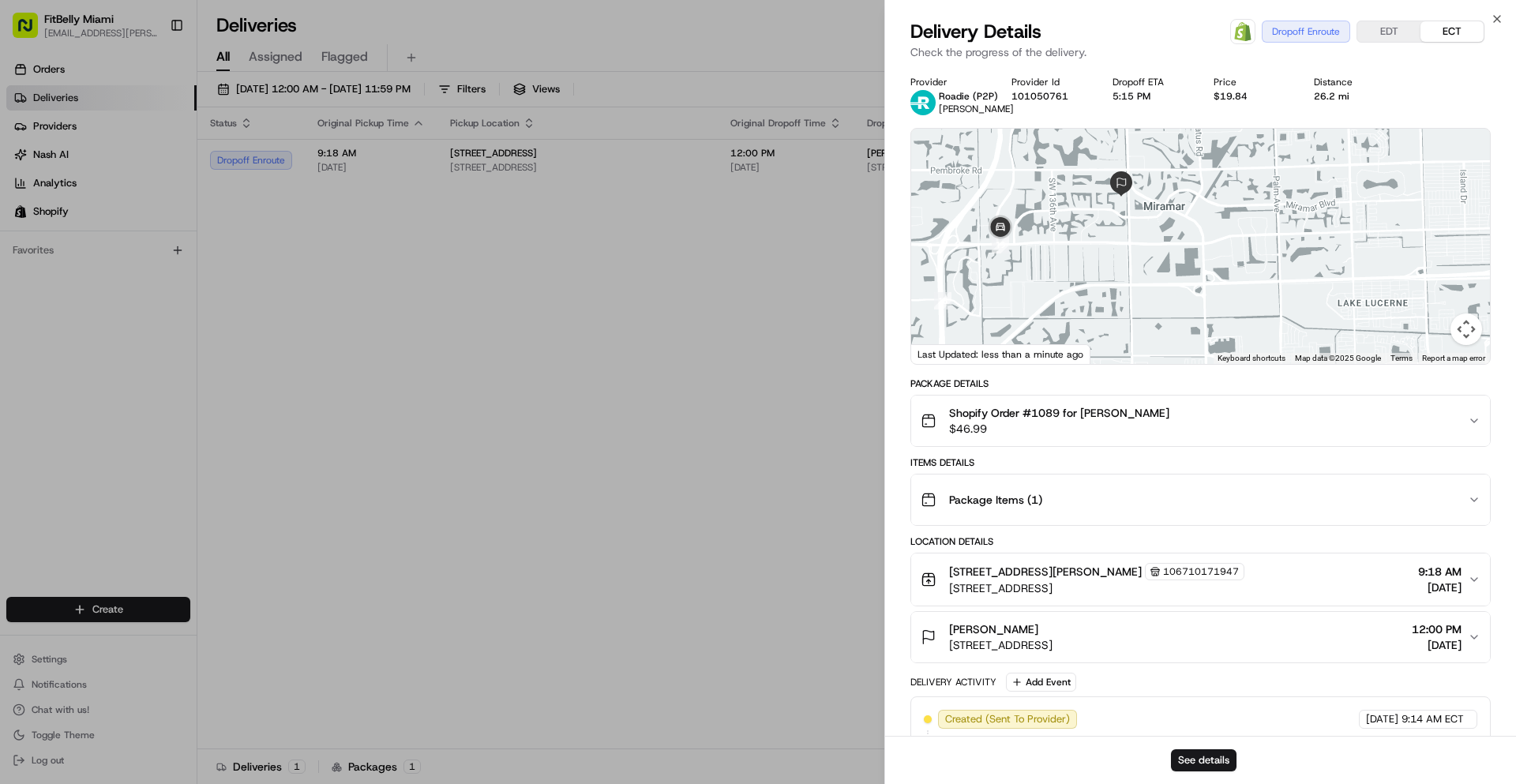
drag, startPoint x: 1150, startPoint y: 258, endPoint x: 1200, endPoint y: 256, distance: 50.0
click at [1194, 257] on div at bounding box center [1201, 245] width 579 height 235
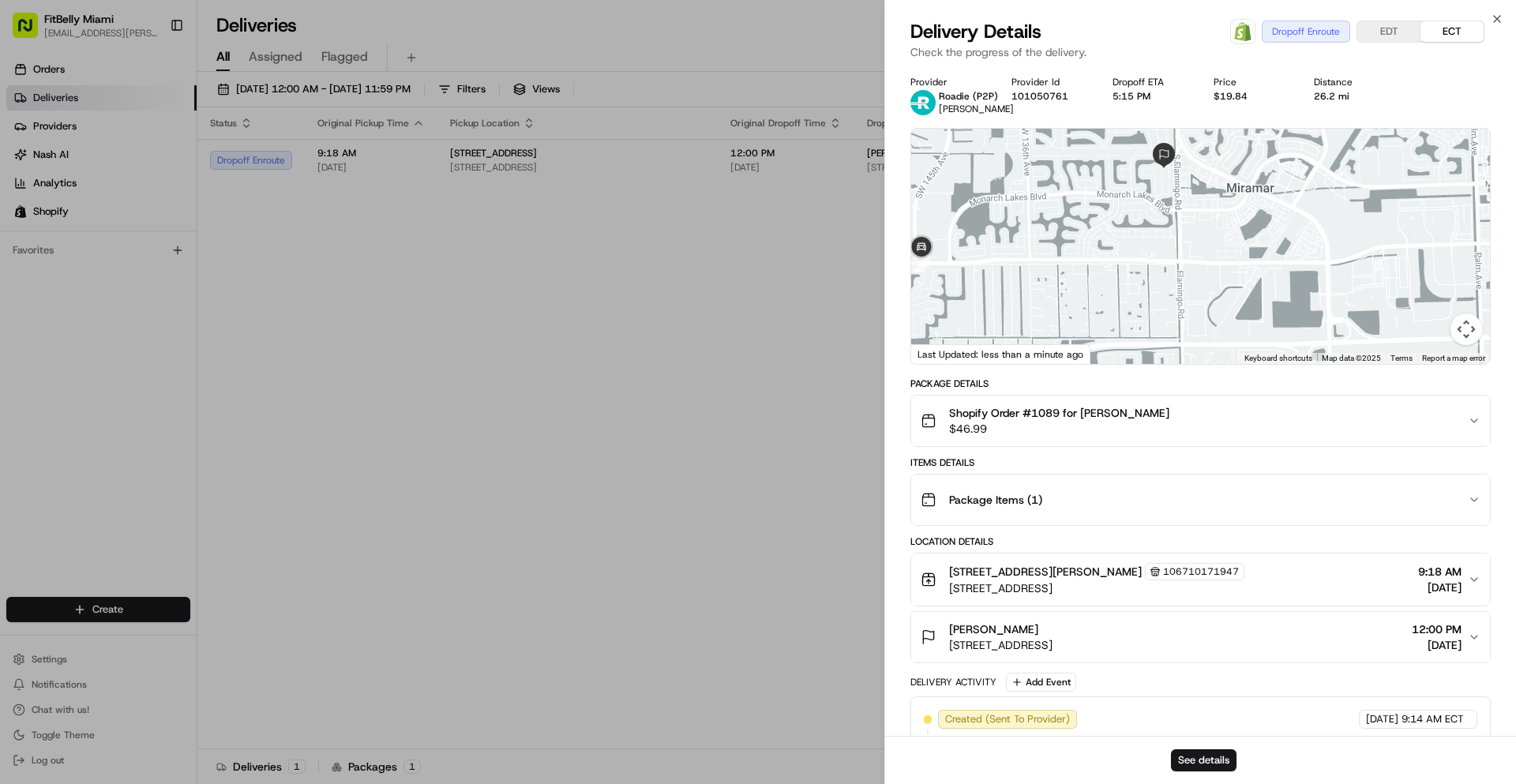
drag, startPoint x: 1121, startPoint y: 213, endPoint x: 1257, endPoint y: 239, distance: 138.5
click at [1257, 238] on div at bounding box center [1201, 245] width 579 height 235
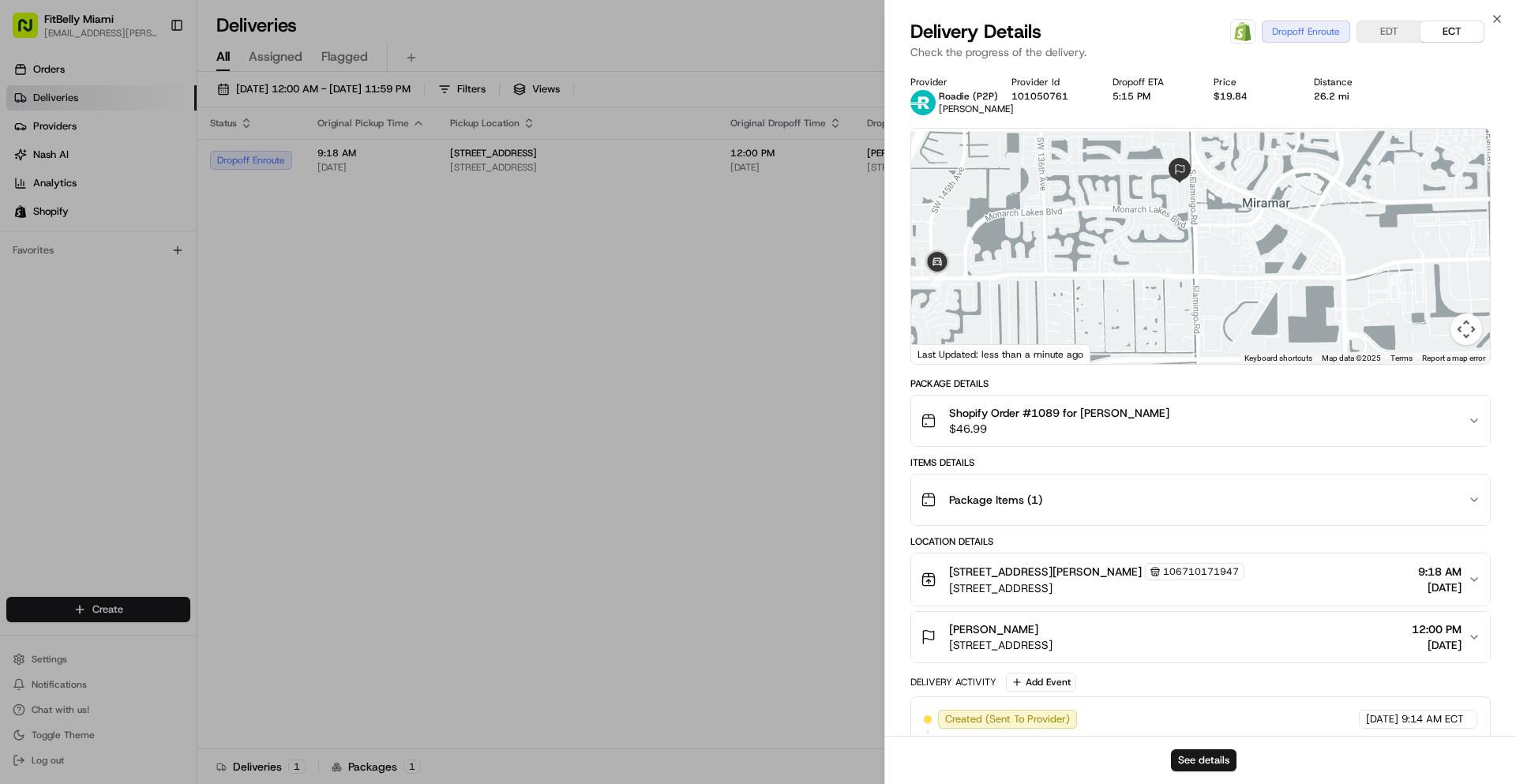
drag, startPoint x: 1146, startPoint y: 217, endPoint x: 1153, endPoint y: 250, distance: 33.7
click at [1153, 250] on div at bounding box center [1201, 245] width 579 height 235
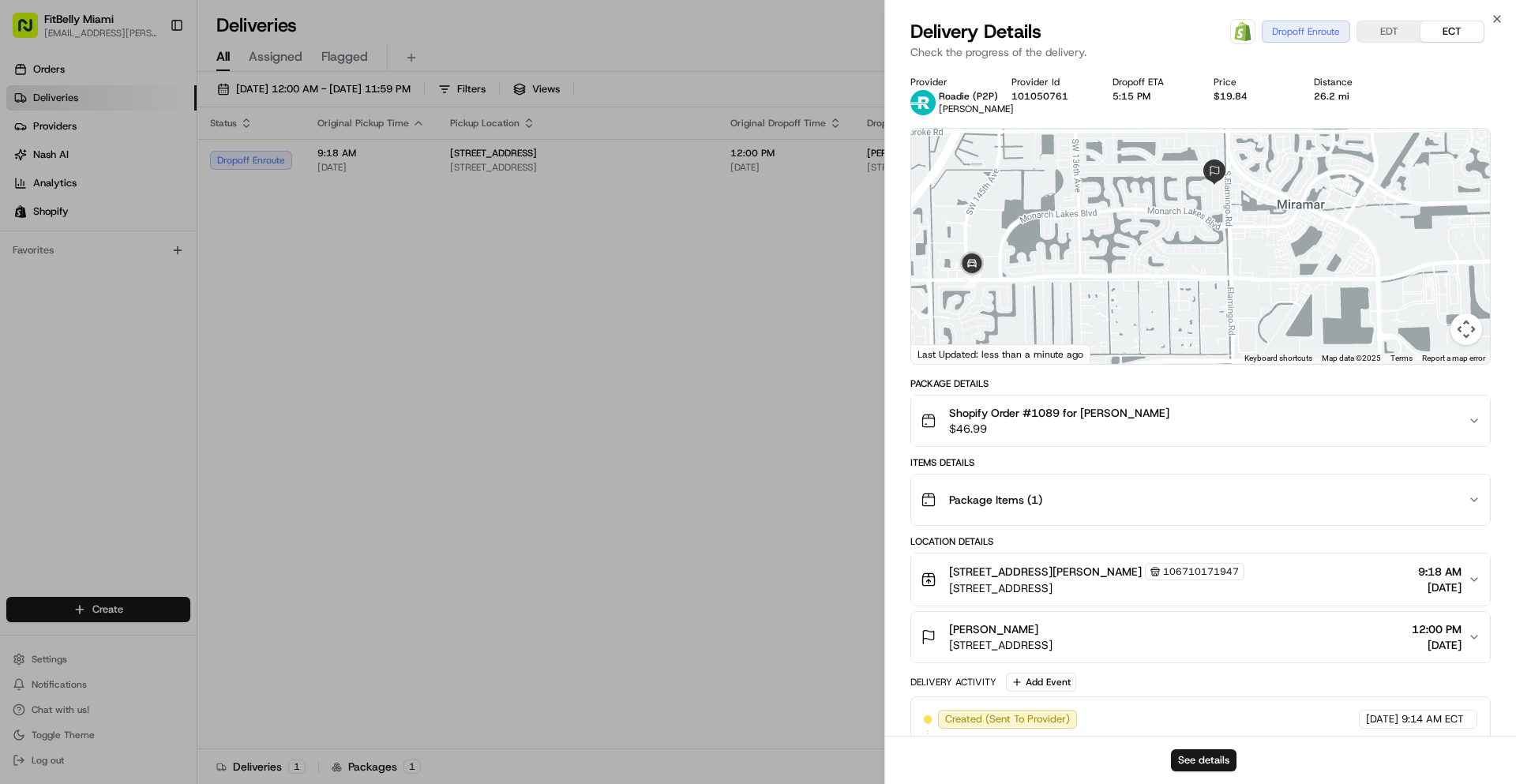
drag, startPoint x: 1192, startPoint y: 244, endPoint x: 1221, endPoint y: 231, distance: 31.8
click at [1212, 233] on div at bounding box center [1201, 245] width 579 height 235
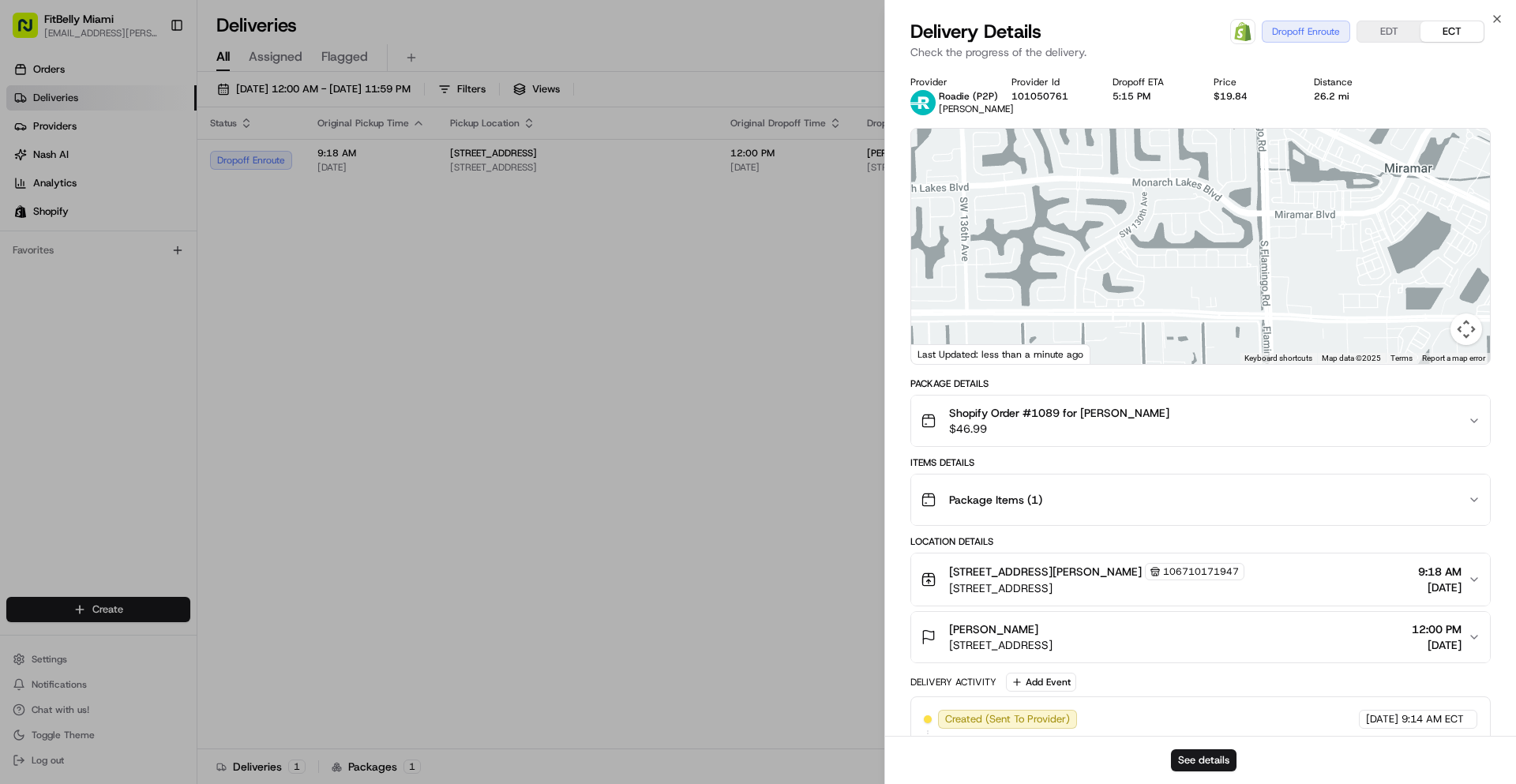
drag, startPoint x: 1232, startPoint y: 242, endPoint x: 1290, endPoint y: 244, distance: 58.0
click at [1290, 244] on div at bounding box center [1201, 245] width 579 height 235
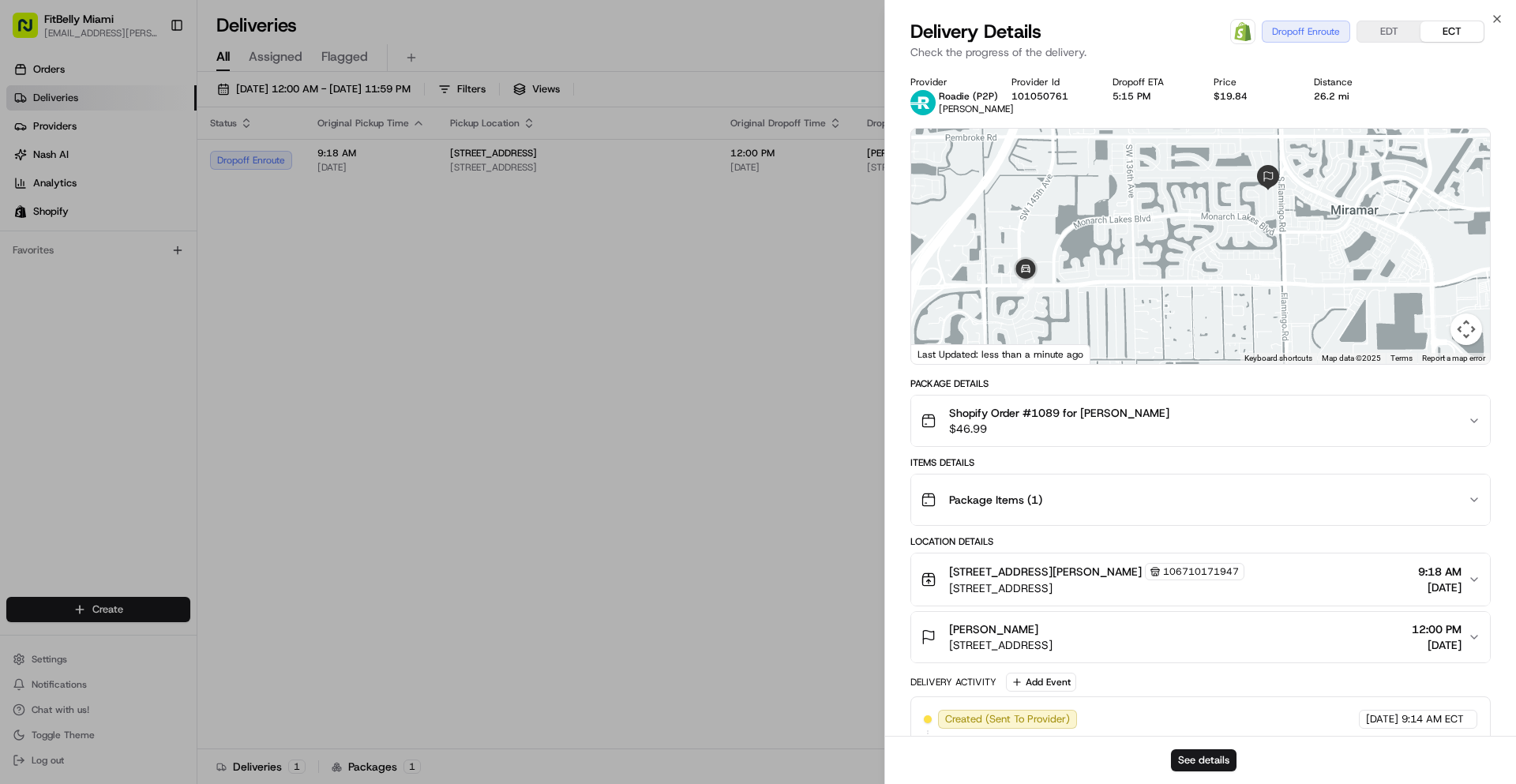
drag, startPoint x: 1253, startPoint y: 258, endPoint x: 1238, endPoint y: 258, distance: 15.0
click at [1238, 258] on div at bounding box center [1201, 245] width 579 height 235
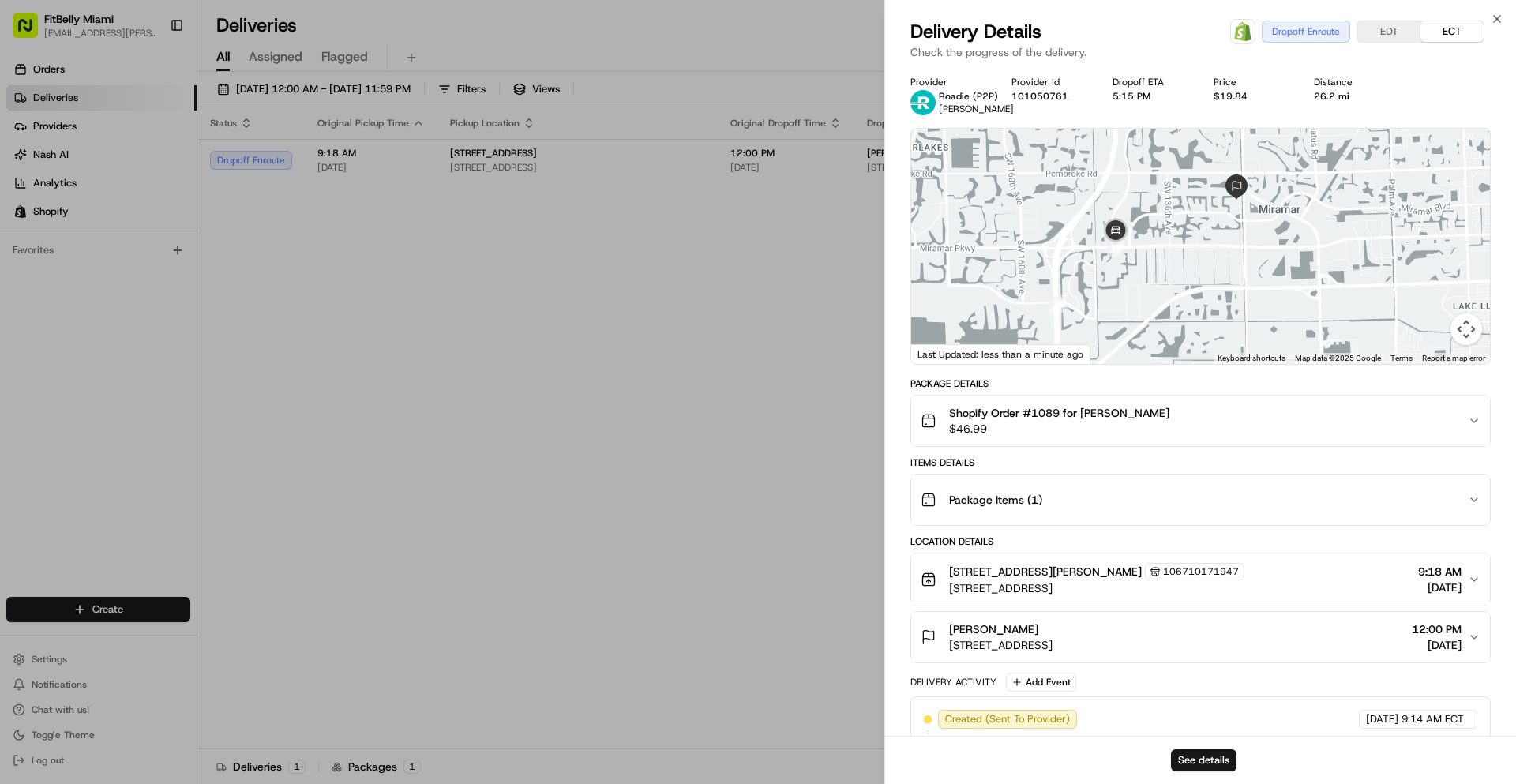
drag, startPoint x: 1203, startPoint y: 244, endPoint x: 1211, endPoint y: 274, distance: 31.0
click at [1213, 274] on div at bounding box center [1201, 245] width 579 height 235
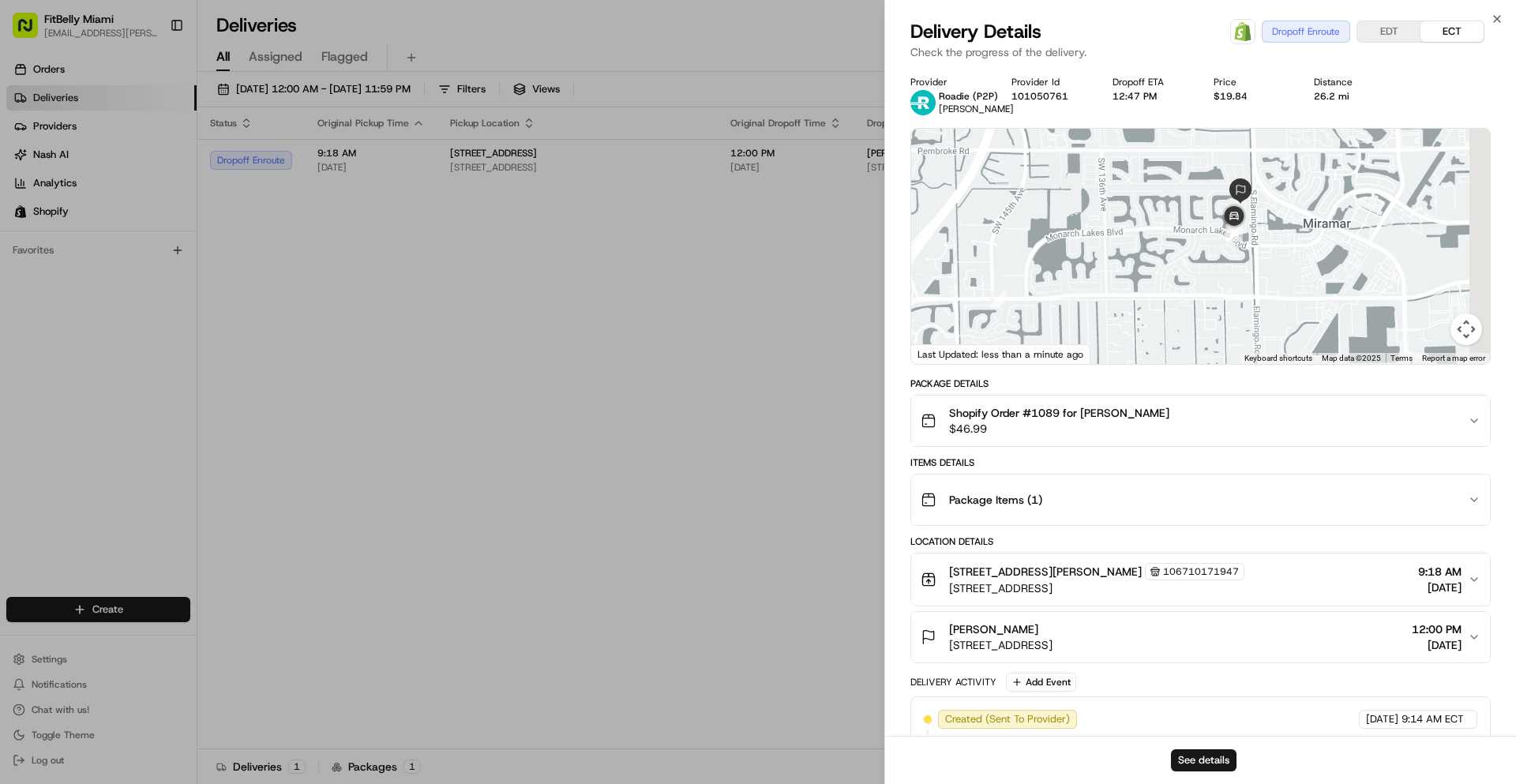
drag, startPoint x: 1335, startPoint y: 226, endPoint x: 1197, endPoint y: 258, distance: 141.7
click at [1204, 255] on div at bounding box center [1201, 245] width 579 height 235
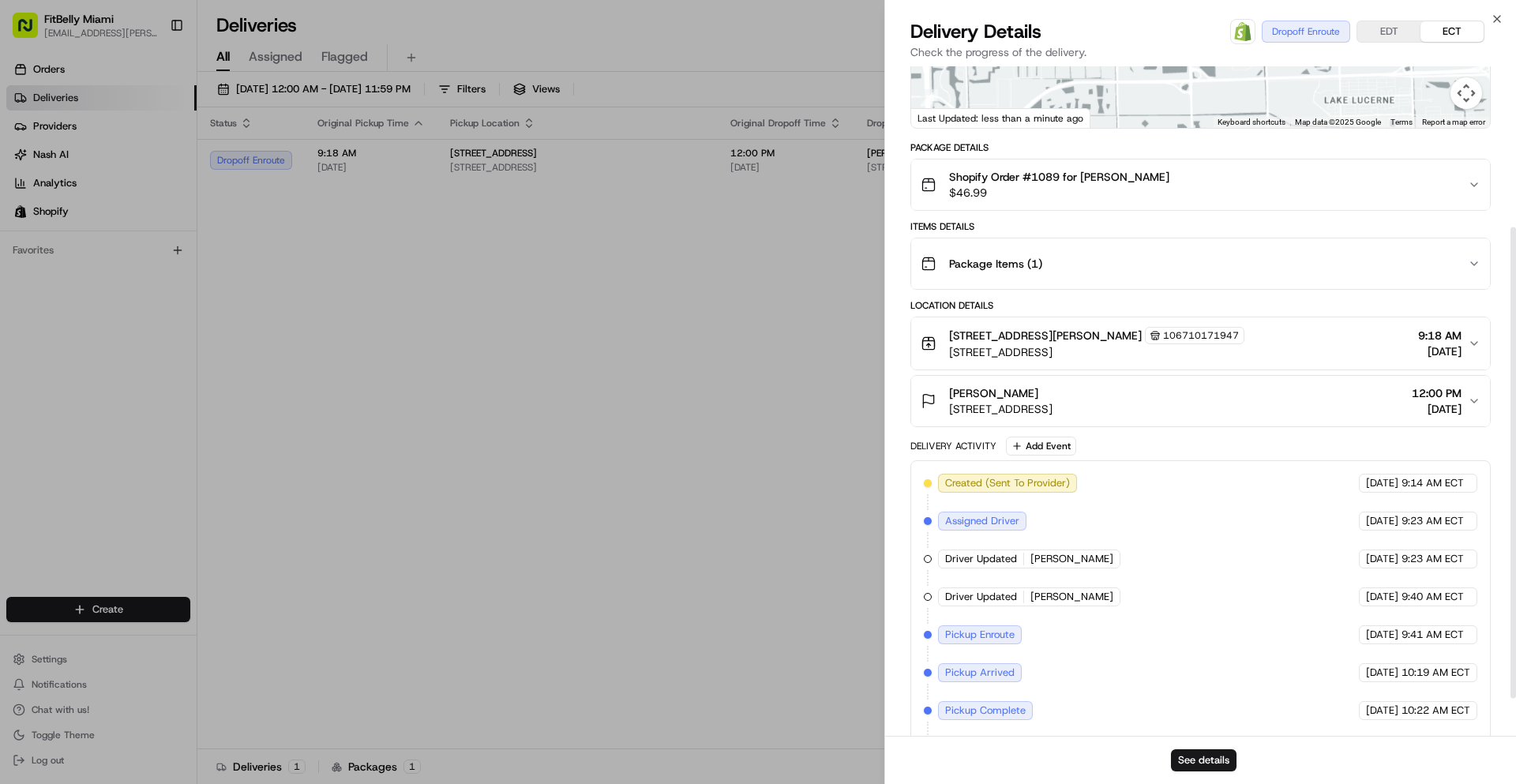
scroll to position [186, 0]
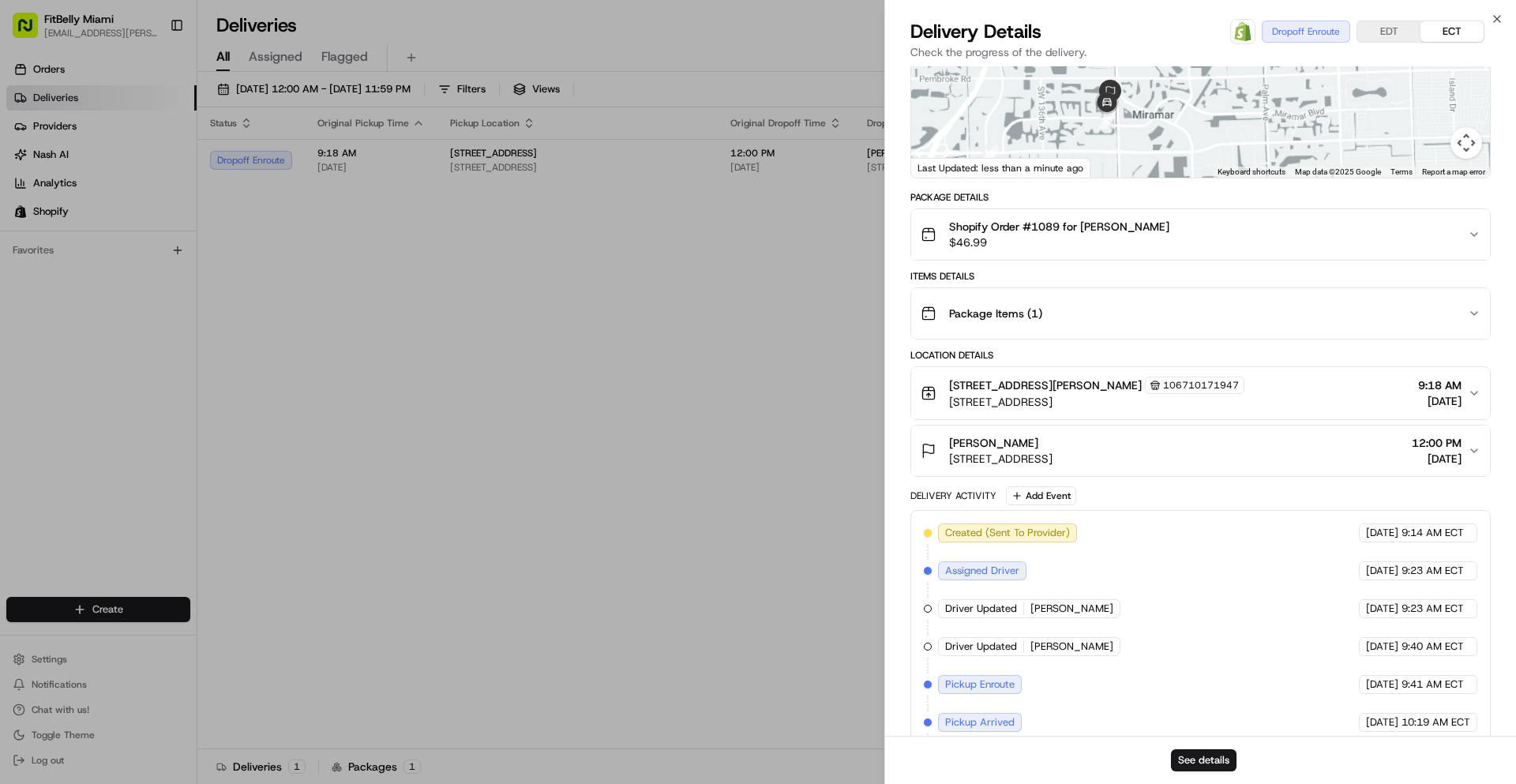
drag, startPoint x: 1199, startPoint y: 119, endPoint x: 1179, endPoint y: 153, distance: 39.4
click at [1203, 186] on div "Provider Roadie (P2P) Micah M. Provider Id 101050761 Dropoff ETA 12:47 PM Price…" at bounding box center [1201, 355] width 581 height 931
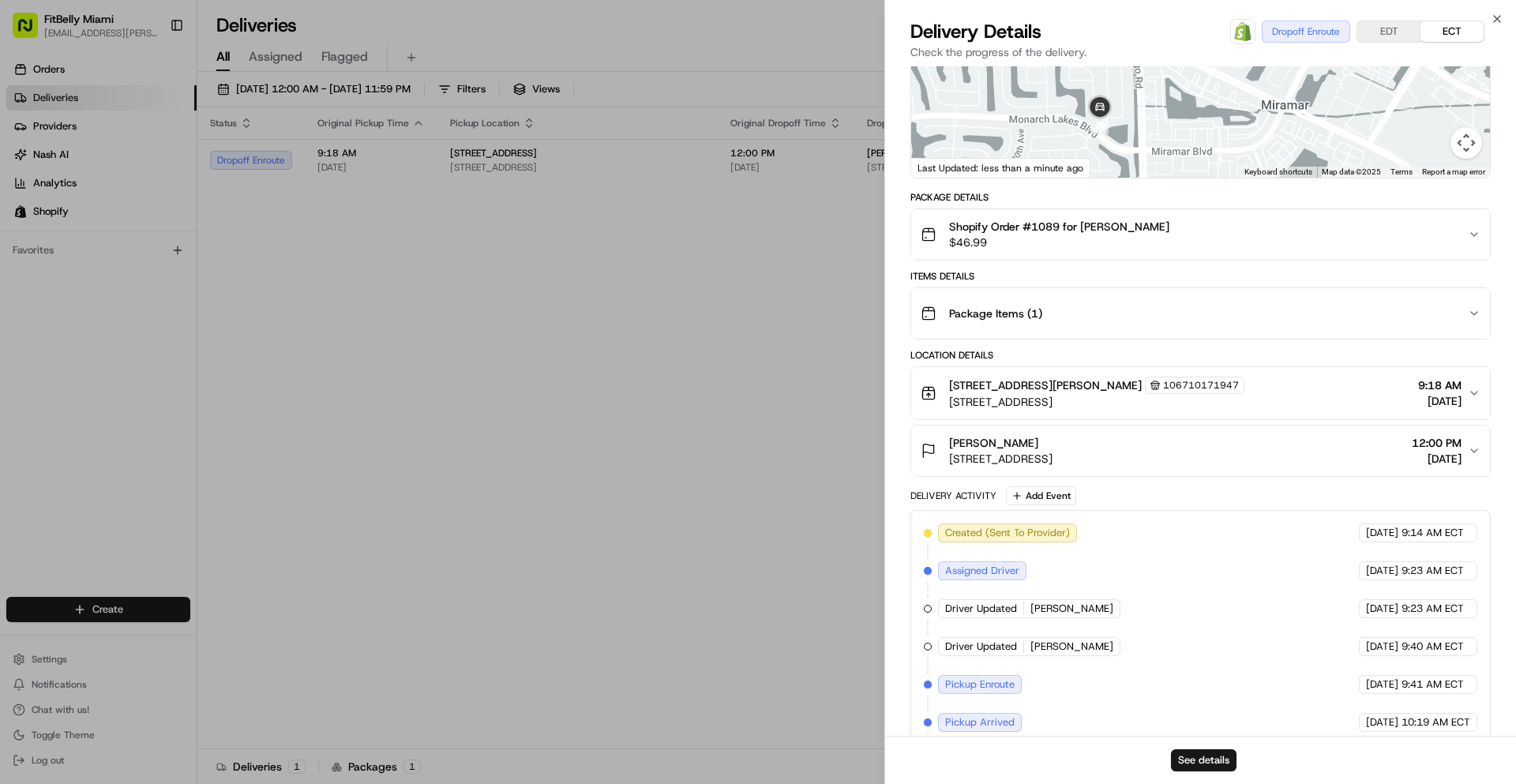
drag, startPoint x: 1149, startPoint y: 125, endPoint x: 1172, endPoint y: 171, distance: 51.4
click at [1173, 171] on div at bounding box center [1201, 60] width 579 height 235
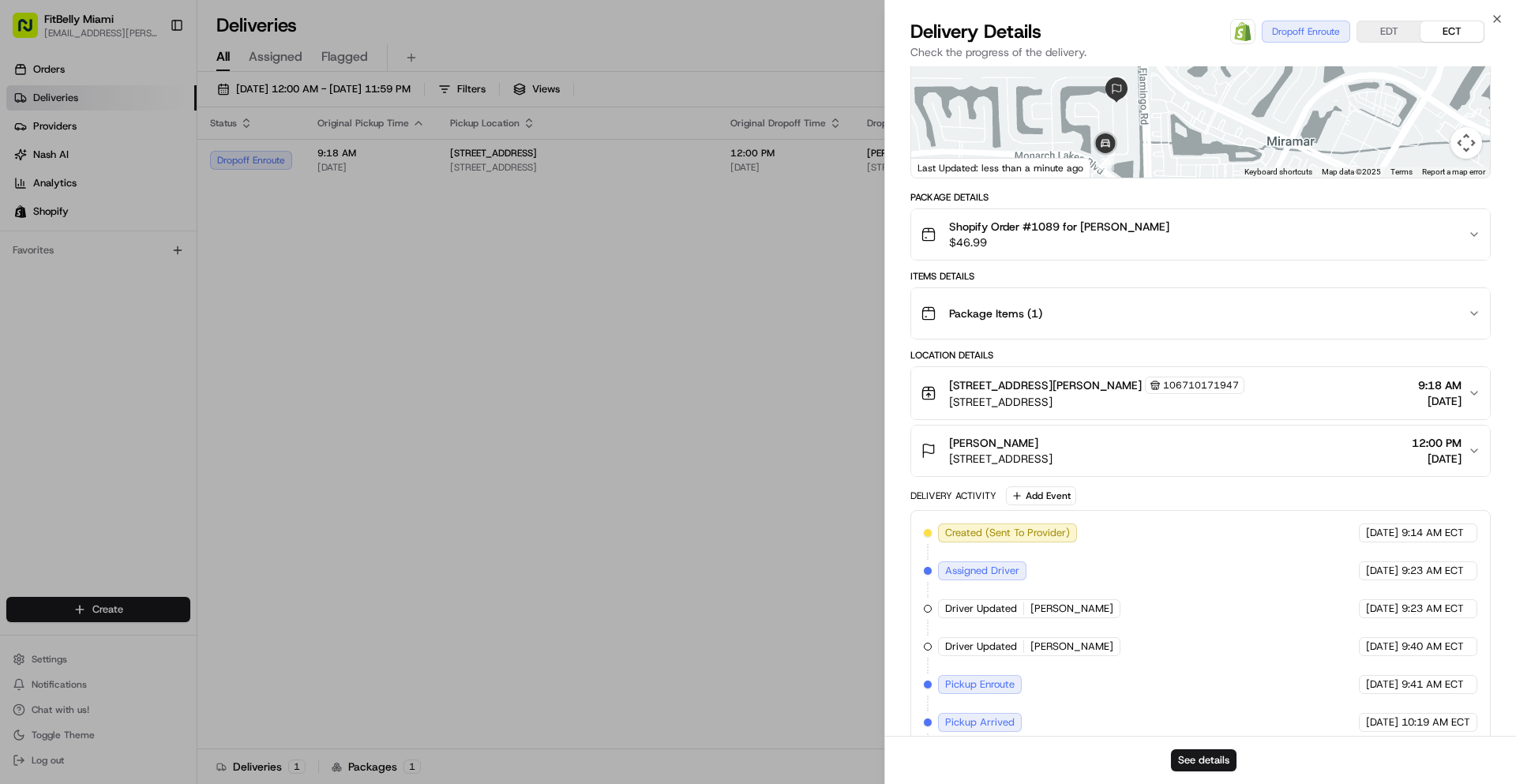
drag, startPoint x: 1148, startPoint y: 136, endPoint x: 1142, endPoint y: 122, distance: 15.2
click at [1142, 122] on div at bounding box center [1201, 60] width 579 height 235
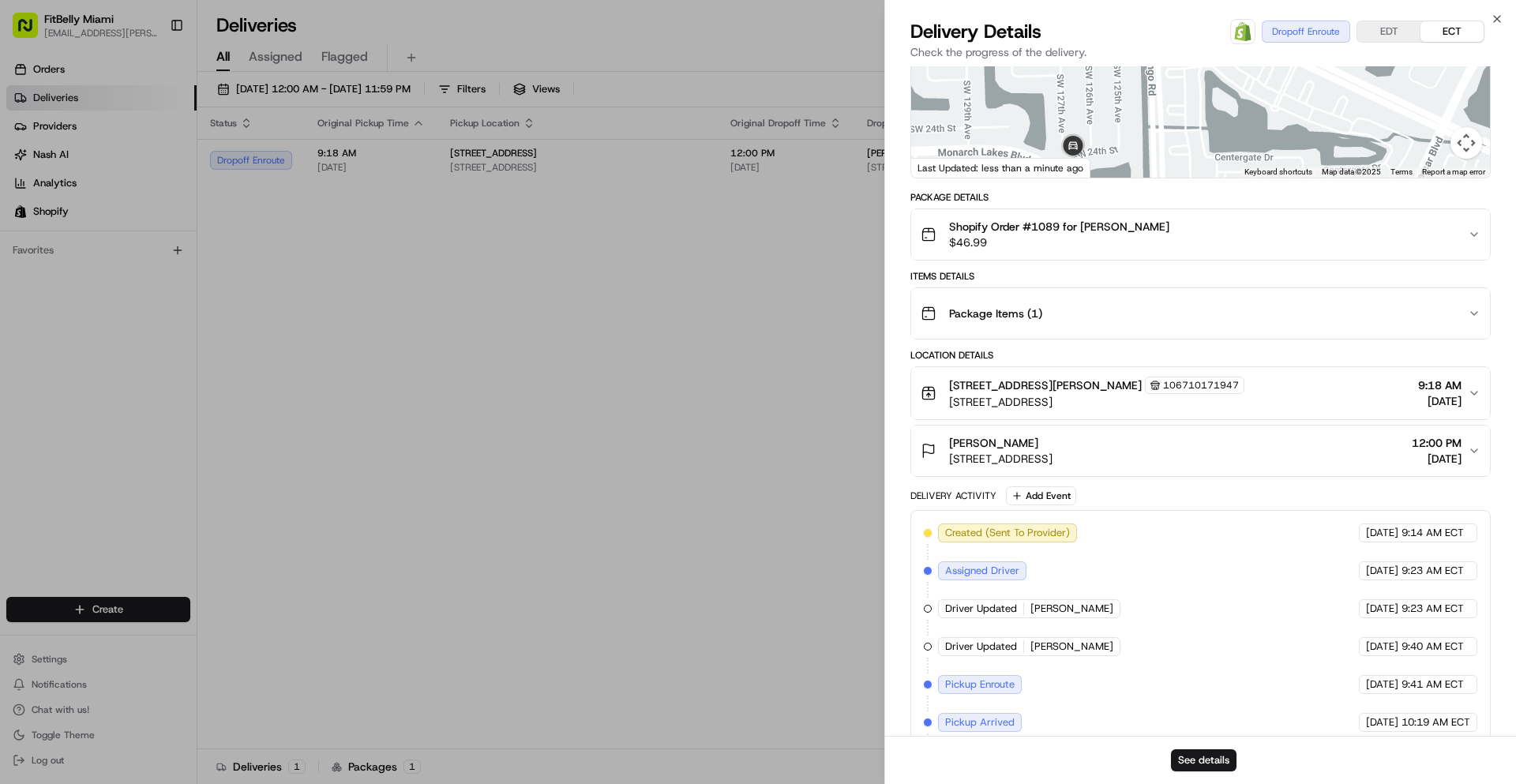
drag, startPoint x: 1129, startPoint y: 132, endPoint x: 1146, endPoint y: 107, distance: 30.2
click at [1146, 107] on div at bounding box center [1201, 60] width 579 height 235
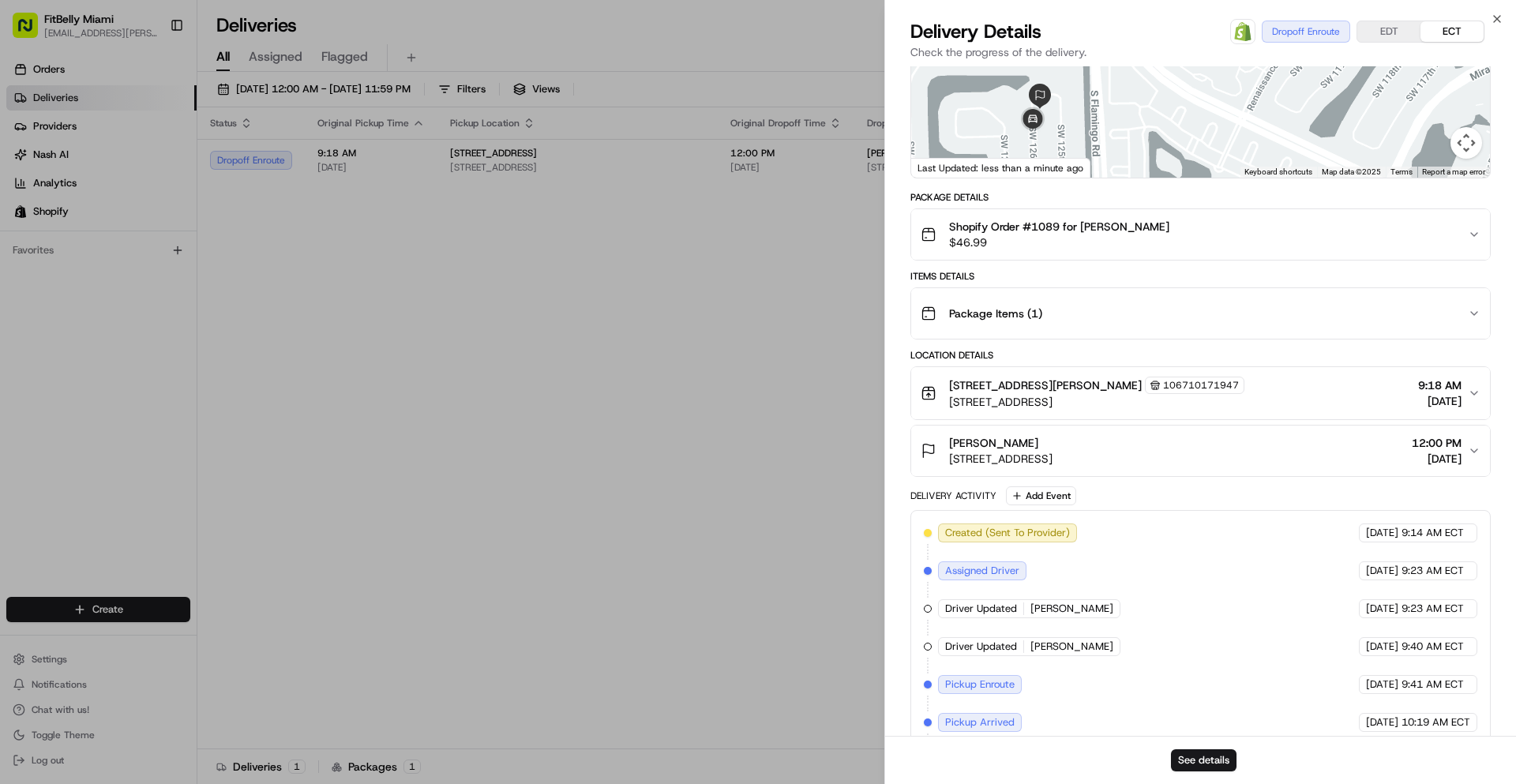
drag, startPoint x: 1138, startPoint y: 113, endPoint x: 1073, endPoint y: 198, distance: 107.0
click at [1071, 198] on div "Provider Roadie (P2P) Micah M. Provider Id 101050761 Dropoff ETA 12:48 PM Price…" at bounding box center [1201, 355] width 581 height 931
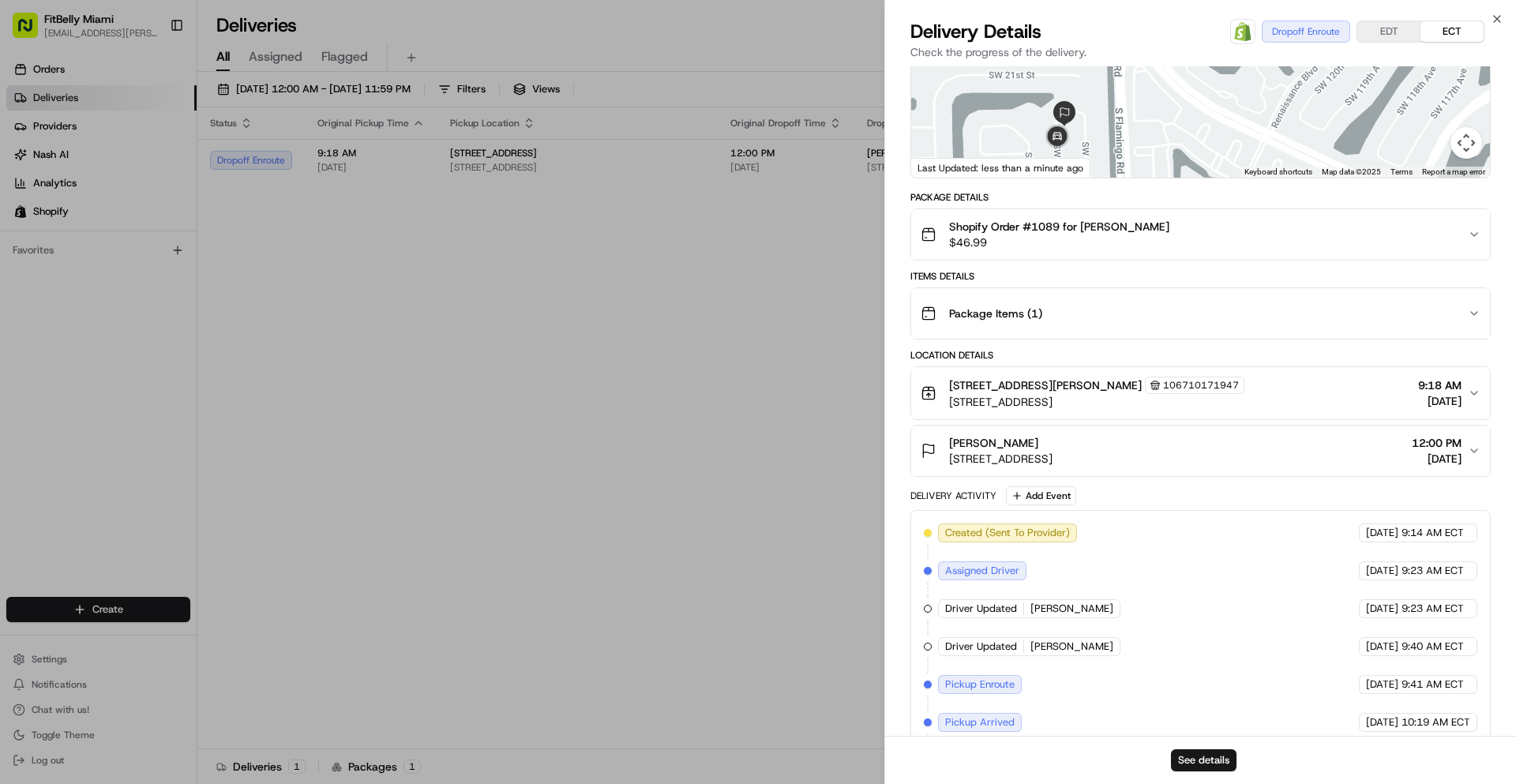
drag, startPoint x: 1122, startPoint y: 148, endPoint x: 1166, endPoint y: 164, distance: 46.8
click at [1165, 165] on div at bounding box center [1201, 60] width 579 height 235
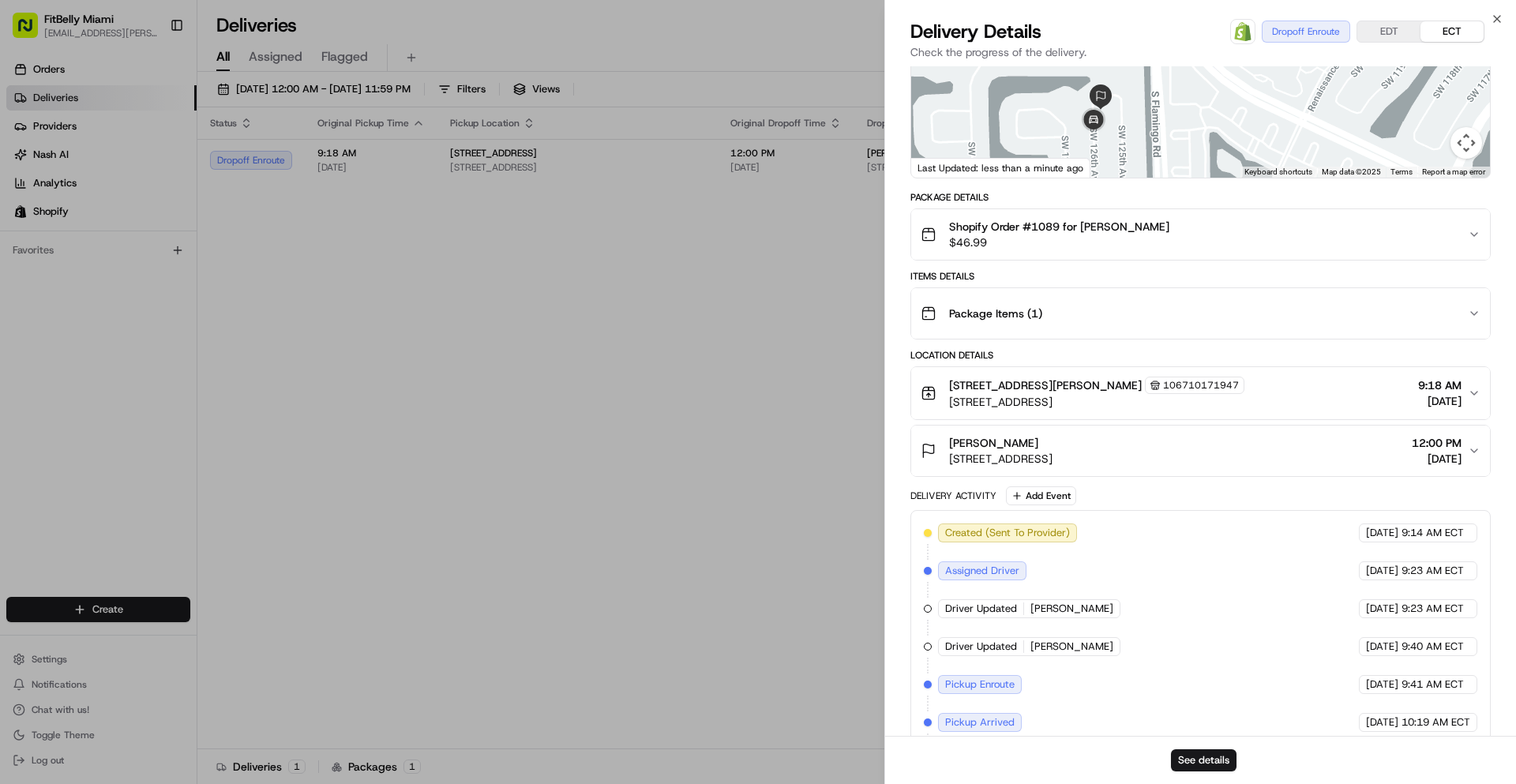
drag, startPoint x: 1130, startPoint y: 135, endPoint x: 1141, endPoint y: 108, distance: 29.2
click at [1141, 108] on div at bounding box center [1201, 60] width 579 height 235
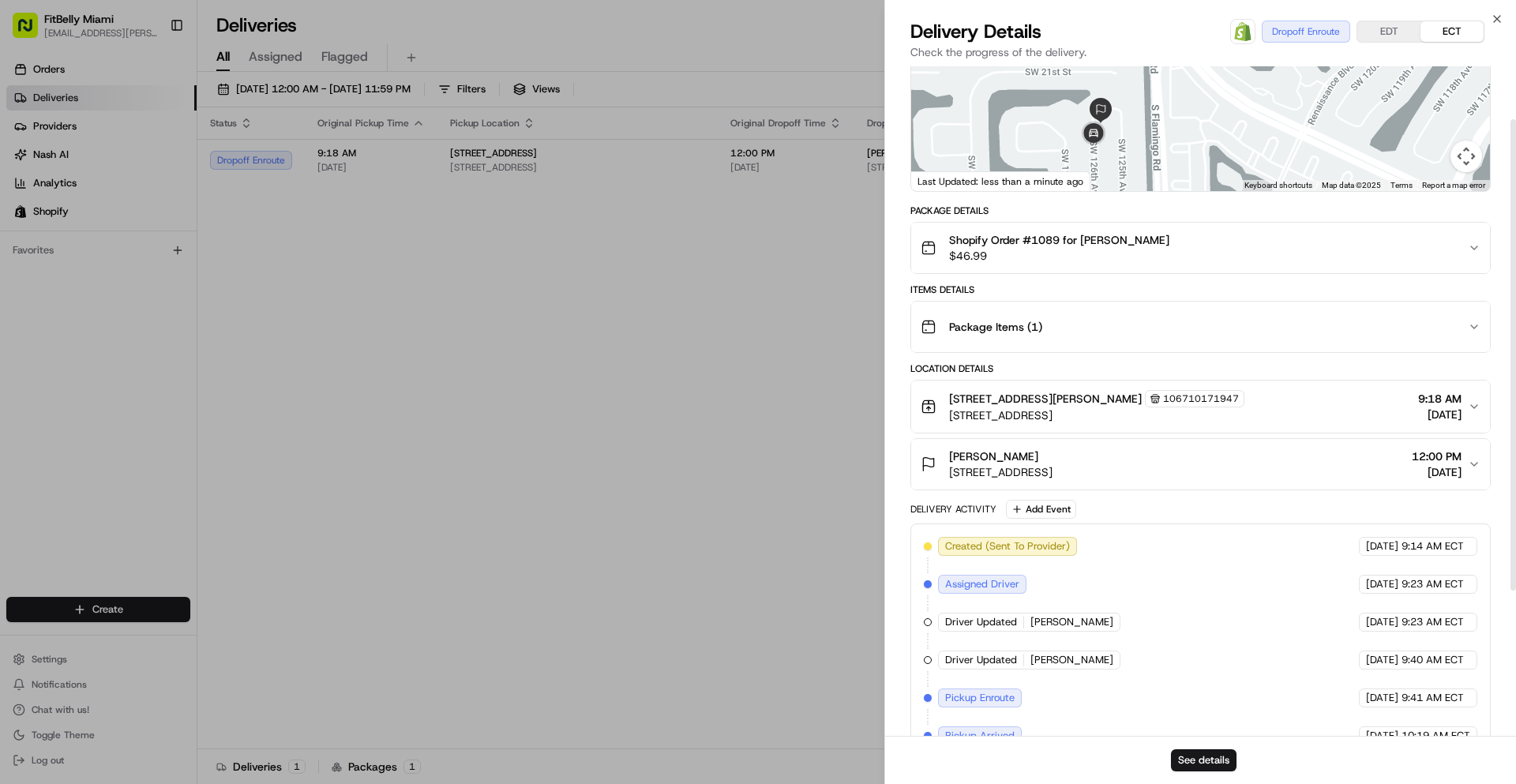
scroll to position [0, 0]
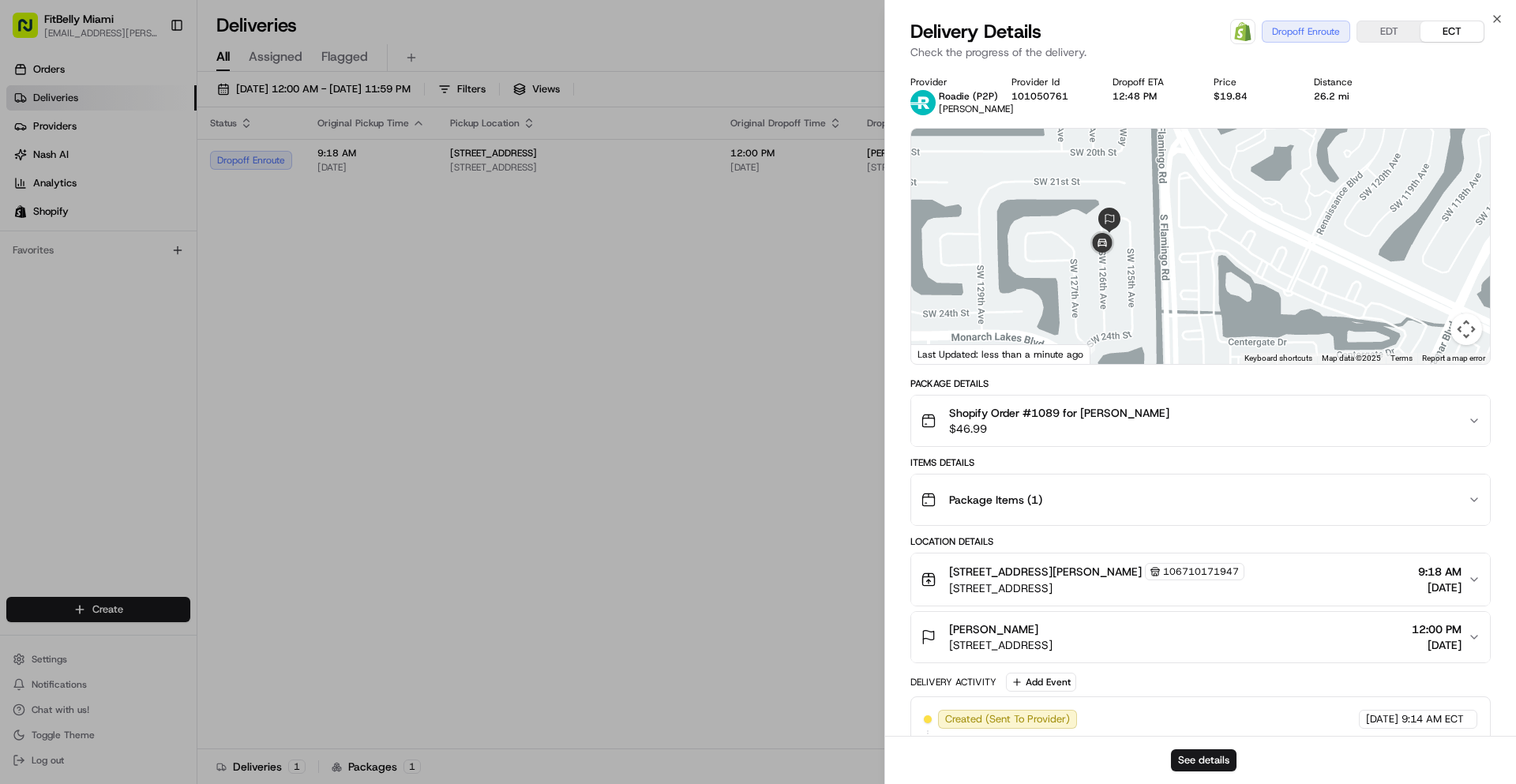
drag, startPoint x: 1122, startPoint y: 277, endPoint x: 1130, endPoint y: 214, distance: 63.5
click at [1130, 214] on div at bounding box center [1201, 245] width 579 height 235
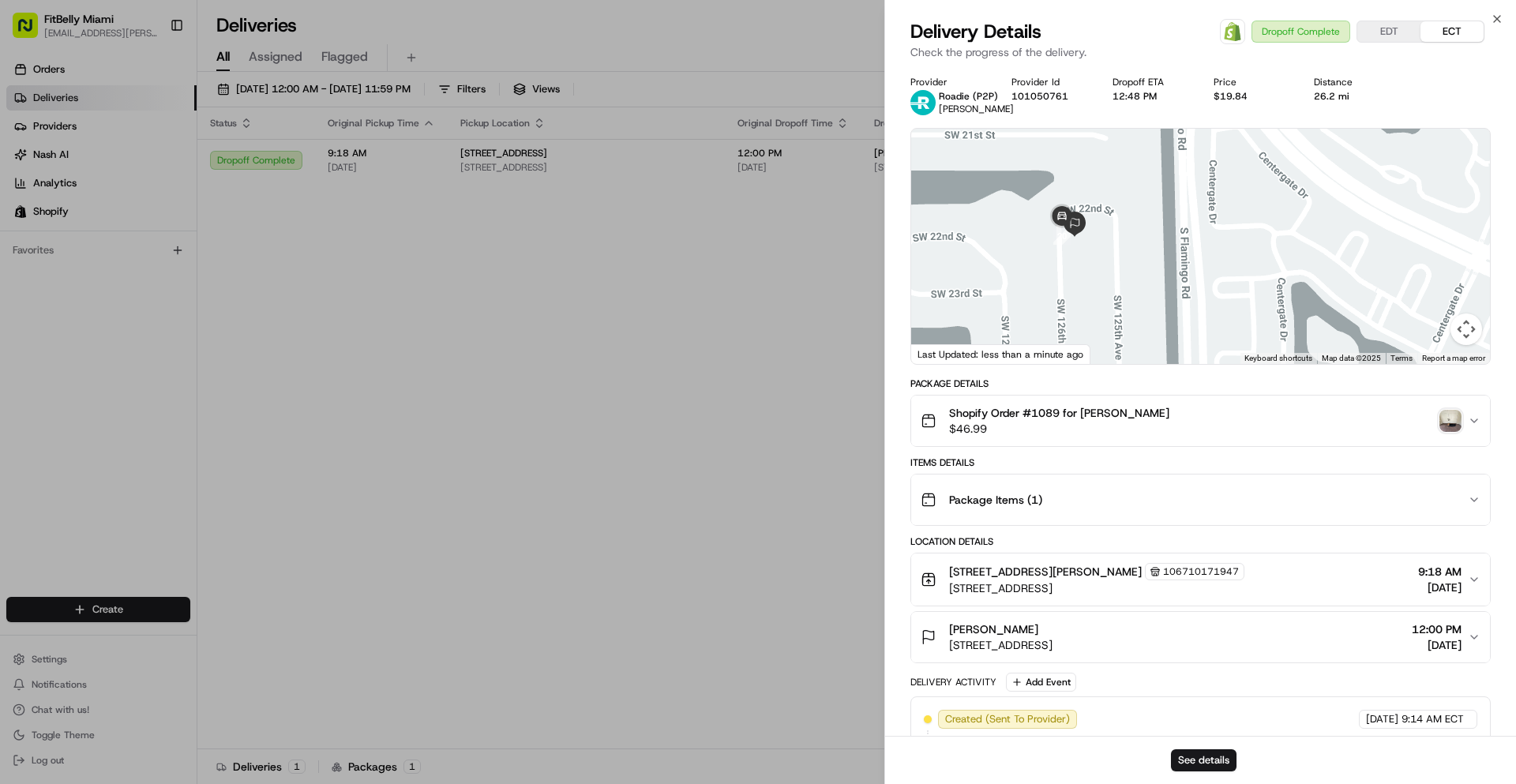
click at [1448, 419] on img "button" at bounding box center [1450, 420] width 22 height 22
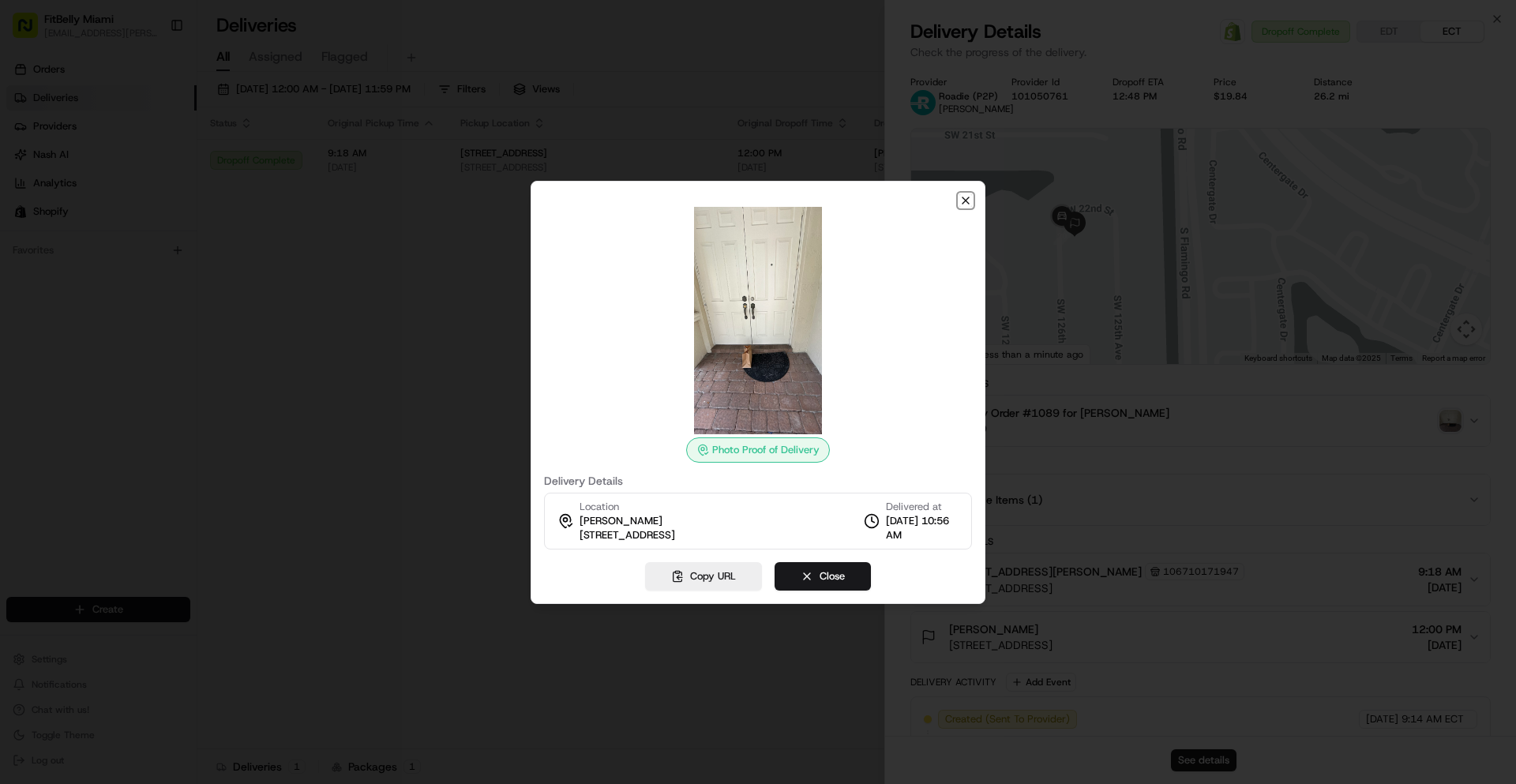
click at [962, 199] on icon "button" at bounding box center [965, 200] width 13 height 13
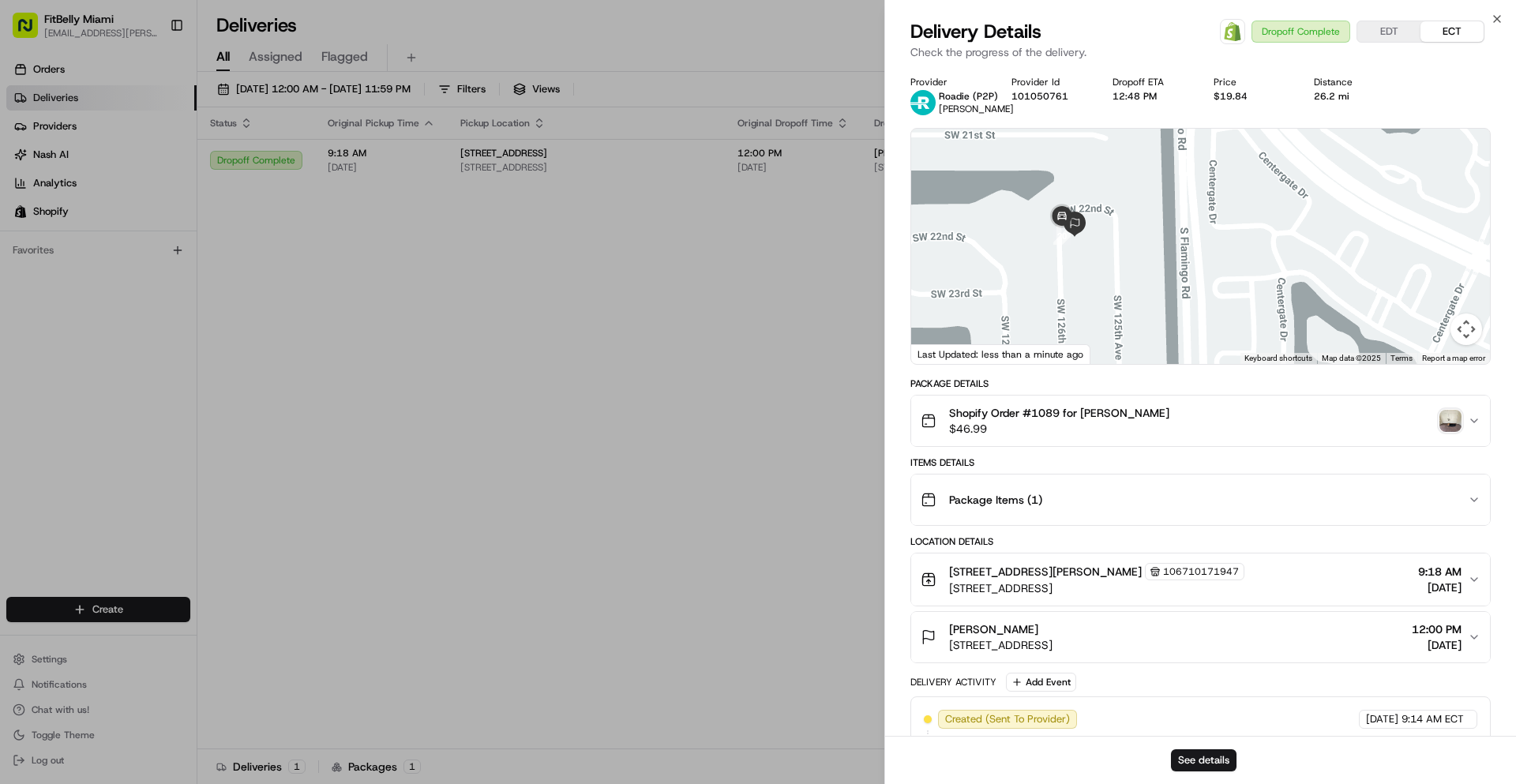
click at [1443, 423] on img "button" at bounding box center [1450, 420] width 22 height 22
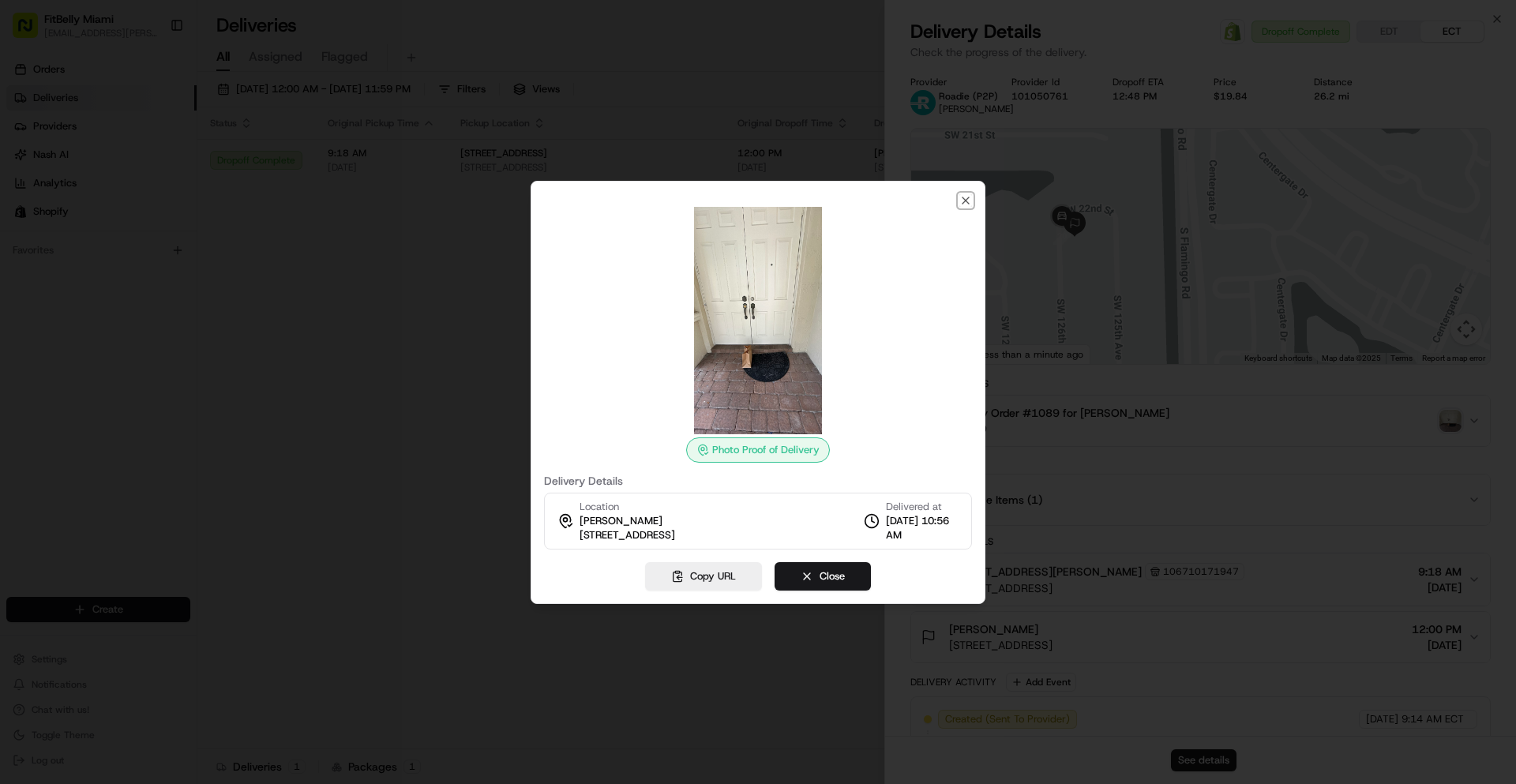
click at [969, 201] on icon "button" at bounding box center [965, 200] width 13 height 13
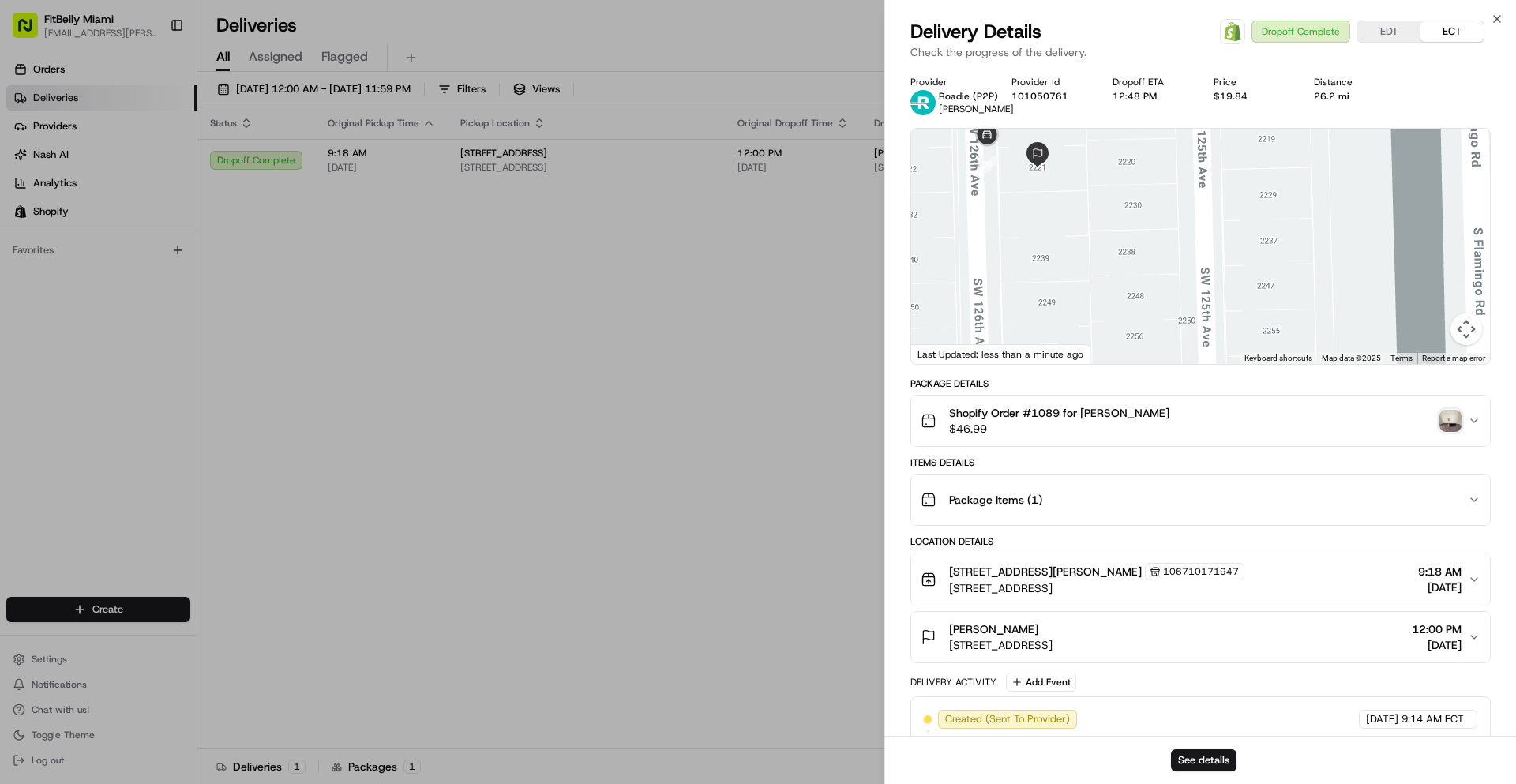
drag, startPoint x: 1040, startPoint y: 209, endPoint x: 1065, endPoint y: 250, distance: 48.0
click at [1065, 250] on div at bounding box center [1201, 245] width 579 height 235
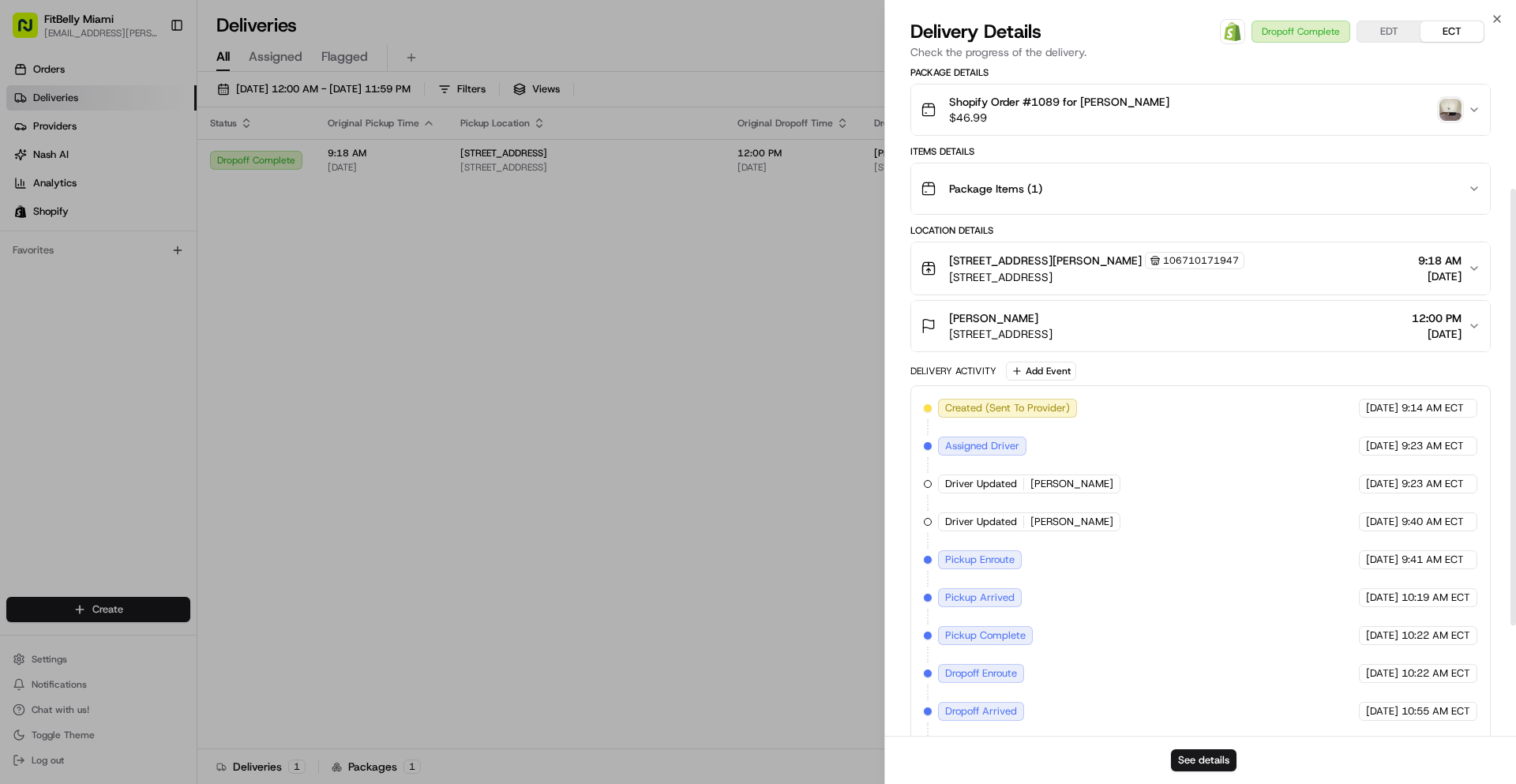
scroll to position [357, 0]
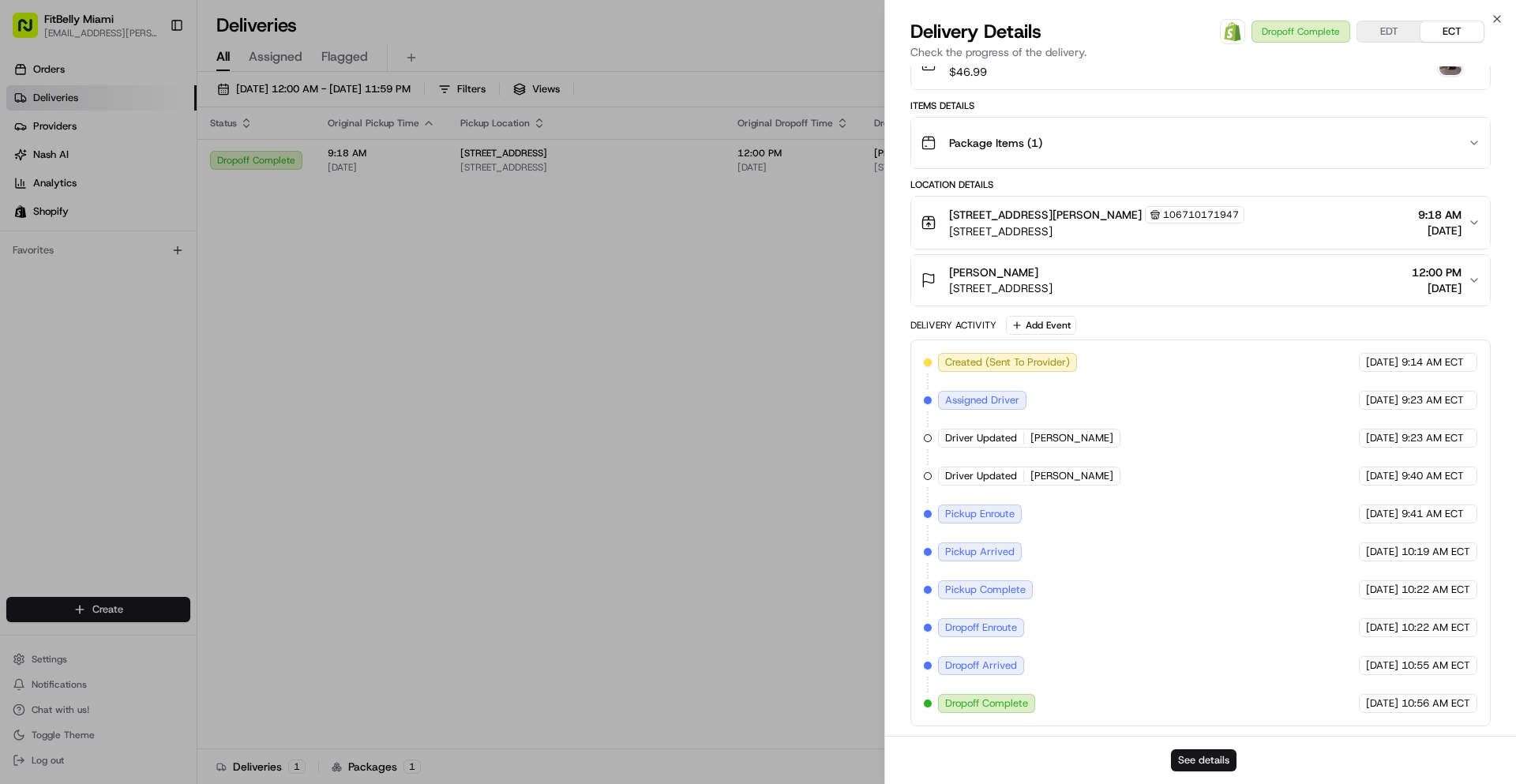
click at [1203, 763] on button "See details" at bounding box center [1204, 760] width 66 height 22
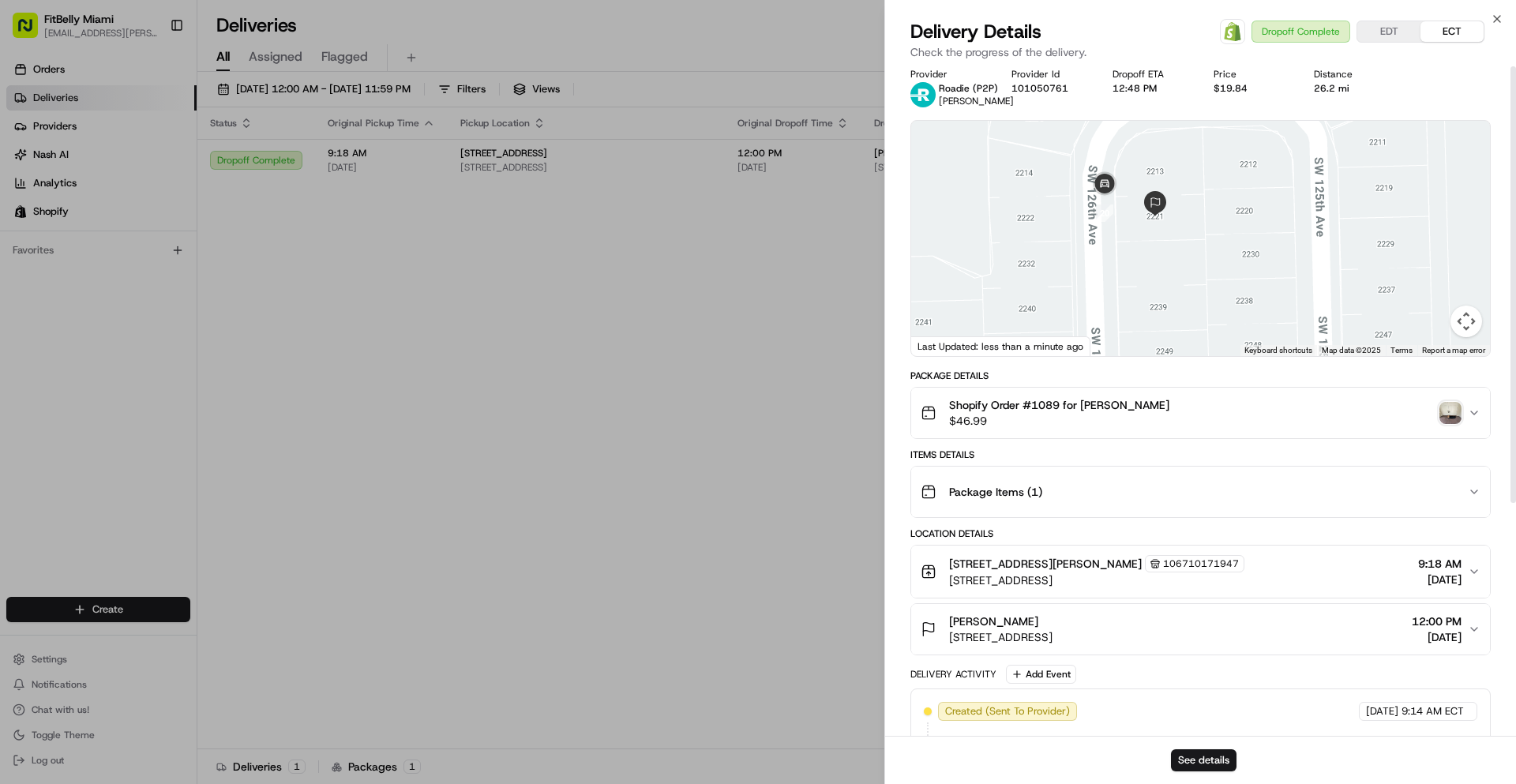
scroll to position [0, 0]
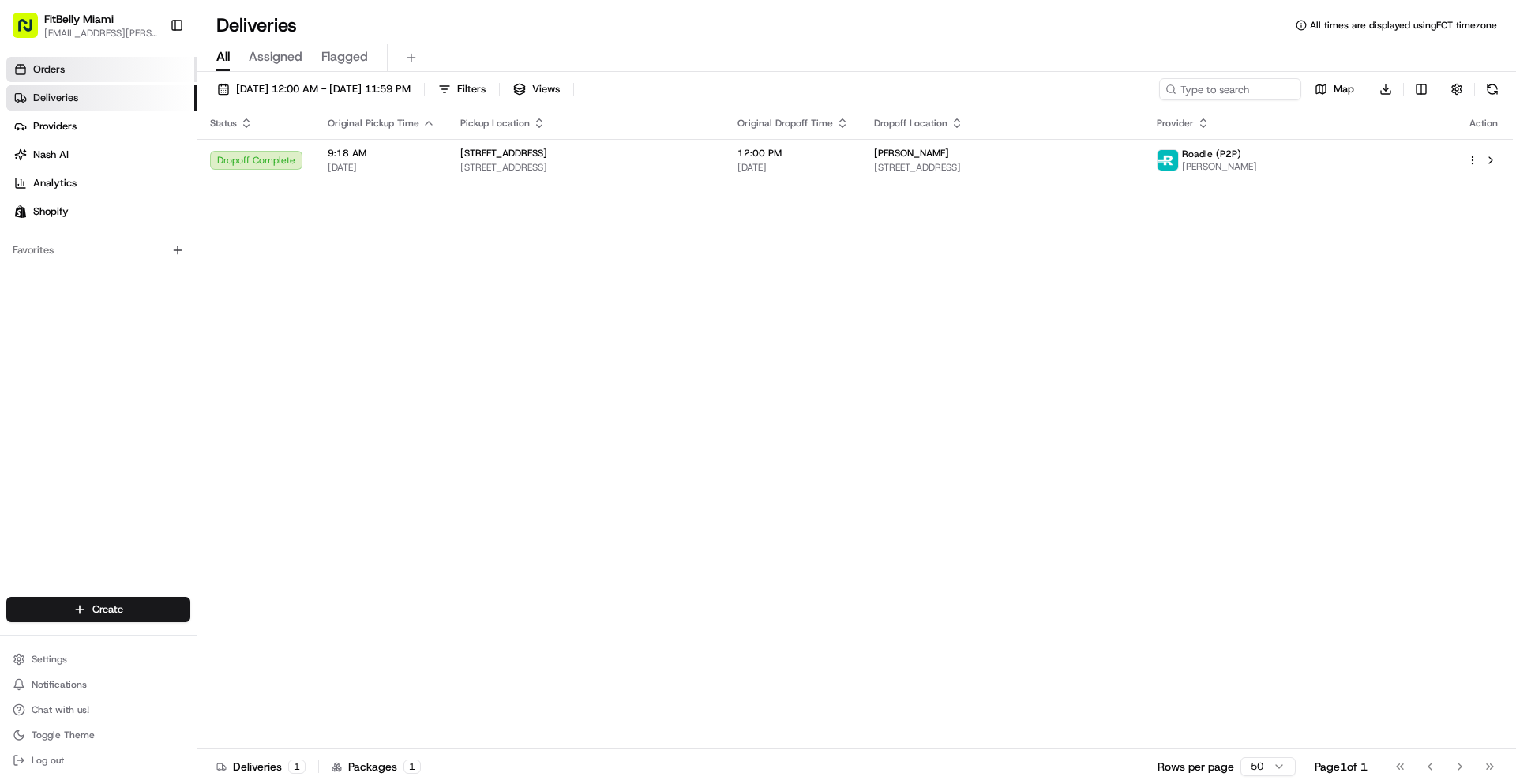
click at [99, 71] on link "Orders" at bounding box center [100, 69] width 190 height 25
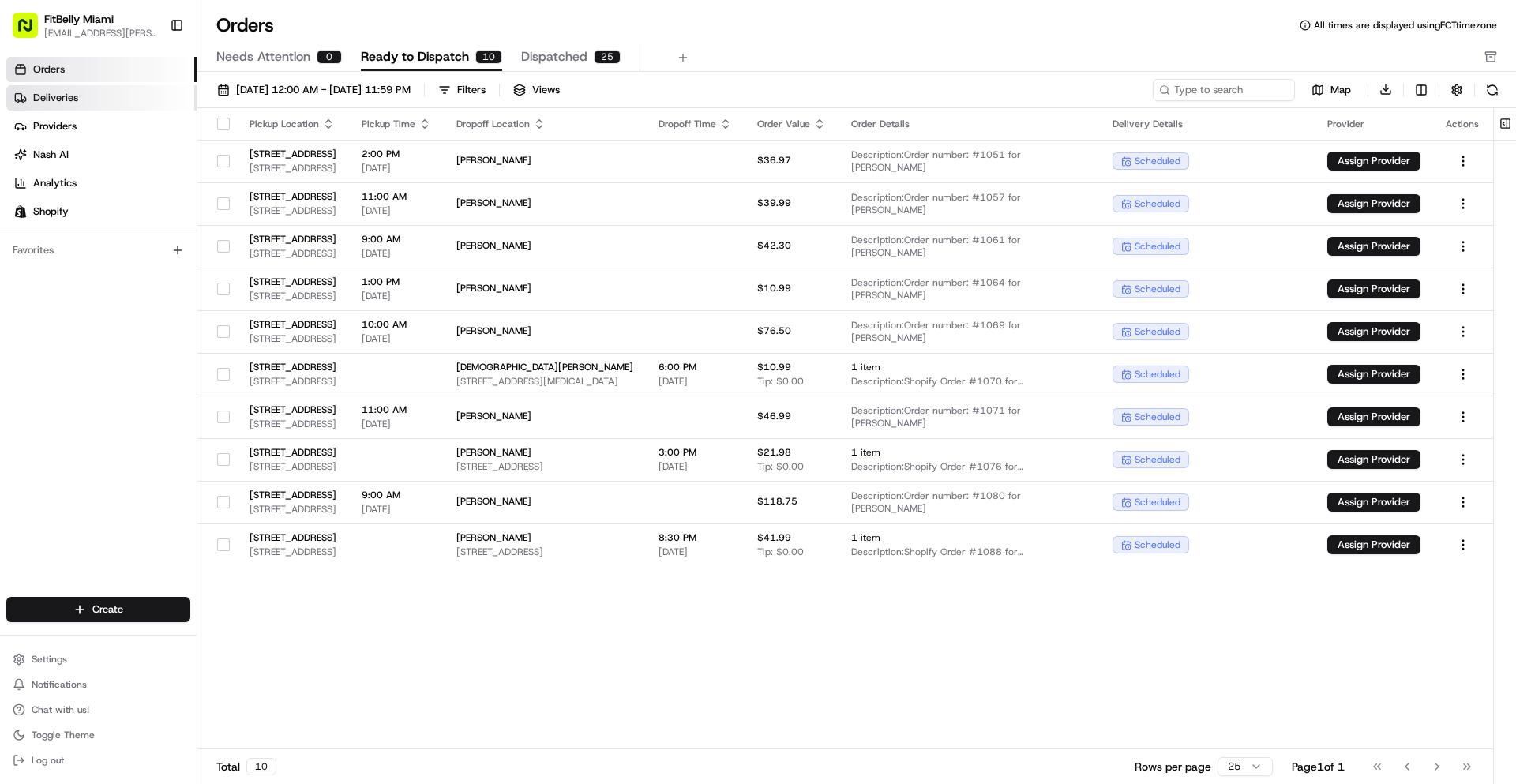
click at [94, 99] on link "Deliveries" at bounding box center [100, 97] width 190 height 25
